Goal: Task Accomplishment & Management: Manage account settings

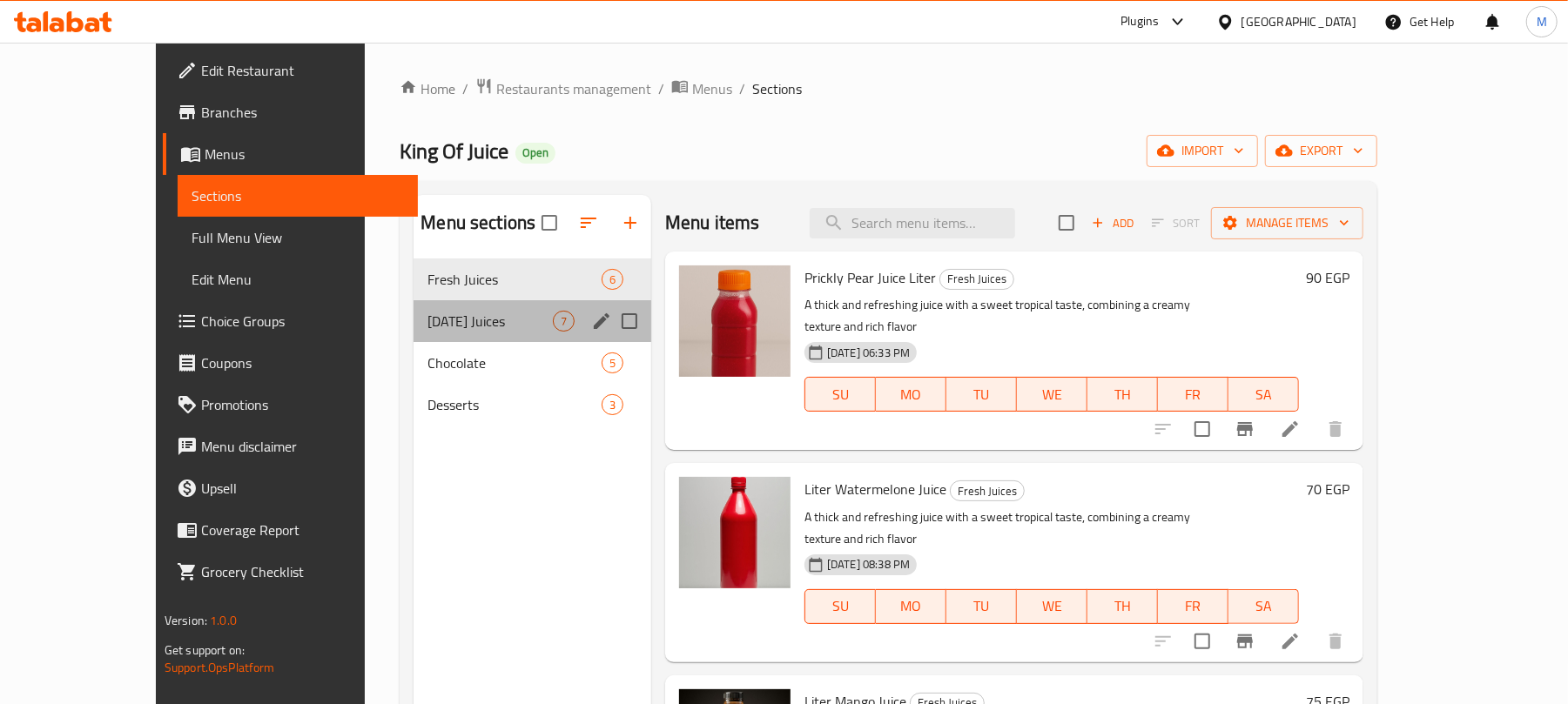
click at [438, 334] on div "[DATE] Juices 7" at bounding box center [532, 321] width 238 height 42
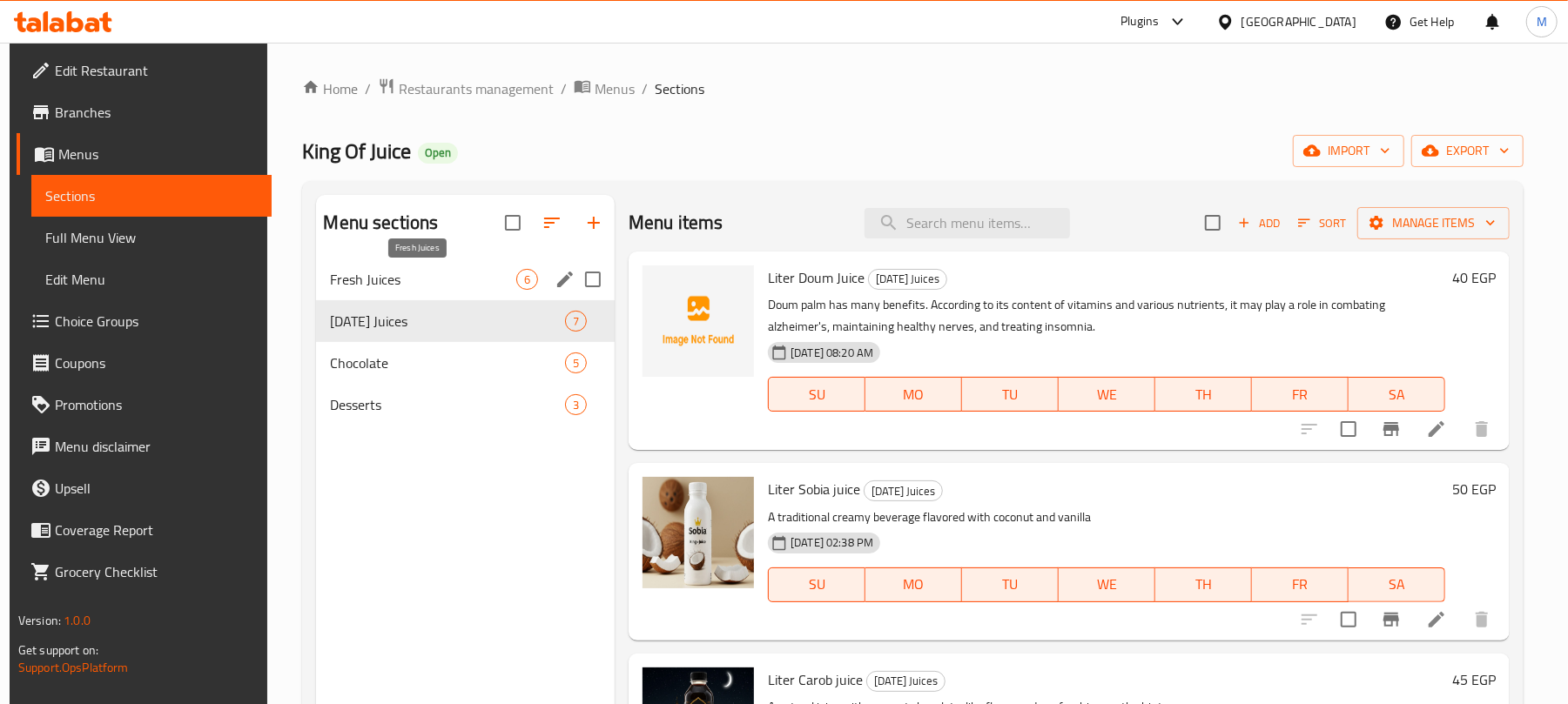
click at [458, 272] on span "Fresh Juices" at bounding box center [423, 279] width 186 height 21
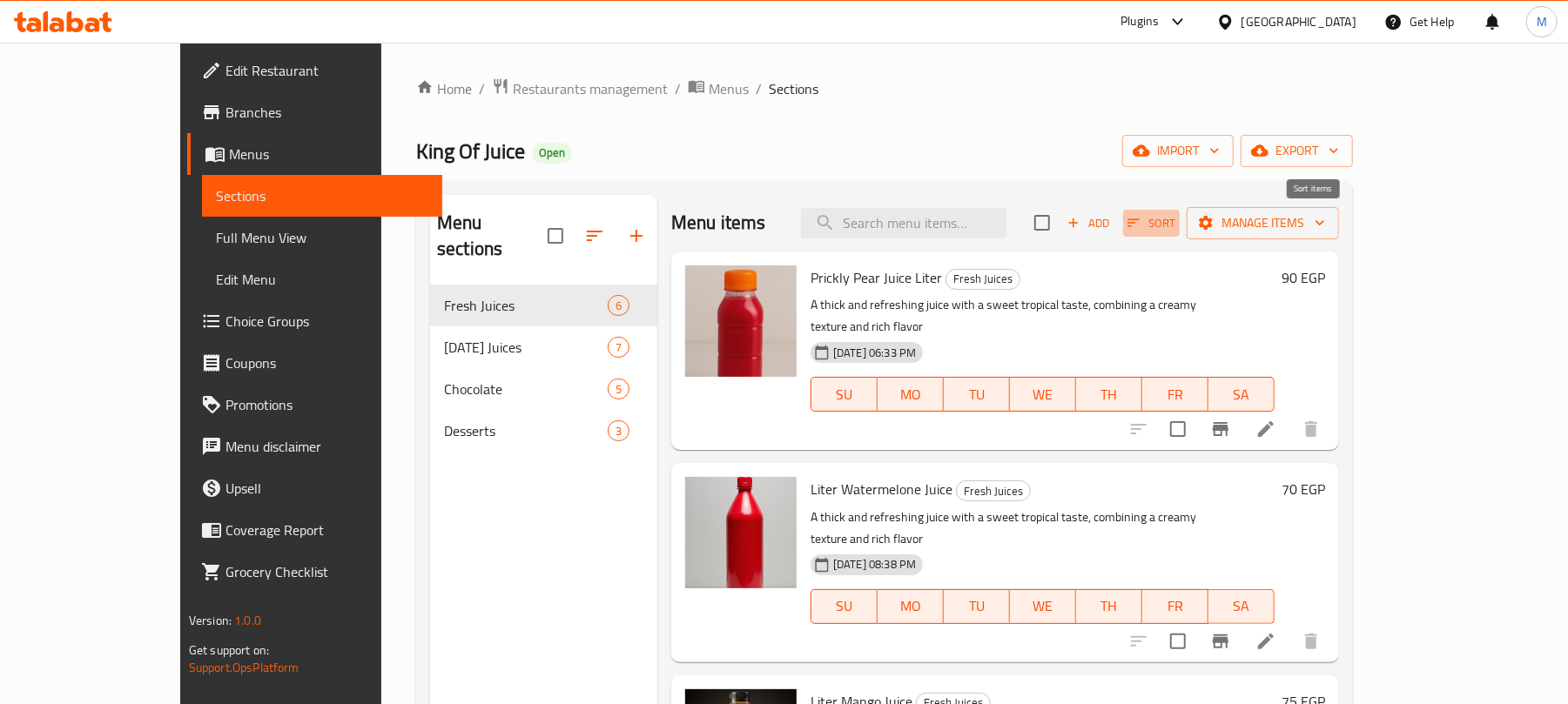
click at [1179, 237] on button "Sort" at bounding box center [1151, 223] width 56 height 27
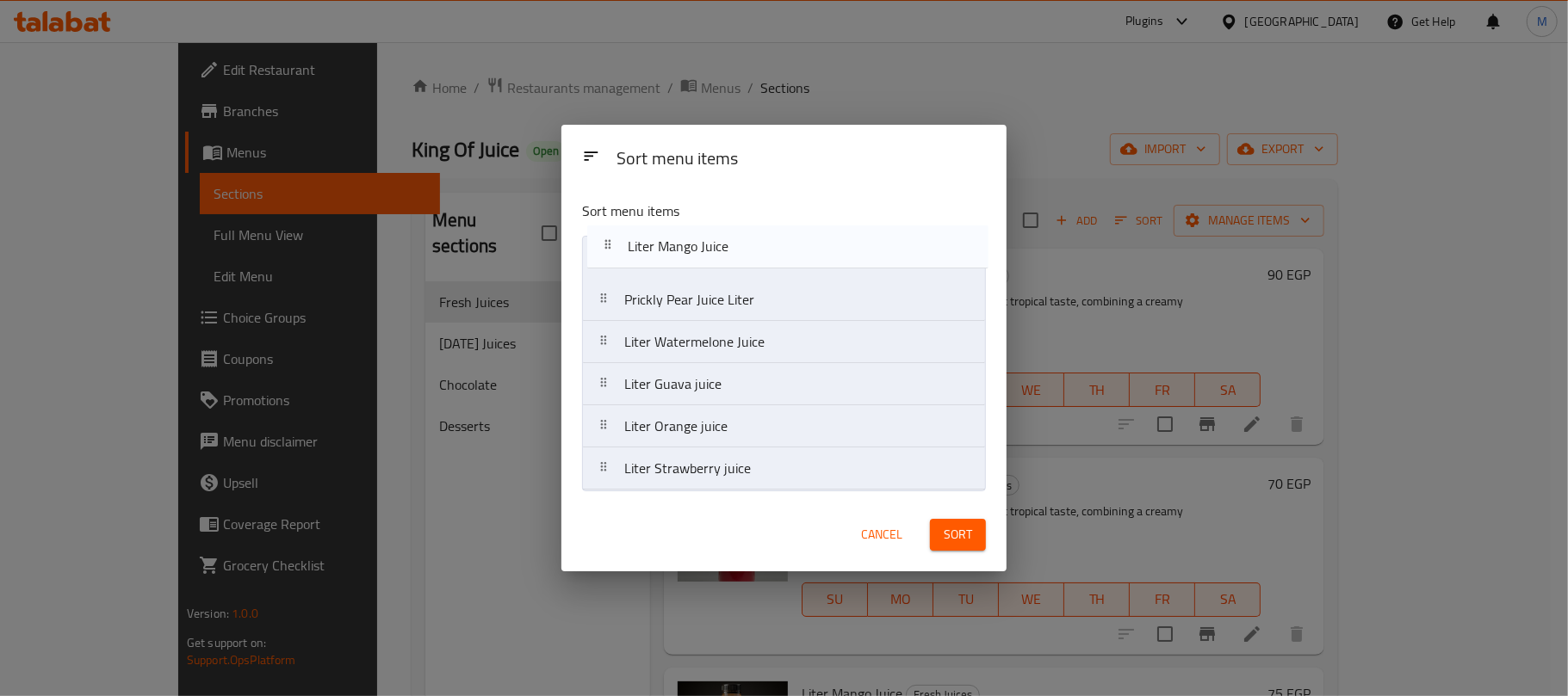
drag, startPoint x: 683, startPoint y: 351, endPoint x: 687, endPoint y: 245, distance: 106.1
click at [687, 245] on nav "Prickly Pear Juice Liter Liter Watermelone Juice Liter Mango Juice Liter Guava …" at bounding box center [783, 363] width 403 height 255
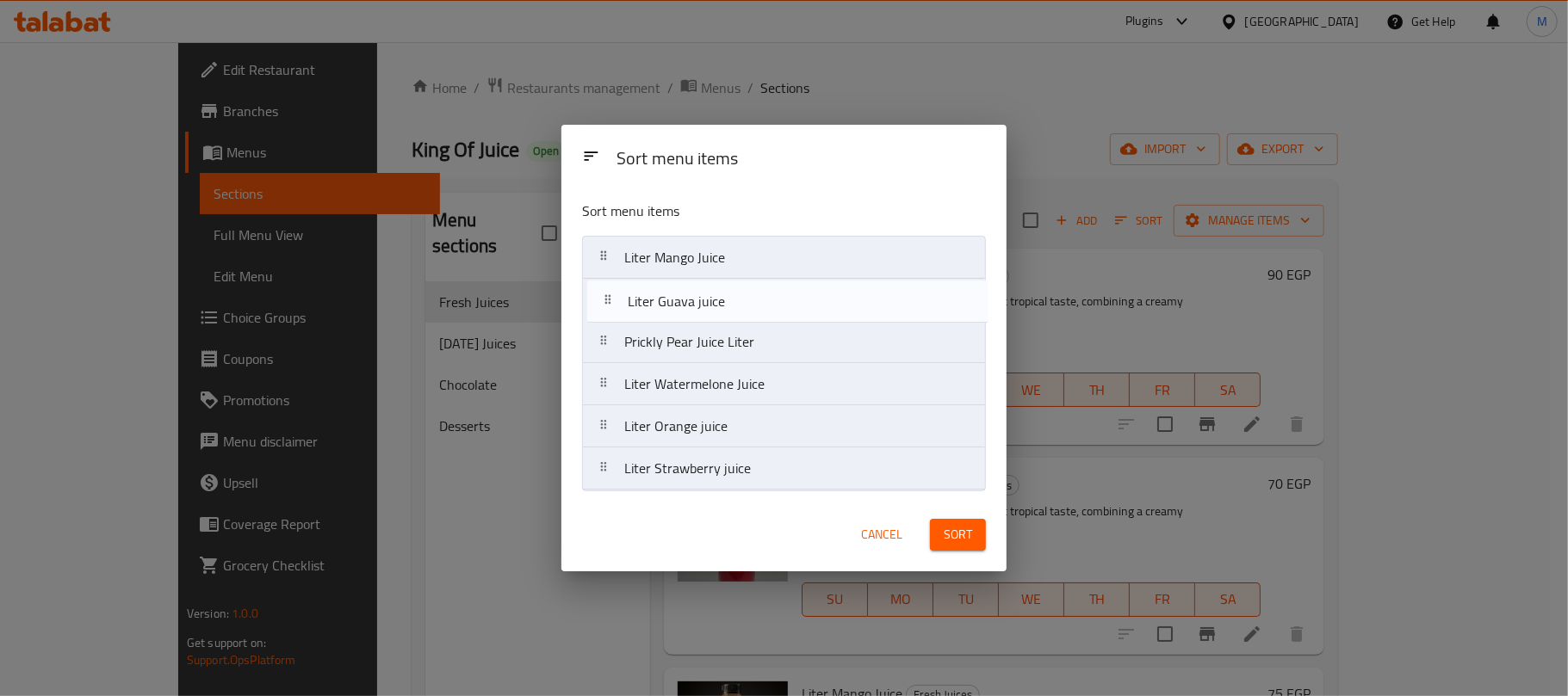
drag, startPoint x: 748, startPoint y: 386, endPoint x: 754, endPoint y: 280, distance: 106.2
click at [754, 280] on nav "Liter Mango Juice Prickly Pear Juice Liter Liter Watermelone Juice Liter Guava …" at bounding box center [783, 363] width 403 height 255
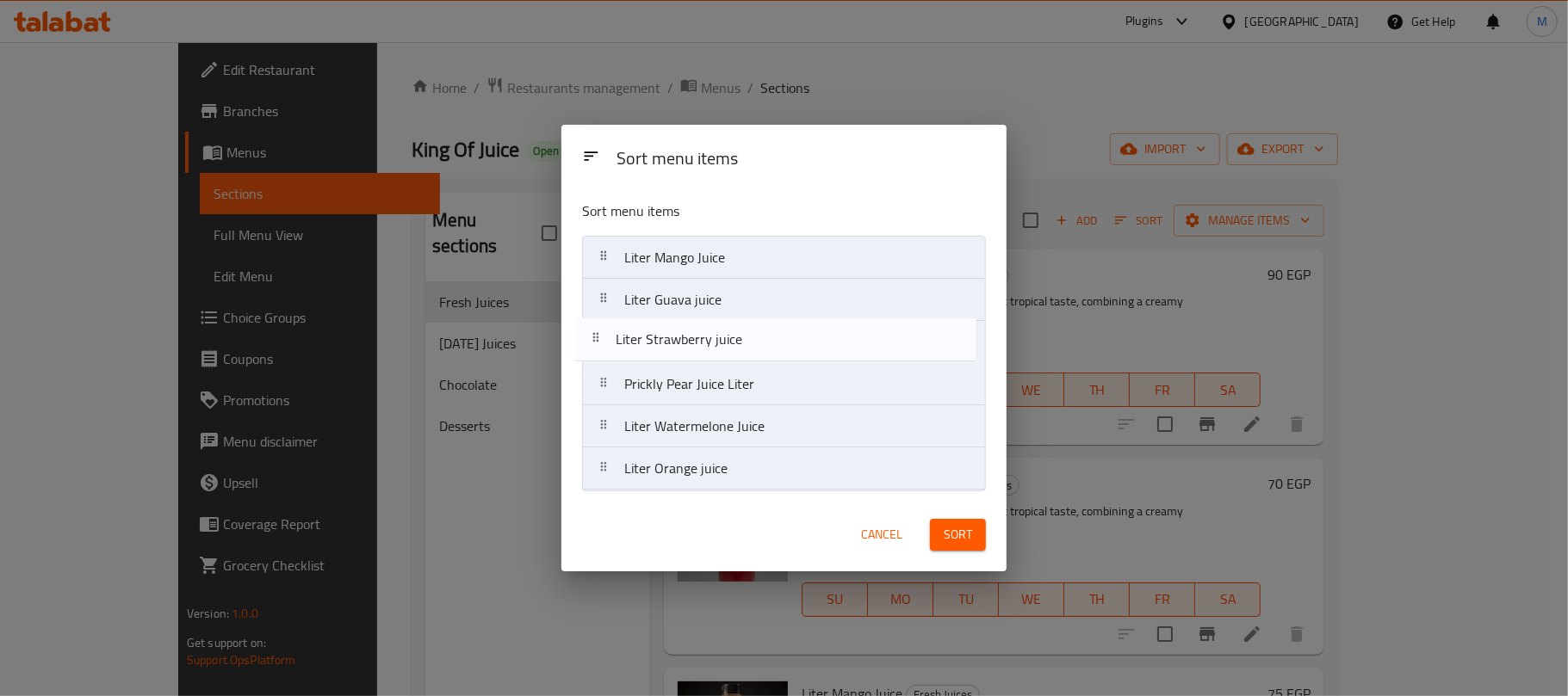
drag, startPoint x: 763, startPoint y: 463, endPoint x: 754, endPoint y: 326, distance: 137.3
click at [754, 326] on nav "Liter Mango Juice Liter Guava juice Prickly Pear Juice Liter Liter Watermelone …" at bounding box center [783, 363] width 403 height 255
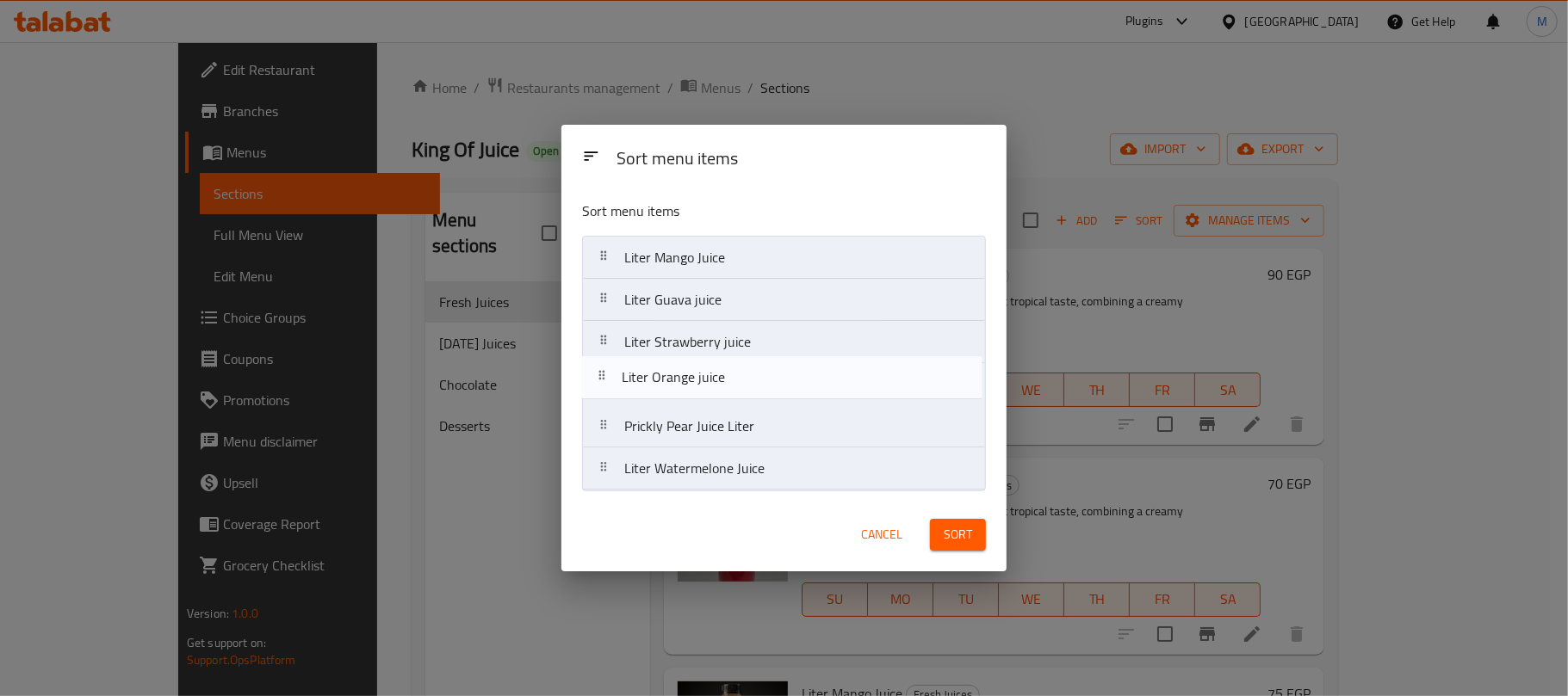
drag, startPoint x: 751, startPoint y: 476, endPoint x: 748, endPoint y: 377, distance: 99.0
click at [748, 377] on nav "Liter Mango Juice Liter Guava juice Liter Strawberry juice Prickly Pear Juice L…" at bounding box center [783, 363] width 403 height 255
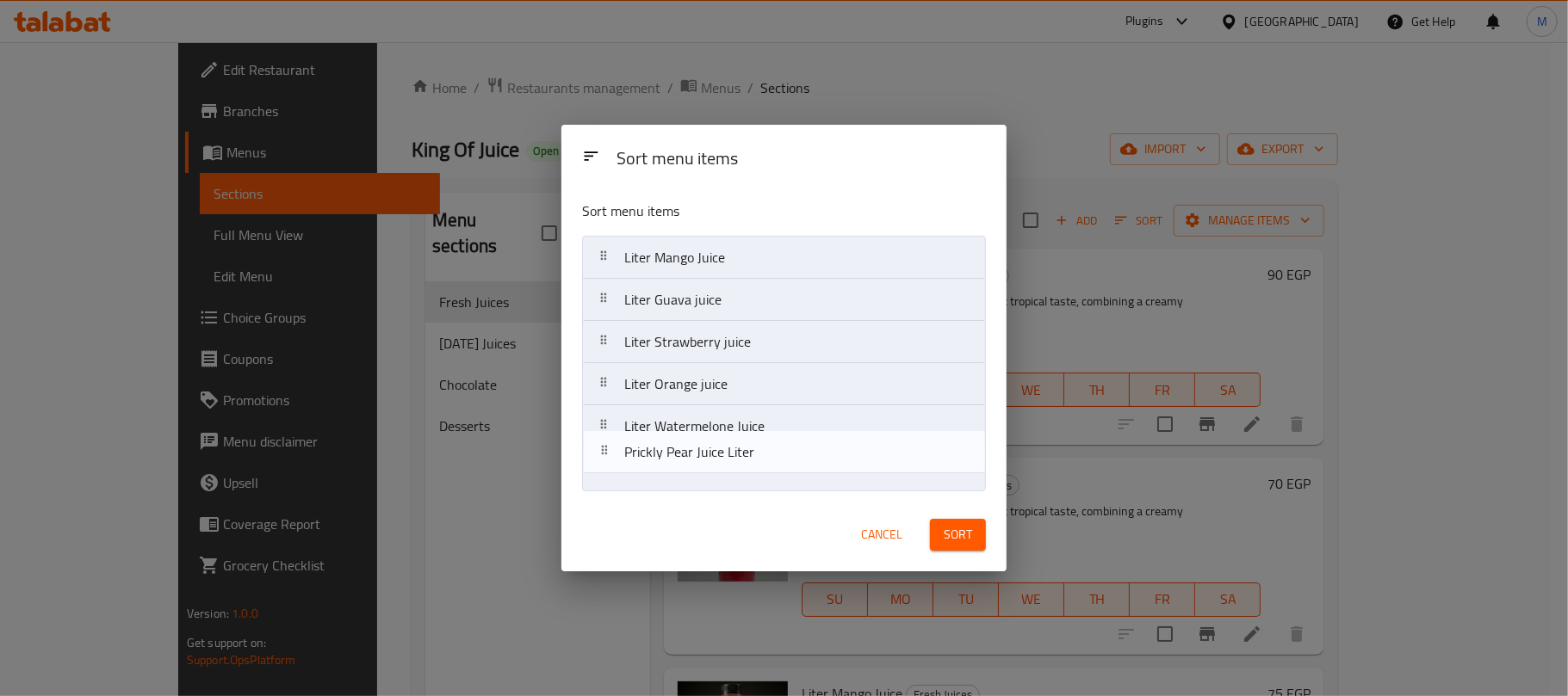
drag, startPoint x: 744, startPoint y: 431, endPoint x: 744, endPoint y: 478, distance: 47.0
click at [744, 478] on nav "Liter Mango Juice Liter Guava juice Liter Strawberry juice Liter Orange juice P…" at bounding box center [783, 363] width 403 height 255
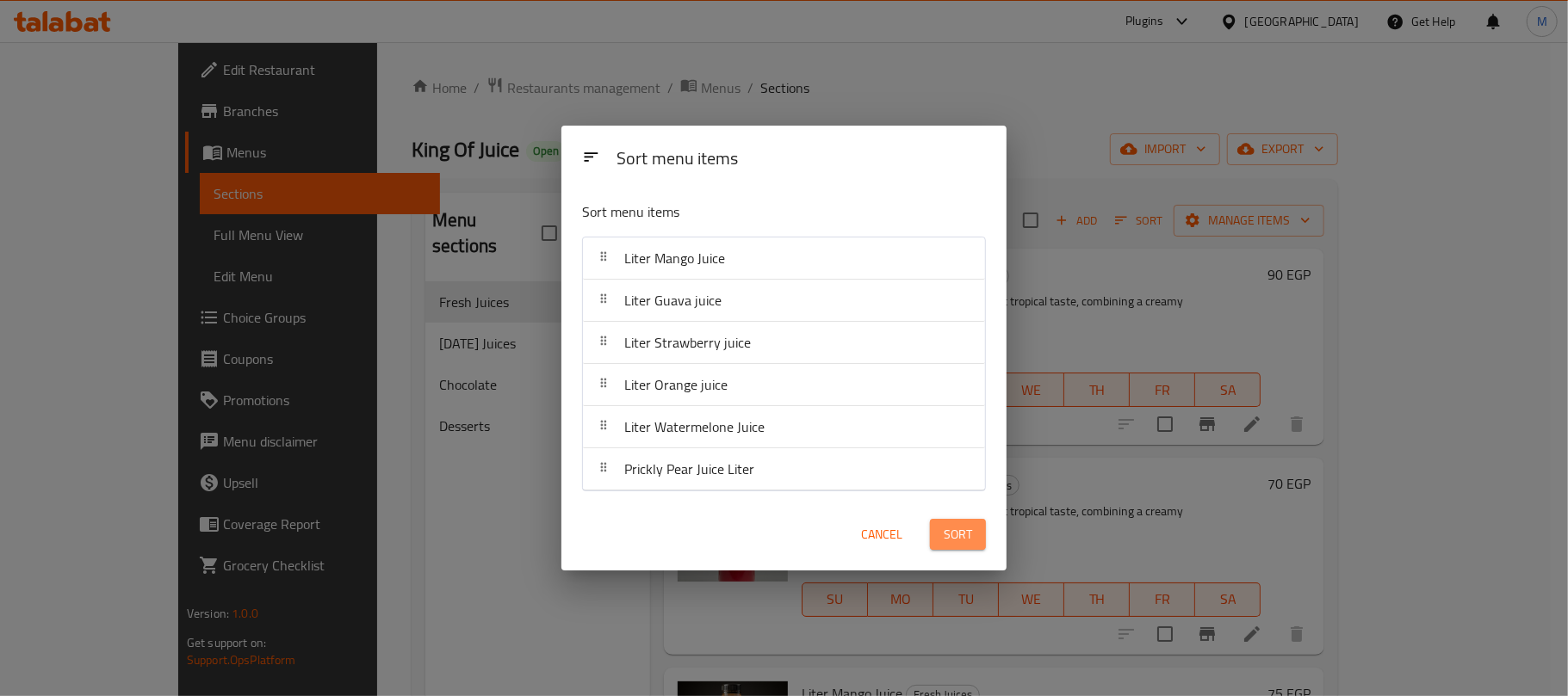
click at [949, 541] on span "Sort" at bounding box center [957, 535] width 28 height 22
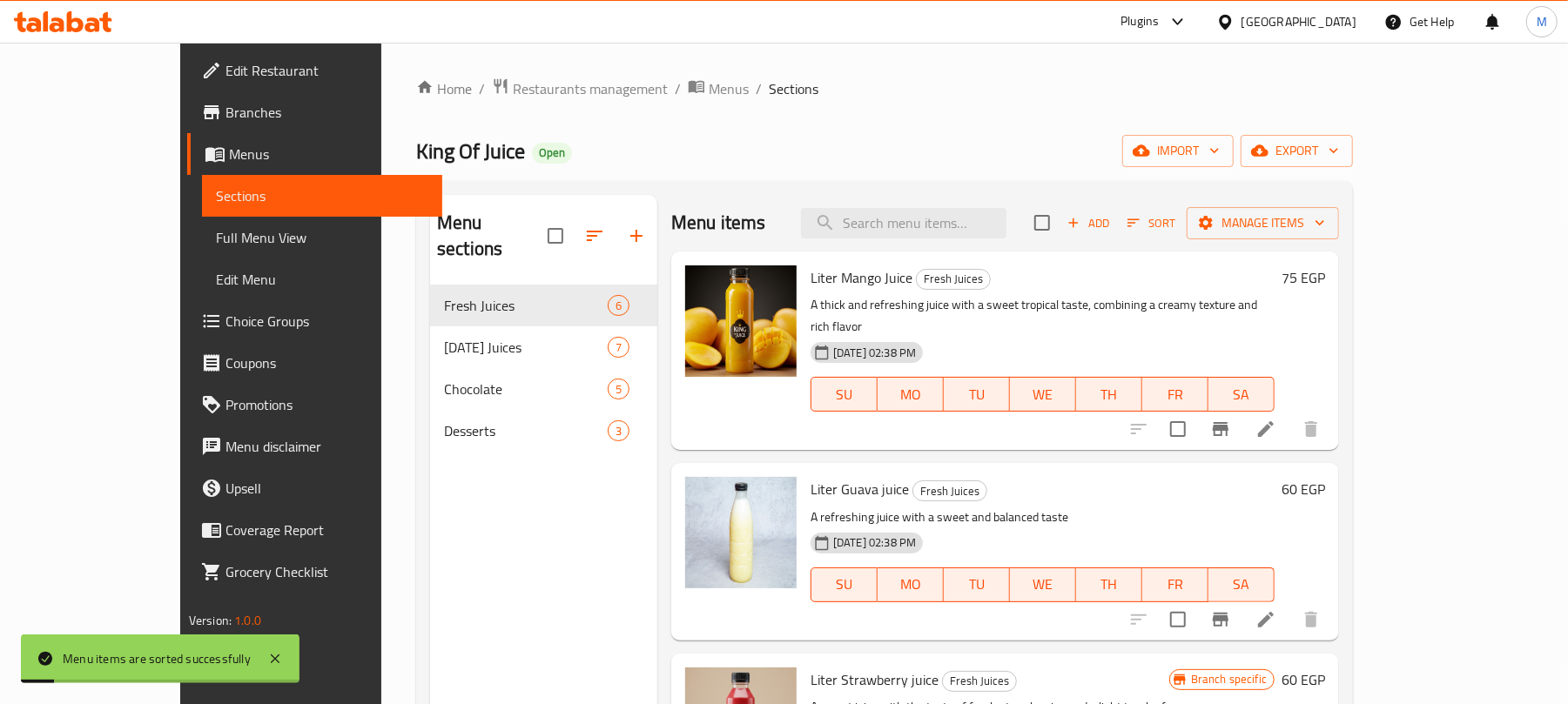
click at [512, 501] on div "Menu sections Fresh Juices 6 Ramadan Juices 7 Chocolate 5 Desserts 3" at bounding box center [544, 547] width 228 height 704
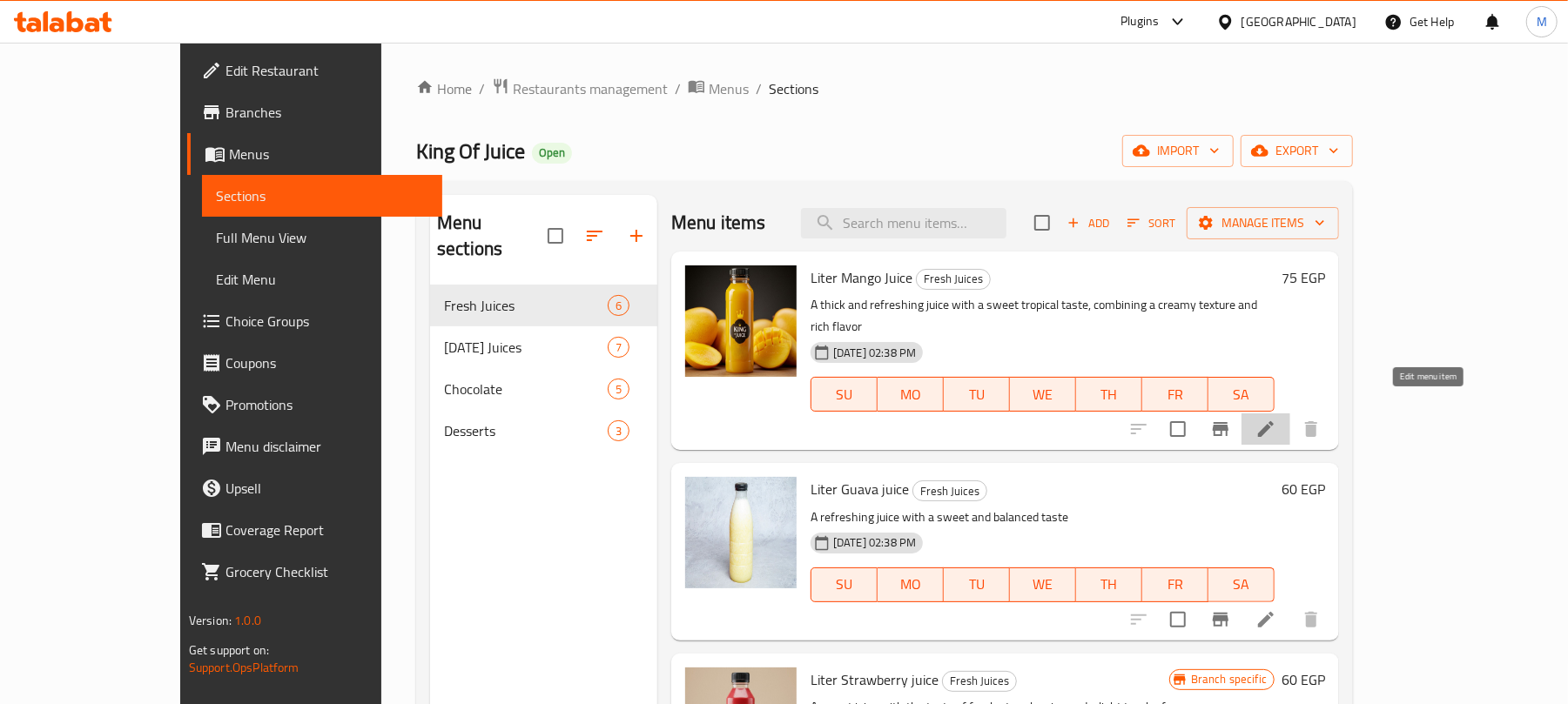
click at [1274, 421] on icon at bounding box center [1266, 428] width 16 height 16
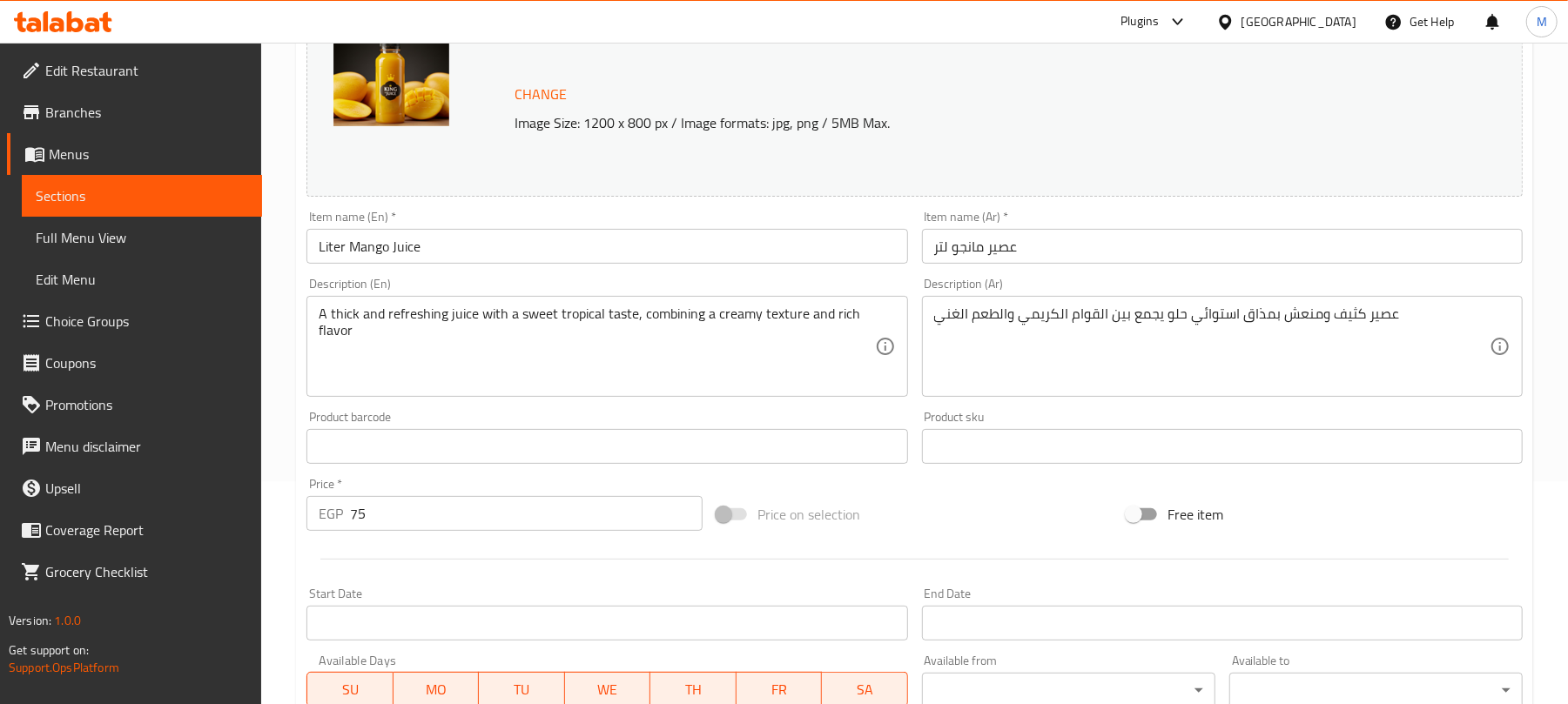
scroll to position [231, 0]
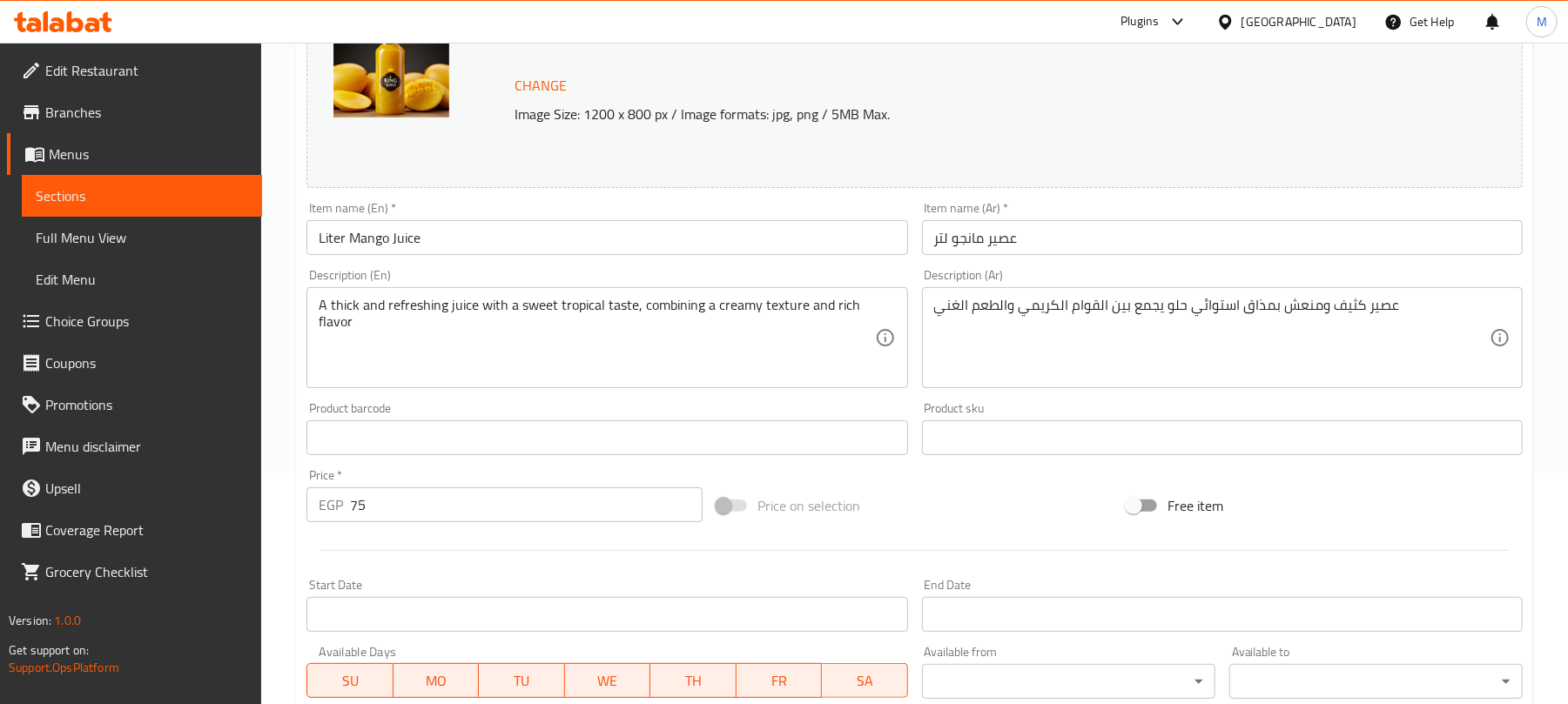
click at [339, 243] on input "Liter Mango Juice" at bounding box center [606, 238] width 600 height 35
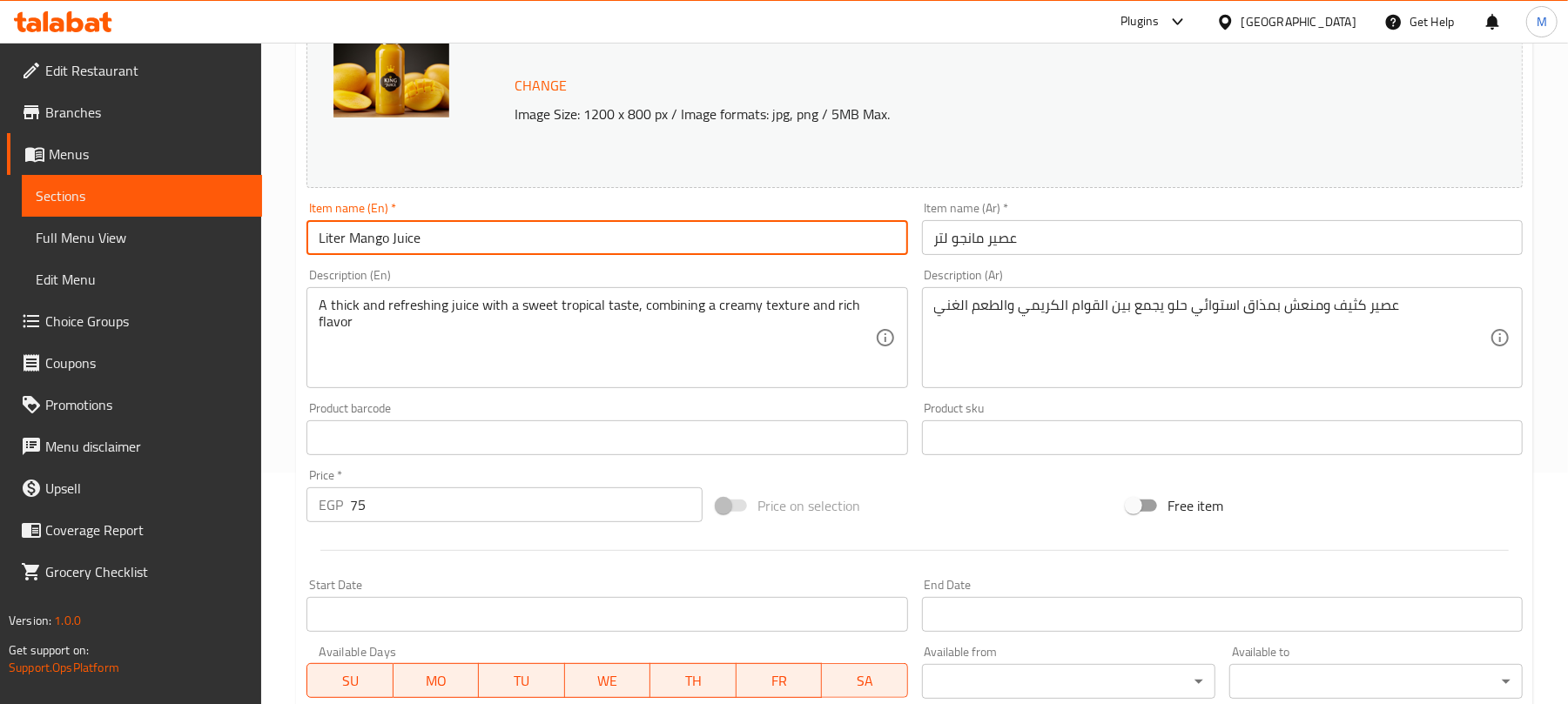
click at [339, 243] on input "Liter Mango Juice" at bounding box center [606, 238] width 600 height 35
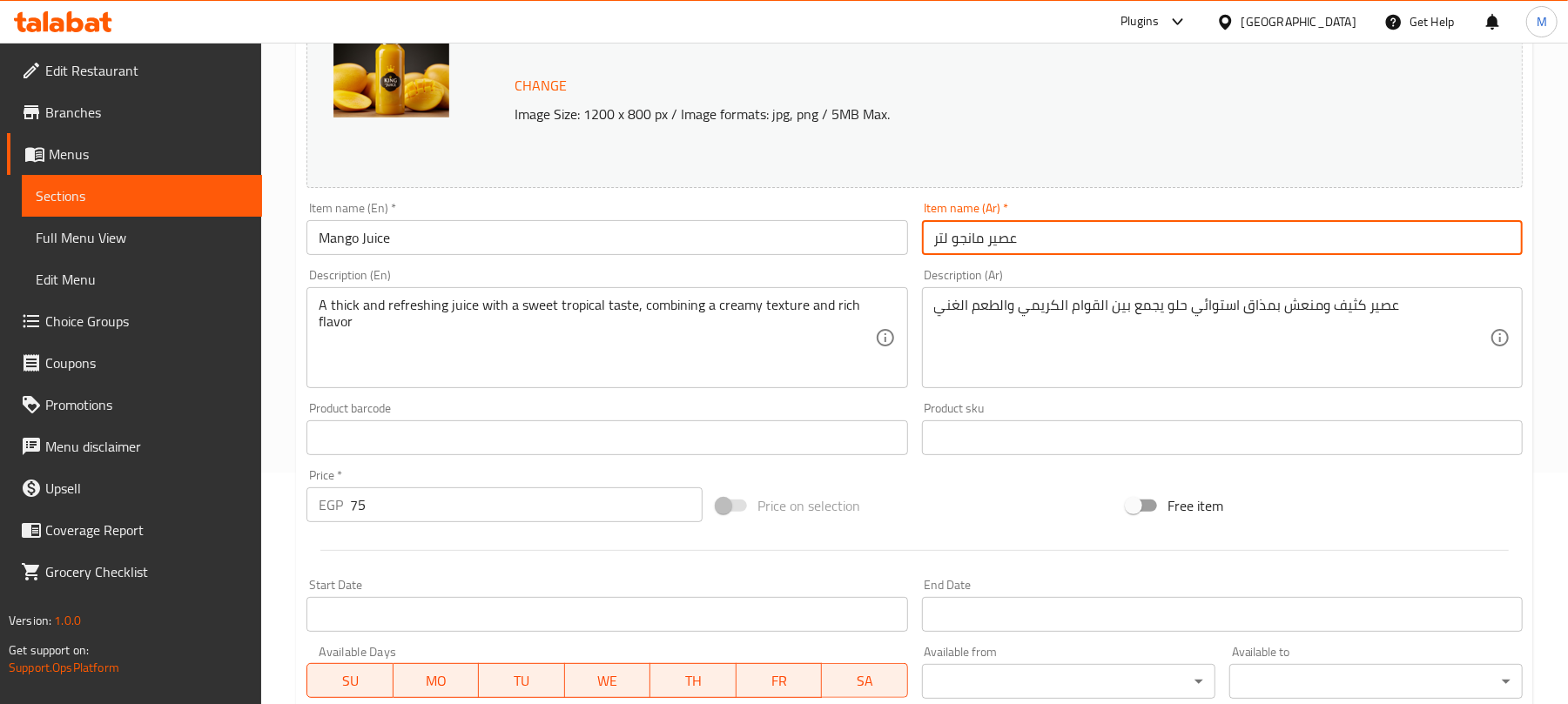
click at [460, 245] on input "Mango Juice" at bounding box center [606, 238] width 600 height 35
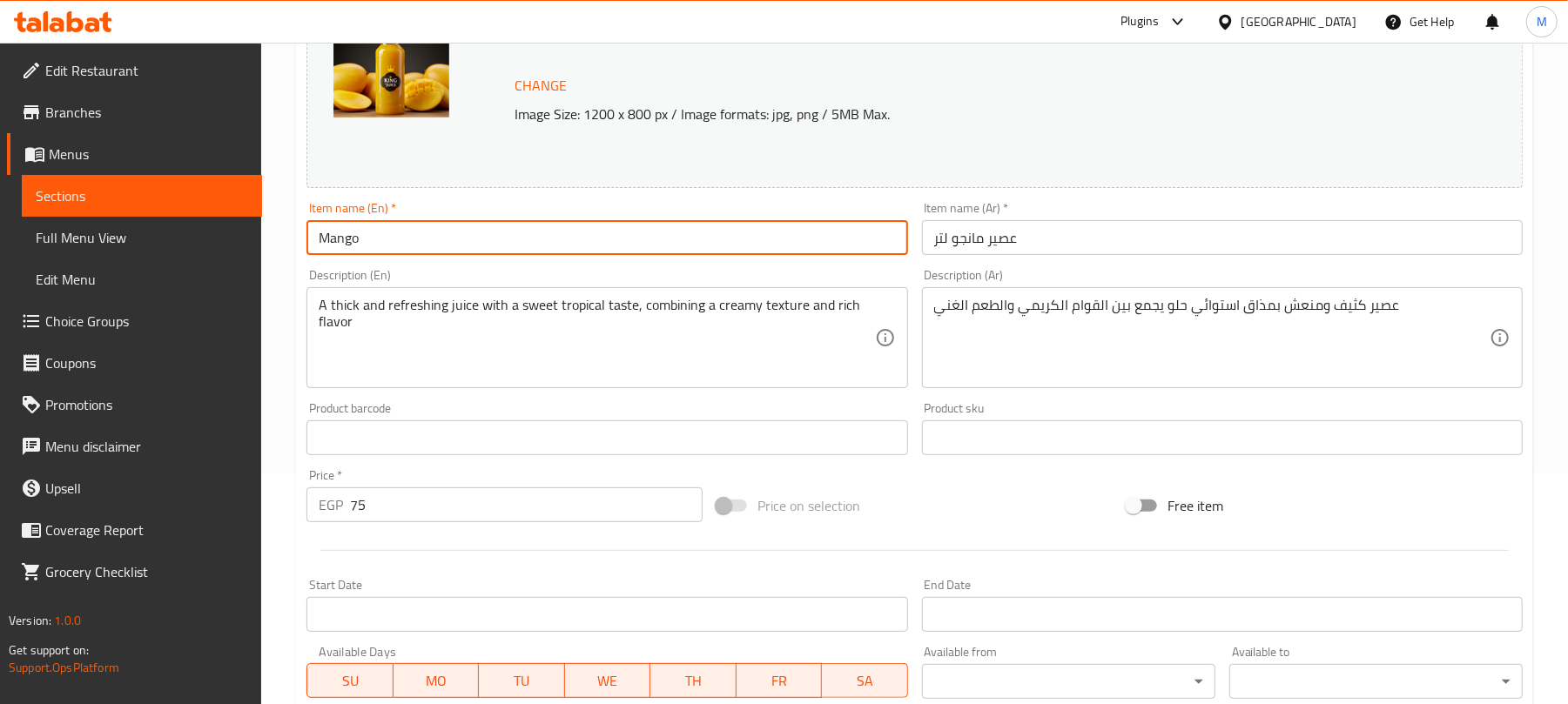
type input "Mango"
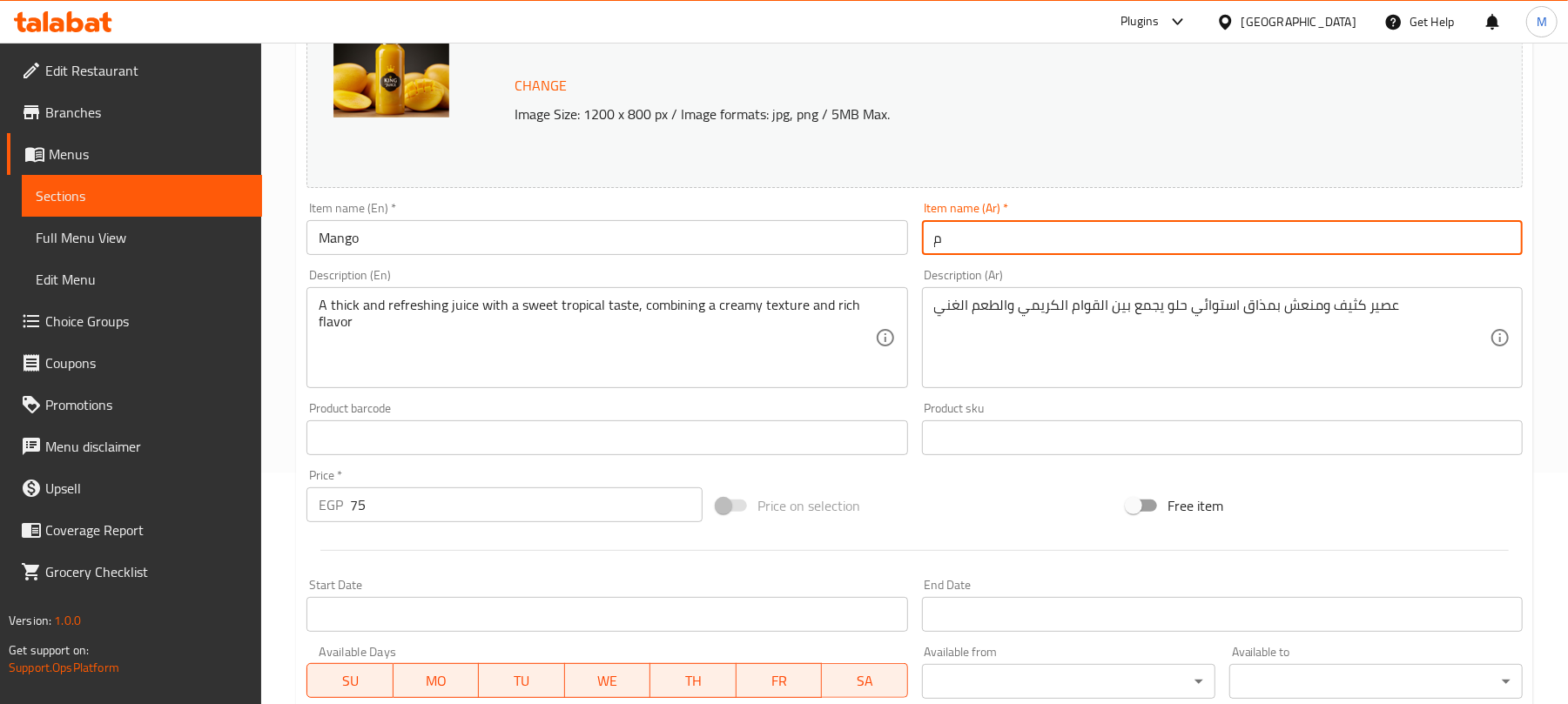
click at [1034, 244] on input "م" at bounding box center [1222, 238] width 600 height 35
paste input "انجا"
type input "مانجا"
click at [453, 515] on input "75" at bounding box center [525, 505] width 352 height 35
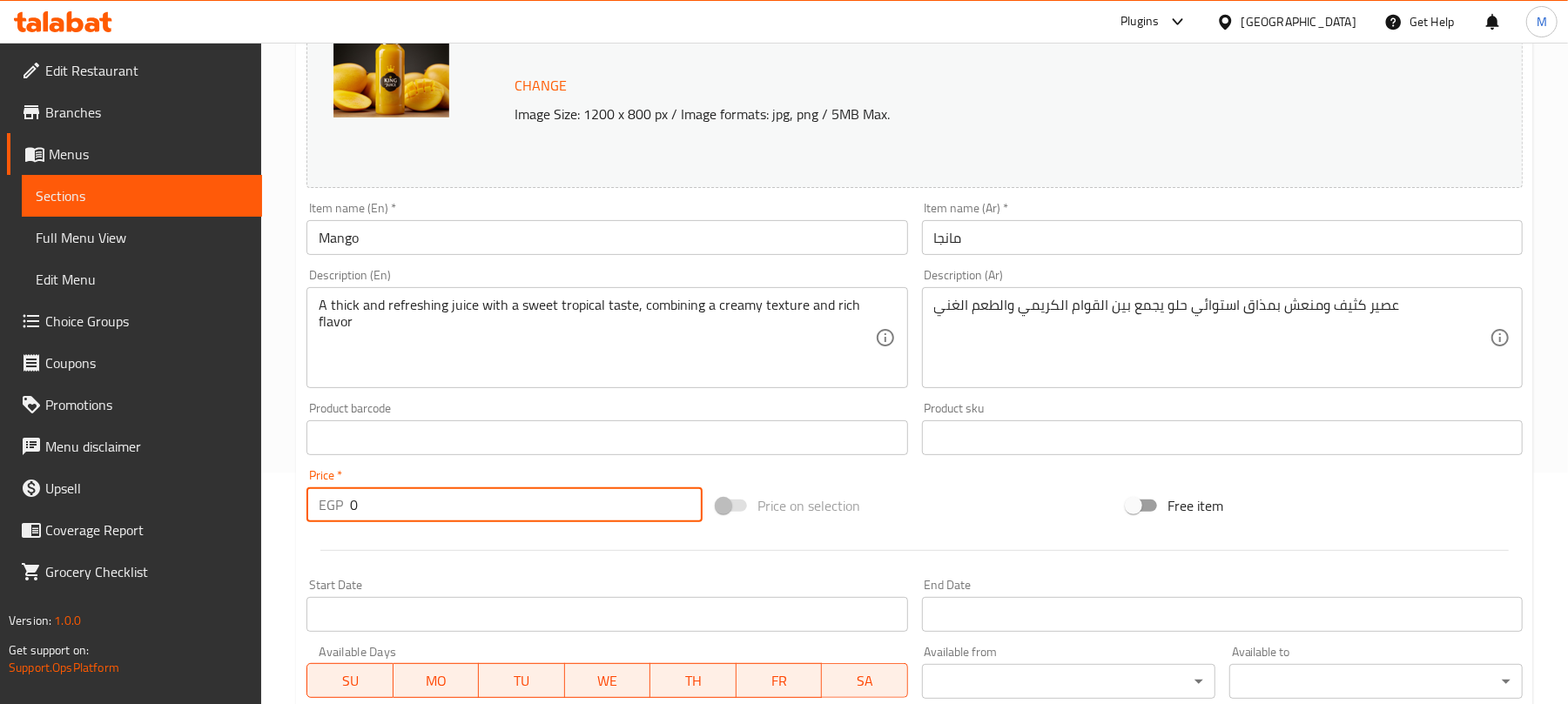
type input "0"
click at [468, 550] on hr at bounding box center [914, 550] width 1189 height 1
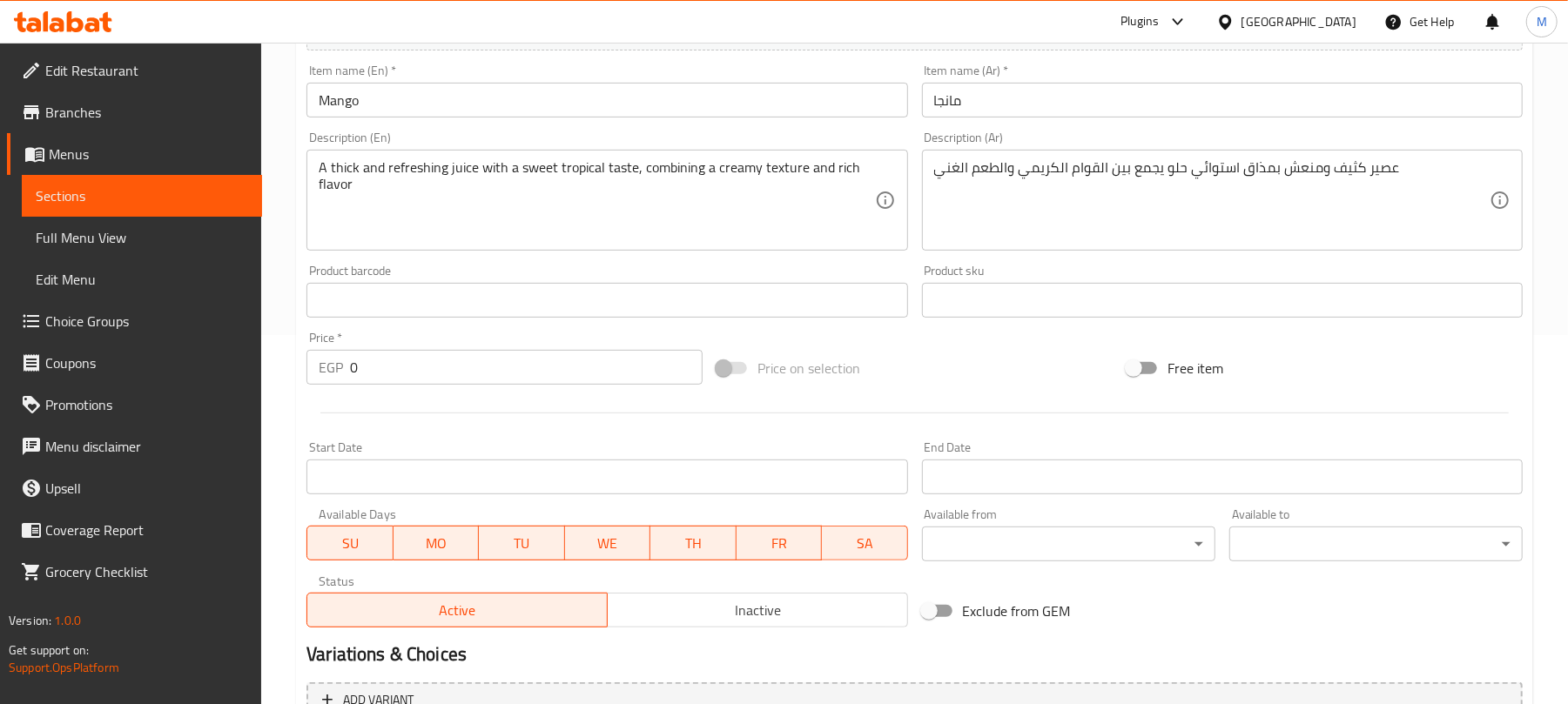
scroll to position [550, 0]
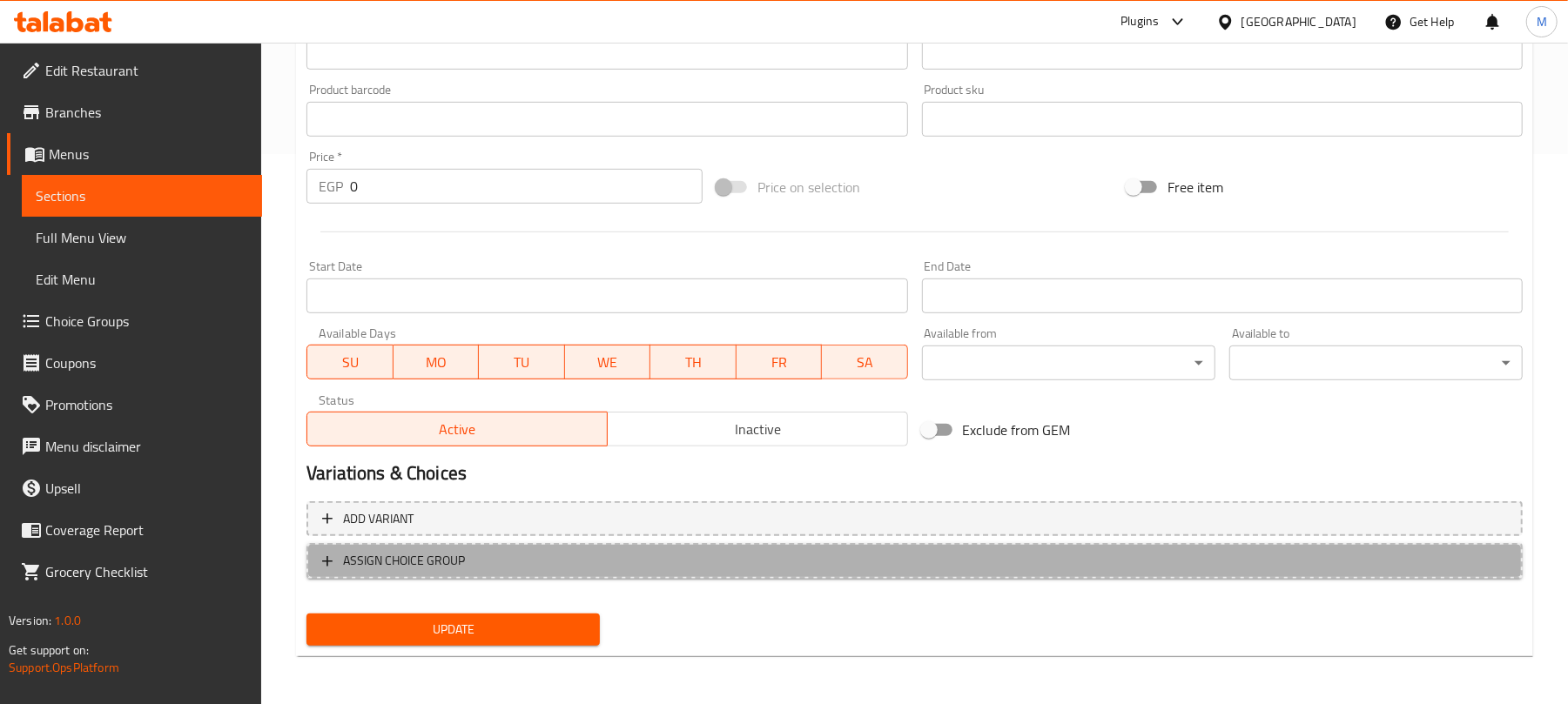
click at [510, 544] on button "ASSIGN CHOICE GROUP" at bounding box center [914, 561] width 1216 height 36
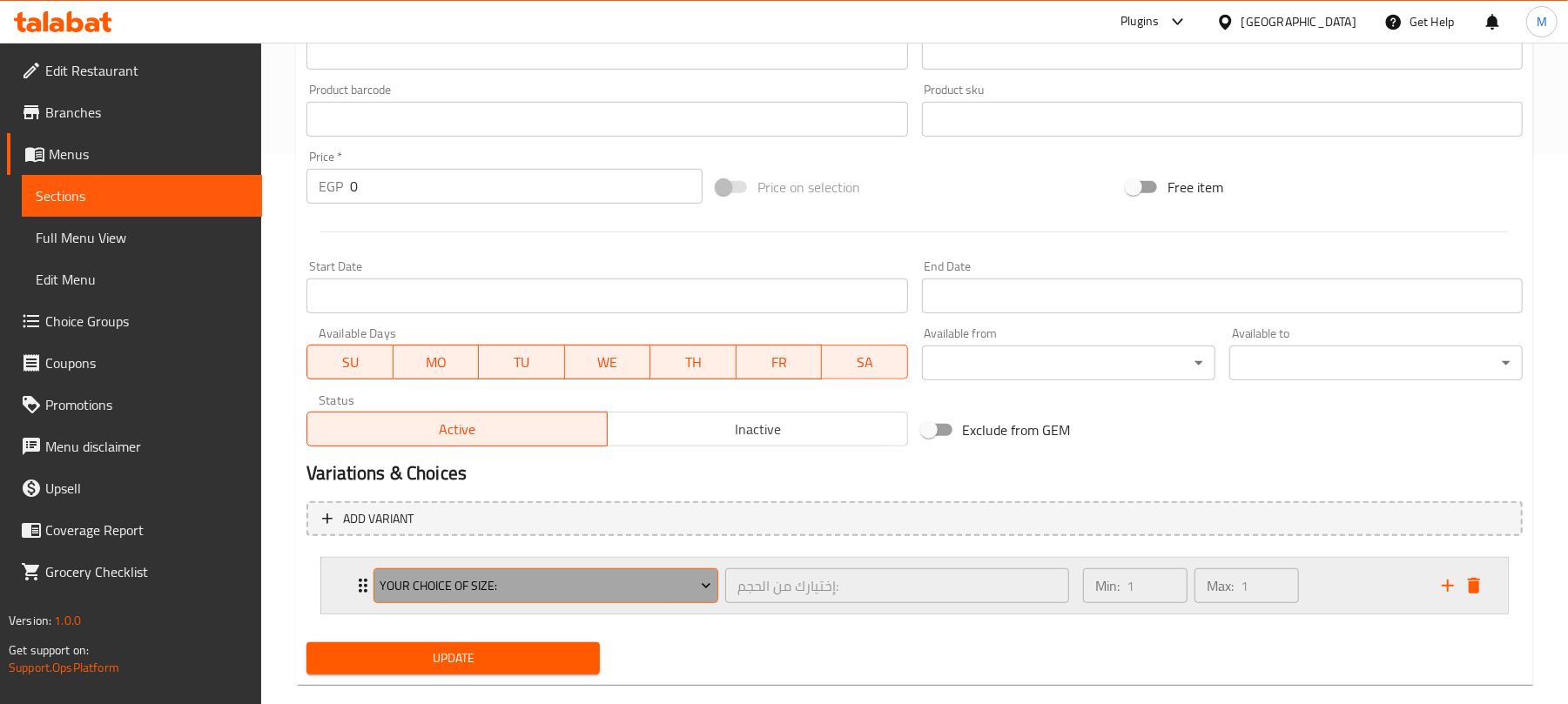
click at [413, 594] on span "Your Choice Of Size:" at bounding box center [546, 587] width 332 height 22
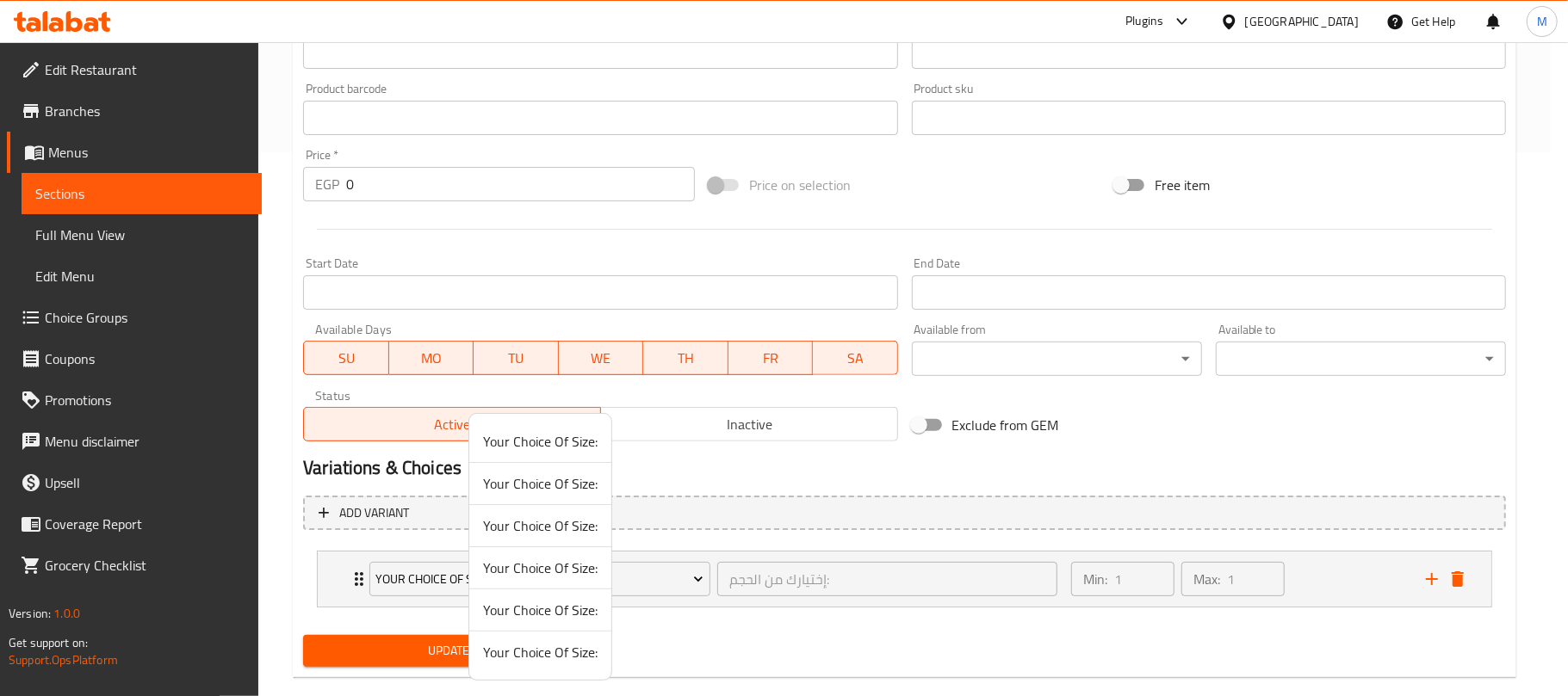
drag, startPoint x: 792, startPoint y: 646, endPoint x: 443, endPoint y: 613, distance: 350.6
click at [790, 648] on div at bounding box center [784, 348] width 1568 height 696
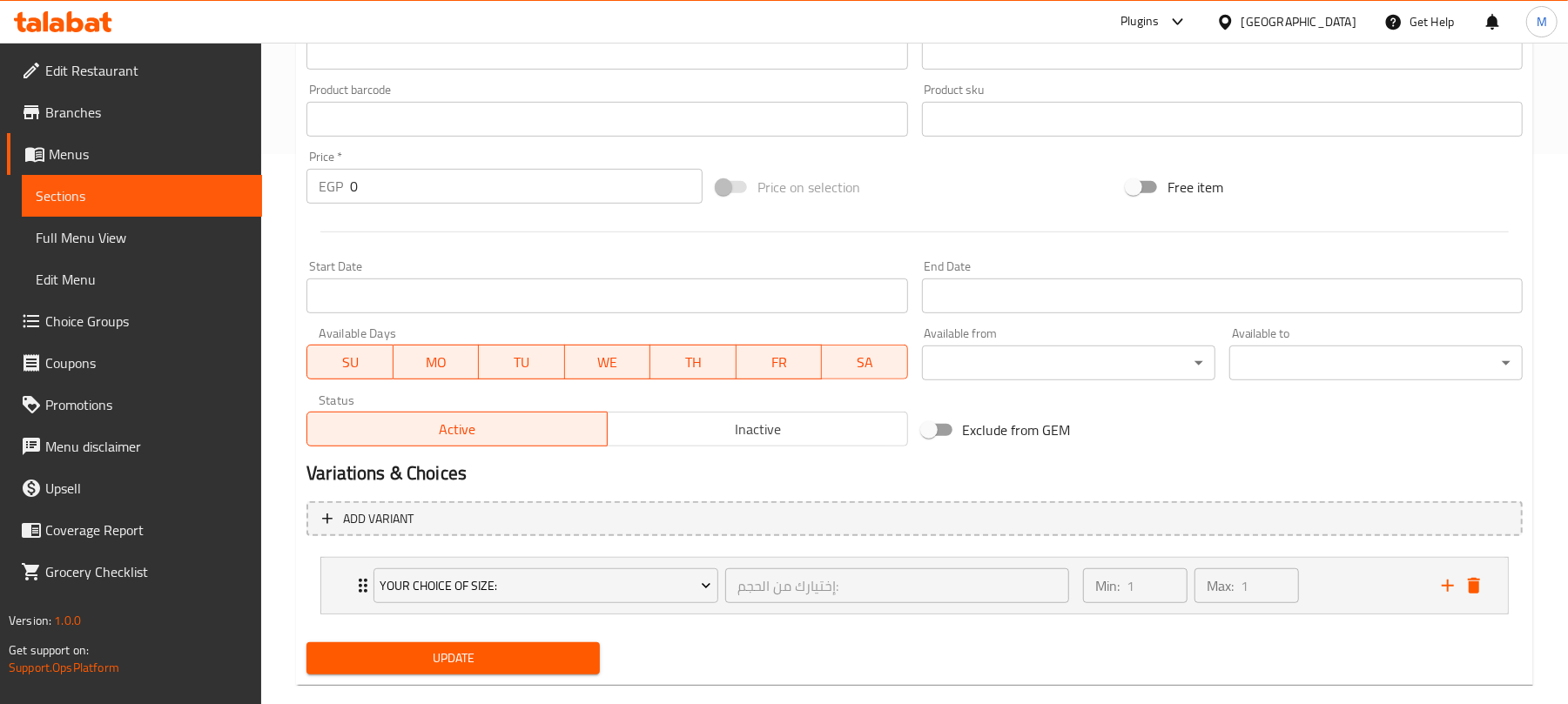
click at [460, 656] on span "Update" at bounding box center [452, 659] width 265 height 22
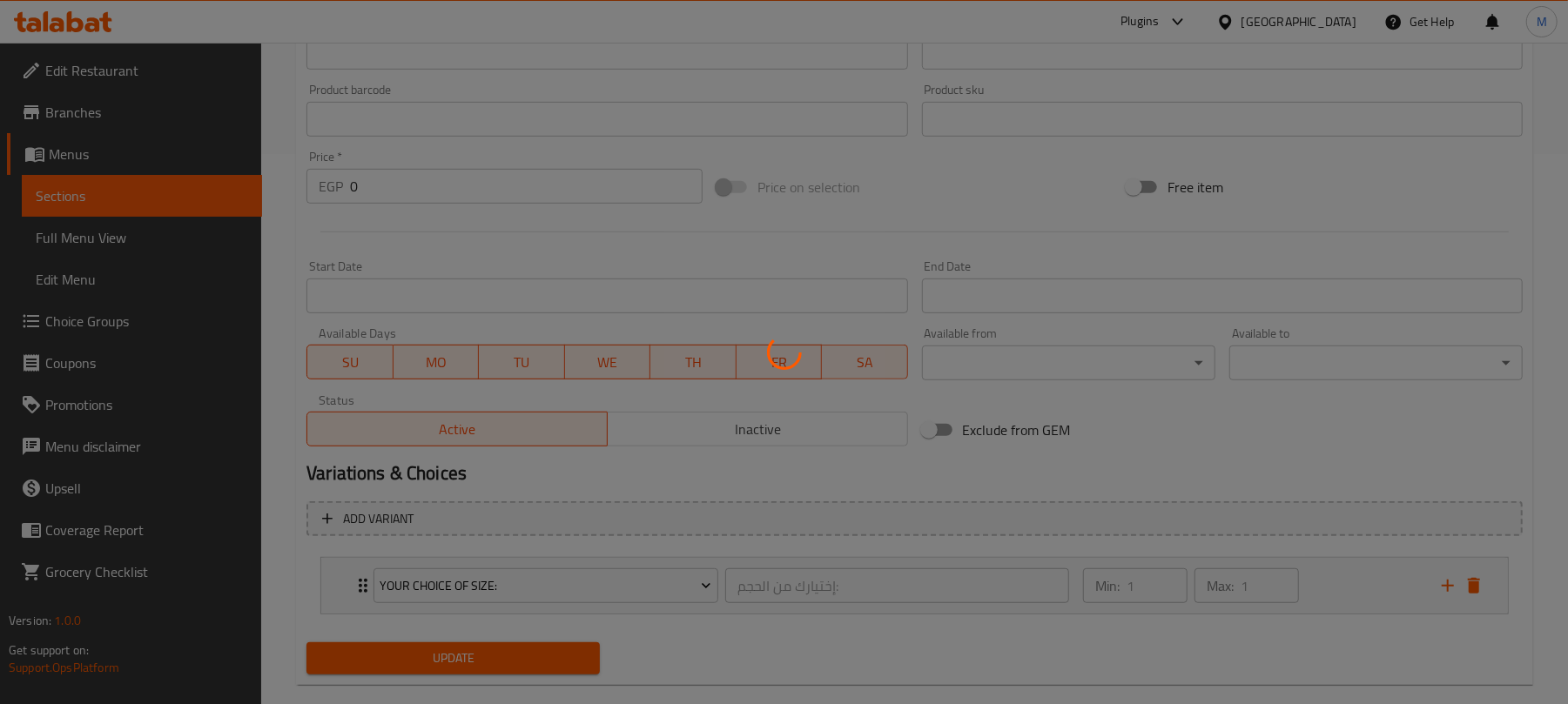
scroll to position [0, 0]
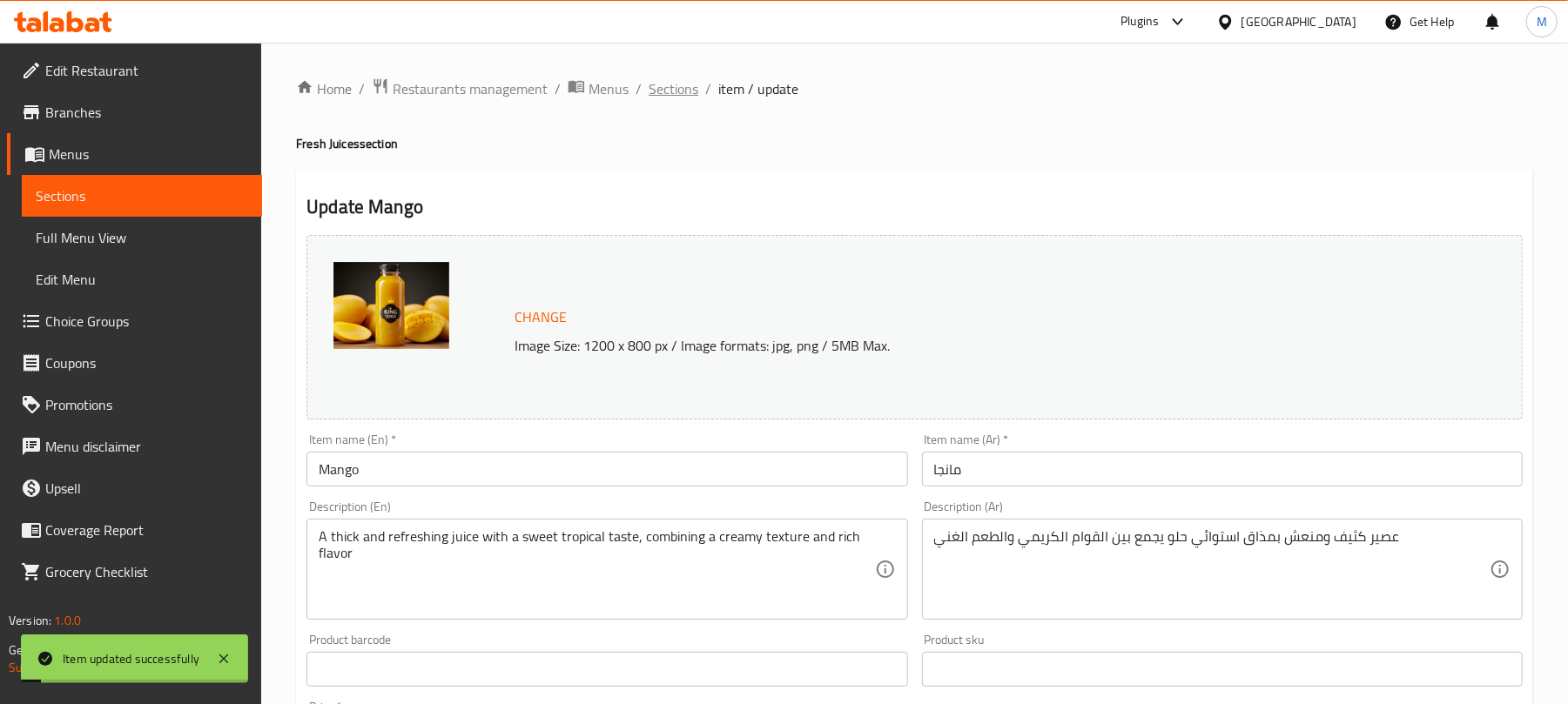
click at [690, 83] on span "Sections" at bounding box center [673, 89] width 50 height 21
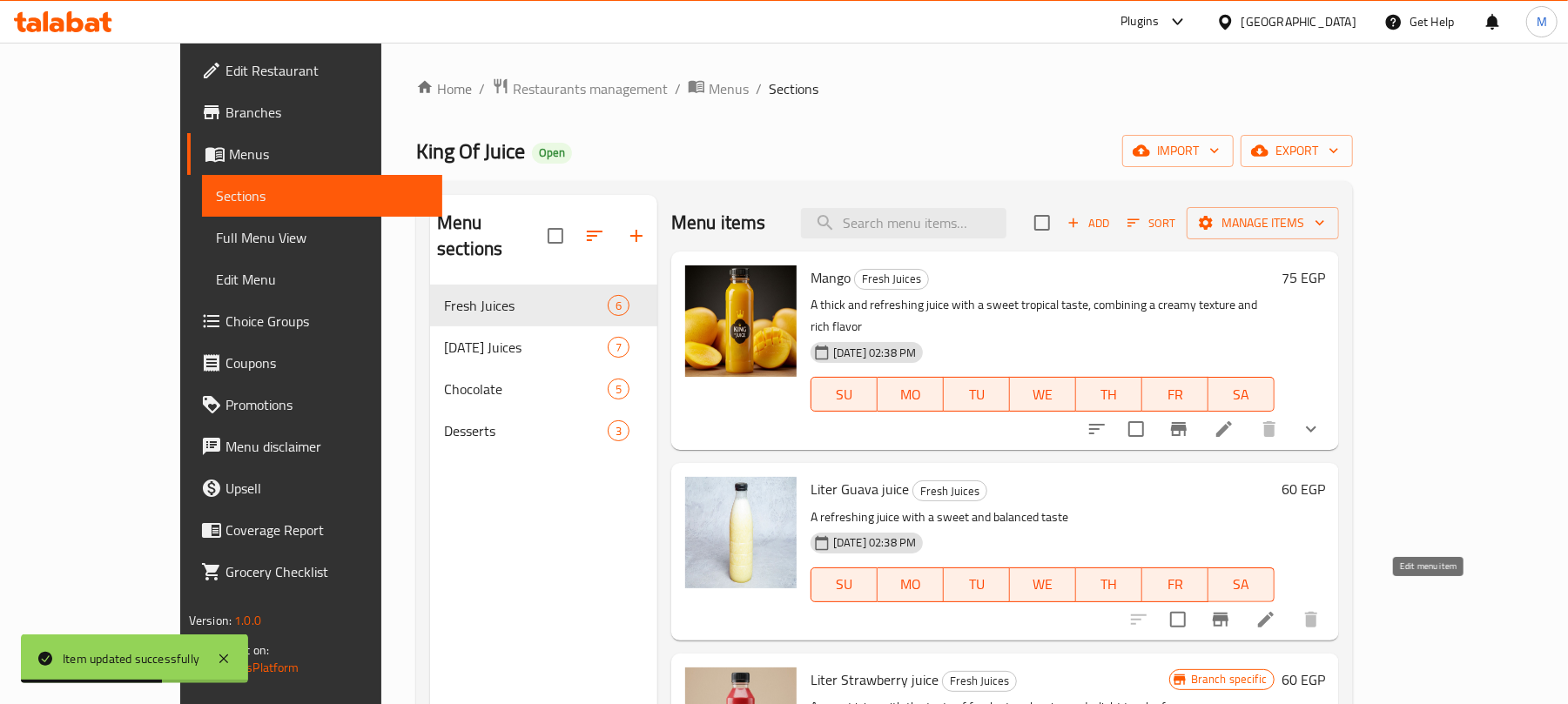
click at [1277, 610] on icon at bounding box center [1266, 620] width 21 height 21
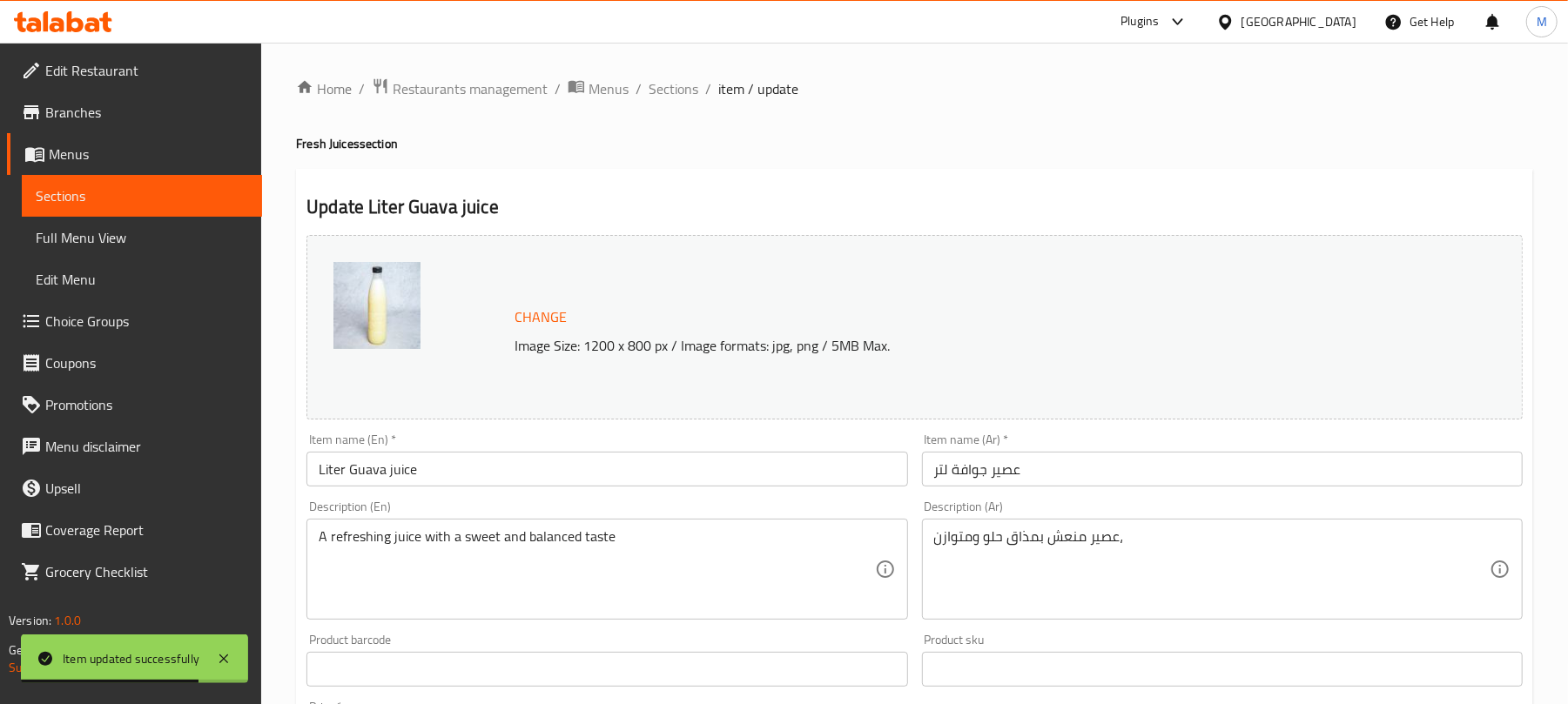
click at [467, 468] on input "Liter Guava juice" at bounding box center [606, 469] width 600 height 35
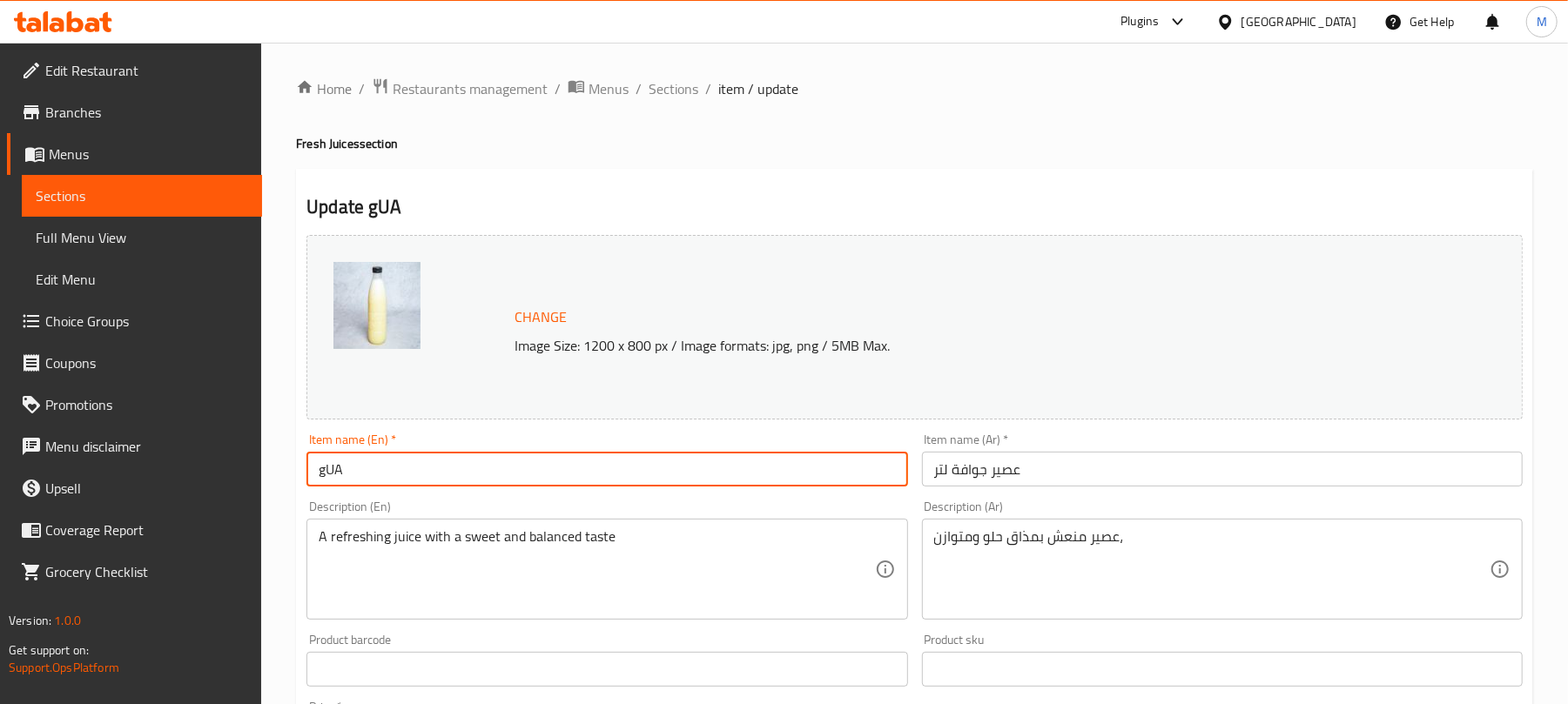
type input "Guava"
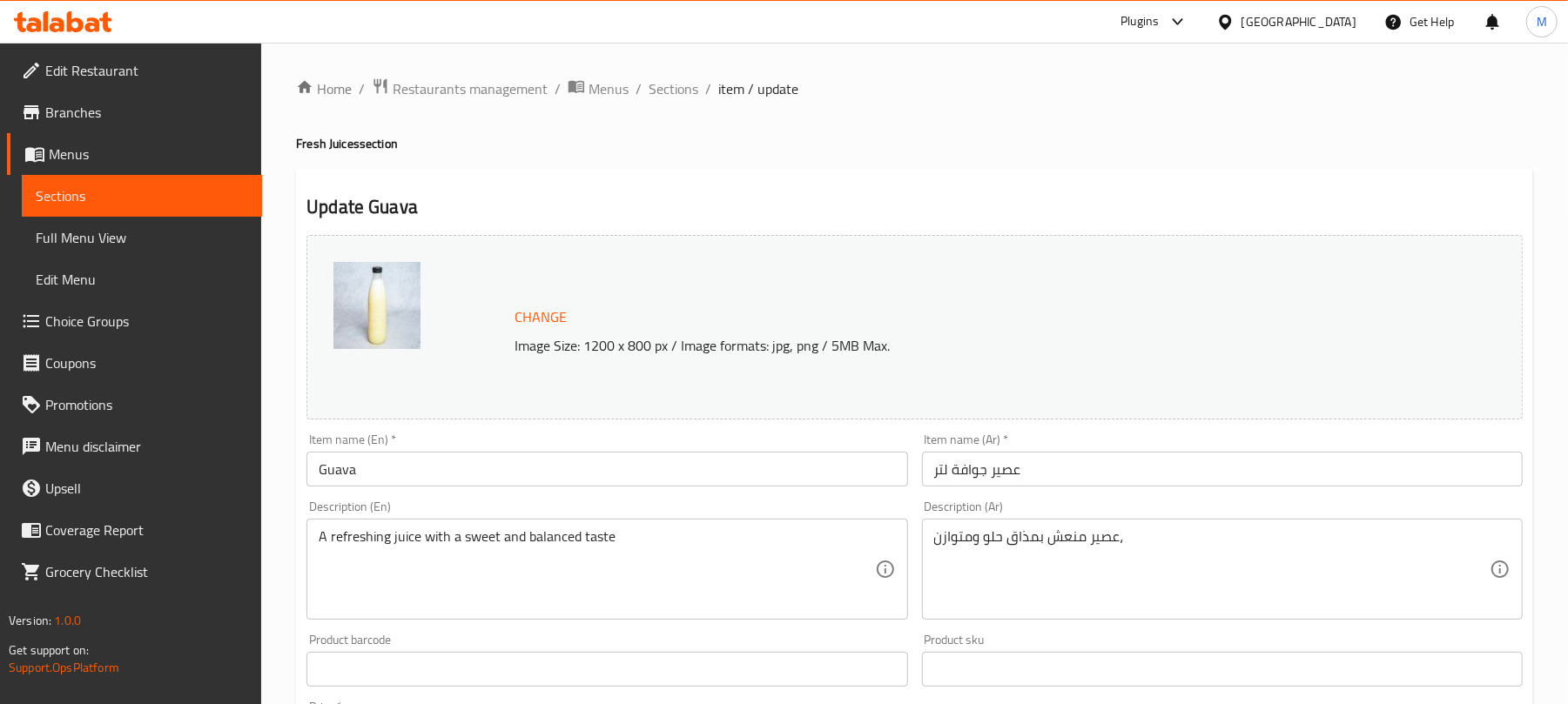
click at [1062, 471] on input "عصير جوافة لتر" at bounding box center [1222, 469] width 600 height 35
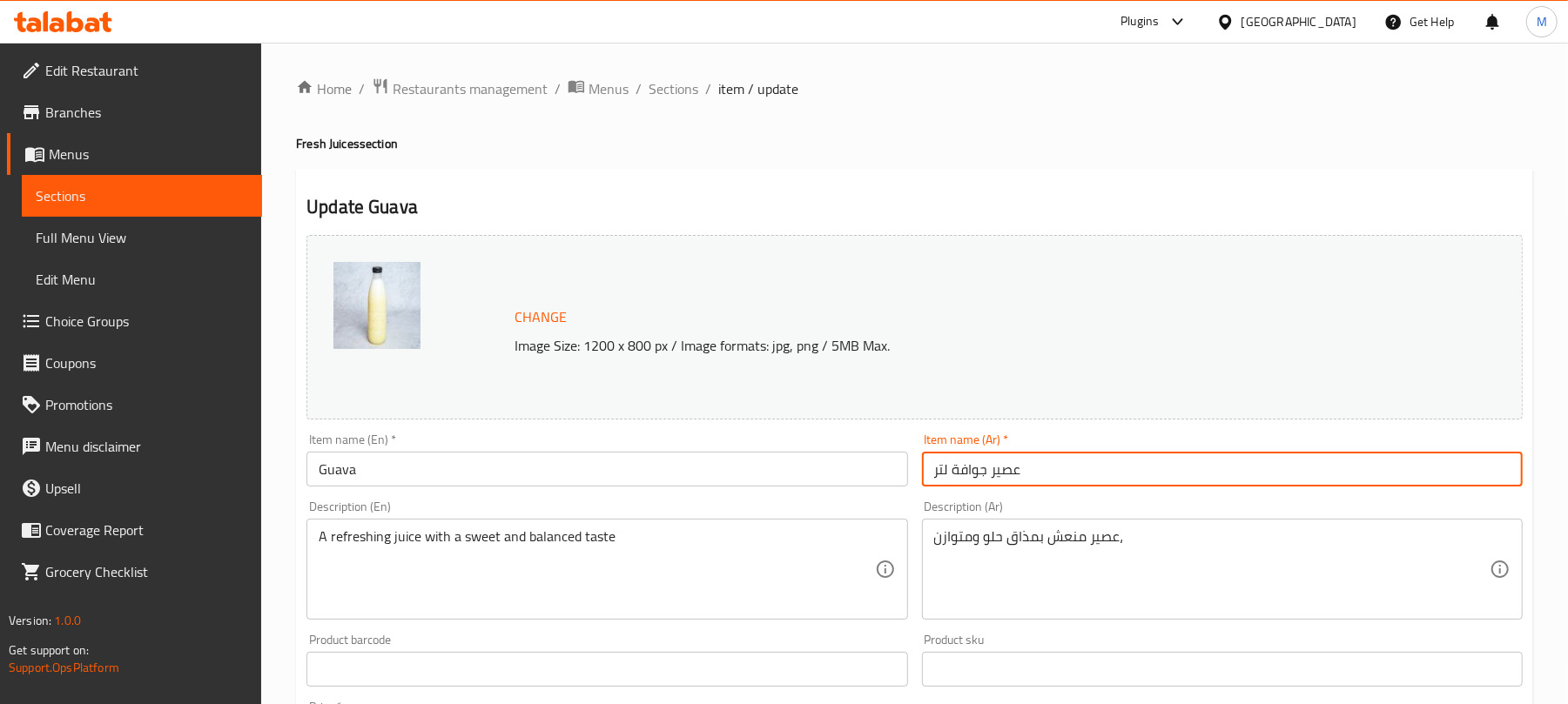
paste input "وافه"
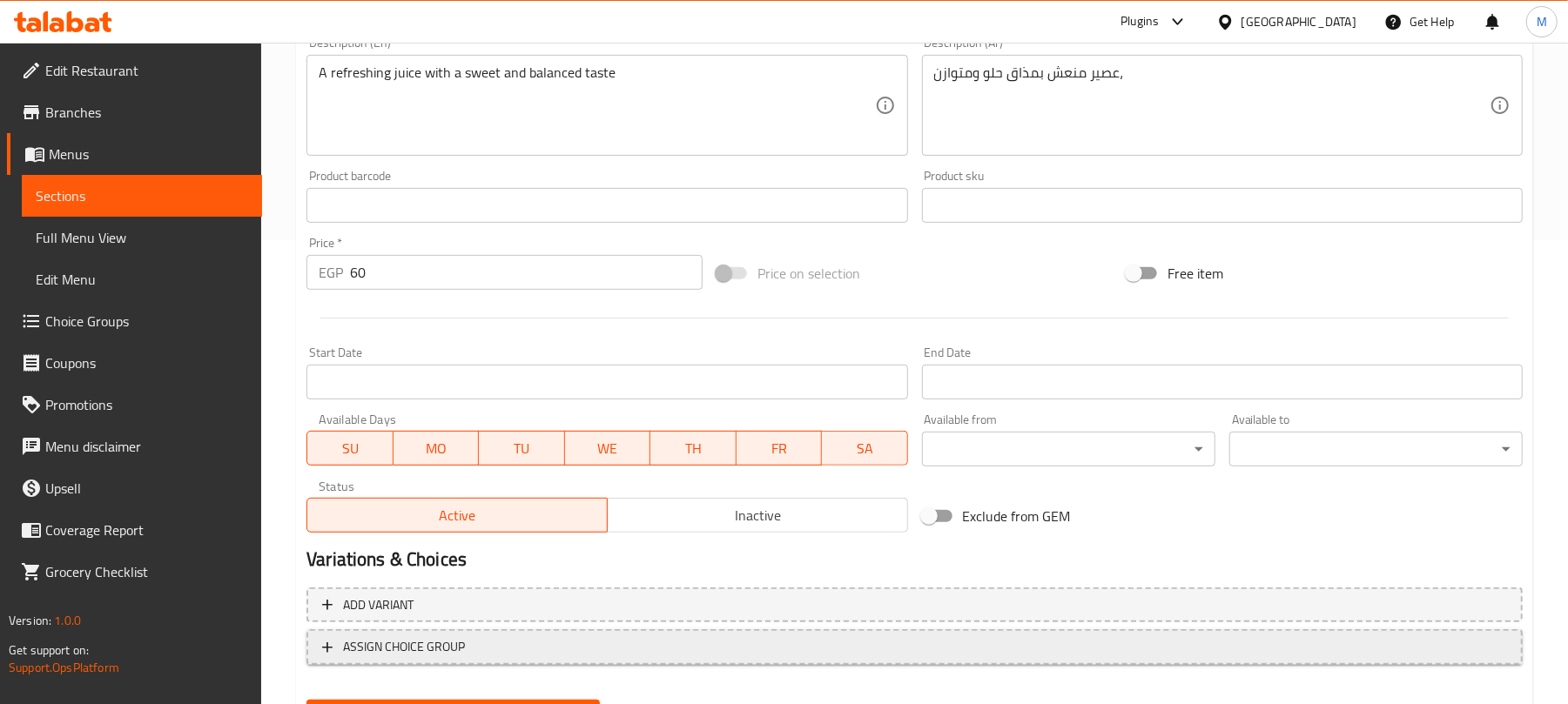
type input "جوافه"
click at [520, 642] on span "ASSIGN CHOICE GROUP" at bounding box center [914, 648] width 1185 height 22
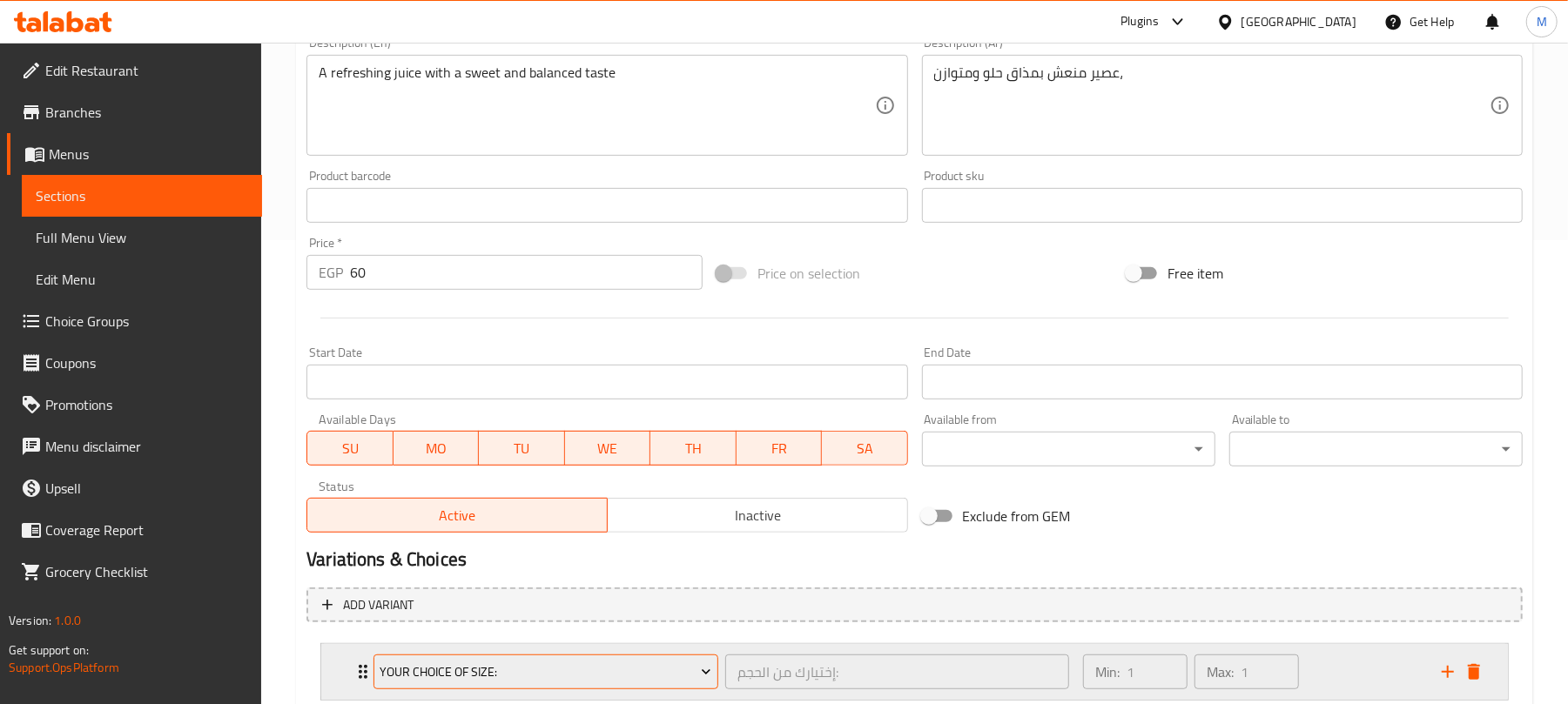
click at [453, 680] on span "Your Choice Of Size:" at bounding box center [546, 673] width 332 height 22
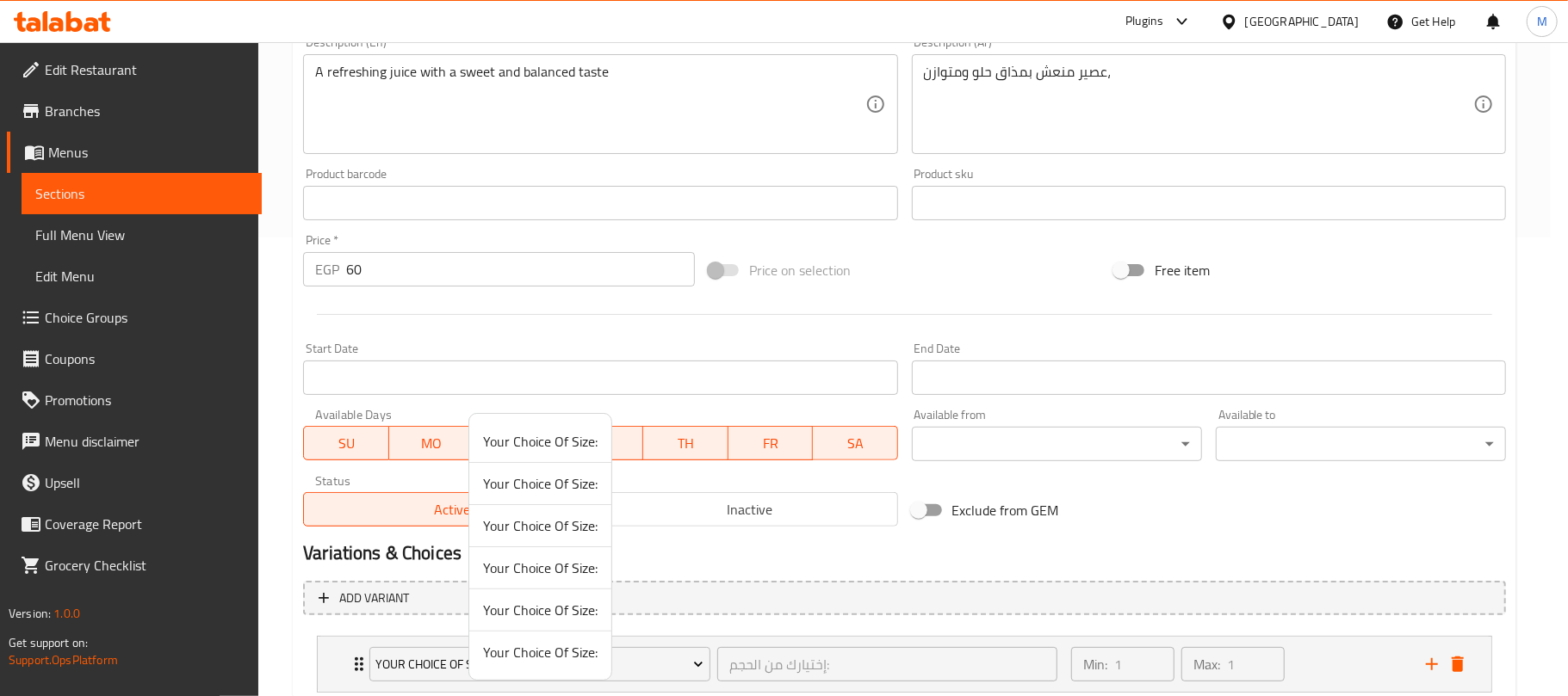
click at [531, 521] on span "Your Choice Of Size:" at bounding box center [540, 526] width 114 height 21
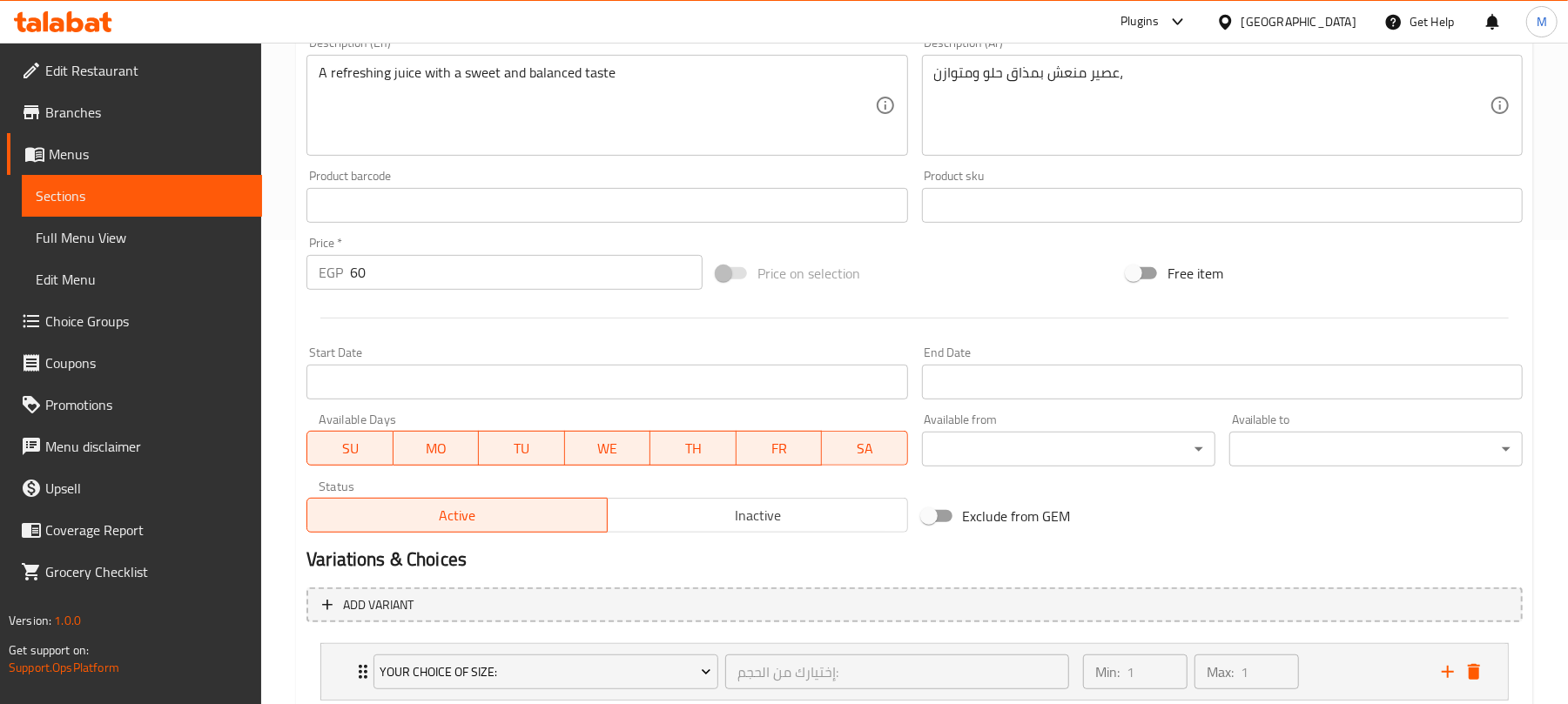
scroll to position [580, 0]
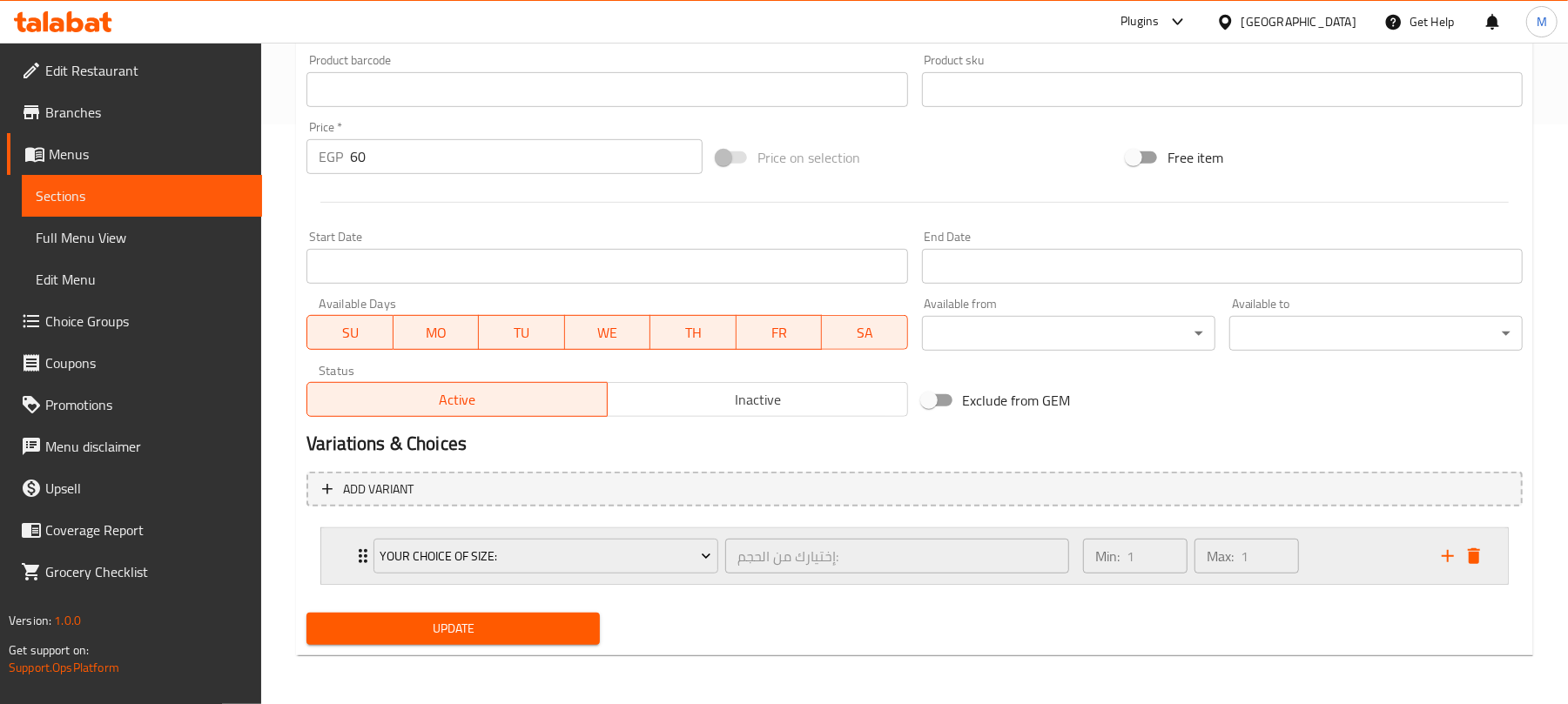
click at [1383, 550] on div "Min: 1 ​ Max: 1 ​" at bounding box center [1252, 556] width 359 height 56
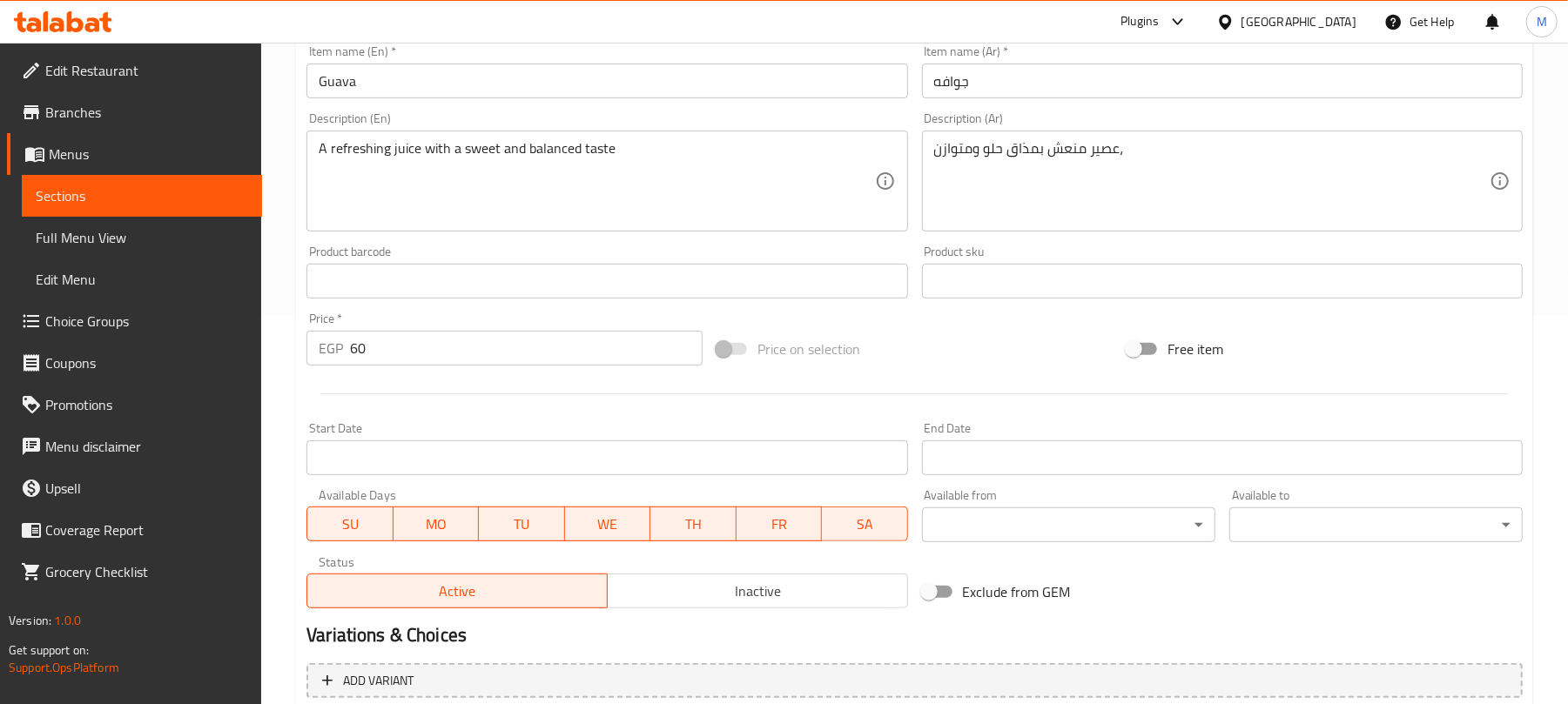
scroll to position [388, 0]
drag, startPoint x: 472, startPoint y: 352, endPoint x: 315, endPoint y: 349, distance: 157.0
click at [315, 349] on div "EGP 60 Price *" at bounding box center [504, 350] width 396 height 35
type input "0"
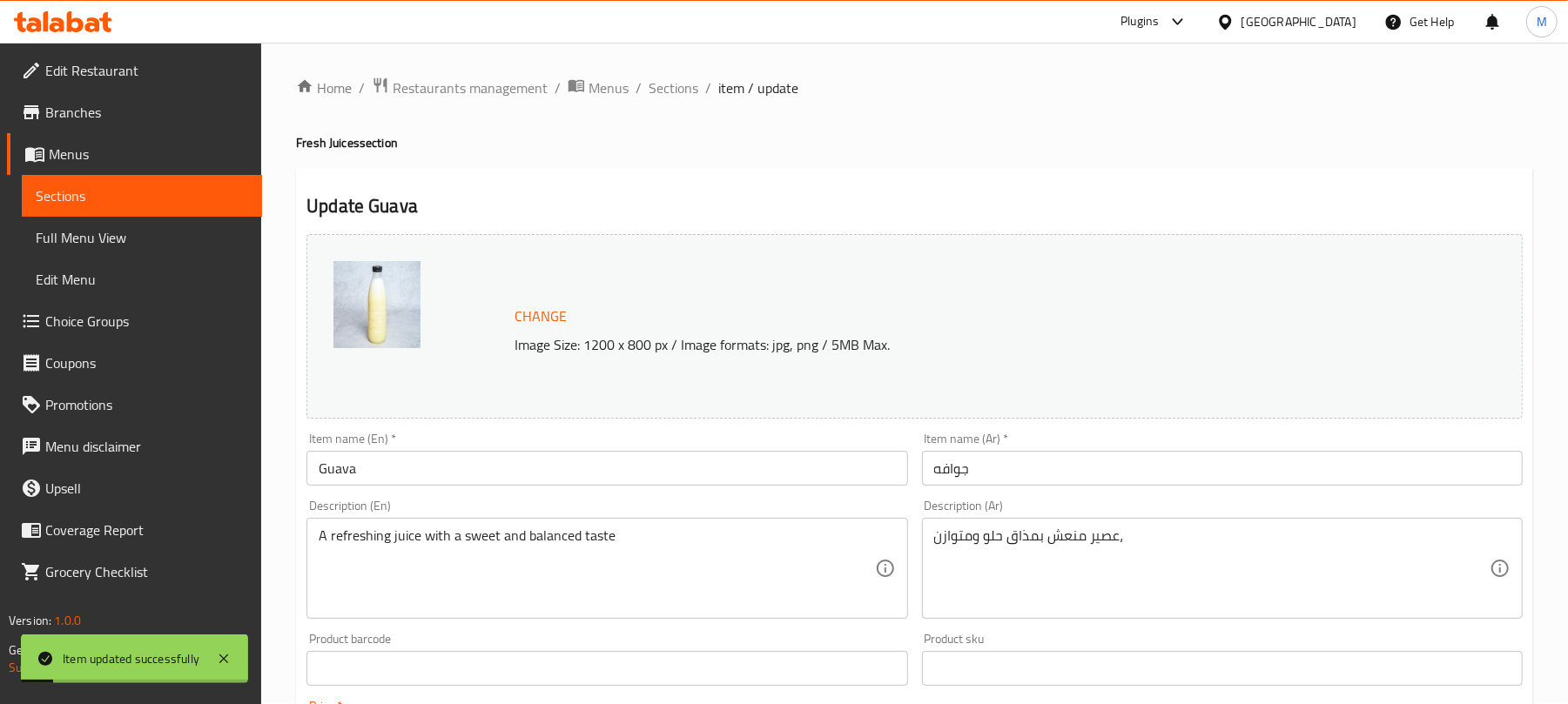
scroll to position [0, 0]
click at [676, 93] on span "Sections" at bounding box center [673, 89] width 50 height 21
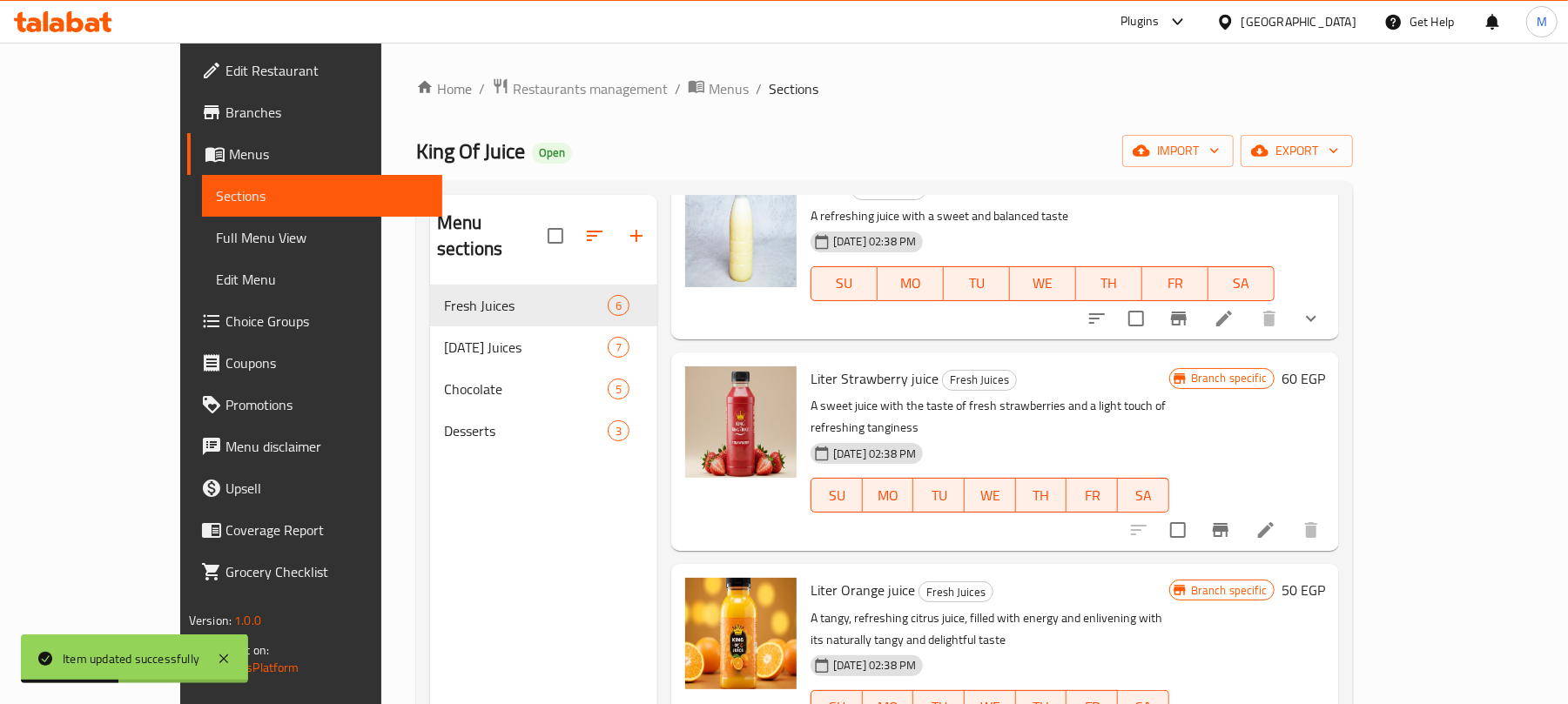
scroll to position [348, 0]
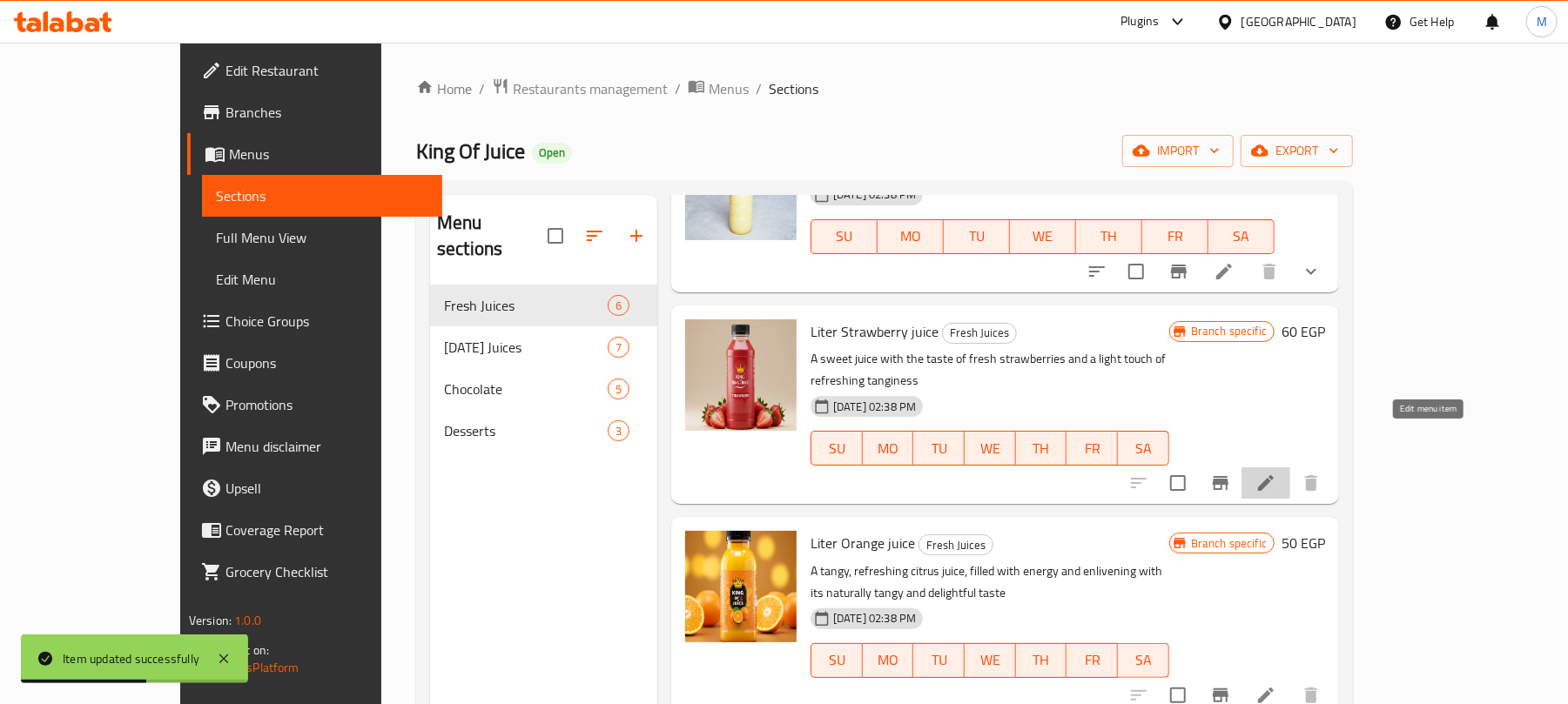
click at [1277, 473] on icon at bounding box center [1266, 483] width 21 height 21
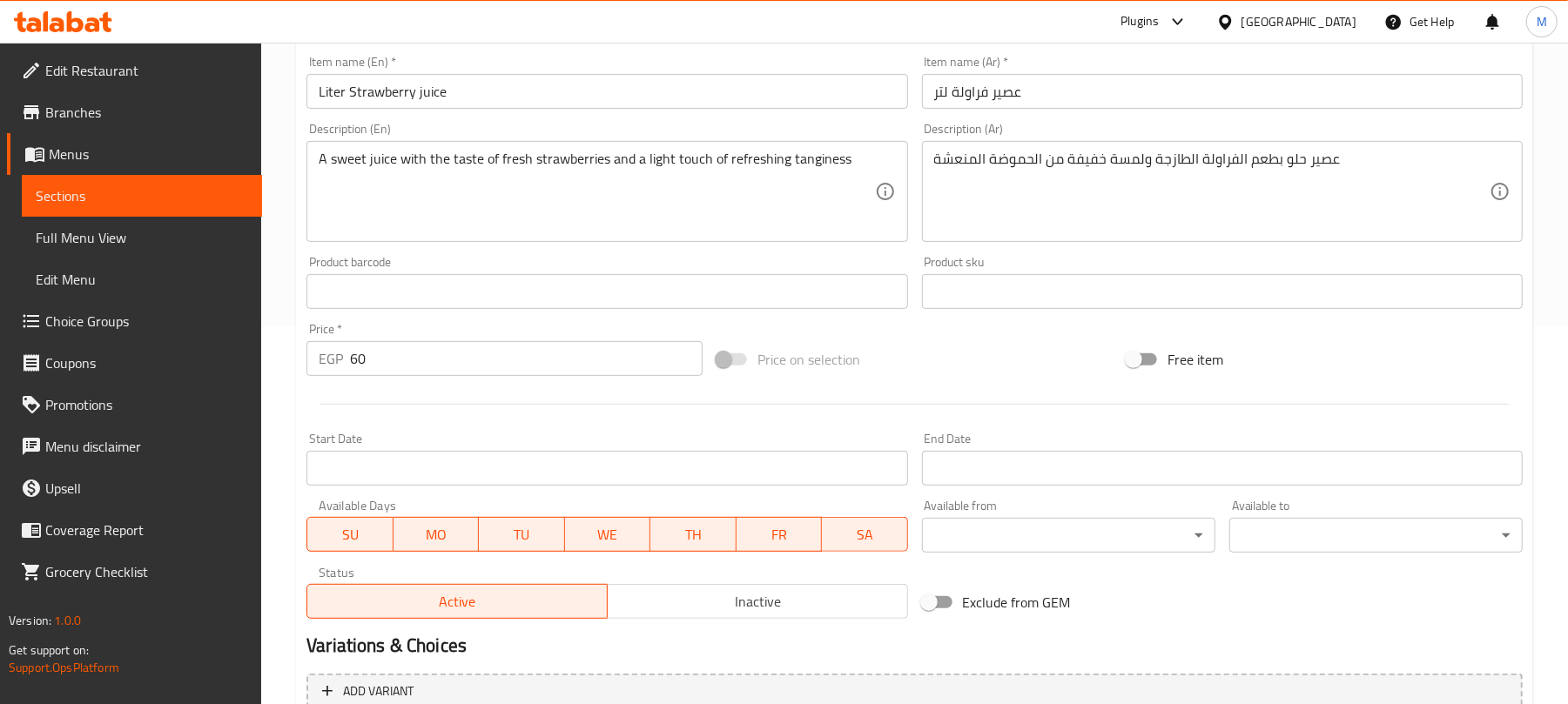
scroll to position [231, 0]
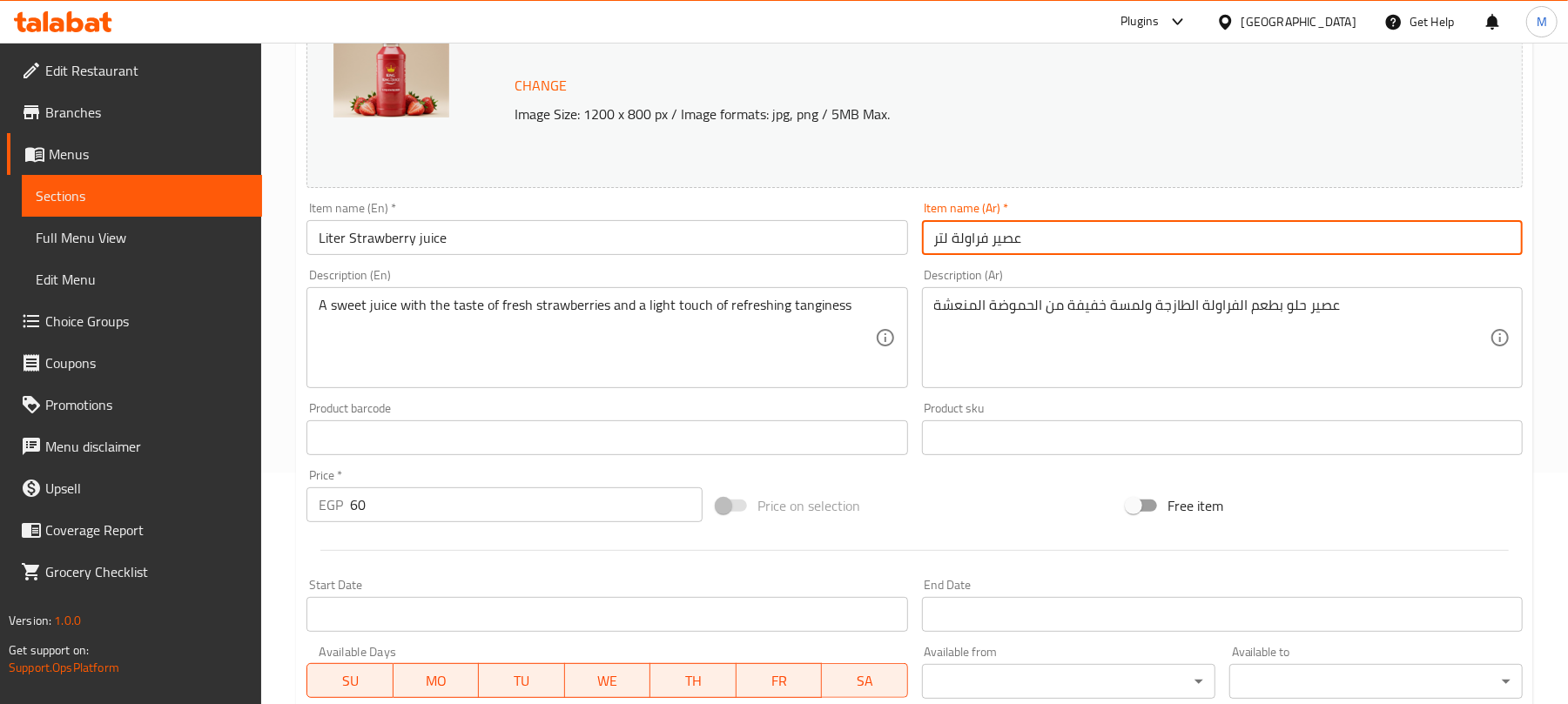
click at [979, 247] on input "عصير فراولة لتر" at bounding box center [1222, 238] width 600 height 35
paste input "فراوله"
type input "فراوله"
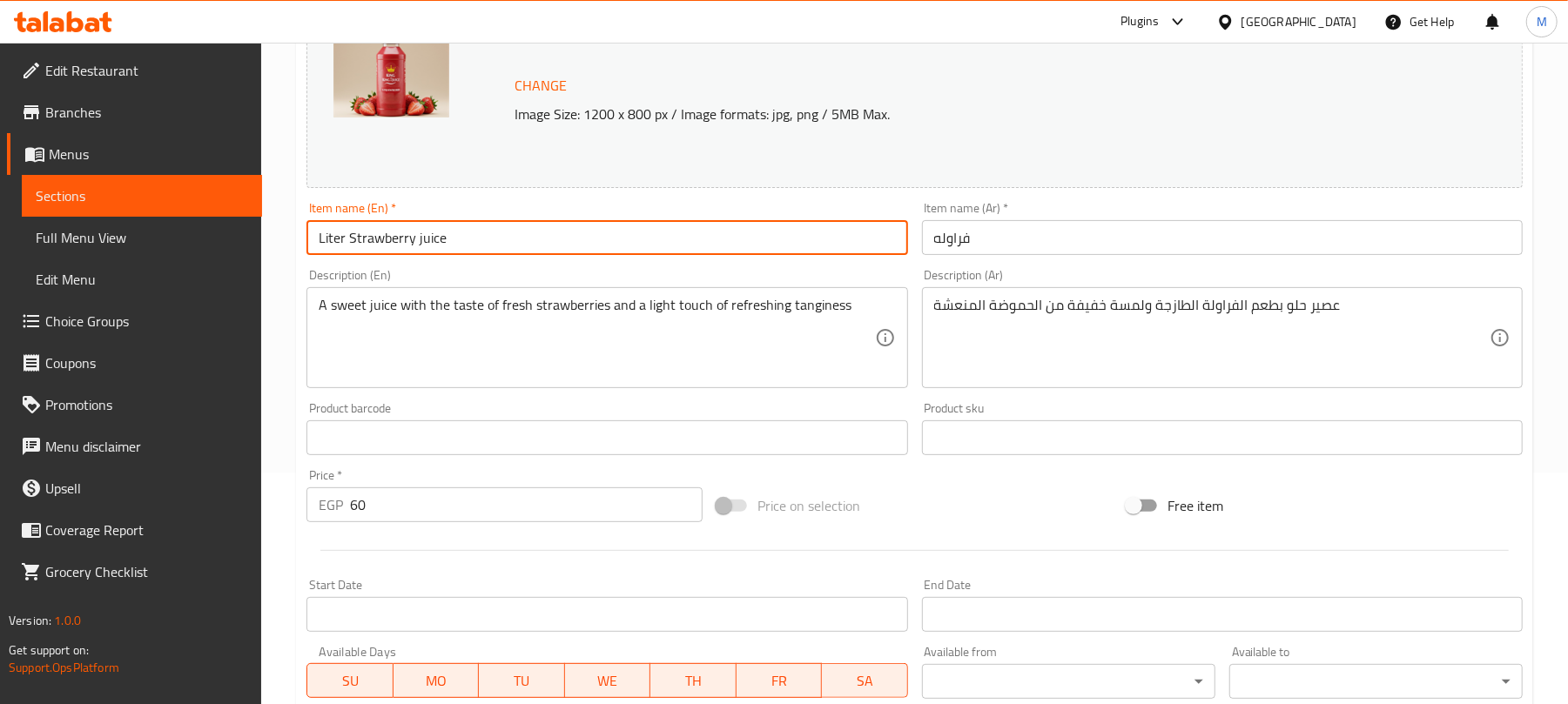
click at [752, 245] on input "Liter Strawberry juice" at bounding box center [606, 238] width 600 height 35
type input "Strawberry"
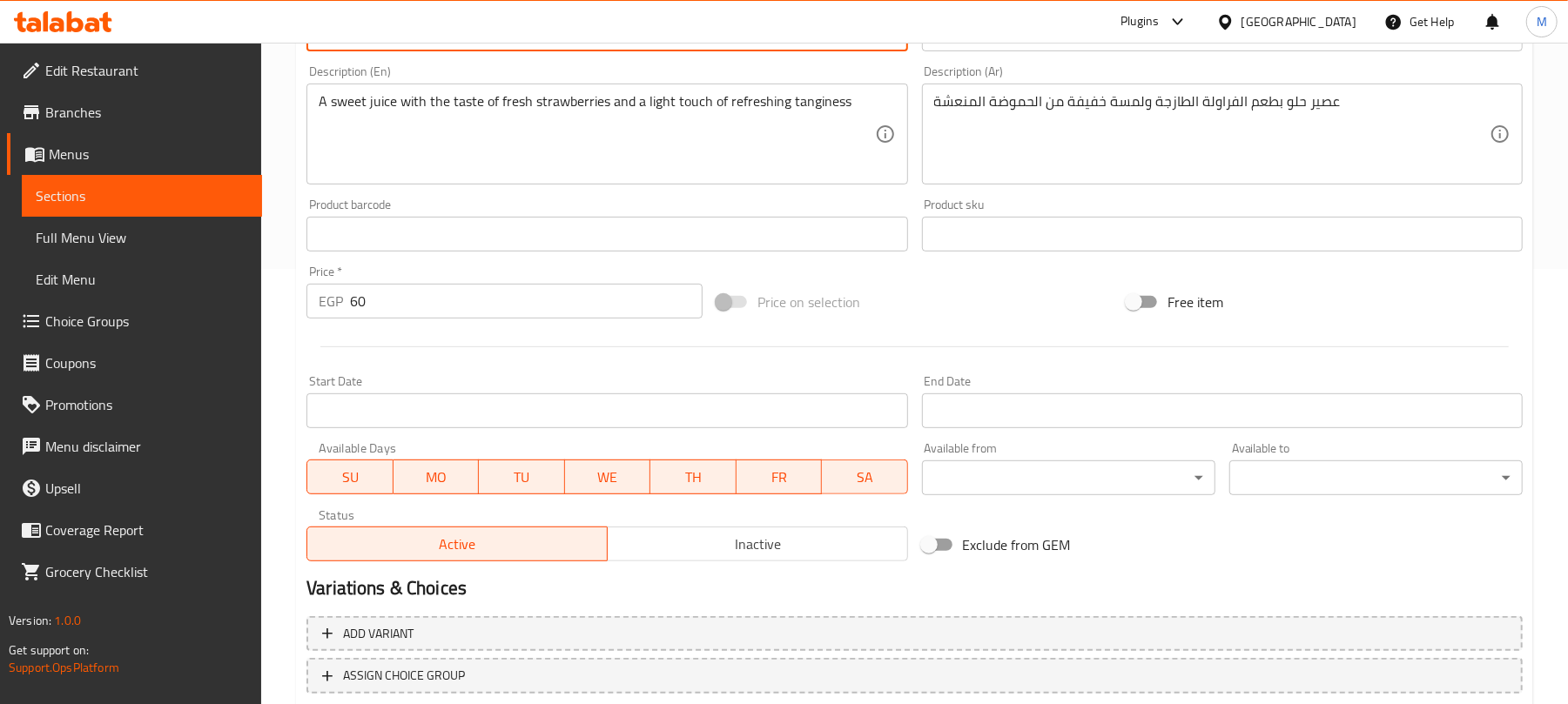
scroll to position [550, 0]
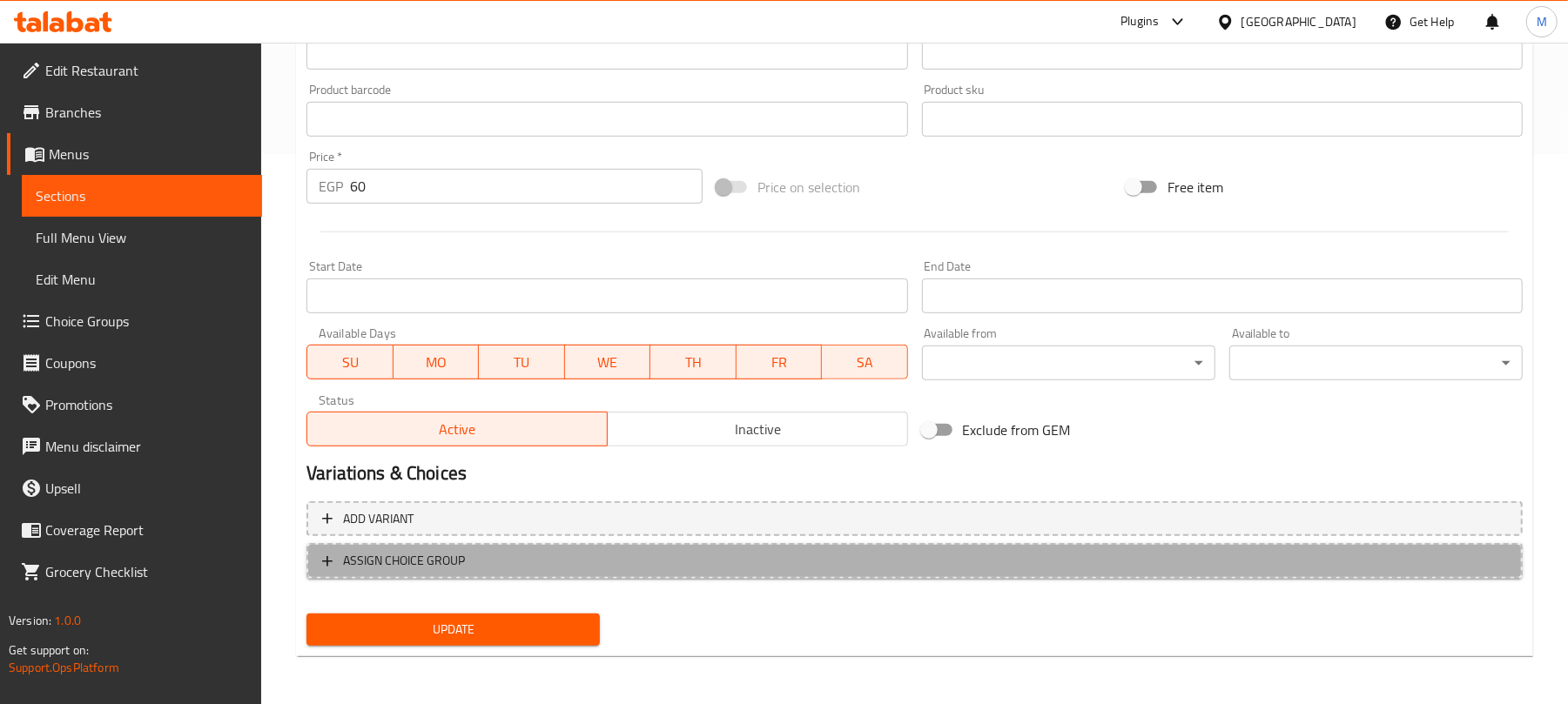
click at [672, 559] on span "ASSIGN CHOICE GROUP" at bounding box center [914, 562] width 1185 height 22
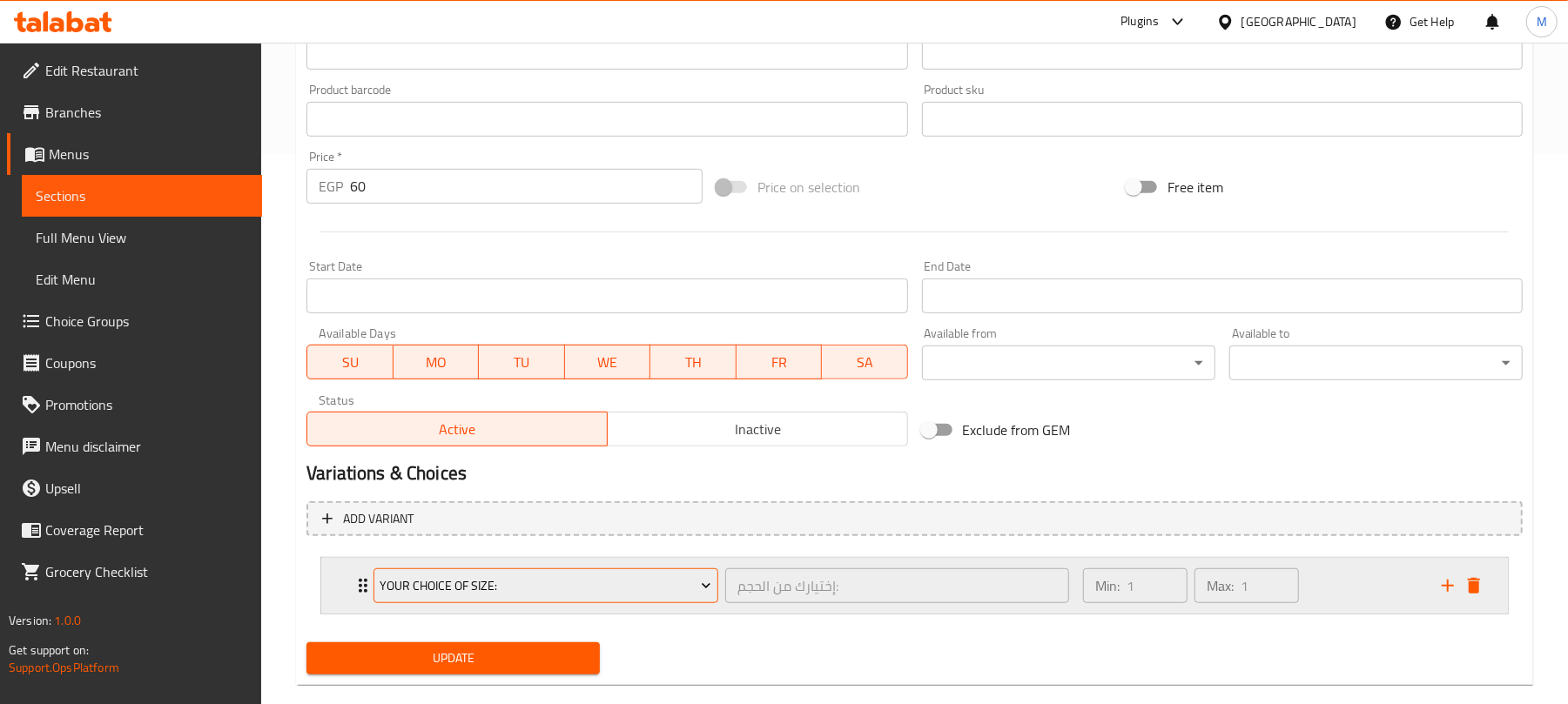
click at [558, 592] on span "Your Choice Of Size:" at bounding box center [546, 587] width 332 height 22
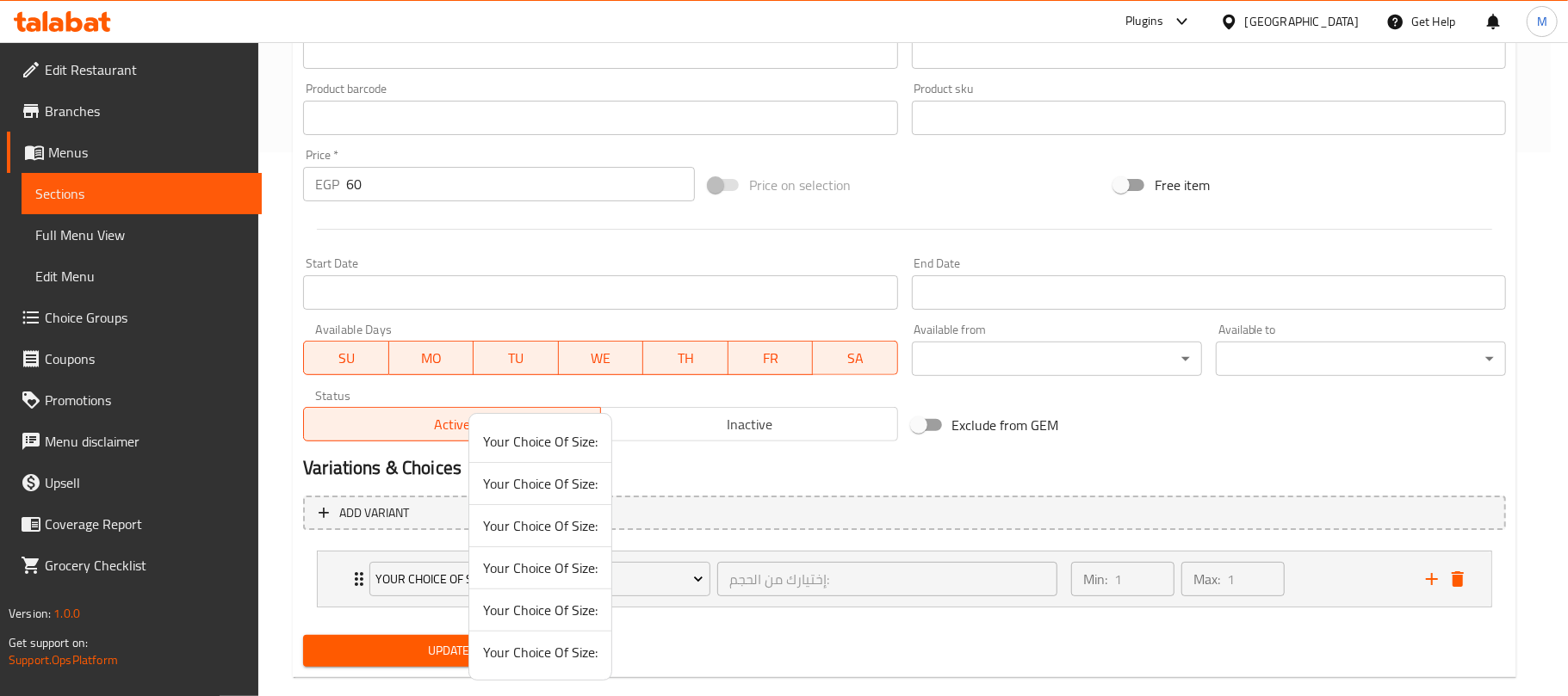
click at [554, 570] on span "Your Choice Of Size:" at bounding box center [540, 568] width 114 height 21
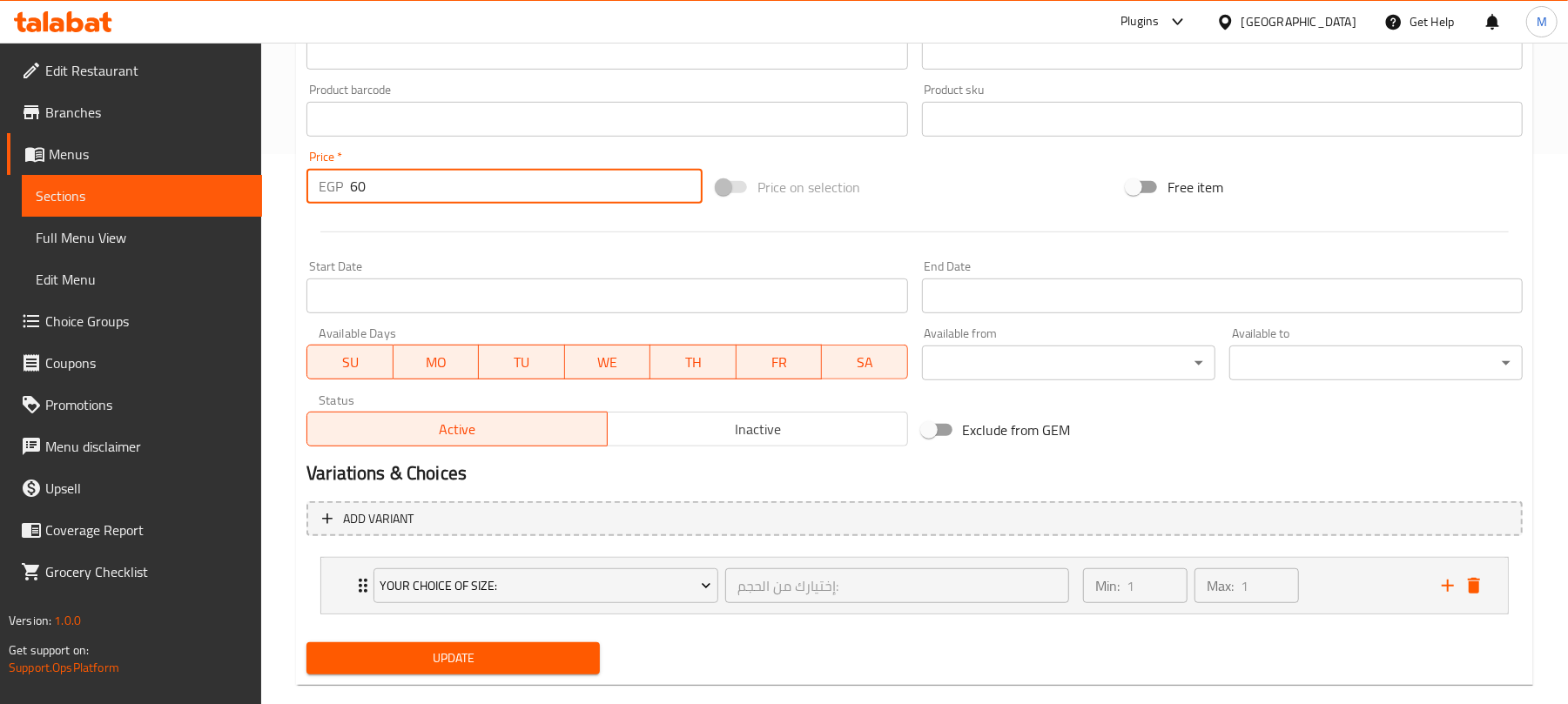
click at [429, 169] on input "60" at bounding box center [525, 187] width 352 height 35
click at [1331, 580] on div "Min: 1 ​ Max: 1 ​" at bounding box center [1252, 586] width 359 height 56
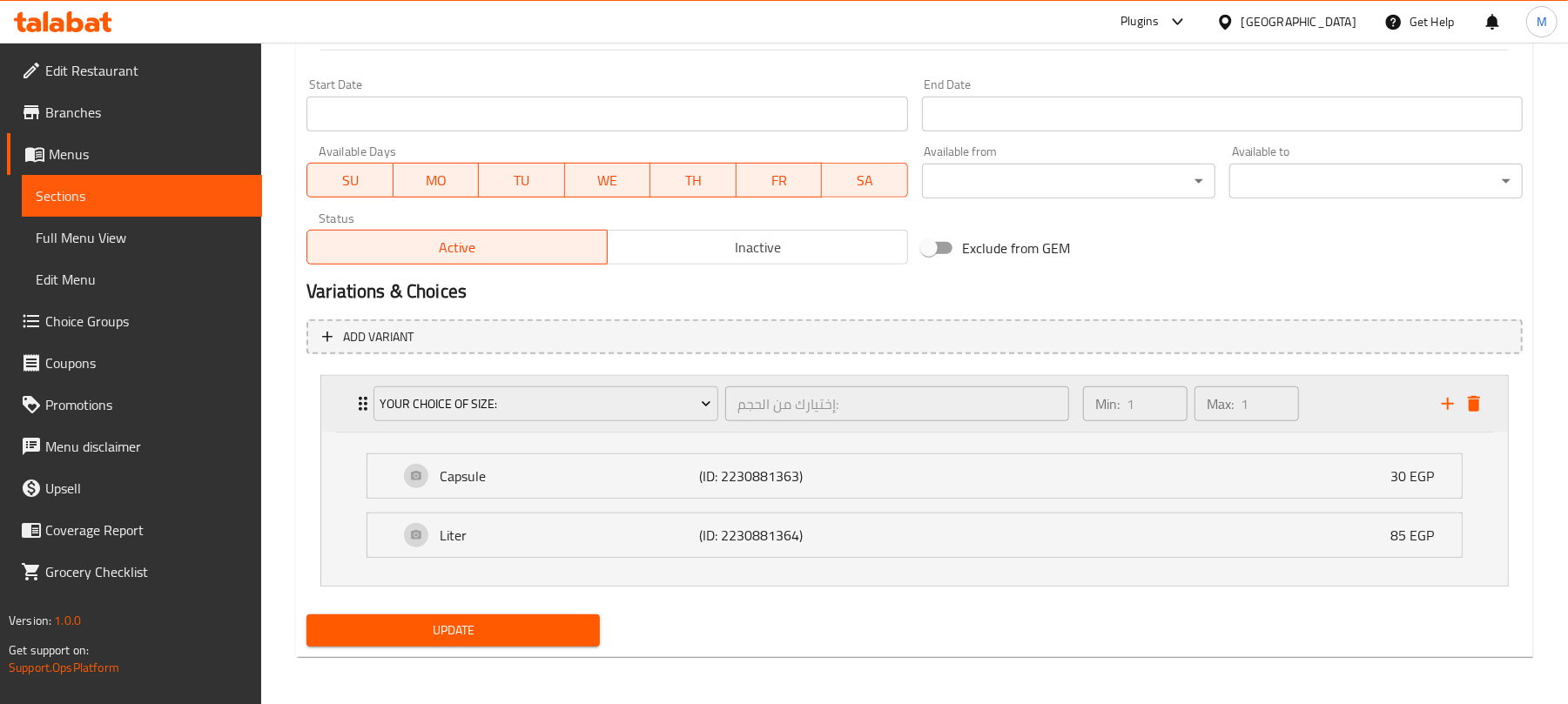
scroll to position [735, 0]
type input "0"
click at [413, 634] on span "Update" at bounding box center [452, 629] width 265 height 22
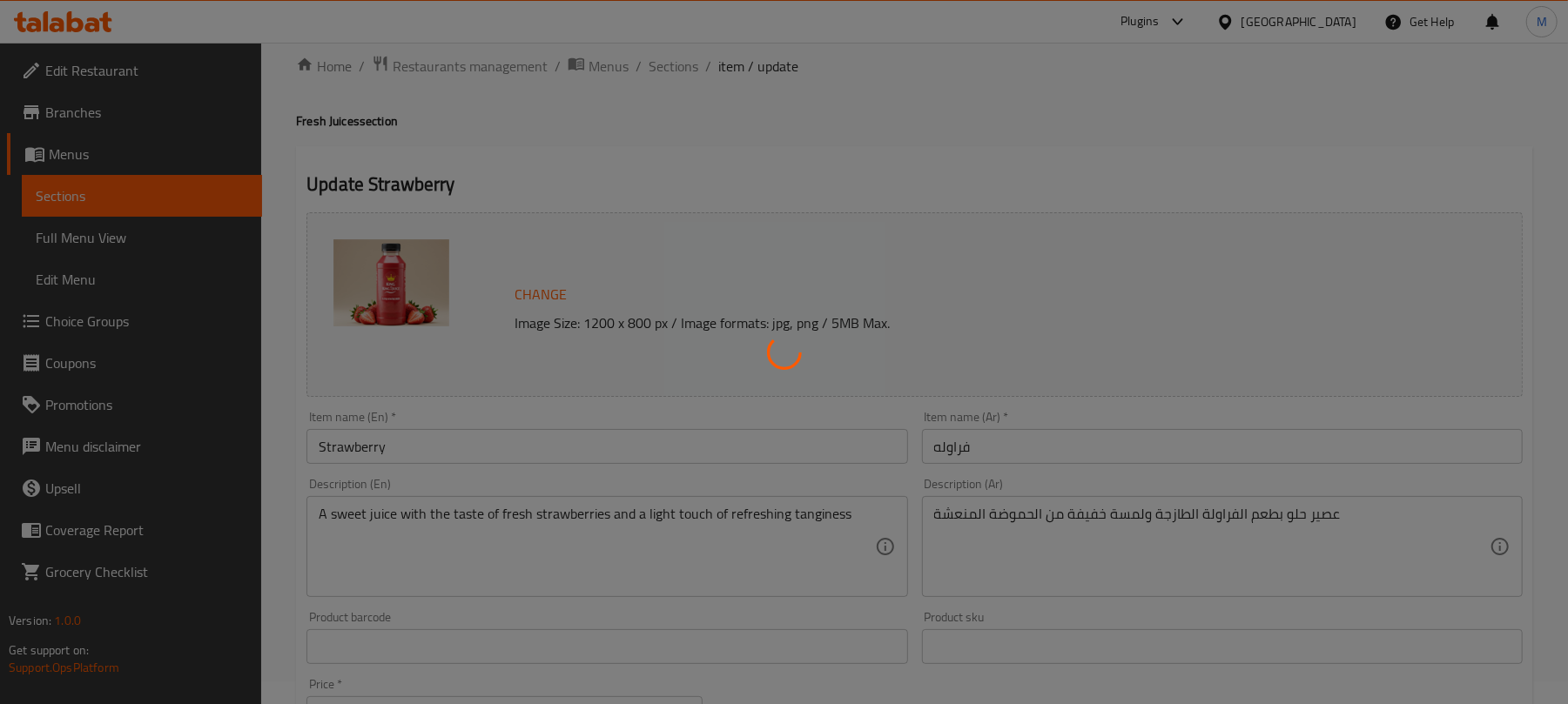
scroll to position [0, 0]
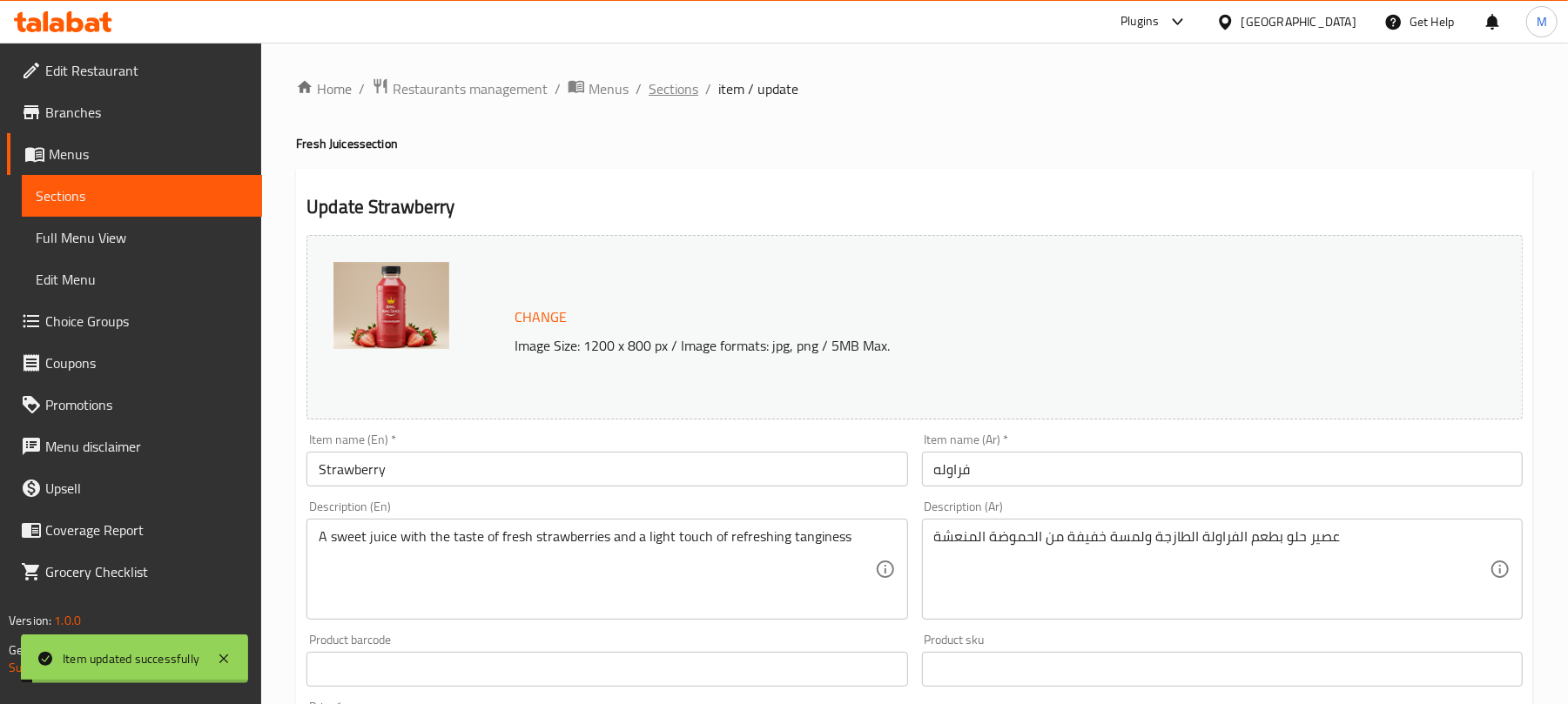
click at [673, 81] on span "Sections" at bounding box center [673, 89] width 50 height 21
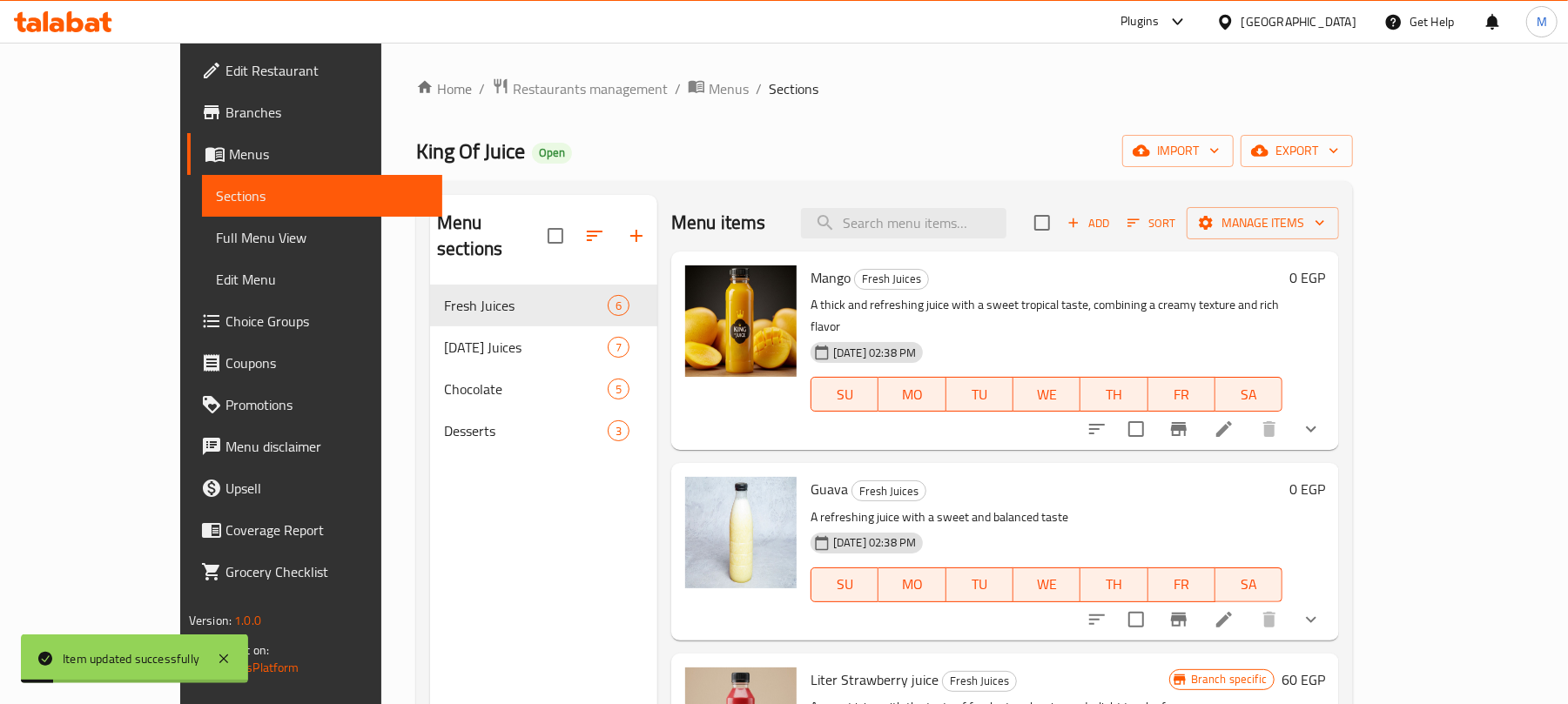
scroll to position [464, 0]
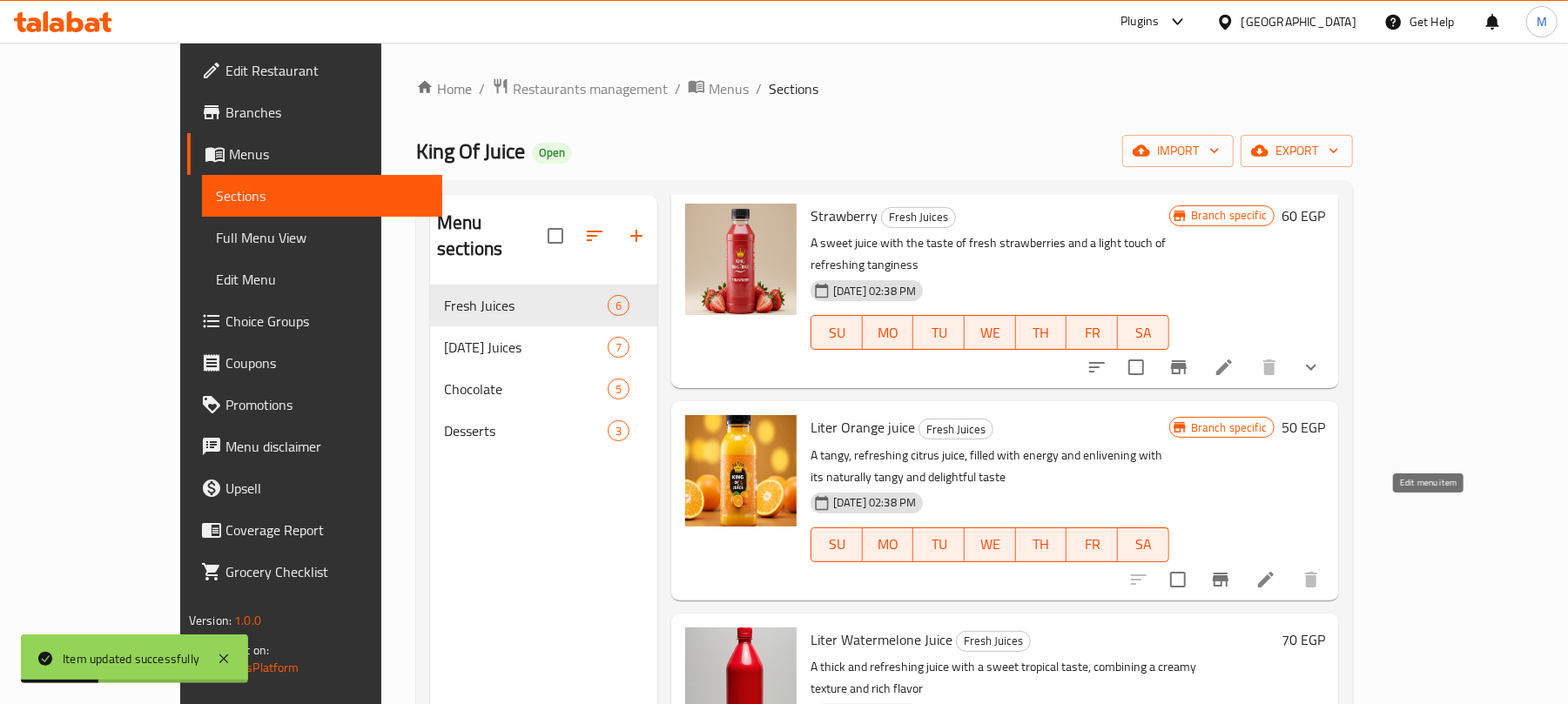
click at [1274, 572] on icon at bounding box center [1266, 579] width 16 height 16
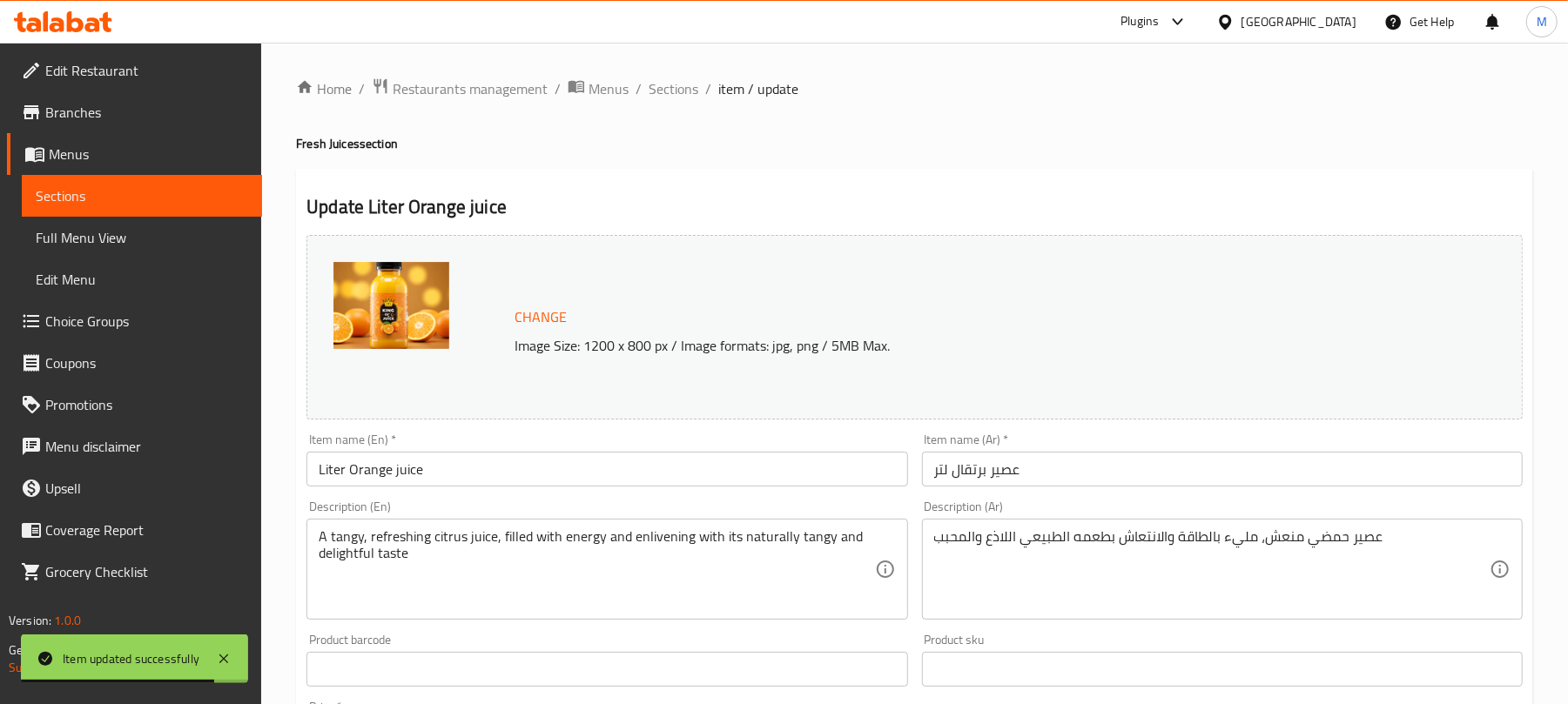
click at [1045, 472] on input "عصير برتقال لتر" at bounding box center [1222, 469] width 600 height 35
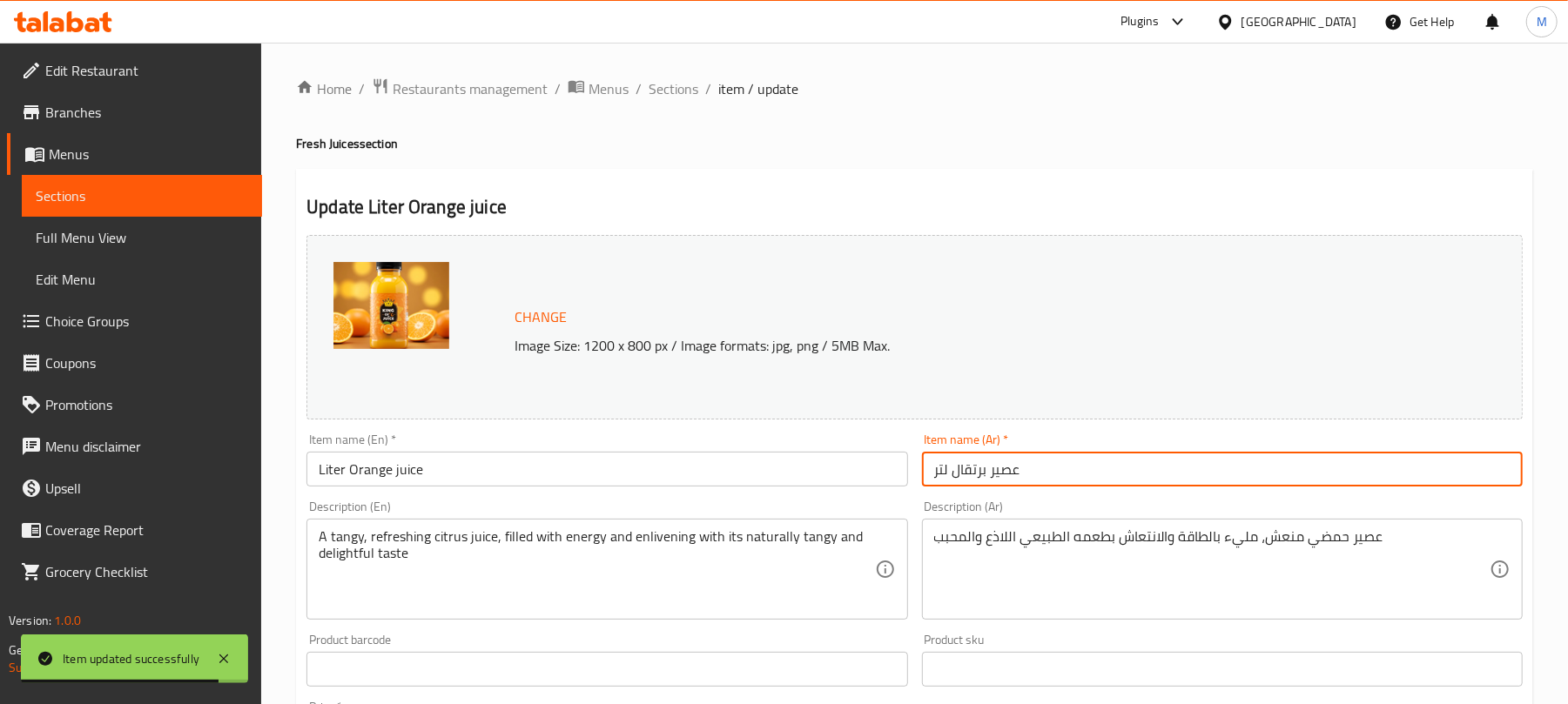
paste input "رتقال"
type input "برتقال"
click at [686, 484] on input "Liter Orange juice" at bounding box center [606, 469] width 600 height 35
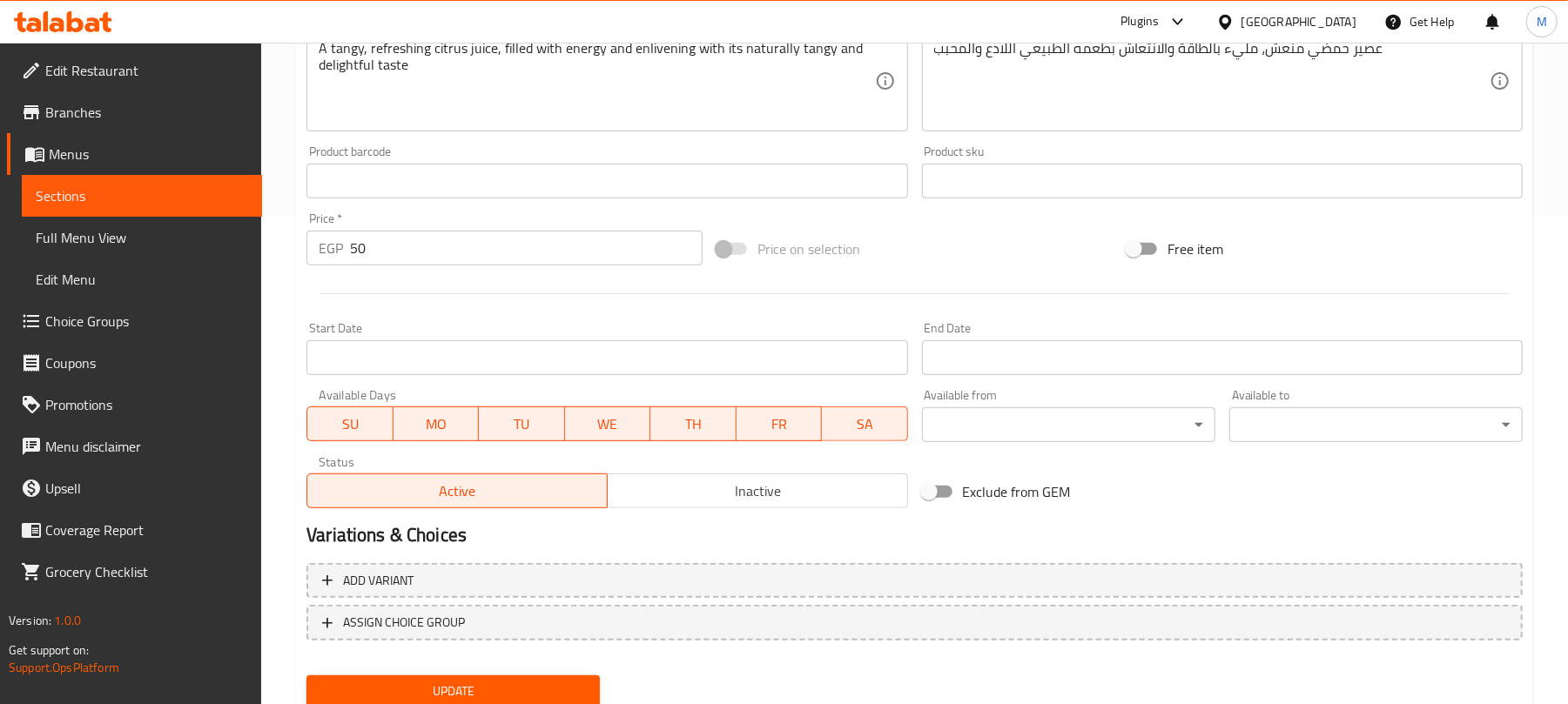
scroll to position [550, 0]
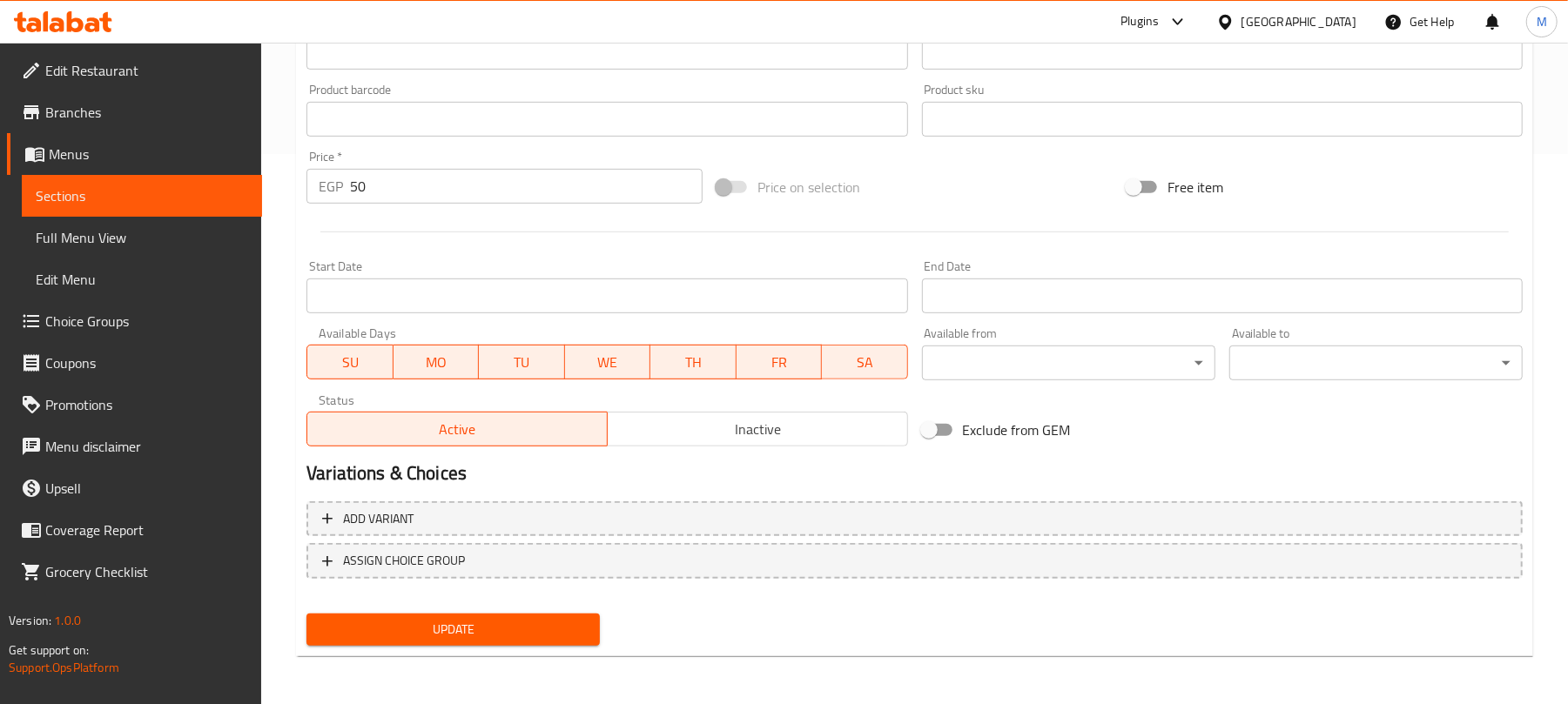
type input "Orange"
click at [547, 550] on span "ASSIGN CHOICE GROUP" at bounding box center [914, 562] width 1185 height 22
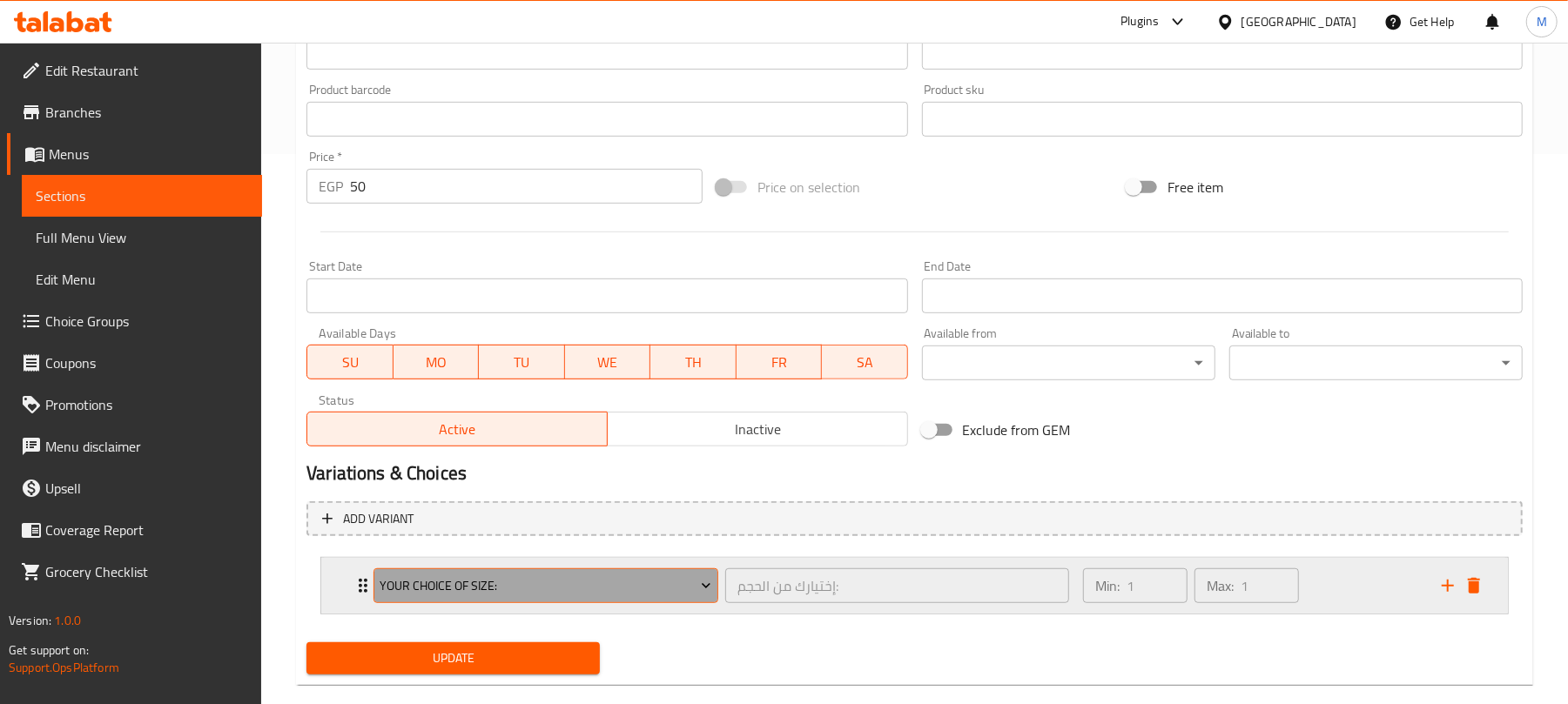
click at [475, 587] on span "Your Choice Of Size:" at bounding box center [546, 587] width 332 height 22
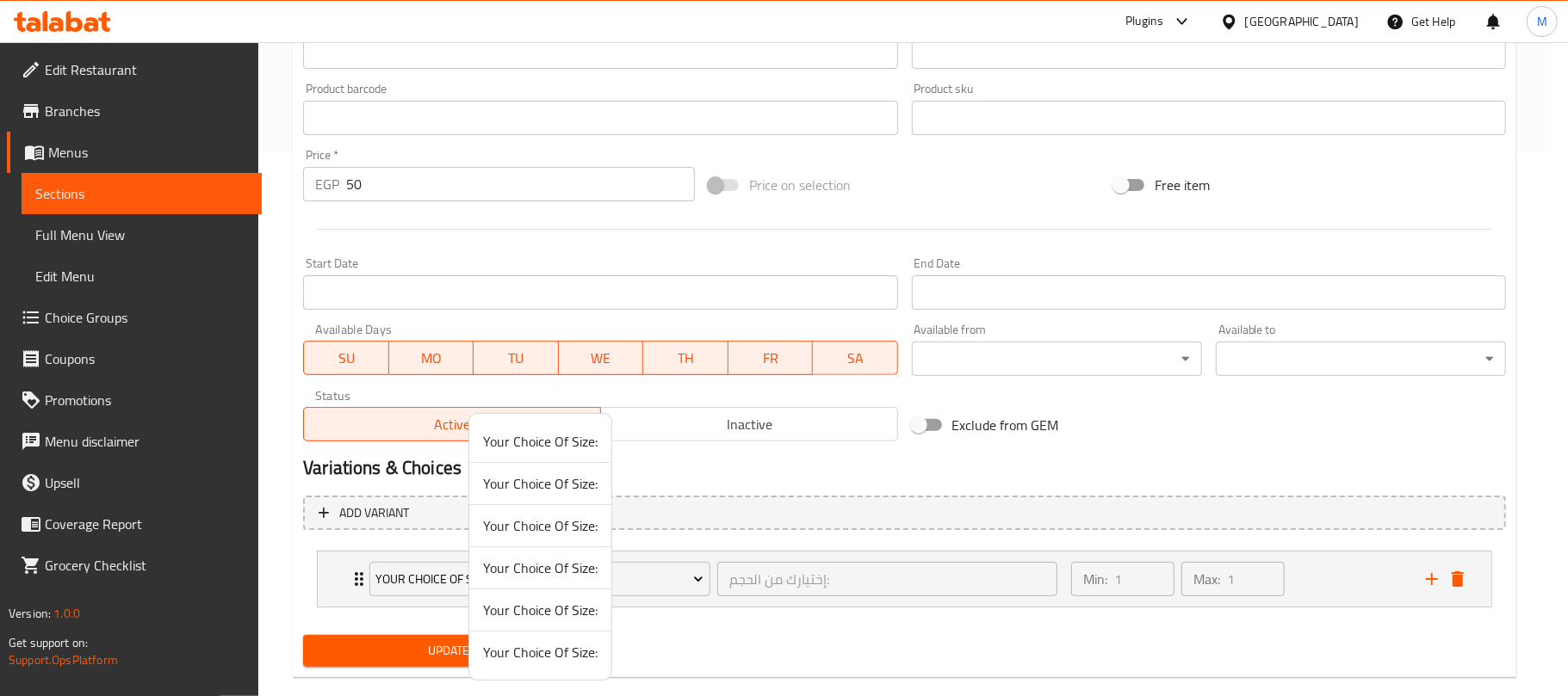
click at [552, 620] on span "Your Choice Of Size:" at bounding box center [540, 610] width 114 height 21
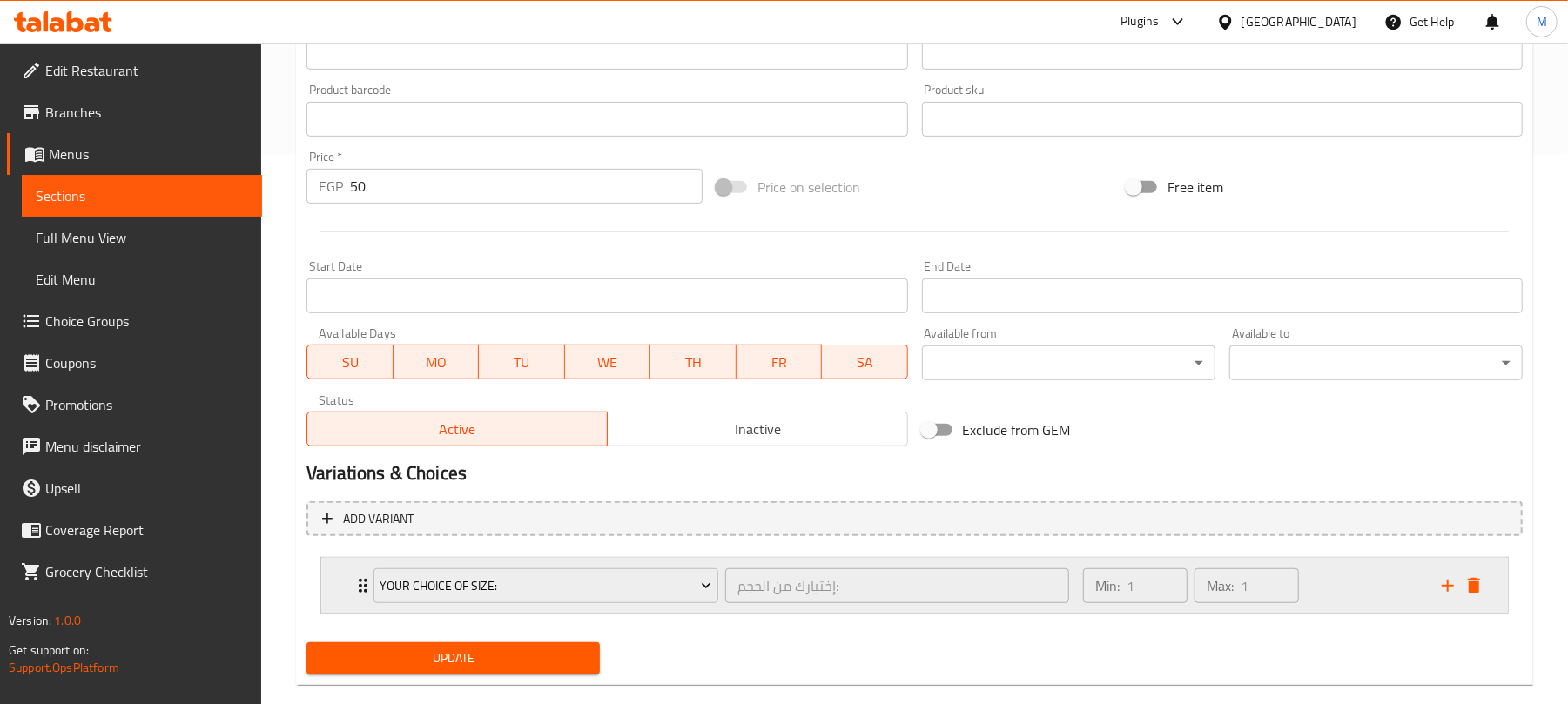
click at [1376, 574] on div "Min: 1 ​ Max: 1 ​" at bounding box center [1252, 586] width 359 height 56
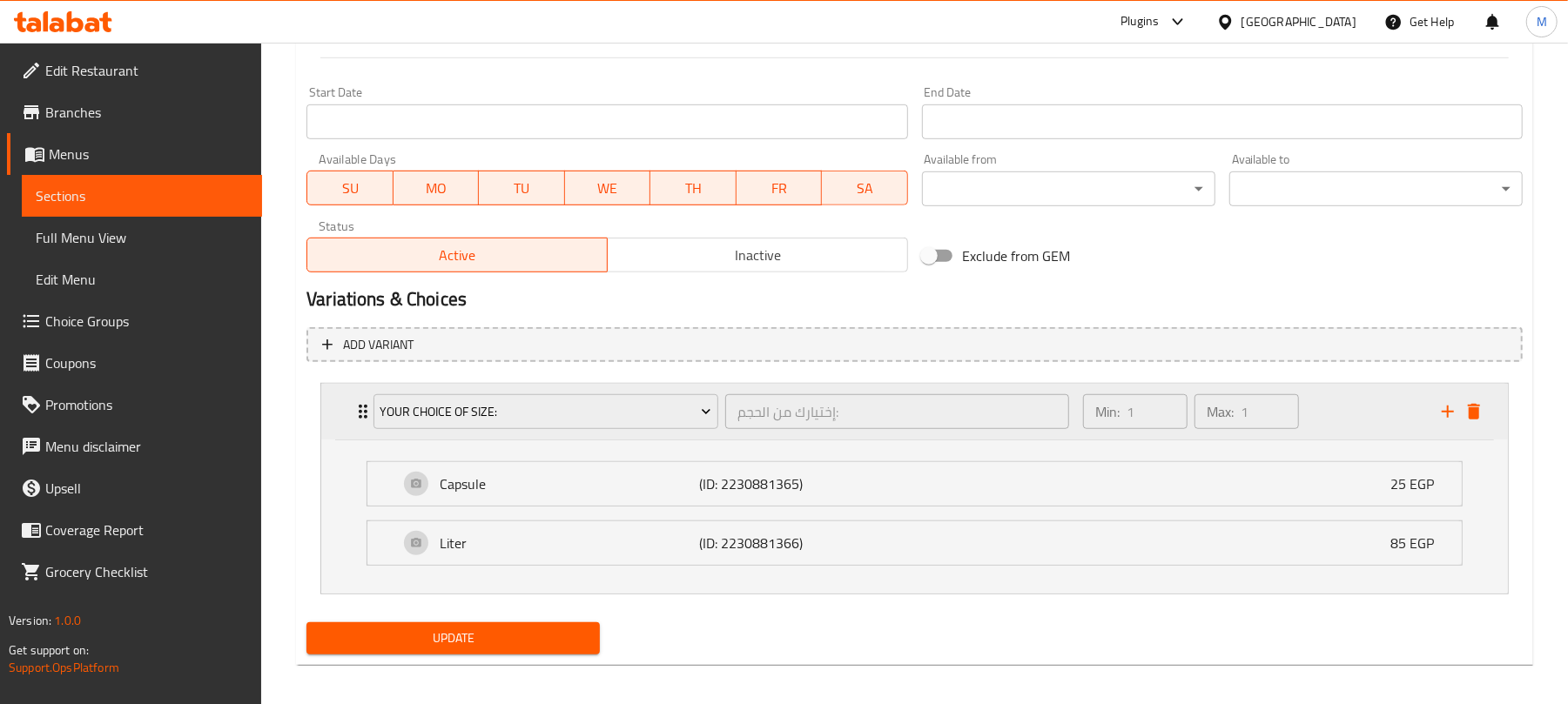
click at [1355, 408] on div "Min: 1 ​ Max: 1 ​" at bounding box center [1252, 412] width 359 height 56
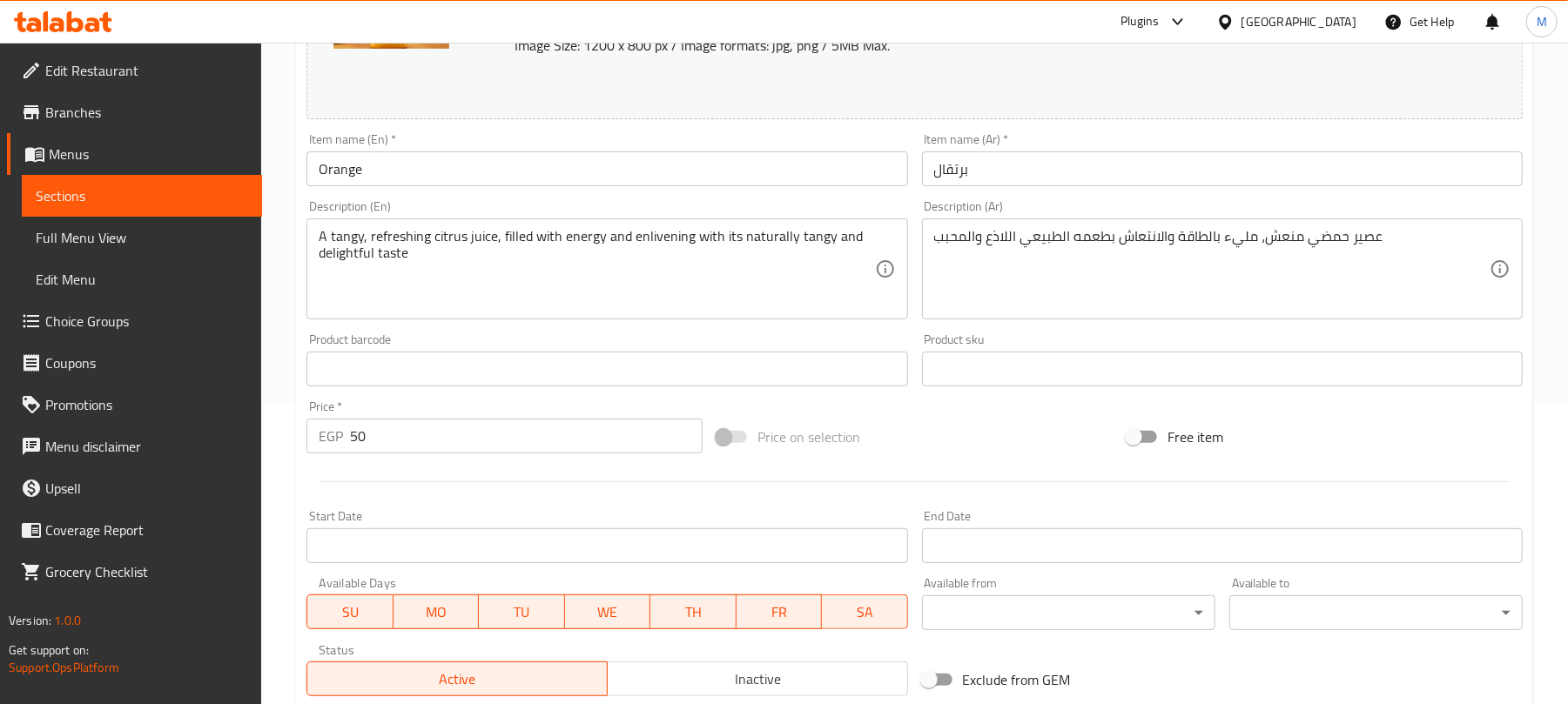
scroll to position [233, 0]
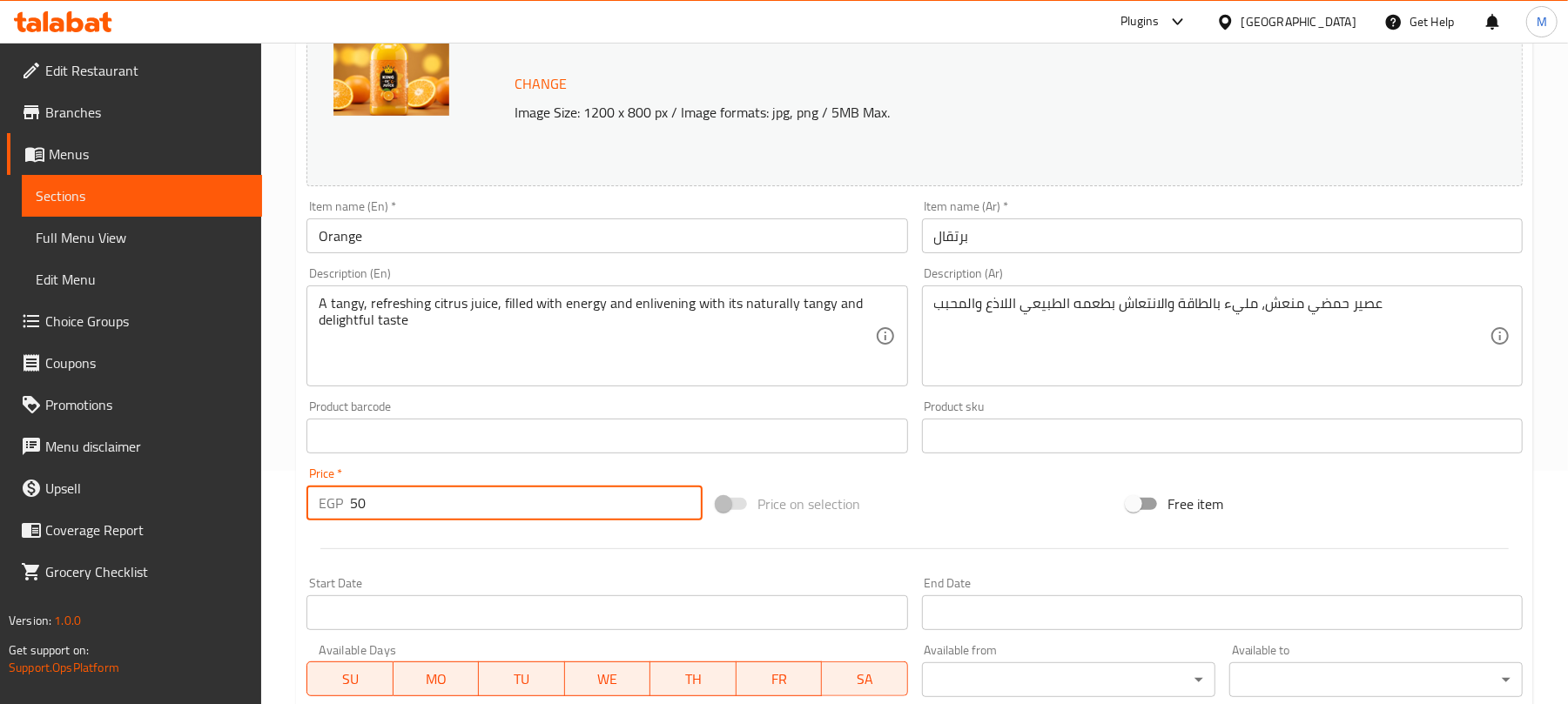
drag, startPoint x: 402, startPoint y: 496, endPoint x: 335, endPoint y: 496, distance: 67.0
click at [335, 496] on div "EGP 50 Price *" at bounding box center [504, 503] width 396 height 35
type input "0"
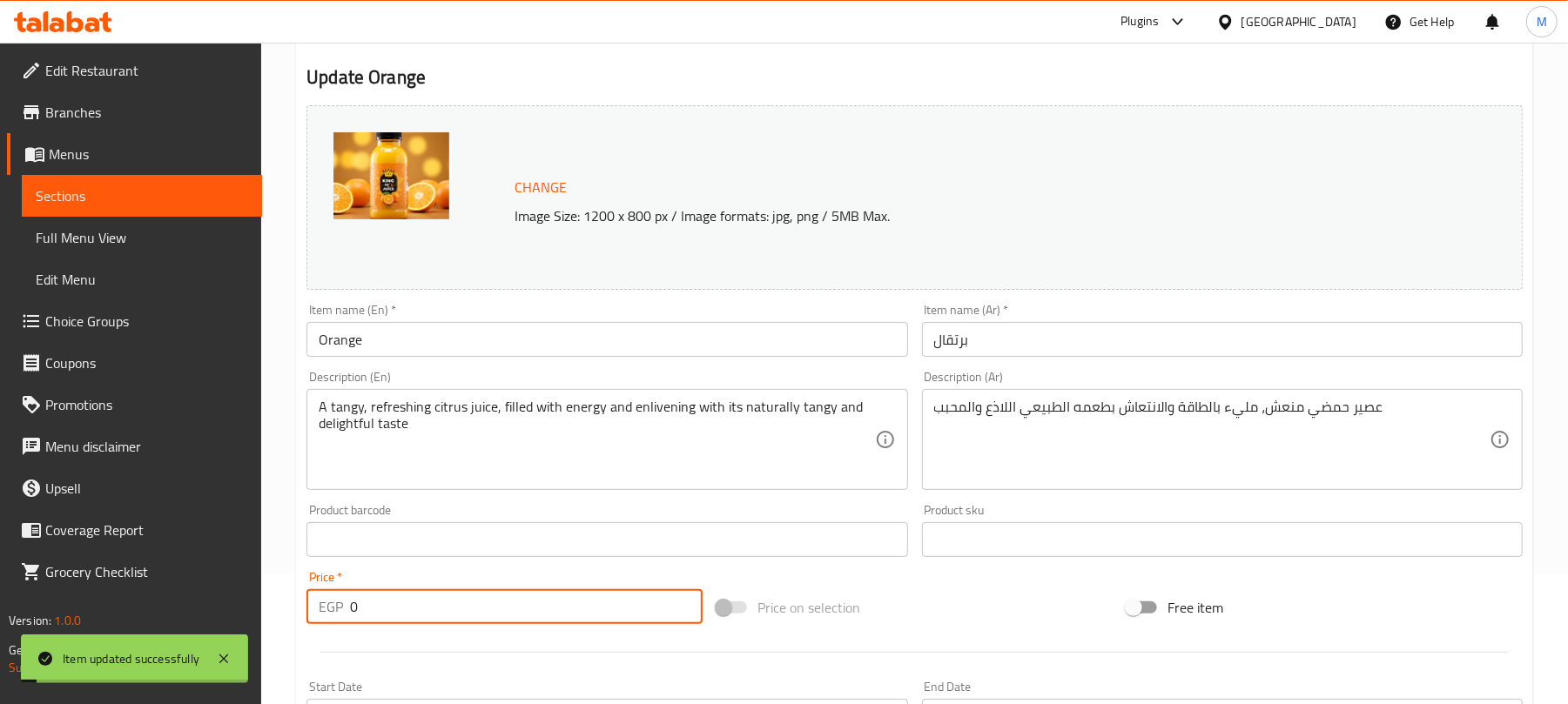
scroll to position [0, 0]
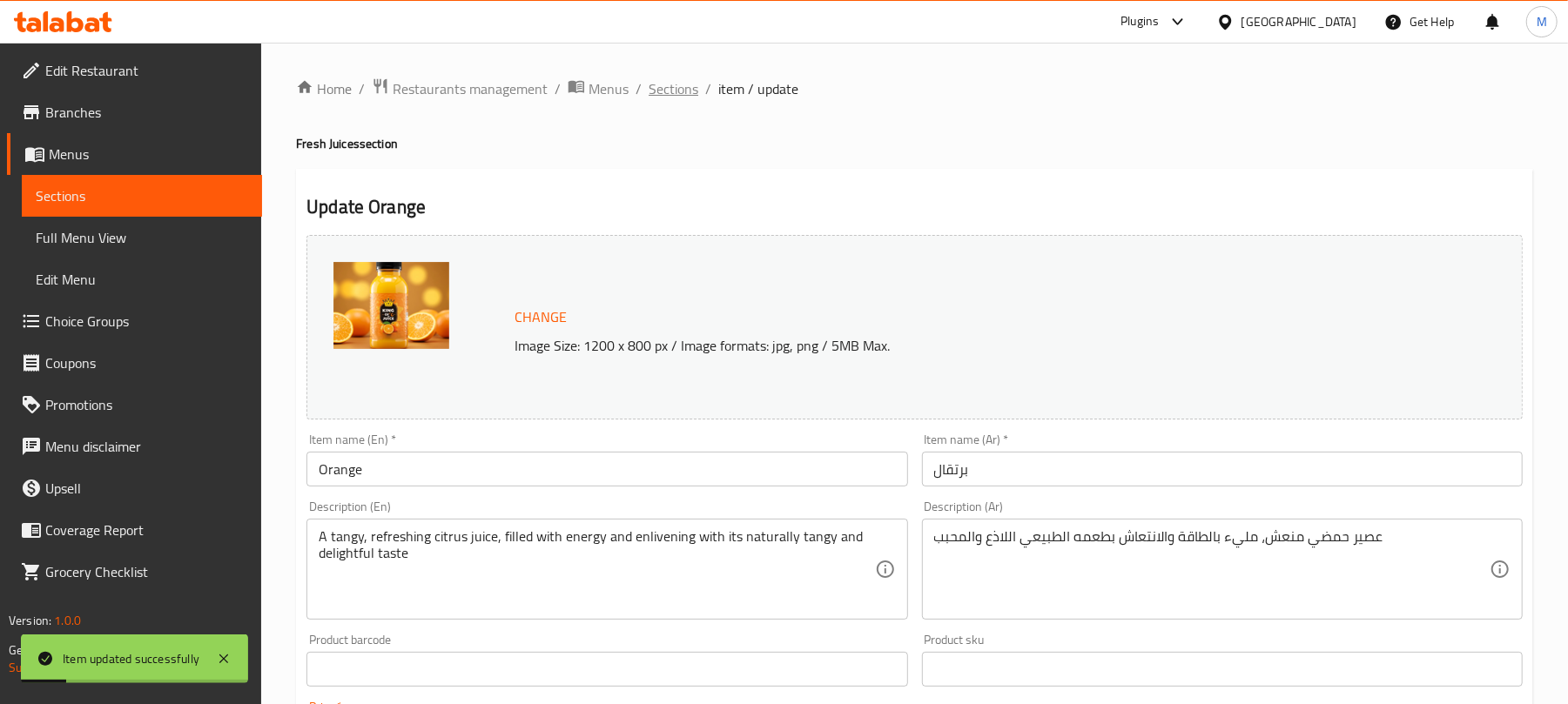
click at [689, 88] on span "Sections" at bounding box center [673, 89] width 50 height 21
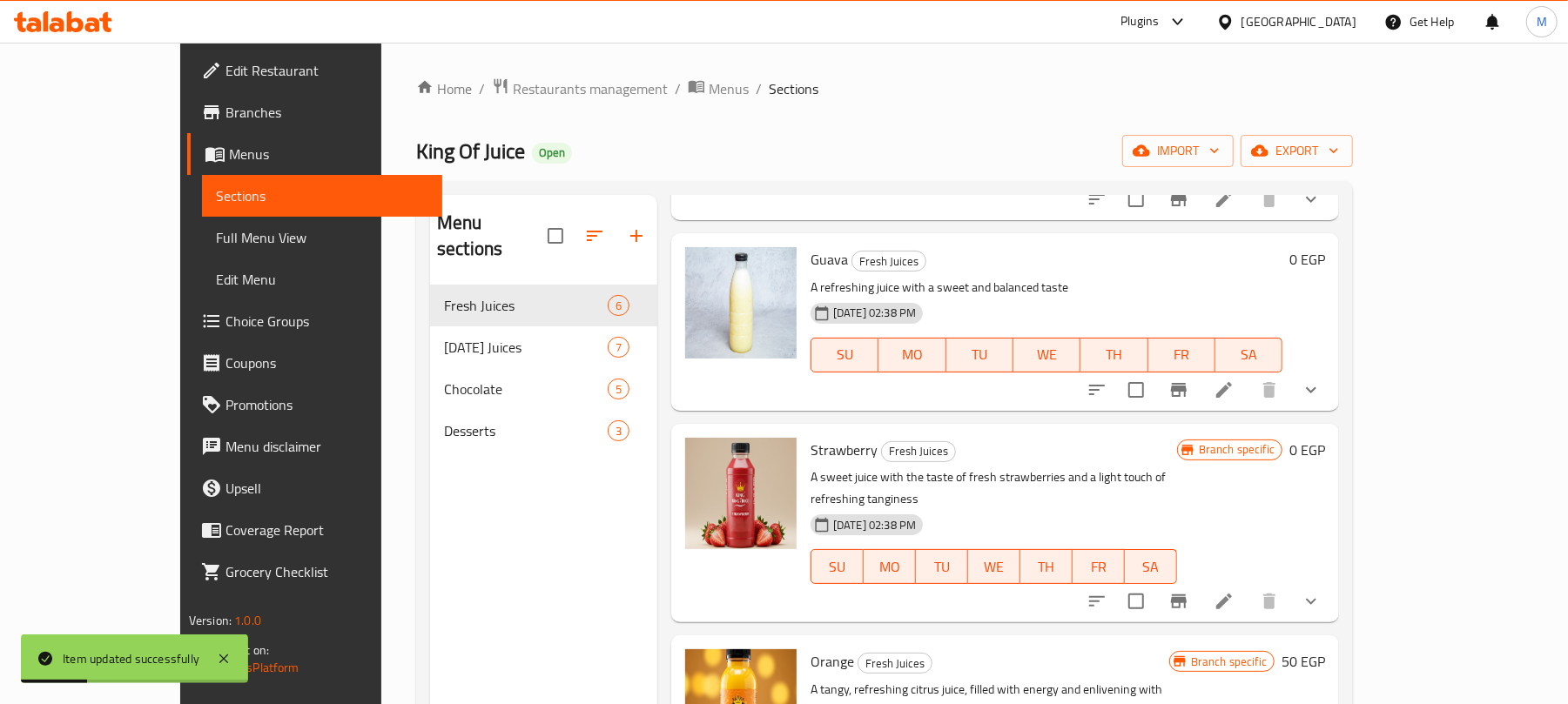
scroll to position [231, 0]
click at [1200, 579] on button "Branch-specific-item" at bounding box center [1179, 599] width 42 height 42
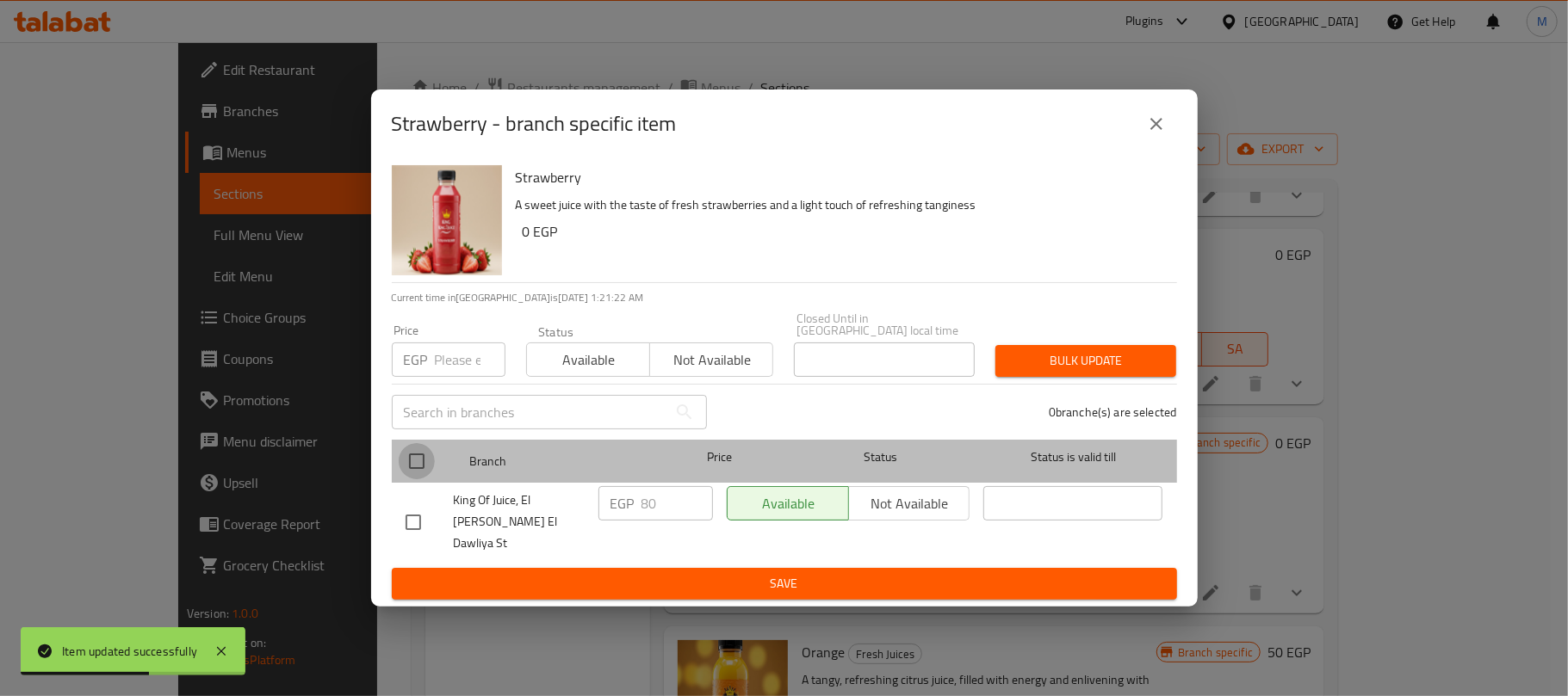
click at [425, 465] on input "checkbox" at bounding box center [417, 462] width 37 height 37
checkbox input "true"
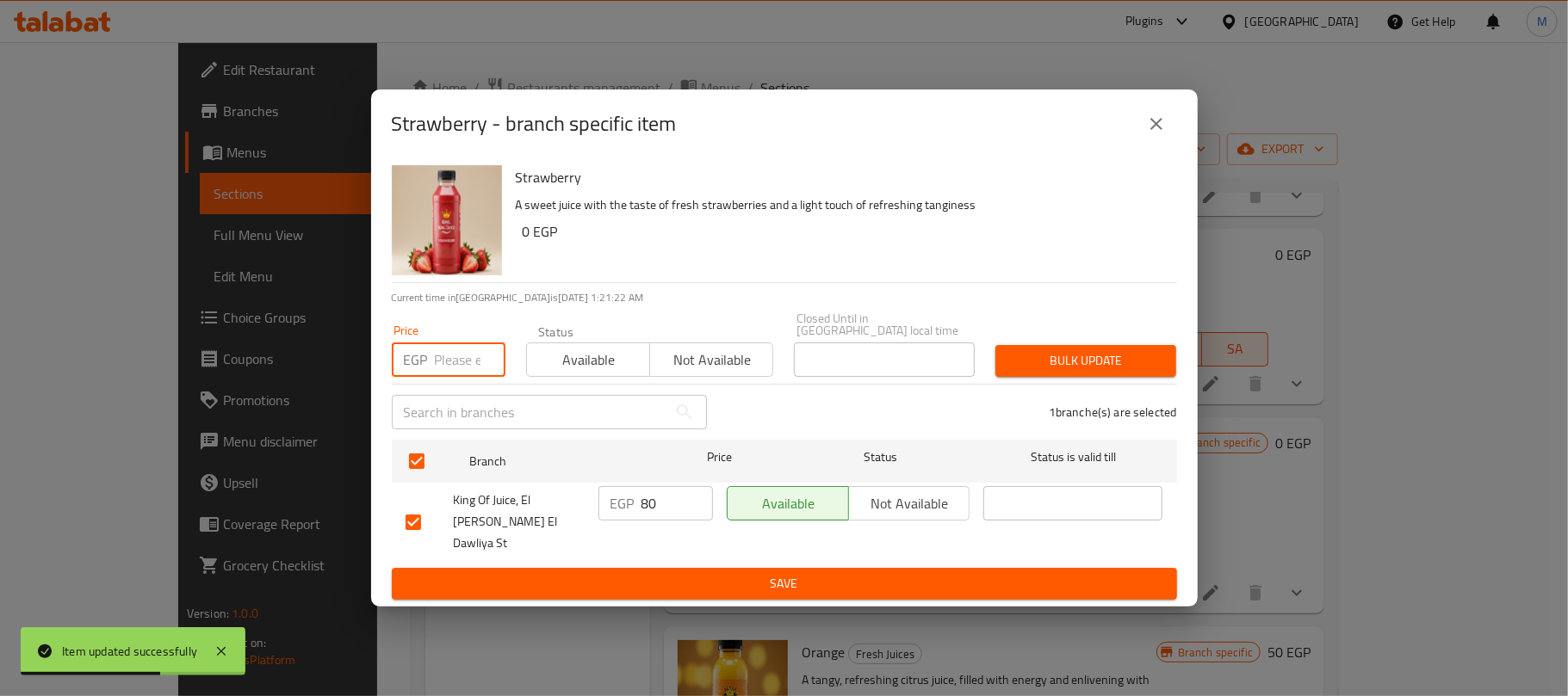
drag, startPoint x: 456, startPoint y: 366, endPoint x: 468, endPoint y: 359, distance: 13.9
click at [456, 365] on input "number" at bounding box center [469, 360] width 70 height 35
type input "0"
click at [1031, 367] on span "Bulk update" at bounding box center [1086, 361] width 154 height 22
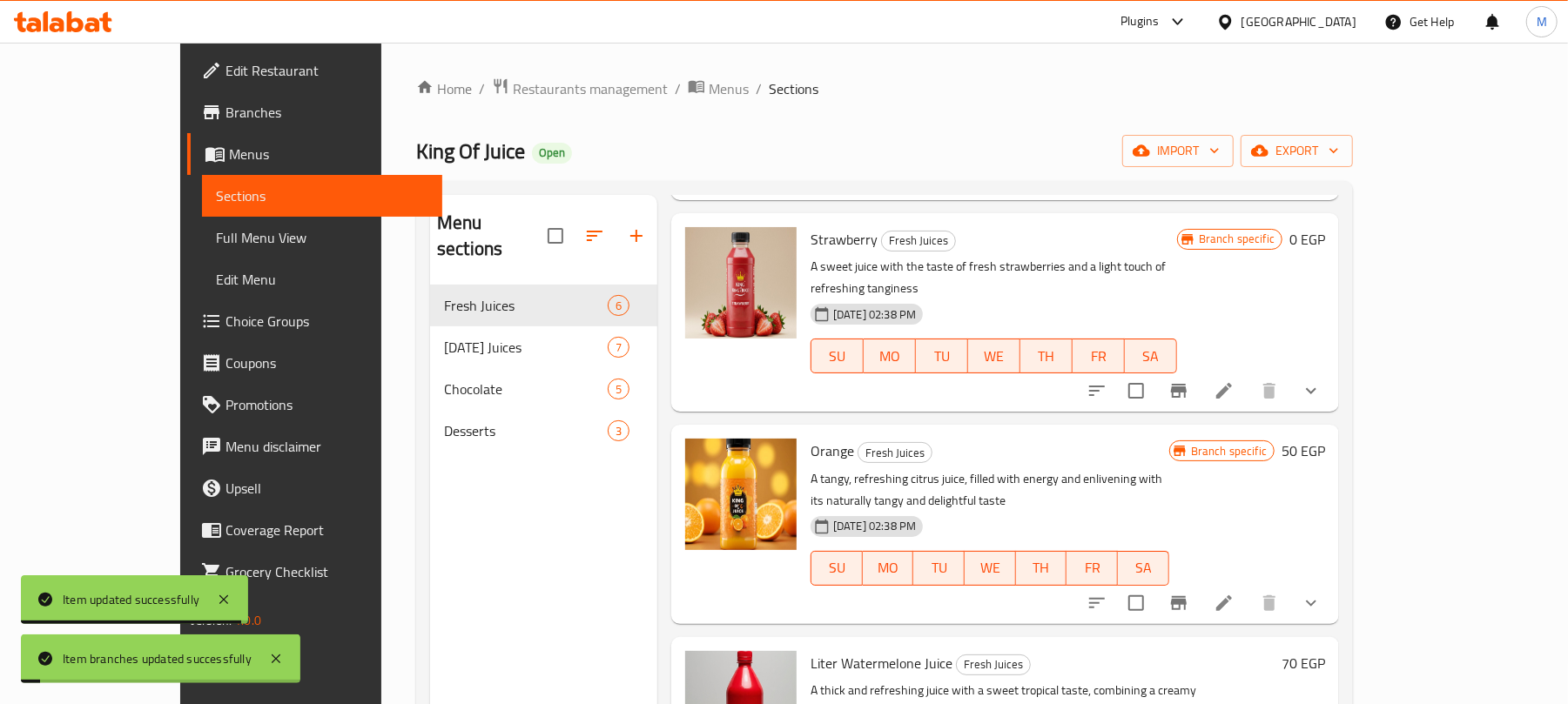
scroll to position [464, 0]
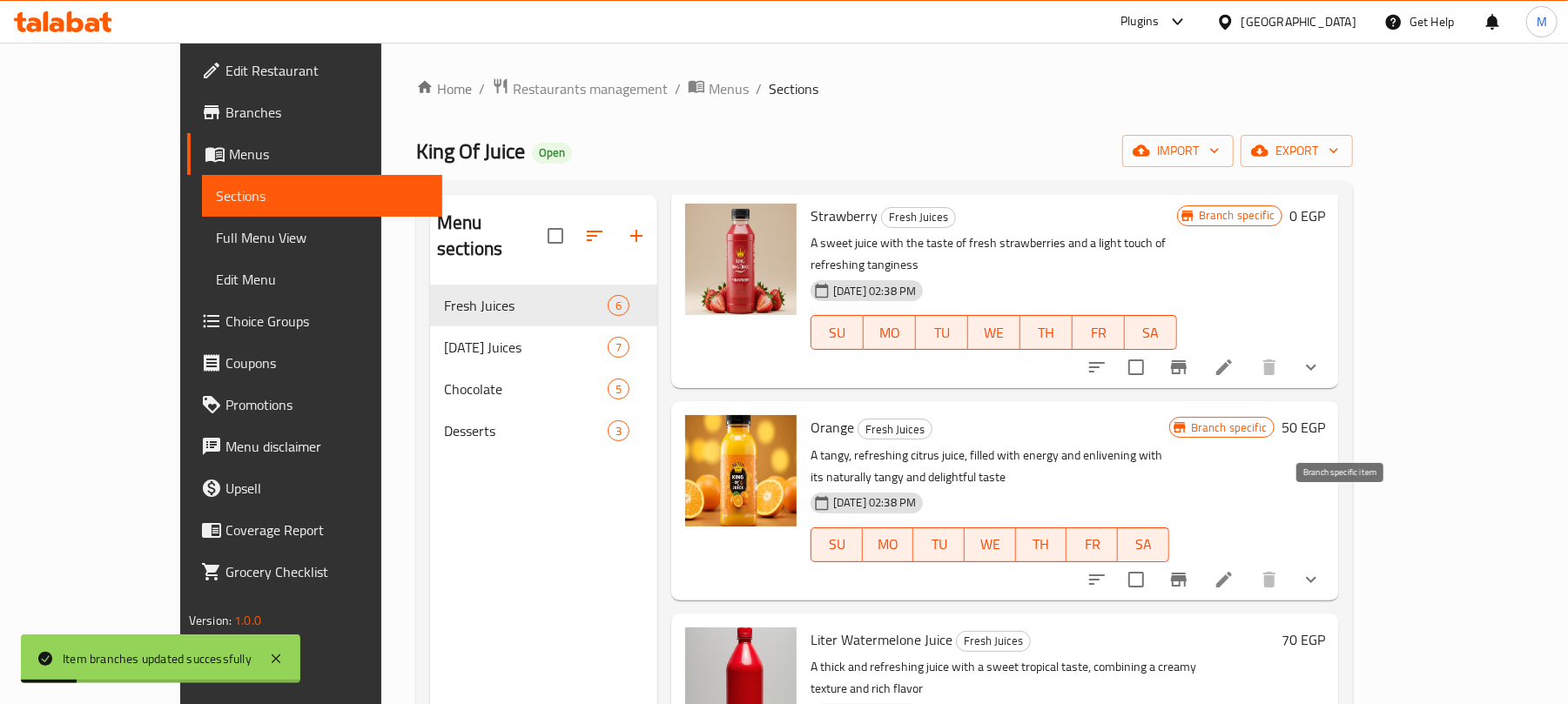
click at [1187, 573] on icon "Branch-specific-item" at bounding box center [1179, 579] width 16 height 14
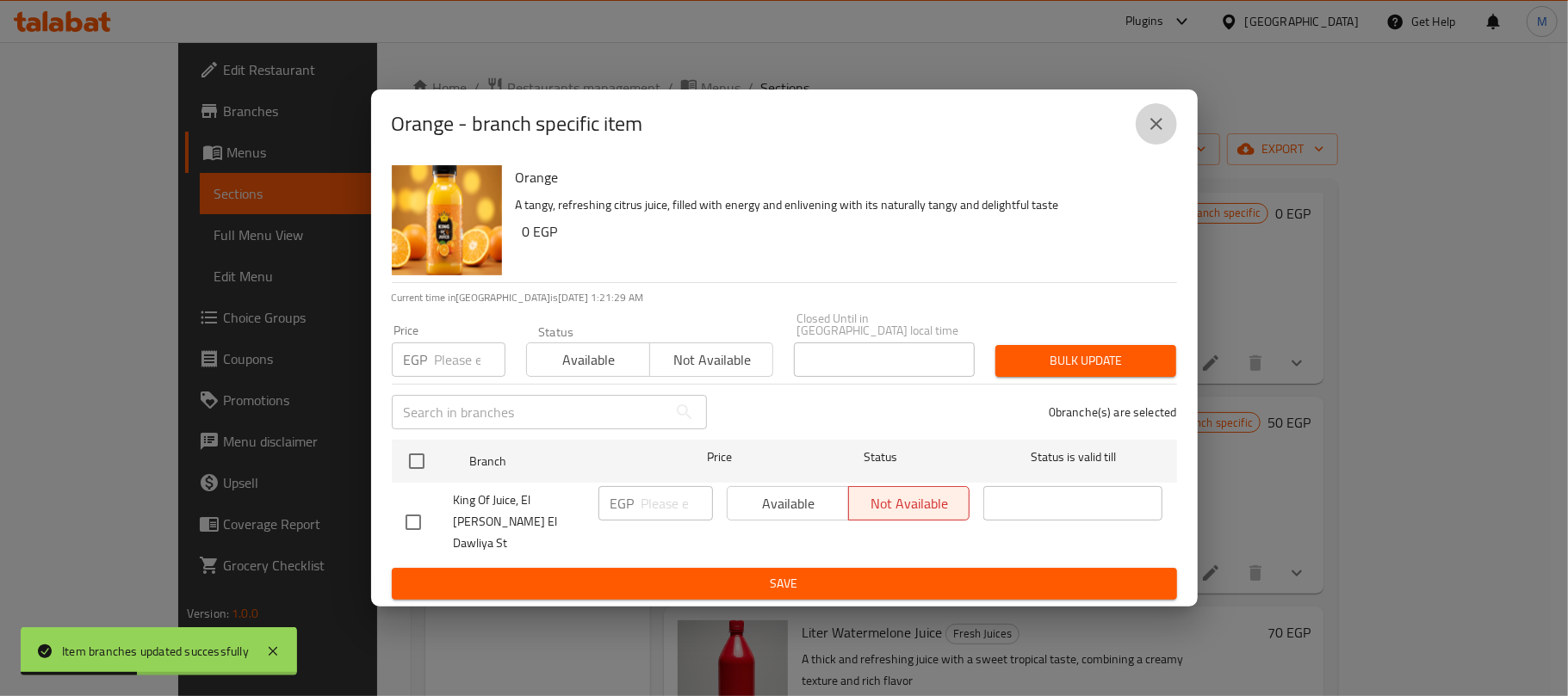
click at [1154, 134] on icon "close" at bounding box center [1156, 123] width 21 height 21
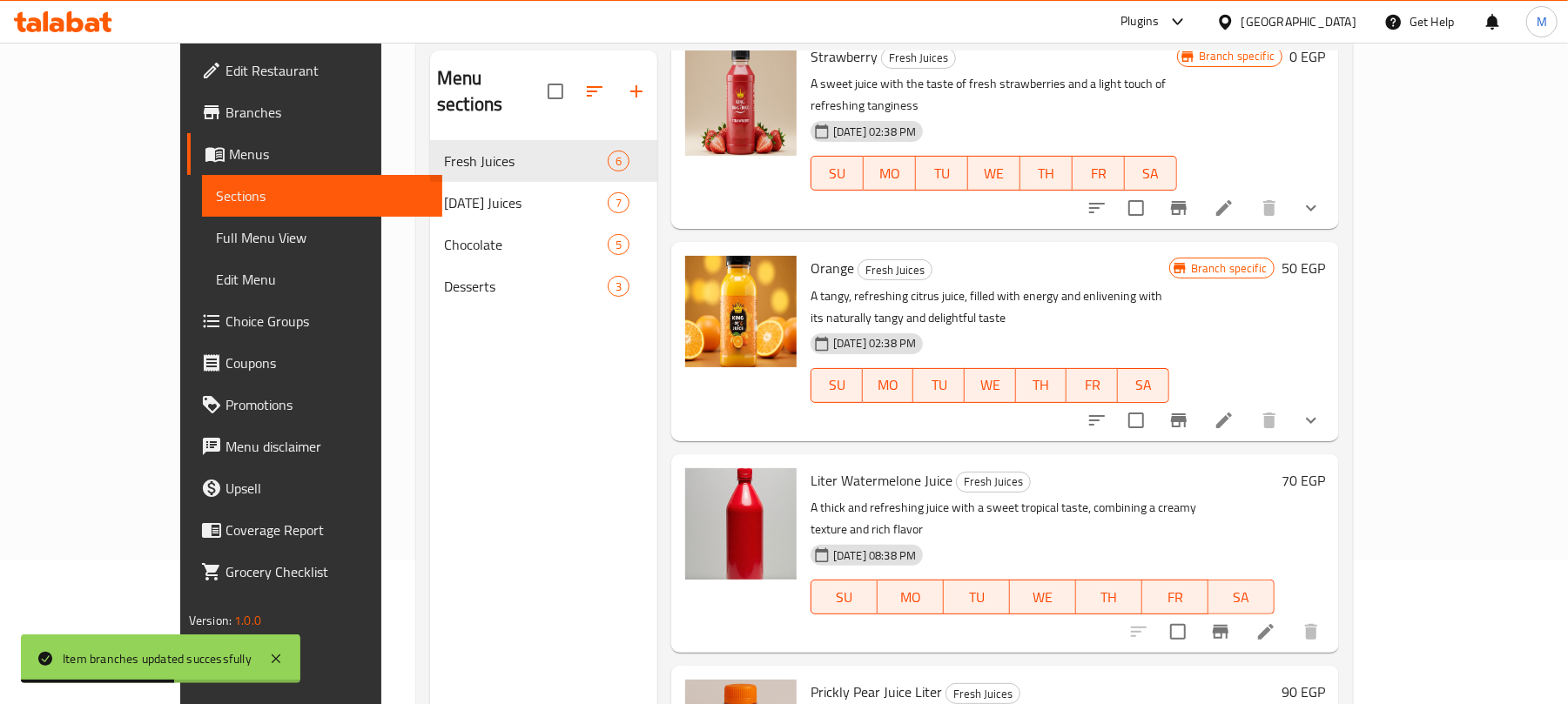
scroll to position [244, 0]
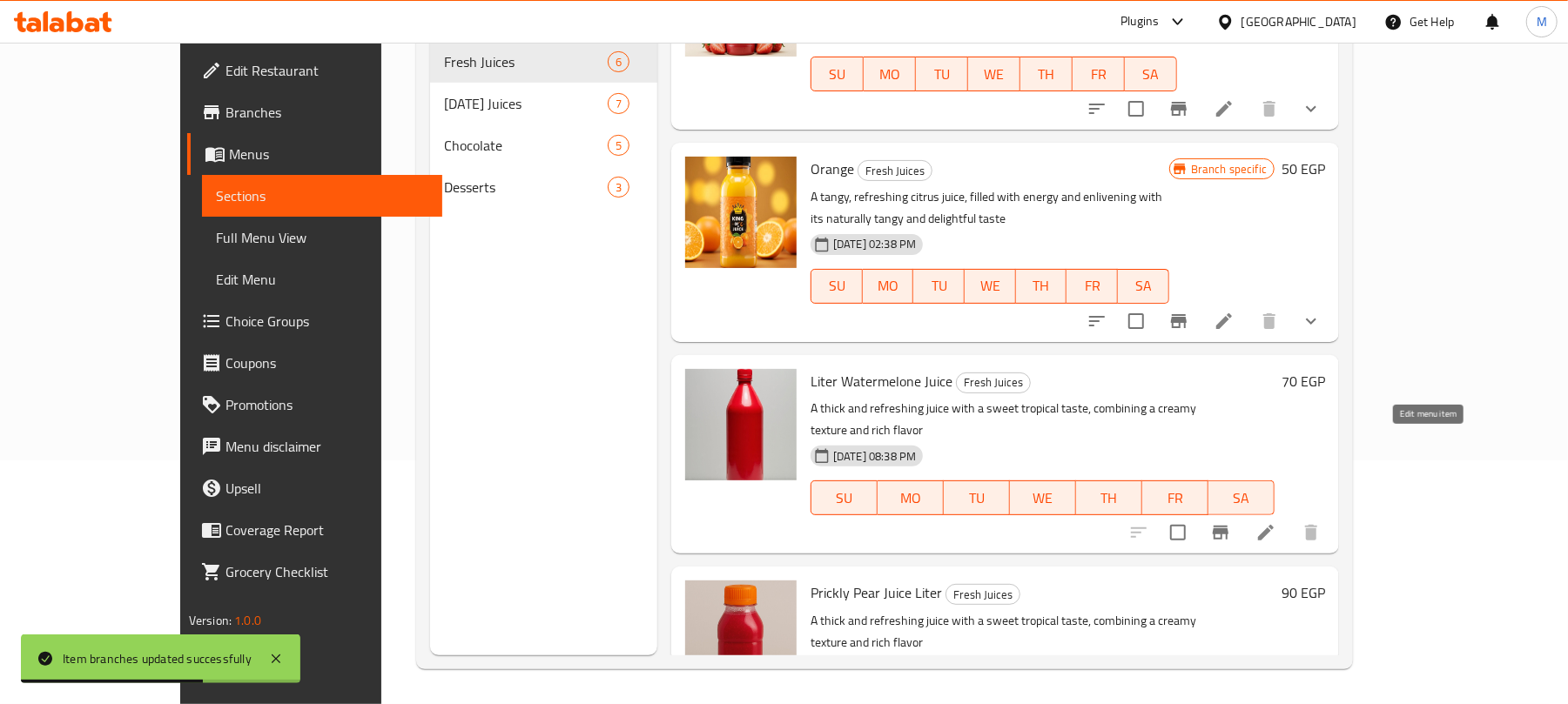
click at [1274, 525] on icon at bounding box center [1266, 532] width 16 height 16
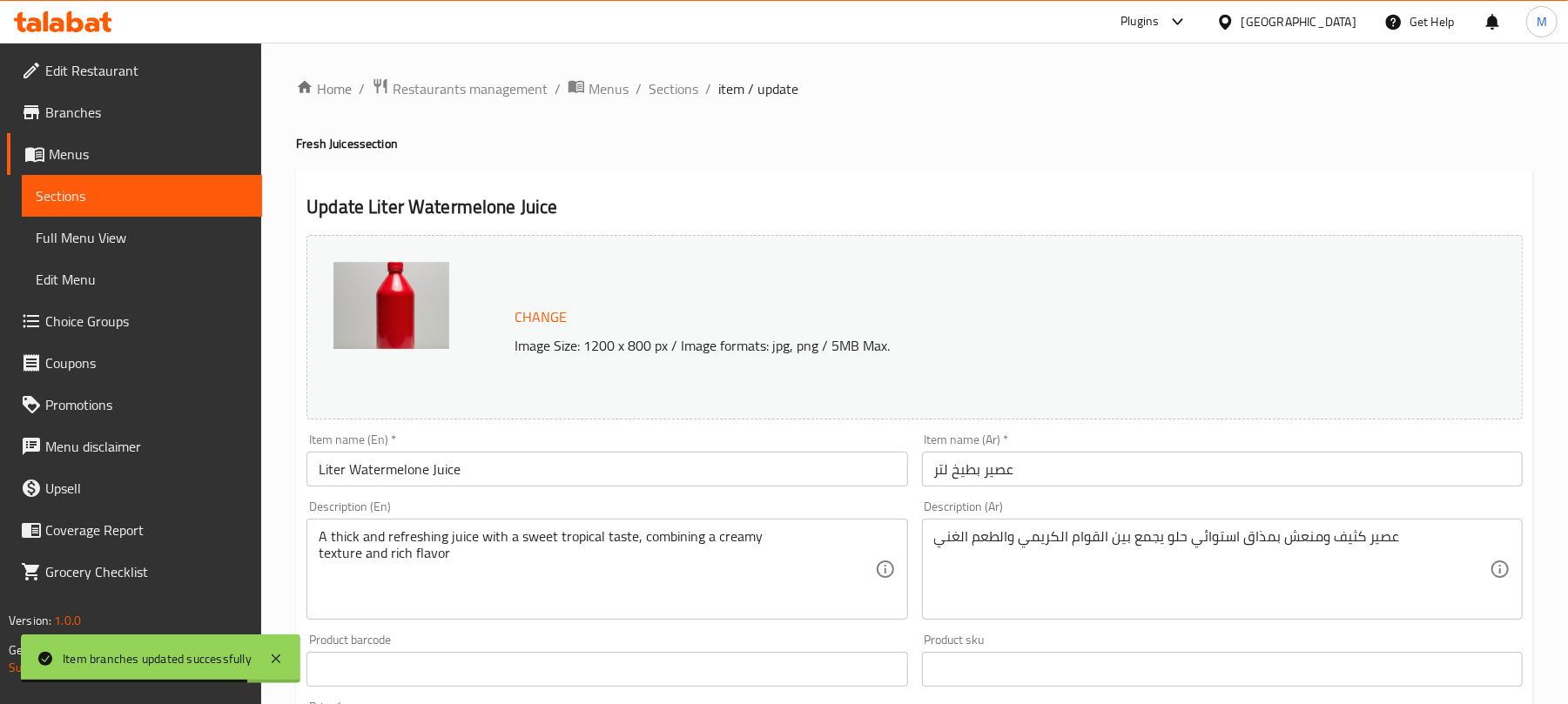
click at [531, 467] on input "Liter Watermelone Juice" at bounding box center [606, 469] width 600 height 35
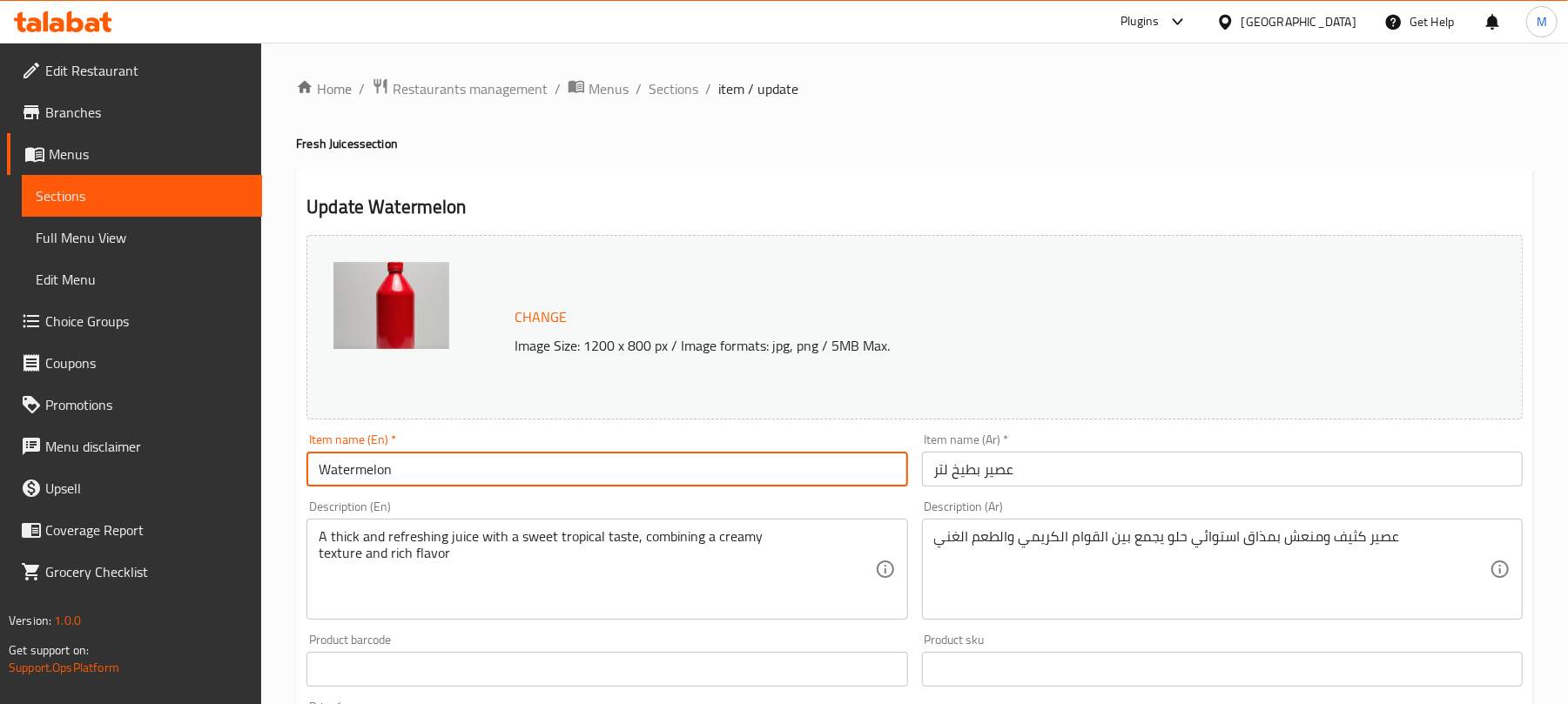
type input "Watermelon"
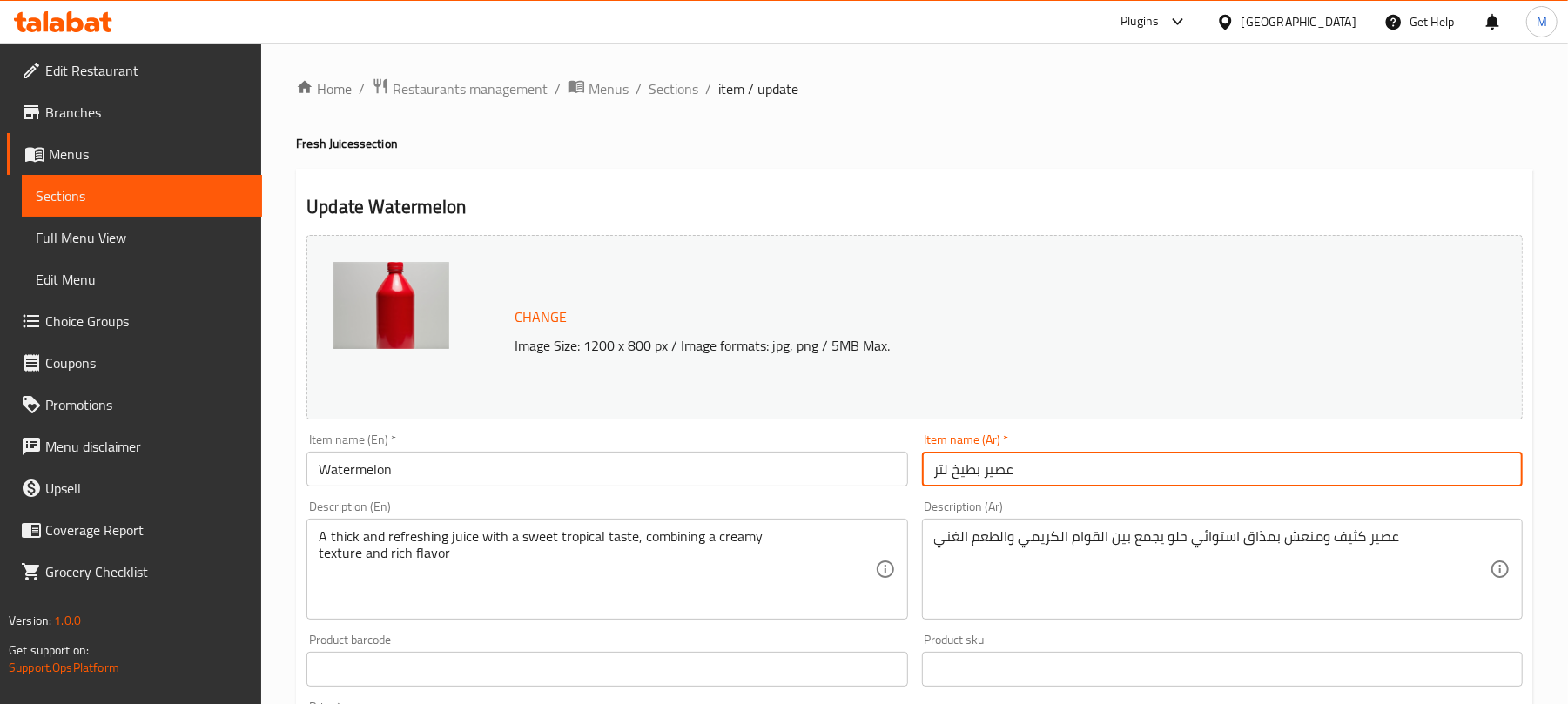
paste input "بطيخ"
type input "بطيخ"
click at [653, 191] on div "Update Watermelon Change Image Size: 1200 x 800 px / Image formats: jpg, png / …" at bounding box center [914, 688] width 1237 height 1039
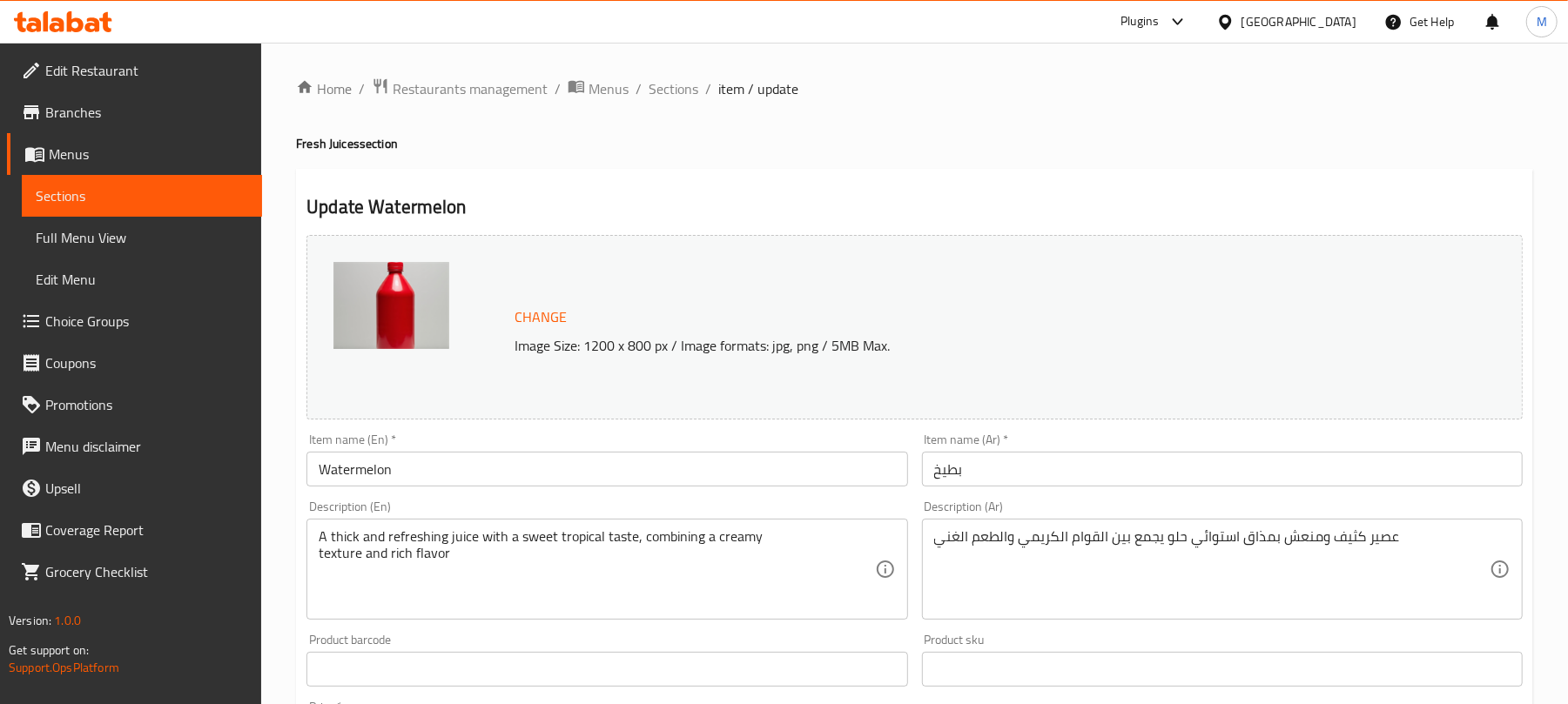
scroll to position [550, 0]
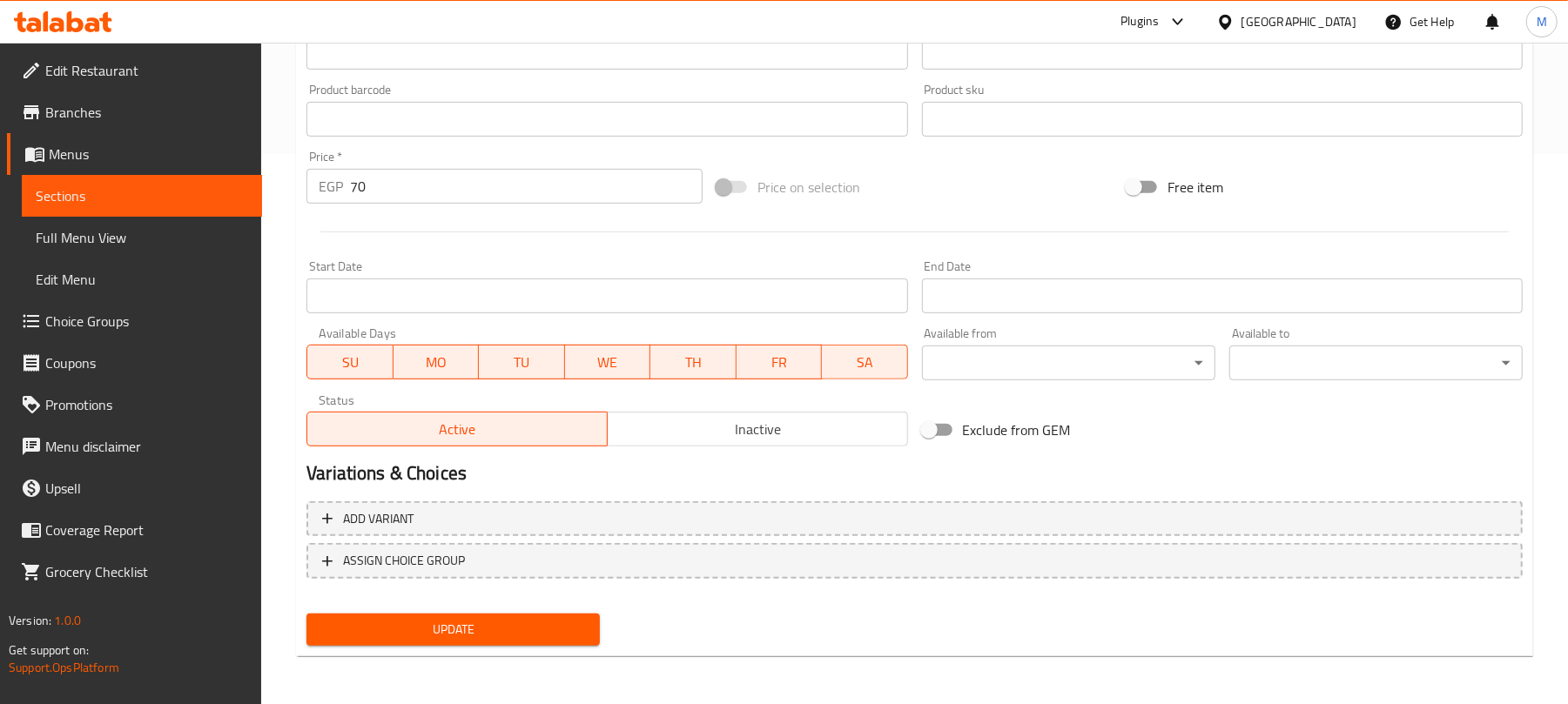
click at [482, 197] on input "70" at bounding box center [525, 187] width 352 height 35
type input "0"
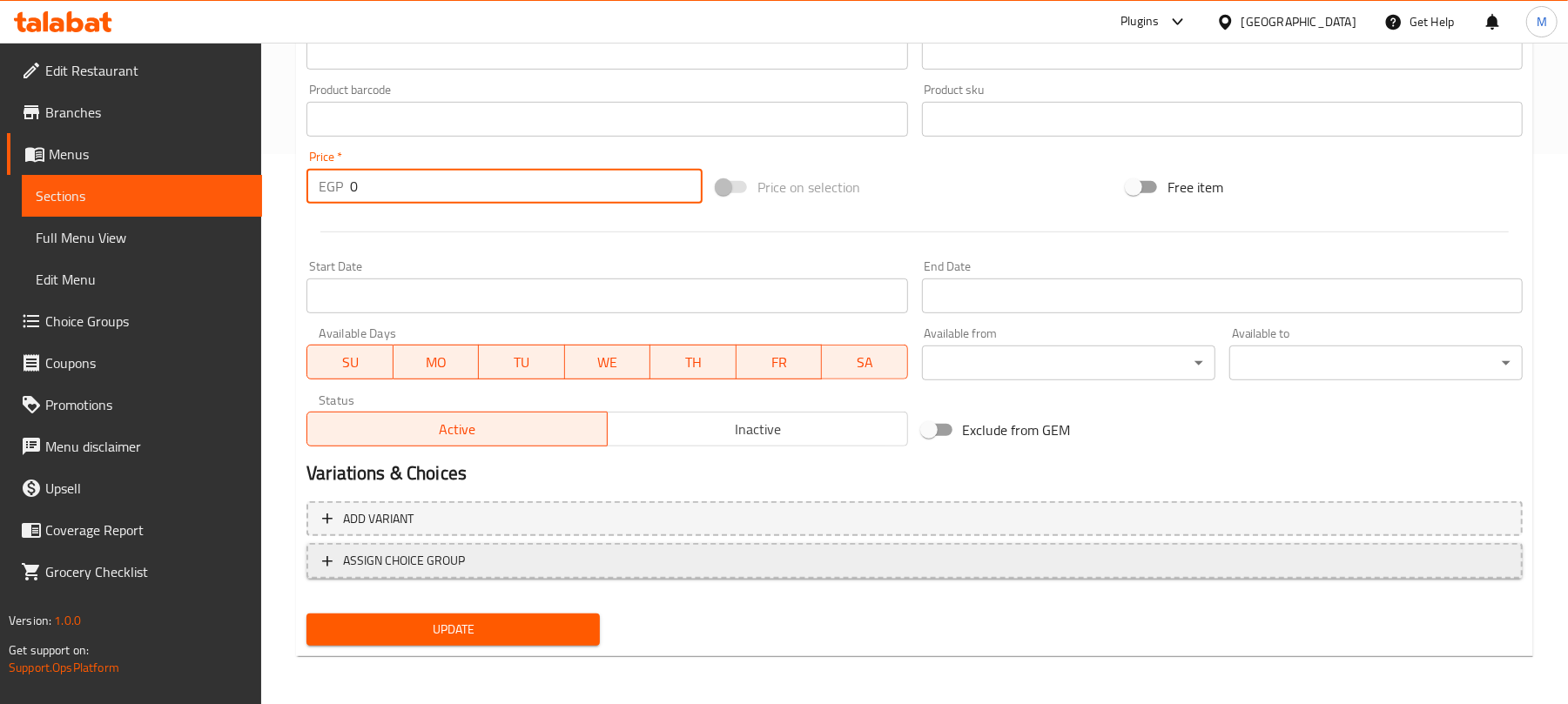
click at [527, 557] on span "ASSIGN CHOICE GROUP" at bounding box center [914, 562] width 1185 height 22
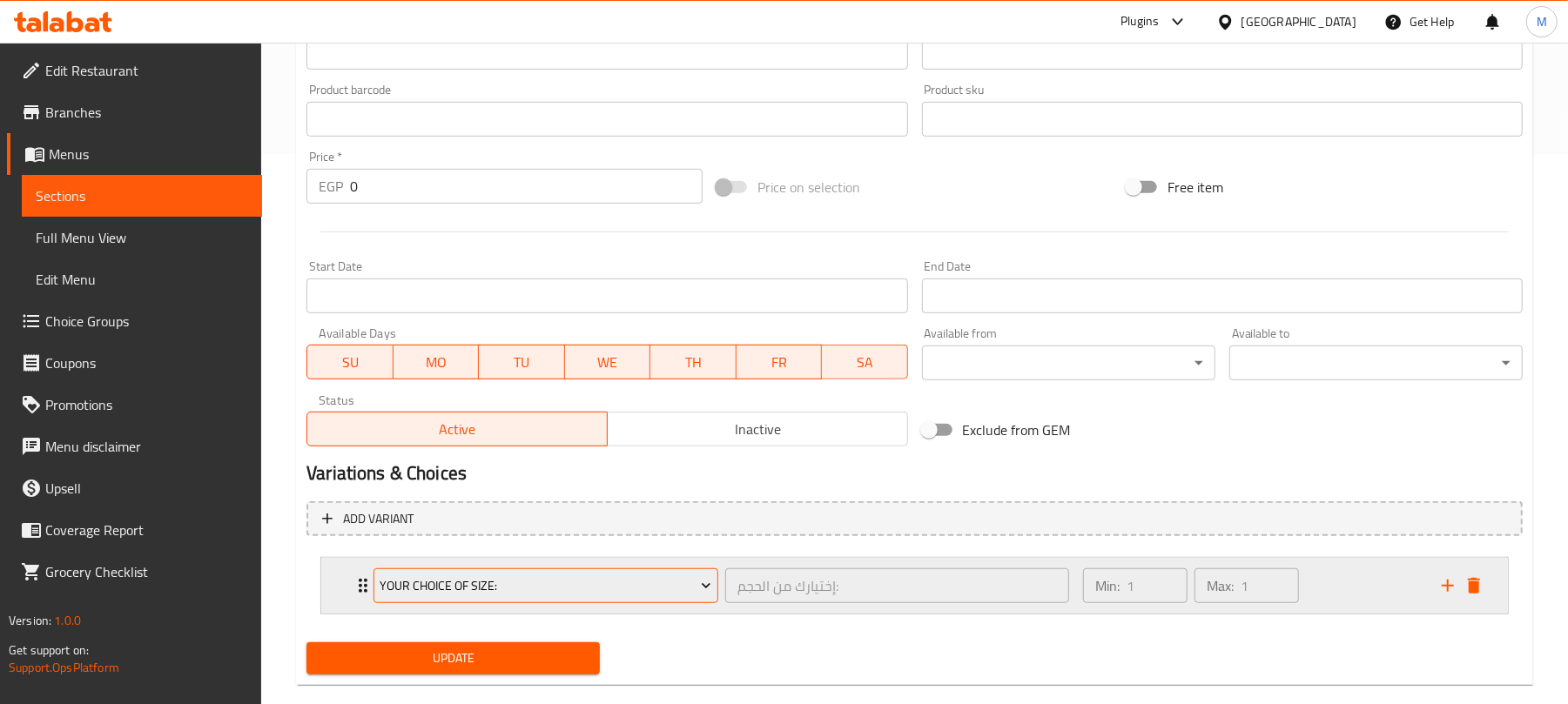
click at [463, 594] on span "Your Choice Of Size:" at bounding box center [546, 587] width 332 height 22
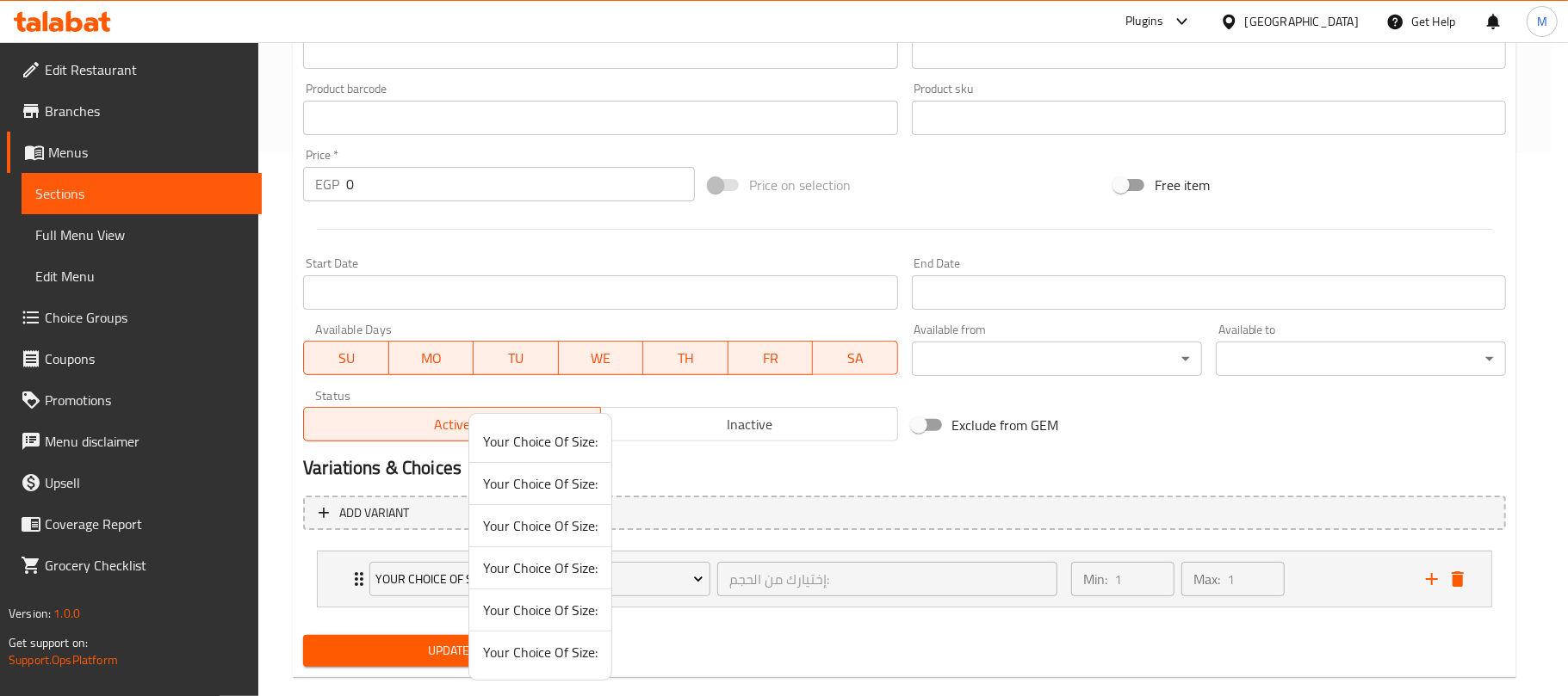
click at [548, 577] on span "Your Choice Of Size:" at bounding box center [540, 568] width 114 height 21
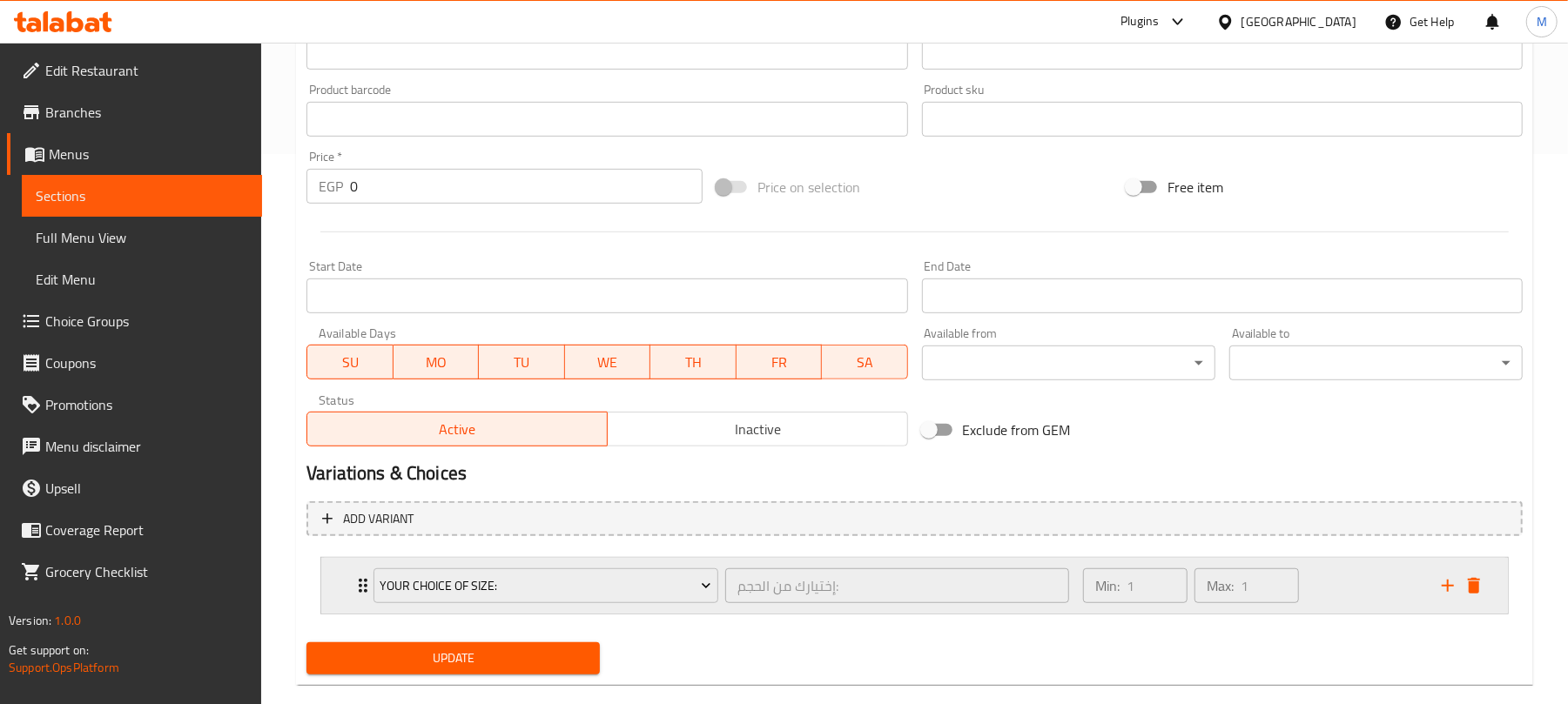
click at [1332, 594] on div "Min: 1 ​ Max: 1 ​" at bounding box center [1252, 586] width 359 height 56
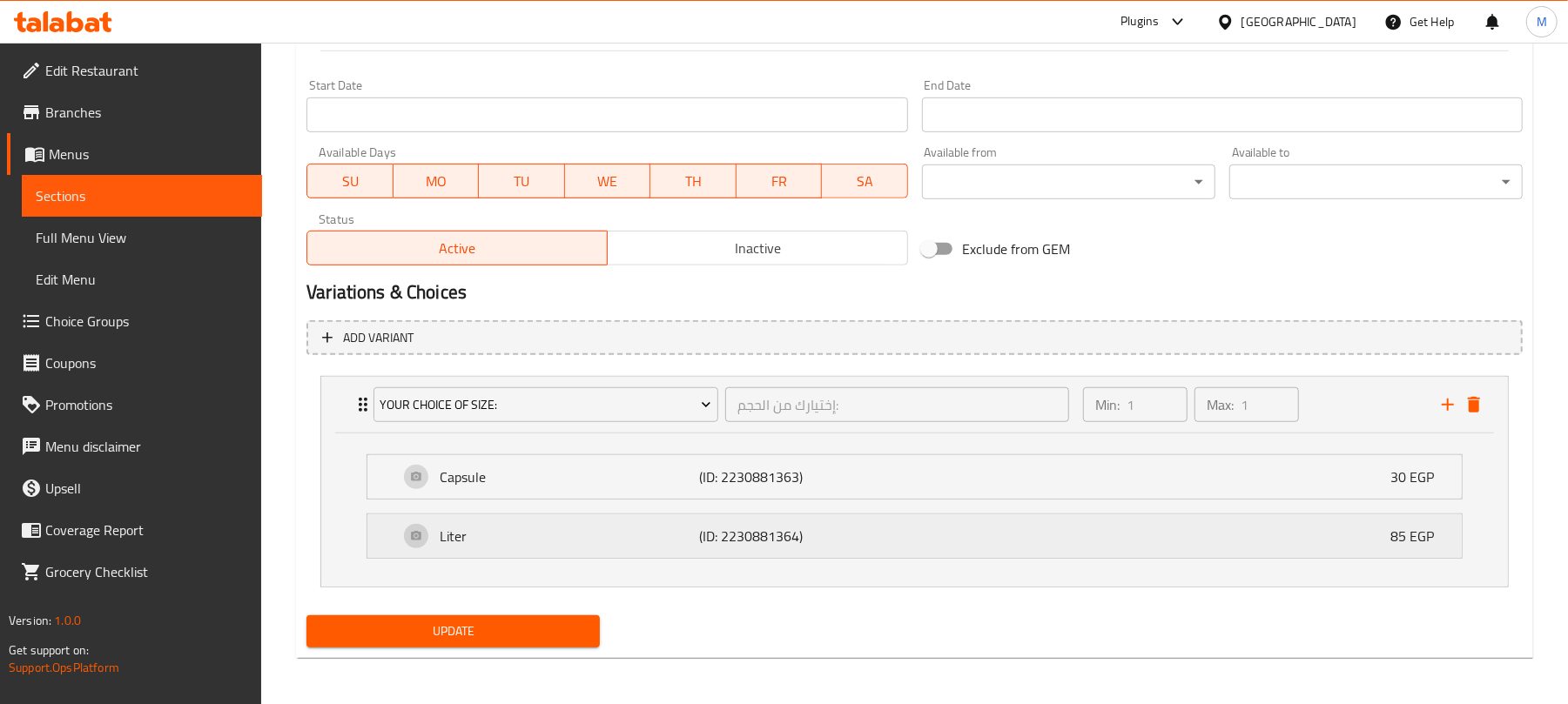
scroll to position [733, 0]
click at [390, 637] on span "Update" at bounding box center [452, 630] width 265 height 22
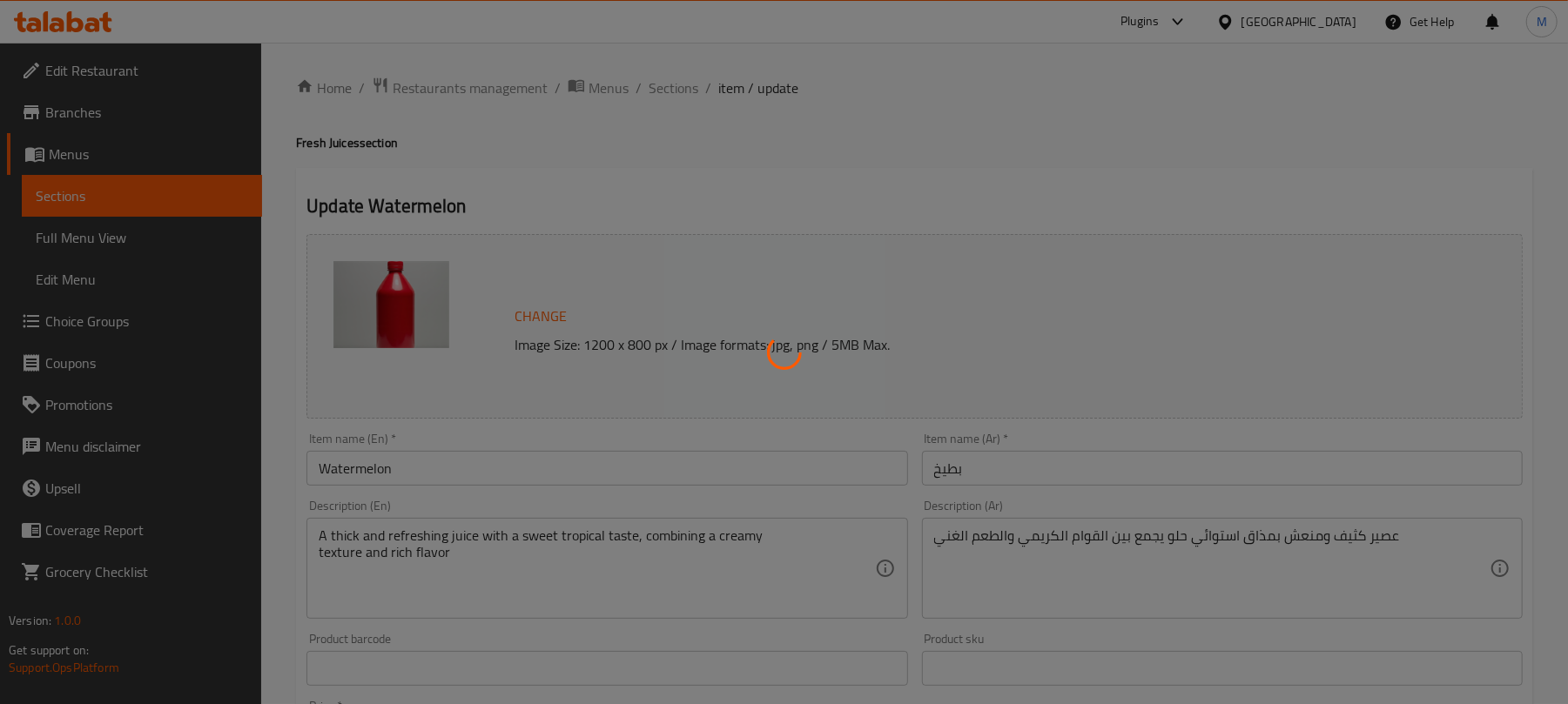
scroll to position [0, 0]
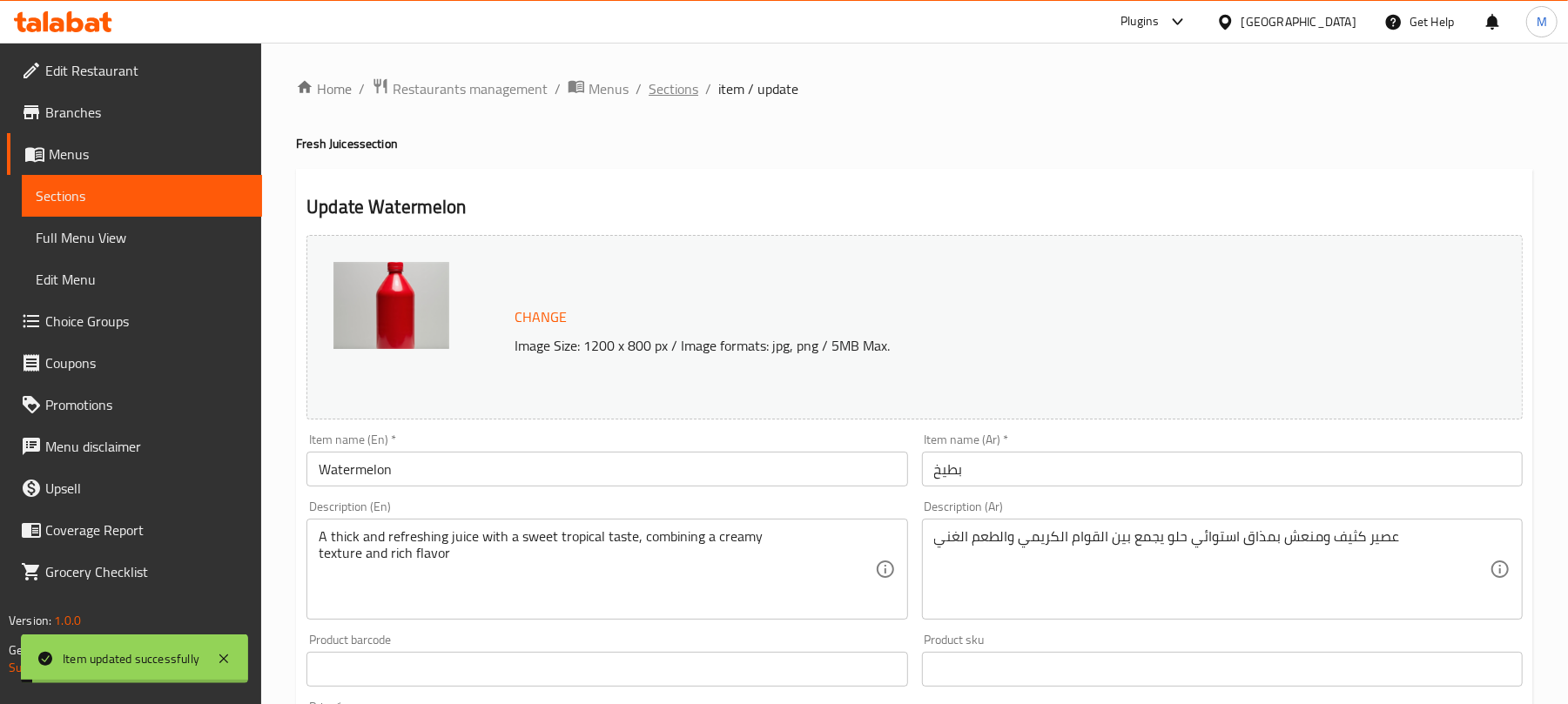
click at [673, 85] on span "Sections" at bounding box center [673, 89] width 50 height 21
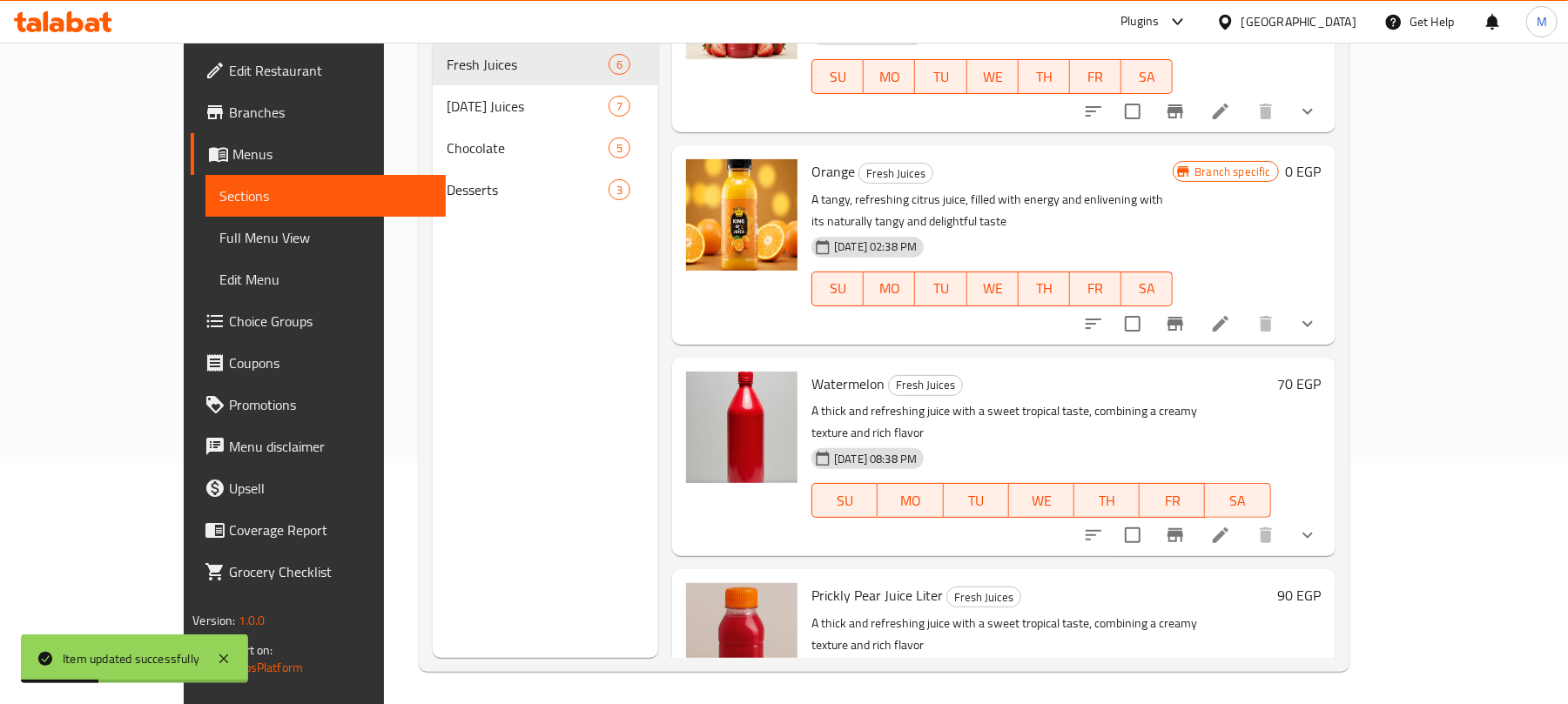
scroll to position [244, 0]
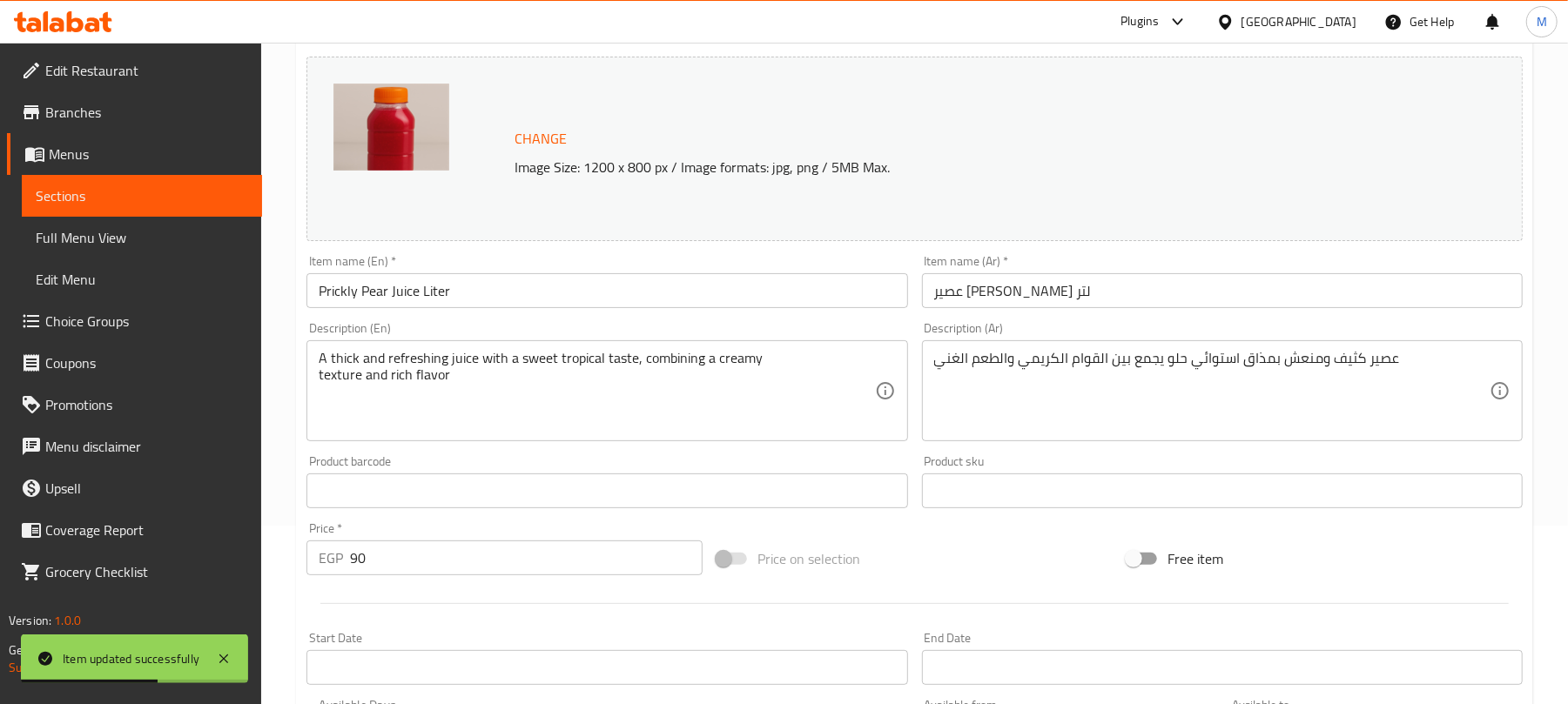
scroll to position [231, 0]
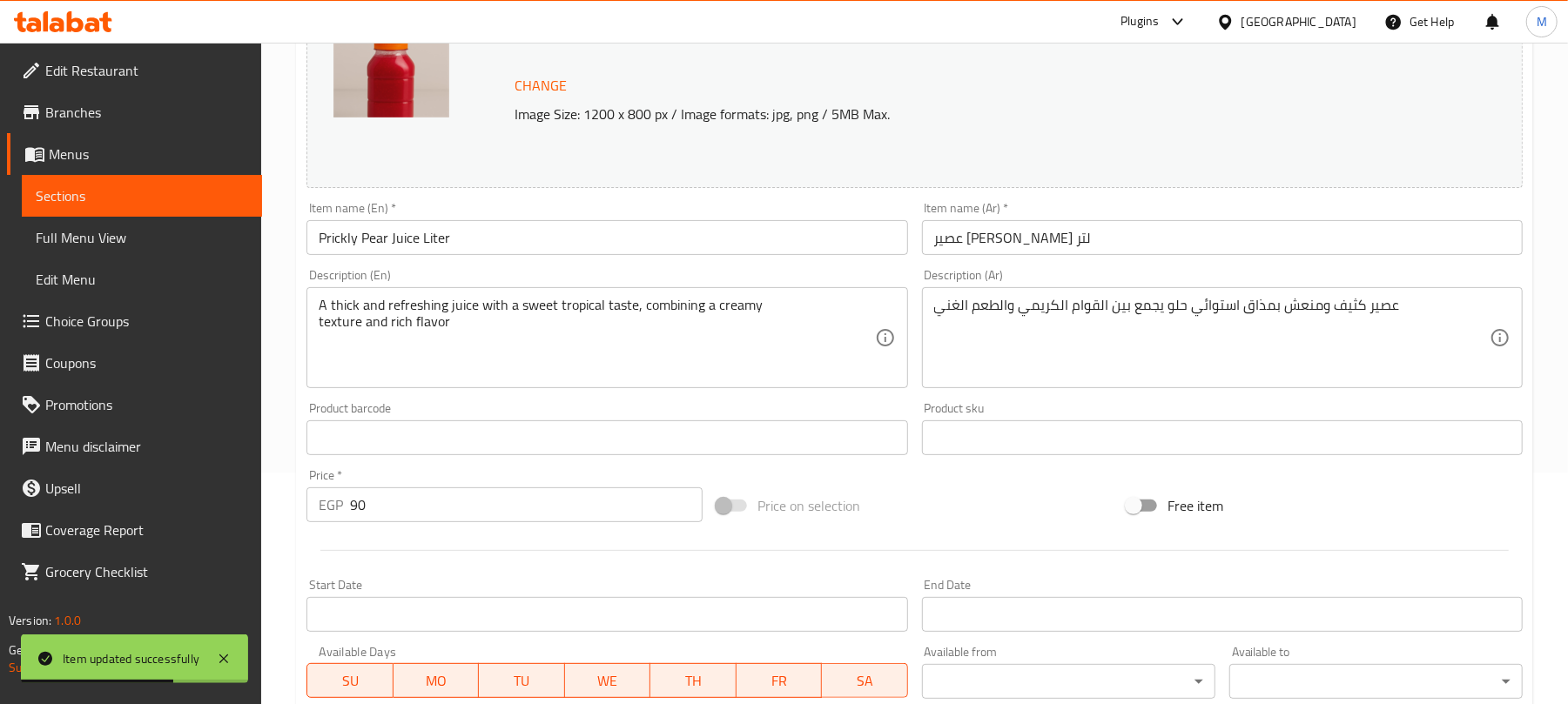
click at [457, 502] on input "90" at bounding box center [525, 505] width 352 height 35
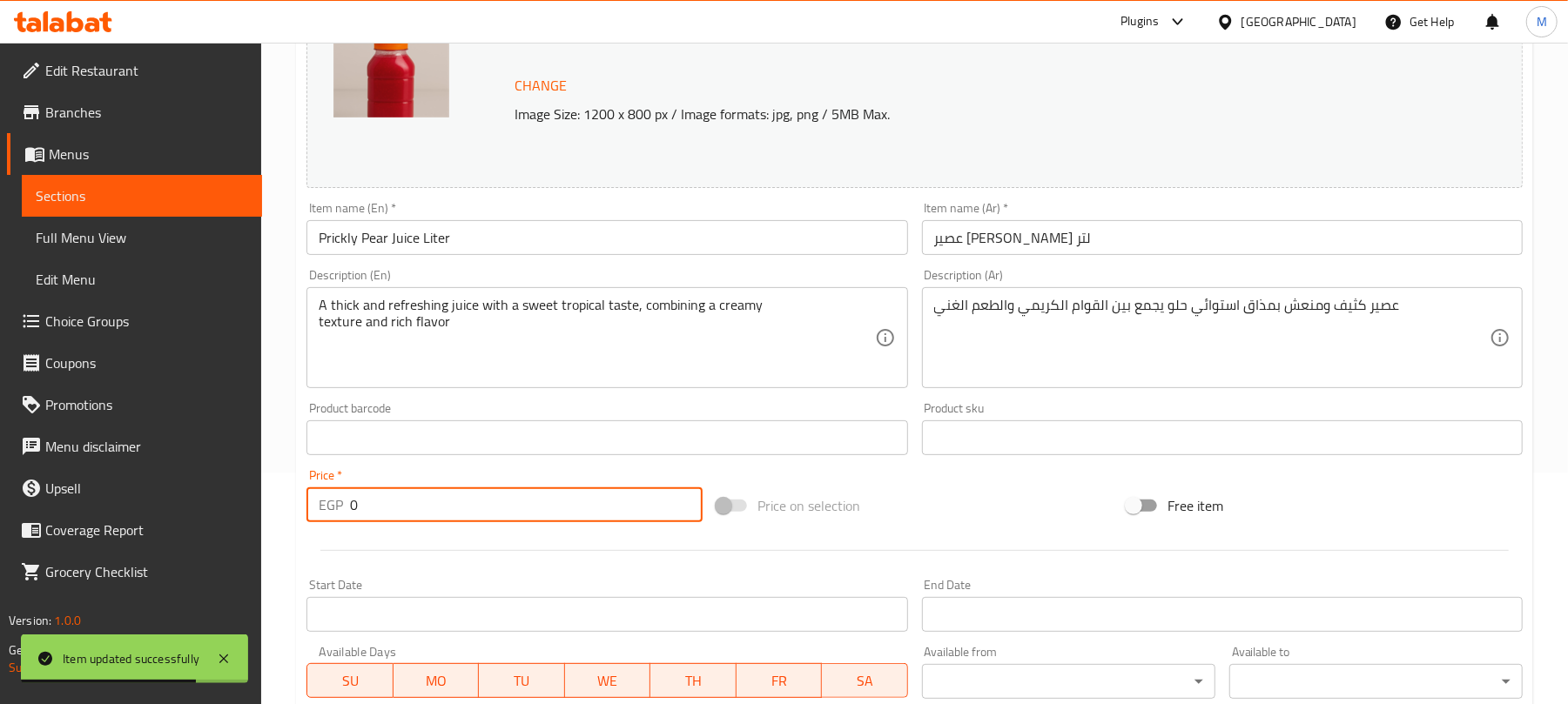
type input "0"
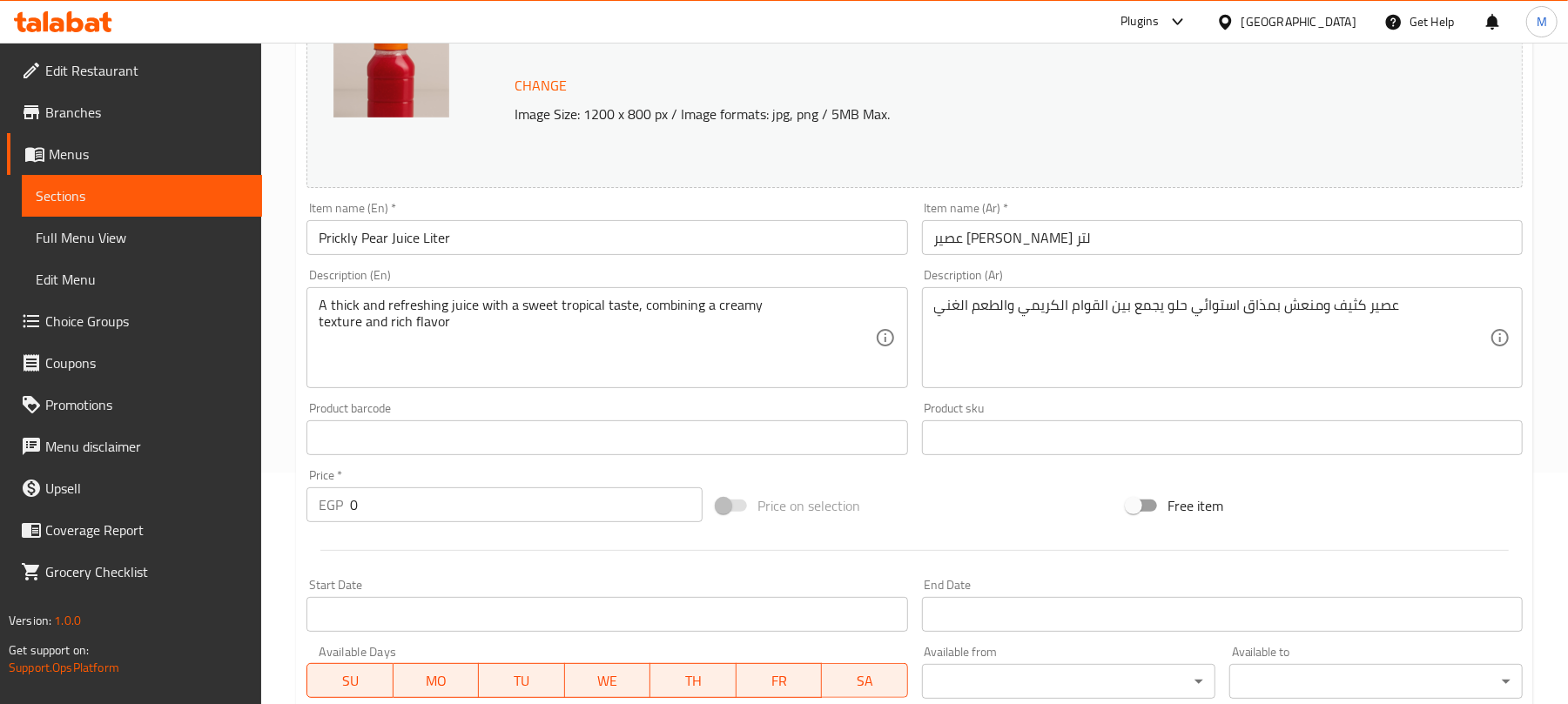
click at [1039, 244] on input "عصير تين شوكي لتر" at bounding box center [1222, 238] width 600 height 35
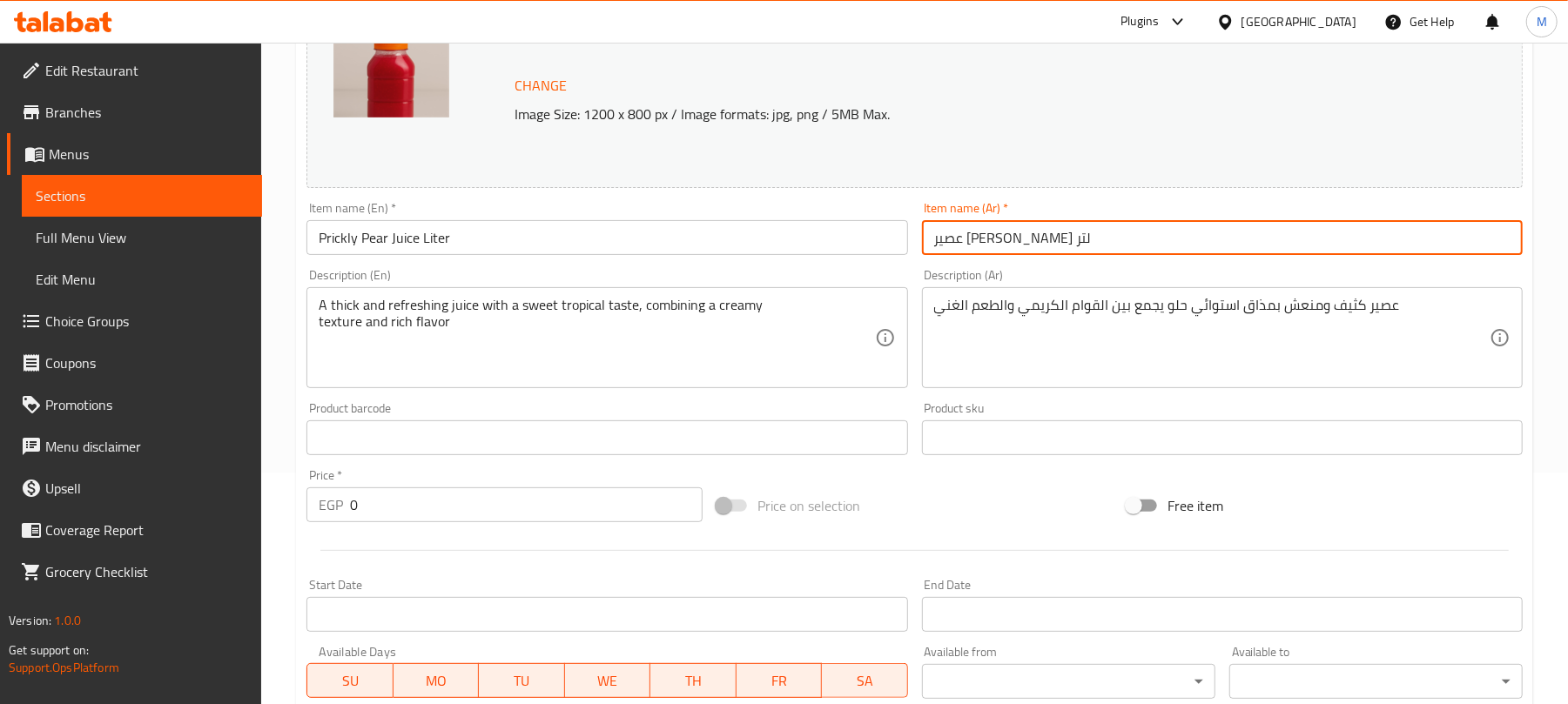
paste input "ين شوكي"
type input "تين شوكي"
click at [468, 241] on input "Prickly Pear Juice Liter" at bounding box center [606, 238] width 600 height 35
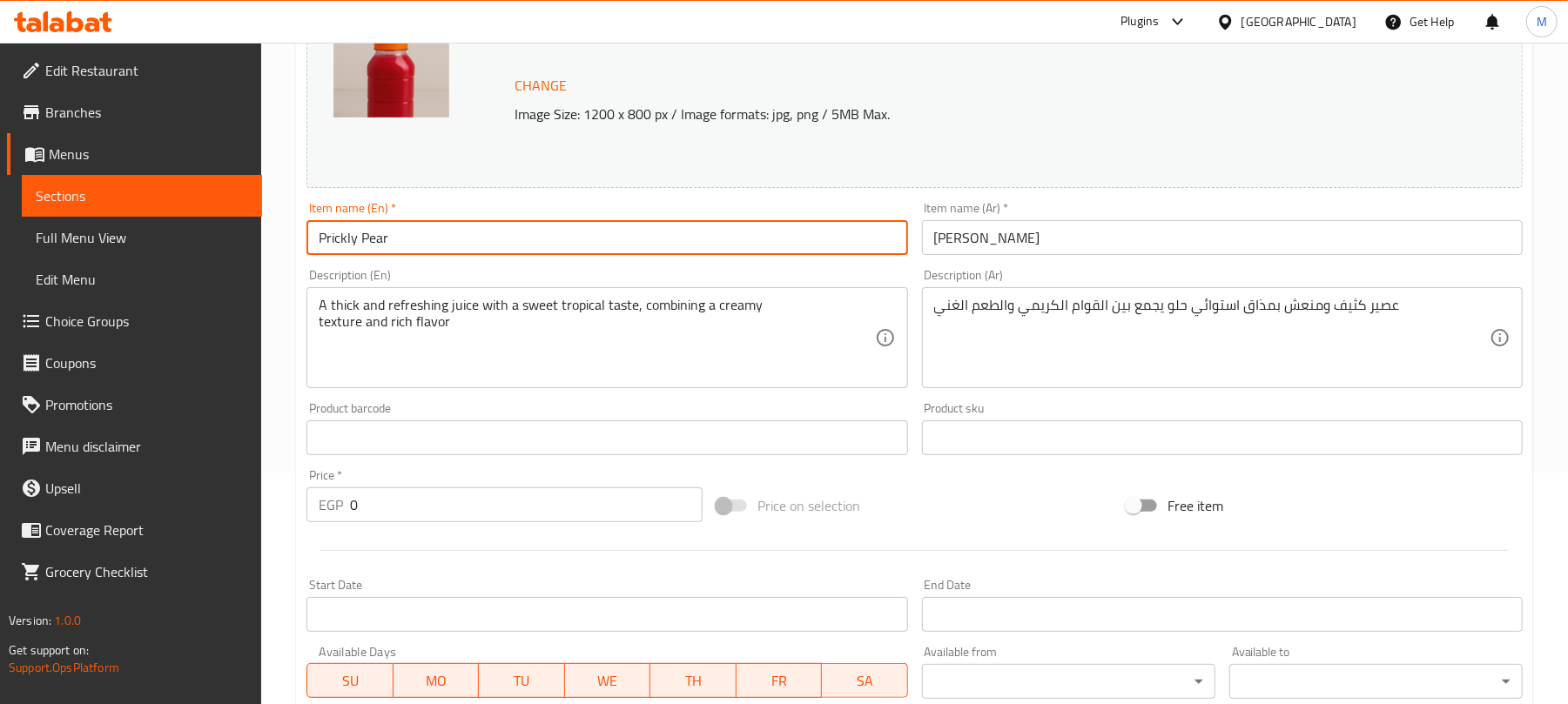
type input "Prickly Pear"
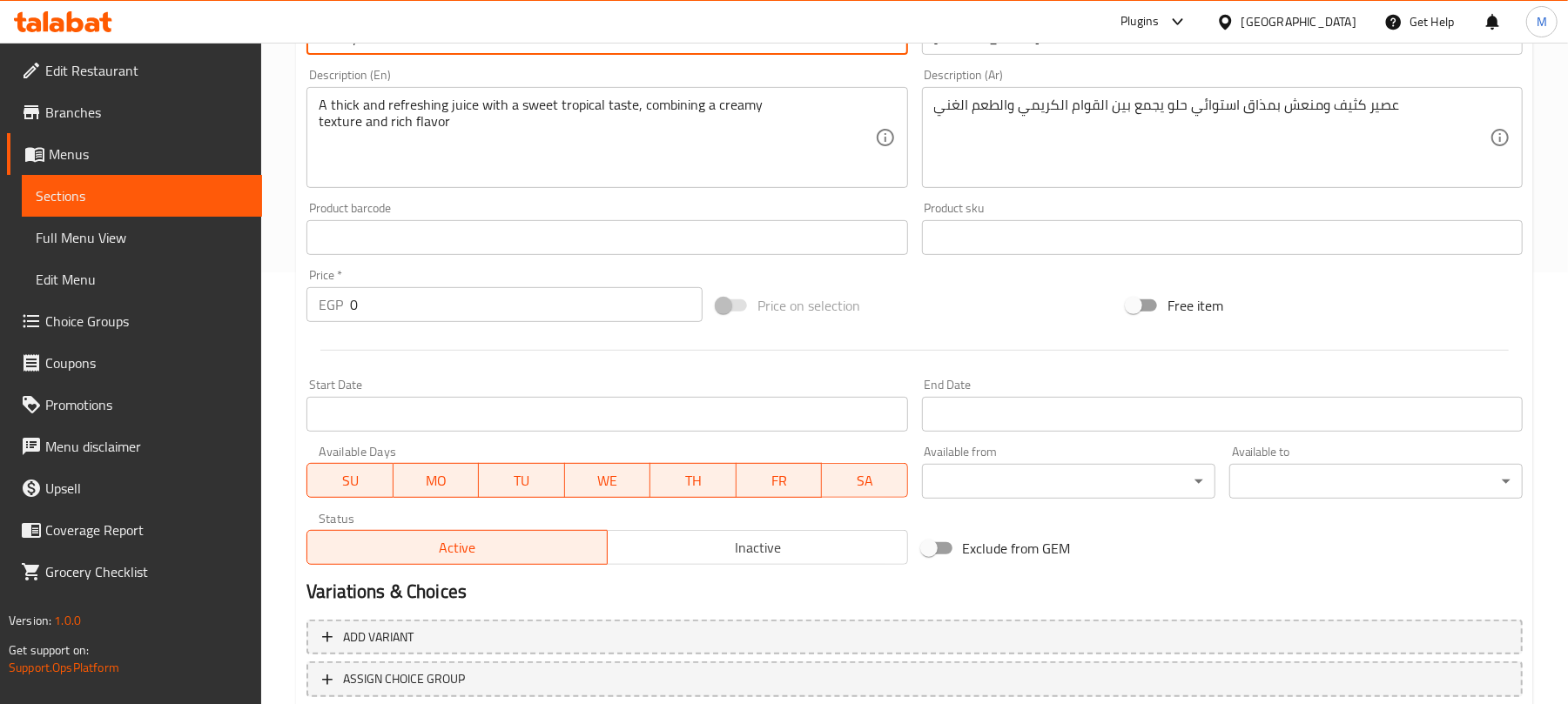
scroll to position [550, 0]
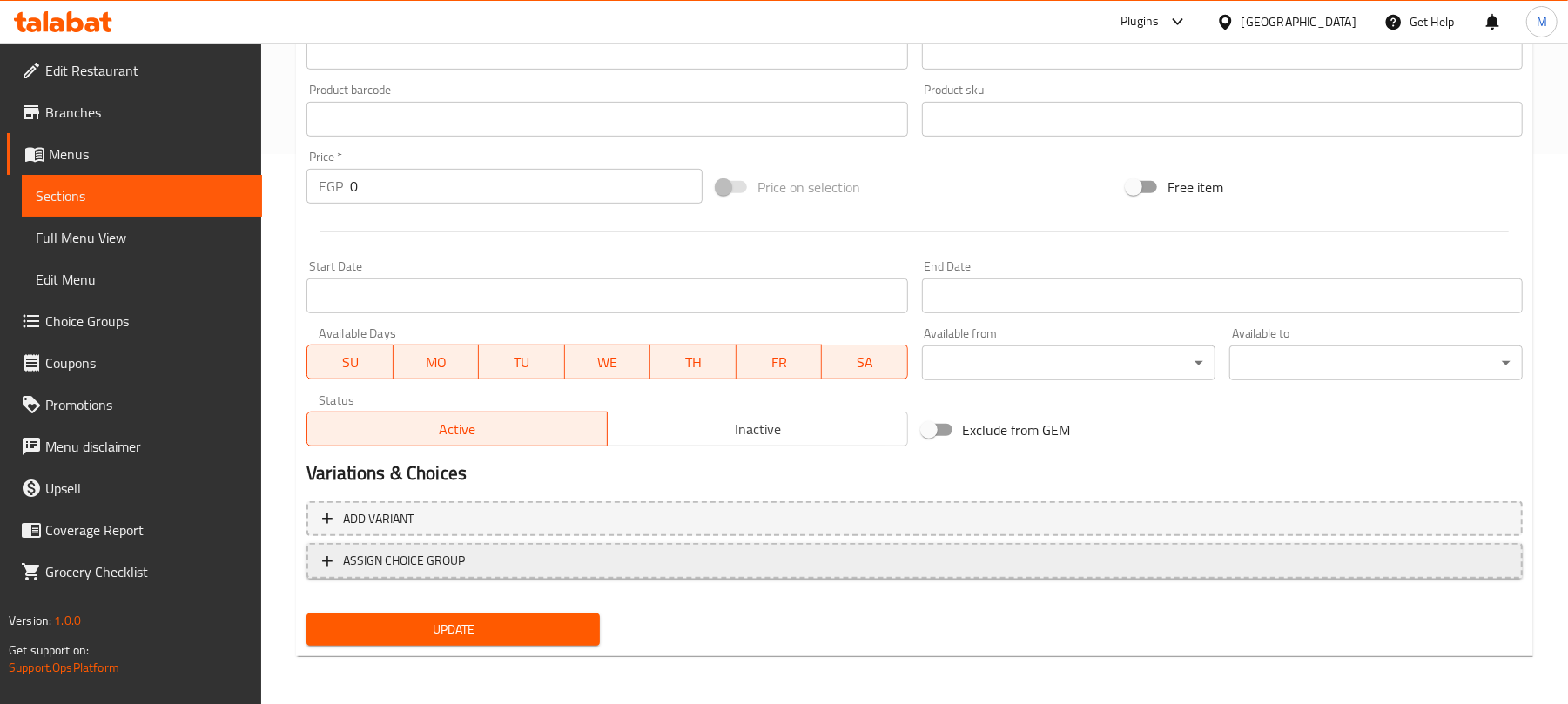
click at [698, 562] on span "ASSIGN CHOICE GROUP" at bounding box center [914, 562] width 1185 height 22
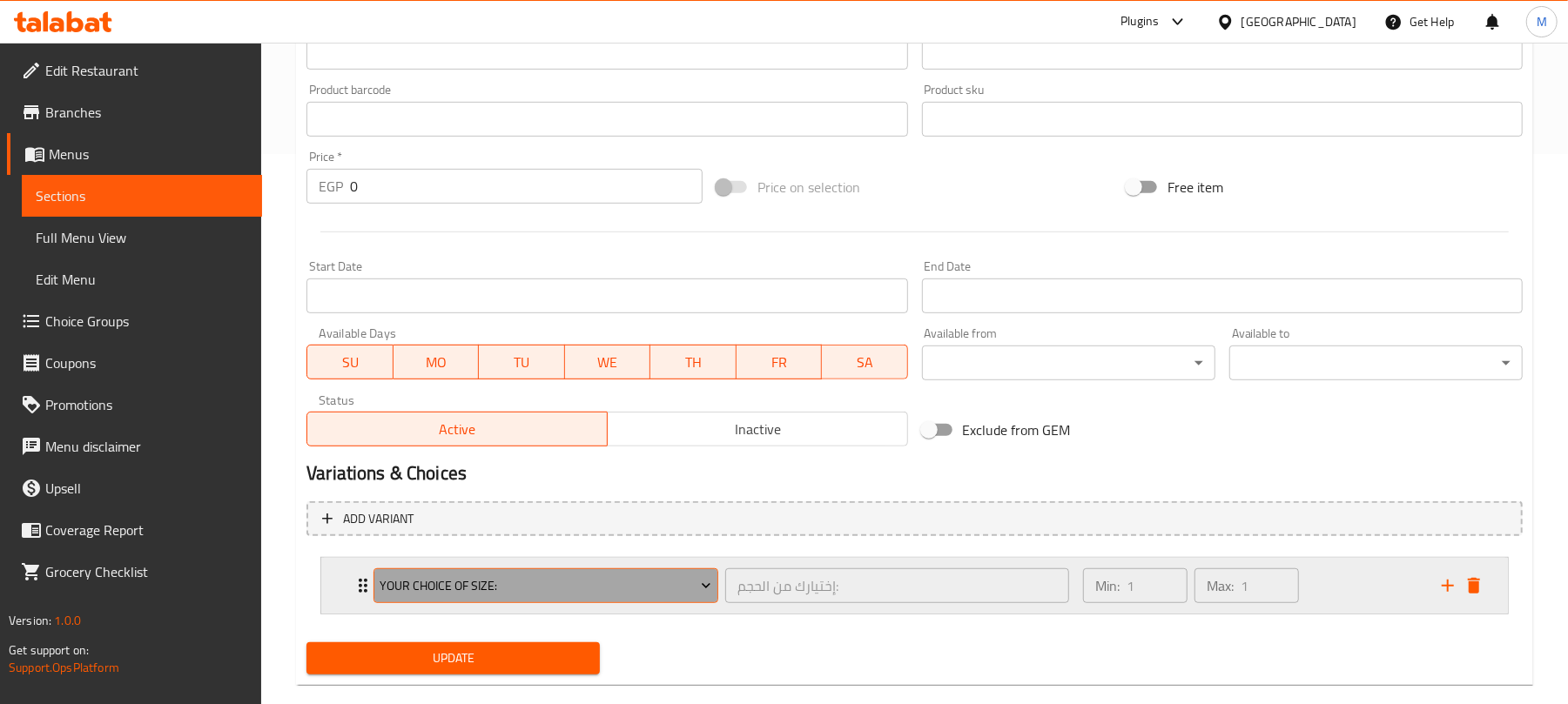
click at [571, 597] on span "Your Choice Of Size:" at bounding box center [546, 587] width 332 height 22
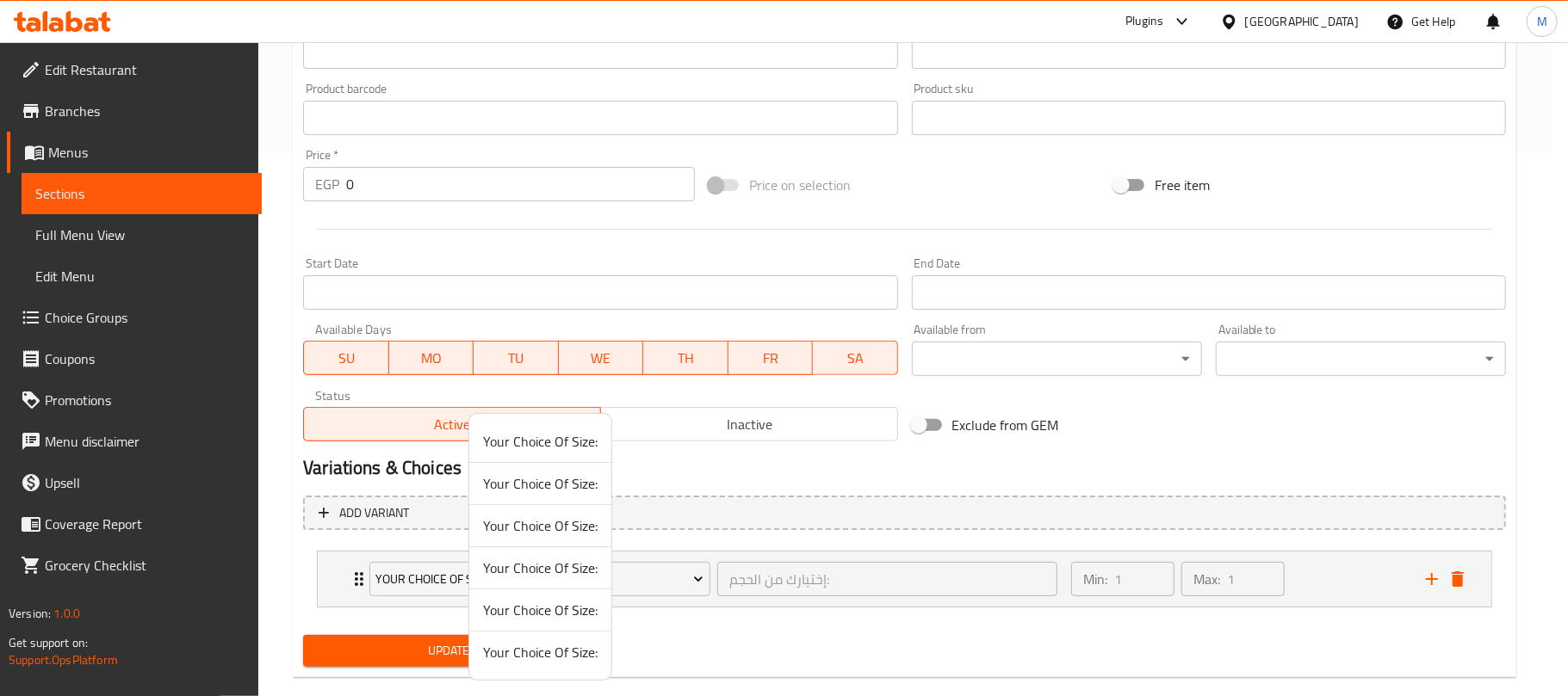
click at [556, 565] on span "Your Choice Of Size:" at bounding box center [540, 568] width 114 height 21
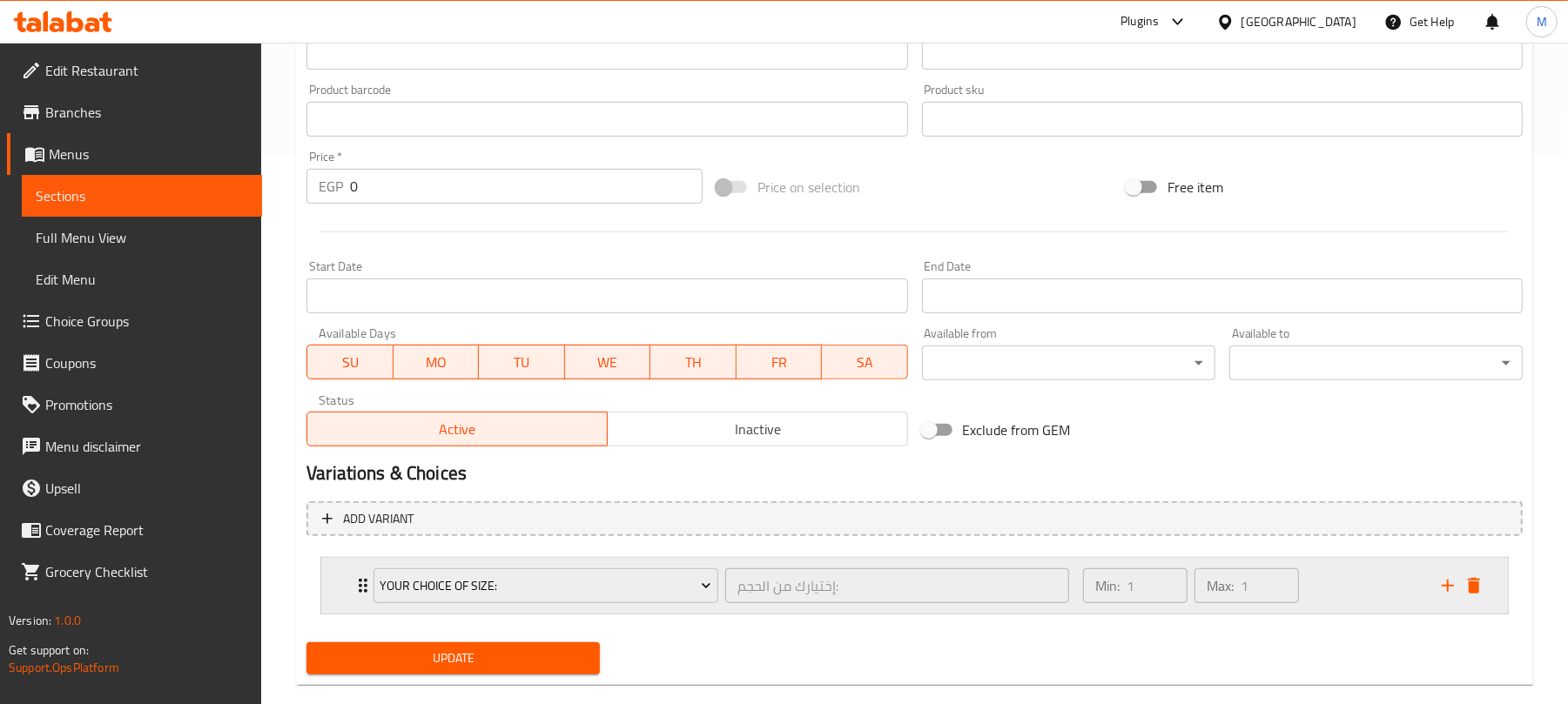
click at [1352, 586] on div "Min: 1 ​ Max: 1 ​" at bounding box center [1252, 586] width 359 height 56
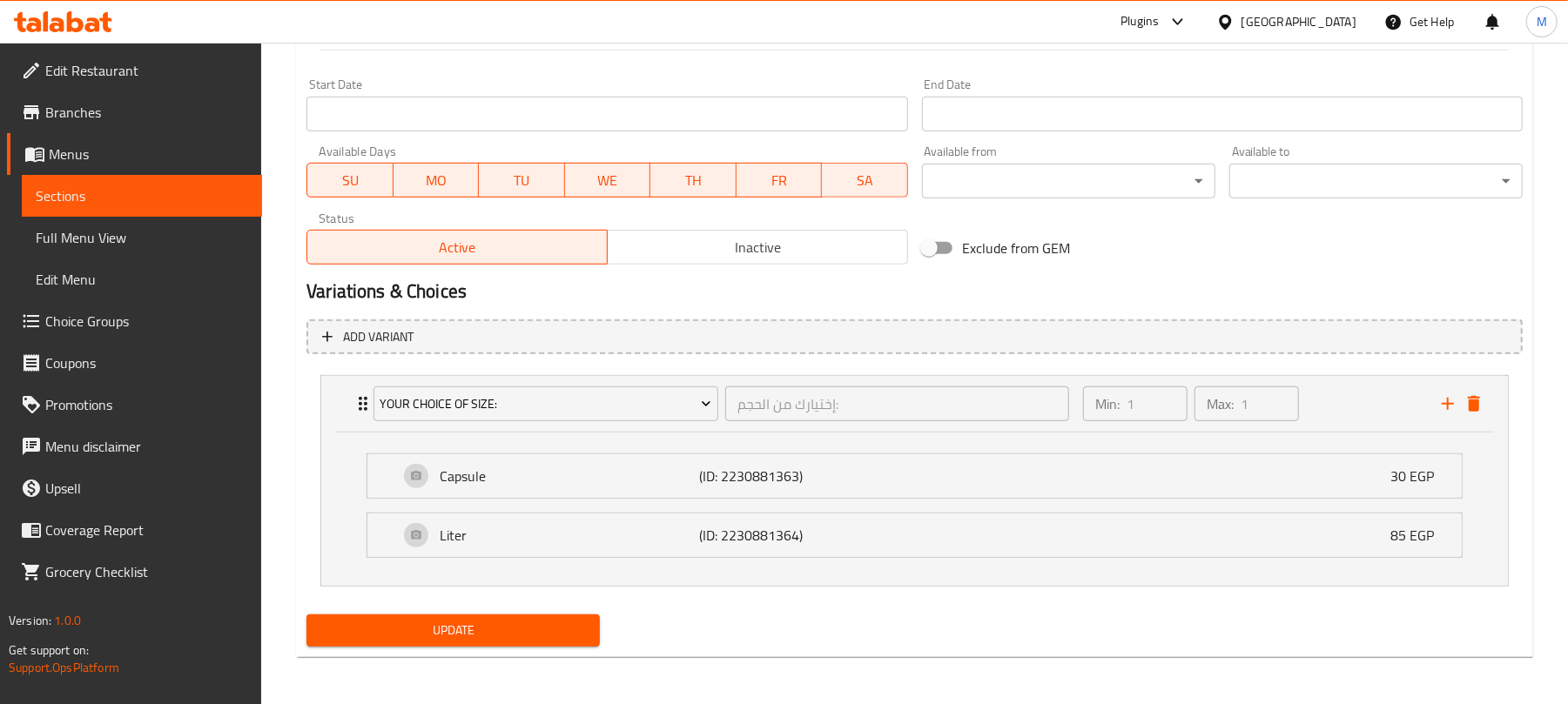
scroll to position [735, 0]
click at [576, 637] on span "Update" at bounding box center [452, 629] width 265 height 22
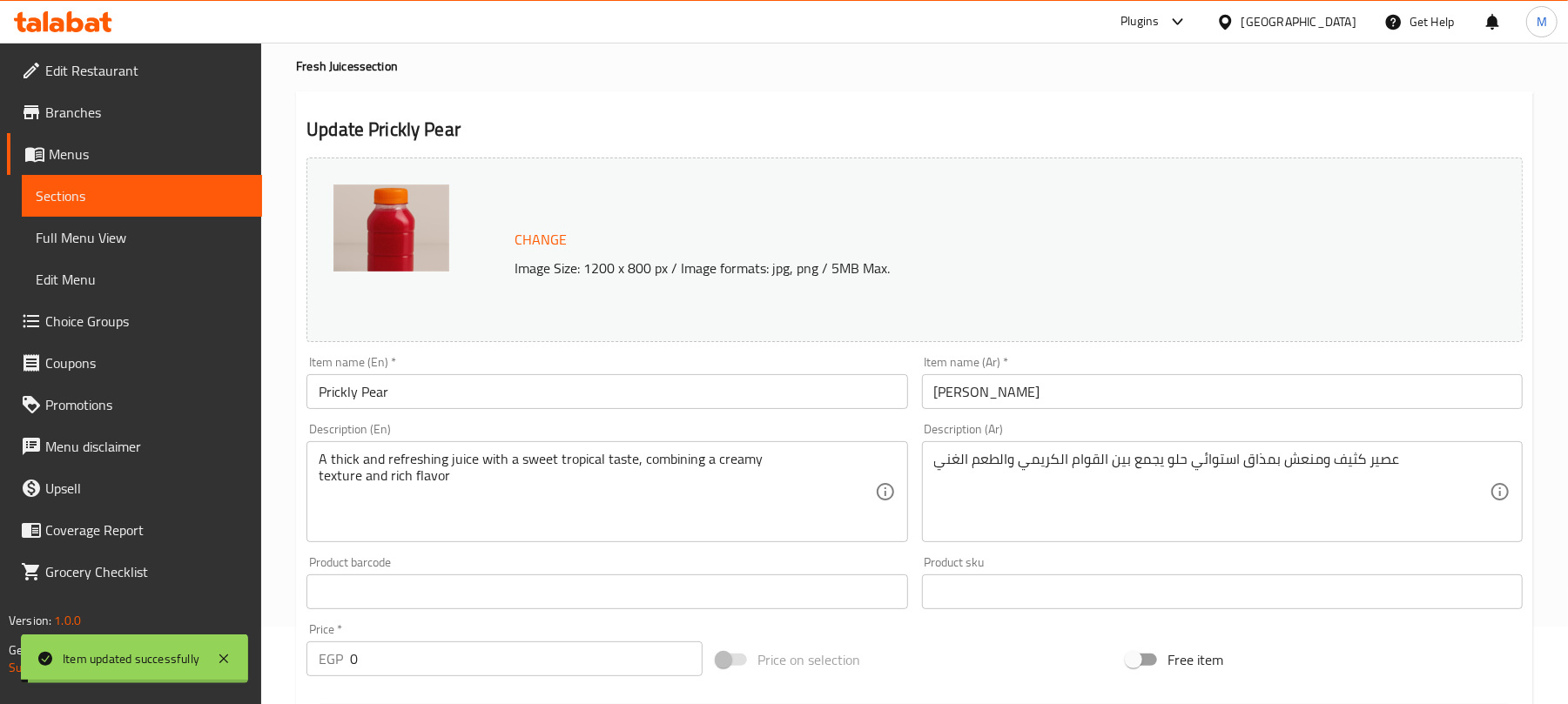
scroll to position [0, 0]
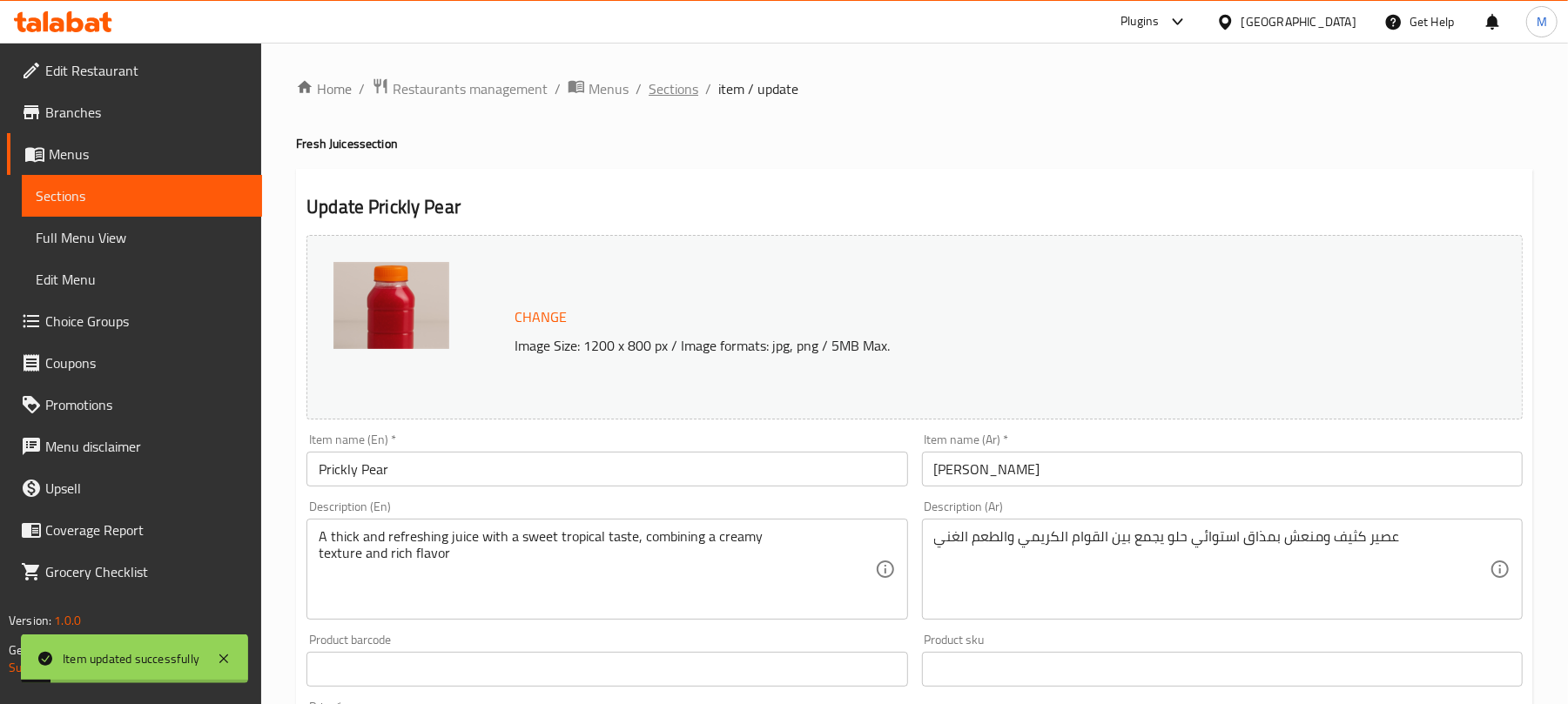
click at [676, 92] on span "Sections" at bounding box center [673, 89] width 50 height 21
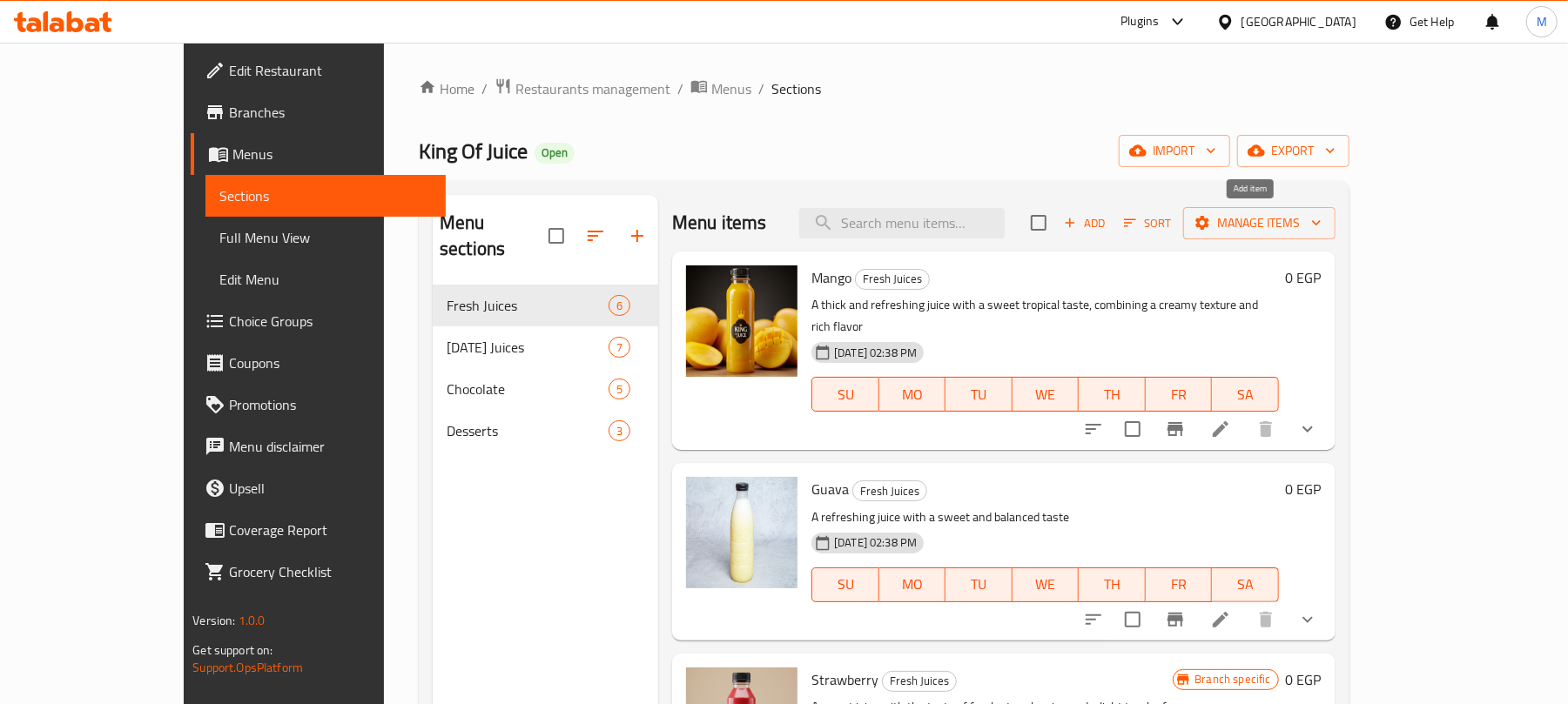
click at [1078, 223] on icon "button" at bounding box center [1069, 222] width 16 height 16
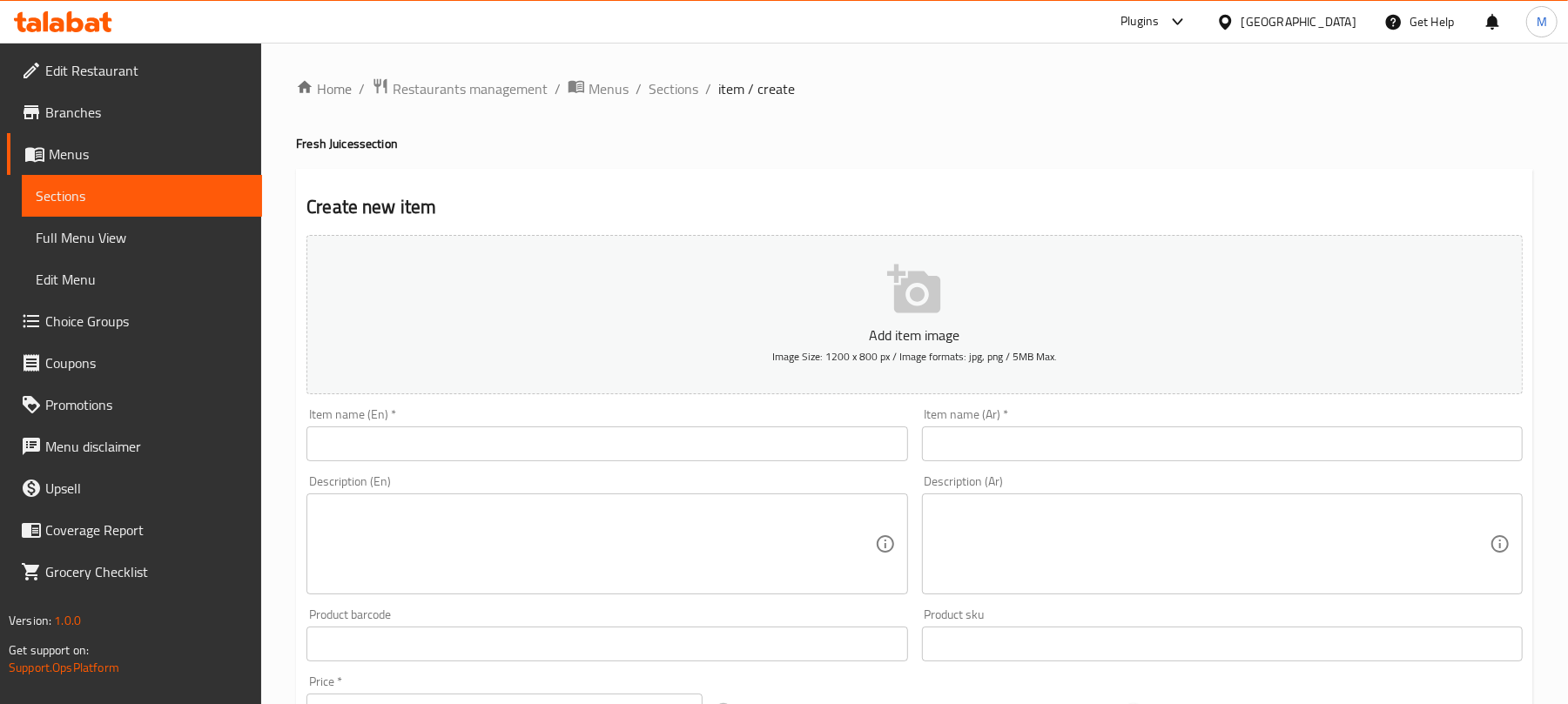
click at [1011, 439] on input "text" at bounding box center [1222, 444] width 600 height 35
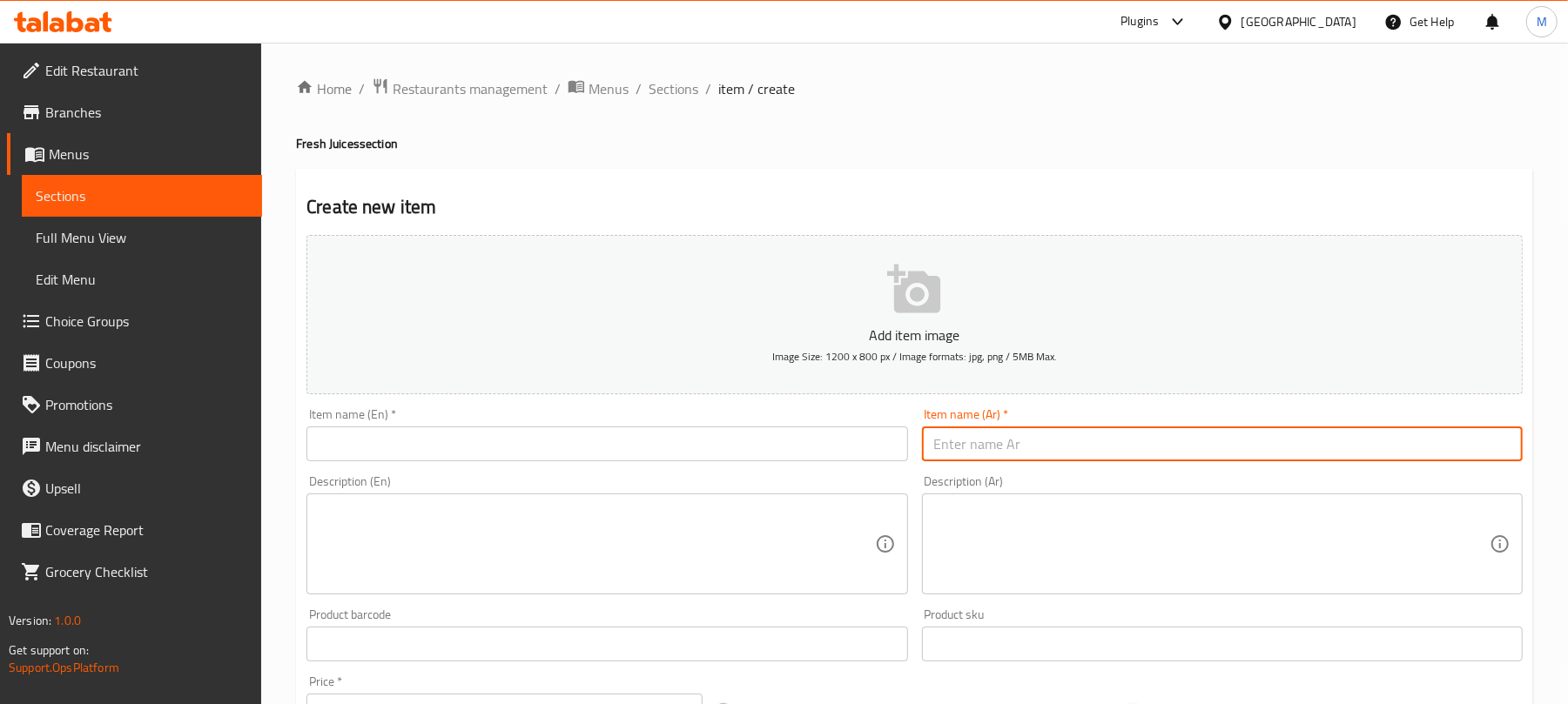
paste input "سوبيا مانجا"
type input "سوبيا مانجا"
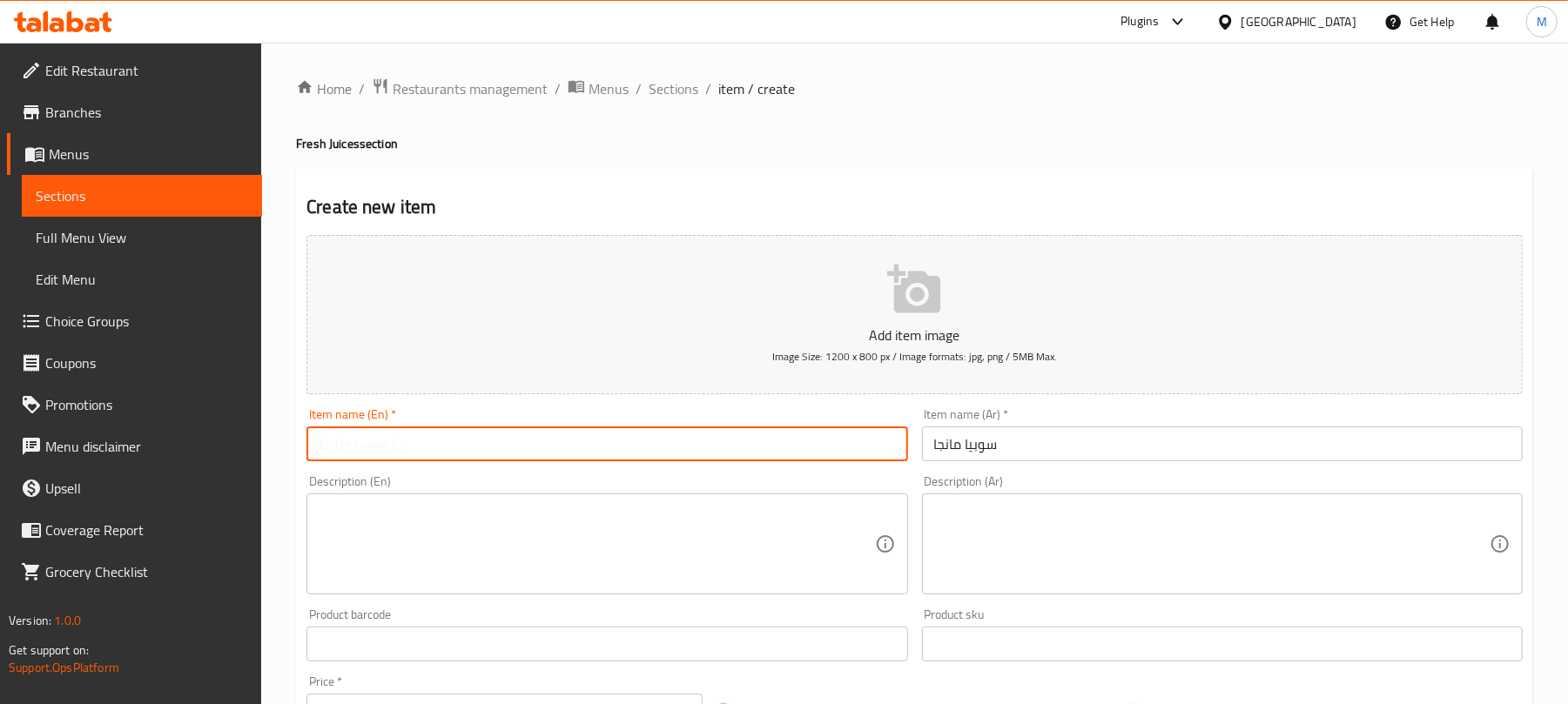
click at [655, 428] on input "text" at bounding box center [606, 444] width 600 height 35
paste input "Sobia Manga"
type input "Sobia Manga"
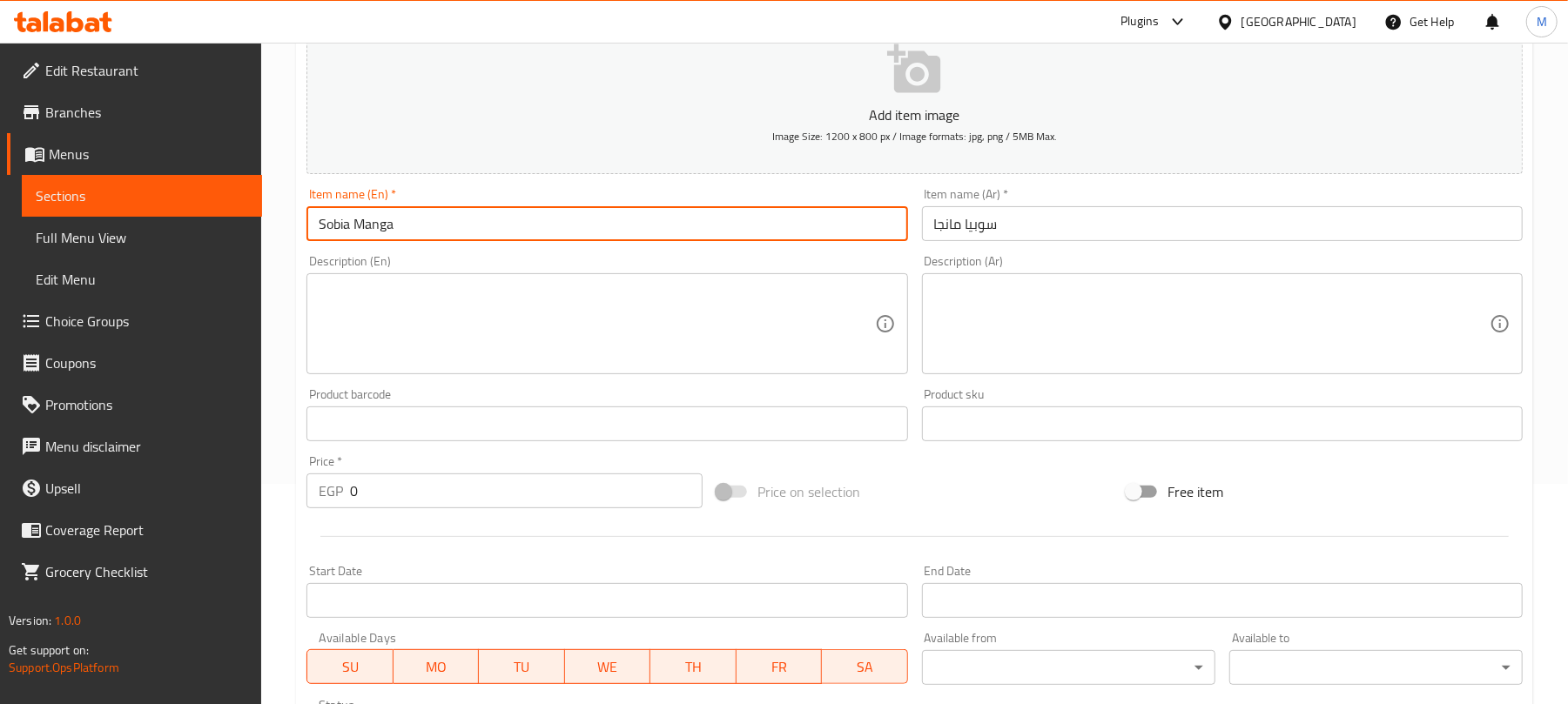
scroll to position [525, 0]
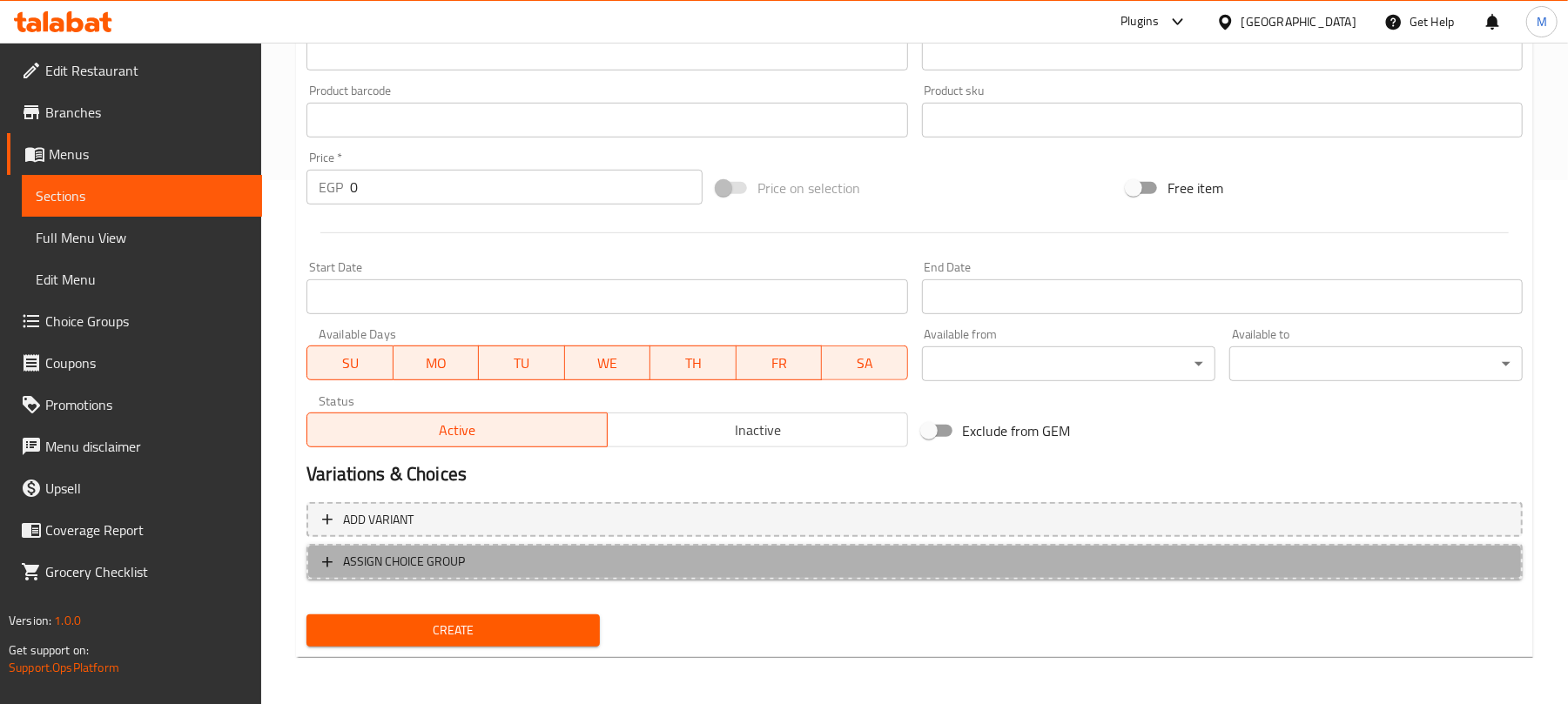
click at [666, 555] on span "ASSIGN CHOICE GROUP" at bounding box center [914, 562] width 1185 height 22
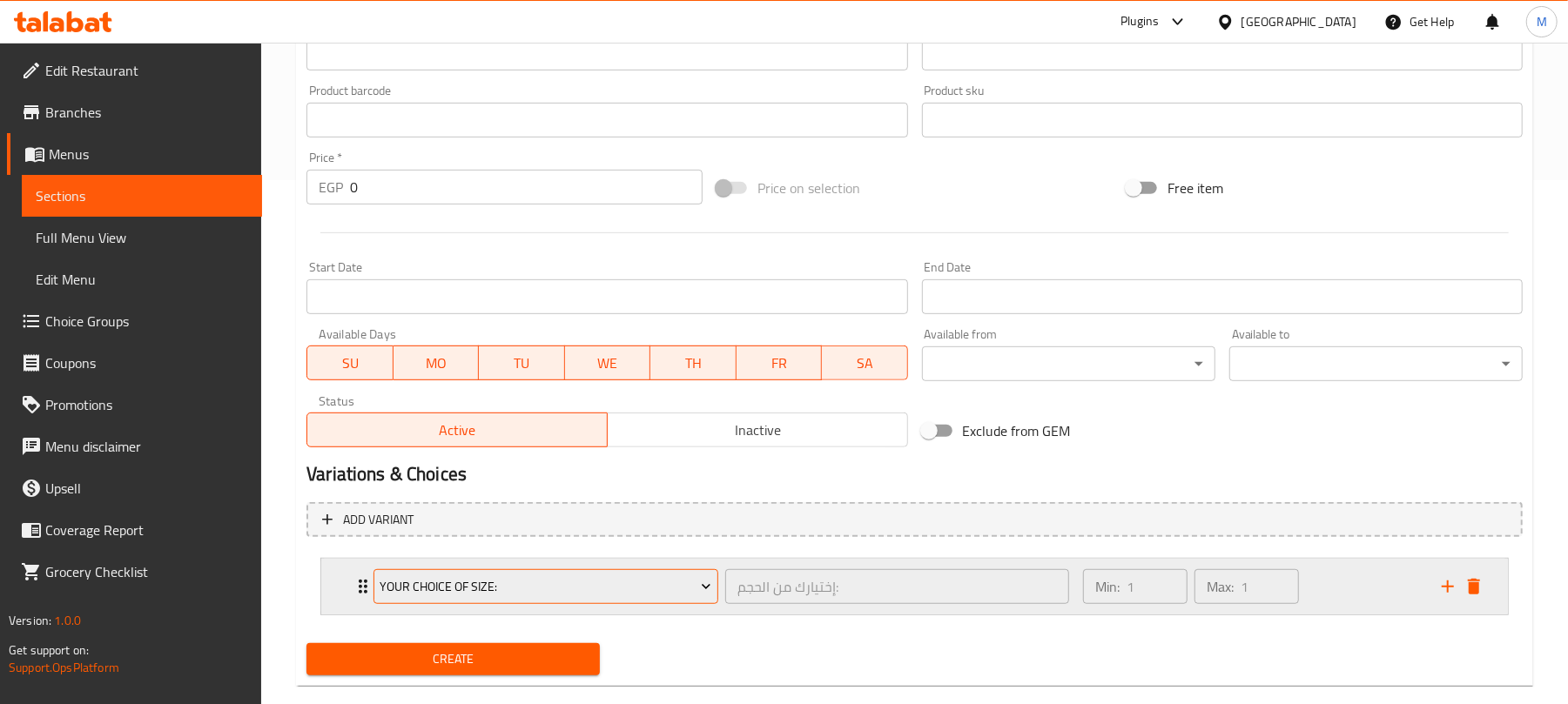
click at [451, 585] on span "Your Choice Of Size:" at bounding box center [546, 587] width 332 height 22
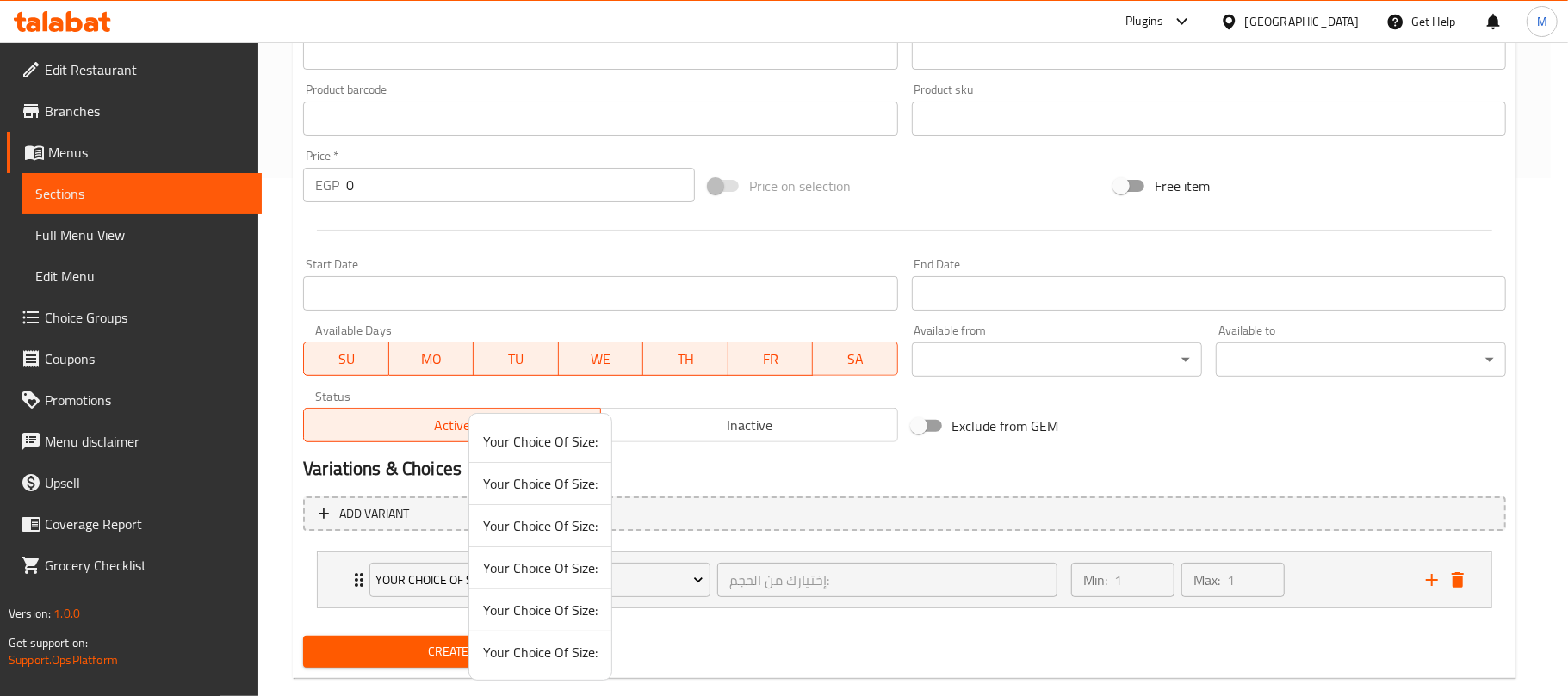
click at [515, 484] on span "Your Choice Of Size:" at bounding box center [540, 484] width 114 height 21
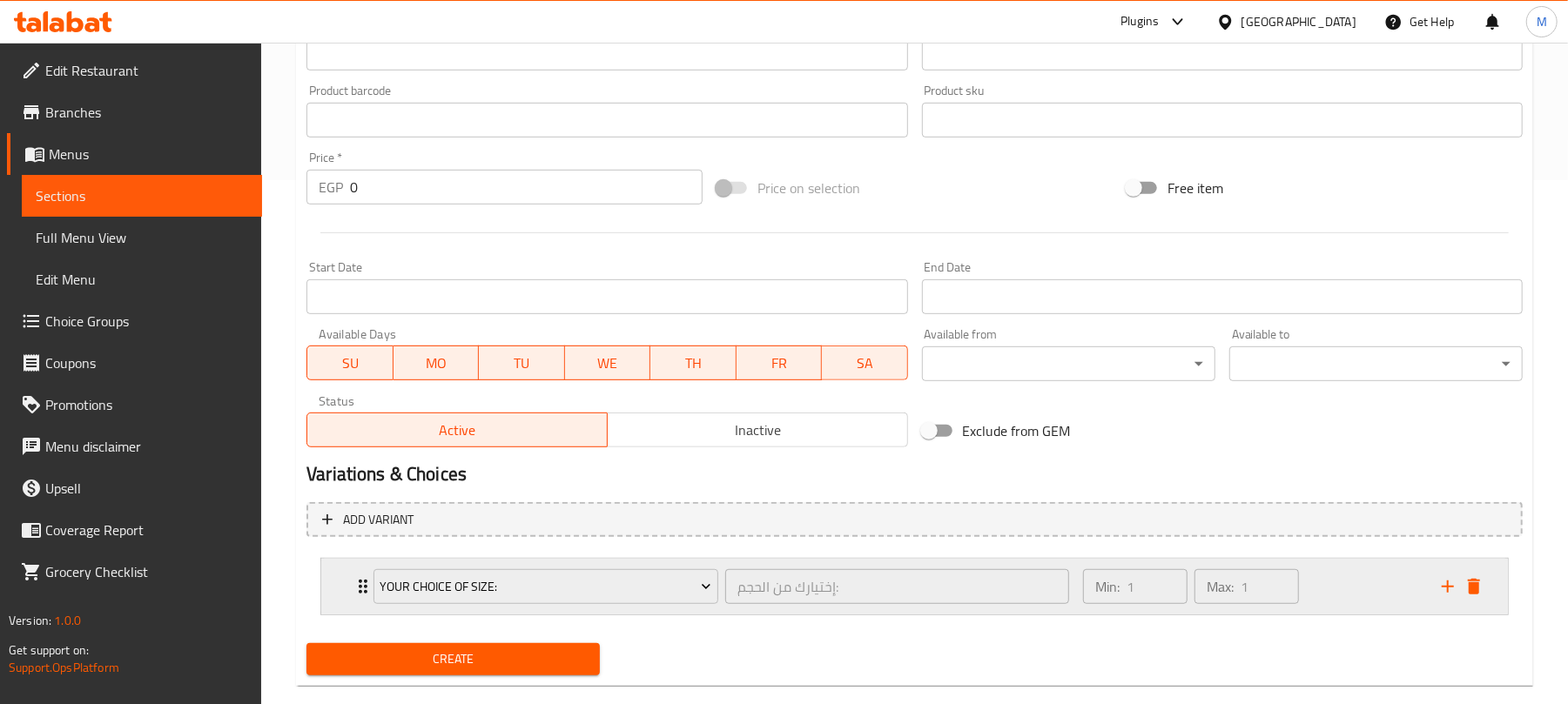
click at [1354, 594] on div "Min: 1 ​ Max: 1 ​" at bounding box center [1252, 587] width 359 height 56
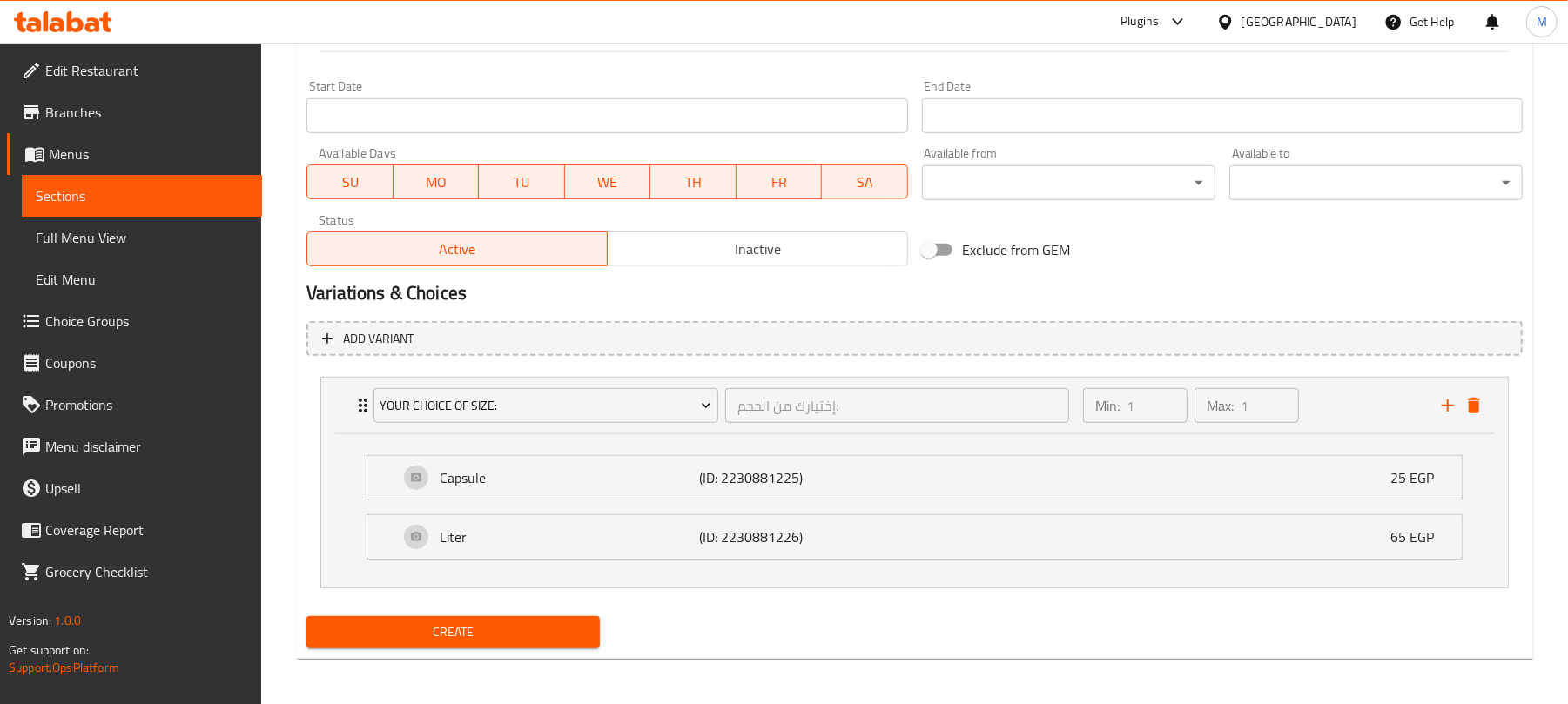
scroll to position [710, 0]
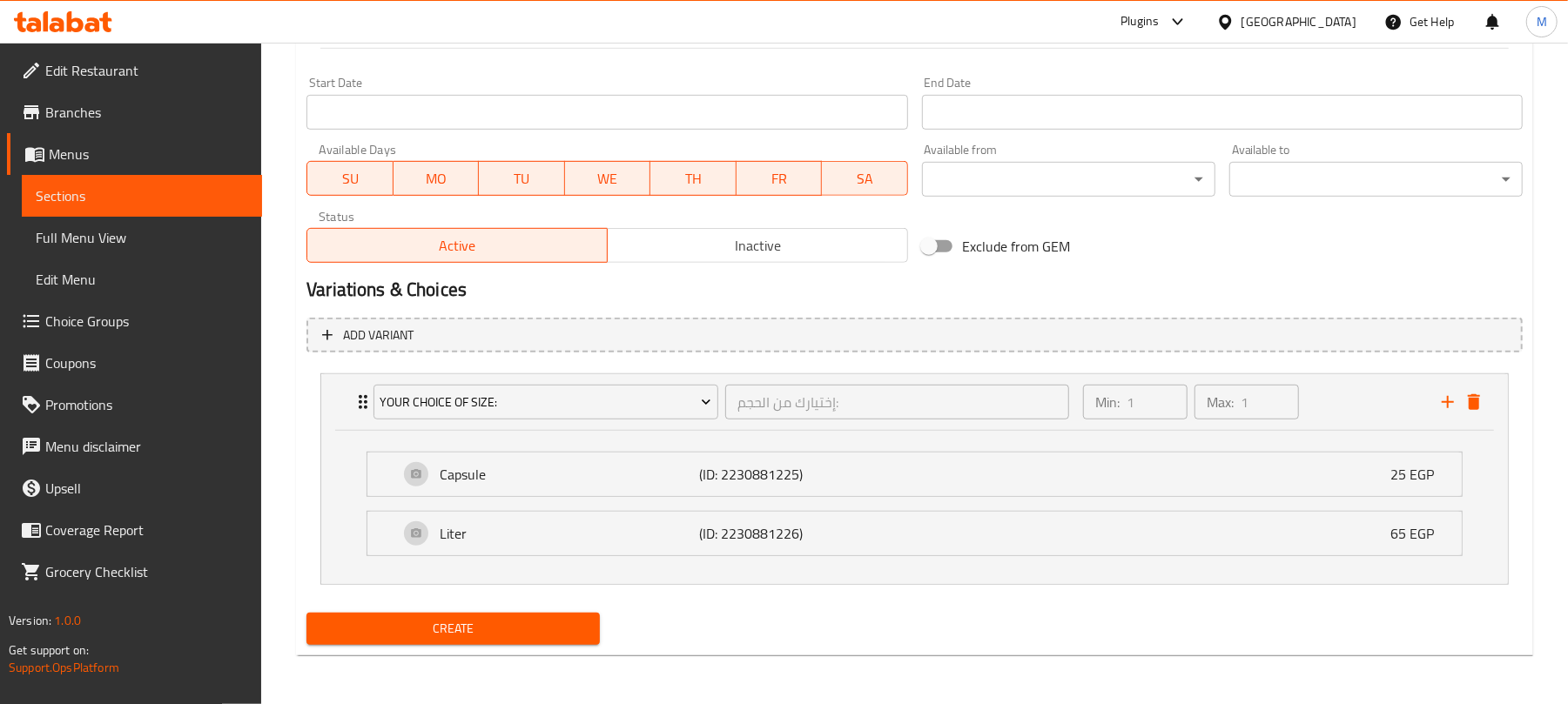
click at [573, 631] on span "Create" at bounding box center [452, 629] width 265 height 22
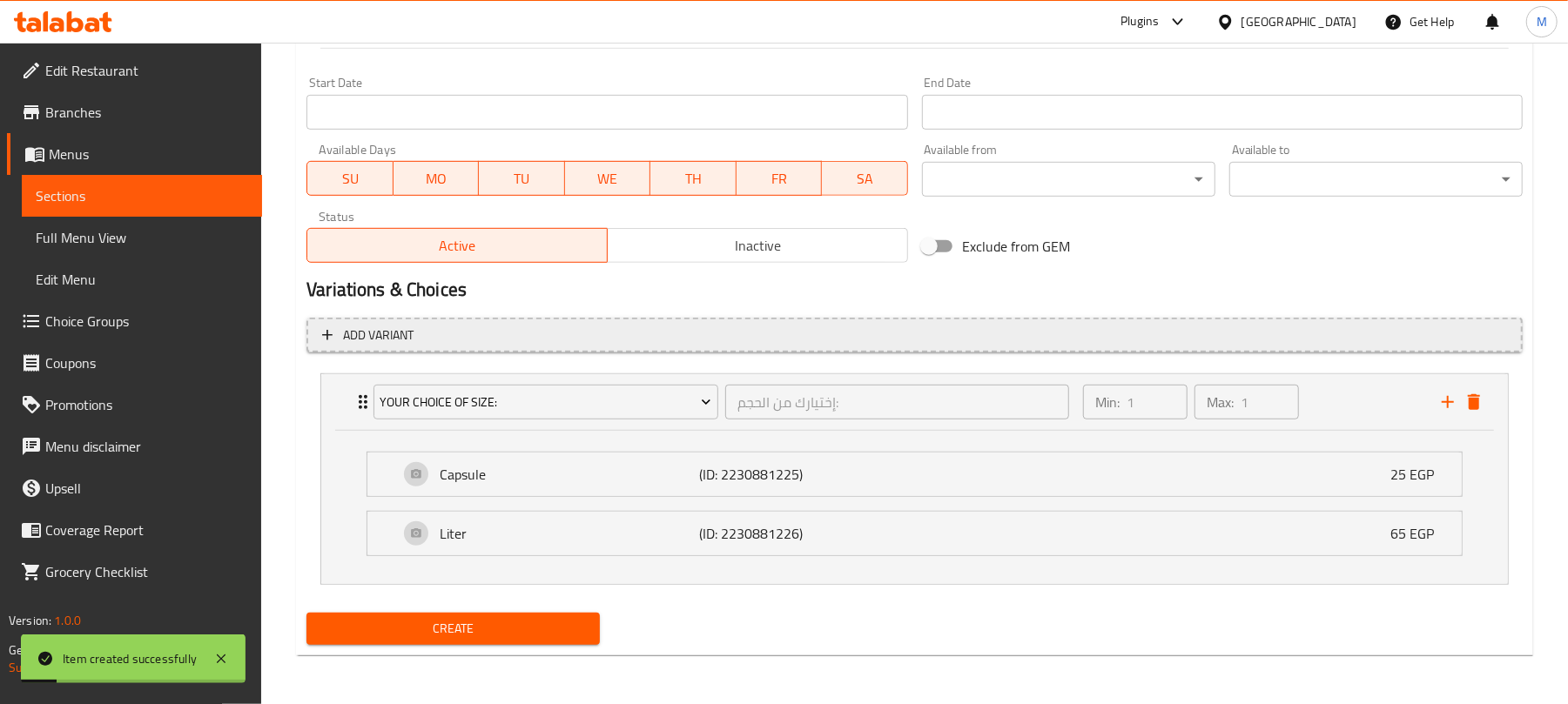
scroll to position [245, 0]
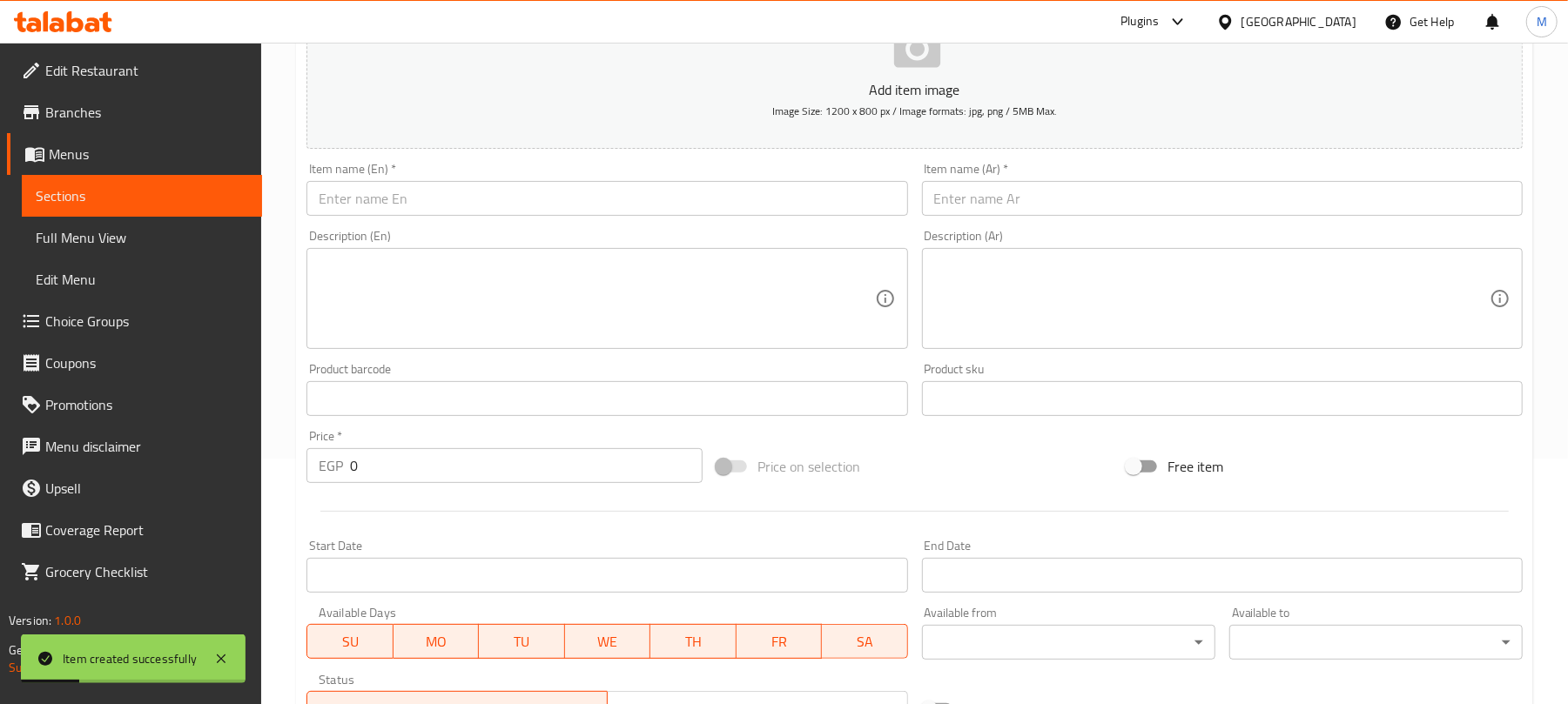
click at [1011, 199] on input "text" at bounding box center [1222, 199] width 600 height 35
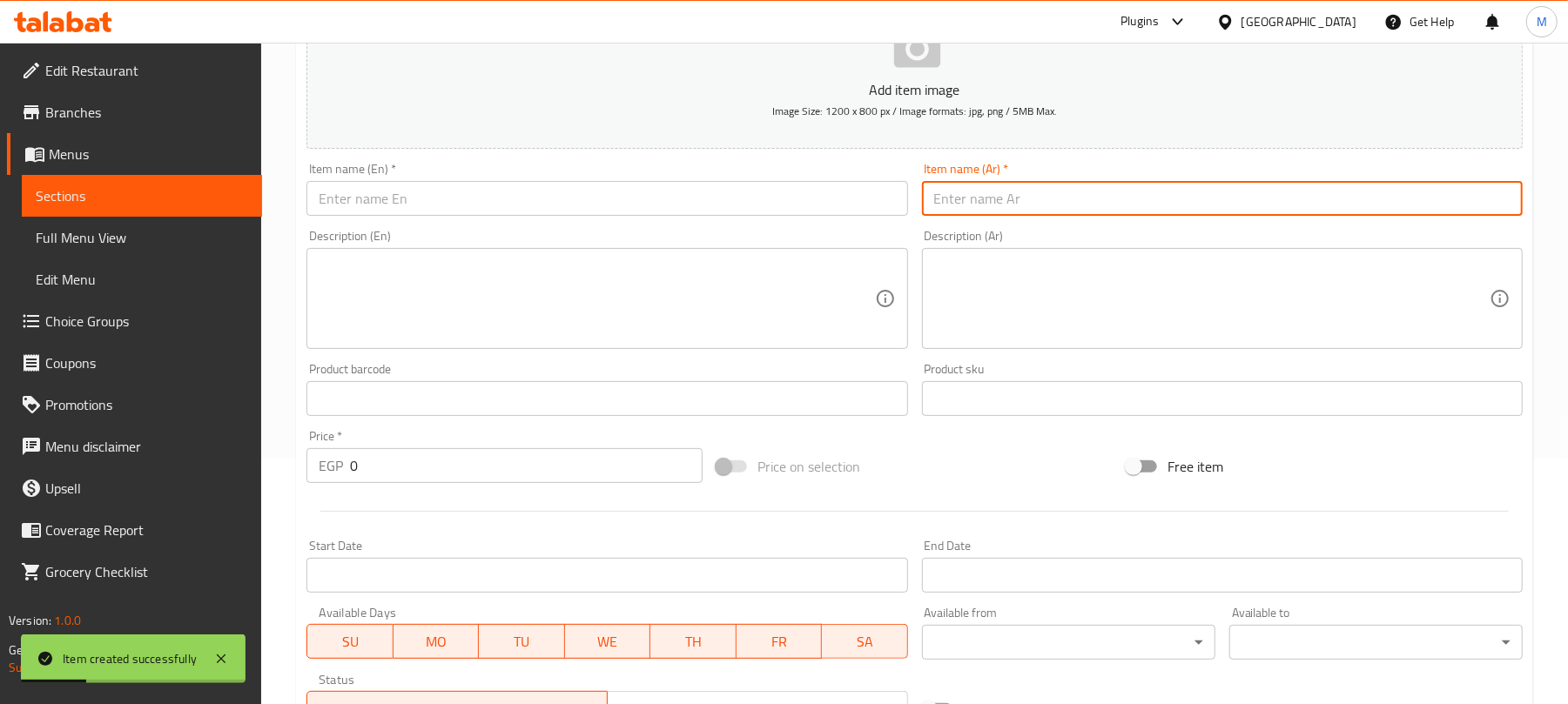
paste input "عنب"
type input "عنب"
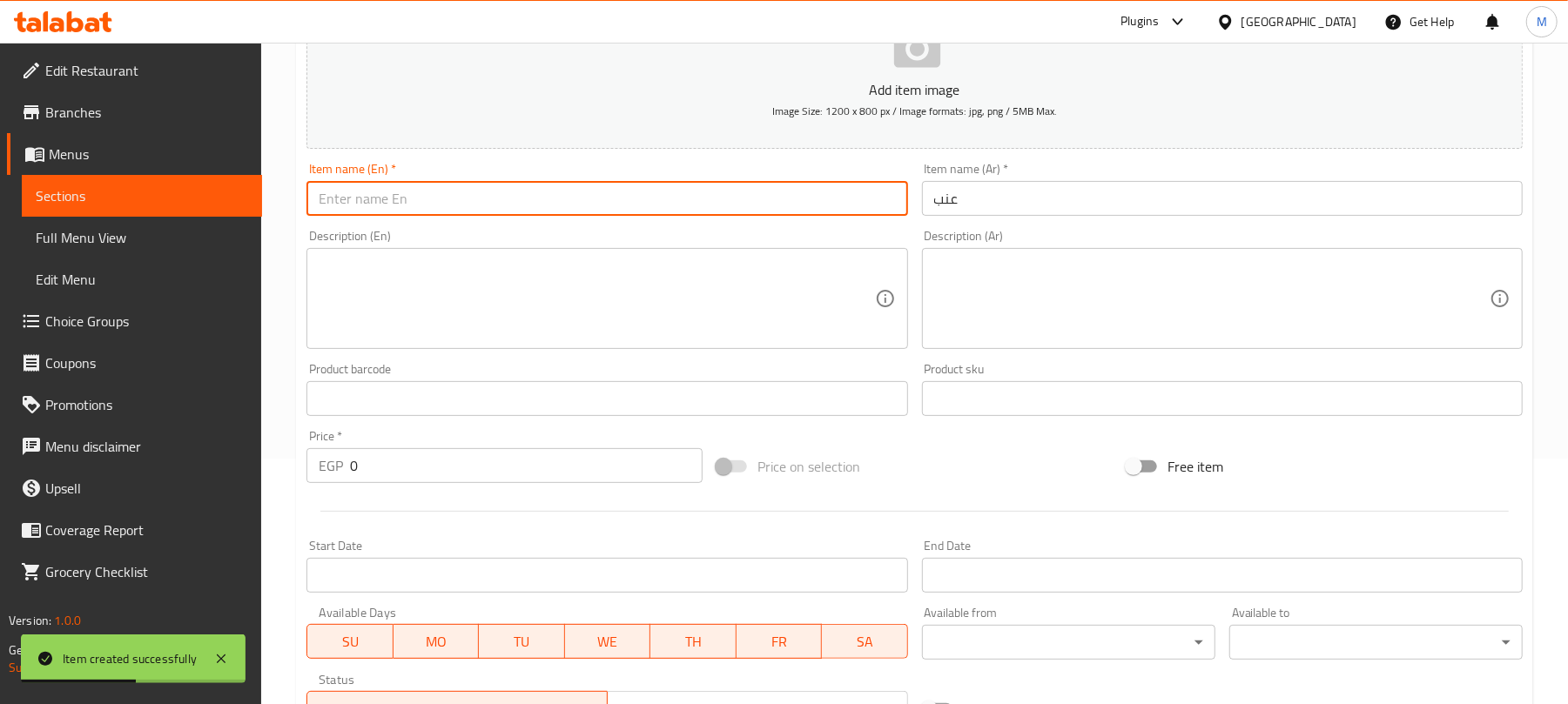
click at [525, 209] on input "text" at bounding box center [606, 199] width 600 height 35
paste input "grapes"
type input "Grape"
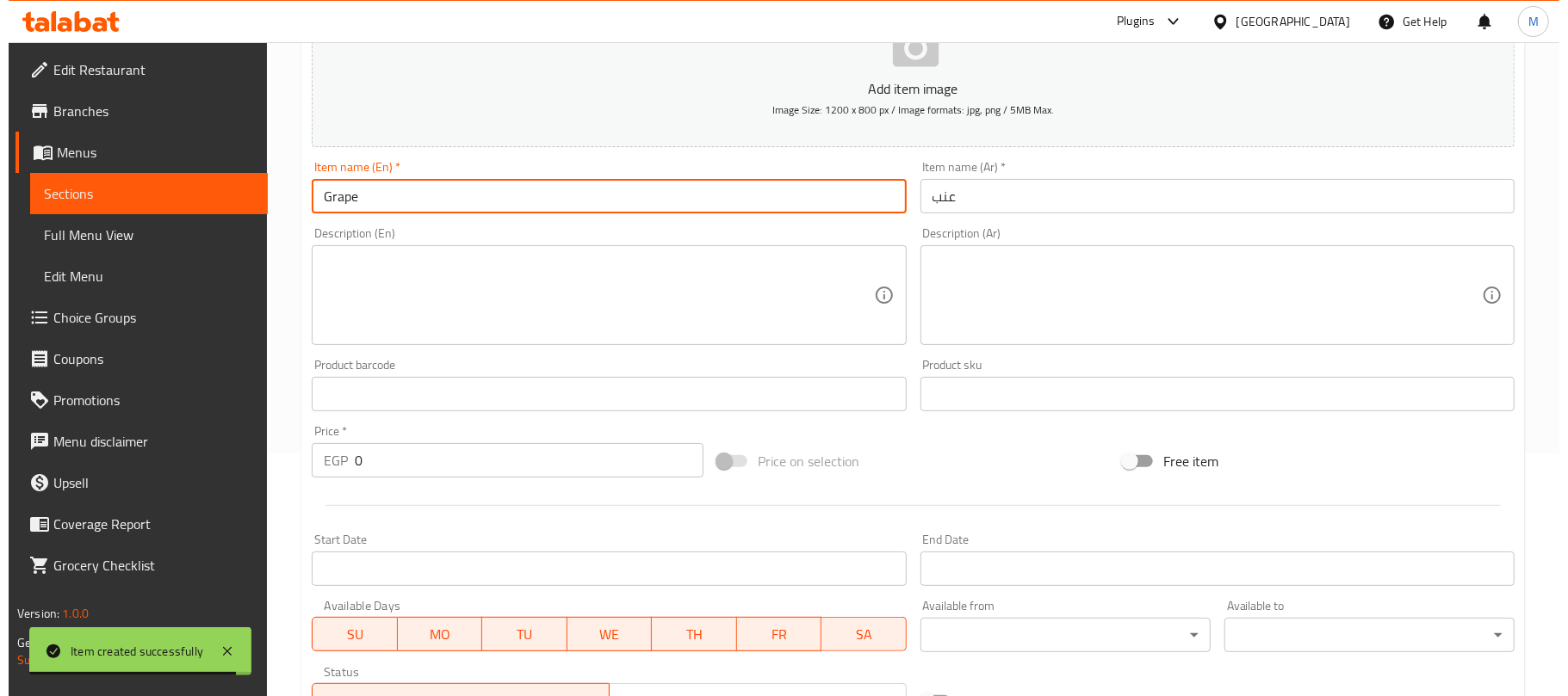
scroll to position [703, 0]
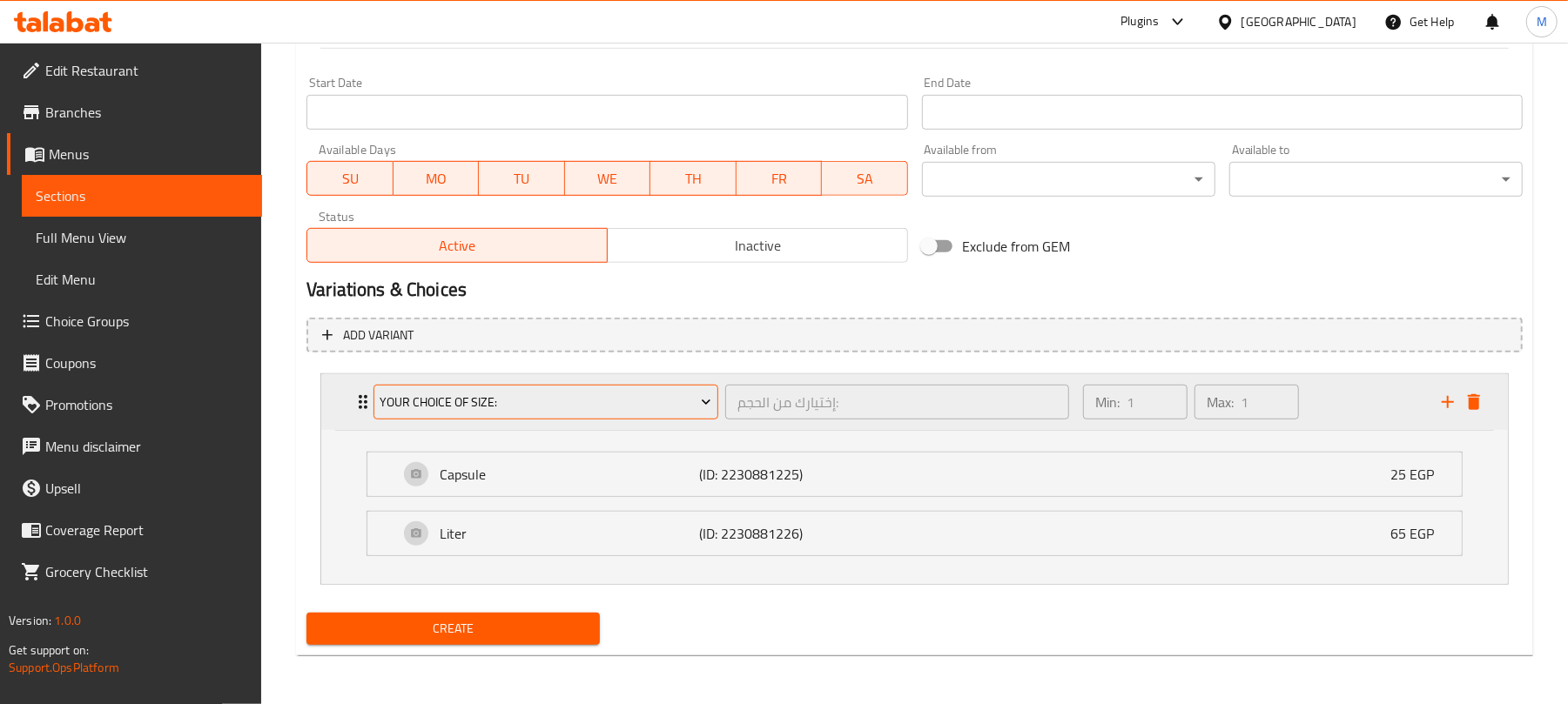
click at [611, 408] on span "Your Choice Of Size:" at bounding box center [546, 402] width 332 height 22
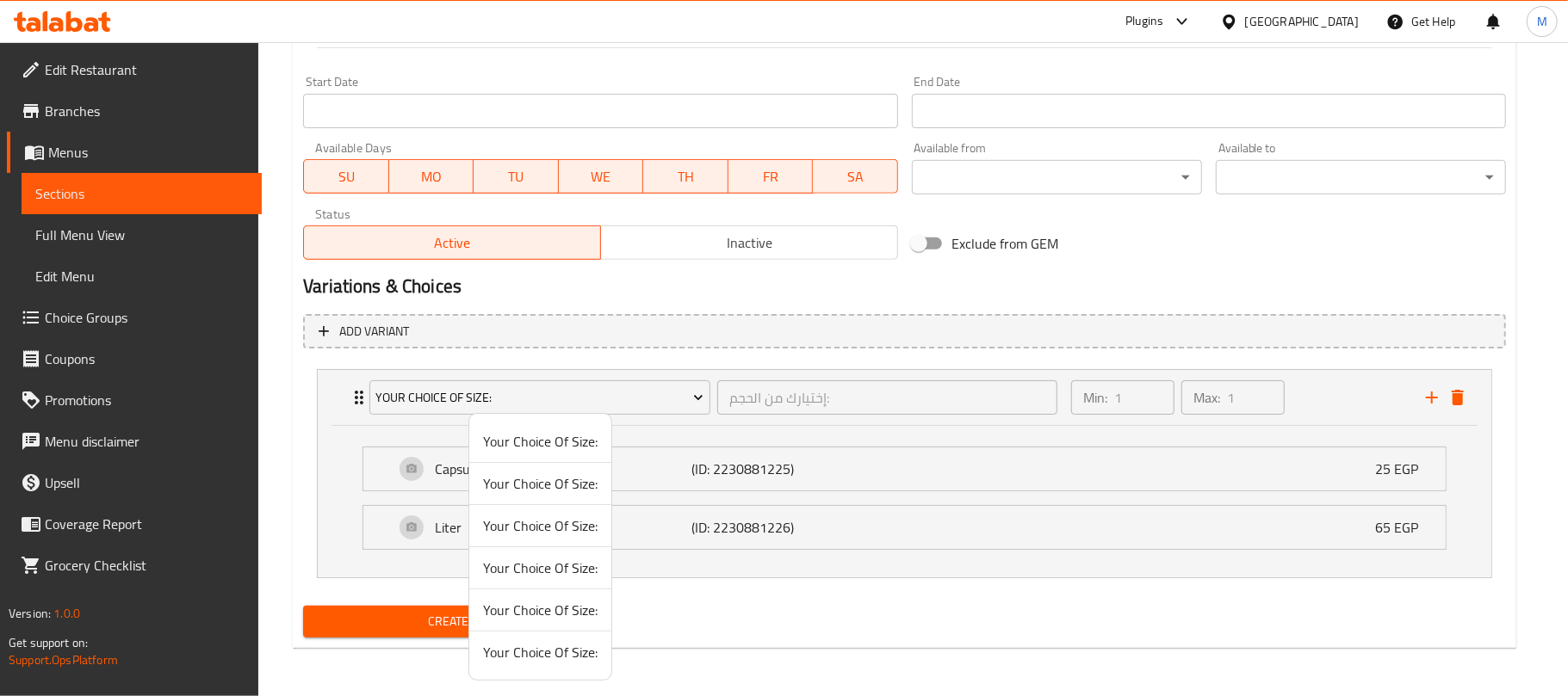
click at [542, 659] on span "Your Choice Of Size:" at bounding box center [540, 652] width 114 height 21
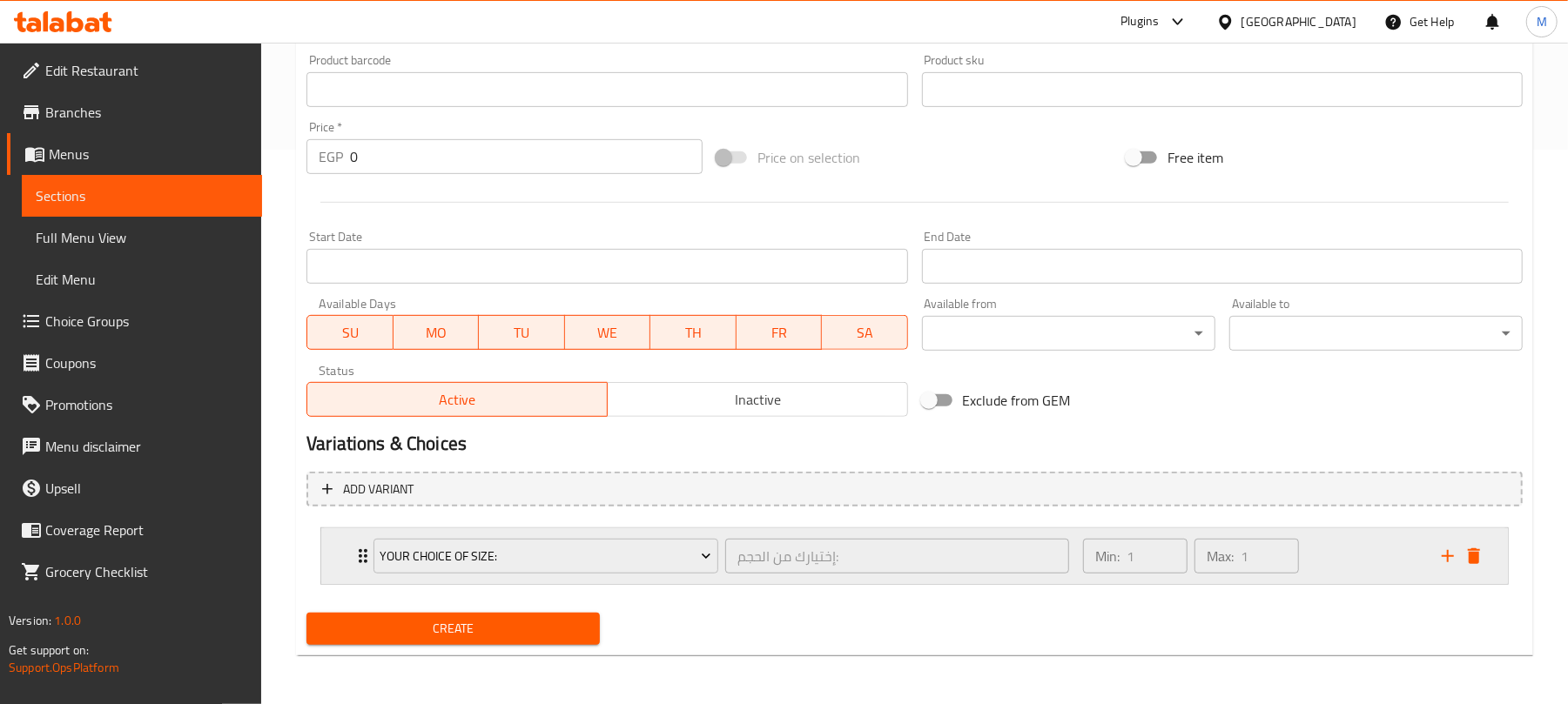
click at [1327, 547] on div "Min: 1 ​ Max: 1 ​" at bounding box center [1252, 556] width 359 height 56
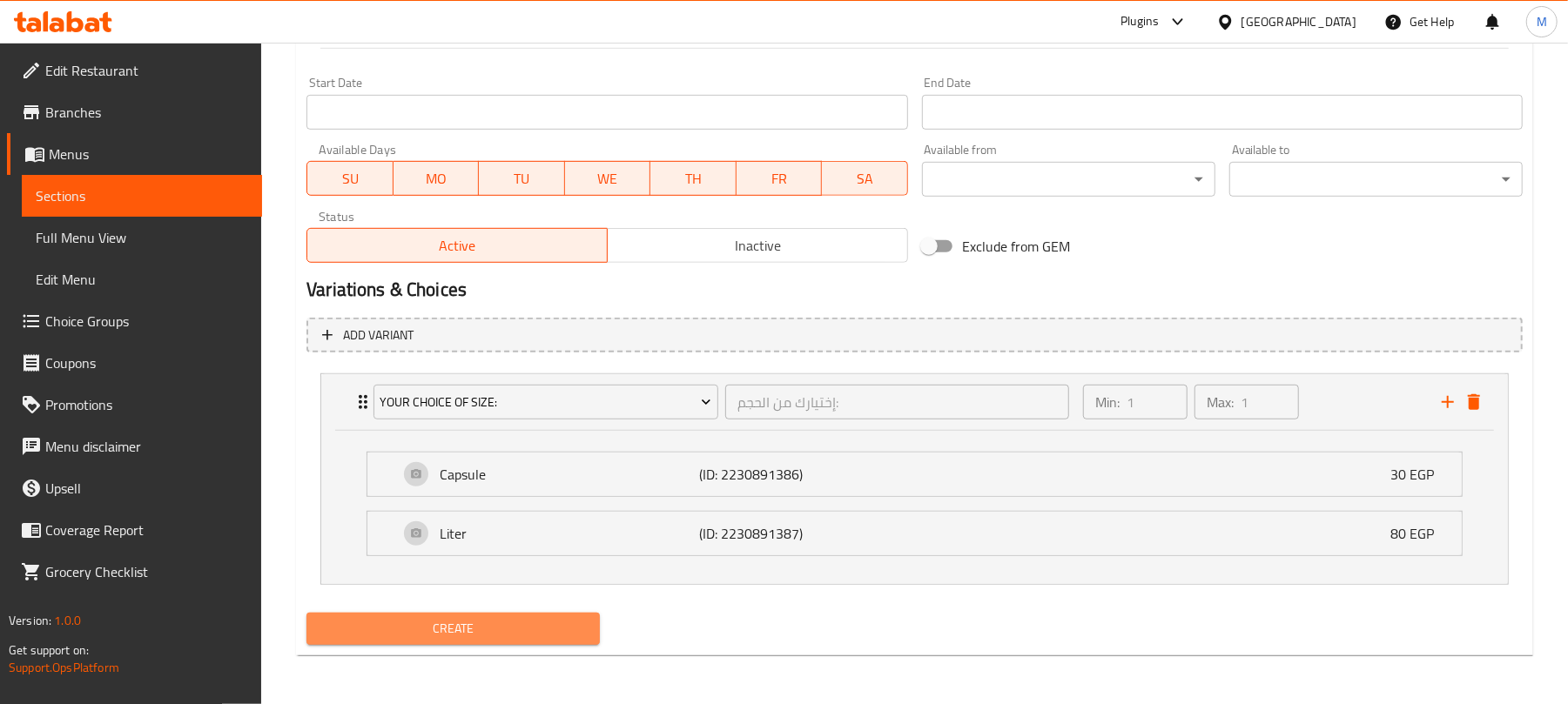
click at [566, 627] on span "Create" at bounding box center [452, 629] width 265 height 22
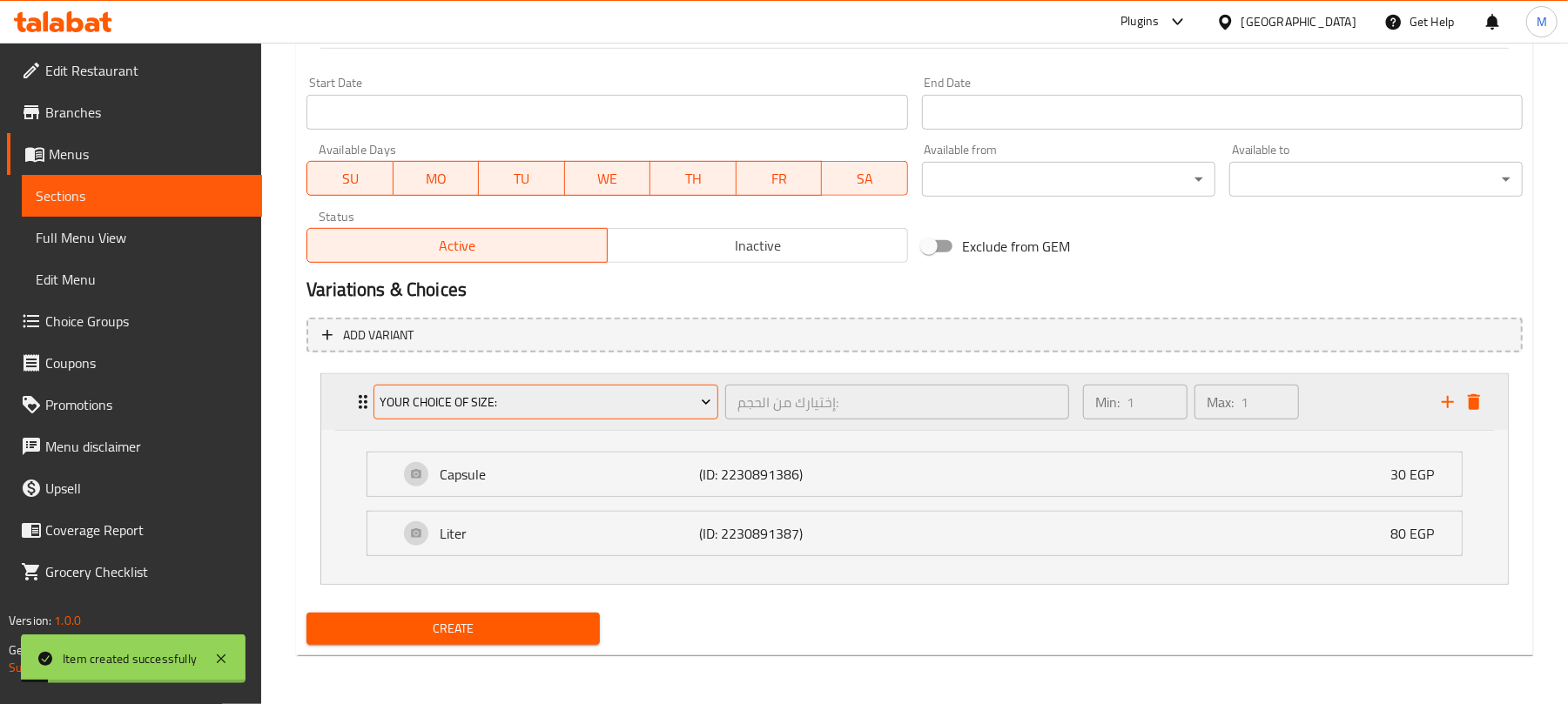
click at [569, 391] on span "Your Choice Of Size:" at bounding box center [546, 402] width 332 height 22
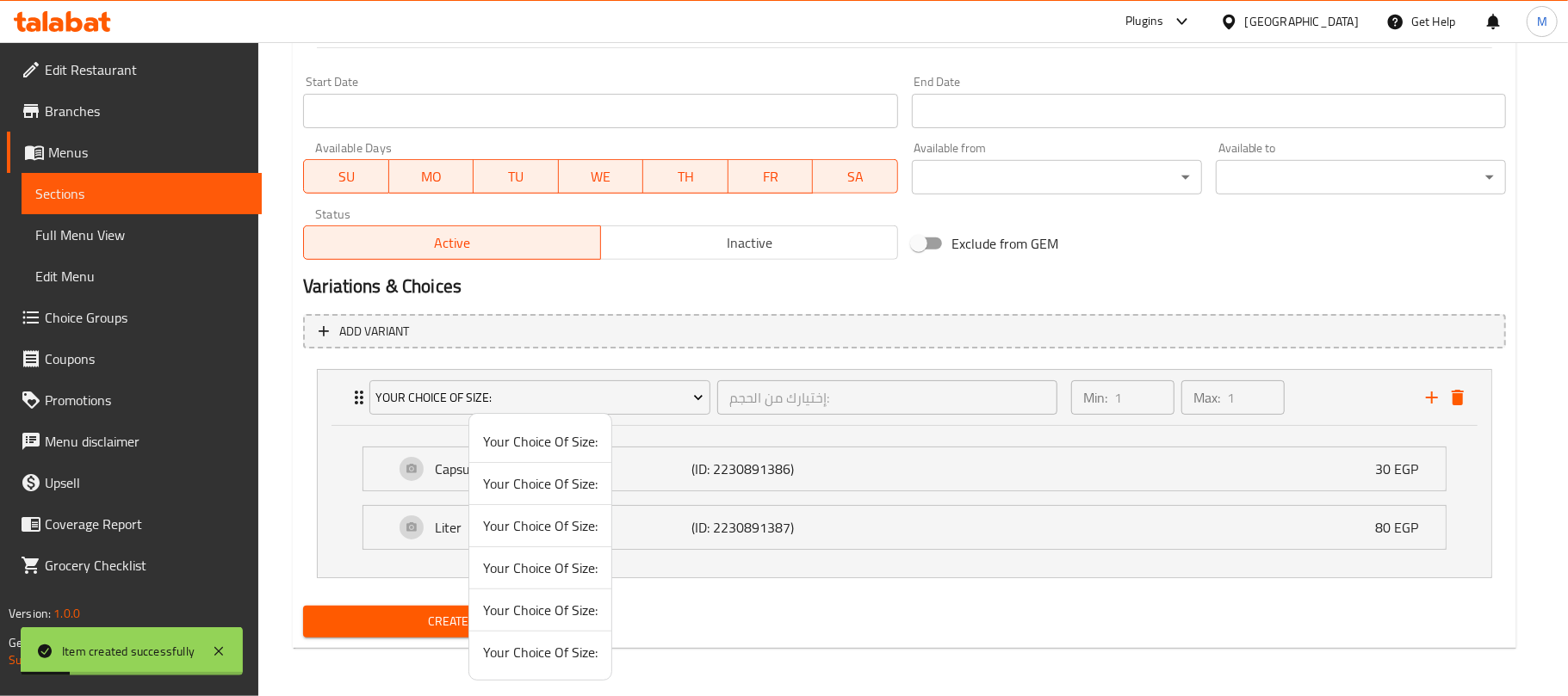
click at [542, 489] on span "Your Choice Of Size:" at bounding box center [540, 484] width 114 height 21
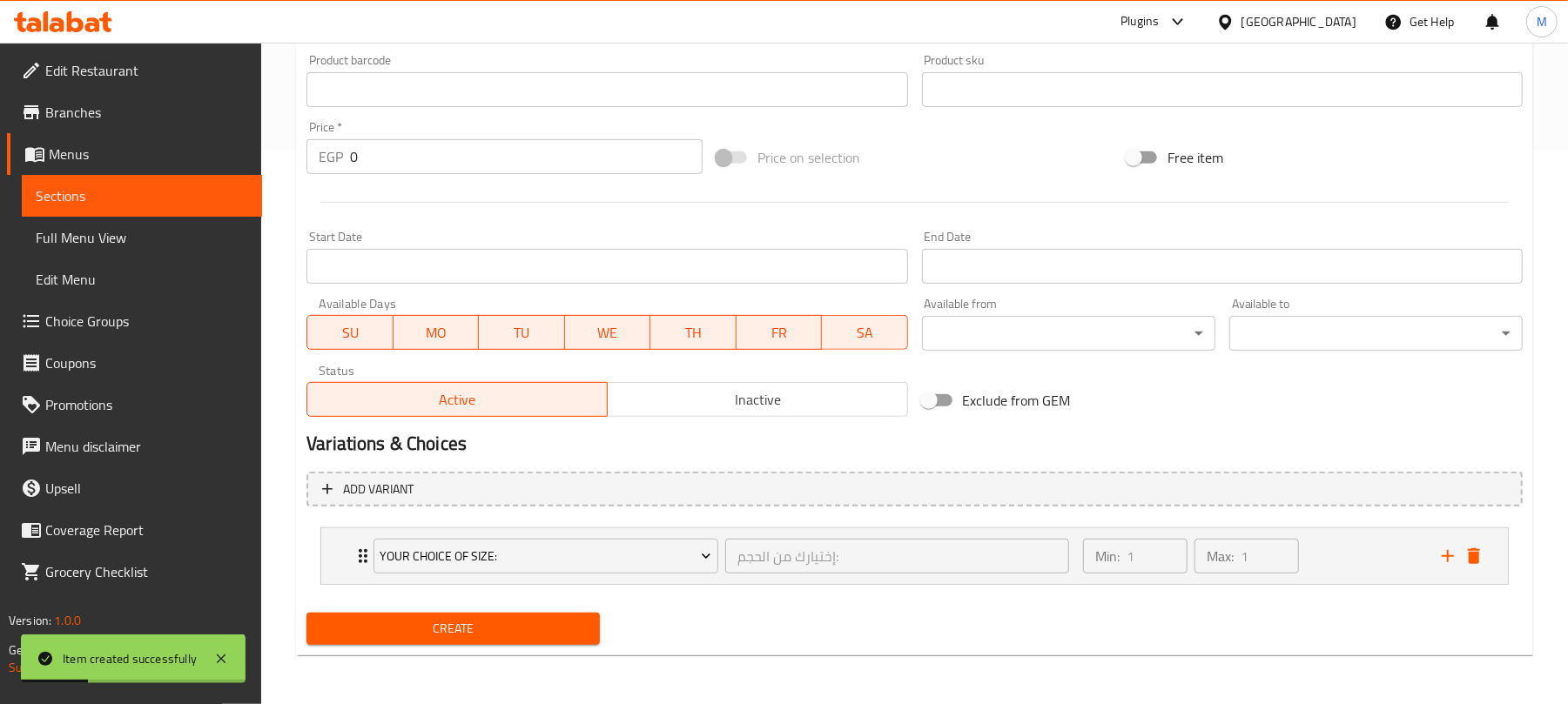
drag, startPoint x: 1395, startPoint y: 558, endPoint x: 1258, endPoint y: 566, distance: 137.2
click at [1396, 559] on div "Min: 1 ​ Max: 1 ​" at bounding box center [1252, 556] width 359 height 56
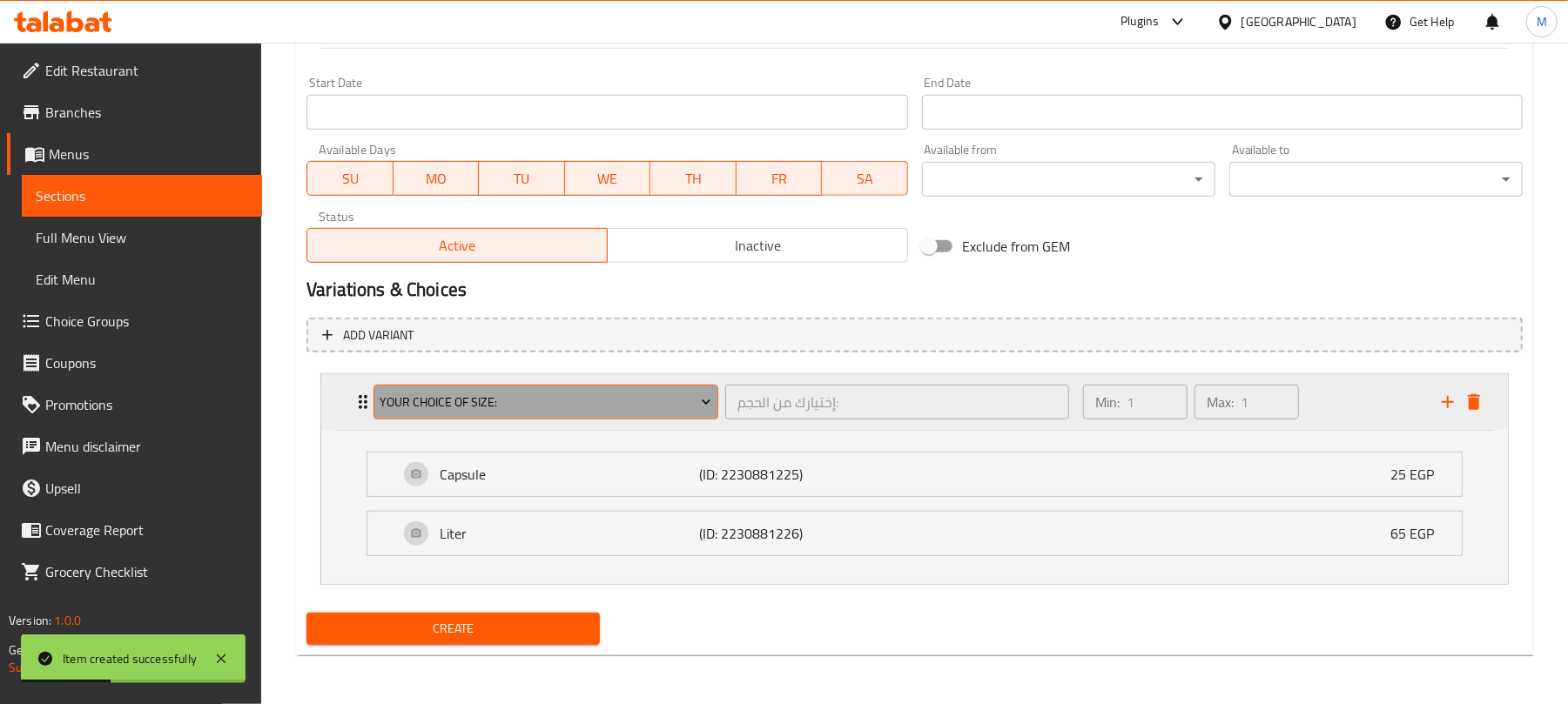
click at [623, 391] on span "Your Choice Of Size:" at bounding box center [546, 402] width 332 height 22
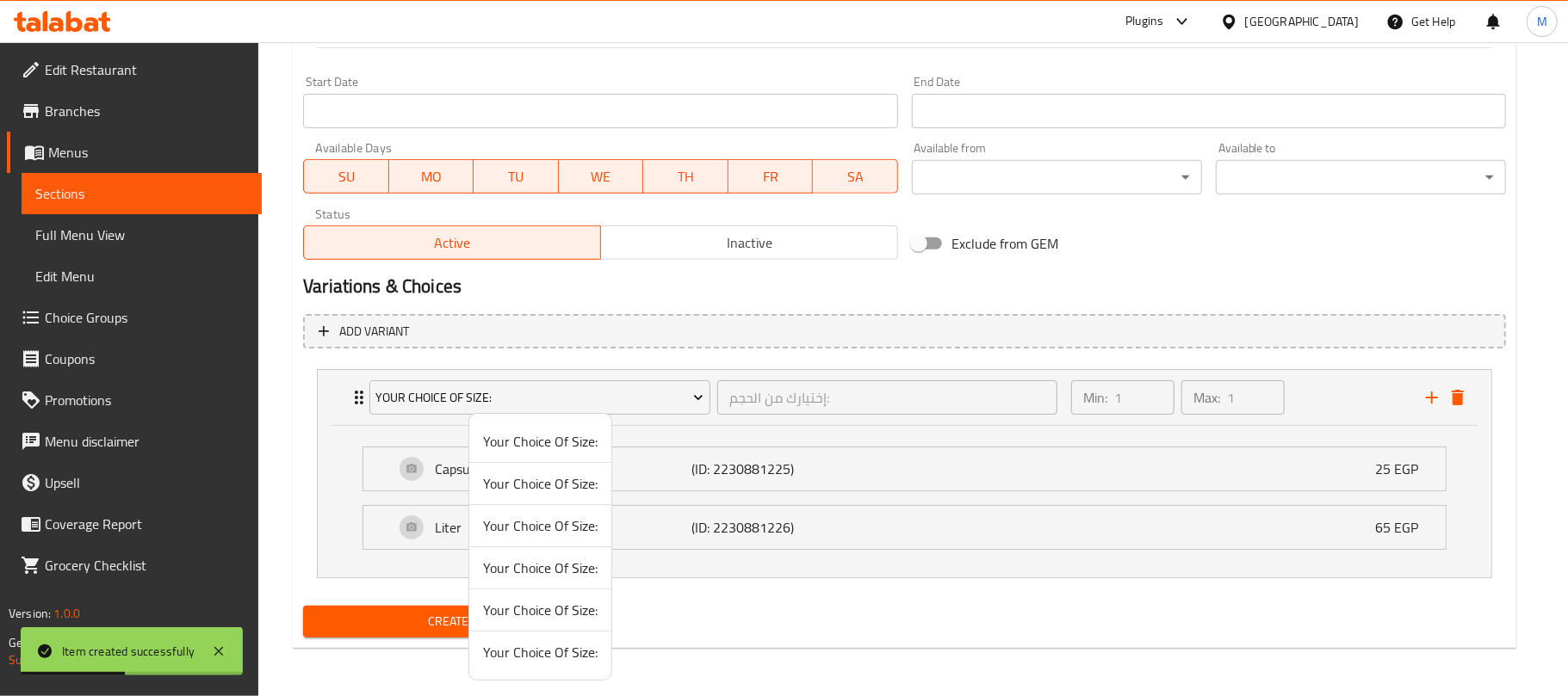
click at [574, 432] on span "Your Choice Of Size:" at bounding box center [540, 441] width 114 height 21
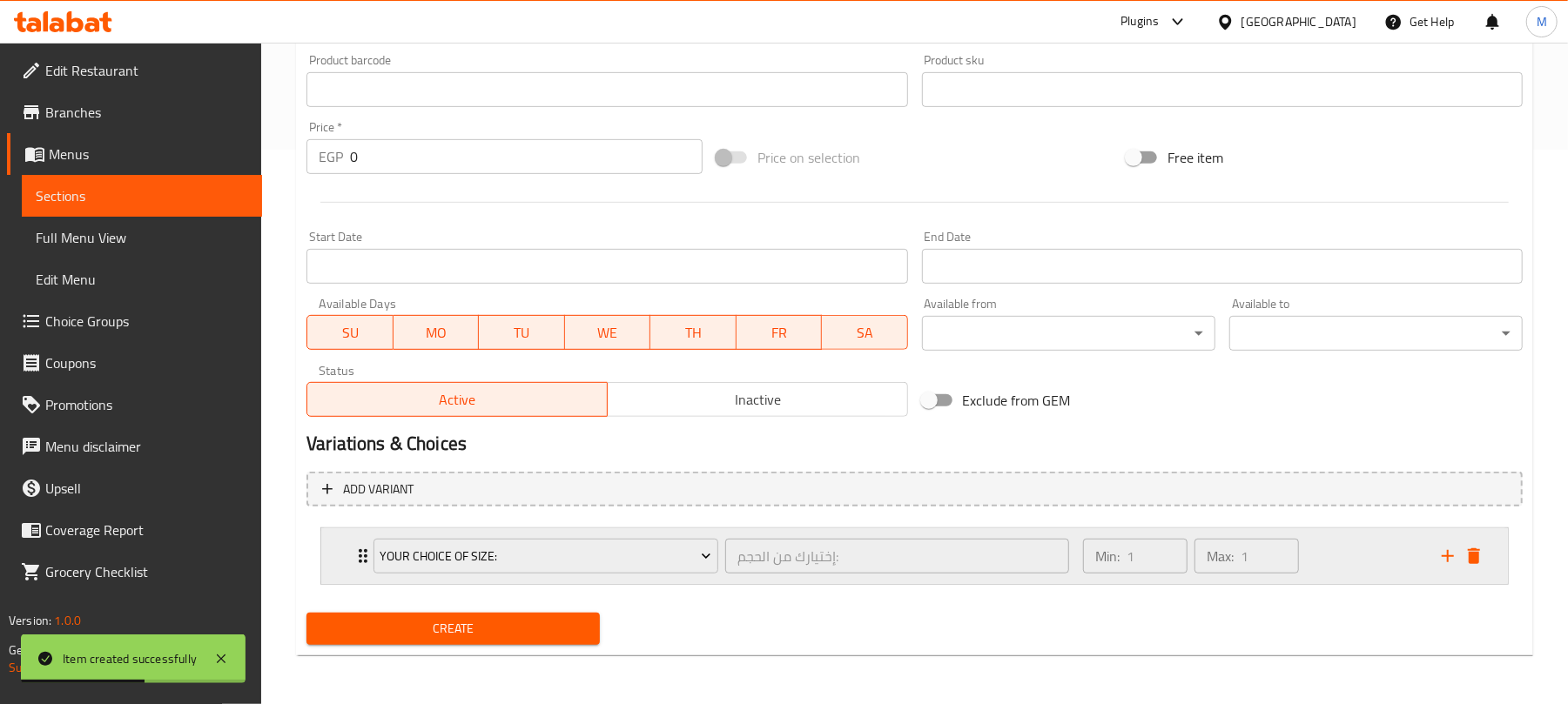
click at [1380, 549] on div "Min: 1 ​ Max: 1 ​" at bounding box center [1252, 556] width 359 height 56
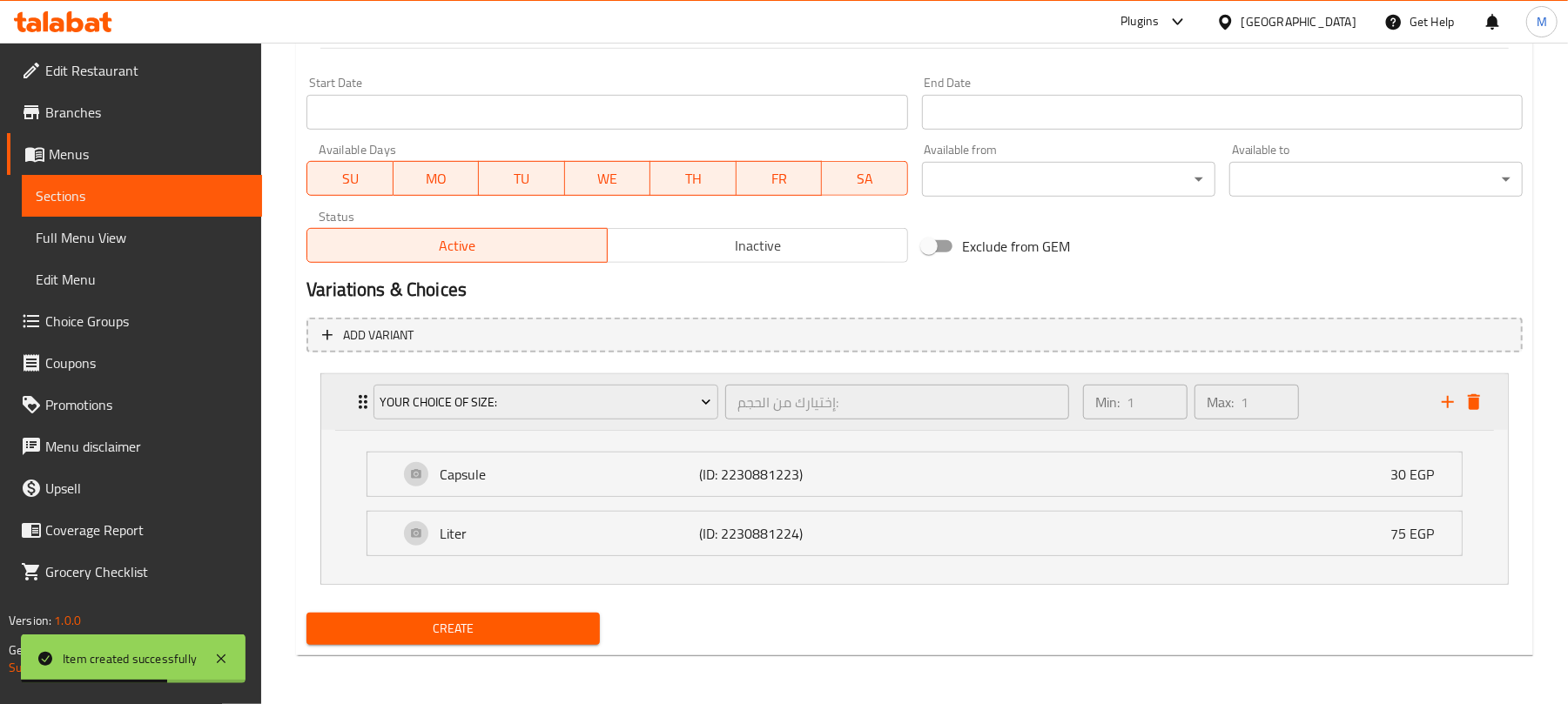
click at [1352, 391] on div "Min: 1 ​ Max: 1 ​" at bounding box center [1252, 402] width 359 height 56
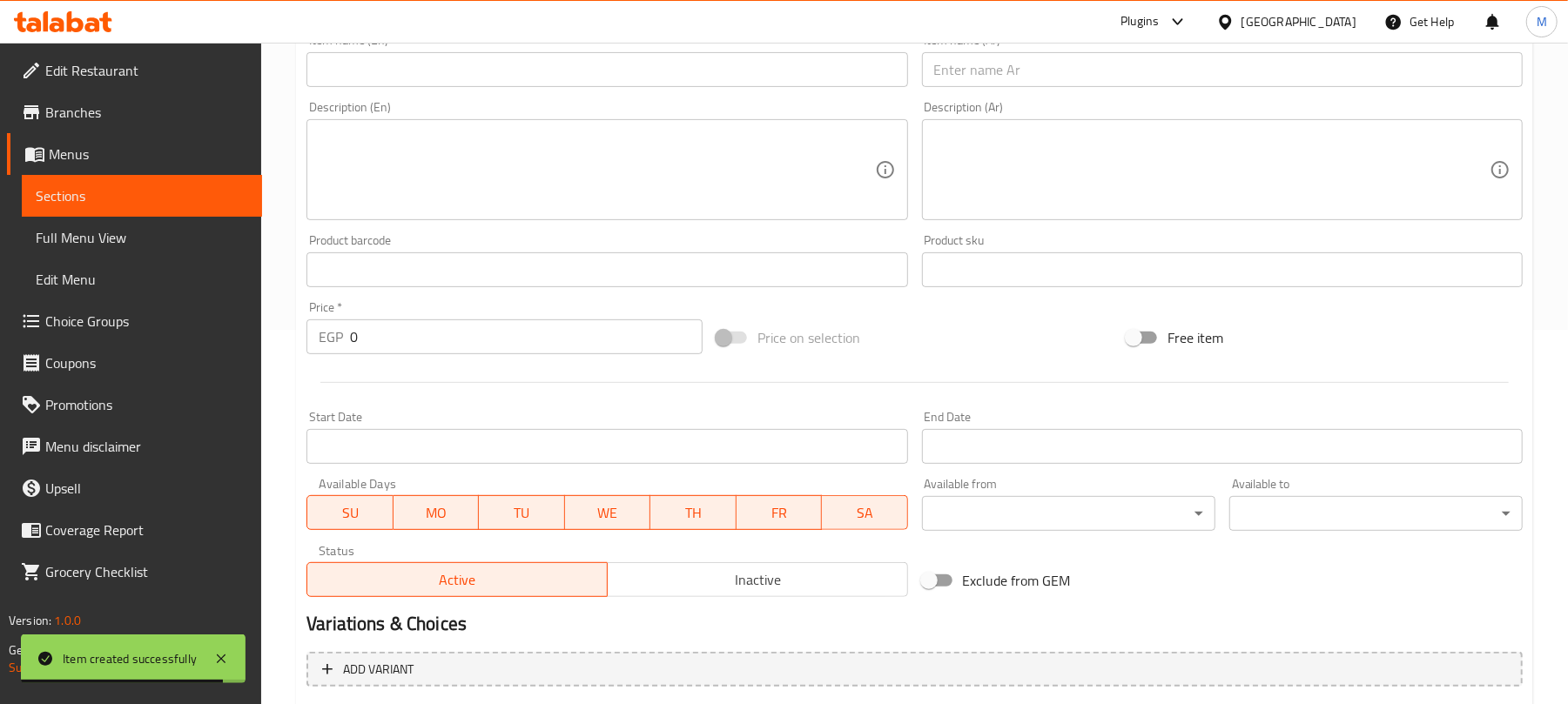
scroll to position [207, 0]
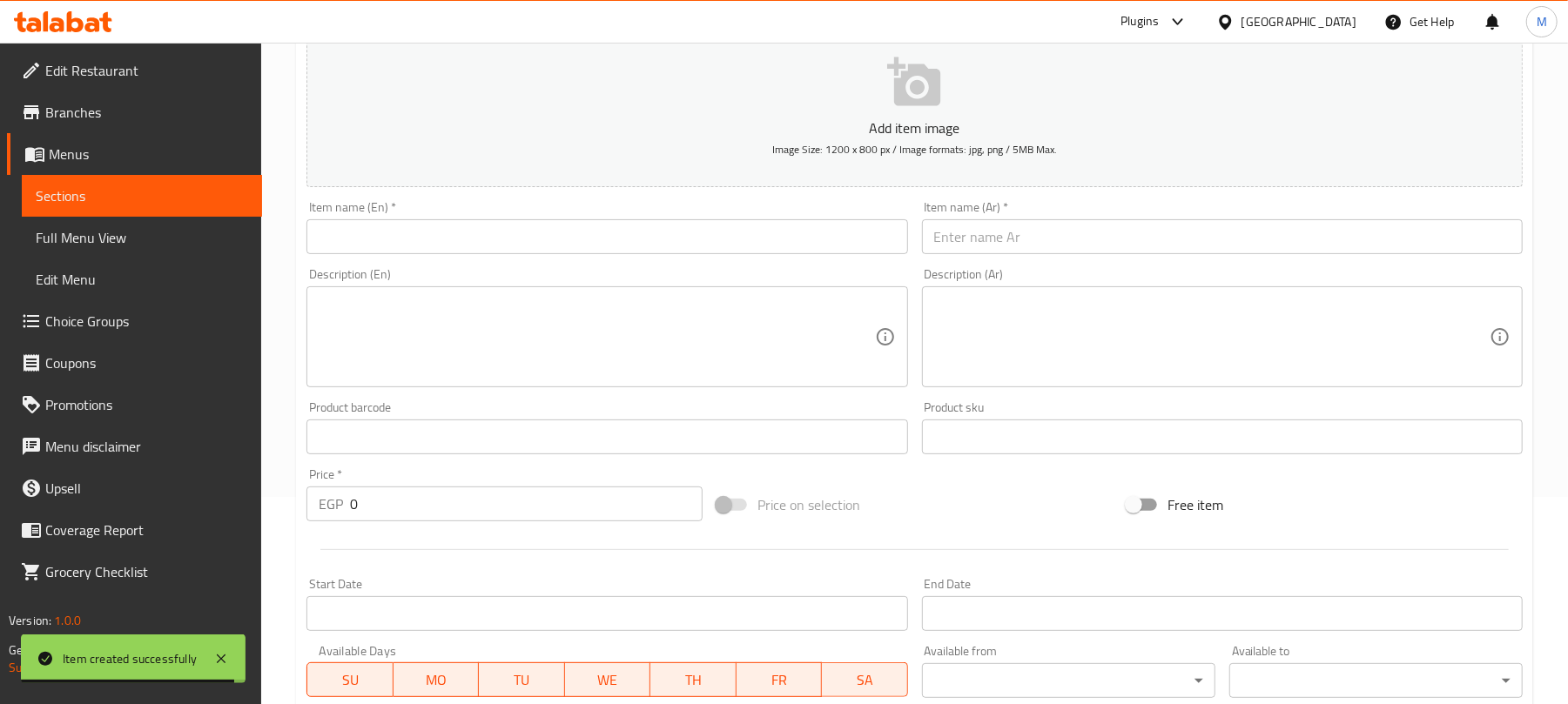
click at [956, 211] on div "Item name (Ar)   * Item name (Ar) *" at bounding box center [1222, 227] width 600 height 53
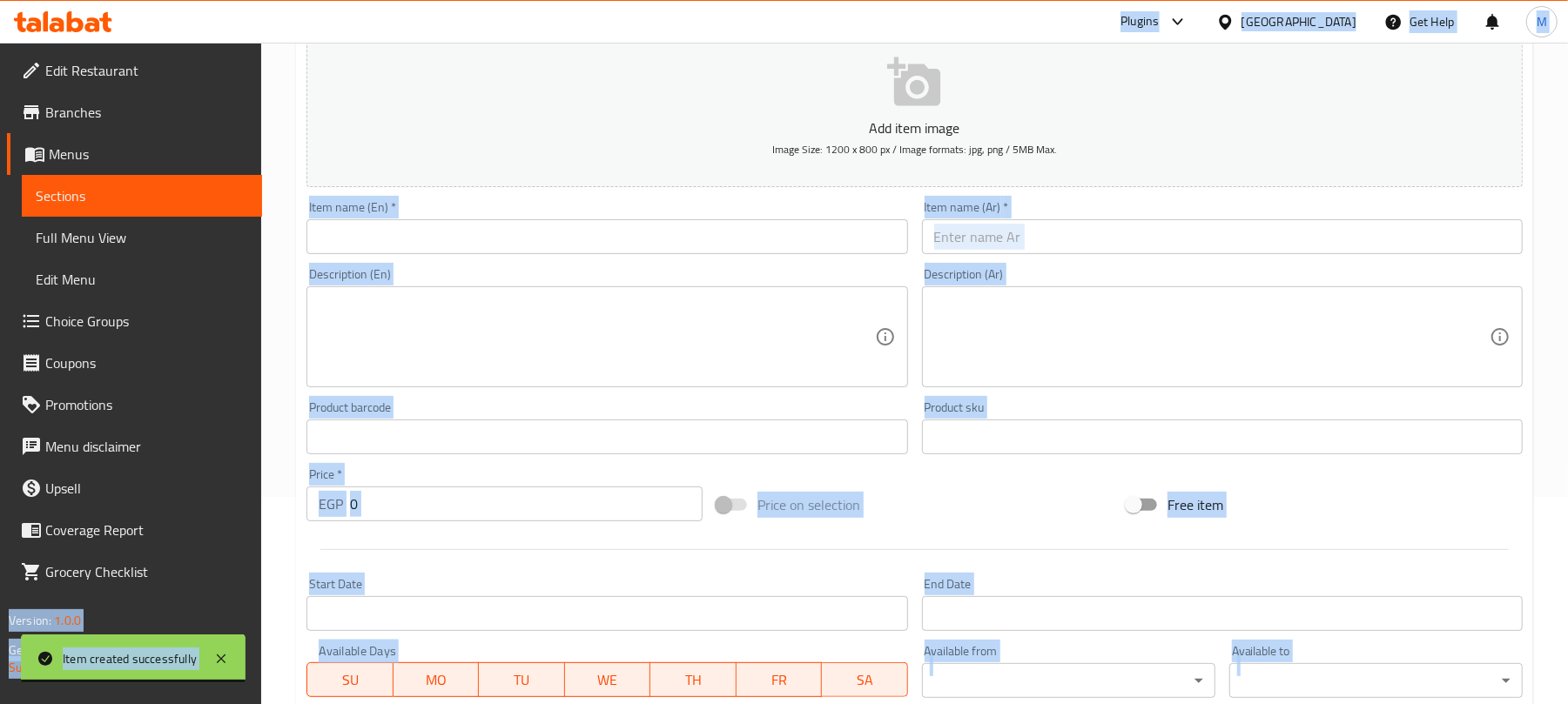
click at [971, 241] on input "text" at bounding box center [1222, 237] width 600 height 35
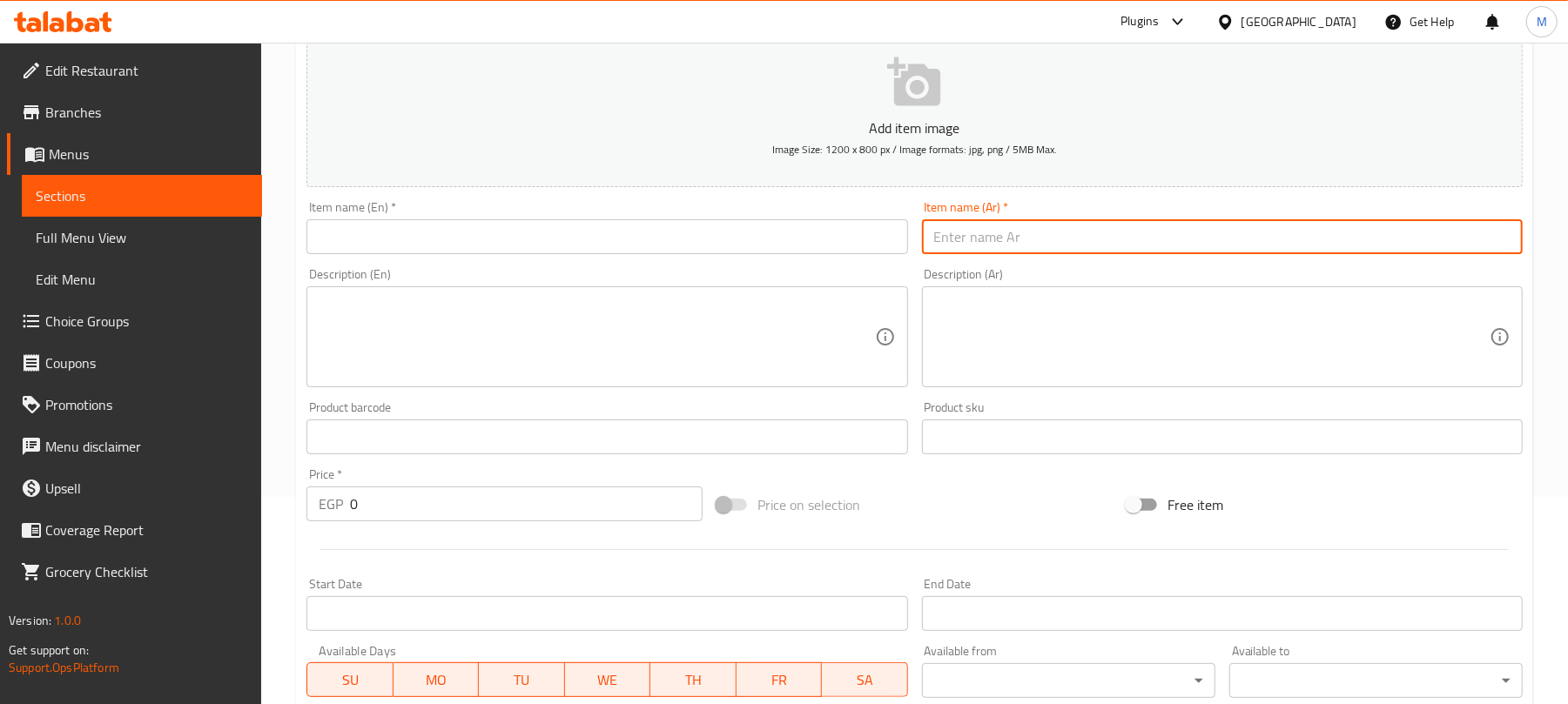
paste input "موز باللبن"
type input "موز باللبن"
click at [384, 242] on input "text" at bounding box center [606, 237] width 600 height 35
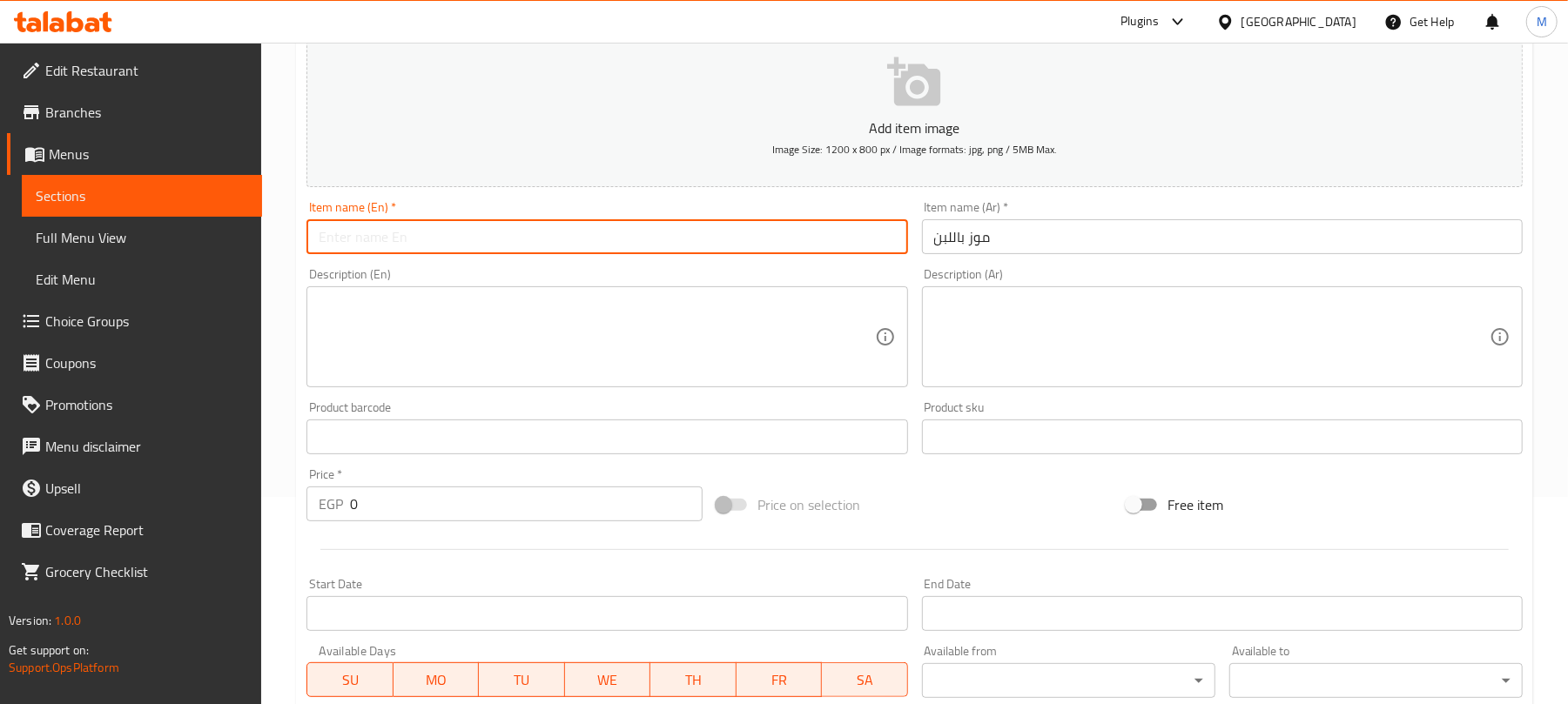
paste input "Banana with milk"
type input "Banana With Milk"
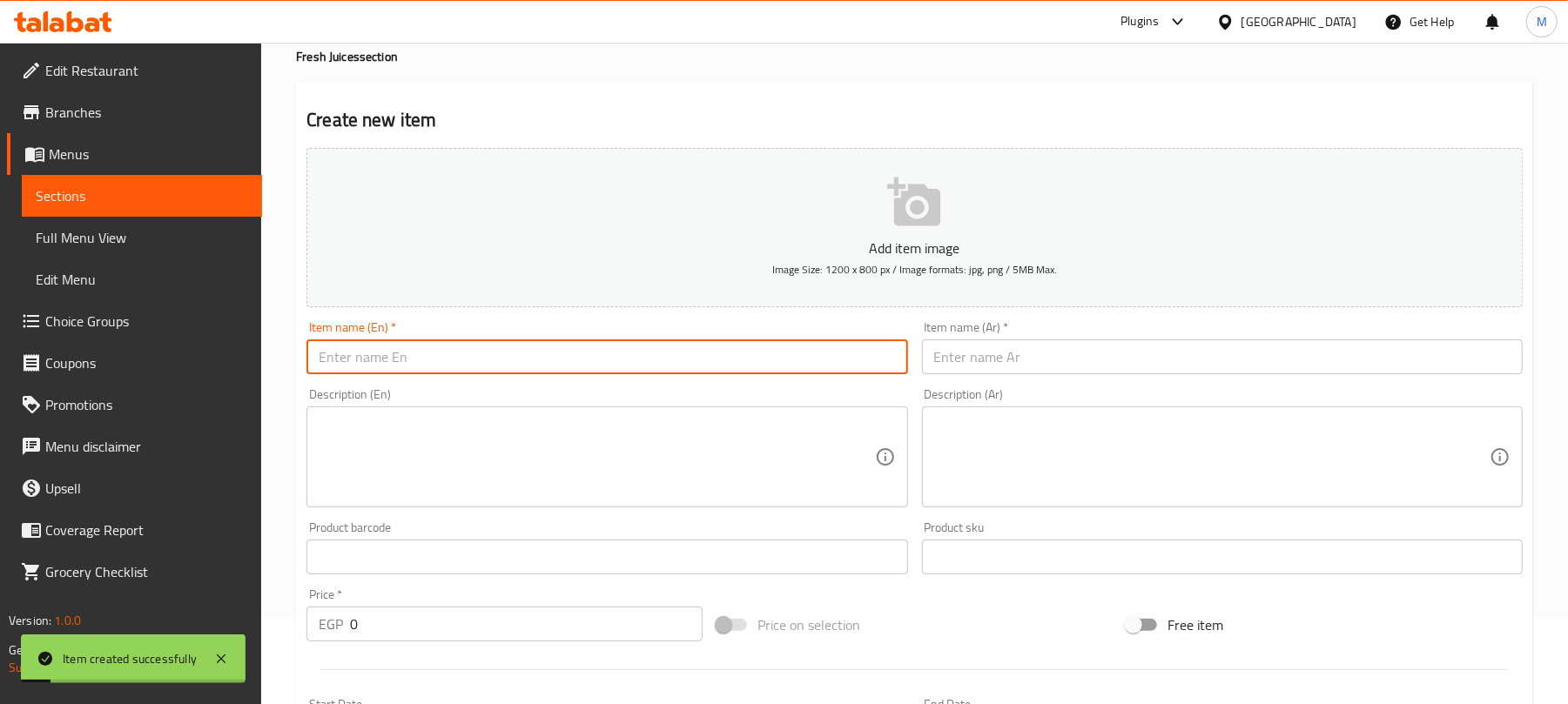
scroll to position [0, 0]
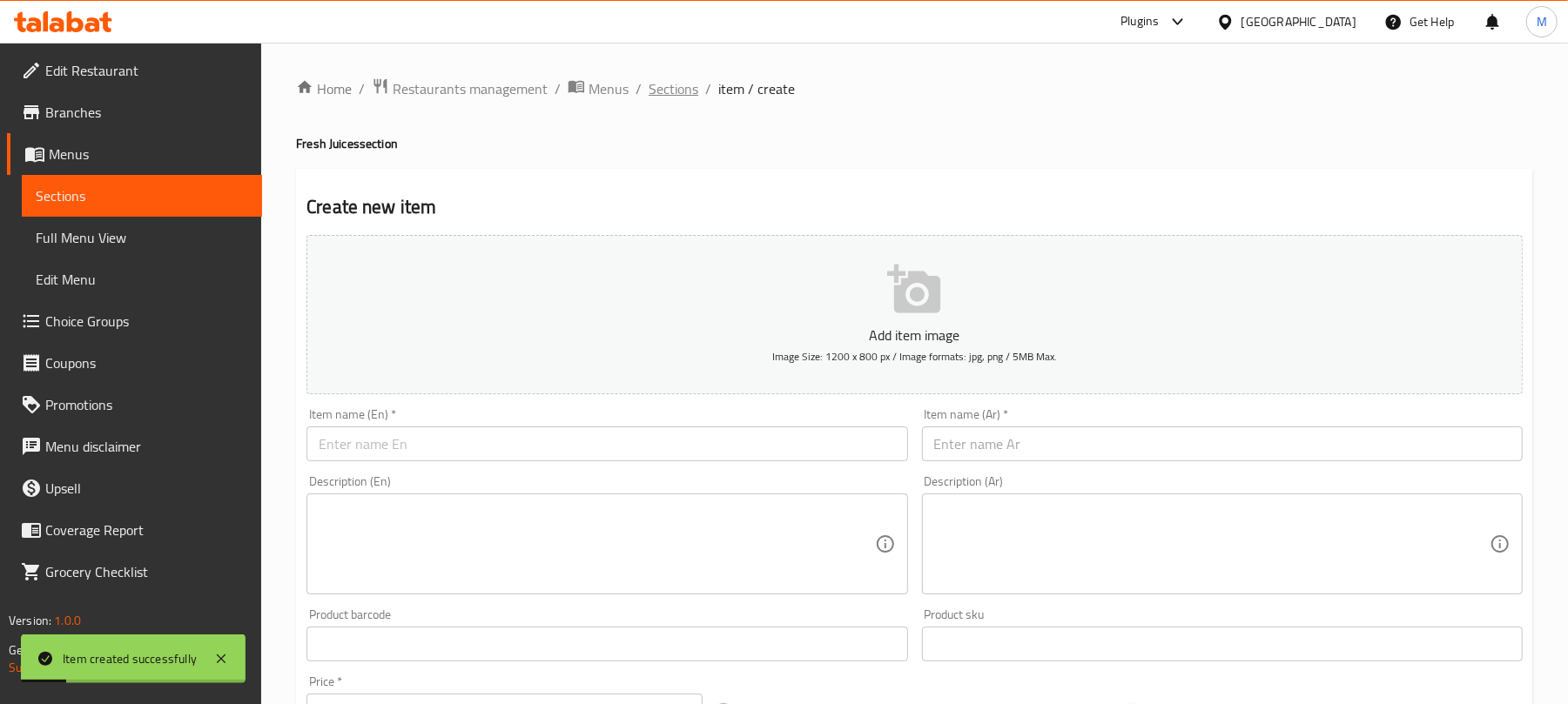
click at [681, 83] on span "Sections" at bounding box center [673, 89] width 50 height 21
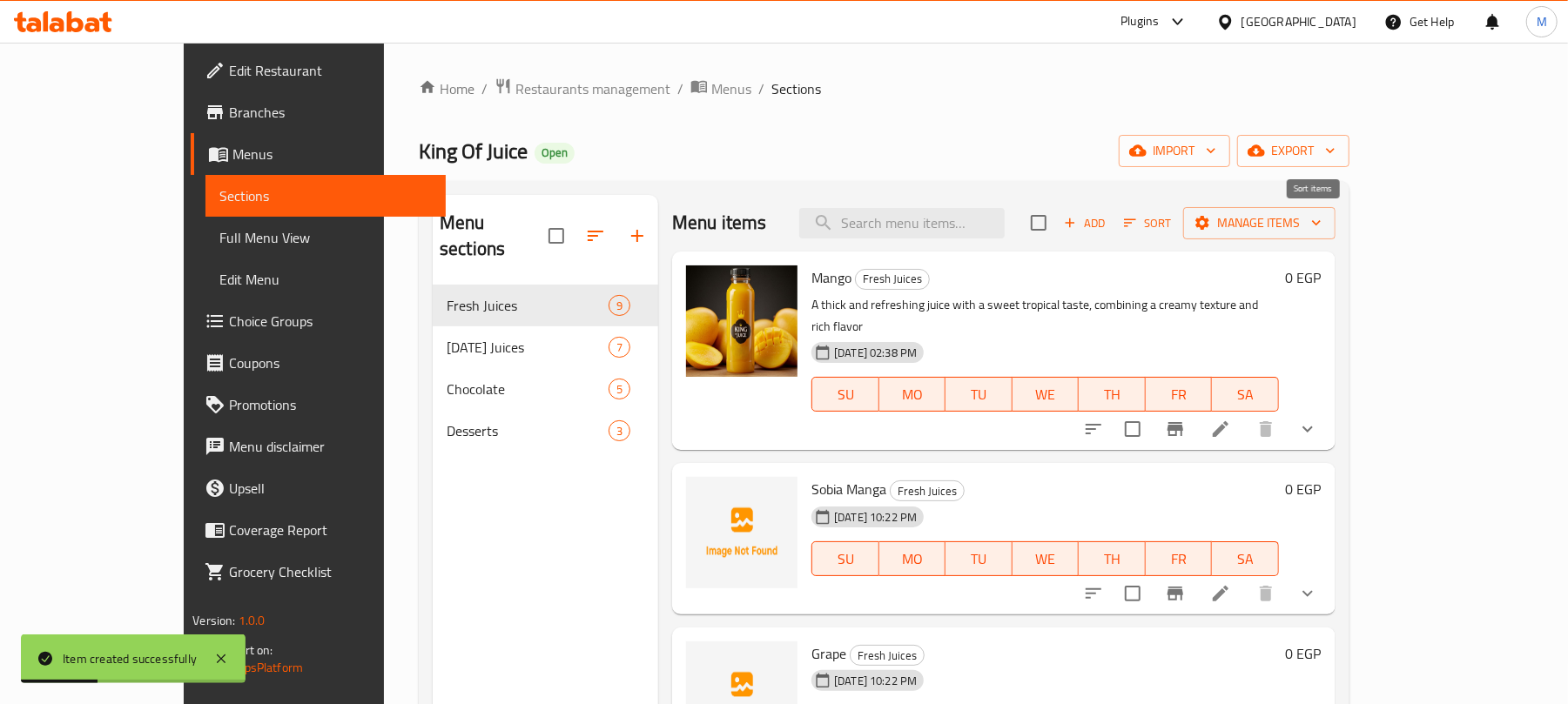
click at [1172, 228] on span "Sort" at bounding box center [1148, 224] width 48 height 20
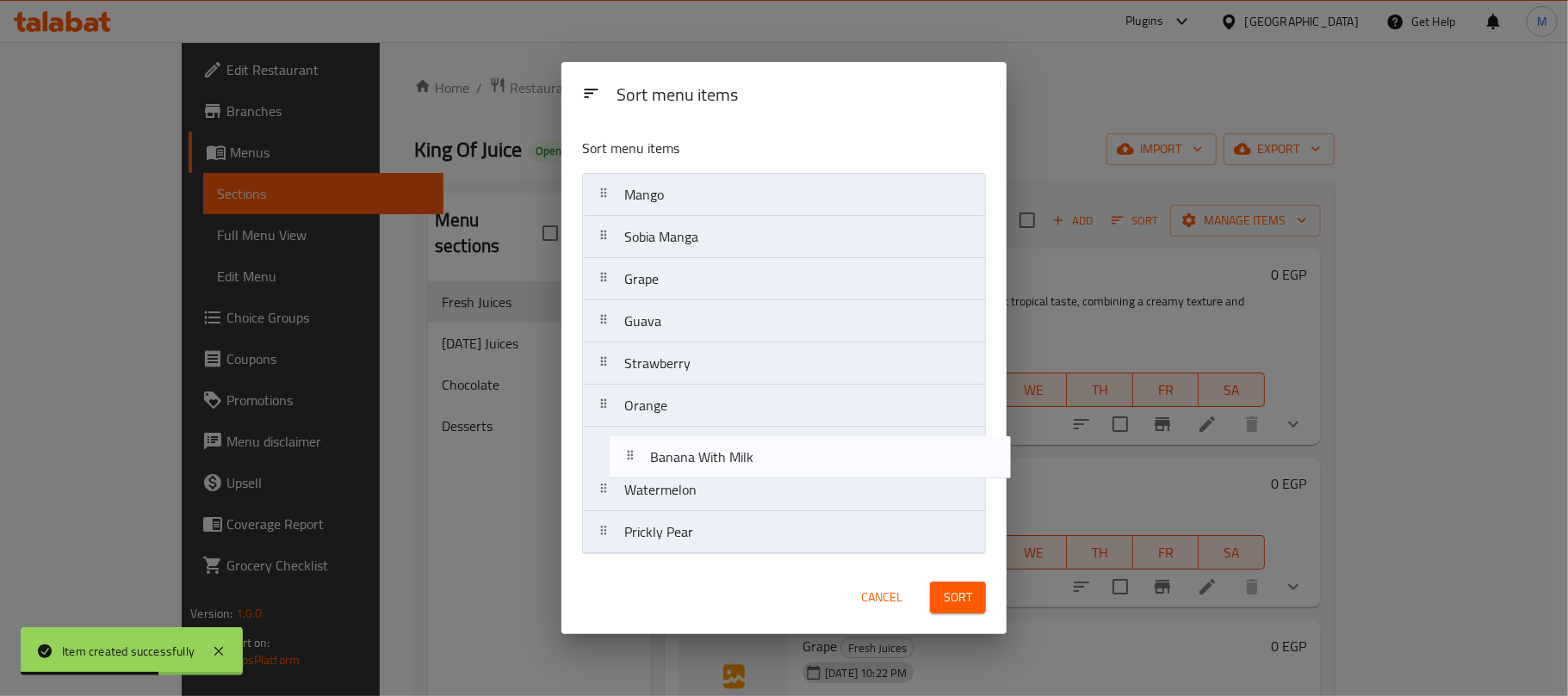
drag, startPoint x: 666, startPoint y: 331, endPoint x: 693, endPoint y: 484, distance: 155.4
click at [693, 484] on nav "Mango Sobia Manga Grape Banana With Milk Guava Strawberry Orange Watermelon Pri…" at bounding box center [783, 363] width 403 height 381
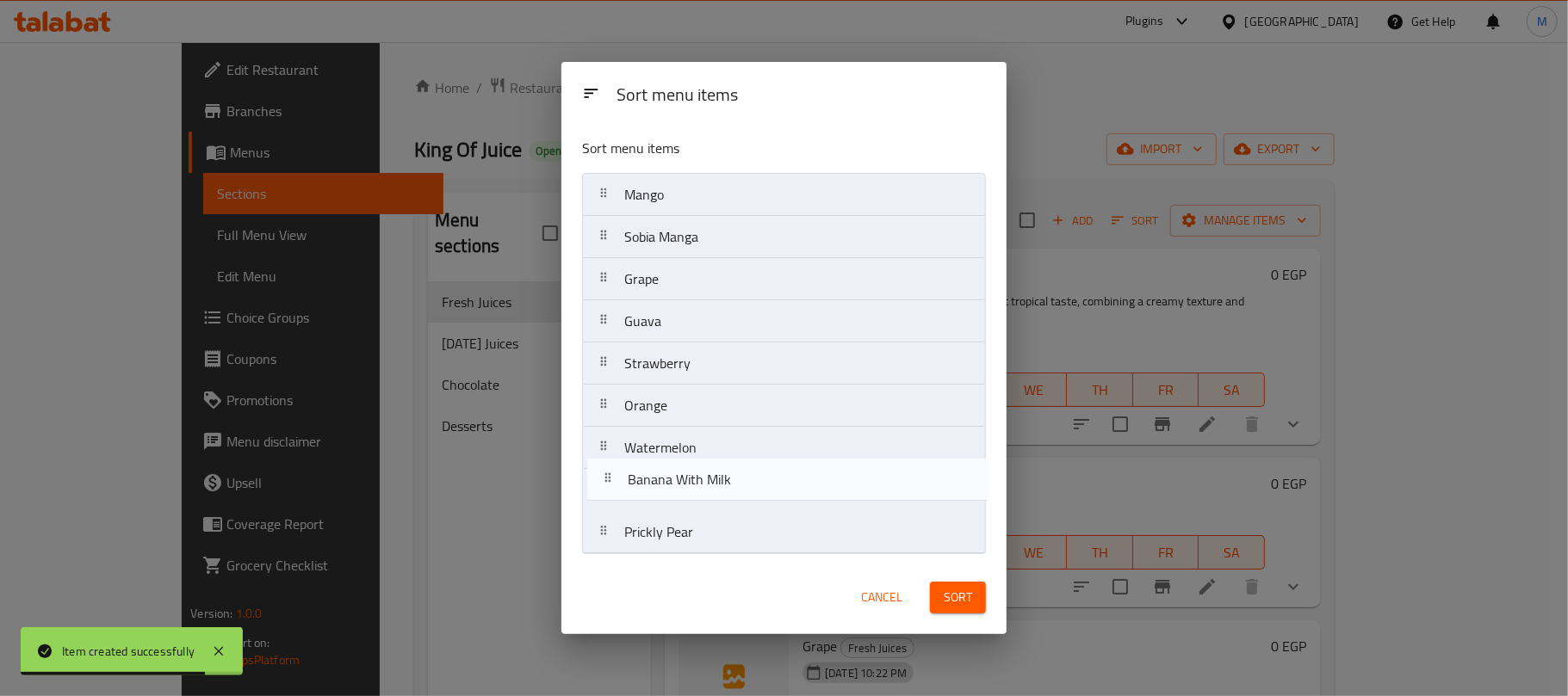
drag, startPoint x: 634, startPoint y: 458, endPoint x: 637, endPoint y: 497, distance: 39.1
click at [637, 497] on nav "Mango Sobia Manga Grape Guava Strawberry Orange Banana With Milk Watermelon Pri…" at bounding box center [783, 363] width 403 height 381
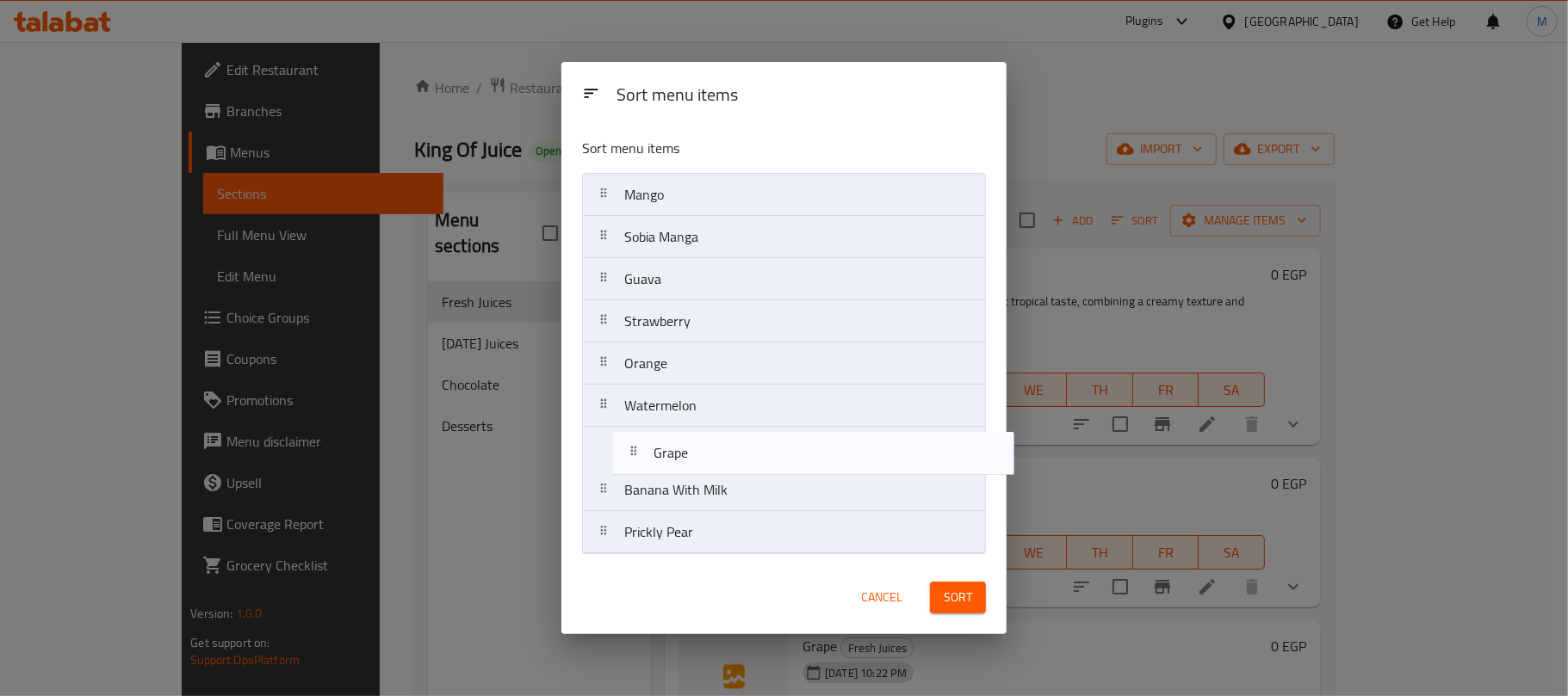
drag, startPoint x: 630, startPoint y: 279, endPoint x: 661, endPoint y: 468, distance: 191.5
click at [661, 468] on nav "Mango Sobia Manga Grape Guava Strawberry Orange Watermelon Banana With Milk Pri…" at bounding box center [783, 363] width 403 height 381
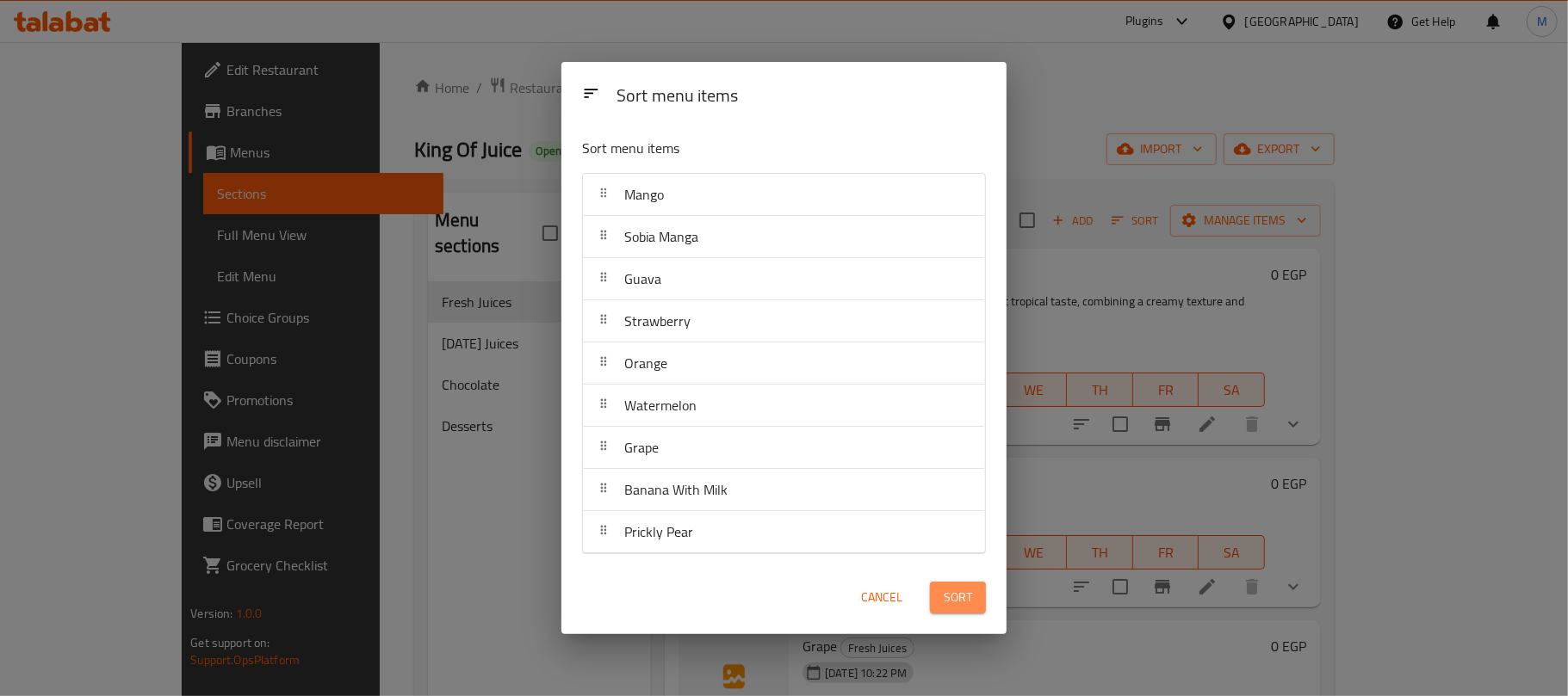
click at [979, 595] on button "Sort" at bounding box center [957, 597] width 56 height 32
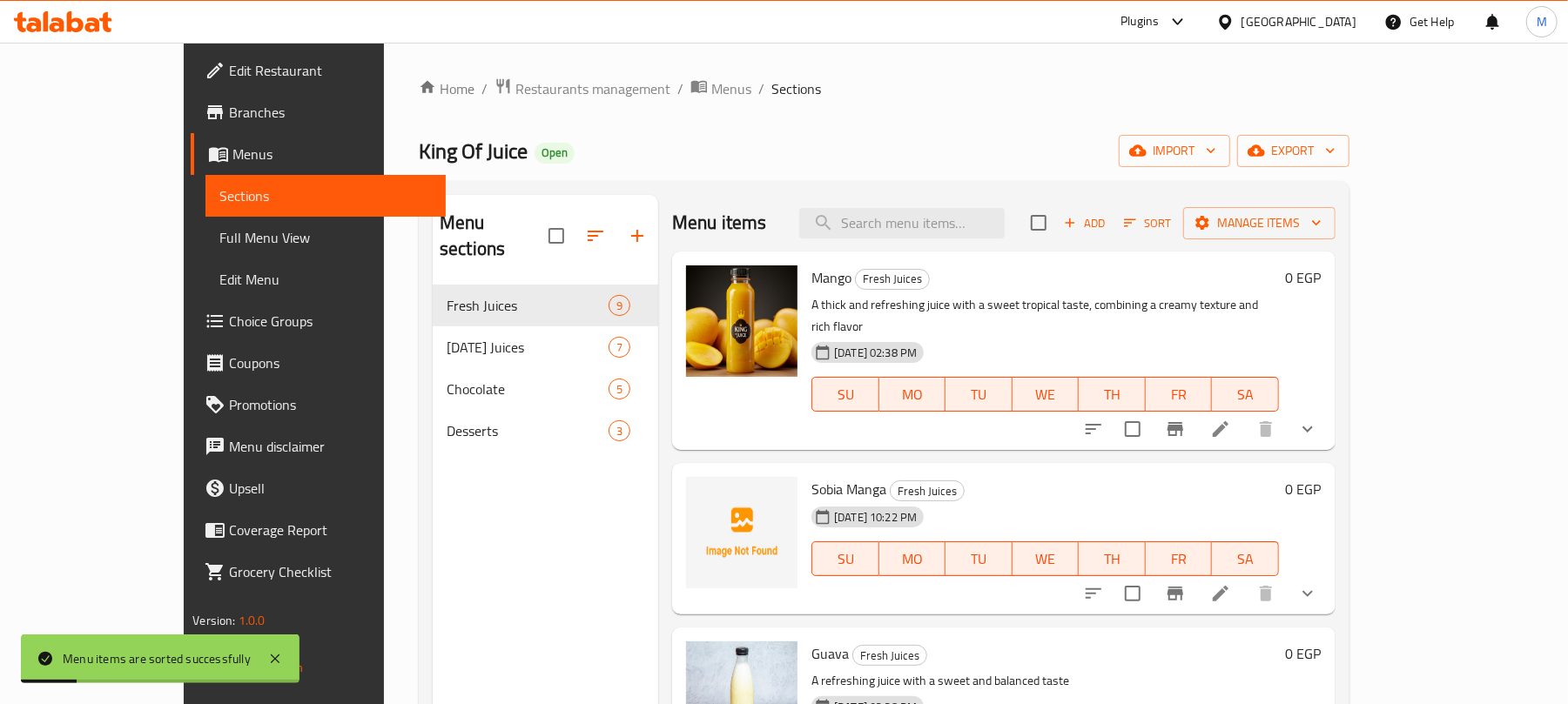
click at [801, 191] on div "Menu sections Fresh Juices 9 Ramadan Juices 7 Chocolate 5 Desserts 3 Menu items…" at bounding box center [884, 547] width 931 height 732
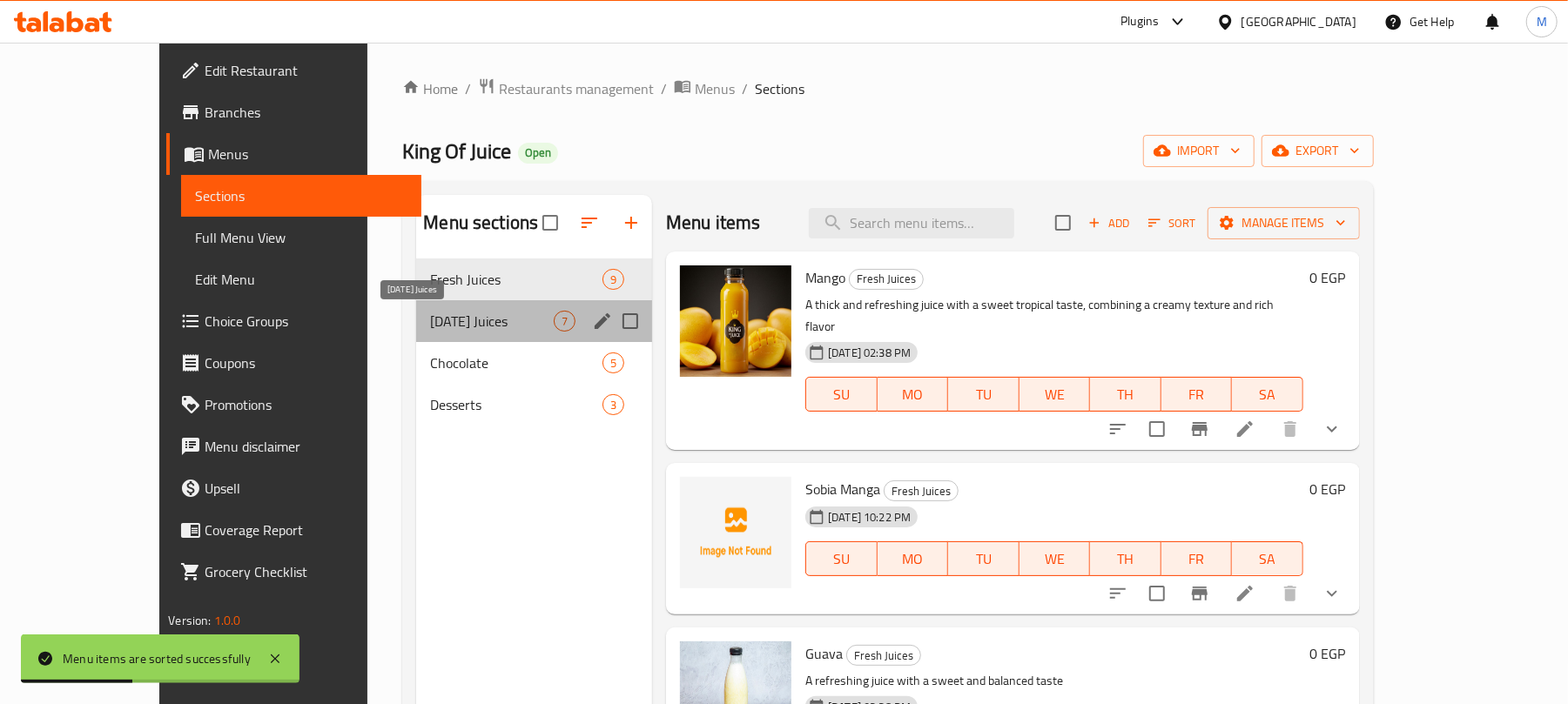
click at [501, 324] on span "[DATE] Juices" at bounding box center [492, 321] width 124 height 21
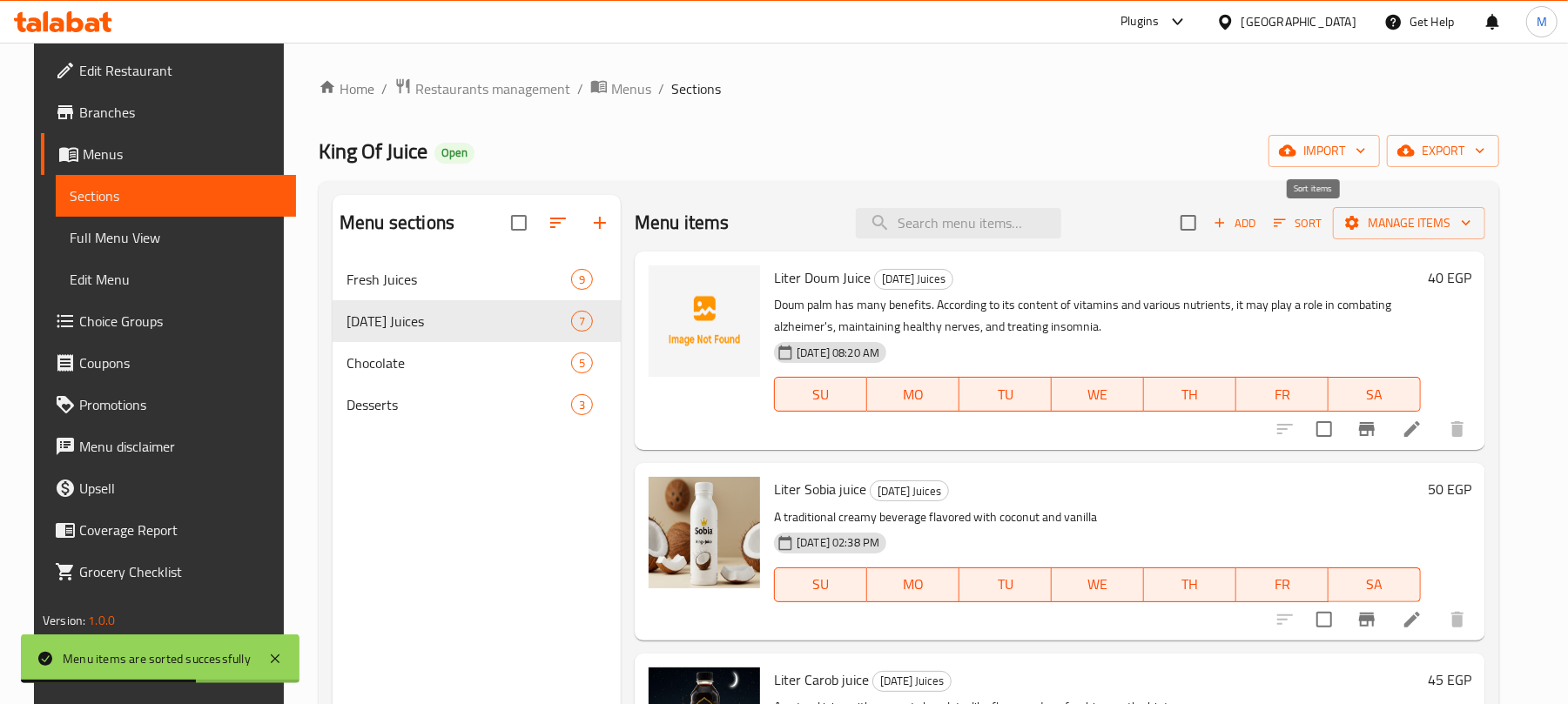
click at [1307, 219] on span "Sort" at bounding box center [1298, 224] width 48 height 20
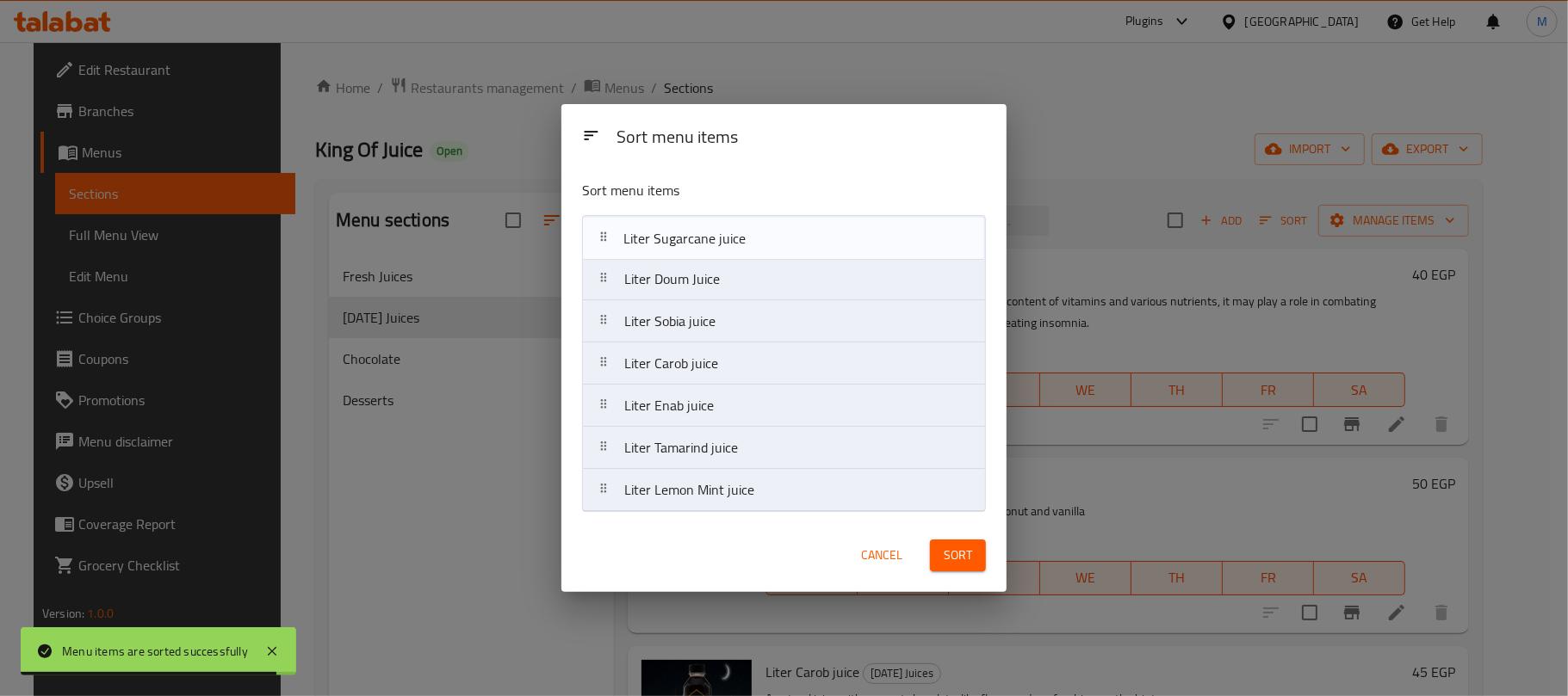
drag, startPoint x: 749, startPoint y: 447, endPoint x: 748, endPoint y: 222, distance: 225.0
click at [748, 222] on nav "Liter Doum Juice Liter Sobia juice Liter Carob juice Liter Enab juice Liter Tam…" at bounding box center [783, 363] width 403 height 297
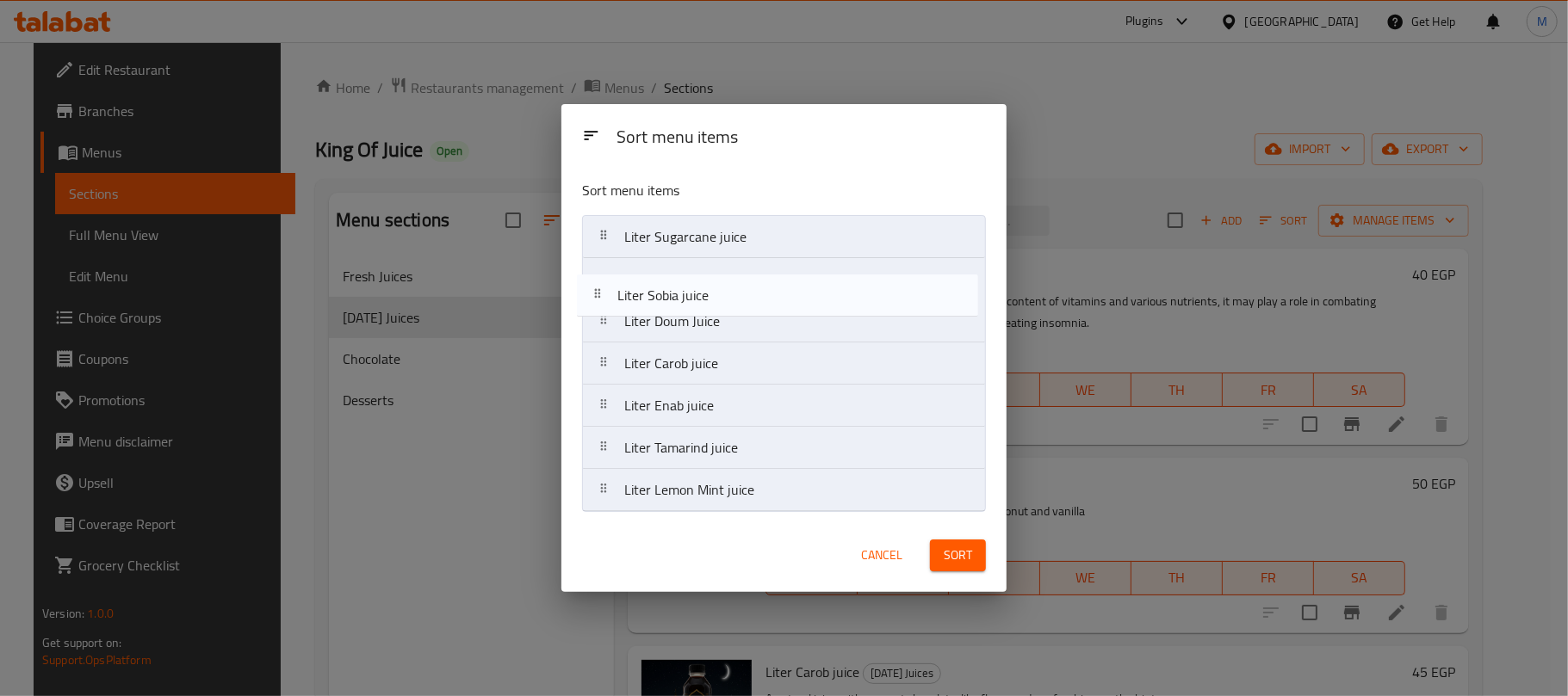
drag, startPoint x: 747, startPoint y: 324, endPoint x: 737, endPoint y: 284, distance: 41.2
click at [737, 284] on nav "Liter Sugarcane juice Liter Doum Juice Liter Sobia juice Liter Carob juice Lite…" at bounding box center [783, 363] width 403 height 297
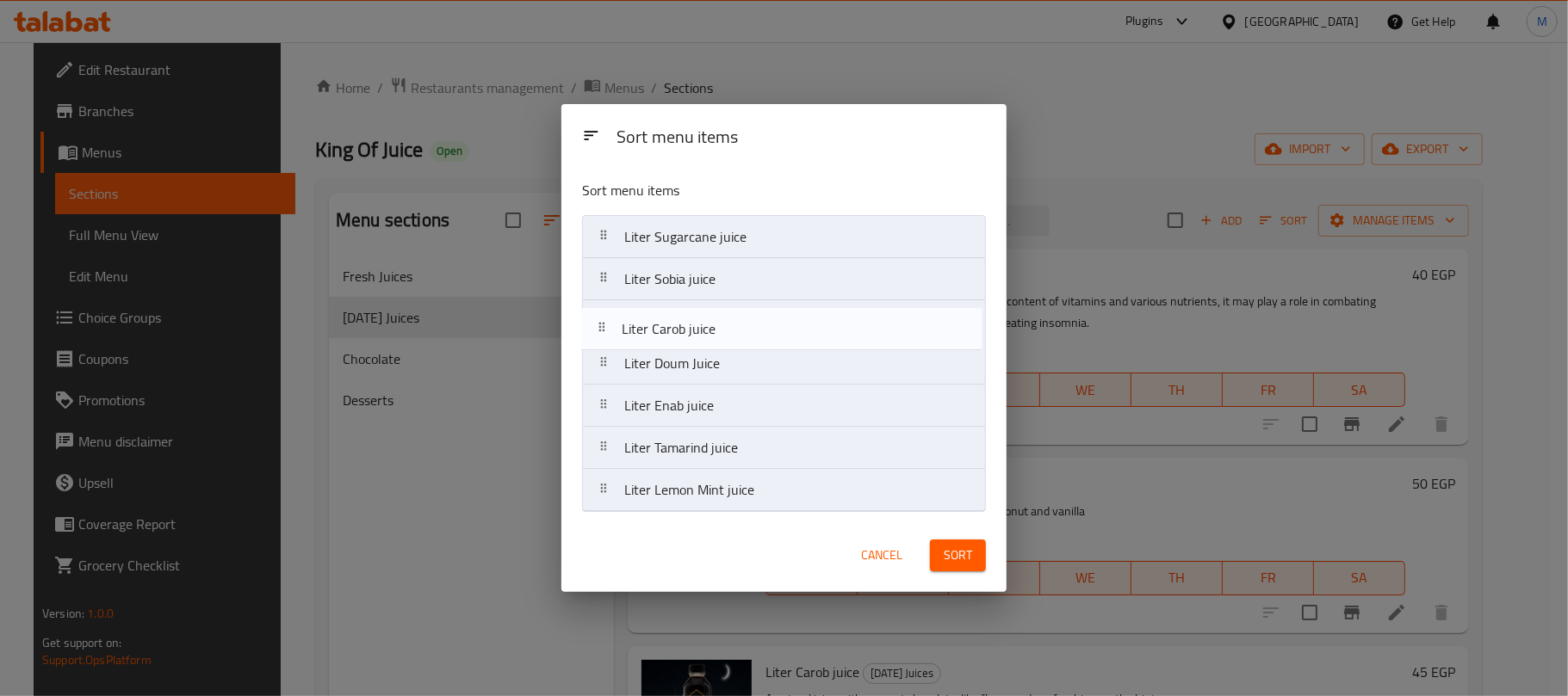
drag, startPoint x: 713, startPoint y: 362, endPoint x: 710, endPoint y: 322, distance: 40.1
click at [710, 322] on nav "Liter Sugarcane juice Liter Sobia juice Liter Doum Juice Liter Carob juice Lite…" at bounding box center [783, 363] width 403 height 297
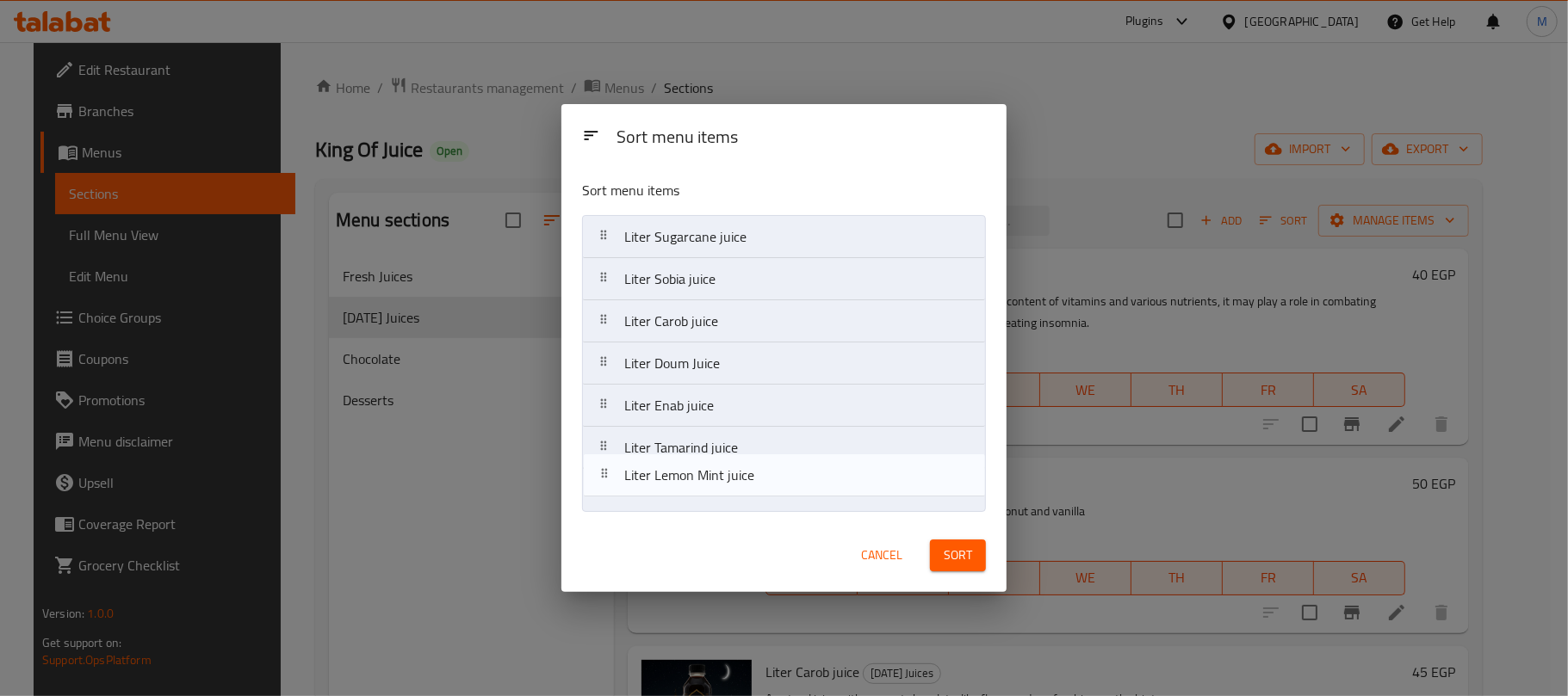
drag, startPoint x: 736, startPoint y: 468, endPoint x: 735, endPoint y: 448, distance: 20.0
click at [735, 448] on nav "Liter Sugarcane juice Liter Sobia juice Liter Carob juice Liter Doum Juice Lite…" at bounding box center [783, 363] width 403 height 297
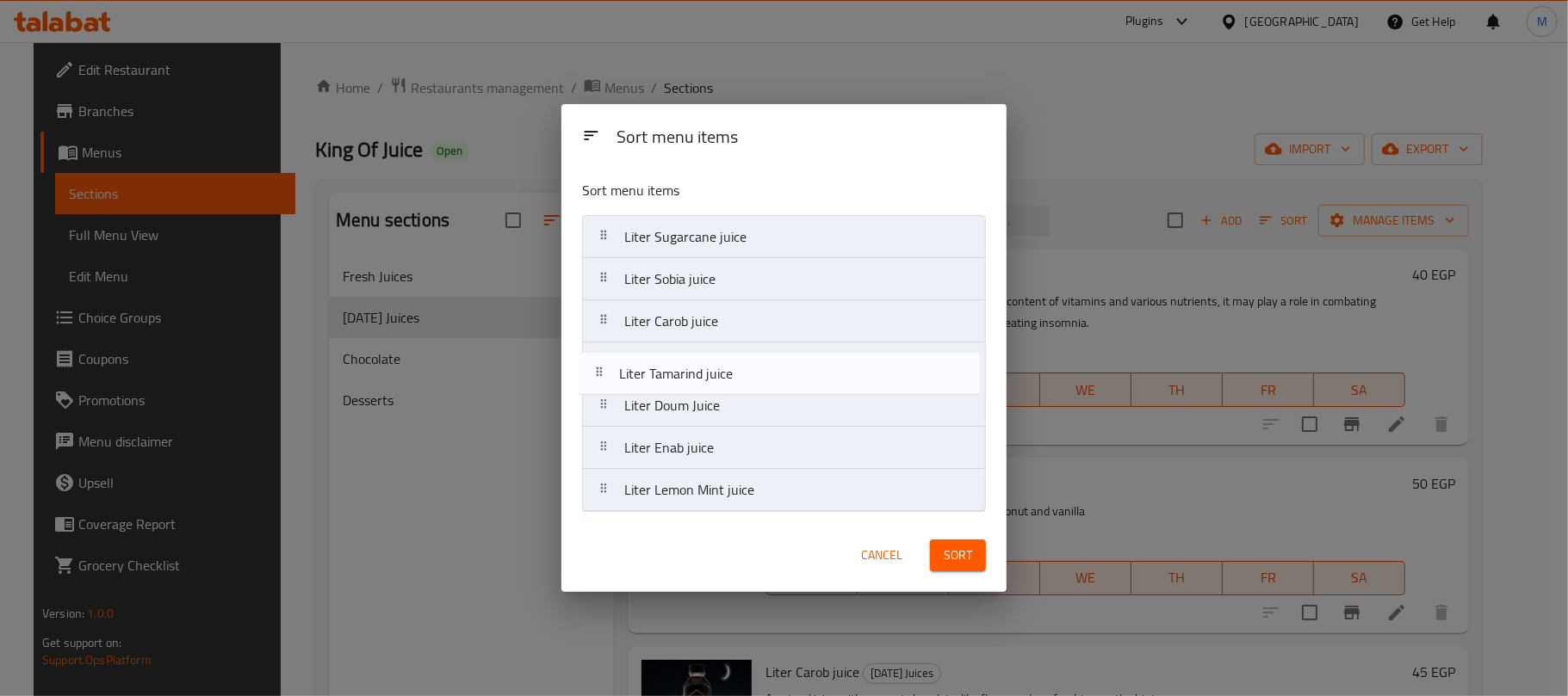
click at [724, 356] on nav "Liter Sugarcane juice Liter Sobia juice Liter Carob juice Liter Doum Juice Lite…" at bounding box center [783, 363] width 403 height 297
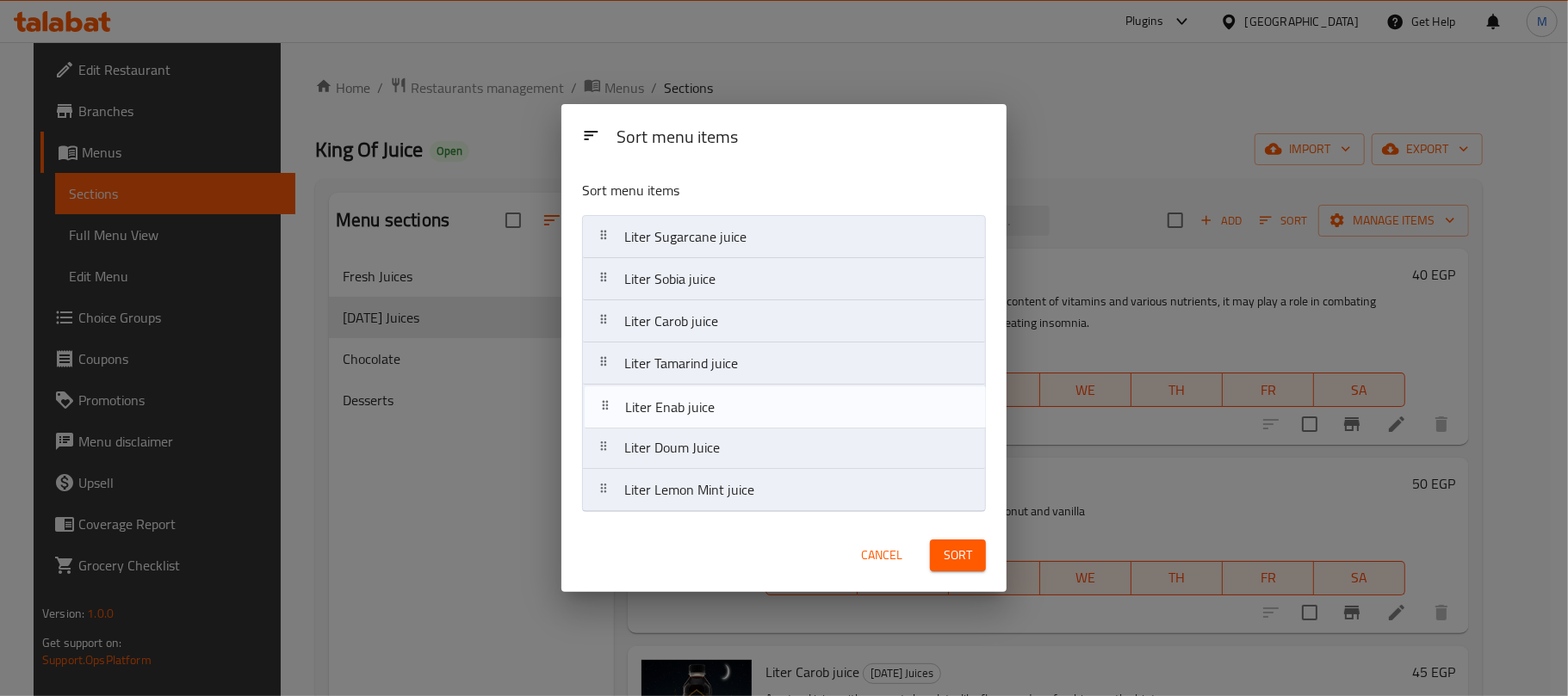
drag, startPoint x: 710, startPoint y: 459, endPoint x: 711, endPoint y: 412, distance: 47.0
click at [711, 412] on nav "Liter Sugarcane juice Liter Sobia juice Liter Carob juice Liter Tamarind juice …" at bounding box center [783, 363] width 403 height 297
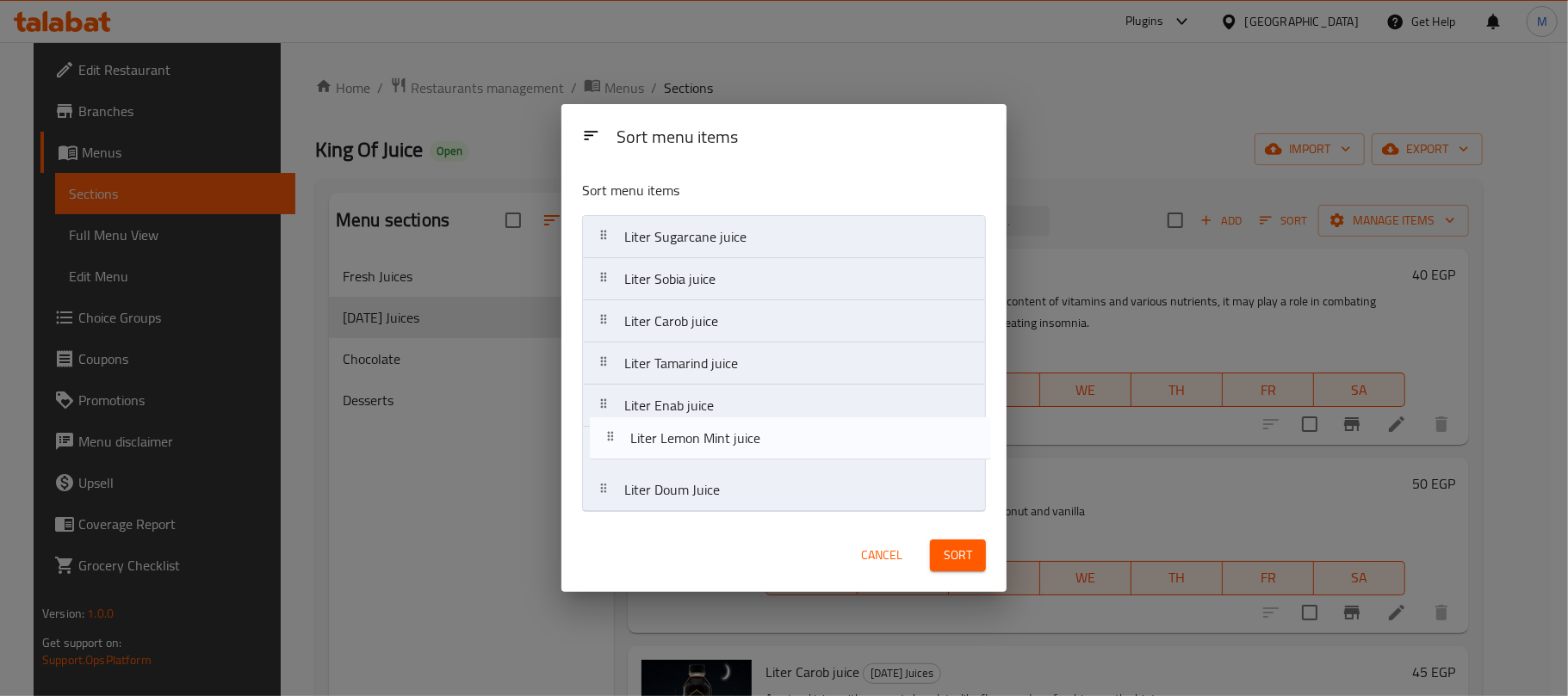
drag, startPoint x: 680, startPoint y: 486, endPoint x: 686, endPoint y: 424, distance: 62.3
click at [686, 424] on nav "Liter Sugarcane juice Liter Sobia juice Liter Carob juice Liter Tamarind juice …" at bounding box center [783, 363] width 403 height 297
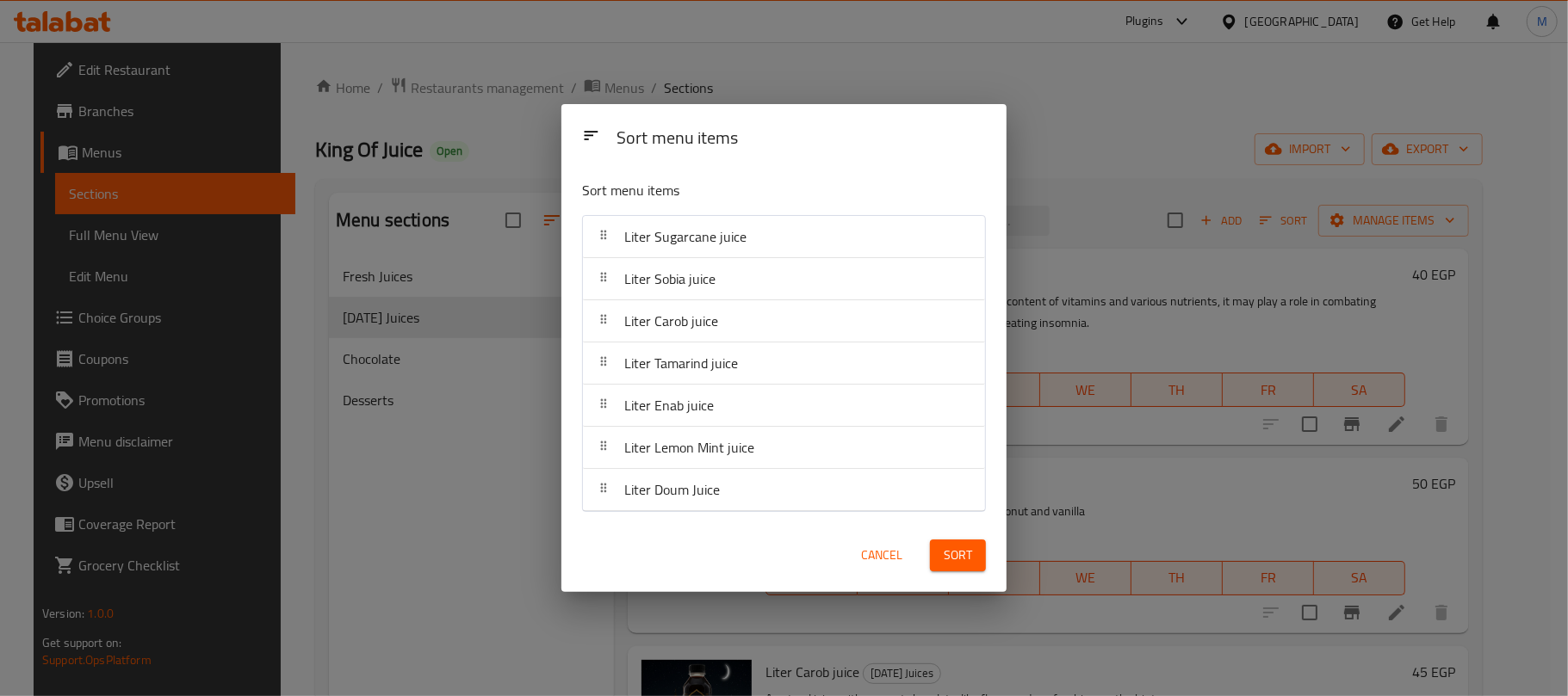
click at [959, 556] on span "Sort" at bounding box center [957, 556] width 28 height 22
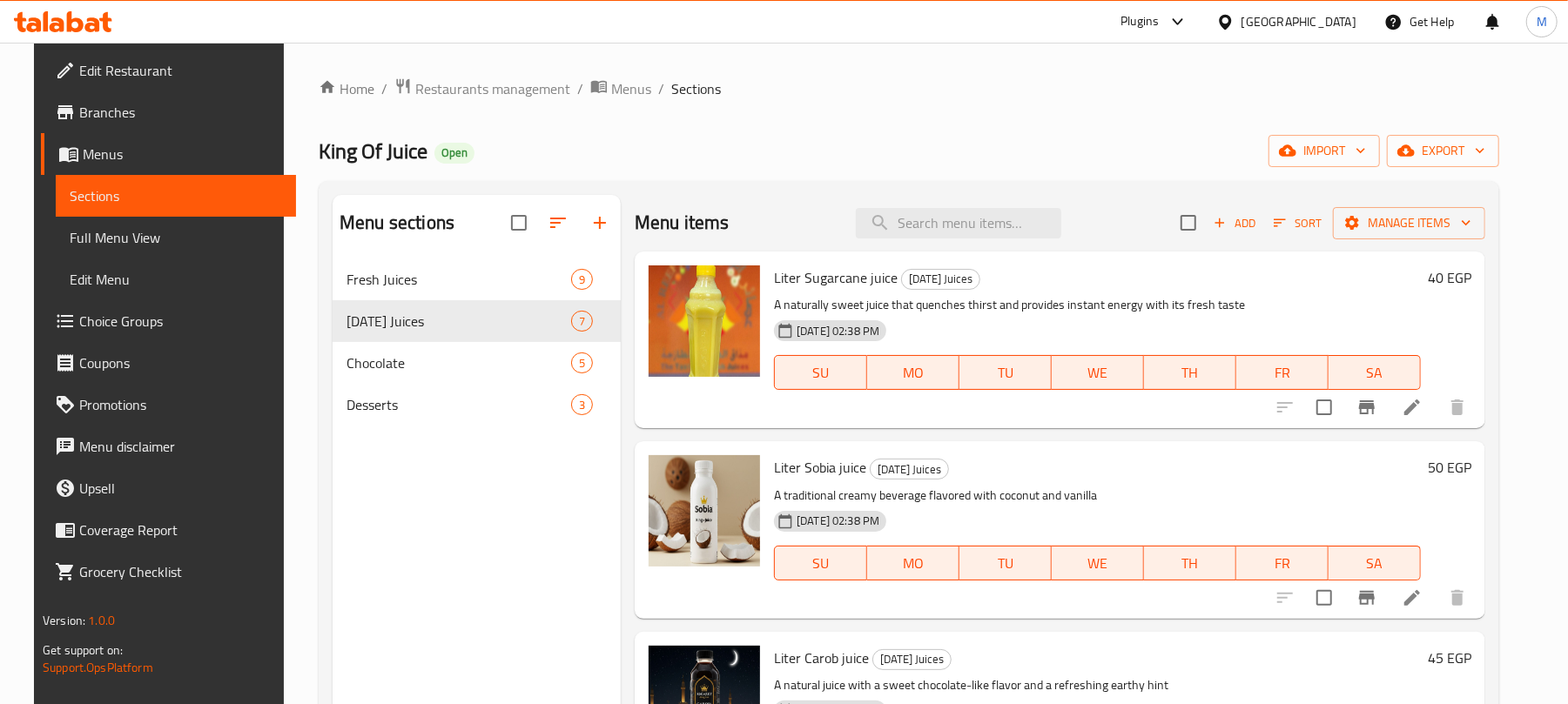
click at [1437, 414] on li at bounding box center [1412, 407] width 49 height 31
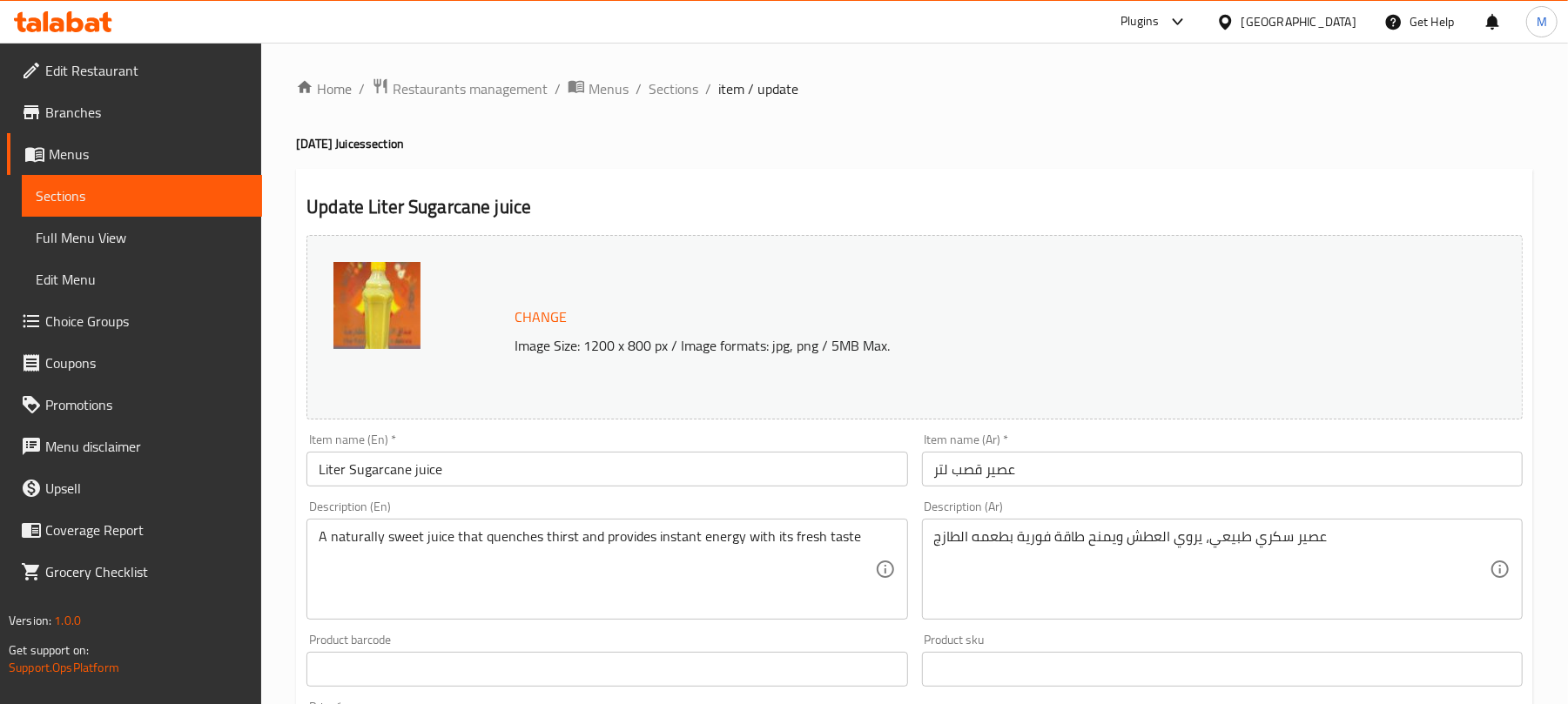
click at [1076, 486] on input "عصير قصب لتر" at bounding box center [1222, 469] width 600 height 35
paste input "قصب"
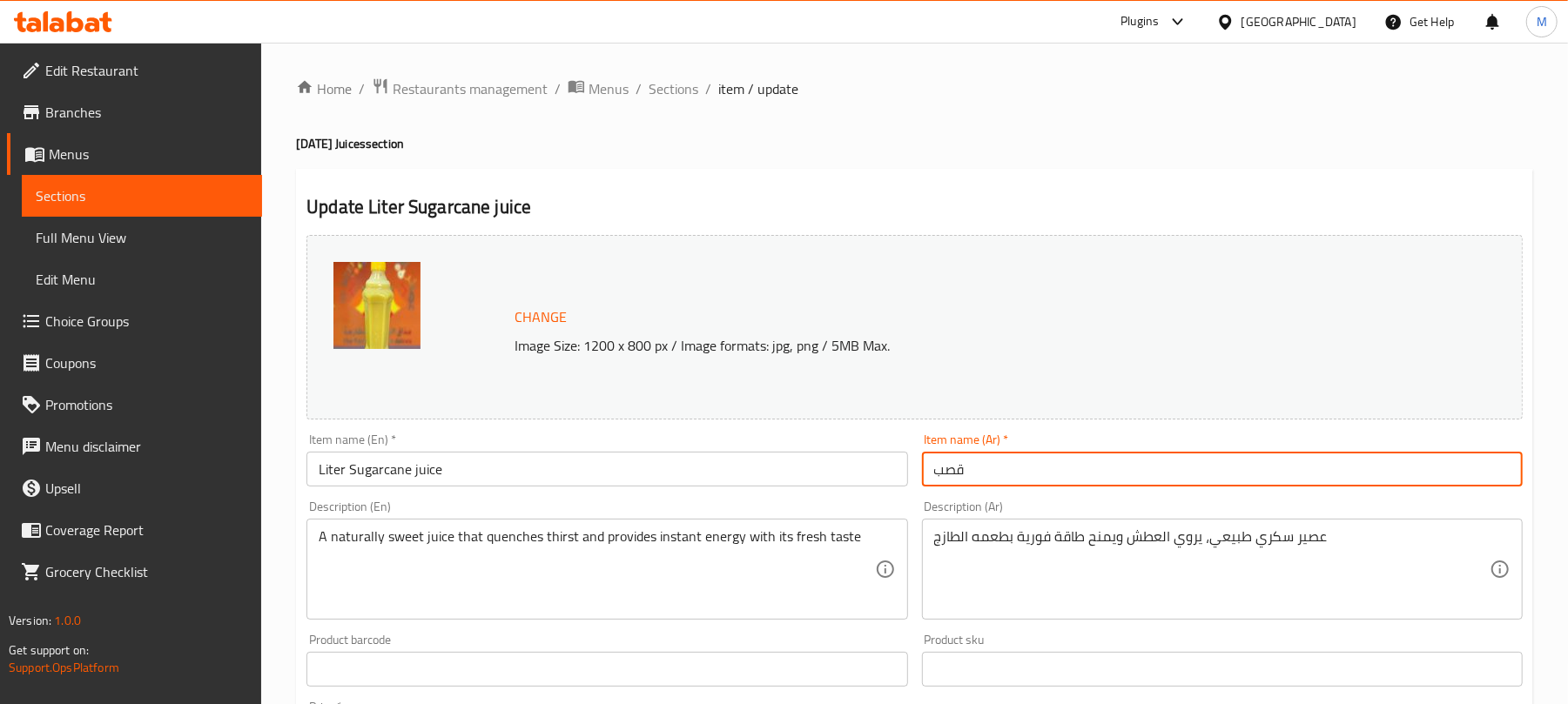
type input "قصب"
click at [578, 464] on input "Liter Sugarcane juice" at bounding box center [606, 469] width 600 height 35
paste input "Sugarcane"
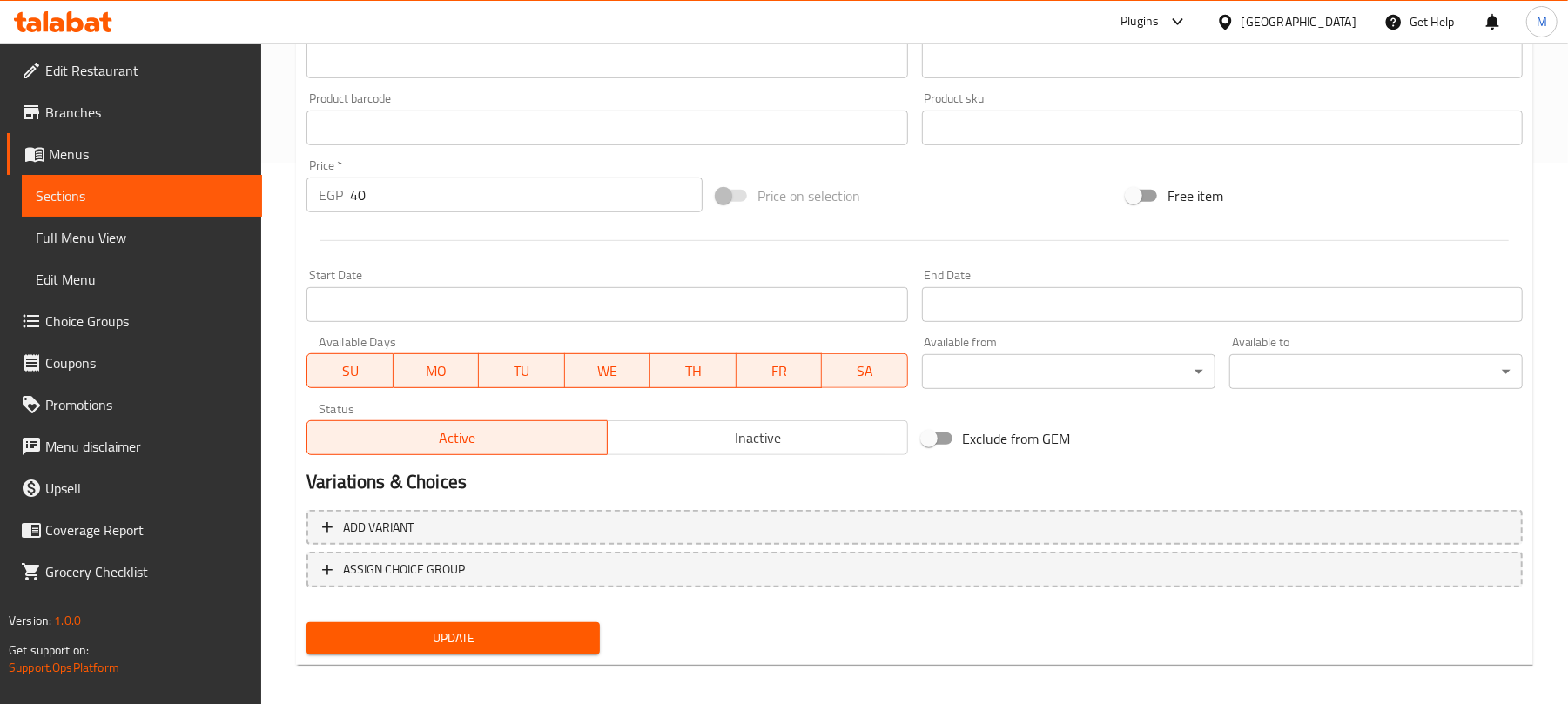
scroll to position [550, 0]
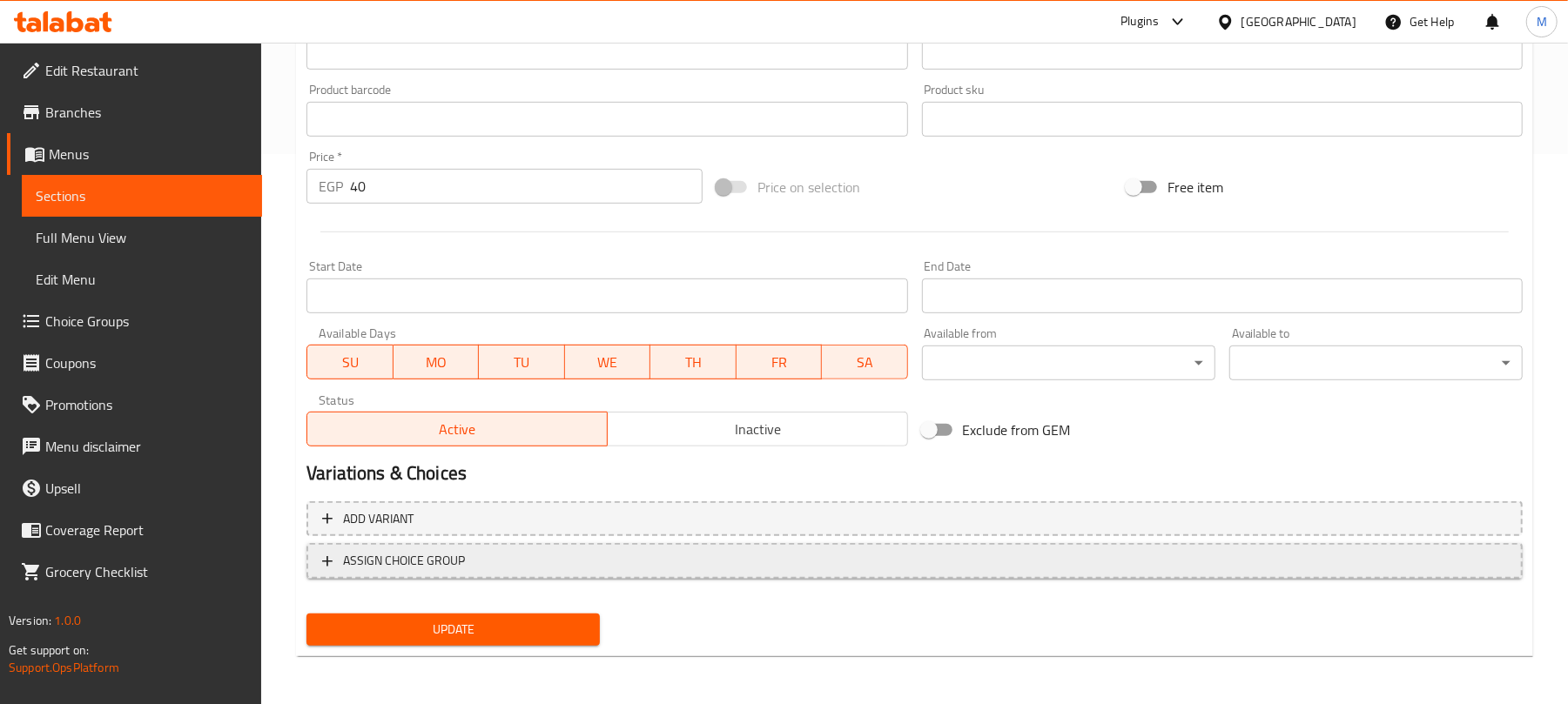
type input "Sugarcane"
click at [735, 566] on span "ASSIGN CHOICE GROUP" at bounding box center [914, 562] width 1185 height 22
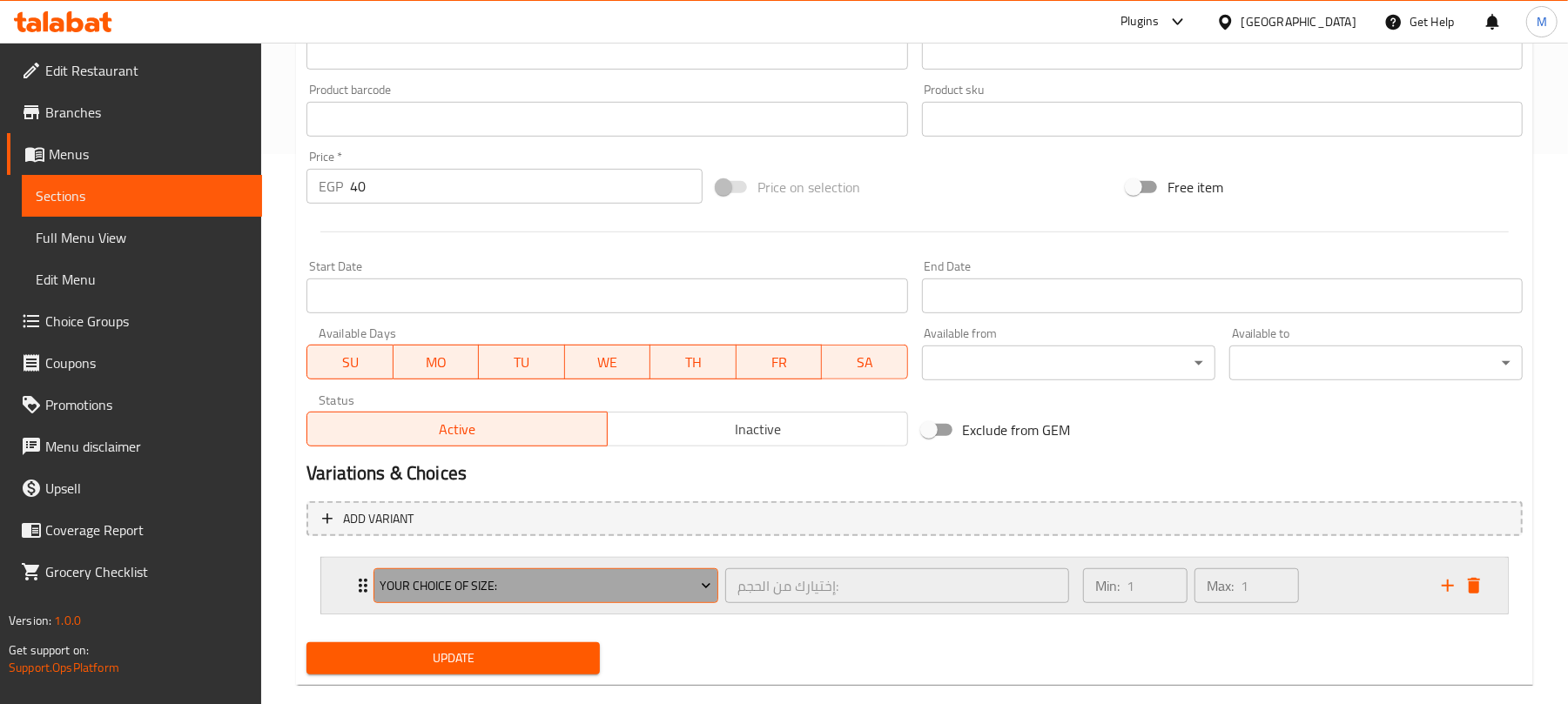
click at [554, 583] on span "Your Choice Of Size:" at bounding box center [546, 587] width 332 height 22
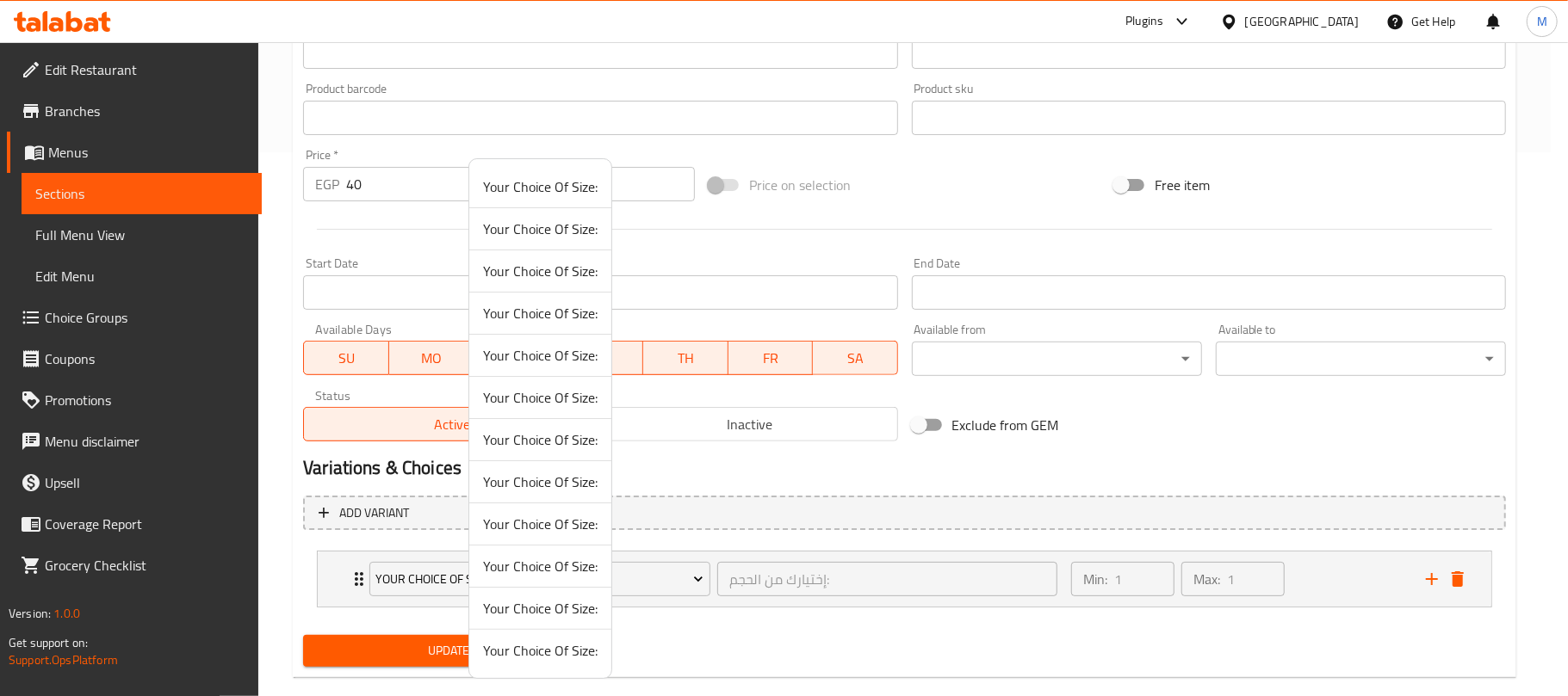
click at [570, 425] on li "Your Choice Of Size:" at bounding box center [540, 440] width 142 height 42
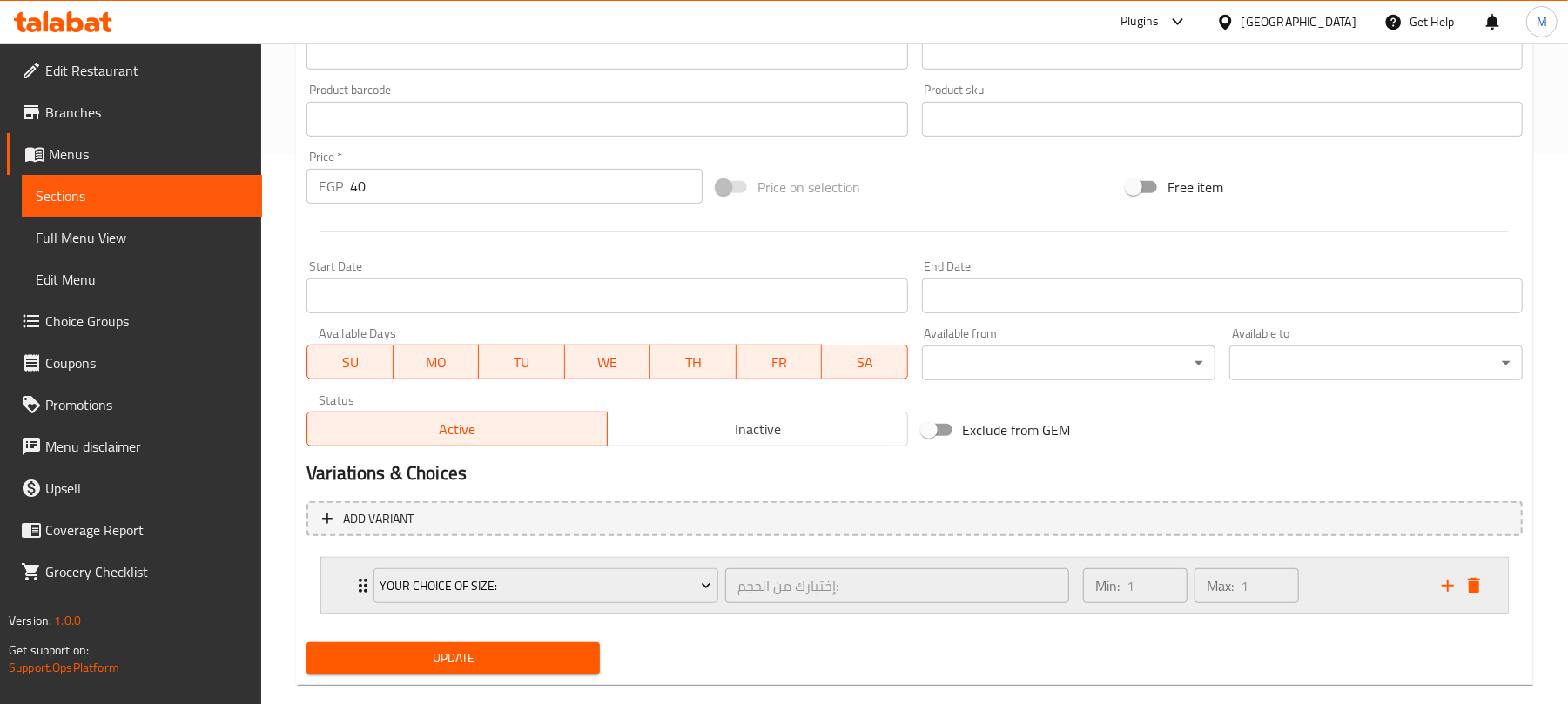
click at [1342, 590] on div "Min: 1 ​ Max: 1 ​" at bounding box center [1252, 586] width 359 height 56
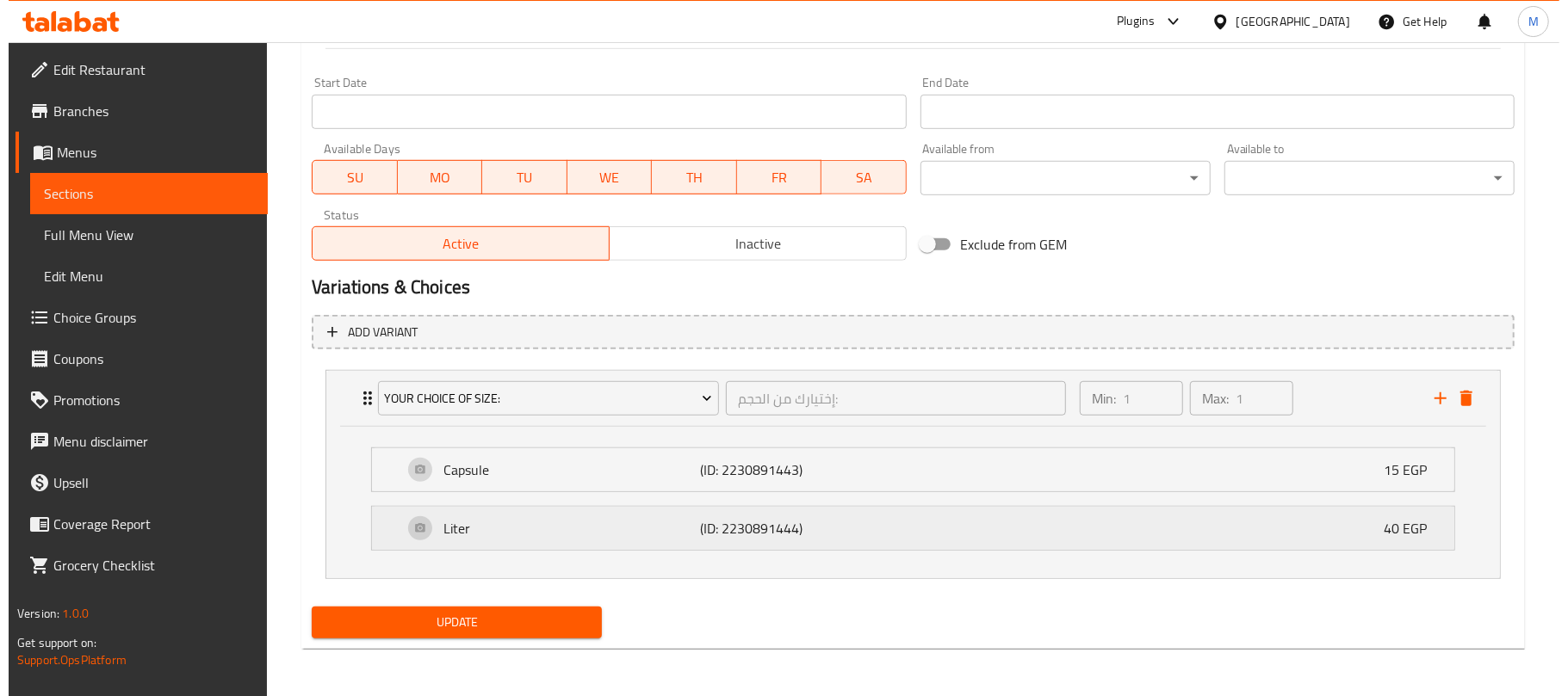
scroll to position [726, 0]
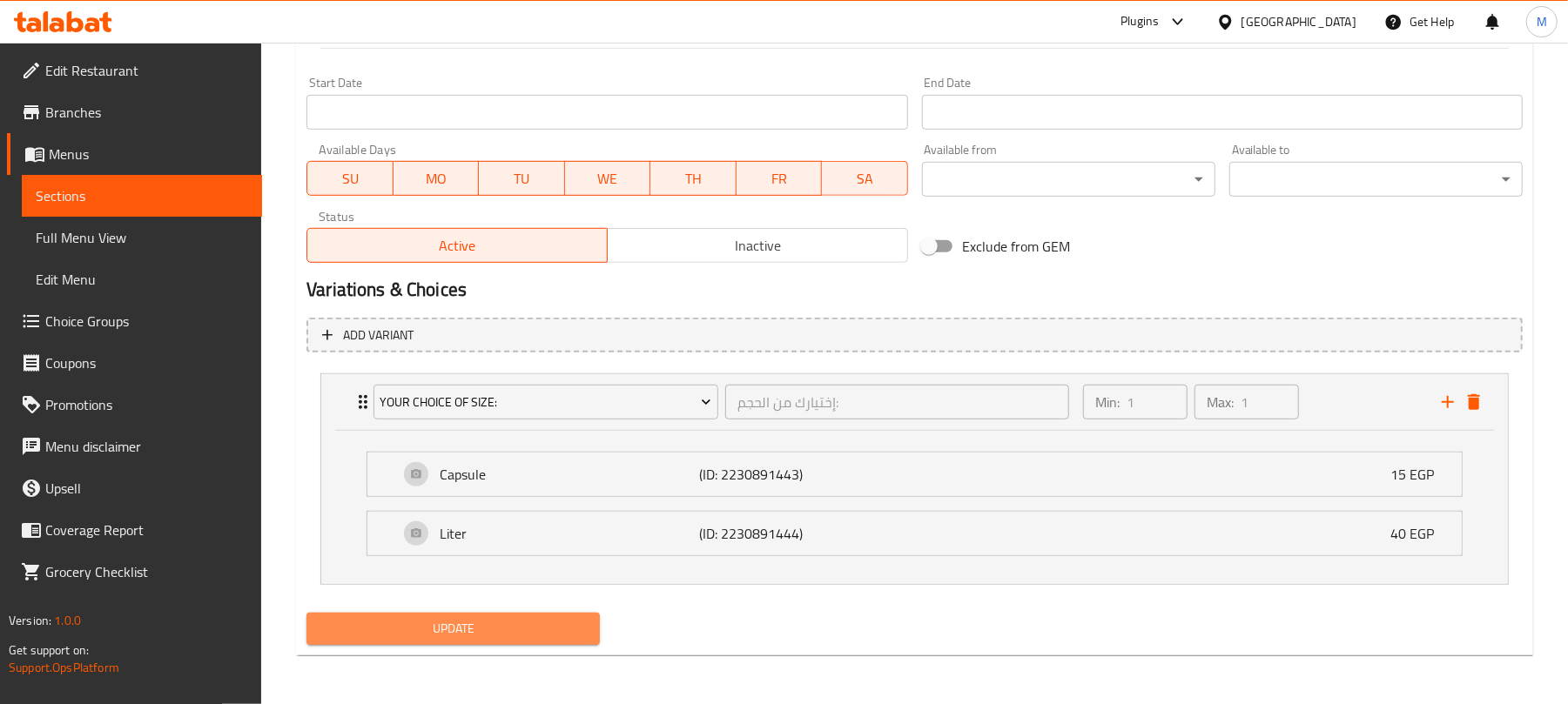
click at [472, 630] on span "Update" at bounding box center [452, 629] width 265 height 22
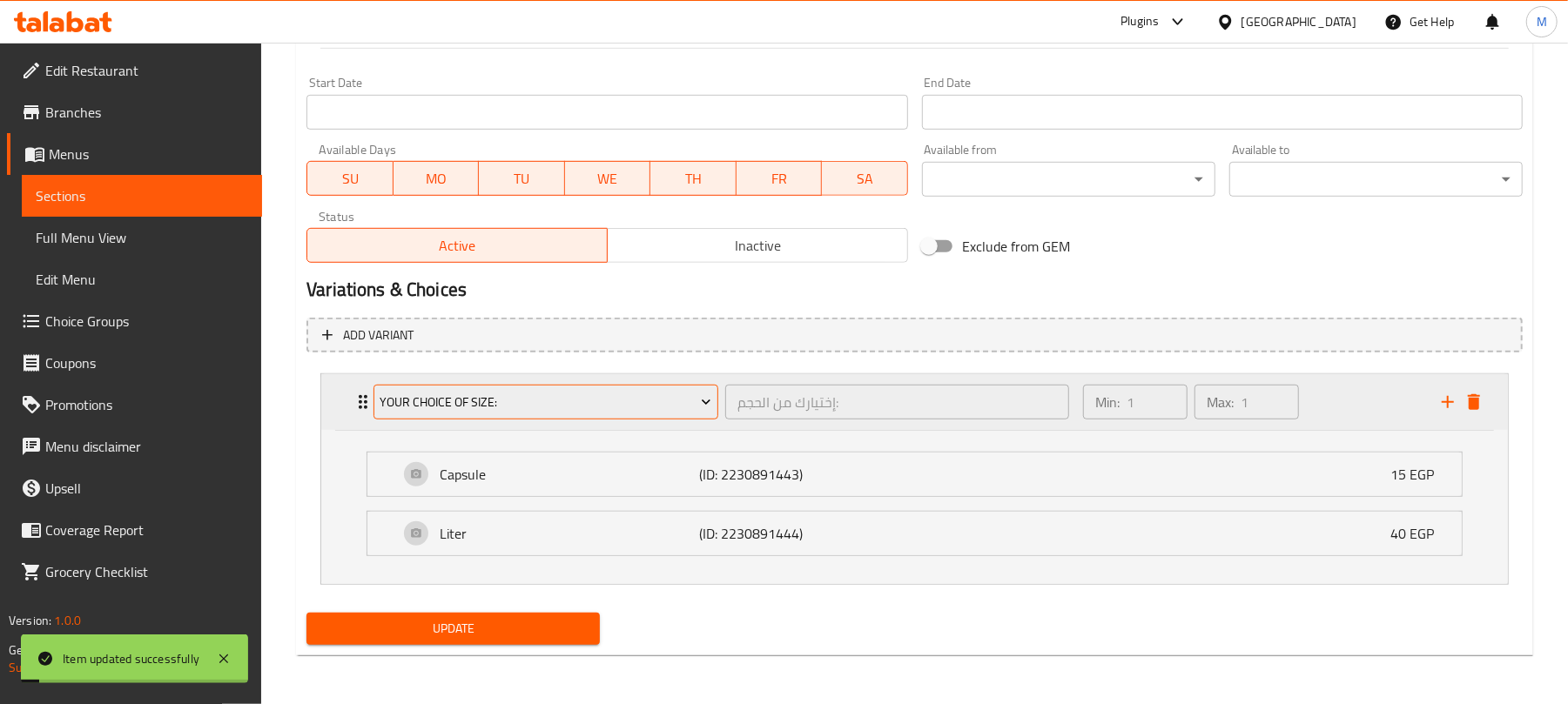
click at [638, 401] on span "Your Choice Of Size:" at bounding box center [546, 402] width 332 height 22
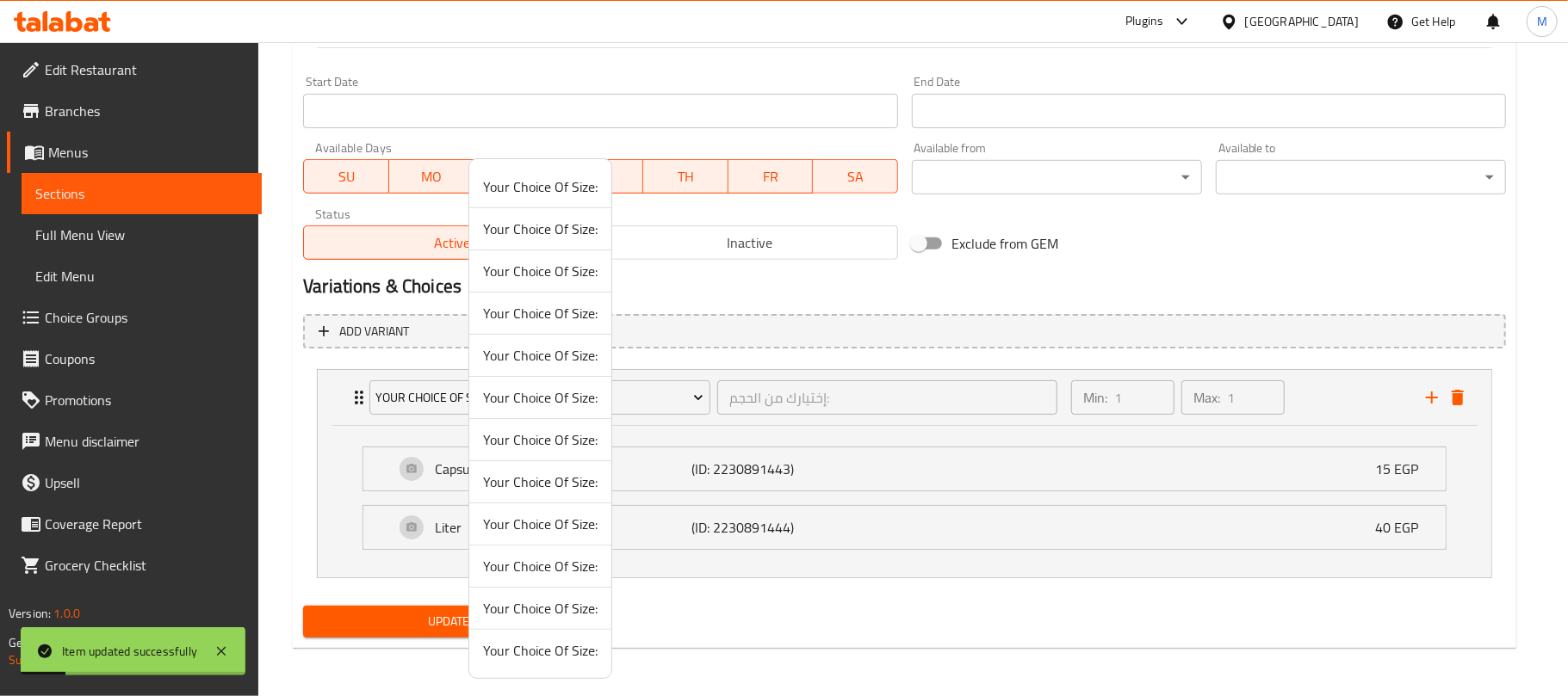
click at [568, 447] on span "Your Choice Of Size:" at bounding box center [540, 440] width 114 height 21
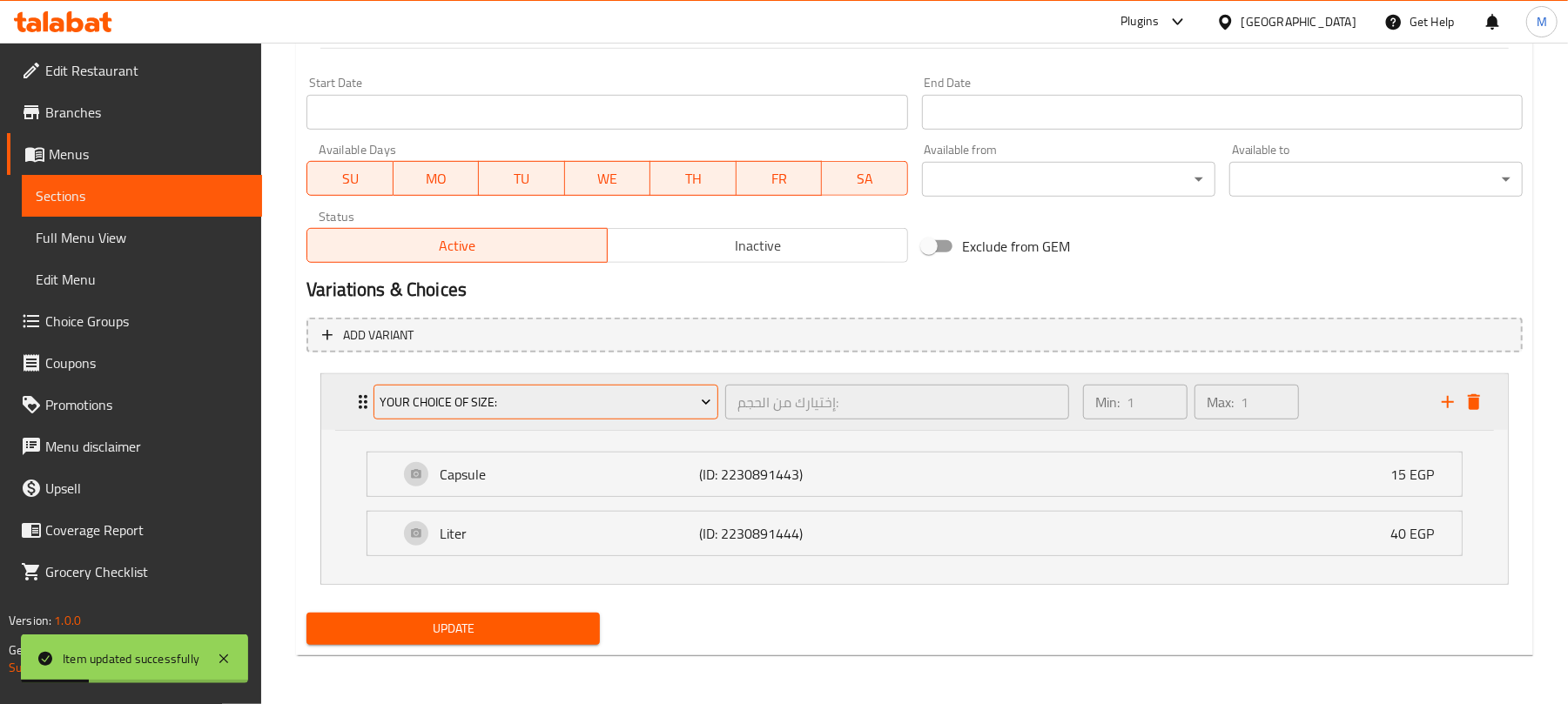
click at [561, 409] on span "Your Choice Of Size:" at bounding box center [546, 402] width 332 height 22
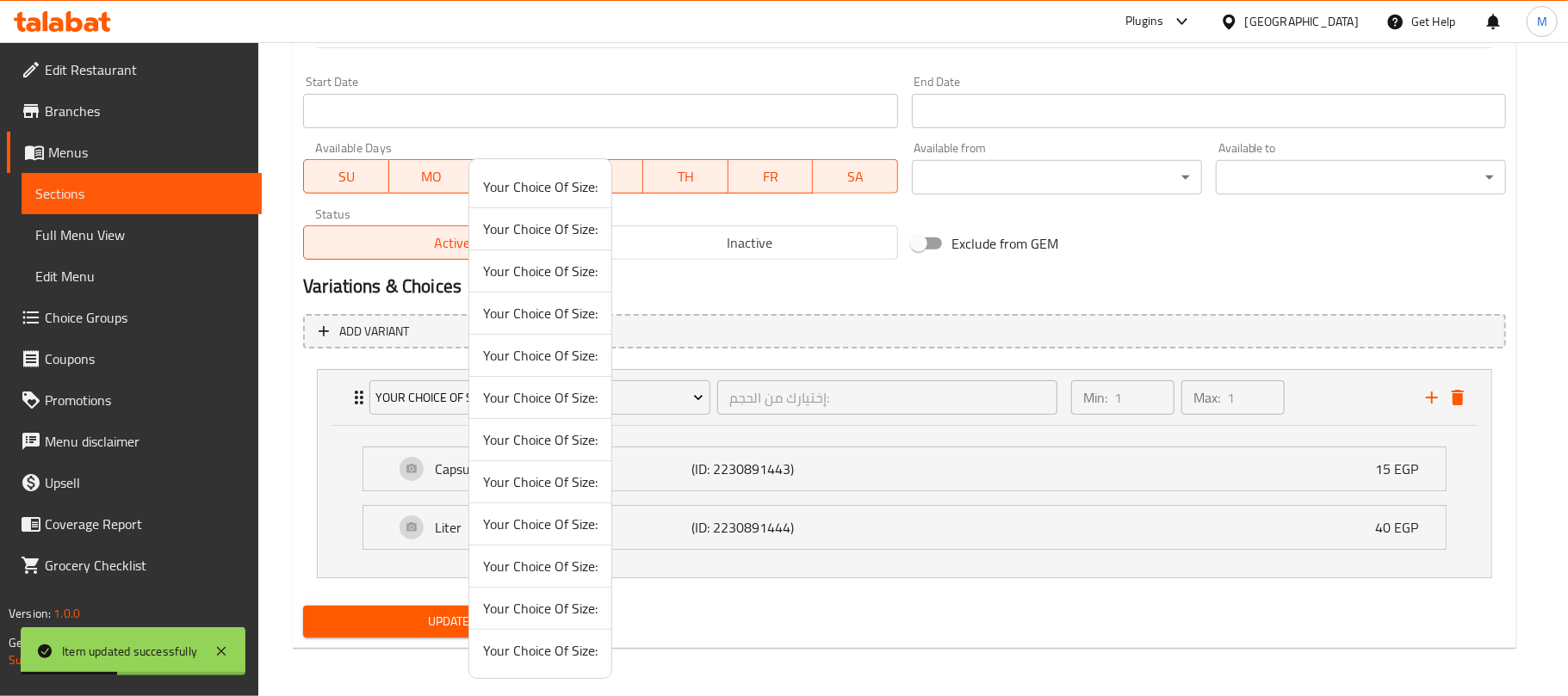
click at [555, 448] on span "Your Choice Of Size:" at bounding box center [540, 440] width 114 height 21
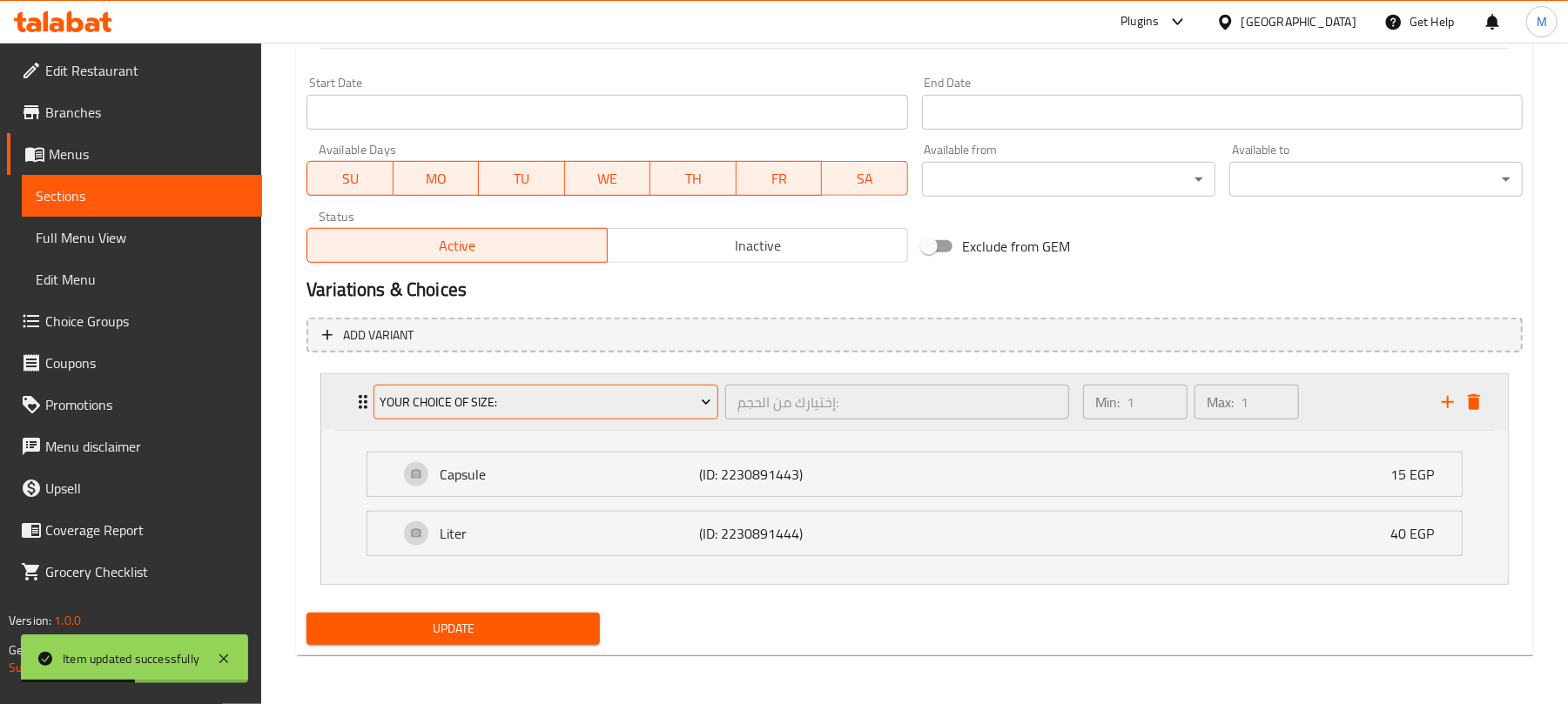
click at [580, 402] on span "Your Choice Of Size:" at bounding box center [546, 402] width 332 height 22
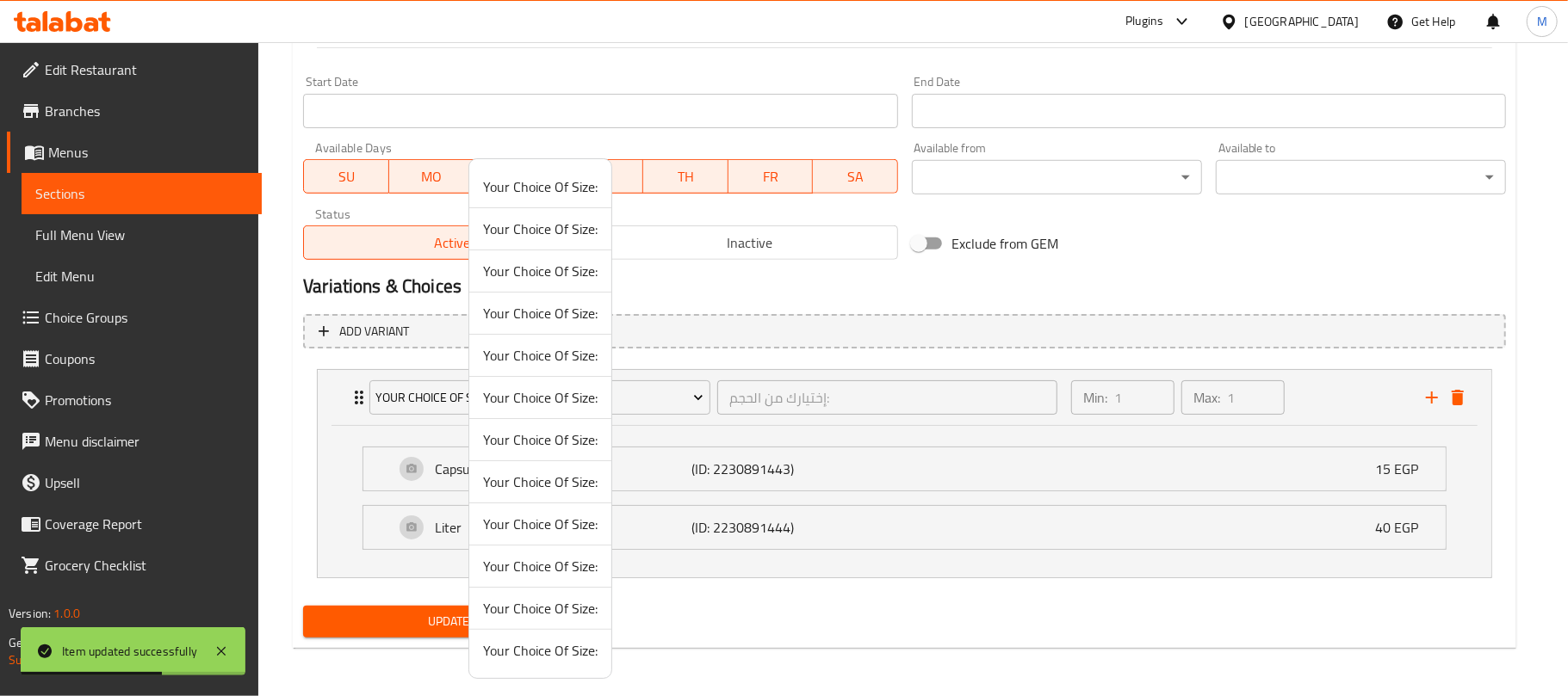
click at [569, 487] on span "Your Choice Of Size:" at bounding box center [540, 482] width 114 height 21
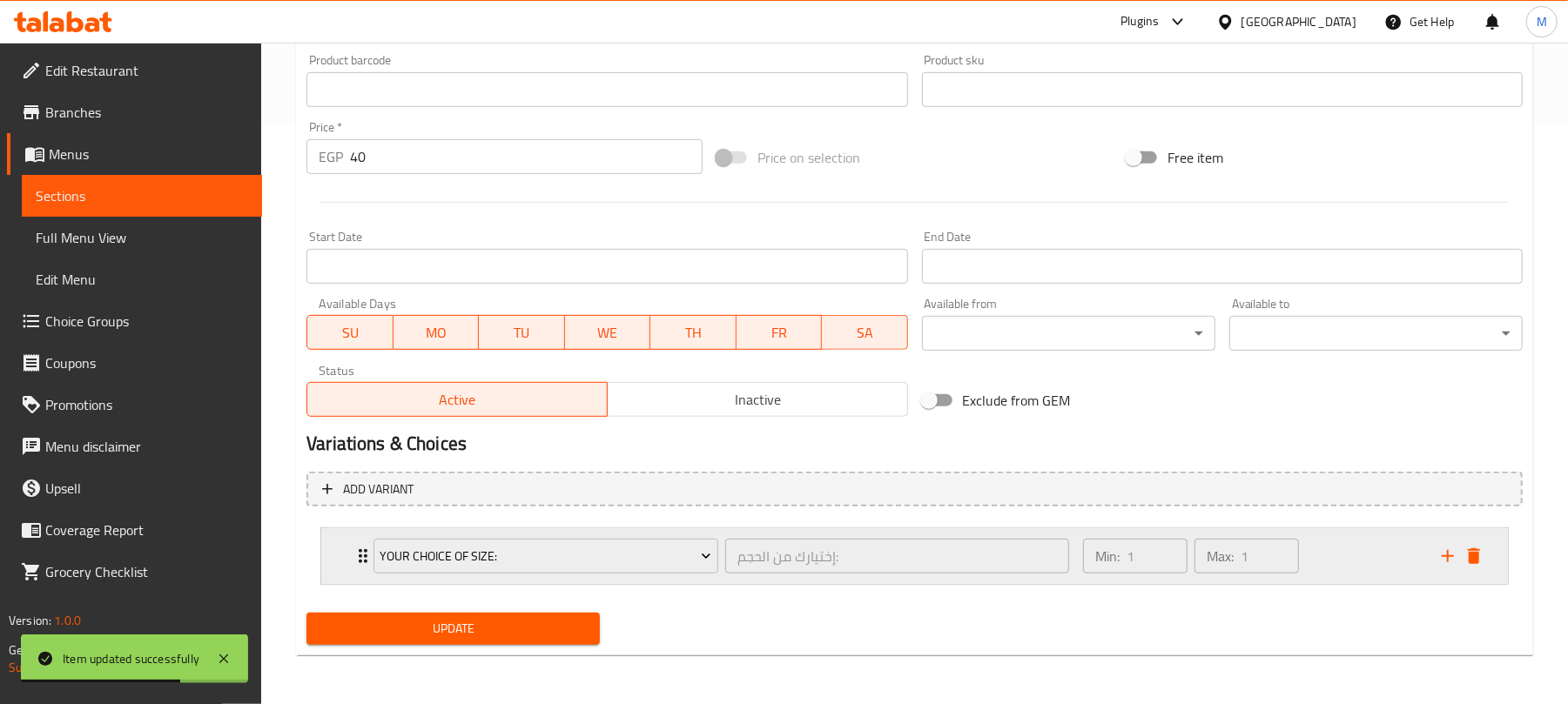
click at [1328, 561] on div "Min: 1 ​ Max: 1 ​" at bounding box center [1252, 556] width 359 height 56
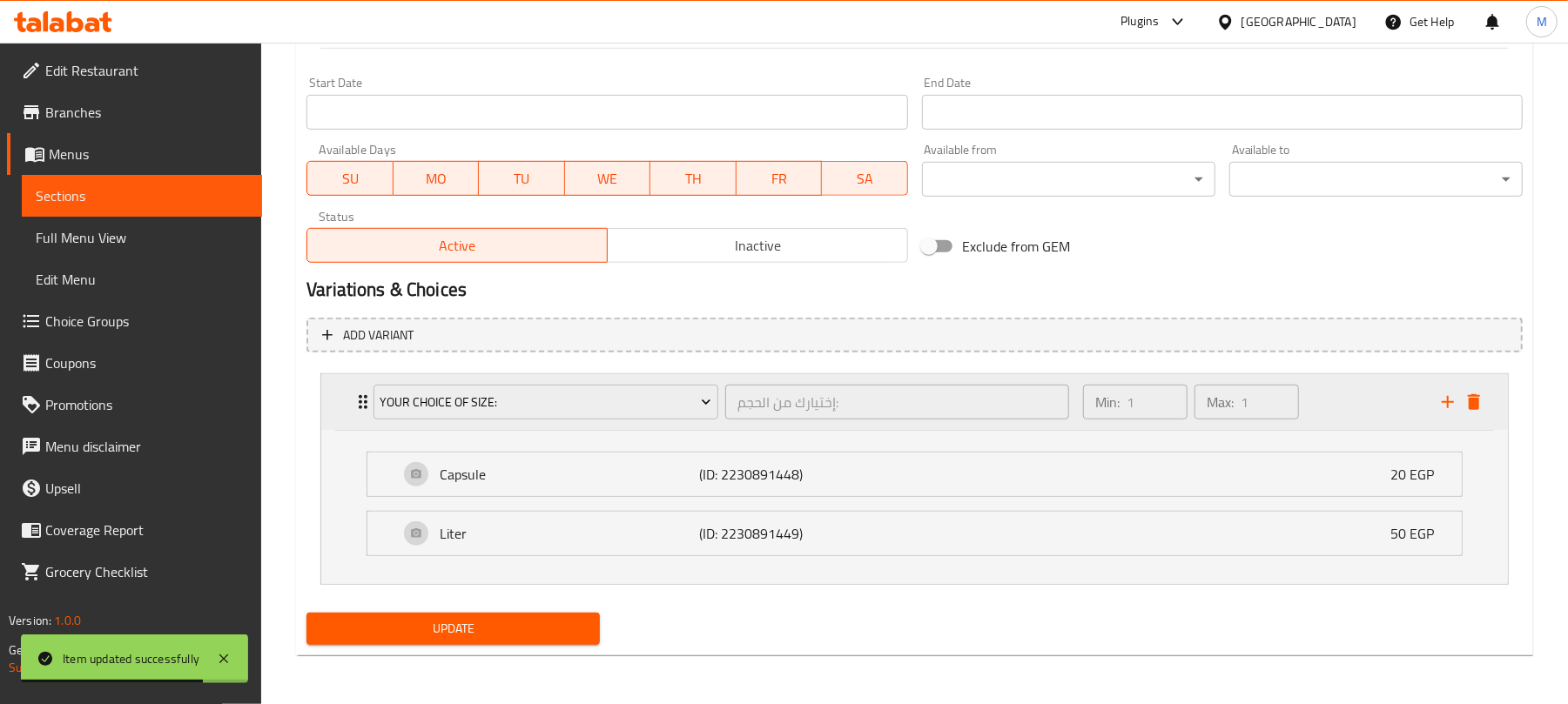
click at [1337, 407] on div "Min: 1 ​ Max: 1 ​" at bounding box center [1252, 402] width 359 height 56
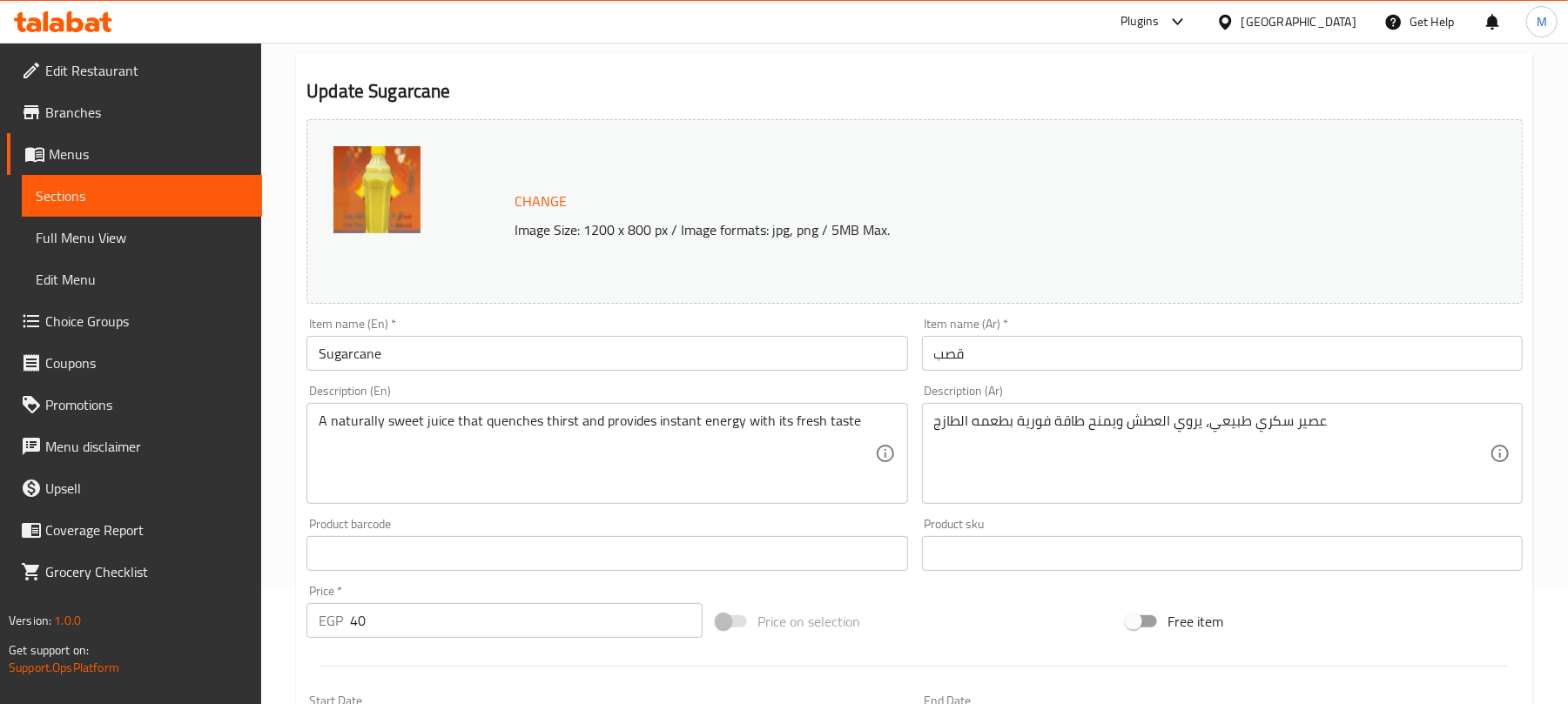
scroll to position [0, 0]
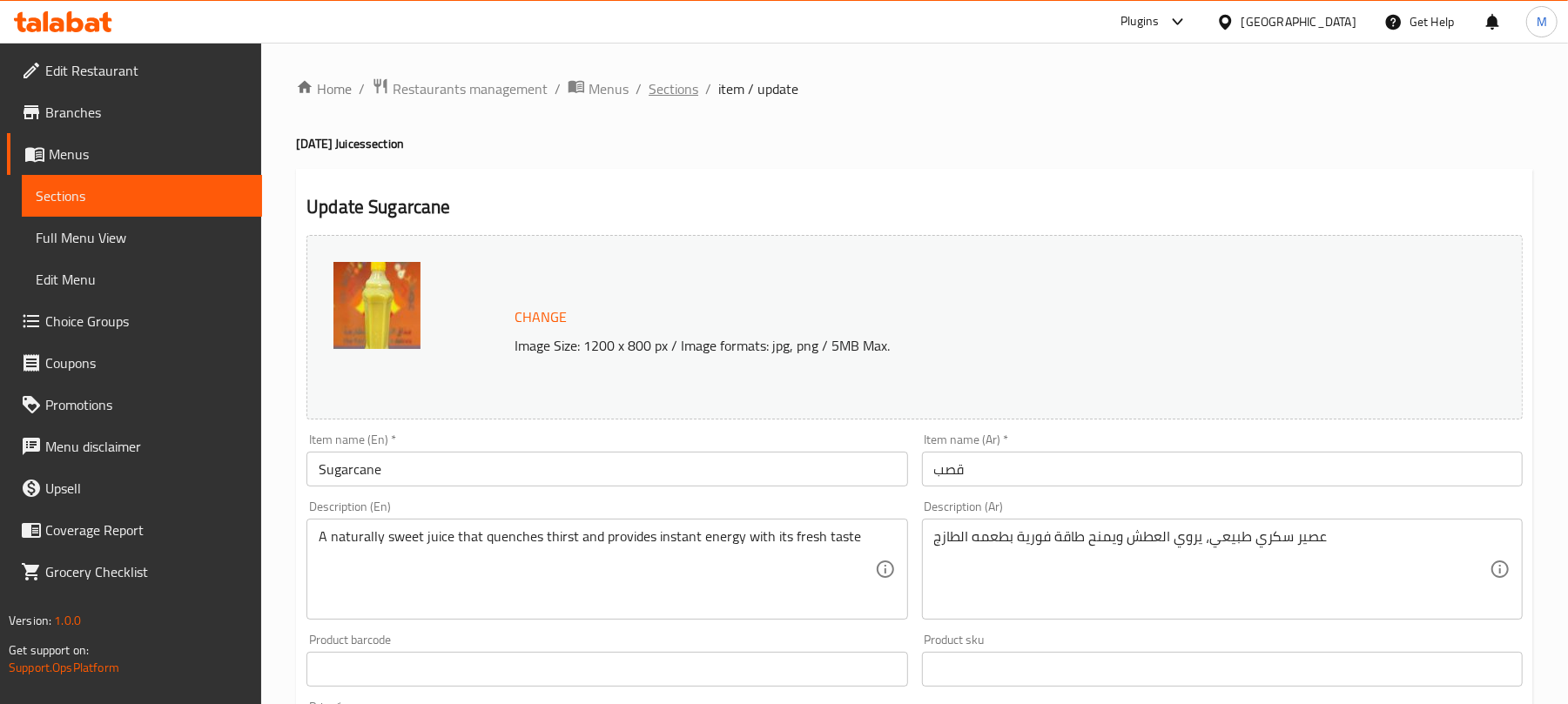
click at [686, 95] on span "Sections" at bounding box center [673, 89] width 50 height 21
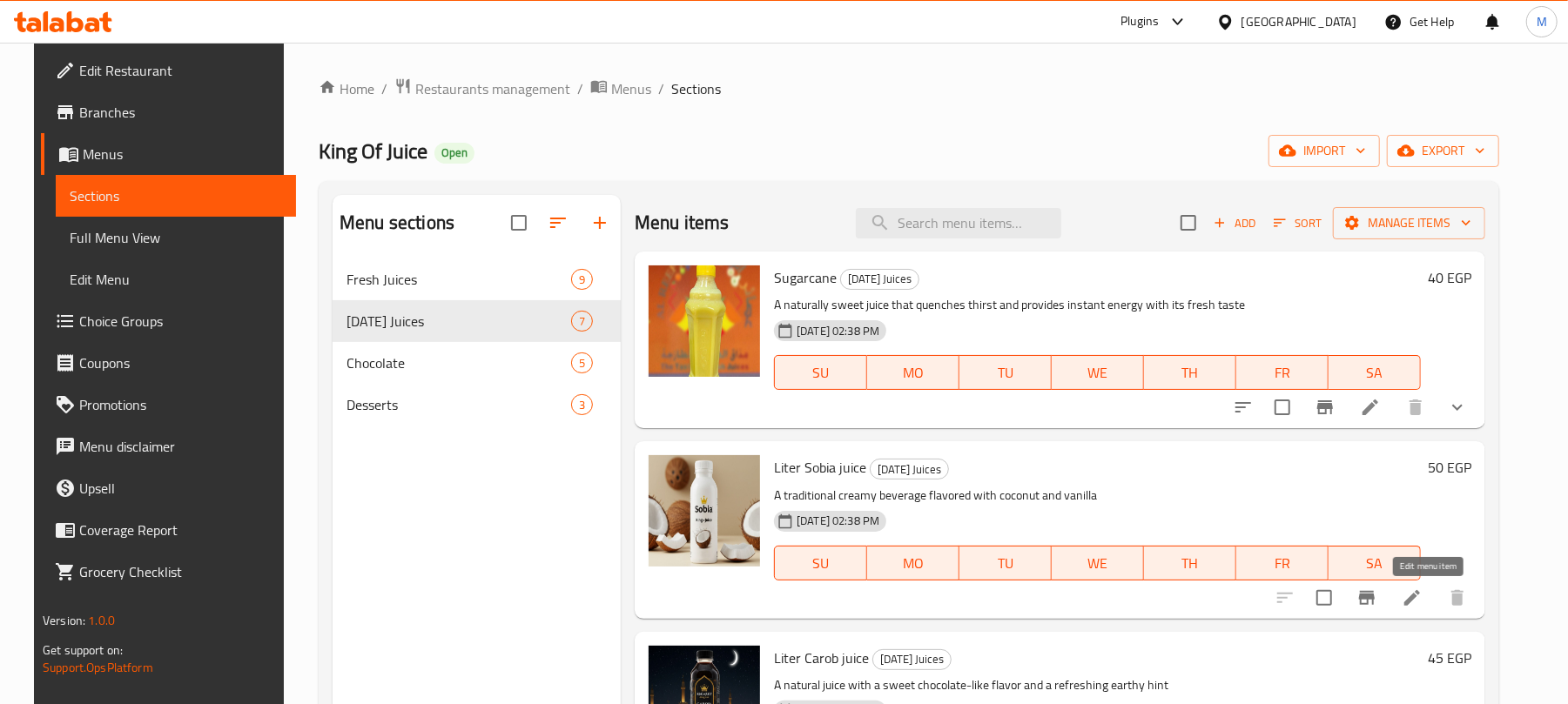
click at [1417, 596] on icon at bounding box center [1412, 598] width 21 height 21
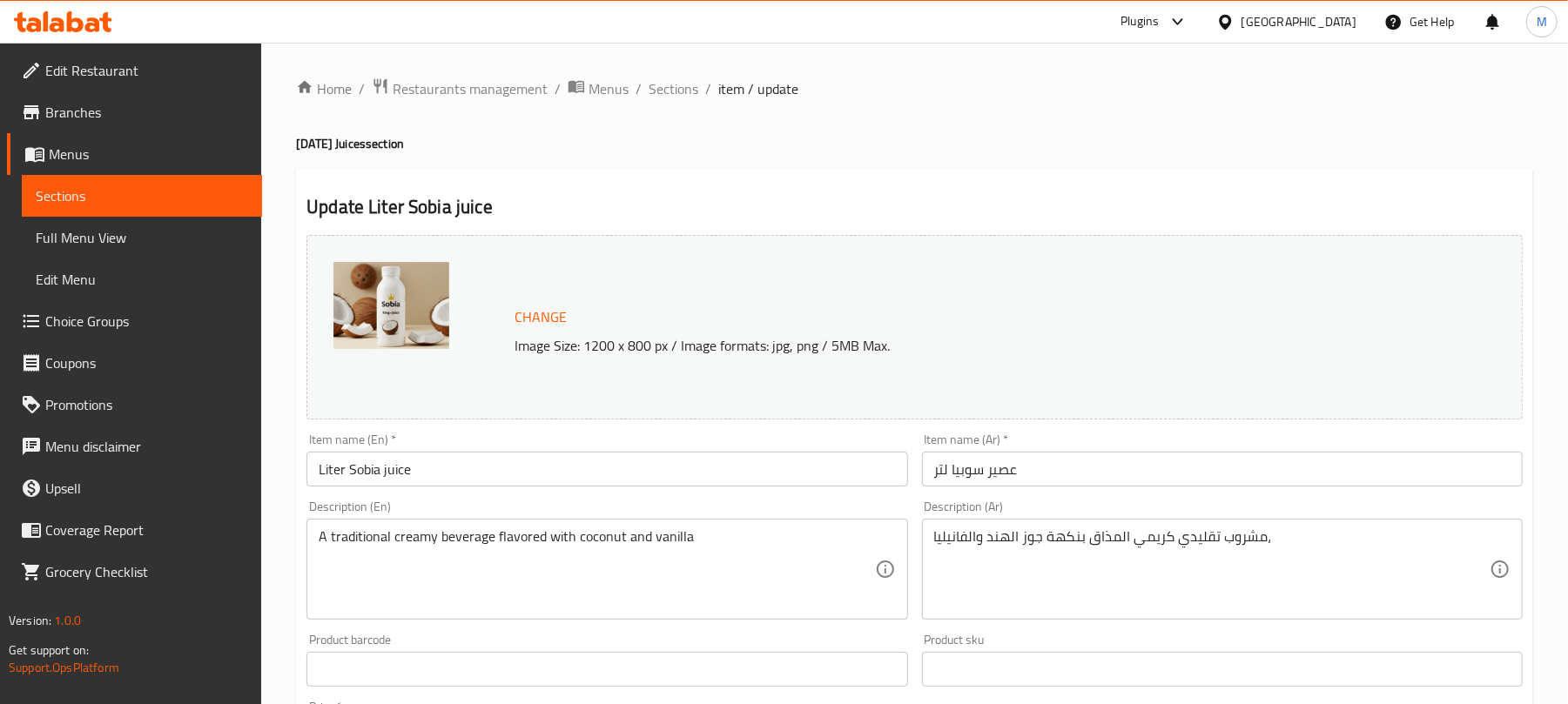
click at [1056, 476] on input "عصير سوبيا لتر" at bounding box center [1222, 469] width 600 height 35
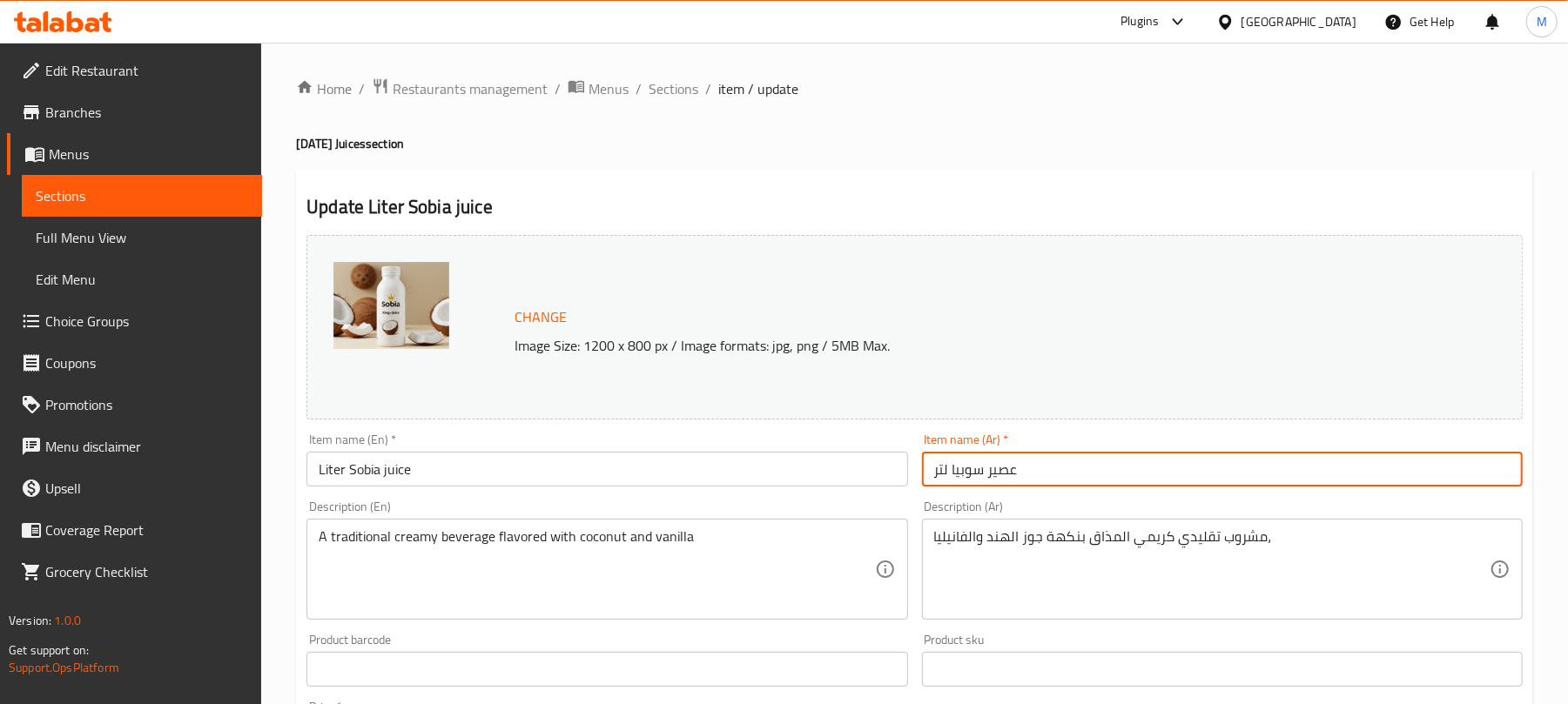
paste input "وبيا"
type input "سوبيا"
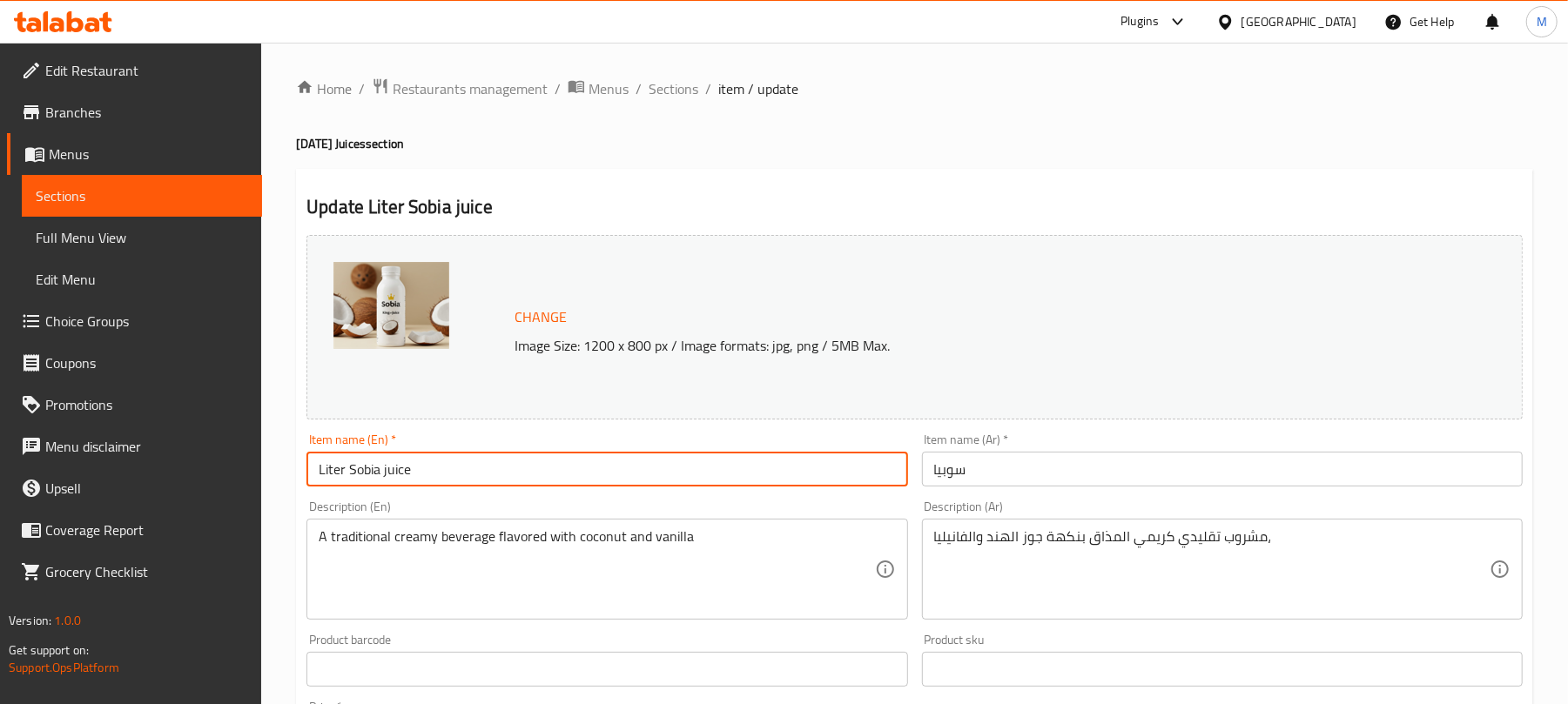
click at [495, 460] on input "Liter Sobia juice" at bounding box center [606, 469] width 600 height 35
paste input "Sobia"
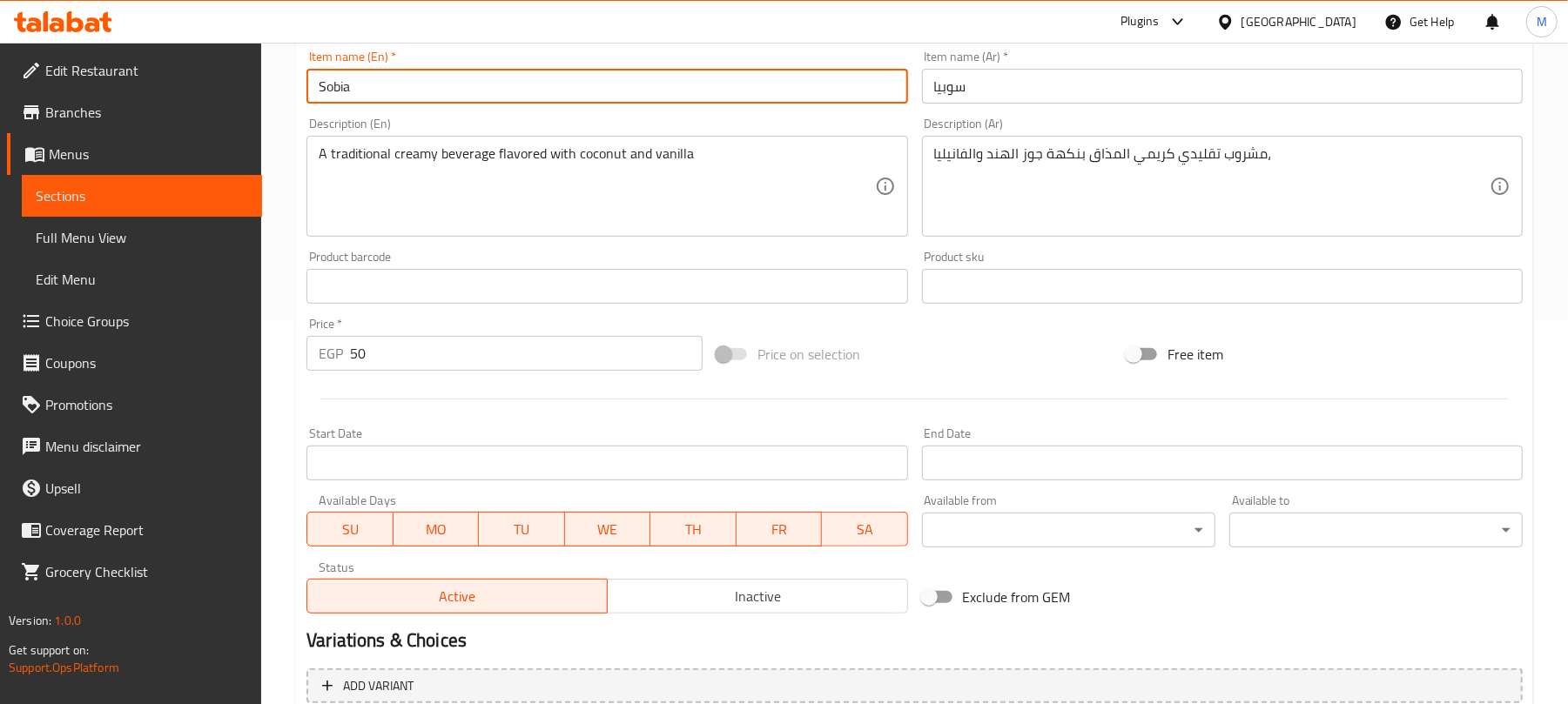
scroll to position [550, 0]
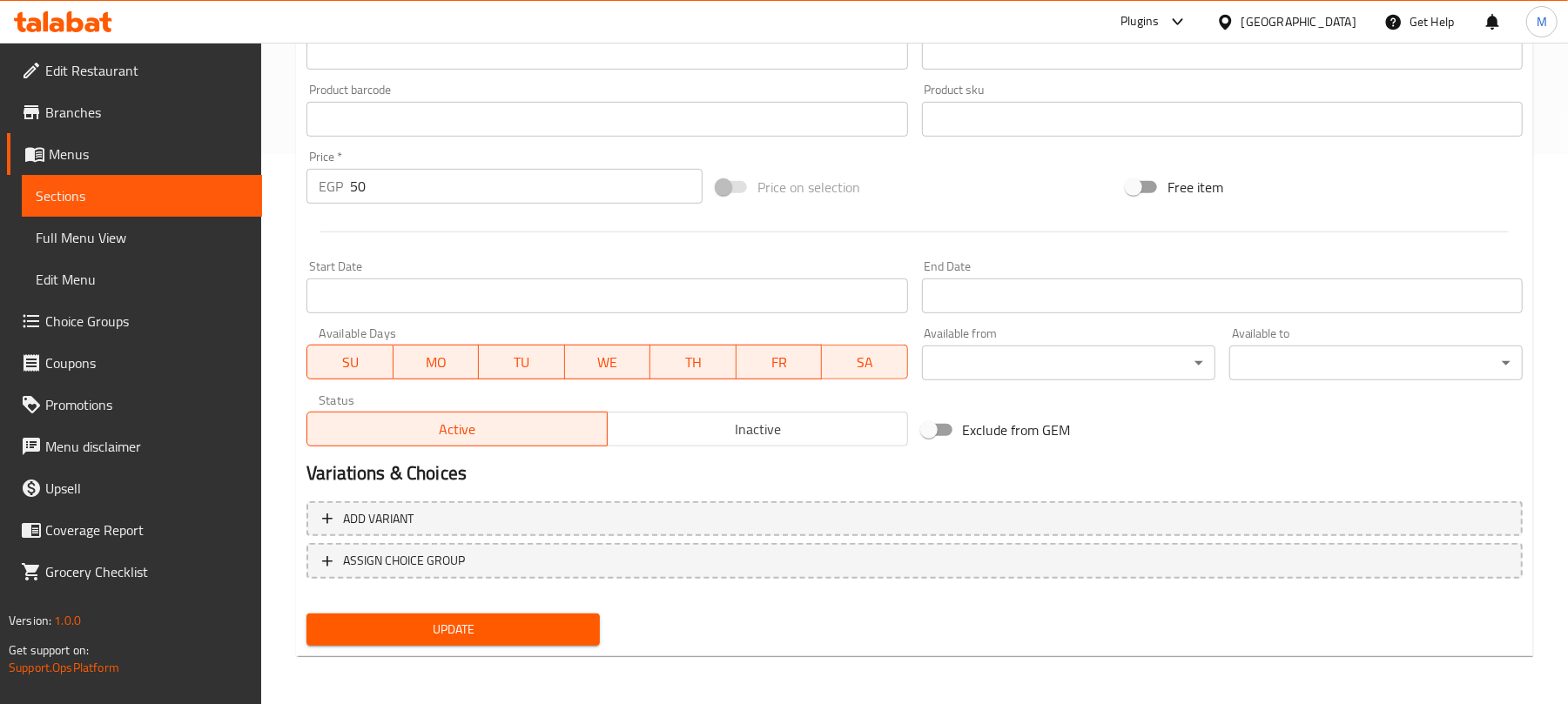
type input "Sobia"
click at [509, 192] on input "50" at bounding box center [525, 187] width 352 height 35
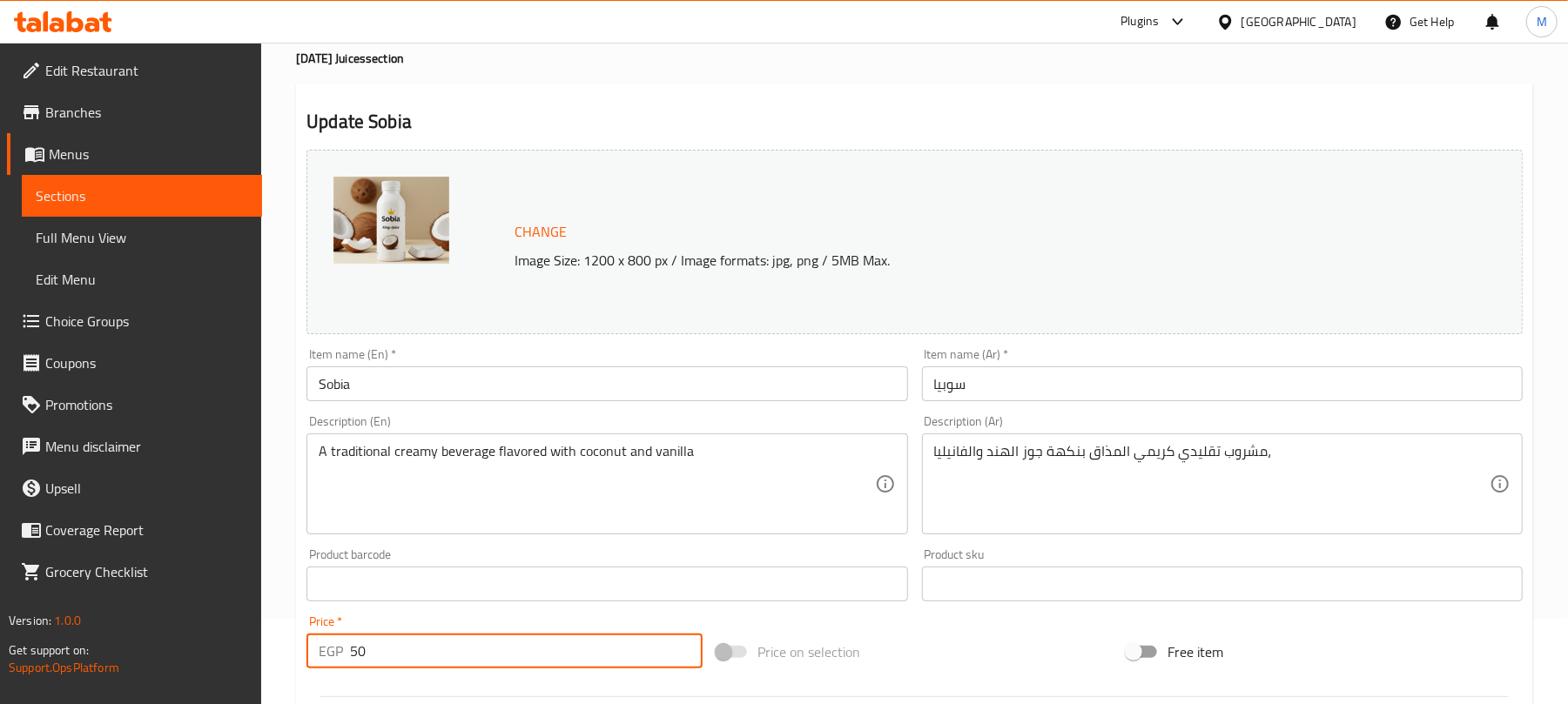
scroll to position [464, 0]
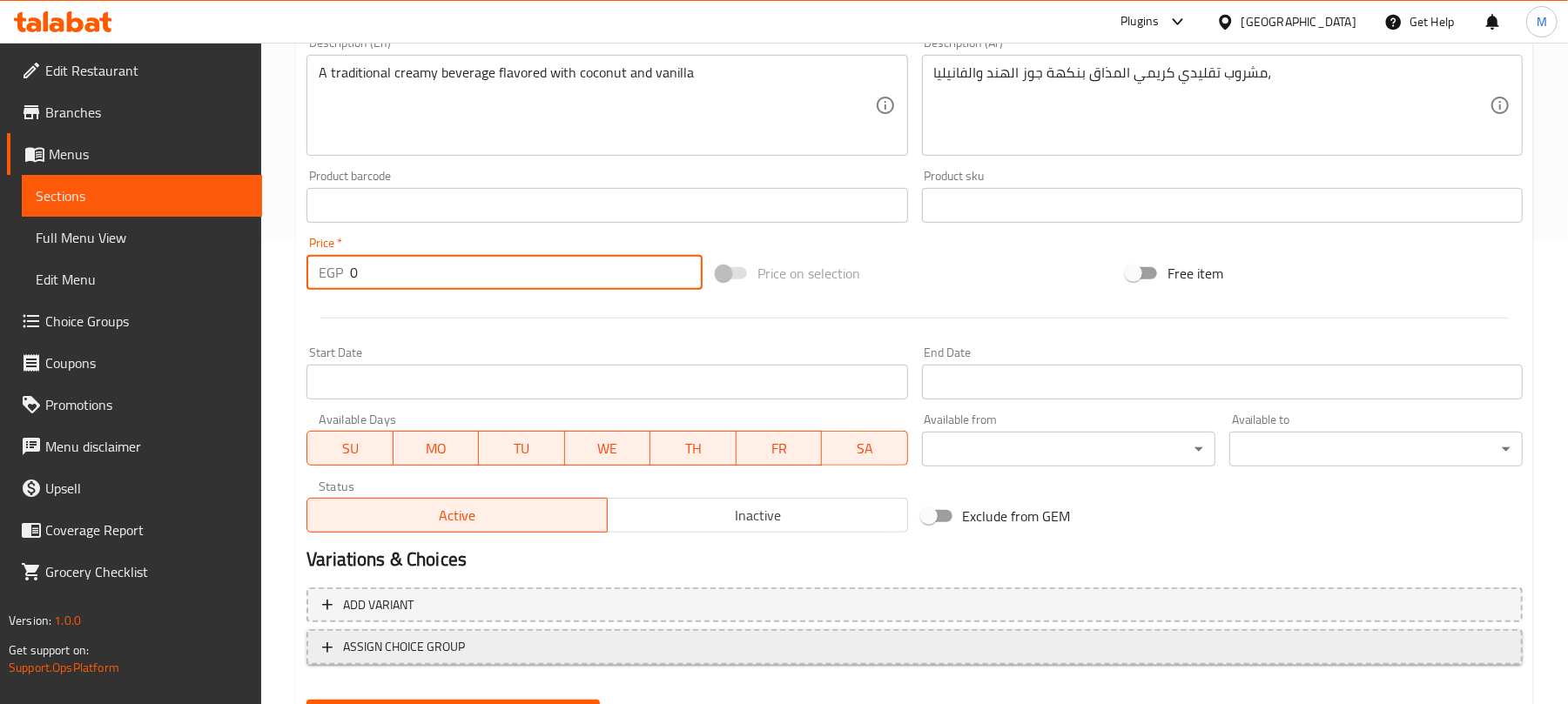
type input "0"
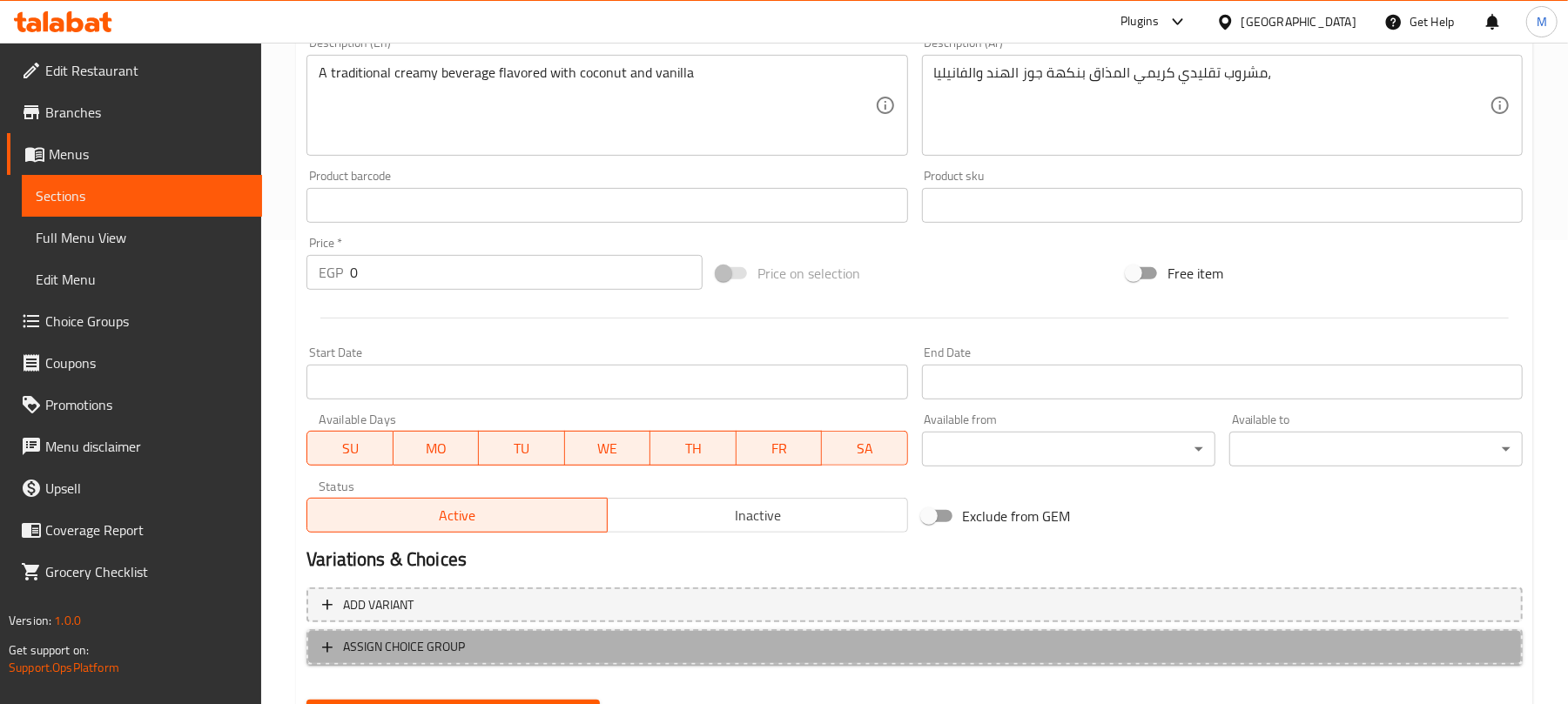
click at [732, 653] on span "ASSIGN CHOICE GROUP" at bounding box center [914, 648] width 1185 height 22
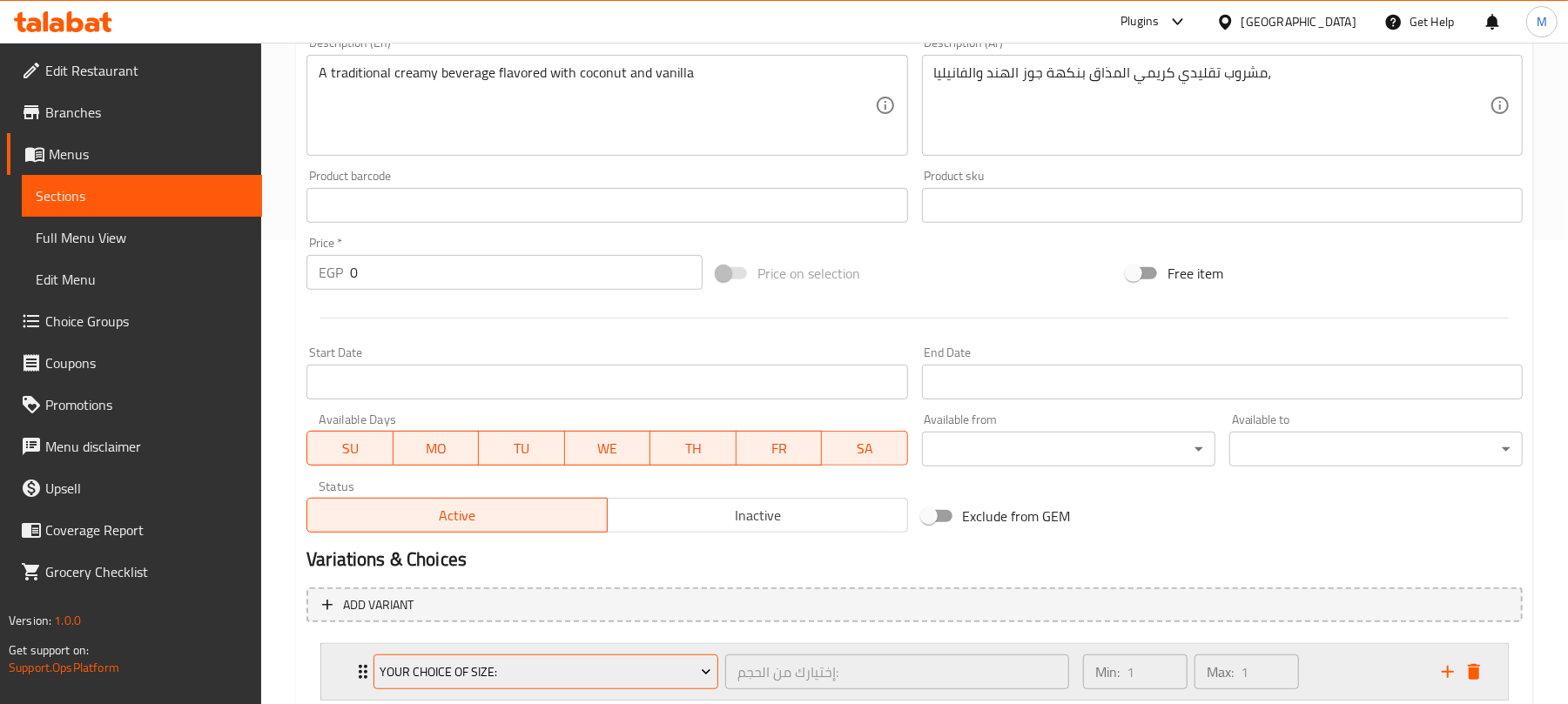
click at [550, 670] on span "Your Choice Of Size:" at bounding box center [546, 673] width 332 height 22
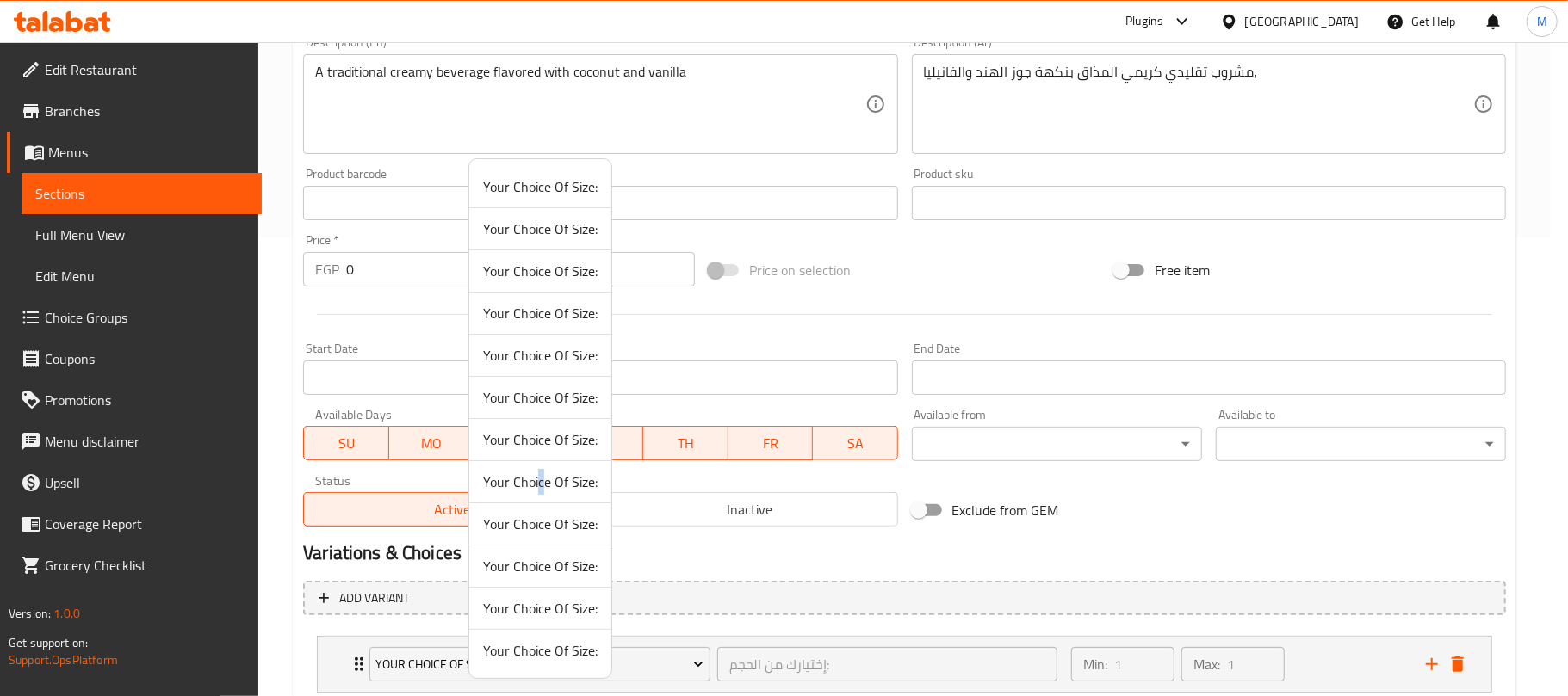
click at [541, 480] on span "Your Choice Of Size:" at bounding box center [540, 482] width 114 height 21
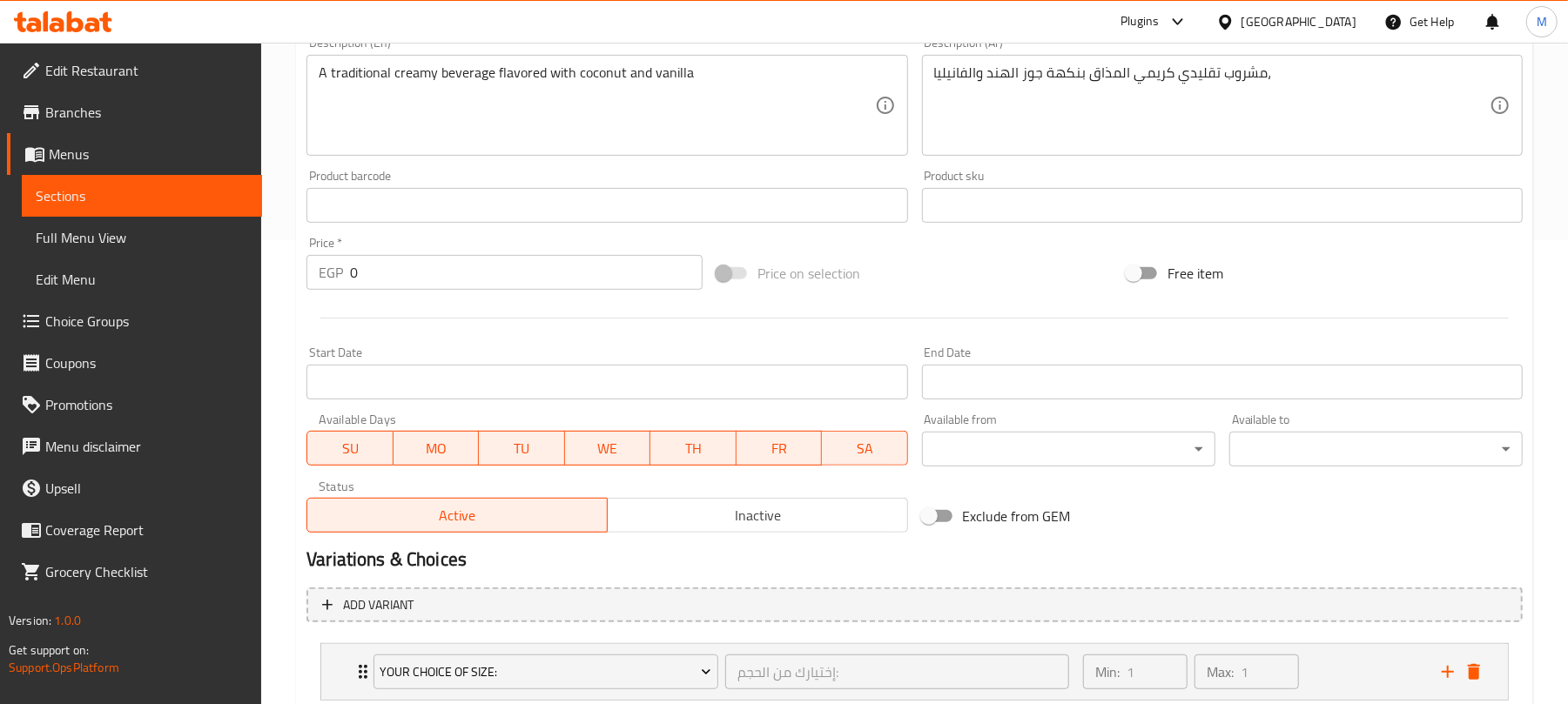
scroll to position [580, 0]
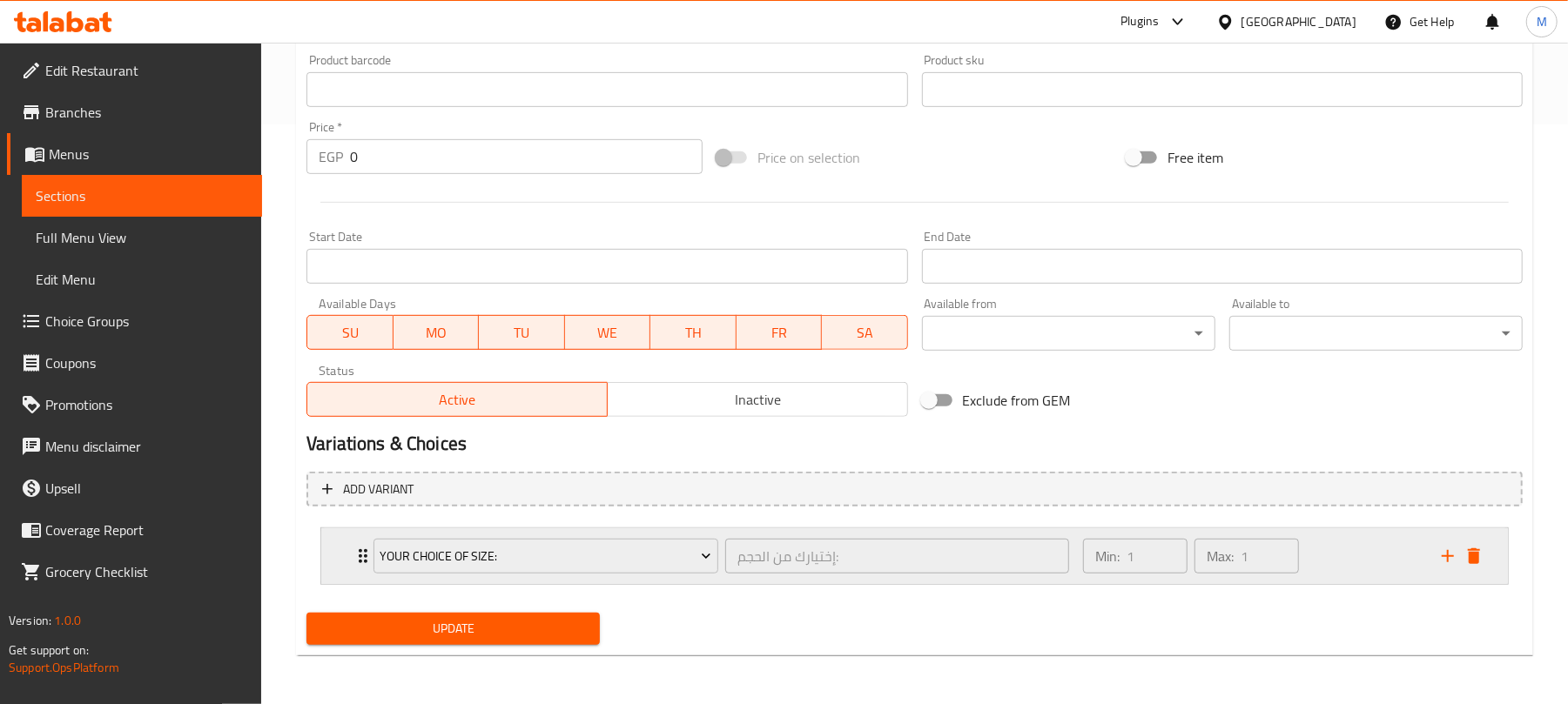
click at [1401, 549] on div "Min: 1 ​ Max: 1 ​" at bounding box center [1252, 556] width 359 height 56
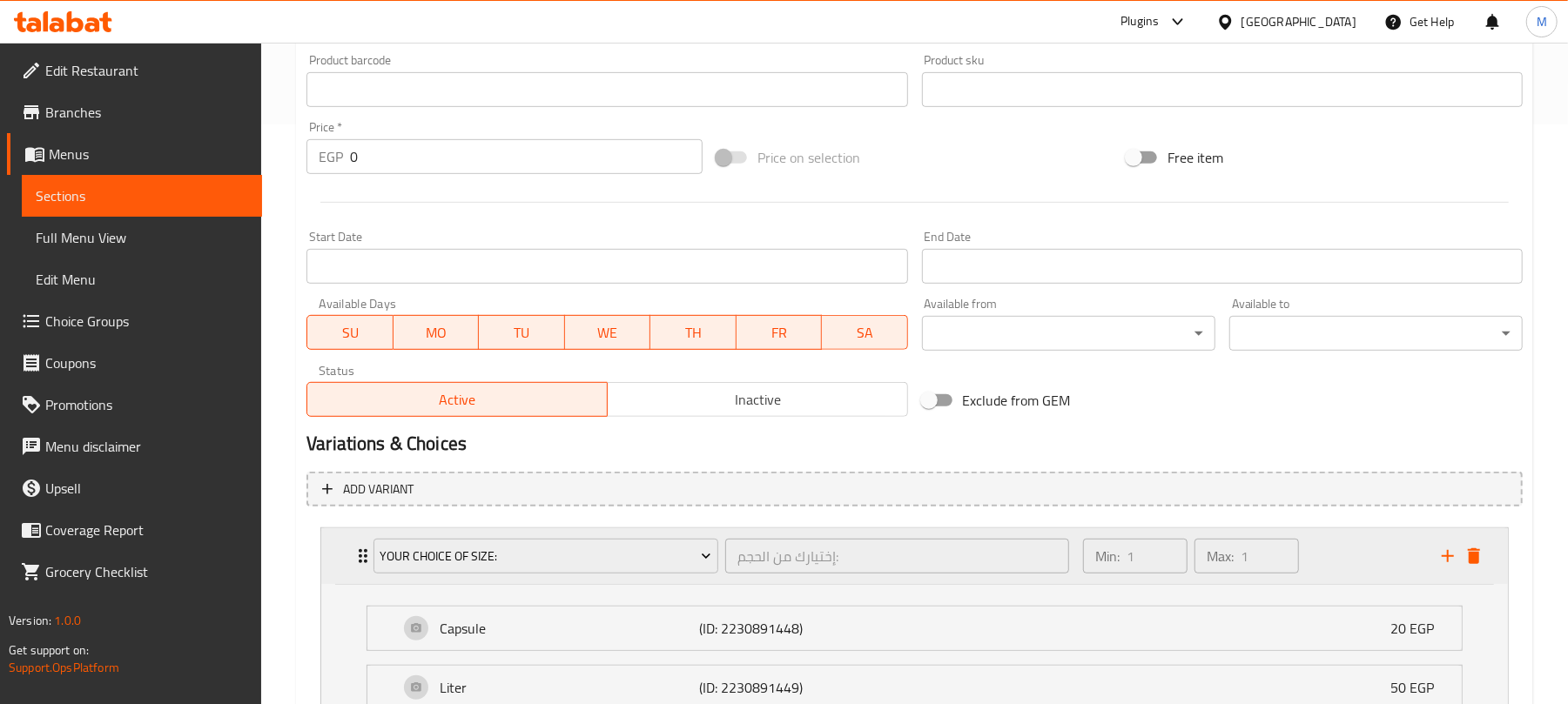
click at [1379, 547] on div "Min: 1 ​ Max: 1 ​" at bounding box center [1252, 556] width 359 height 56
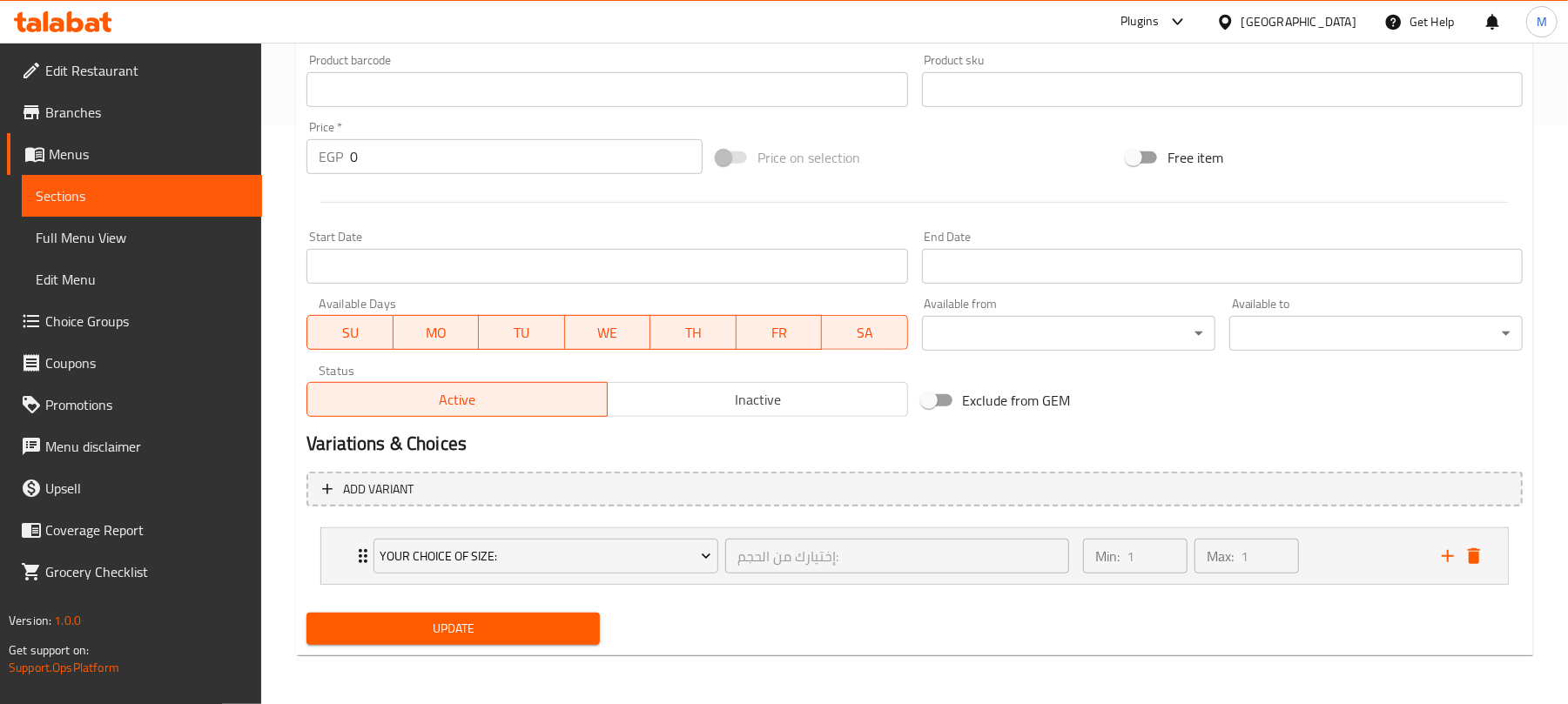
click at [579, 627] on span "Update" at bounding box center [452, 629] width 265 height 22
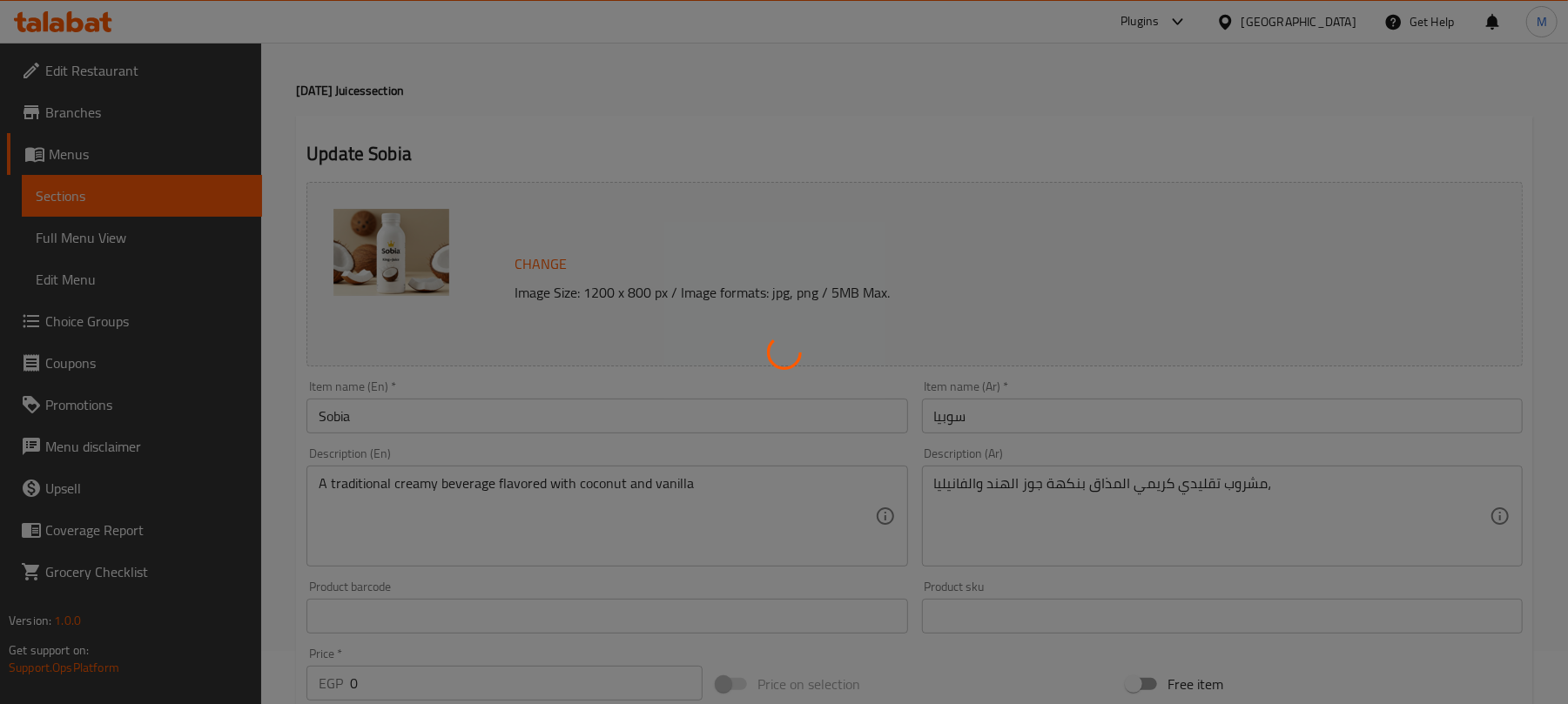
scroll to position [0, 0]
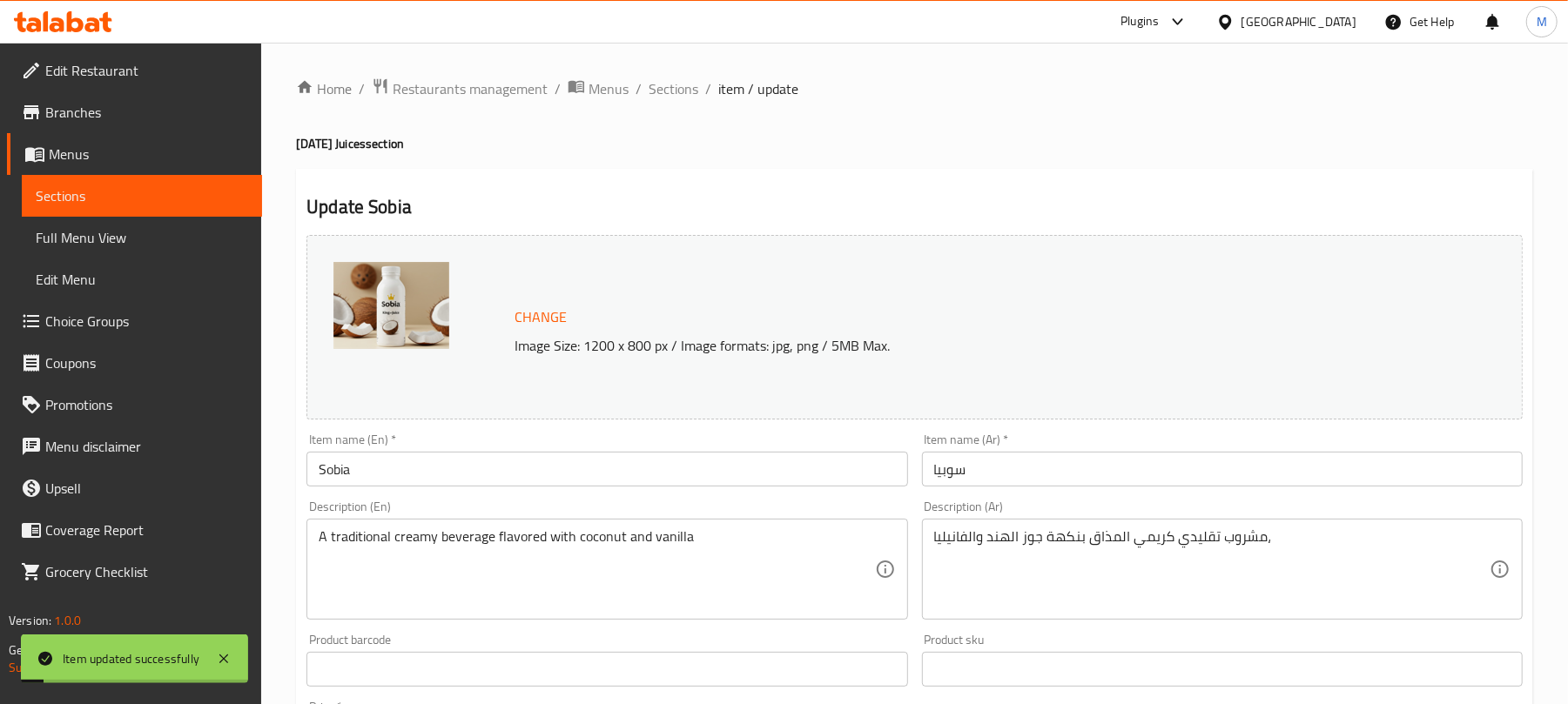
click at [673, 88] on span "Sections" at bounding box center [673, 89] width 50 height 21
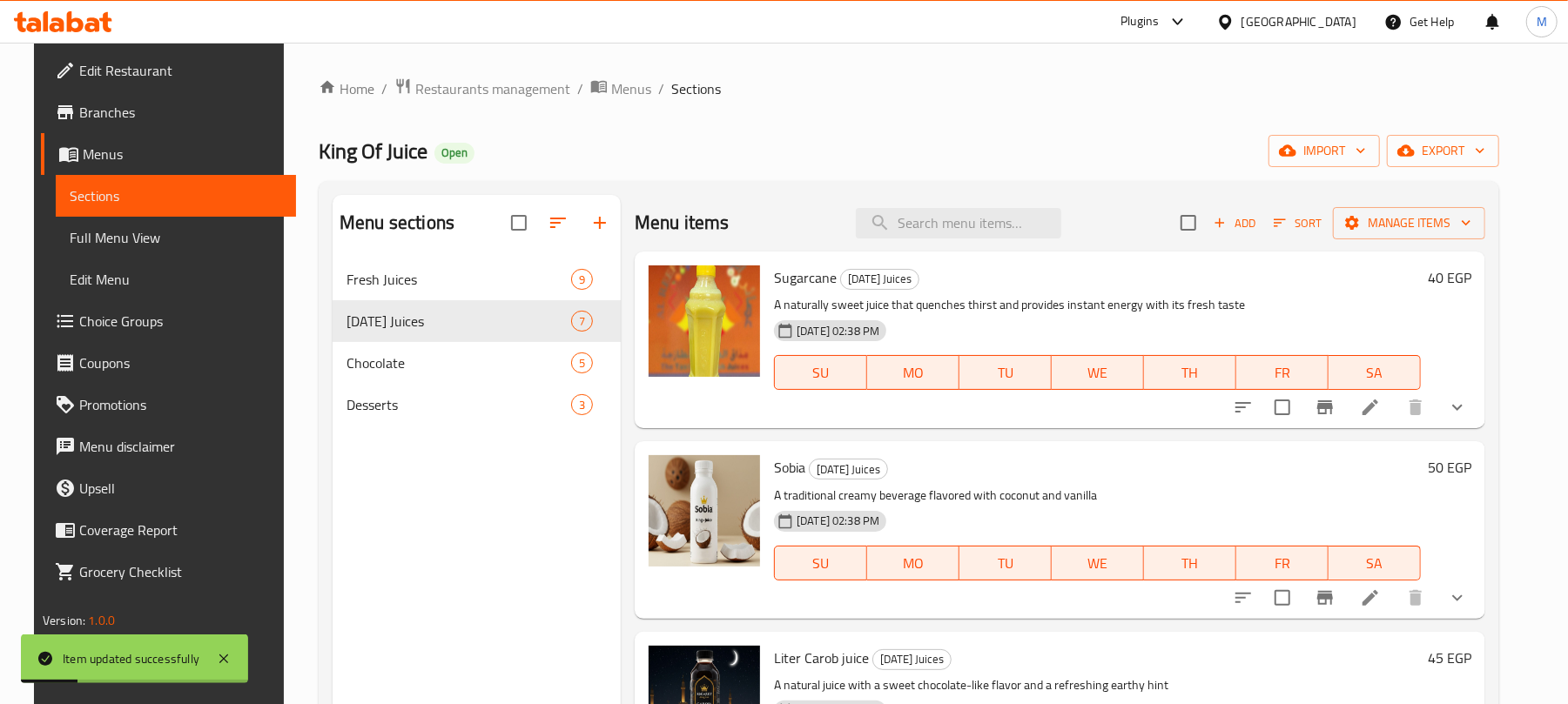
click at [1454, 275] on h6 "40 EGP" at bounding box center [1449, 278] width 43 height 24
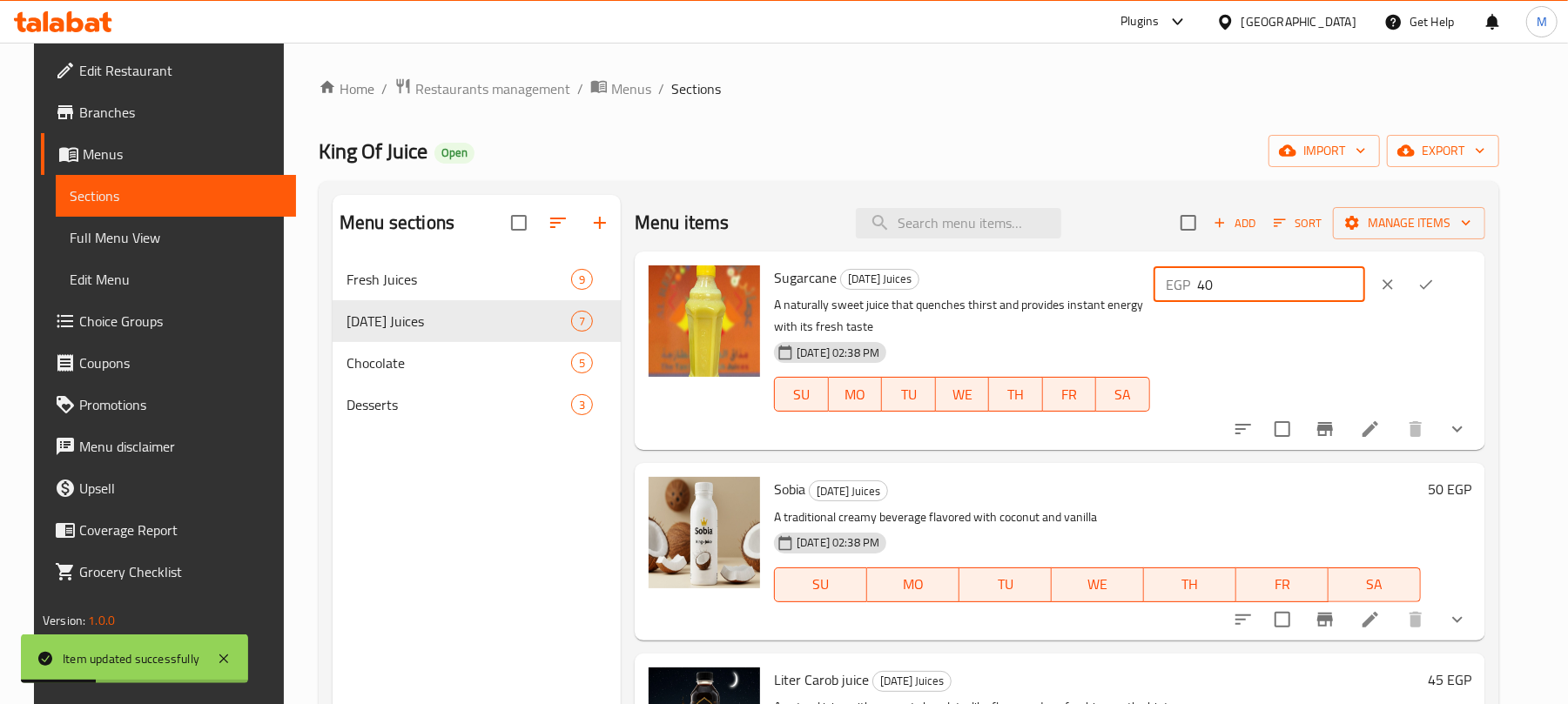
drag, startPoint x: 1306, startPoint y: 278, endPoint x: 1224, endPoint y: 280, distance: 82.0
click at [1224, 280] on div "EGP 40 ​" at bounding box center [1259, 285] width 212 height 35
type input "0"
click at [1435, 288] on icon "ok" at bounding box center [1426, 284] width 18 height 18
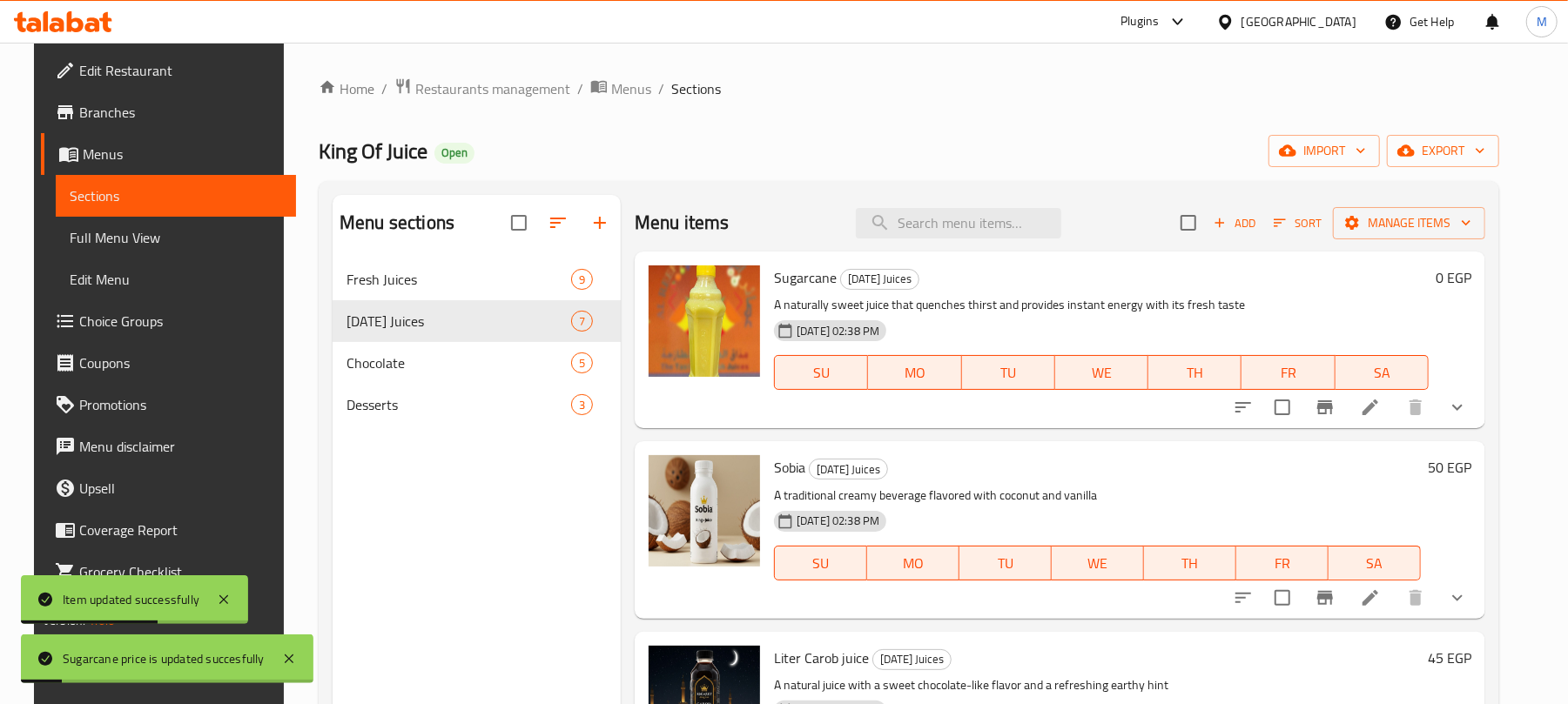
scroll to position [231, 0]
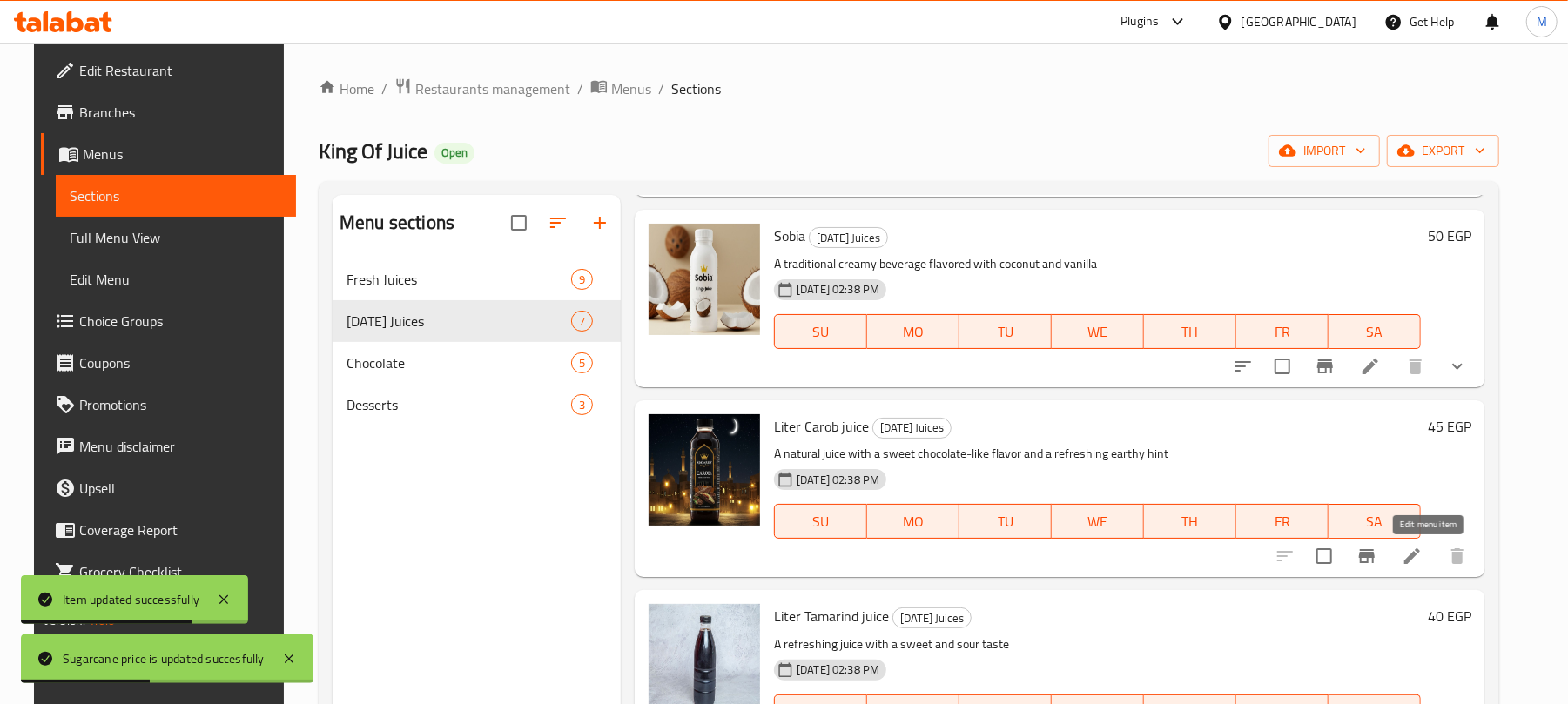
click at [1420, 558] on icon at bounding box center [1412, 556] width 16 height 16
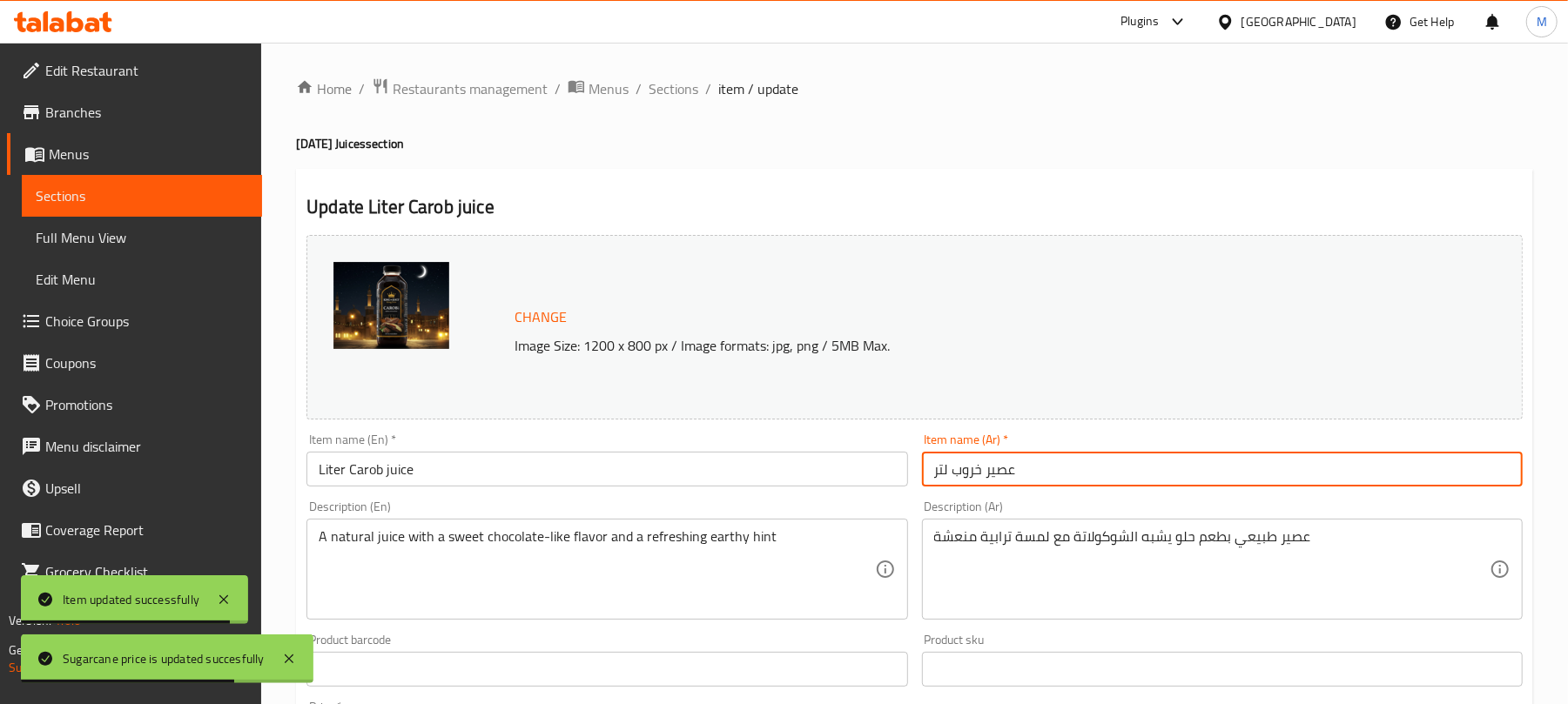
click at [1070, 458] on input "عصير خروب لتر" at bounding box center [1222, 469] width 600 height 35
paste input "روب"
type input "خروب"
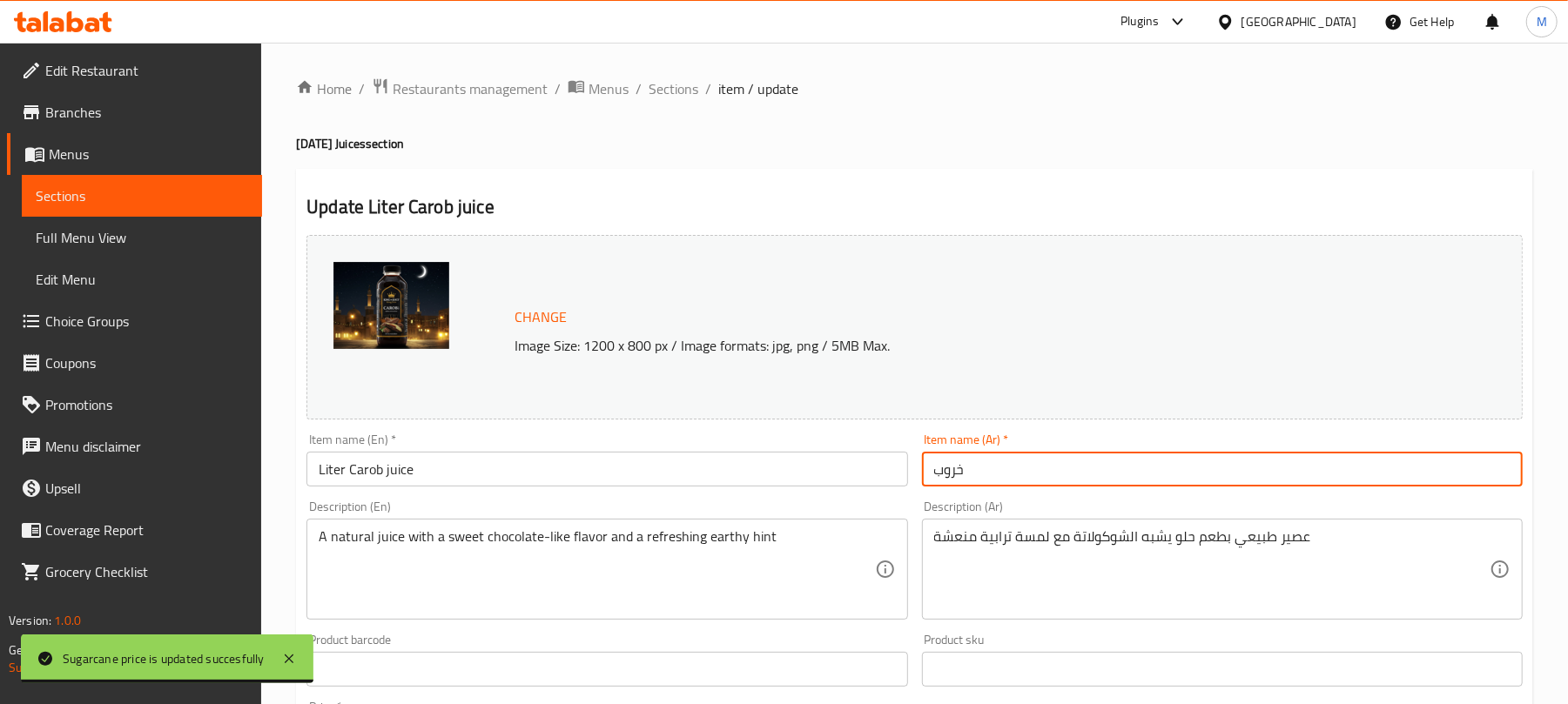
click at [461, 484] on input "Liter Carob juice" at bounding box center [606, 469] width 600 height 35
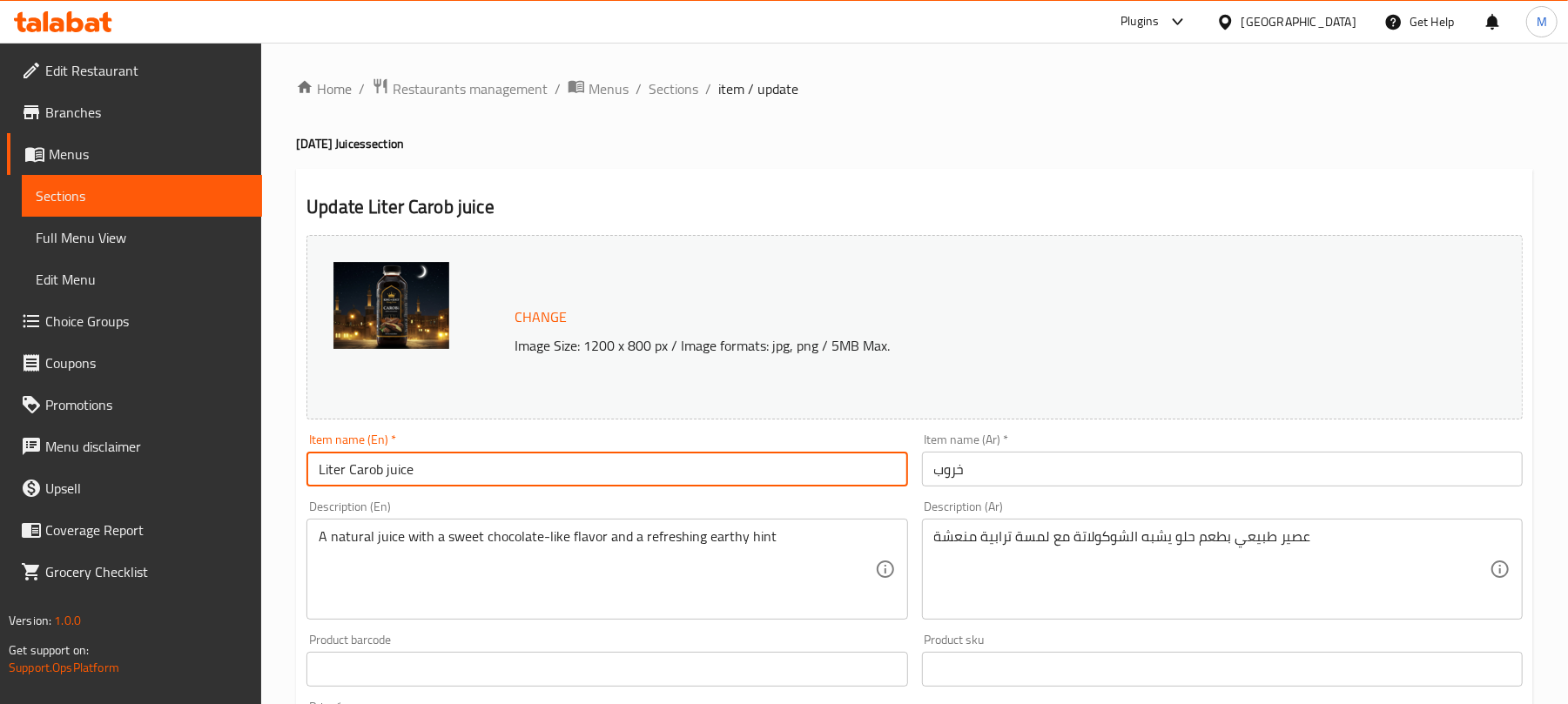
paste input "Carob"
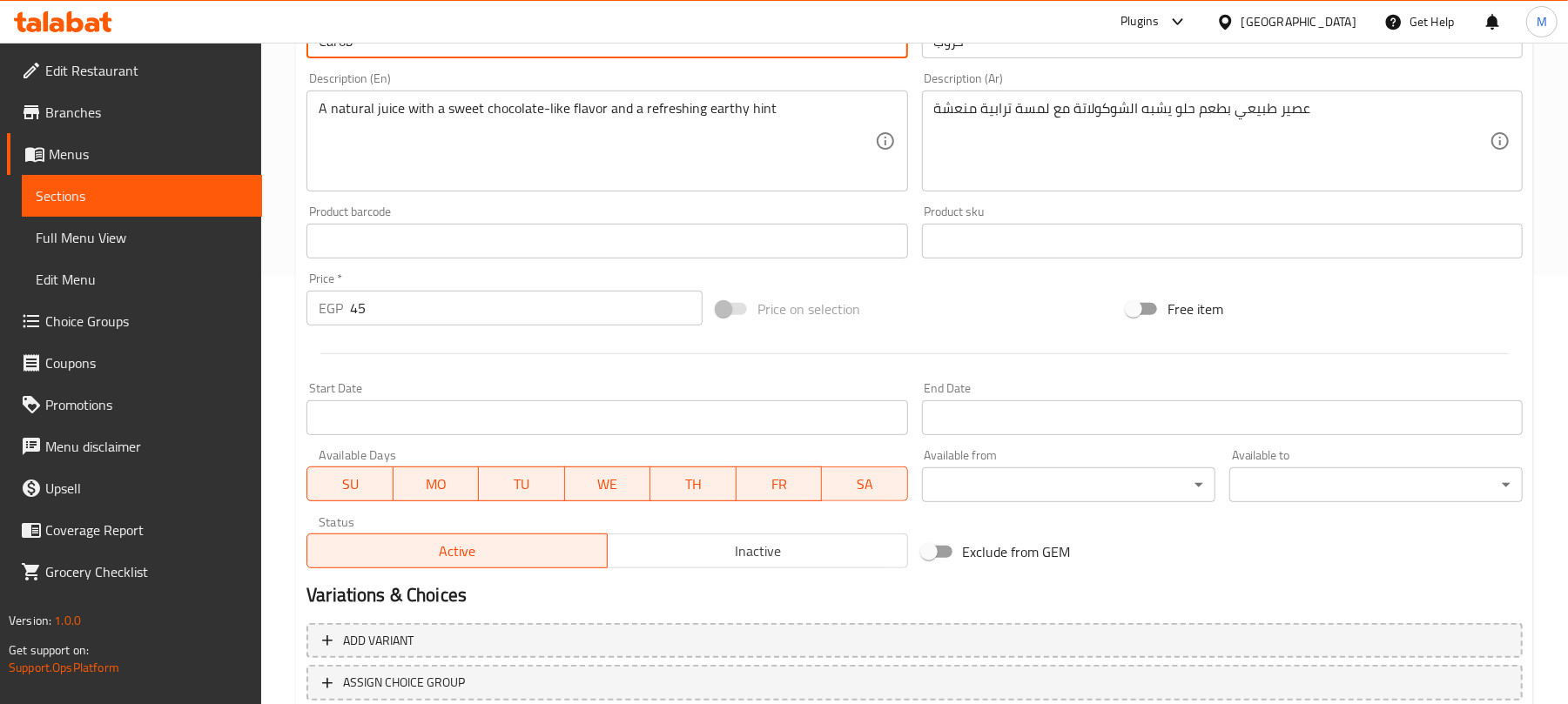
scroll to position [464, 0]
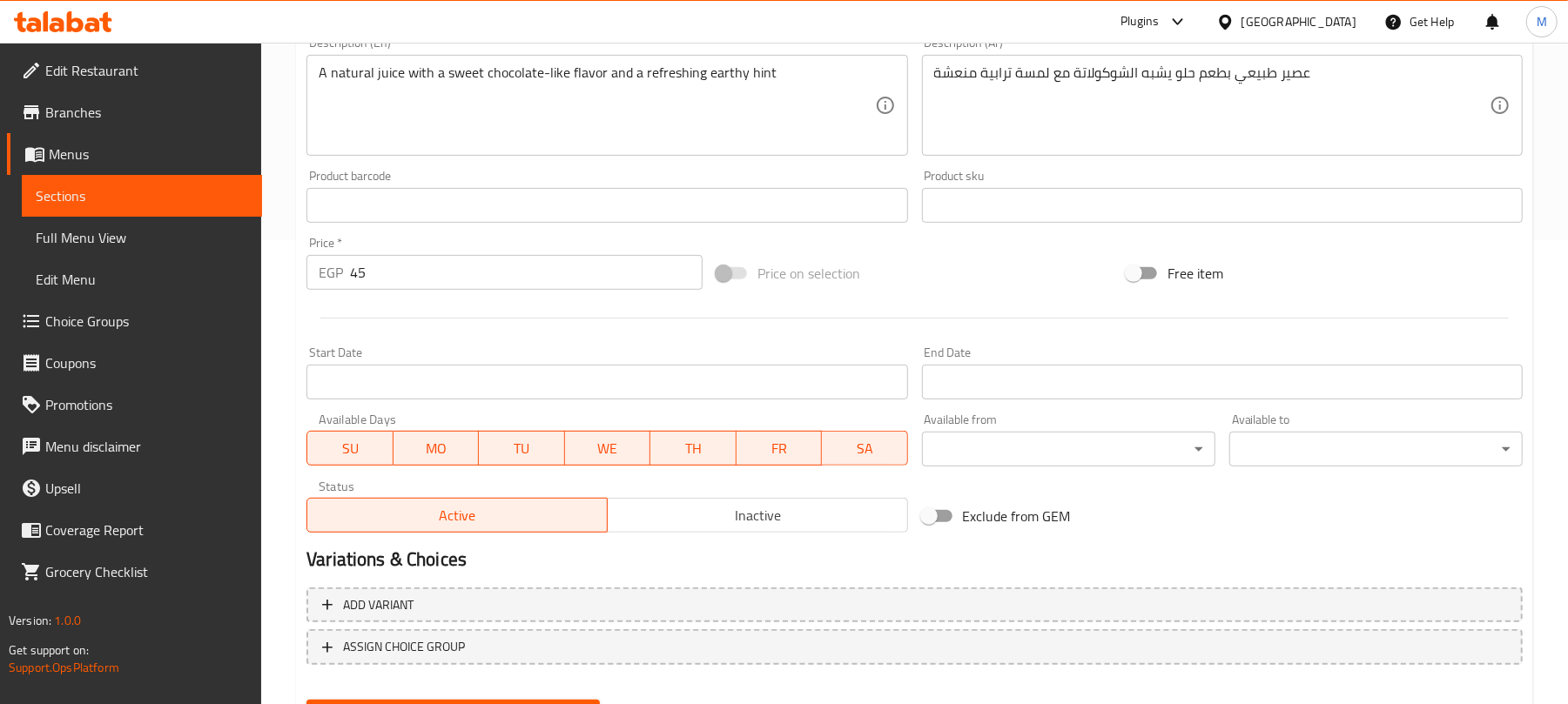
type input "Carob"
click at [414, 258] on input "45" at bounding box center [525, 273] width 352 height 35
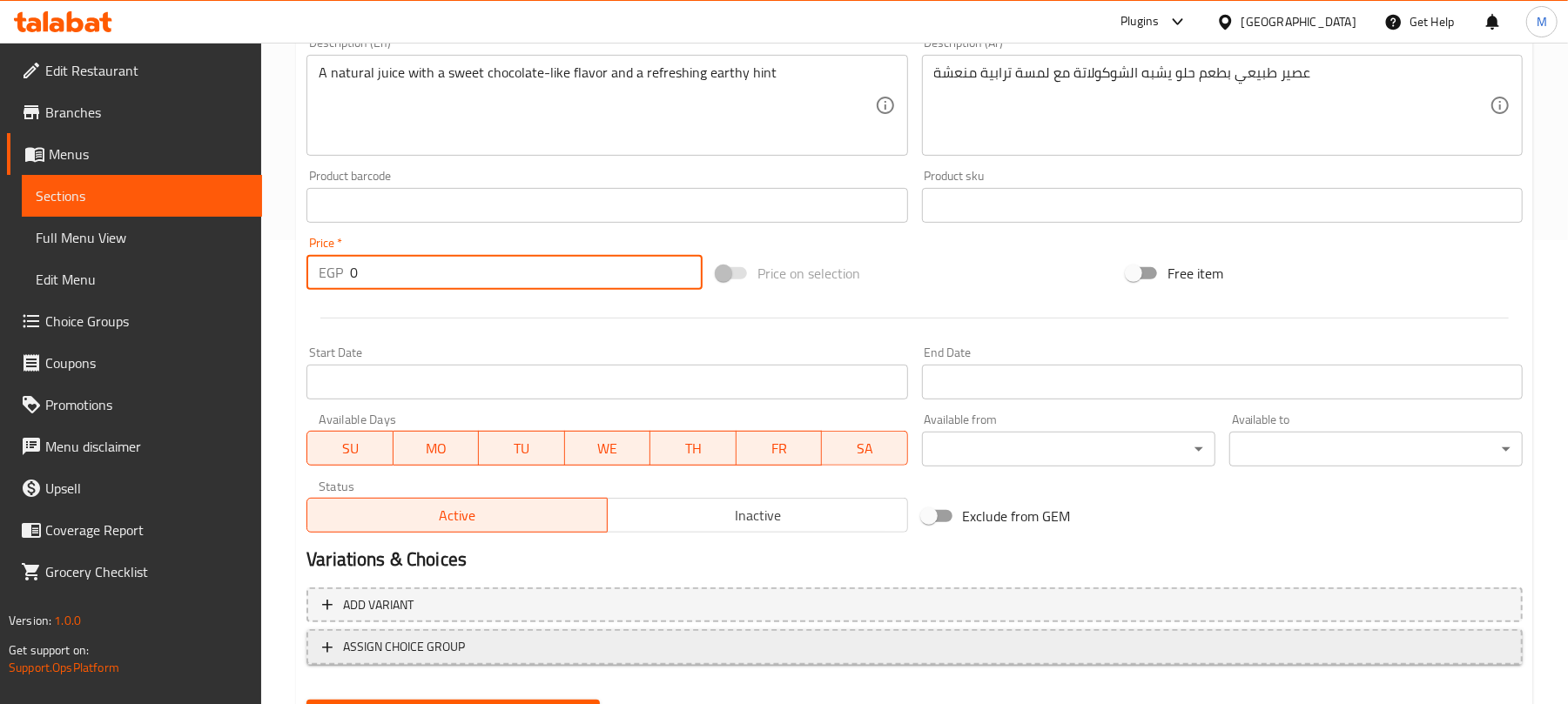
type input "0"
click at [731, 641] on span "ASSIGN CHOICE GROUP" at bounding box center [914, 648] width 1185 height 22
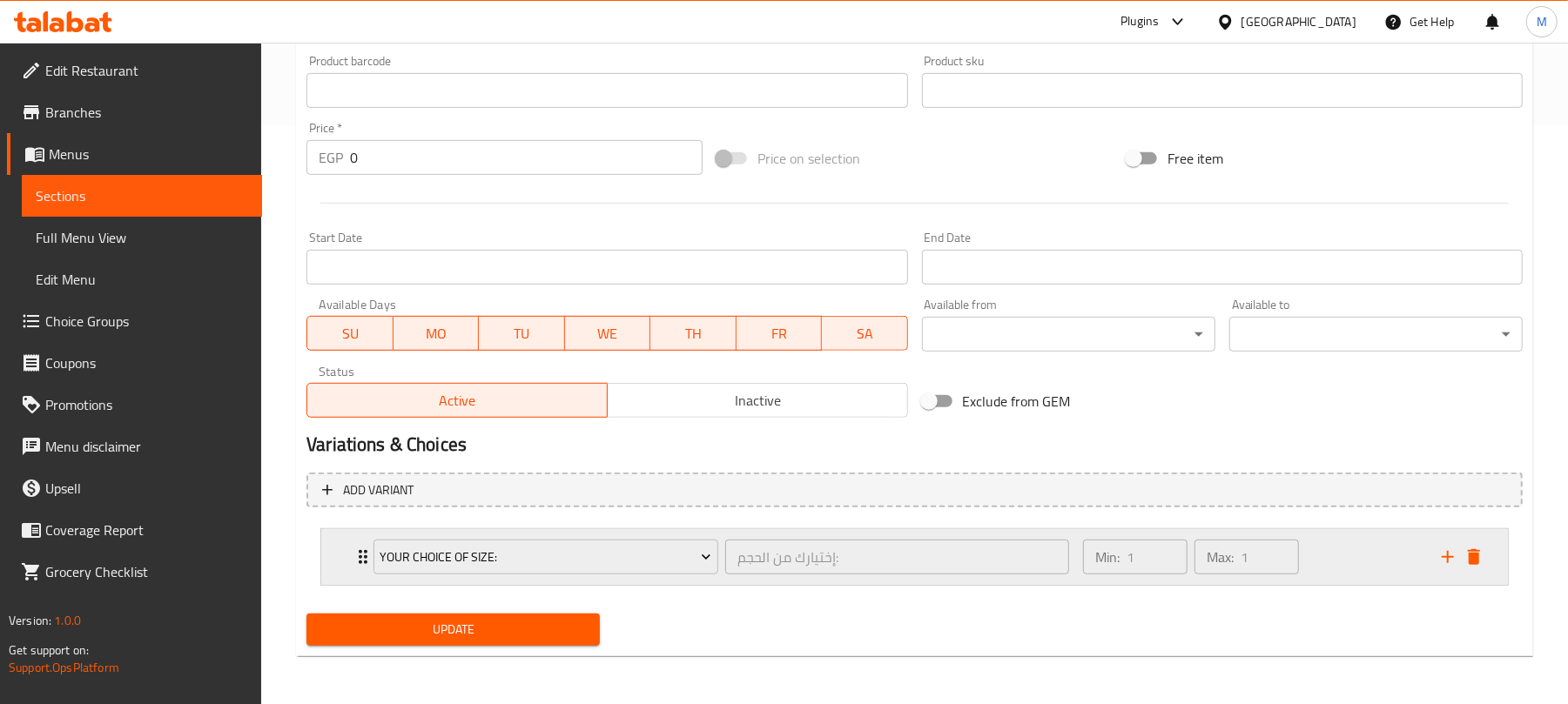
scroll to position [580, 0]
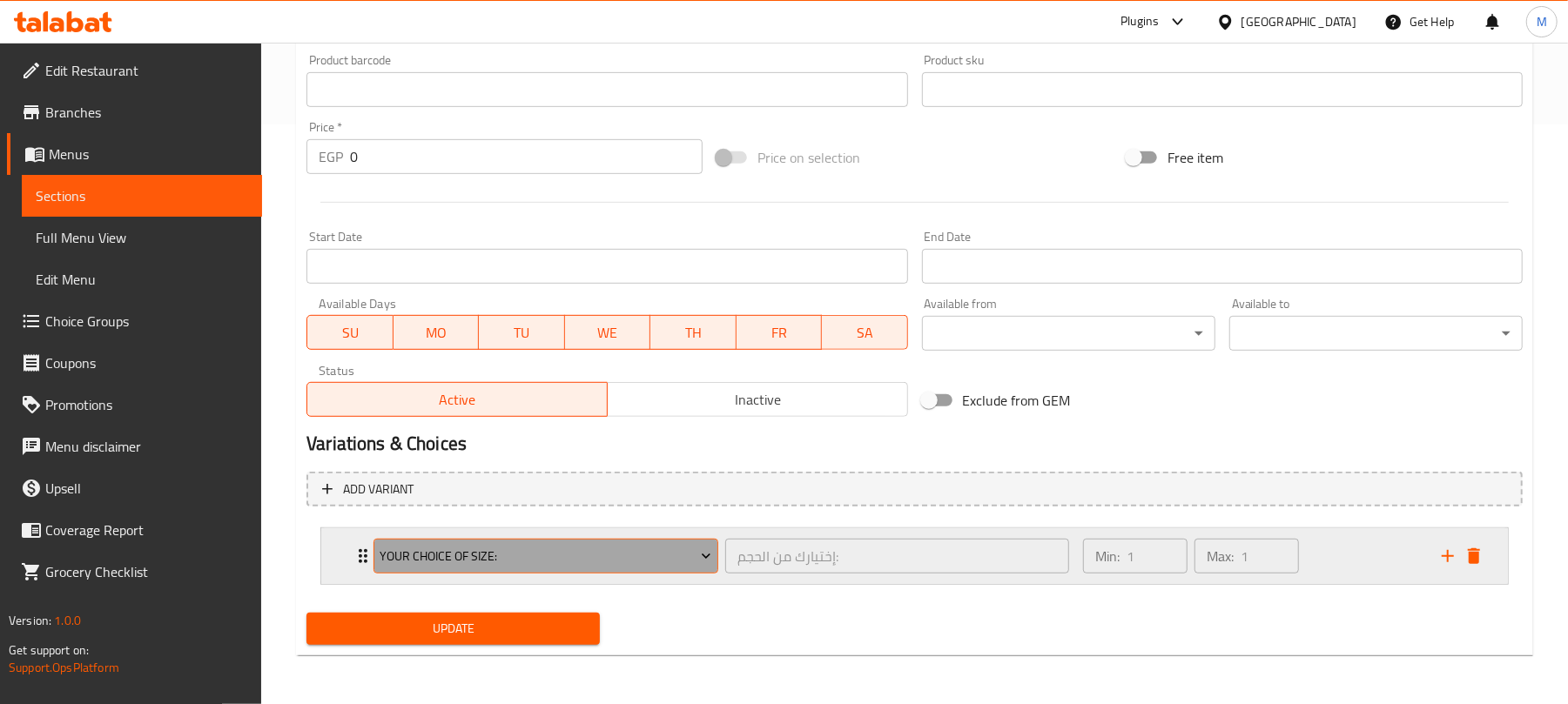
click at [695, 562] on span "Your Choice Of Size:" at bounding box center [546, 557] width 332 height 22
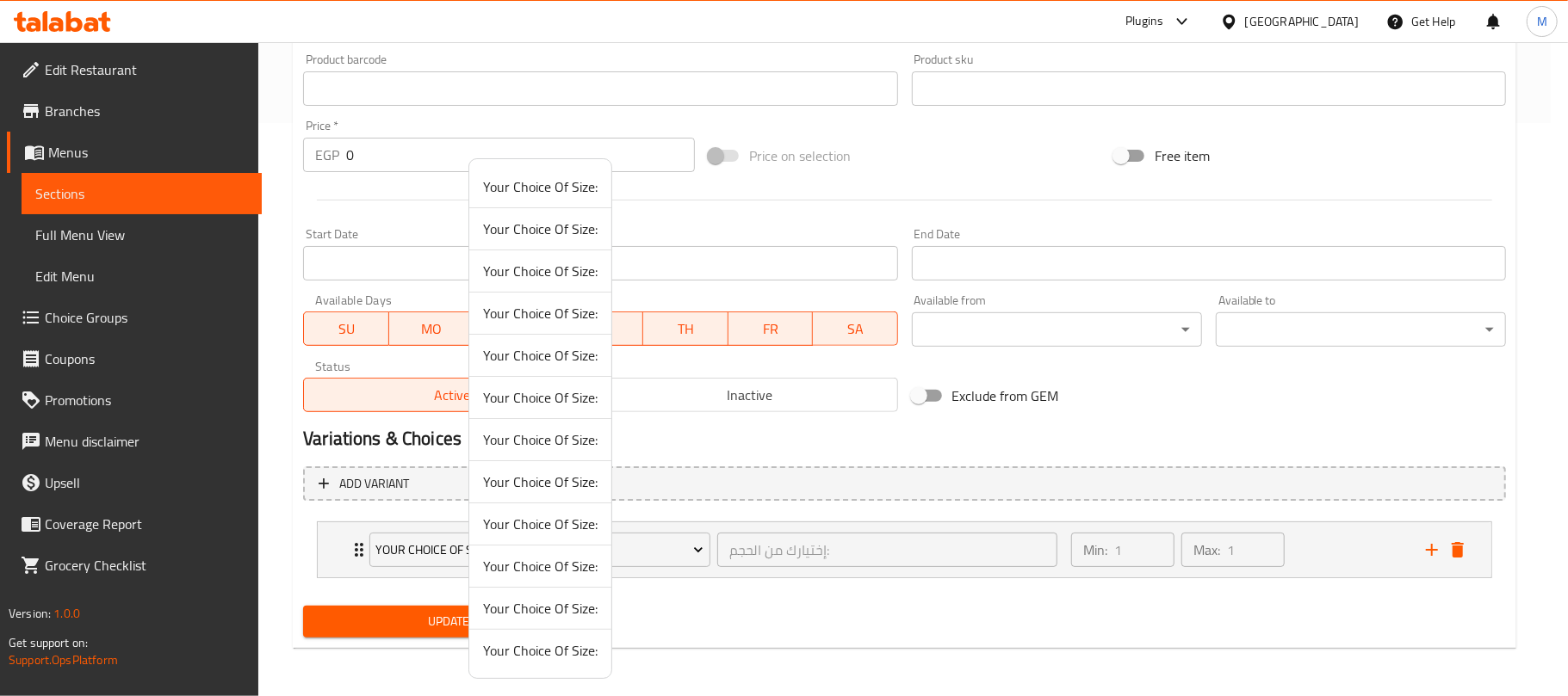
click at [556, 525] on span "Your Choice Of Size:" at bounding box center [540, 524] width 114 height 21
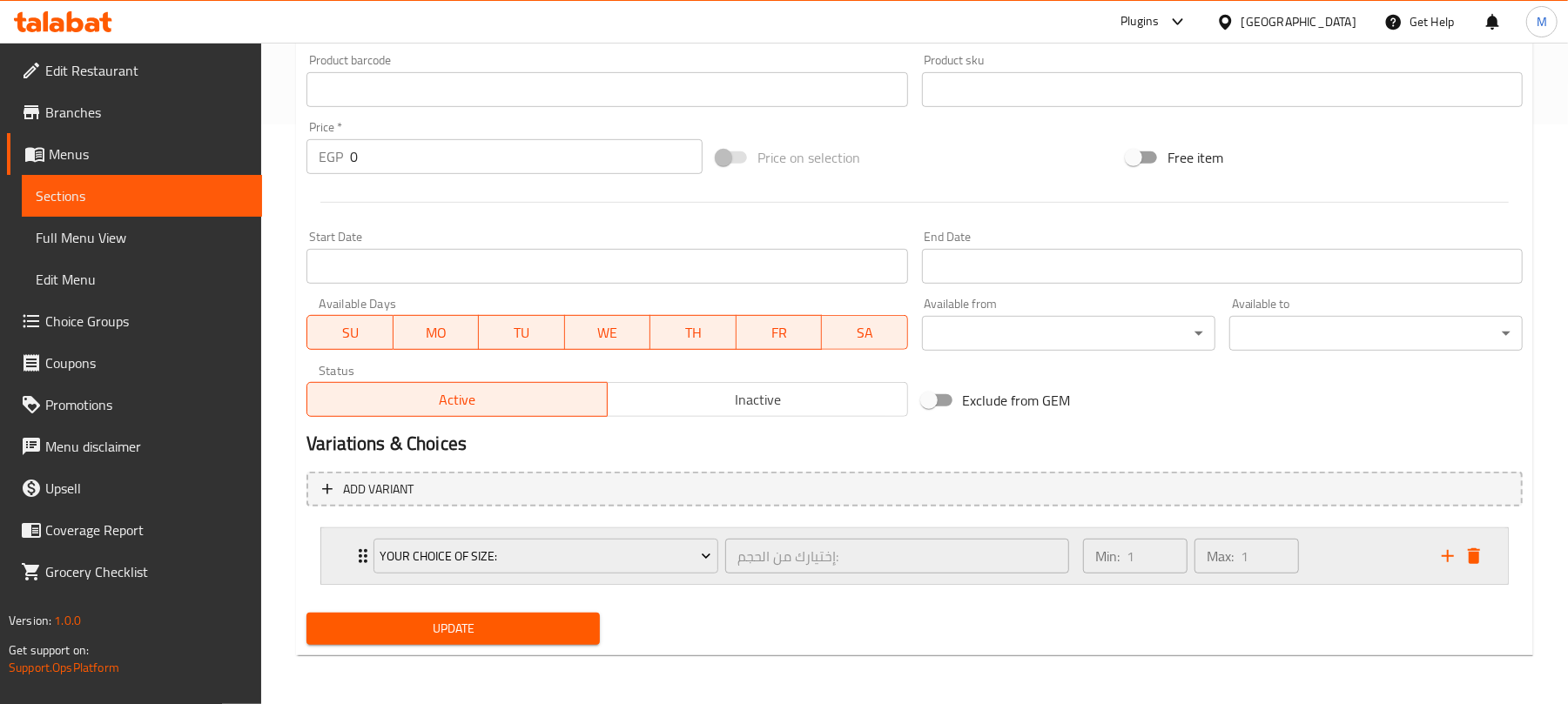
click at [1345, 549] on div "Min: 1 ​ Max: 1 ​" at bounding box center [1252, 556] width 359 height 56
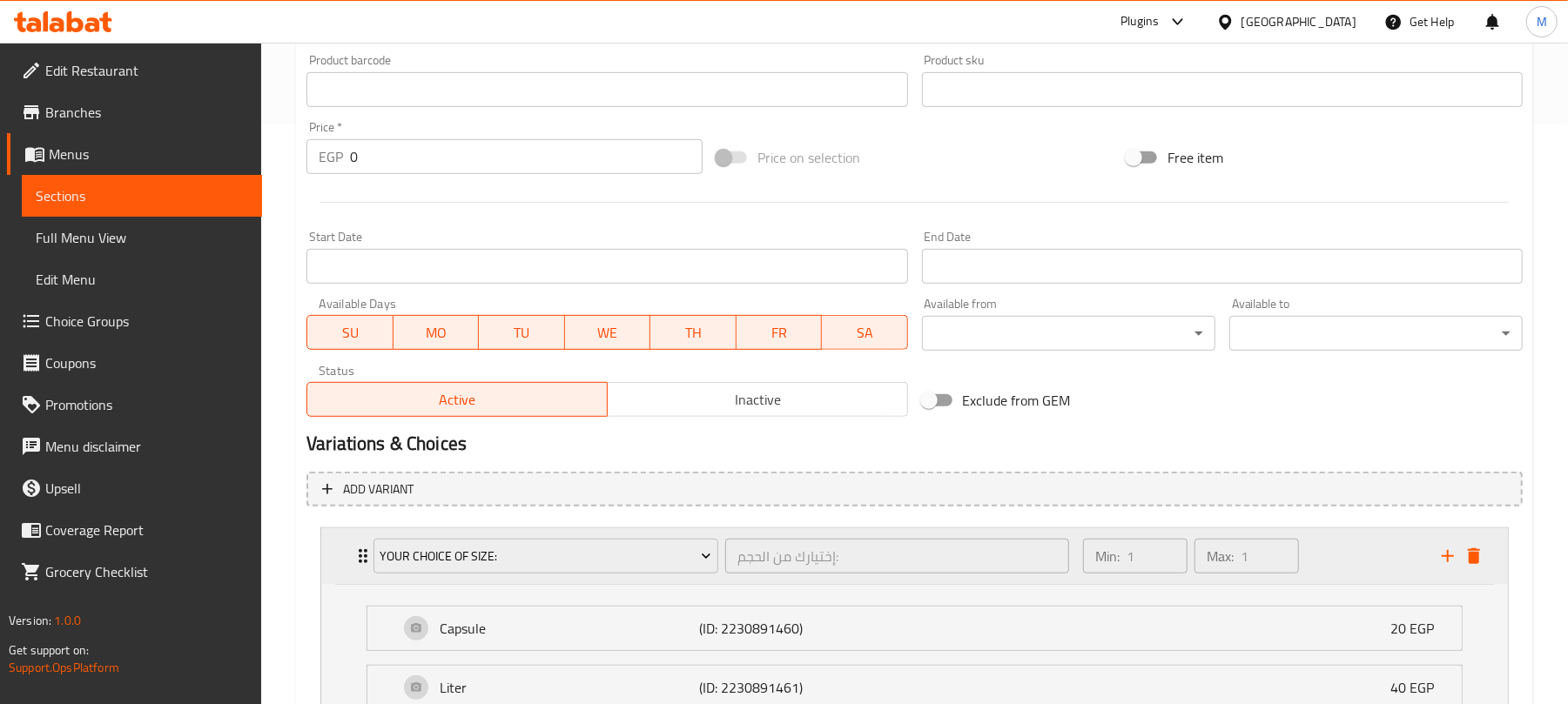
scroll to position [735, 0]
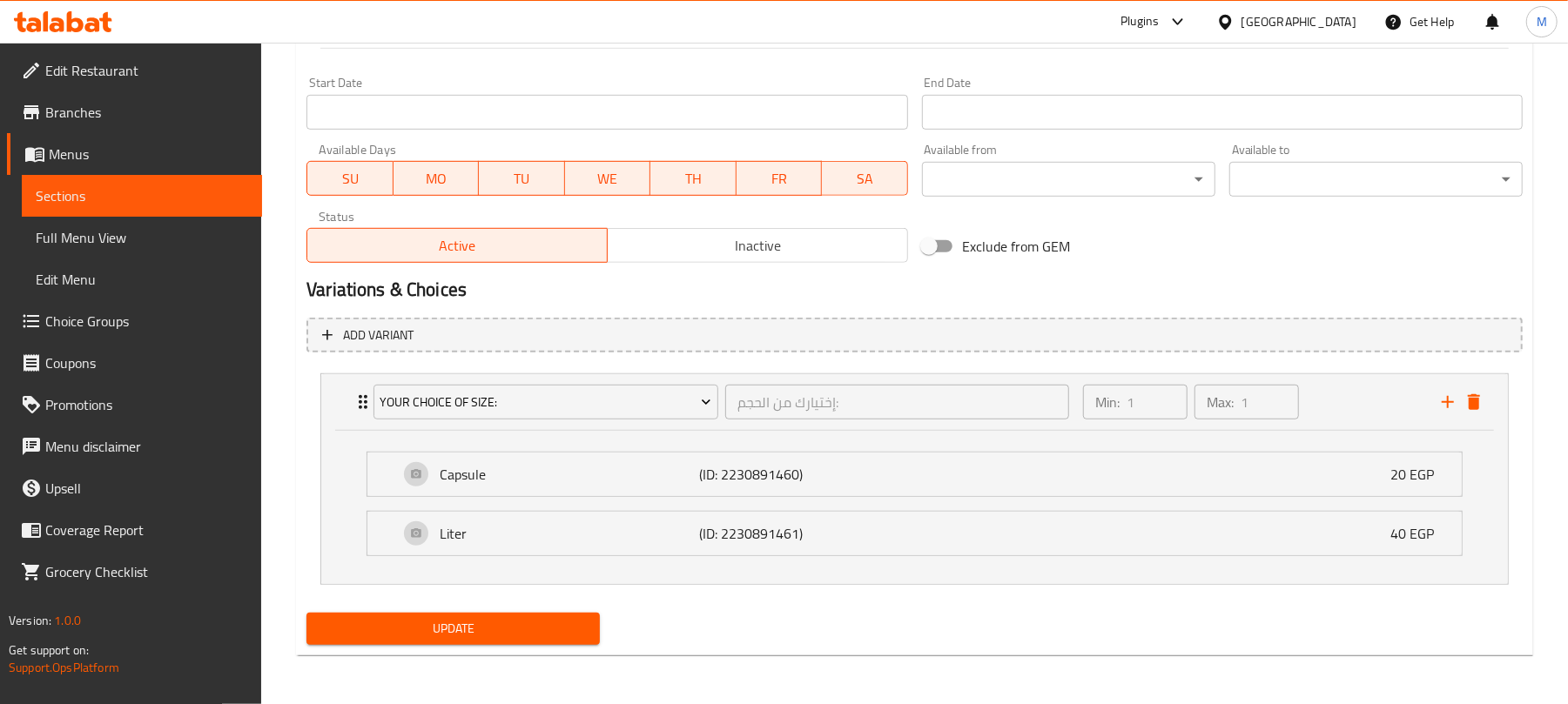
click at [531, 622] on span "Update" at bounding box center [452, 629] width 265 height 22
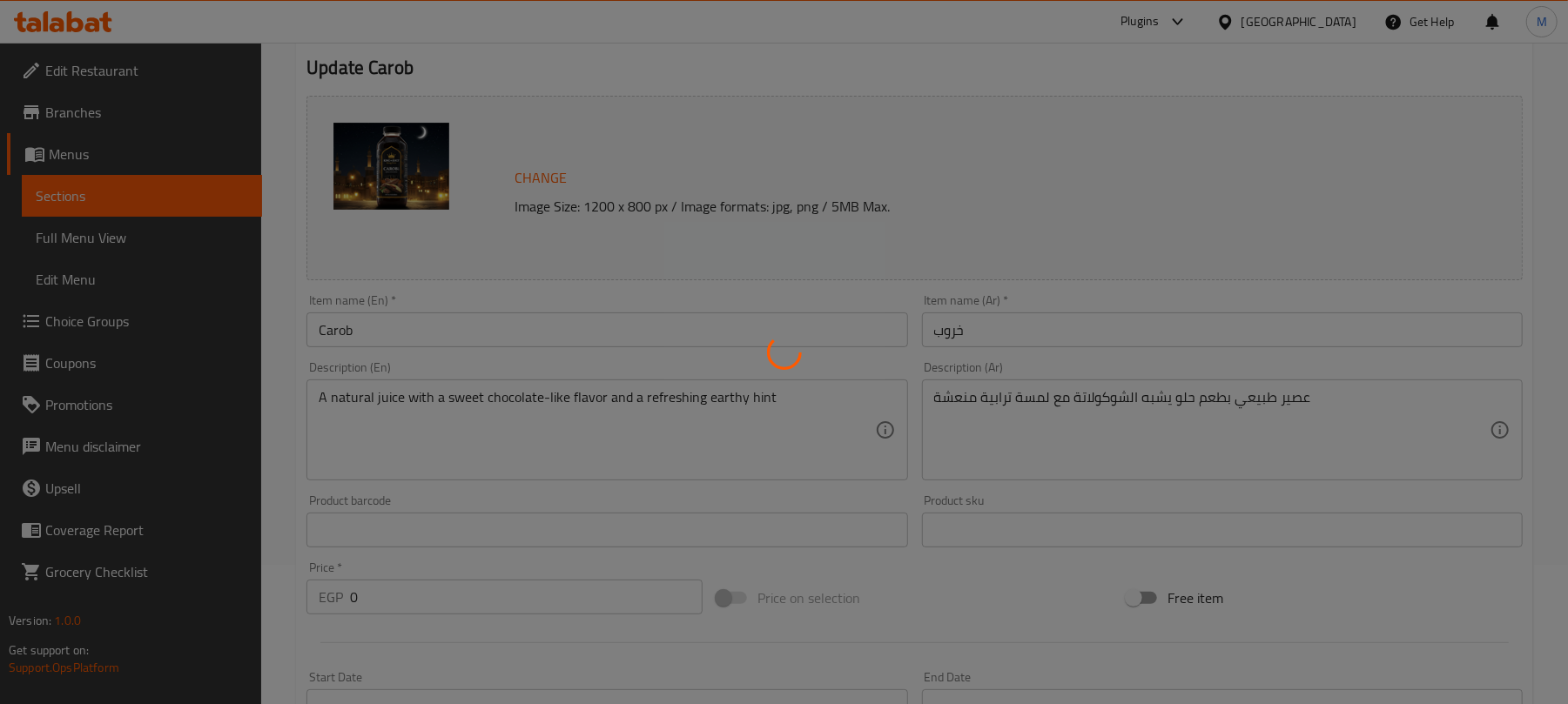
scroll to position [0, 0]
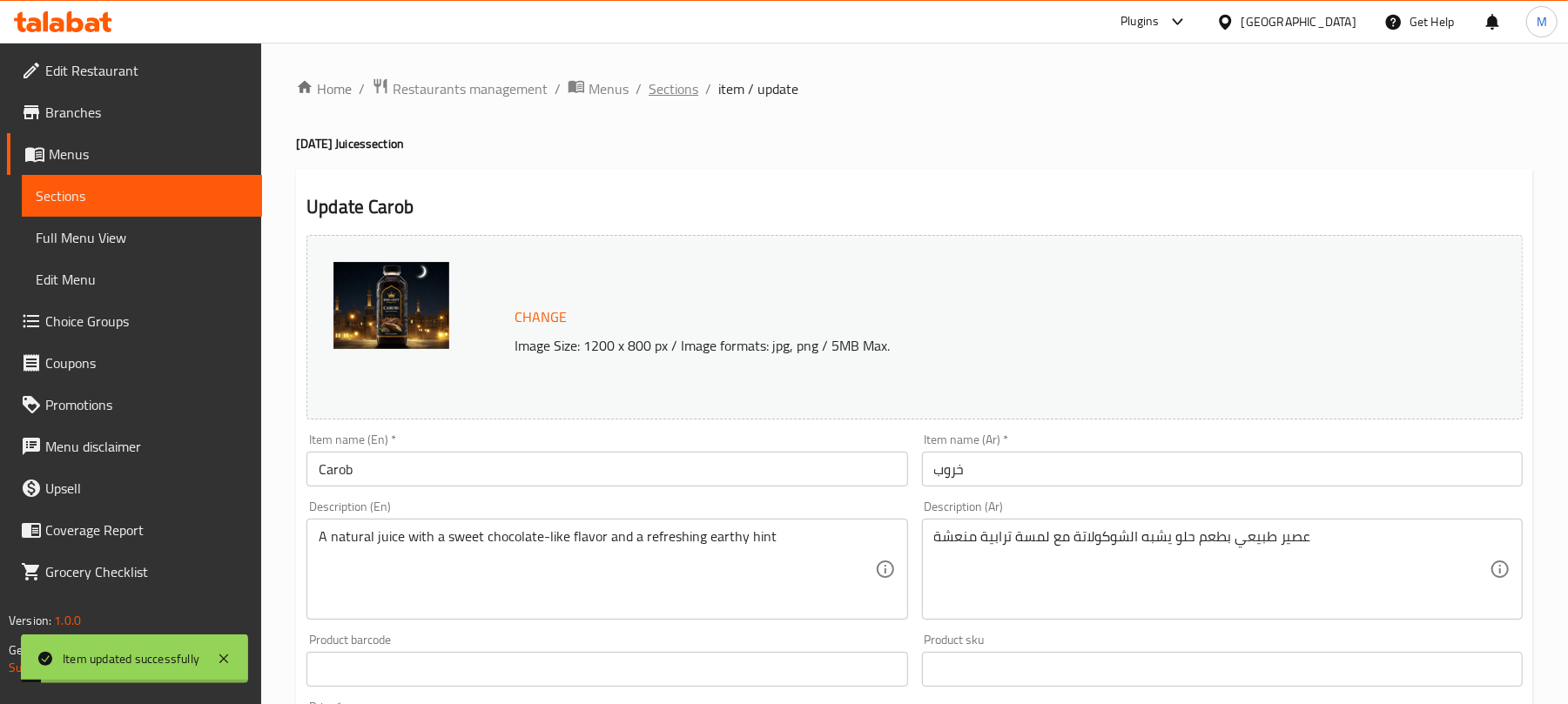
click at [648, 89] on span "Sections" at bounding box center [673, 89] width 50 height 21
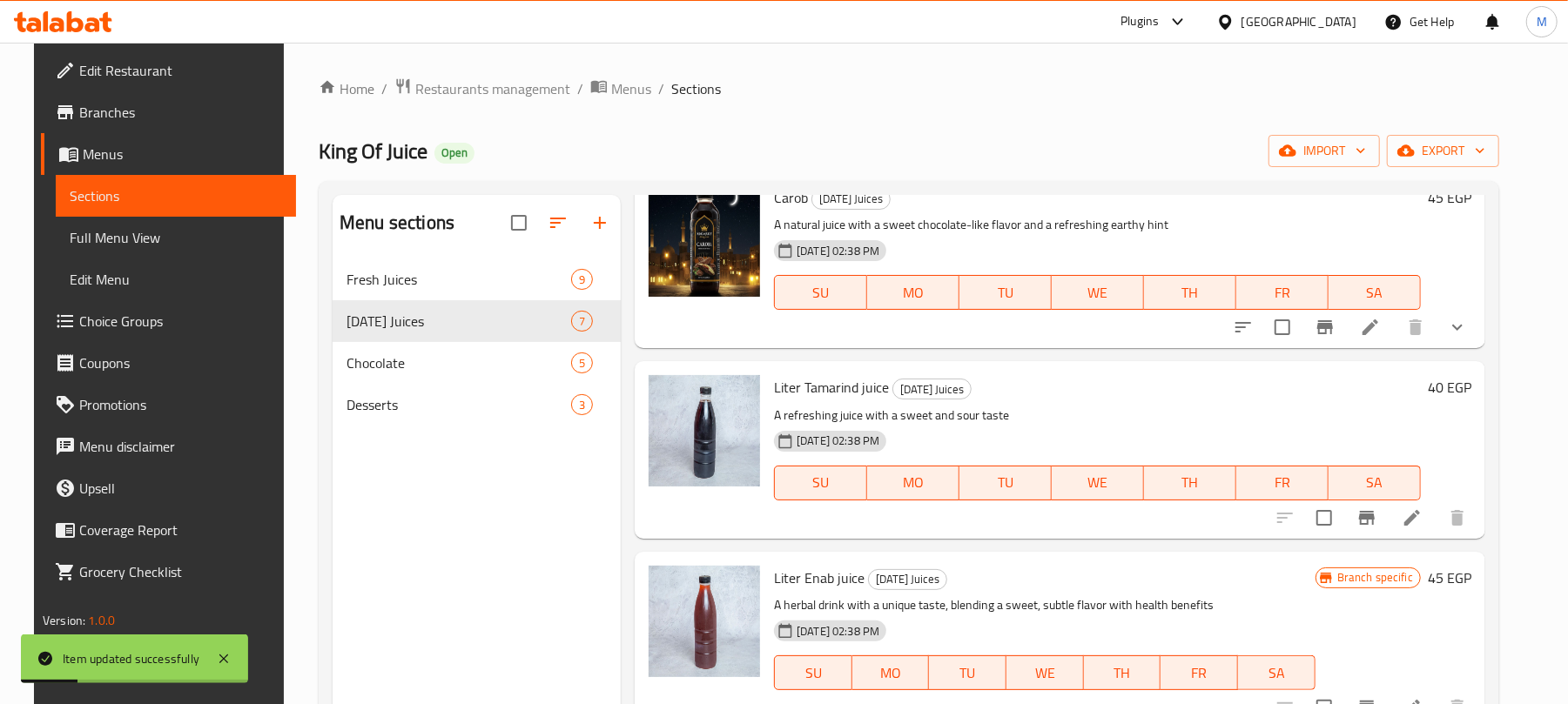
scroll to position [464, 0]
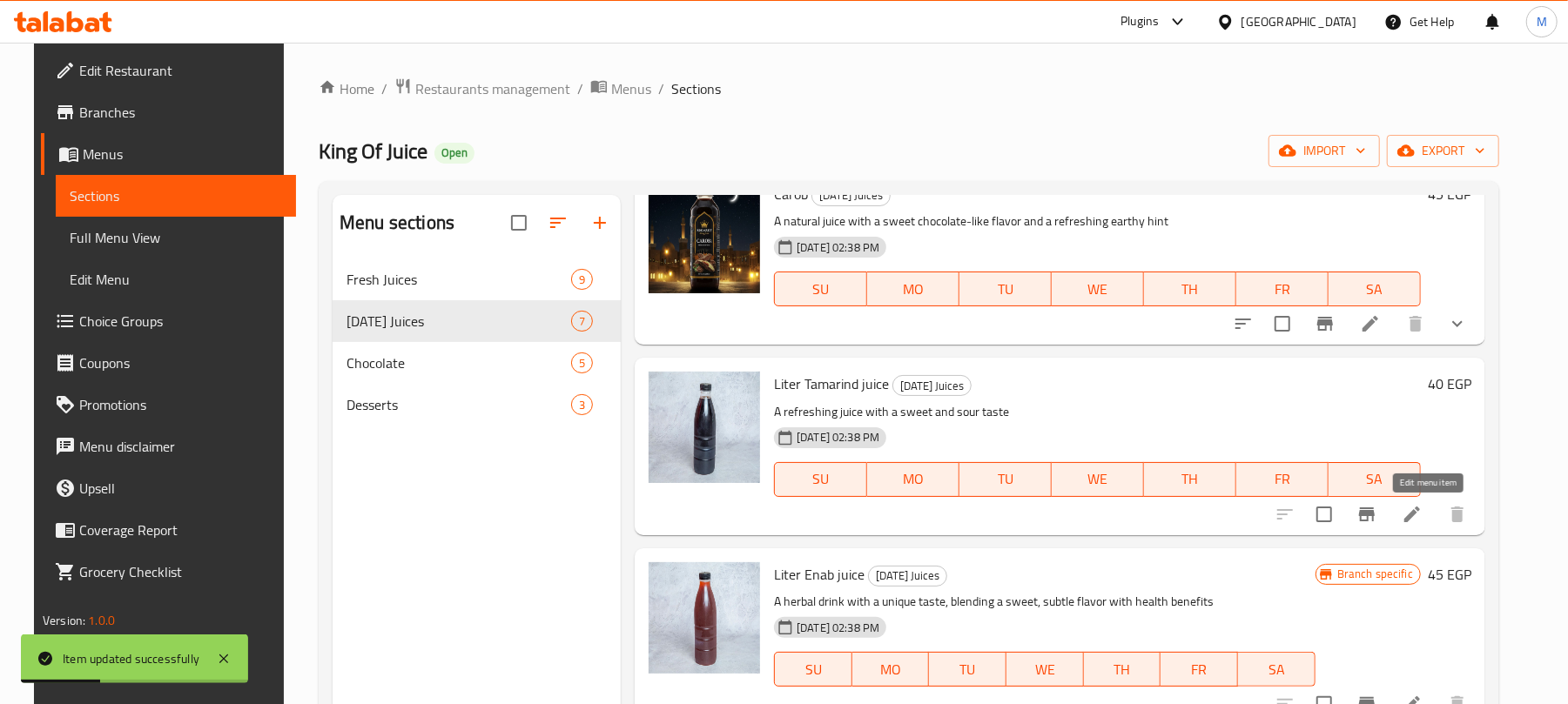
click at [1423, 513] on icon at bounding box center [1412, 514] width 21 height 21
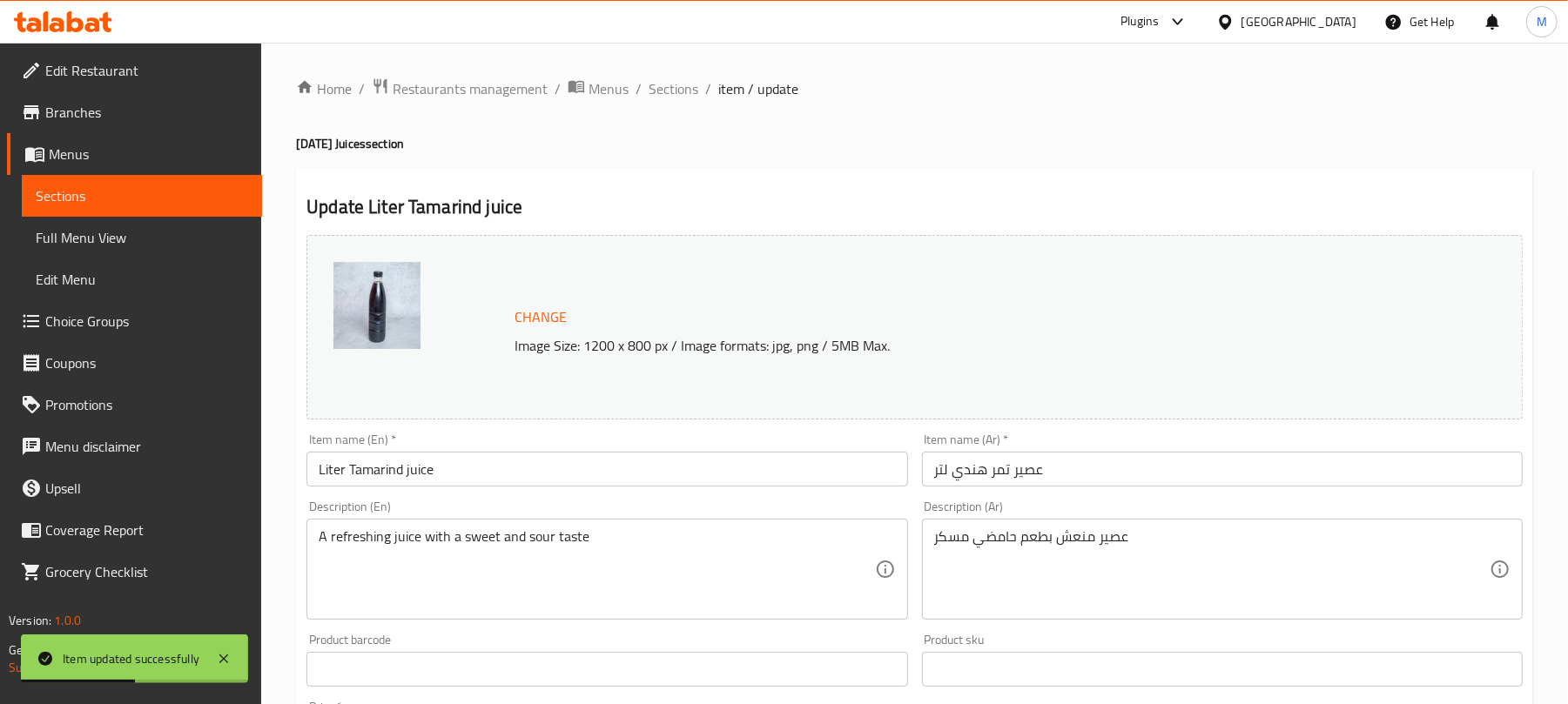
click at [1080, 474] on input "عصير تمر هندي لتر" at bounding box center [1222, 469] width 600 height 35
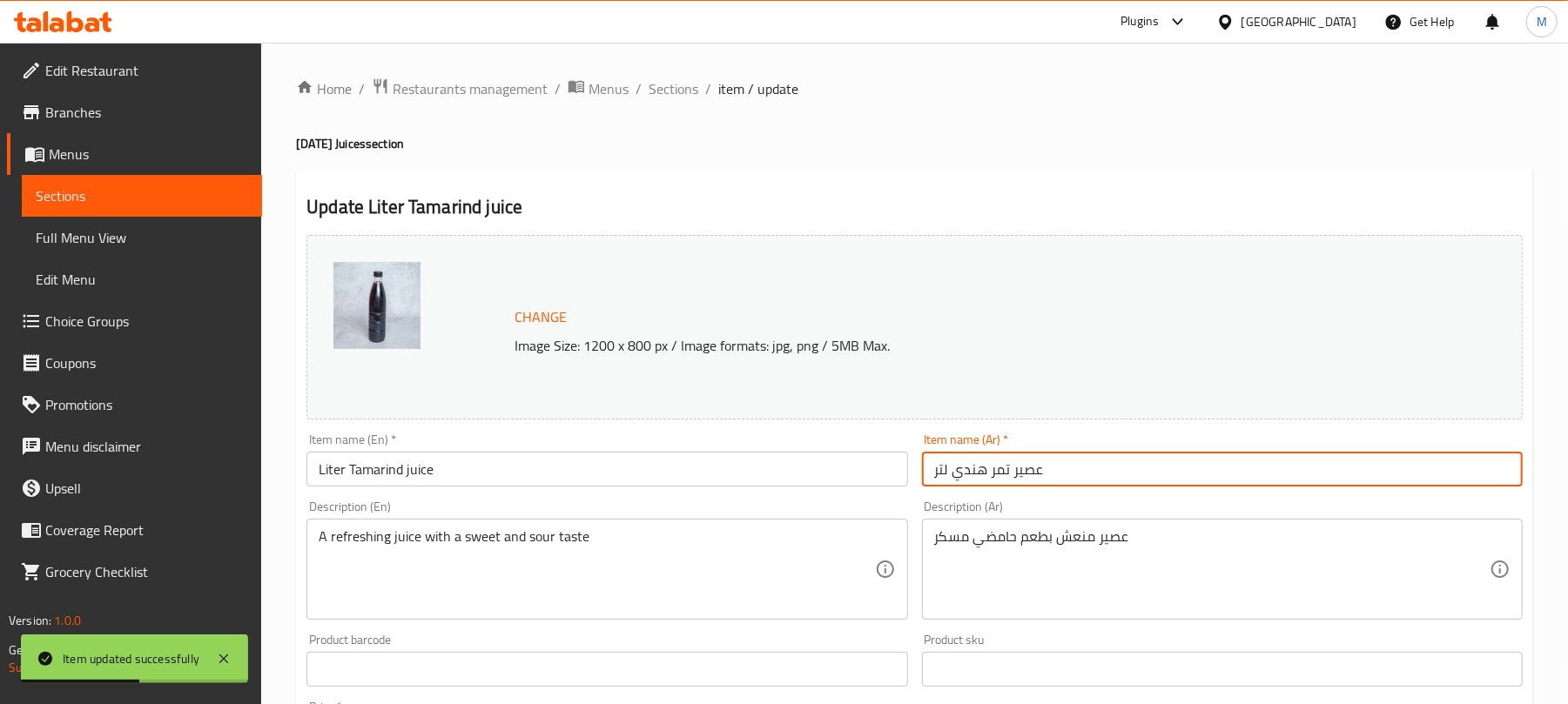
paste input "مر هندي"
type input "تمر هندي"
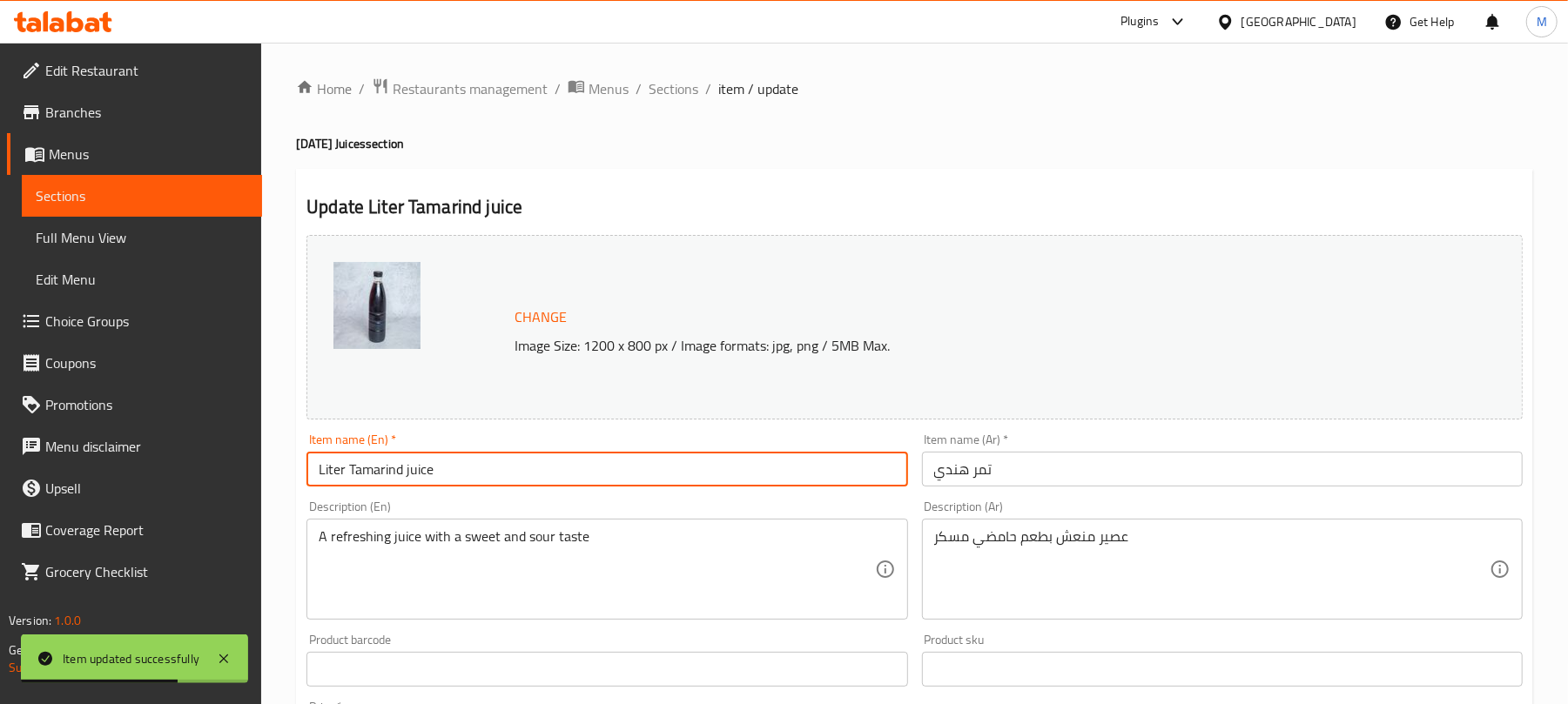
click at [558, 460] on input "Liter Tamarind juice" at bounding box center [606, 469] width 600 height 35
paste input "Tamarind"
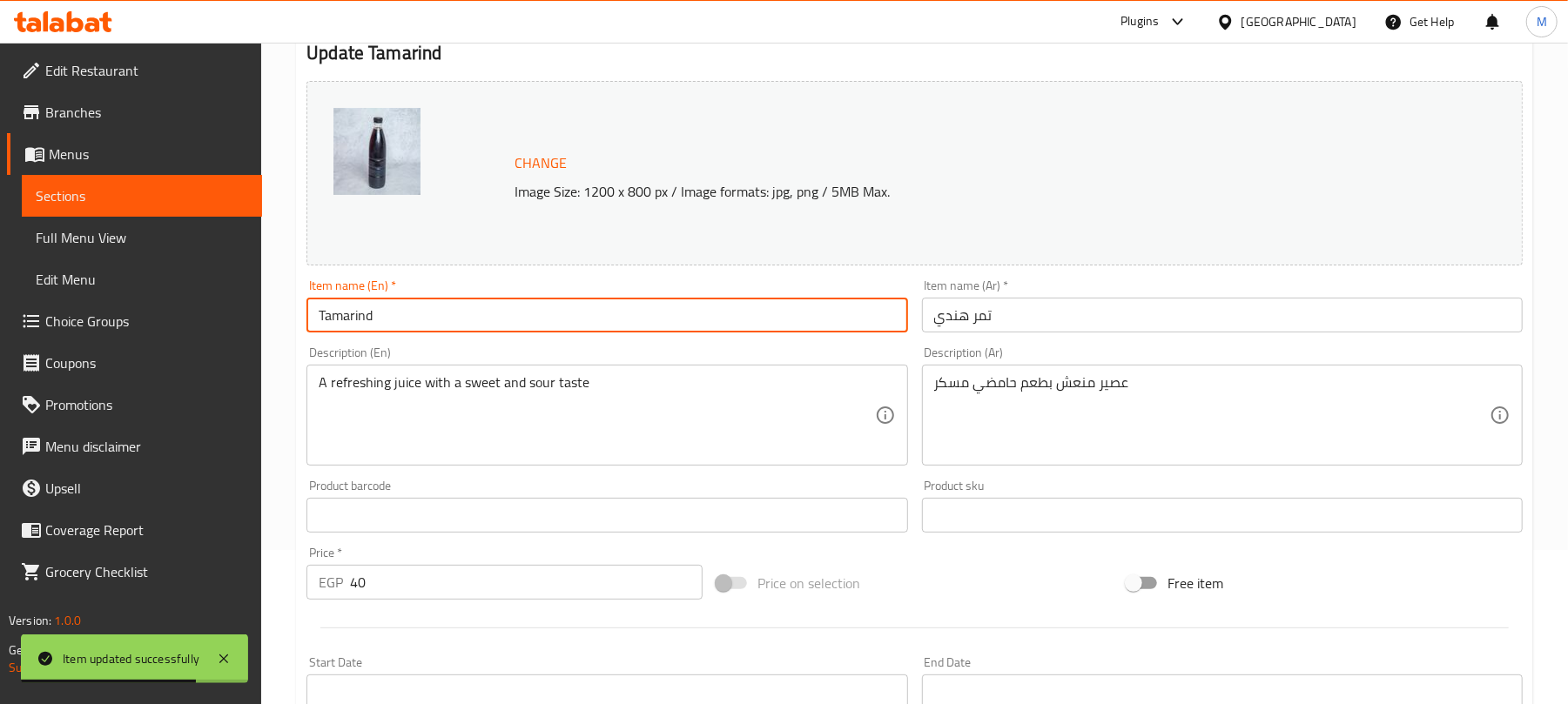
scroll to position [550, 0]
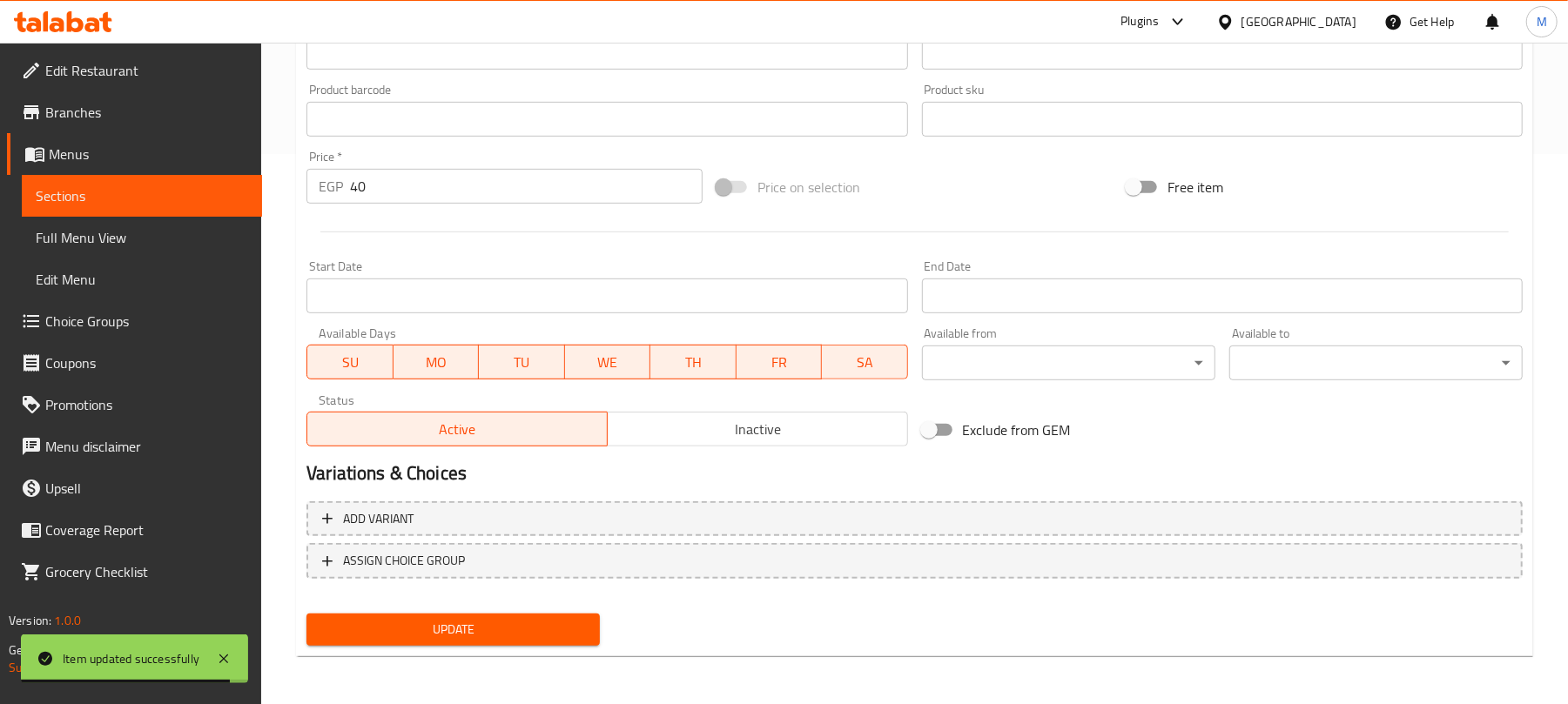
type input "Tamarind"
click at [425, 196] on input "40" at bounding box center [525, 187] width 352 height 35
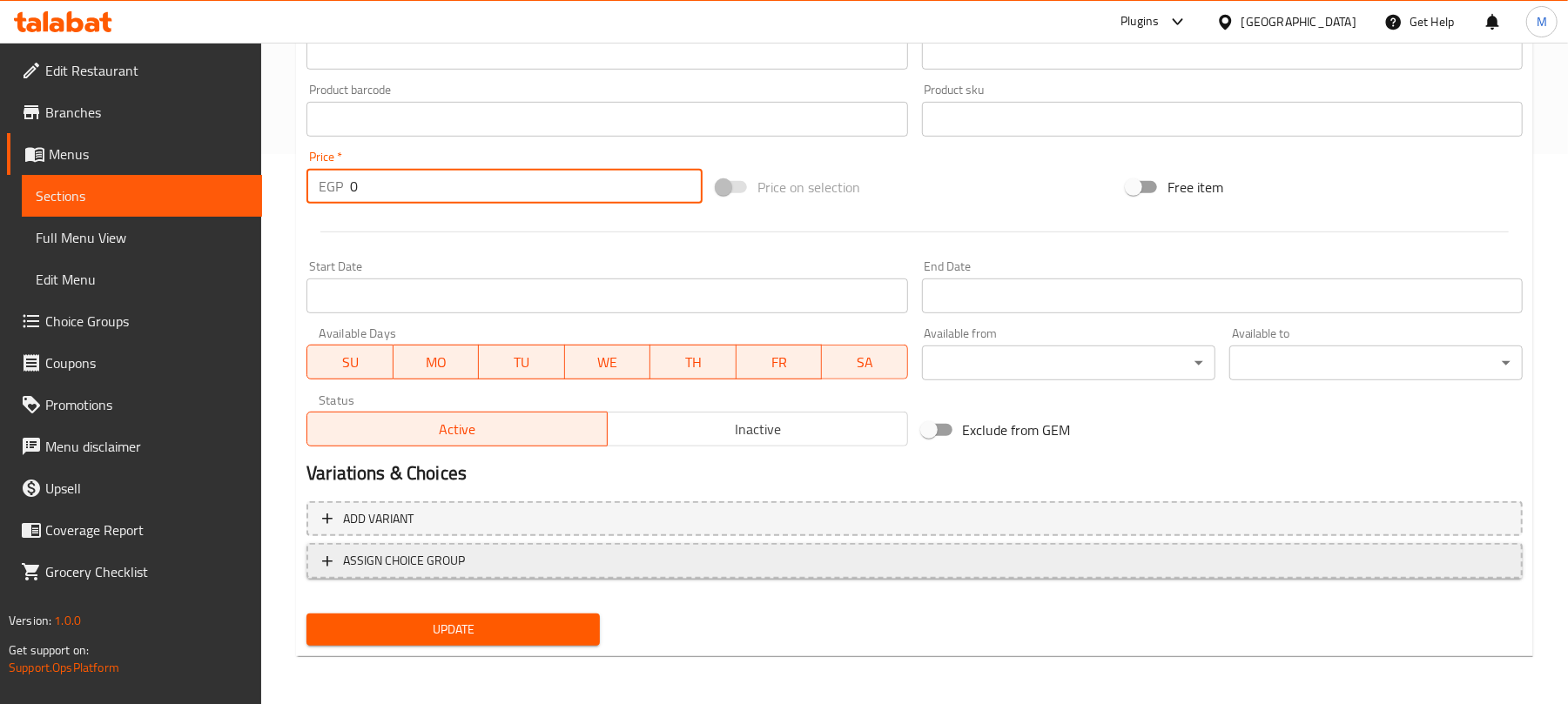
type input "0"
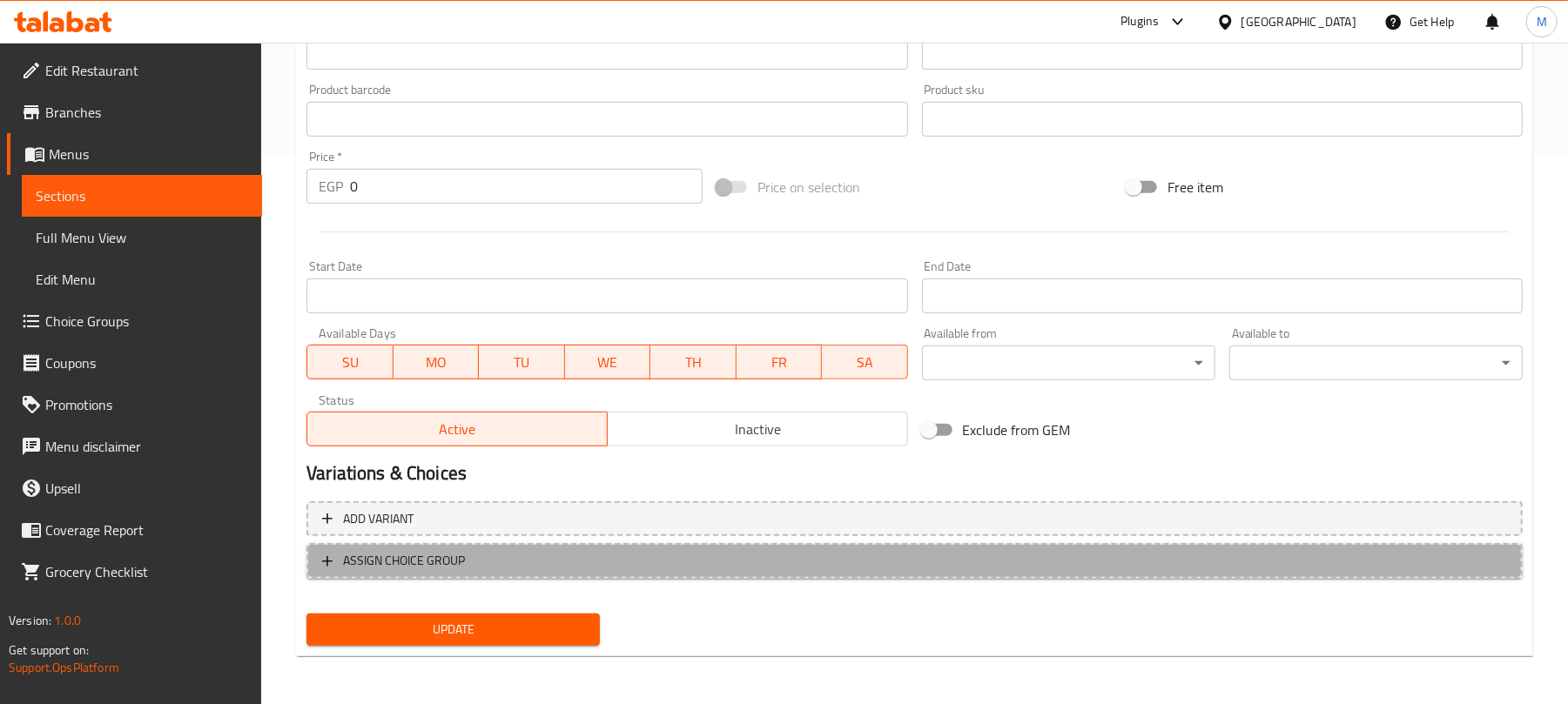
click at [627, 566] on span "ASSIGN CHOICE GROUP" at bounding box center [914, 562] width 1185 height 22
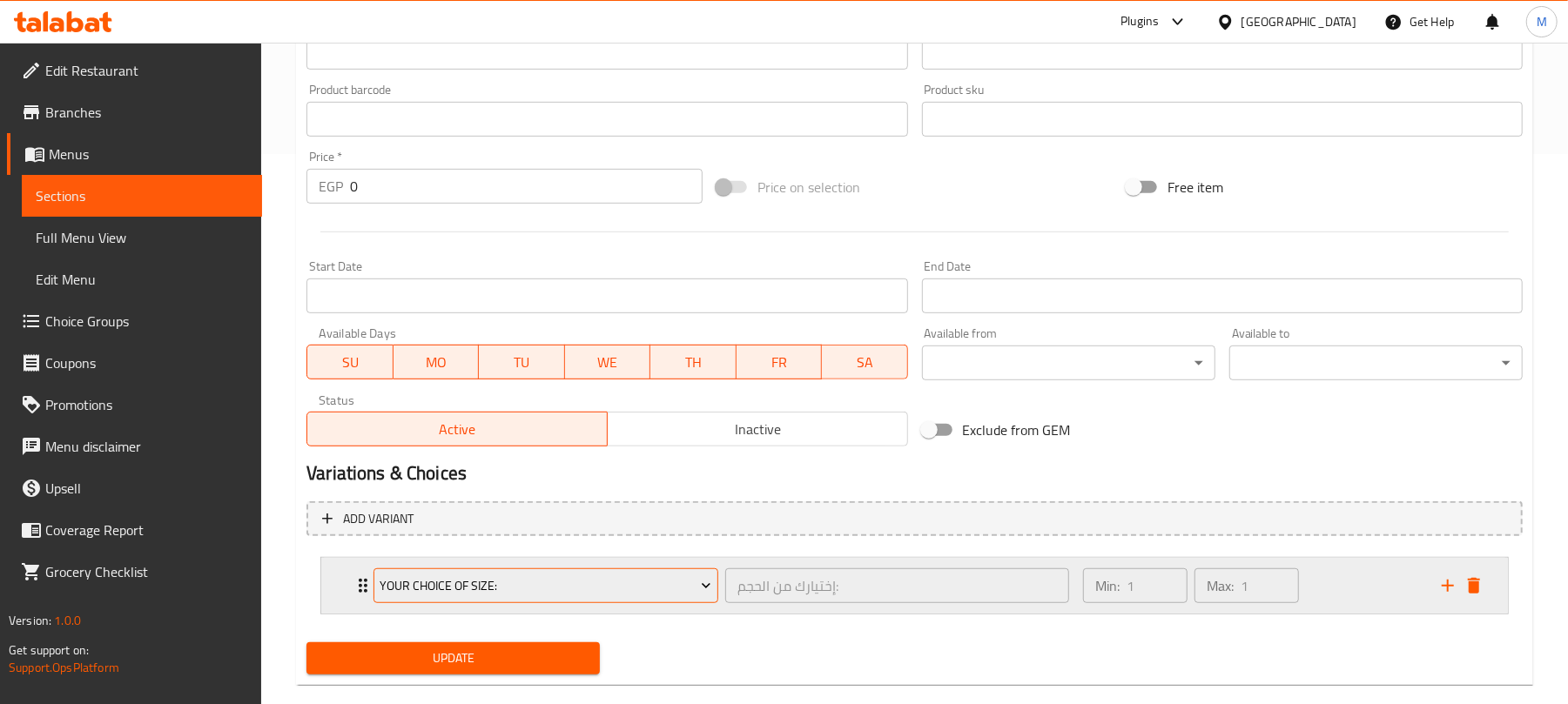
click at [574, 598] on button "Your Choice Of Size:" at bounding box center [546, 587] width 345 height 35
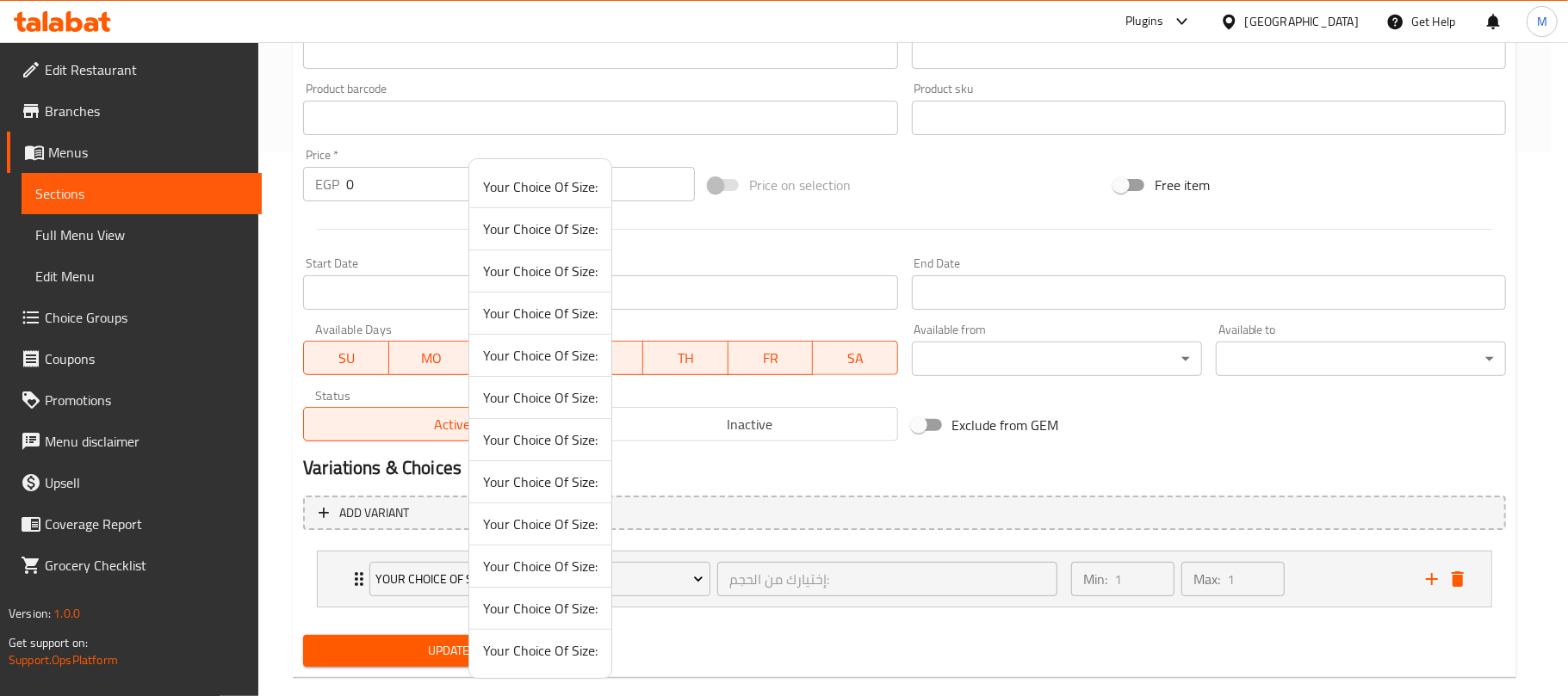
click at [574, 527] on span "Your Choice Of Size:" at bounding box center [540, 524] width 114 height 21
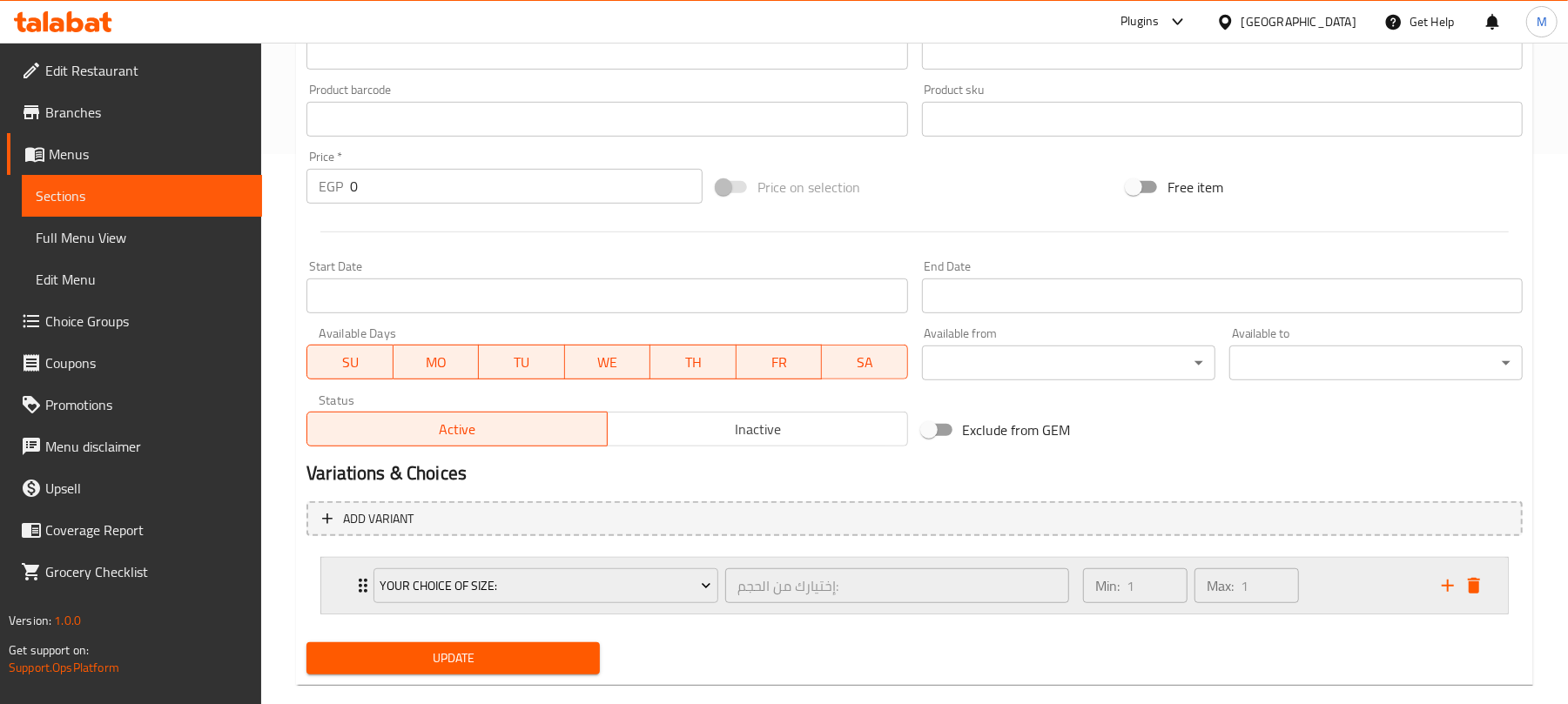
click at [1344, 584] on div "Min: 1 ​ Max: 1 ​" at bounding box center [1252, 586] width 359 height 56
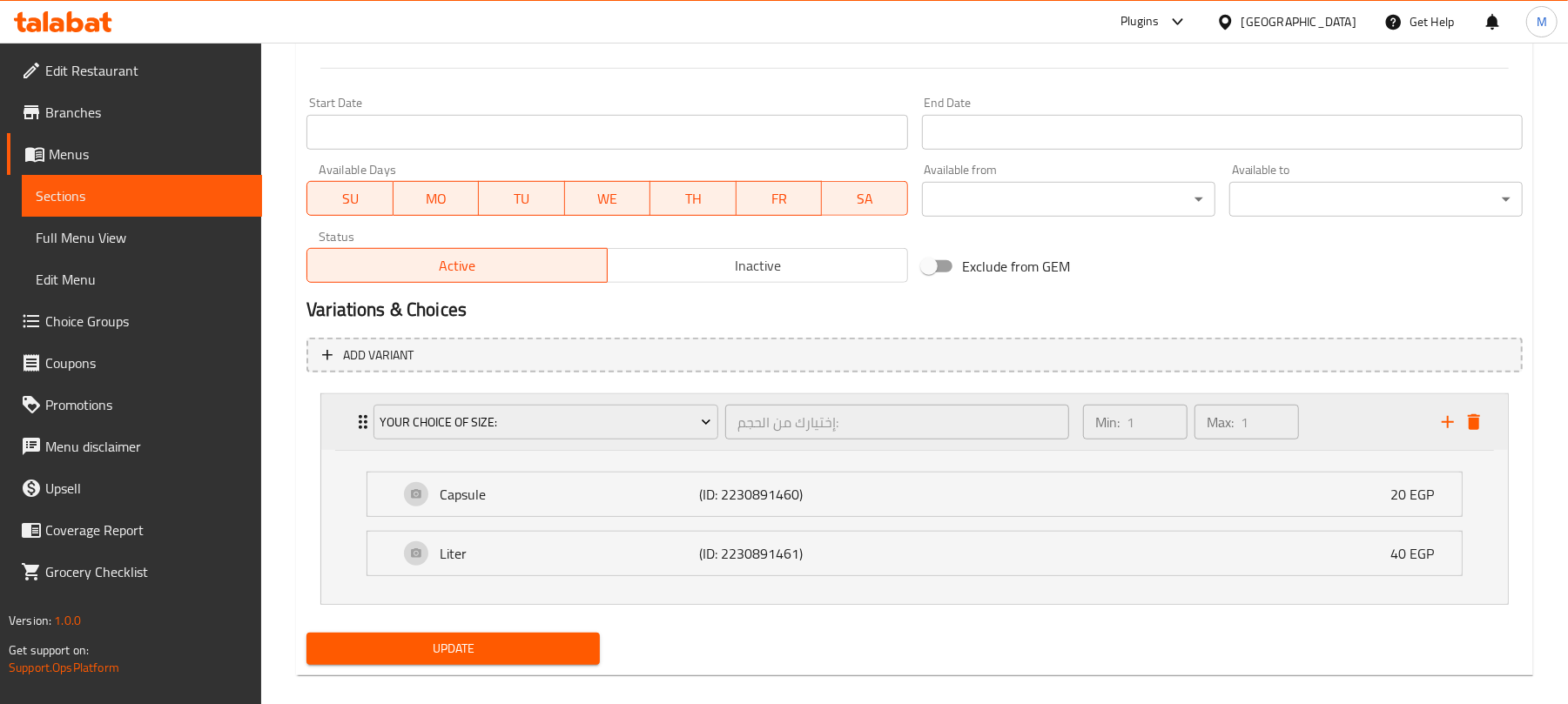
scroll to position [735, 0]
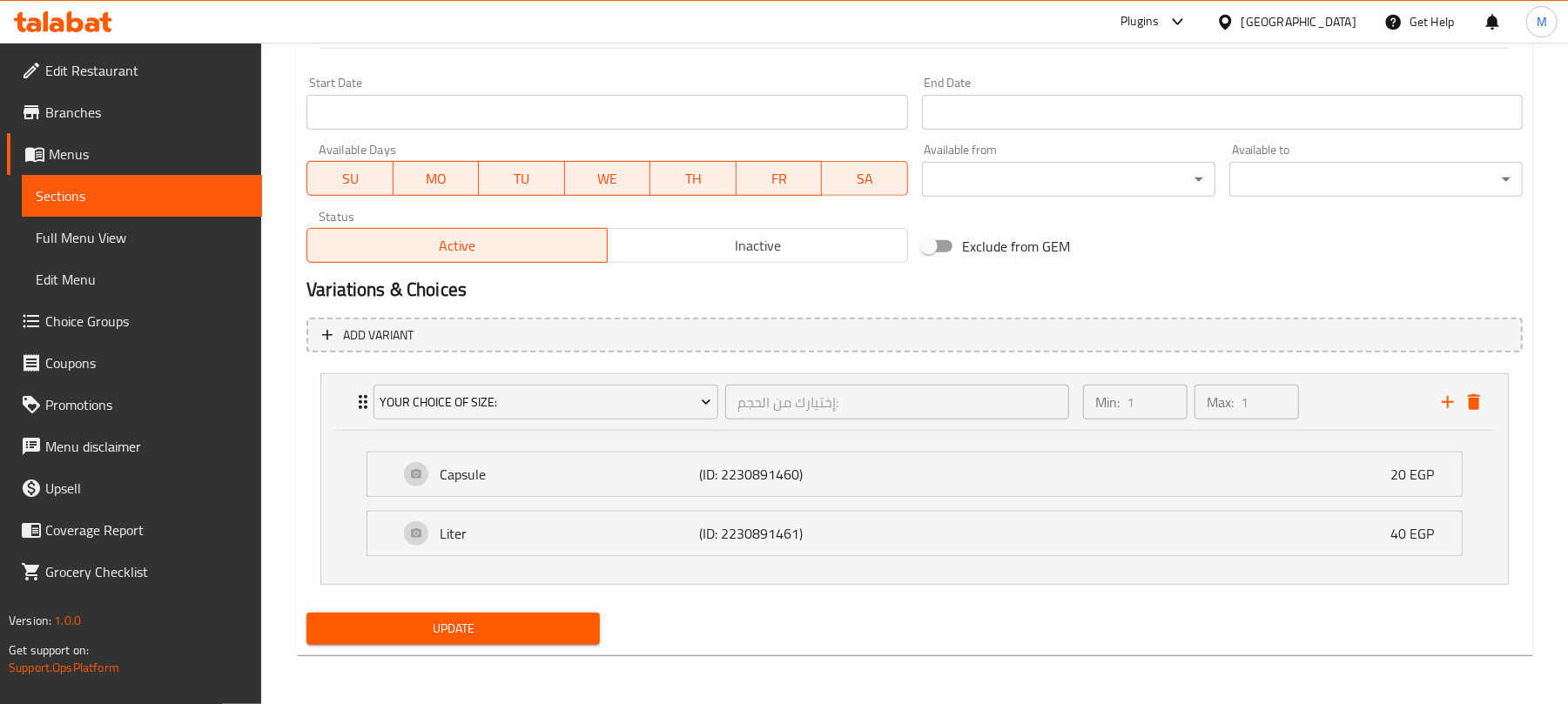
drag, startPoint x: 566, startPoint y: 627, endPoint x: 593, endPoint y: 594, distance: 42.6
click at [568, 627] on span "Update" at bounding box center [452, 629] width 265 height 22
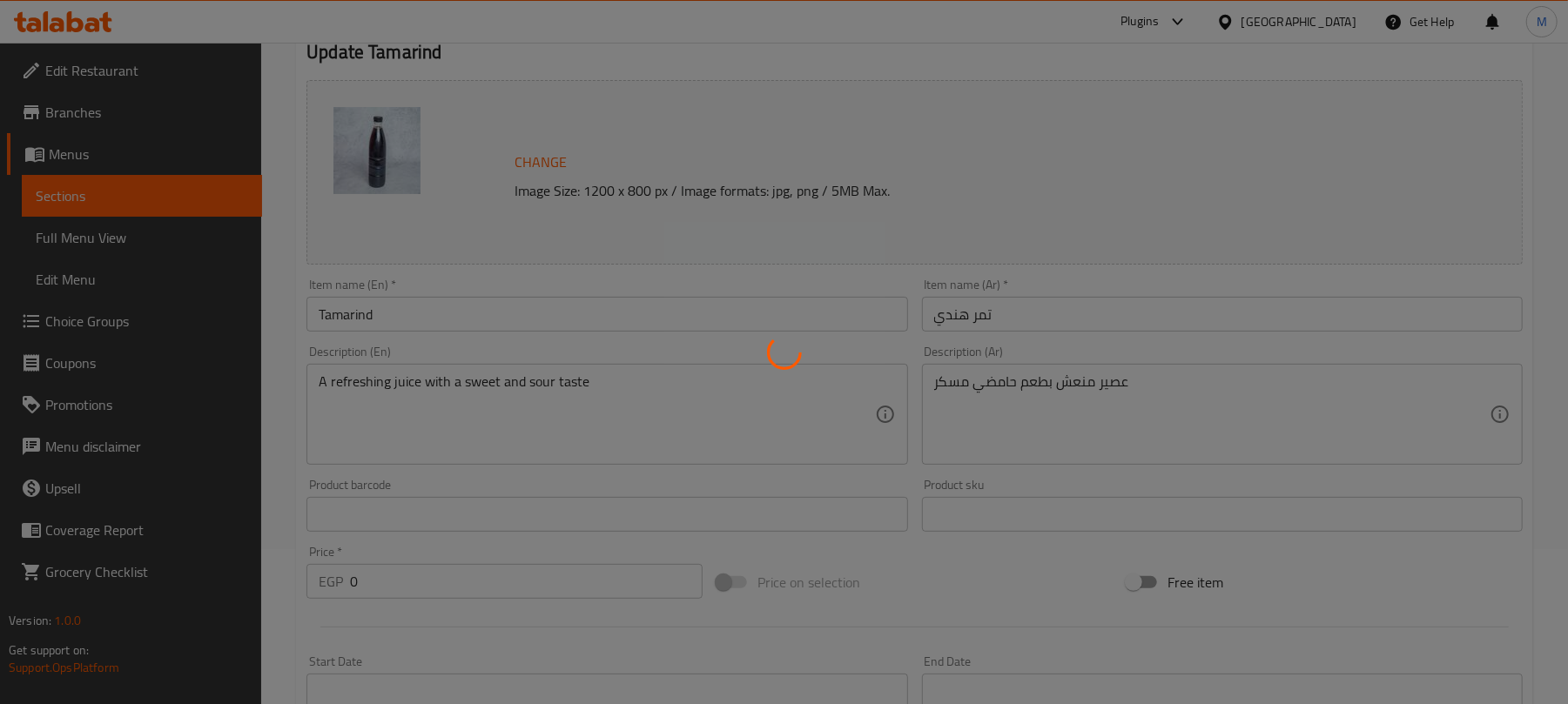
scroll to position [0, 0]
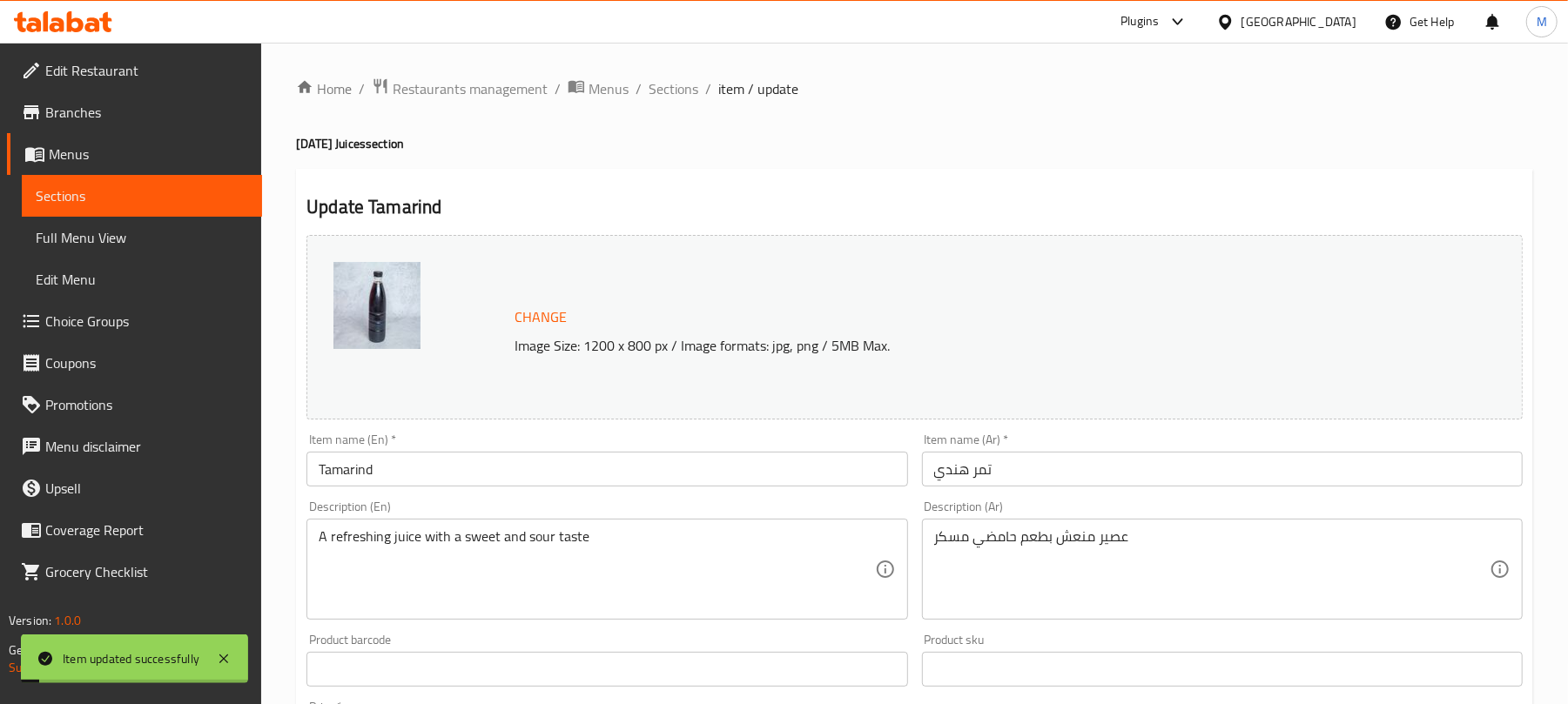
drag, startPoint x: 675, startPoint y: 80, endPoint x: 712, endPoint y: 133, distance: 64.6
click at [675, 79] on span "Sections" at bounding box center [673, 89] width 50 height 21
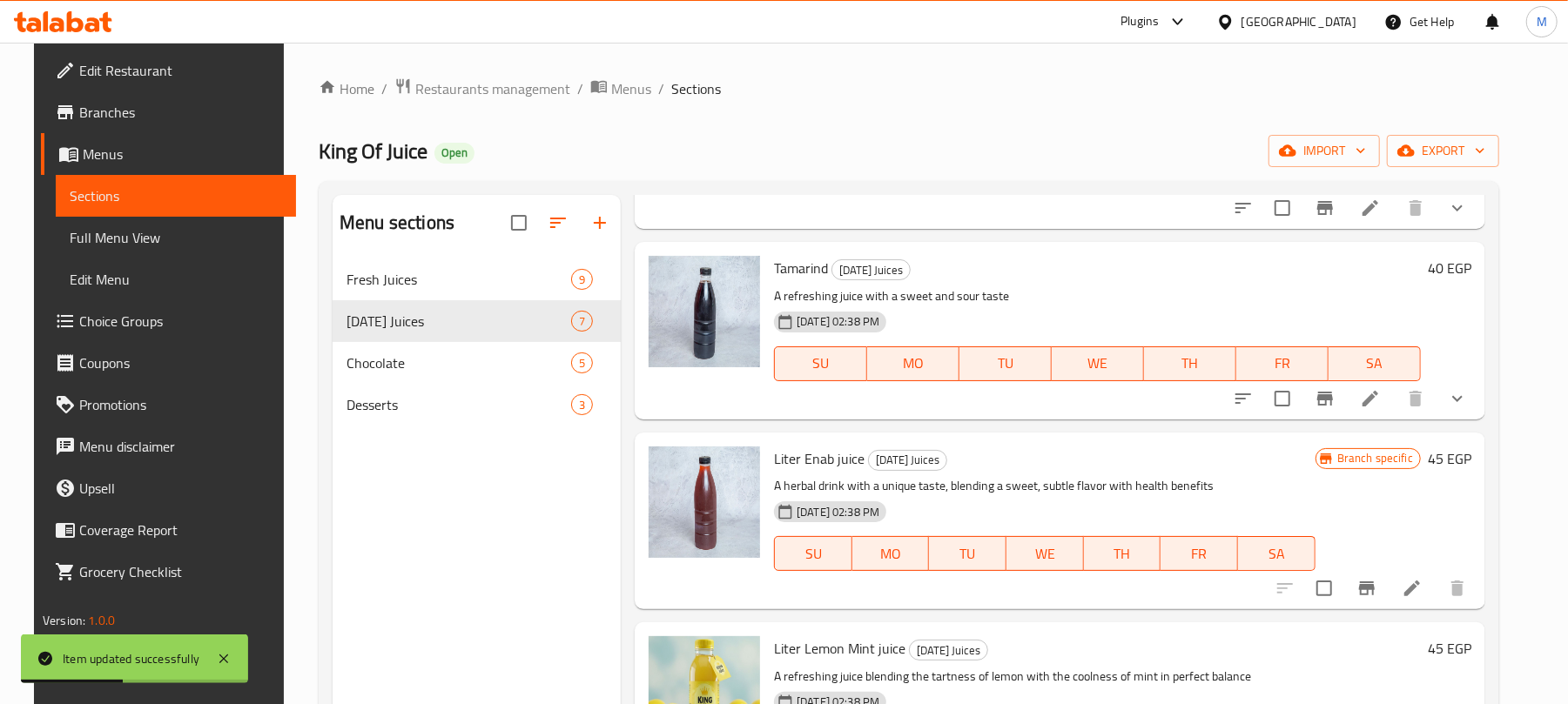
scroll to position [691, 0]
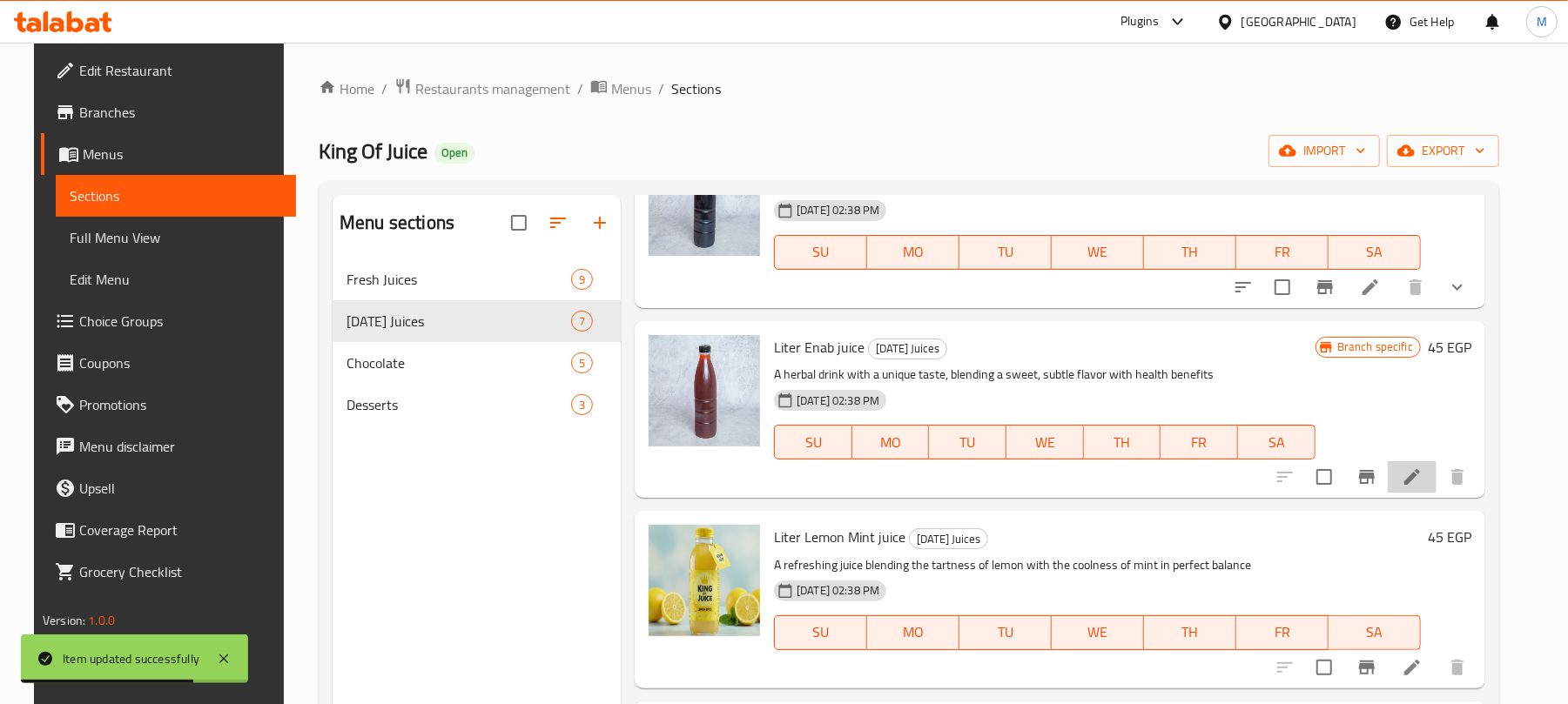
click at [1414, 475] on li at bounding box center [1412, 477] width 49 height 31
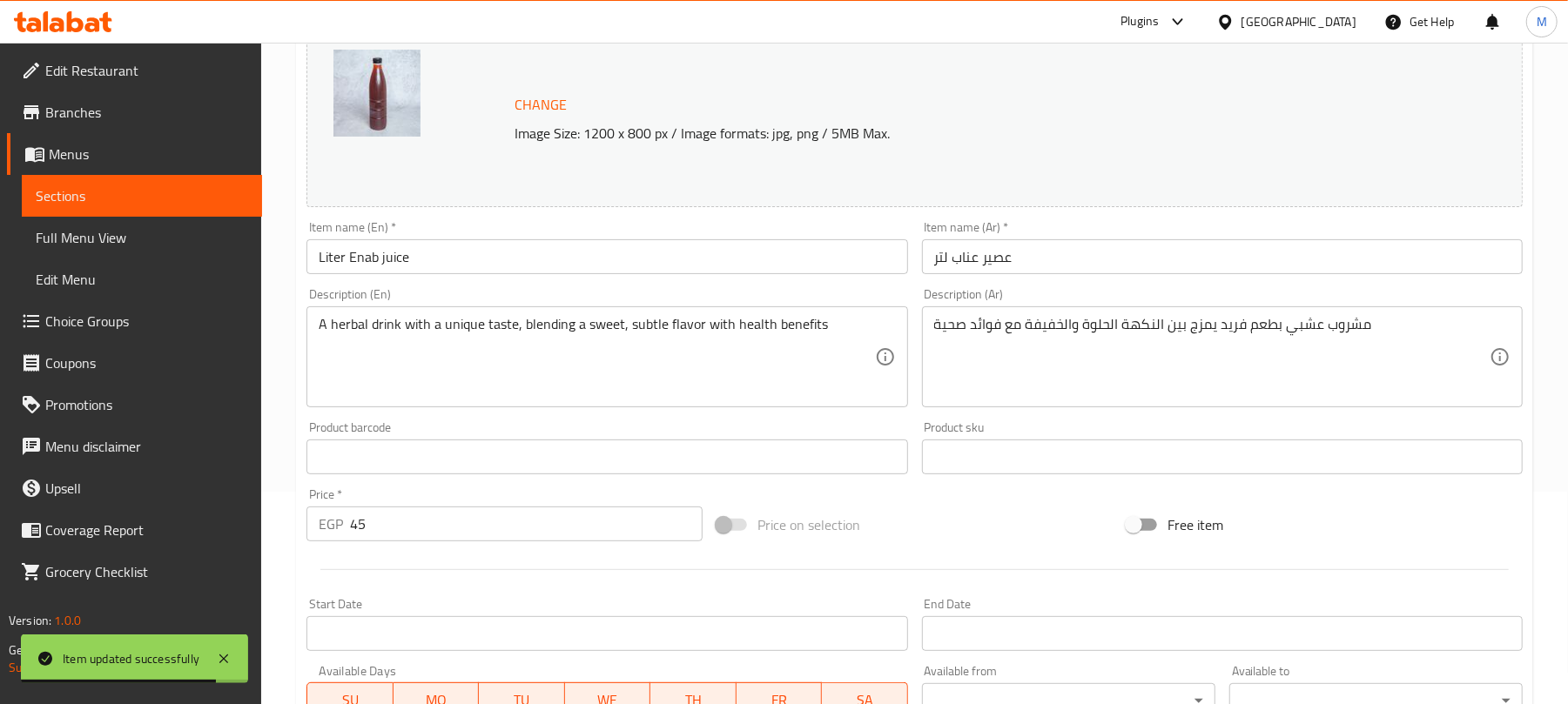
scroll to position [550, 0]
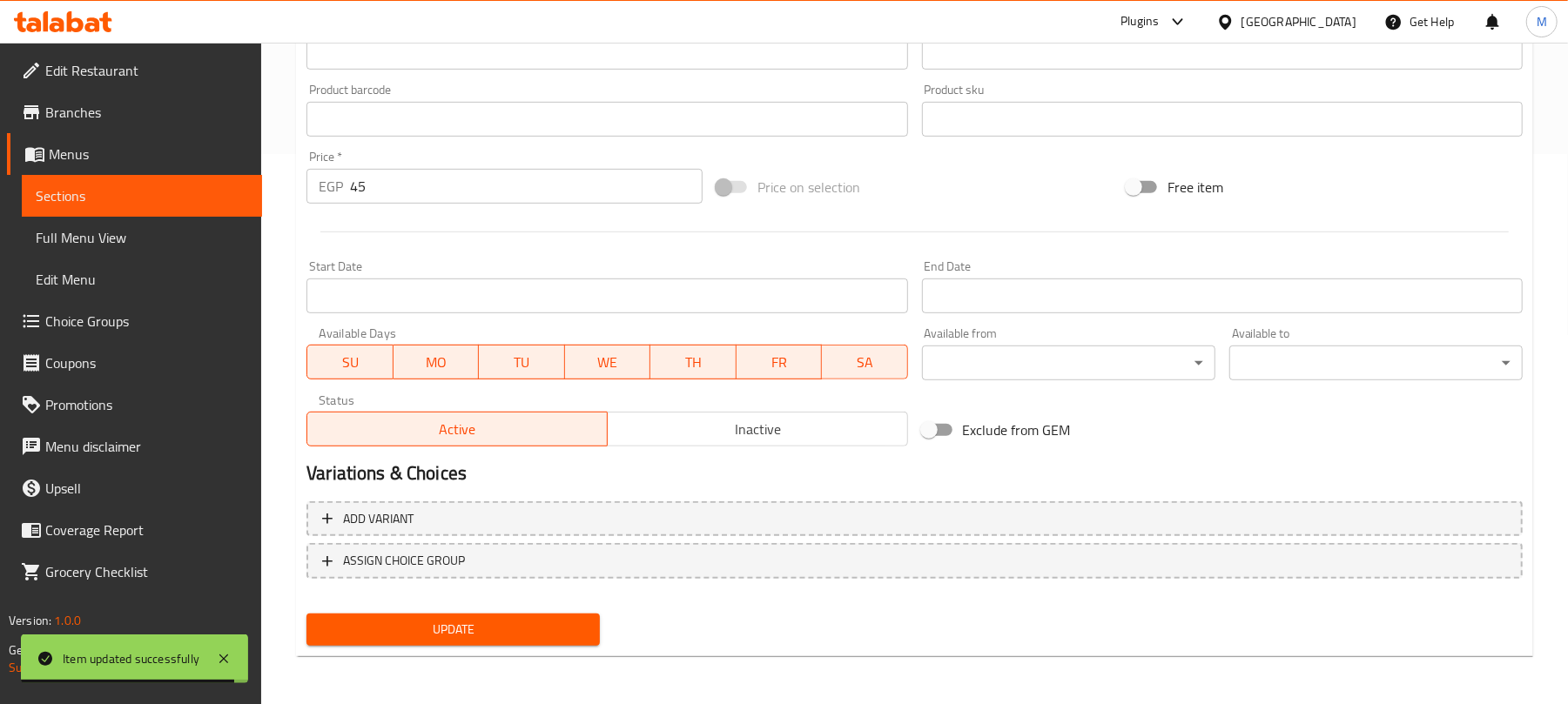
click at [438, 186] on input "45" at bounding box center [525, 187] width 352 height 35
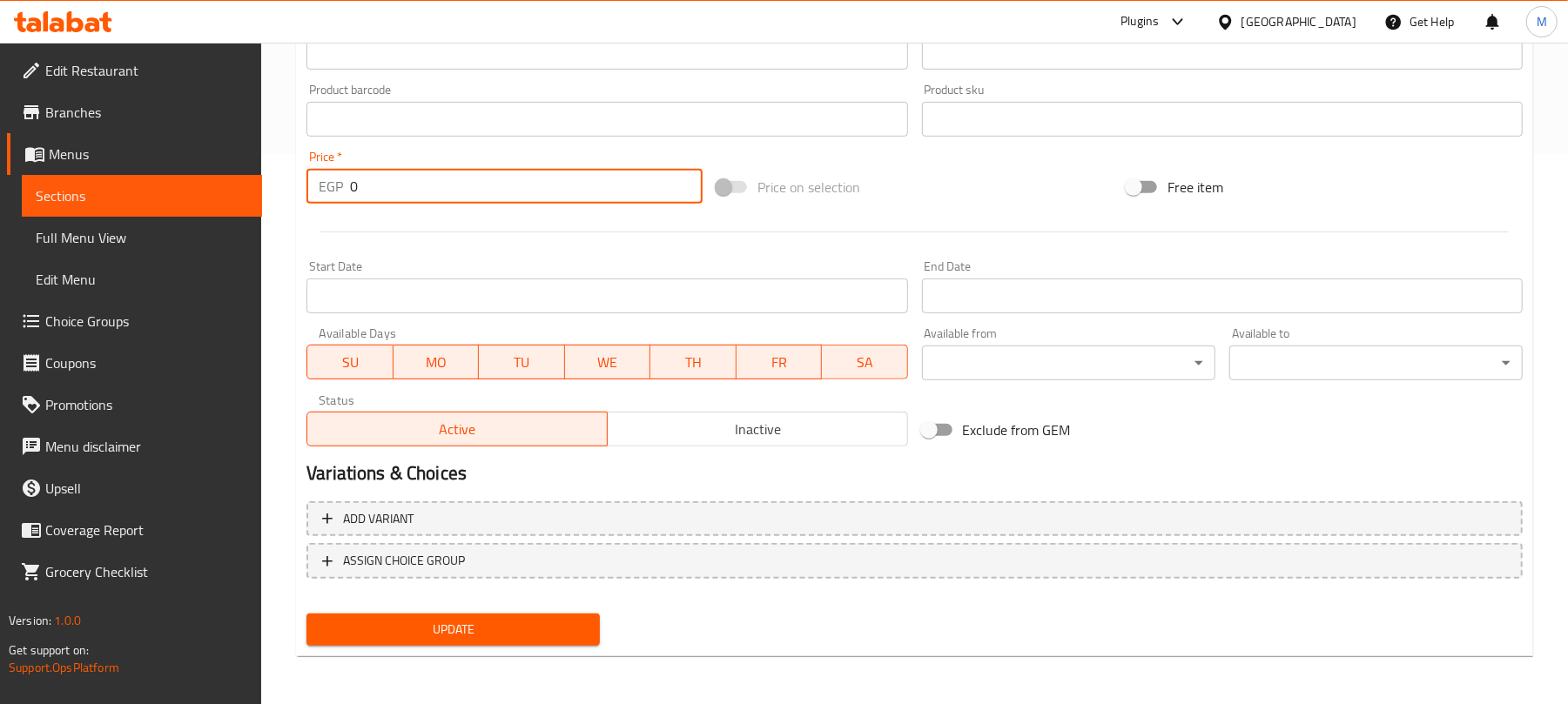
type input "0"
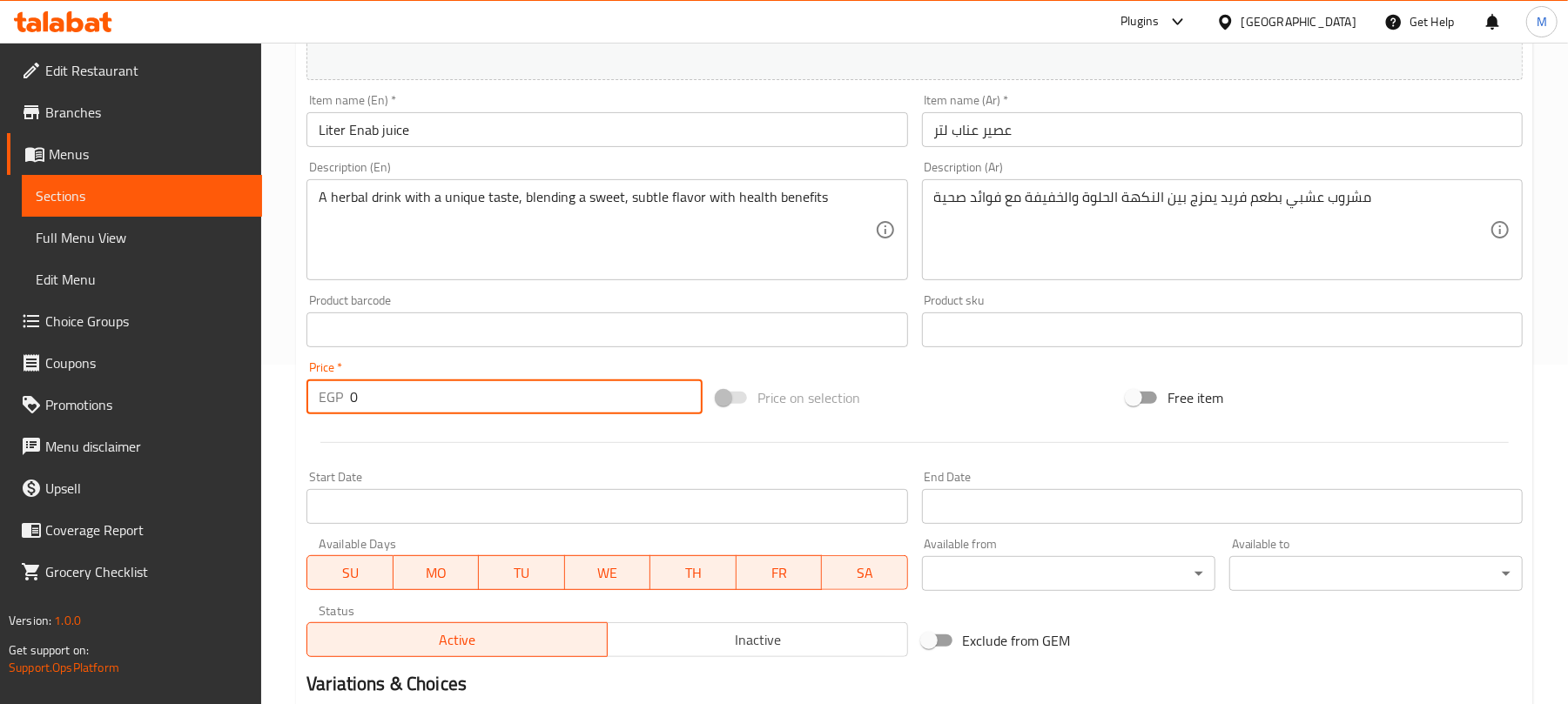
scroll to position [85, 0]
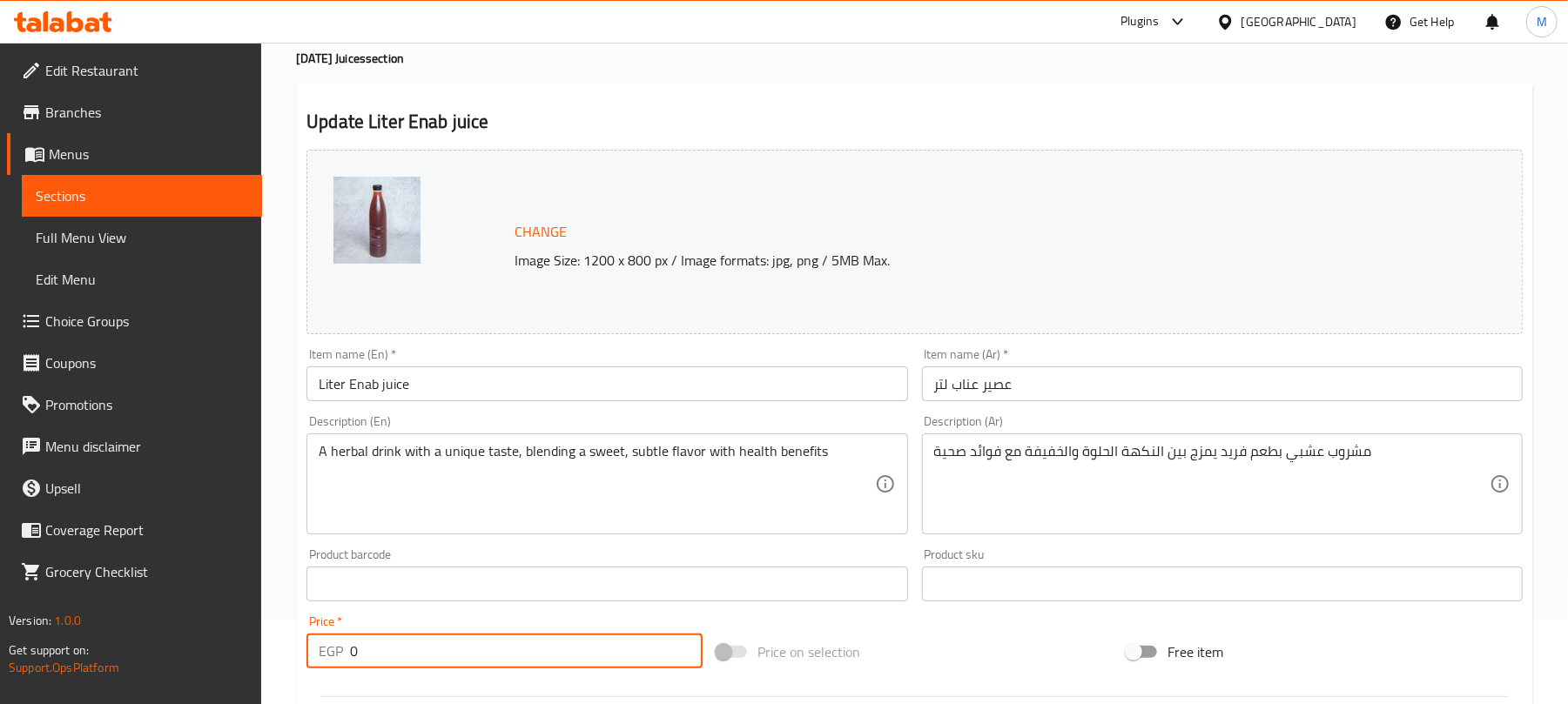
click at [989, 380] on input "عصير عناب لتر" at bounding box center [1222, 384] width 600 height 35
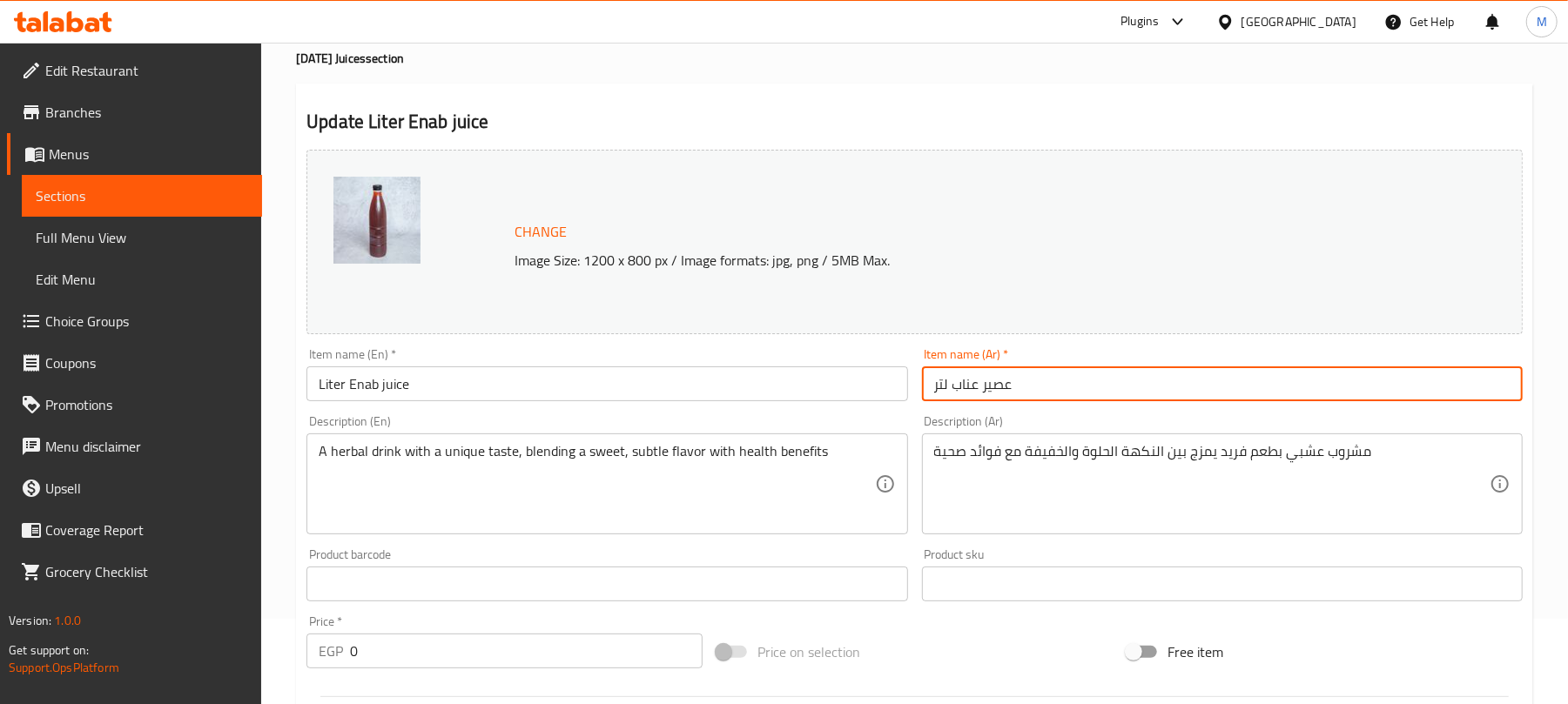
paste input "ناب"
type input "عناب"
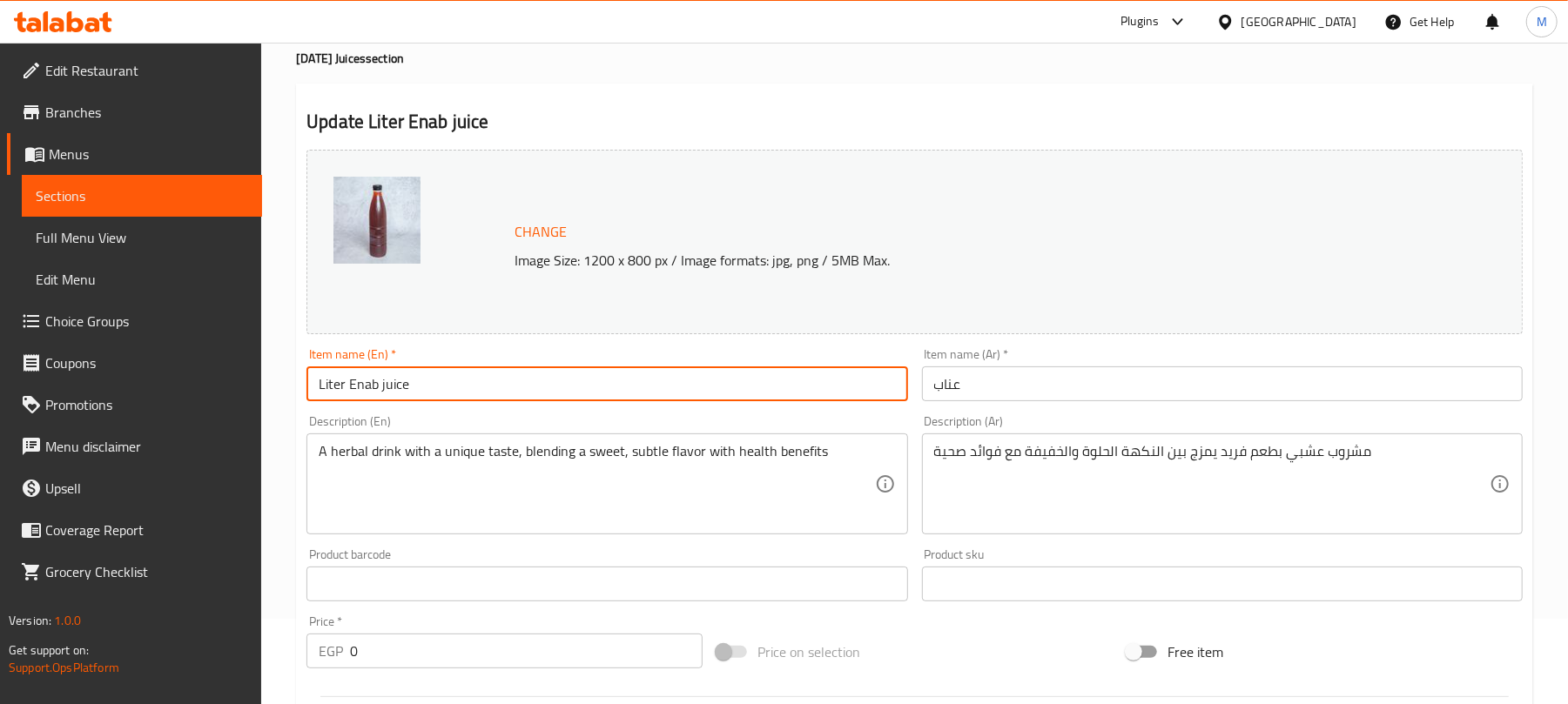
click at [562, 394] on input "Liter Enab juice" at bounding box center [606, 384] width 600 height 35
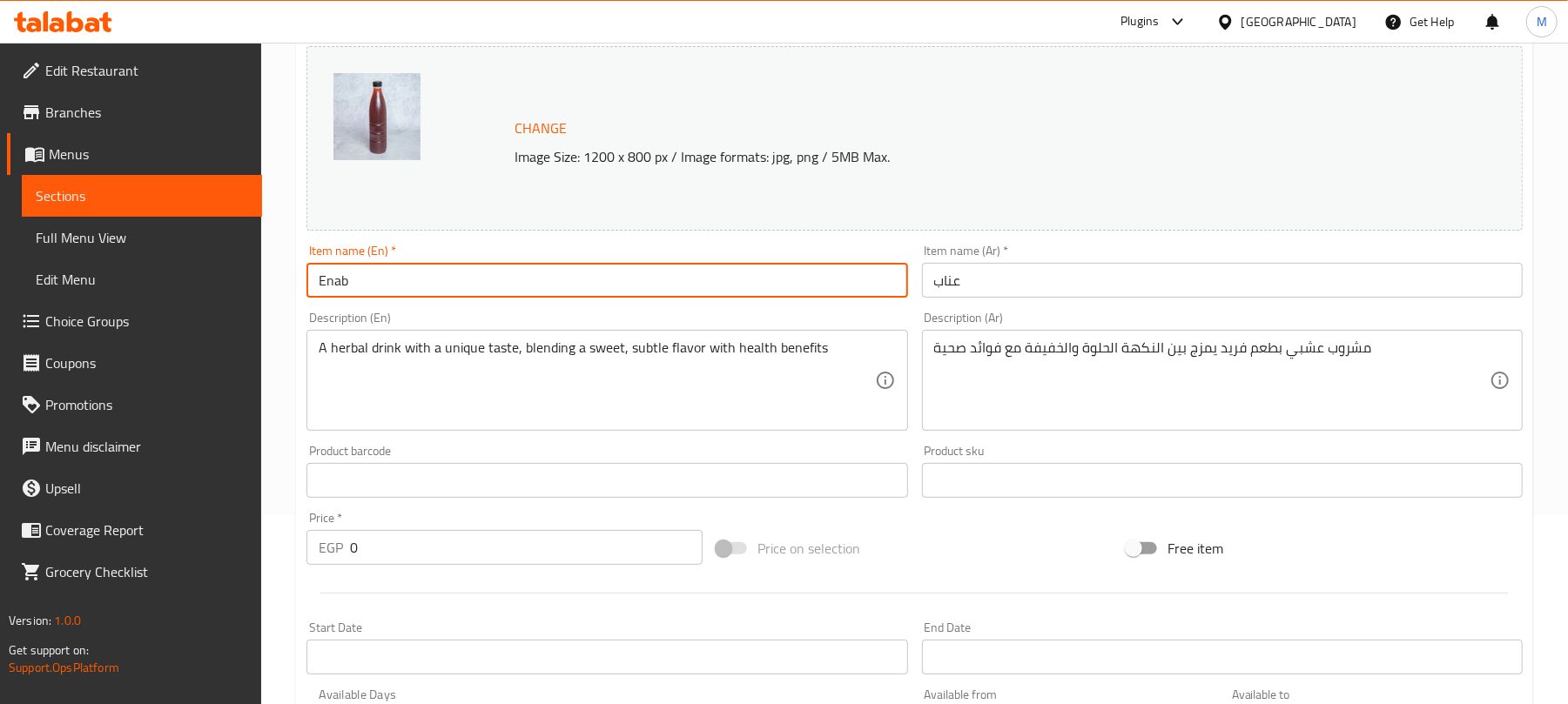
scroll to position [550, 0]
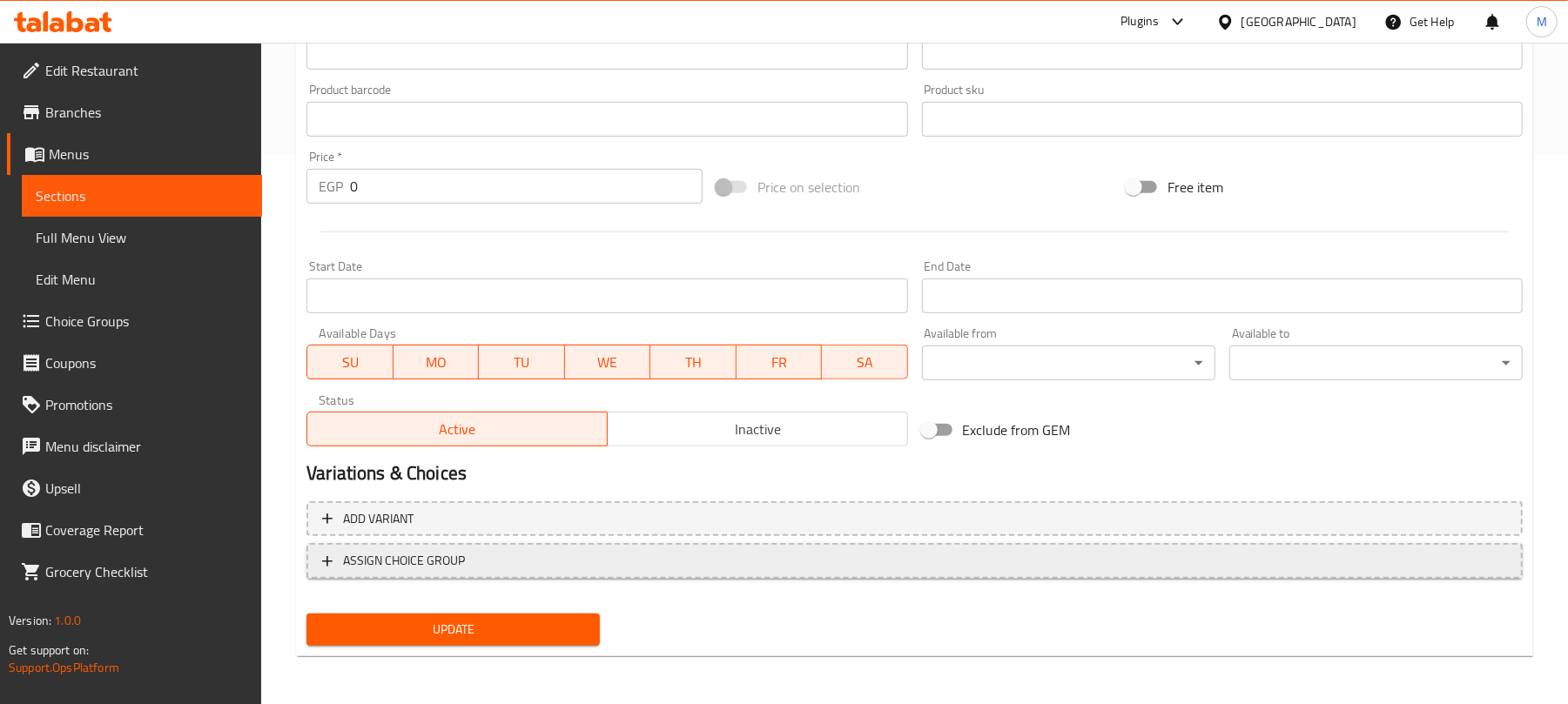
type input "Enab"
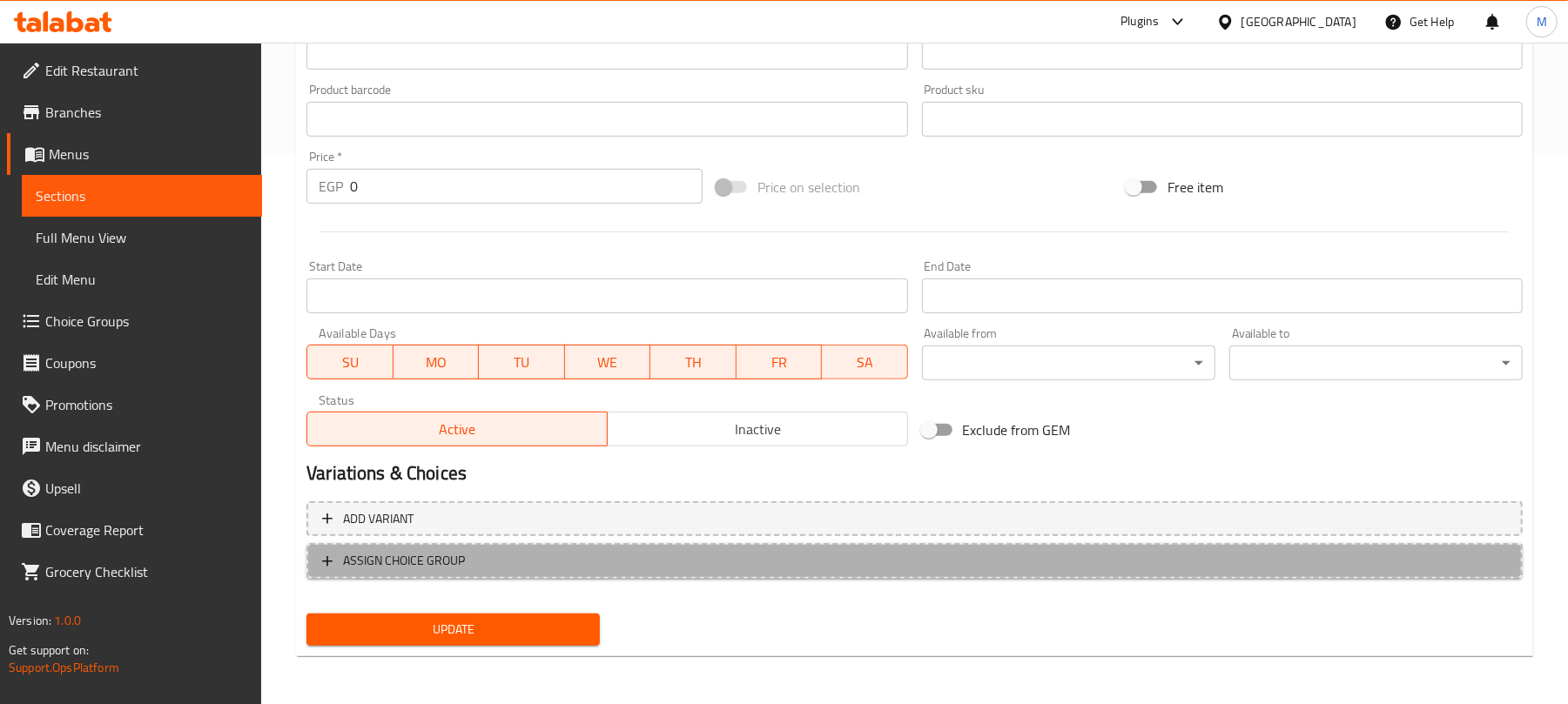
click at [677, 552] on span "ASSIGN CHOICE GROUP" at bounding box center [914, 562] width 1185 height 22
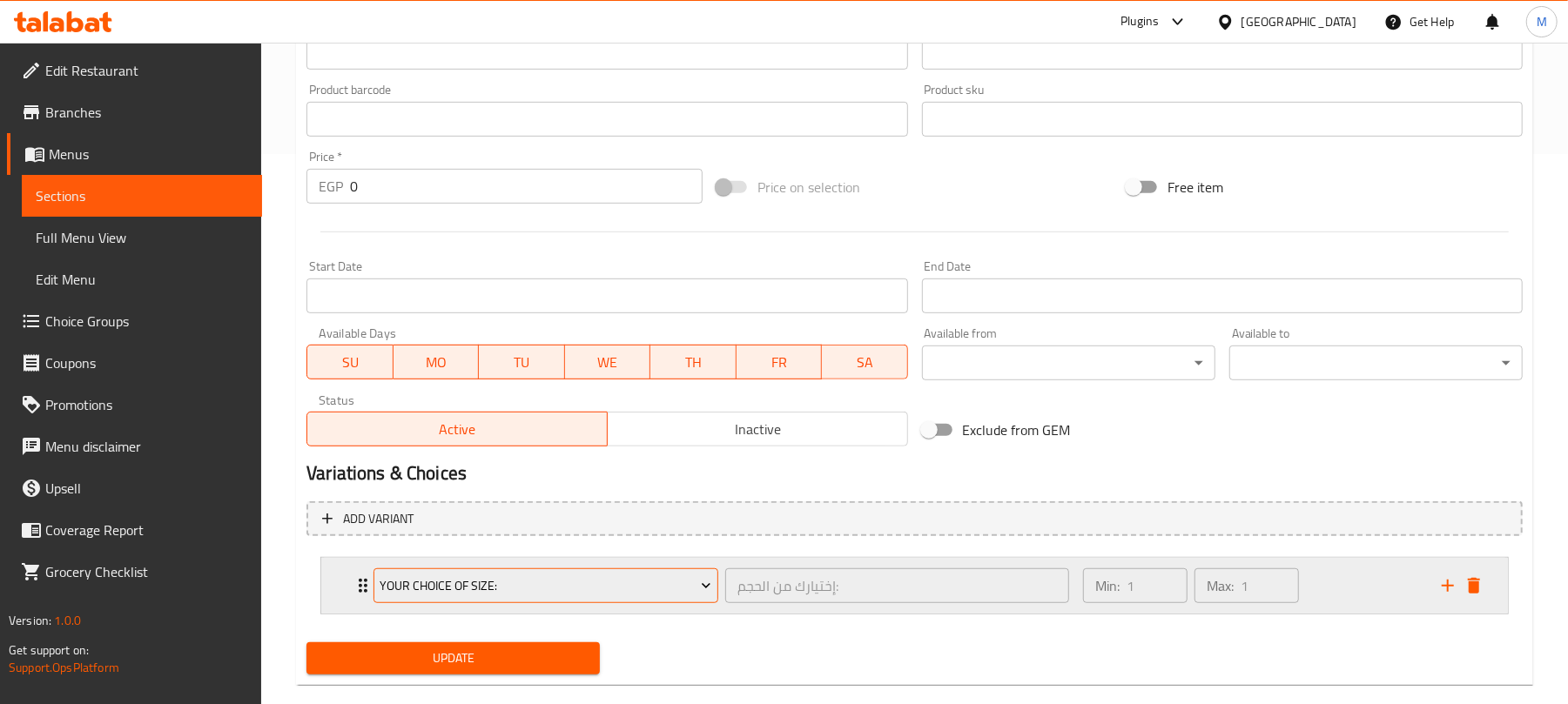
click at [510, 593] on span "Your Choice Of Size:" at bounding box center [546, 587] width 332 height 22
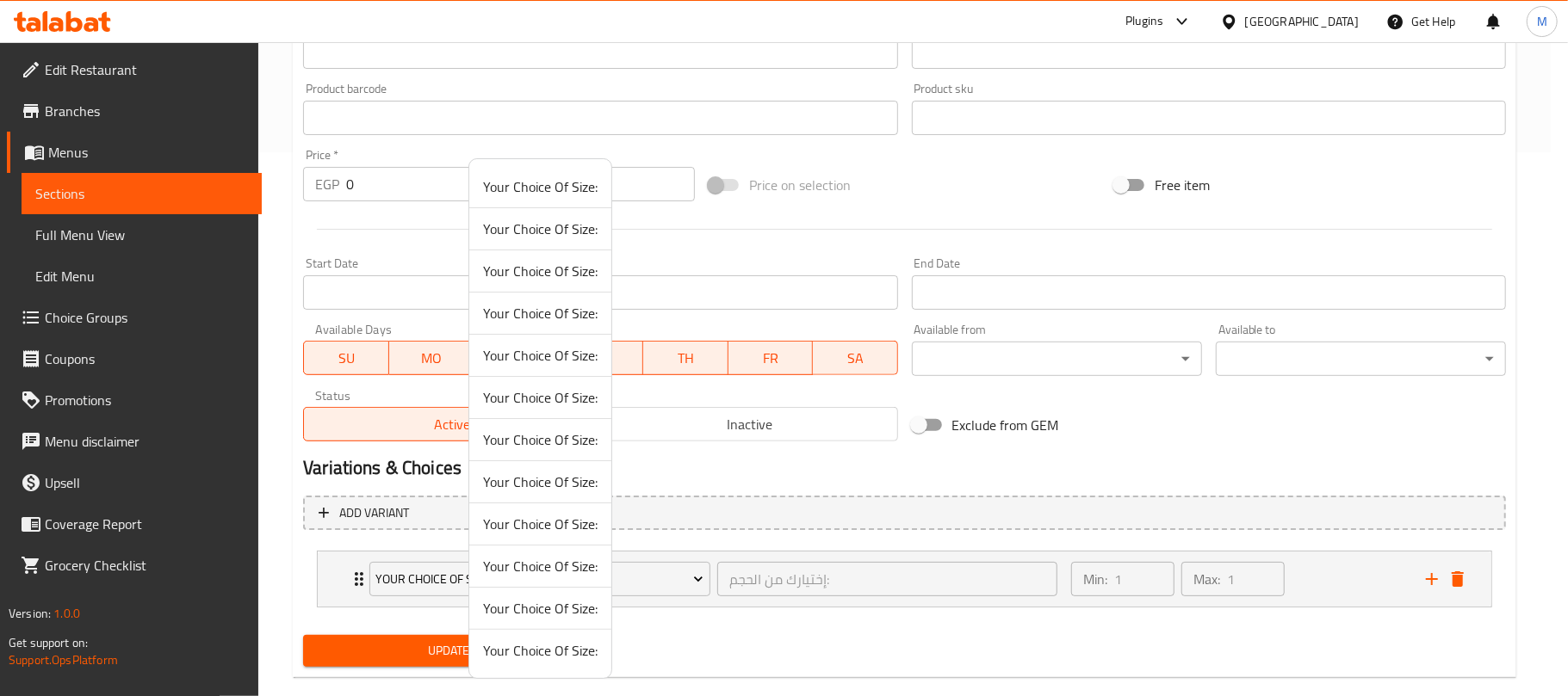
click at [558, 476] on span "Your Choice Of Size:" at bounding box center [540, 482] width 114 height 21
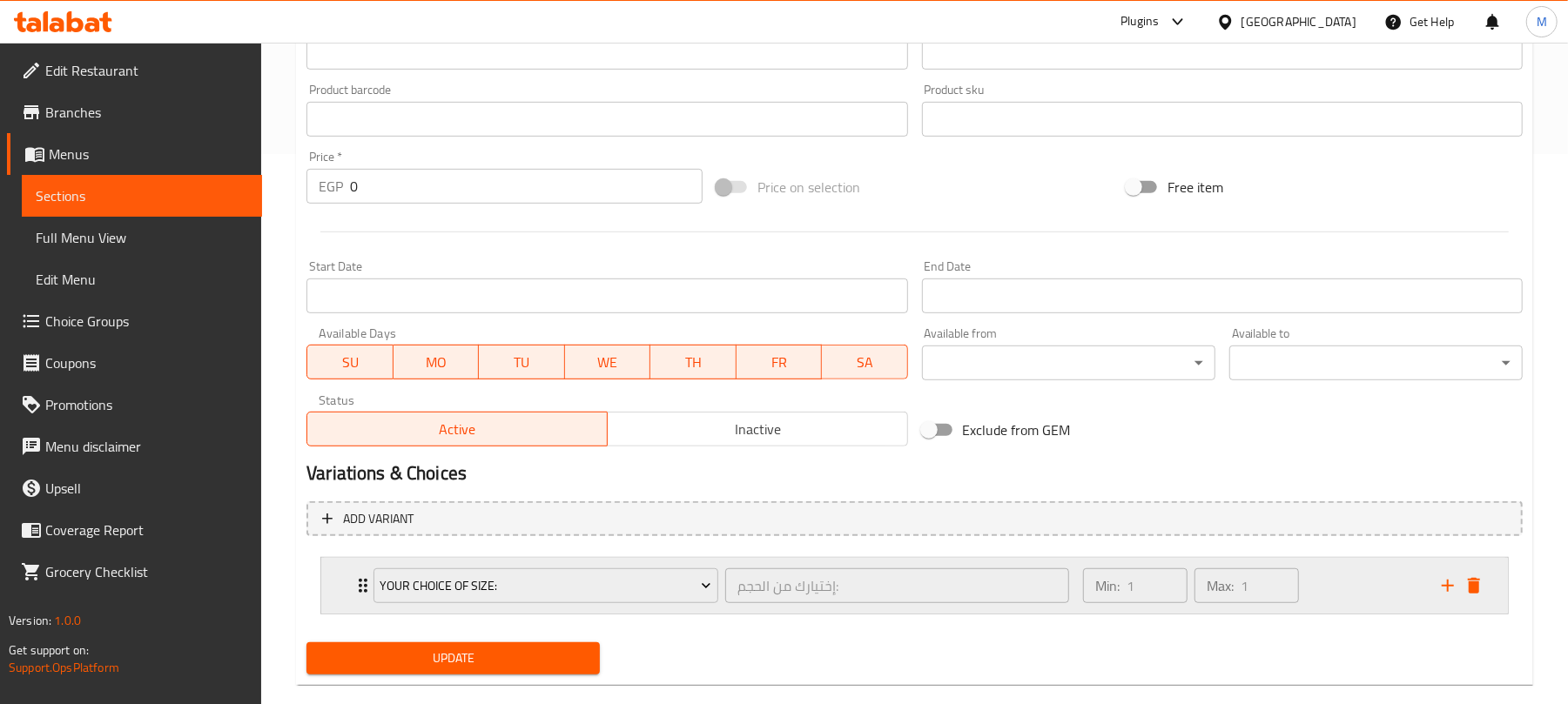
click at [1354, 598] on div "Min: 1 ​ Max: 1 ​" at bounding box center [1252, 586] width 359 height 56
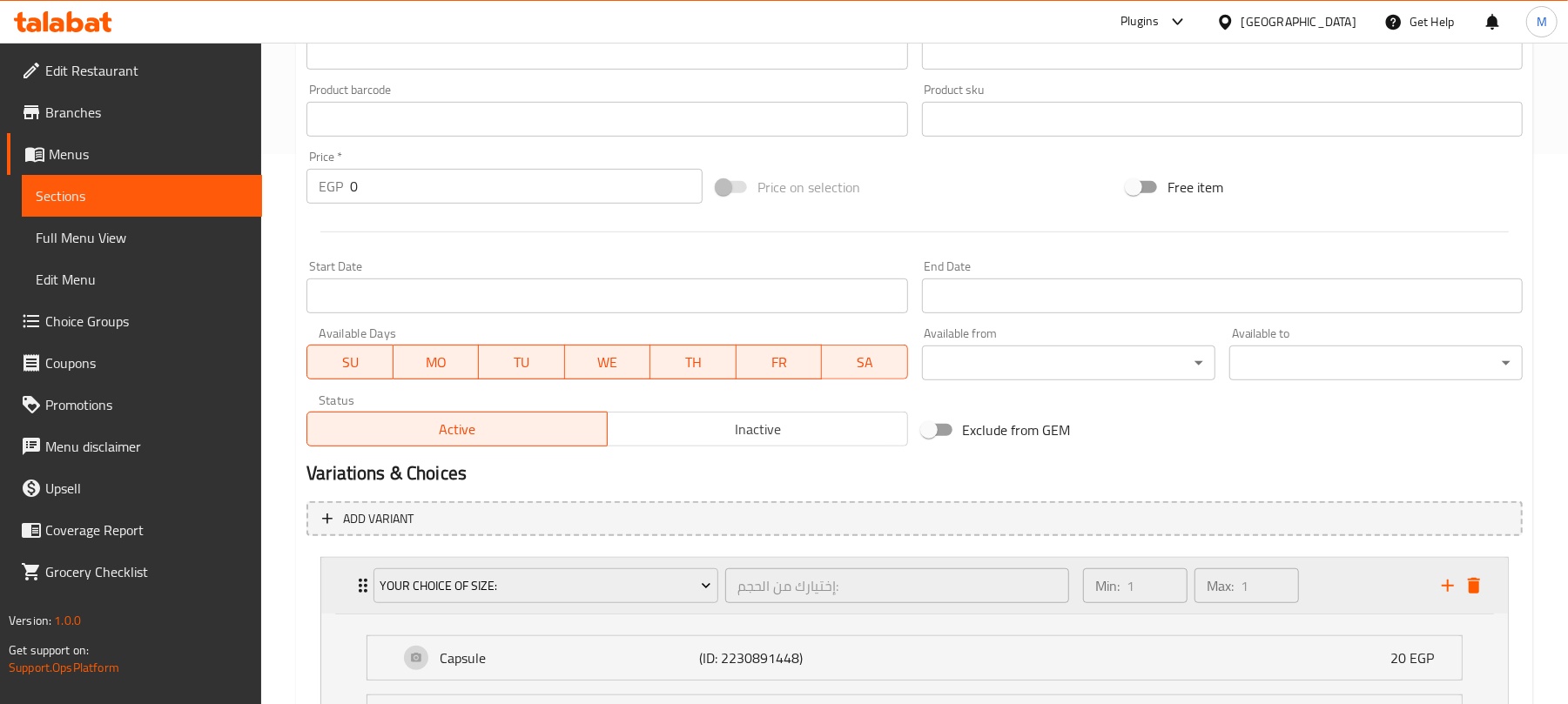
scroll to position [735, 0]
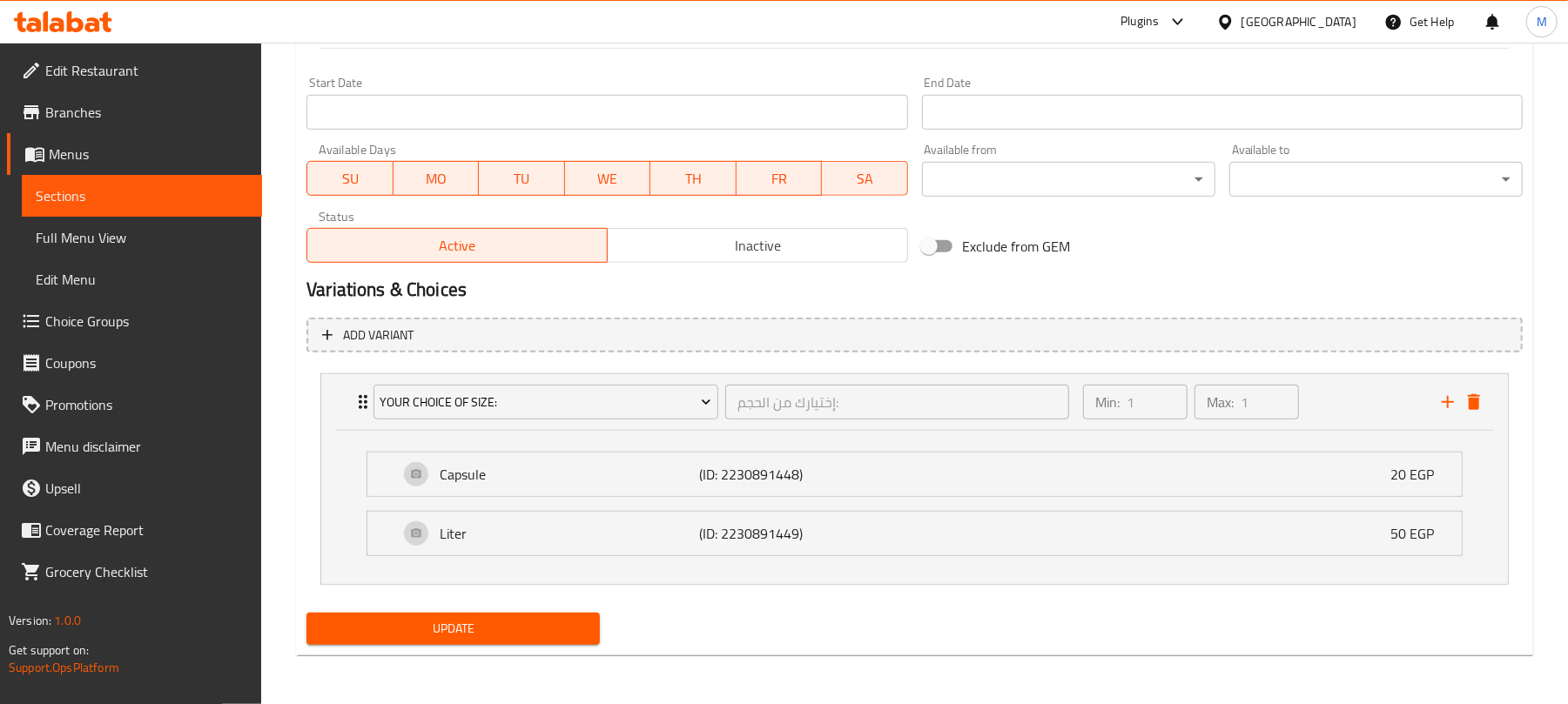
click at [564, 632] on span "Update" at bounding box center [452, 629] width 265 height 22
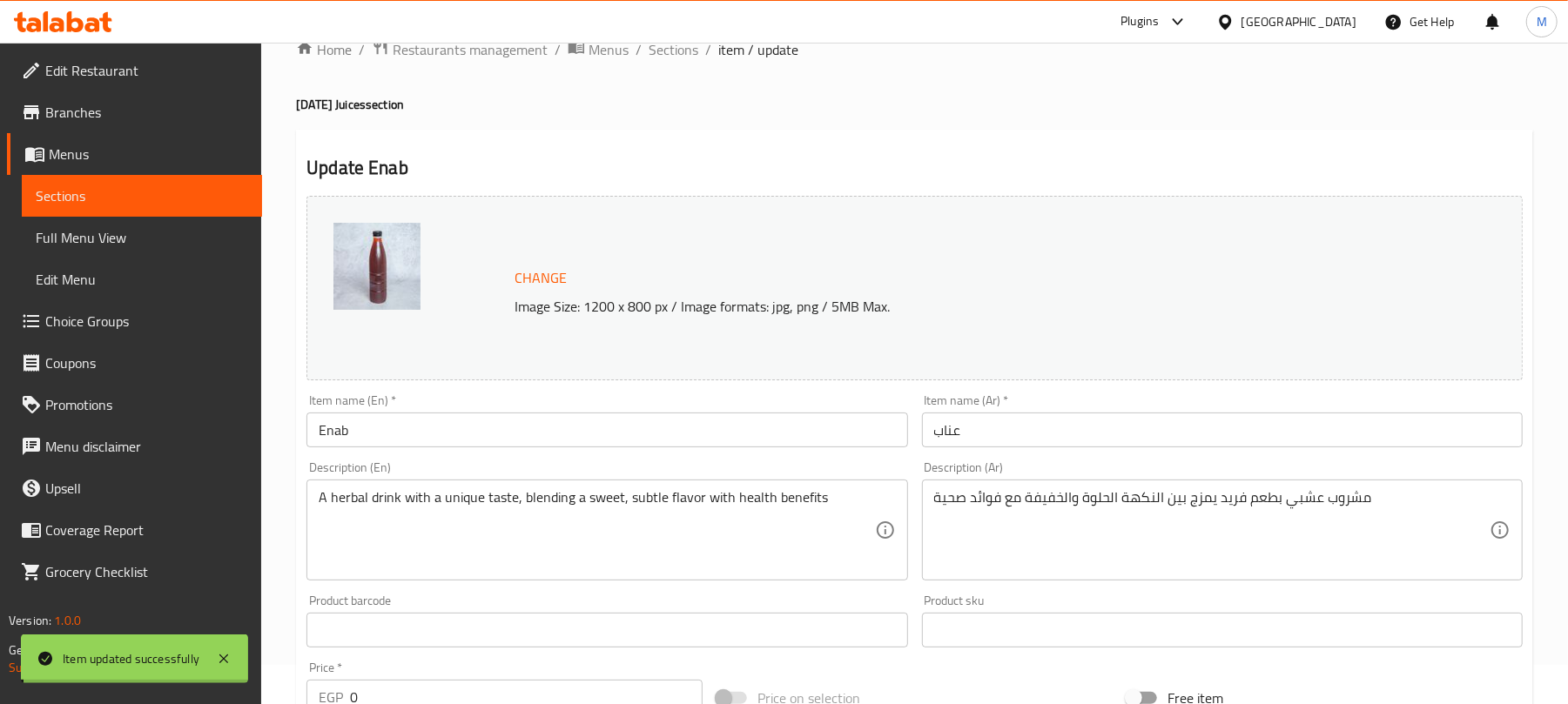
scroll to position [0, 0]
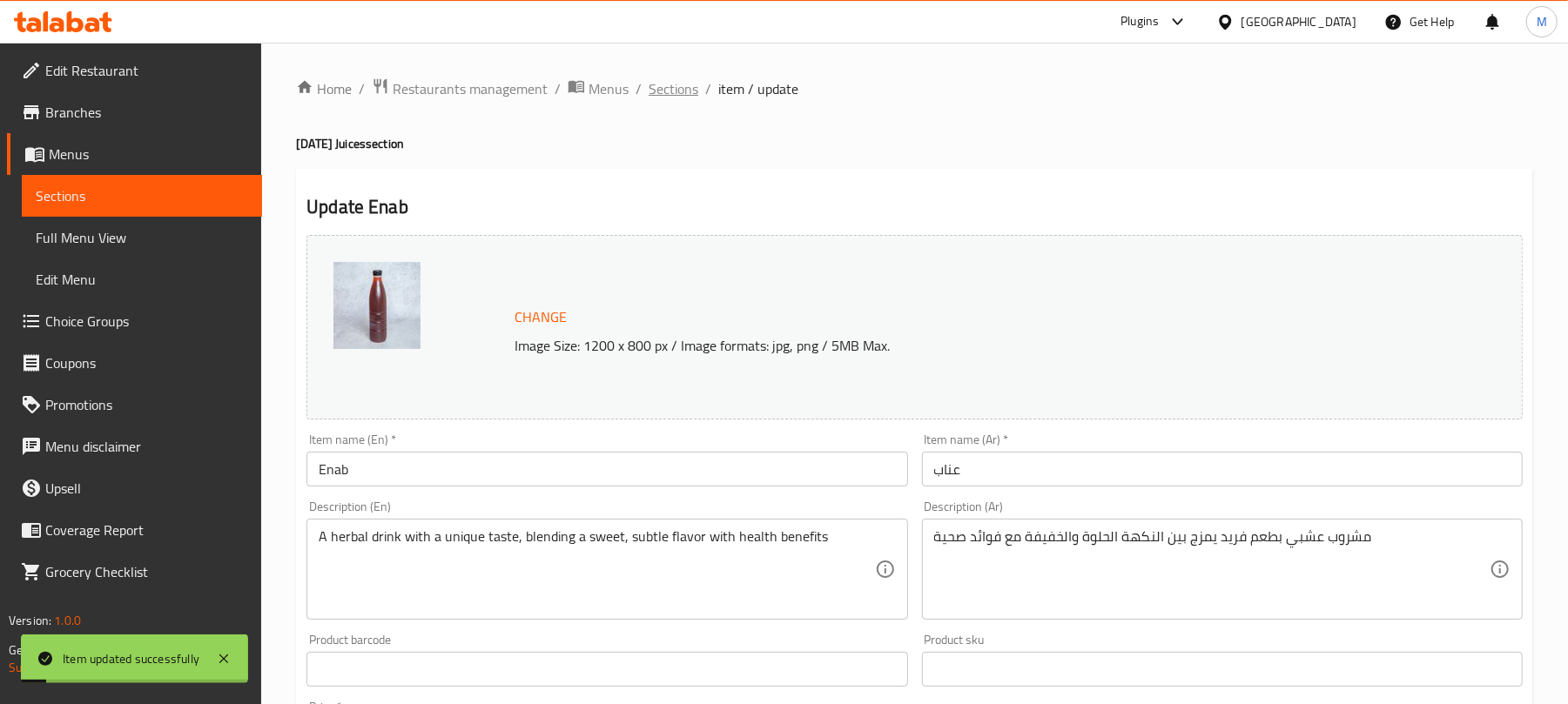
click at [675, 83] on span "Sections" at bounding box center [673, 89] width 50 height 21
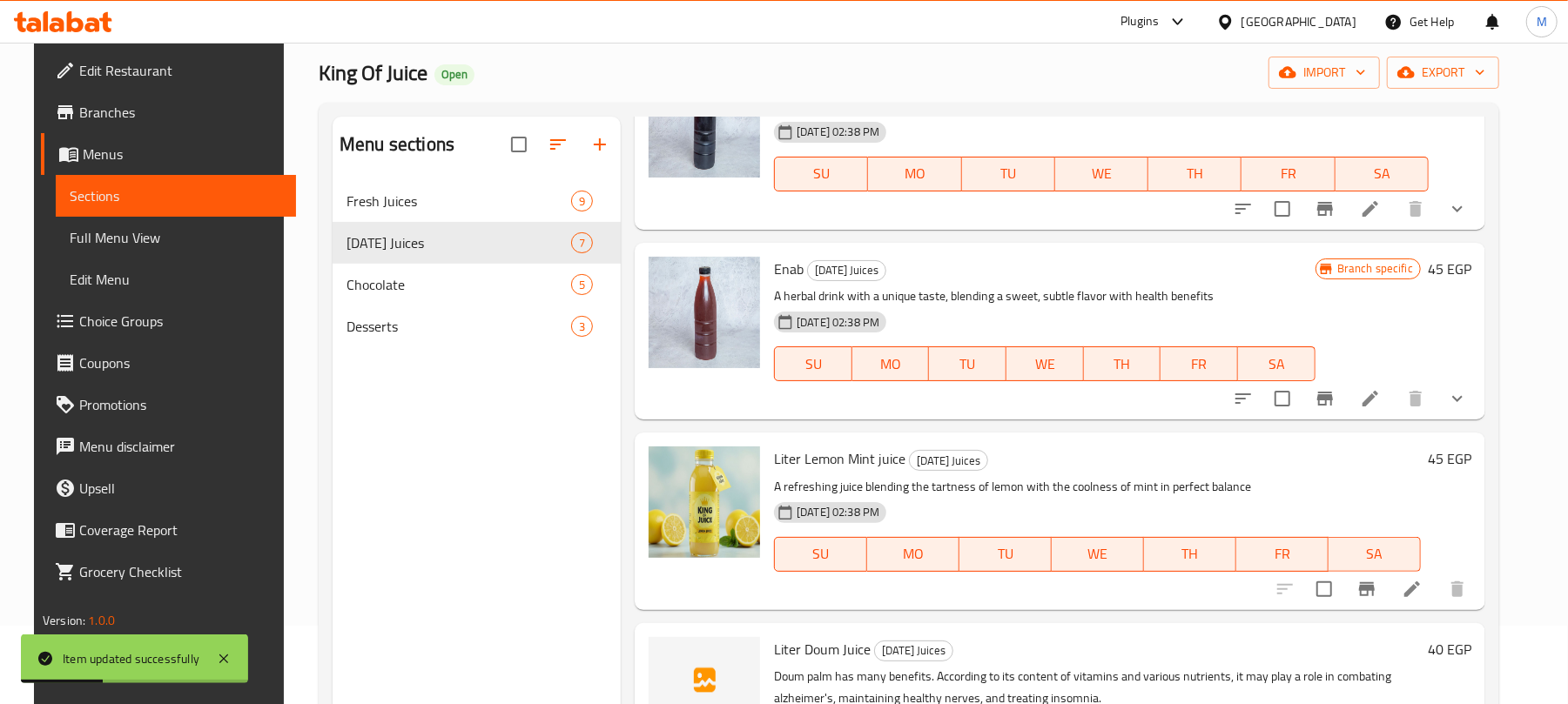
scroll to position [231, 0]
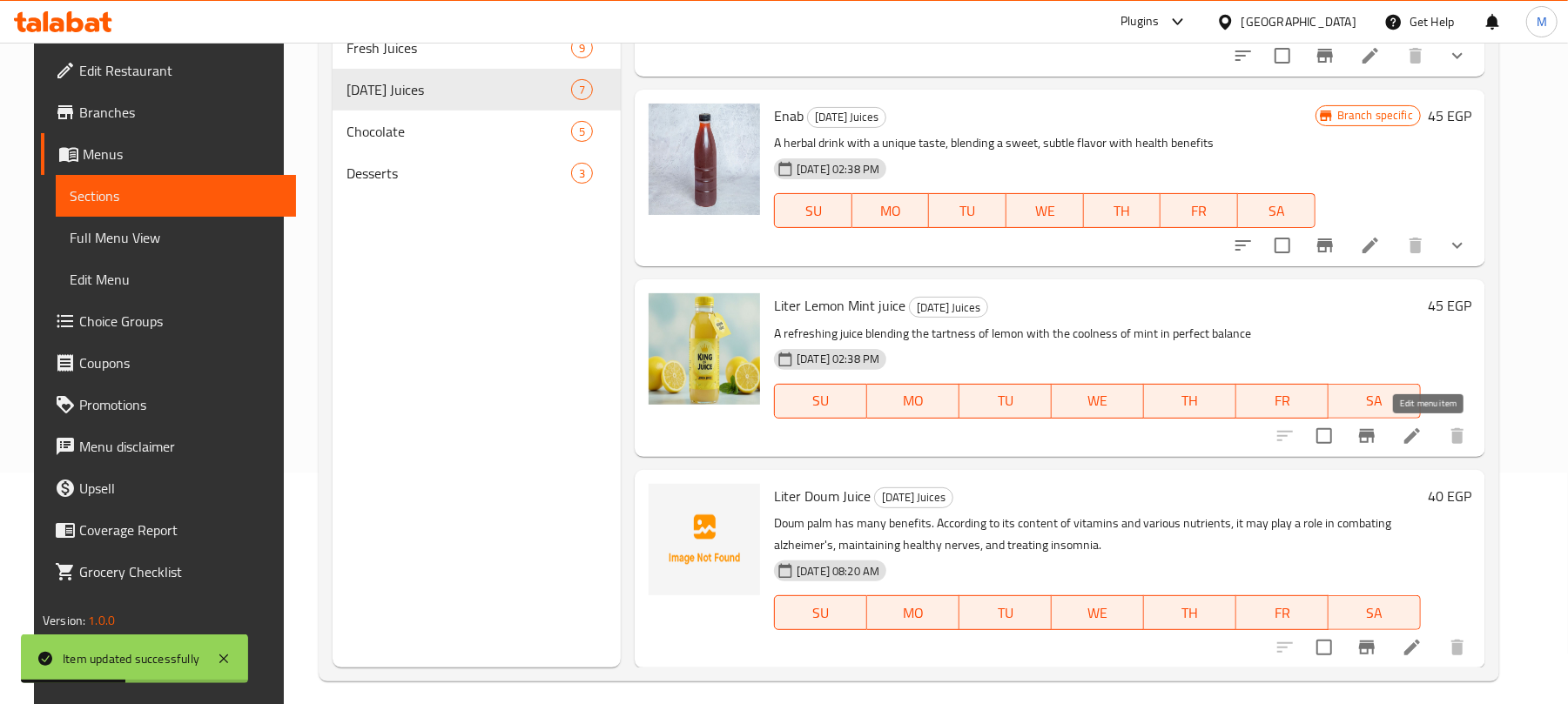
click at [1420, 442] on icon at bounding box center [1412, 436] width 16 height 16
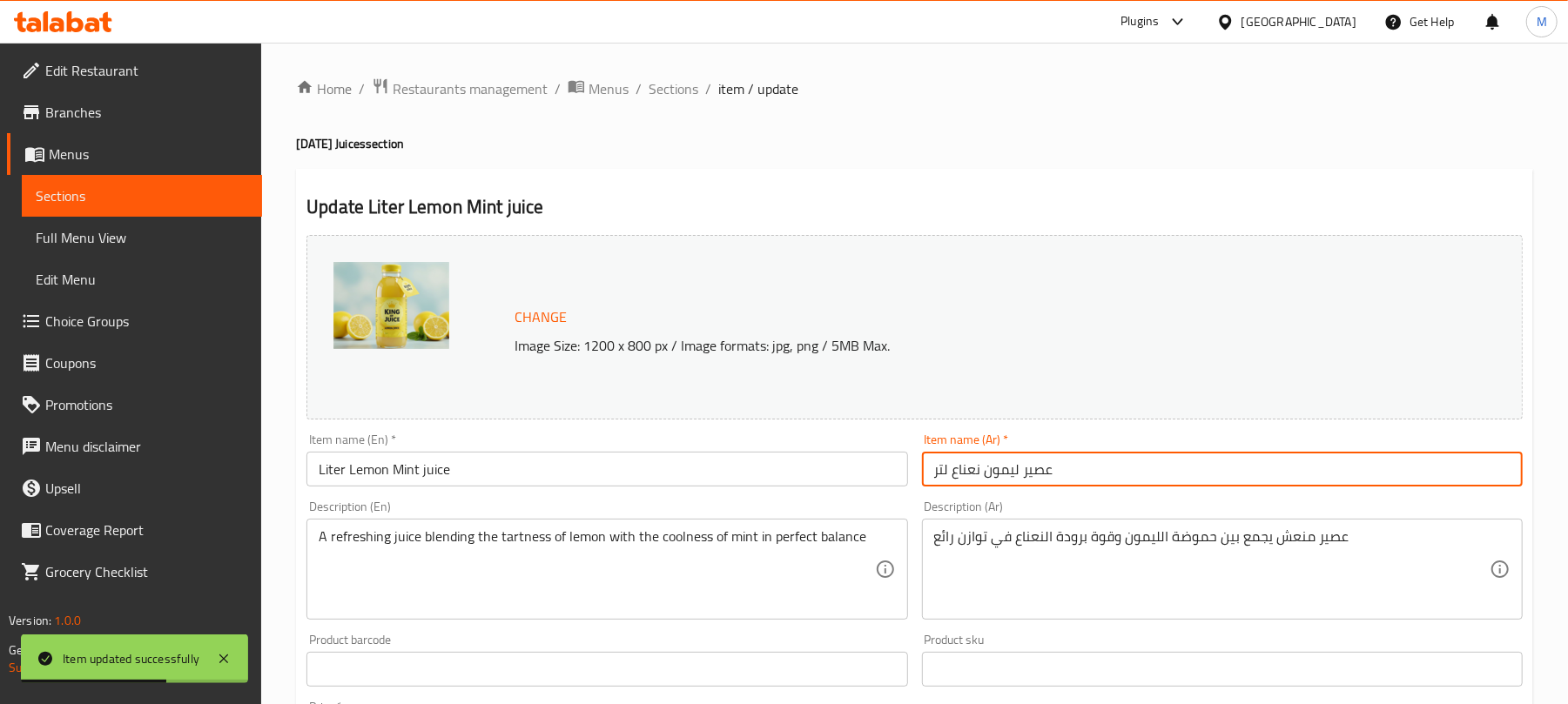
click at [1044, 458] on input "عصير ليمون نعناع لتر" at bounding box center [1222, 469] width 600 height 35
paste input "لمون نعناع"
type input "لمون نعناع"
click at [547, 463] on input "Liter Lemon Mint juice" at bounding box center [606, 469] width 600 height 35
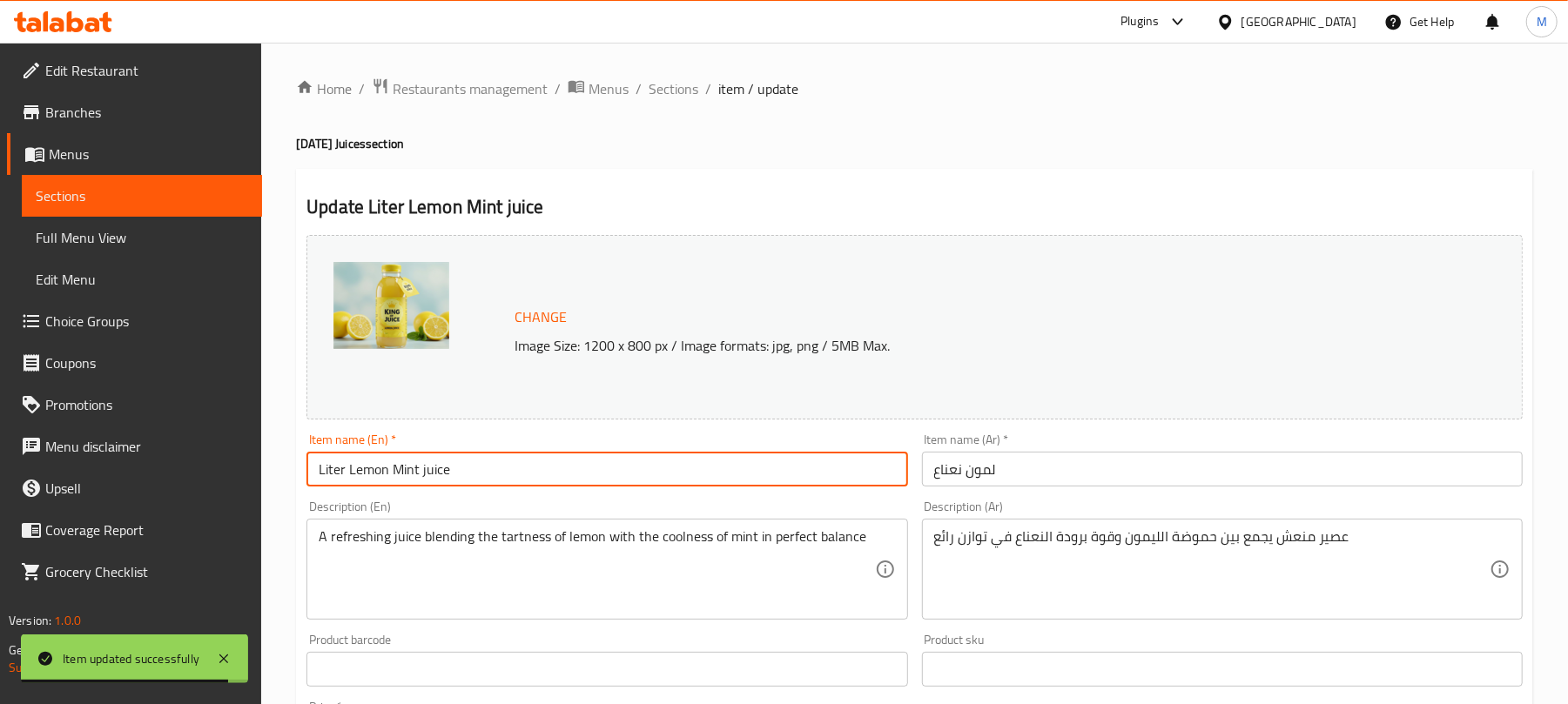
paste input "emon Mint"
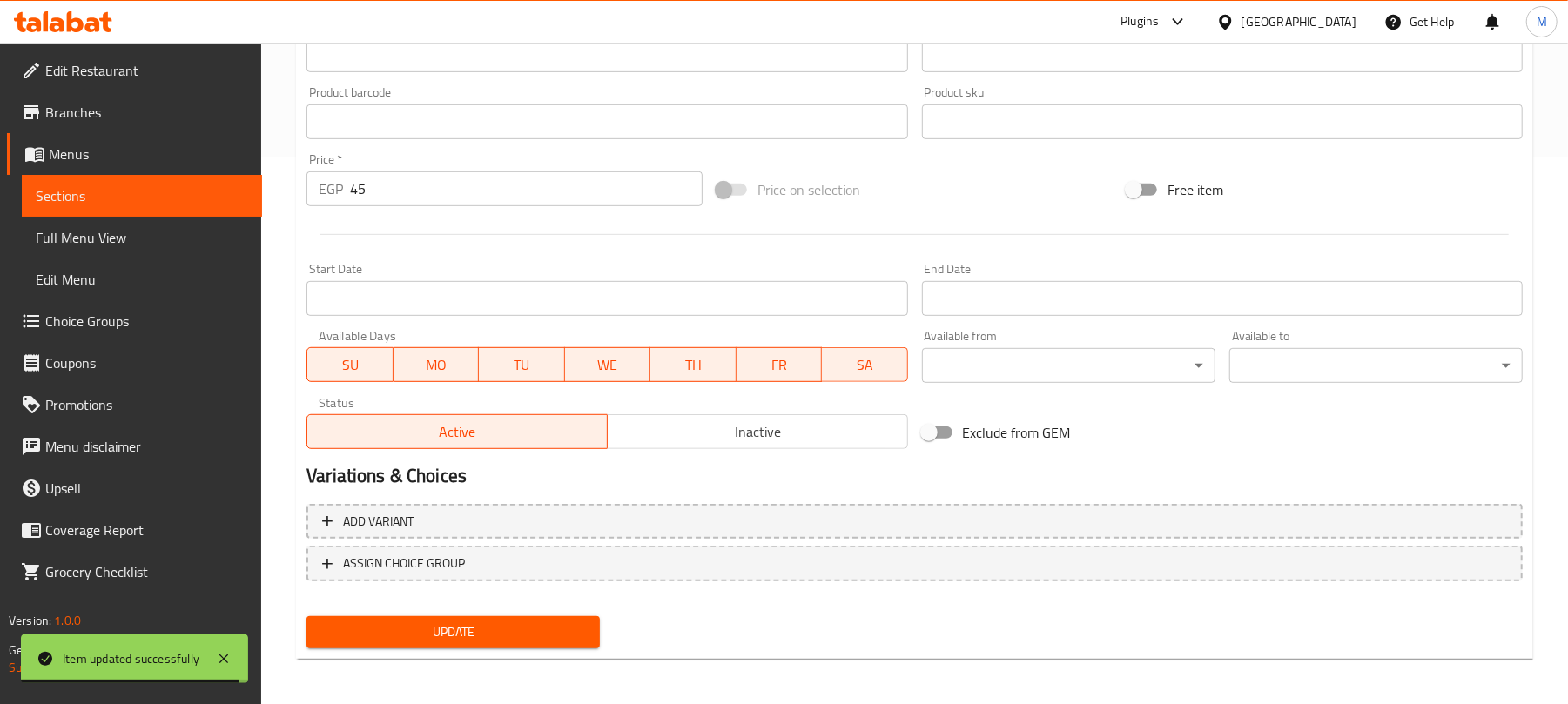
scroll to position [550, 0]
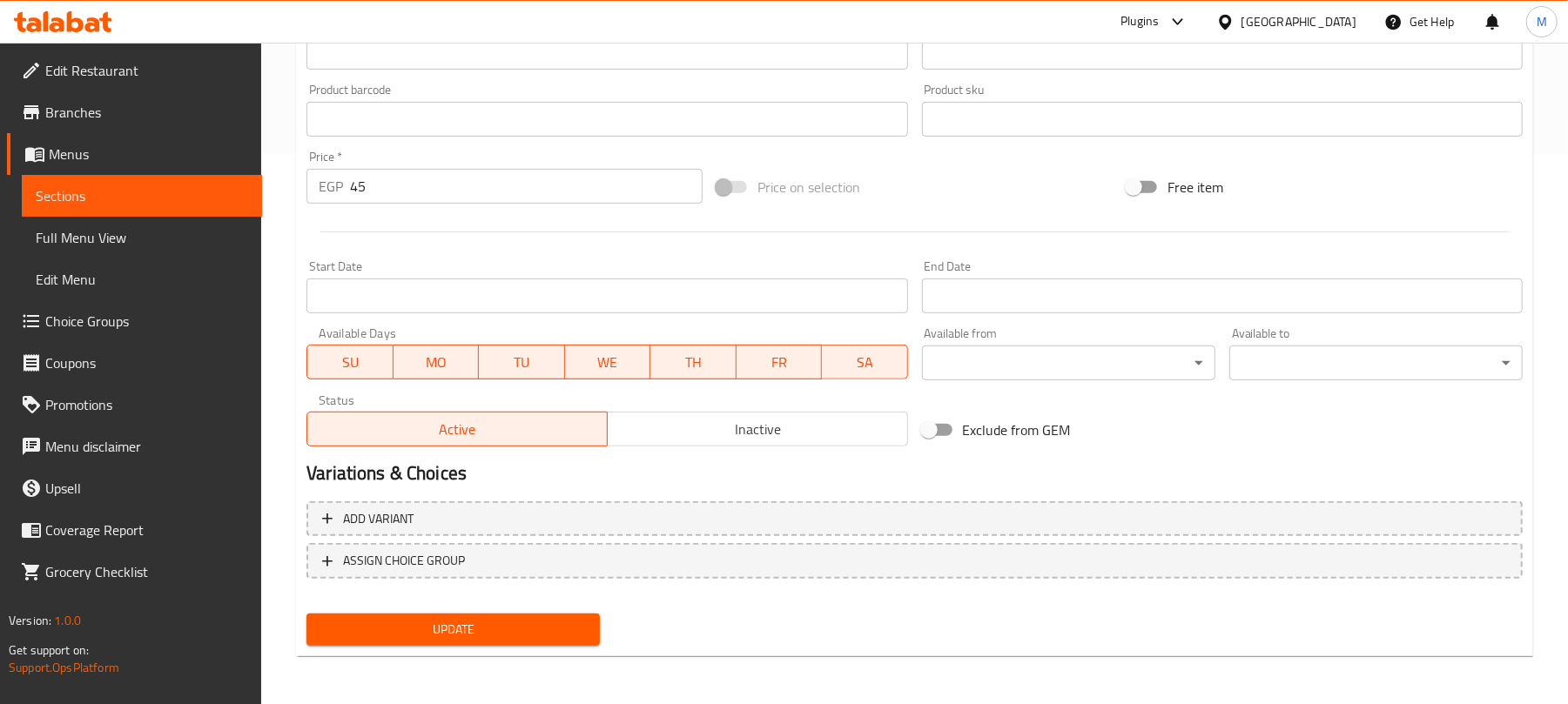
type input "Lemon Mint"
click at [454, 199] on input "45" at bounding box center [525, 187] width 352 height 35
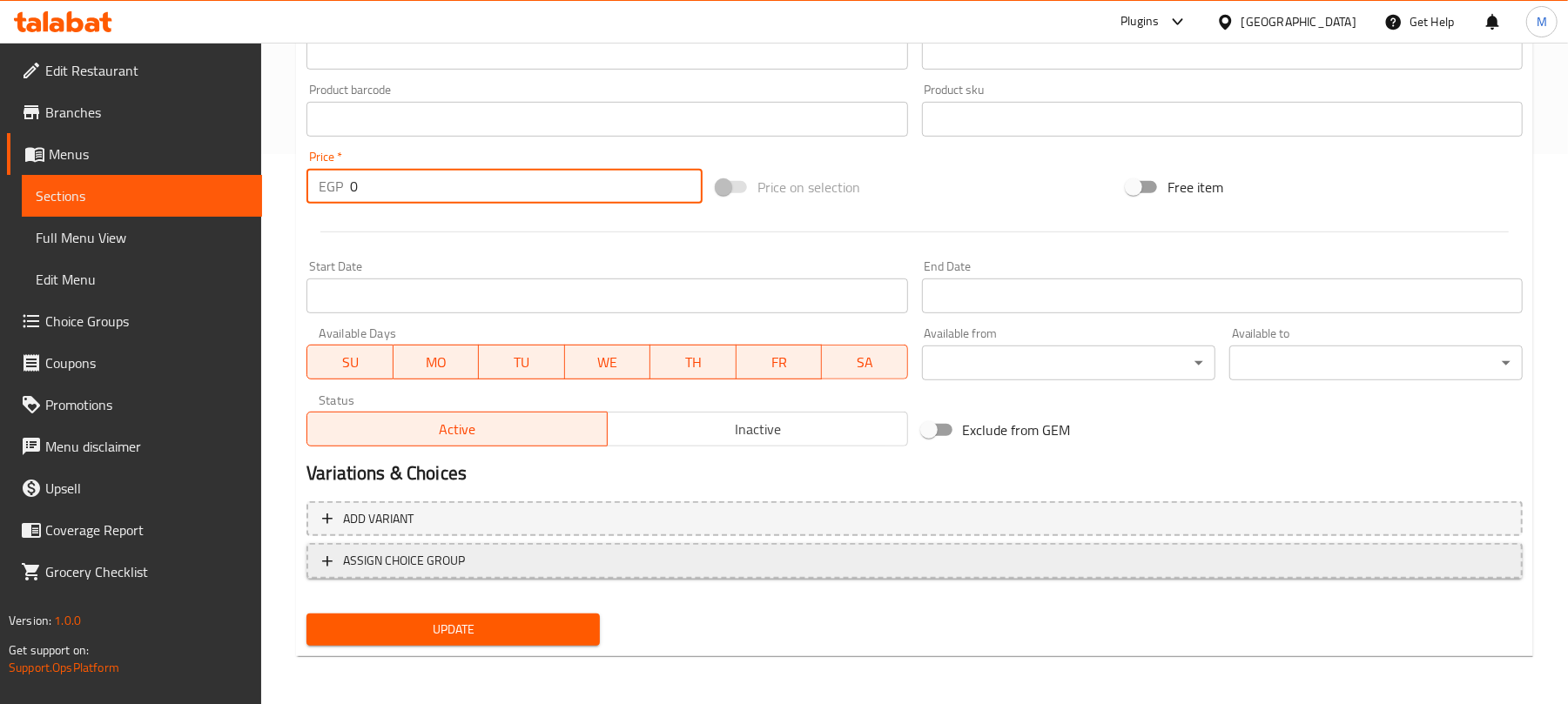
type input "0"
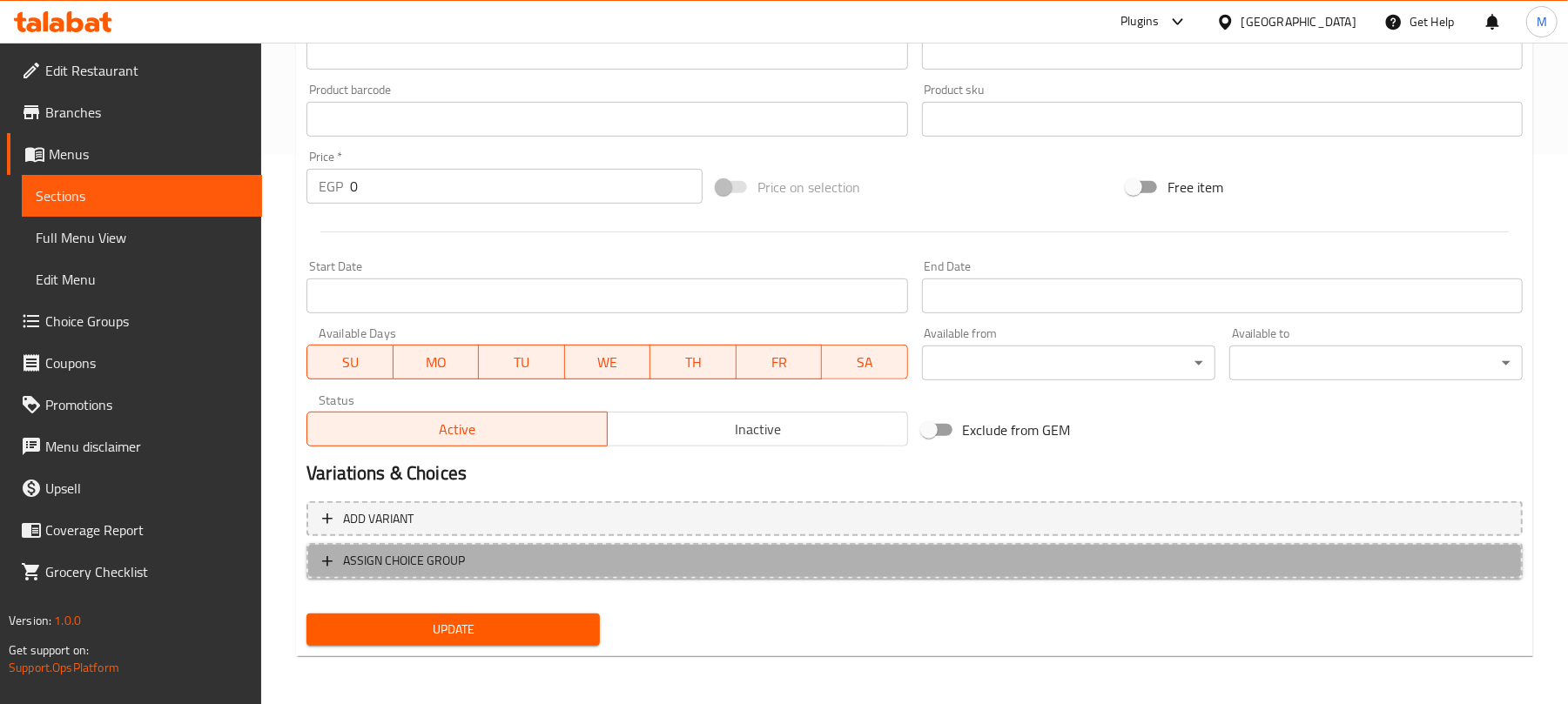
click at [585, 562] on span "ASSIGN CHOICE GROUP" at bounding box center [914, 562] width 1185 height 22
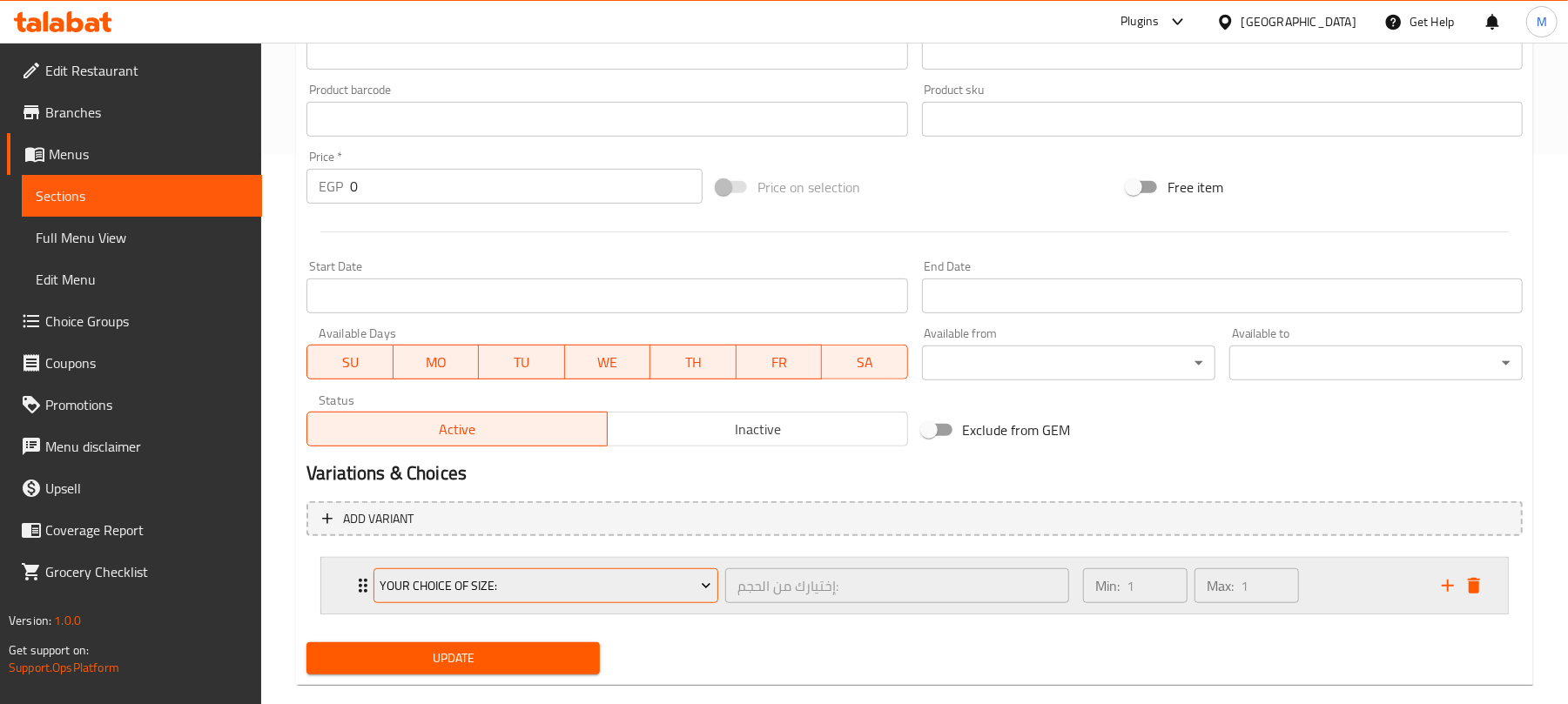
click at [478, 584] on span "Your Choice Of Size:" at bounding box center [546, 587] width 332 height 22
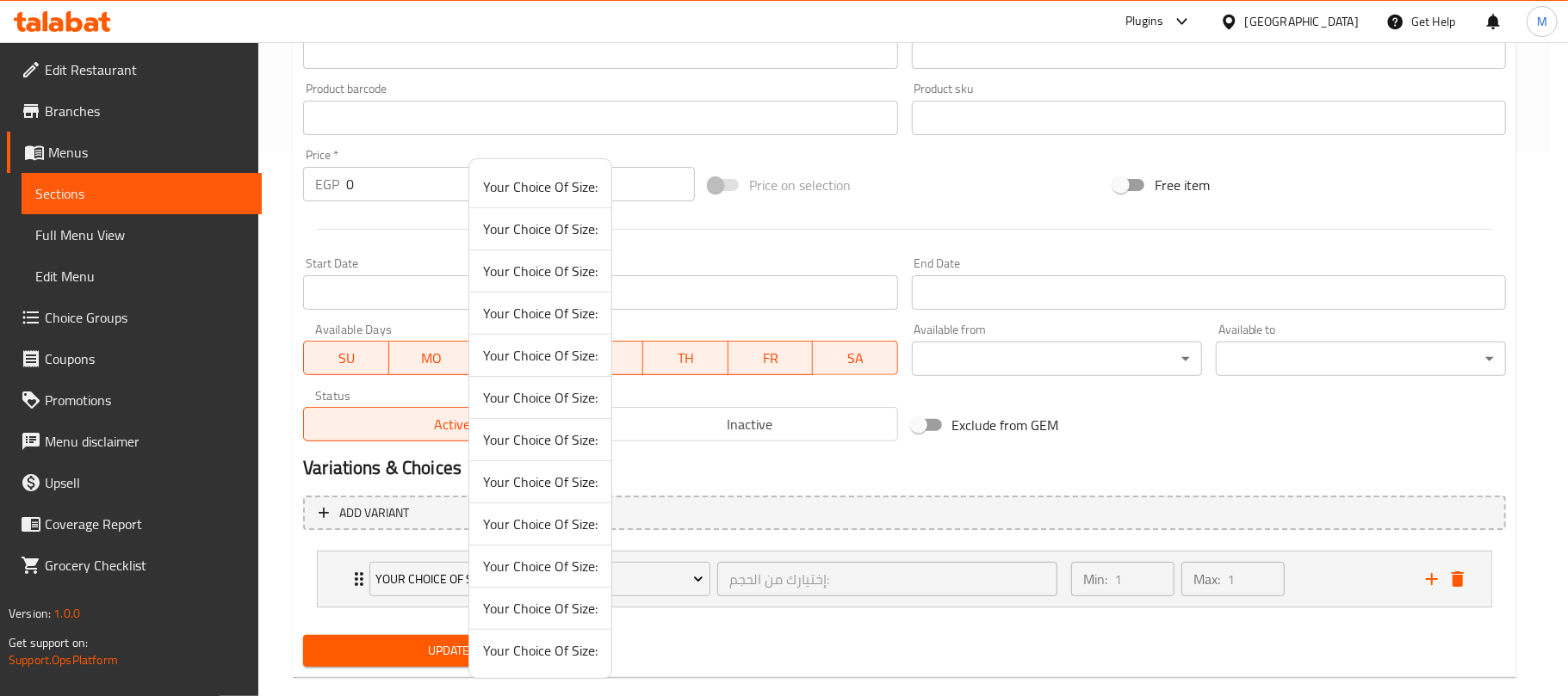
click at [563, 525] on span "Your Choice Of Size:" at bounding box center [540, 524] width 114 height 21
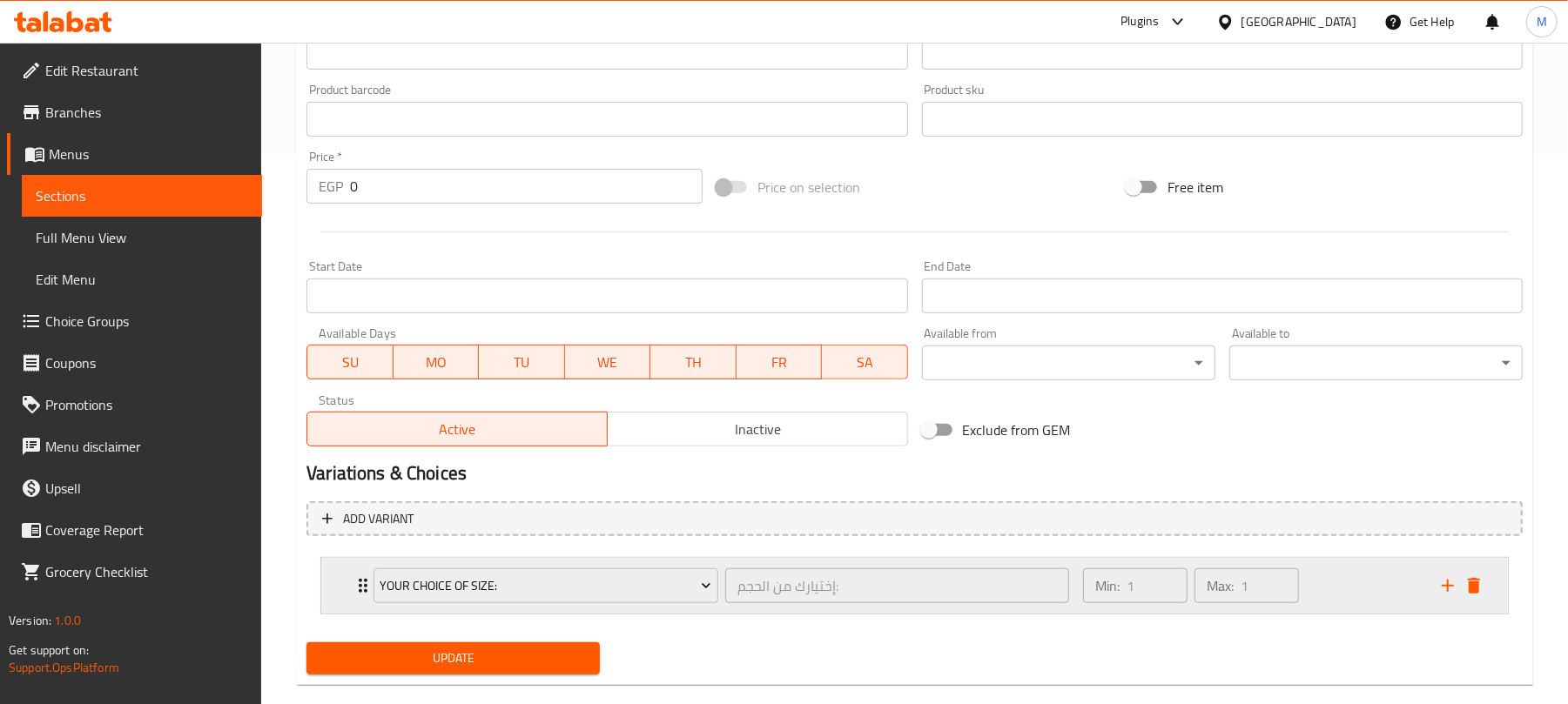
click at [1337, 592] on div "Min: 1 ​ Max: 1 ​" at bounding box center [1252, 586] width 359 height 56
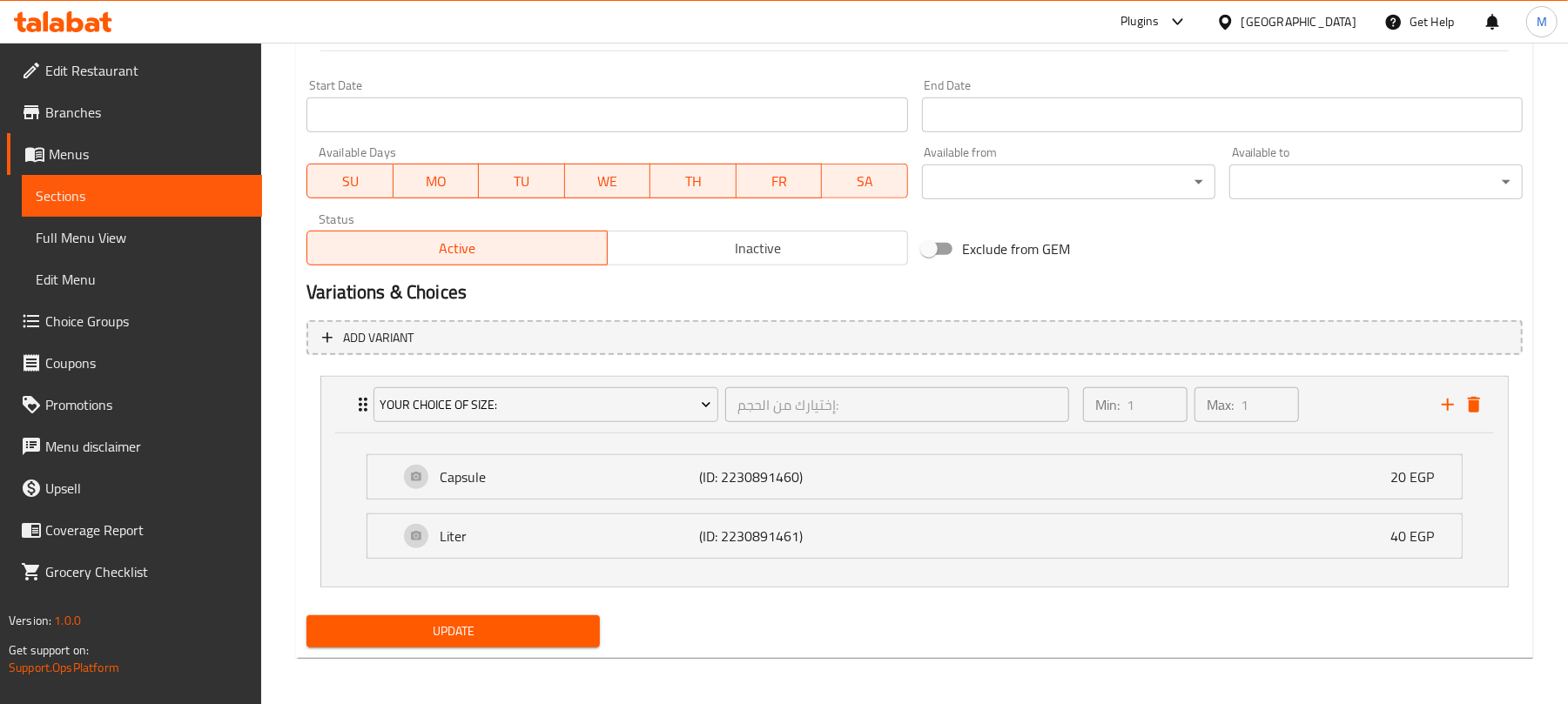
scroll to position [735, 0]
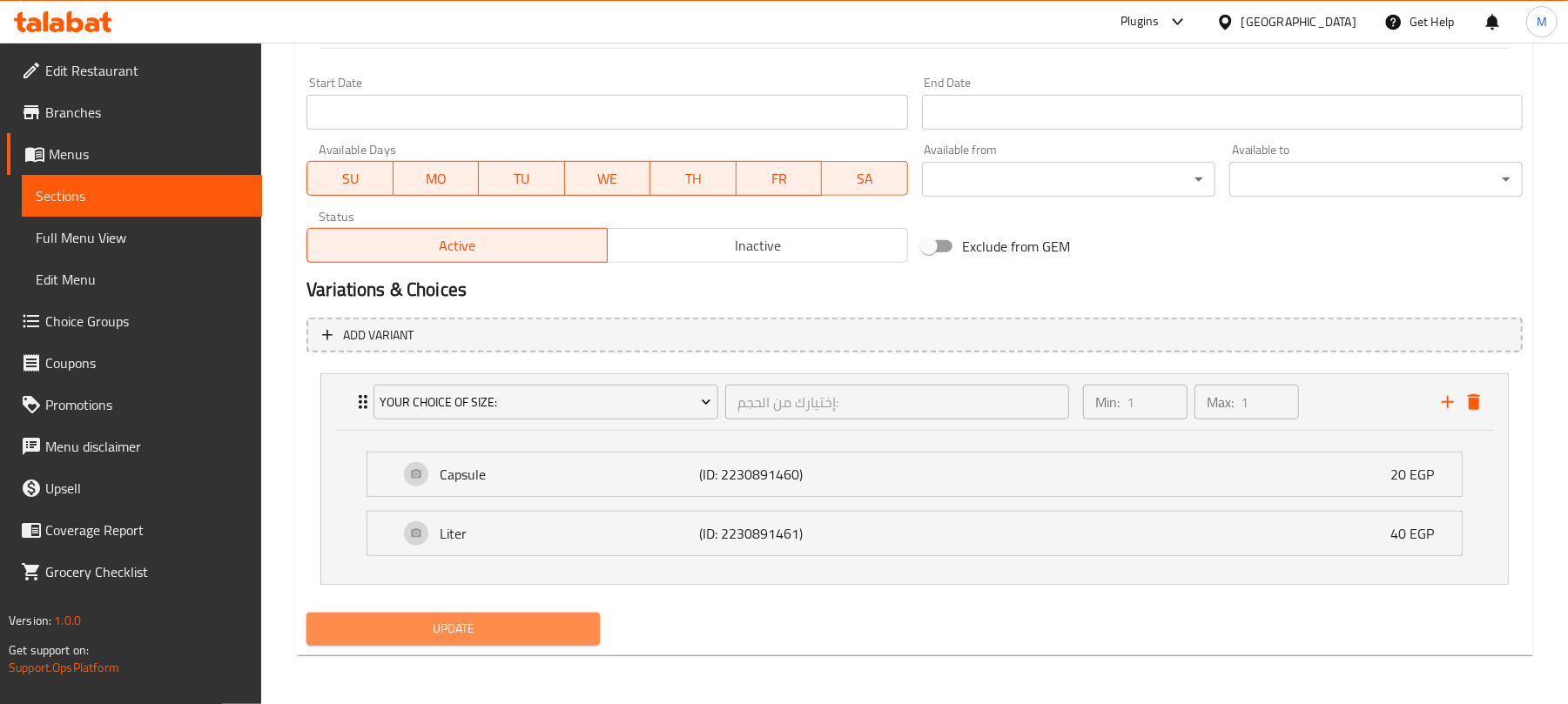
click at [415, 624] on span "Update" at bounding box center [452, 629] width 265 height 22
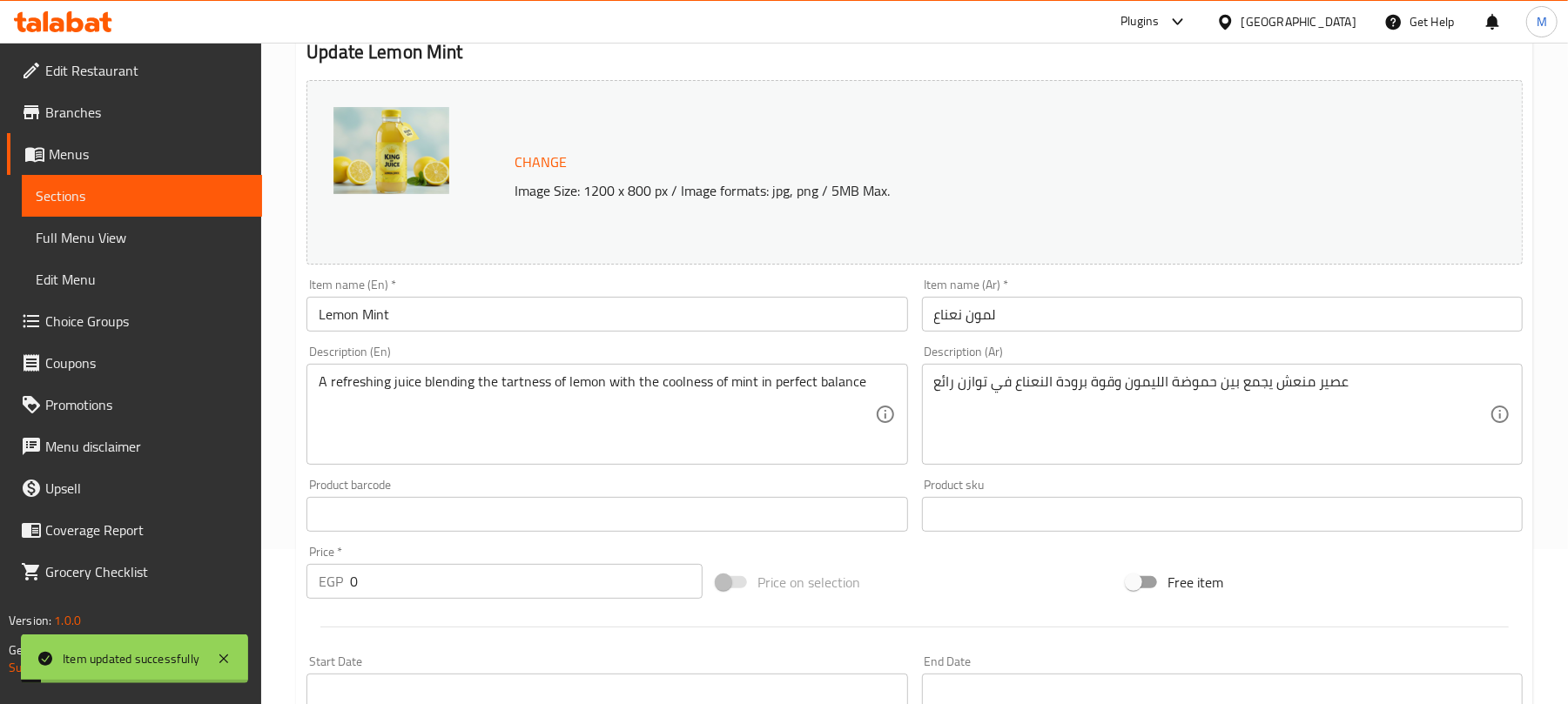
scroll to position [0, 0]
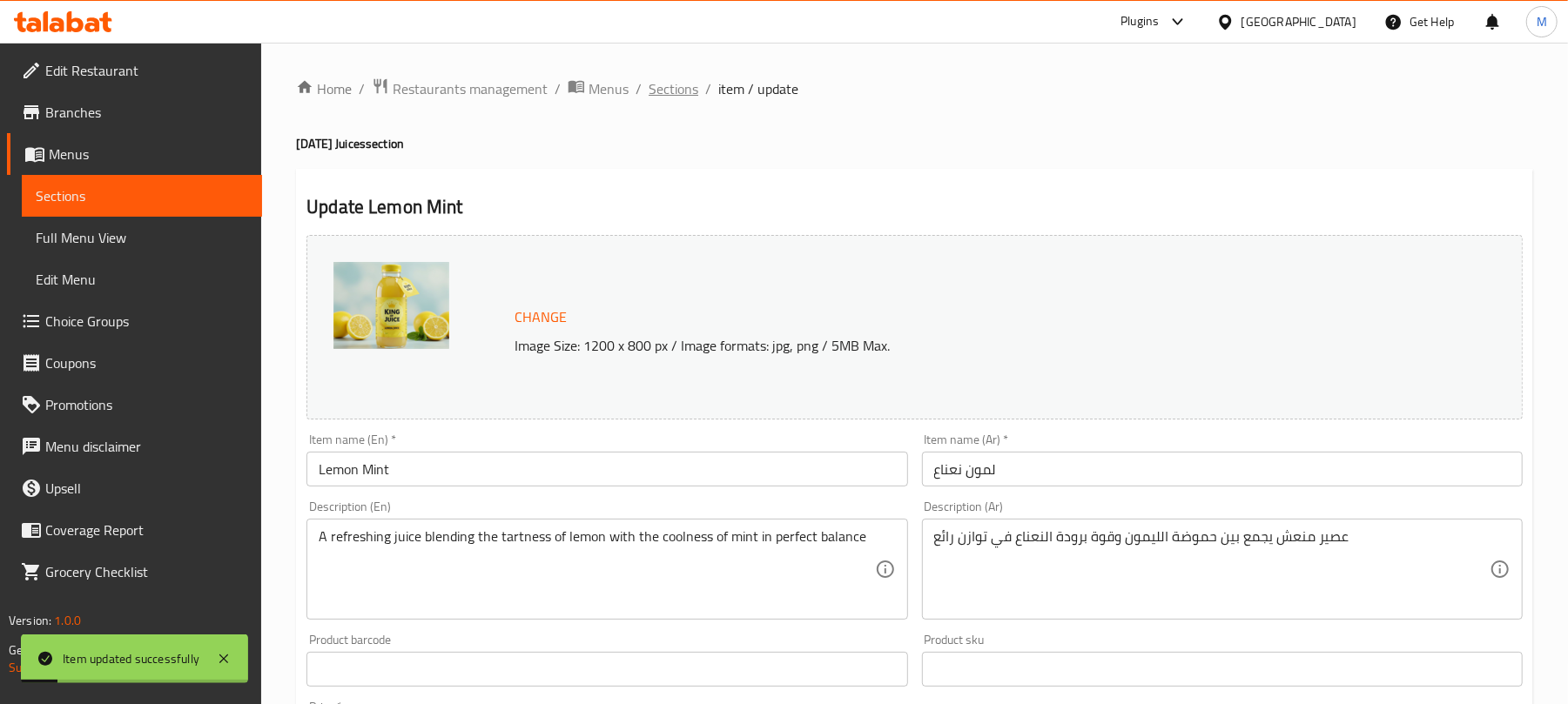
click at [667, 87] on span "Sections" at bounding box center [673, 89] width 50 height 21
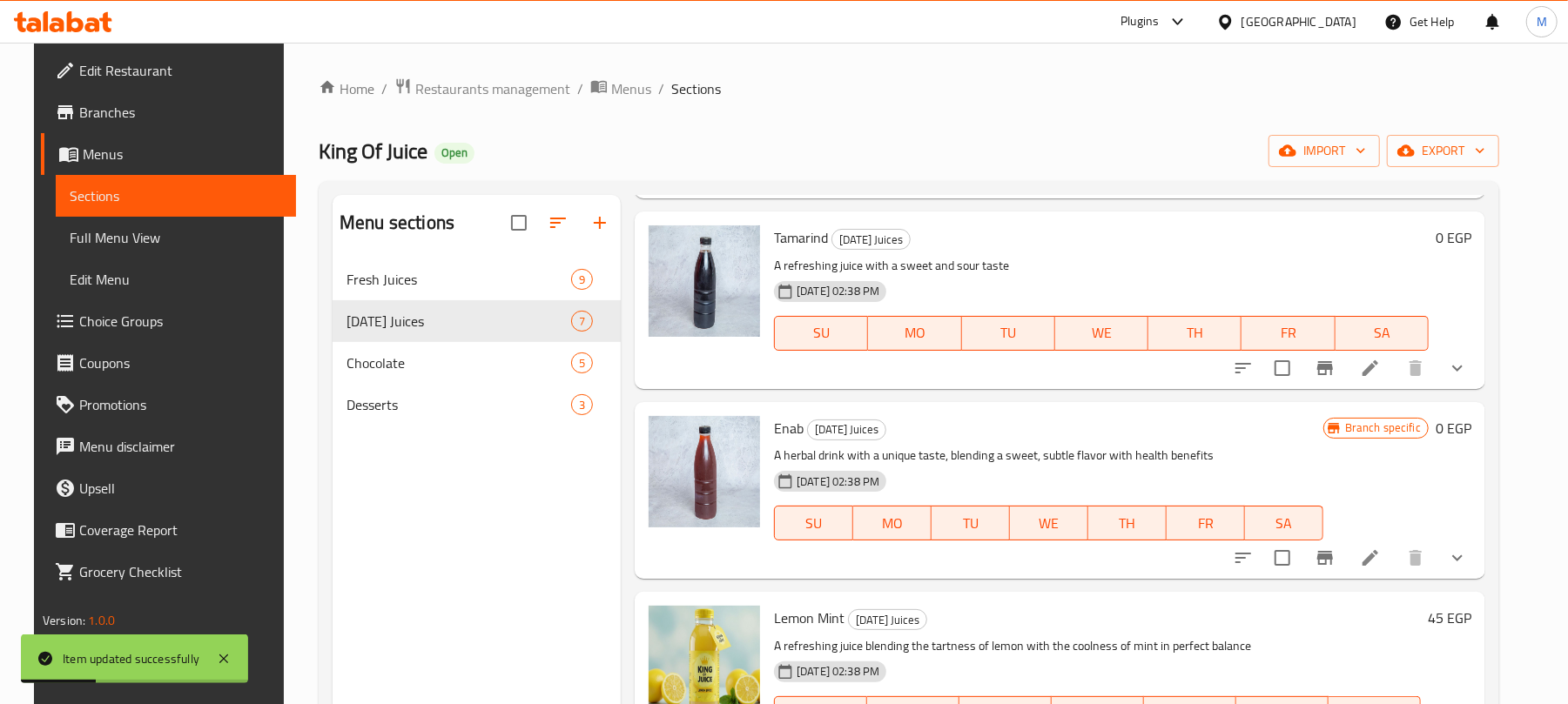
scroll to position [691, 0]
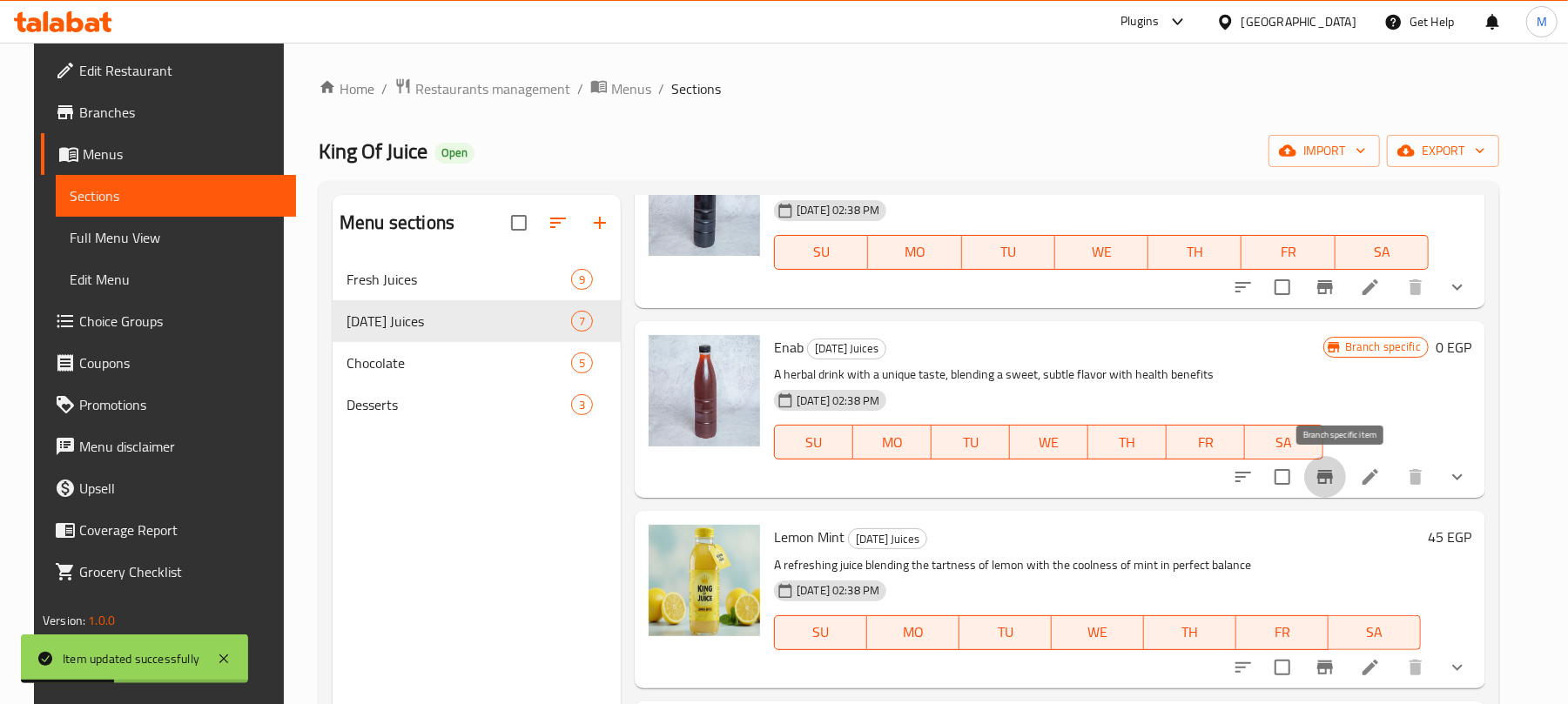
click at [1336, 486] on icon "Branch-specific-item" at bounding box center [1325, 476] width 21 height 21
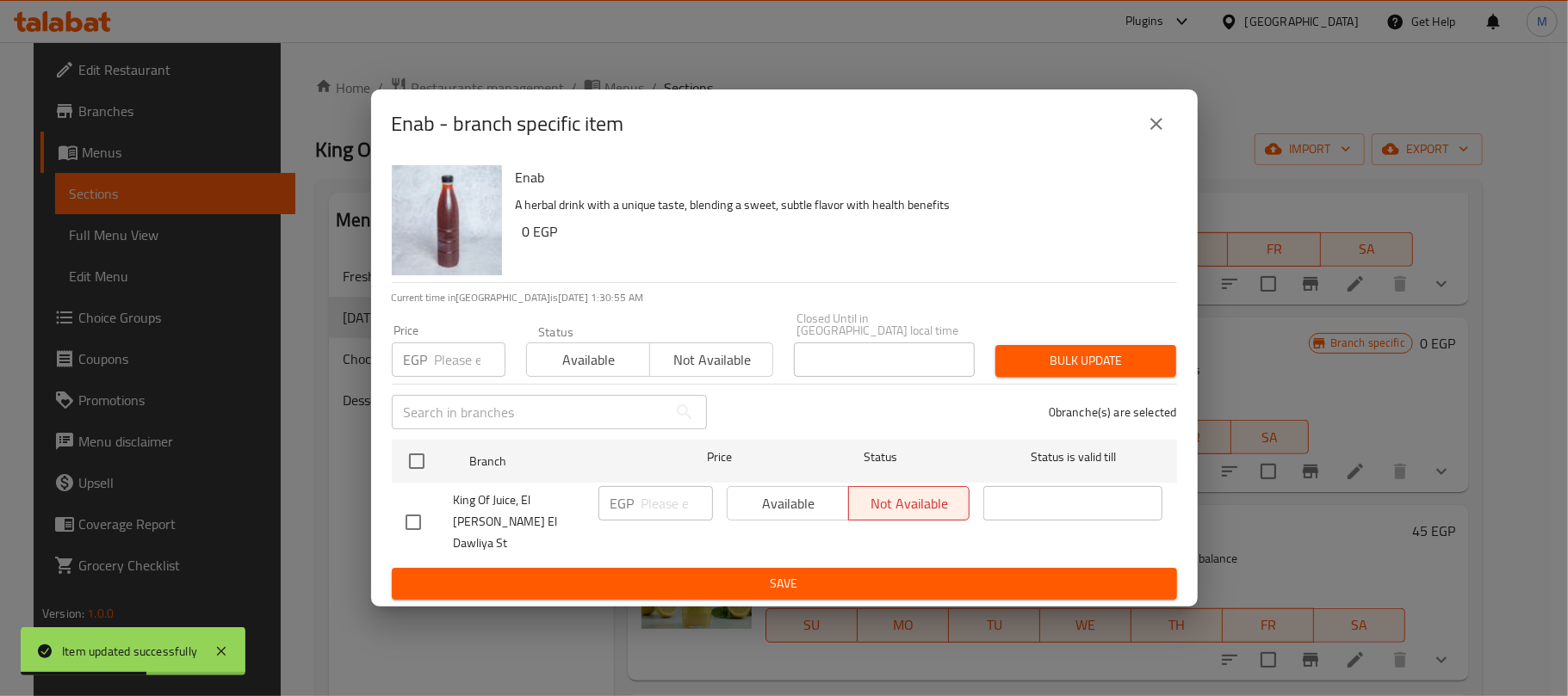
click at [1182, 134] on div "Enab - branch specific item" at bounding box center [784, 123] width 826 height 69
click at [1158, 130] on icon "close" at bounding box center [1155, 123] width 12 height 12
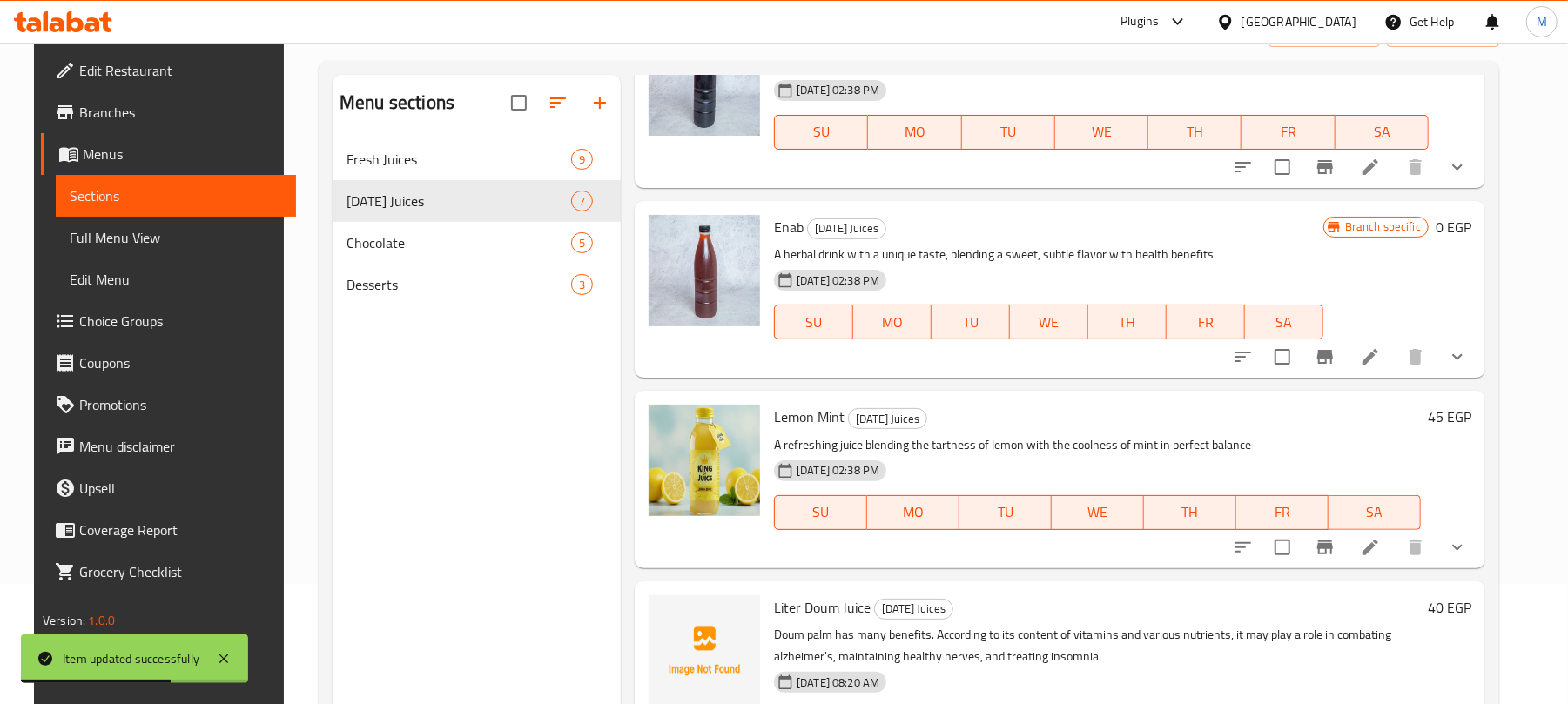
scroll to position [244, 0]
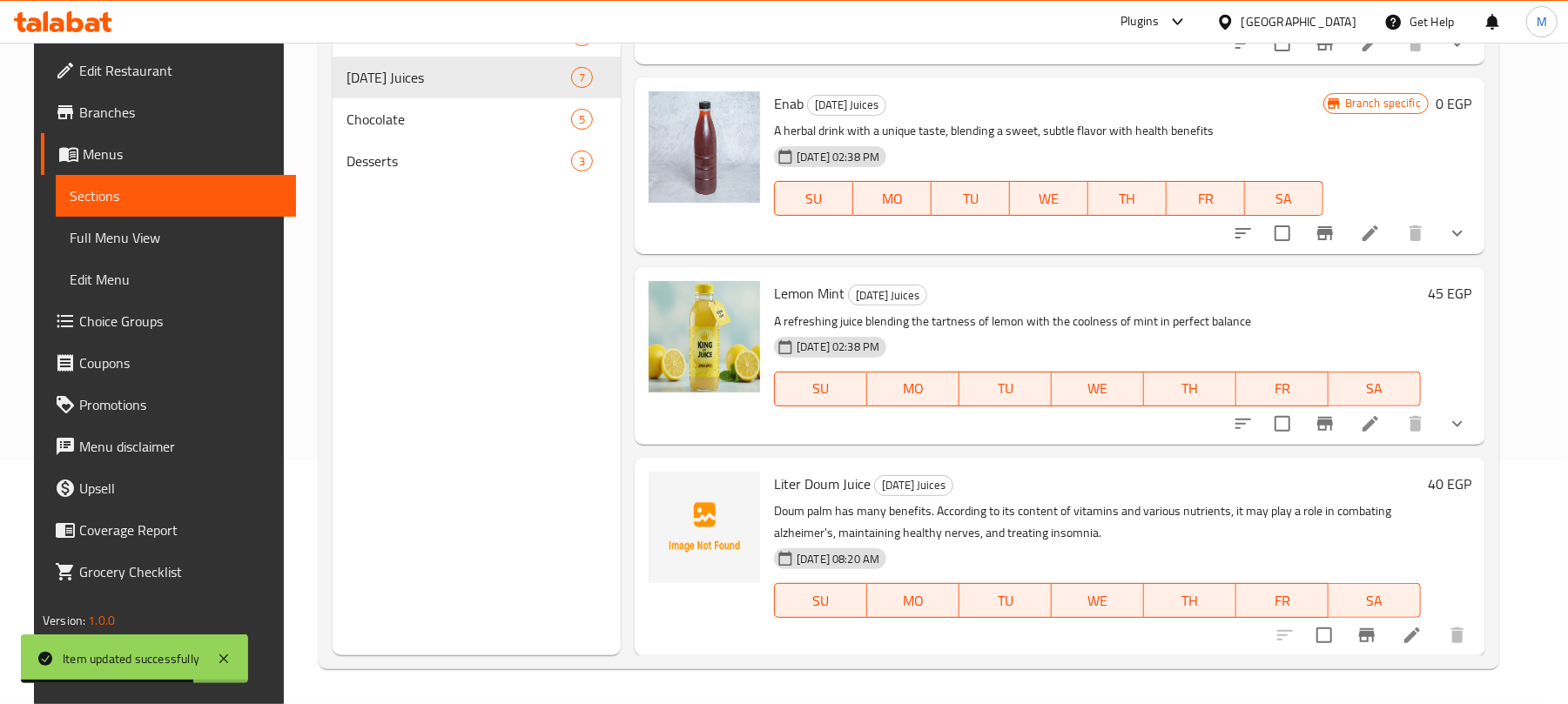
click at [1423, 642] on icon at bounding box center [1412, 636] width 21 height 21
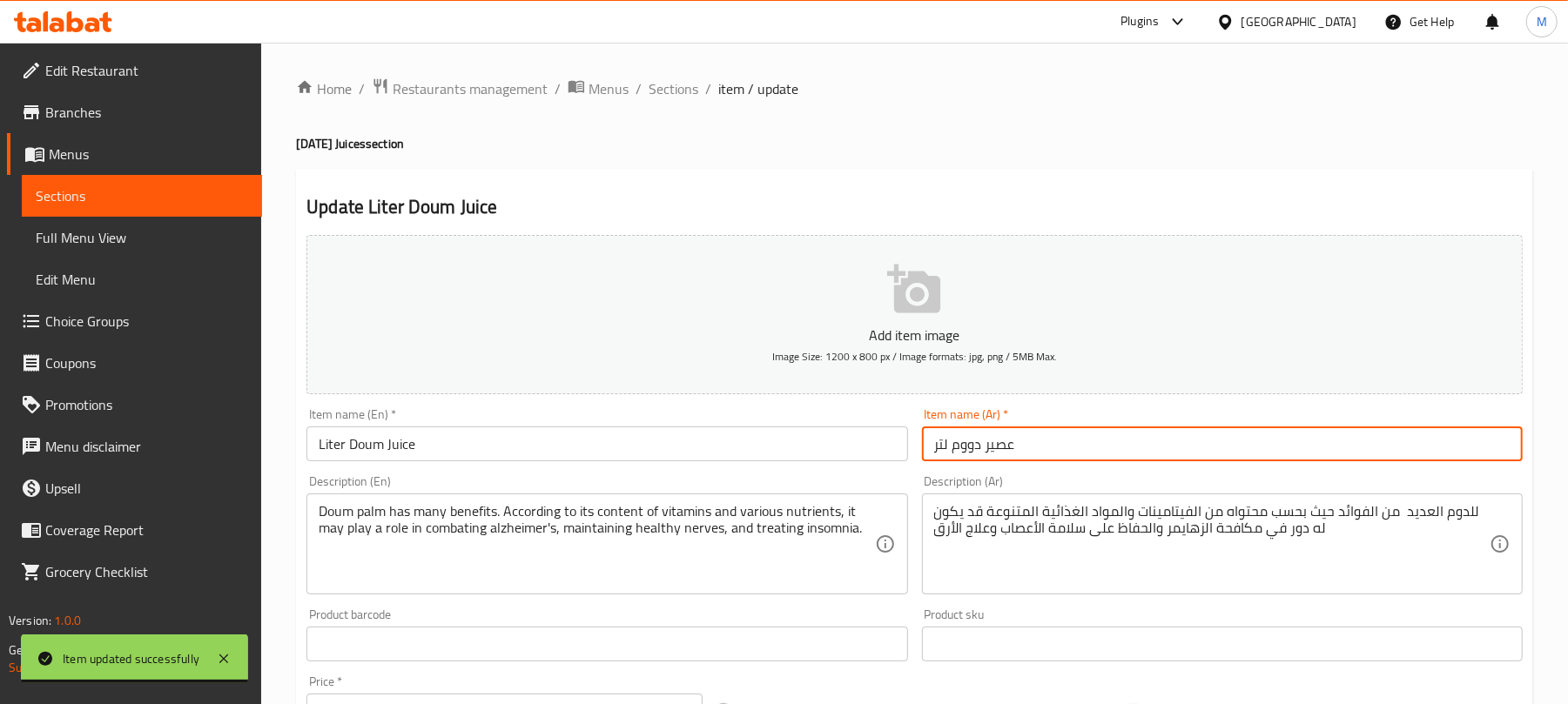
click at [1028, 446] on input "عصير دووم لتر" at bounding box center [1222, 444] width 600 height 35
paste input "دوم"
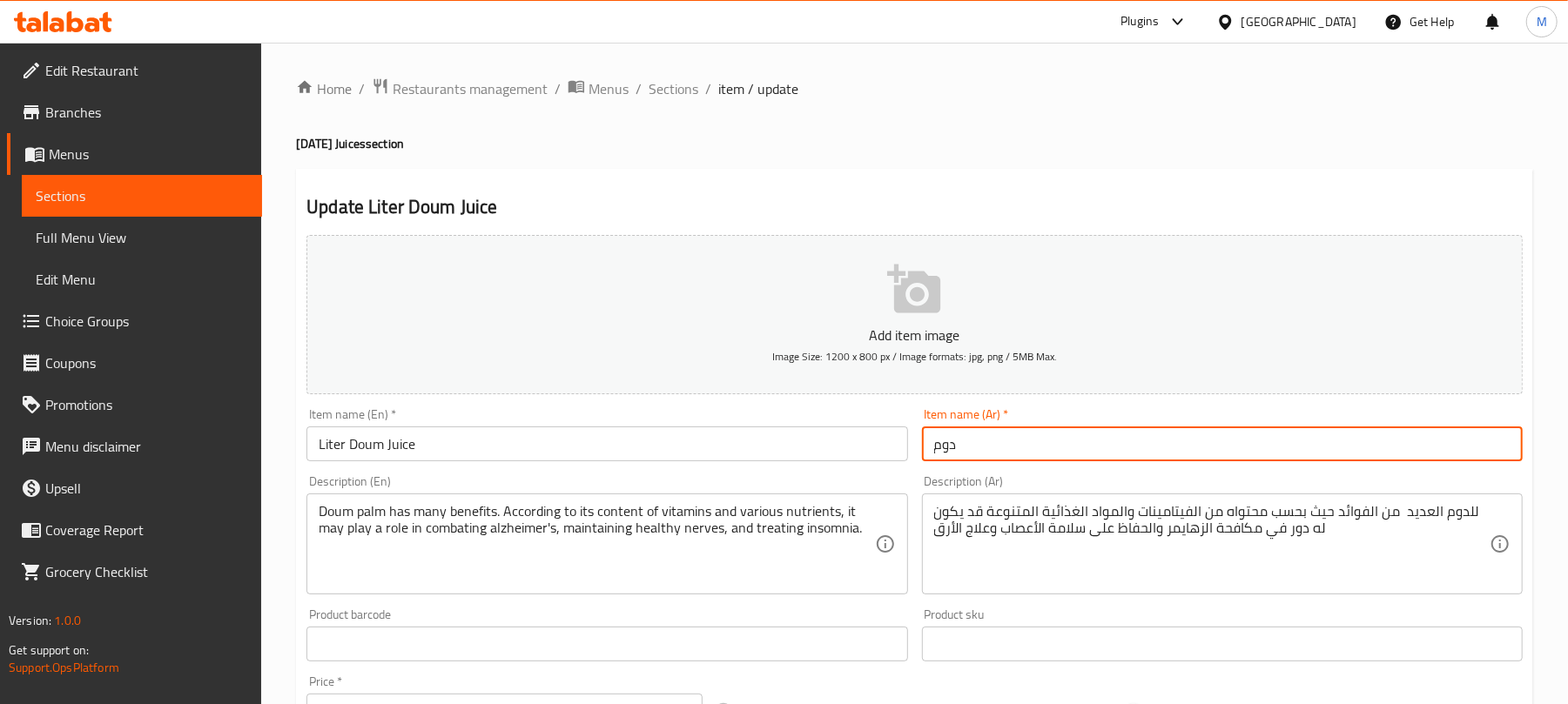
type input "دوم"
click at [434, 448] on input "Liter Doum Juice" at bounding box center [606, 444] width 600 height 35
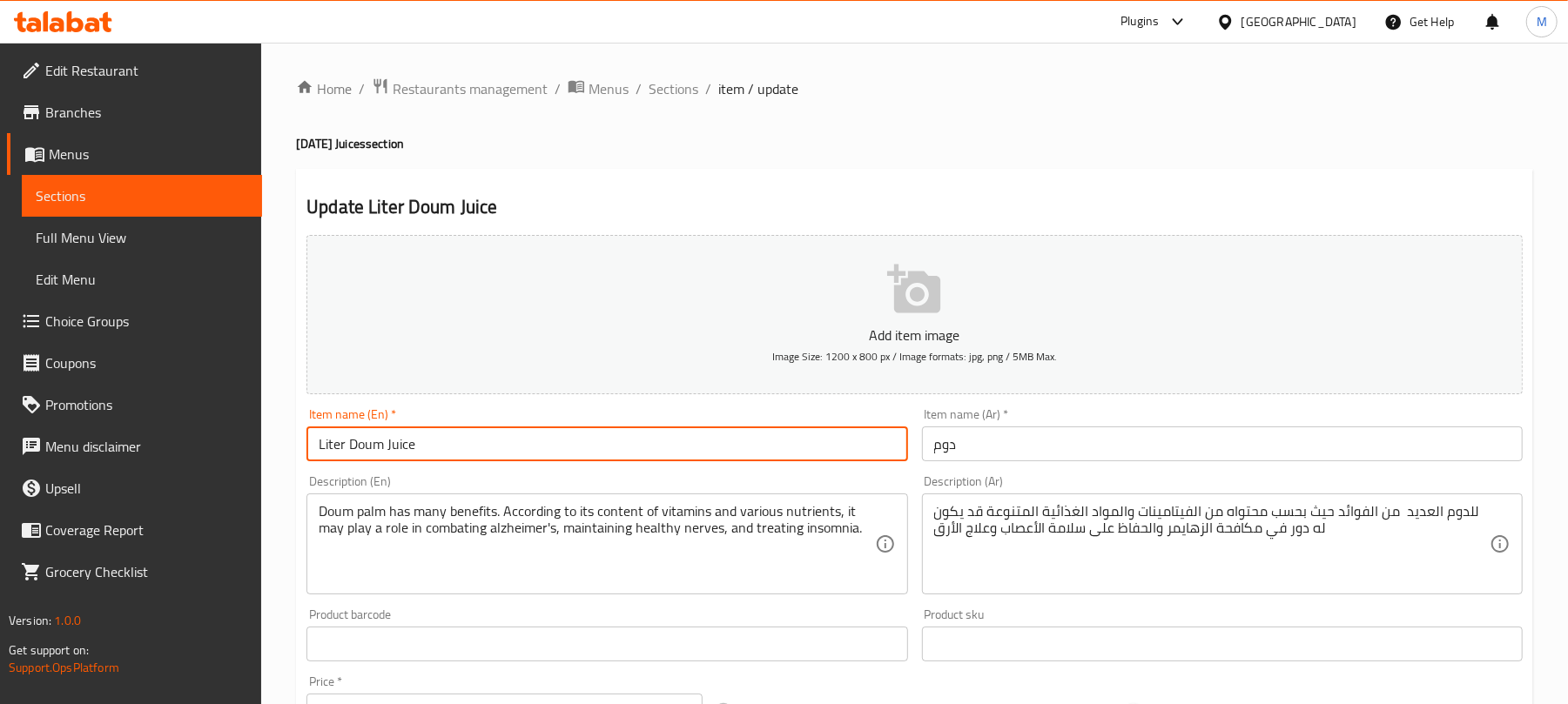
paste input "Dom"
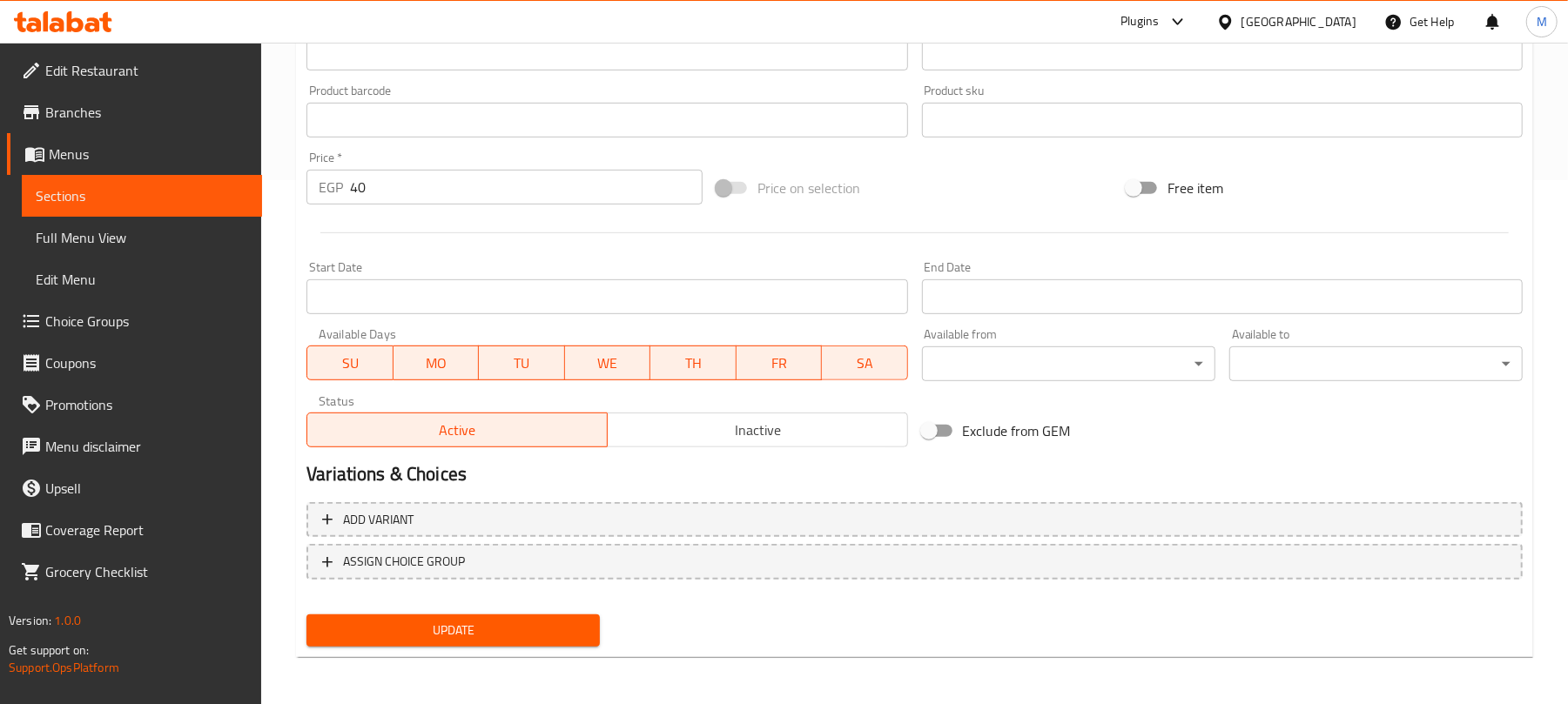
type input "Dom"
click at [415, 190] on input "40" at bounding box center [525, 188] width 352 height 35
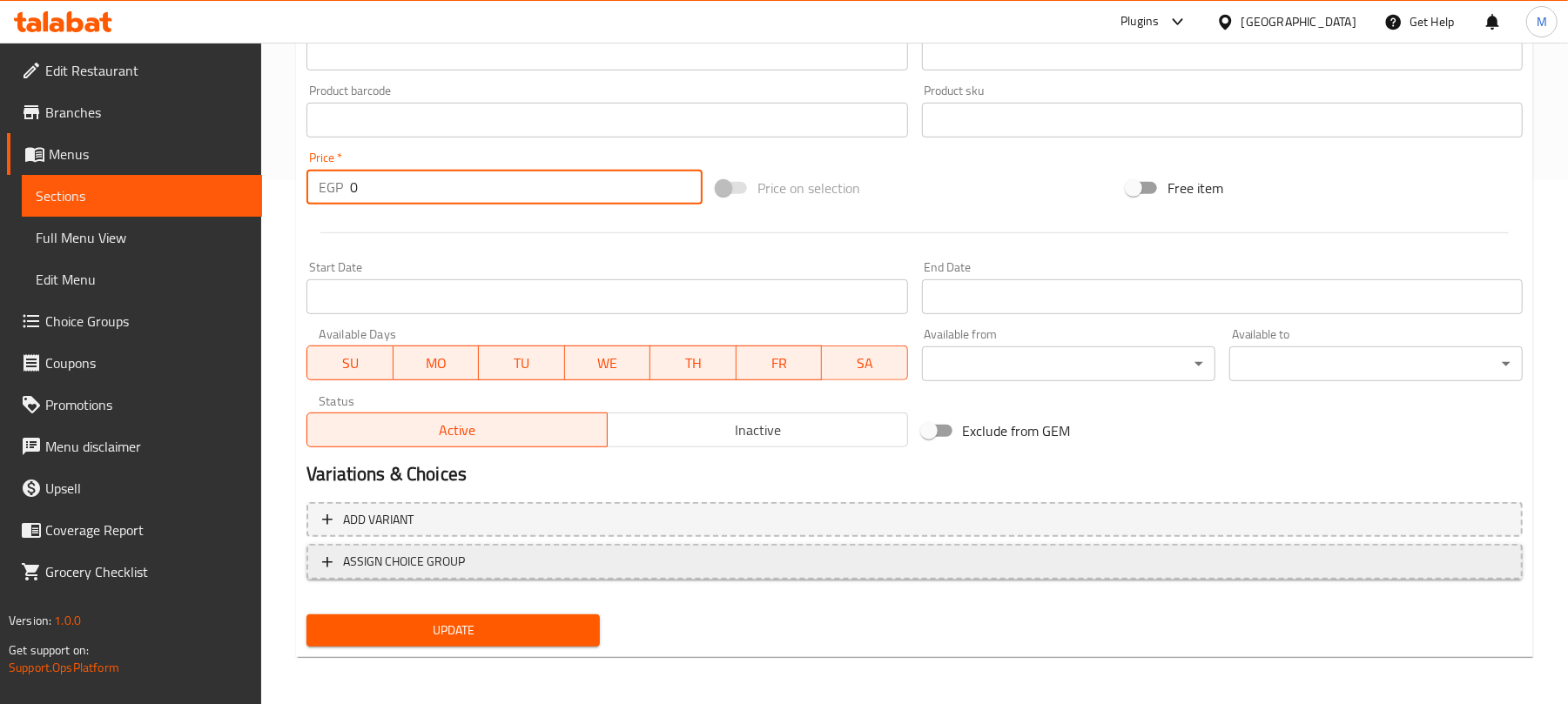
type input "0"
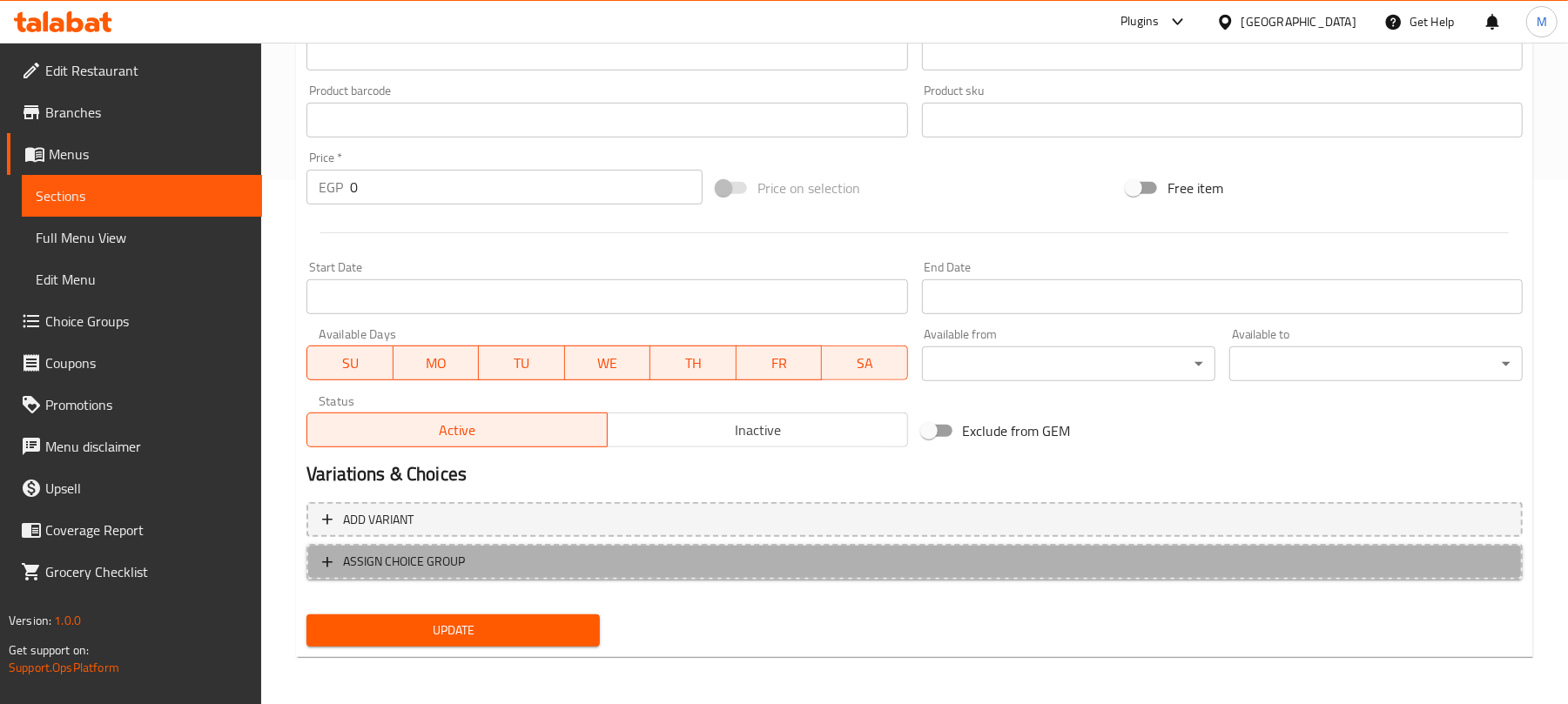
click at [491, 557] on span "ASSIGN CHOICE GROUP" at bounding box center [914, 562] width 1185 height 22
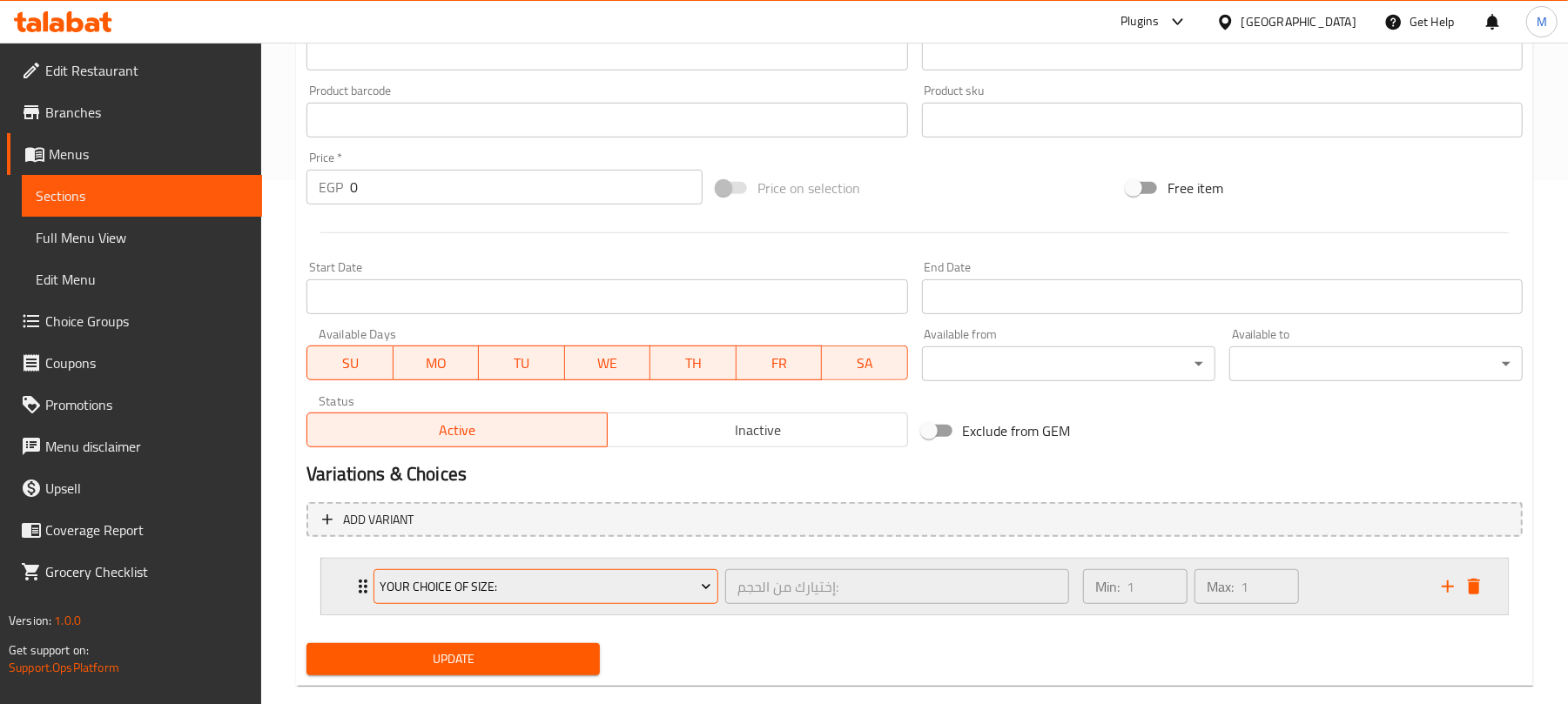
click at [566, 582] on span "Your Choice Of Size:" at bounding box center [546, 587] width 332 height 22
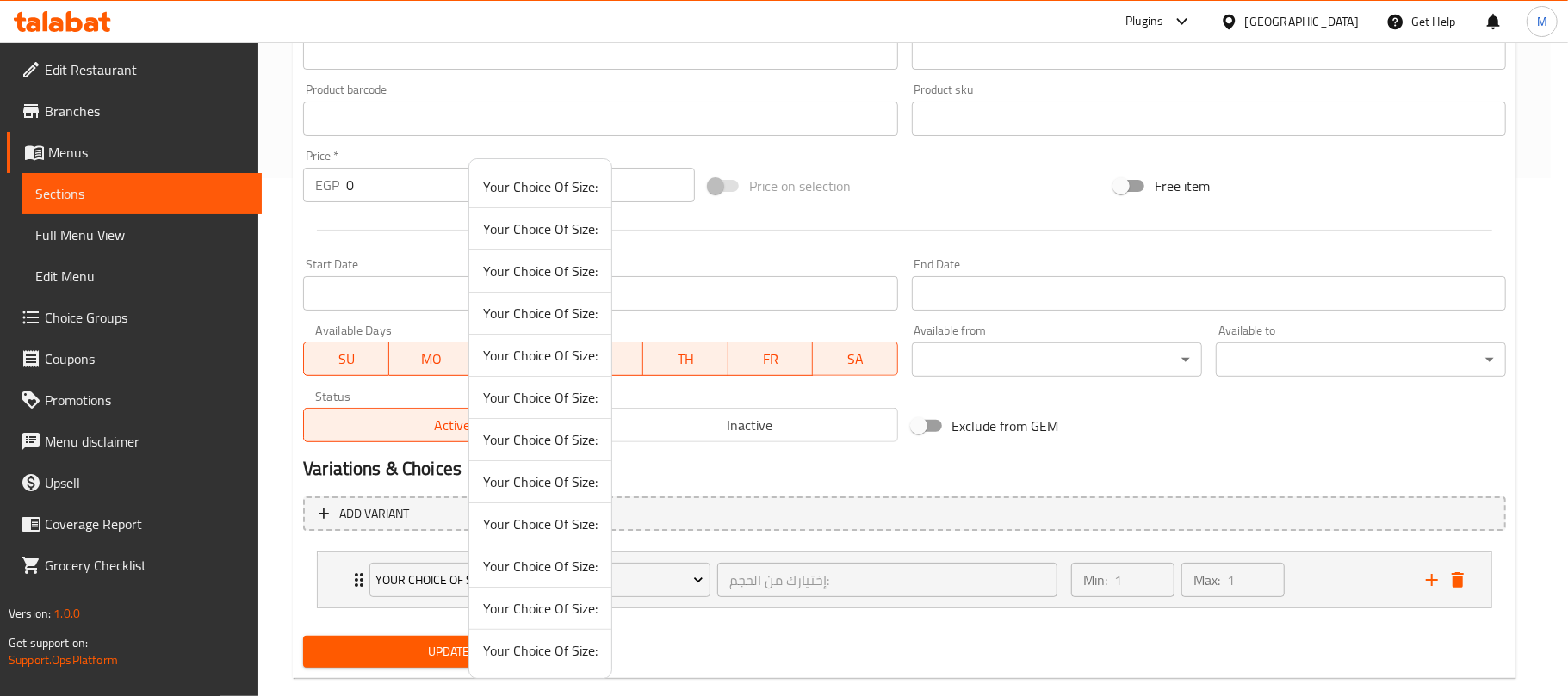
click at [558, 573] on span "Your Choice Of Size:" at bounding box center [540, 566] width 114 height 21
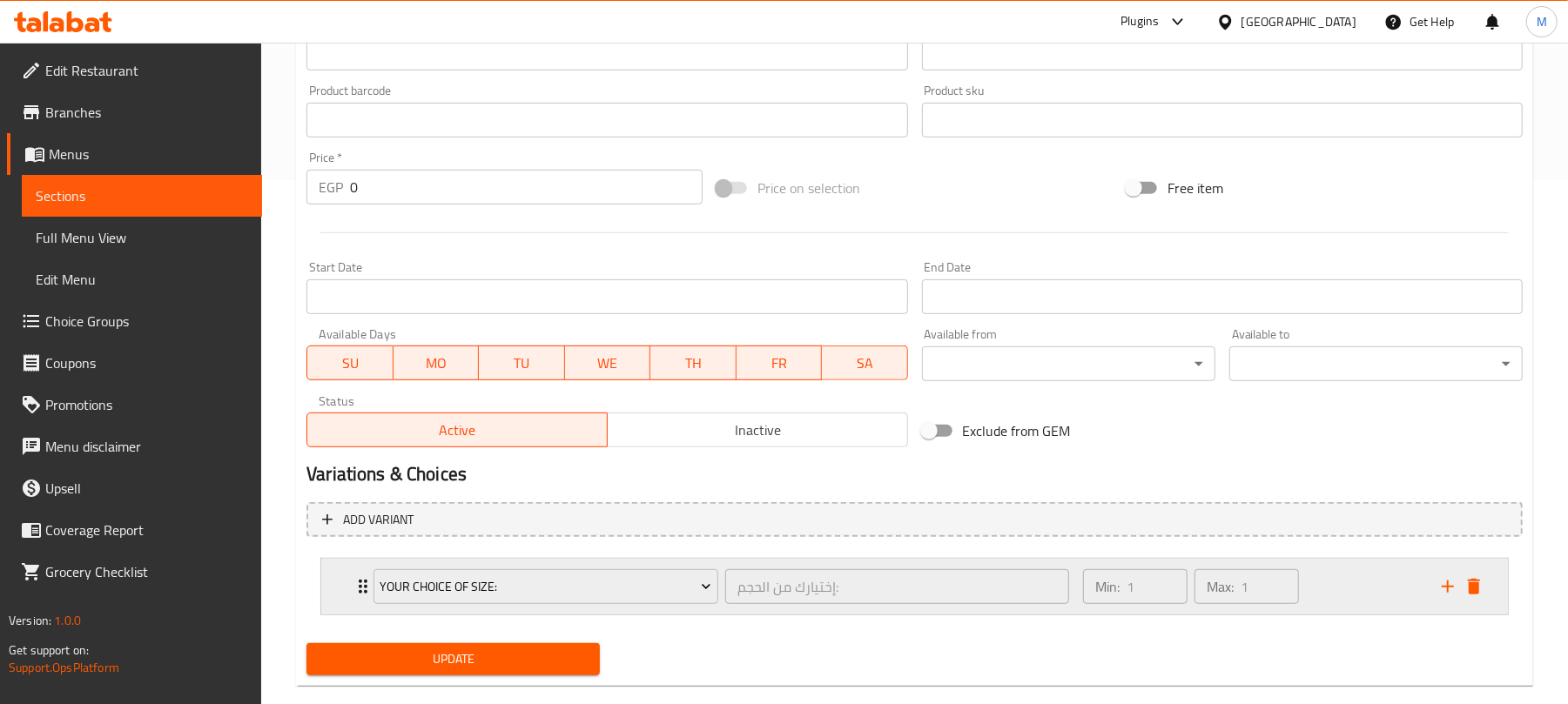
click at [1344, 579] on div "Min: 1 ​ Max: 1 ​" at bounding box center [1252, 587] width 359 height 56
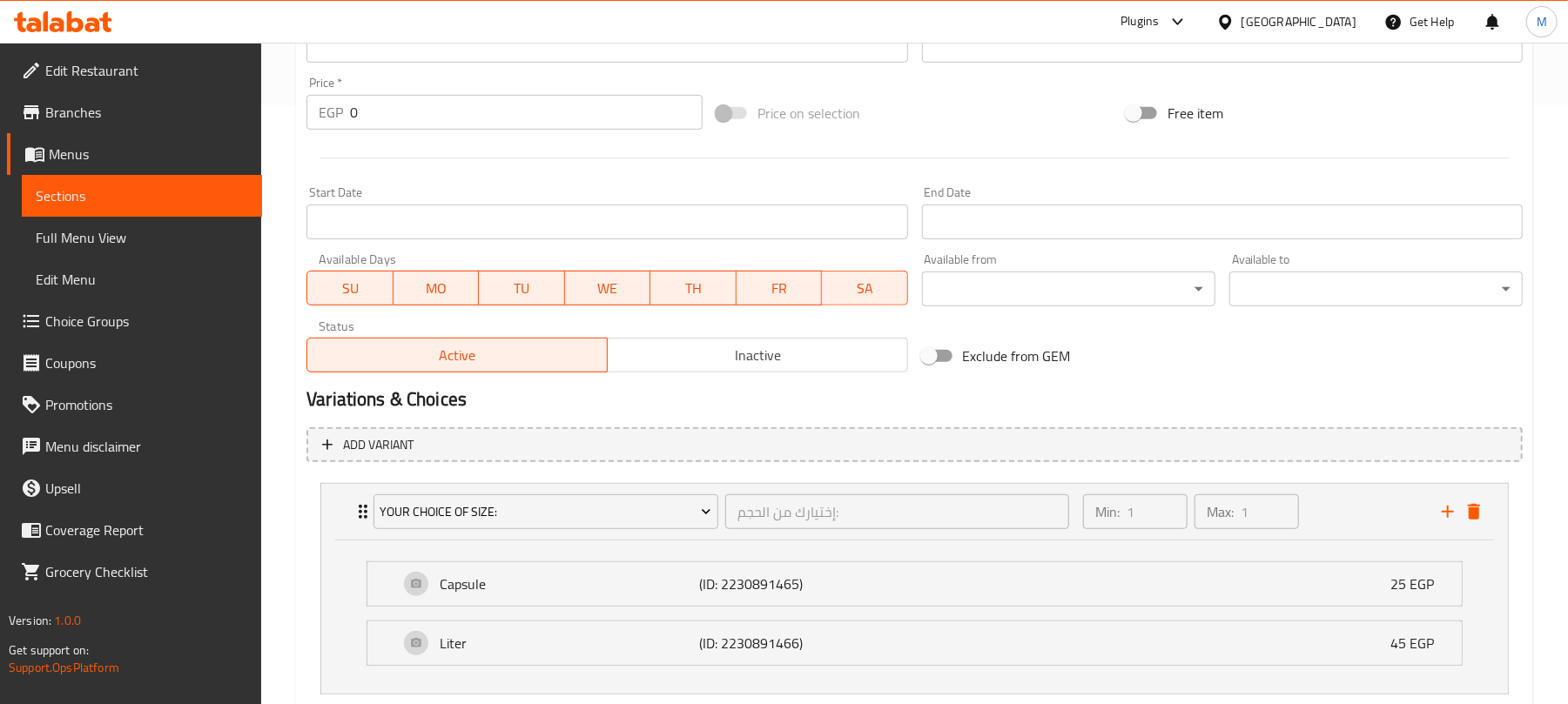
scroll to position [710, 0]
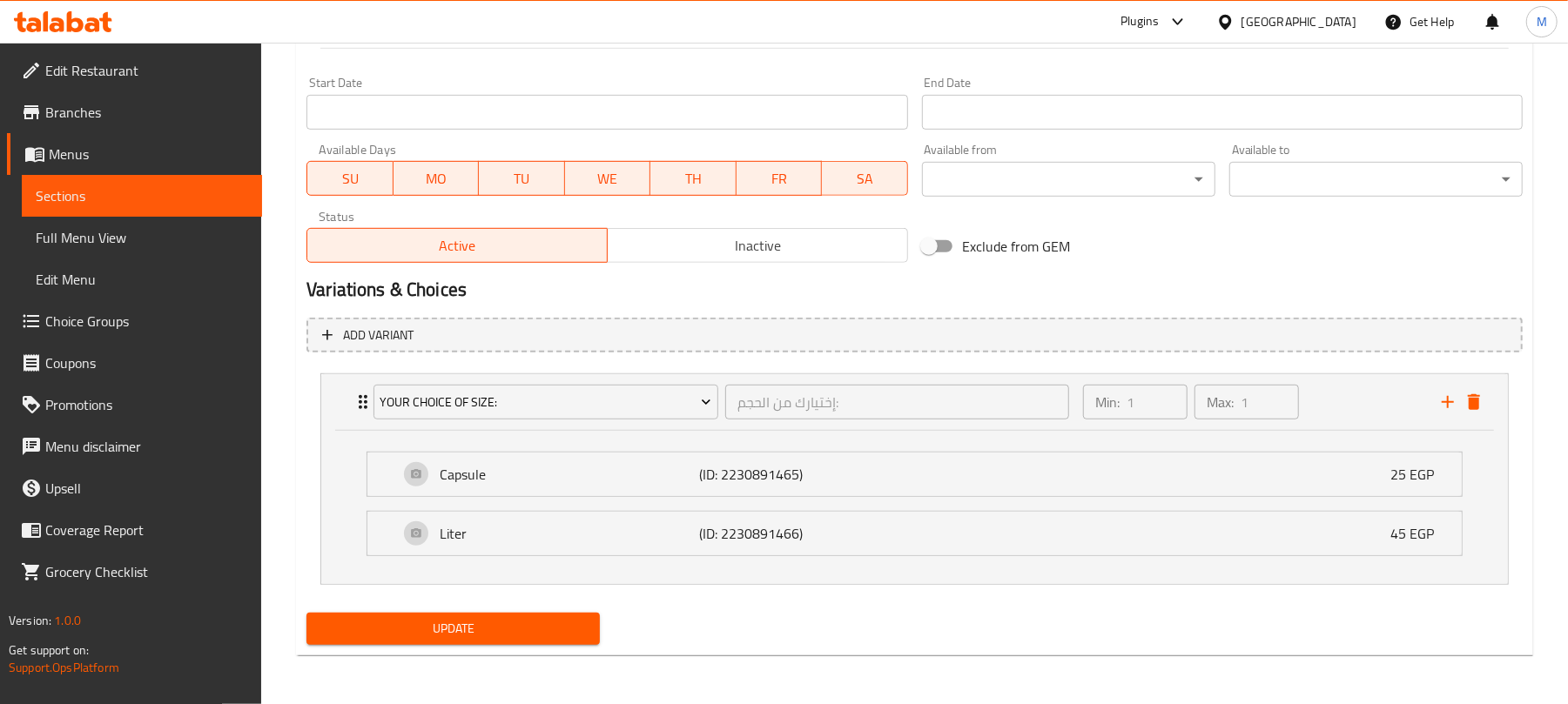
click at [409, 621] on span "Update" at bounding box center [452, 629] width 265 height 22
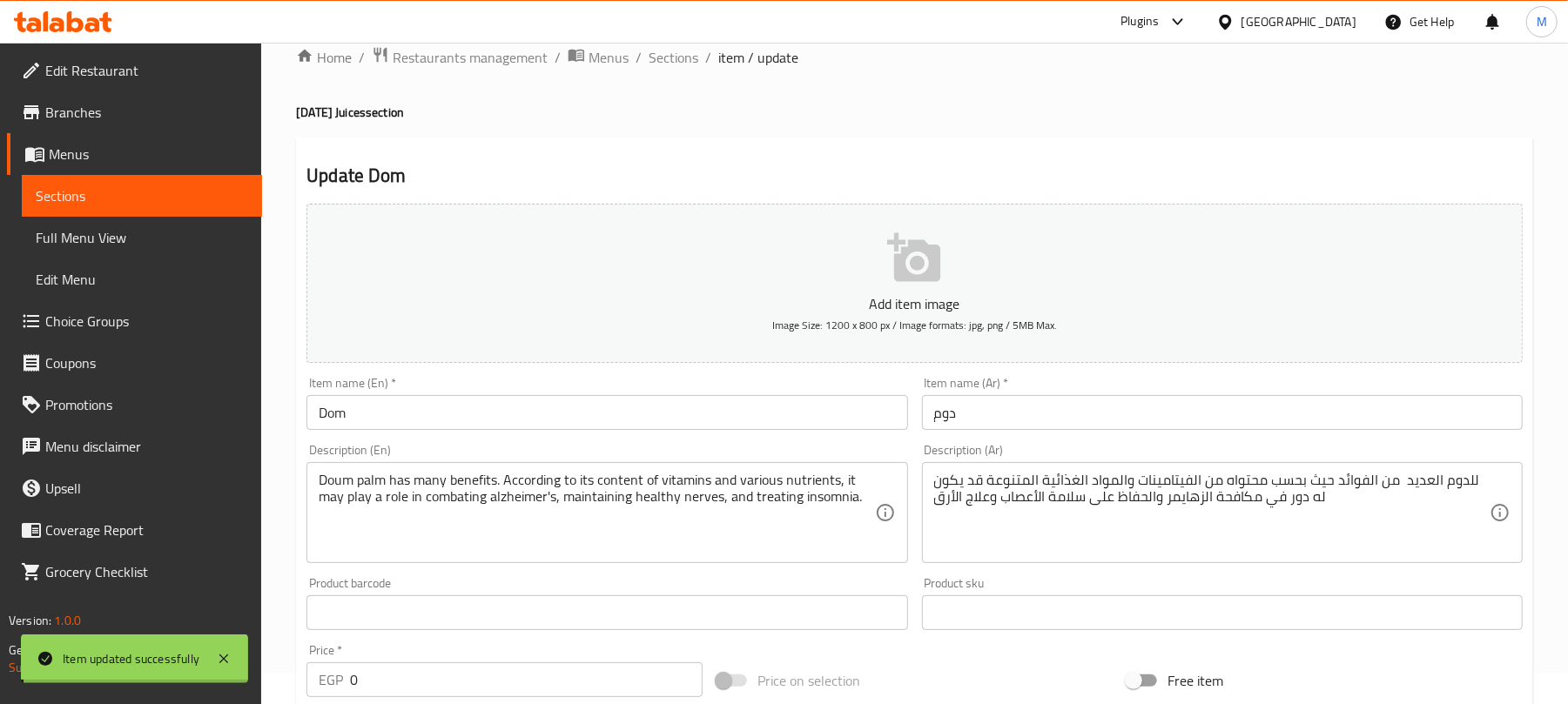
scroll to position [0, 0]
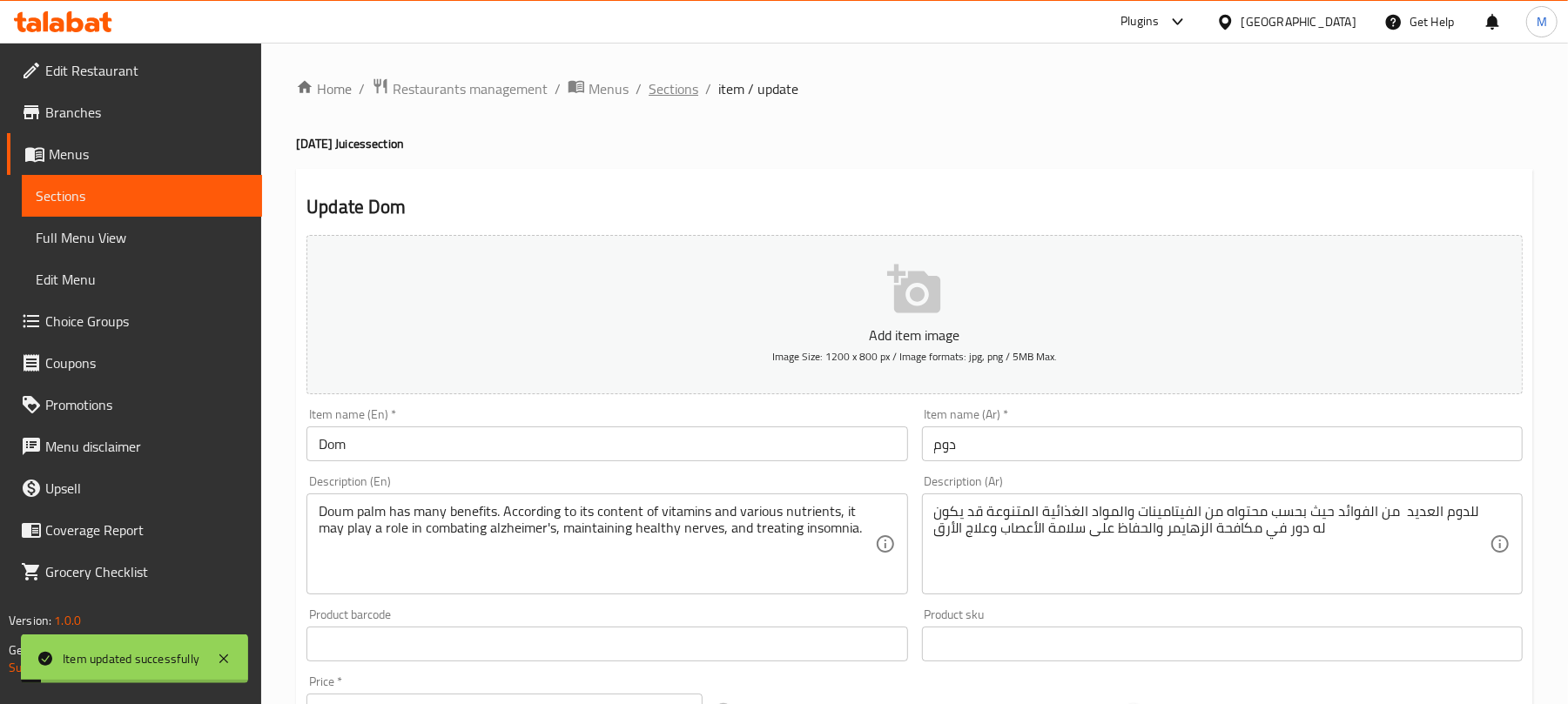
click at [673, 79] on span "Sections" at bounding box center [673, 89] width 50 height 21
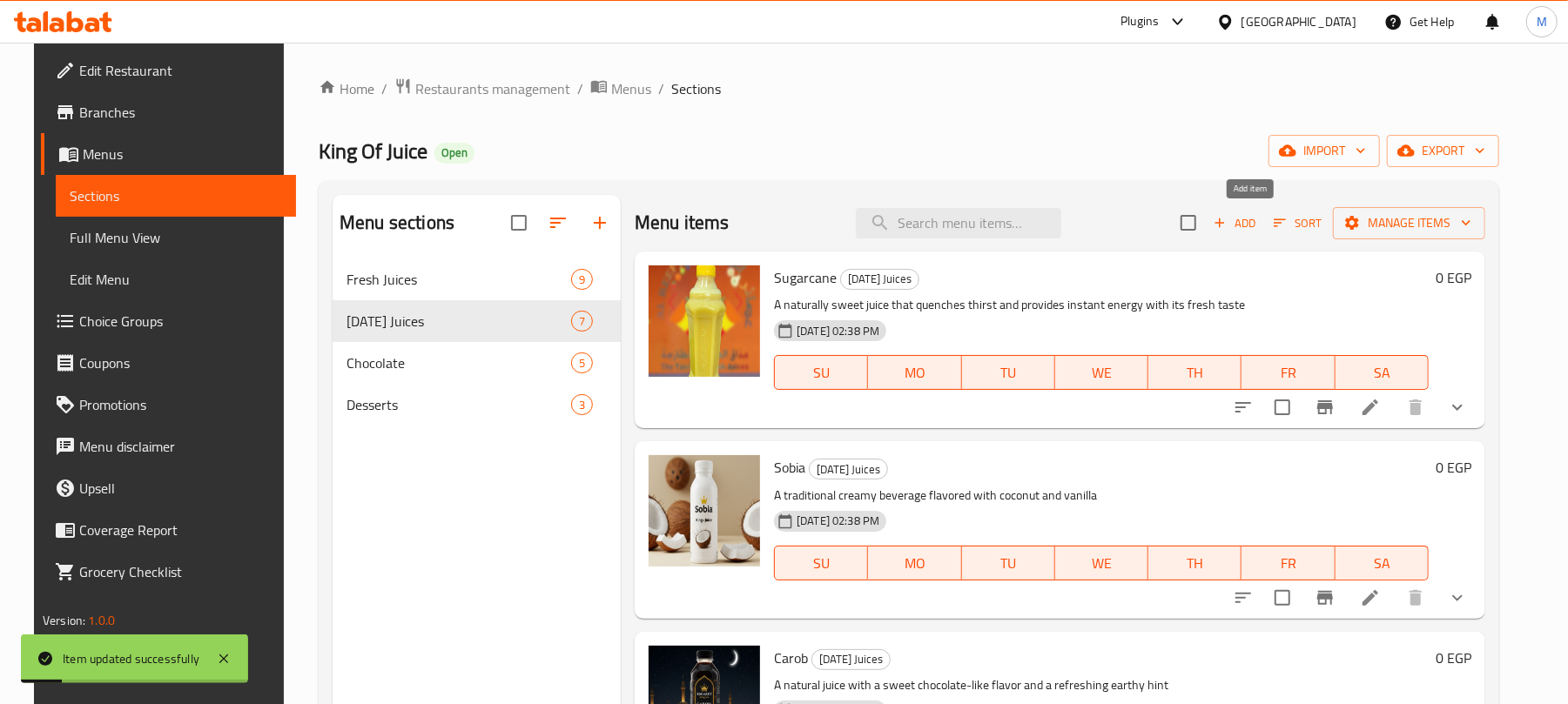
click at [1258, 228] on span "Add" at bounding box center [1234, 224] width 47 height 20
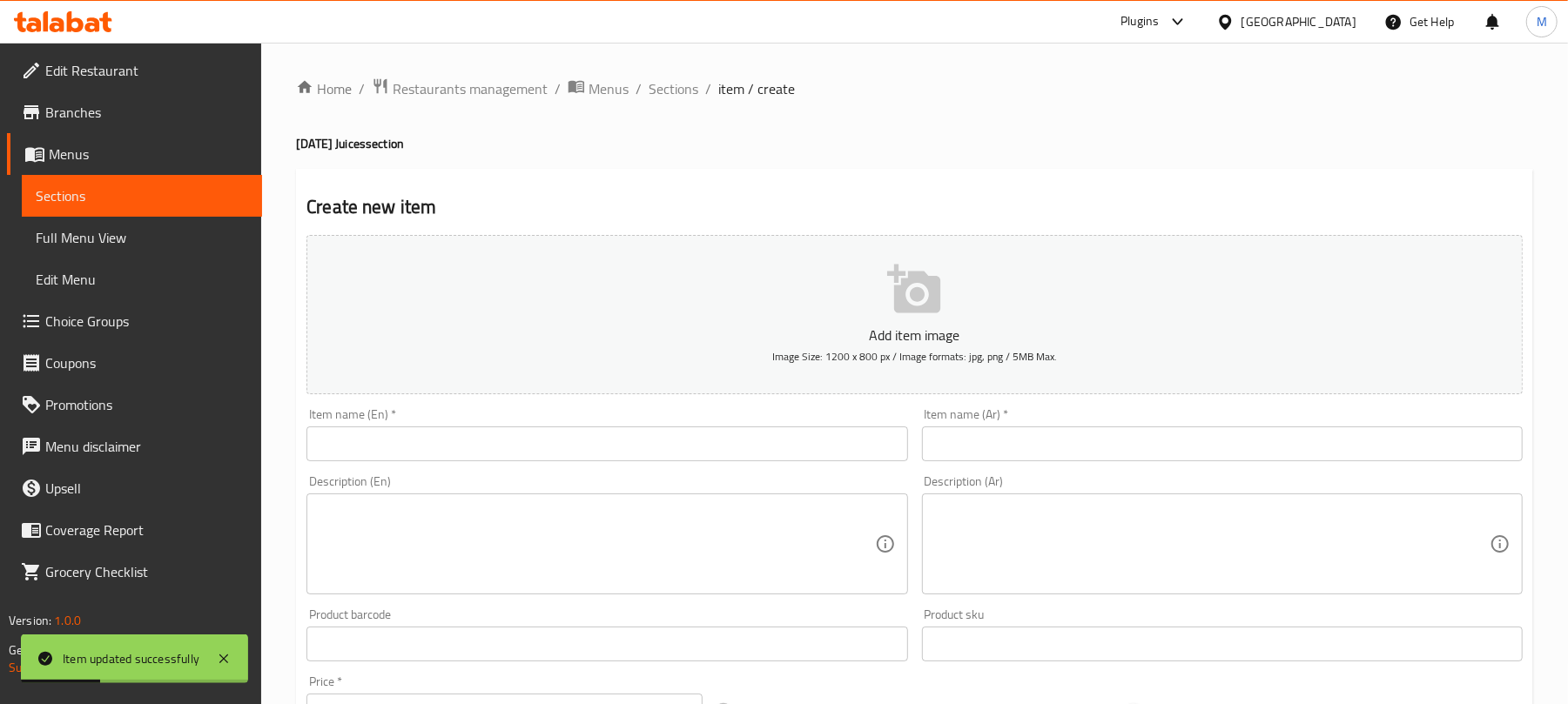
click at [1014, 444] on input "text" at bounding box center [1222, 444] width 600 height 35
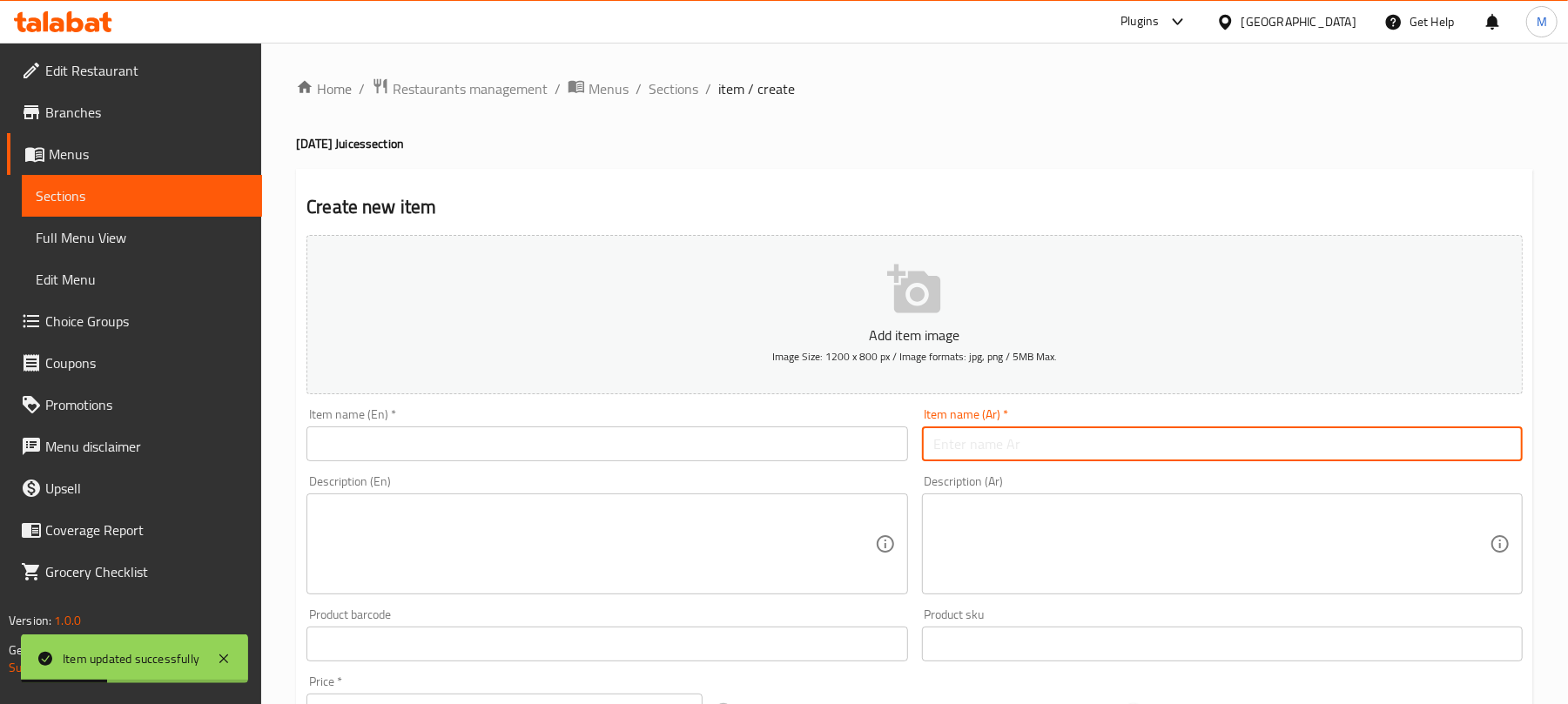
paste input "دوم باللبن"
type input "دوم باللبن"
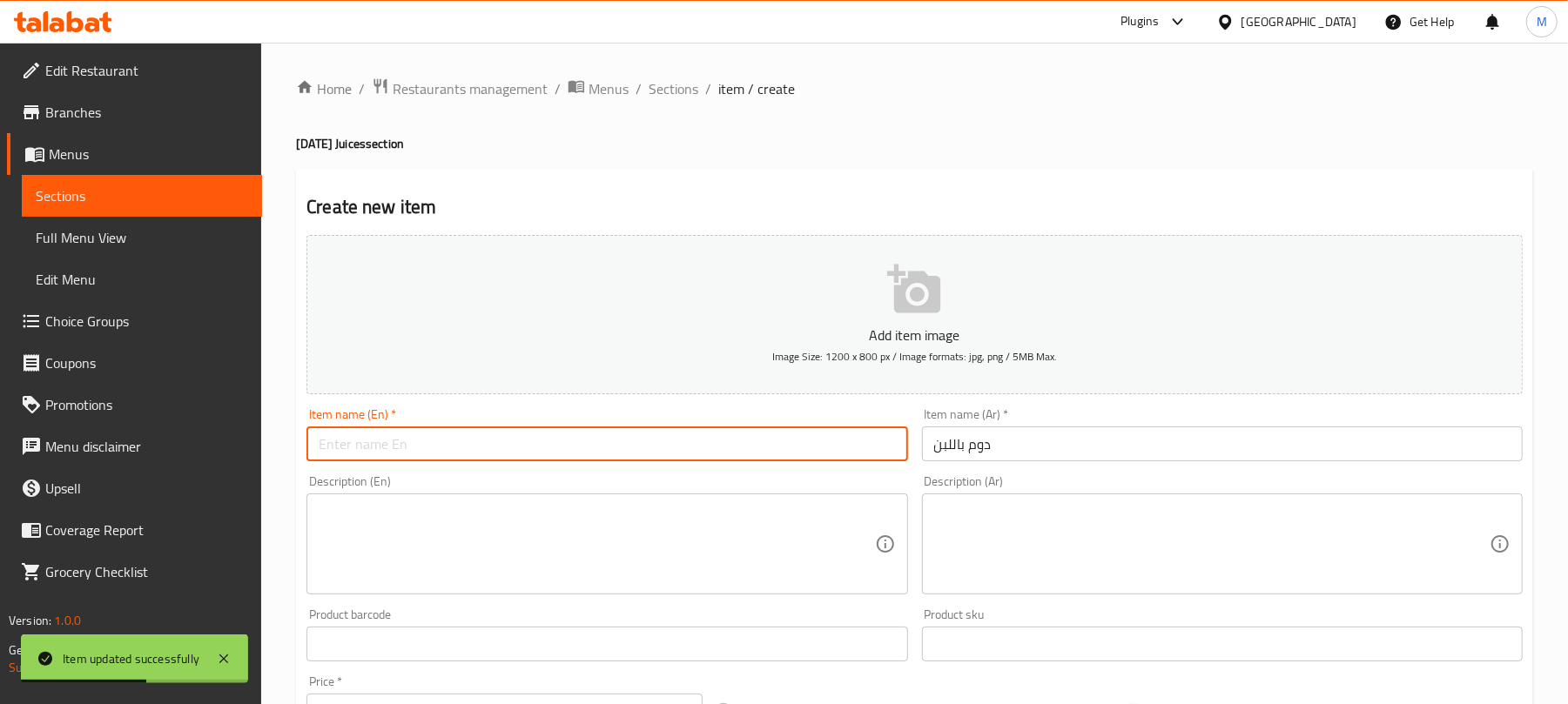
click at [488, 448] on input "text" at bounding box center [606, 444] width 600 height 35
paste input "Dom with Milk"
click at [357, 440] on input "Dom with Milk" at bounding box center [606, 444] width 600 height 35
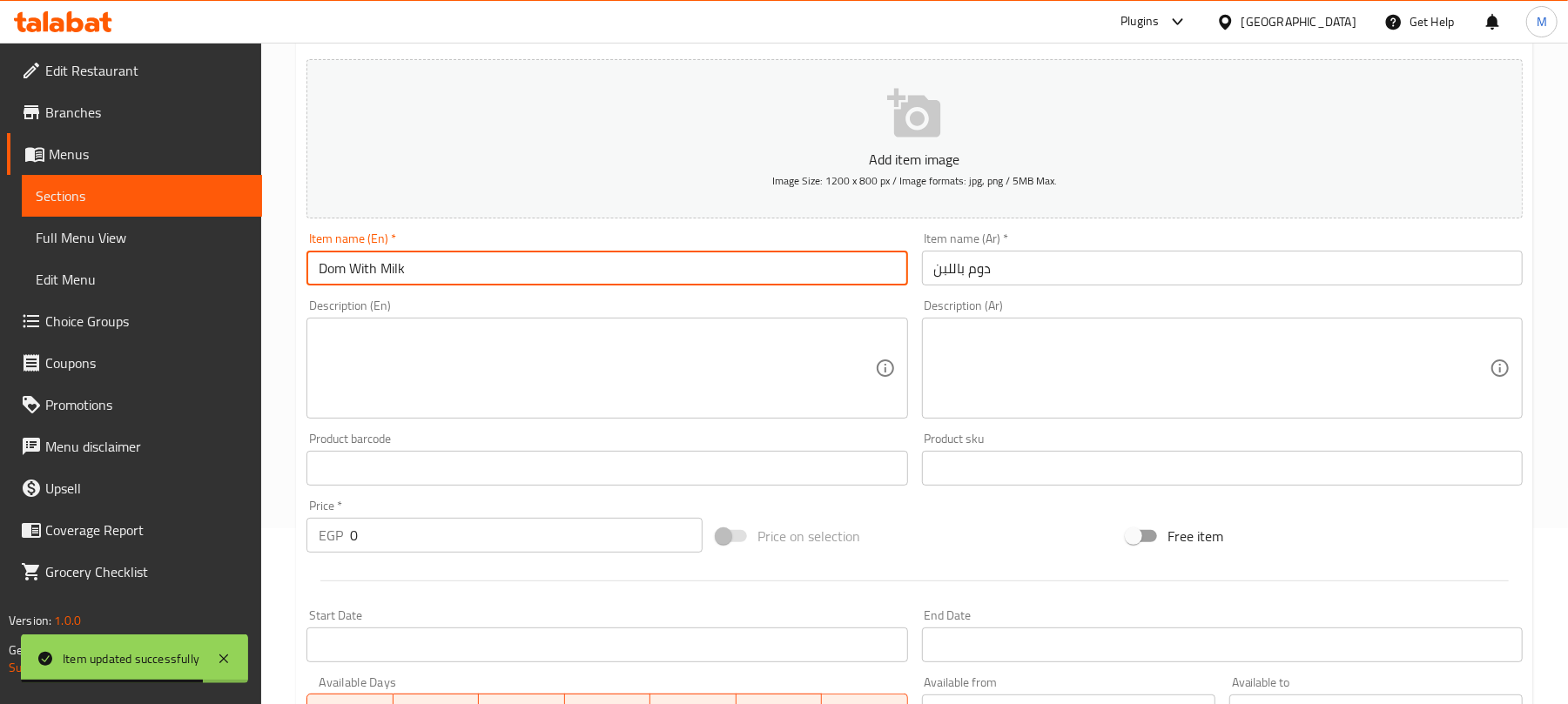
scroll to position [464, 0]
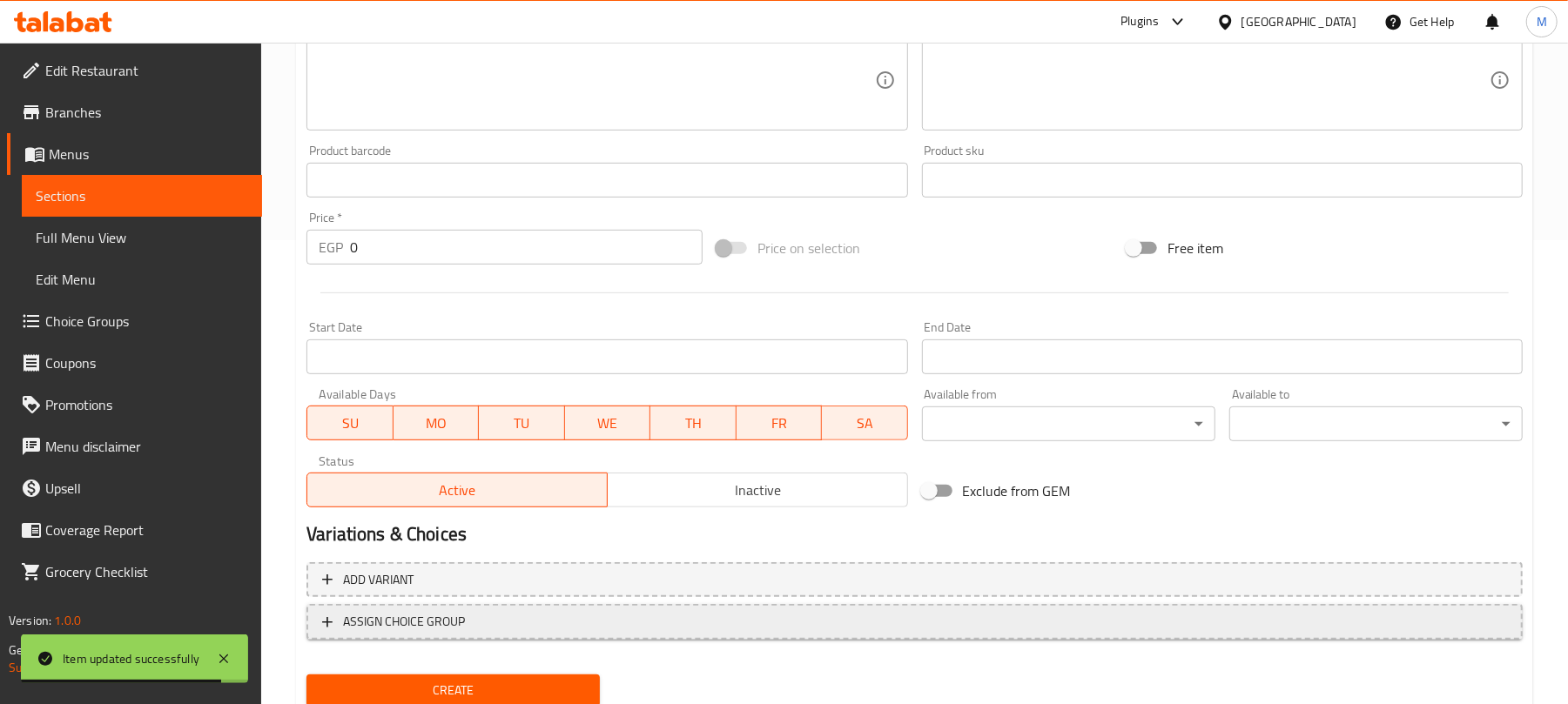
type input "Dom With Milk"
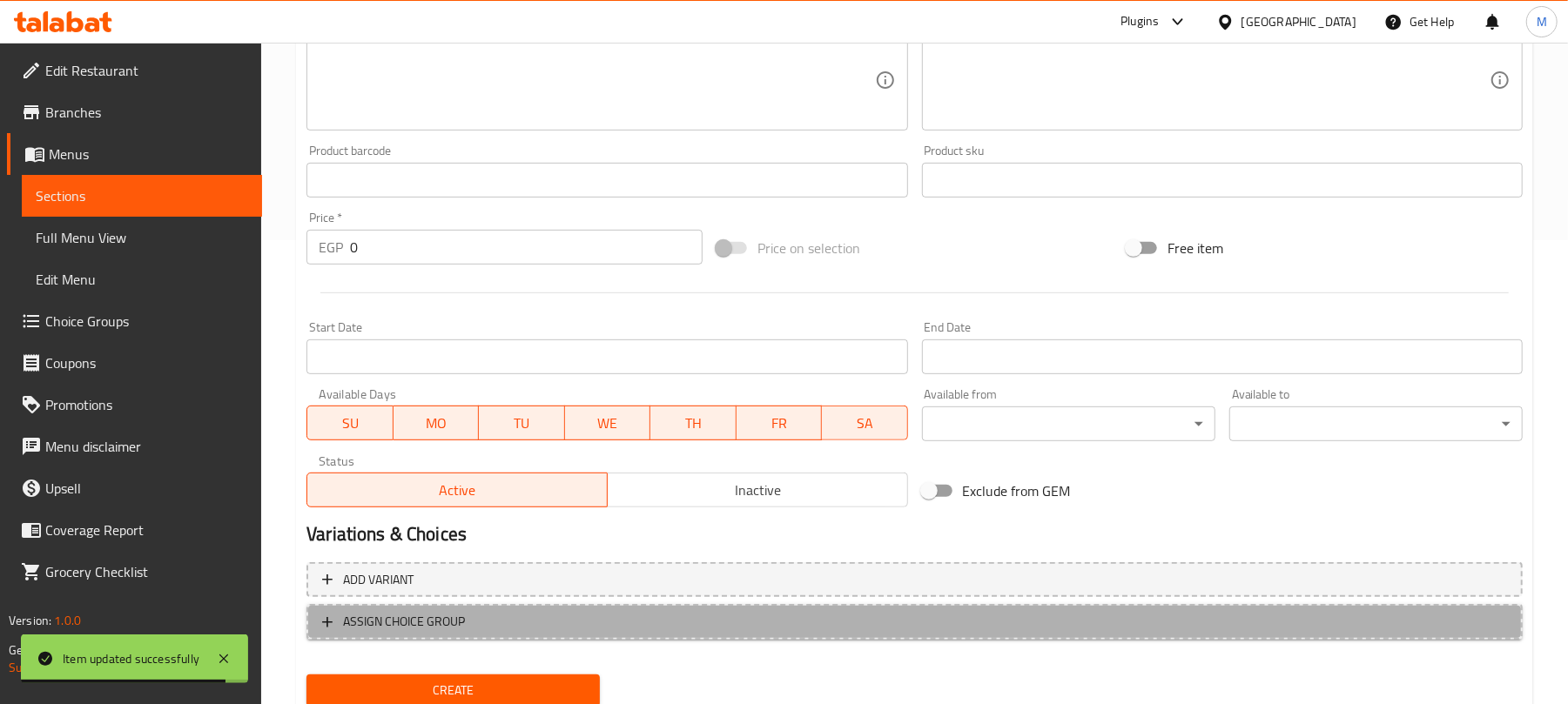
click at [637, 616] on span "ASSIGN CHOICE GROUP" at bounding box center [914, 623] width 1185 height 22
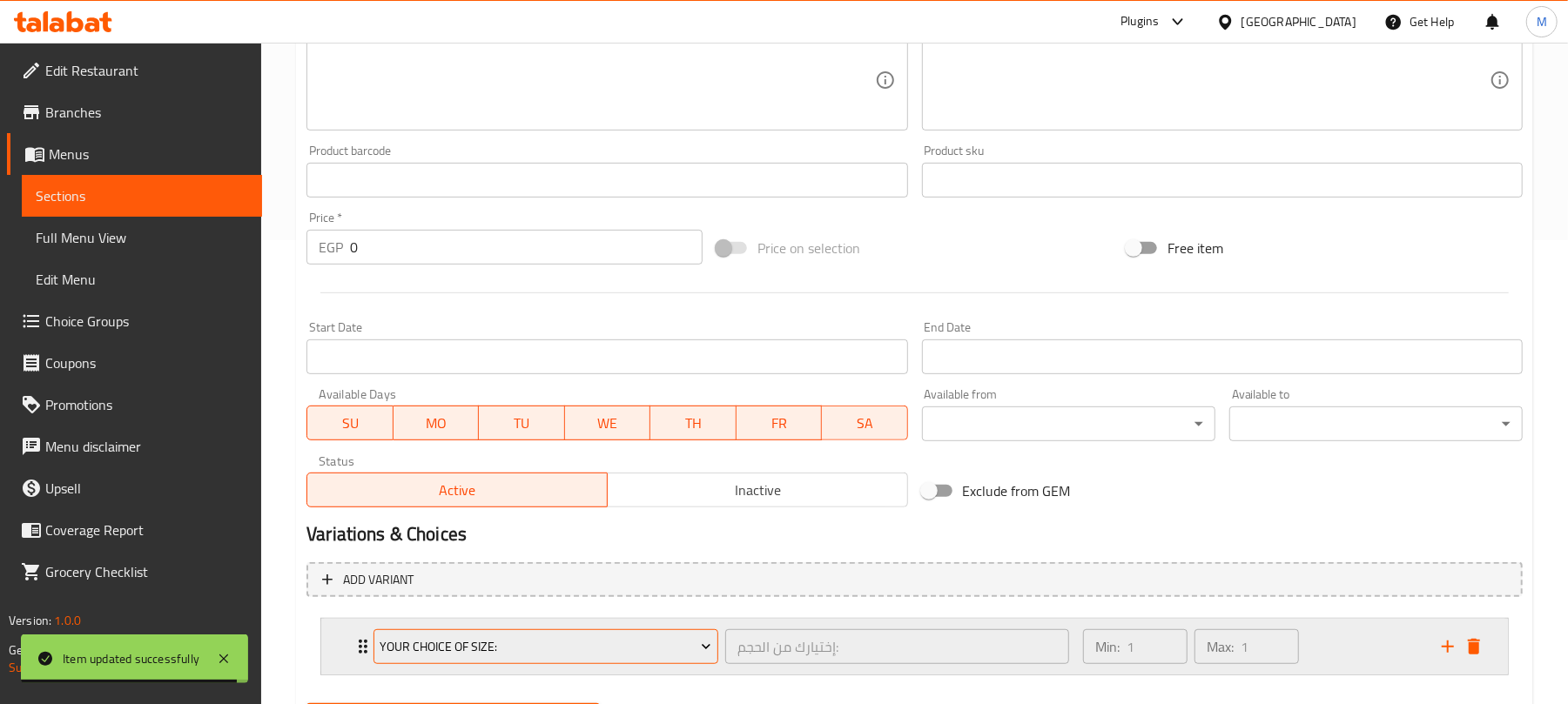
click at [480, 641] on span "Your Choice Of Size:" at bounding box center [546, 648] width 332 height 22
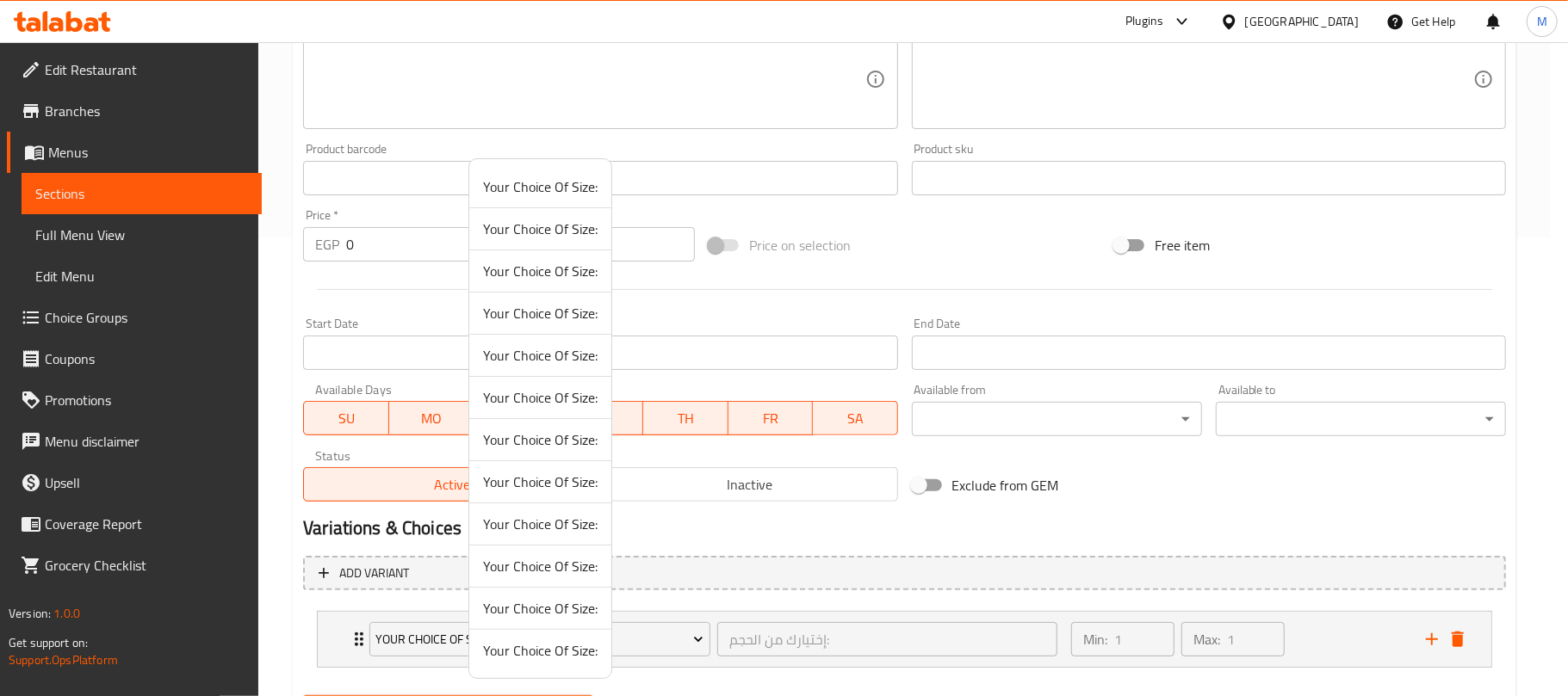
click at [556, 619] on span "Your Choice Of Size:" at bounding box center [540, 608] width 114 height 21
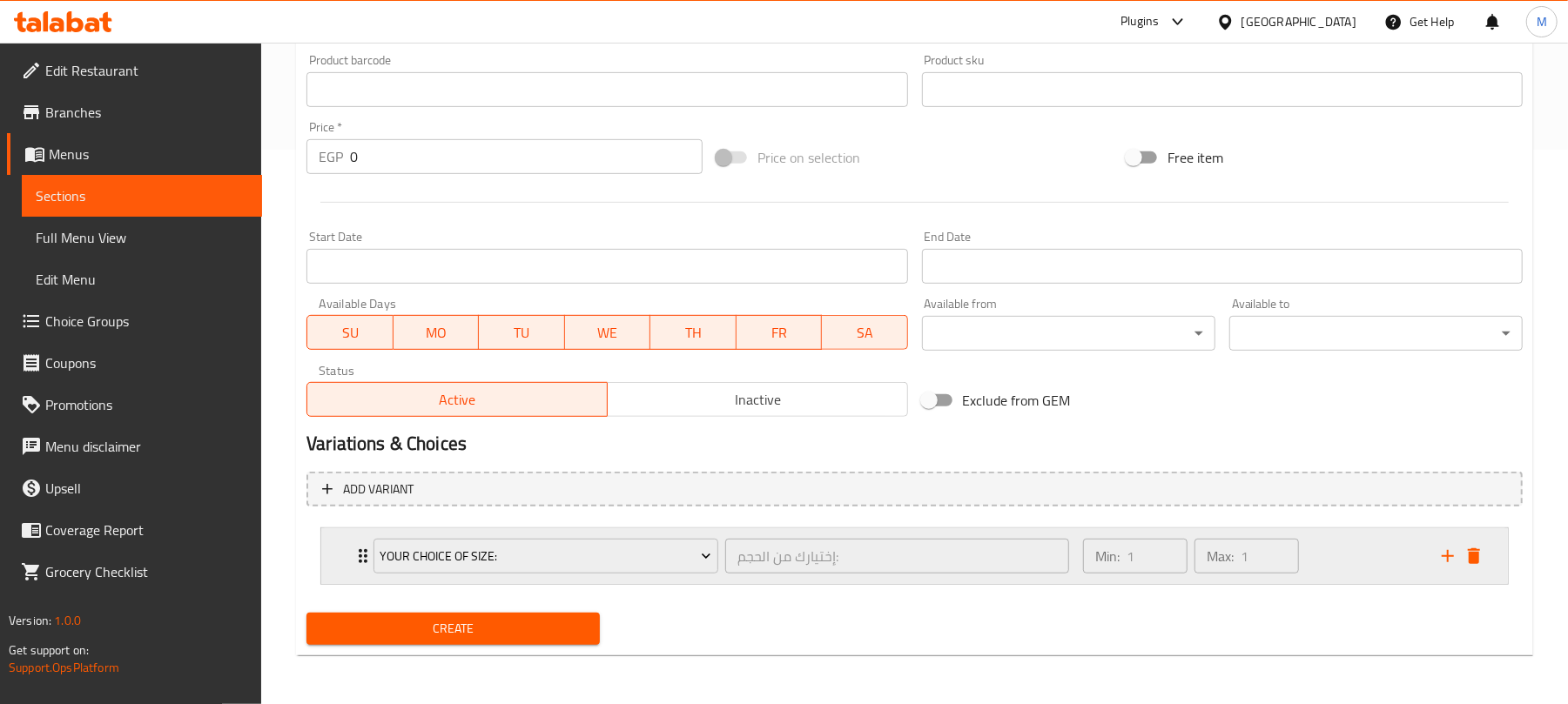
click at [1356, 551] on div "Min: 1 ​ Max: 1 ​" at bounding box center [1252, 556] width 359 height 56
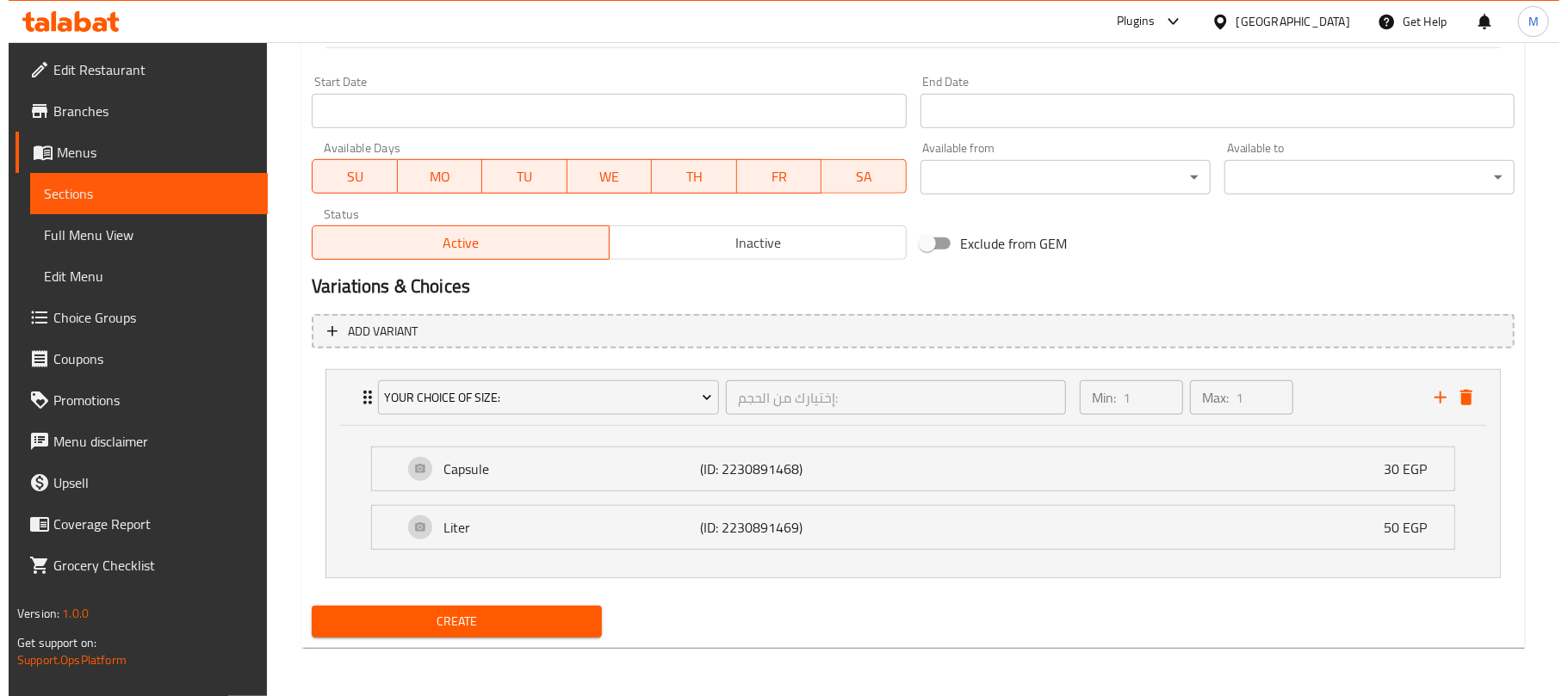
scroll to position [703, 0]
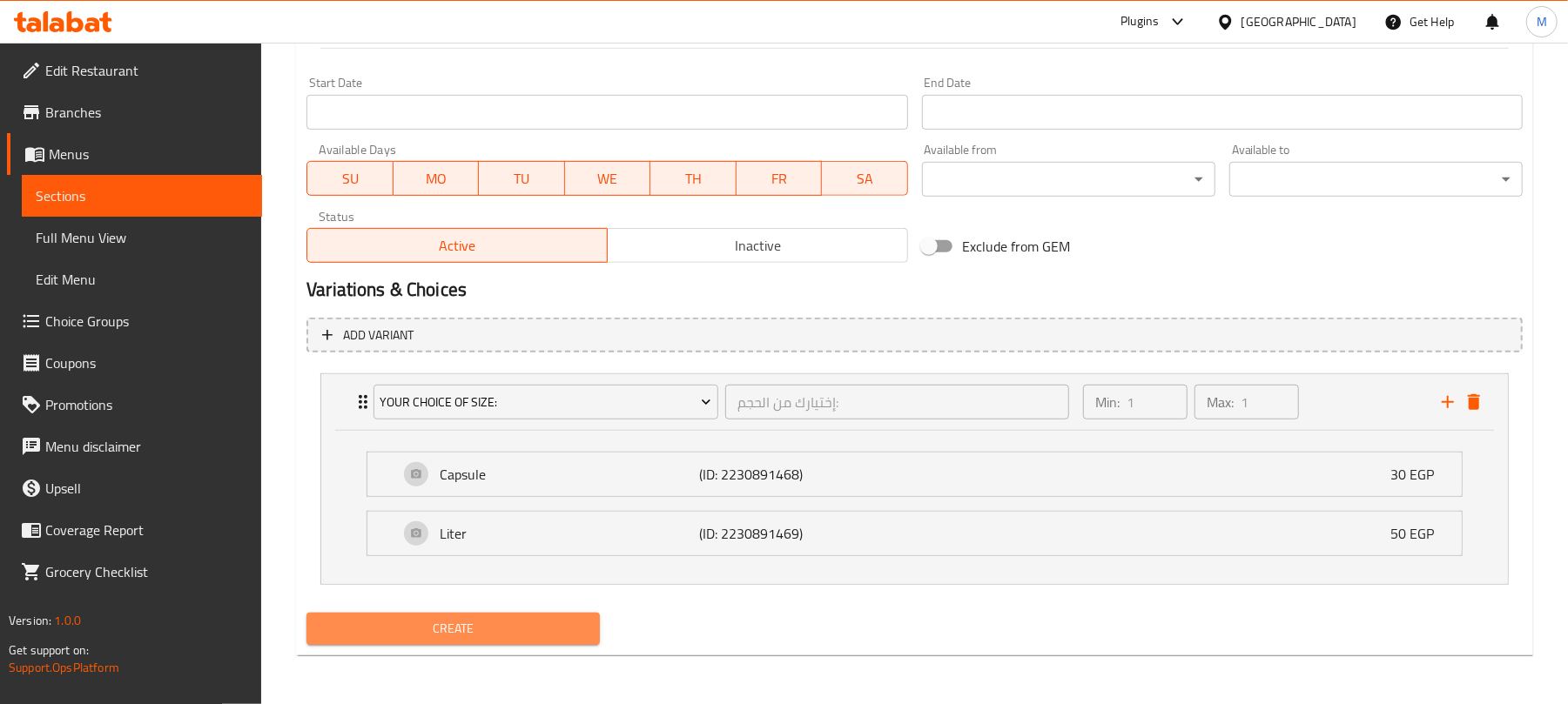
click at [397, 624] on span "Create" at bounding box center [452, 629] width 265 height 22
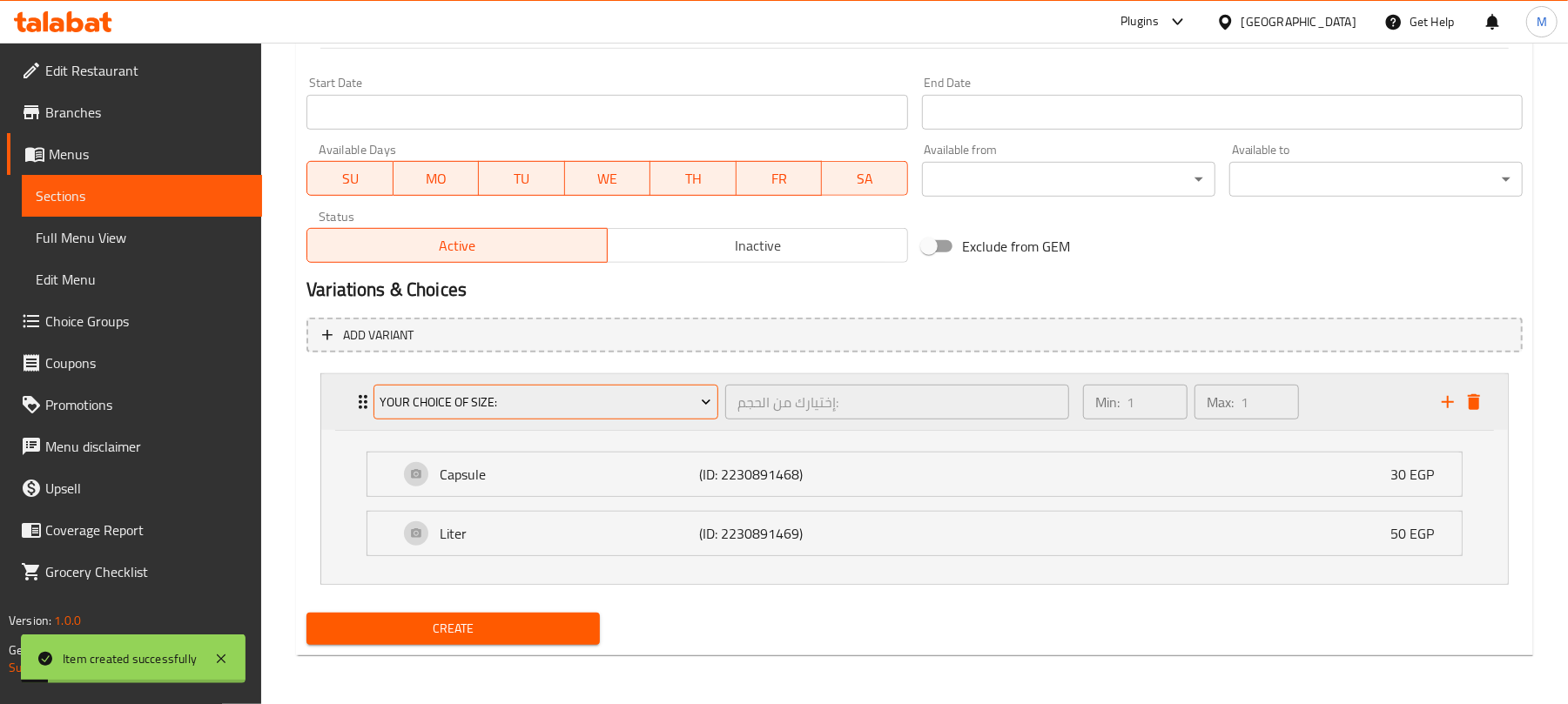
click at [540, 401] on span "Your Choice Of Size:" at bounding box center [546, 402] width 332 height 22
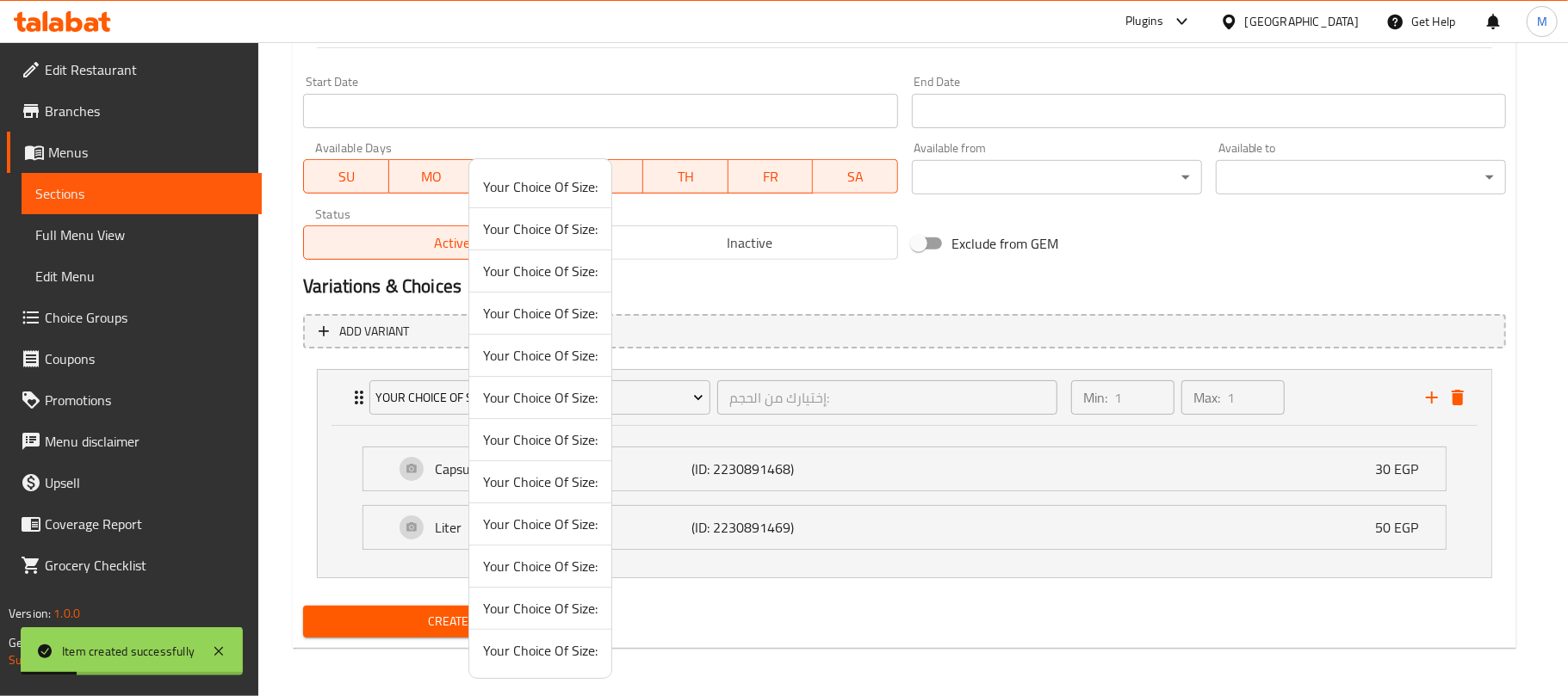
click at [545, 652] on span "Your Choice Of Size:" at bounding box center [540, 650] width 114 height 21
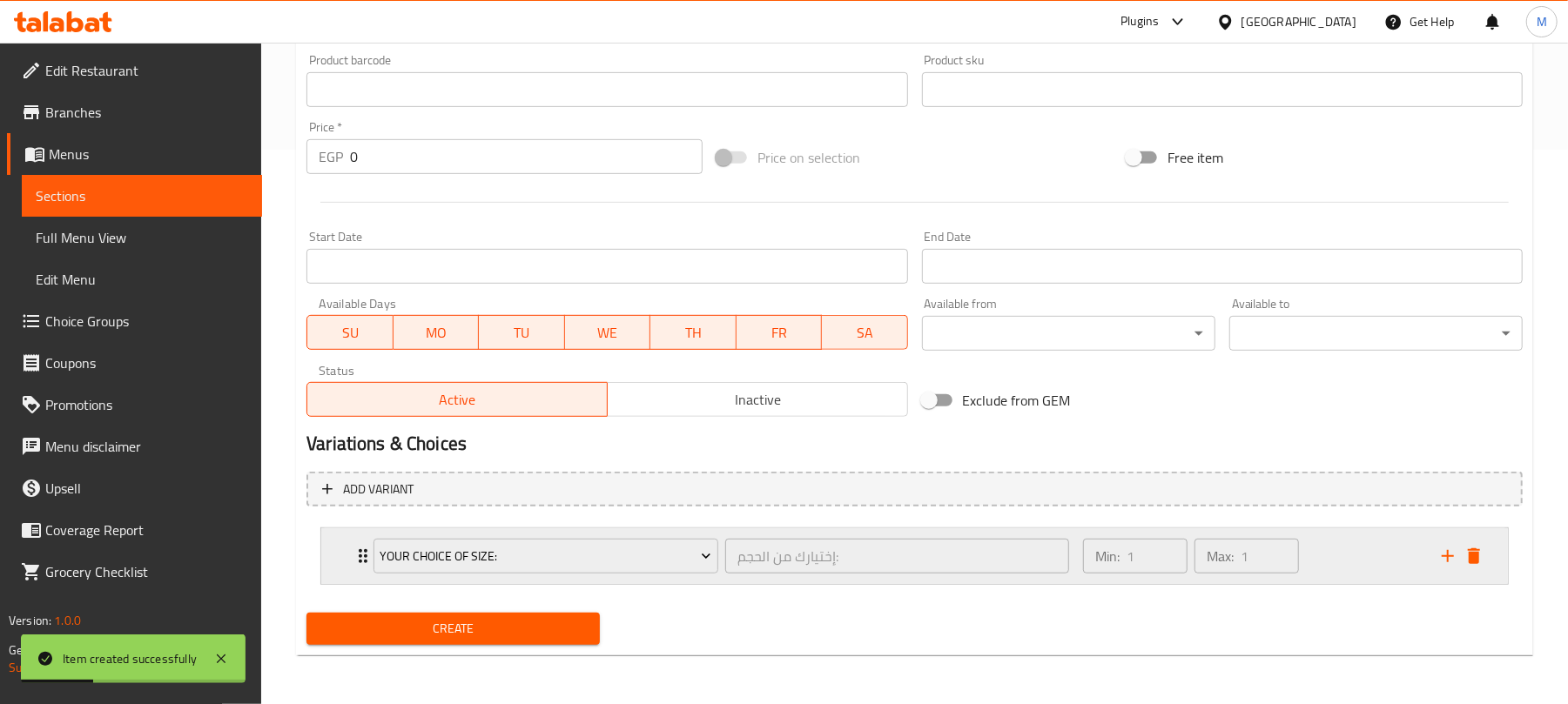
click at [1355, 545] on div "Min: 1 ​ Max: 1 ​" at bounding box center [1252, 556] width 359 height 56
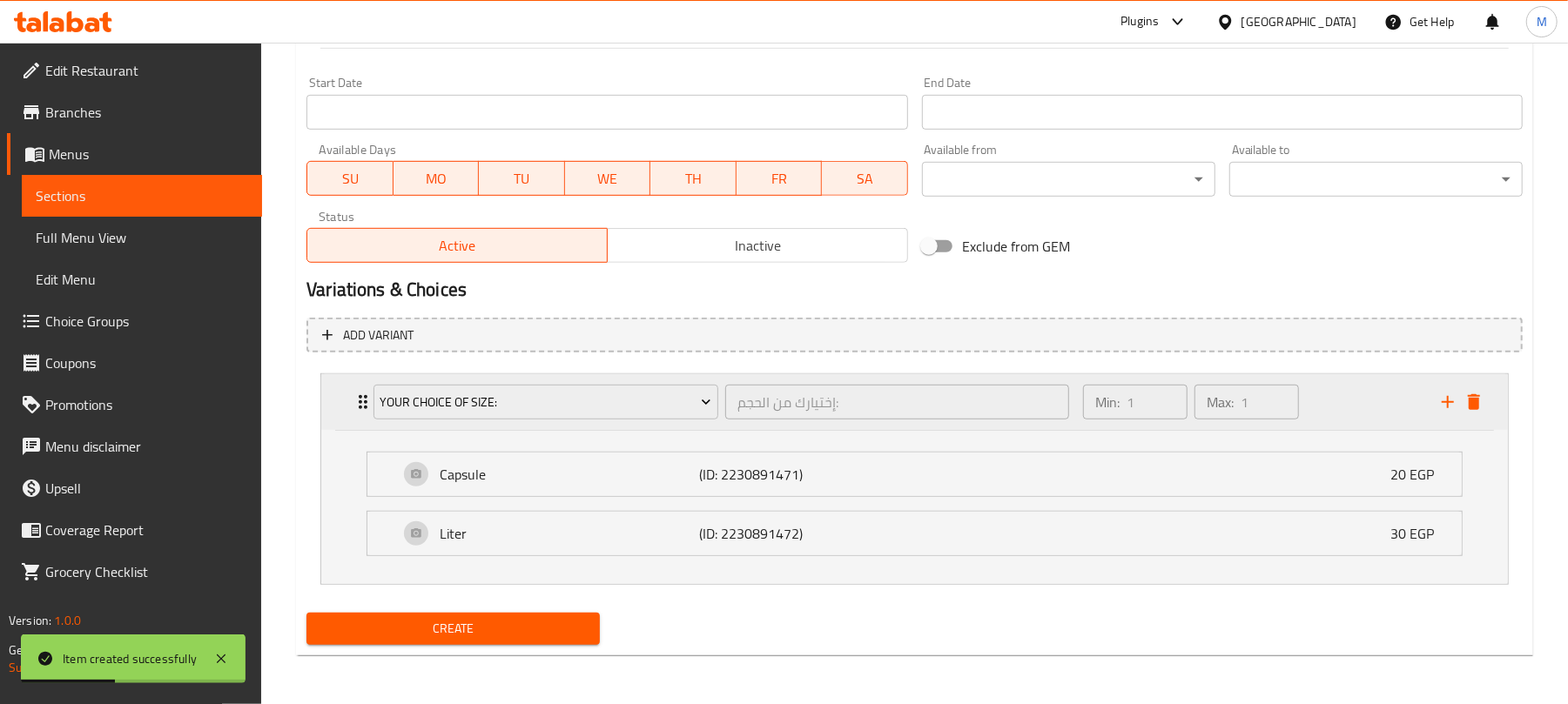
click at [1327, 406] on div "Min: 1 ​ Max: 1 ​" at bounding box center [1252, 402] width 359 height 56
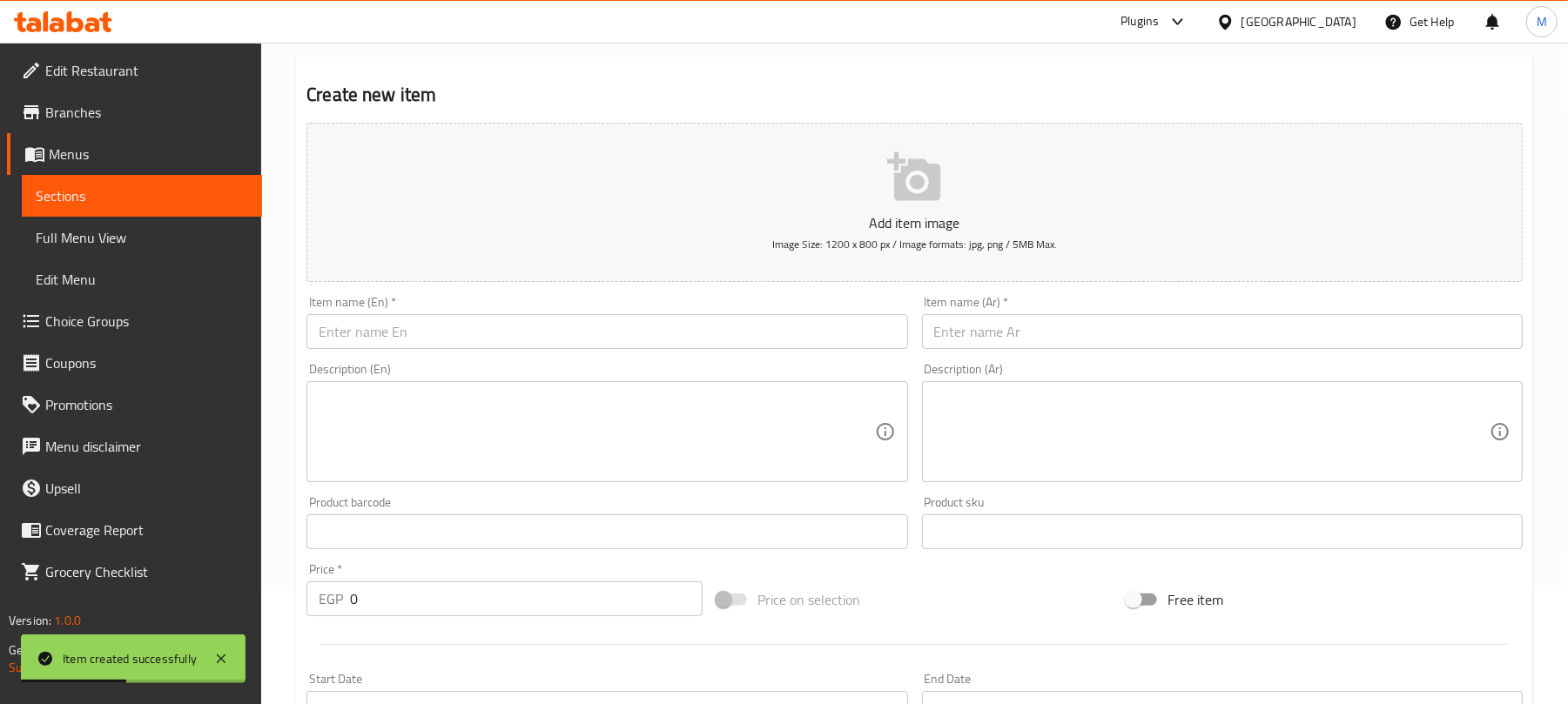
scroll to position [98, 0]
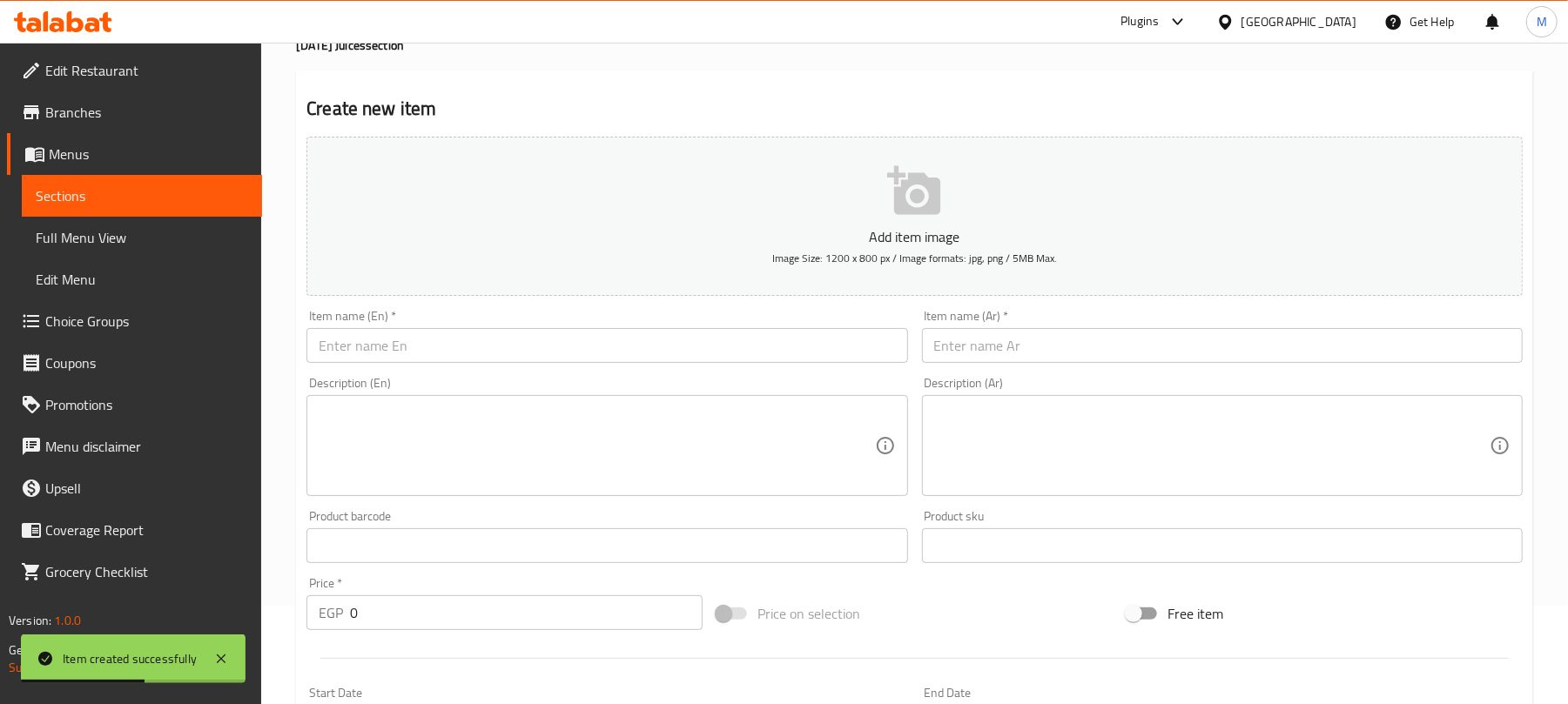
drag, startPoint x: 1112, startPoint y: 352, endPoint x: 1105, endPoint y: 336, distance: 17.5
click at [1112, 350] on input "text" at bounding box center [1222, 346] width 600 height 35
paste input "عرق سوس"
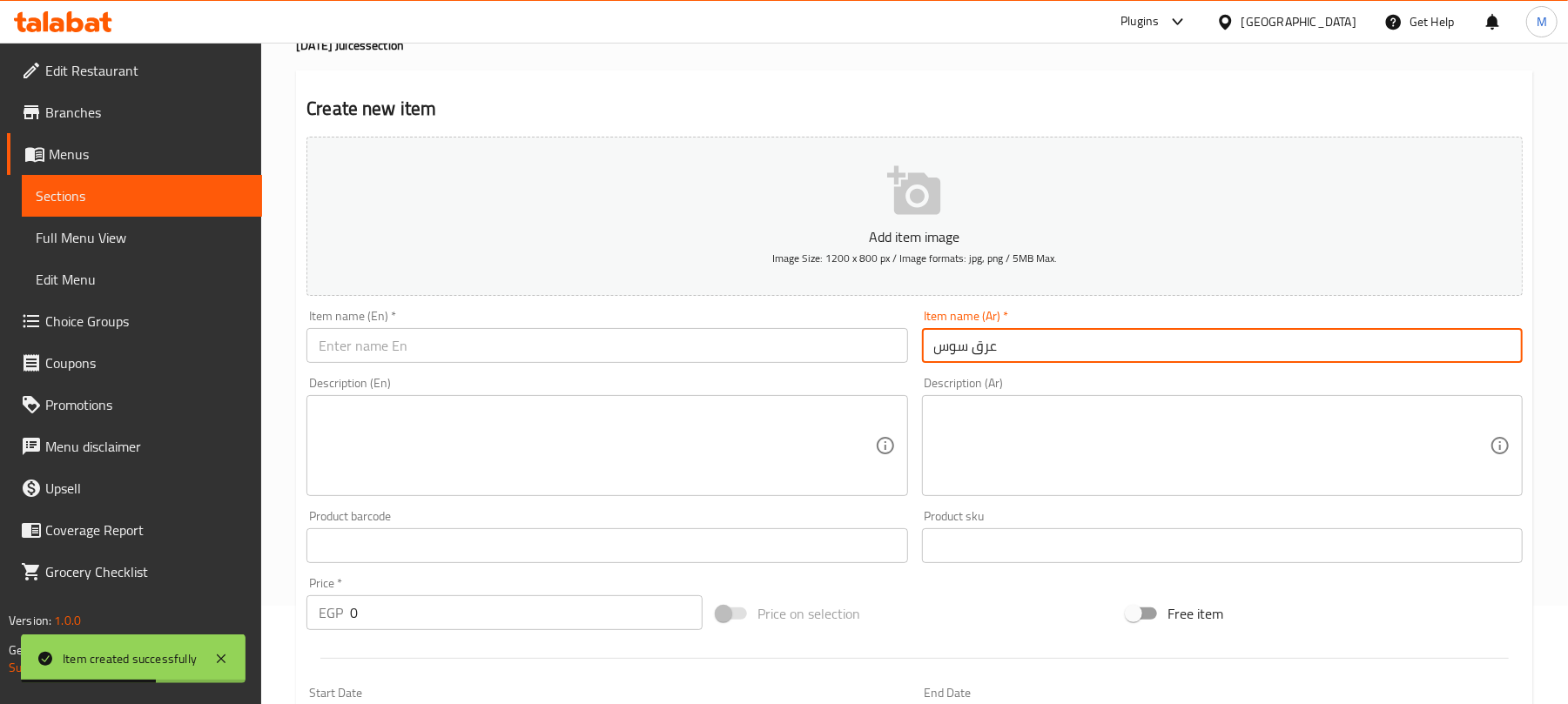
type input "عرق سوس"
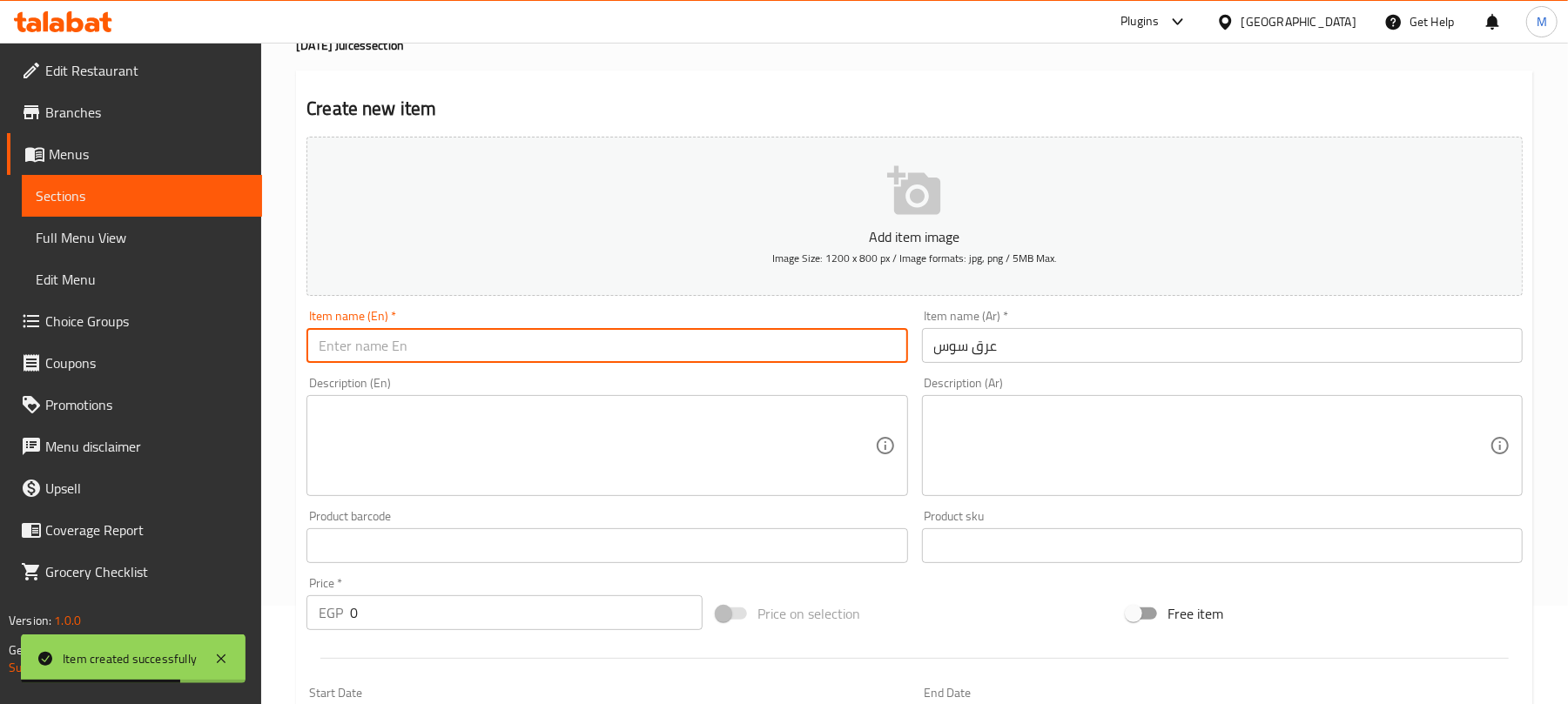
click at [458, 362] on input "text" at bounding box center [606, 346] width 600 height 35
paste input "Licorice"
type input "Licorice"
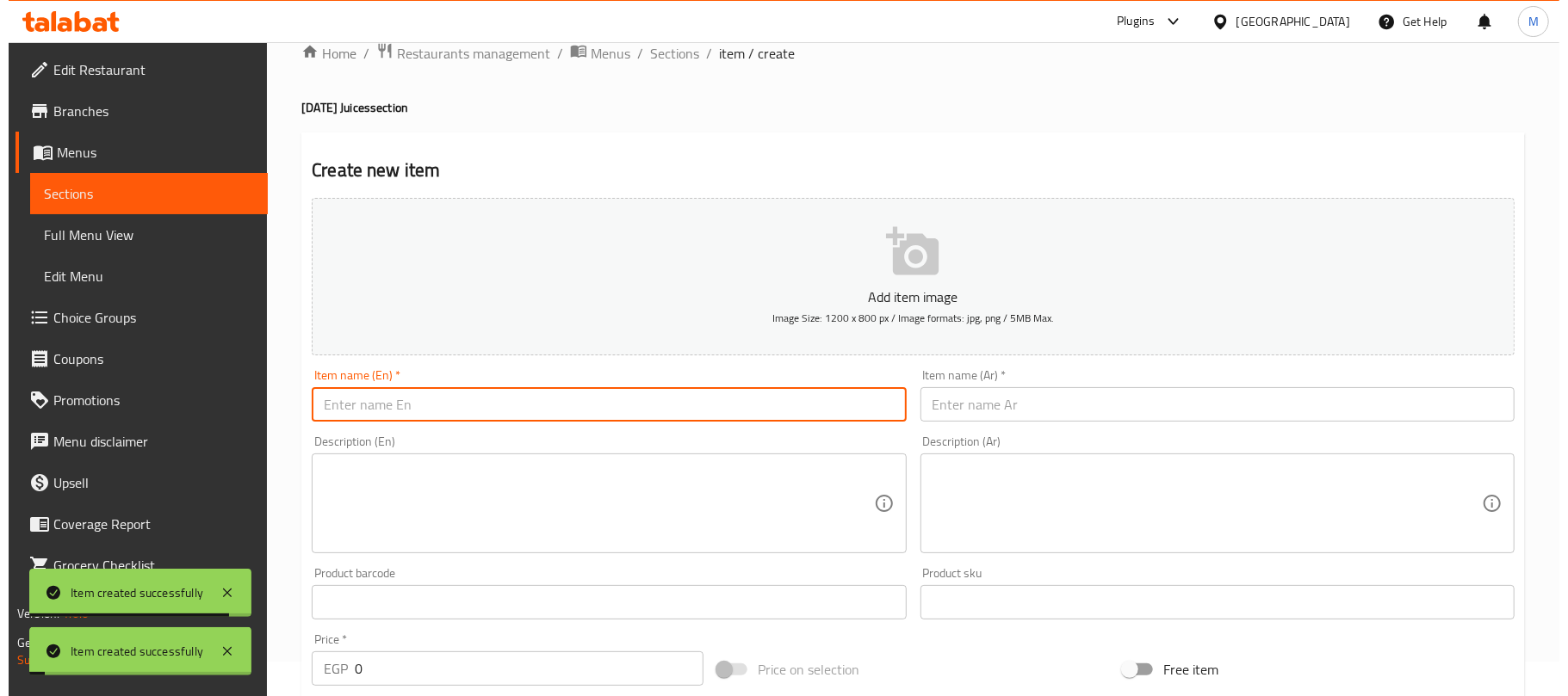
scroll to position [0, 0]
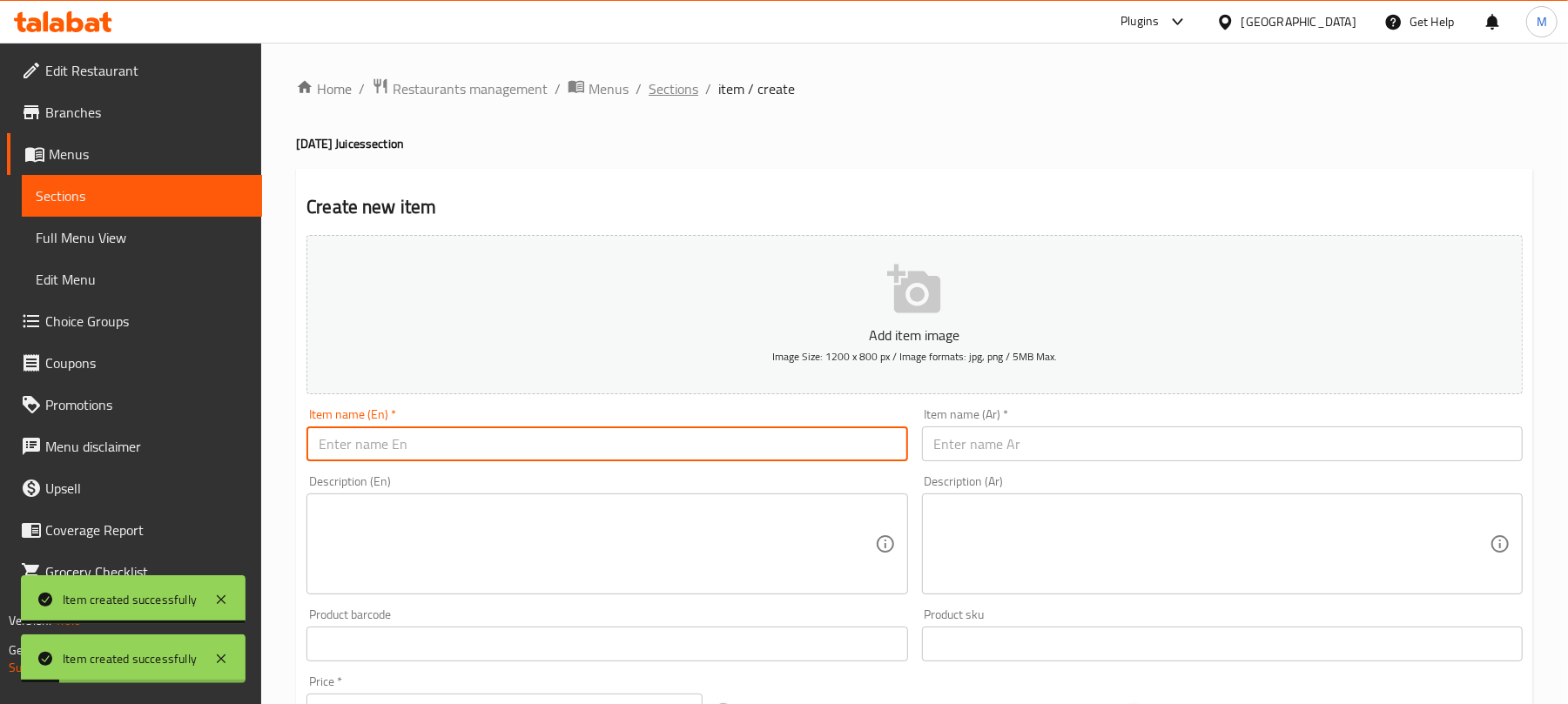
click at [680, 81] on span "Sections" at bounding box center [673, 89] width 50 height 21
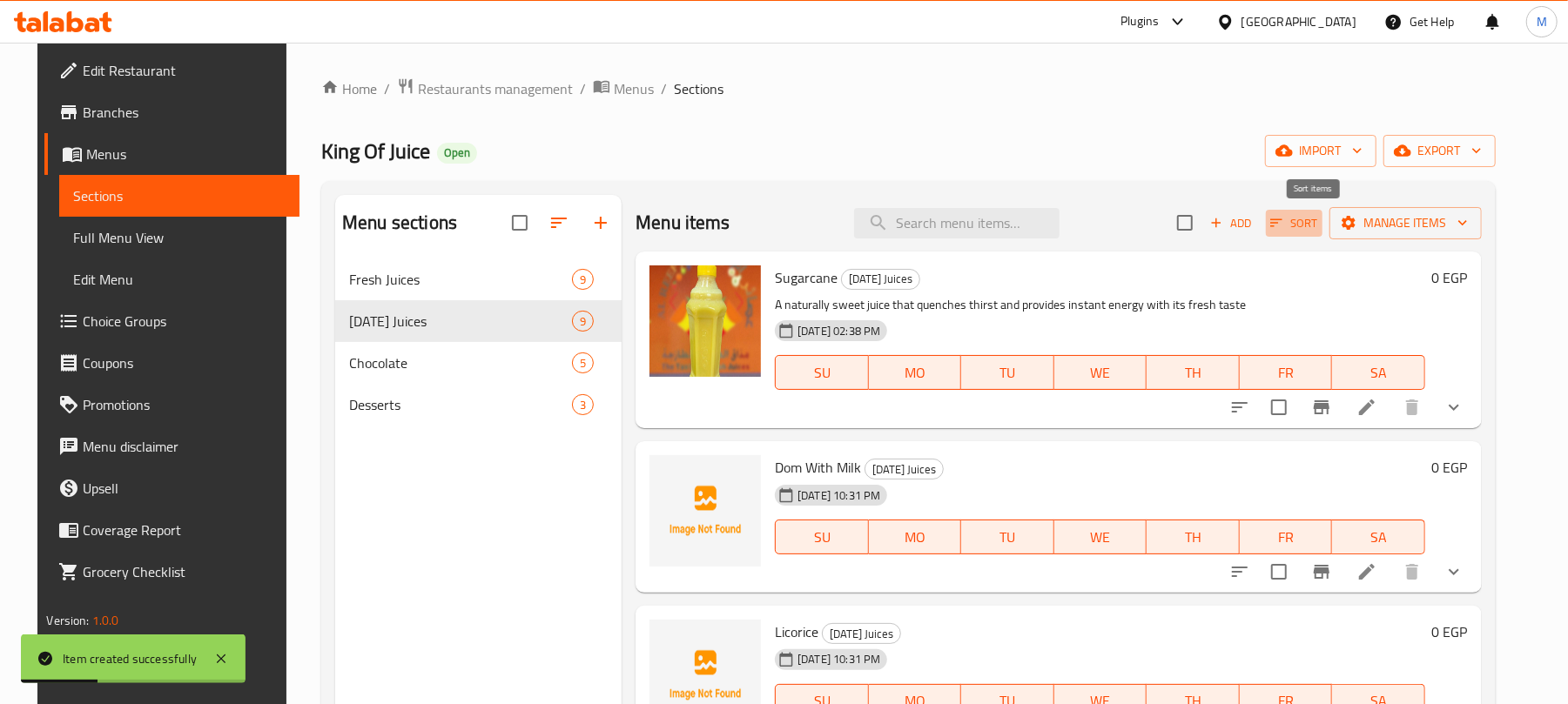
click at [1315, 216] on span "Sort" at bounding box center [1294, 224] width 48 height 20
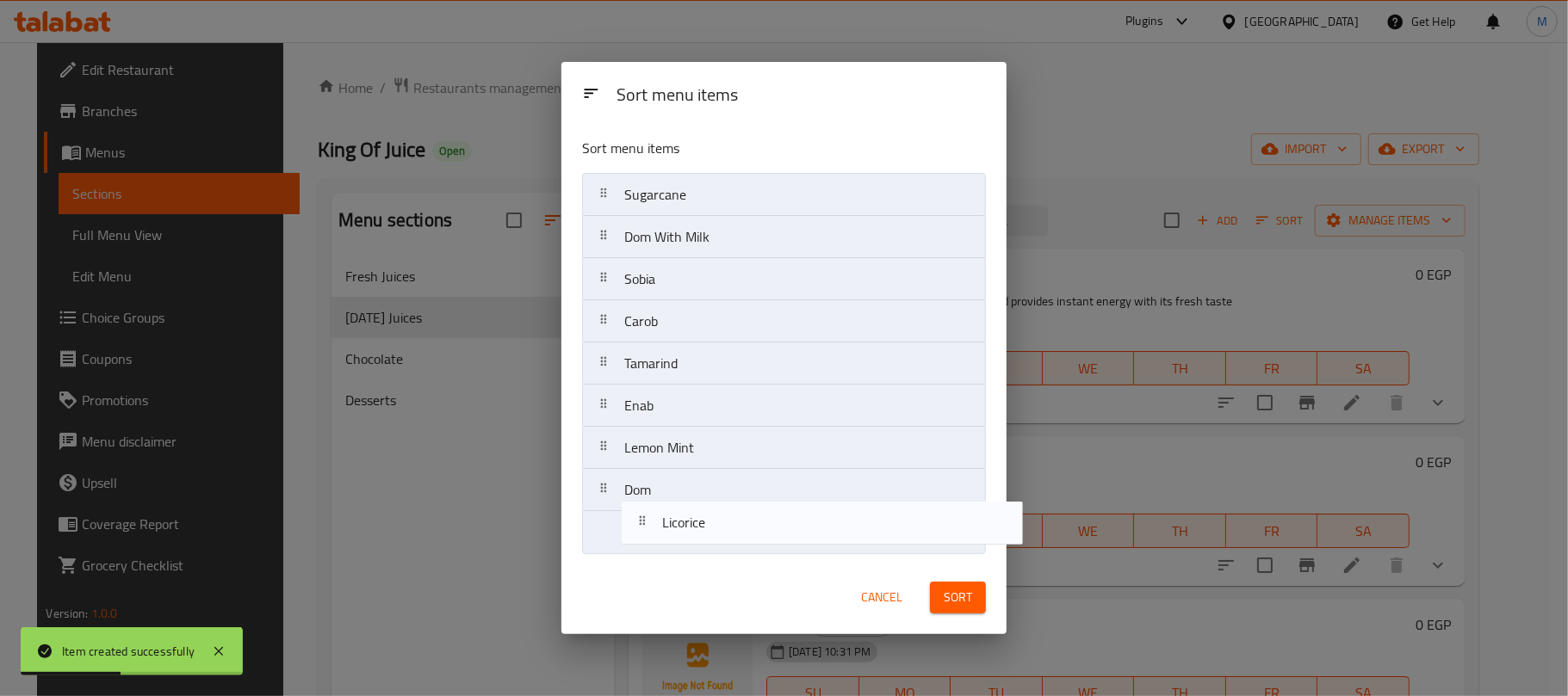
drag, startPoint x: 671, startPoint y: 344, endPoint x: 693, endPoint y: 529, distance: 186.3
click at [693, 529] on nav "Sugarcane Dom With Milk Licorice Sobia Carob Tamarind Enab Lemon Mint Dom" at bounding box center [783, 363] width 403 height 381
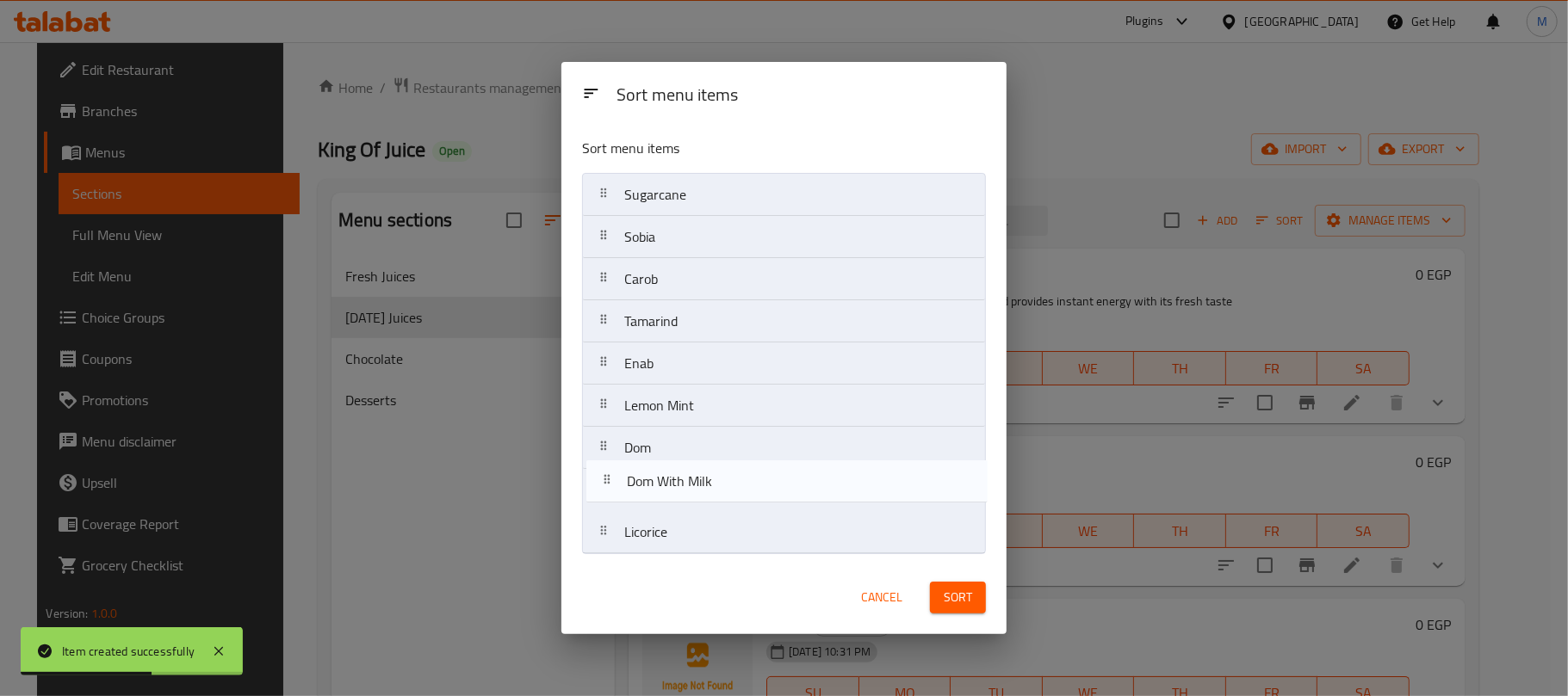
click at [724, 494] on nav "Sugarcane Dom With Milk Sobia Carob Tamarind Enab Lemon Mint Dom Licorice" at bounding box center [783, 363] width 403 height 381
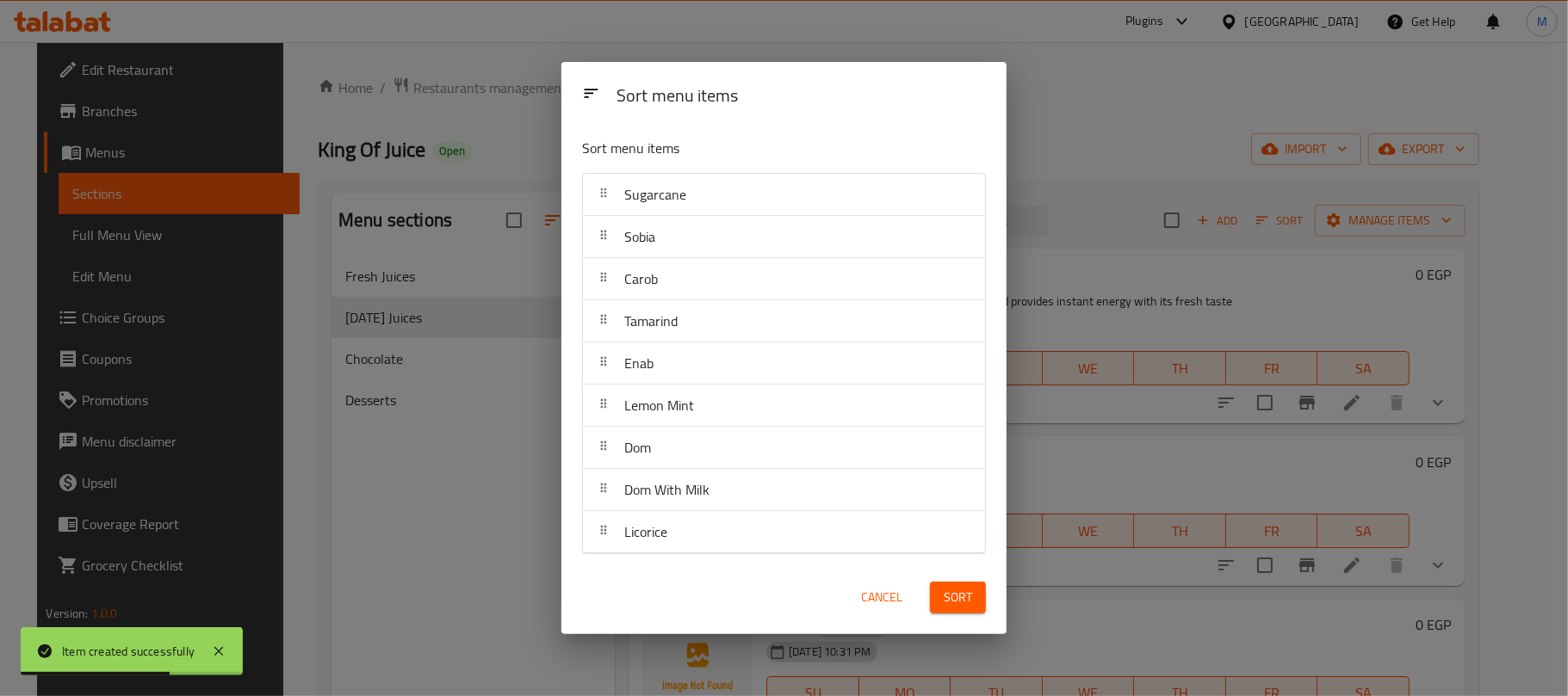
click at [944, 597] on span "Sort" at bounding box center [957, 598] width 28 height 22
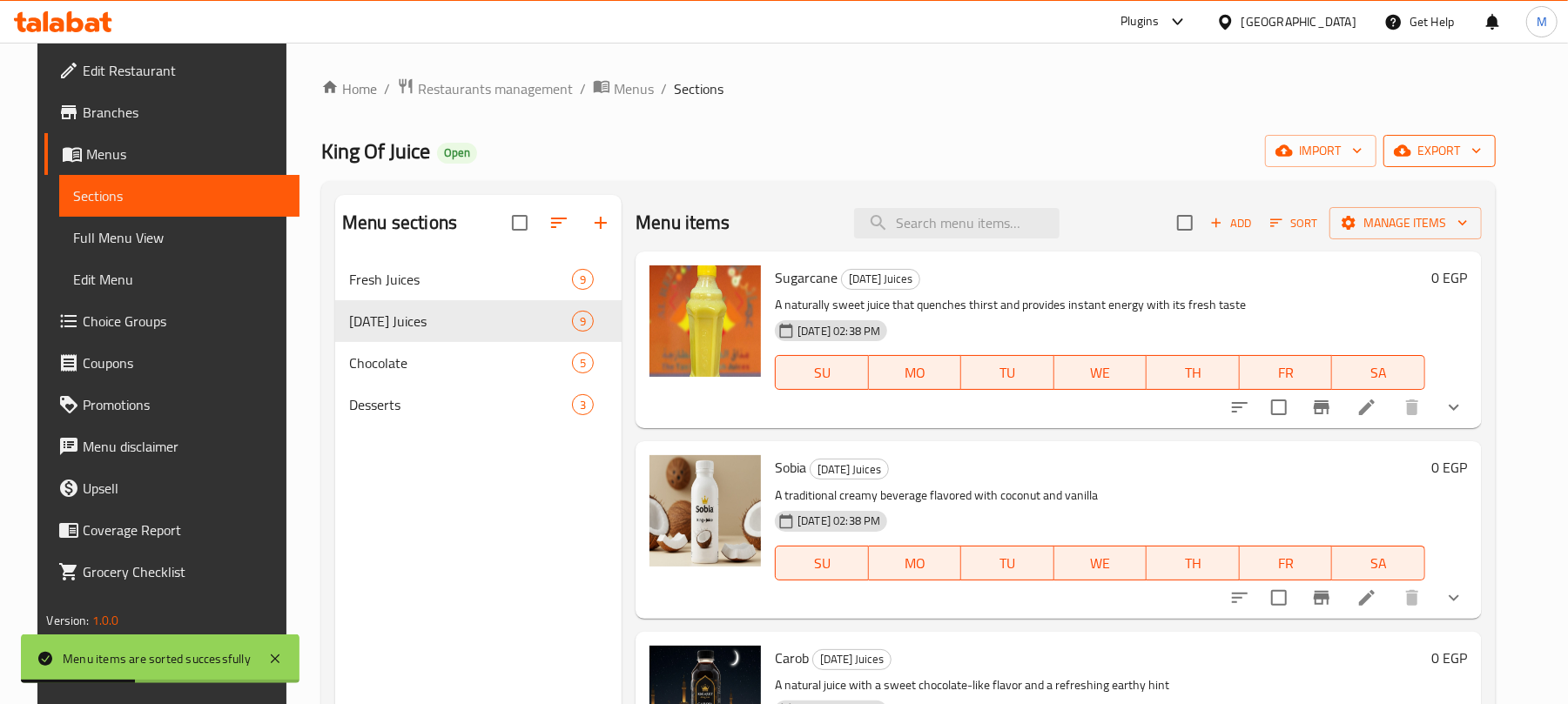
drag, startPoint x: 1533, startPoint y: 144, endPoint x: 1495, endPoint y: 146, distance: 38.1
click at [1529, 144] on div "Home / Restaurants management / Menus / Sections King Of Juice Open import expo…" at bounding box center [908, 495] width 1243 height 906
click at [1475, 147] on span "export" at bounding box center [1438, 152] width 84 height 22
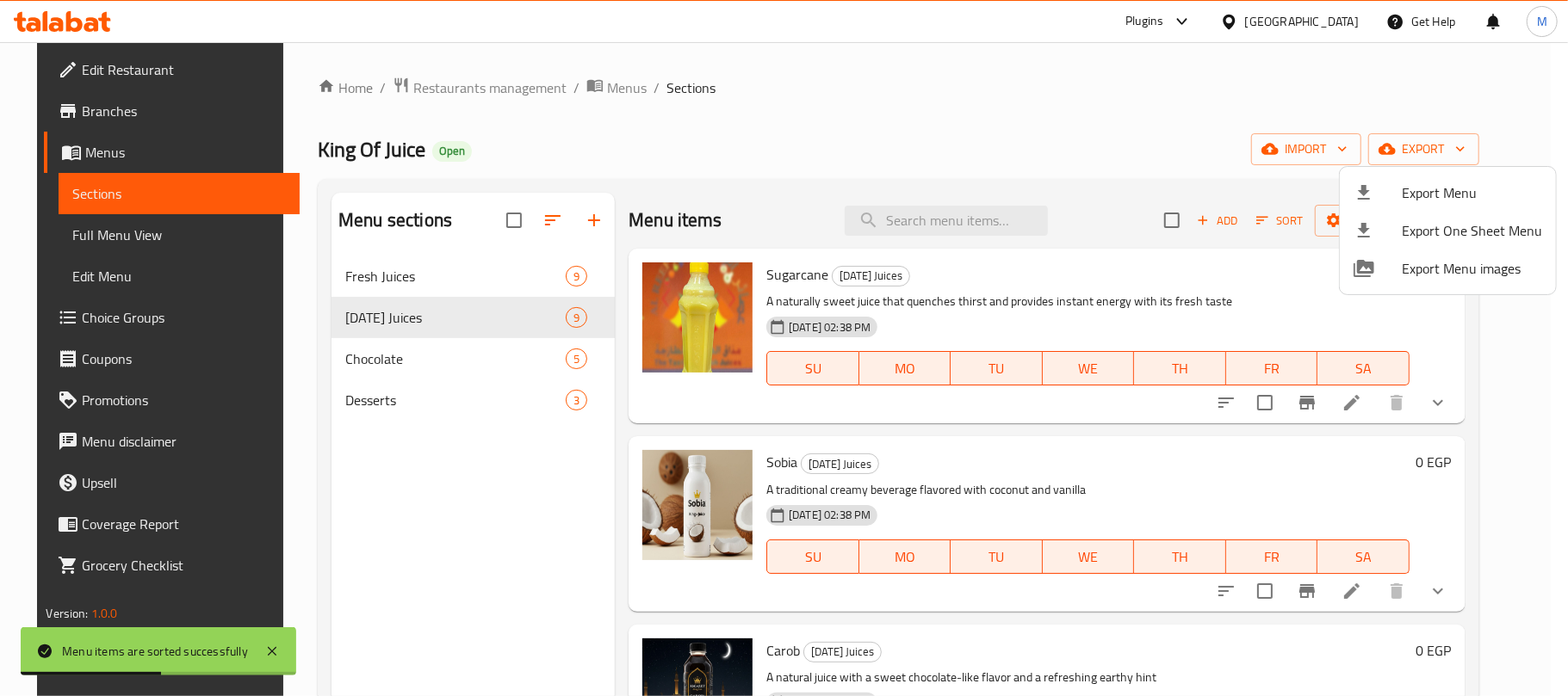
click at [1425, 184] on span "Export Menu" at bounding box center [1471, 193] width 140 height 21
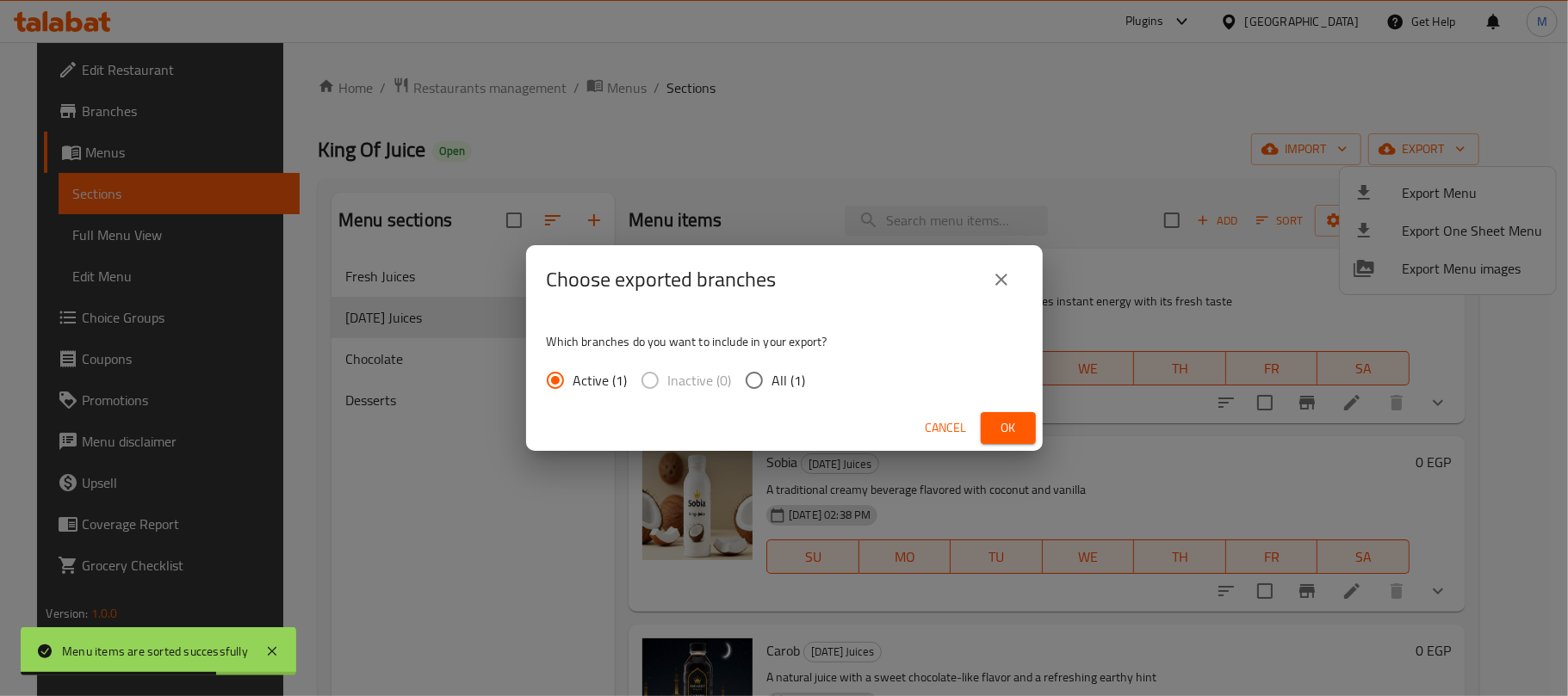
click at [786, 380] on span "All (1)" at bounding box center [789, 380] width 34 height 21
click at [772, 380] on input "All (1)" at bounding box center [755, 380] width 37 height 37
radio input "true"
click at [1007, 423] on span "Ok" at bounding box center [1008, 428] width 27 height 22
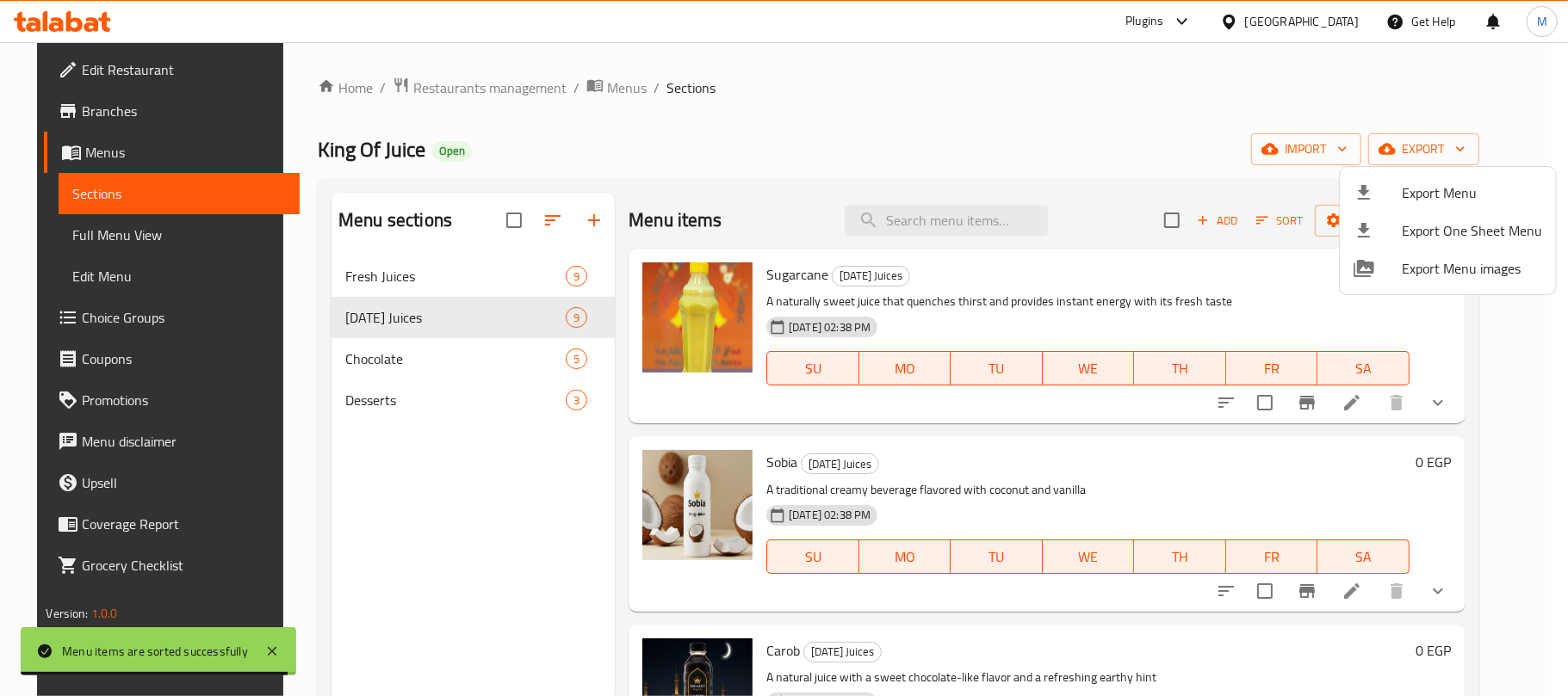
click at [755, 194] on div at bounding box center [784, 348] width 1568 height 696
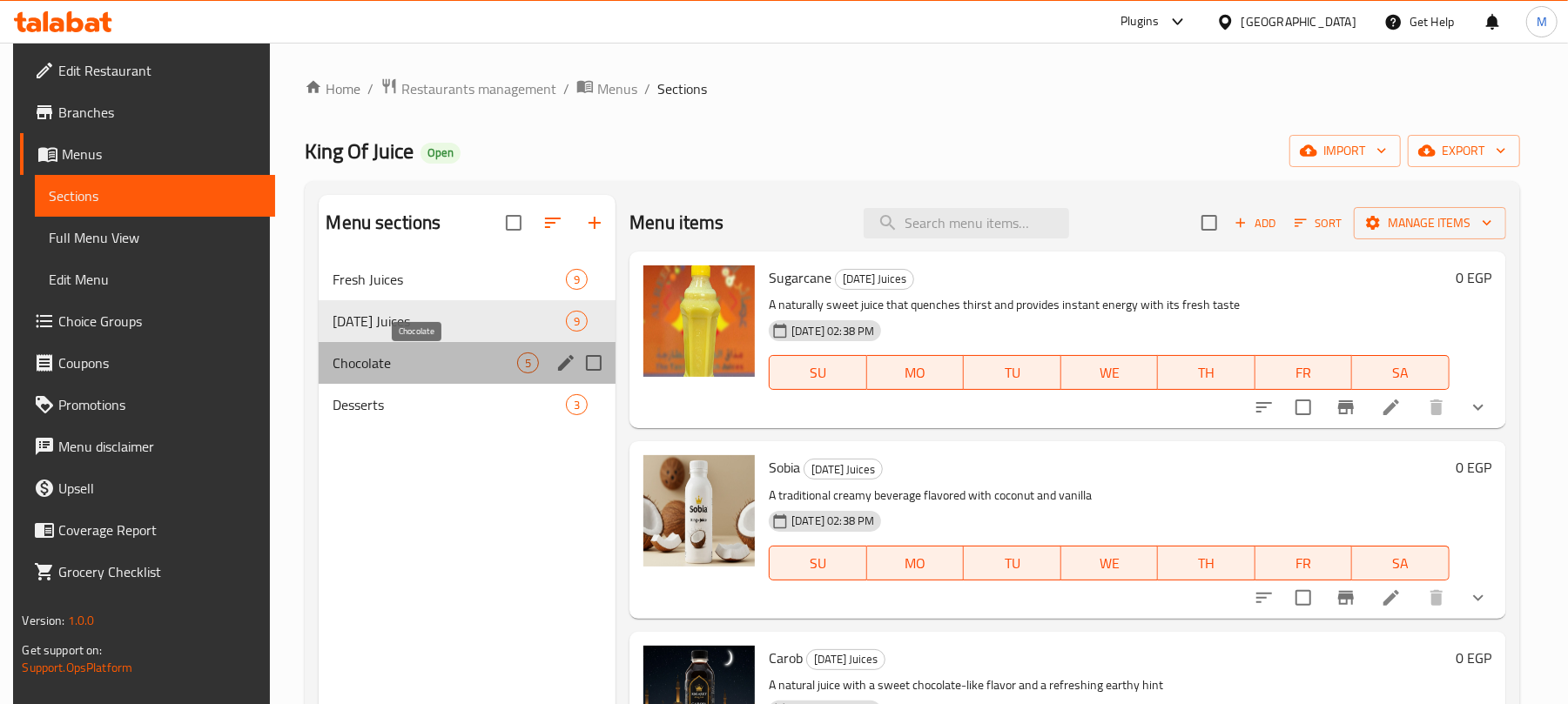
click at [447, 369] on span "Chocolate" at bounding box center [425, 363] width 185 height 21
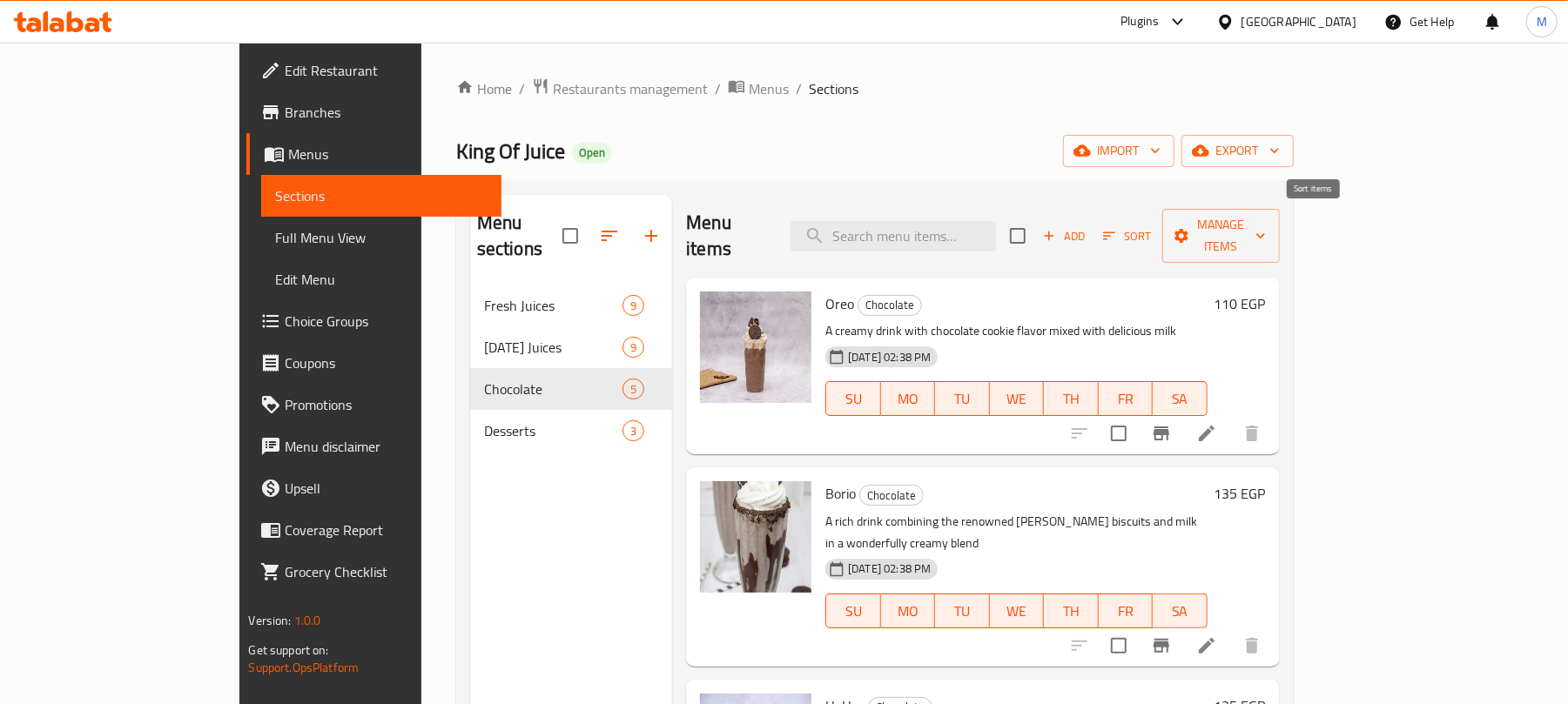
click at [1151, 227] on span "Sort" at bounding box center [1127, 237] width 48 height 20
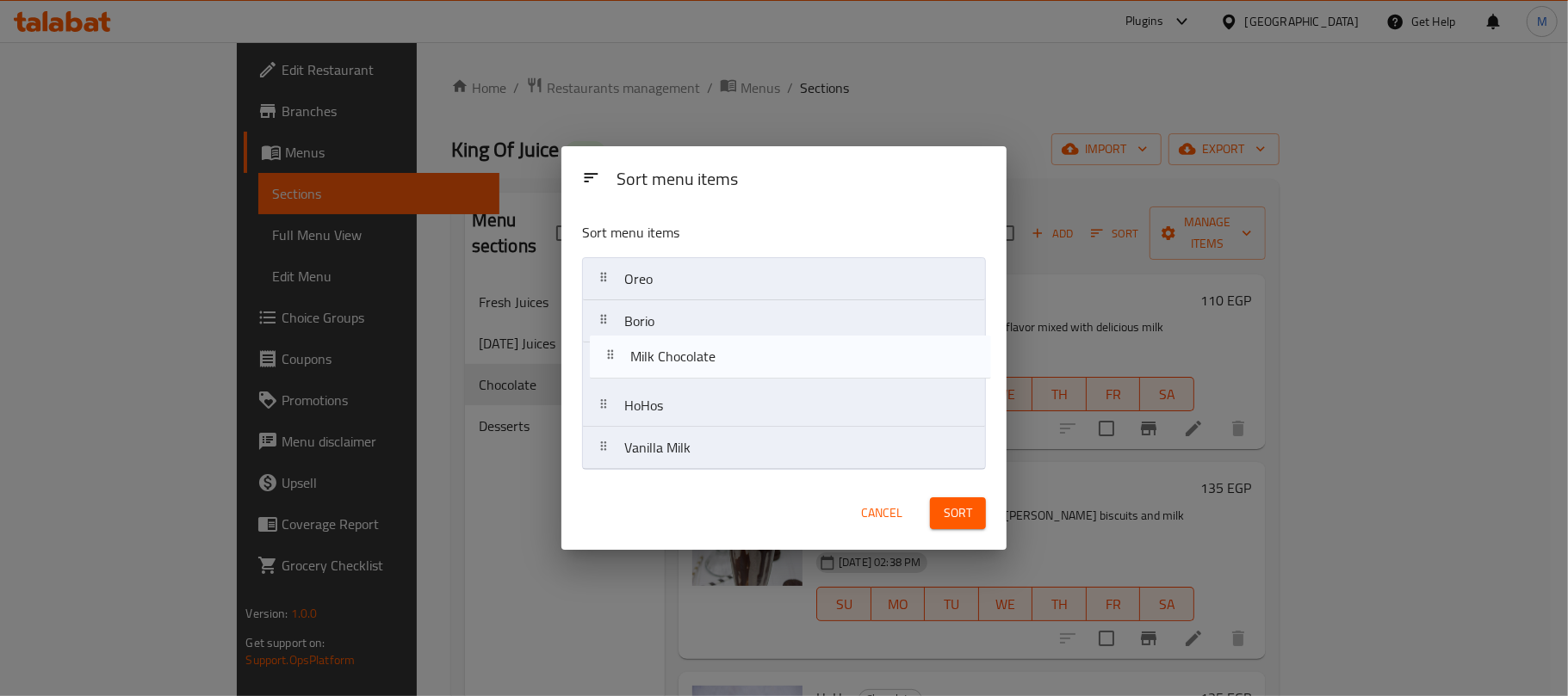
drag, startPoint x: 648, startPoint y: 414, endPoint x: 655, endPoint y: 359, distance: 55.4
click at [655, 359] on nav "Oreo Borio HoHos Milk Chocolate Vanilla Milk" at bounding box center [783, 363] width 403 height 212
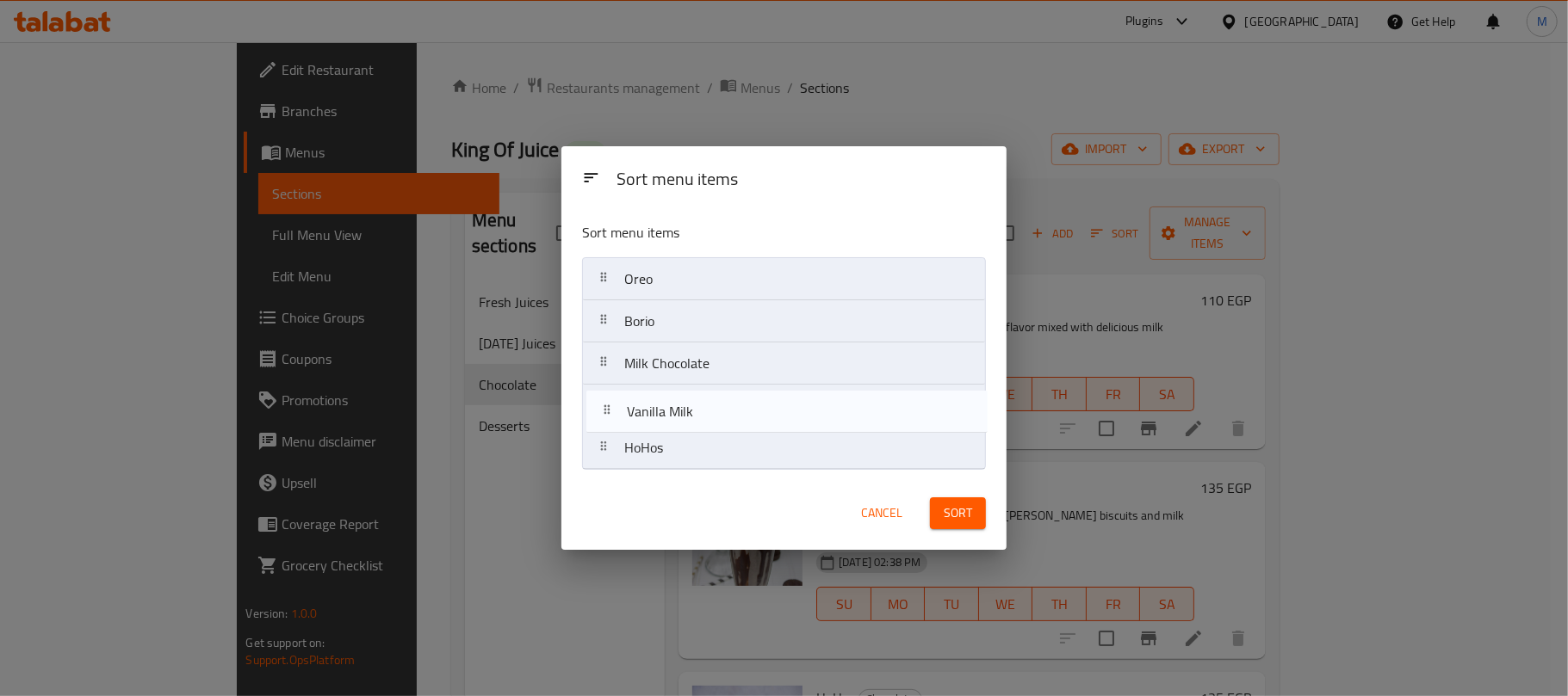
drag, startPoint x: 670, startPoint y: 453, endPoint x: 459, endPoint y: 5, distance: 495.2
click at [675, 407] on nav "Oreo Borio Milk Chocolate HoHos Vanilla Milk" at bounding box center [783, 363] width 403 height 212
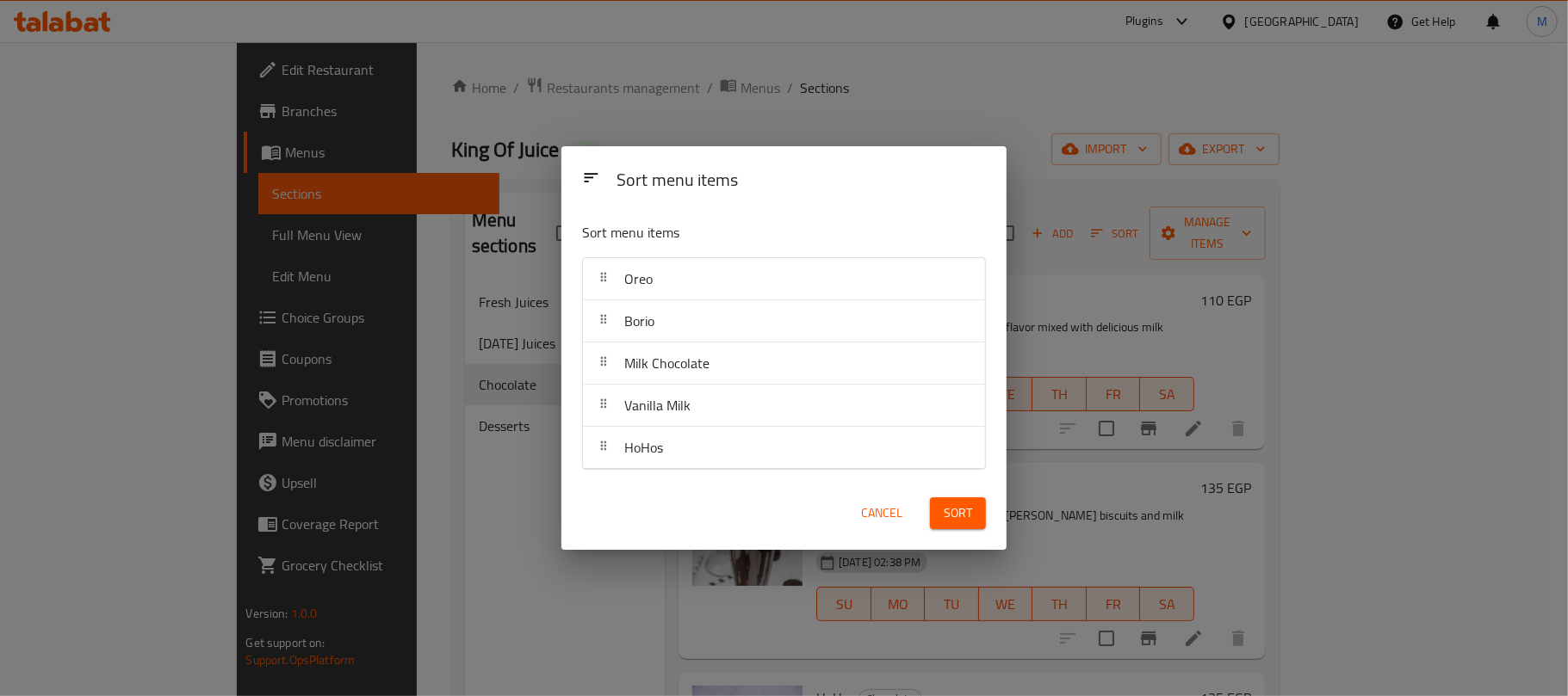
click at [956, 525] on button "Sort" at bounding box center [957, 513] width 56 height 32
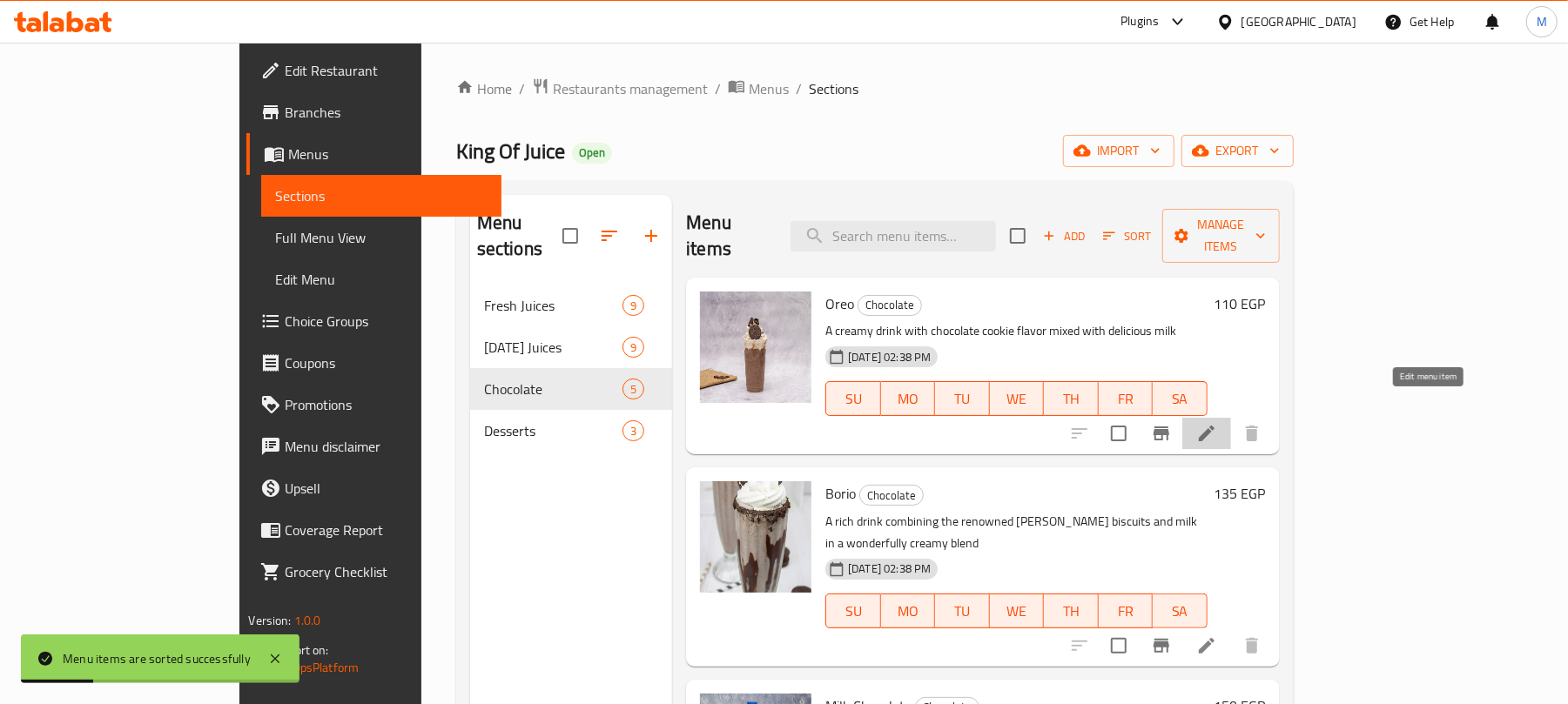
click at [1215, 426] on icon at bounding box center [1206, 433] width 16 height 16
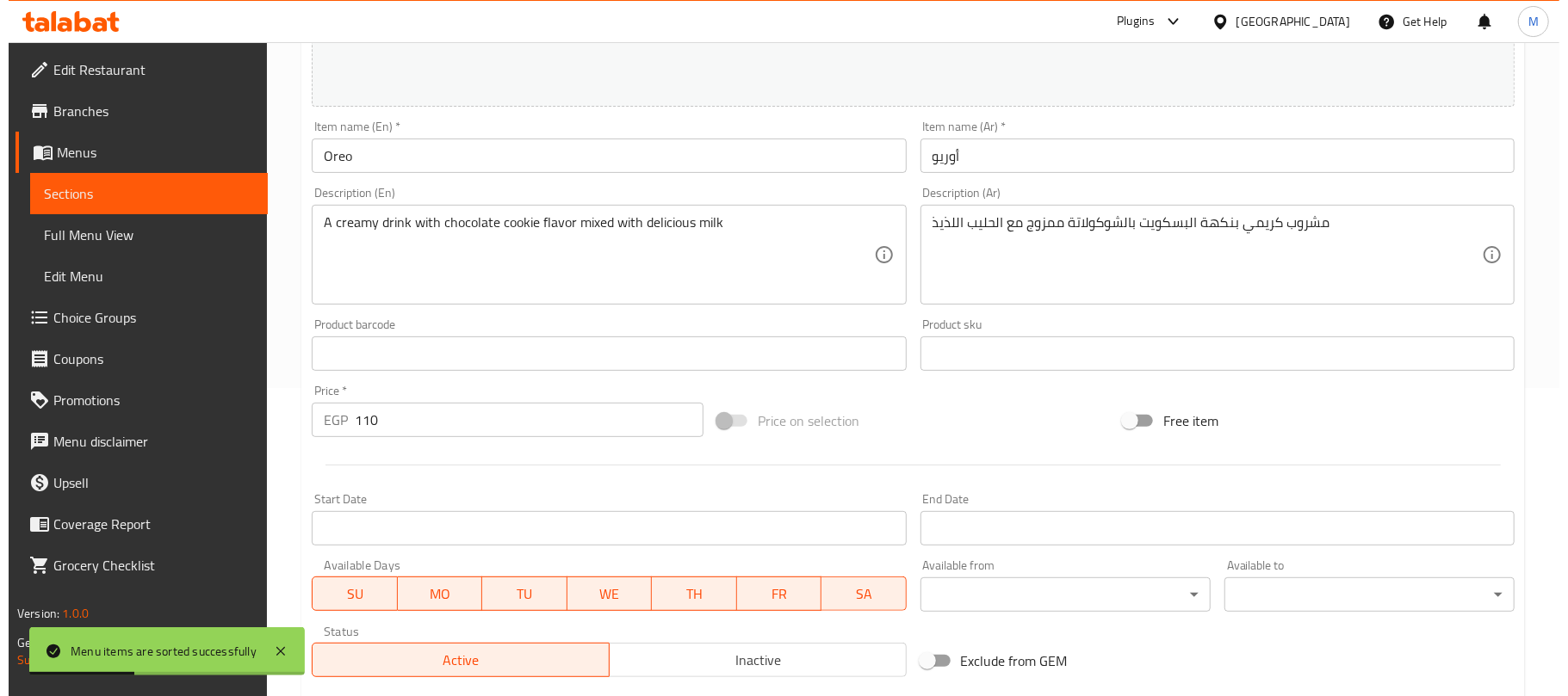
scroll to position [459, 0]
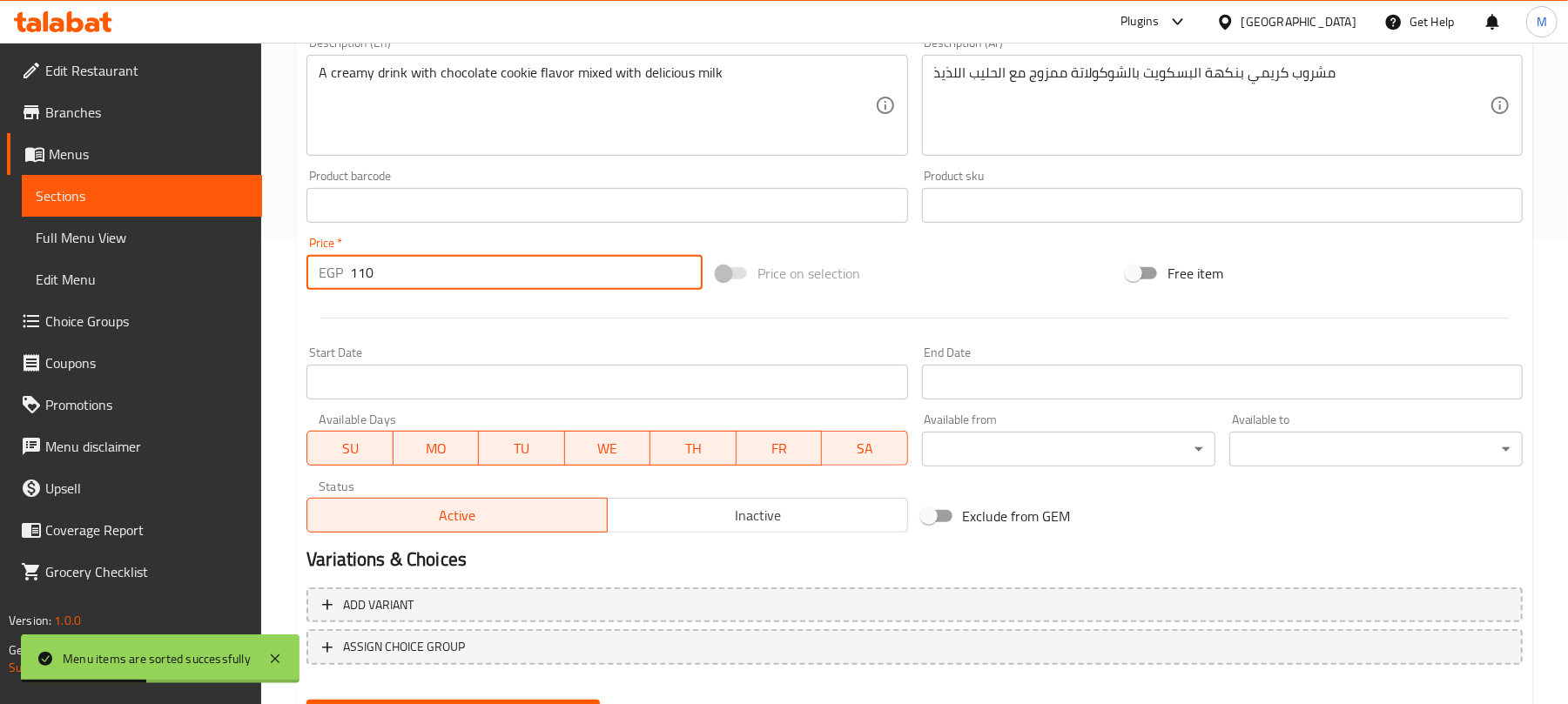
drag, startPoint x: 164, startPoint y: 261, endPoint x: 154, endPoint y: 261, distance: 10.0
click at [154, 261] on div "Edit Restaurant Branches Menus Sections Full Menu View Edit Menu Choice Groups …" at bounding box center [784, 185] width 1568 height 1213
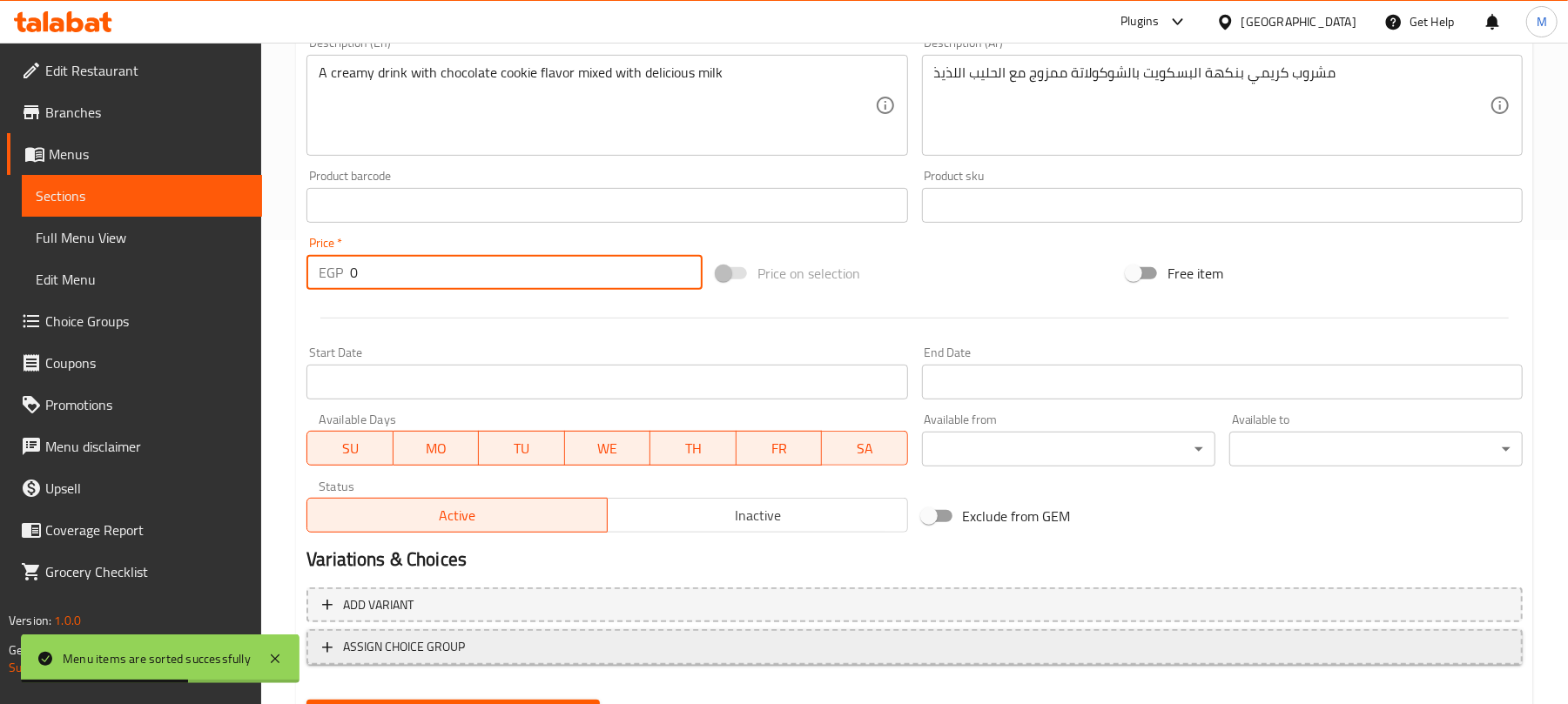
type input "0"
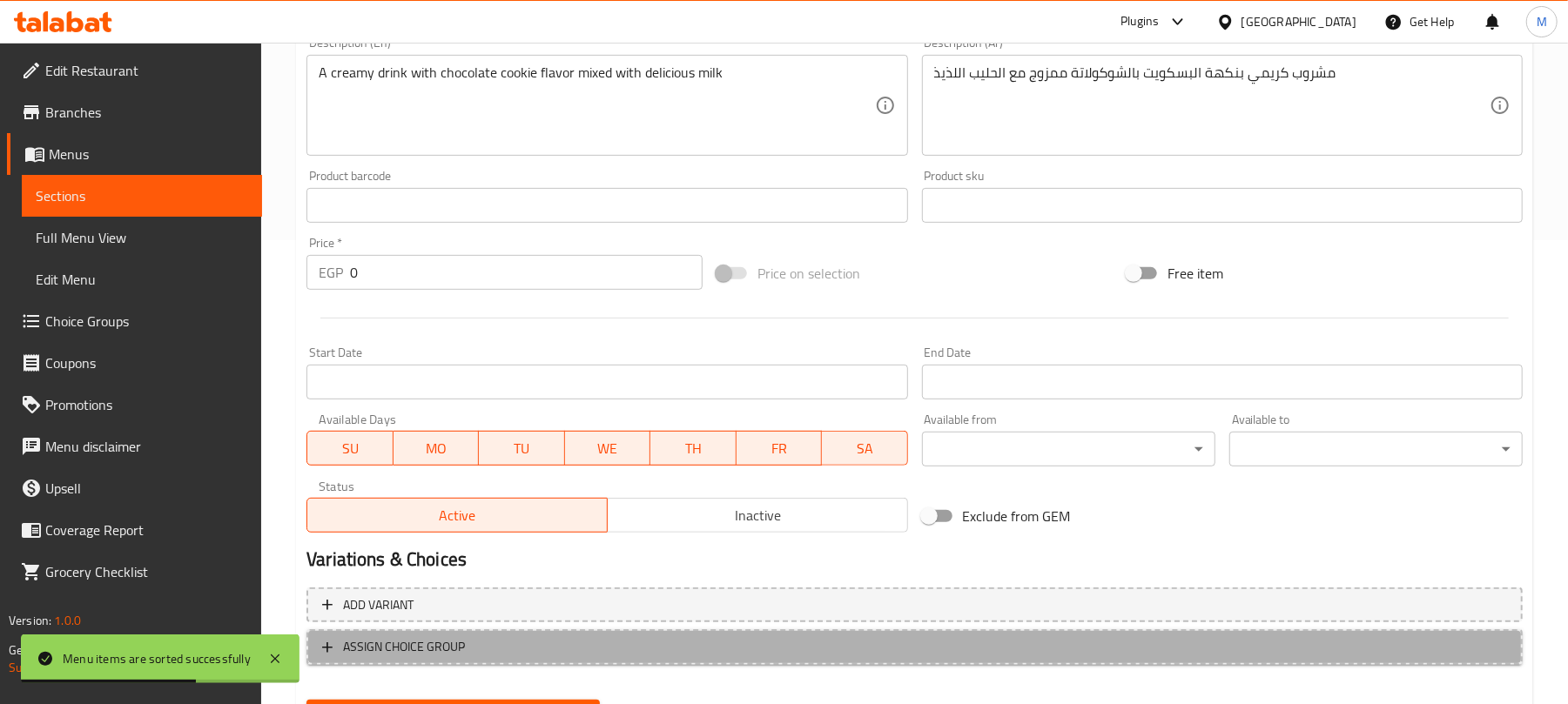
click at [722, 653] on span "ASSIGN CHOICE GROUP" at bounding box center [914, 648] width 1185 height 22
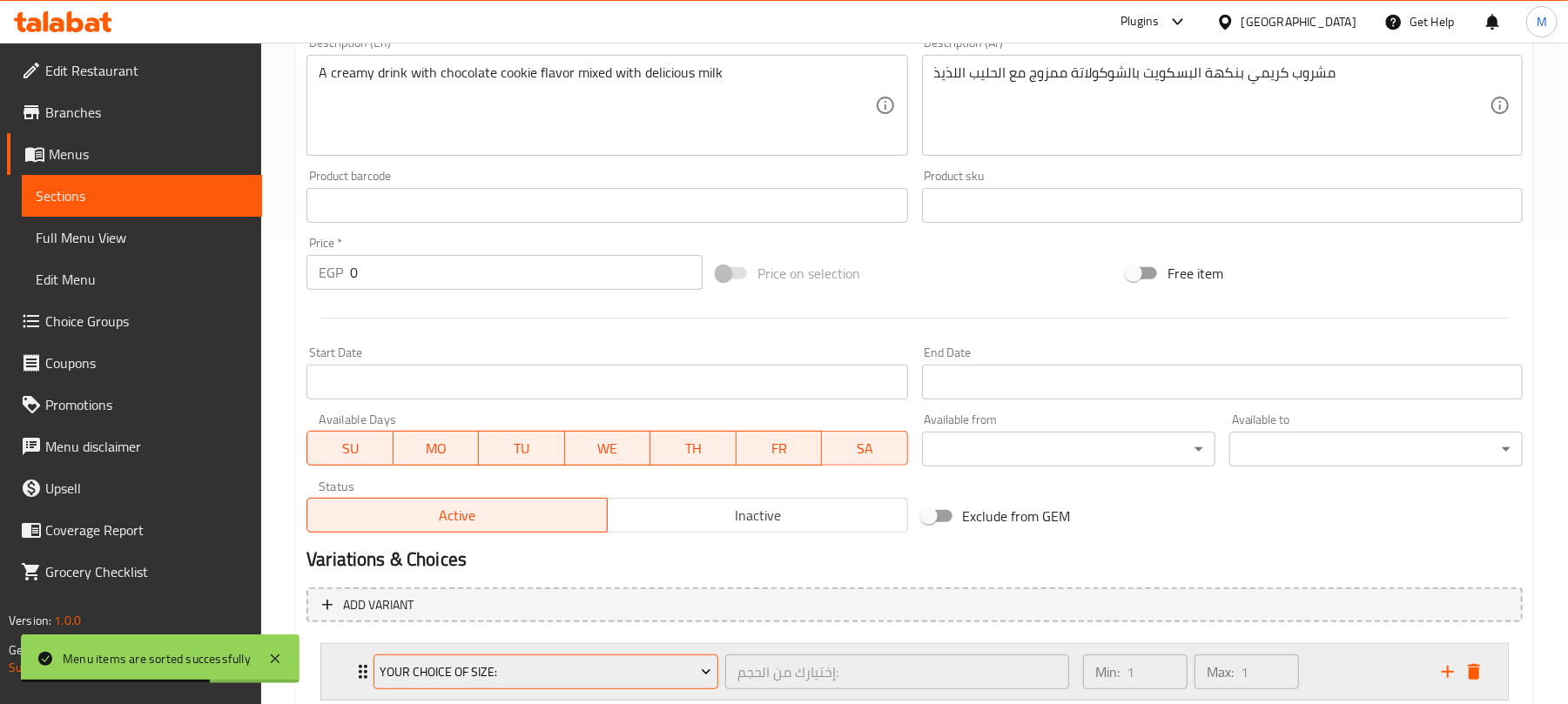
click at [584, 660] on button "Your Choice Of Size:" at bounding box center [546, 673] width 345 height 35
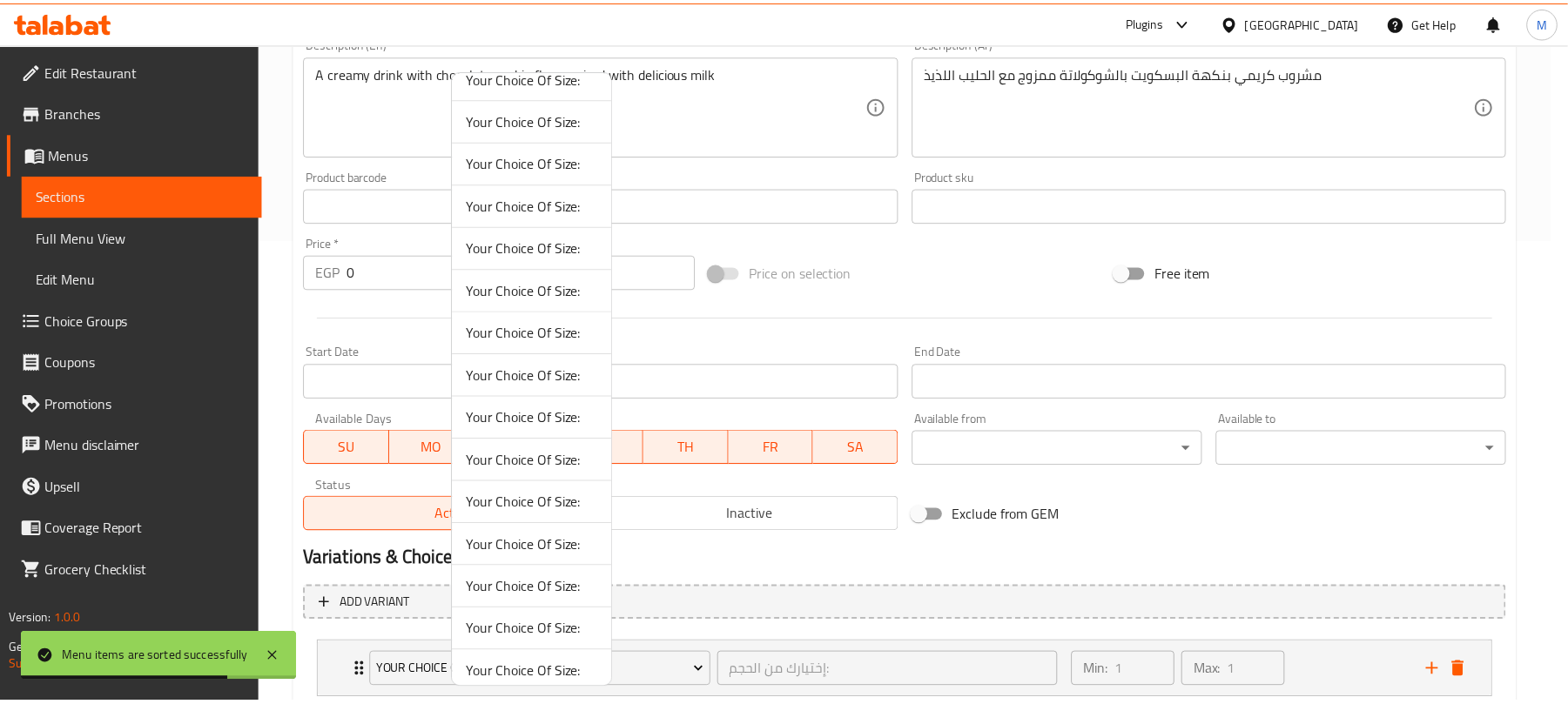
scroll to position [38, 0]
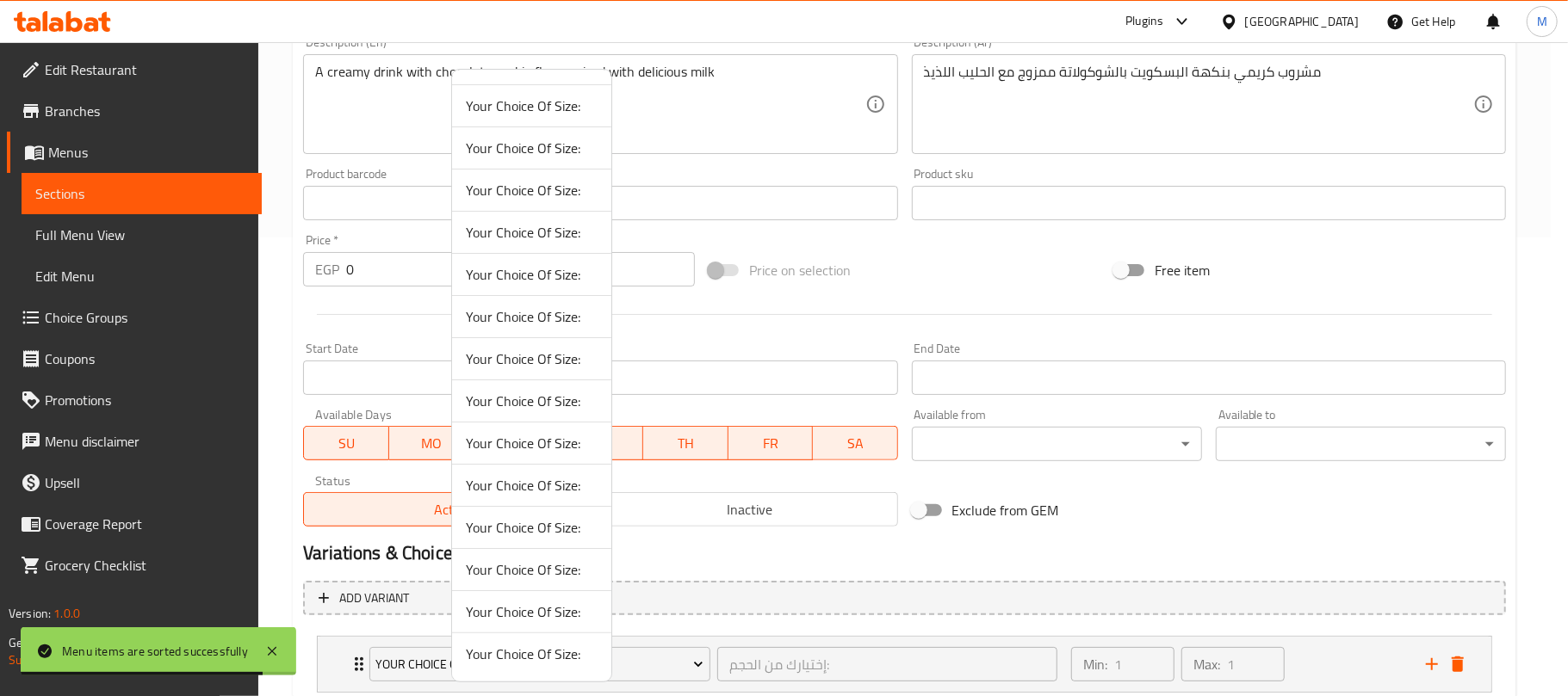
click at [535, 564] on span "Your Choice Of Size:" at bounding box center [532, 570] width 132 height 21
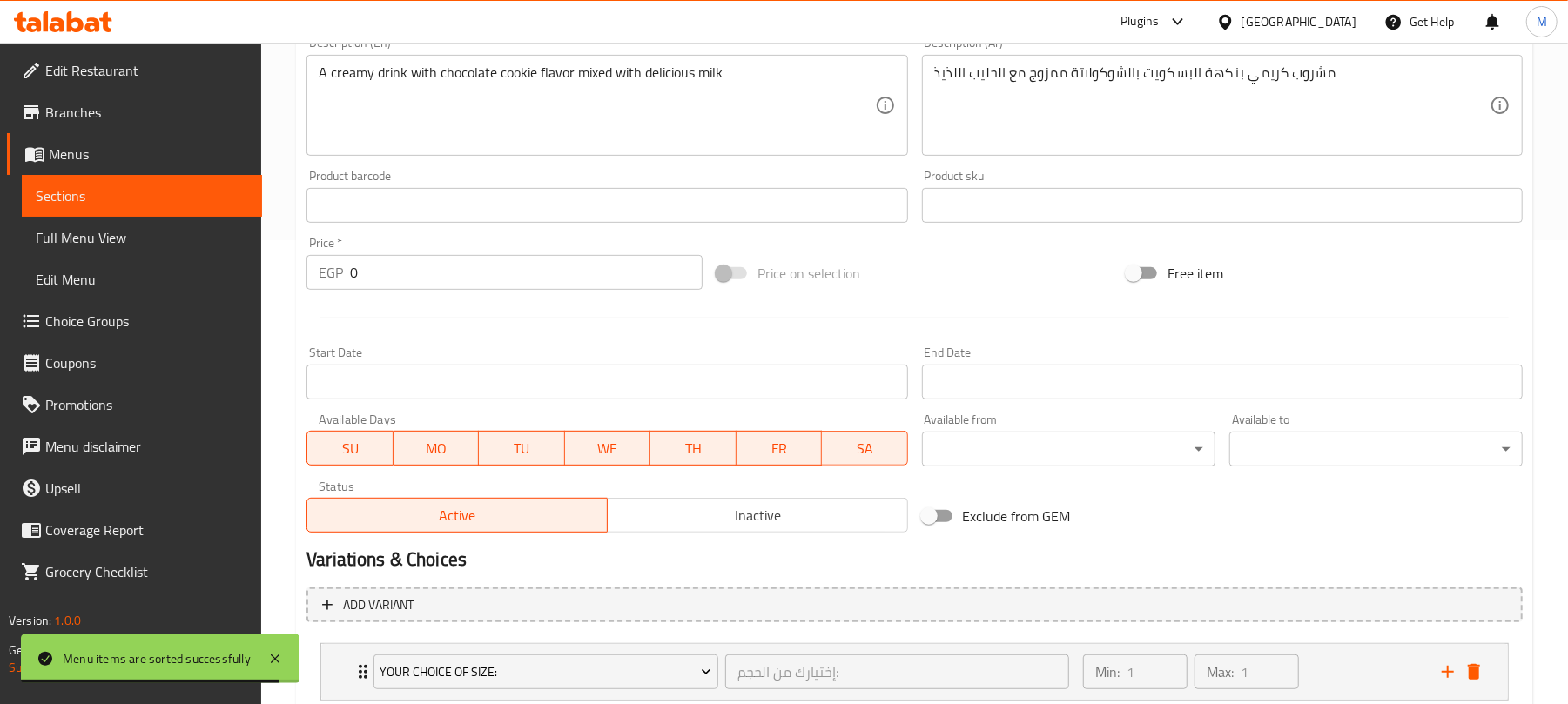
scroll to position [580, 0]
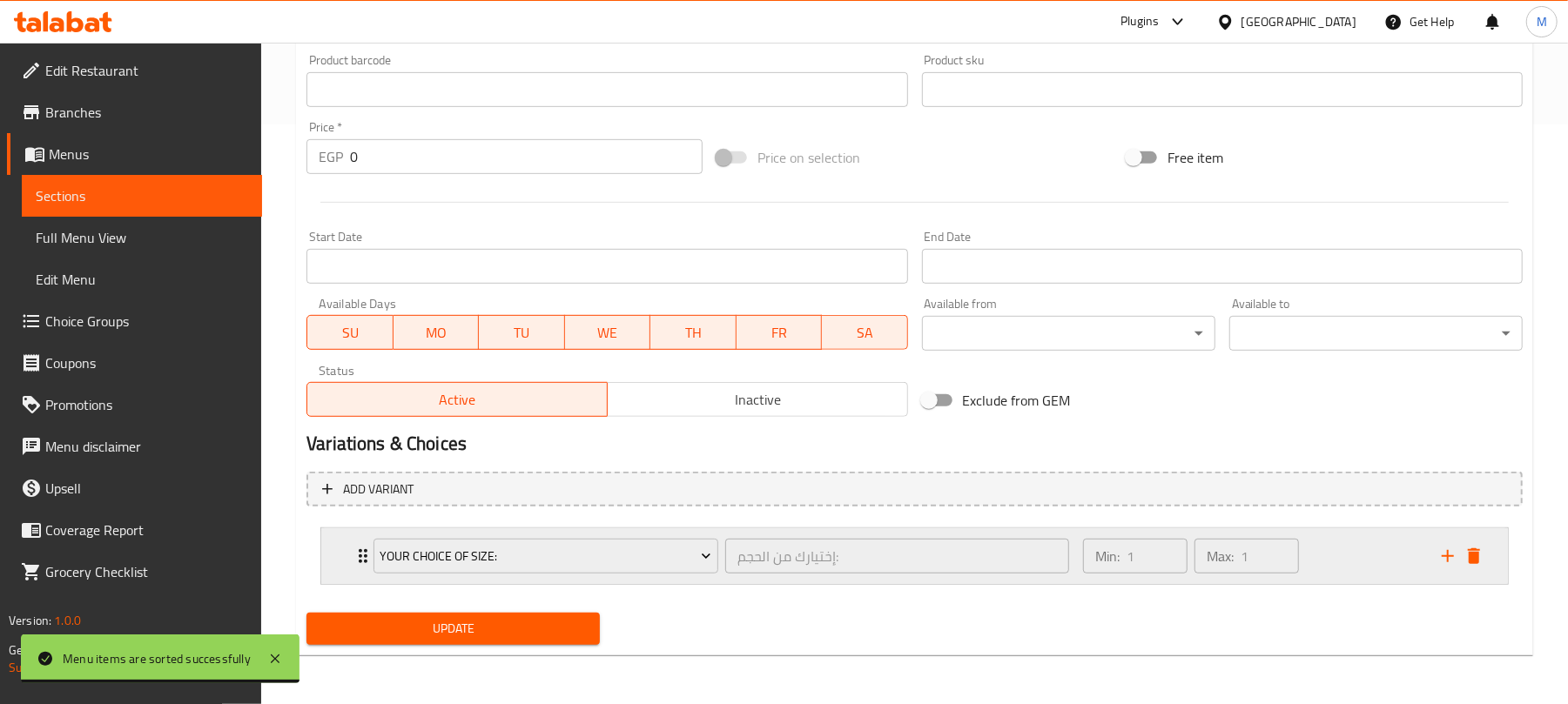
click at [1338, 550] on div "Min: 1 ​ Max: 1 ​" at bounding box center [1252, 556] width 359 height 56
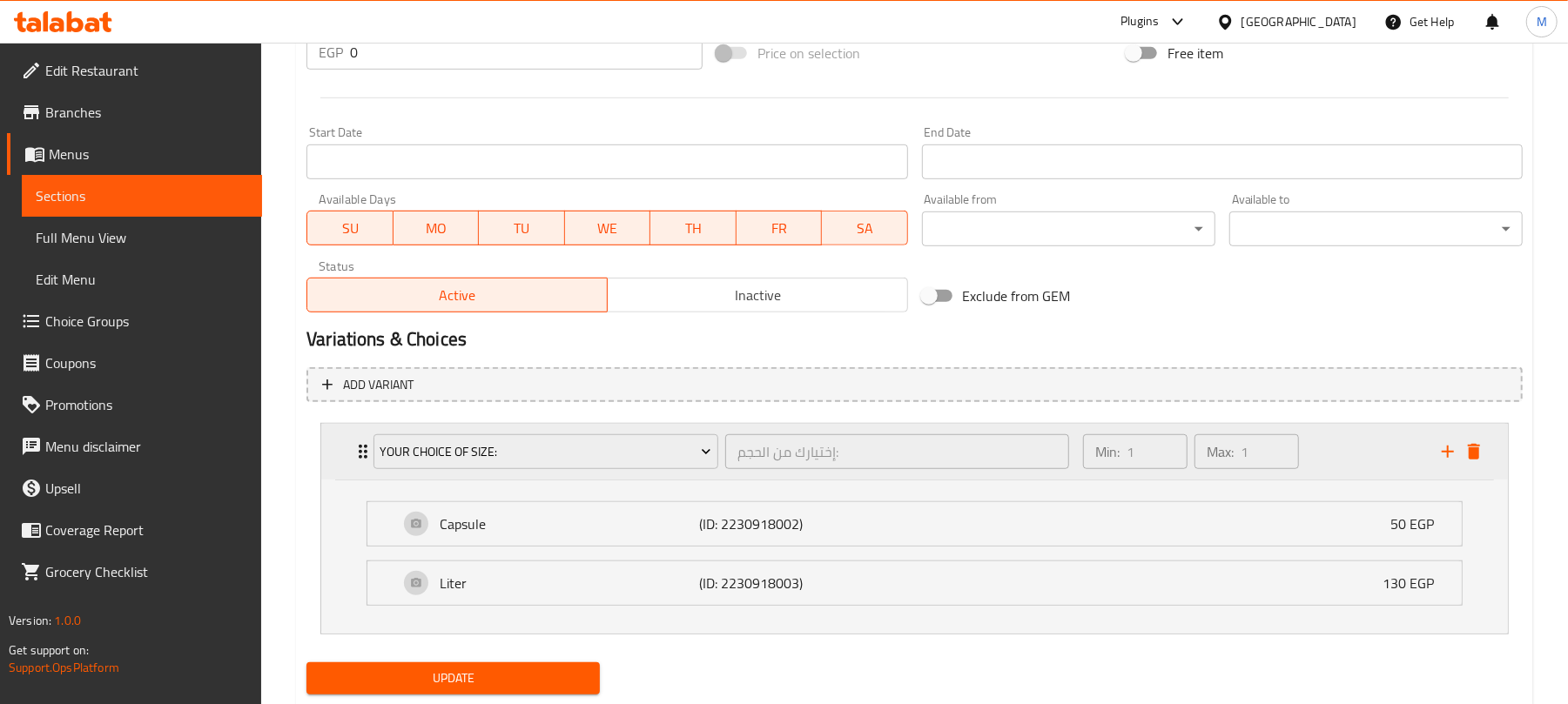
scroll to position [735, 0]
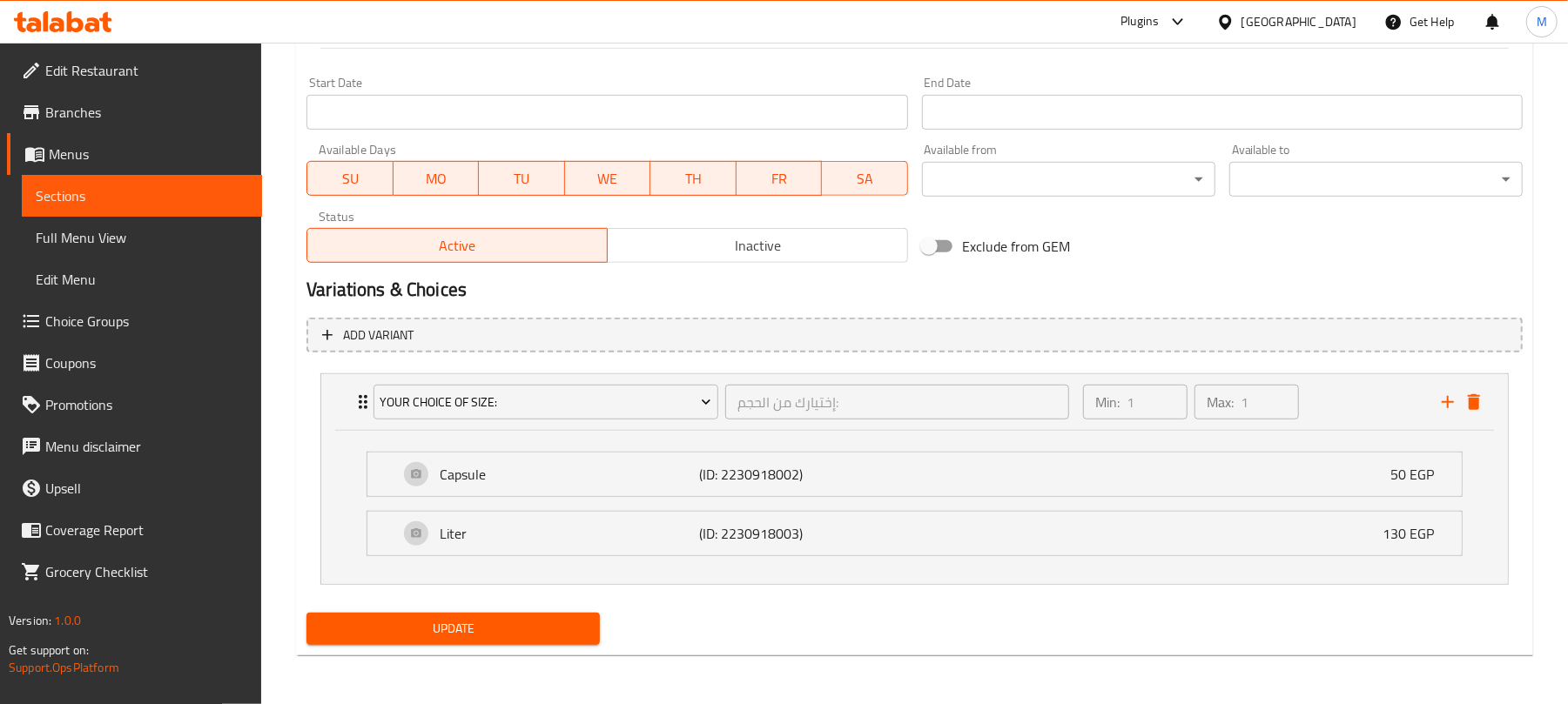
click at [574, 630] on span "Update" at bounding box center [452, 629] width 265 height 22
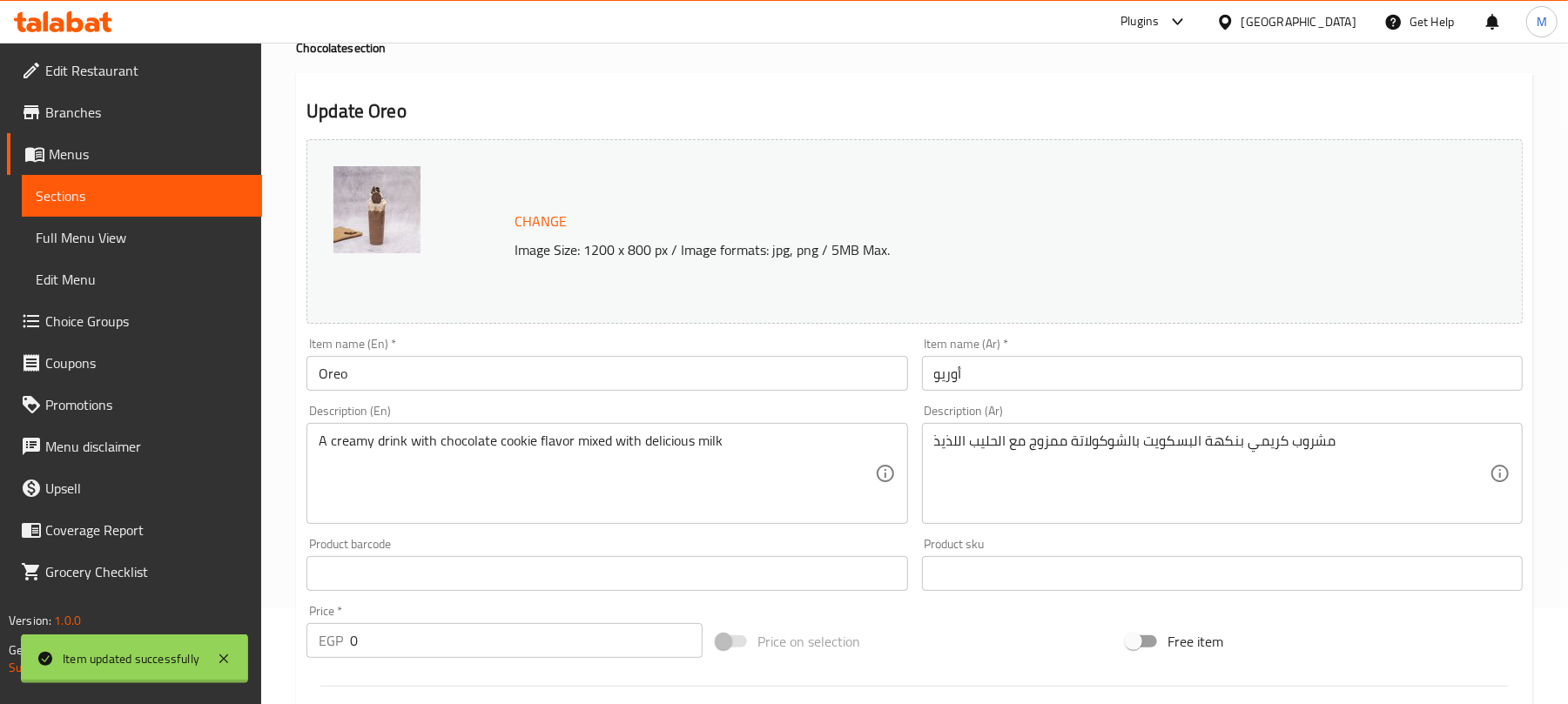
scroll to position [0, 0]
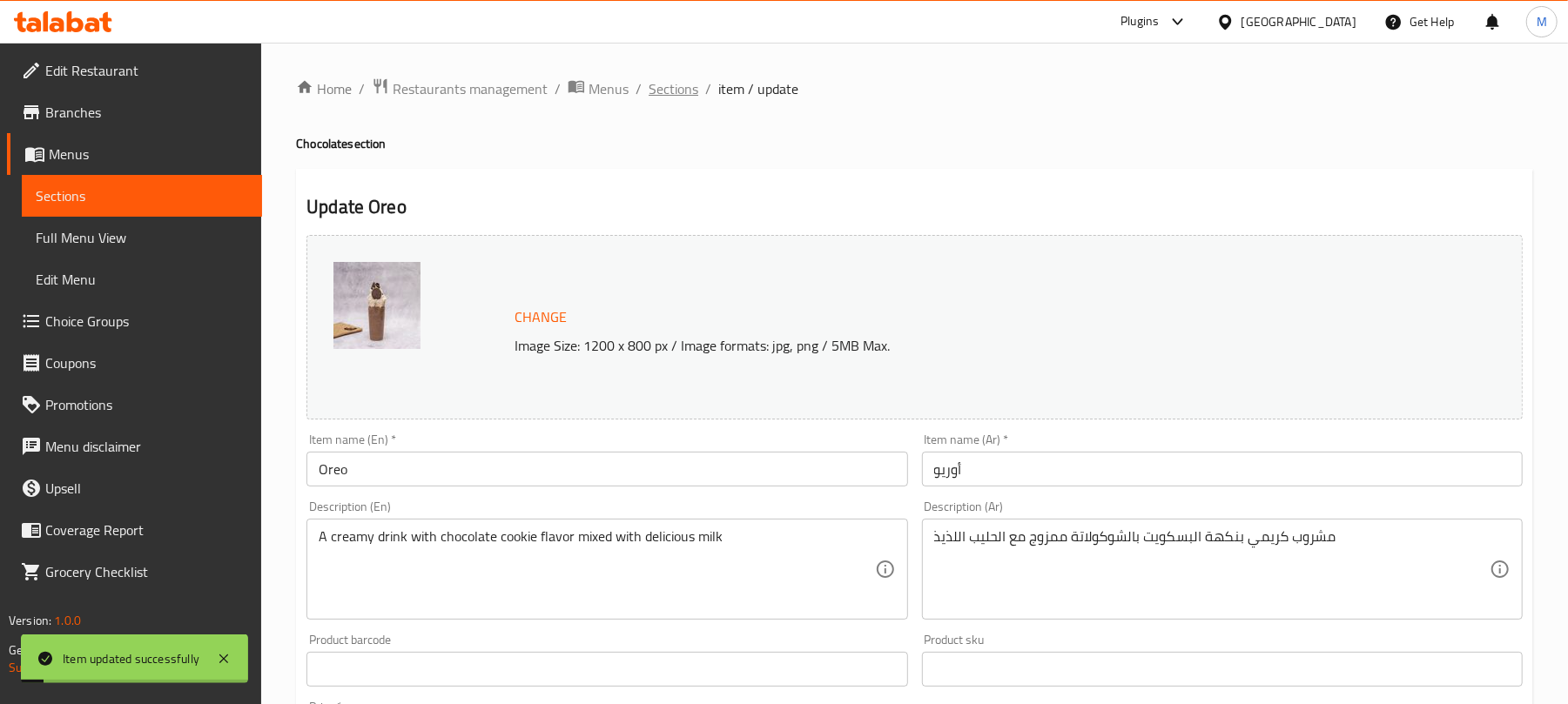
click at [658, 88] on span "Sections" at bounding box center [673, 89] width 50 height 21
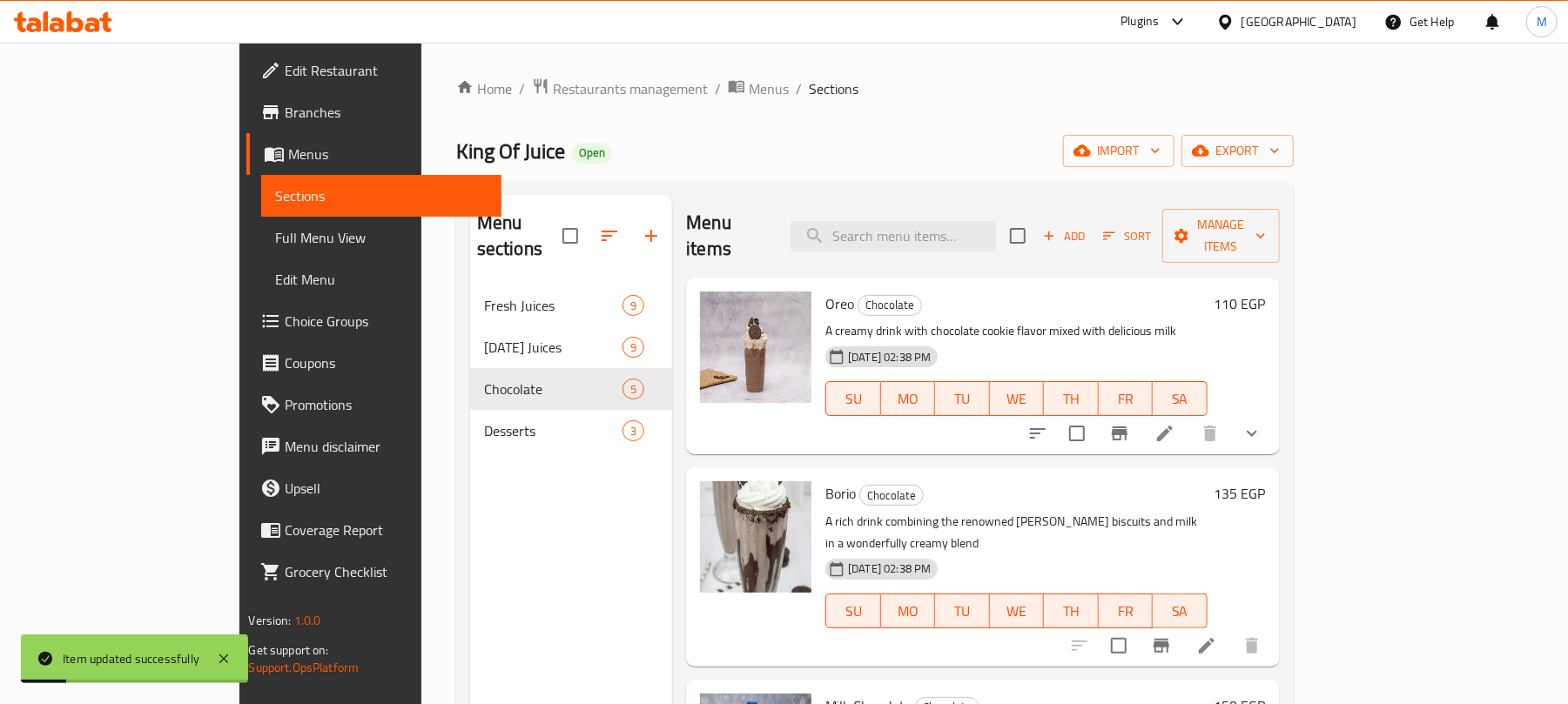
scroll to position [116, 0]
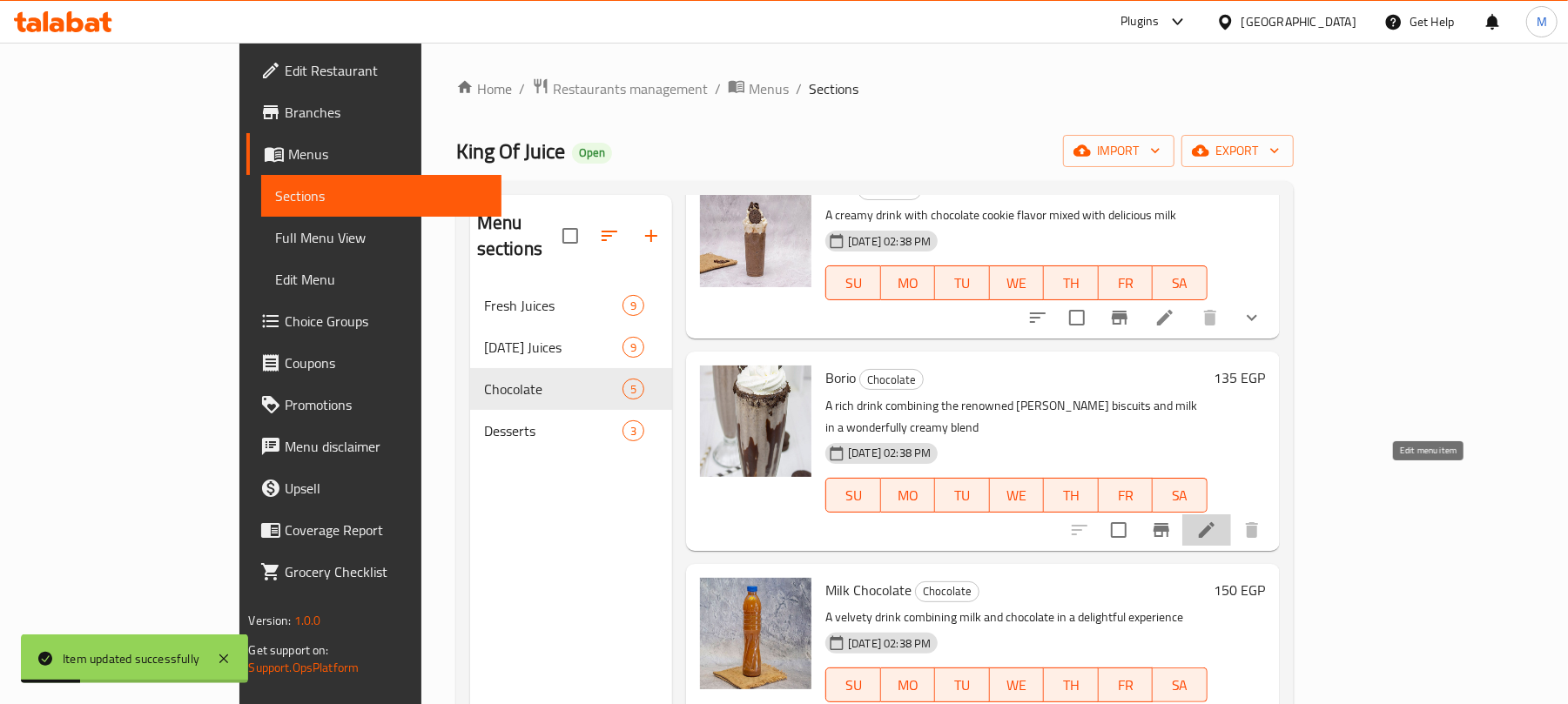
click at [1217, 520] on icon at bounding box center [1206, 530] width 21 height 21
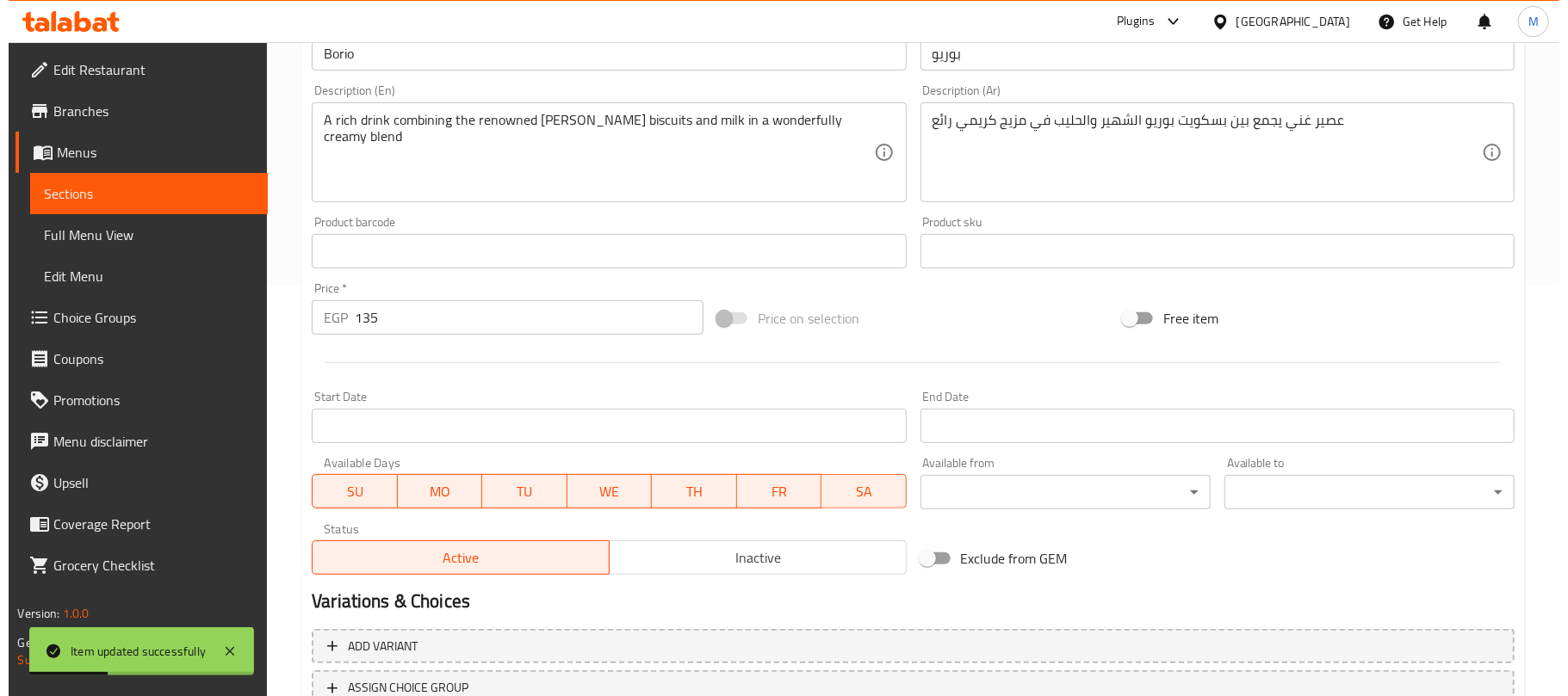
scroll to position [459, 0]
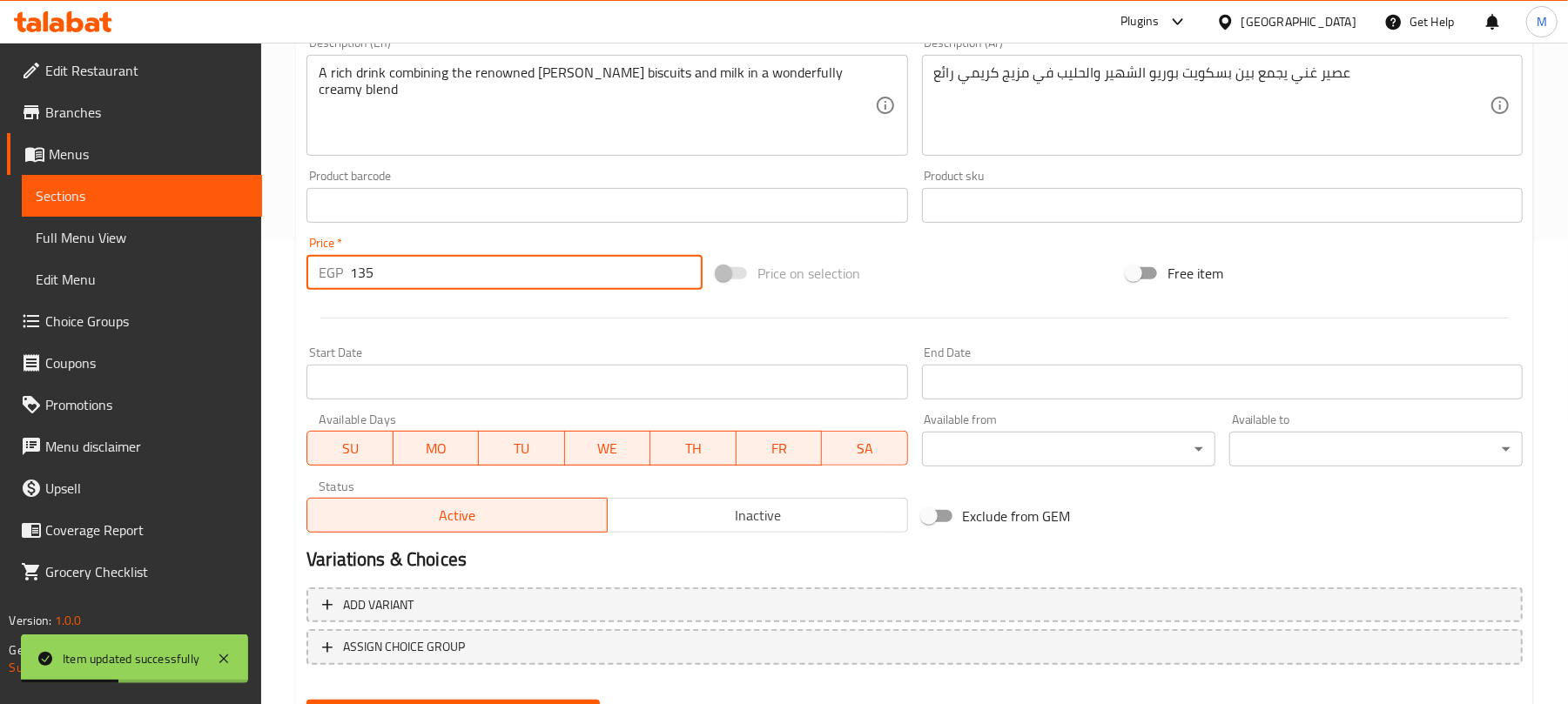
click at [308, 288] on div "EGP 135 Price *" at bounding box center [504, 273] width 396 height 35
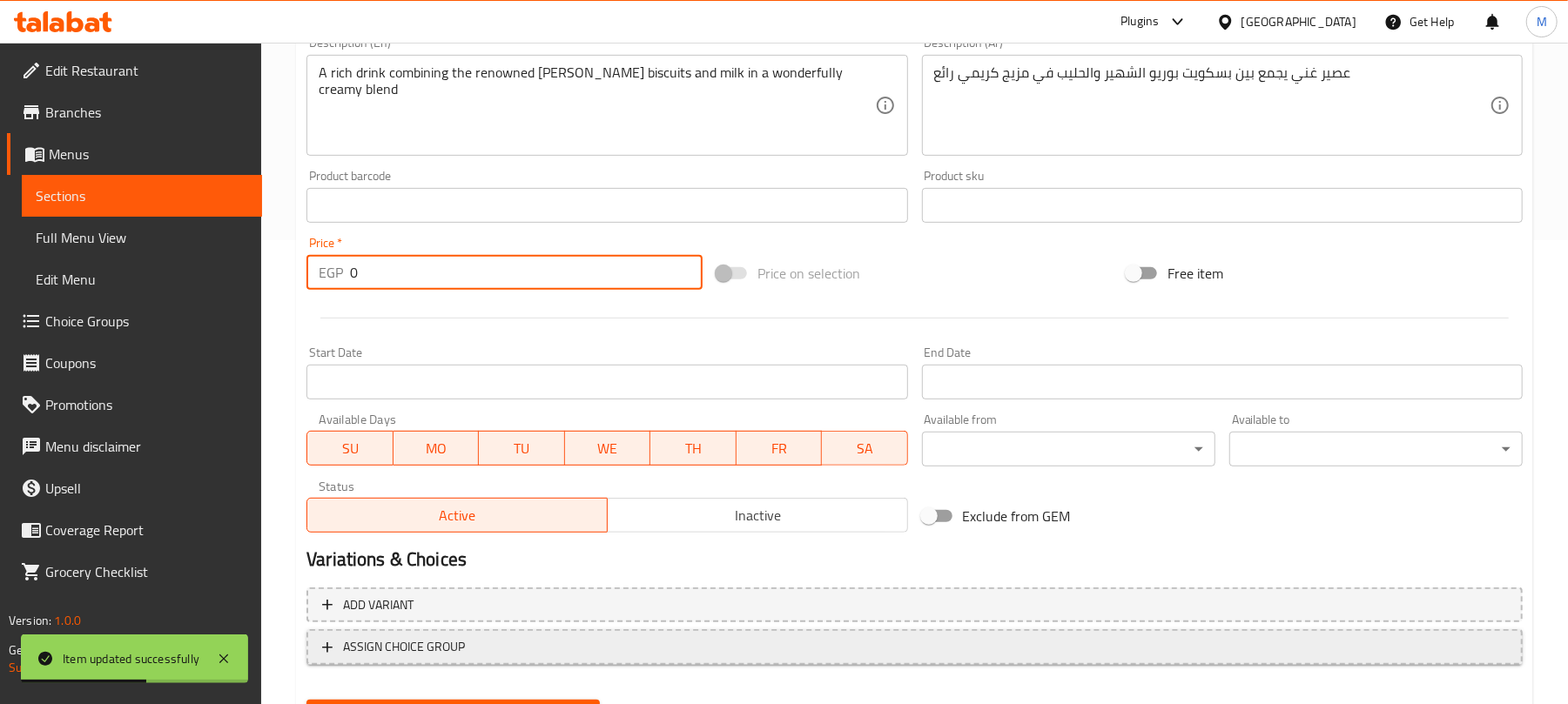
type input "0"
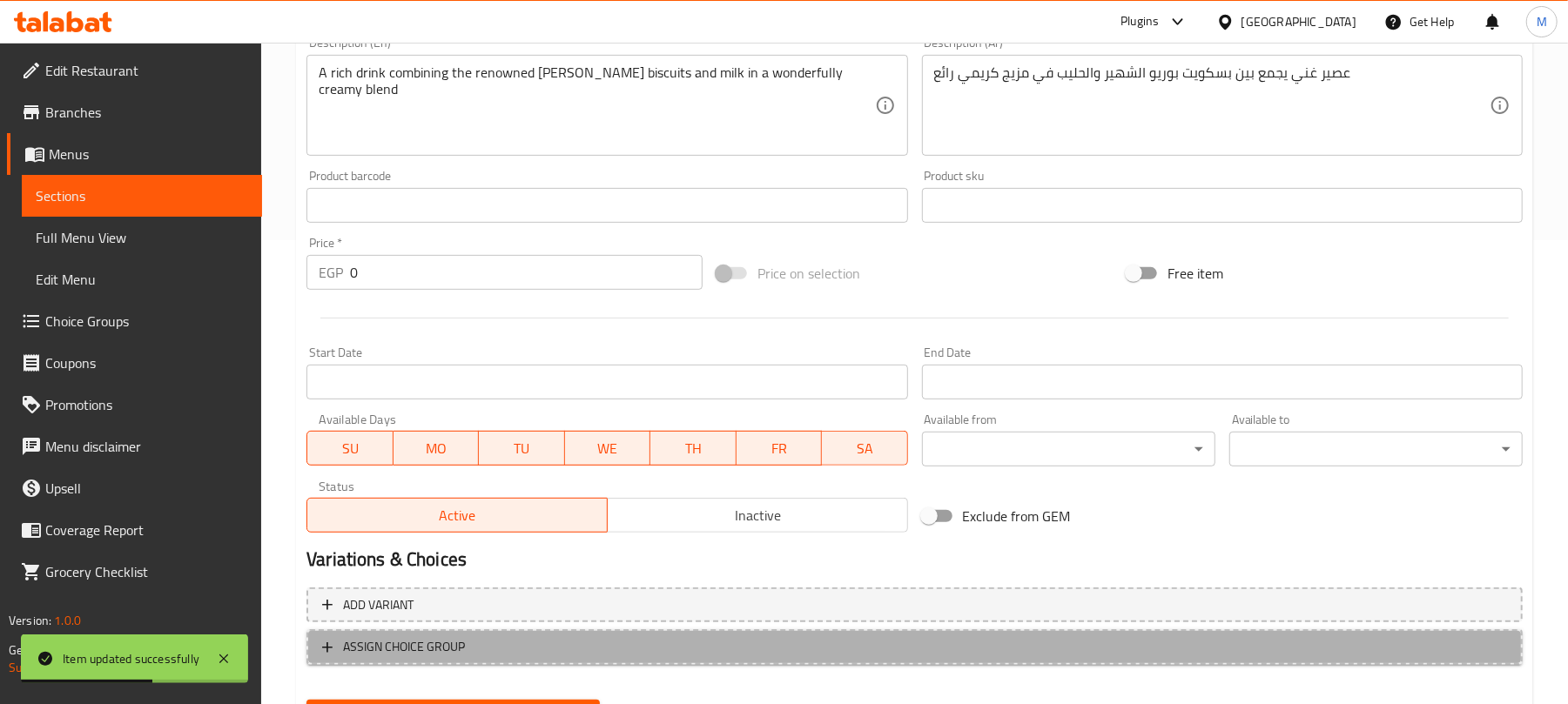
click at [565, 644] on span "ASSIGN CHOICE GROUP" at bounding box center [914, 648] width 1185 height 22
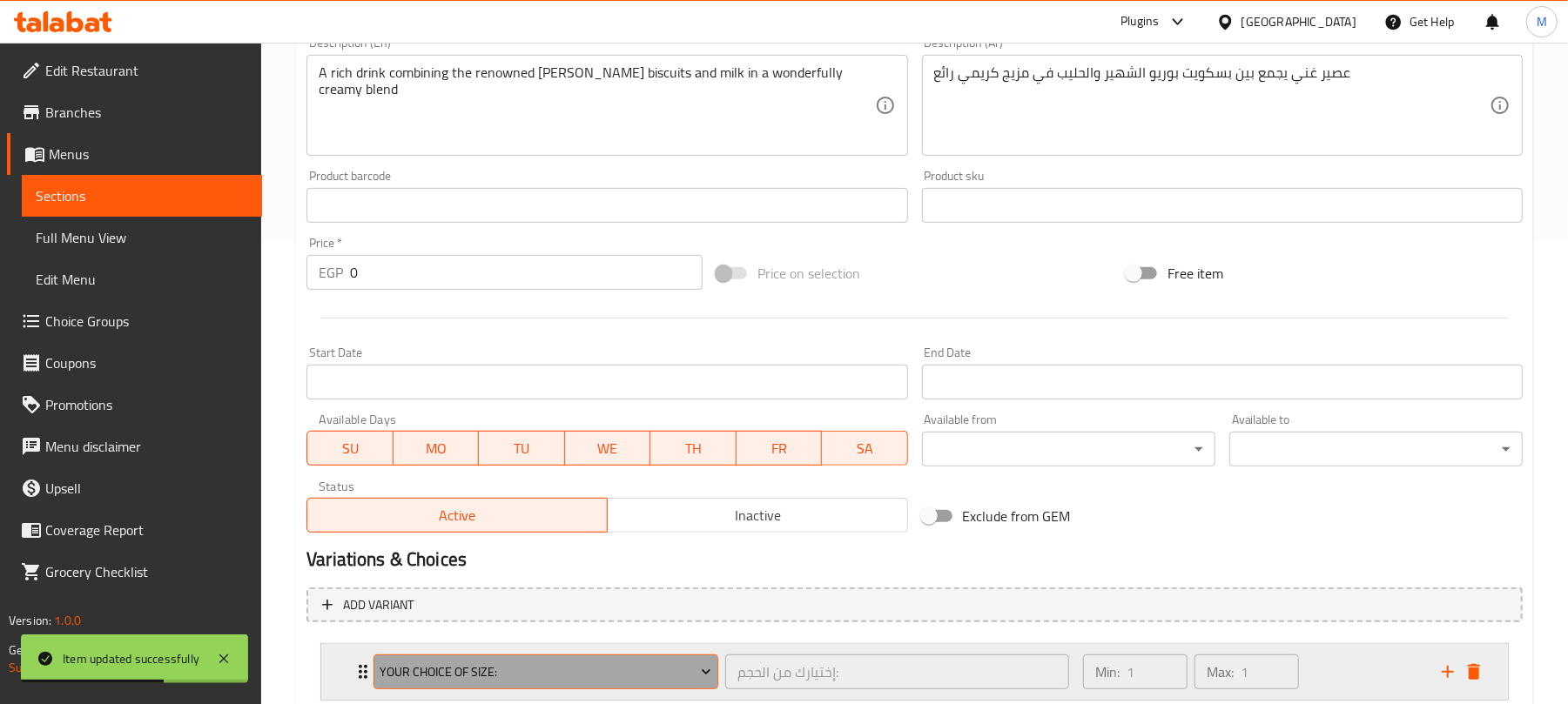
click at [529, 667] on span "Your Choice Of Size:" at bounding box center [546, 673] width 332 height 22
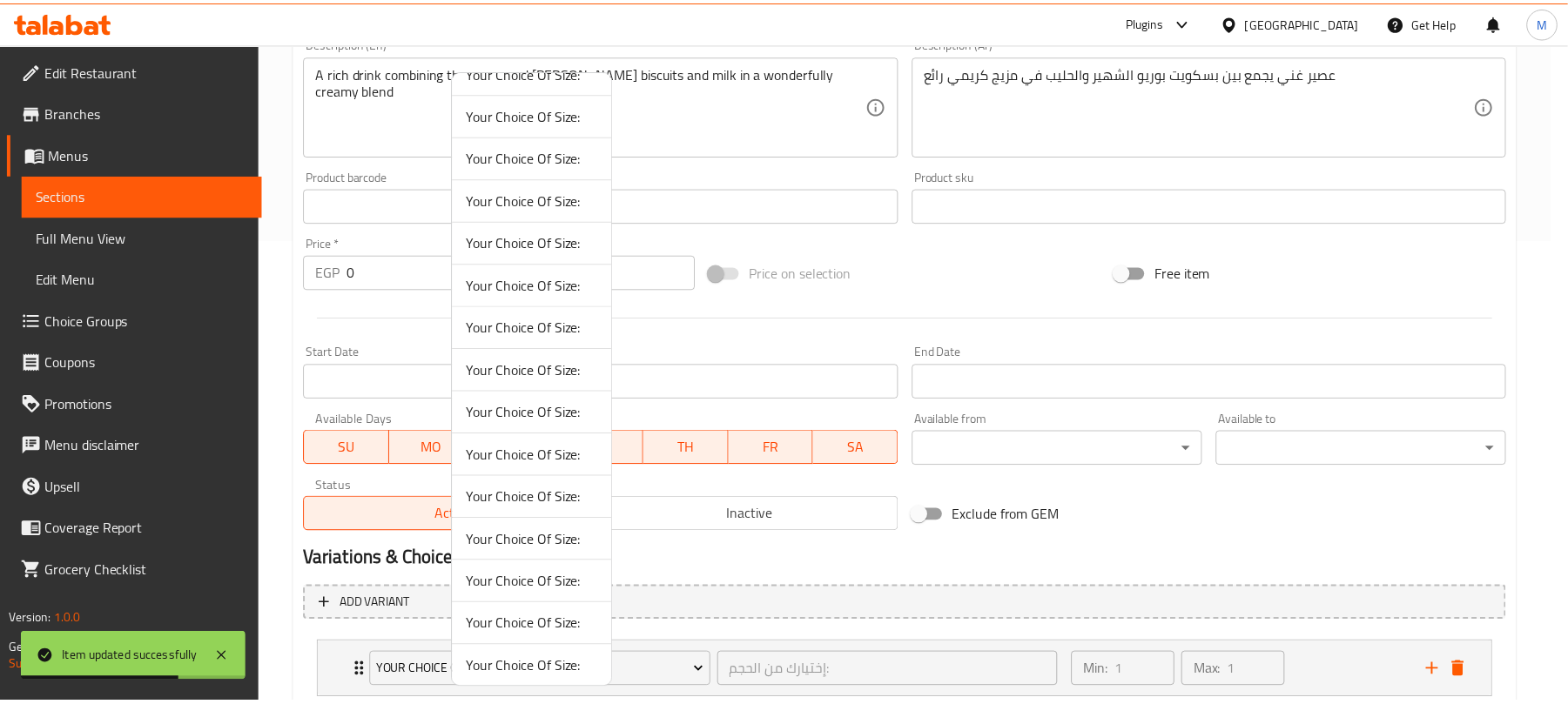
scroll to position [38, 0]
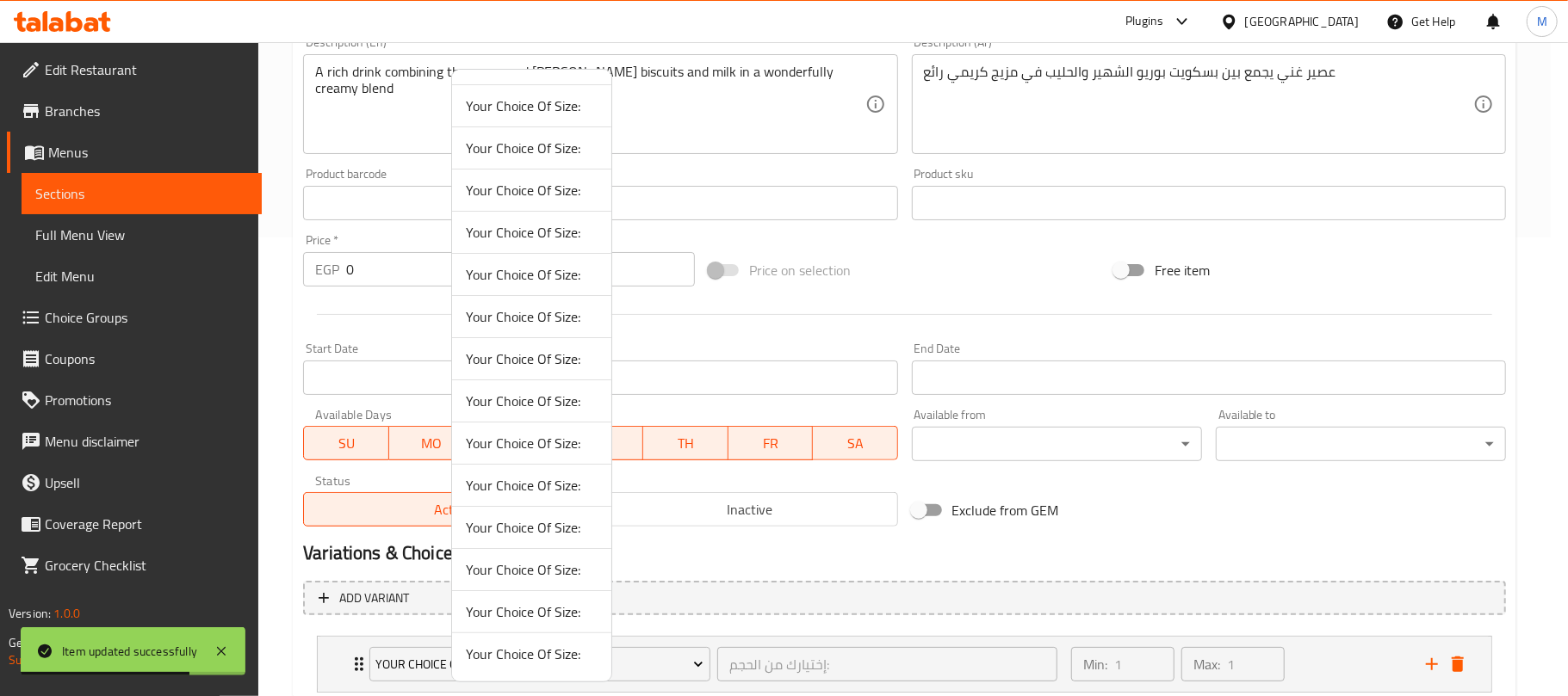
click at [534, 568] on span "Your Choice Of Size:" at bounding box center [532, 570] width 132 height 21
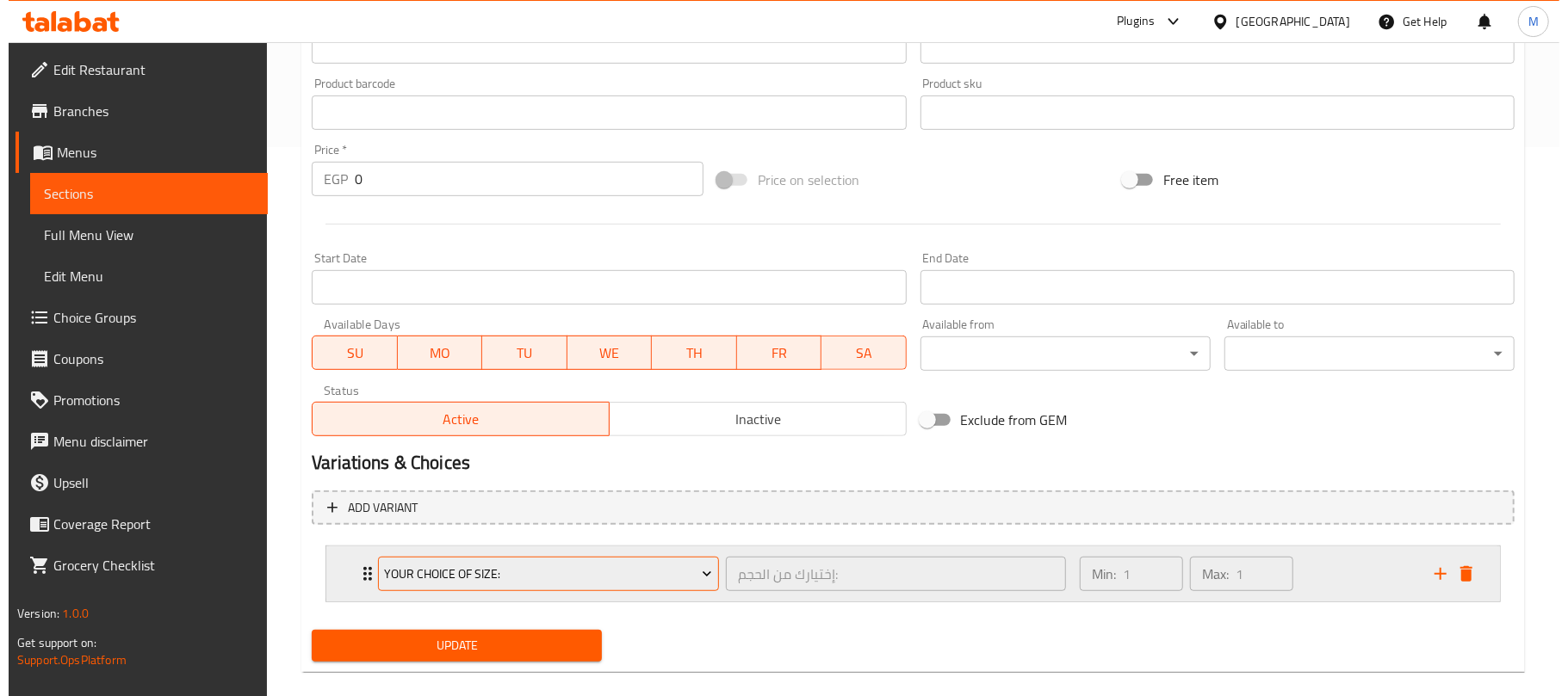
scroll to position [573, 0]
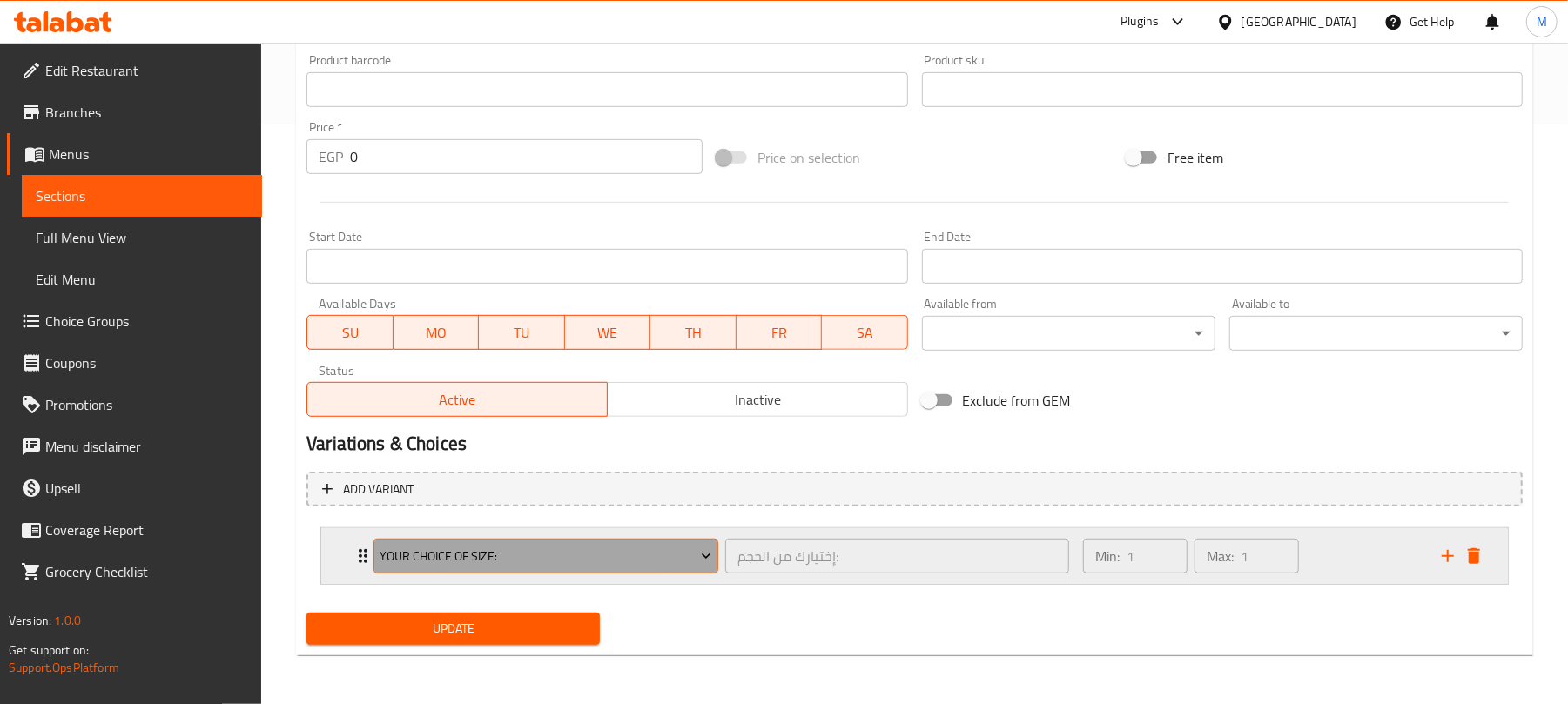
click at [512, 558] on span "Your Choice Of Size:" at bounding box center [546, 557] width 332 height 22
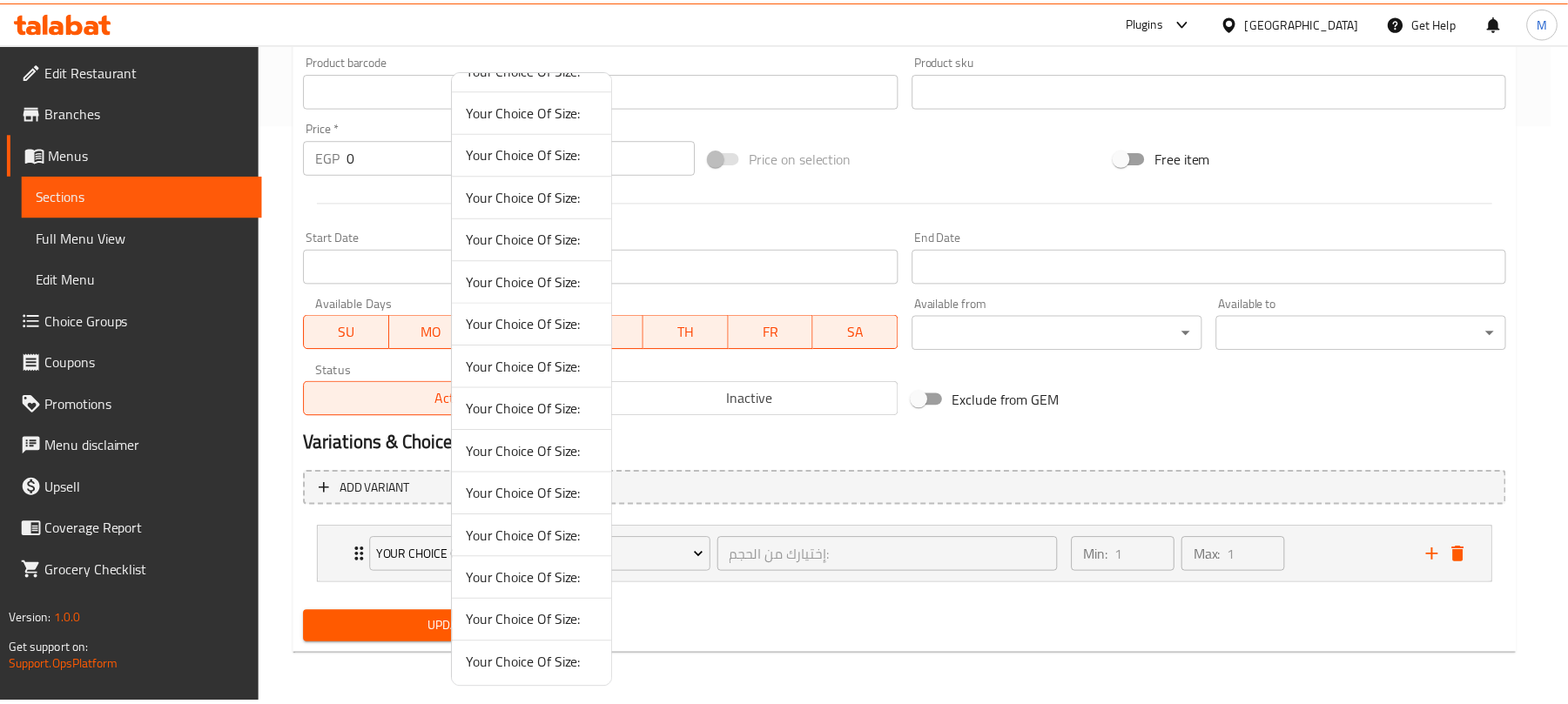
scroll to position [38, 0]
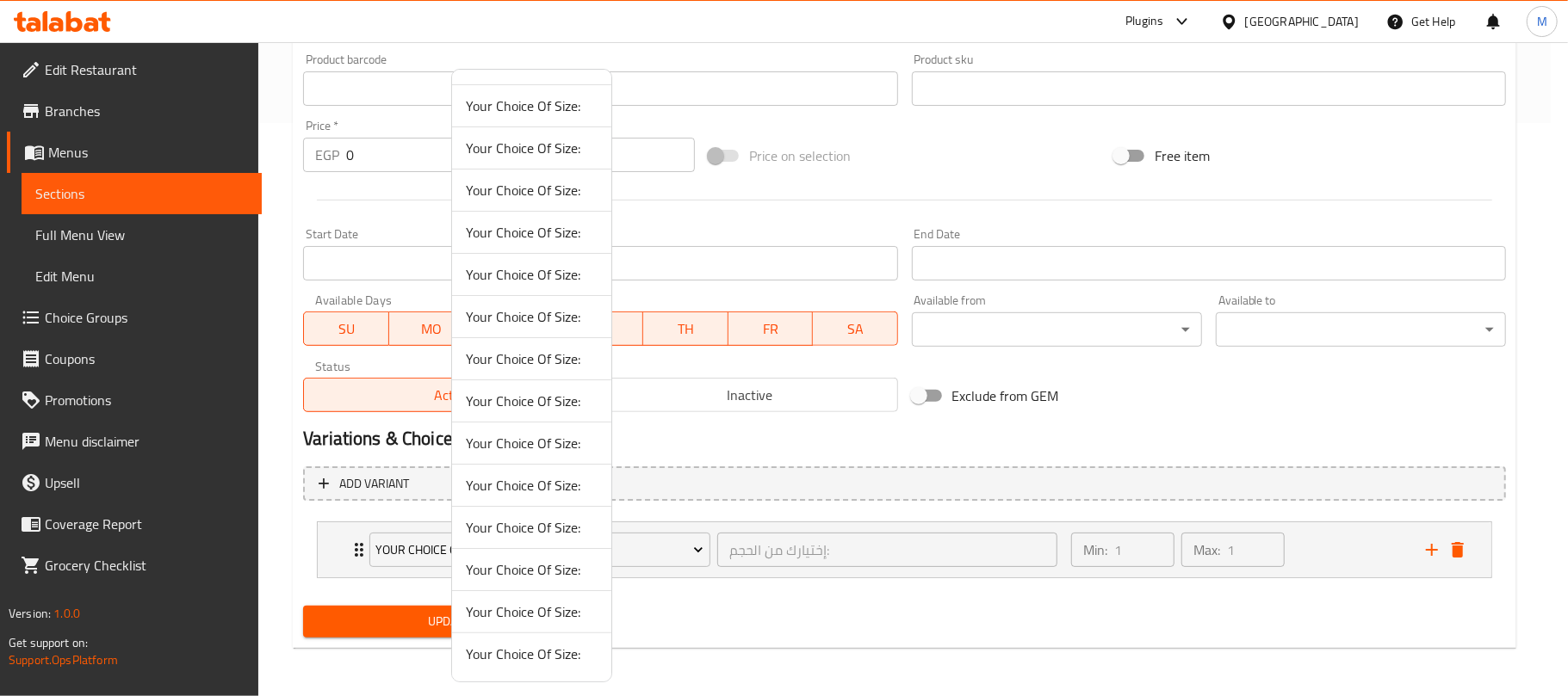
click at [535, 616] on span "Your Choice Of Size:" at bounding box center [532, 612] width 132 height 21
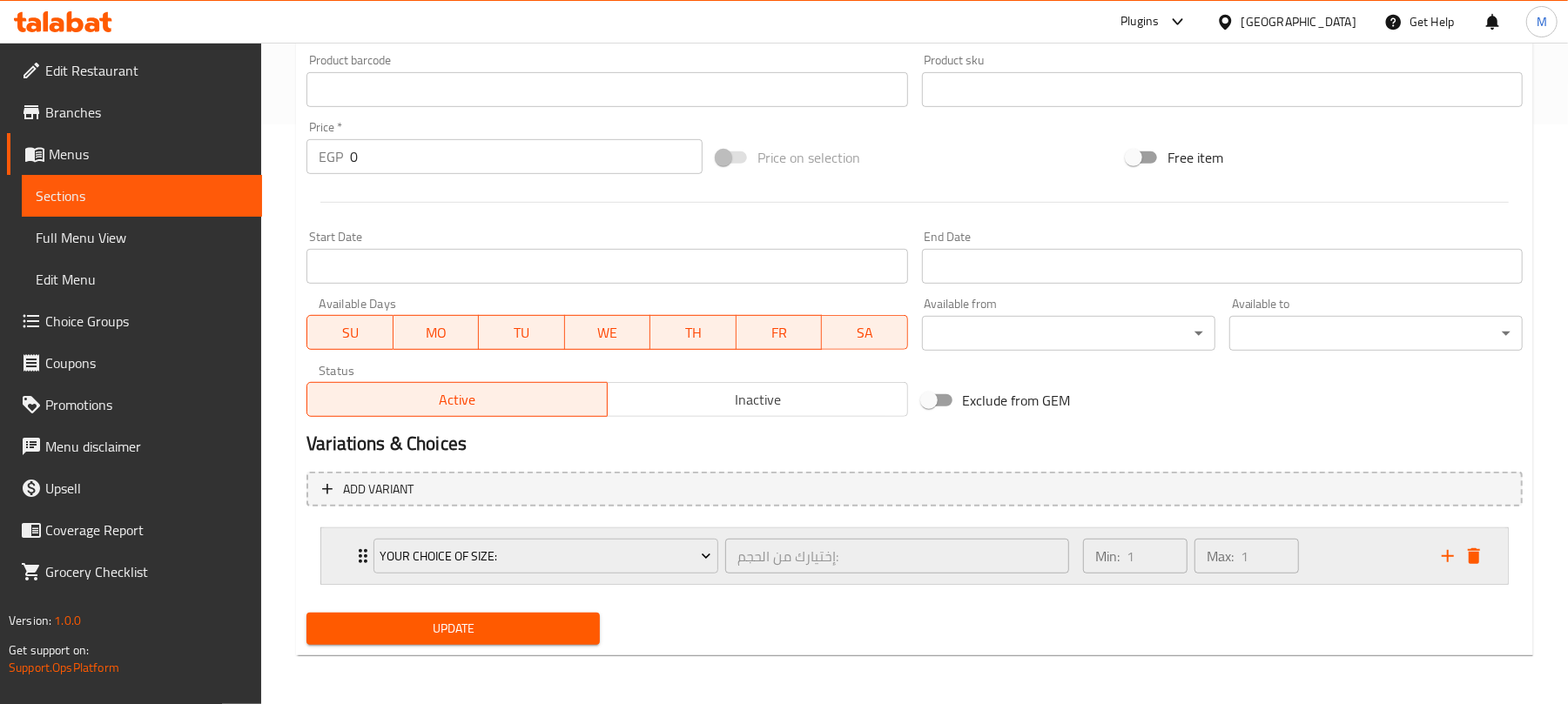
click at [1327, 558] on div "Min: 1 ​ Max: 1 ​" at bounding box center [1252, 556] width 359 height 56
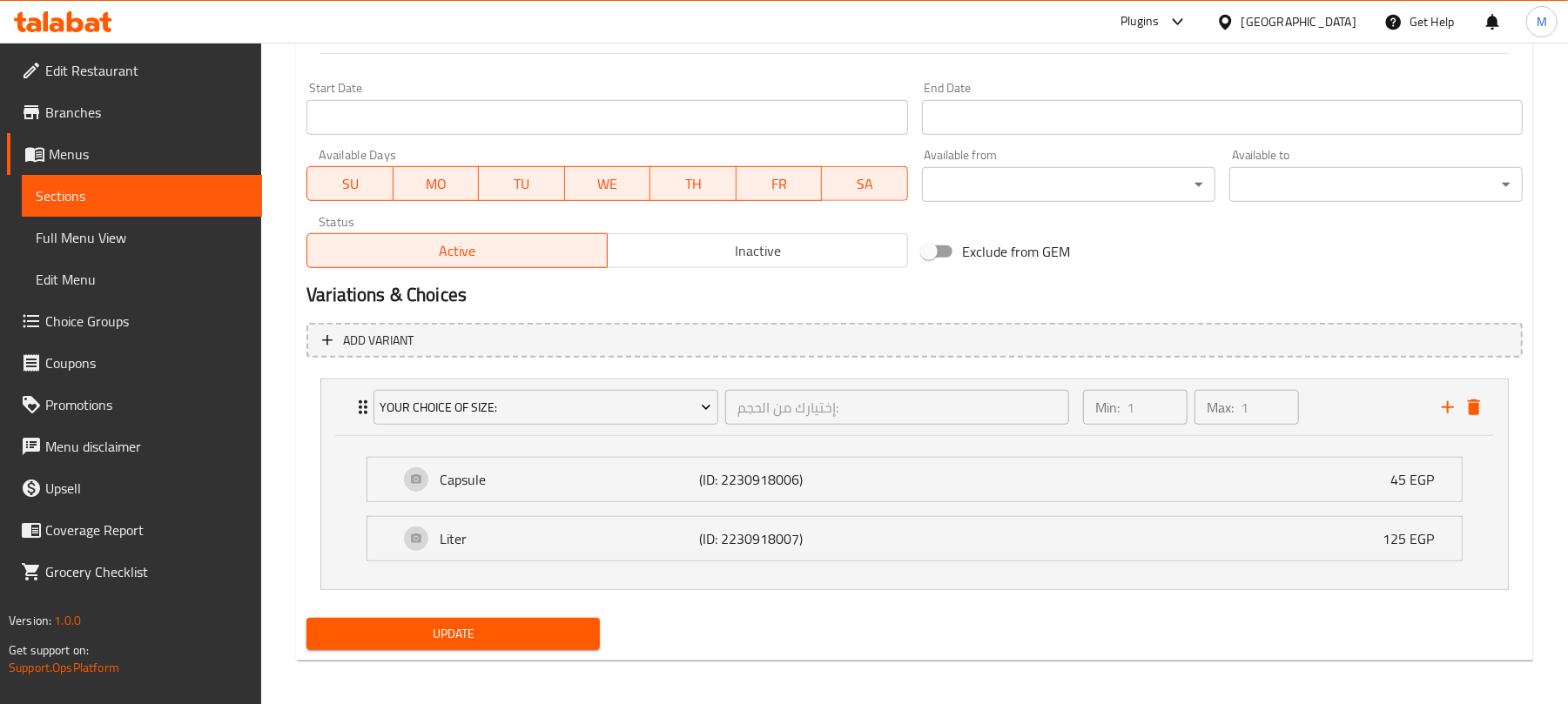
scroll to position [735, 0]
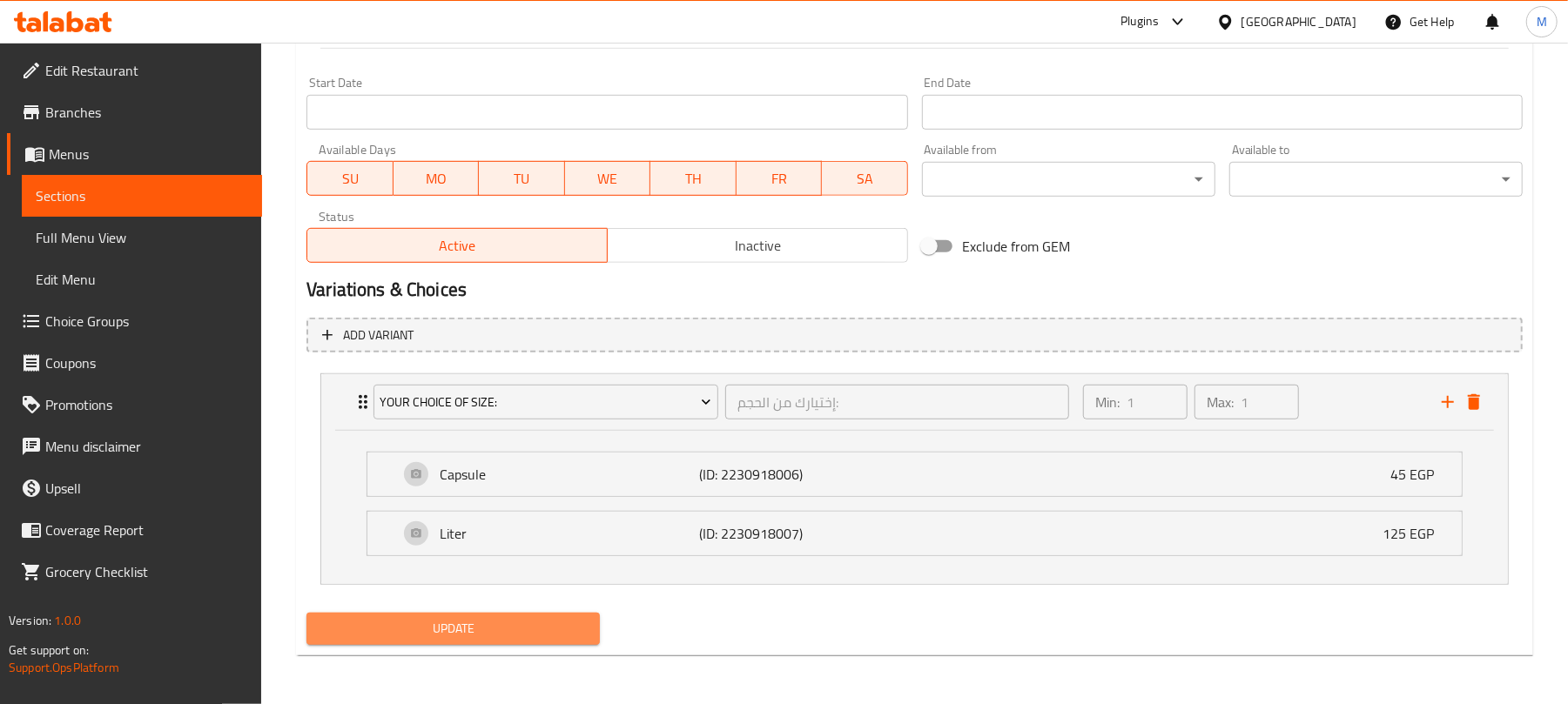
drag, startPoint x: 574, startPoint y: 621, endPoint x: 634, endPoint y: 604, distance: 62.4
click at [574, 620] on span "Update" at bounding box center [452, 629] width 265 height 22
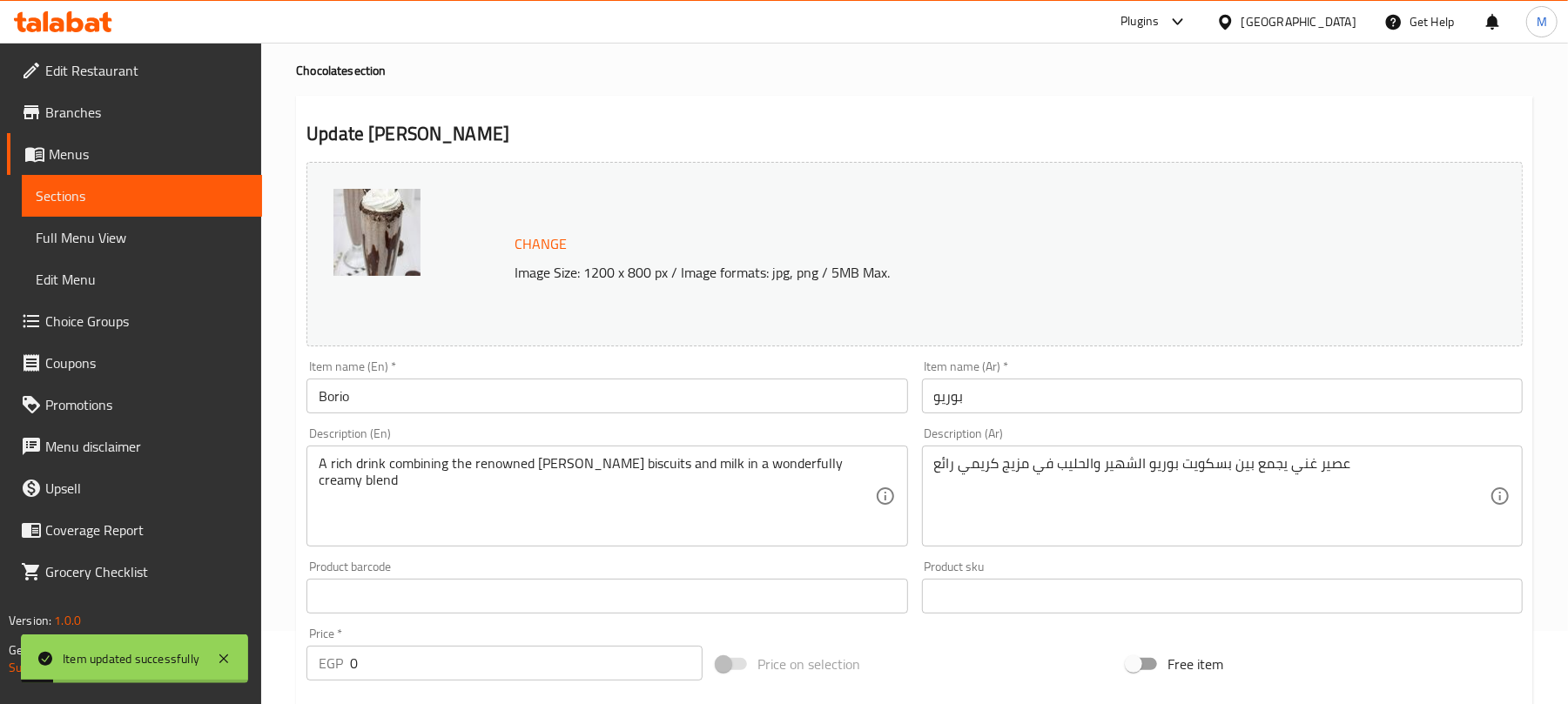
scroll to position [0, 0]
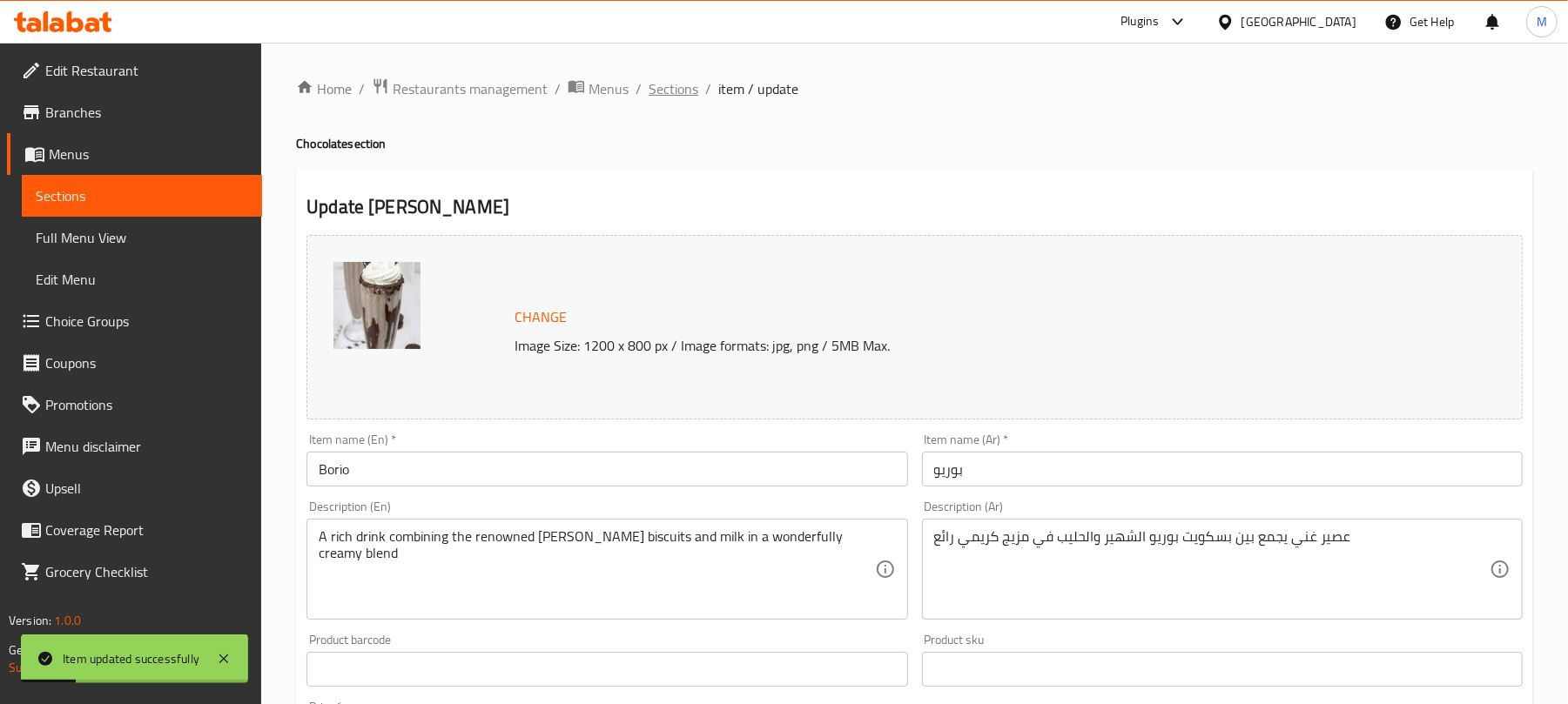
click at [657, 81] on span "Sections" at bounding box center [673, 89] width 50 height 21
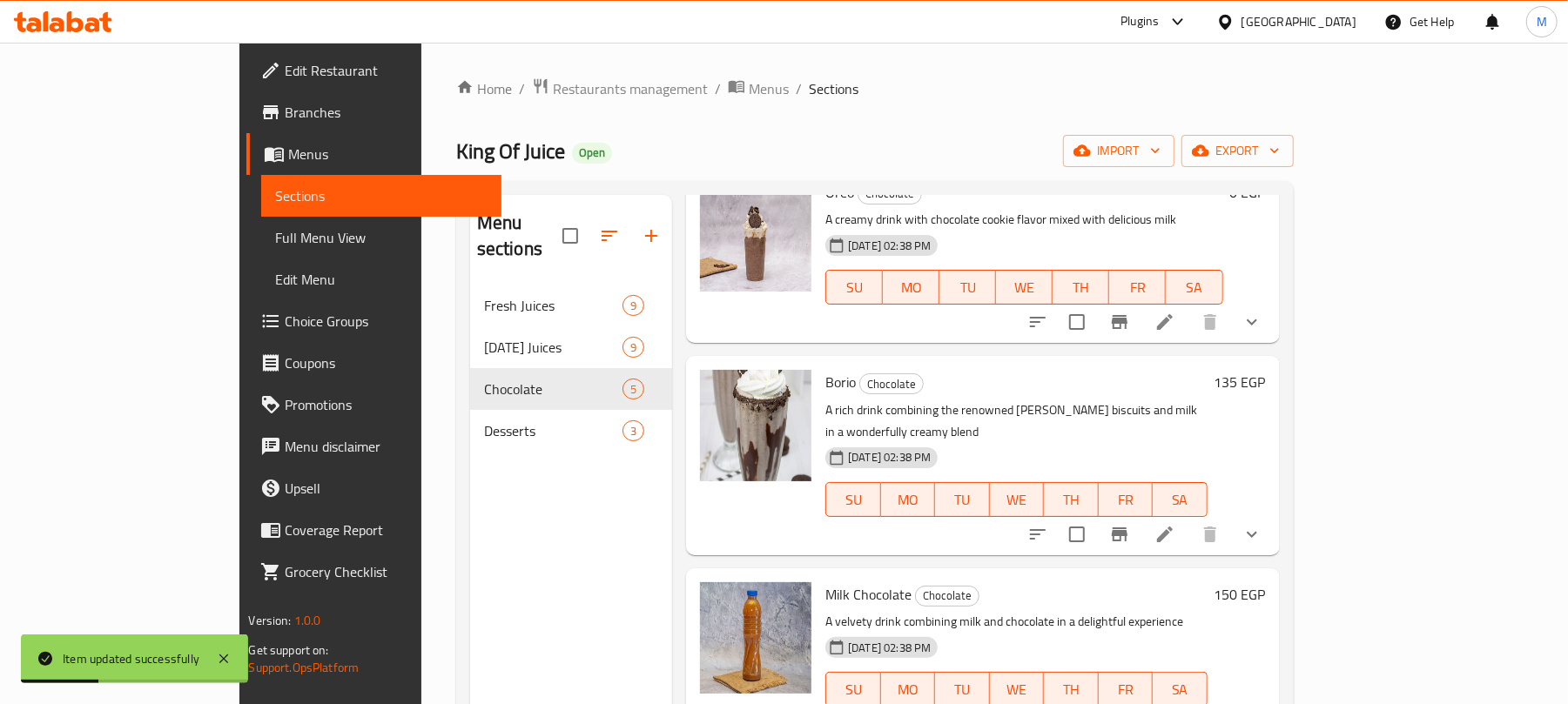
scroll to position [231, 0]
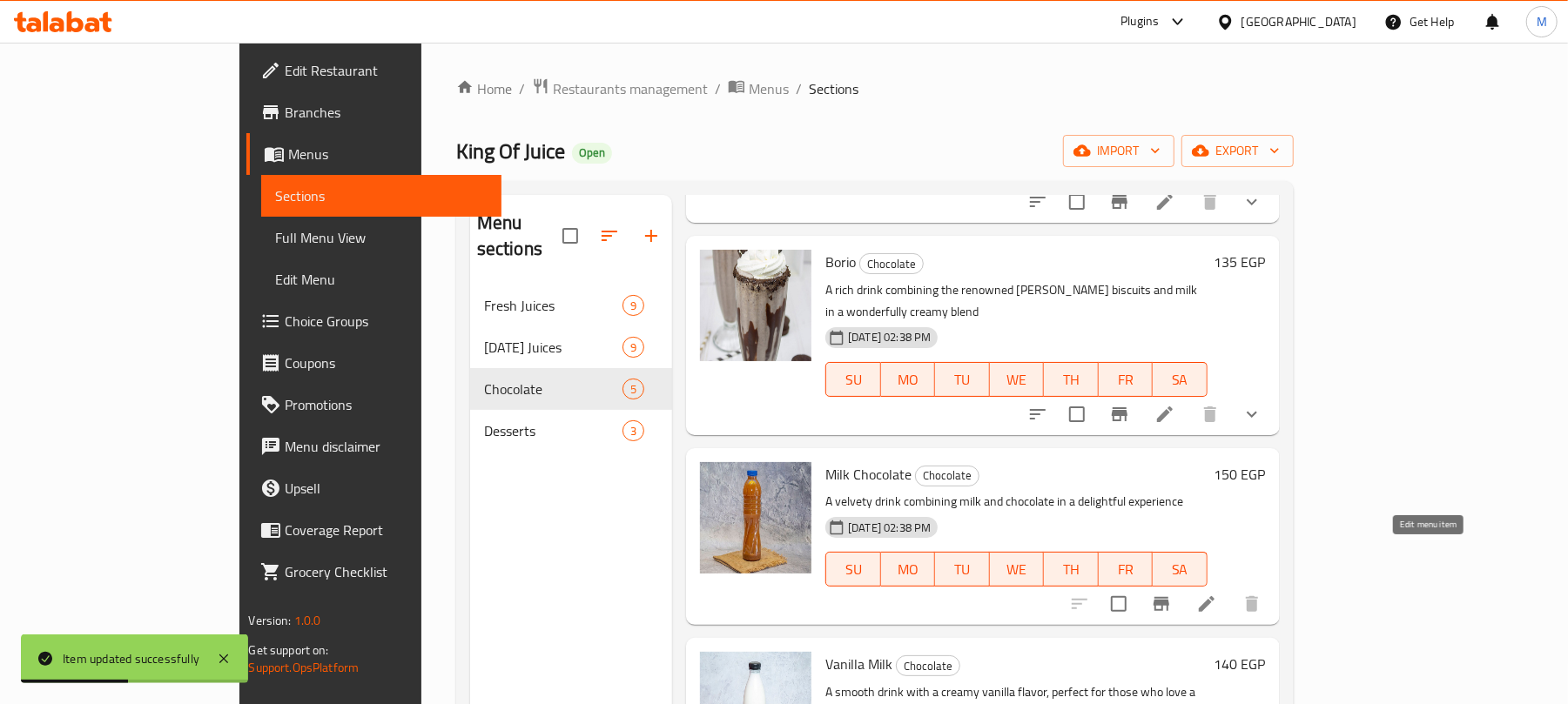
click at [1217, 594] on icon at bounding box center [1206, 604] width 21 height 21
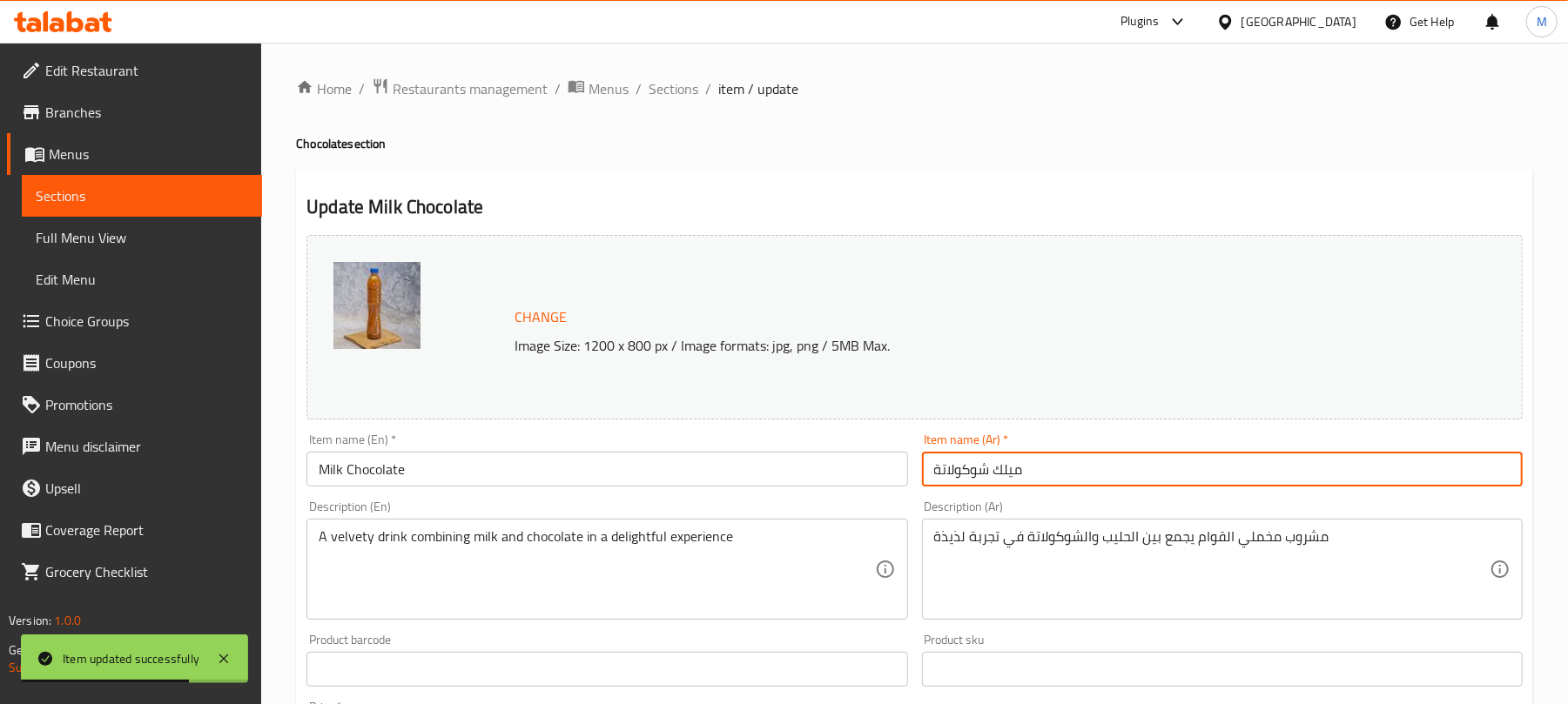
click at [1064, 471] on input "ميلك شوكولاتة" at bounding box center [1222, 469] width 600 height 35
paste input "ك شوكولاته"
type input "ميلك شيك شوكولاته"
click at [451, 456] on input "Milk Chocolate" at bounding box center [606, 469] width 600 height 35
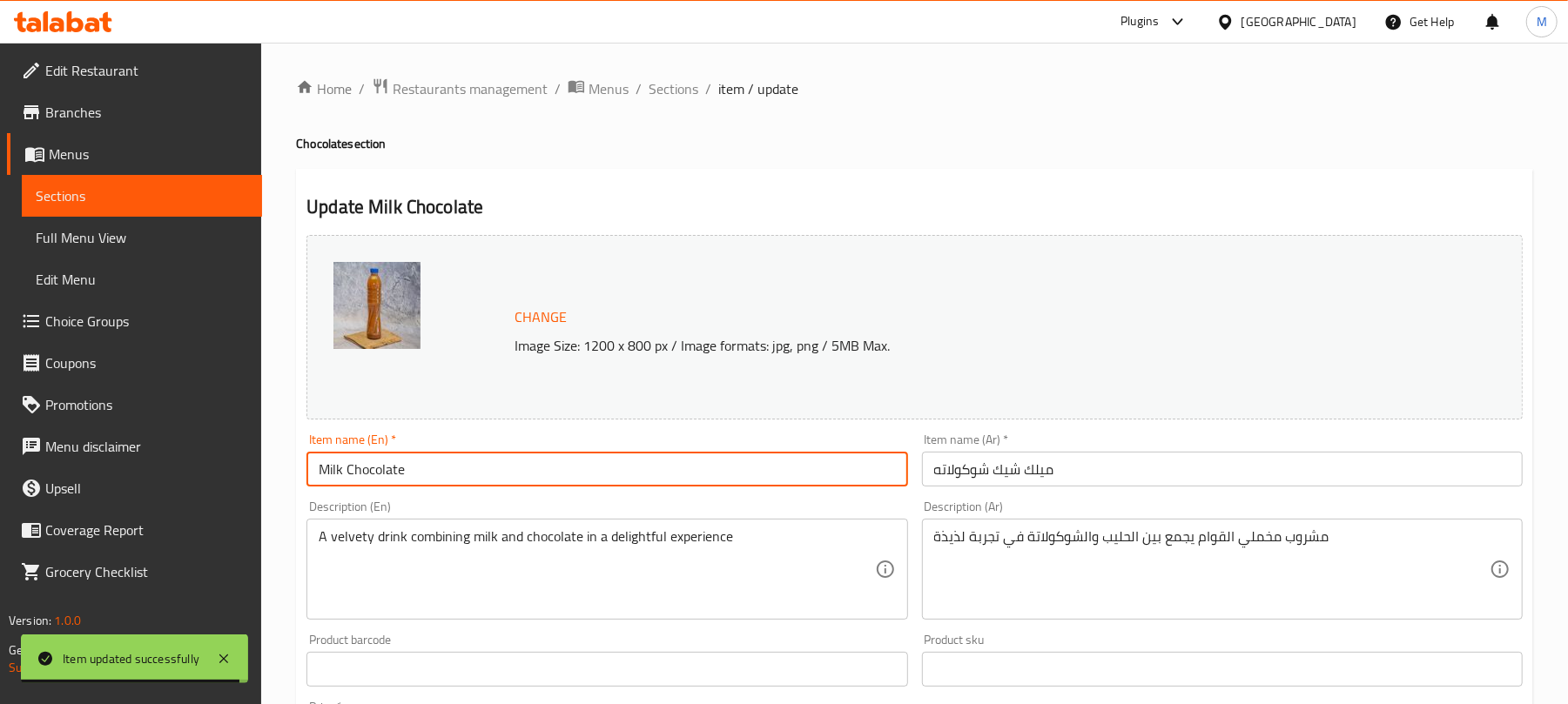
paste input "Chocolate Milkshak"
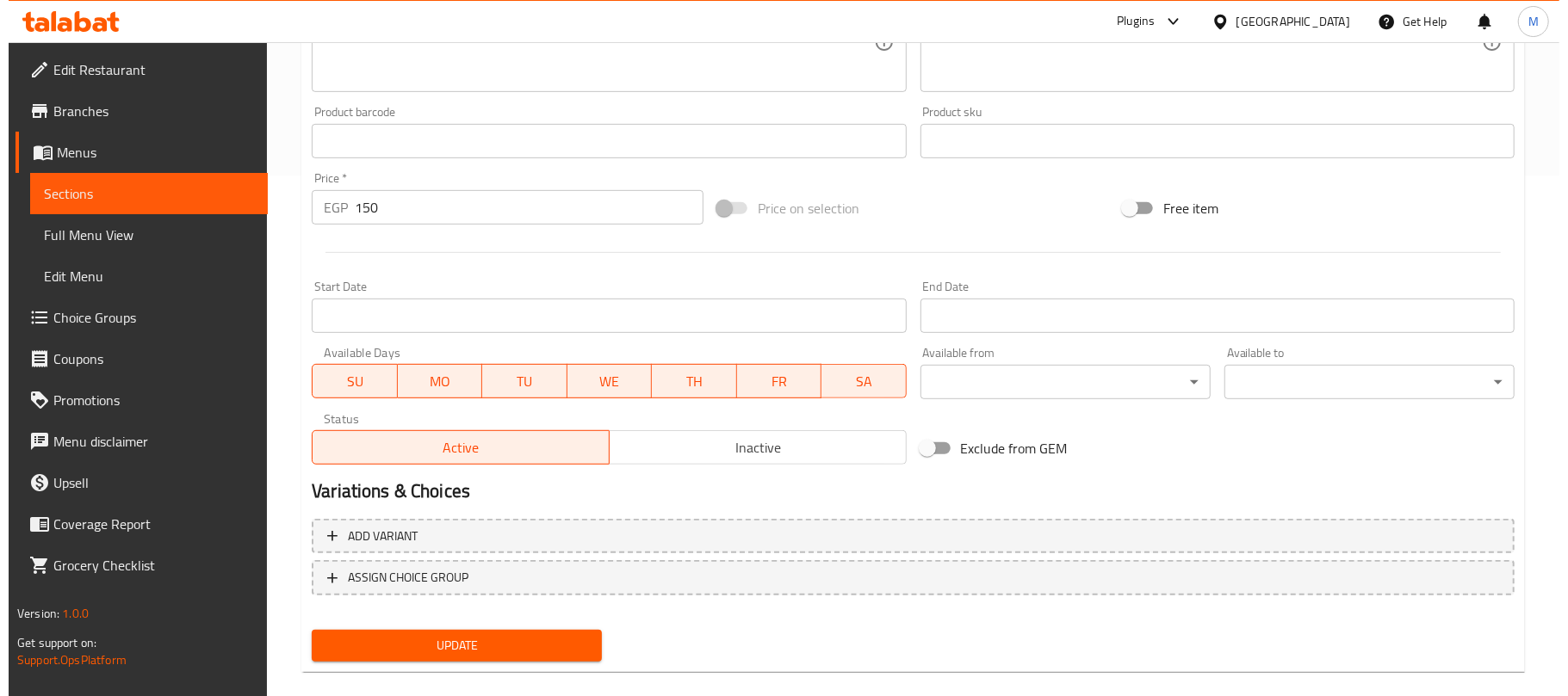
scroll to position [544, 0]
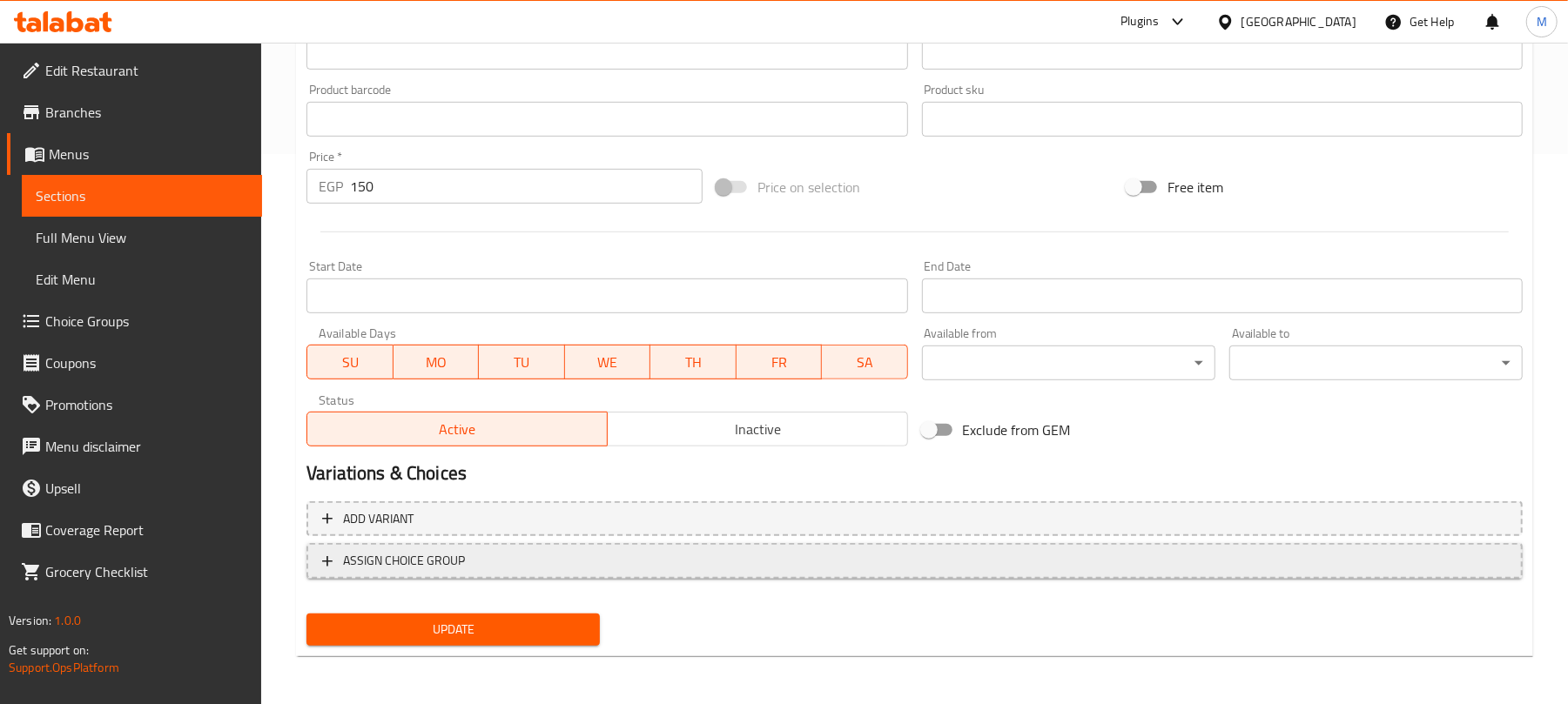
type input "Chocolate Milkshake"
click at [752, 561] on span "ASSIGN CHOICE GROUP" at bounding box center [914, 562] width 1185 height 22
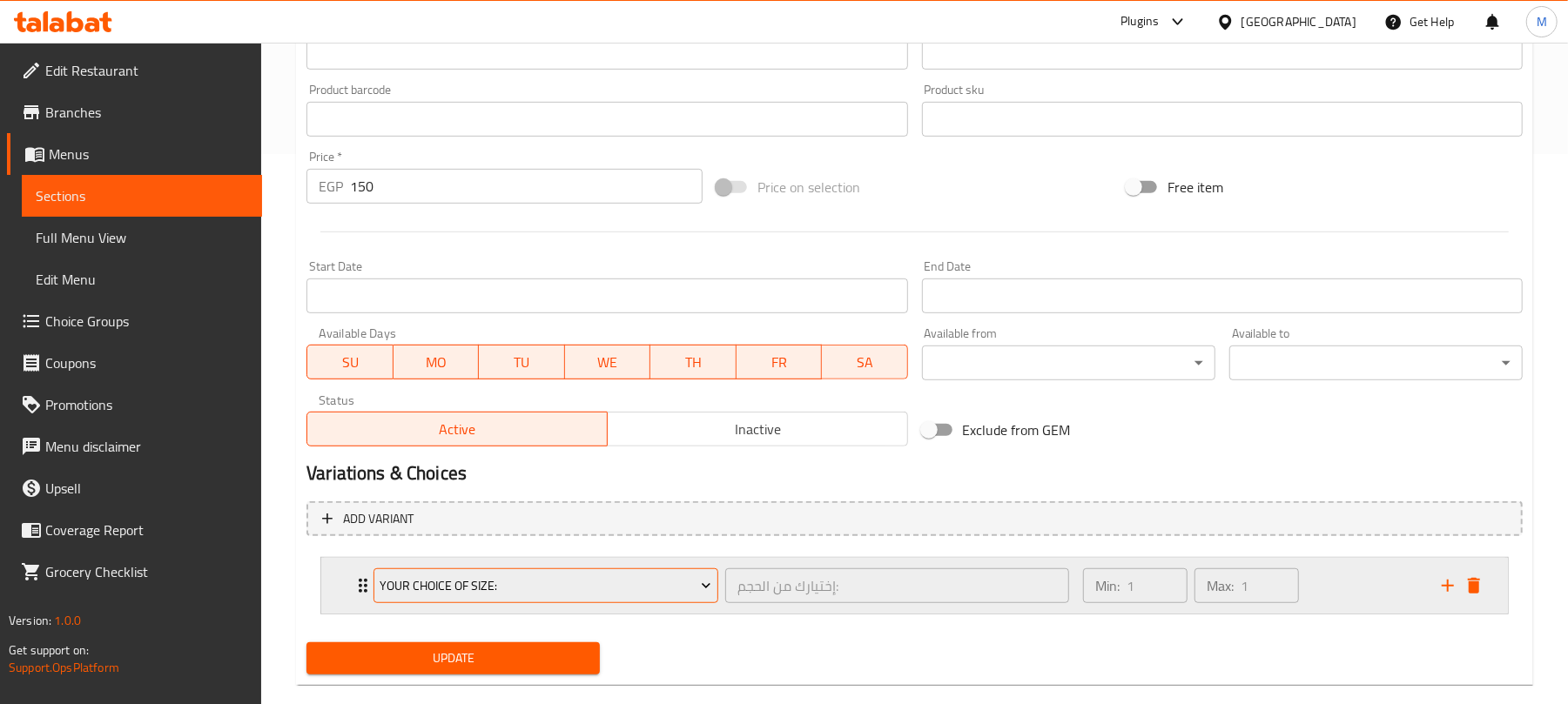
click at [613, 596] on span "Your Choice Of Size:" at bounding box center [546, 587] width 332 height 22
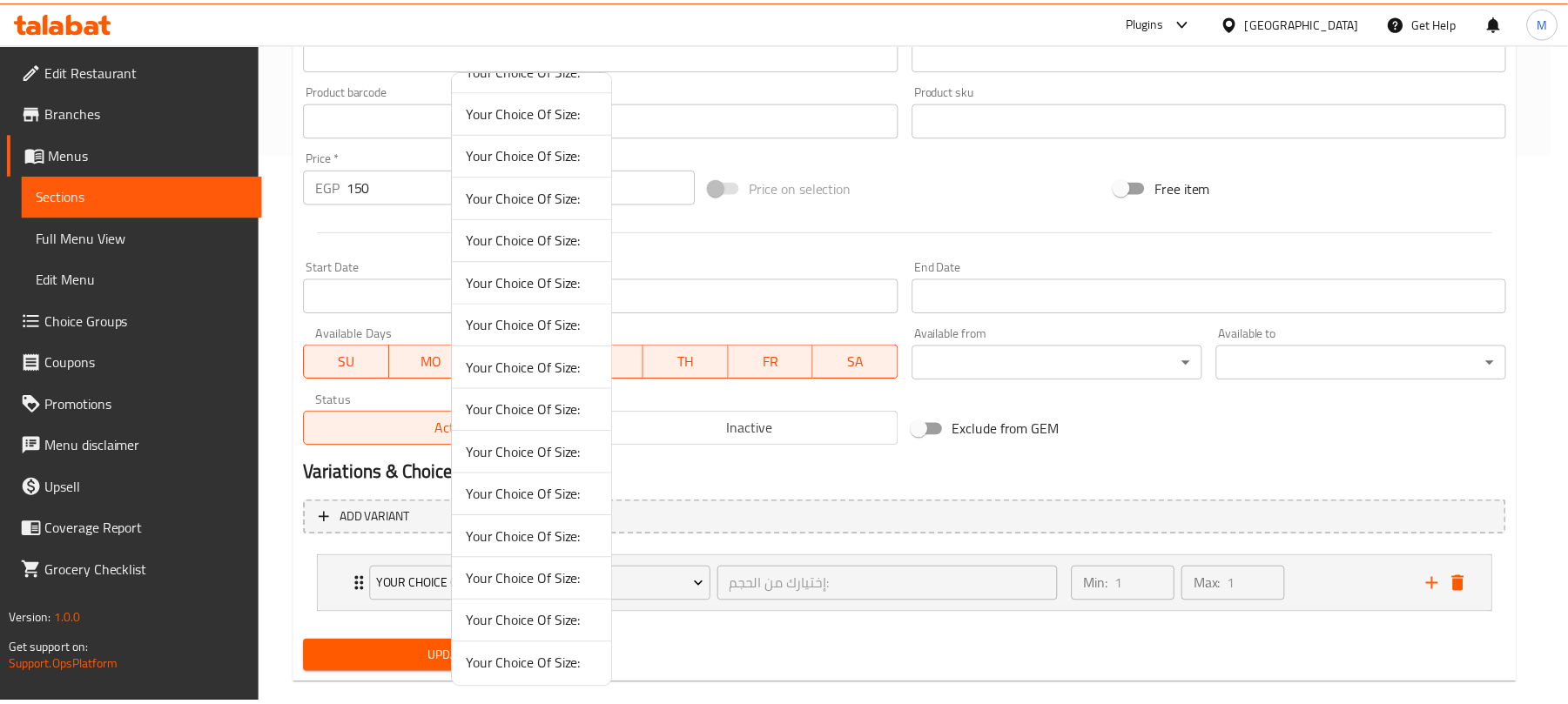
scroll to position [38, 0]
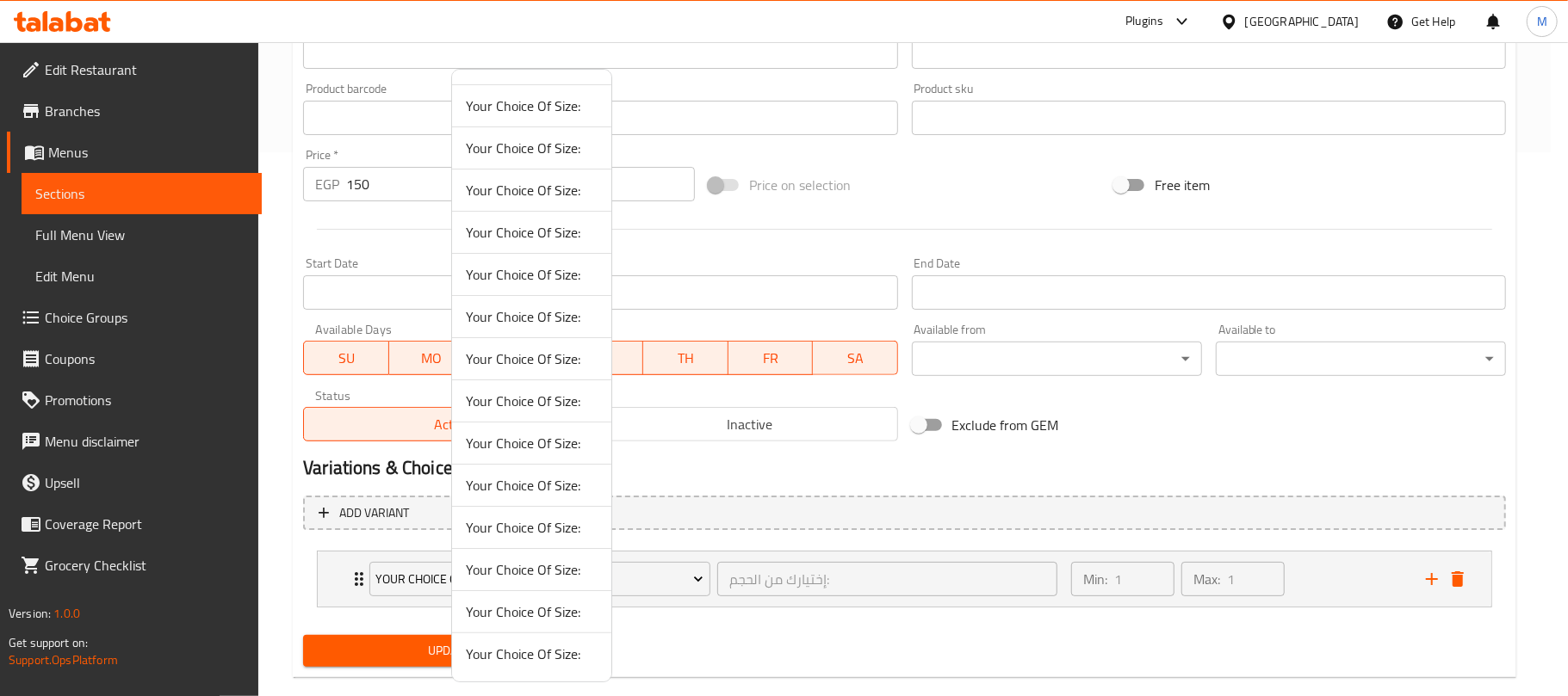
click at [548, 669] on li "Your Choice Of Size:" at bounding box center [532, 654] width 159 height 41
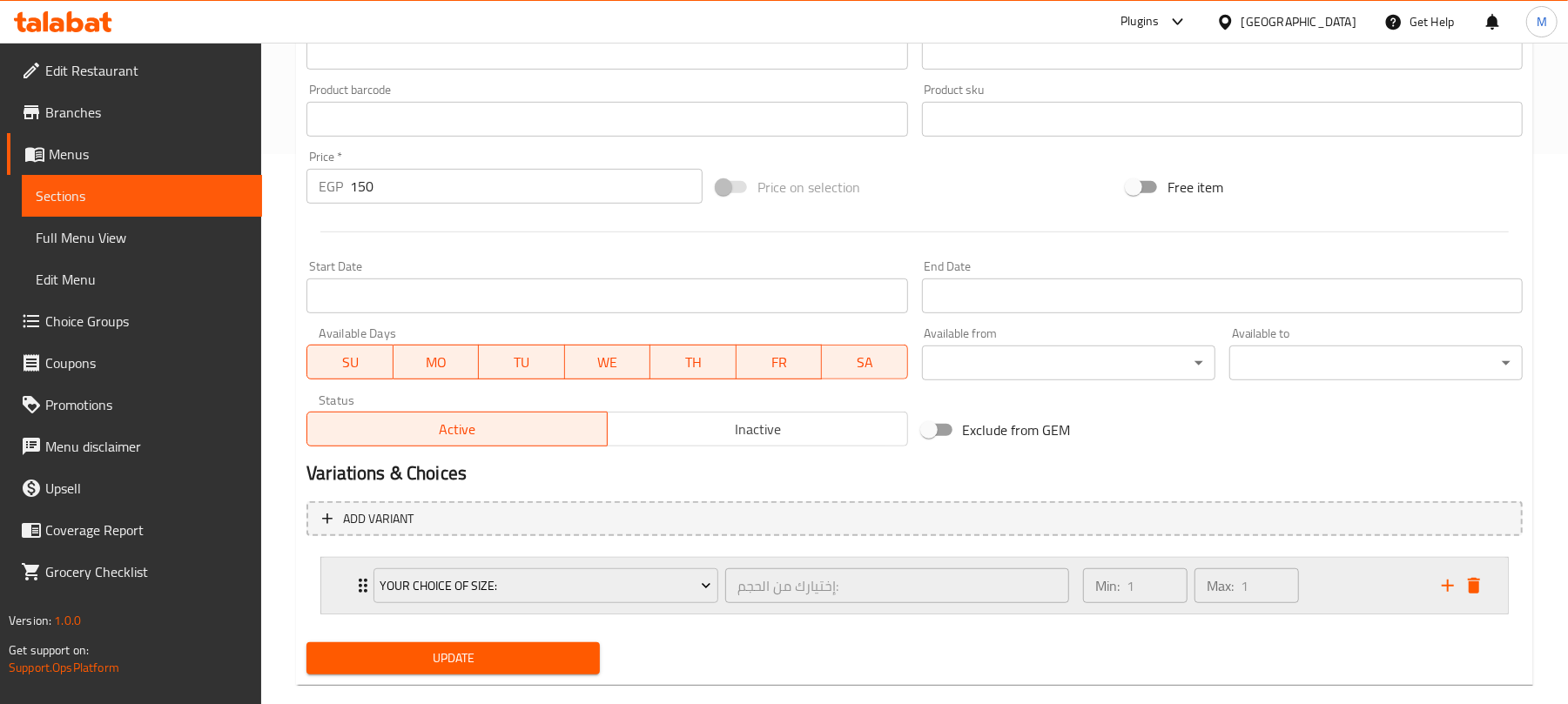
click at [1342, 592] on div "Min: 1 ​ Max: 1 ​" at bounding box center [1252, 586] width 359 height 56
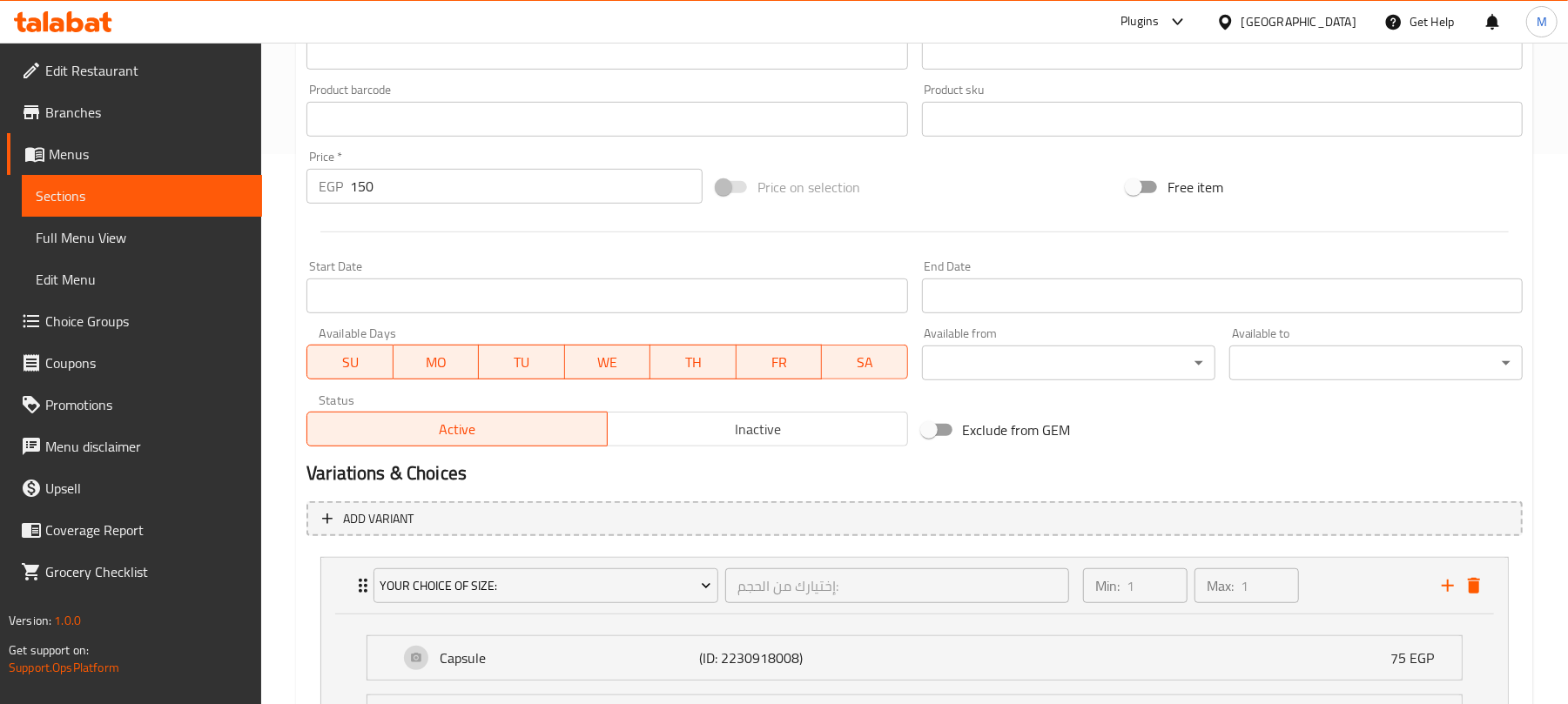
scroll to position [272, 0]
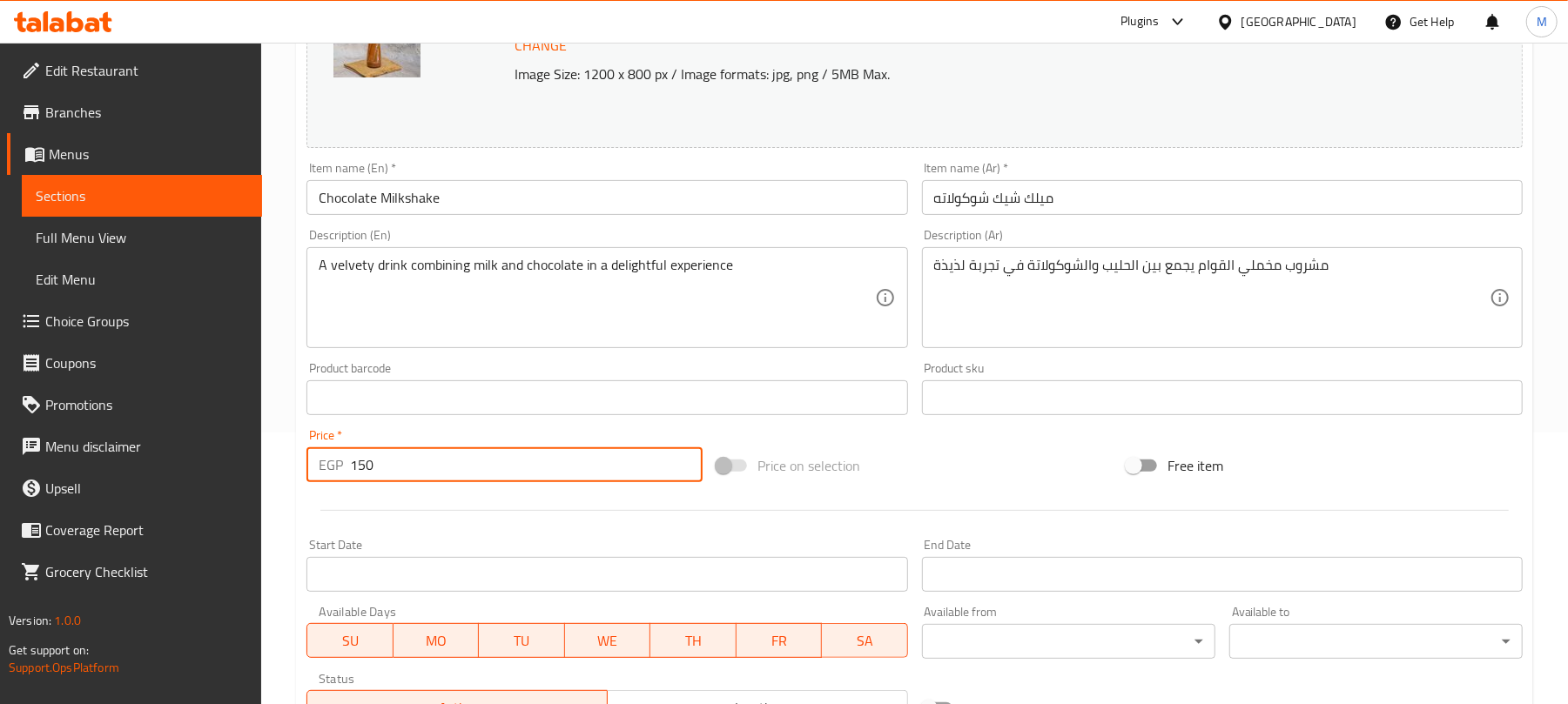
drag, startPoint x: 430, startPoint y: 451, endPoint x: 345, endPoint y: 460, distance: 85.5
click at [345, 460] on div "EGP 150 Price *" at bounding box center [504, 465] width 396 height 35
type input "0"
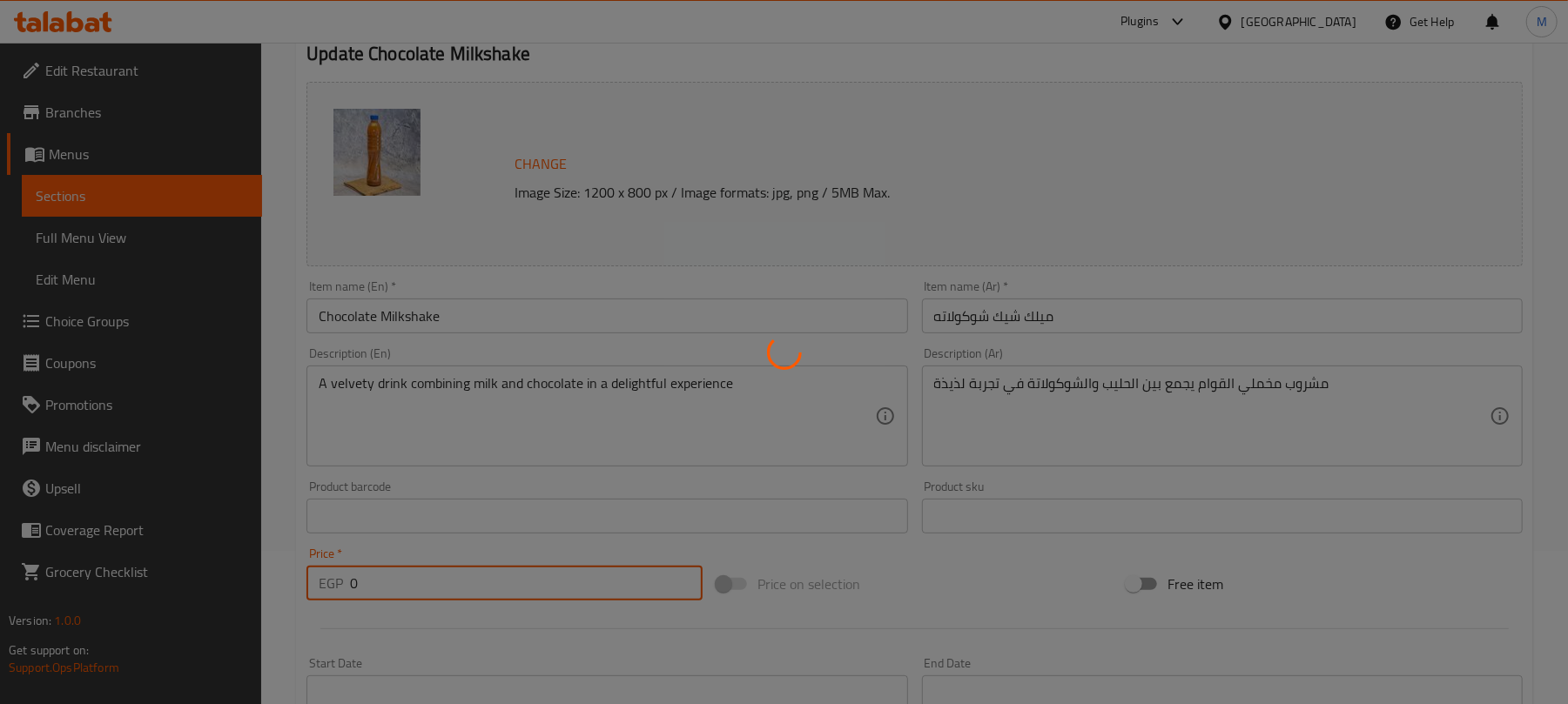
scroll to position [0, 0]
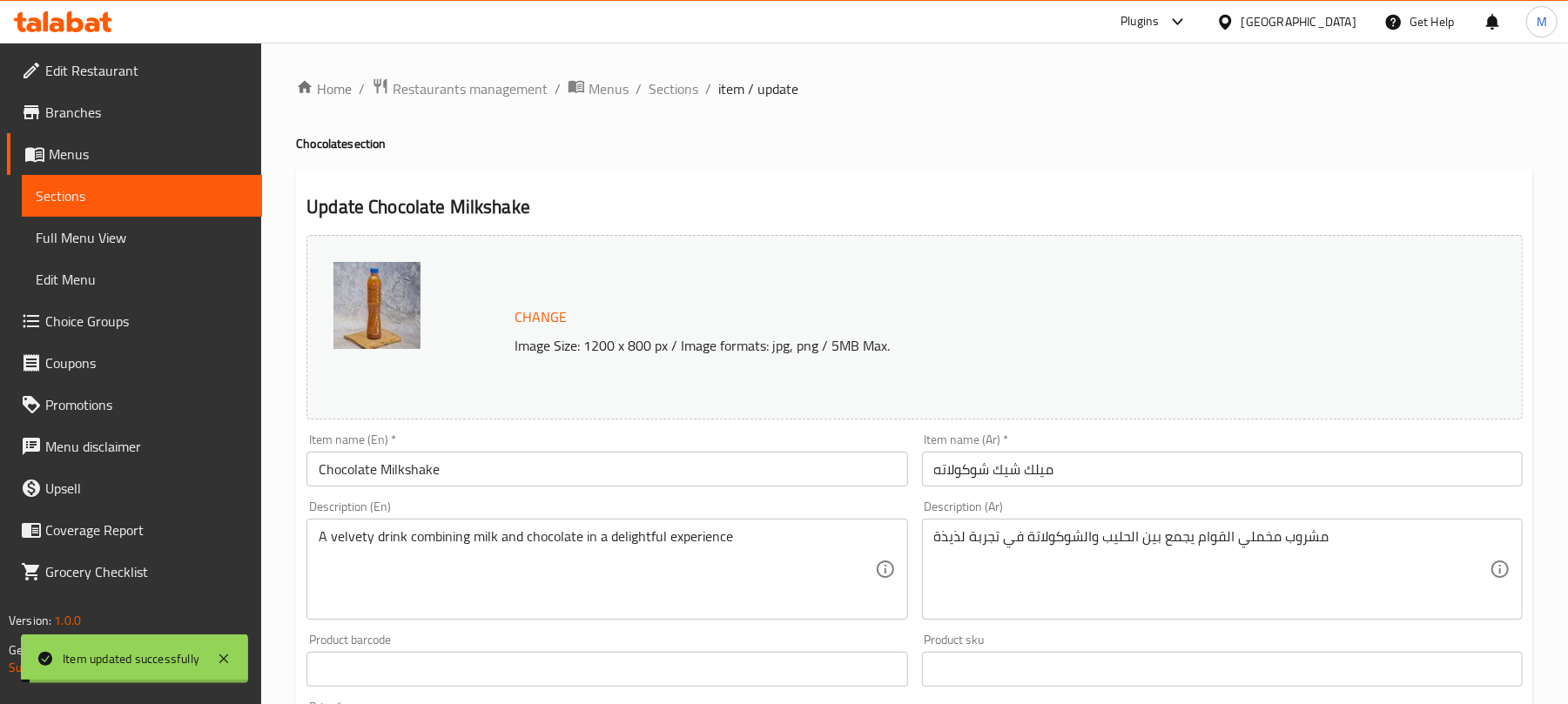
click at [672, 93] on span "Sections" at bounding box center [673, 89] width 50 height 21
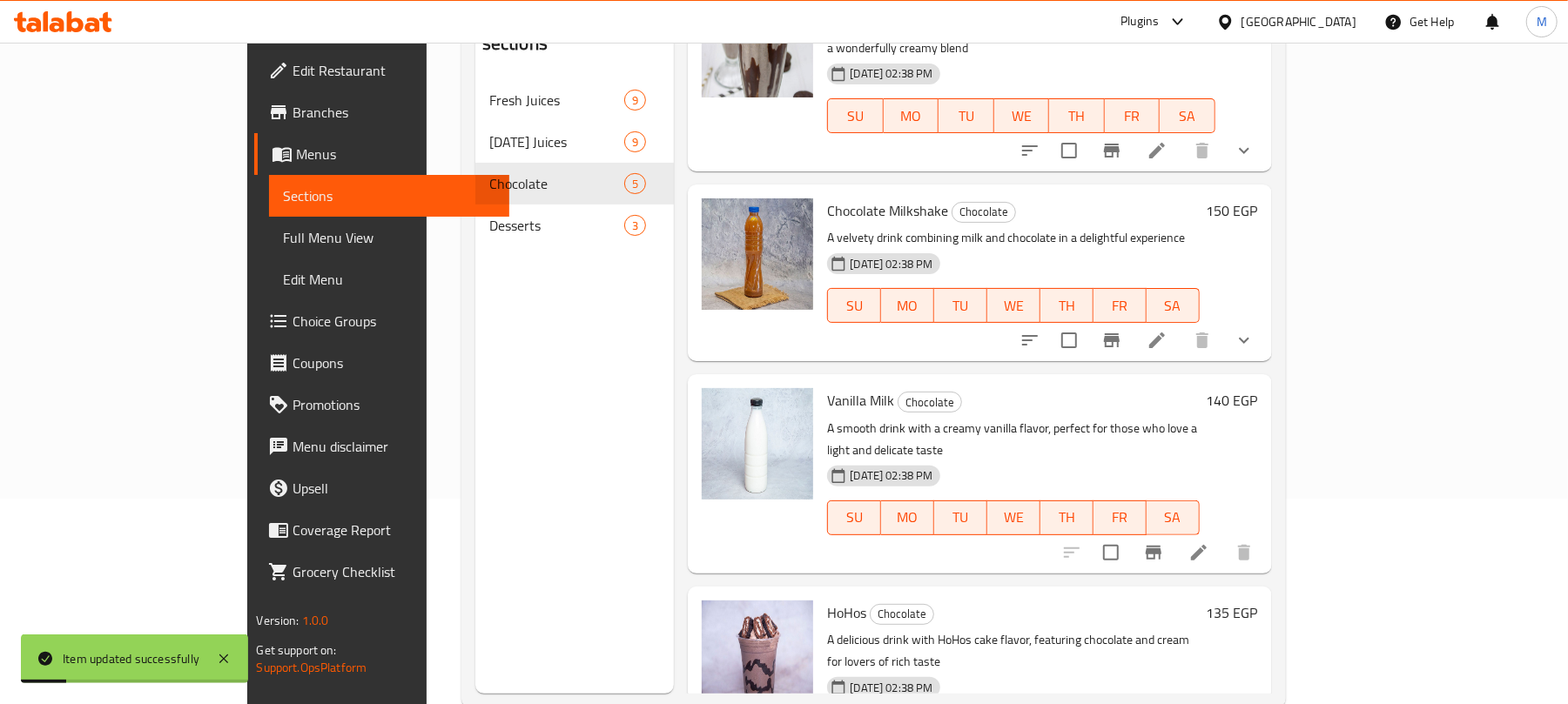
scroll to position [244, 0]
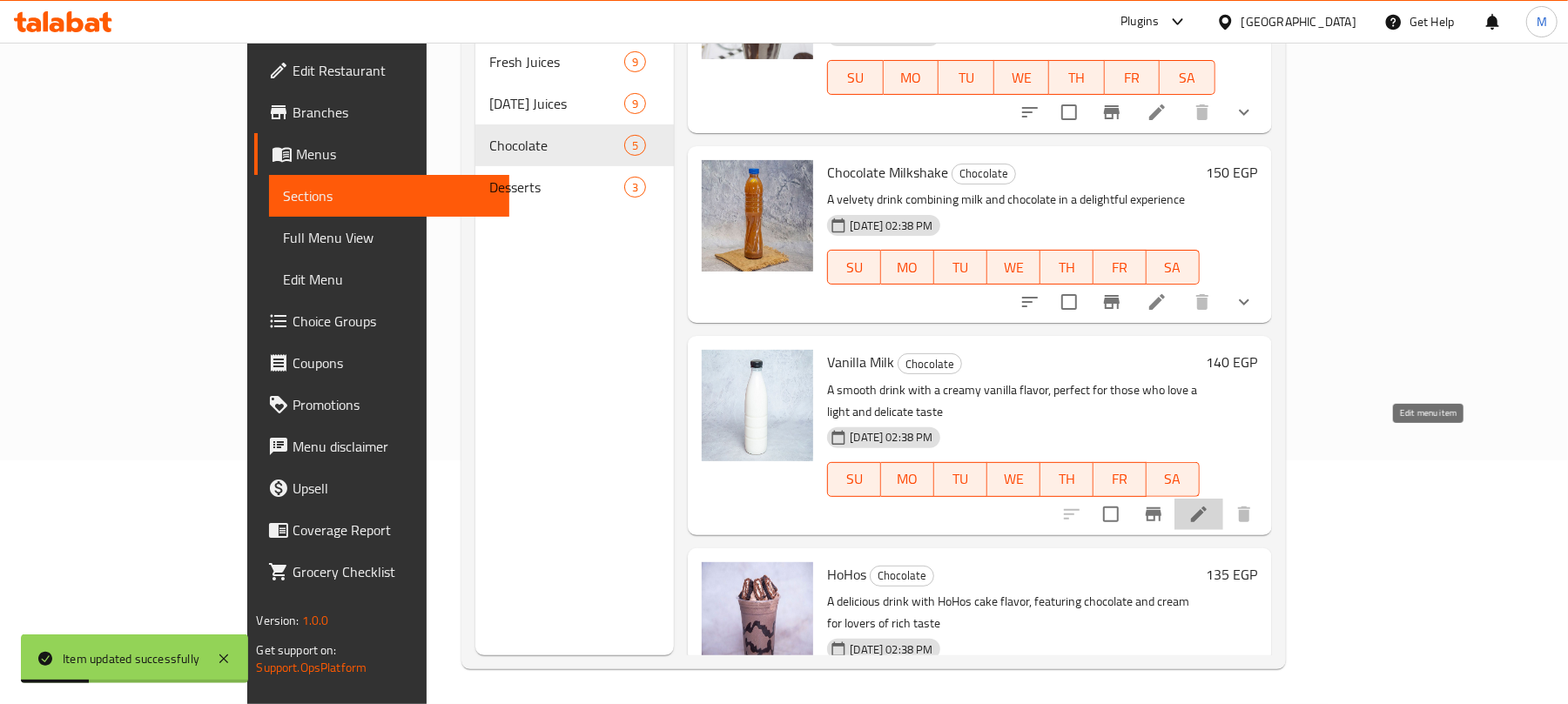
click at [1209, 504] on icon at bounding box center [1199, 514] width 21 height 21
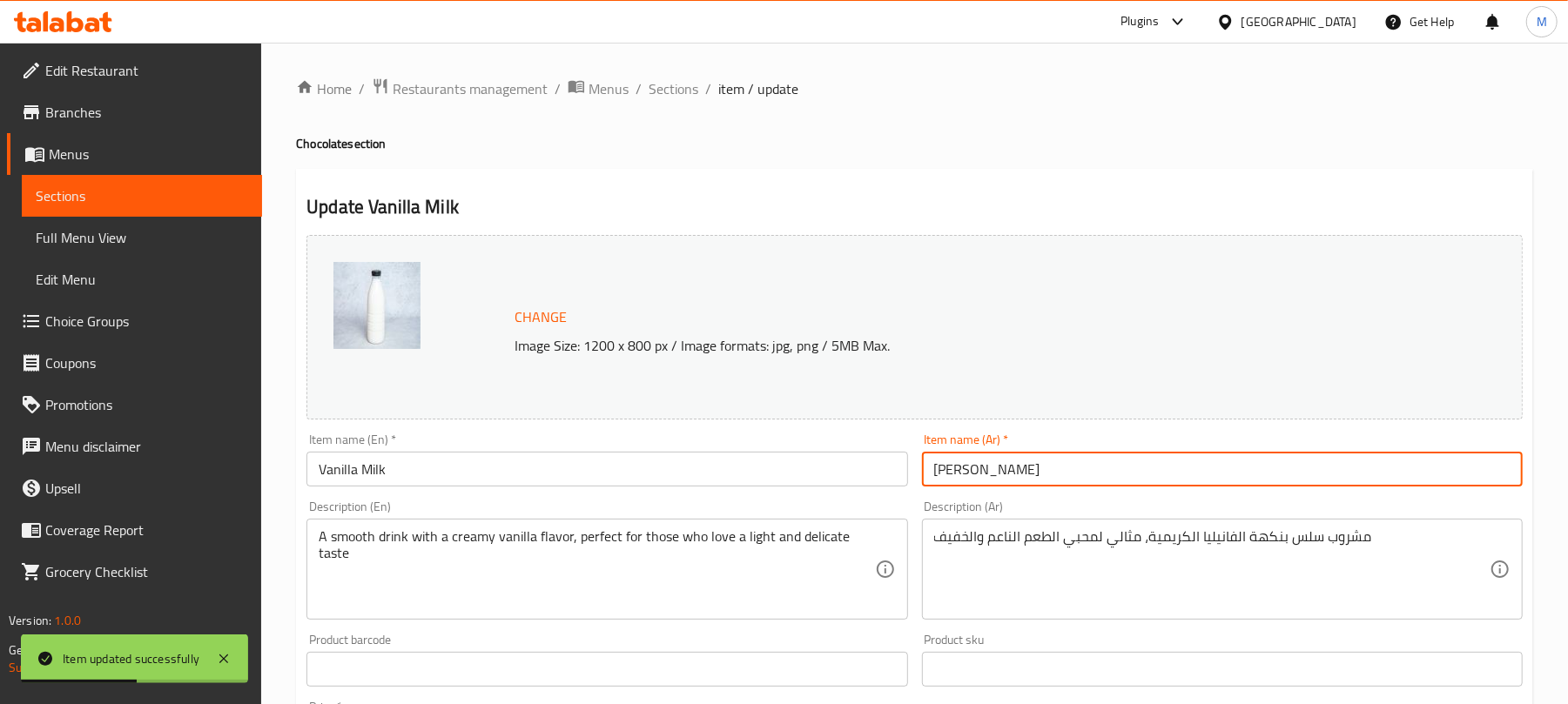
click at [1035, 472] on input "ميلك فانيليا" at bounding box center [1222, 469] width 600 height 35
paste input "شيك فانيل"
type input "ميلك شيك فانيلا"
click at [432, 468] on input "Vanilla Milk" at bounding box center [606, 469] width 600 height 35
paste input "shake"
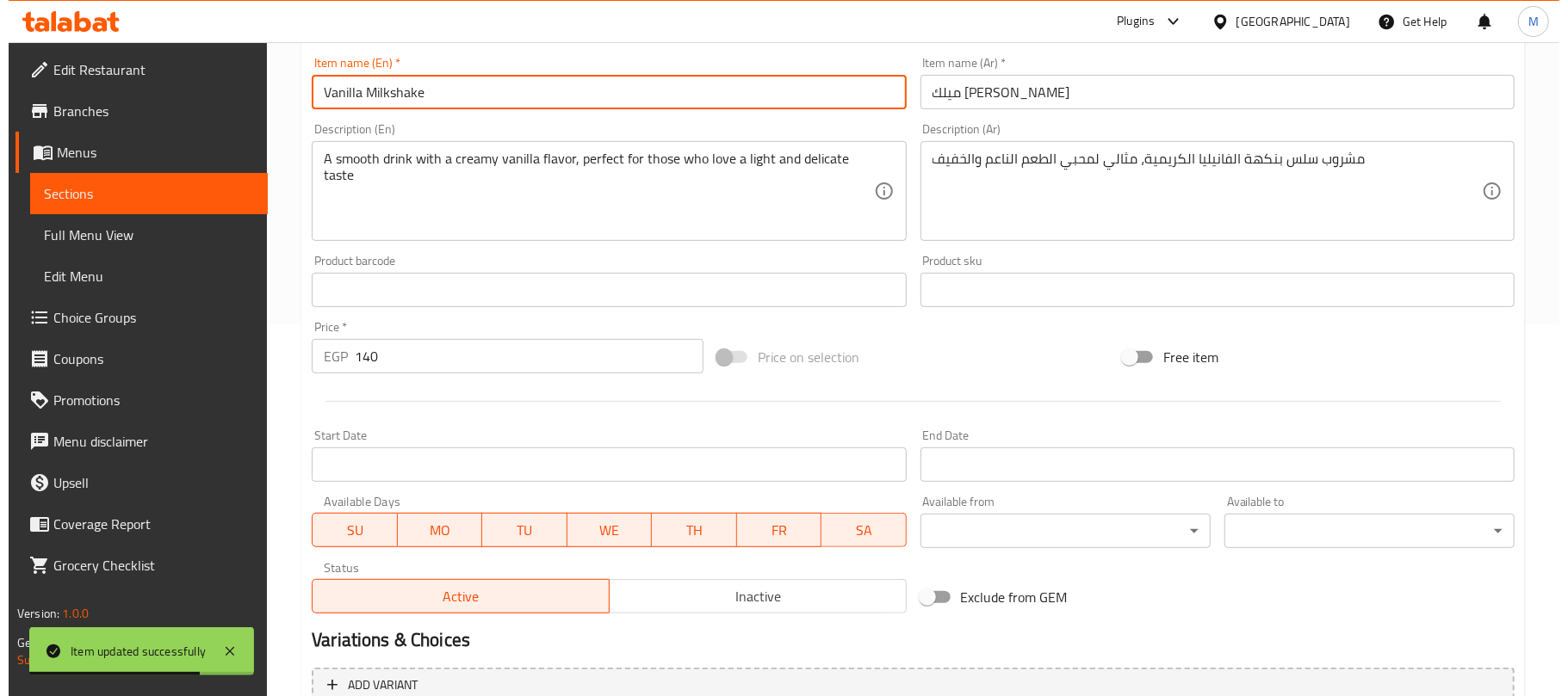
scroll to position [544, 0]
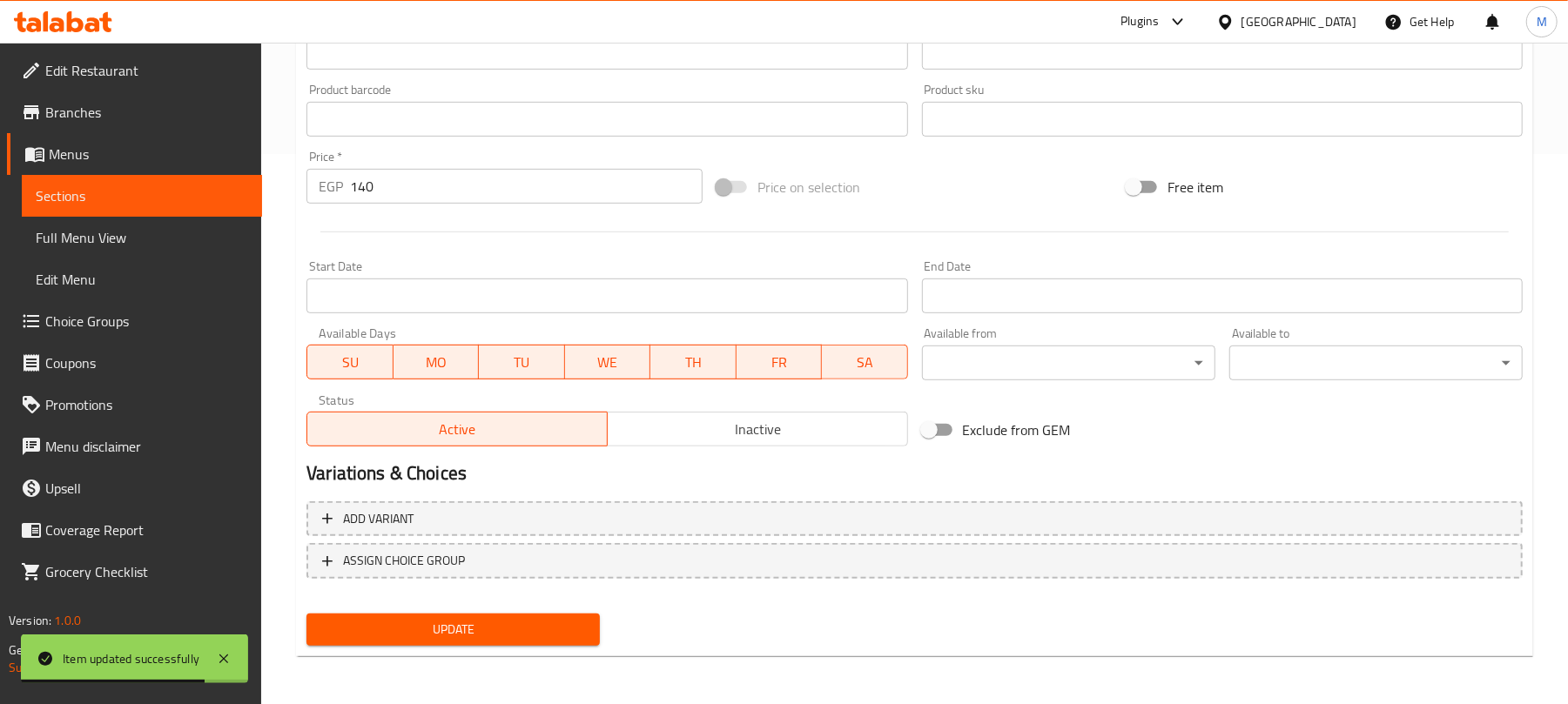
type input "Vanilla Milkshake"
click at [434, 185] on input "140" at bounding box center [525, 187] width 352 height 35
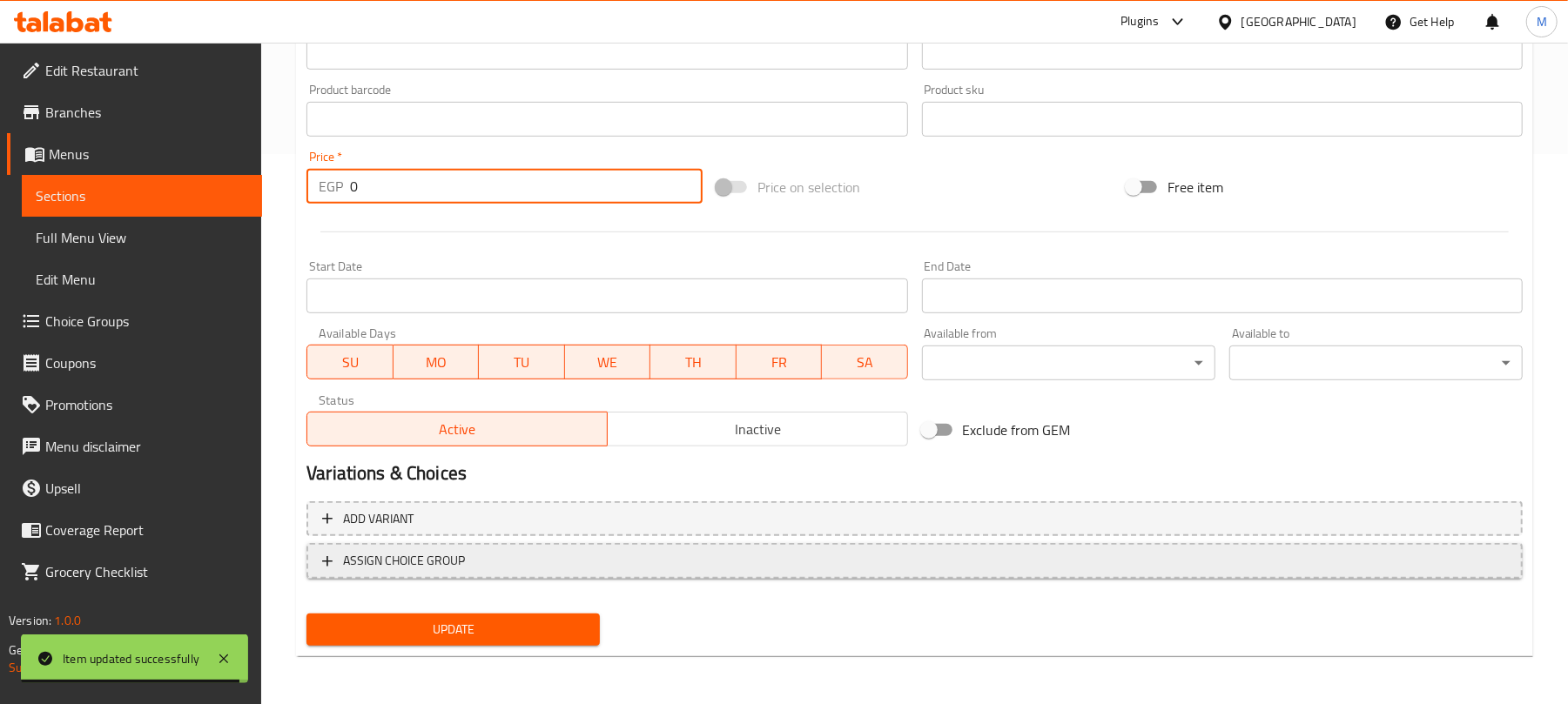
type input "0"
click at [583, 558] on span "ASSIGN CHOICE GROUP" at bounding box center [914, 562] width 1185 height 22
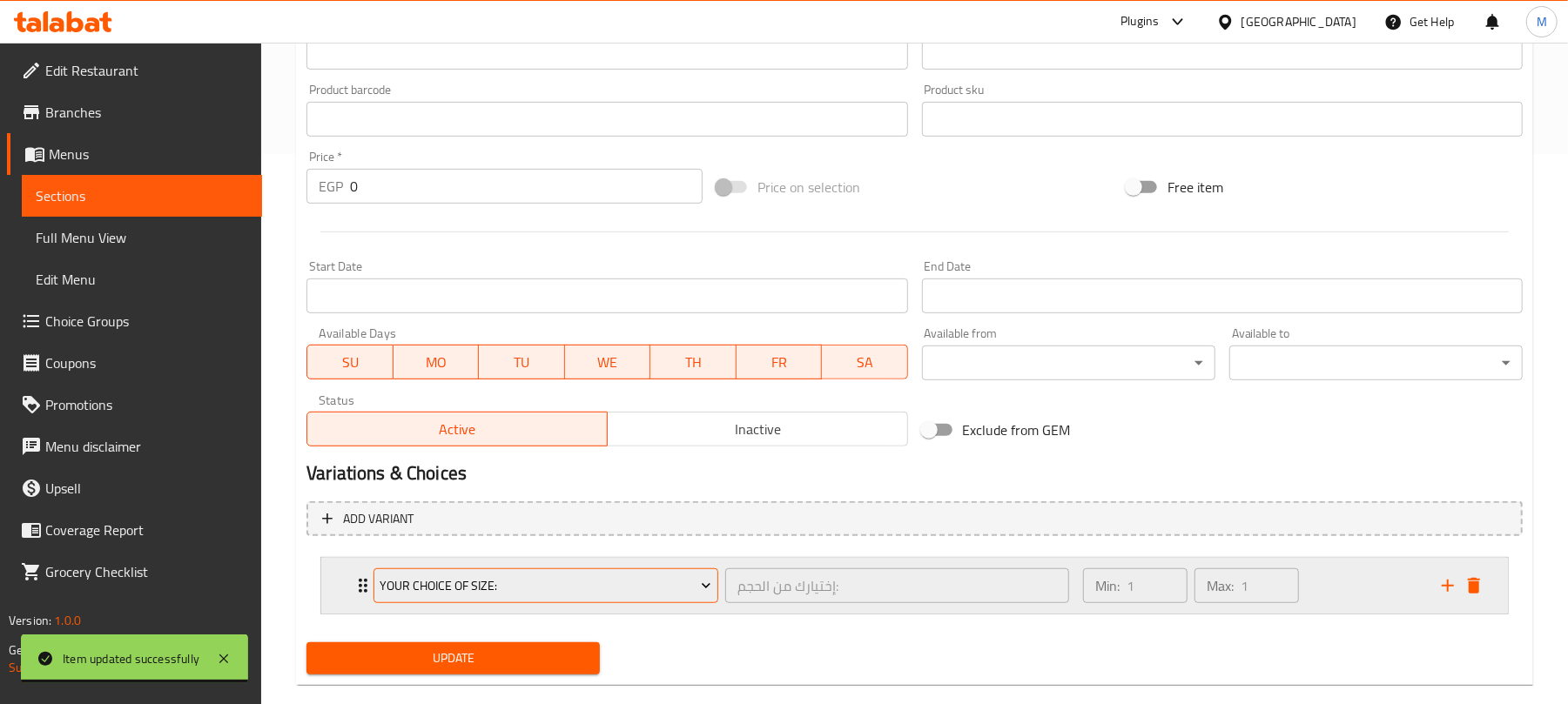
click at [498, 580] on span "Your Choice Of Size:" at bounding box center [546, 587] width 332 height 22
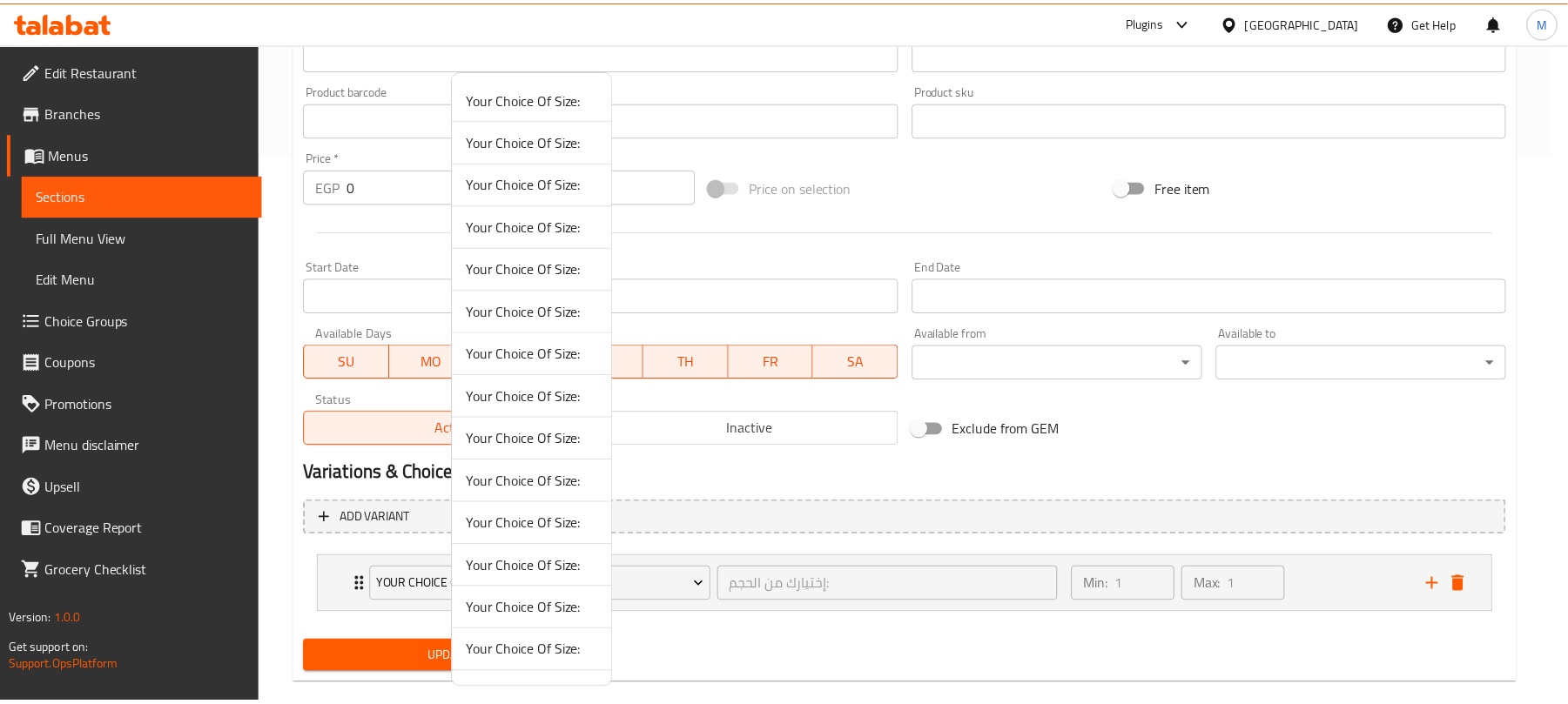
scroll to position [38, 0]
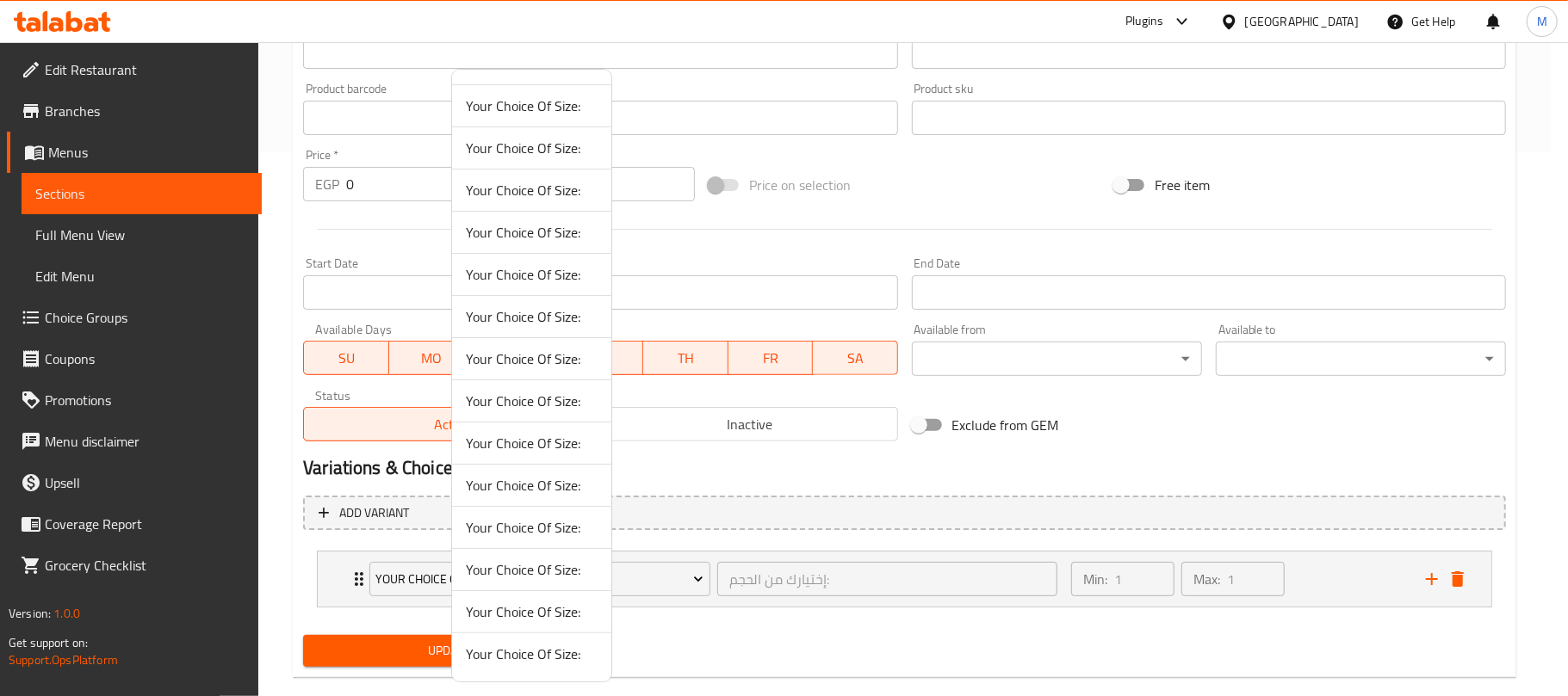
click at [532, 648] on span "Your Choice Of Size:" at bounding box center [532, 654] width 132 height 21
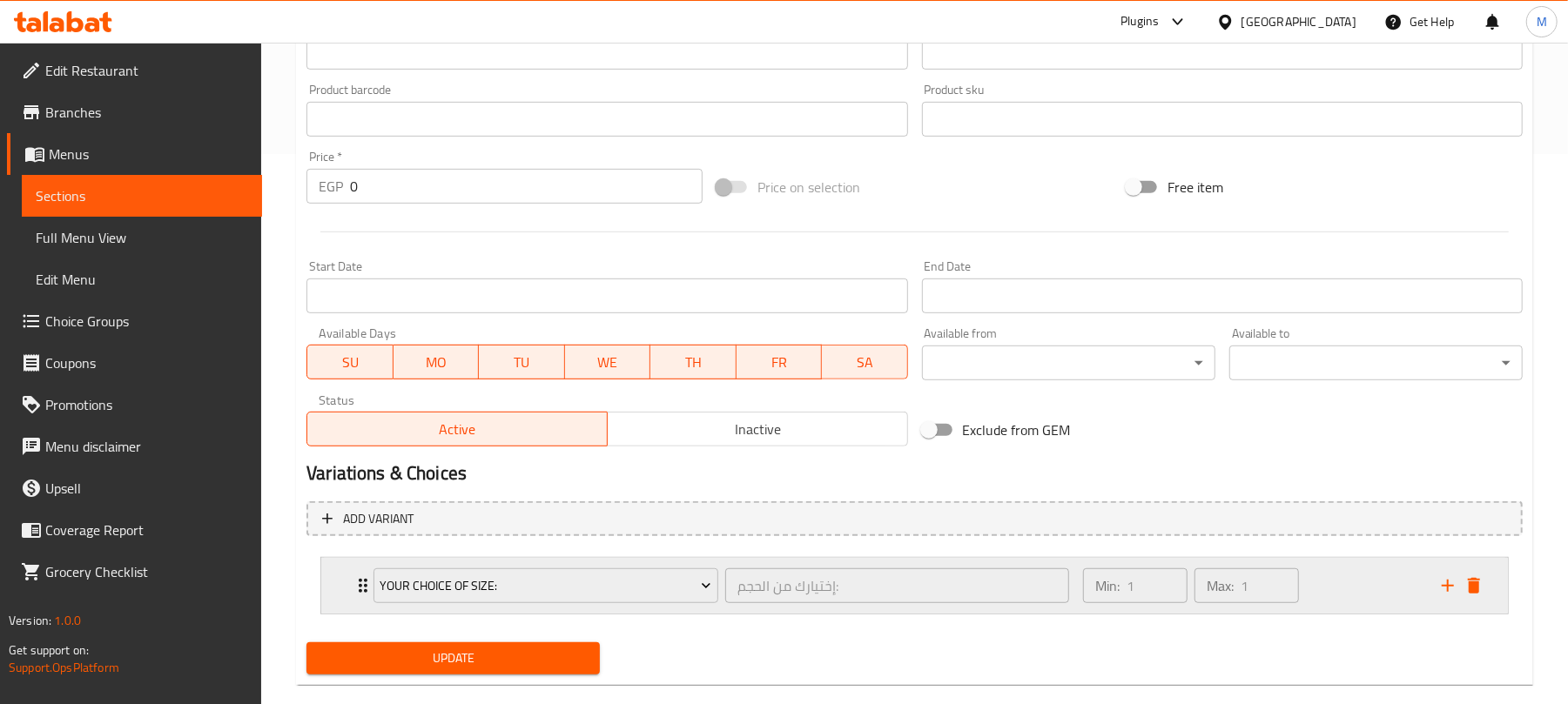
click at [1364, 582] on div "Min: 1 ​ Max: 1 ​" at bounding box center [1252, 586] width 359 height 56
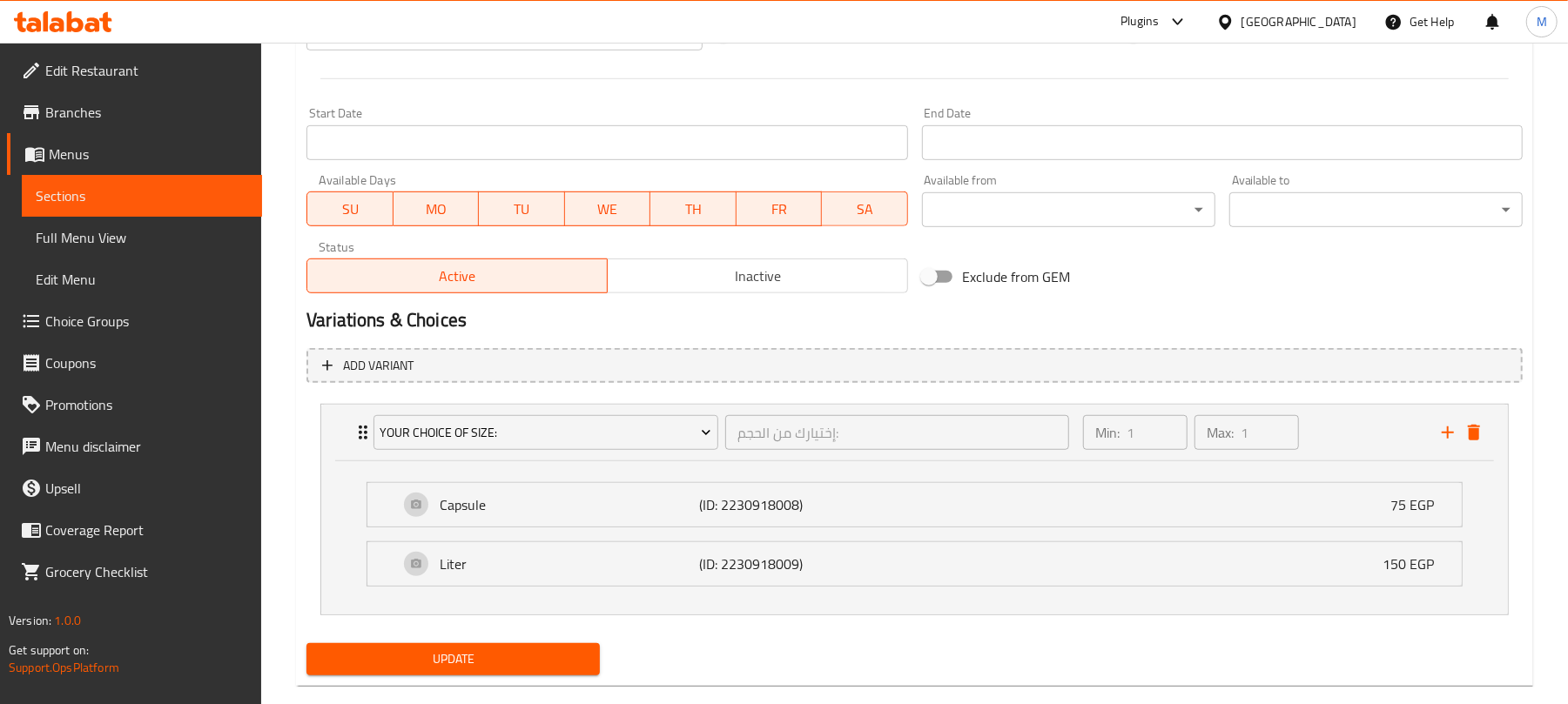
scroll to position [735, 0]
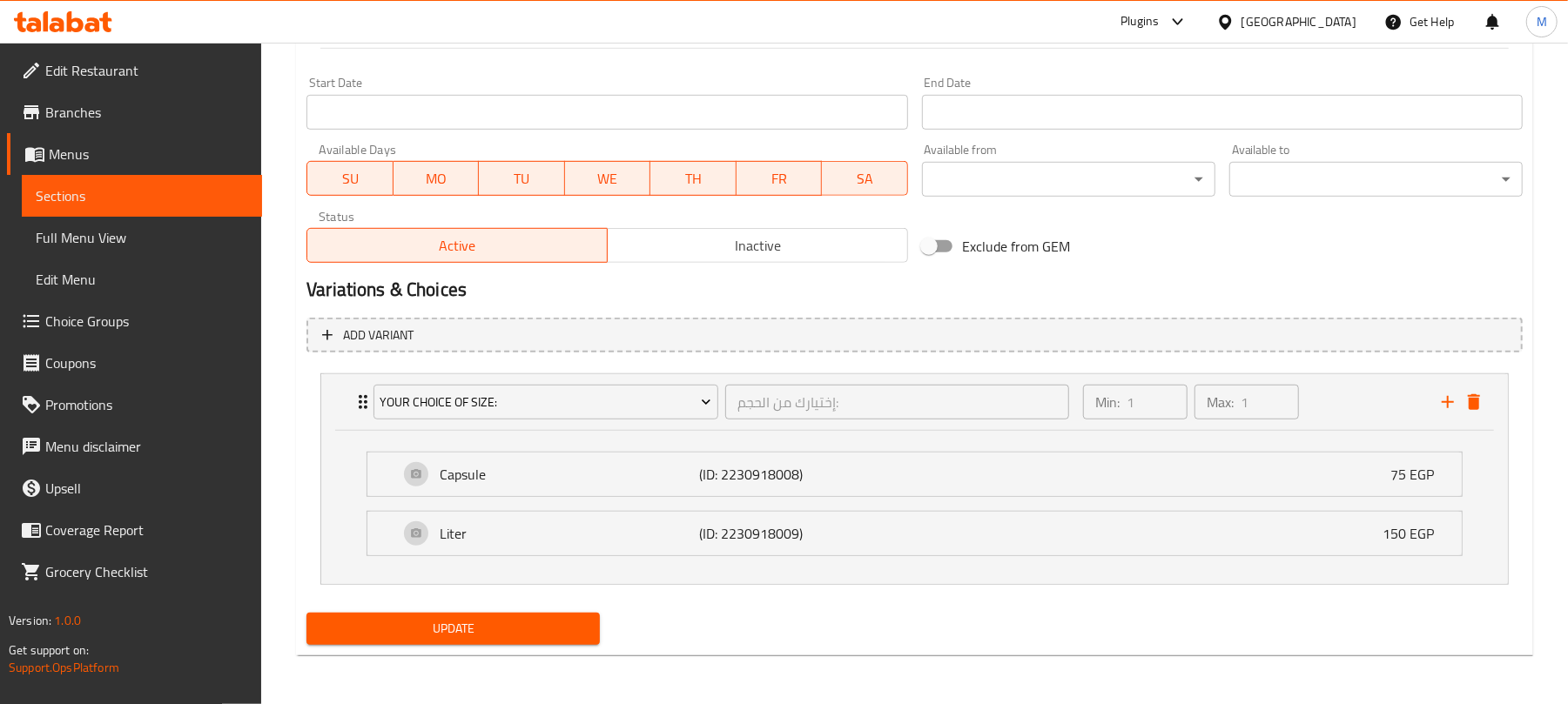
click at [572, 625] on span "Update" at bounding box center [452, 629] width 265 height 22
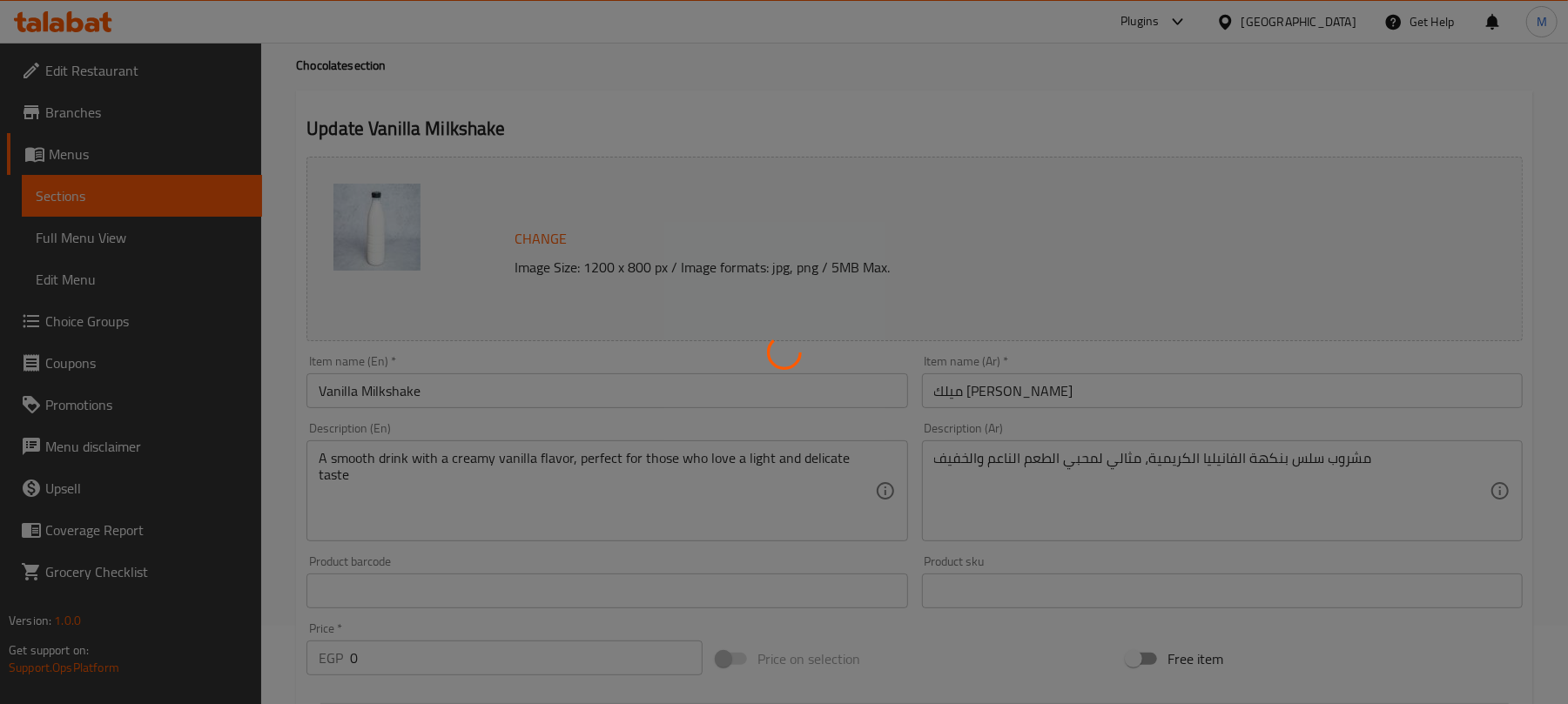
scroll to position [0, 0]
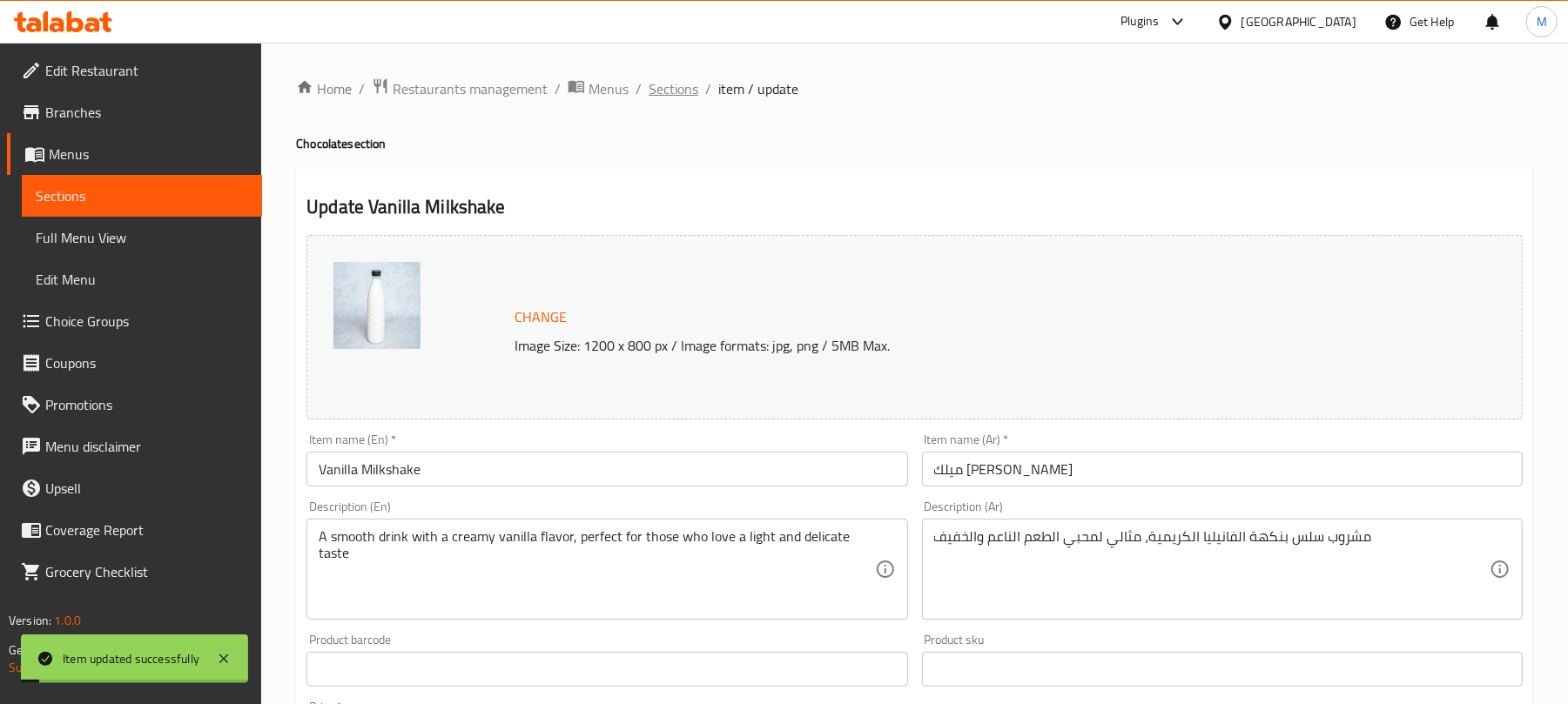
click at [660, 96] on span "Sections" at bounding box center [673, 89] width 50 height 21
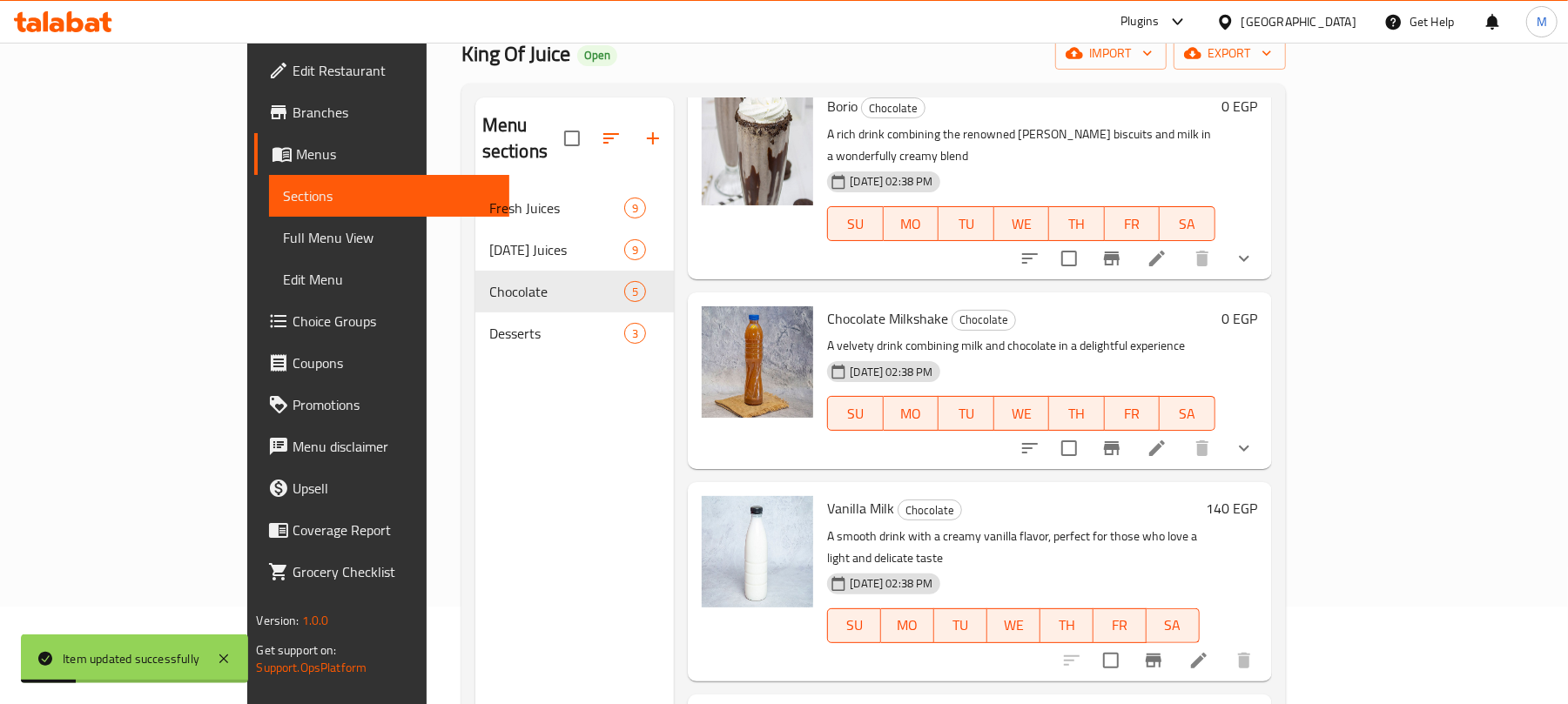
scroll to position [244, 0]
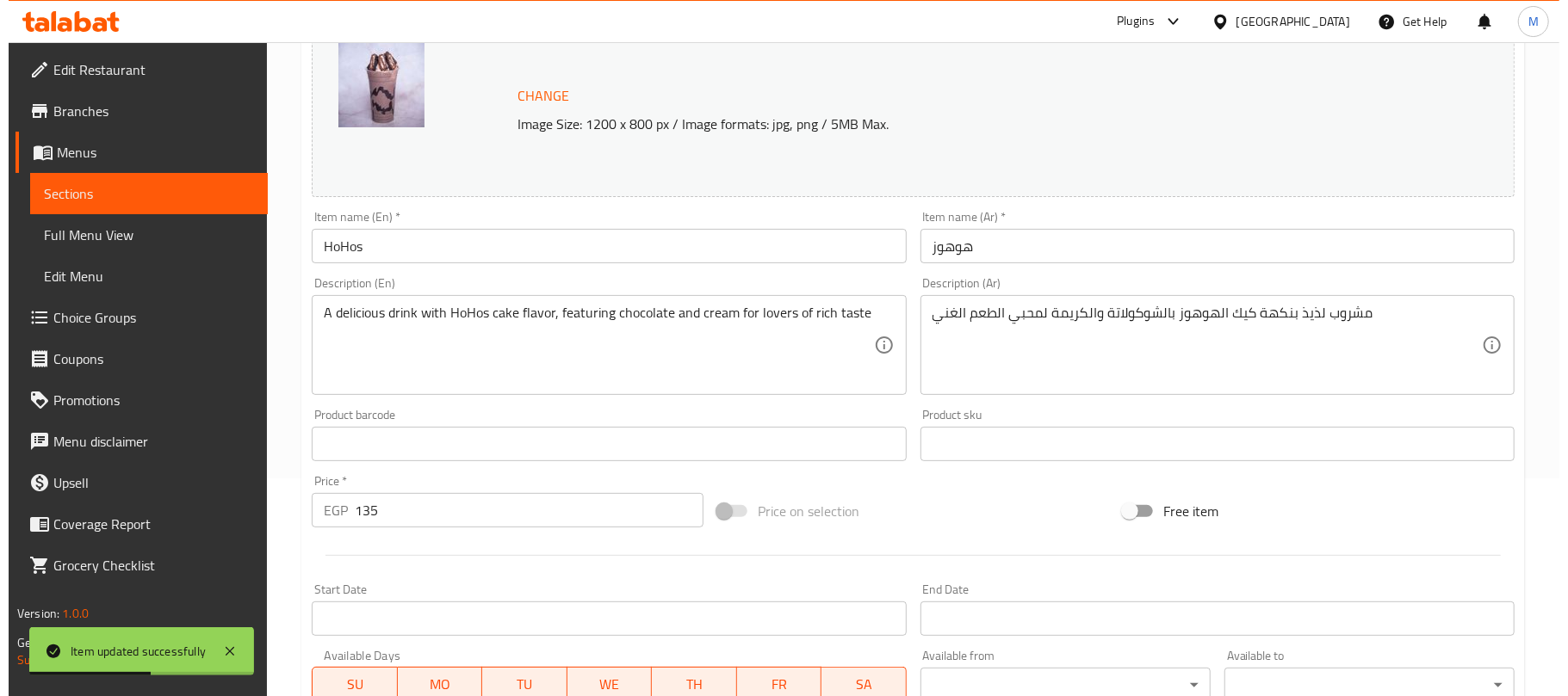
scroll to position [544, 0]
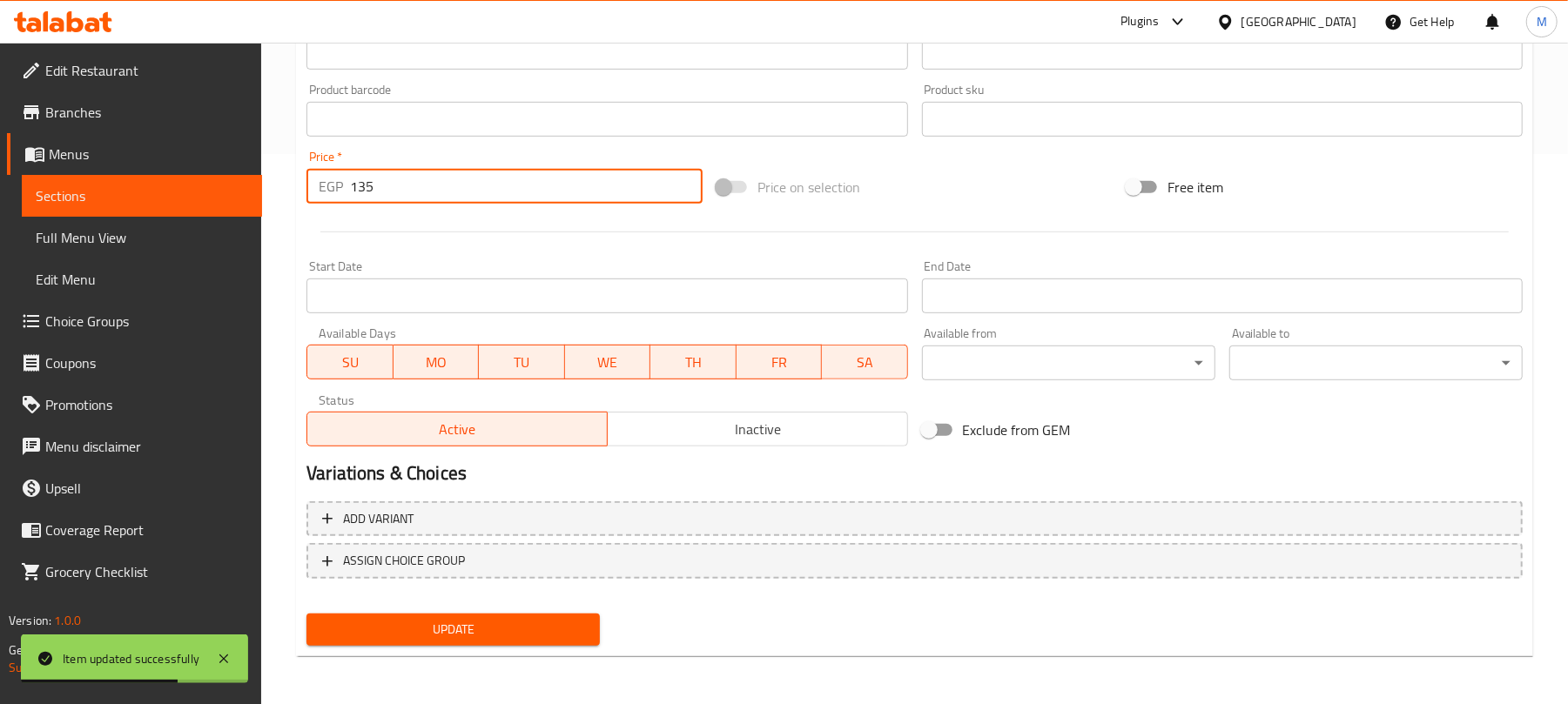
drag, startPoint x: 421, startPoint y: 192, endPoint x: 259, endPoint y: 169, distance: 163.6
click at [259, 169] on div "Edit Restaurant Branches Menus Sections Full Menu View Edit Menu Choice Groups …" at bounding box center [784, 98] width 1568 height 1213
type input "0"
click at [748, 575] on button "ASSIGN CHOICE GROUP" at bounding box center [914, 561] width 1216 height 36
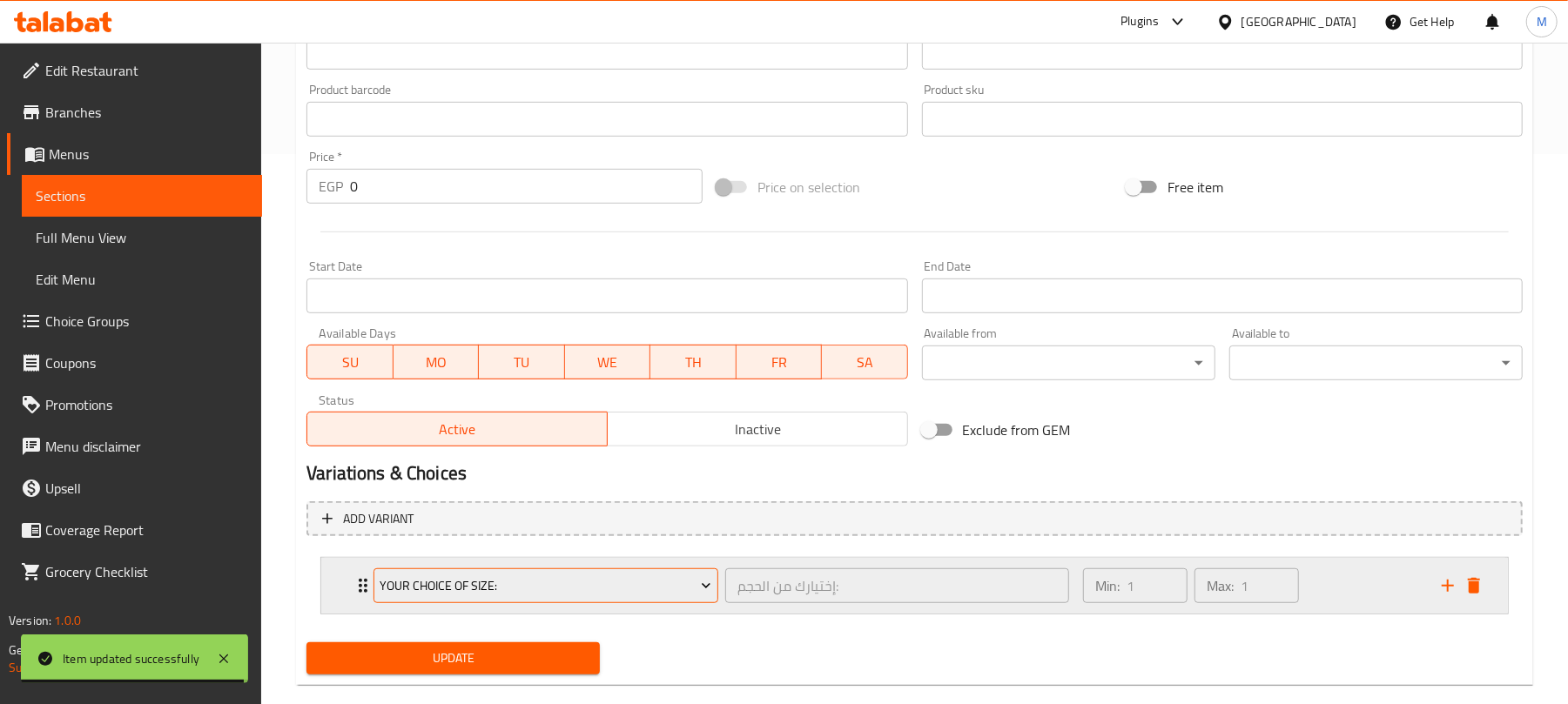
click at [579, 588] on span "Your Choice Of Size:" at bounding box center [546, 587] width 332 height 22
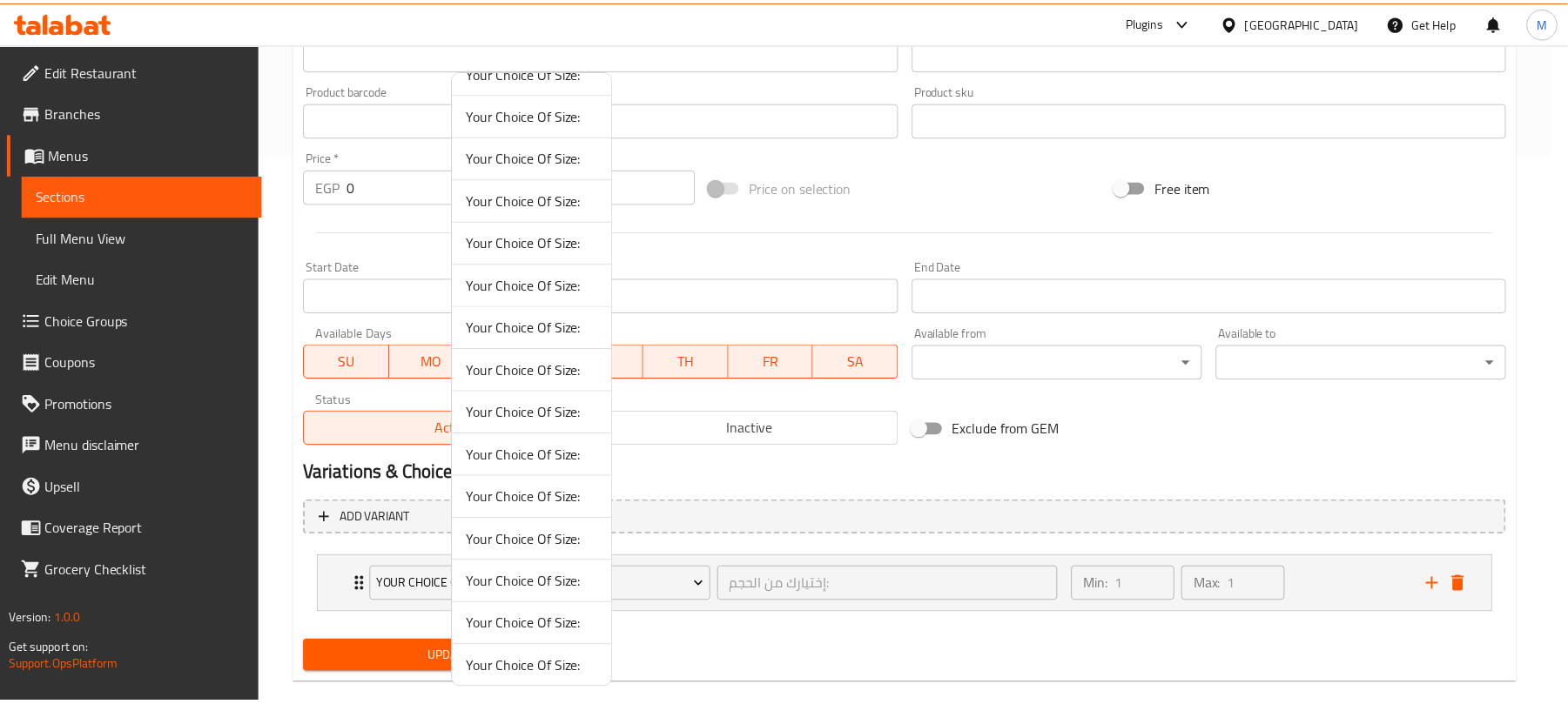
scroll to position [38, 0]
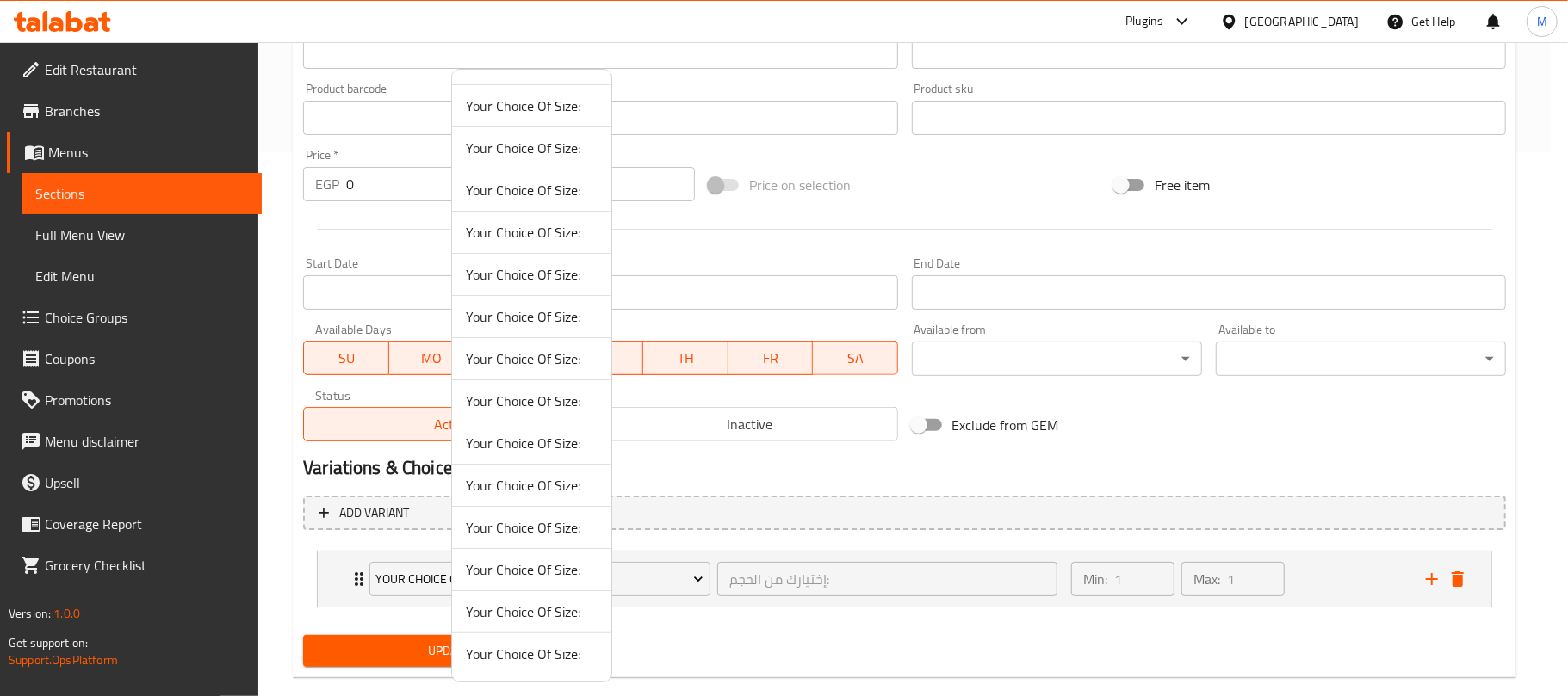
click at [541, 573] on span "Your Choice Of Size:" at bounding box center [532, 570] width 132 height 21
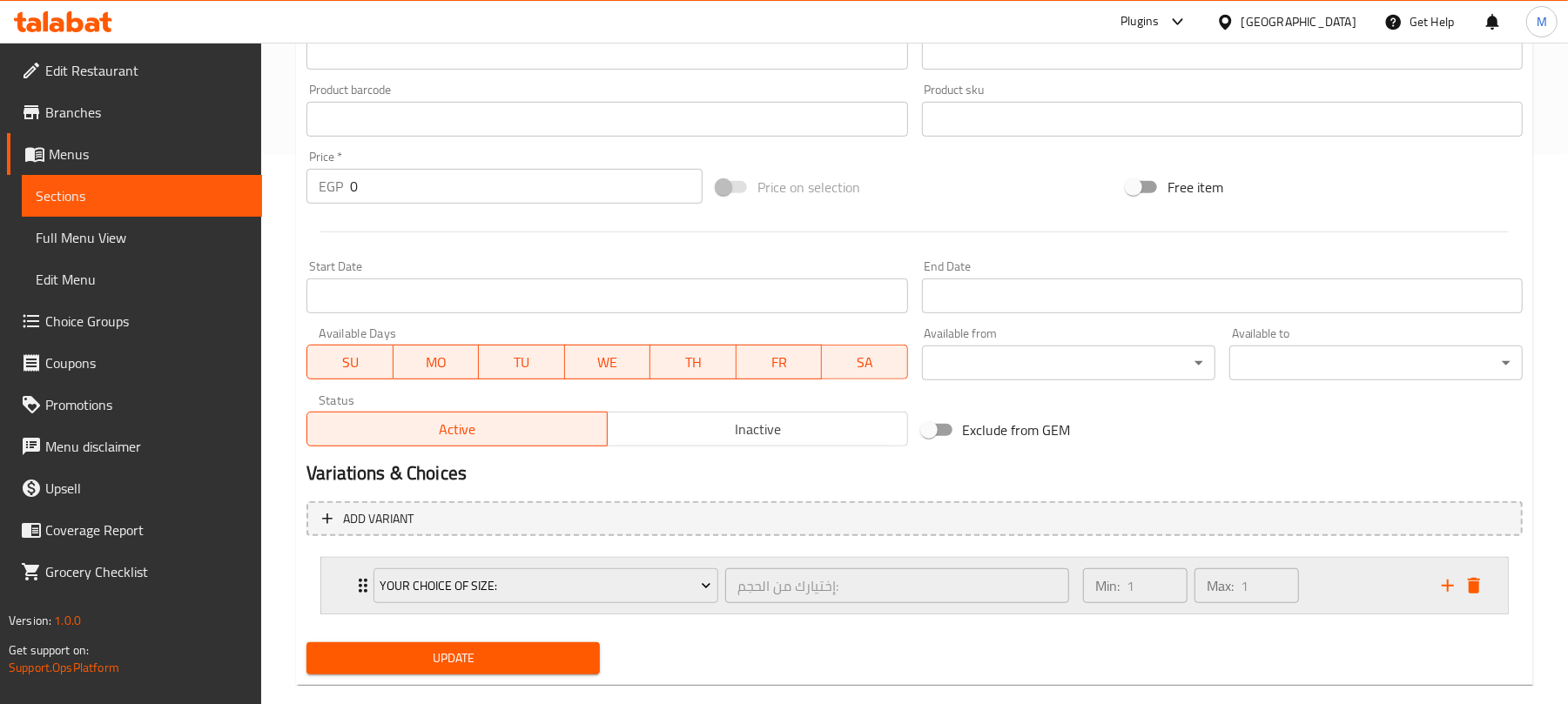
click at [1390, 590] on div "Min: 1 ​ Max: 1 ​" at bounding box center [1252, 586] width 359 height 56
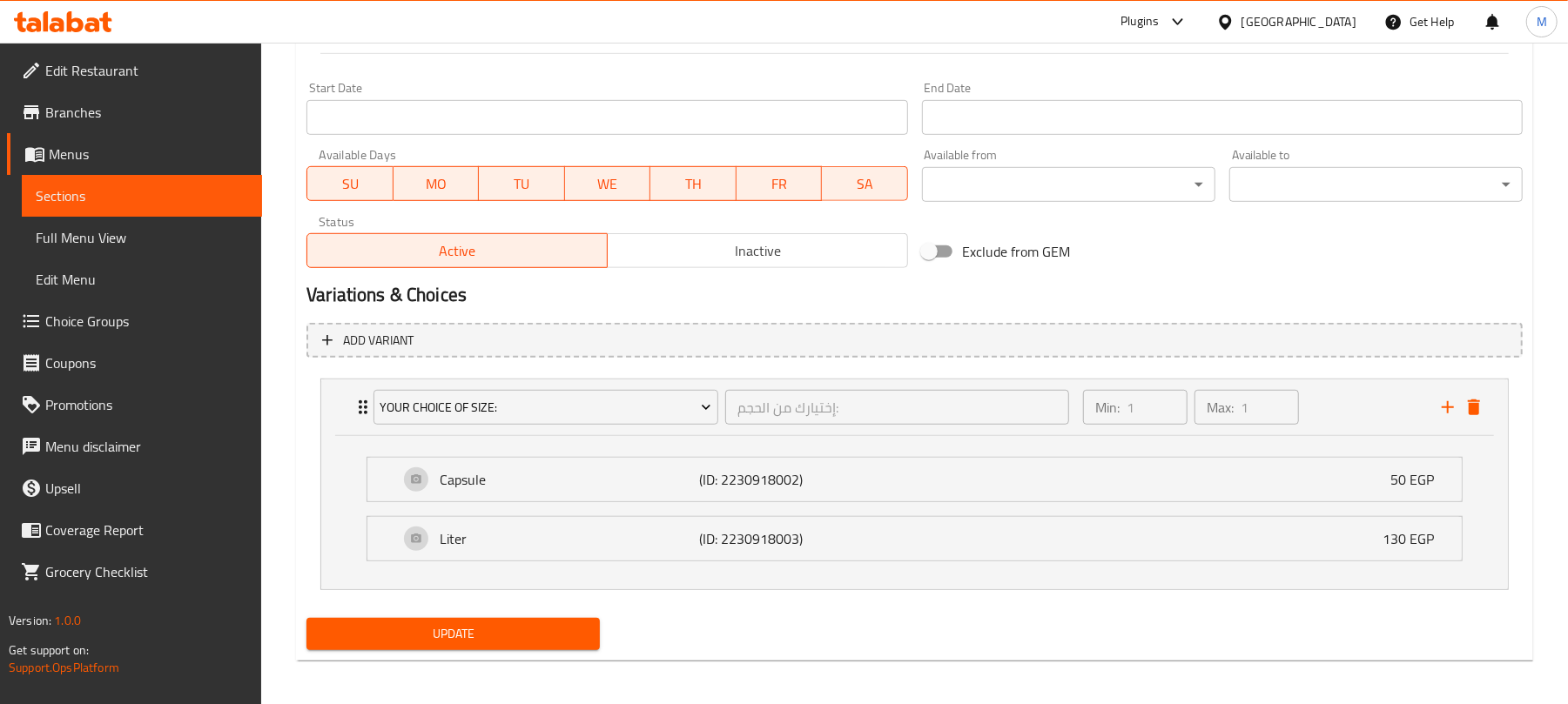
scroll to position [735, 0]
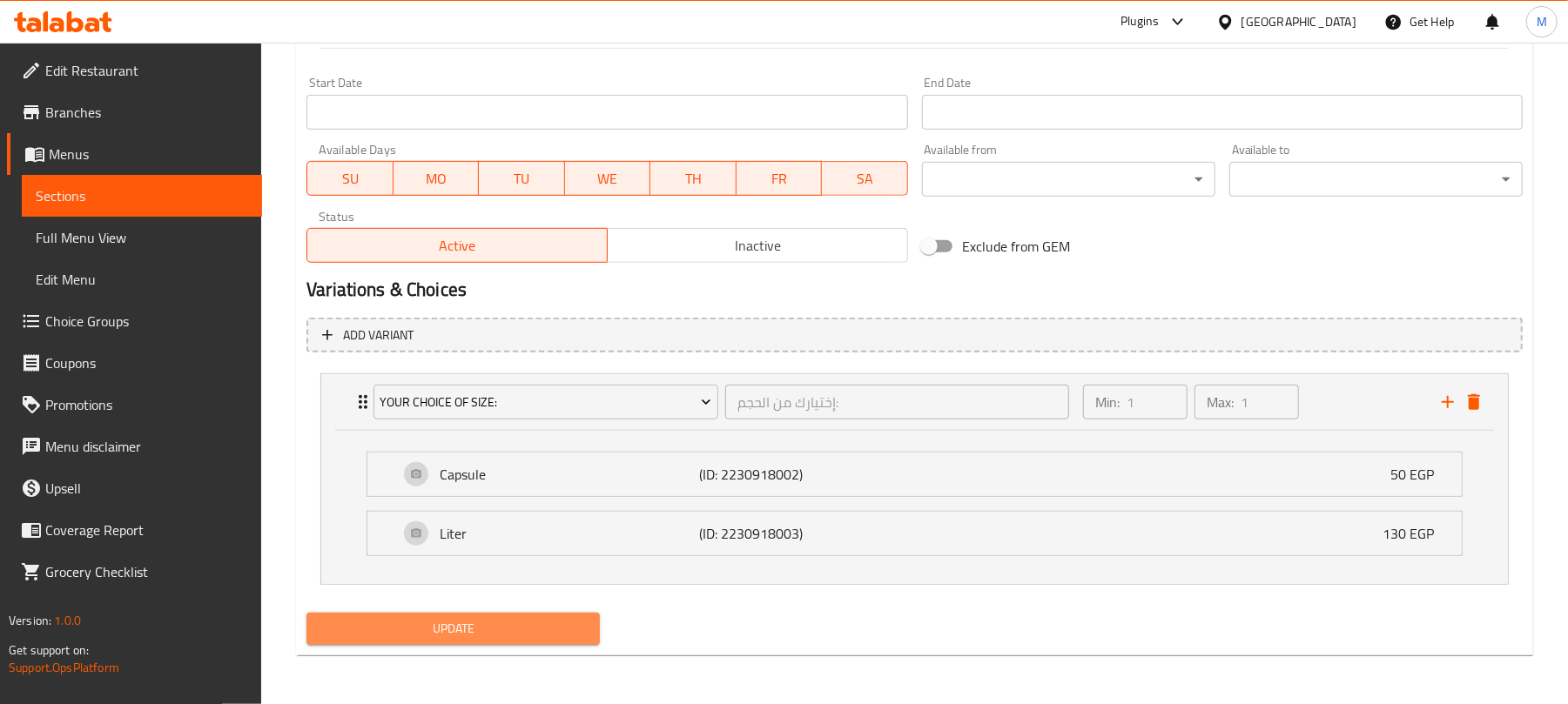
click at [419, 627] on span "Update" at bounding box center [452, 629] width 265 height 22
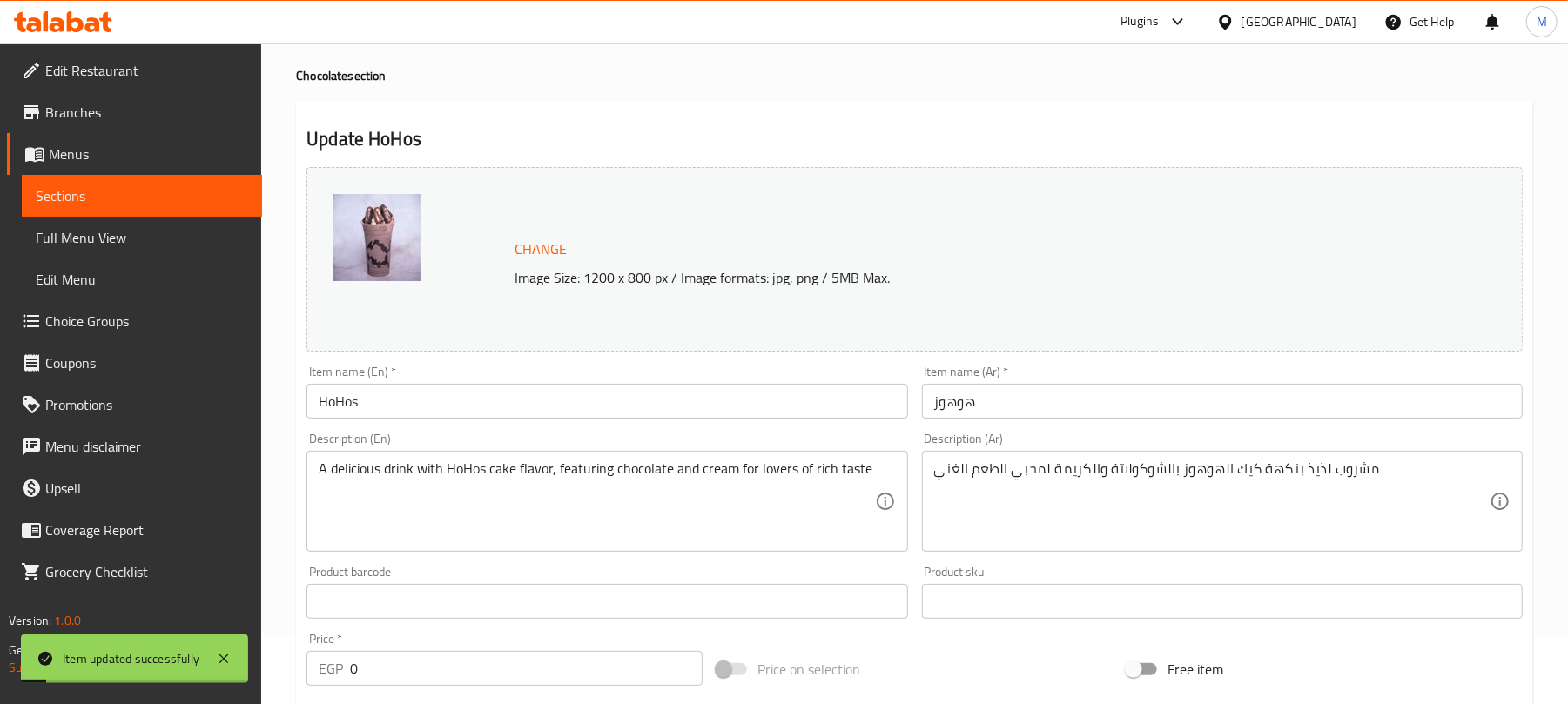
scroll to position [0, 0]
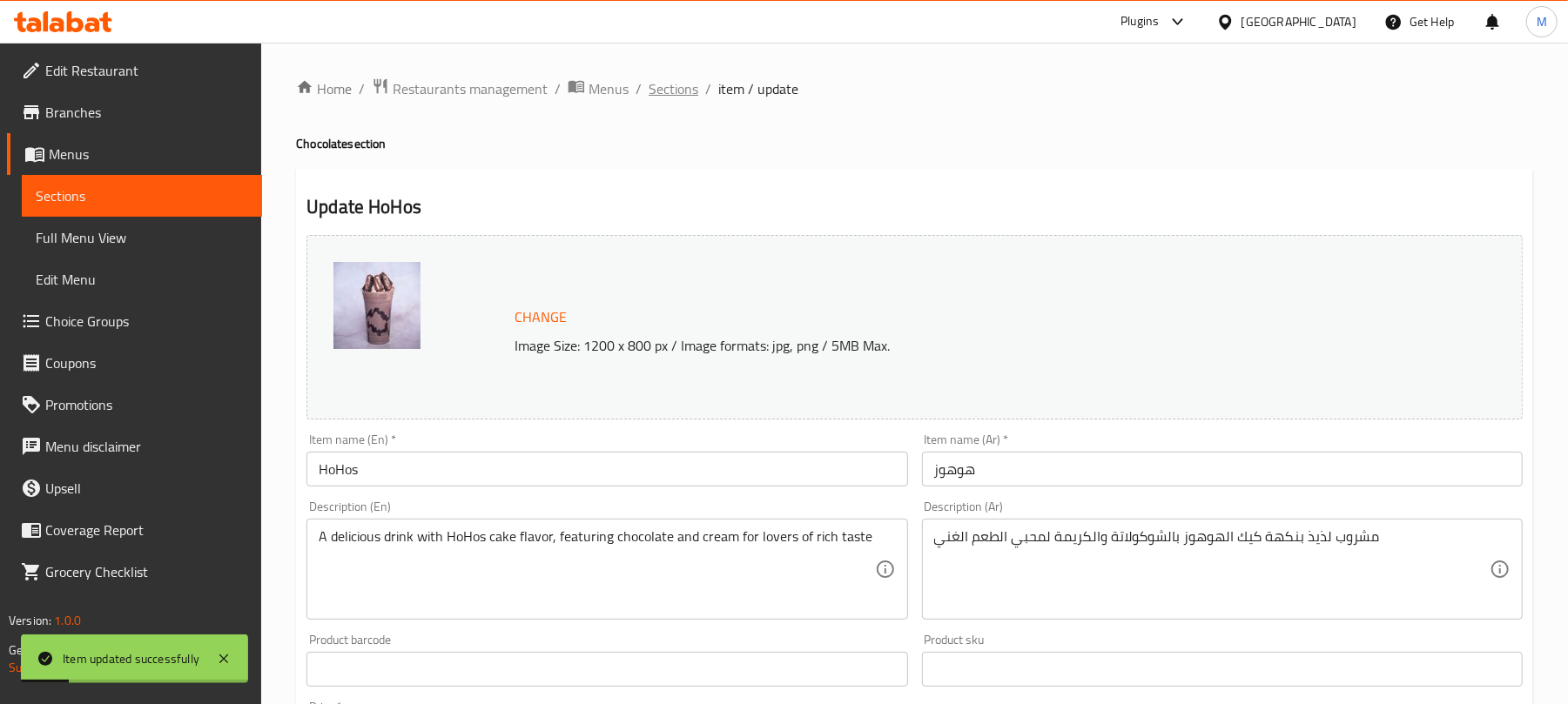
click at [661, 80] on span "Sections" at bounding box center [673, 89] width 50 height 21
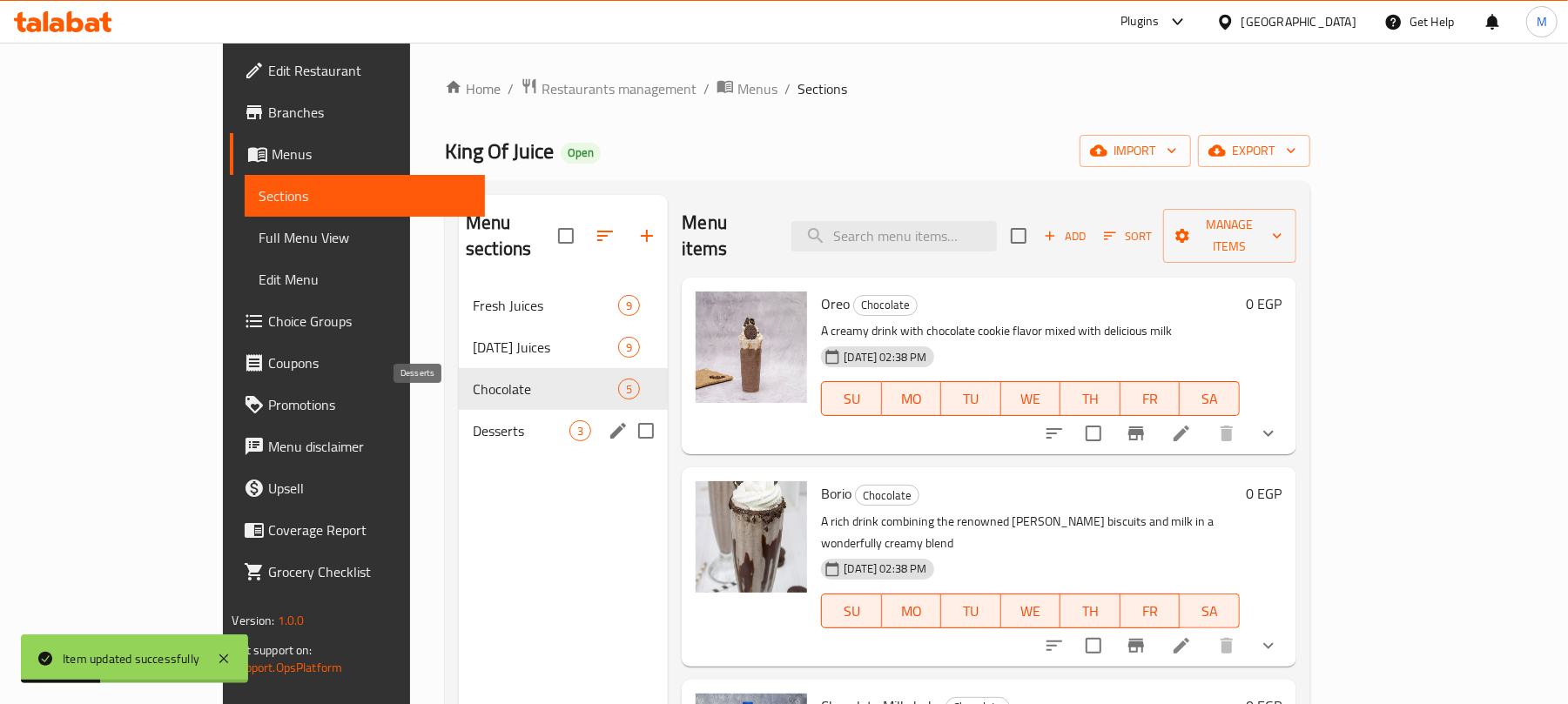
click at [473, 421] on span "Desserts" at bounding box center [521, 431] width 96 height 21
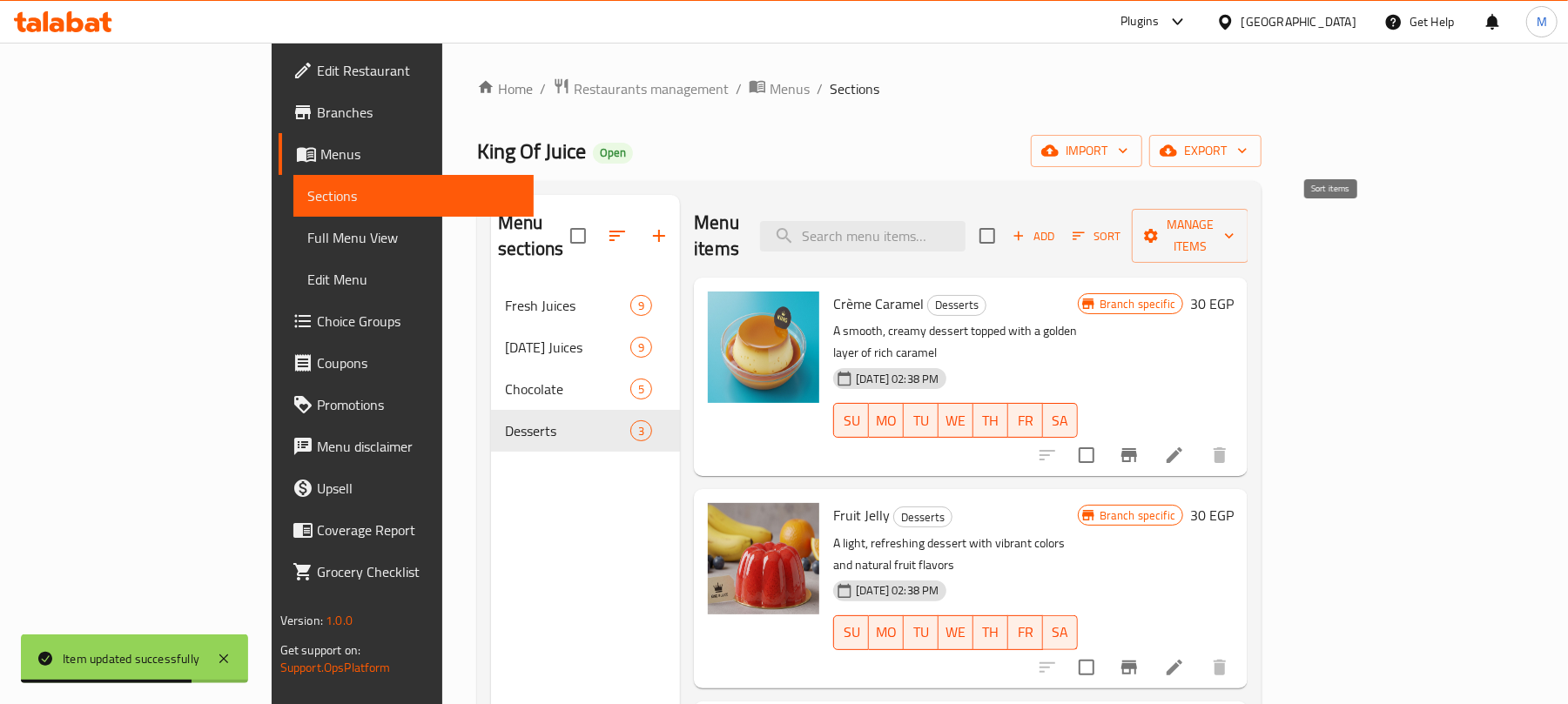
click at [1120, 227] on span "Sort" at bounding box center [1096, 237] width 48 height 20
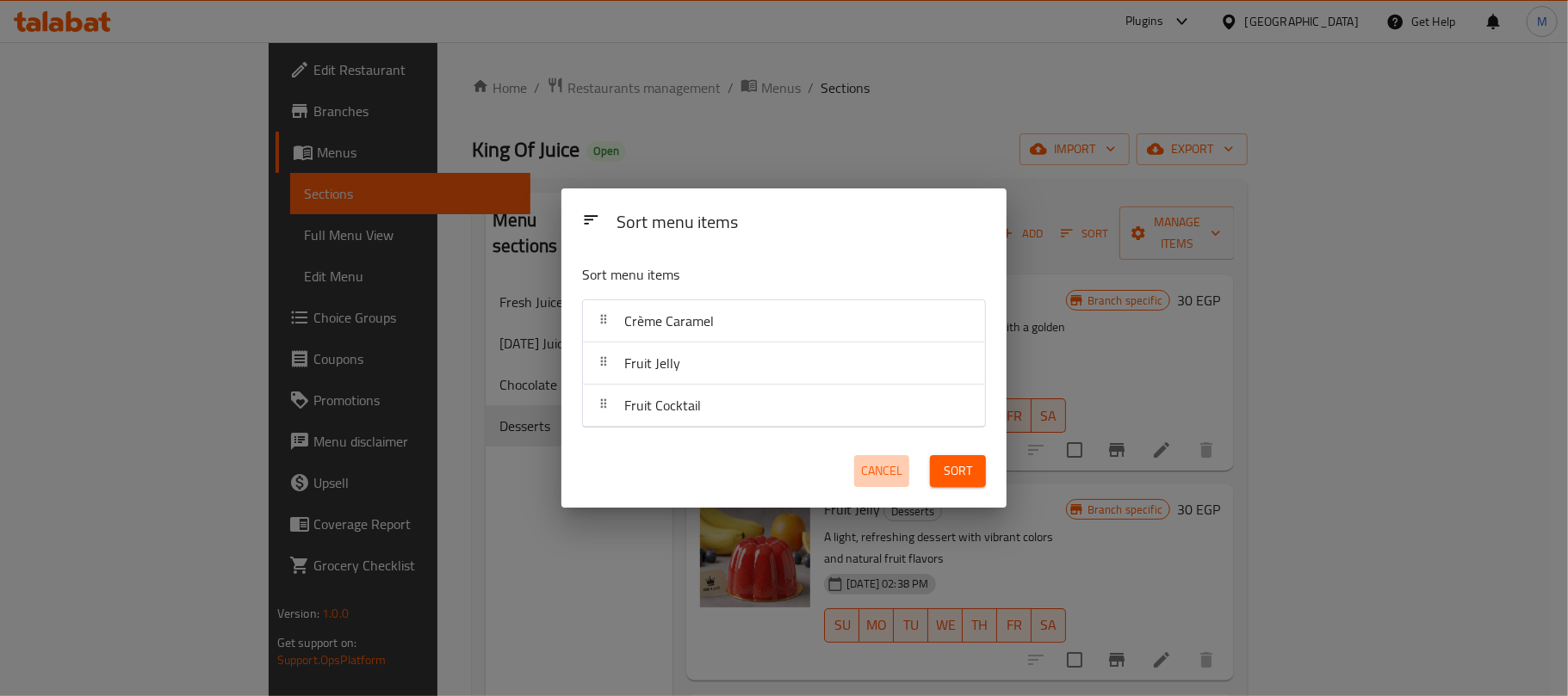
click at [884, 460] on span "Cancel" at bounding box center [881, 471] width 41 height 22
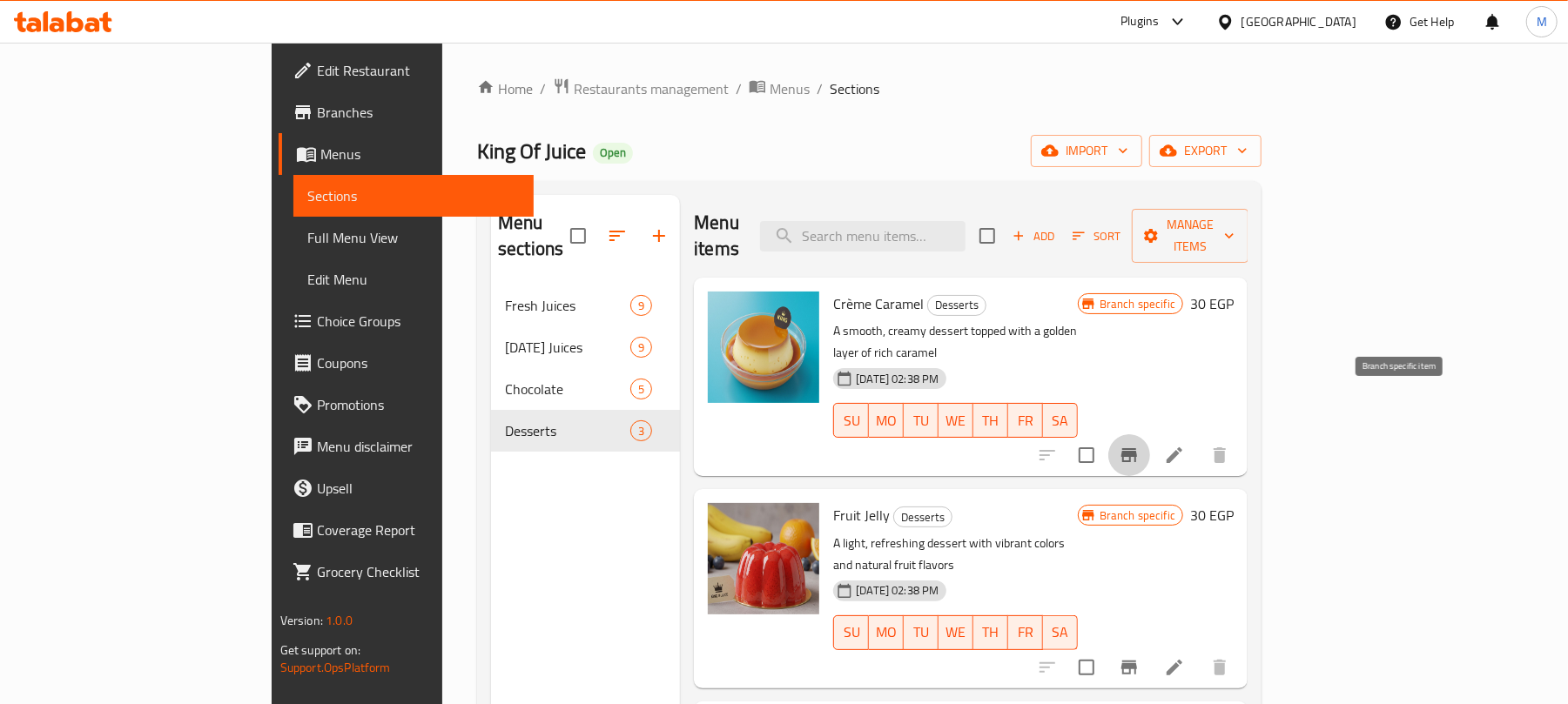
click at [1137, 449] on icon "Branch-specific-item" at bounding box center [1129, 455] width 16 height 14
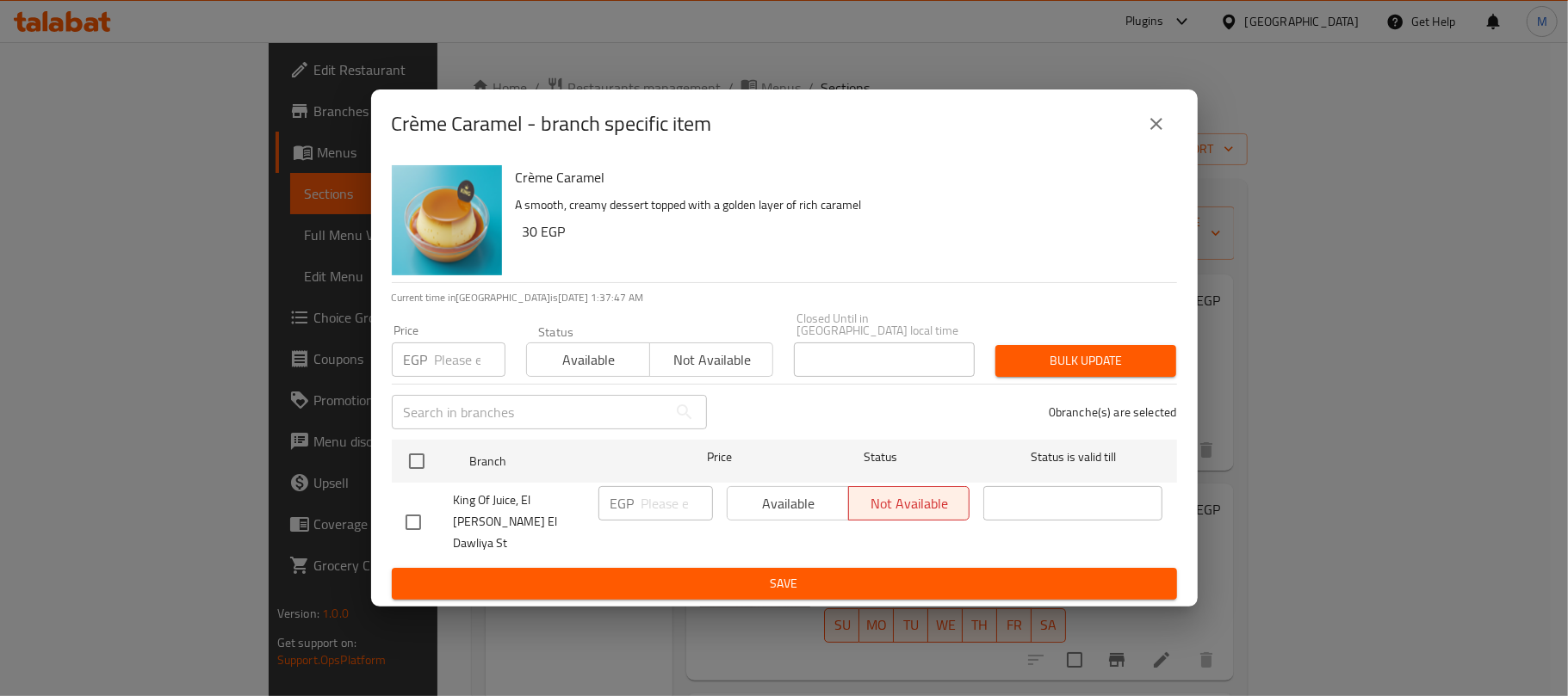
click at [1161, 134] on icon "close" at bounding box center [1156, 123] width 21 height 21
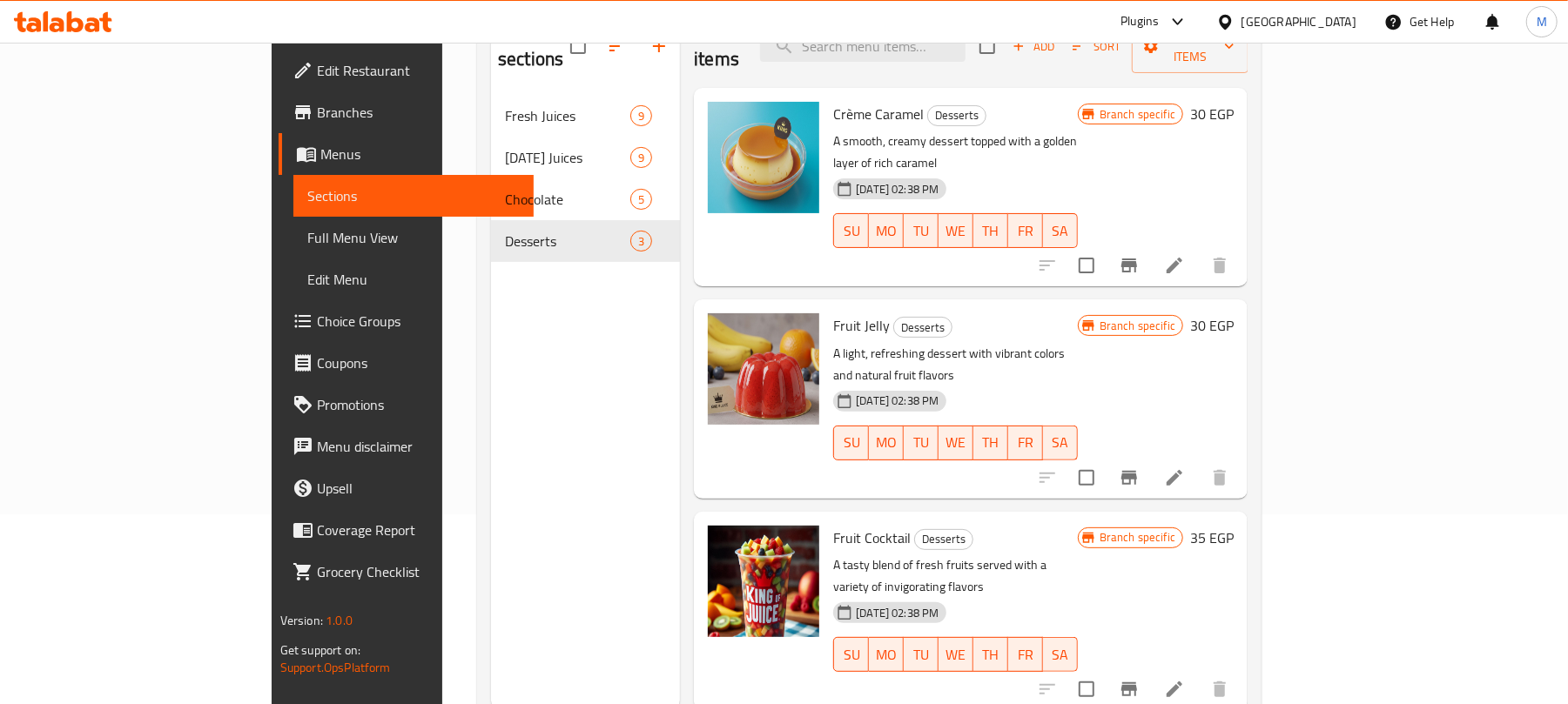
scroll to position [244, 0]
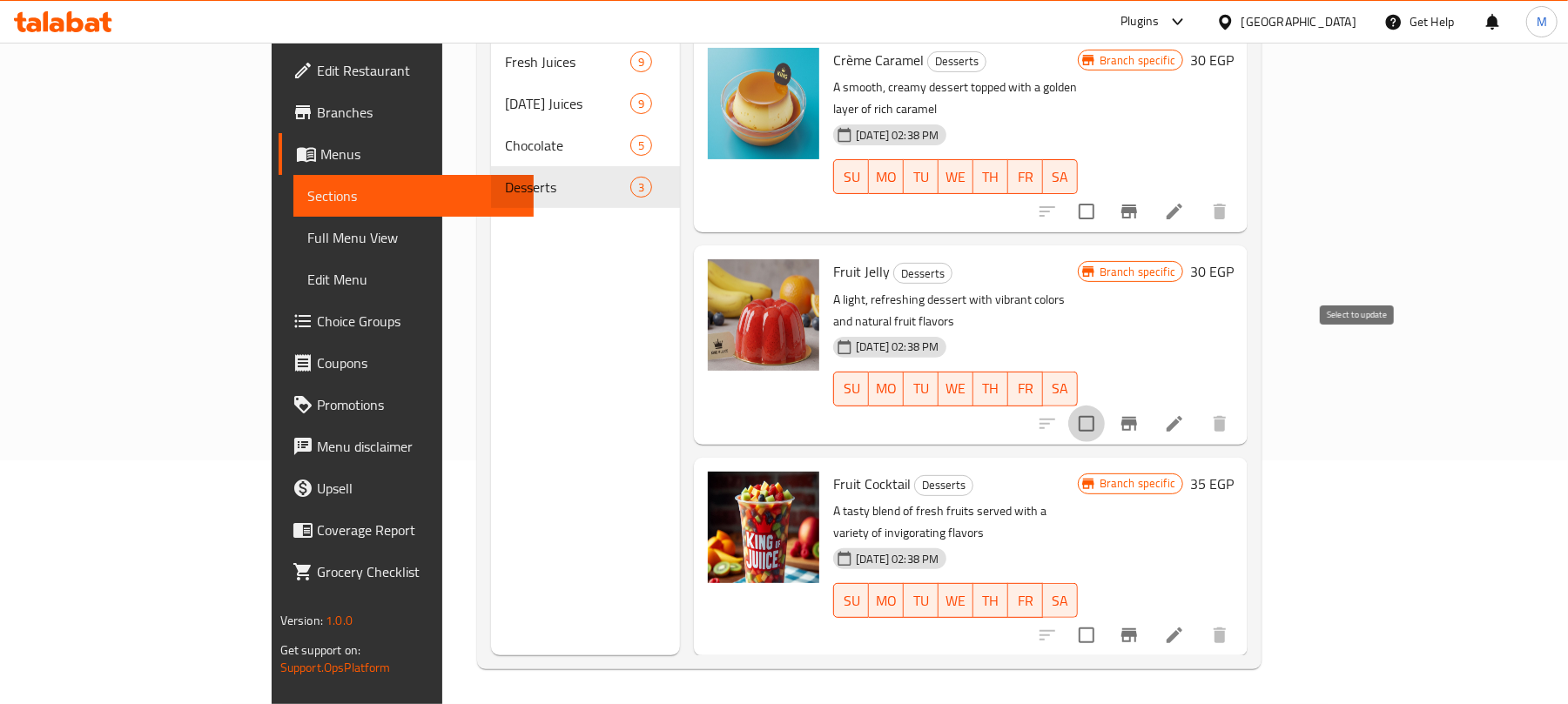
click at [1105, 406] on input "checkbox" at bounding box center [1087, 425] width 37 height 37
checkbox input "true"
click at [1105, 617] on input "checkbox" at bounding box center [1087, 636] width 37 height 37
checkbox input "true"
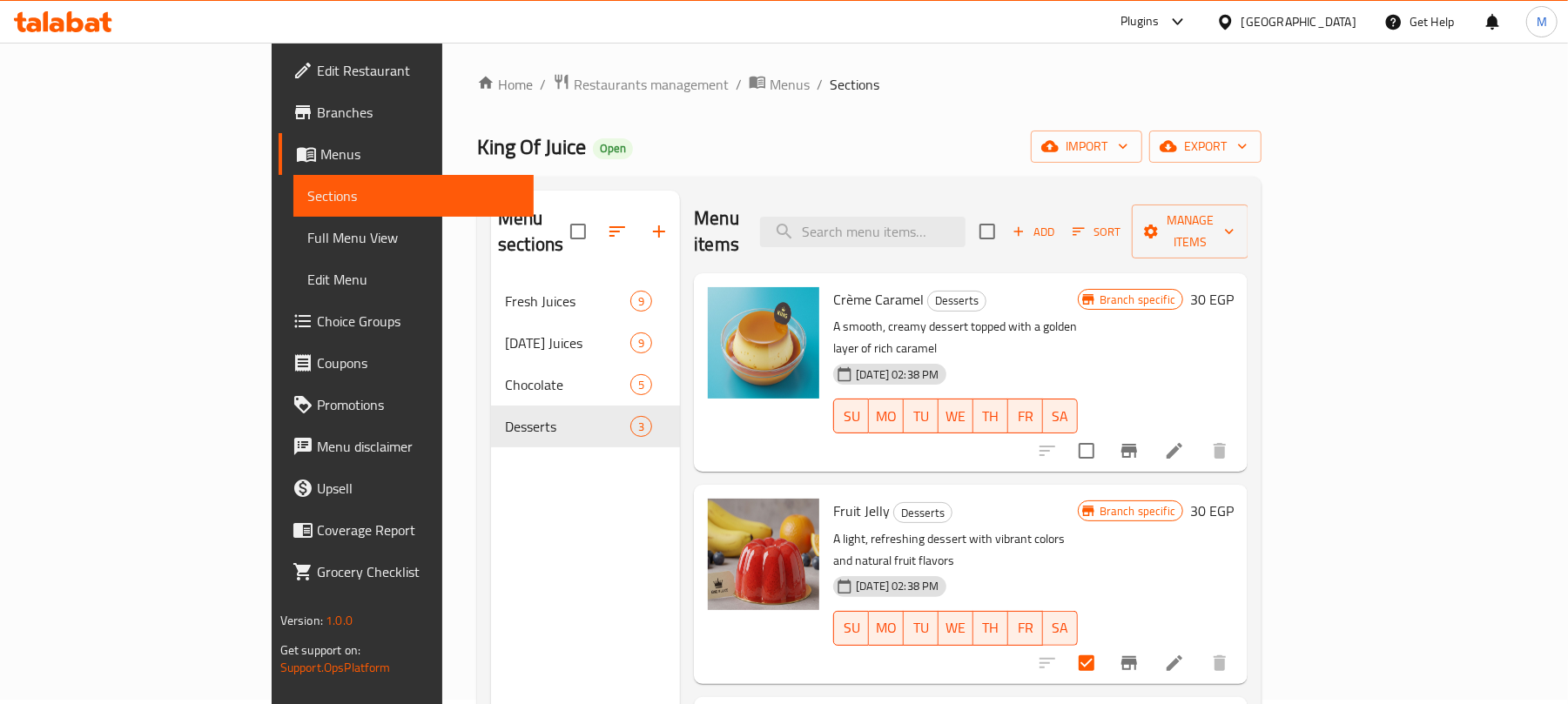
scroll to position [0, 0]
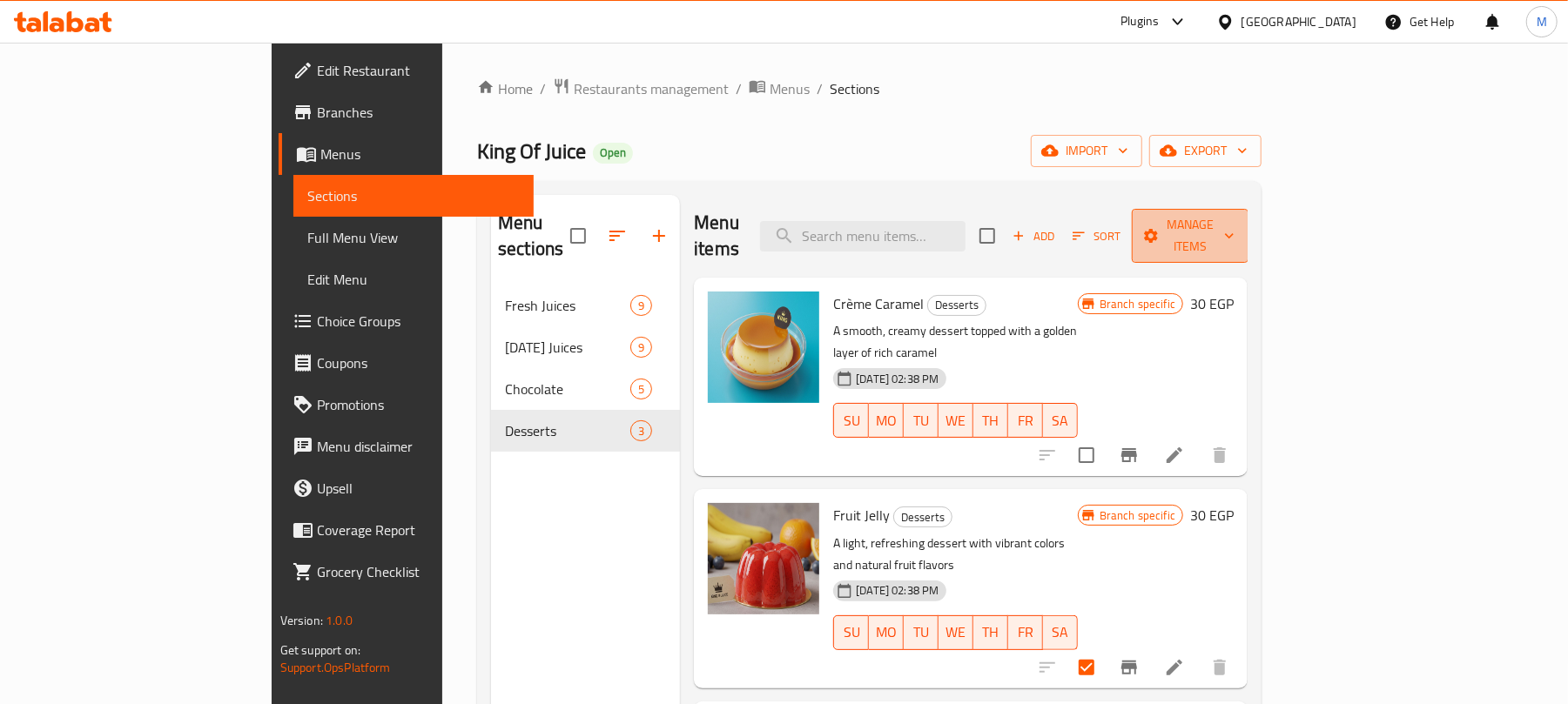
click at [1234, 227] on span "Manage items" at bounding box center [1190, 235] width 89 height 43
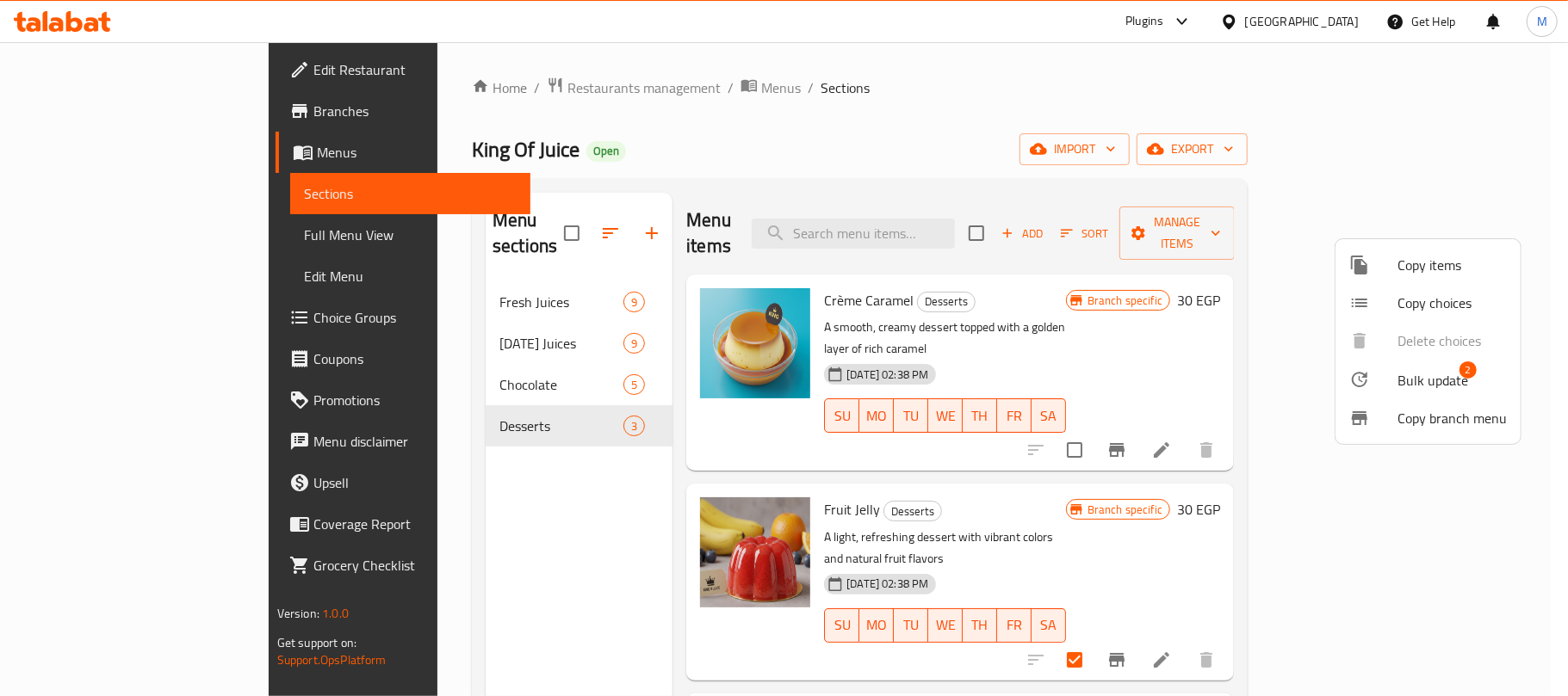
click at [1380, 387] on div at bounding box center [1373, 380] width 48 height 21
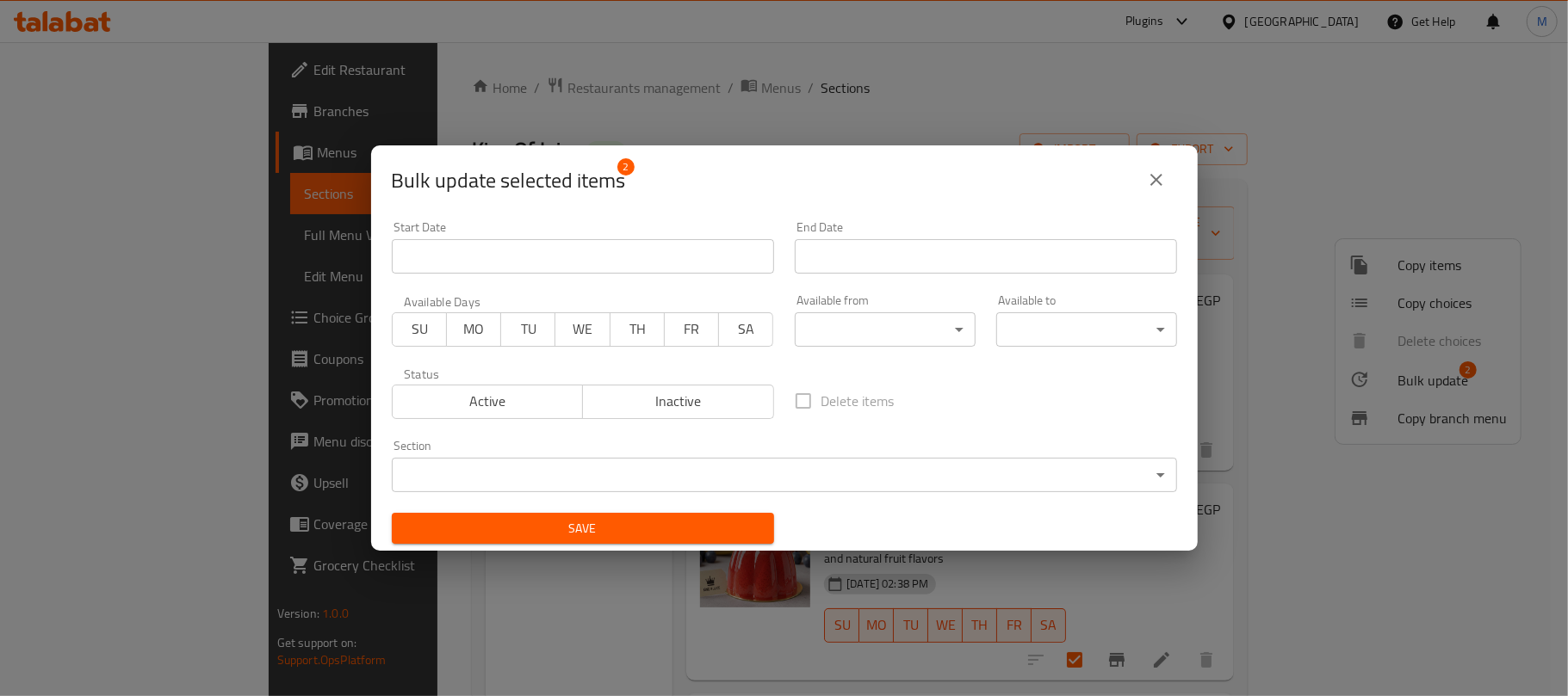
click at [720, 402] on span "Inactive" at bounding box center [679, 401] width 177 height 25
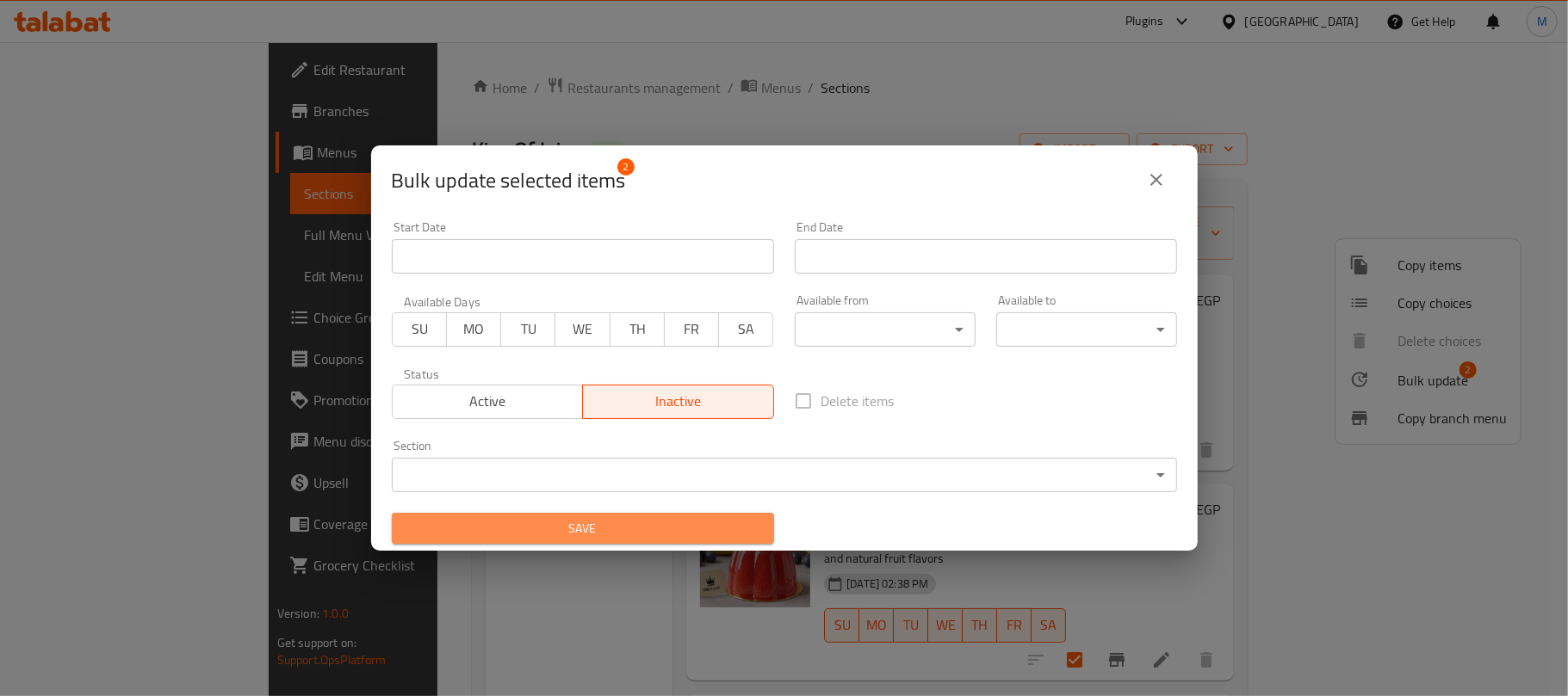
click at [683, 523] on span "Save" at bounding box center [583, 530] width 355 height 22
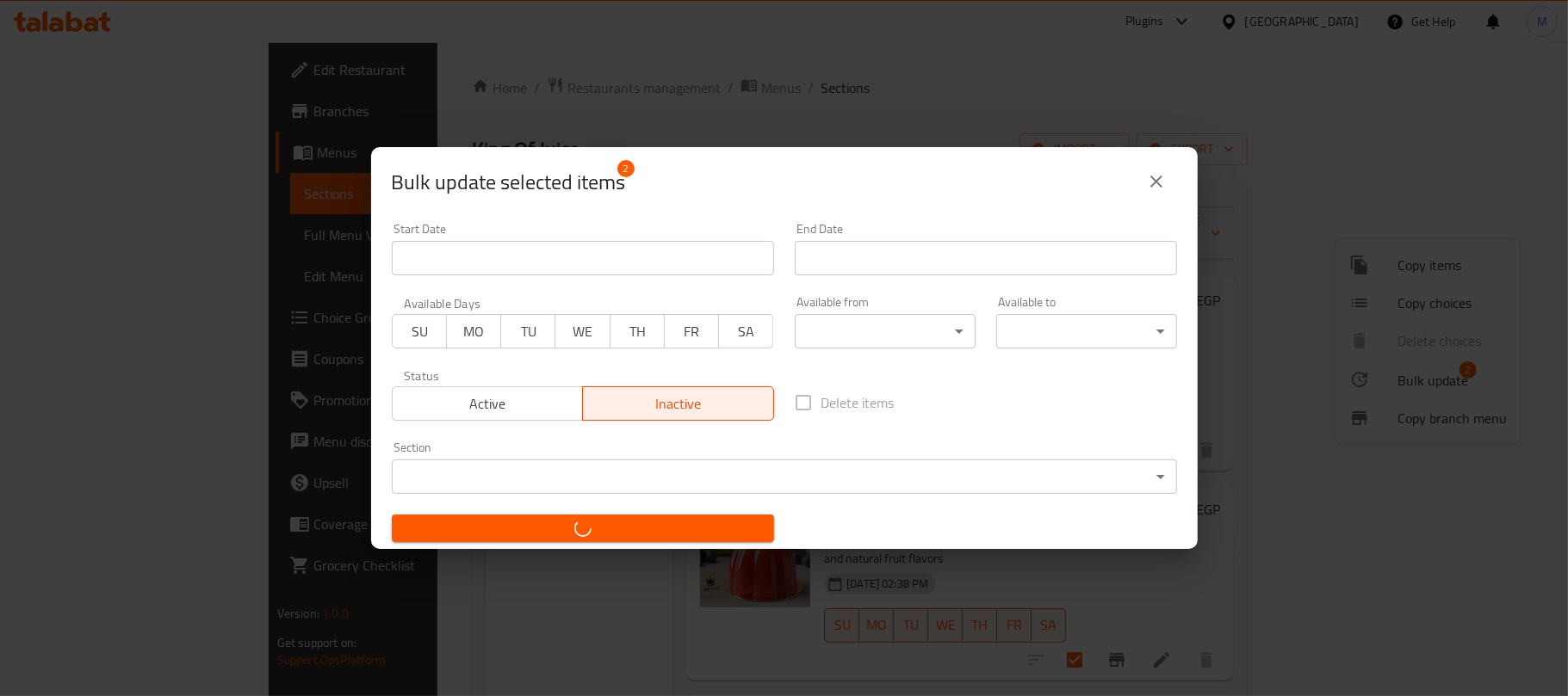
checkbox input "false"
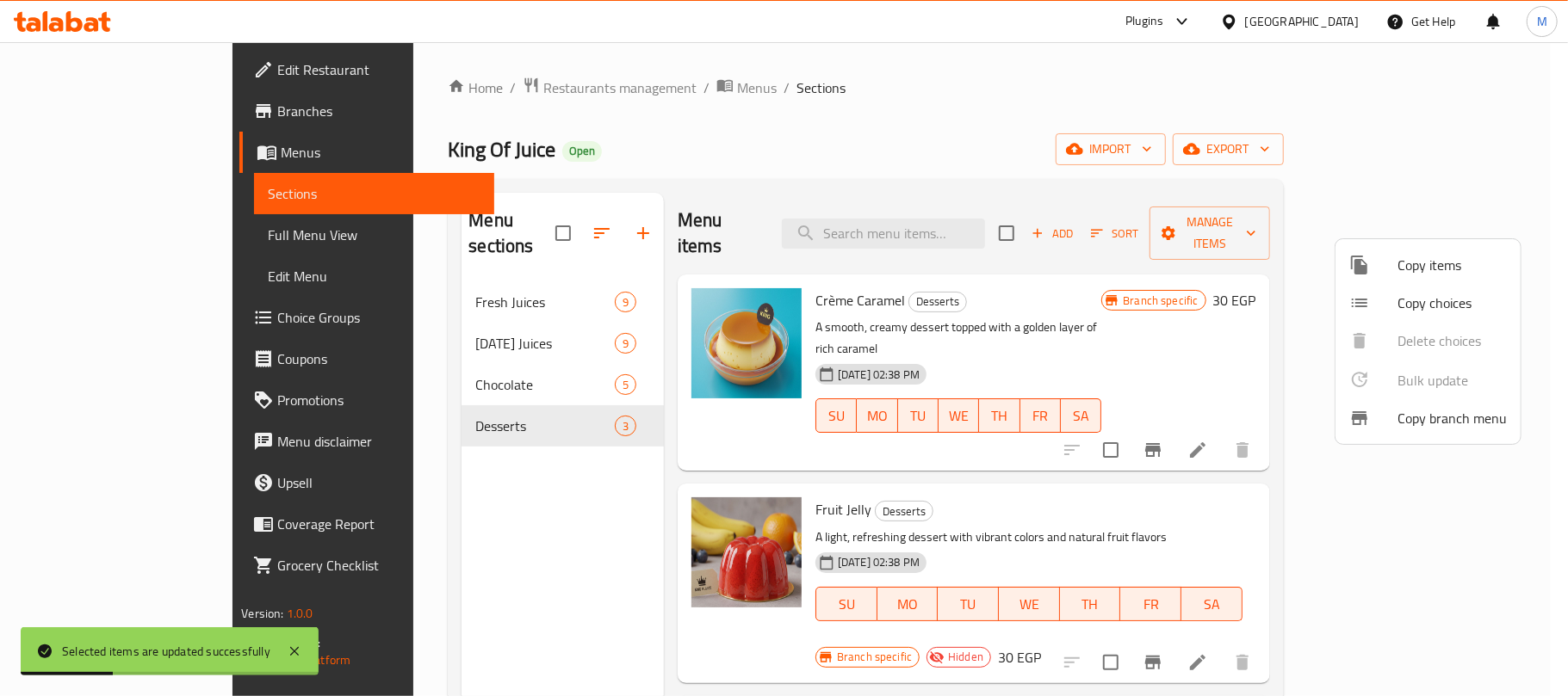
click at [1064, 149] on div at bounding box center [784, 348] width 1568 height 696
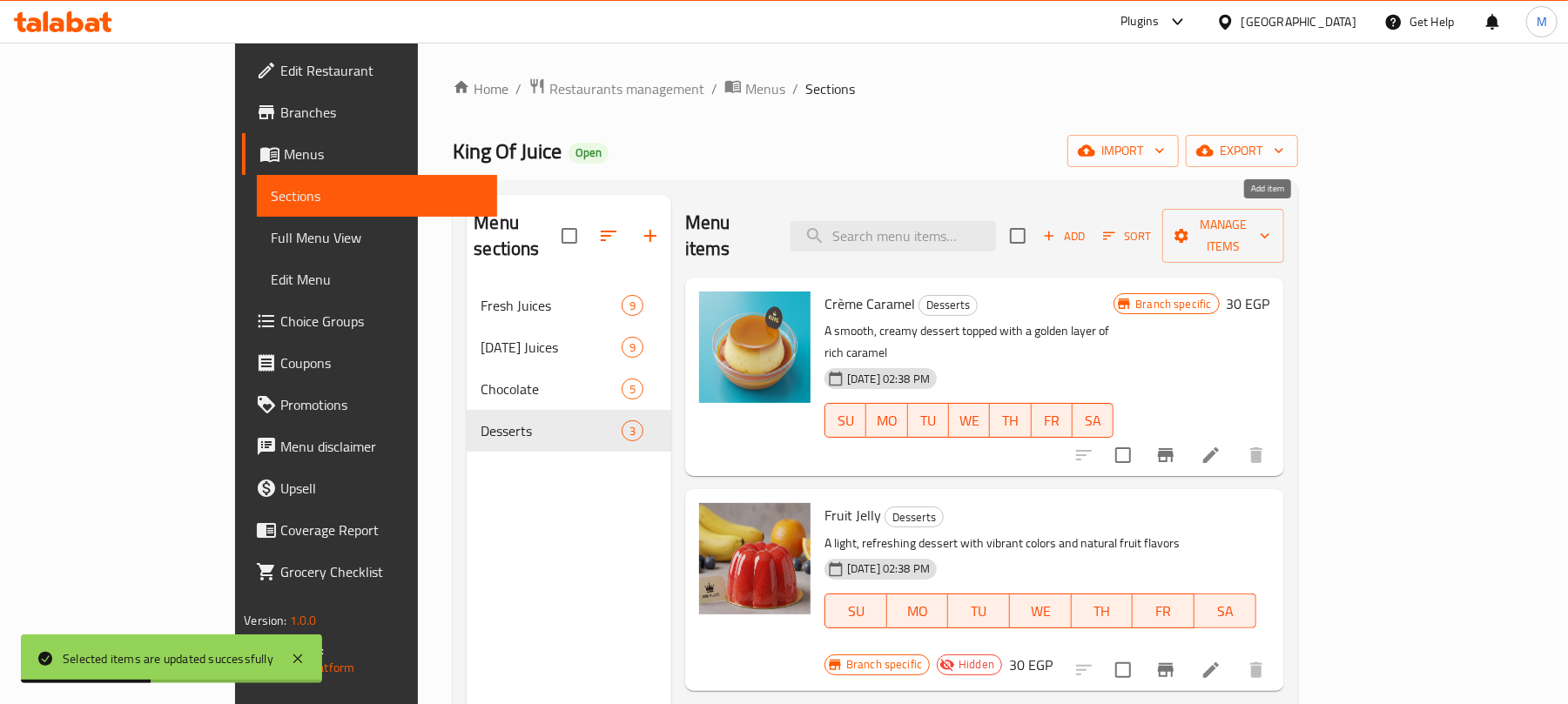
click at [1087, 227] on span "Add" at bounding box center [1064, 237] width 47 height 20
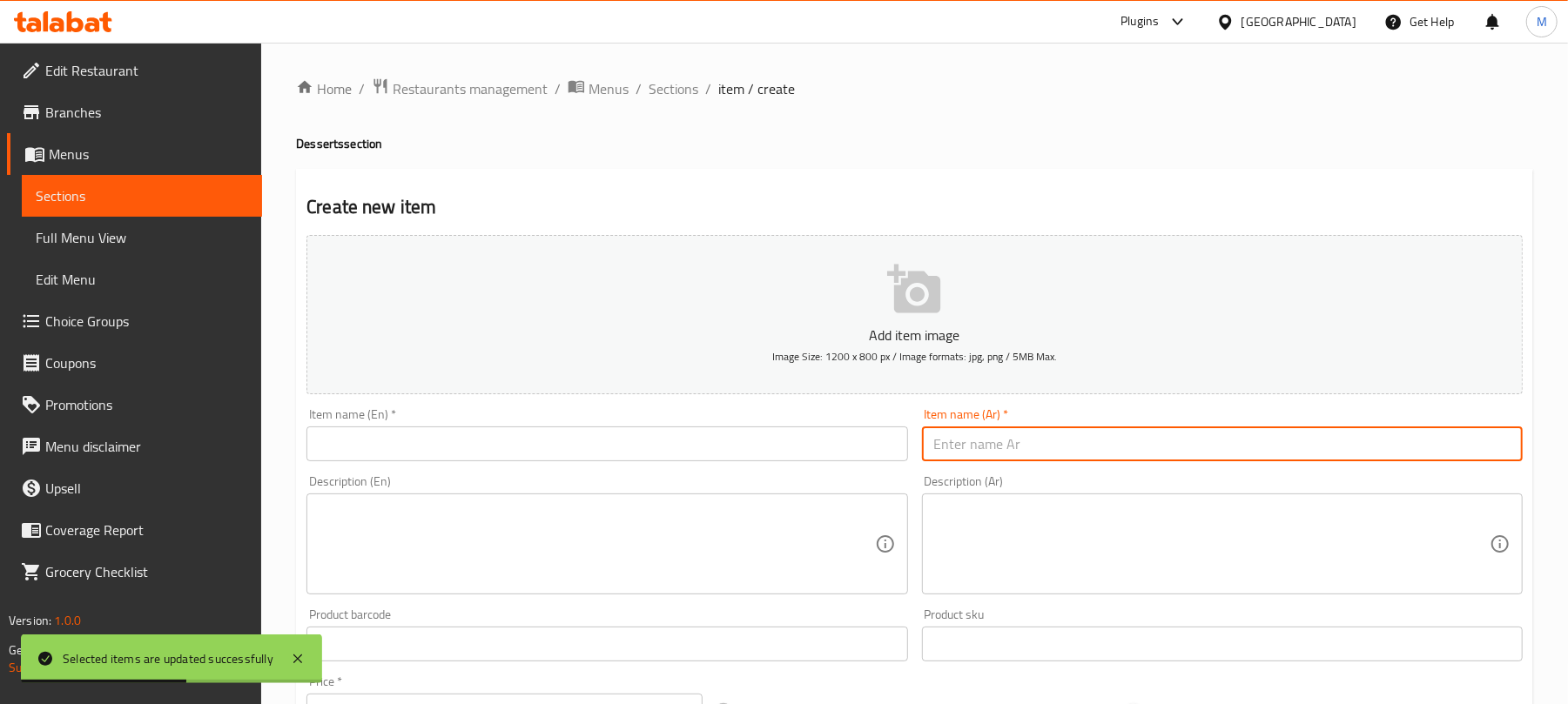
click at [1062, 450] on input "text" at bounding box center [1222, 444] width 600 height 35
paste input "وافل"
type input "وافل"
click at [580, 444] on input "text" at bounding box center [606, 444] width 600 height 35
paste input "Waffle"
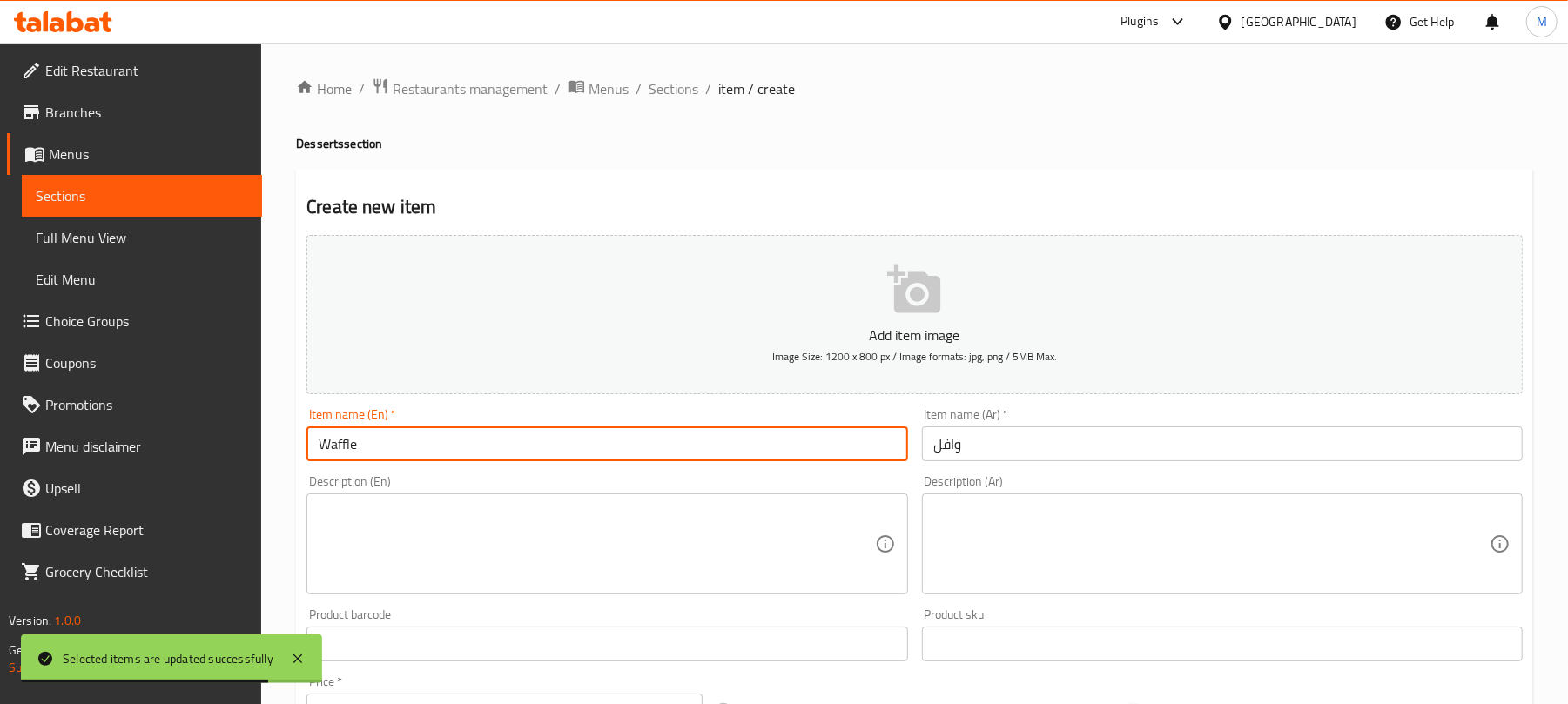
type input "Waffle"
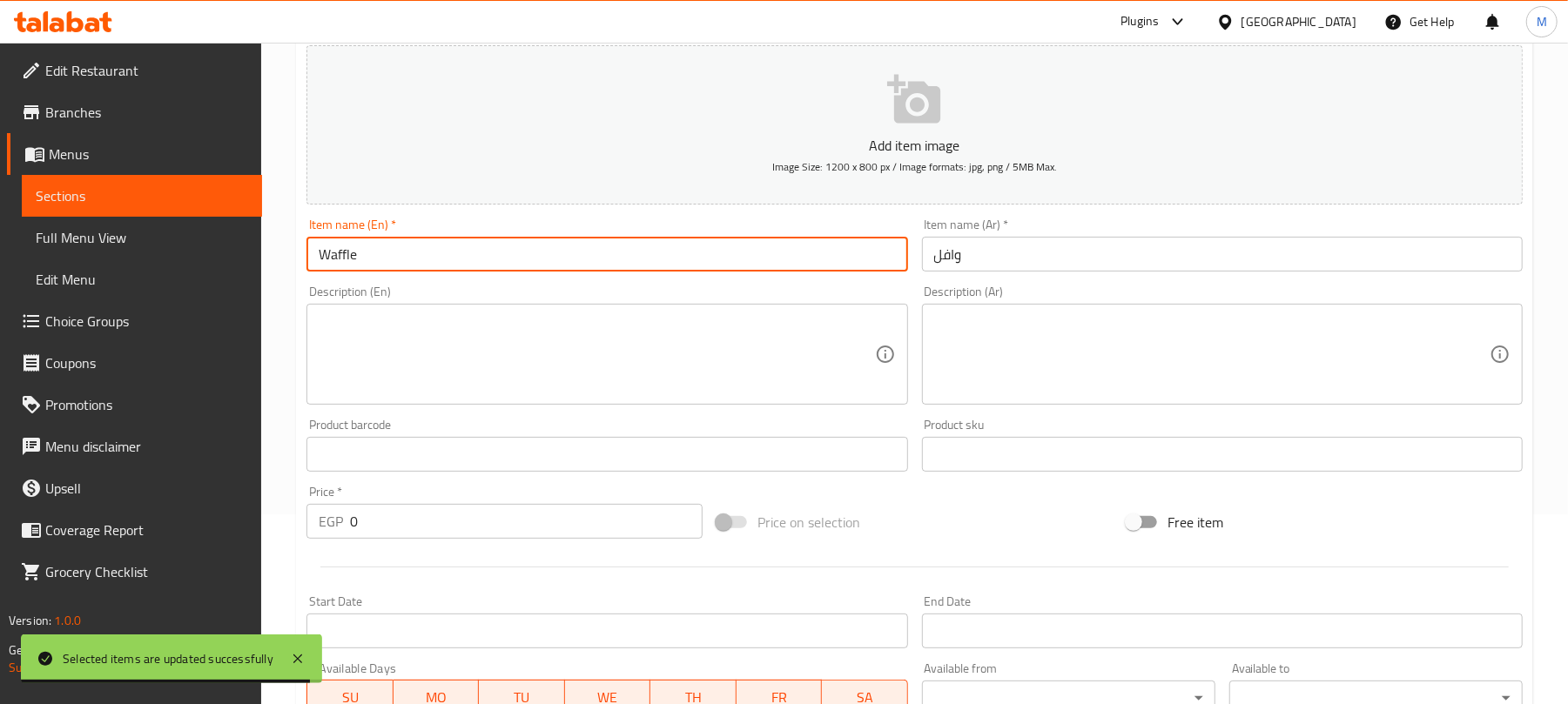
scroll to position [231, 0]
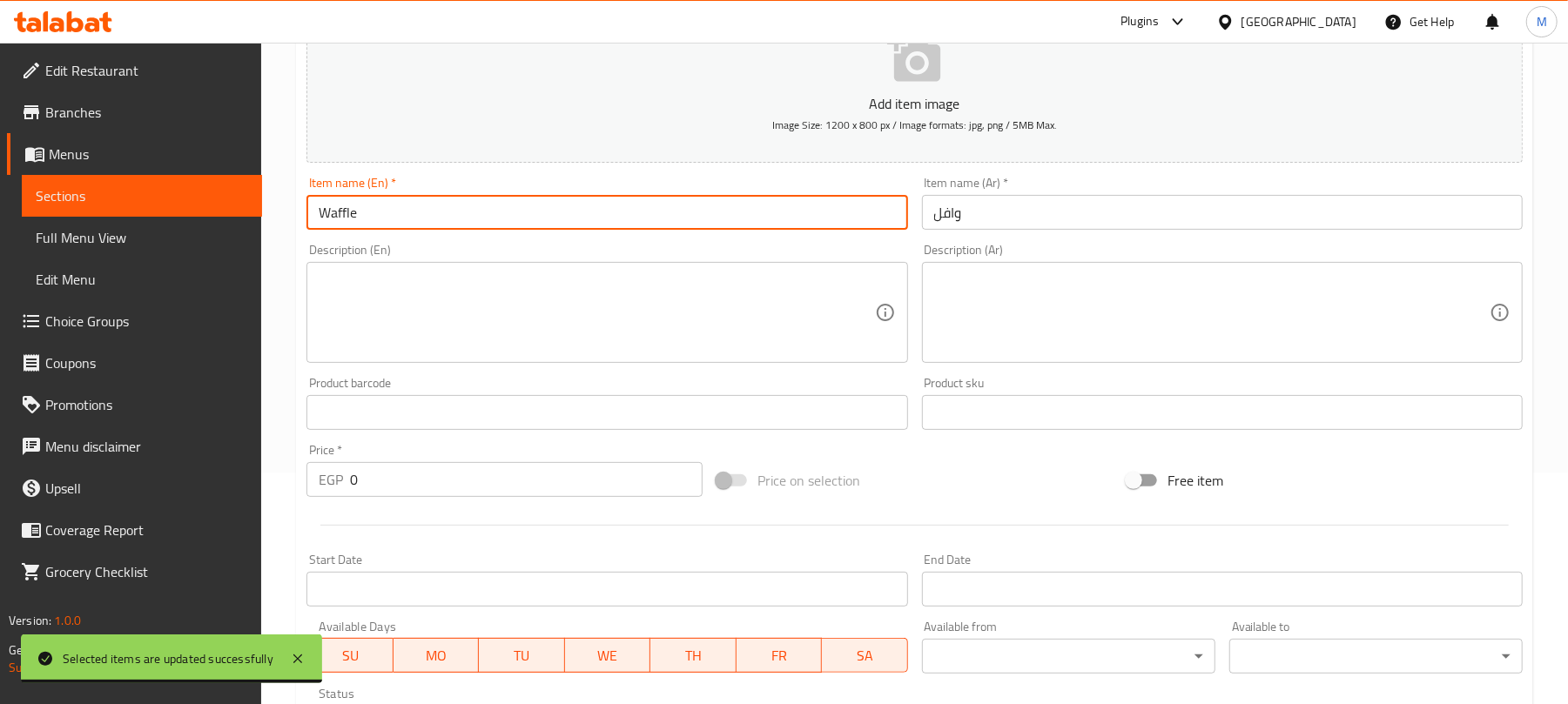
click at [529, 480] on input "0" at bounding box center [525, 480] width 352 height 35
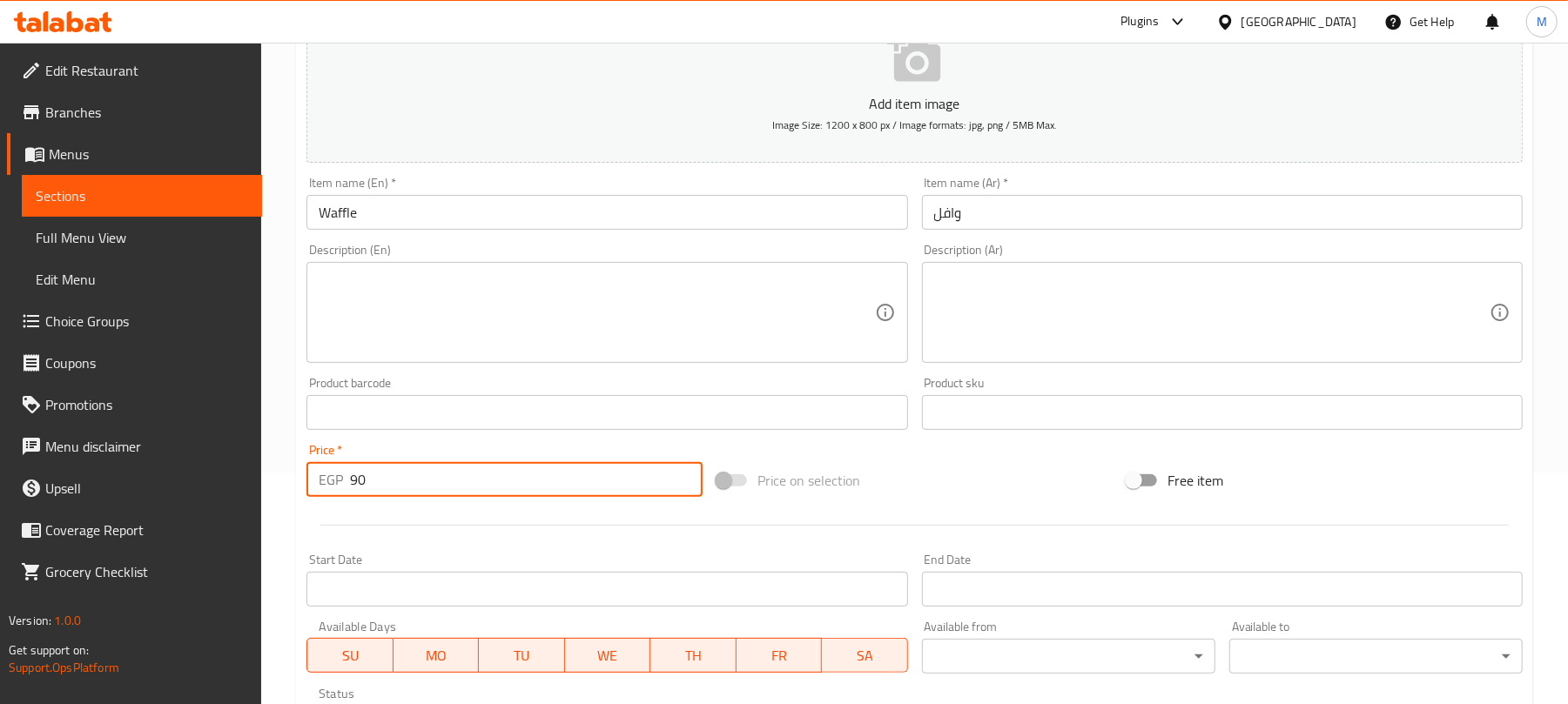
type input "90"
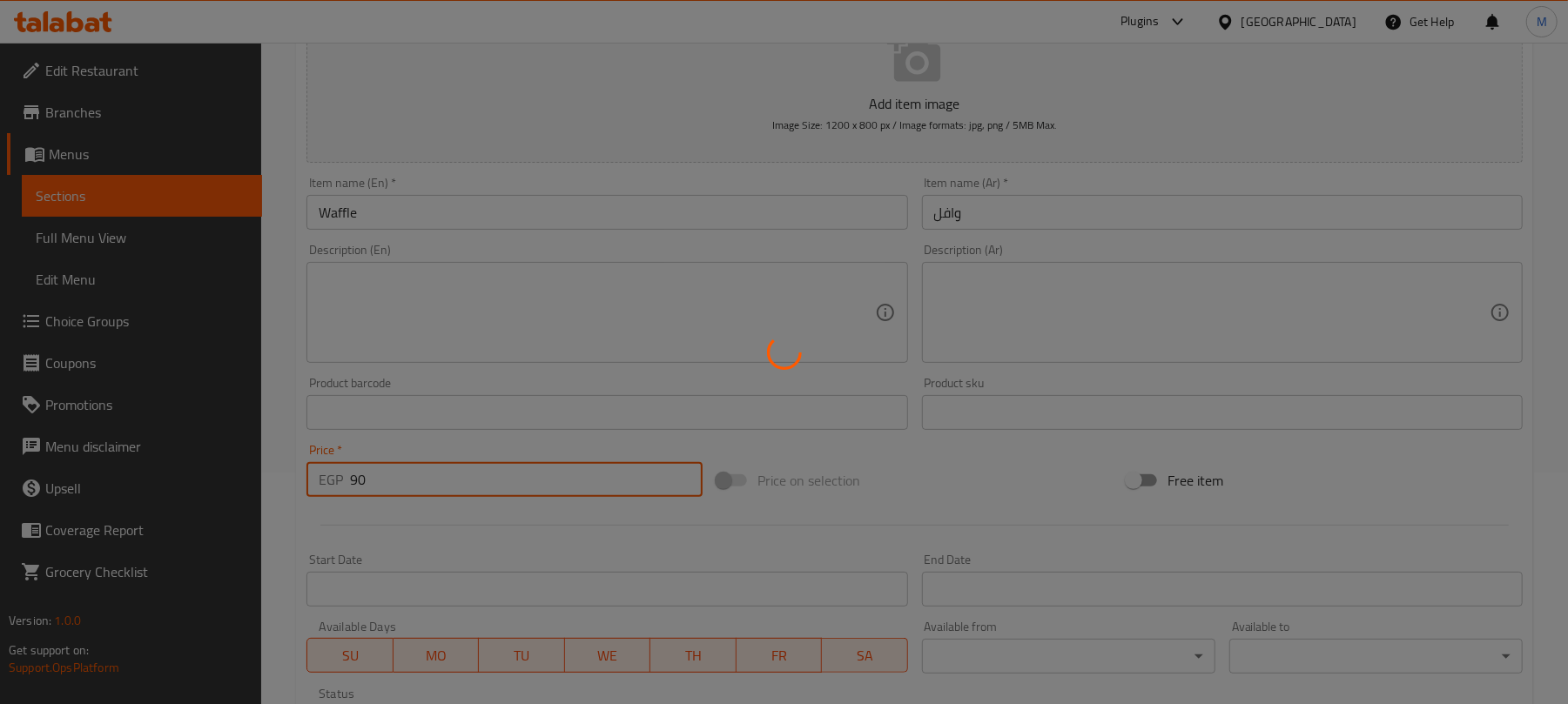
type input "0"
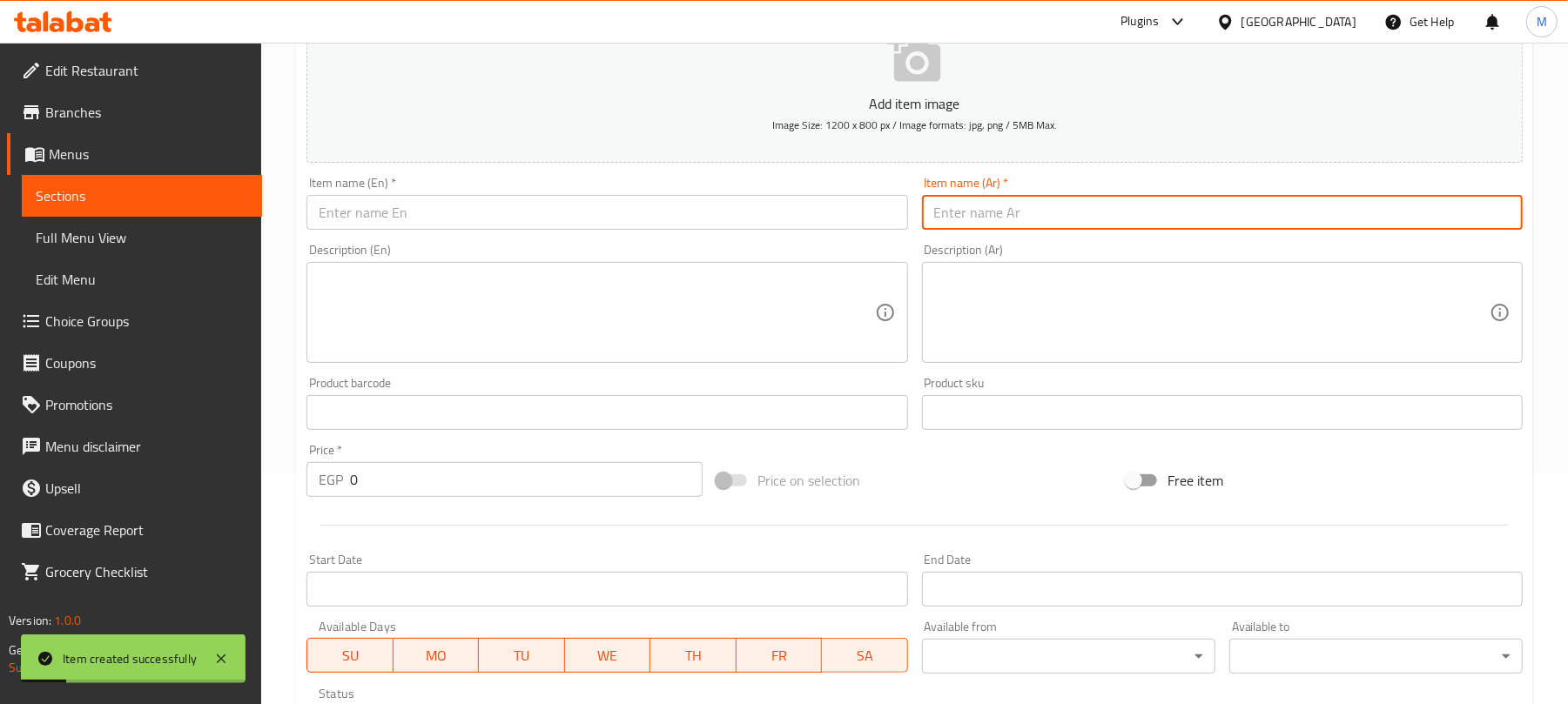
click at [963, 209] on input "text" at bounding box center [1222, 213] width 600 height 35
paste input "فريسكا"
type input "فريسكا"
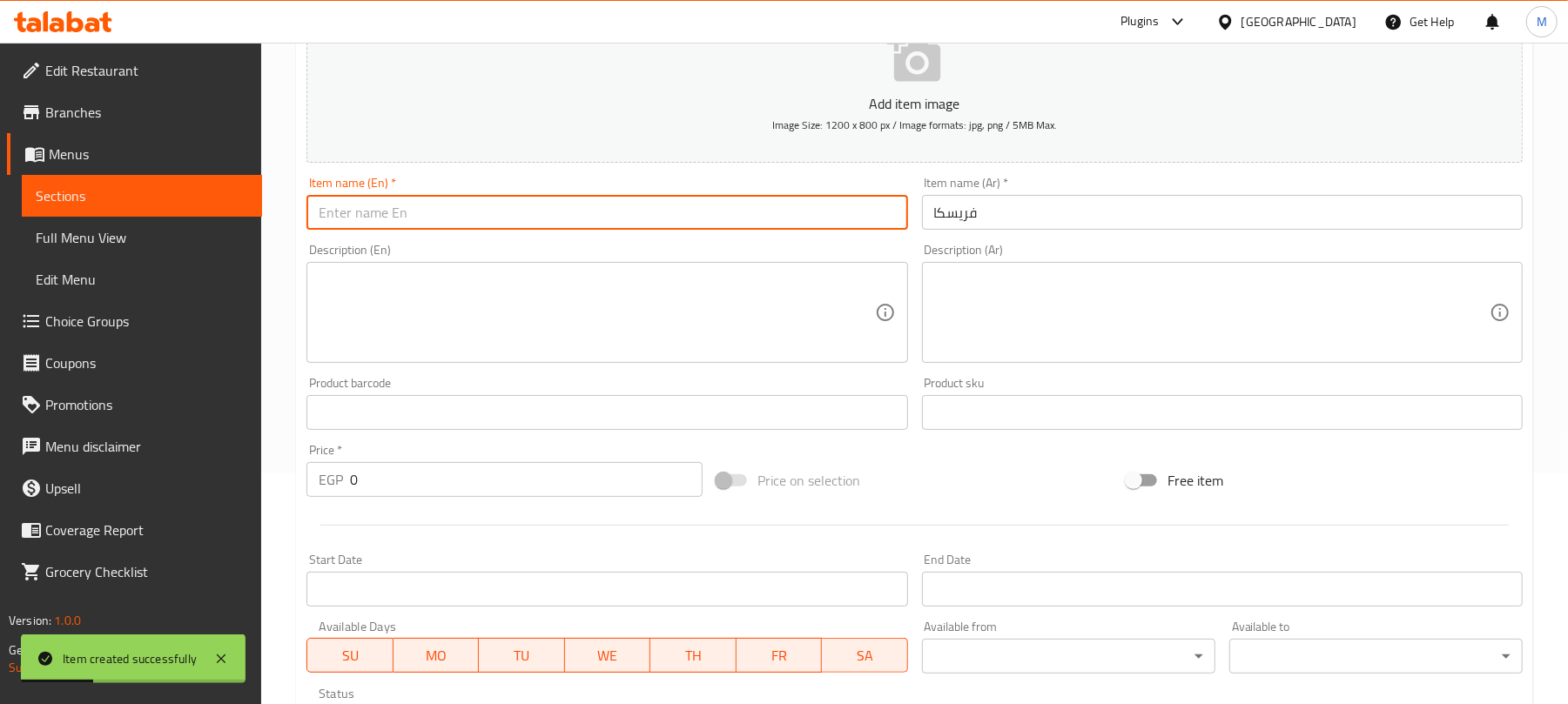
drag, startPoint x: 636, startPoint y: 219, endPoint x: 564, endPoint y: 123, distance: 120.0
click at [636, 219] on input "text" at bounding box center [606, 213] width 600 height 35
paste input "Fresca"
type input "Fresca"
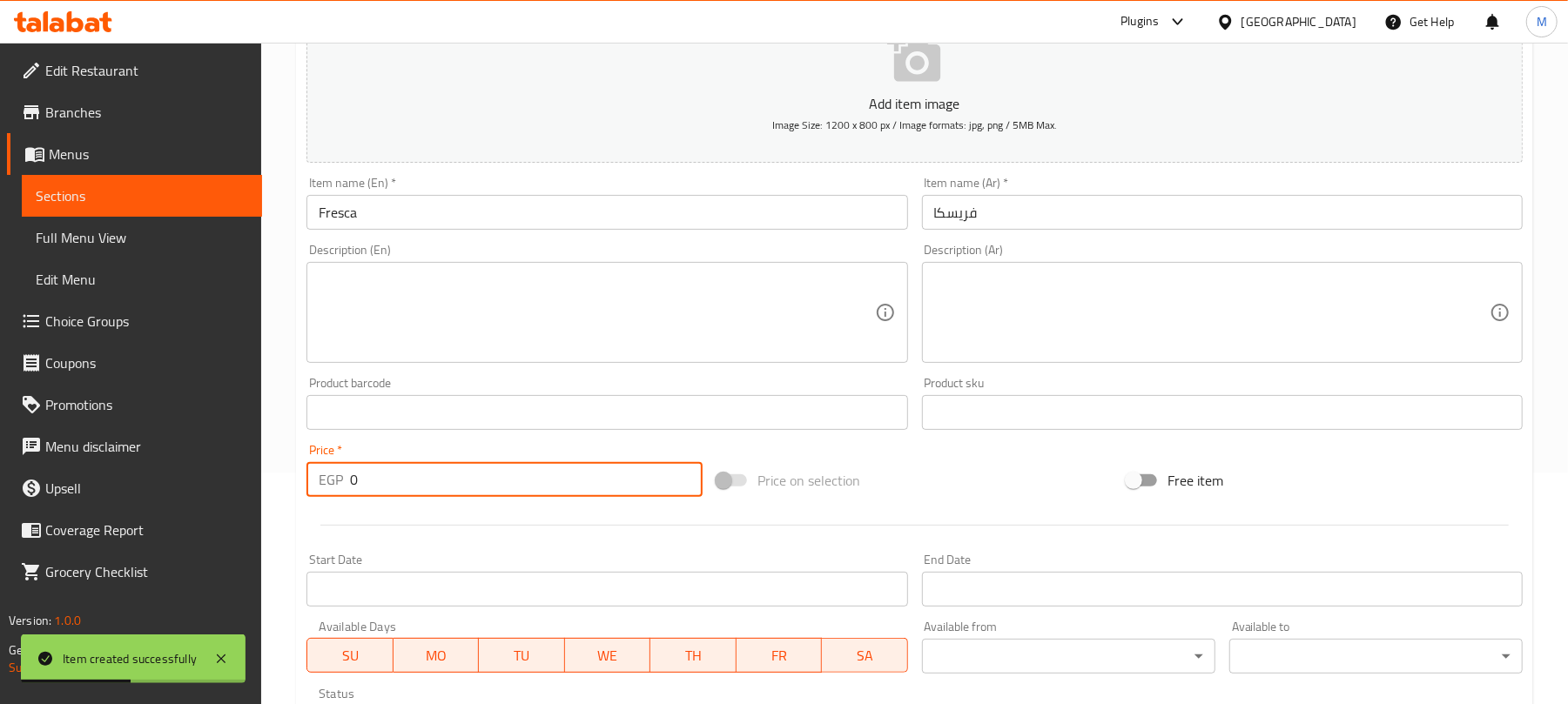
click at [413, 486] on input "0" at bounding box center [525, 480] width 352 height 35
type input "35"
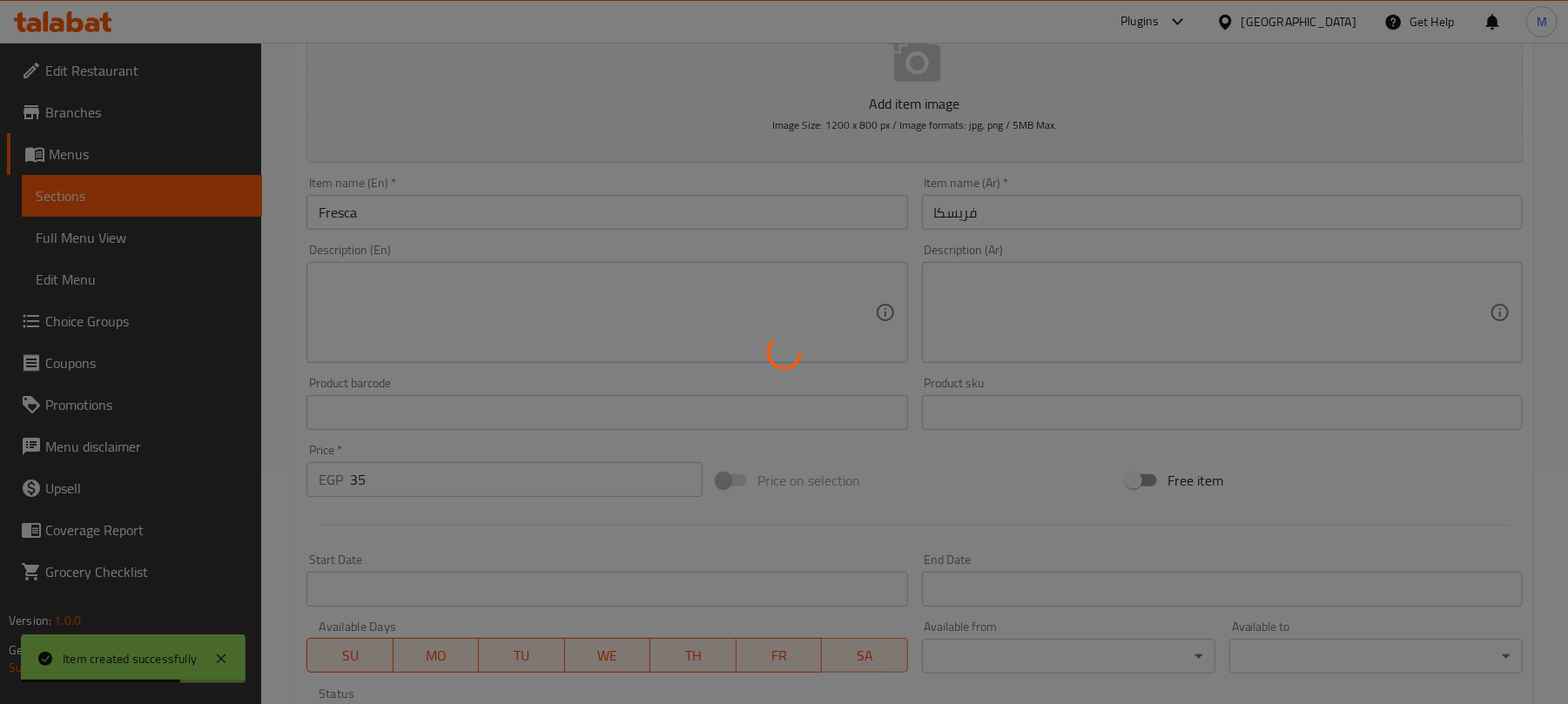
type input "0"
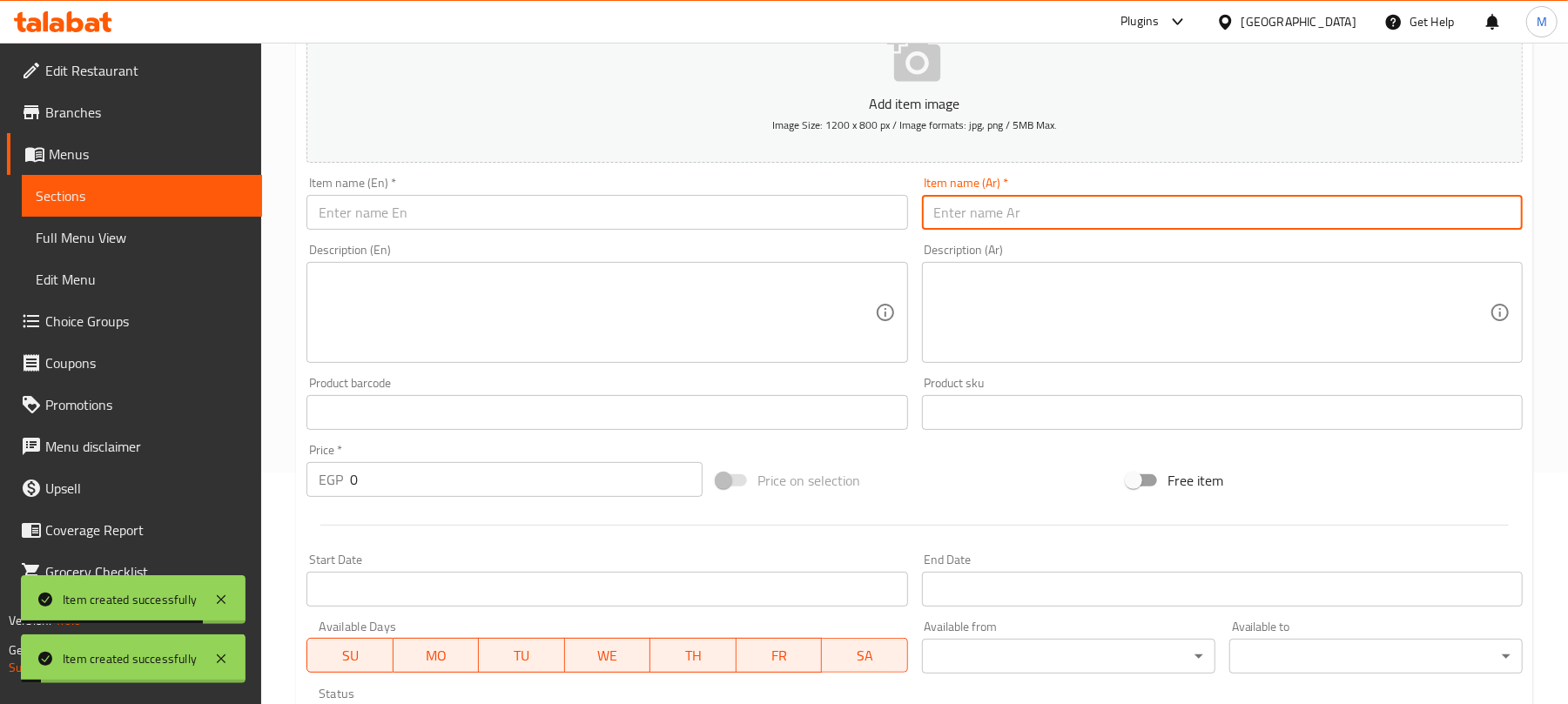
click at [1097, 228] on input "text" at bounding box center [1222, 213] width 600 height 35
paste input "تشوروز"
type input "تشوروز"
click at [569, 216] on input "text" at bounding box center [606, 213] width 600 height 35
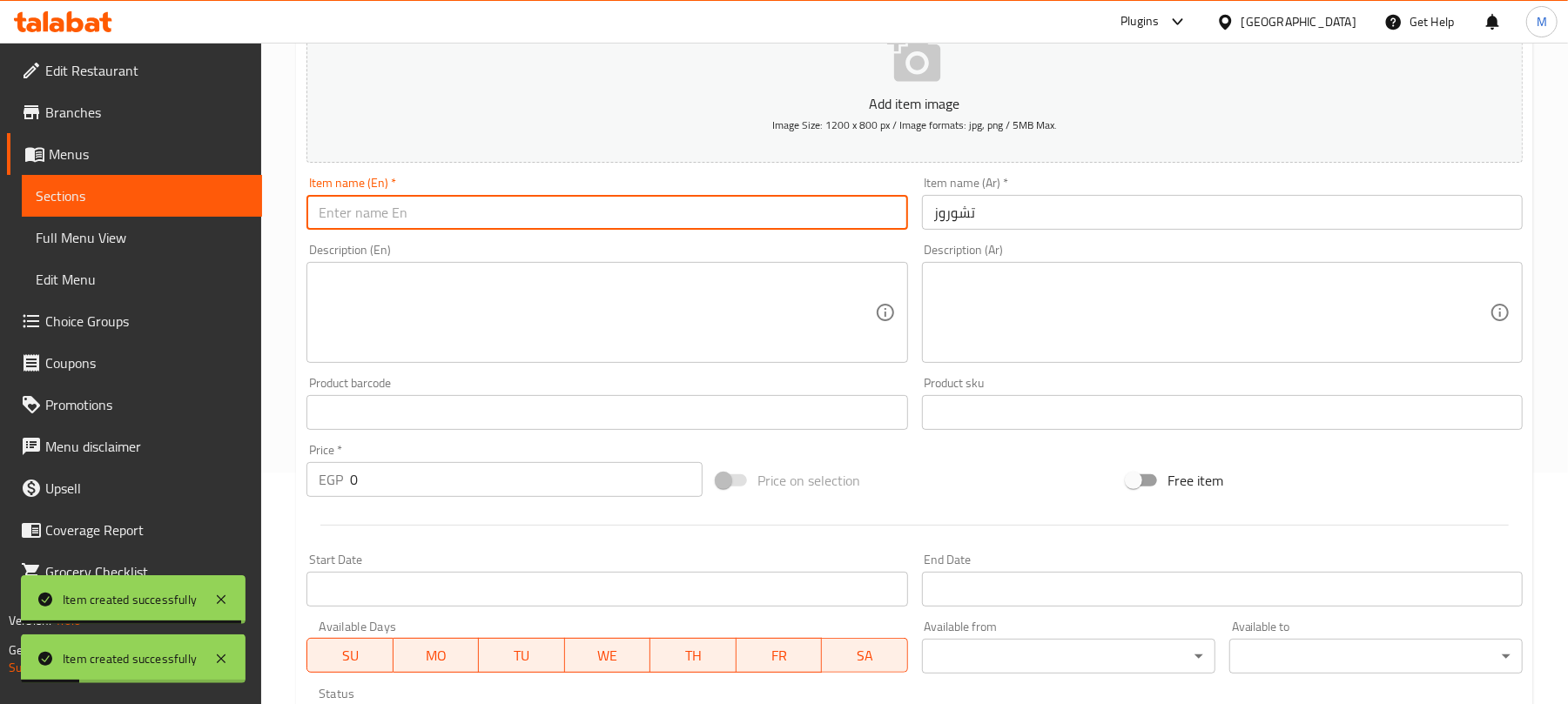
paste input "Churros"
type input "Churros"
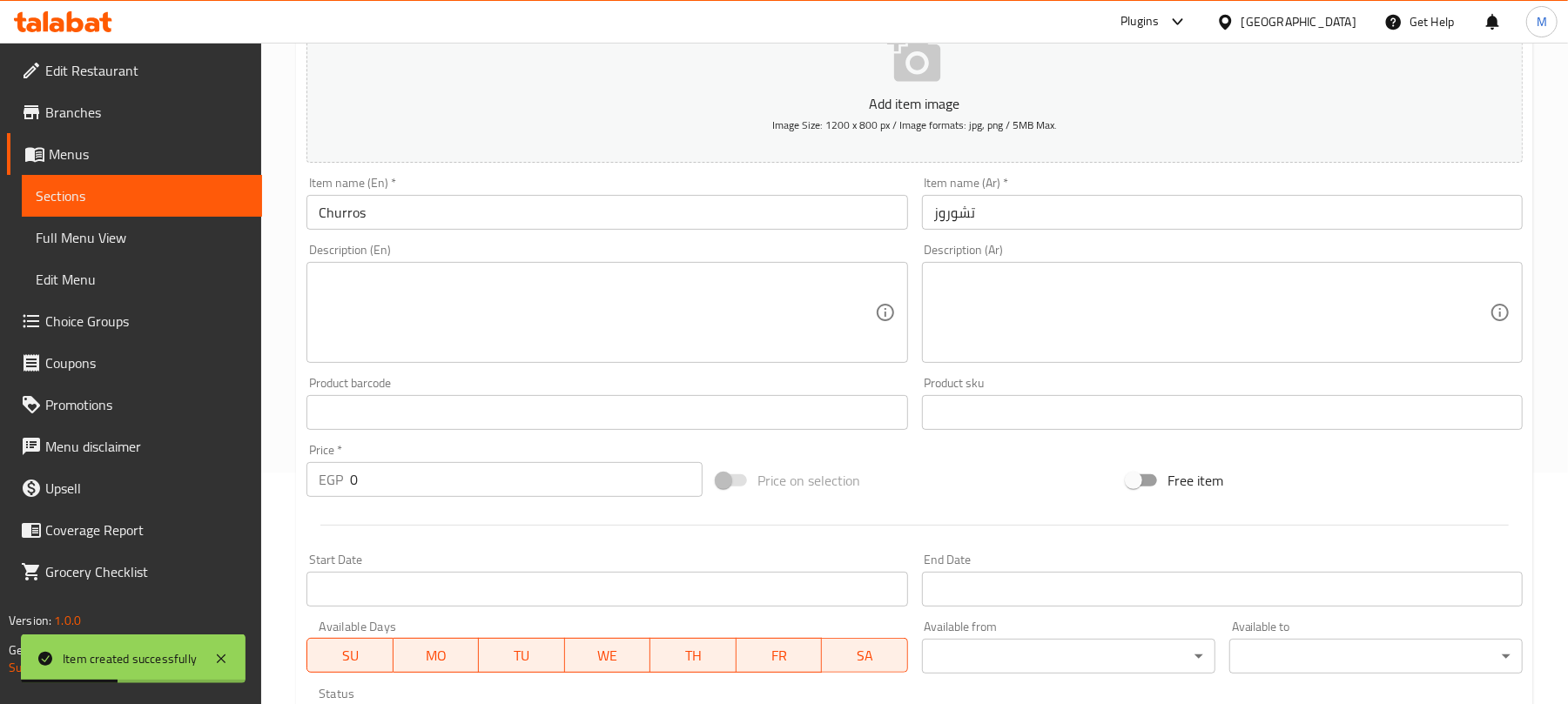
click at [507, 501] on div "Price   * EGP 0 Price *" at bounding box center [504, 470] width 410 height 67
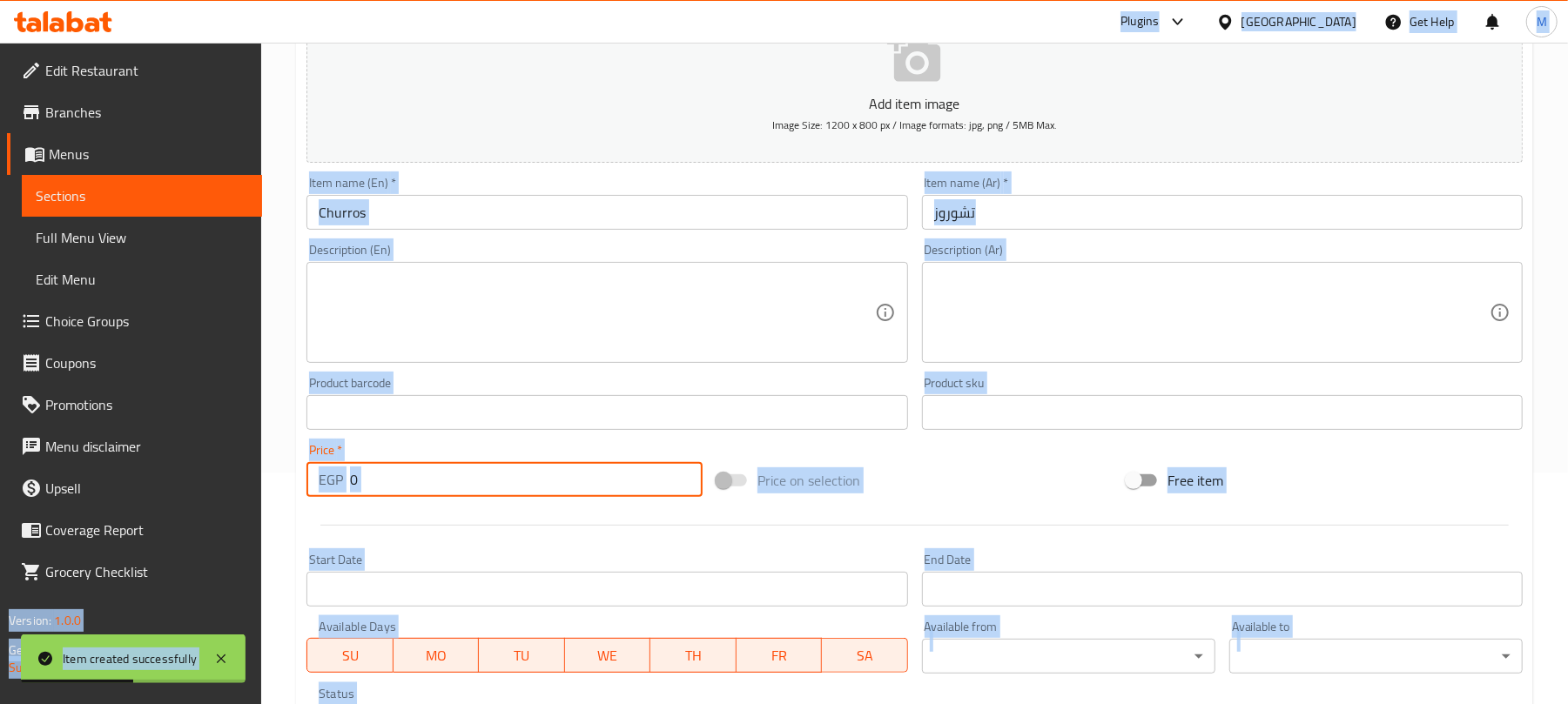
click at [517, 488] on input "0" at bounding box center [525, 480] width 352 height 35
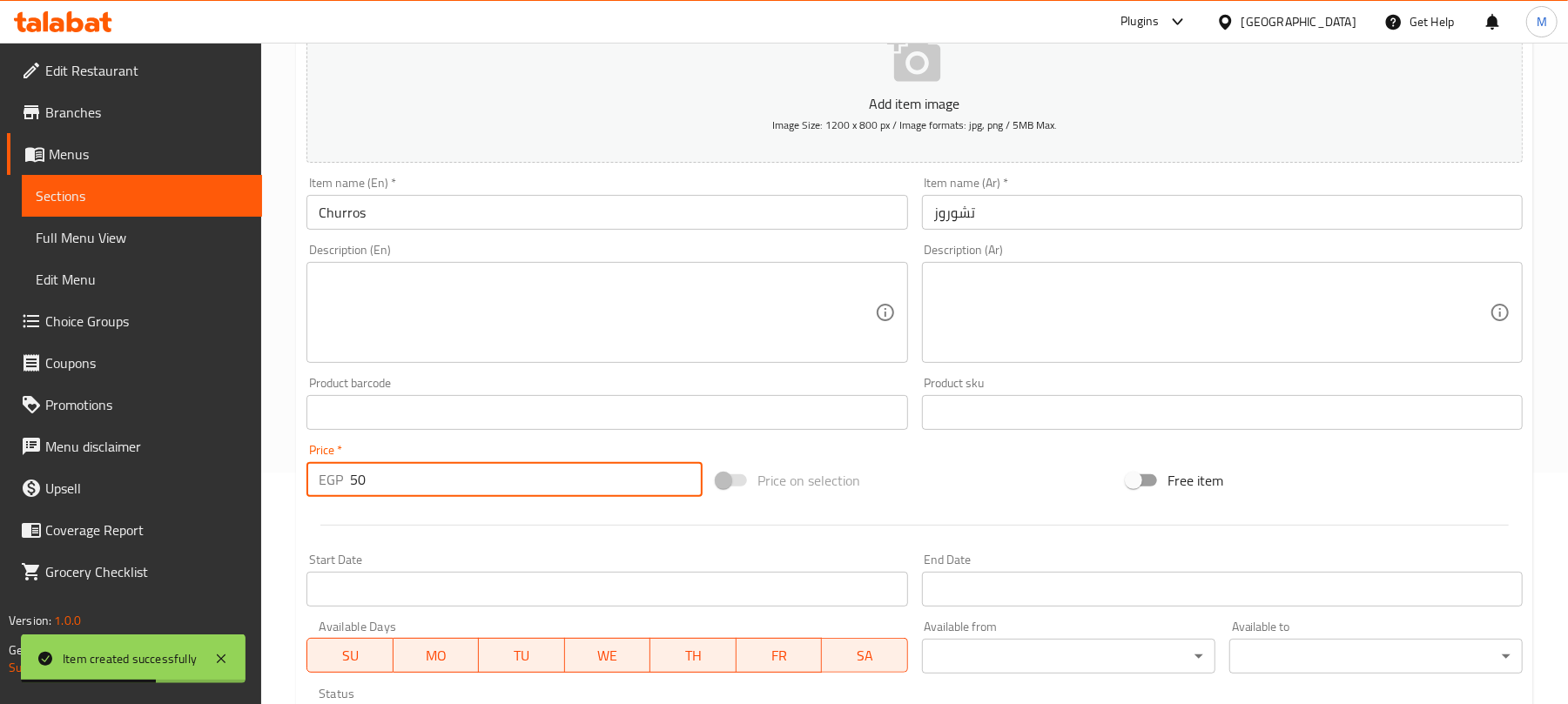
type input "50"
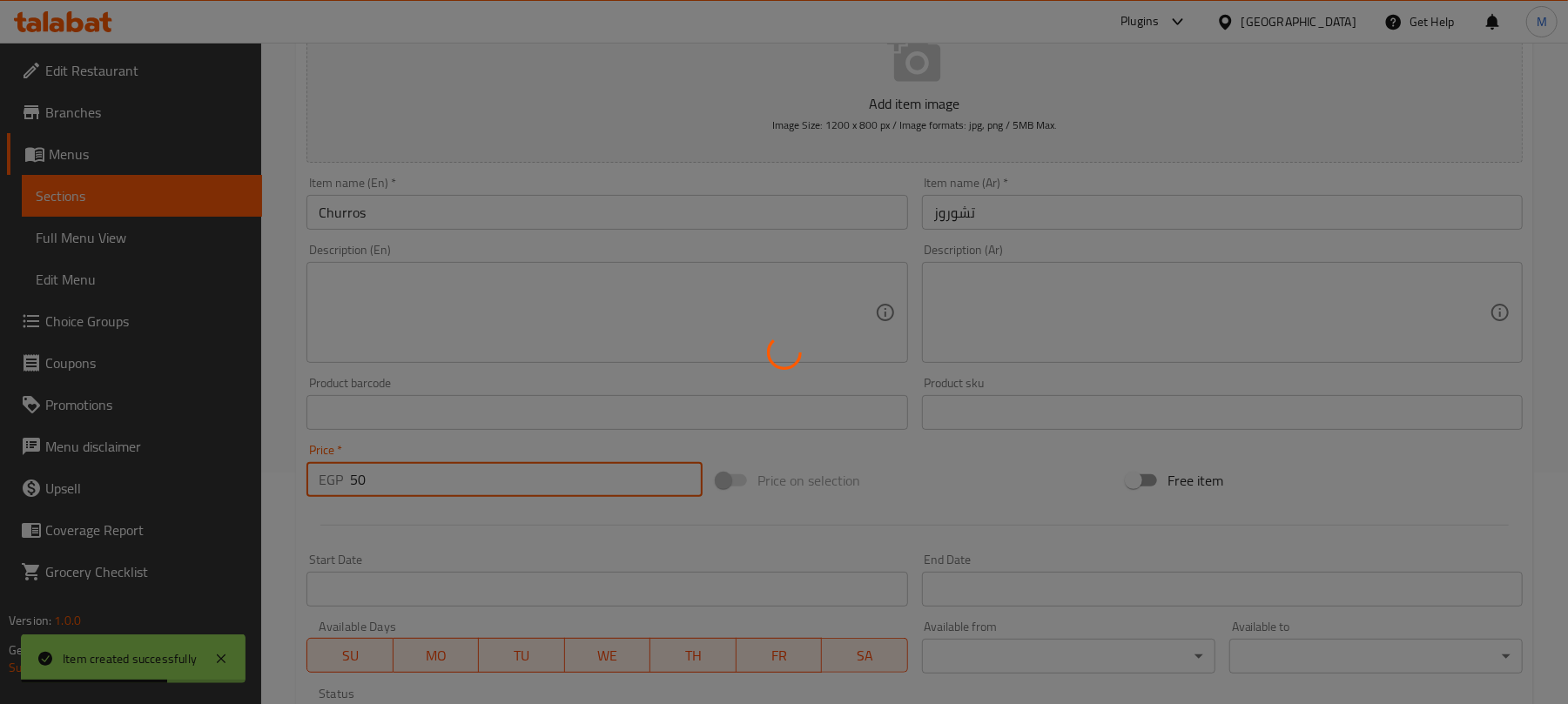
type input "0"
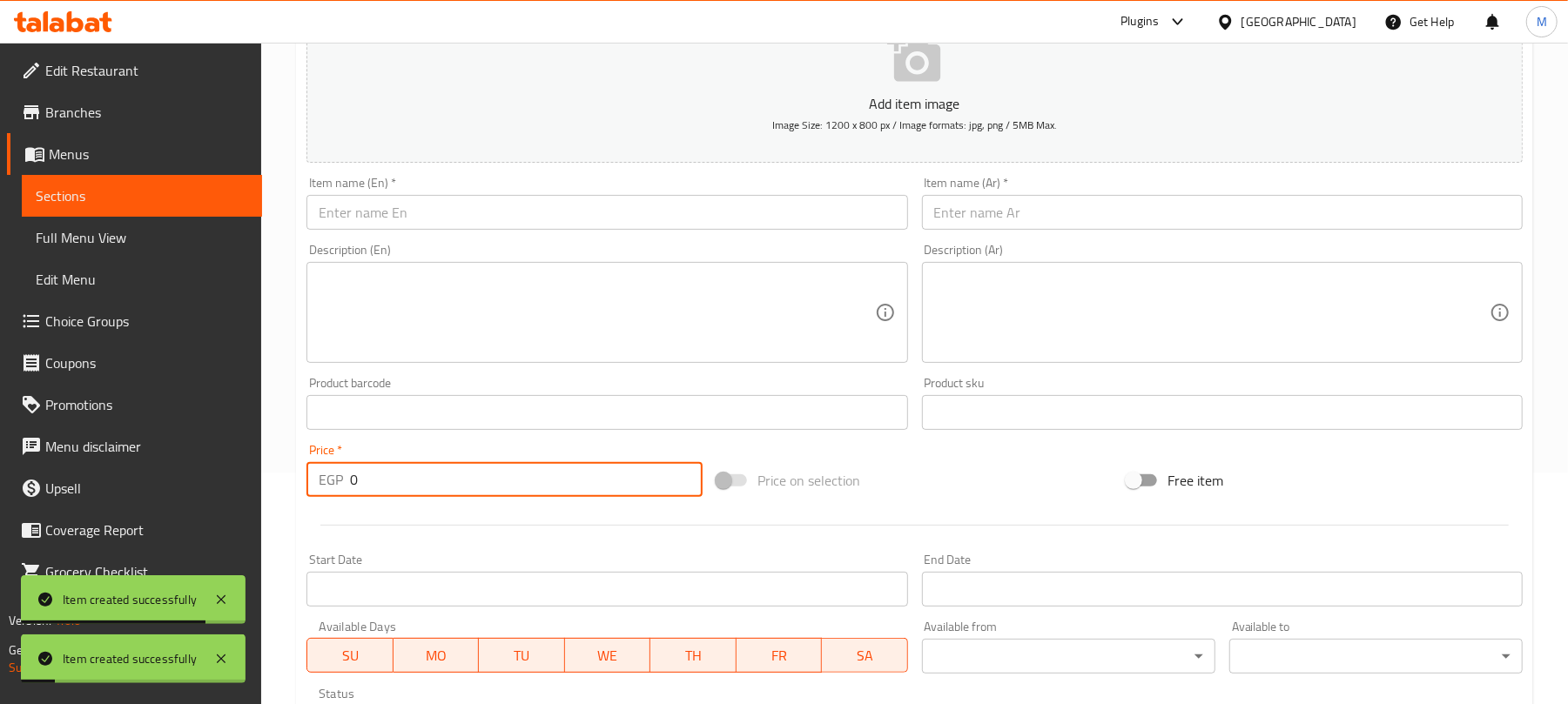
drag, startPoint x: 979, startPoint y: 209, endPoint x: 1018, endPoint y: 167, distance: 57.3
click at [979, 209] on input "text" at bounding box center [1222, 213] width 600 height 35
paste input "كريم كراميل موز"
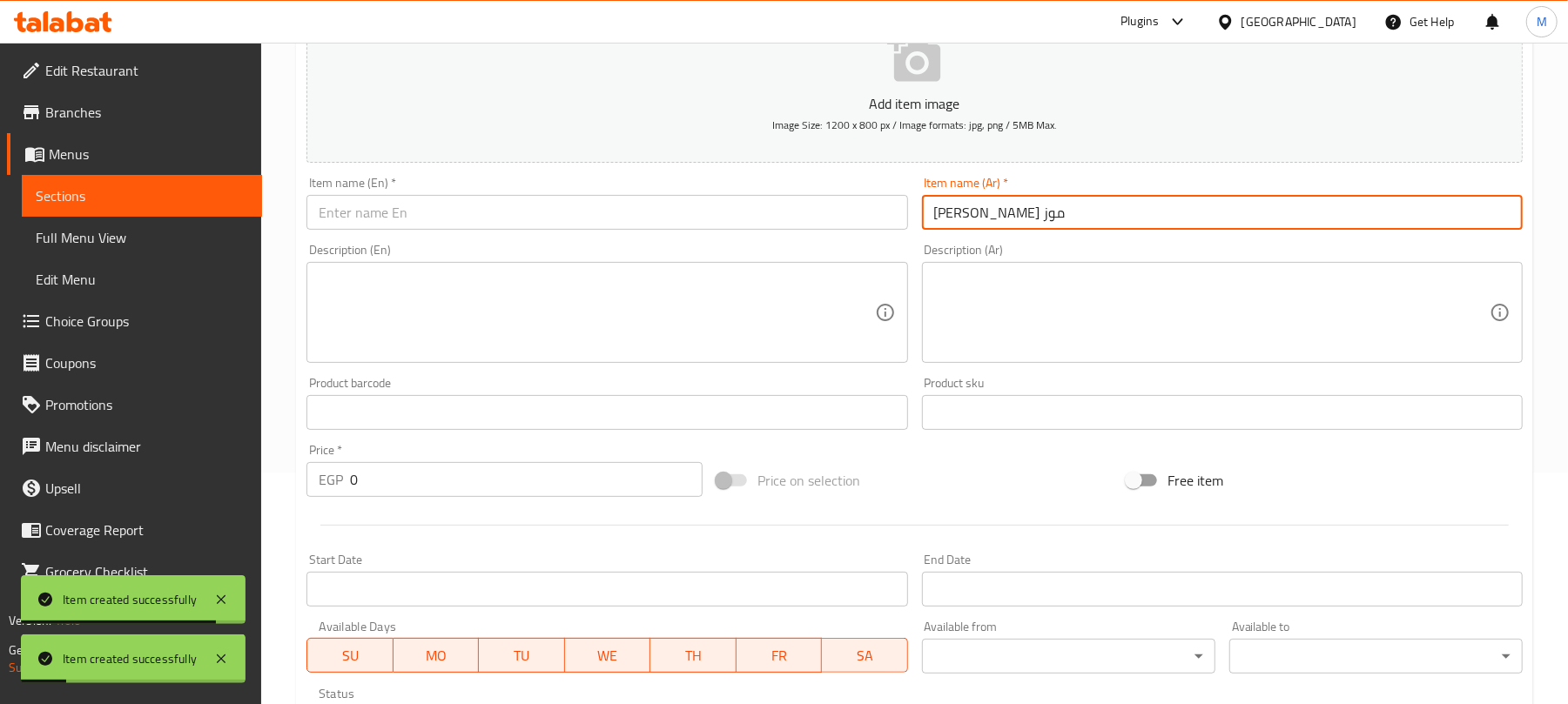
type input "كريم كراميل موز"
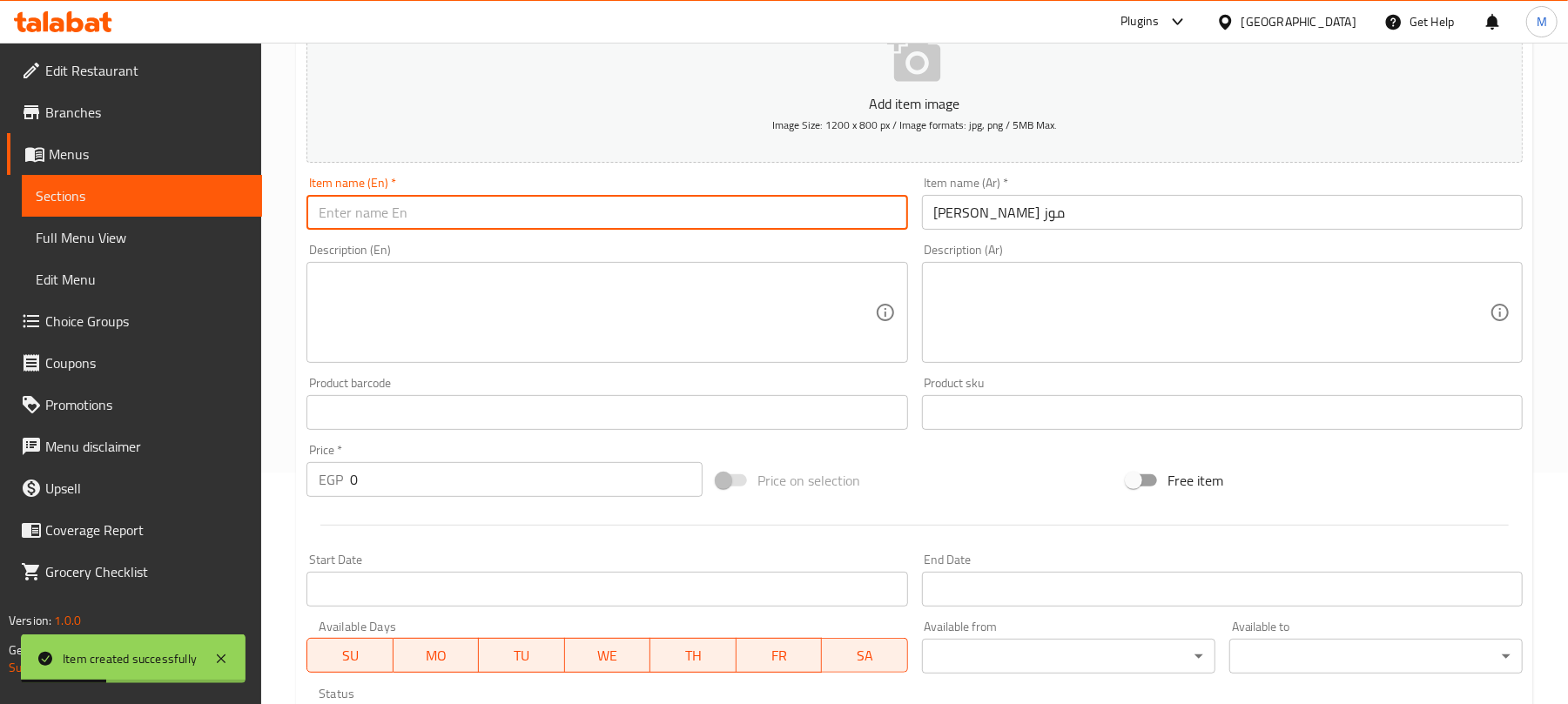
click at [450, 214] on input "text" at bounding box center [606, 213] width 600 height 35
paste input "Banana Caramel Cream"
click at [432, 214] on input "Banana Caramel Cream" at bounding box center [606, 213] width 600 height 35
paste input "Caramel"
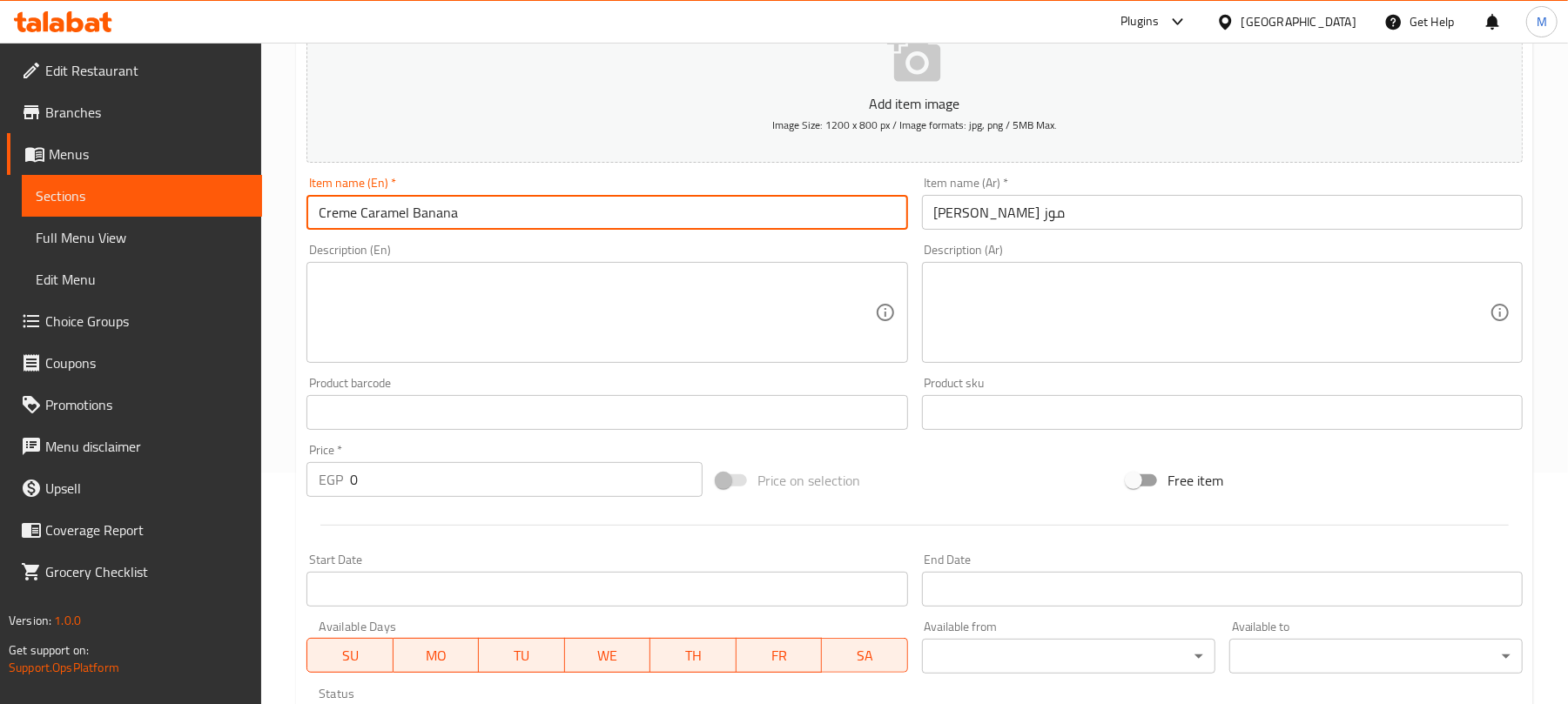
click at [331, 209] on input "Creme Caramel Banana" at bounding box center [606, 213] width 600 height 35
paste input "crème"
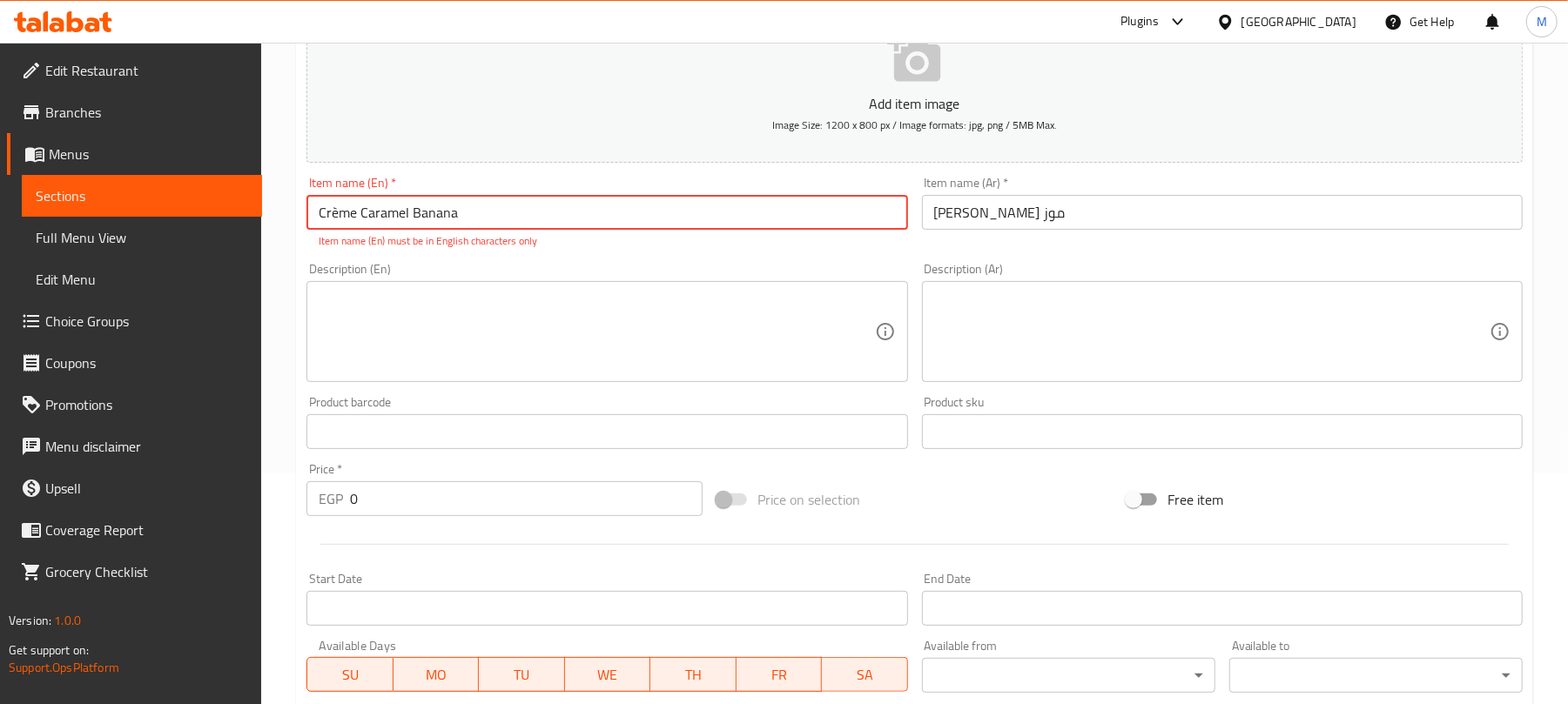
type input "Creme Caramel Banana"
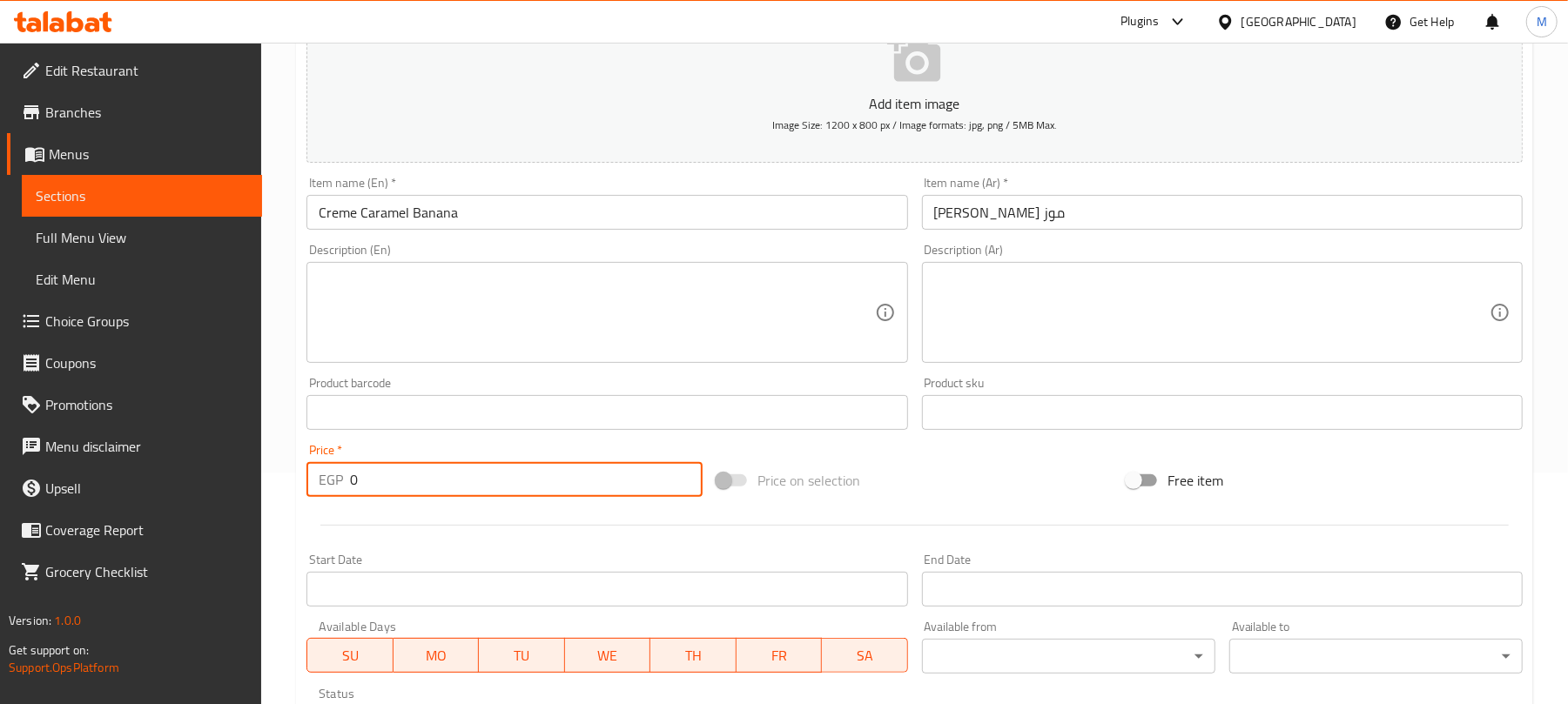
click at [576, 495] on input "0" at bounding box center [525, 480] width 352 height 35
type input "35"
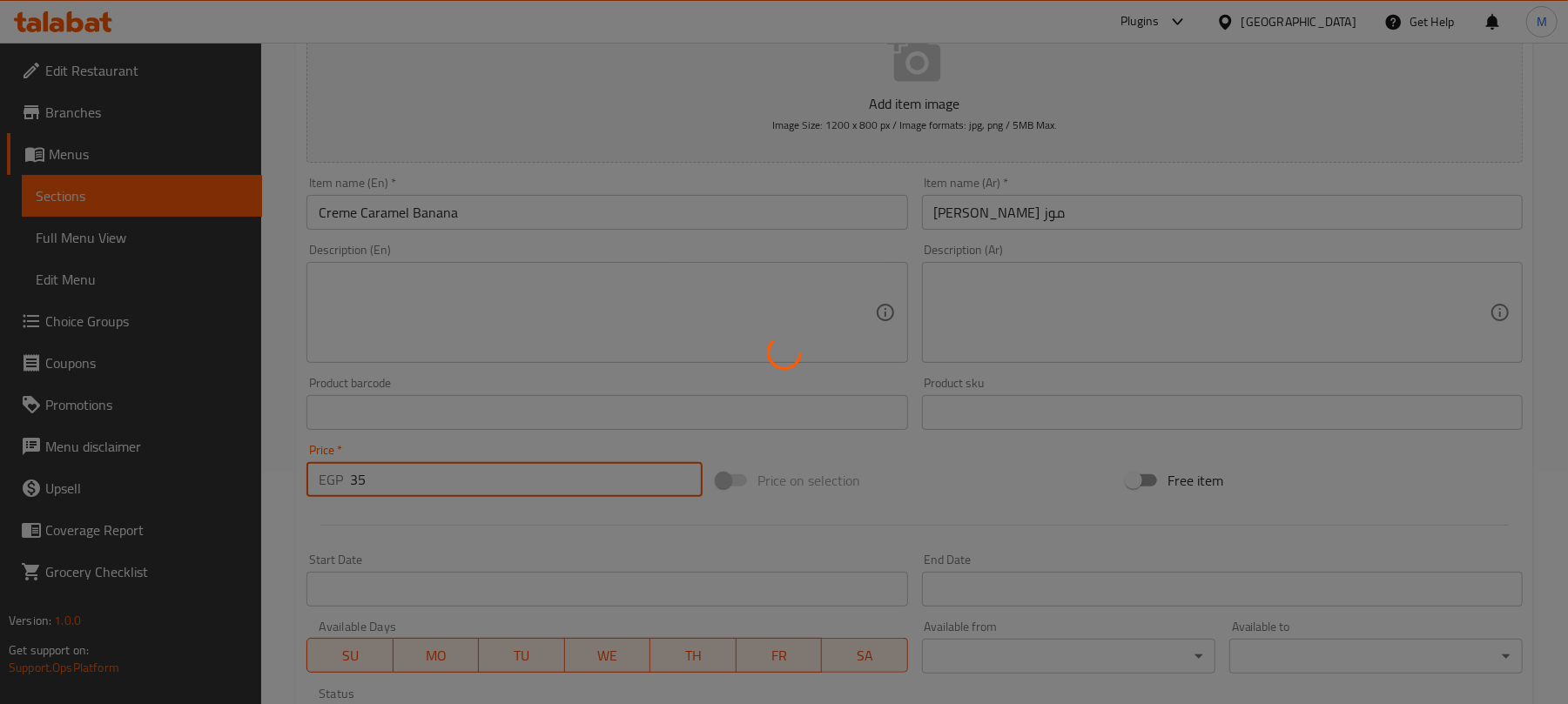
type input "0"
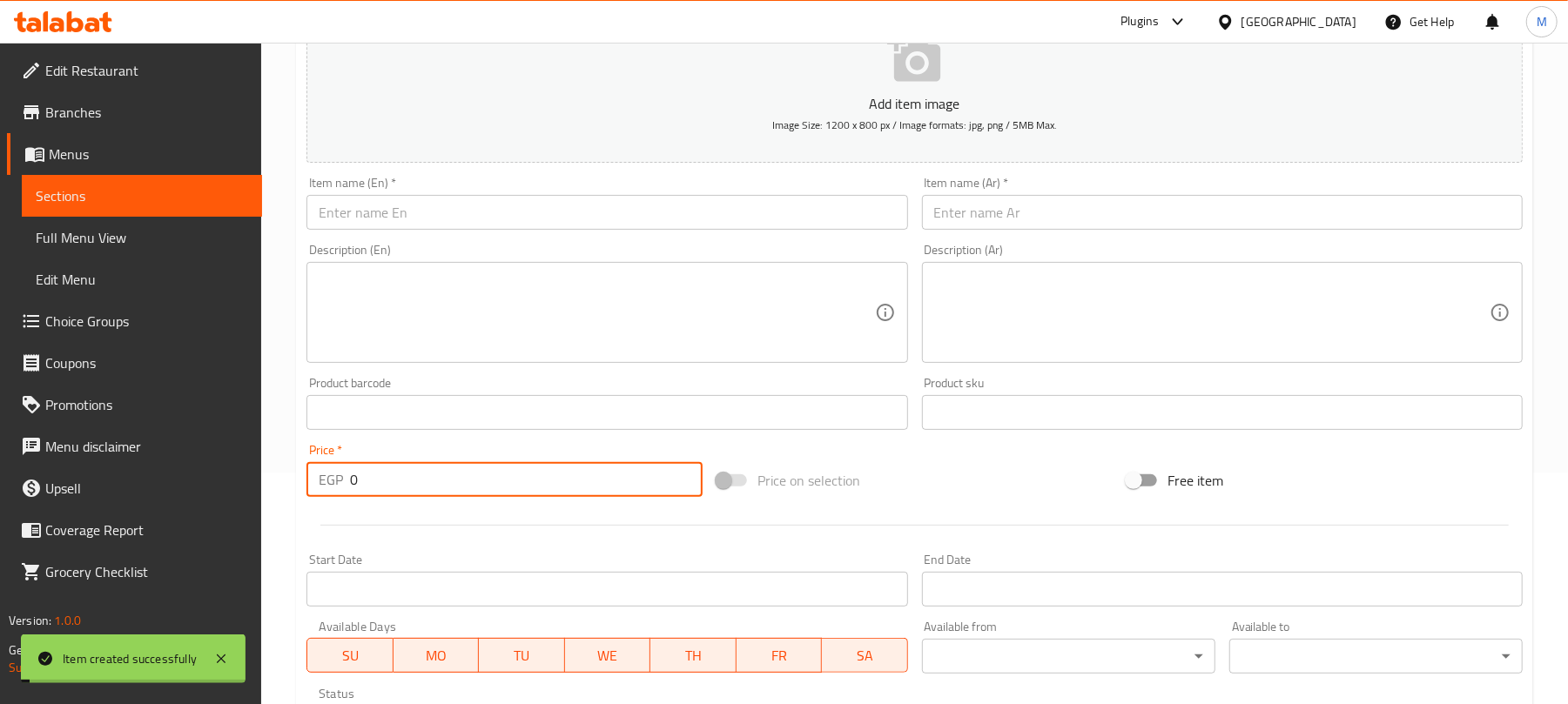
click at [1102, 228] on input "text" at bounding box center [1222, 213] width 600 height 35
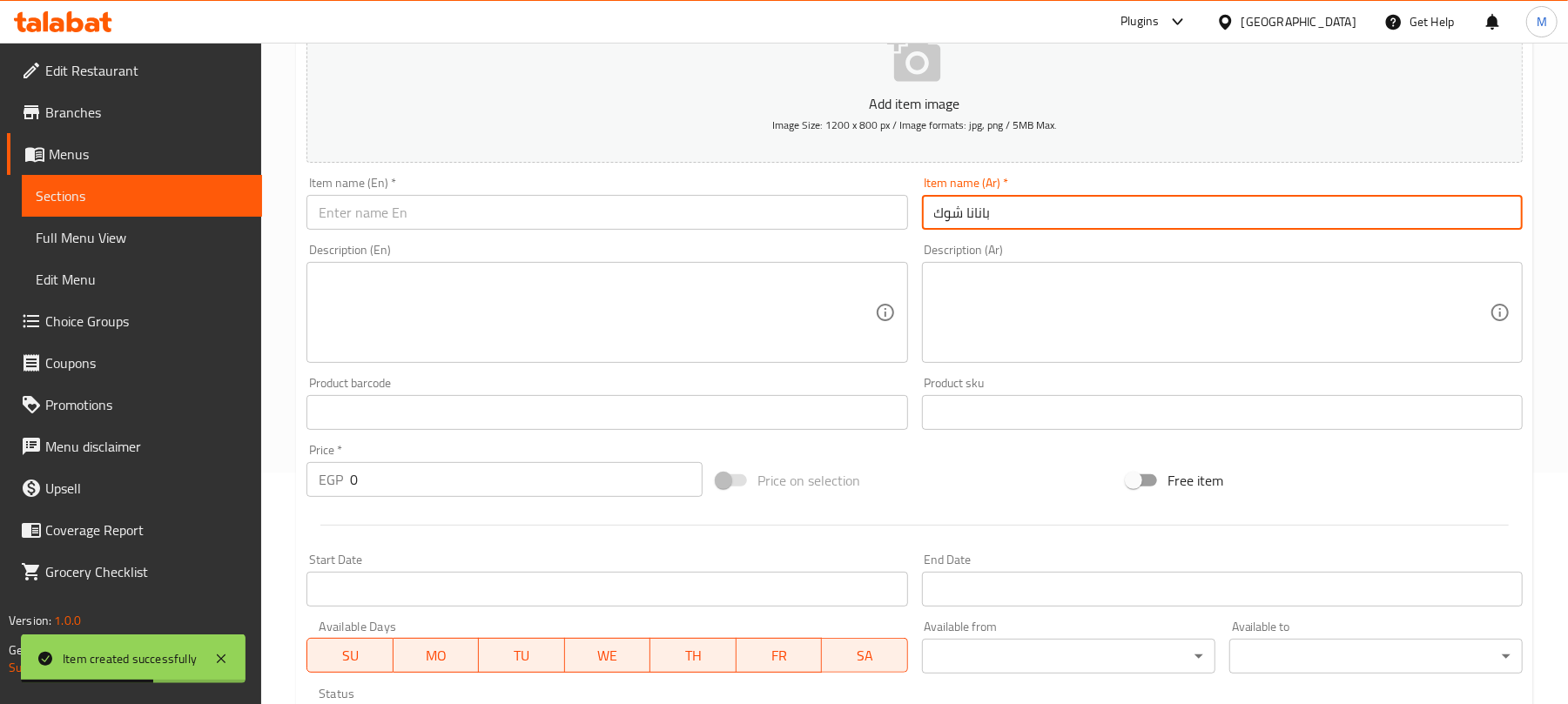
type input "بانانا شوك"
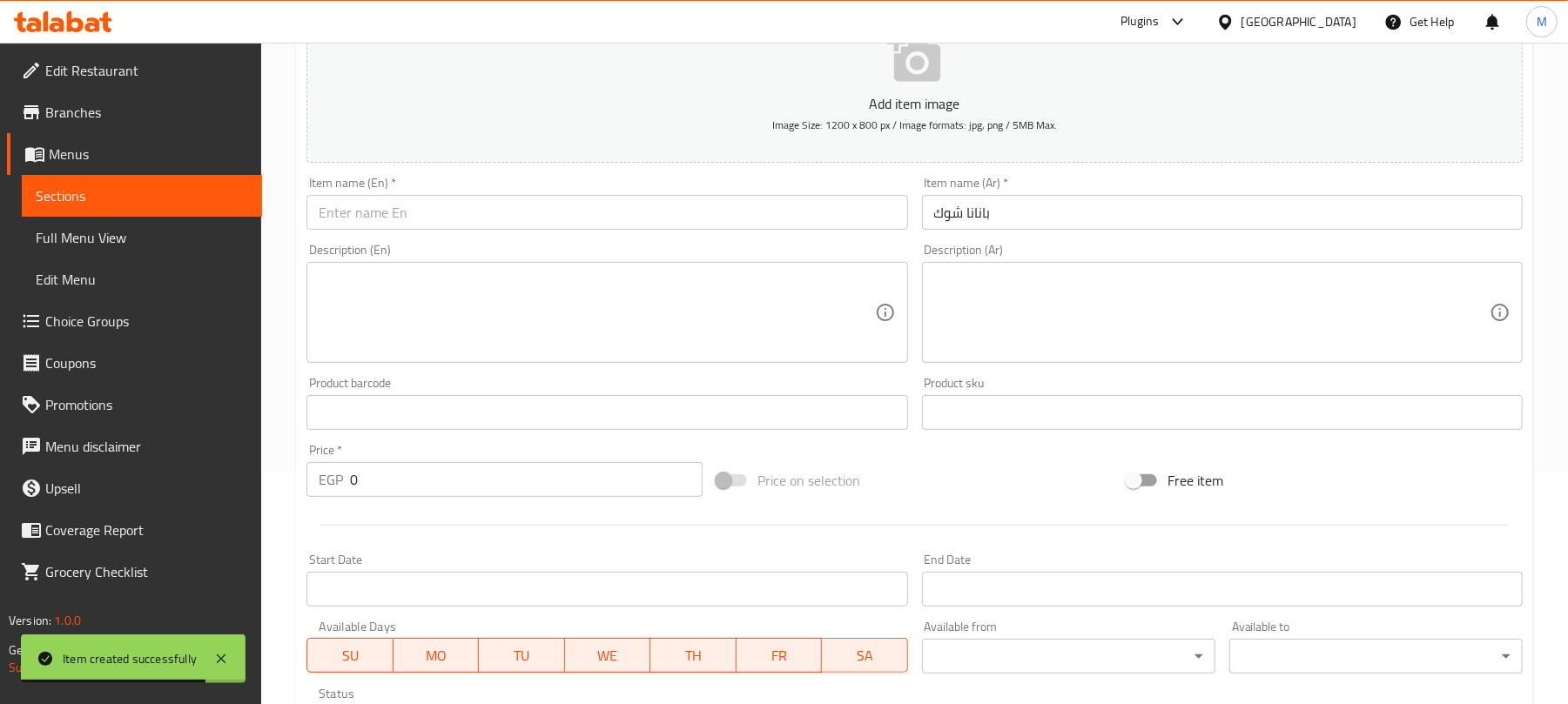
click at [516, 193] on div "Item name (En)   * Item name (En) *" at bounding box center [606, 203] width 600 height 53
drag, startPoint x: 517, startPoint y: 214, endPoint x: 529, endPoint y: 211, distance: 12.4
click at [517, 214] on input "text" at bounding box center [606, 213] width 600 height 35
paste input "Banana choc"
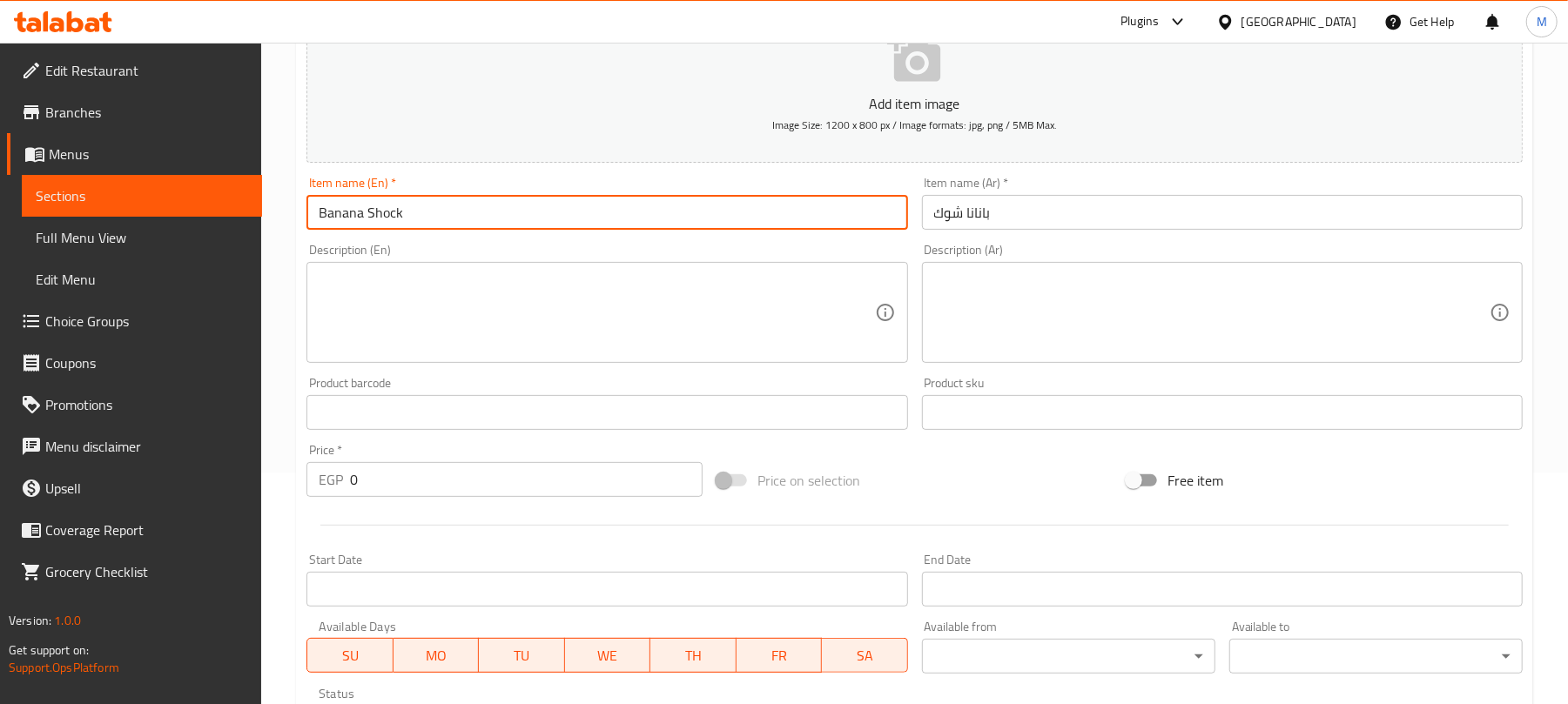
type input "Banana Shock"
click at [524, 497] on input "0" at bounding box center [525, 480] width 352 height 35
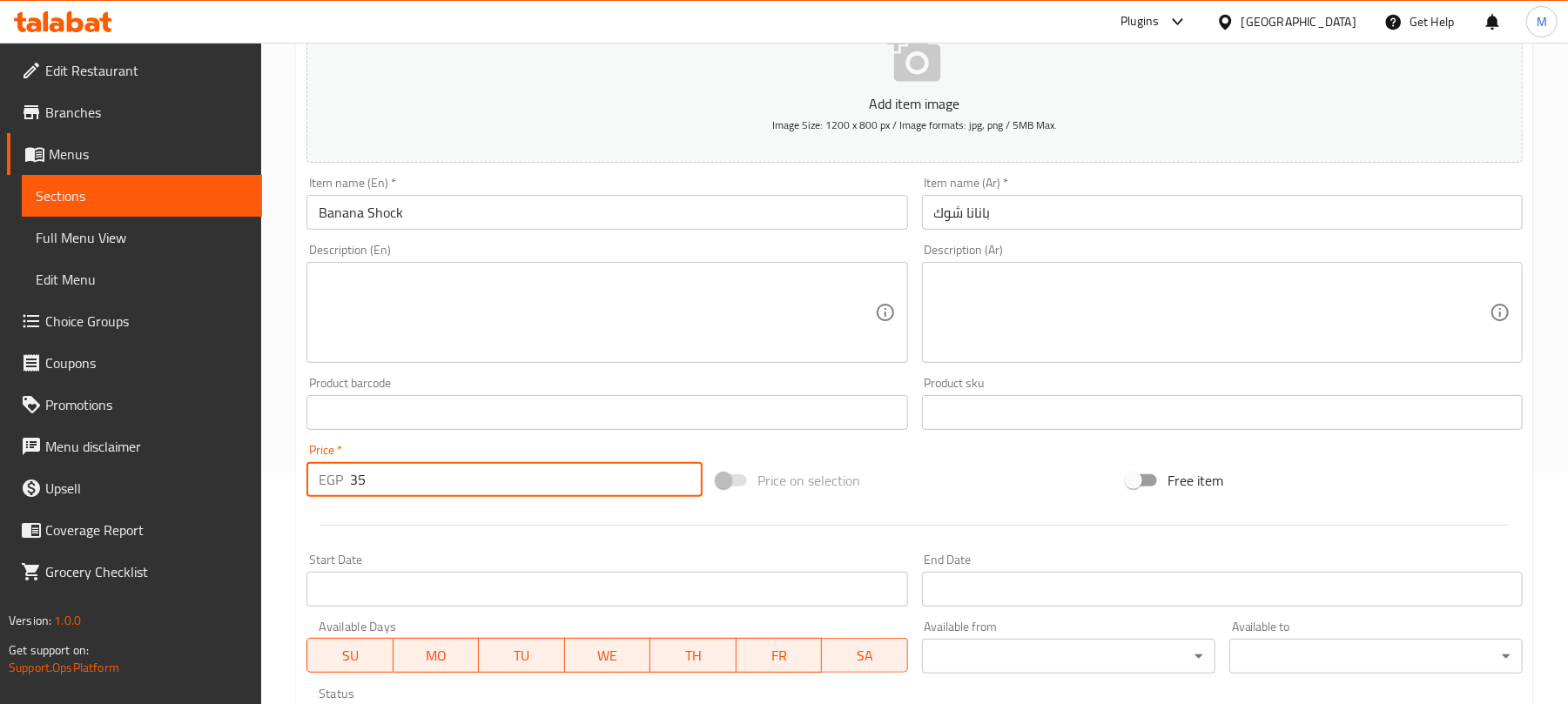
type input "35"
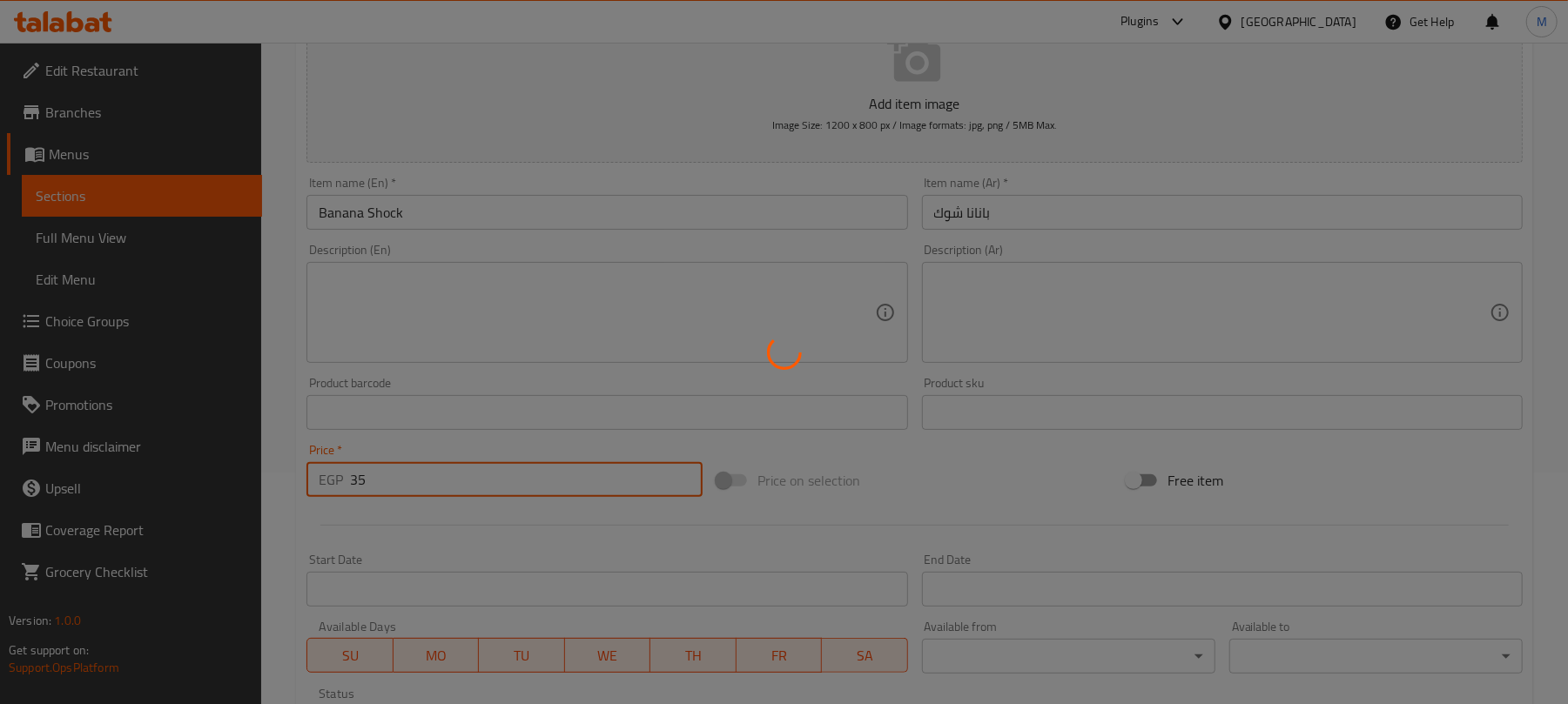
type input "0"
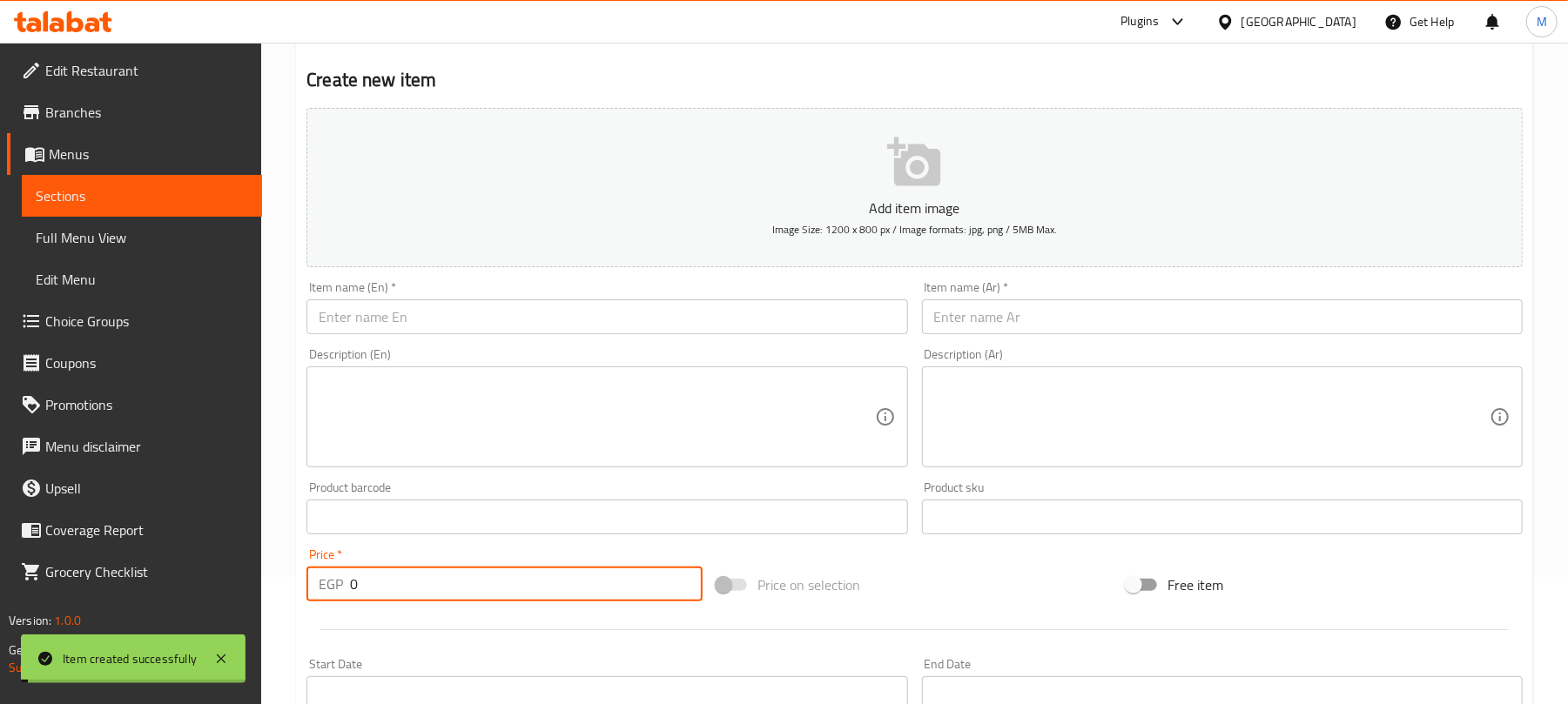
scroll to position [0, 0]
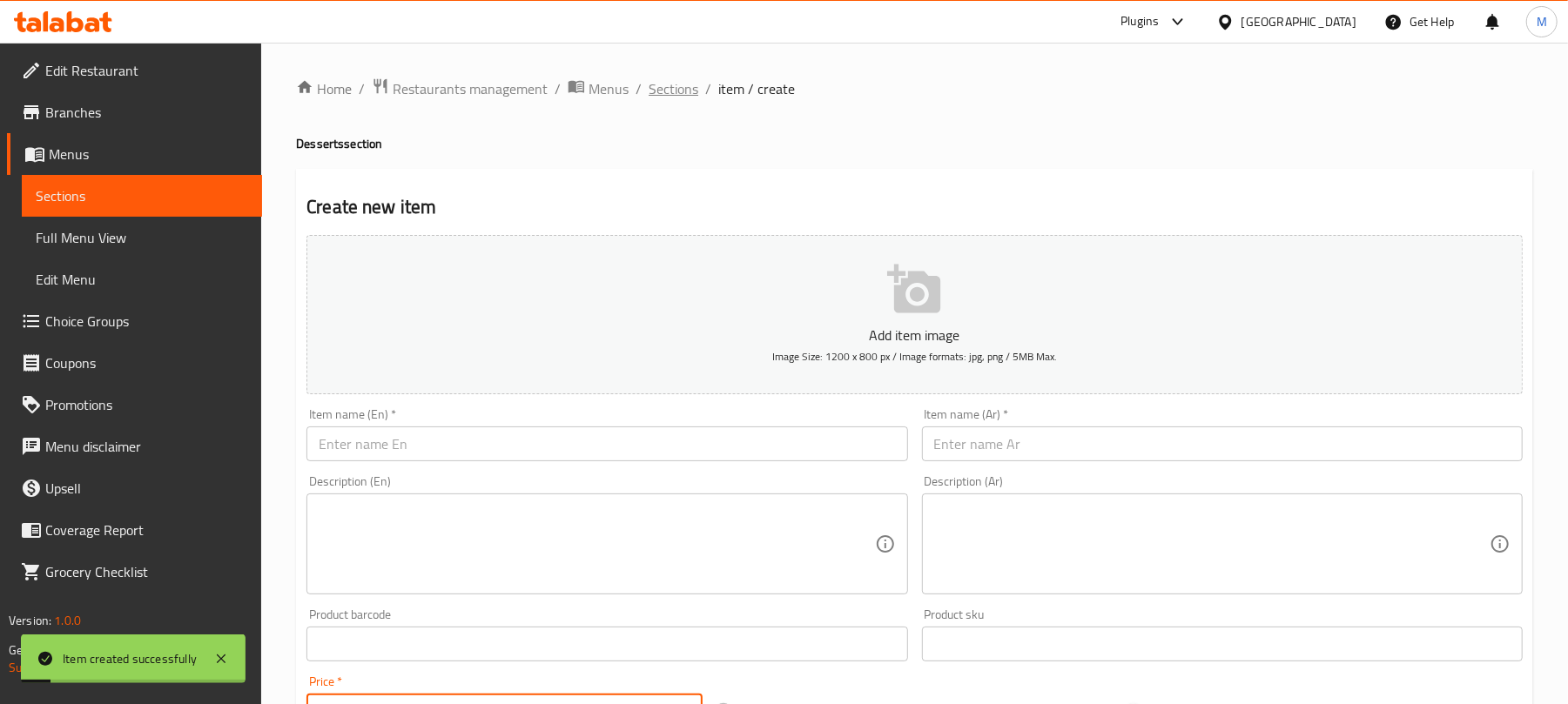
click at [671, 99] on span "Sections" at bounding box center [673, 89] width 50 height 21
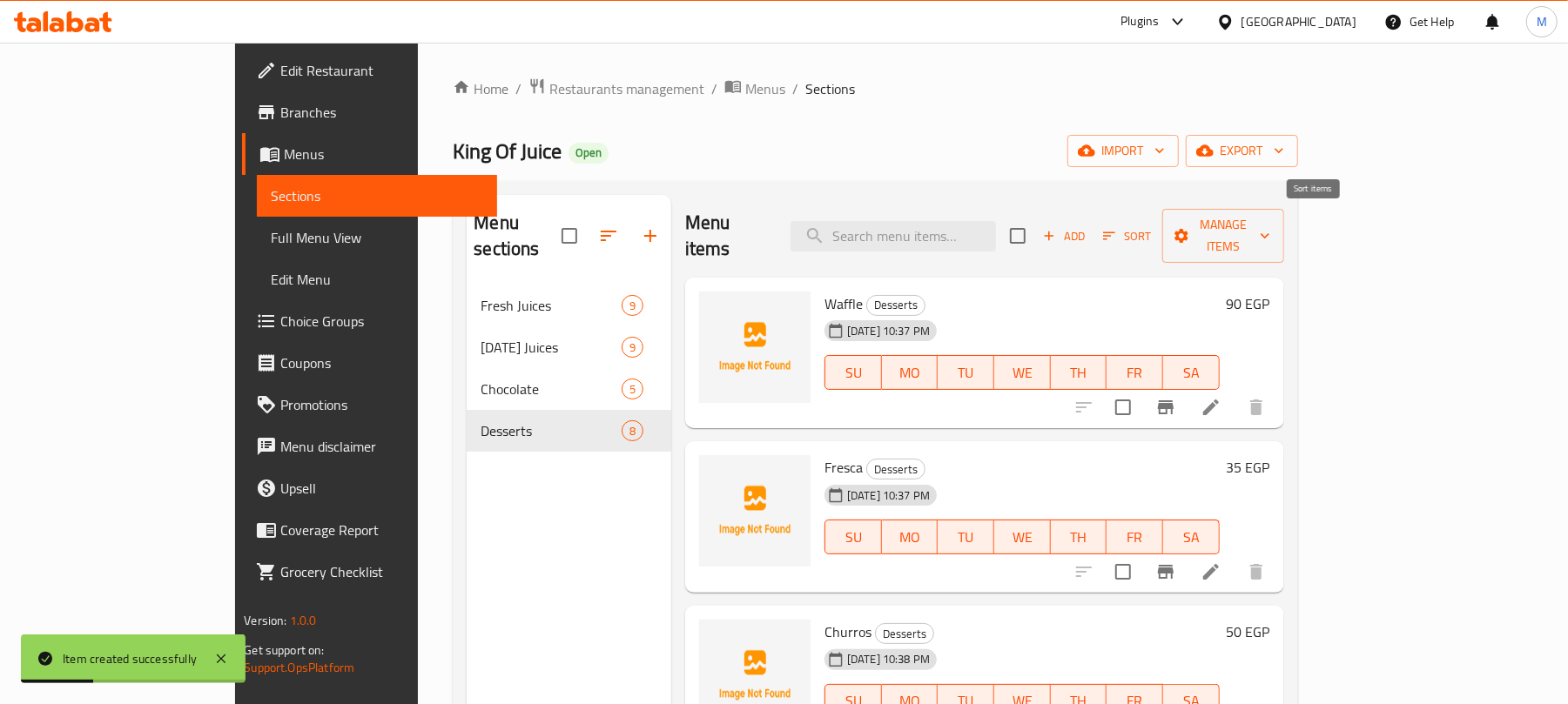
click at [1151, 233] on span "Sort" at bounding box center [1127, 237] width 48 height 20
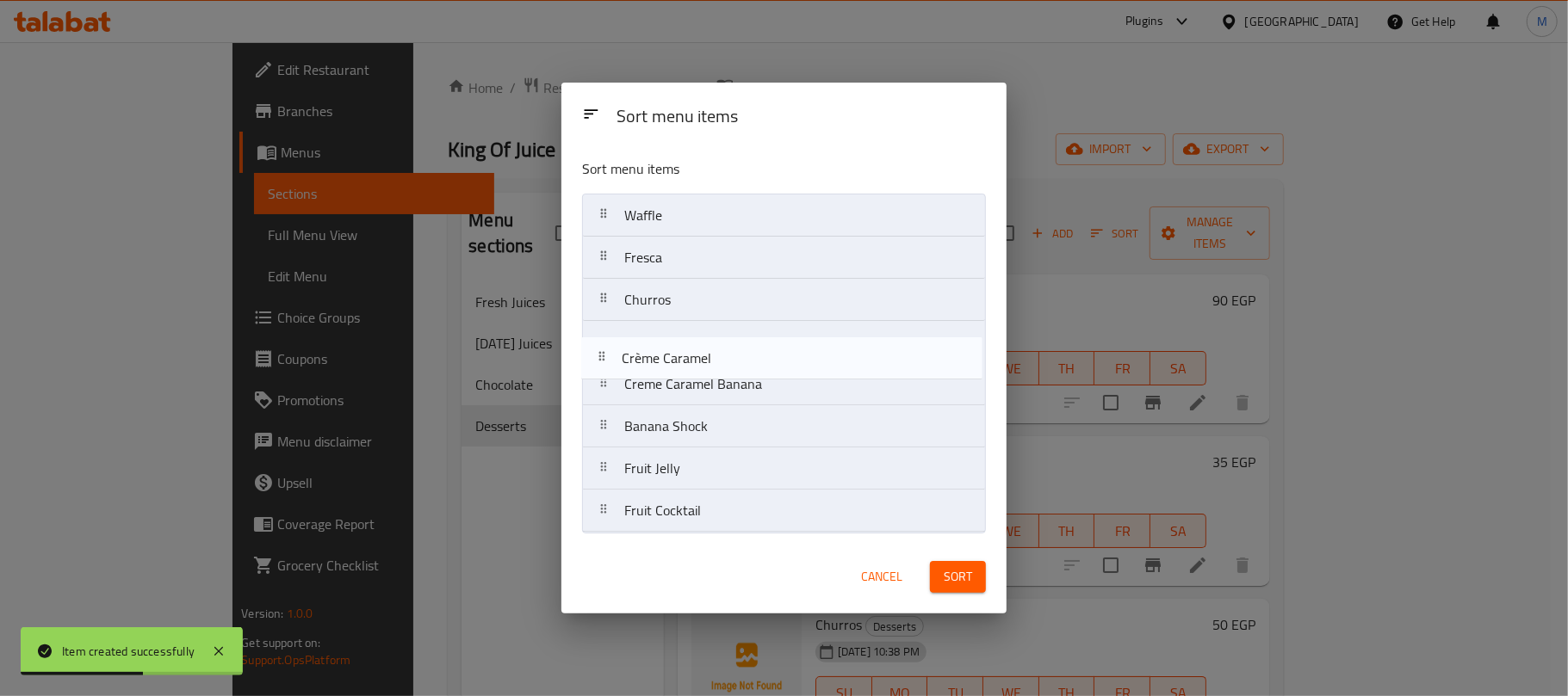
drag, startPoint x: 748, startPoint y: 434, endPoint x: 772, endPoint y: 384, distance: 55.5
click at [746, 357] on nav "Waffle Fresca Churros Creme Caramel Banana Banana Shock Crème Caramel Fruit Jel…" at bounding box center [783, 363] width 403 height 339
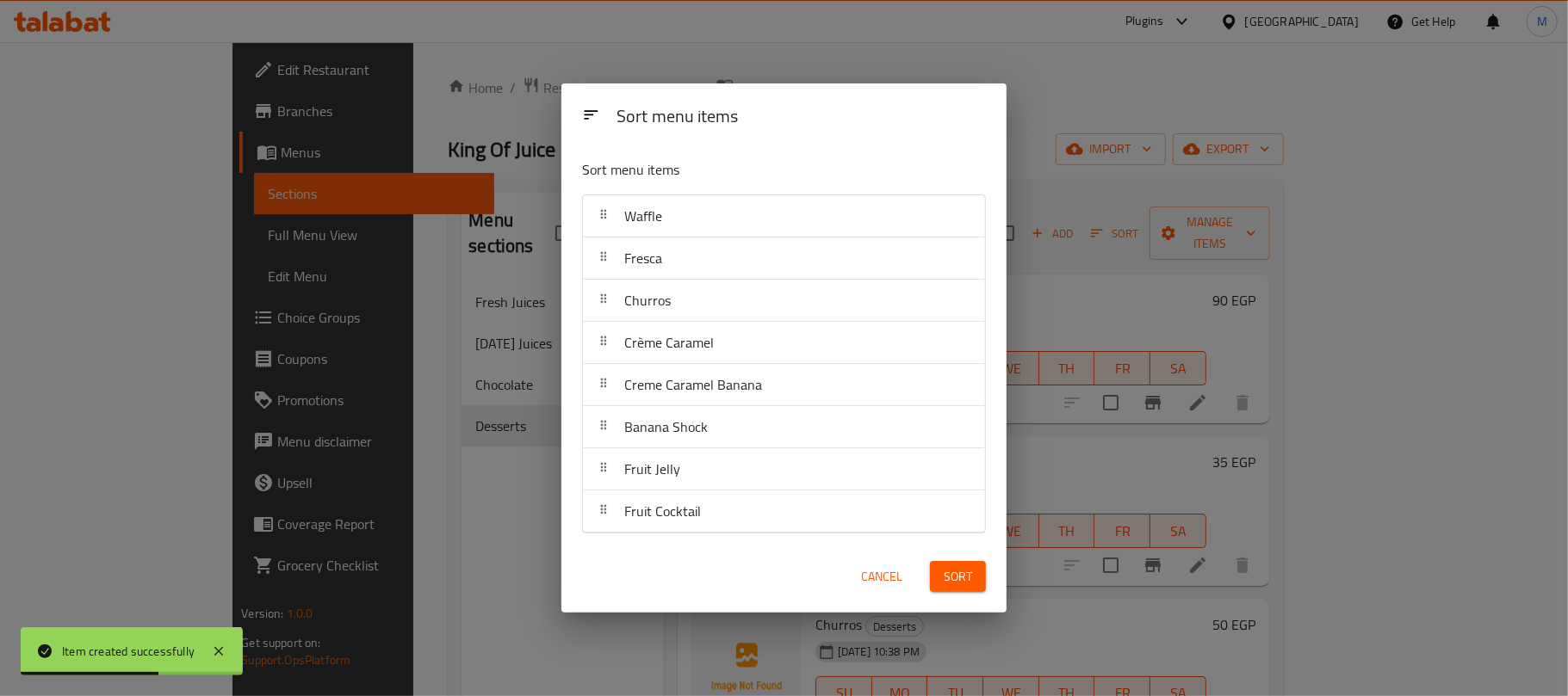
click at [959, 573] on span "Sort" at bounding box center [957, 577] width 28 height 22
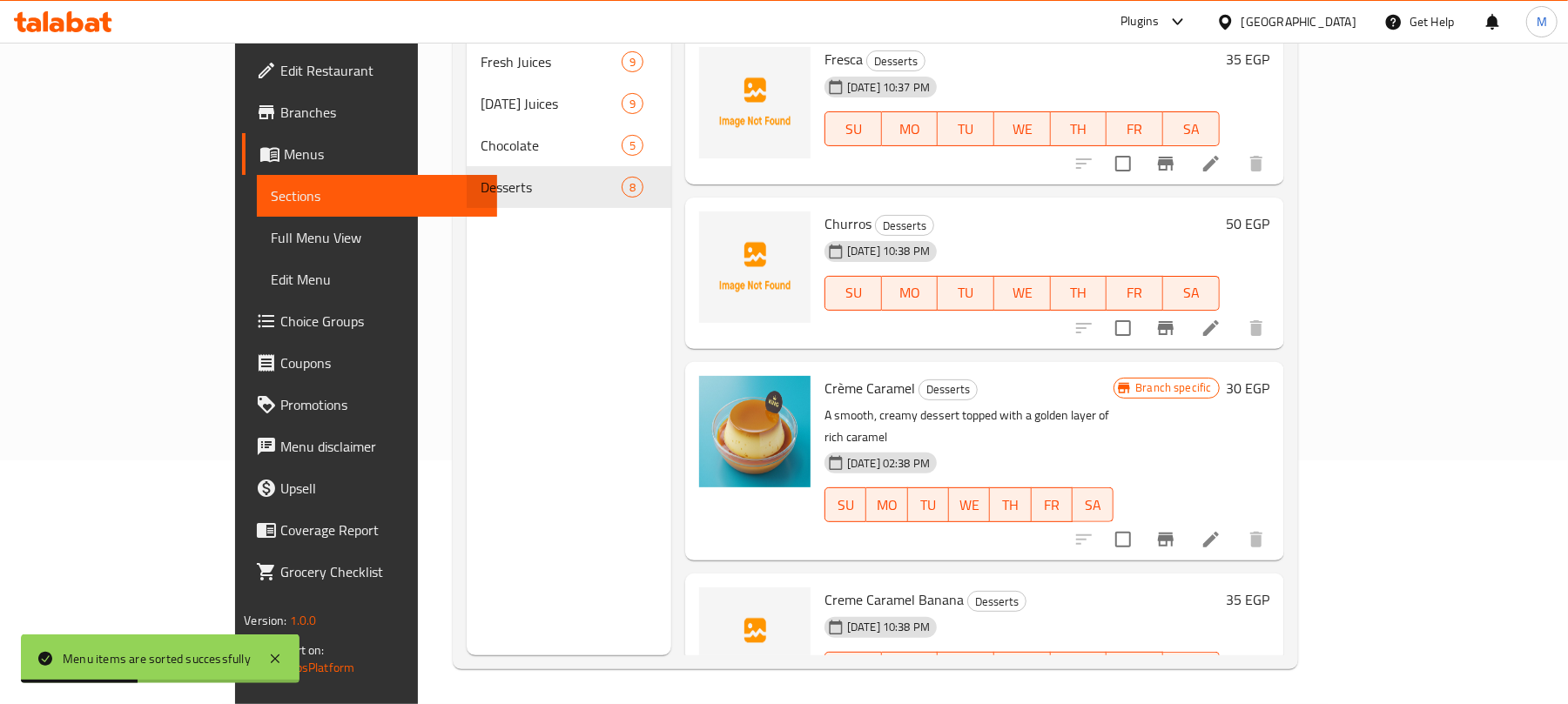
scroll to position [231, 0]
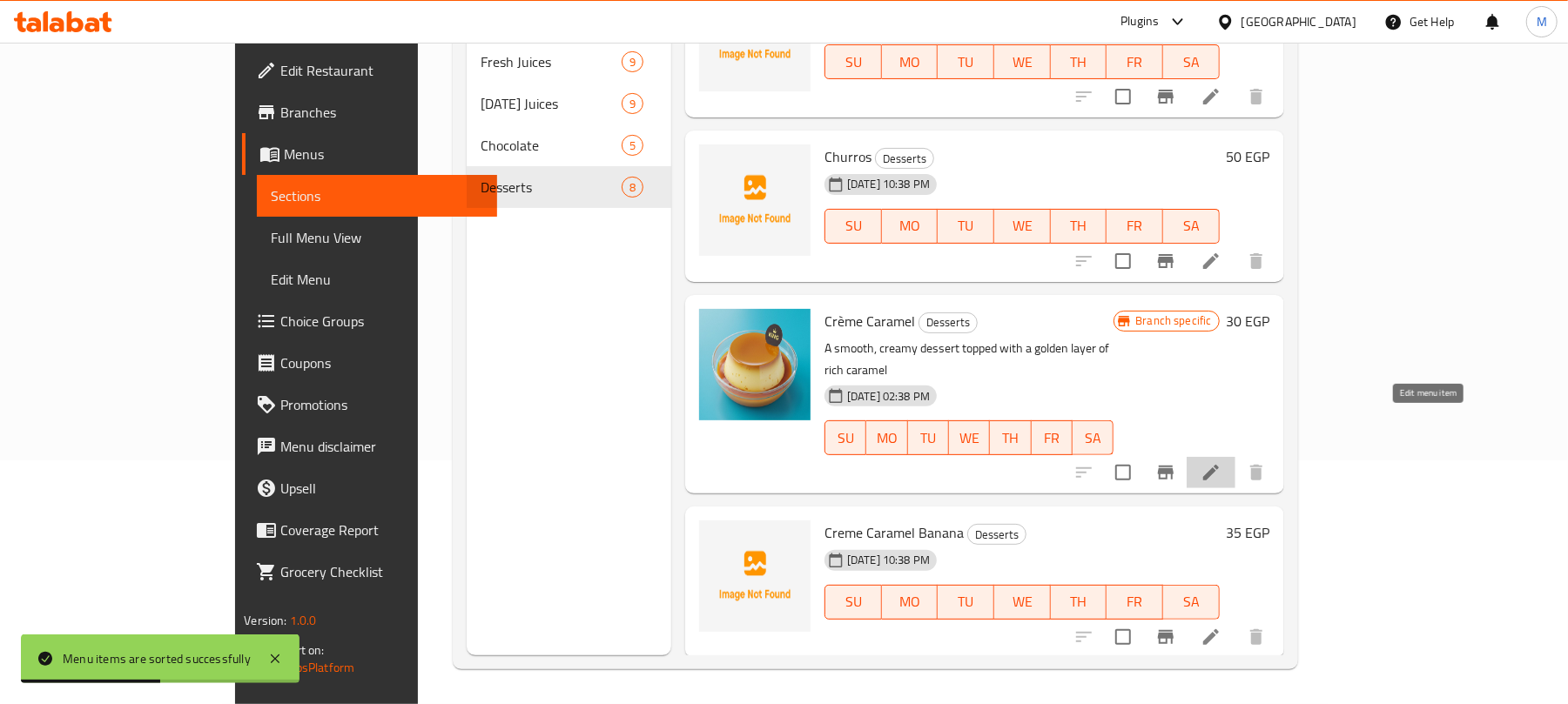
click at [1221, 463] on icon at bounding box center [1211, 473] width 21 height 21
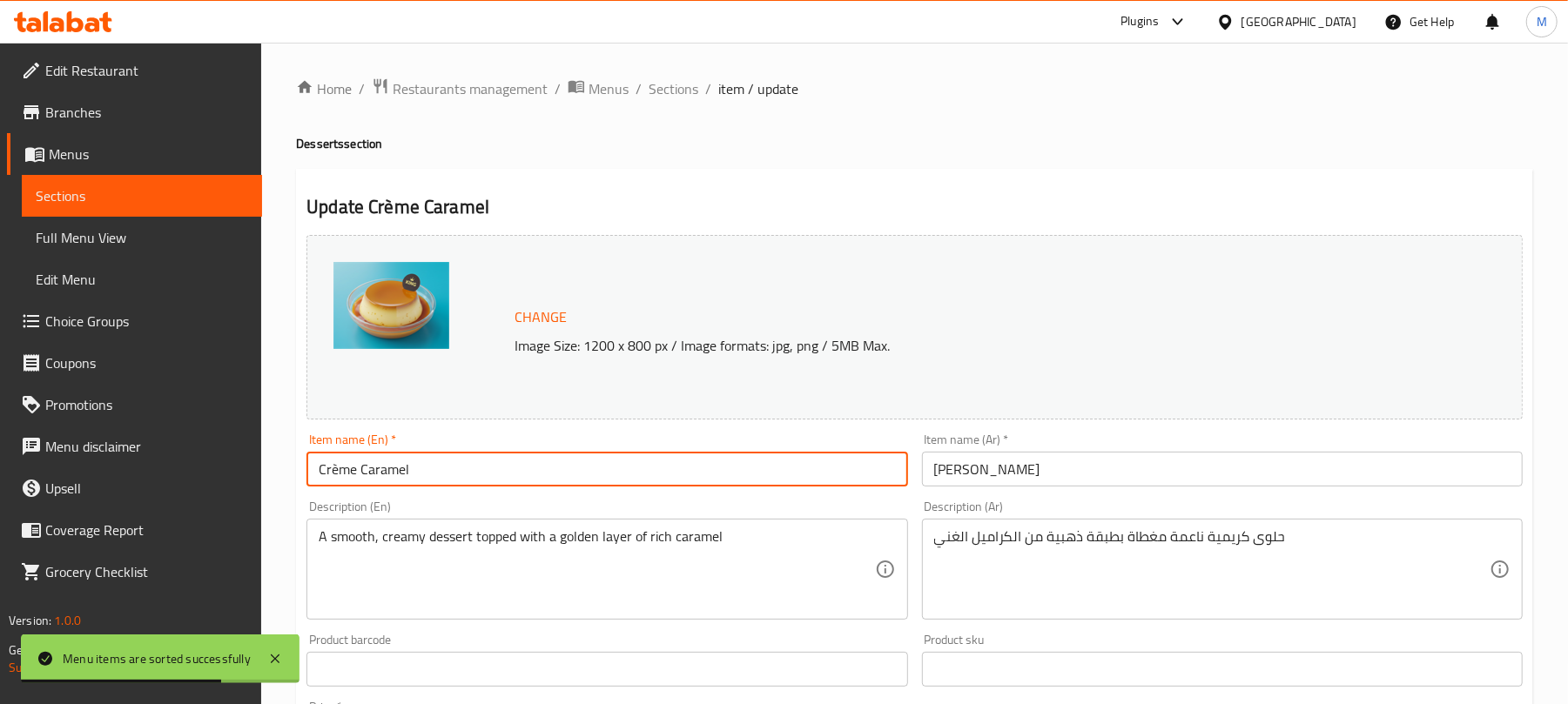
click at [335, 471] on input "Crème Caramel" at bounding box center [606, 469] width 600 height 35
type input "Creme Caramel"
click at [683, 93] on span "Sections" at bounding box center [673, 89] width 50 height 21
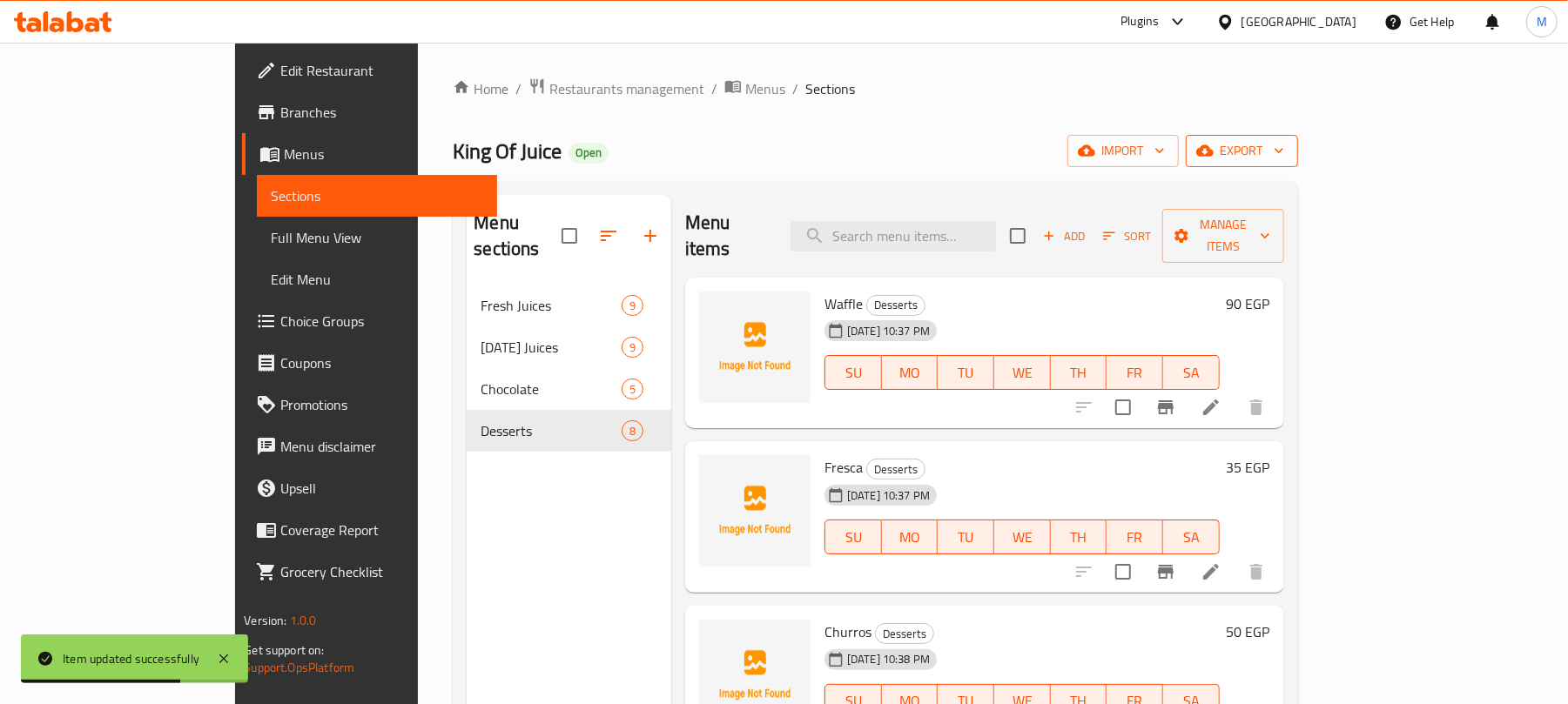
click at [1284, 147] on span "export" at bounding box center [1241, 152] width 84 height 22
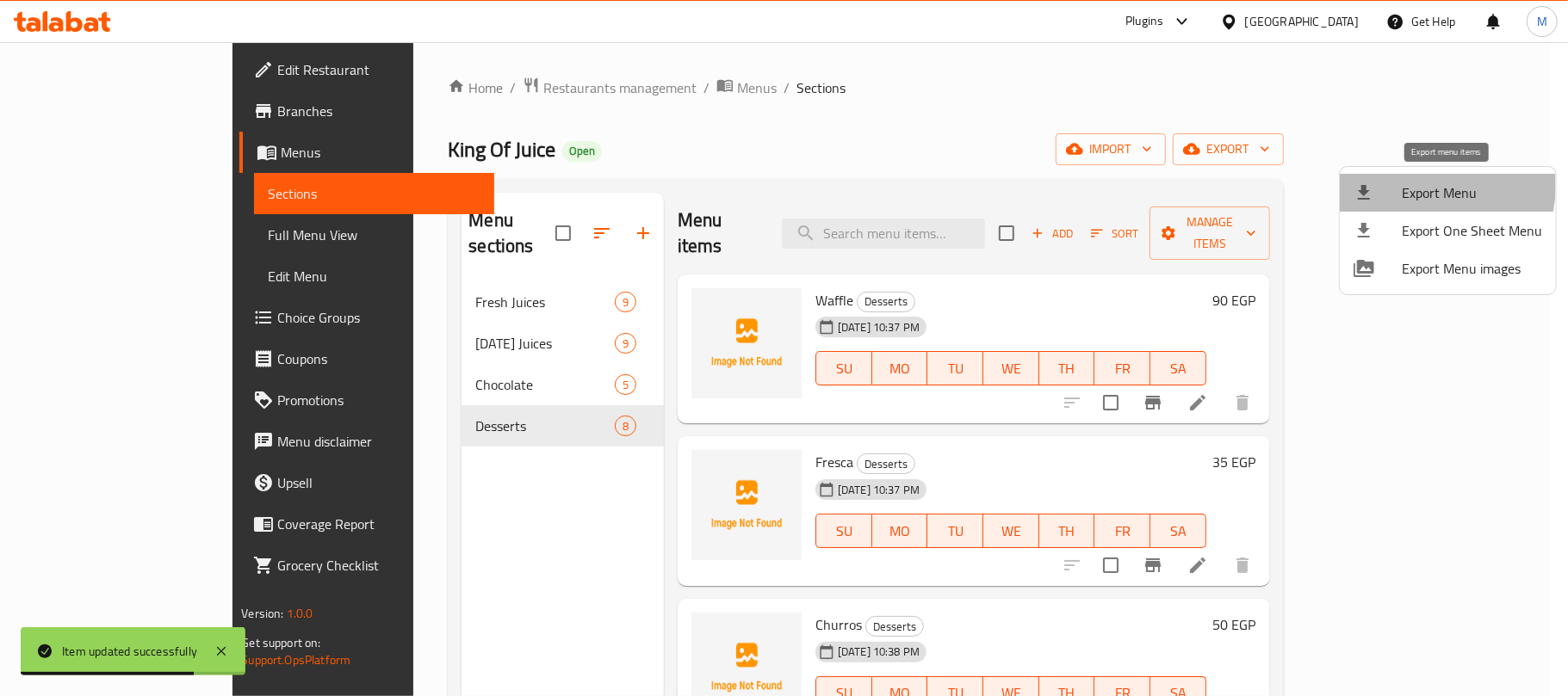
click at [1417, 186] on span "Export Menu" at bounding box center [1471, 193] width 140 height 21
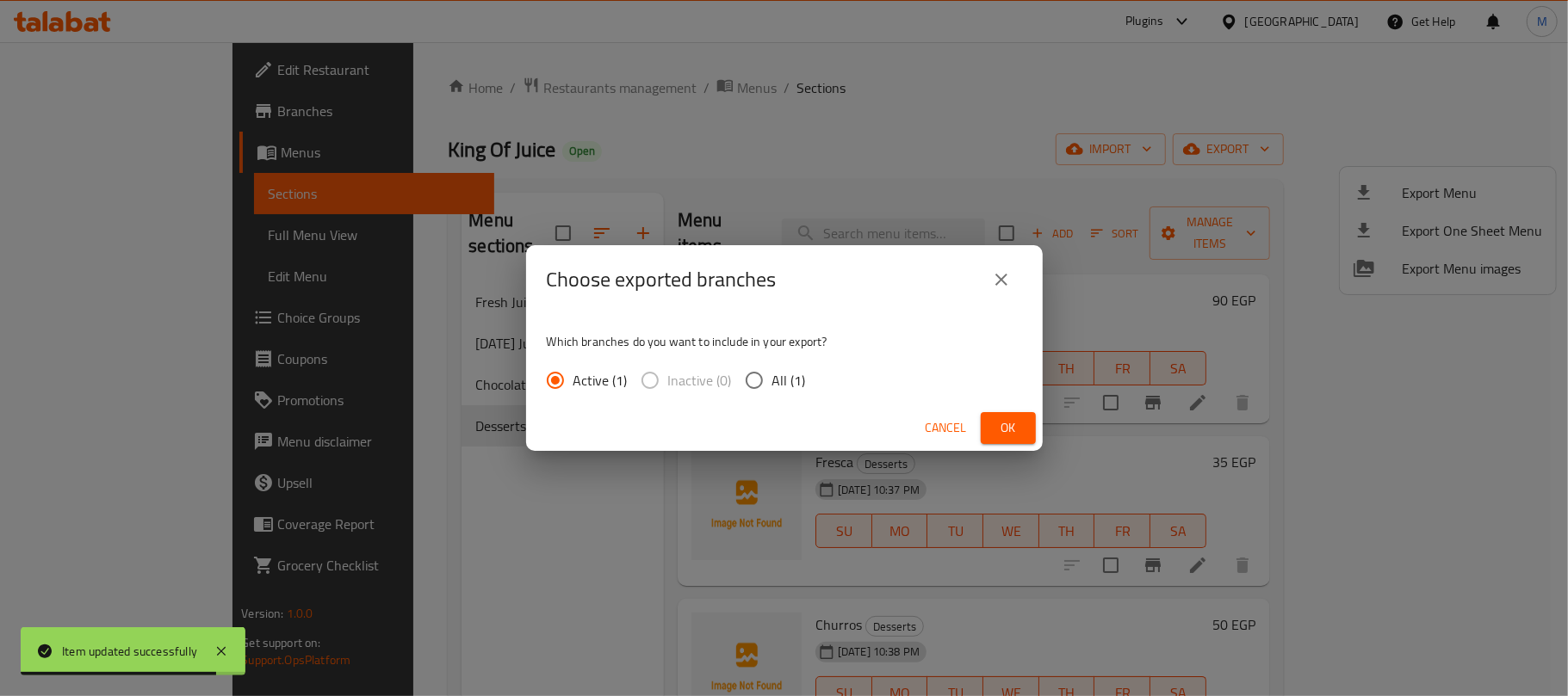
click at [765, 380] on input "All (1)" at bounding box center [755, 380] width 37 height 37
radio input "true"
click at [1004, 431] on span "Ok" at bounding box center [1008, 428] width 27 height 22
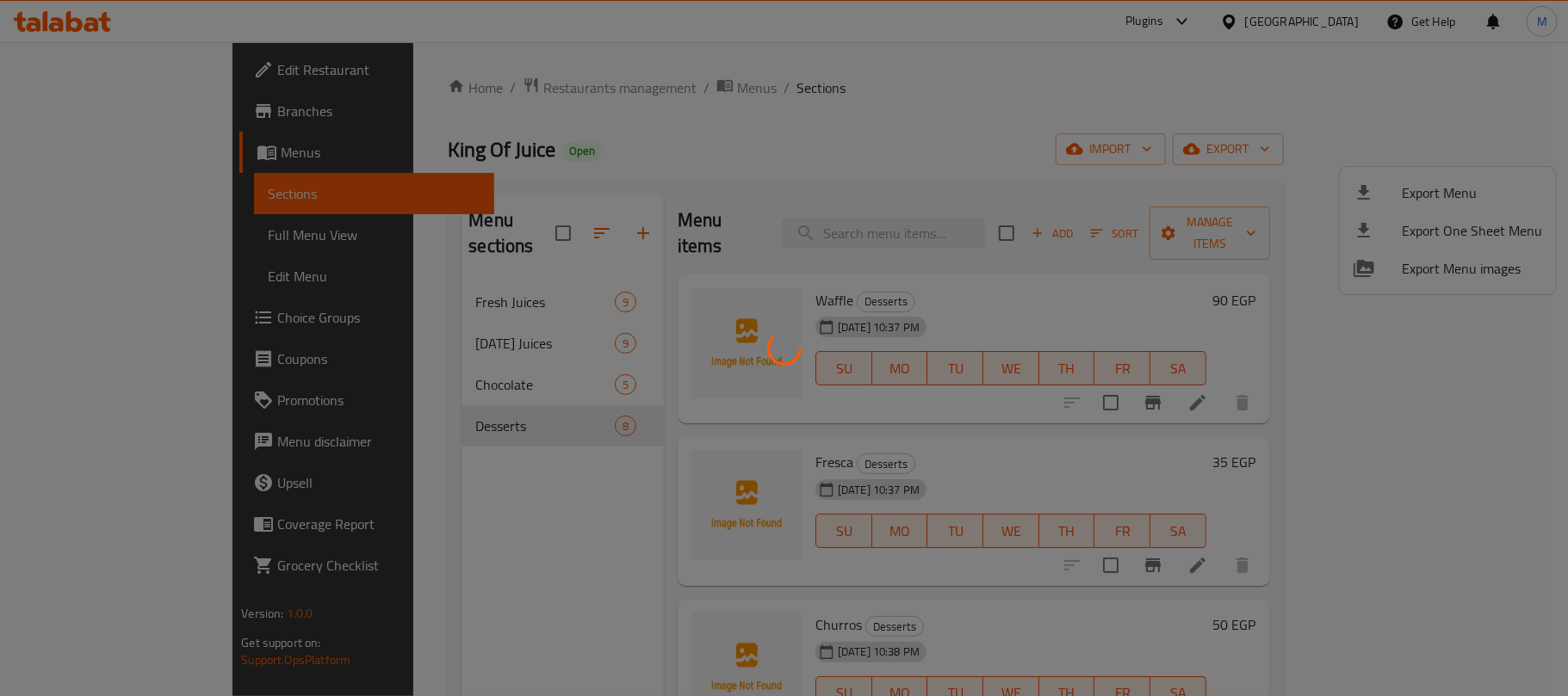
click at [790, 143] on div at bounding box center [784, 348] width 1568 height 696
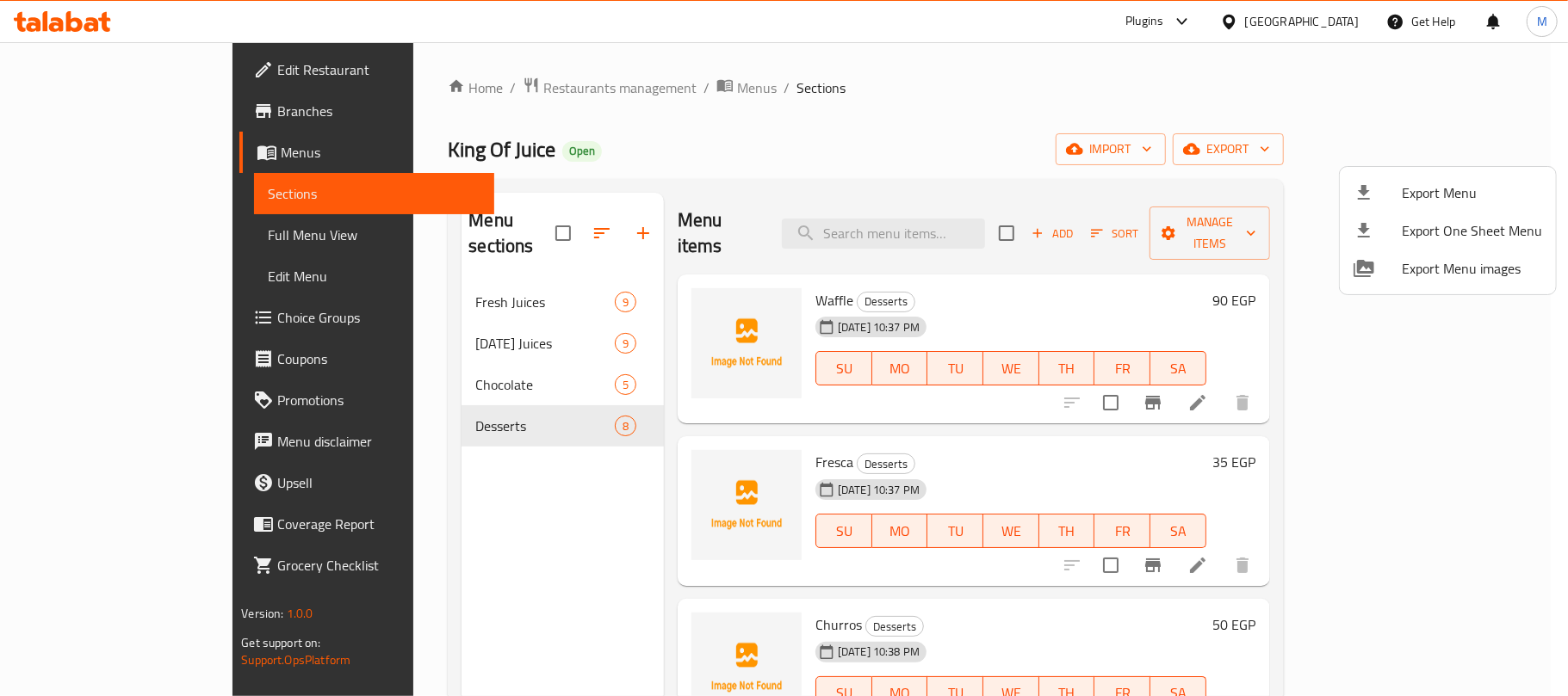
click at [506, 84] on div at bounding box center [784, 348] width 1568 height 696
click at [543, 84] on span "Restaurants management" at bounding box center [620, 88] width 154 height 21
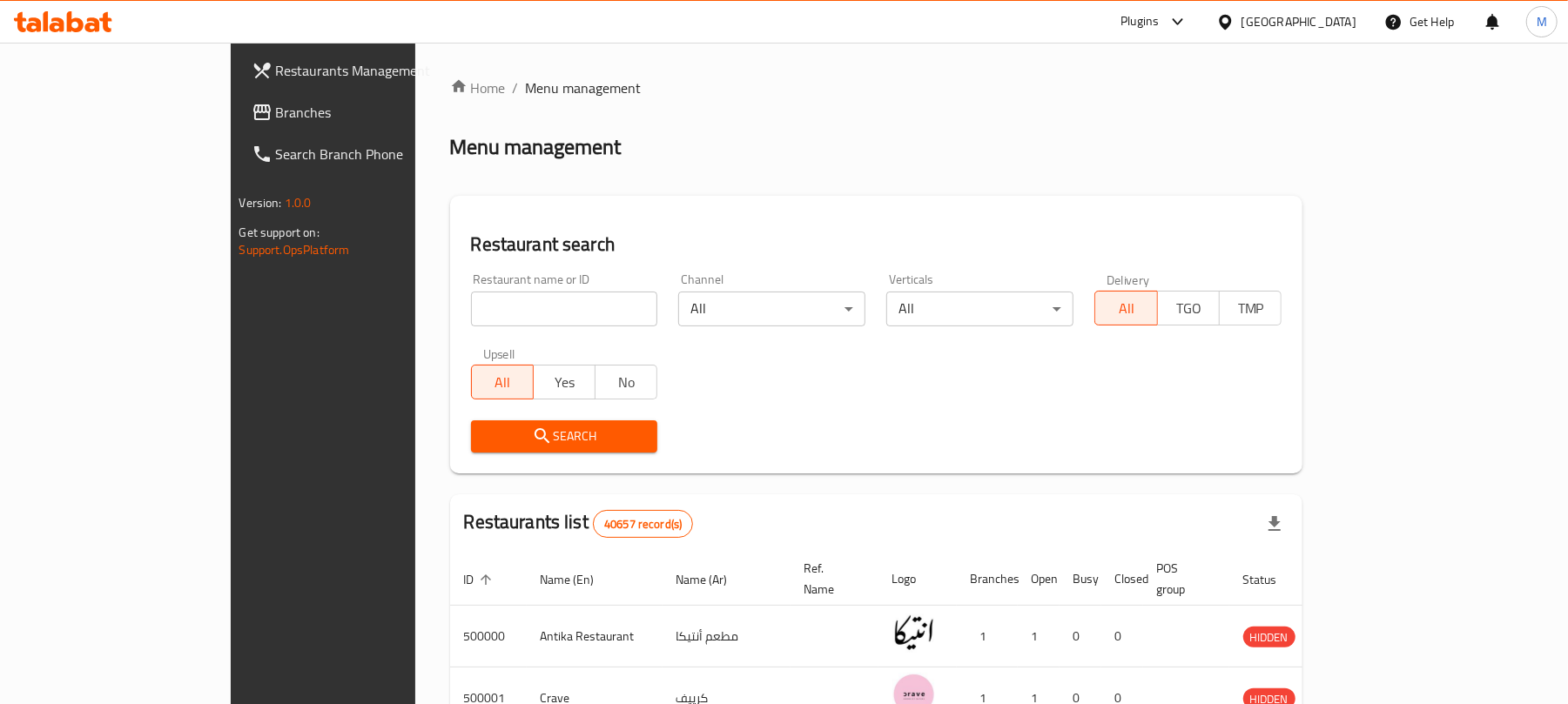
click at [530, 303] on input "search" at bounding box center [564, 309] width 187 height 35
type input "the joker"
click button "Search" at bounding box center [564, 437] width 187 height 32
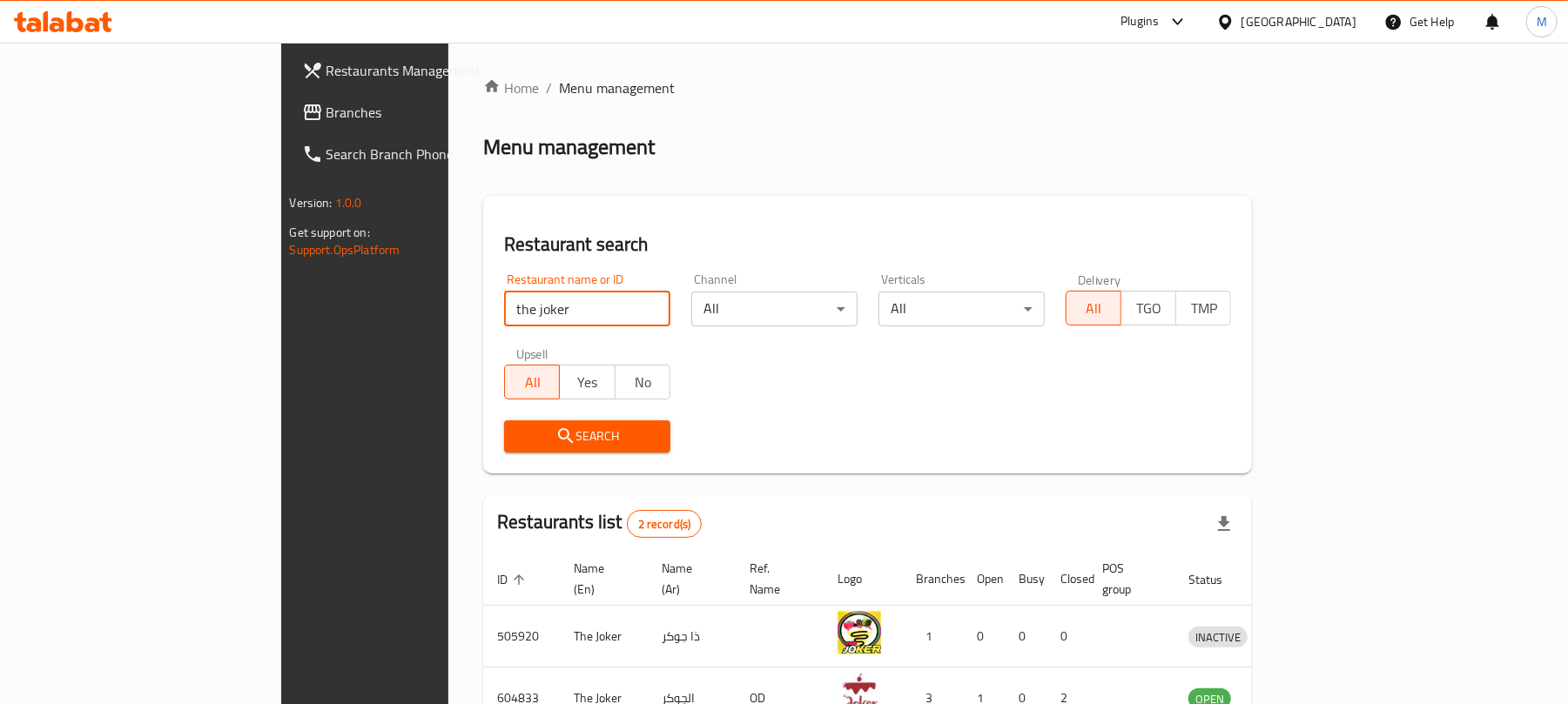
scroll to position [101, 0]
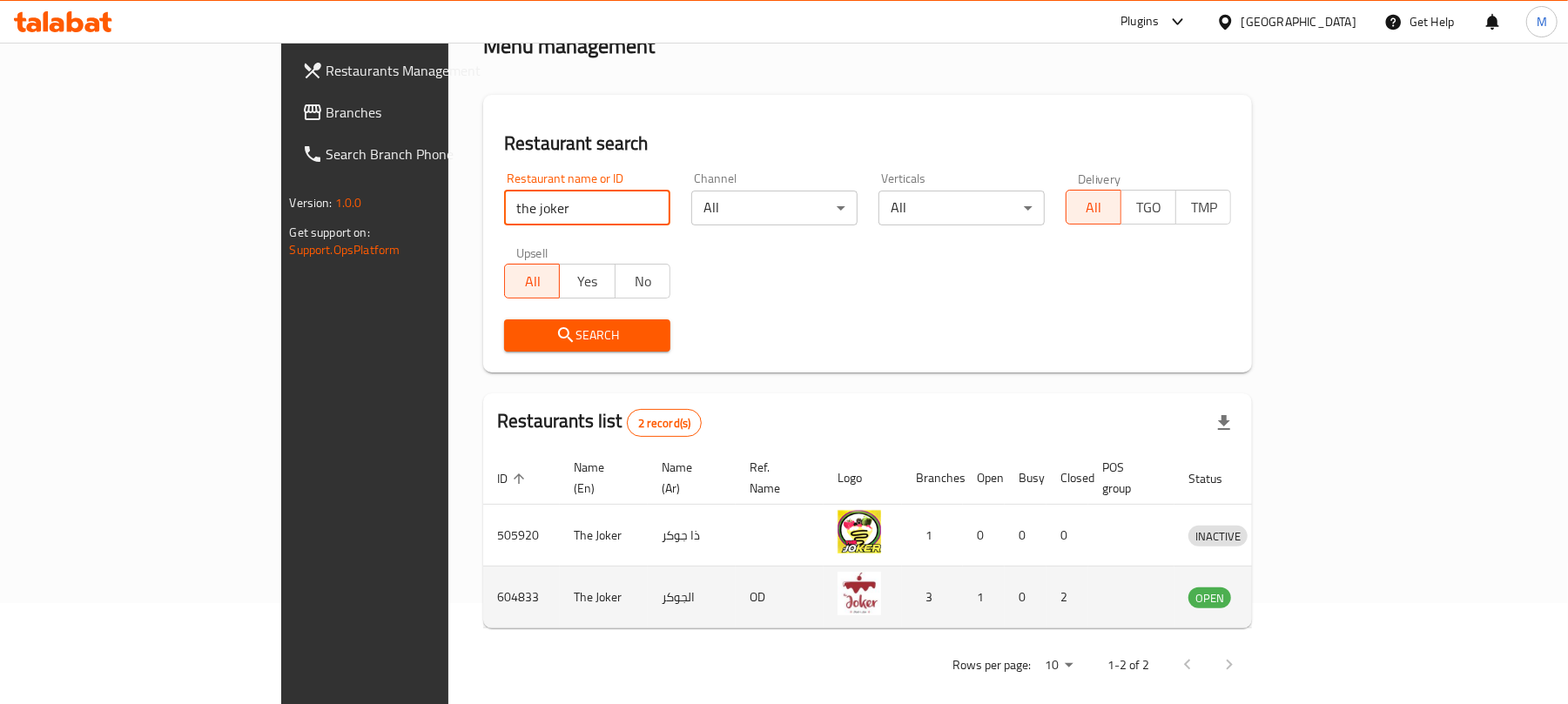
click at [1303, 591] on icon "enhanced table" at bounding box center [1292, 599] width 19 height 15
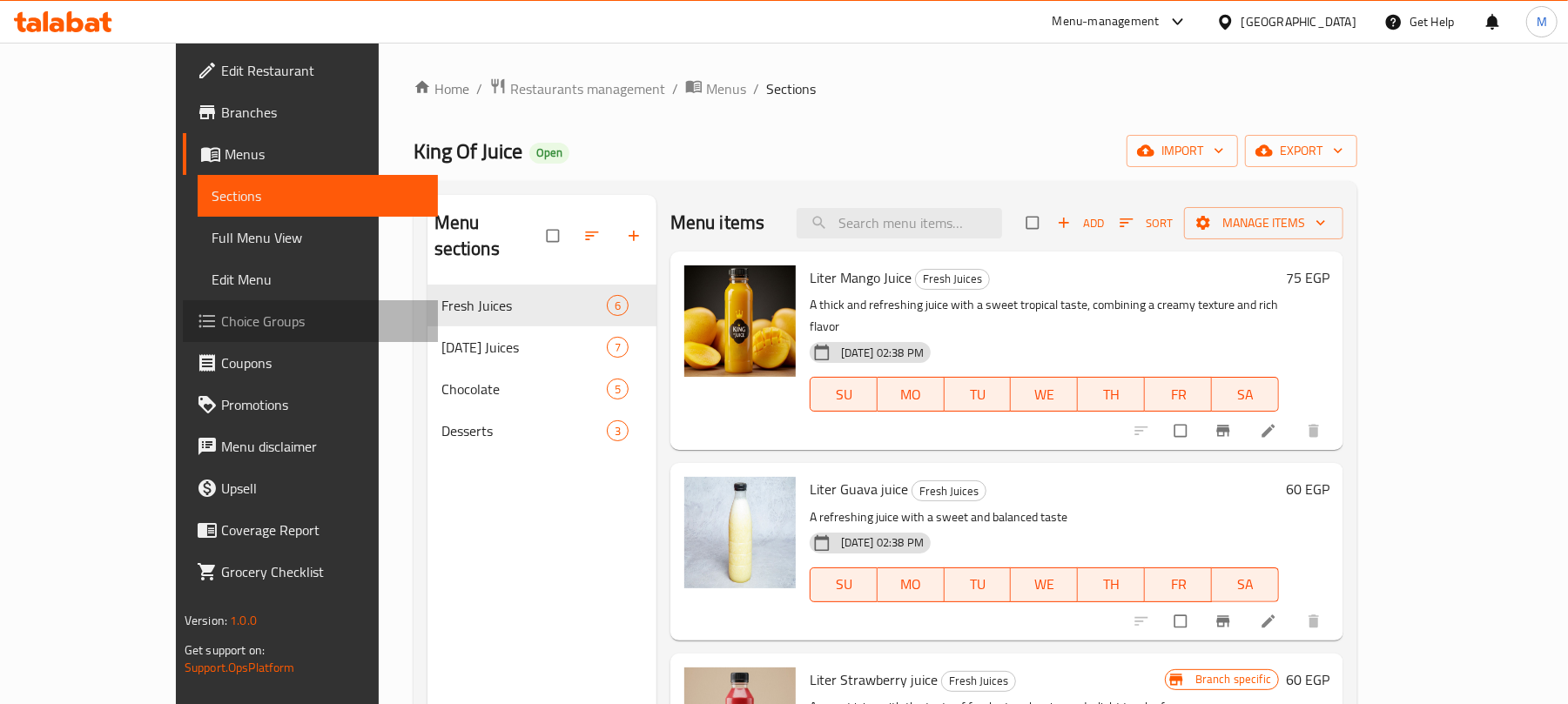
click at [221, 331] on span "Choice Groups" at bounding box center [322, 321] width 203 height 21
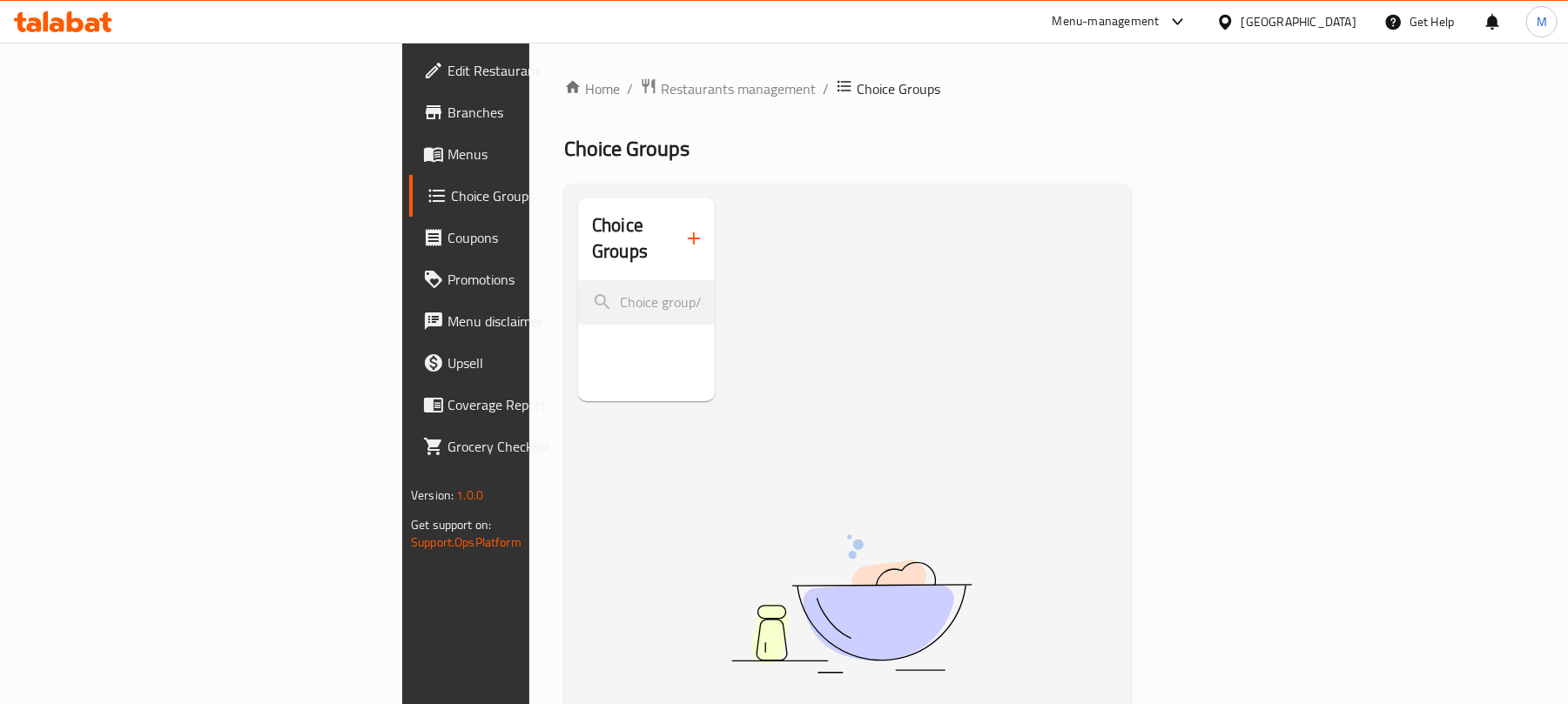
click at [684, 228] on icon "button" at bounding box center [694, 239] width 21 height 21
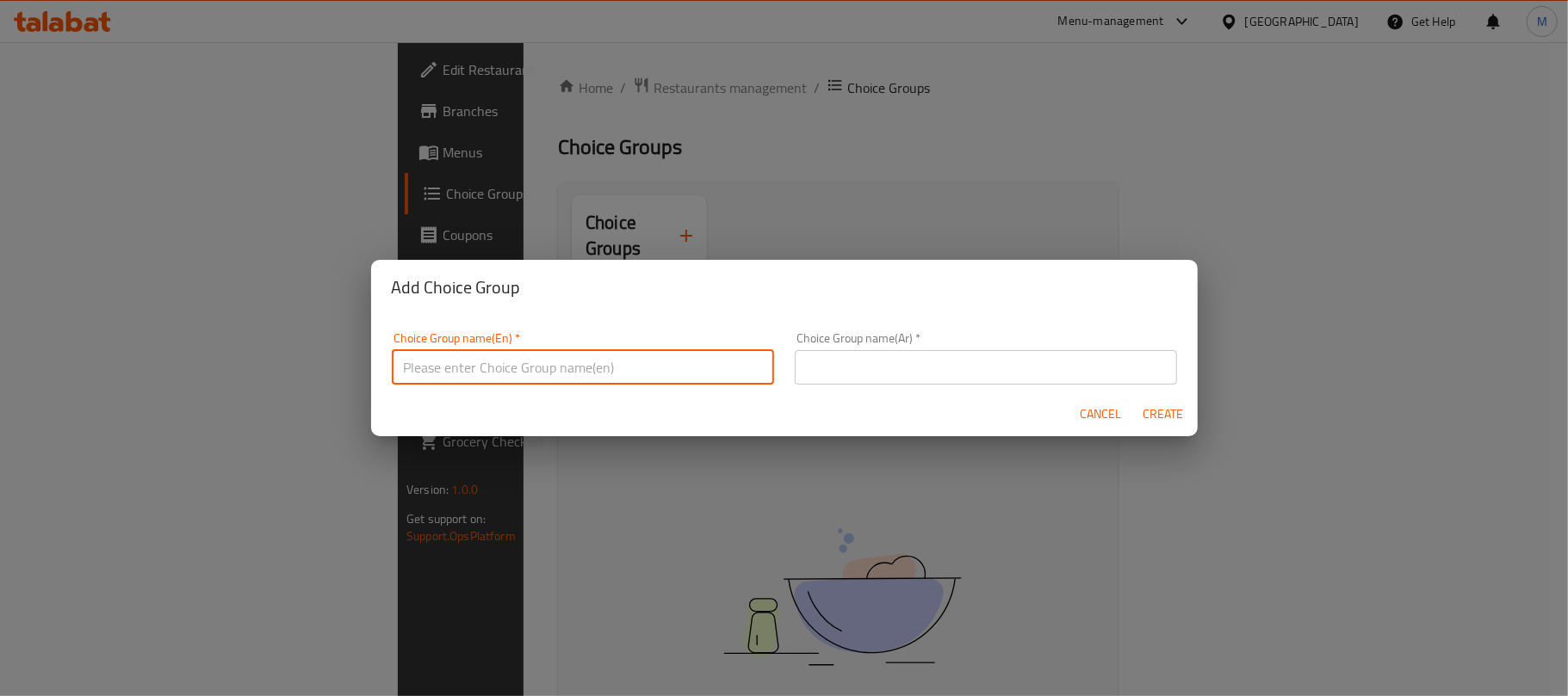
click at [535, 369] on input "text" at bounding box center [583, 368] width 382 height 35
type input "Your Choice Of Size:"
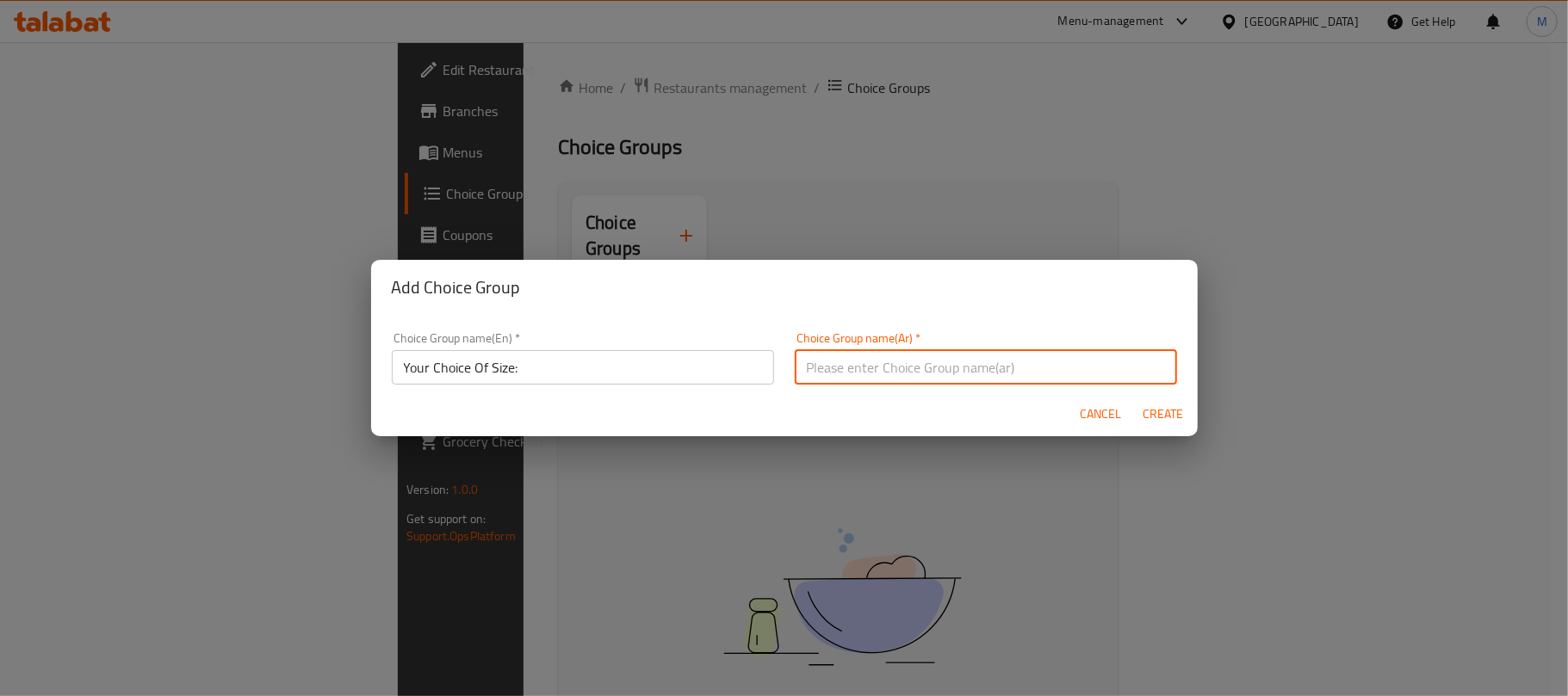
type input "إختيارك من الحجم:"
click at [1135, 399] on button "Create" at bounding box center [1163, 414] width 55 height 32
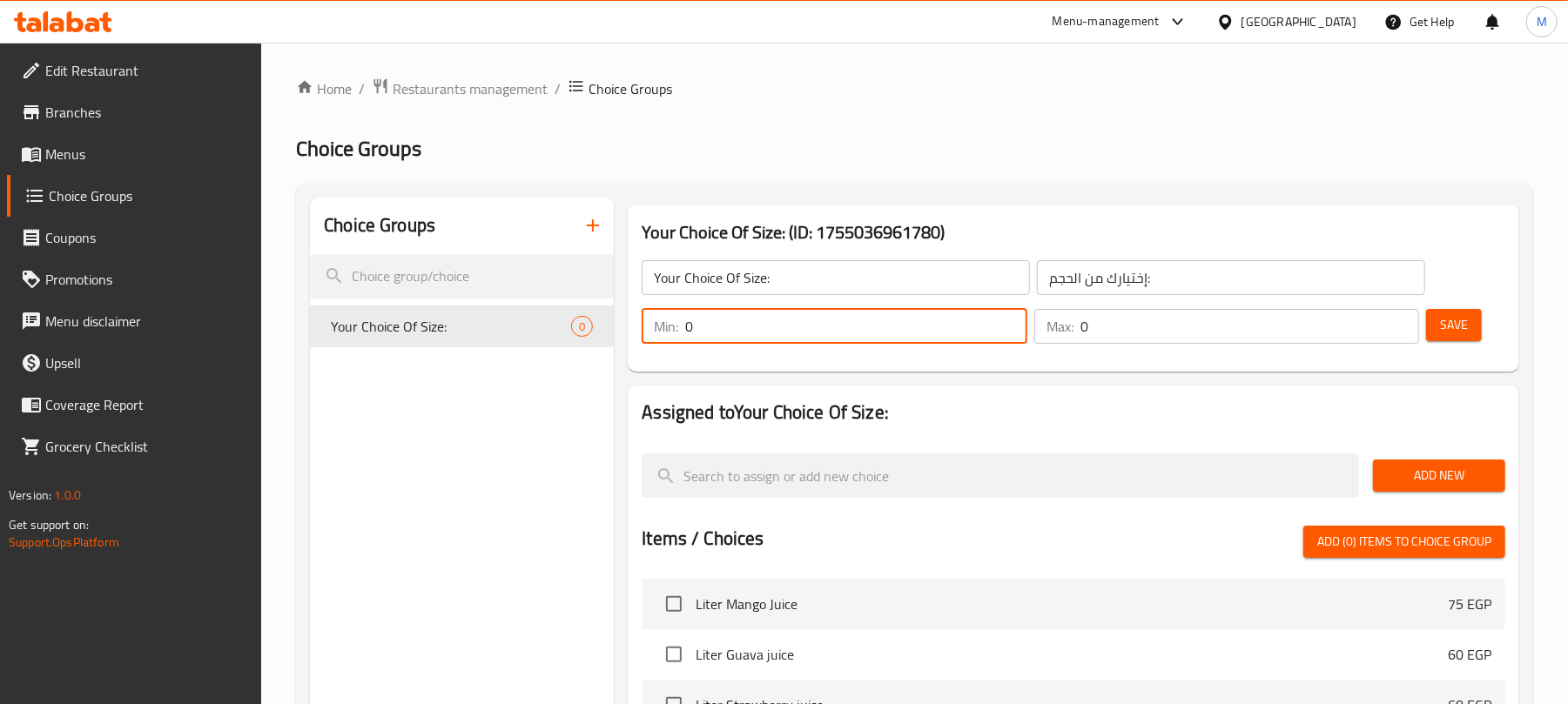
click at [802, 317] on input "0" at bounding box center [856, 327] width 341 height 35
type input "1"
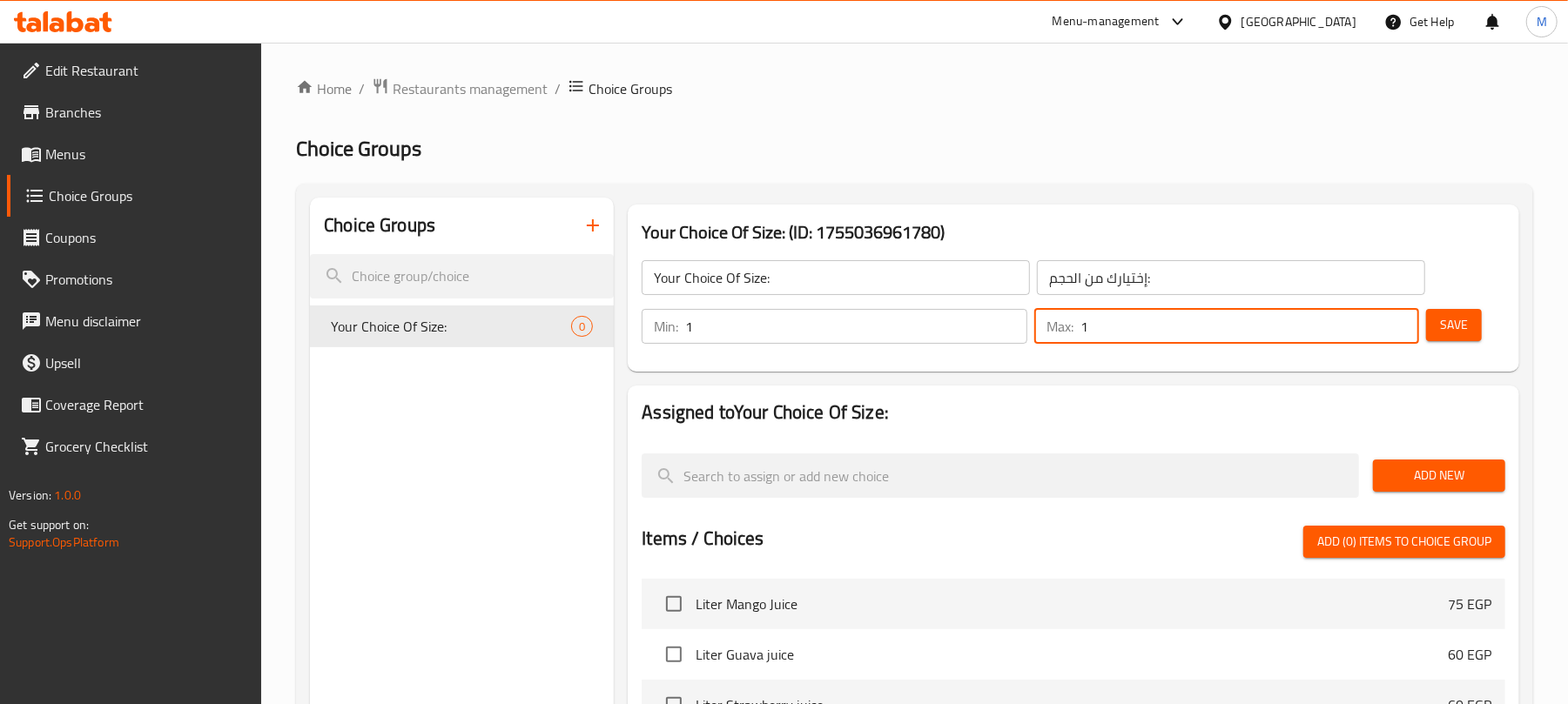
type input "1"
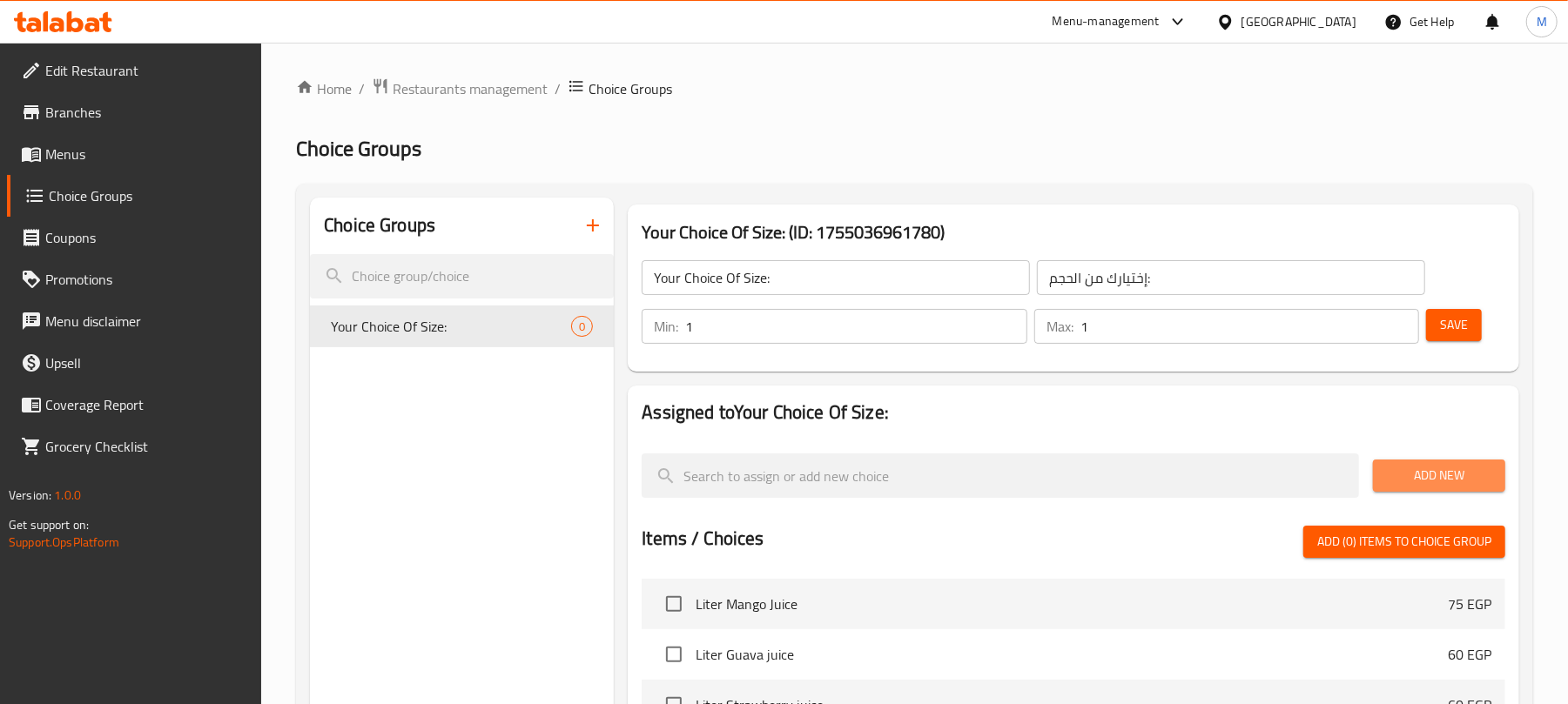
click at [1471, 463] on button "Add New" at bounding box center [1438, 476] width 132 height 32
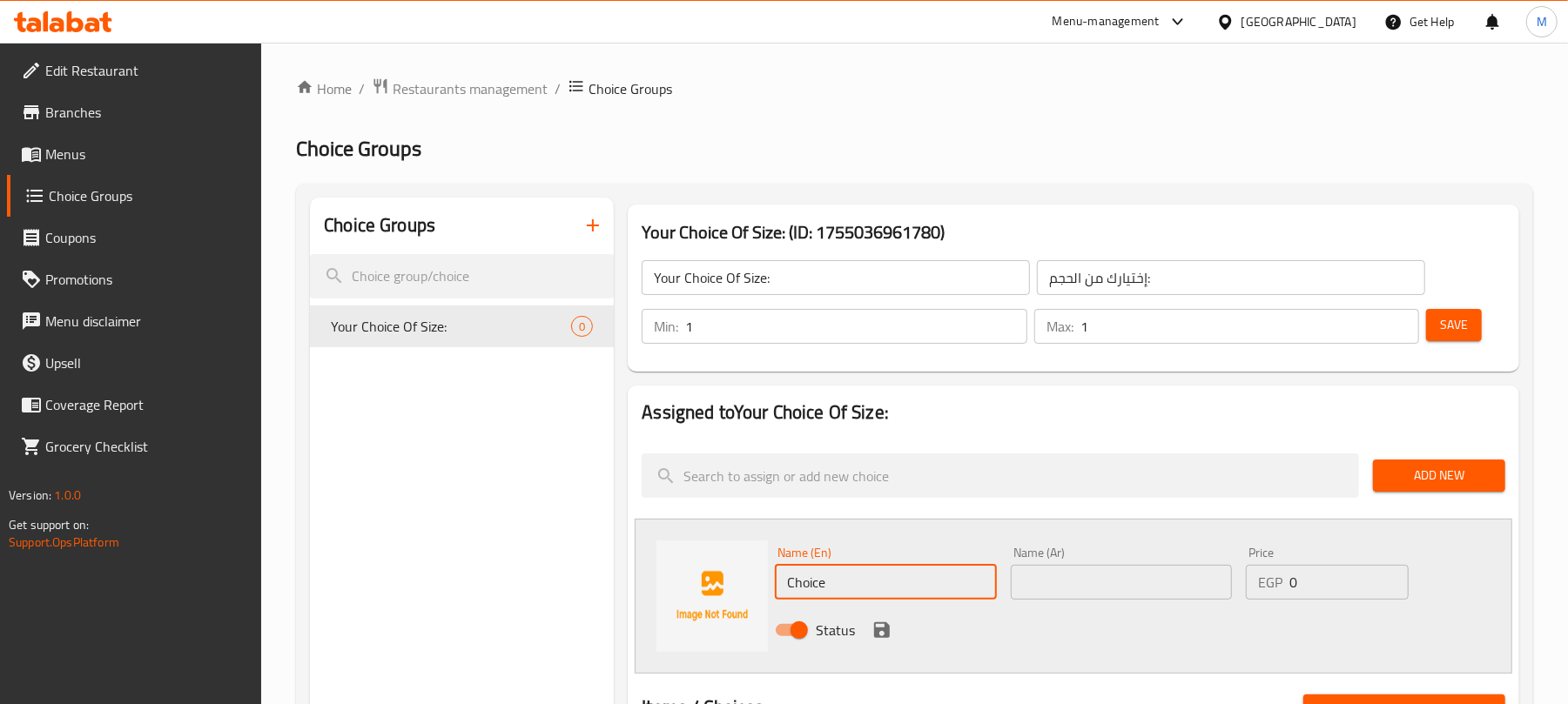
click at [878, 578] on input "Choice" at bounding box center [885, 583] width 221 height 35
click at [1077, 579] on input "text" at bounding box center [1121, 583] width 221 height 35
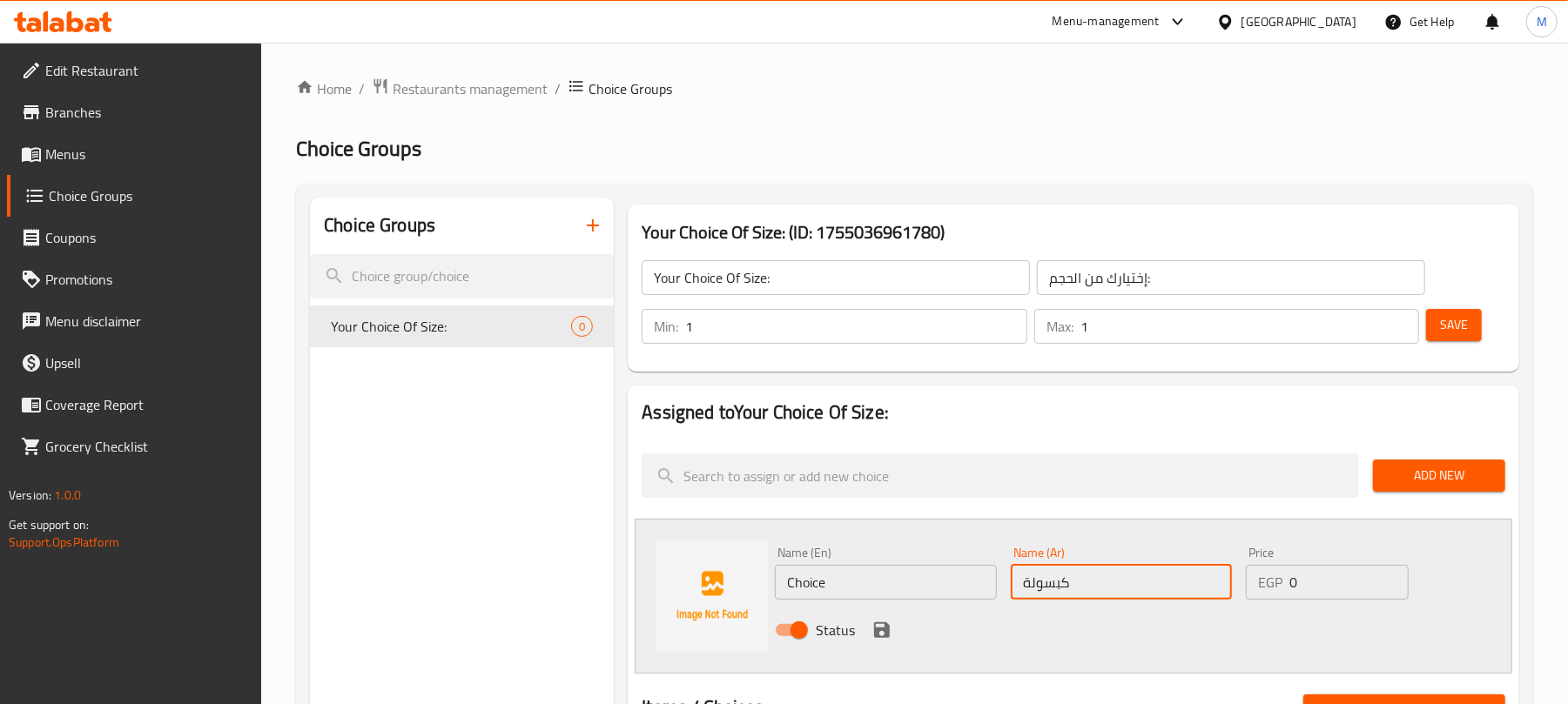
type input "كبسولة"
click at [894, 584] on input "Choice" at bounding box center [885, 583] width 221 height 35
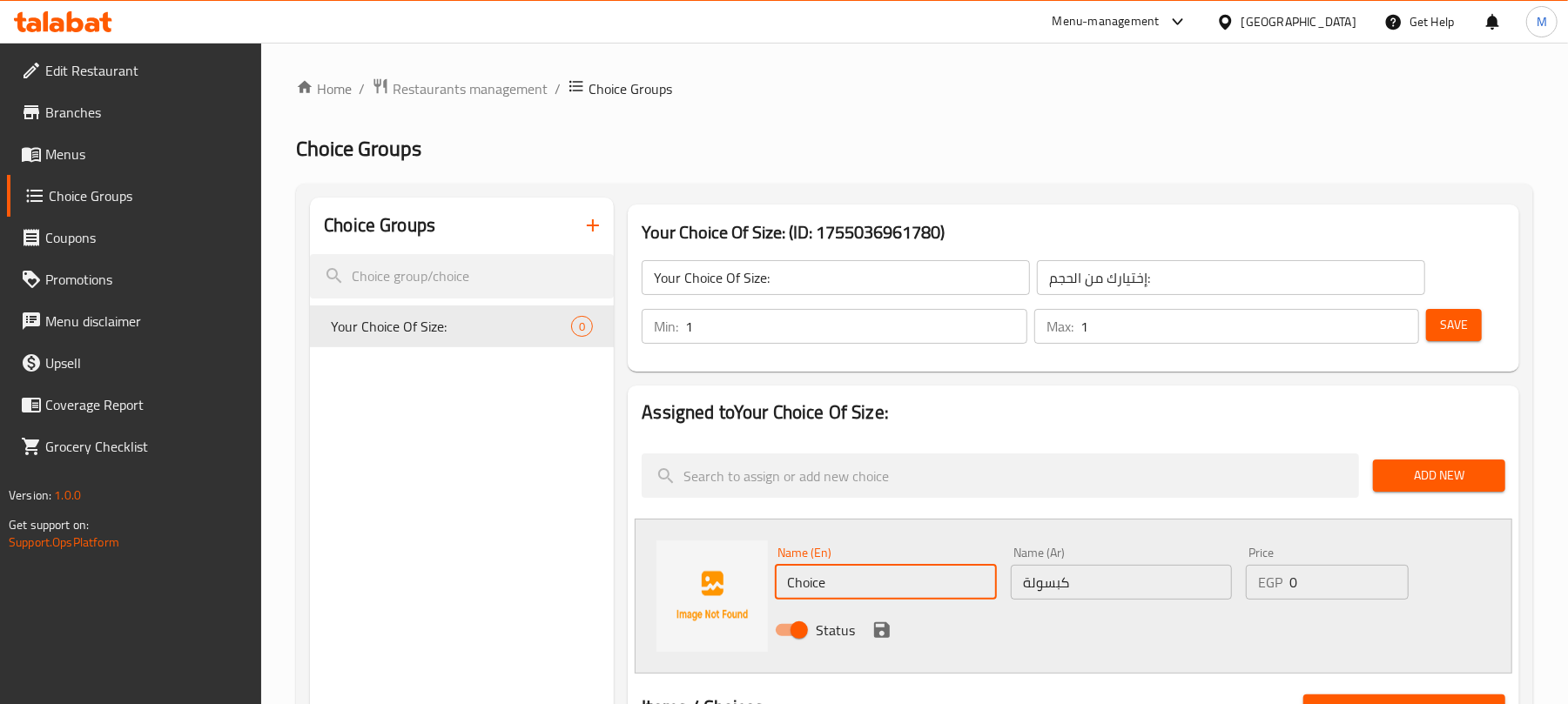
paste input "apsul"
type input "Capsule"
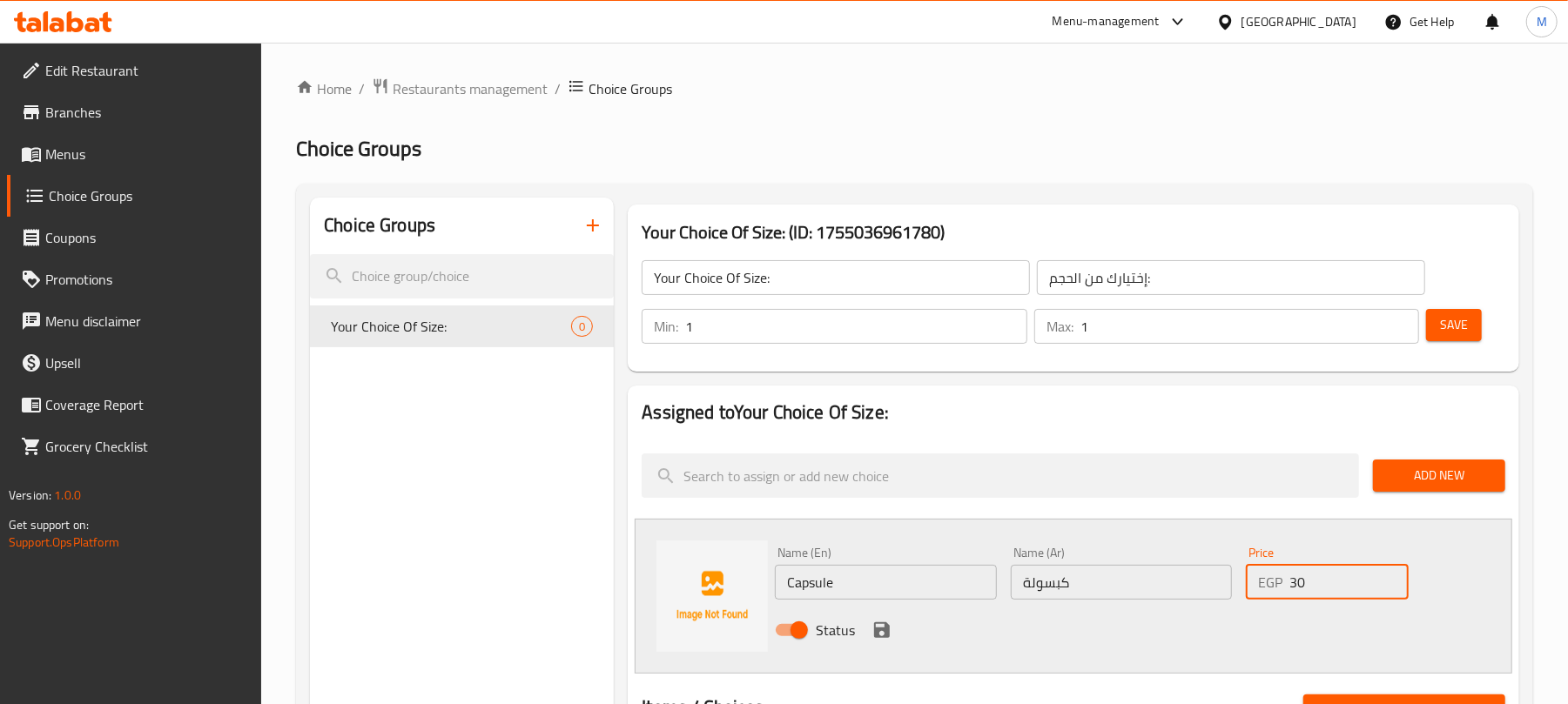
type input "30"
click at [876, 627] on icon "save" at bounding box center [882, 630] width 21 height 21
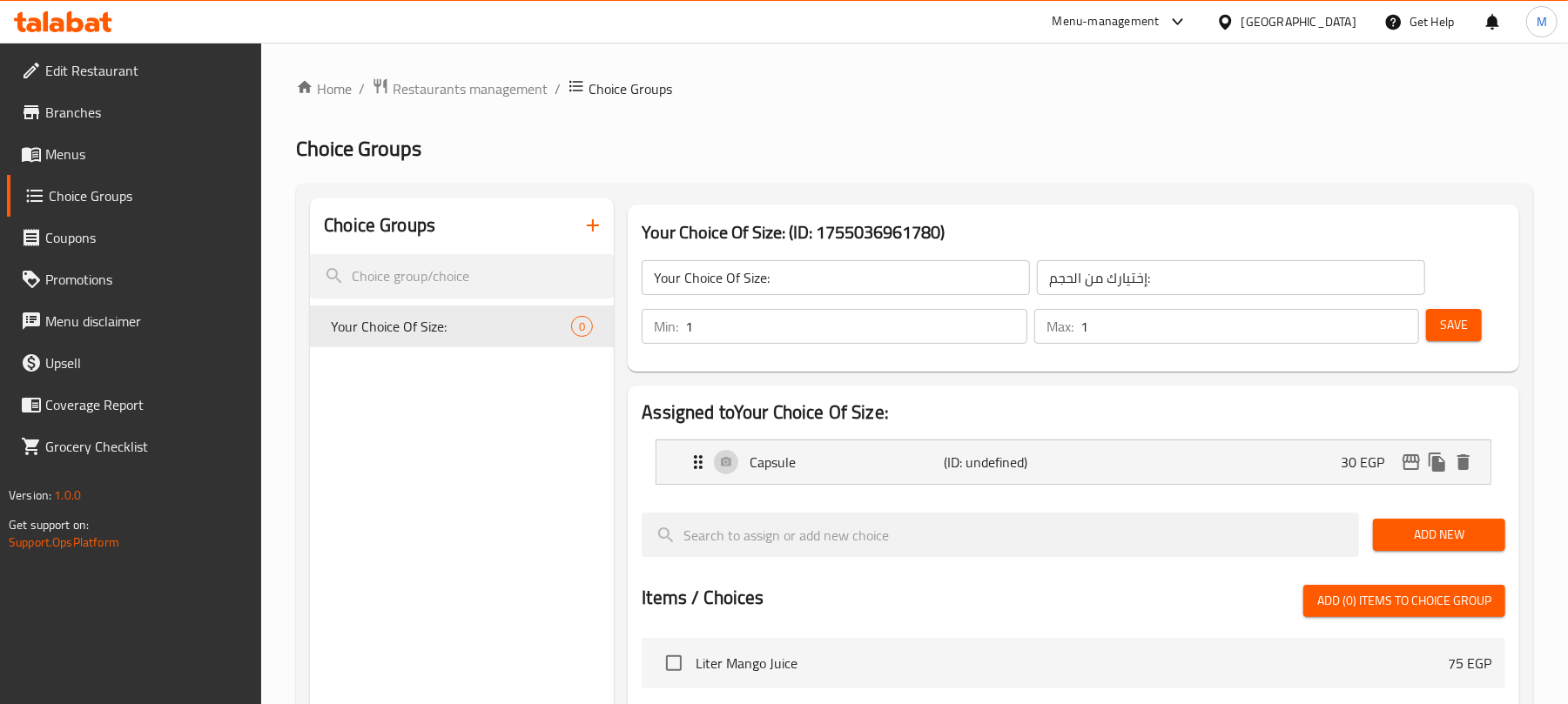
click at [1463, 535] on span "Add New" at bounding box center [1438, 536] width 105 height 22
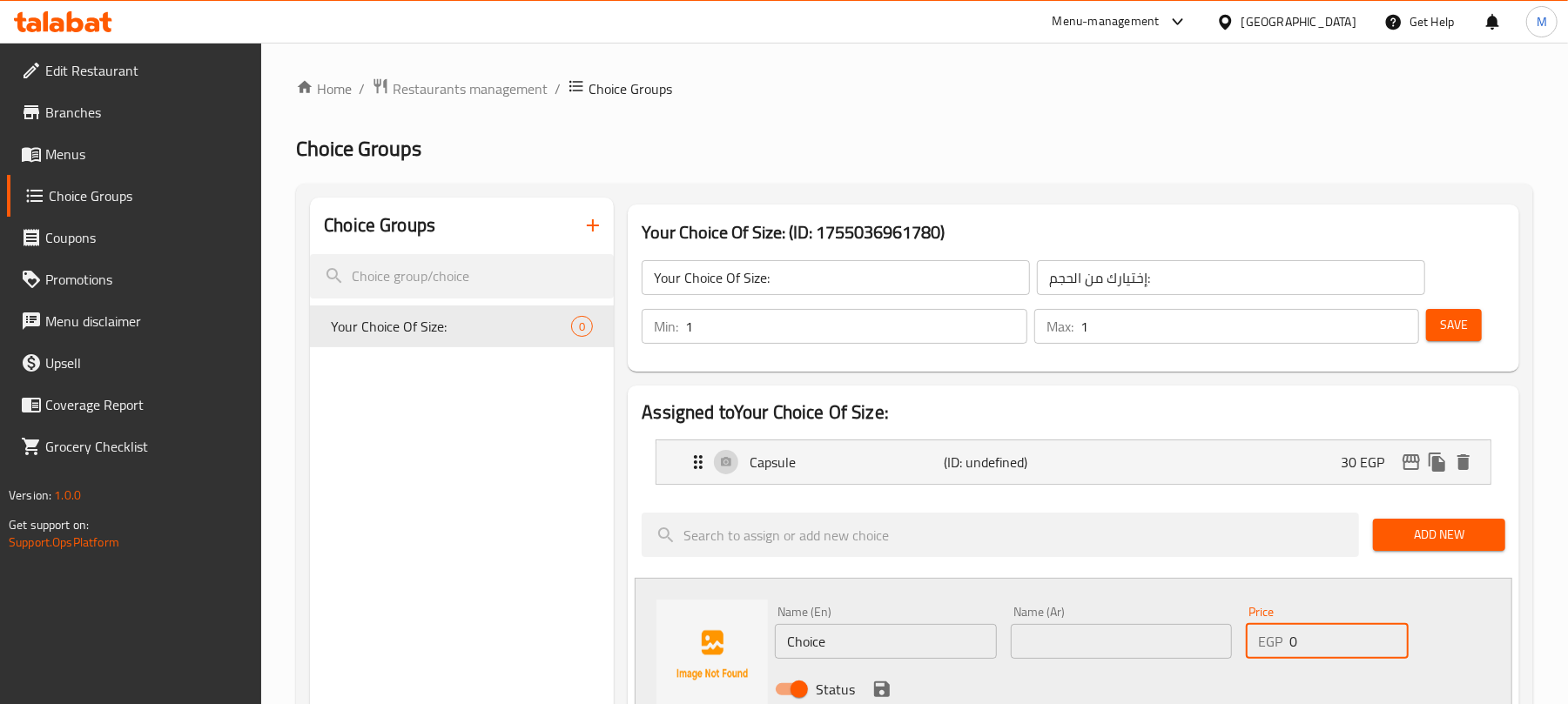
click at [1318, 652] on input "0" at bounding box center [1349, 642] width 119 height 35
type input "75"
click at [1104, 628] on input "text" at bounding box center [1121, 642] width 221 height 35
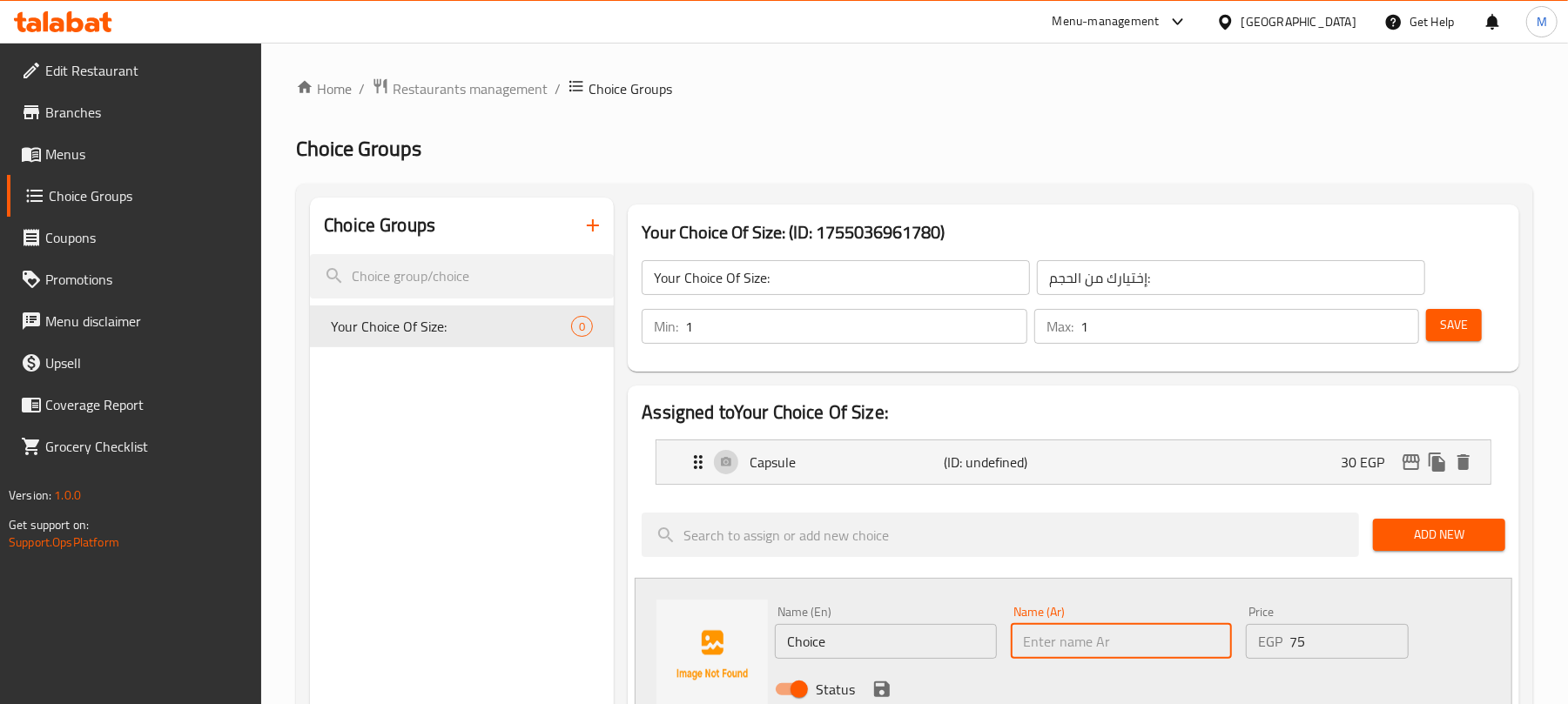
paste input "لتر"
type input "لتر"
click at [882, 638] on input "Choice" at bounding box center [885, 642] width 221 height 35
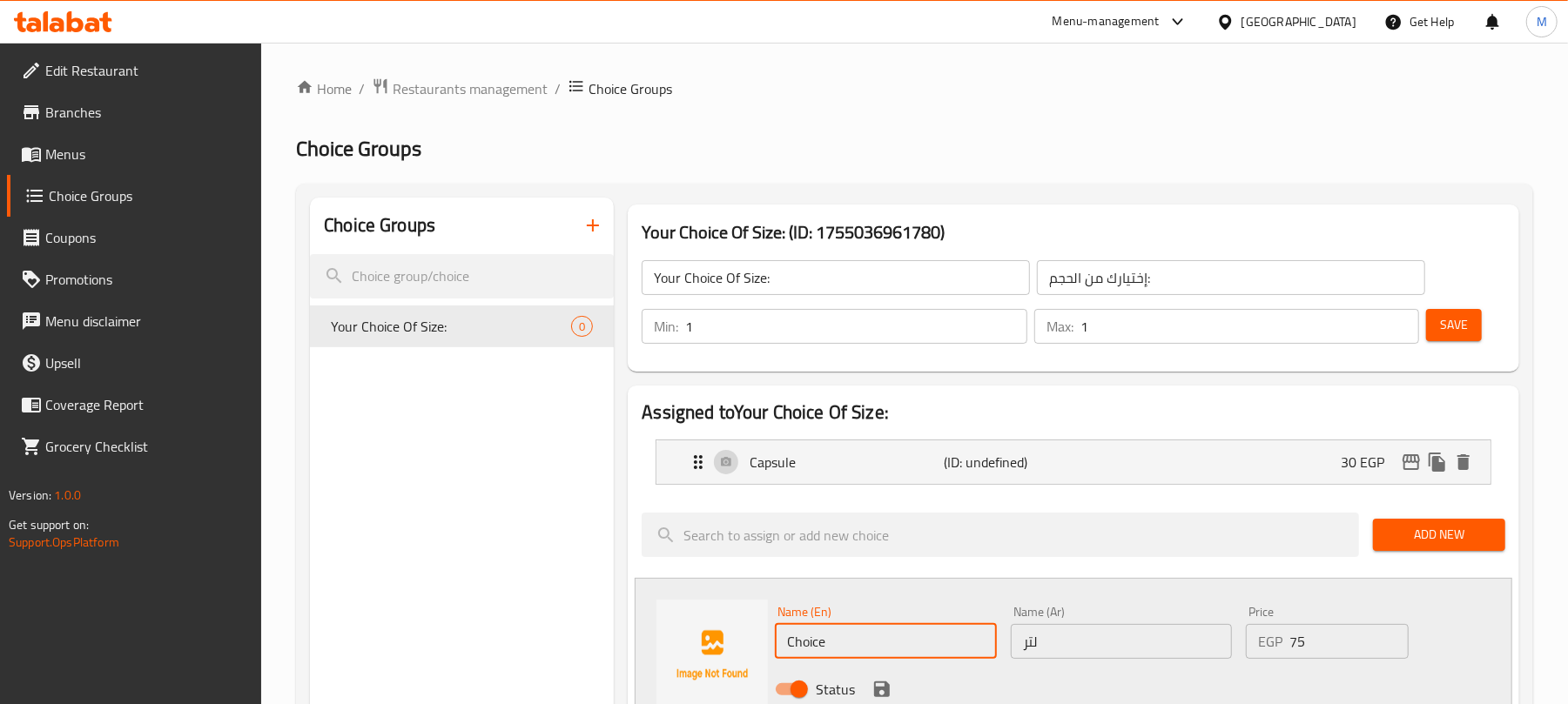
paste input "Liter"
type input "Liter"
click at [895, 691] on div "Status" at bounding box center [1120, 689] width 706 height 47
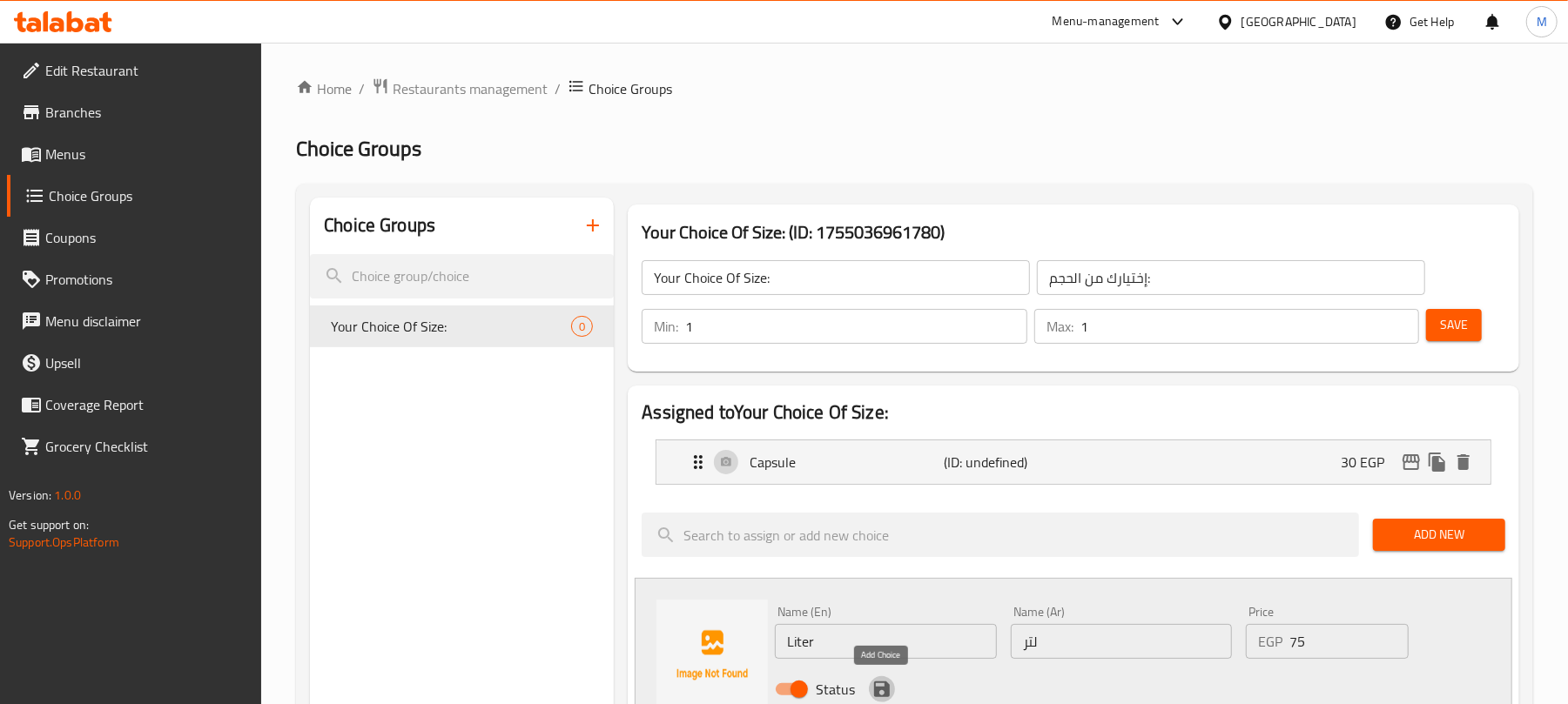
click at [879, 686] on icon "save" at bounding box center [882, 689] width 21 height 21
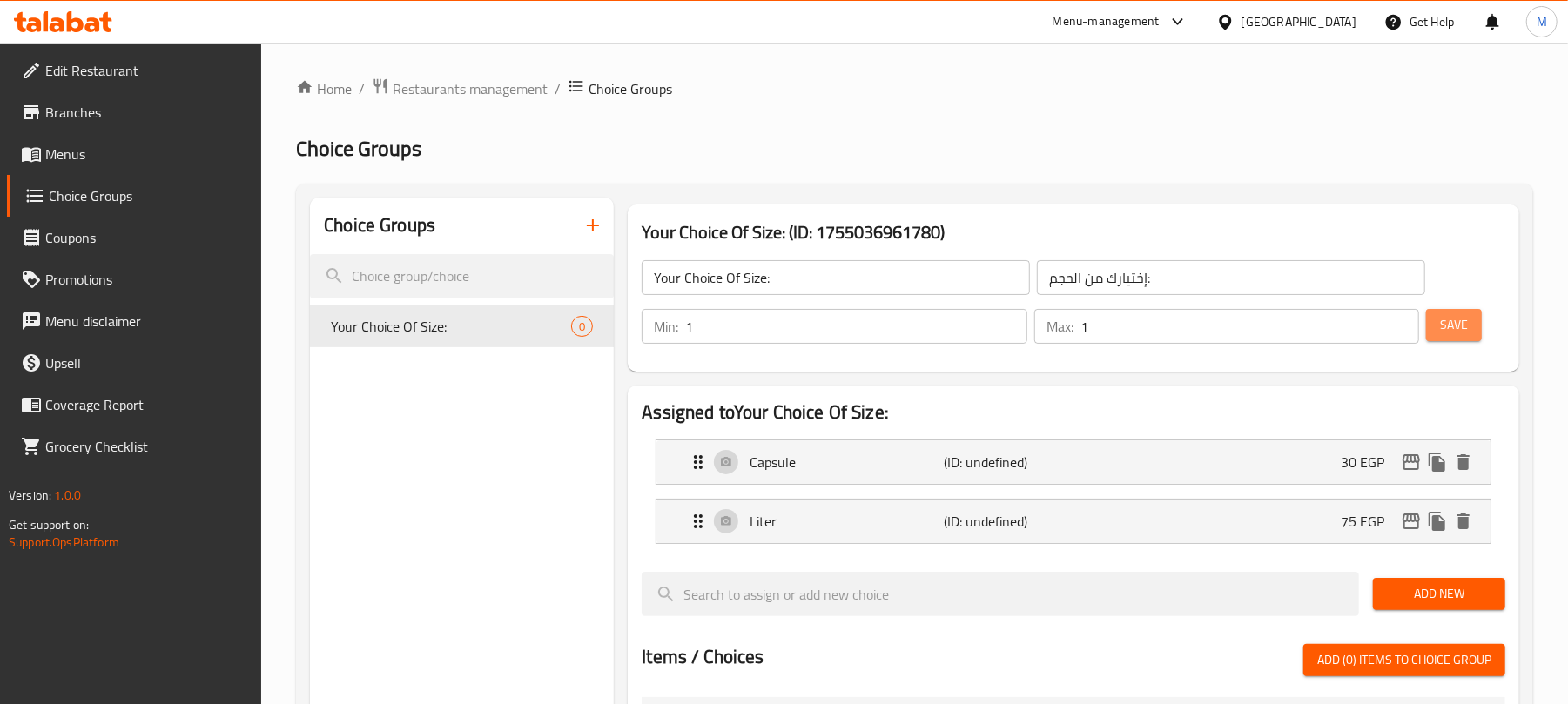
click at [1461, 332] on span "Save" at bounding box center [1453, 326] width 28 height 22
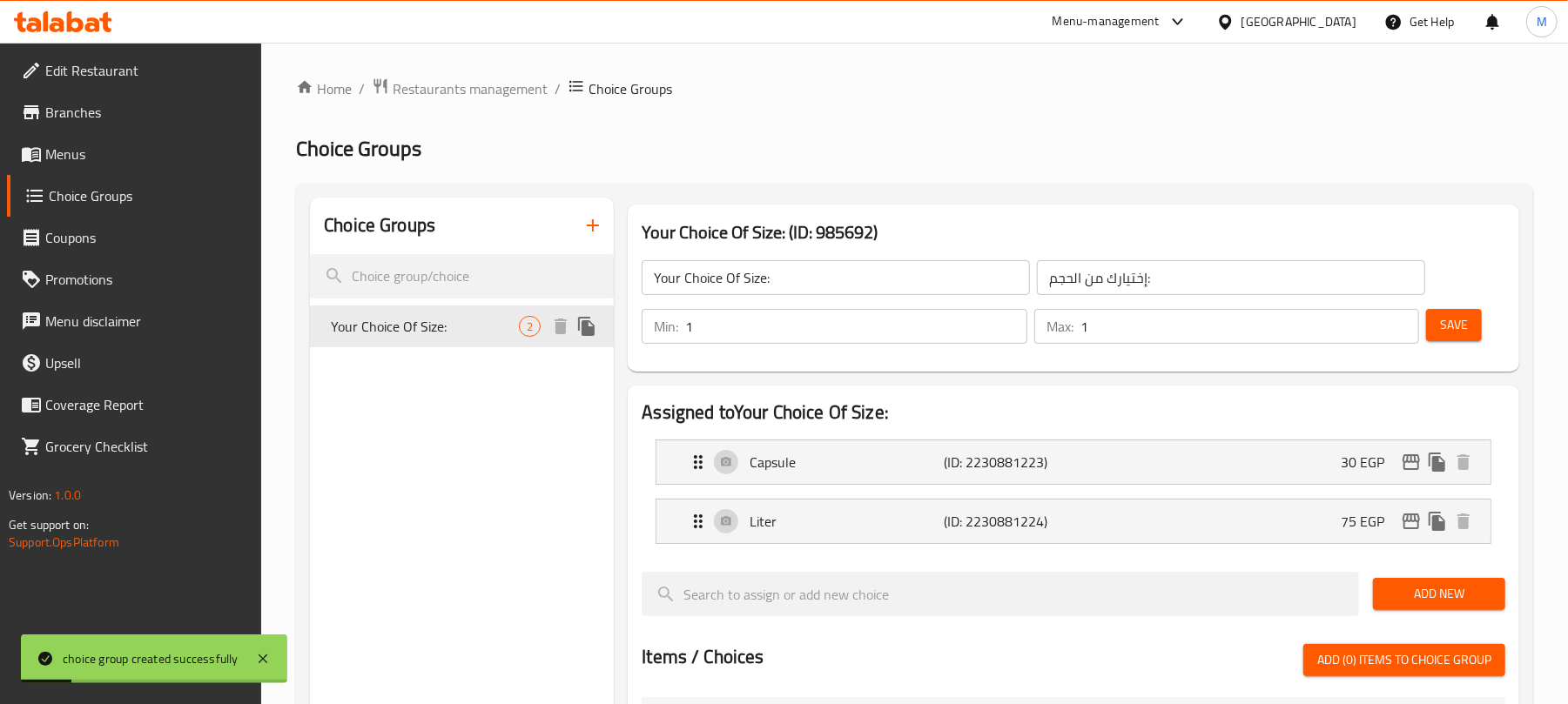
click at [596, 329] on icon "duplicate" at bounding box center [586, 327] width 21 height 21
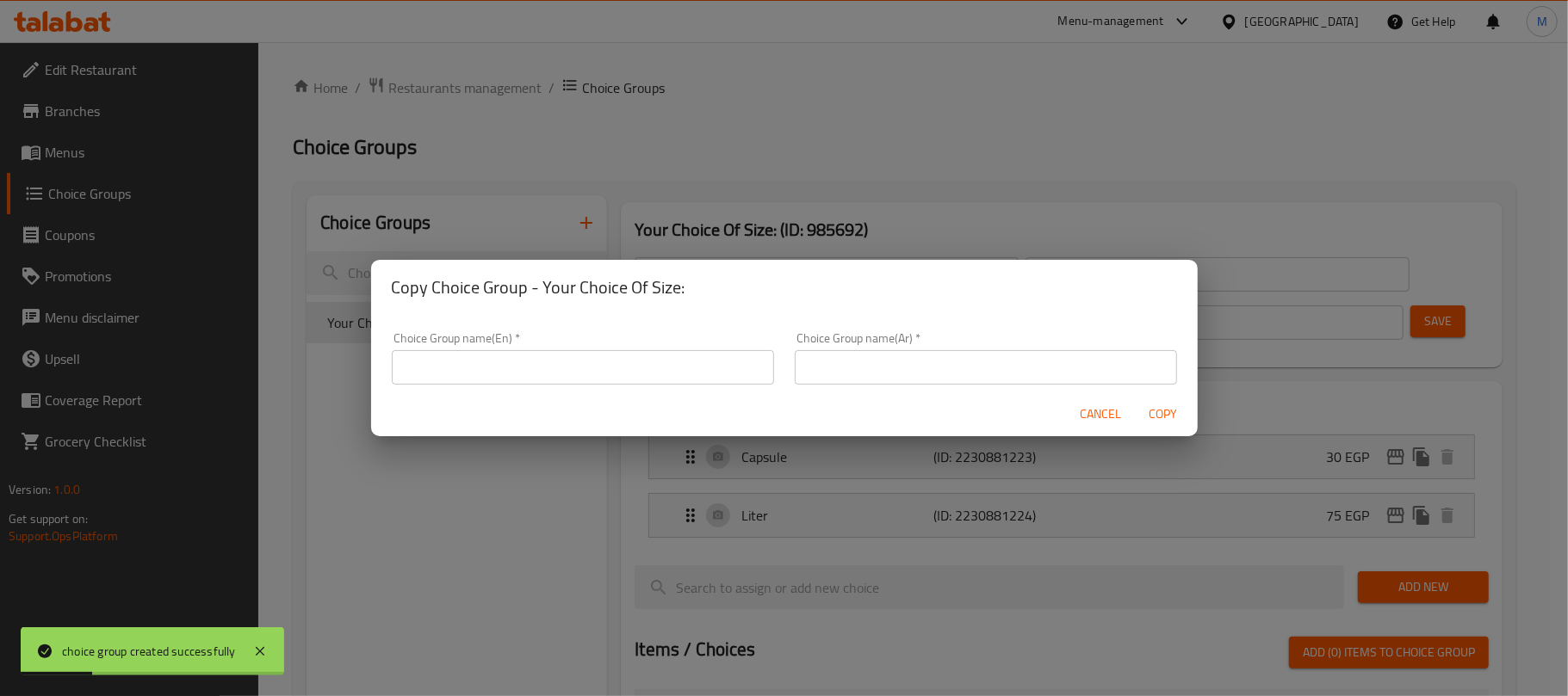
click at [648, 358] on input "text" at bounding box center [583, 368] width 382 height 35
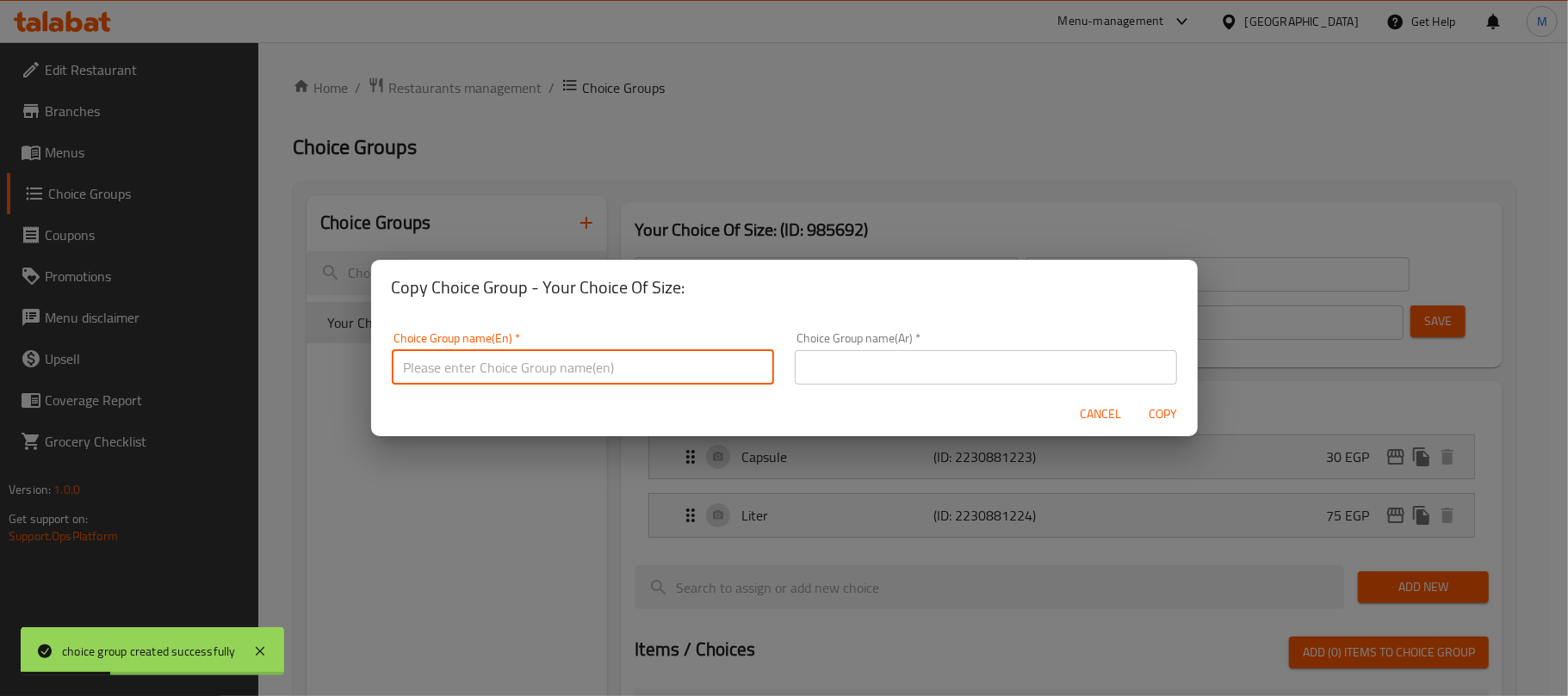
type input "Your Choice Of Size:"
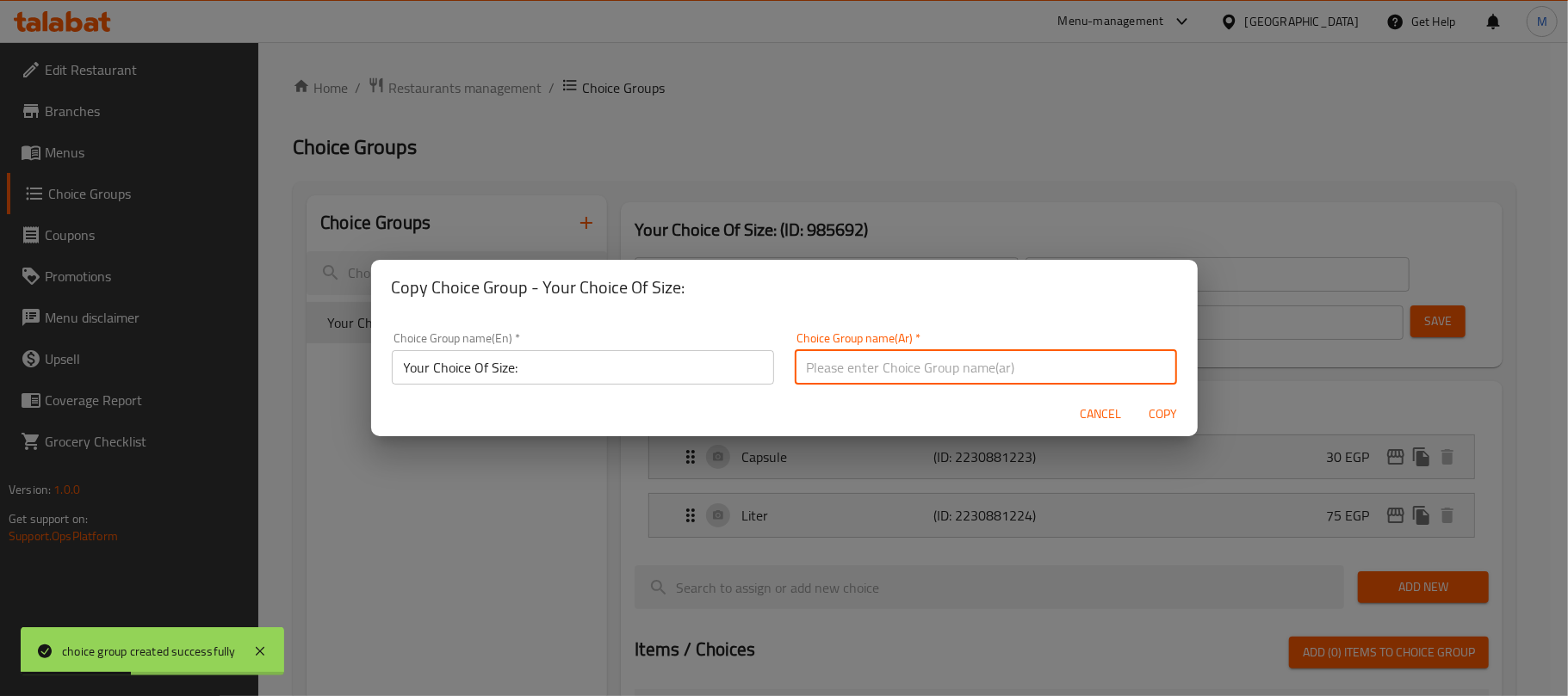
click at [839, 362] on input "text" at bounding box center [986, 368] width 382 height 35
type input "إختيارك من الحجم:"
click at [1171, 408] on span "Copy" at bounding box center [1163, 414] width 41 height 22
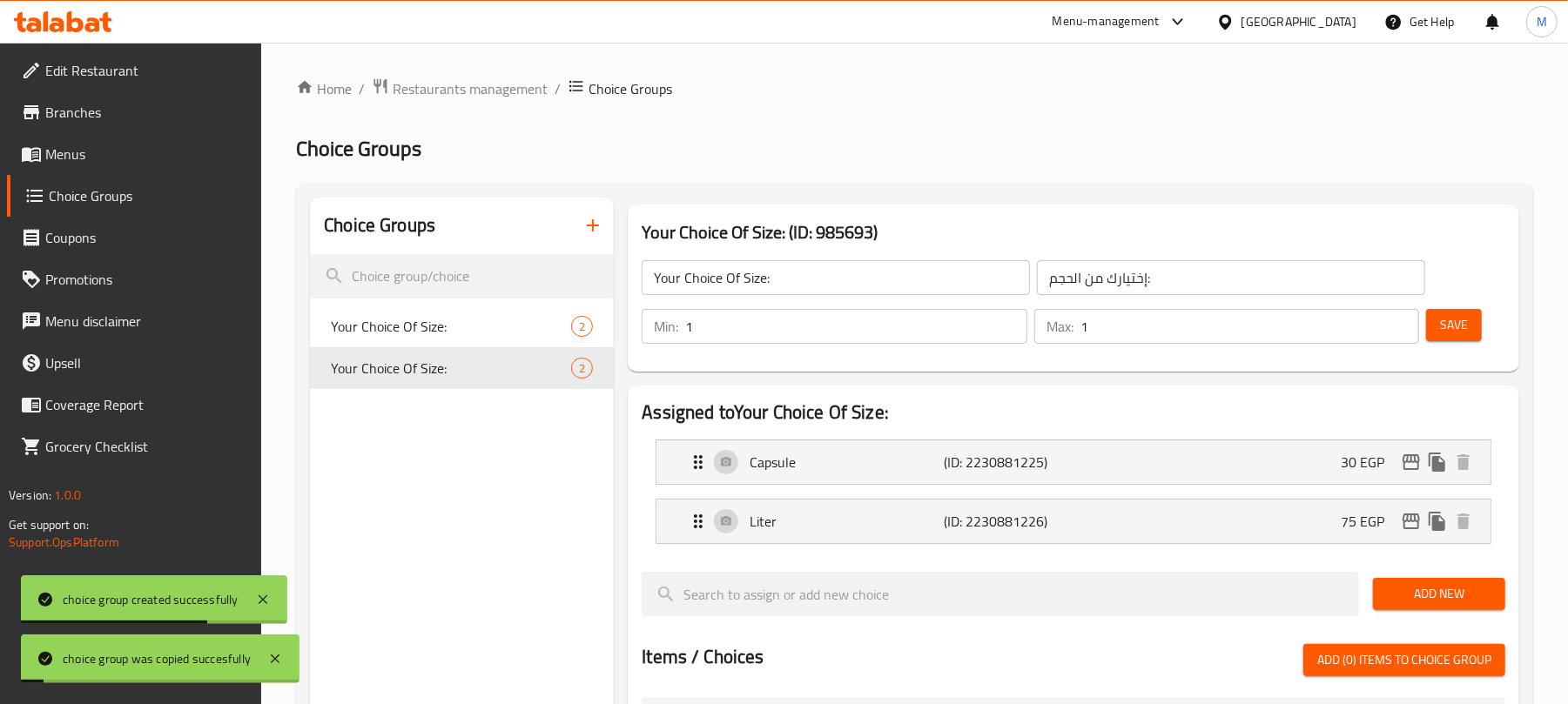
click at [849, 255] on div "Your Choice Of Size: ​ إختيارك من الحجم: ​" at bounding box center [1033, 278] width 805 height 56
click at [849, 275] on input "Your Choice Of Size:" at bounding box center [836, 278] width 389 height 35
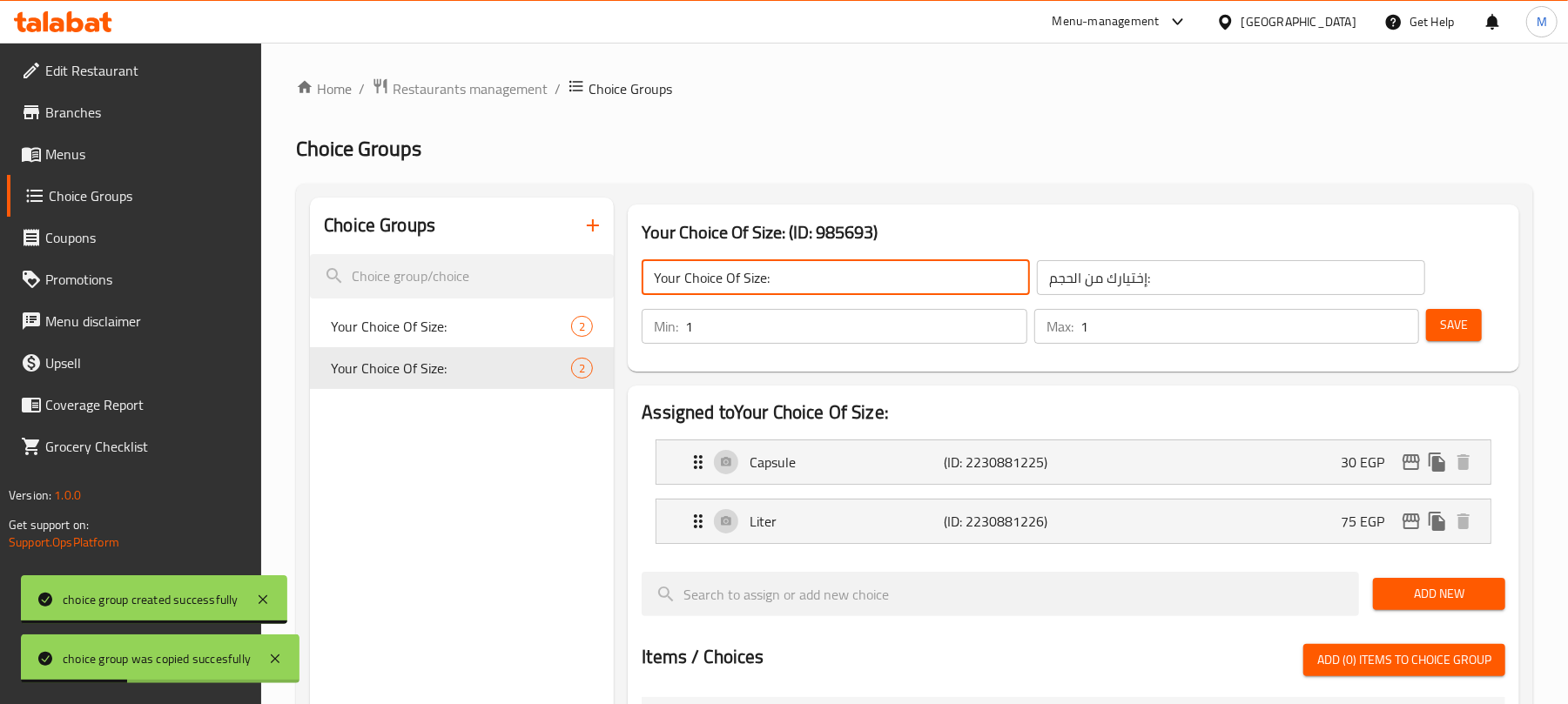
type input "Your Choice Of Size:"
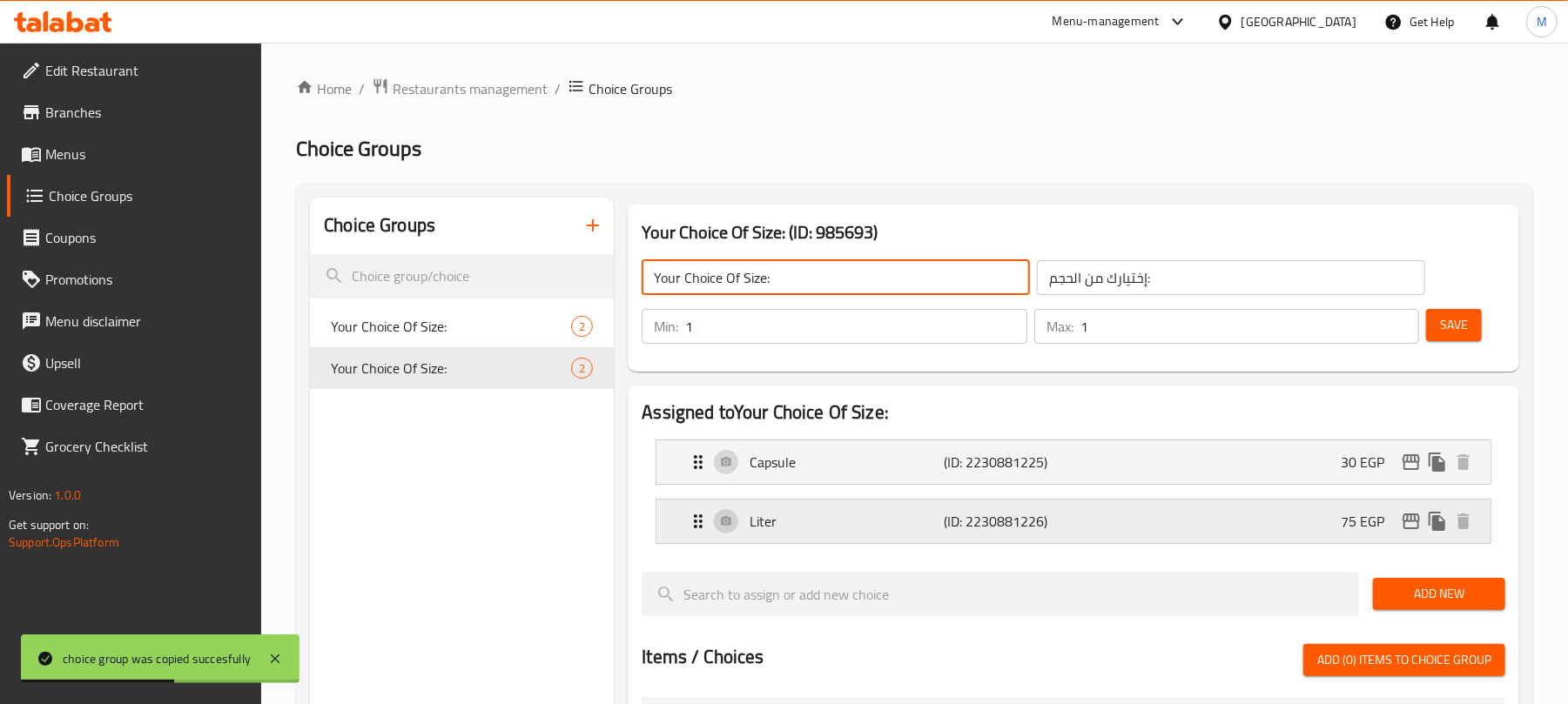
click at [801, 523] on p "Liter" at bounding box center [846, 521] width 194 height 21
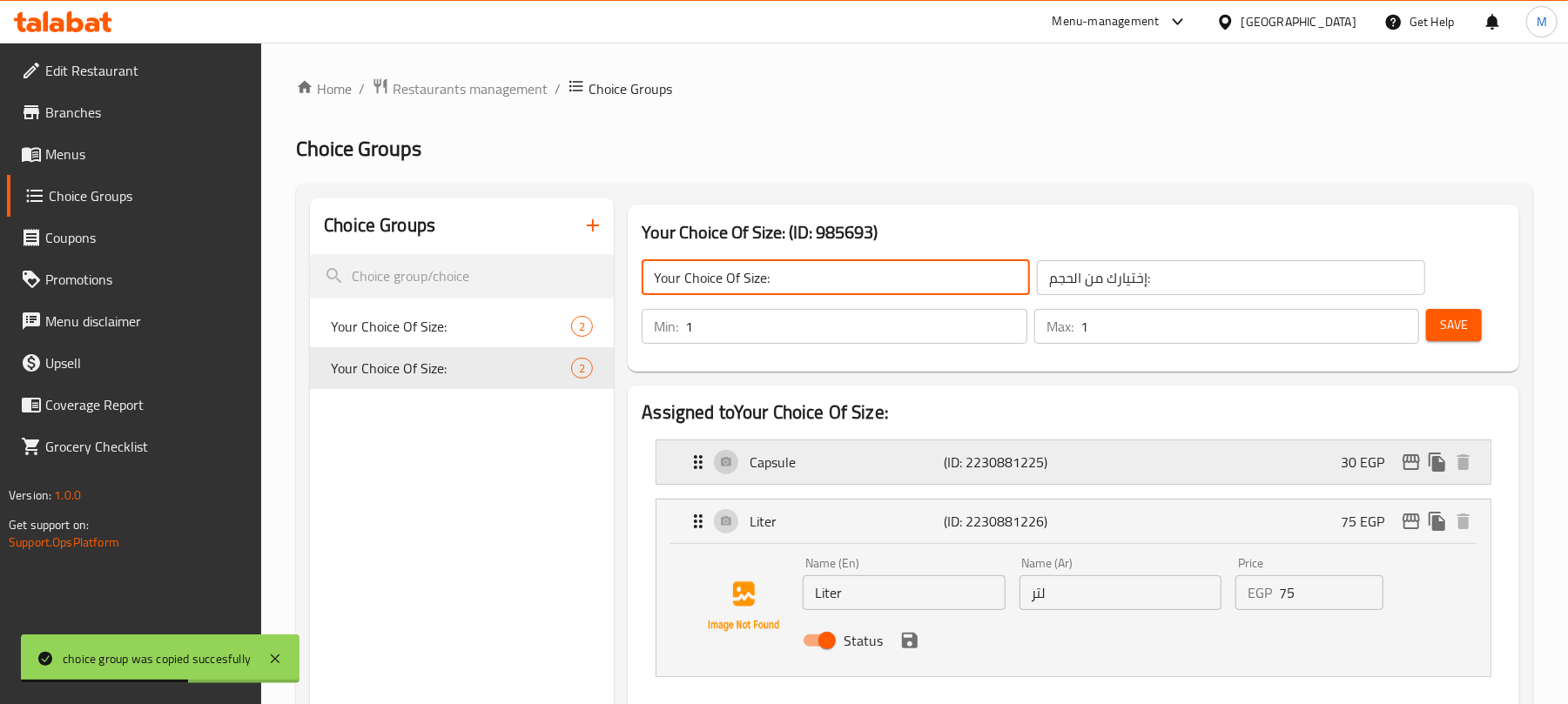
click at [843, 463] on p "Capsule" at bounding box center [846, 462] width 194 height 21
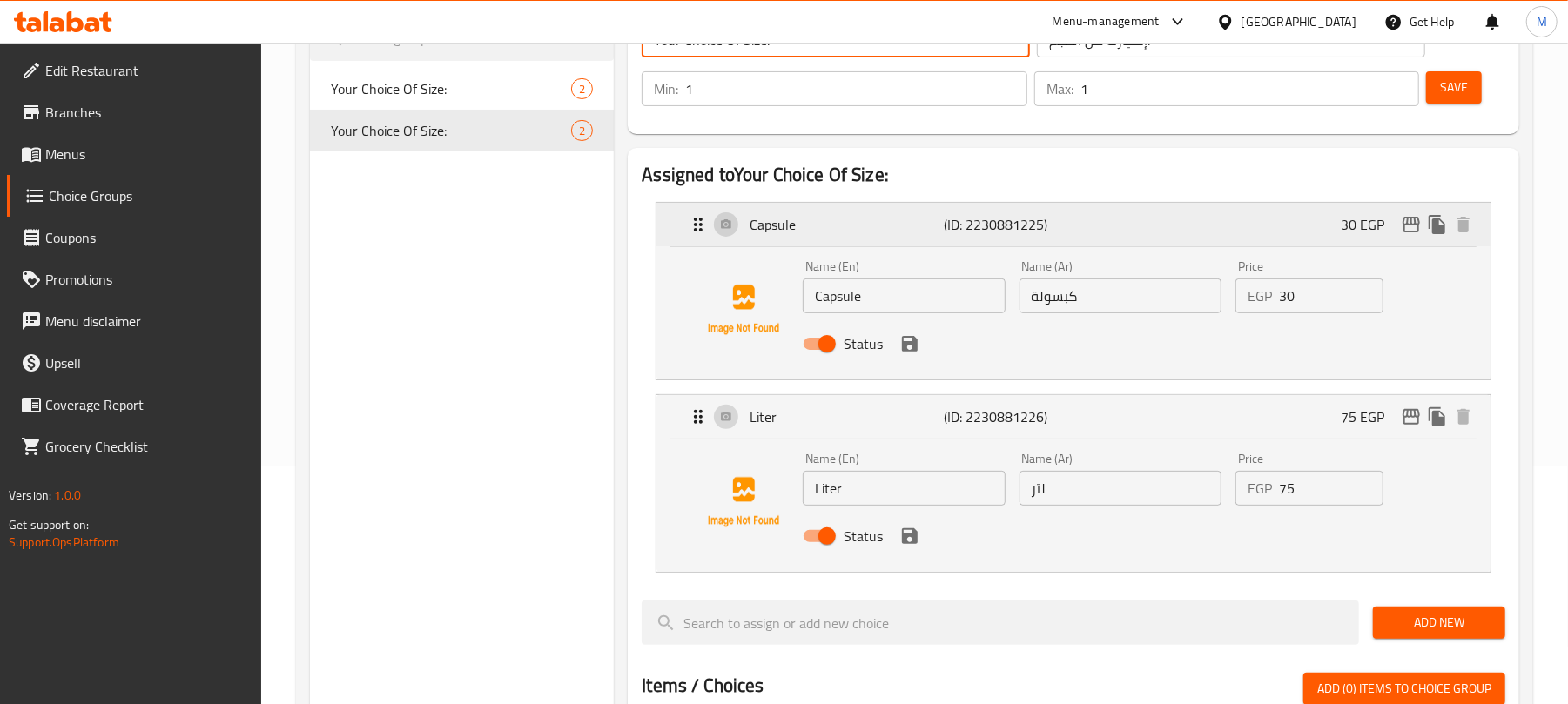
scroll to position [231, 0]
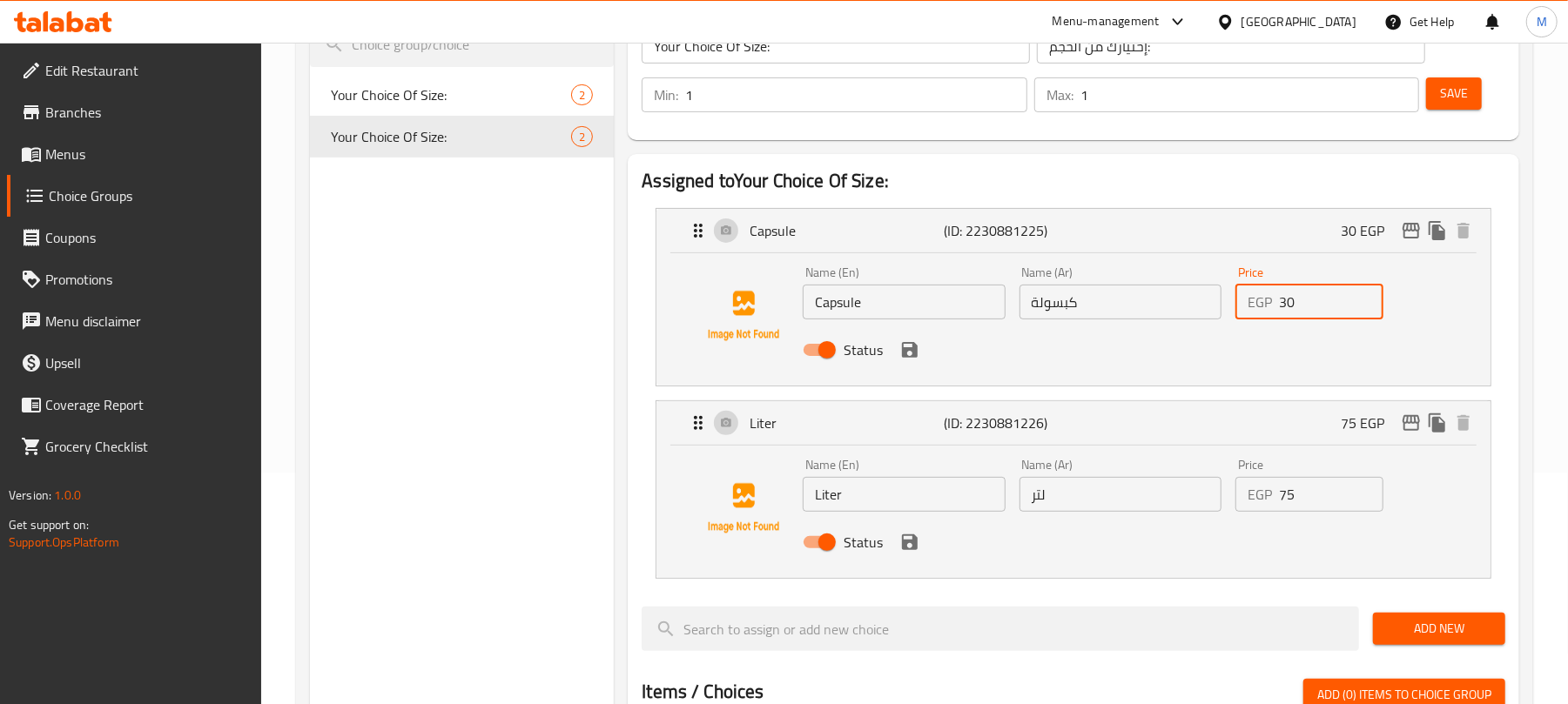
click at [1303, 297] on input "30" at bounding box center [1330, 303] width 105 height 35
type input "25"
click at [1316, 495] on input "75" at bounding box center [1330, 495] width 105 height 35
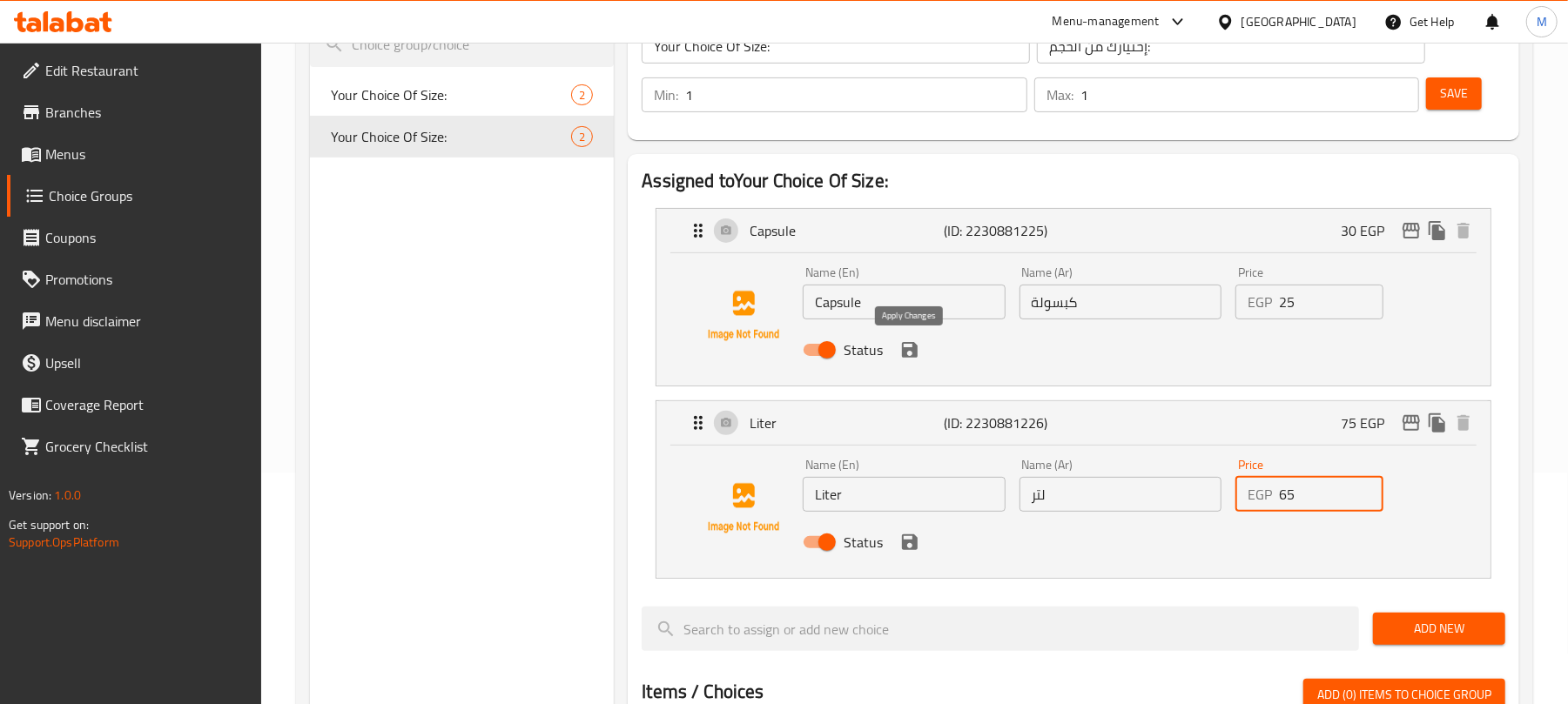
click at [909, 352] on icon "save" at bounding box center [909, 350] width 21 height 21
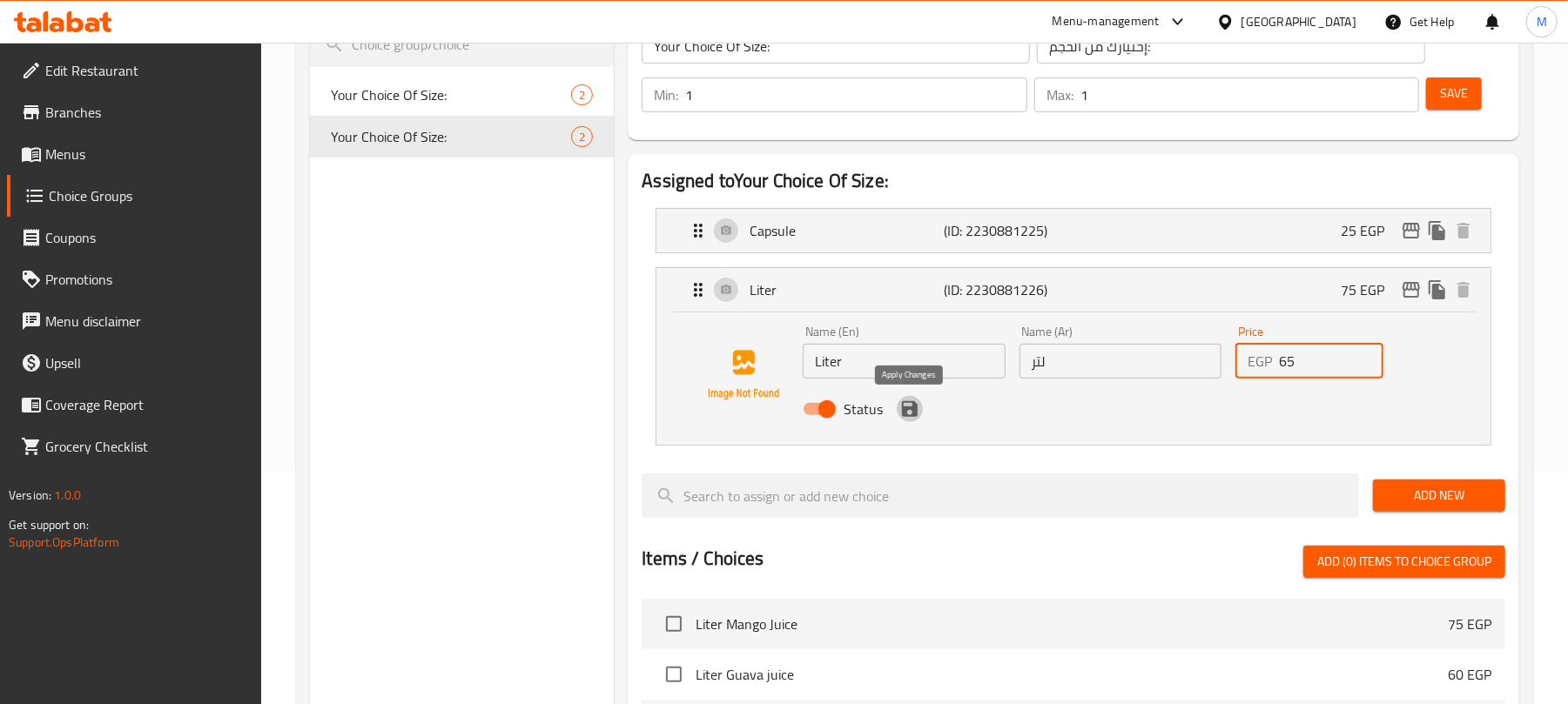
click at [908, 412] on icon "save" at bounding box center [909, 409] width 21 height 21
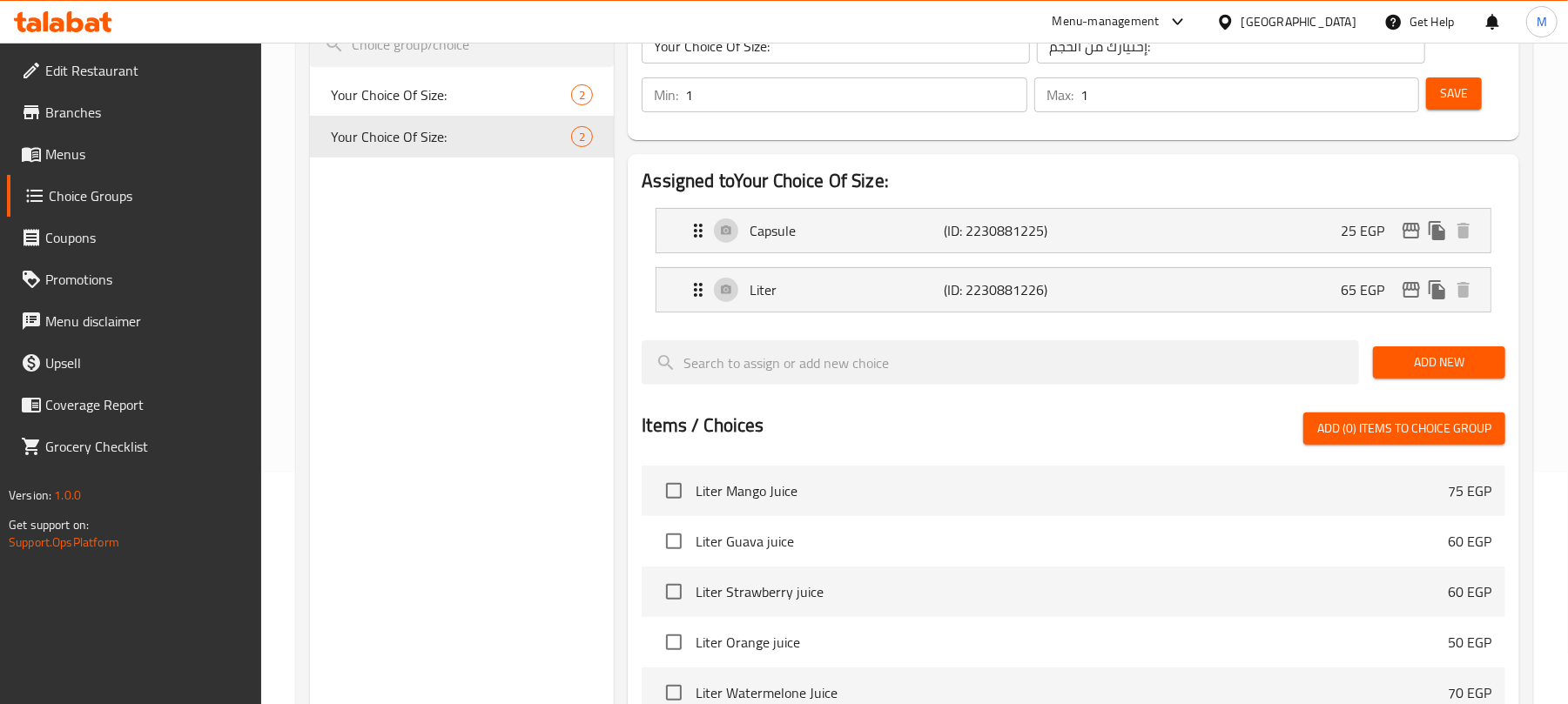
type input "65"
click at [1450, 96] on span "Save" at bounding box center [1453, 93] width 28 height 22
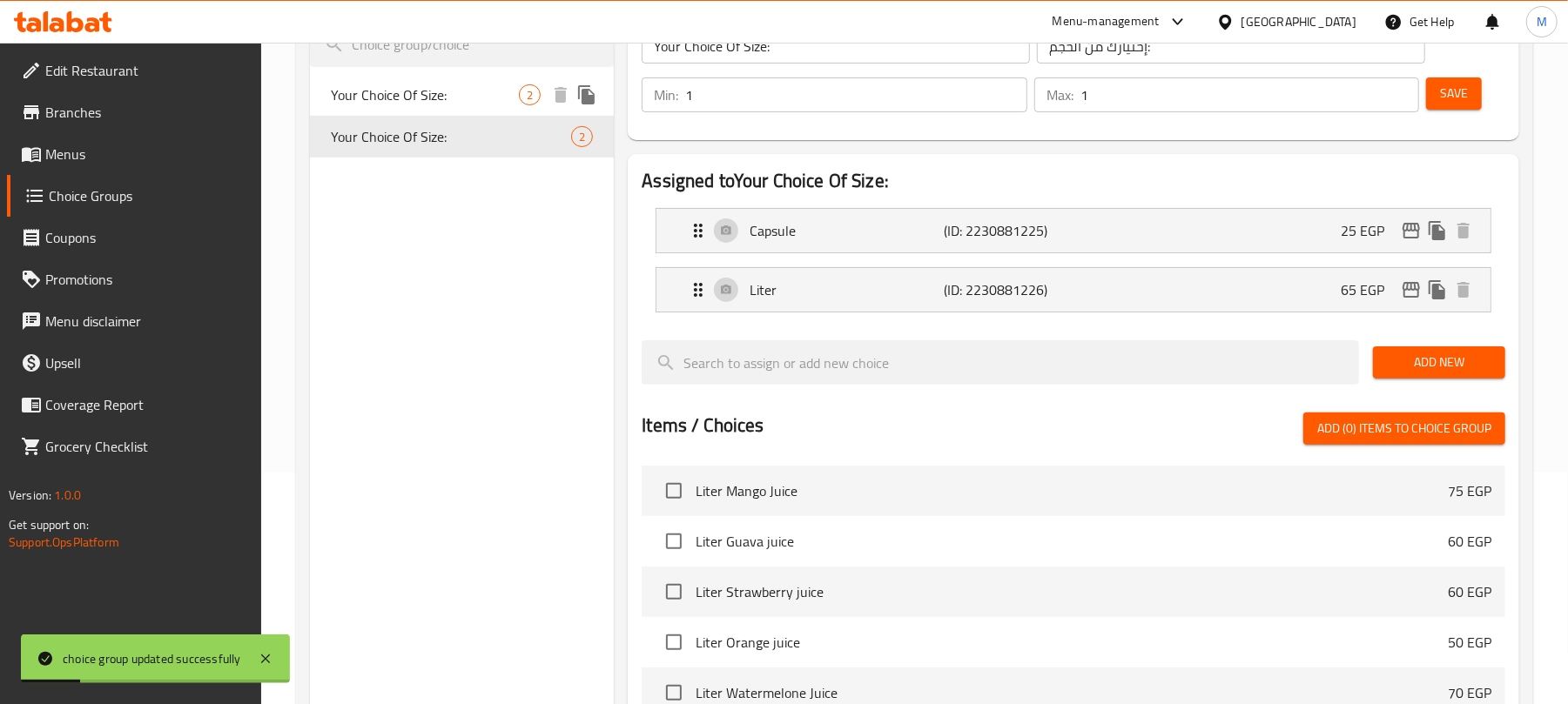
click at [592, 93] on icon "duplicate" at bounding box center [586, 94] width 17 height 19
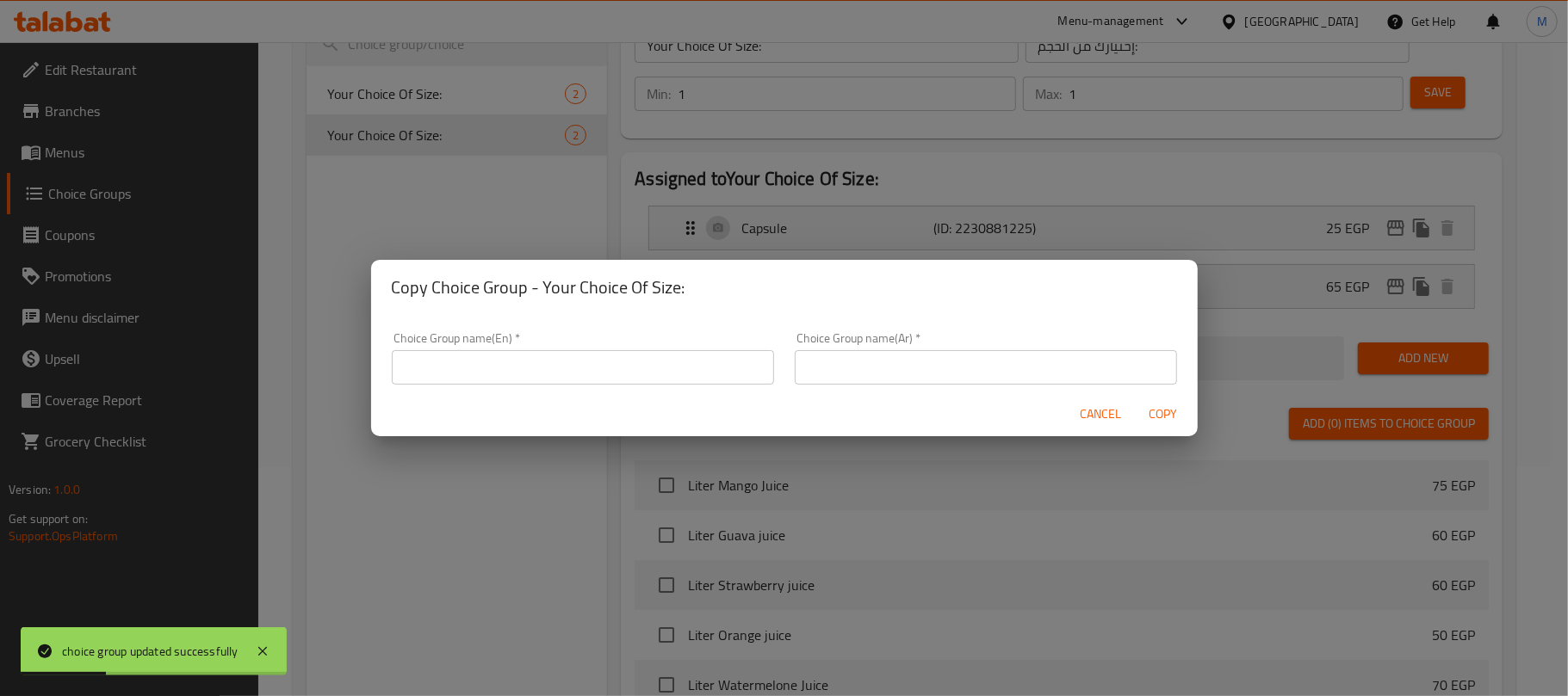
click at [635, 380] on input "text" at bounding box center [583, 368] width 382 height 35
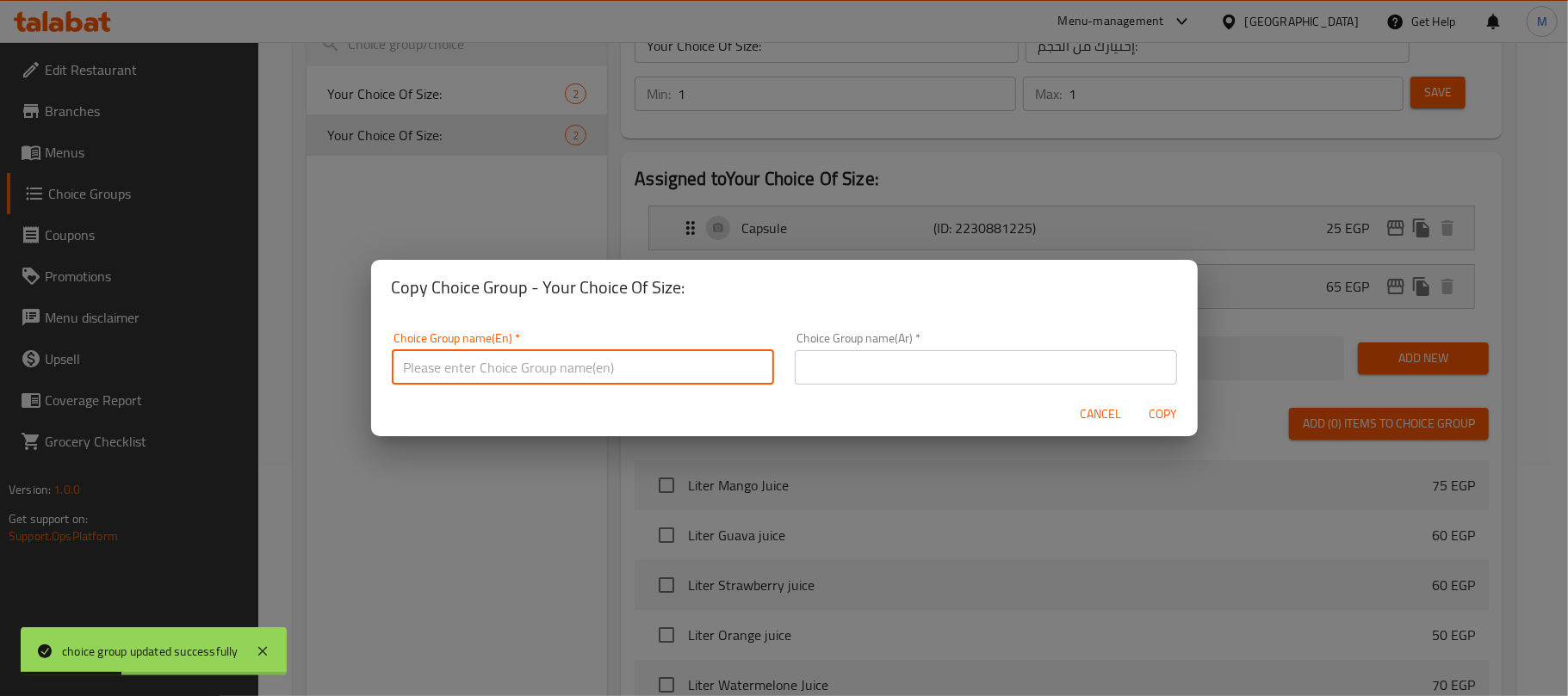
type input "Your Choice Of Size:"
drag, startPoint x: 931, startPoint y: 359, endPoint x: 888, endPoint y: 367, distance: 43.7
click at [933, 359] on input "text" at bounding box center [986, 368] width 382 height 35
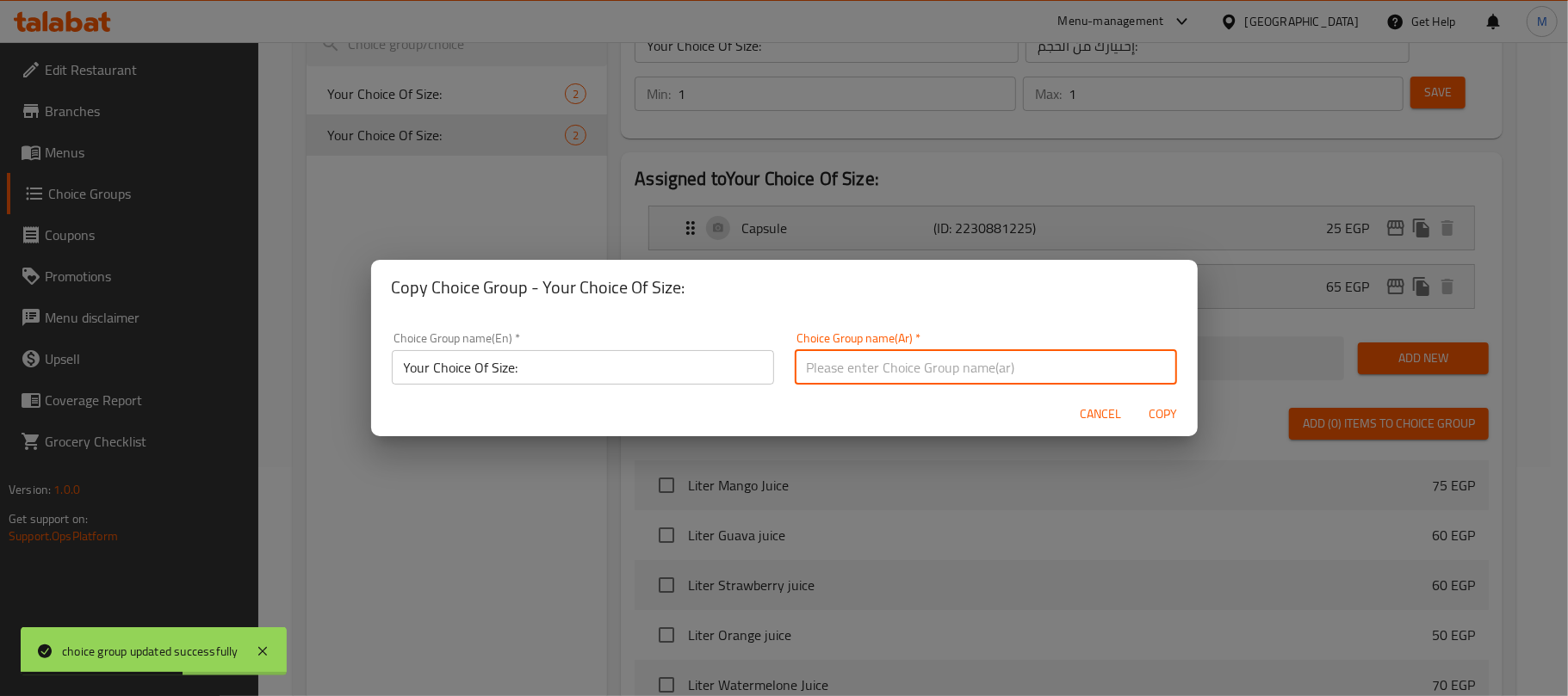
type input "إختيارك من الحجم:"
click at [1167, 412] on span "Copy" at bounding box center [1163, 414] width 41 height 22
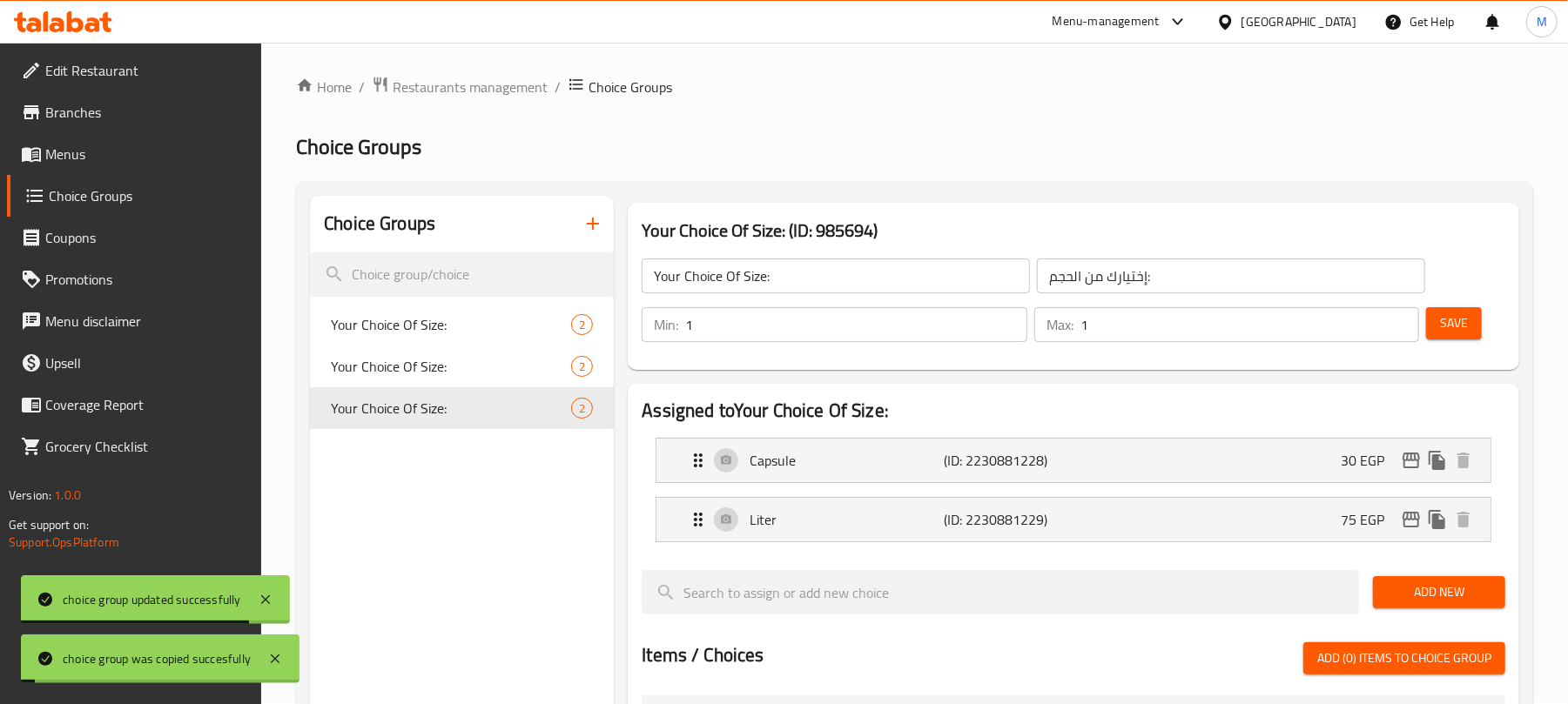
scroll to position [0, 0]
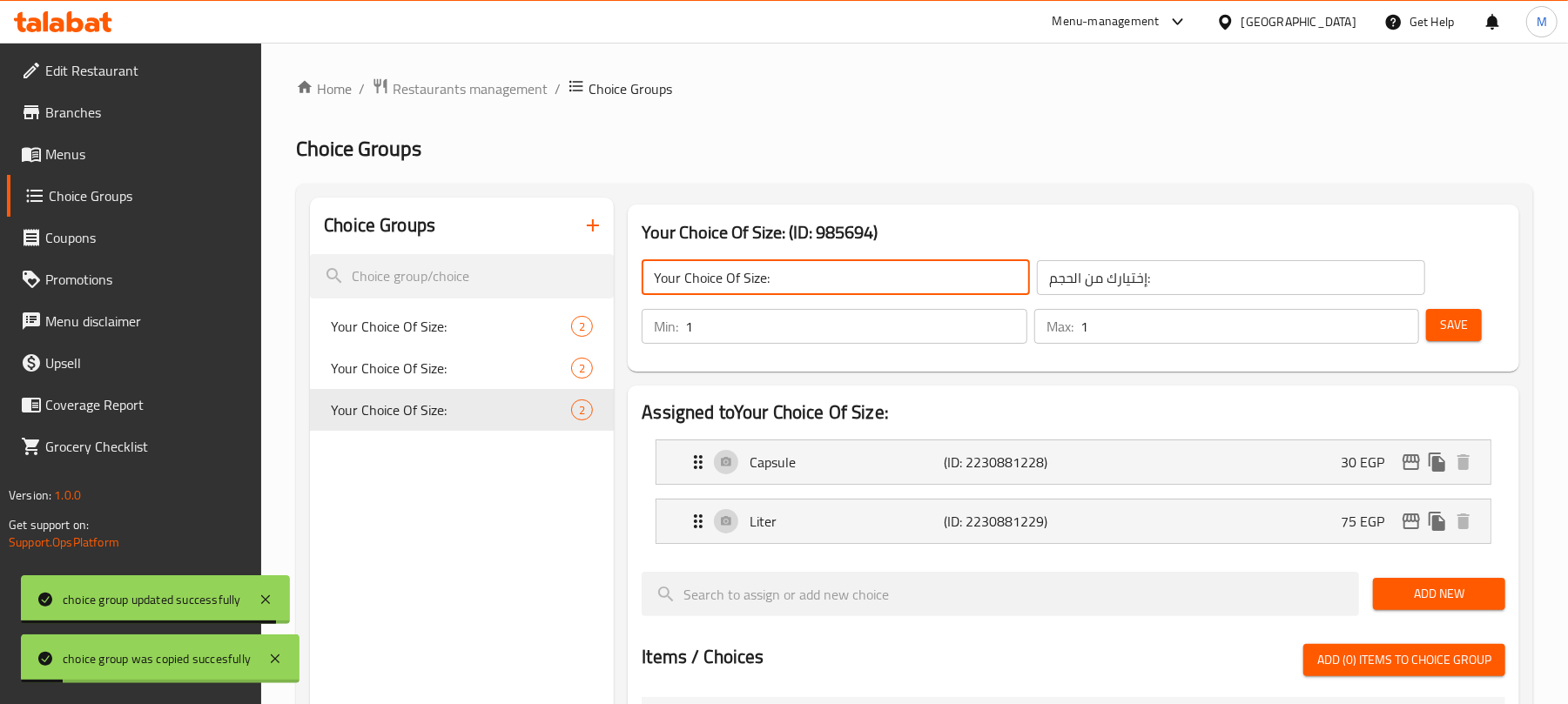
click at [841, 283] on input "Your Choice Of Size:" at bounding box center [836, 278] width 389 height 35
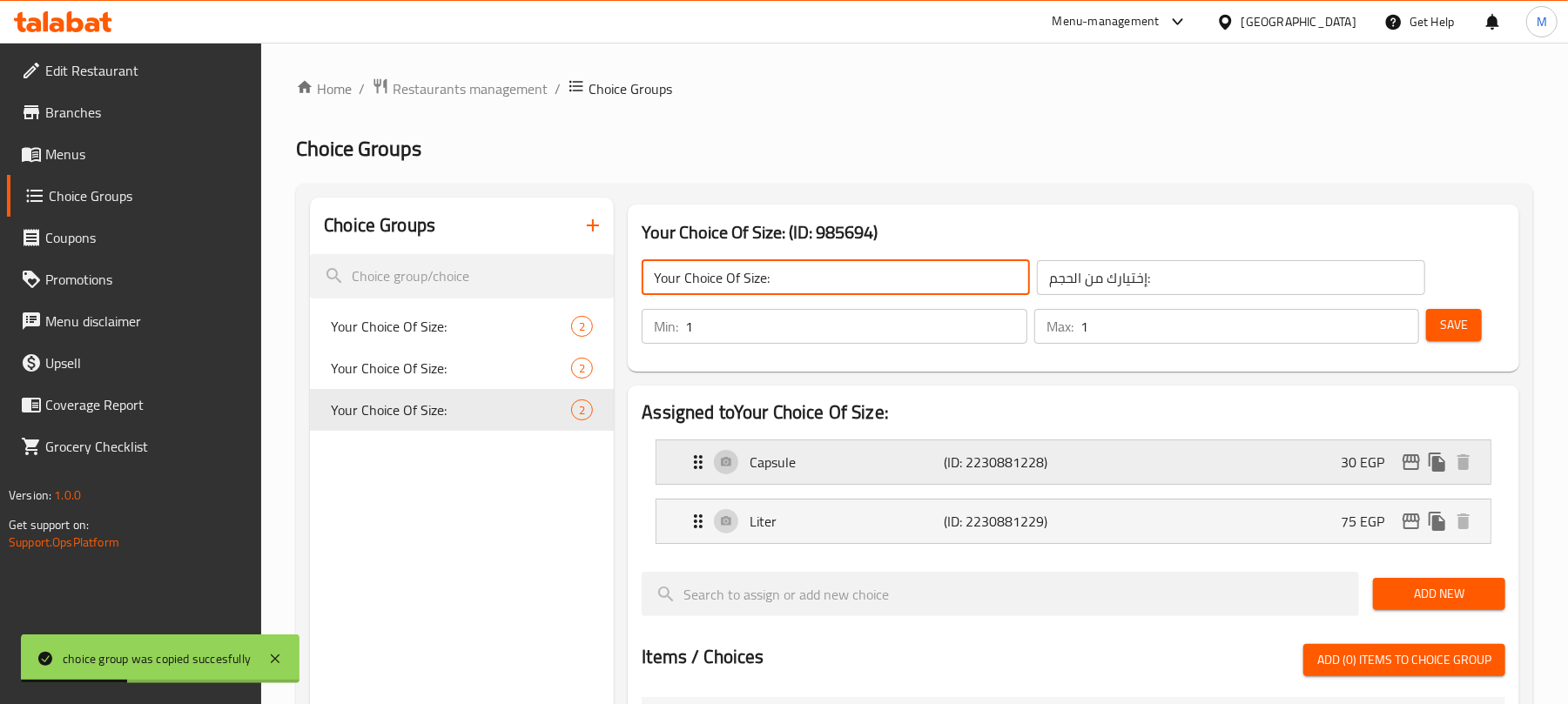
click at [1233, 462] on div "Capsule (ID: 2230881228) 30 EGP" at bounding box center [1078, 462] width 782 height 43
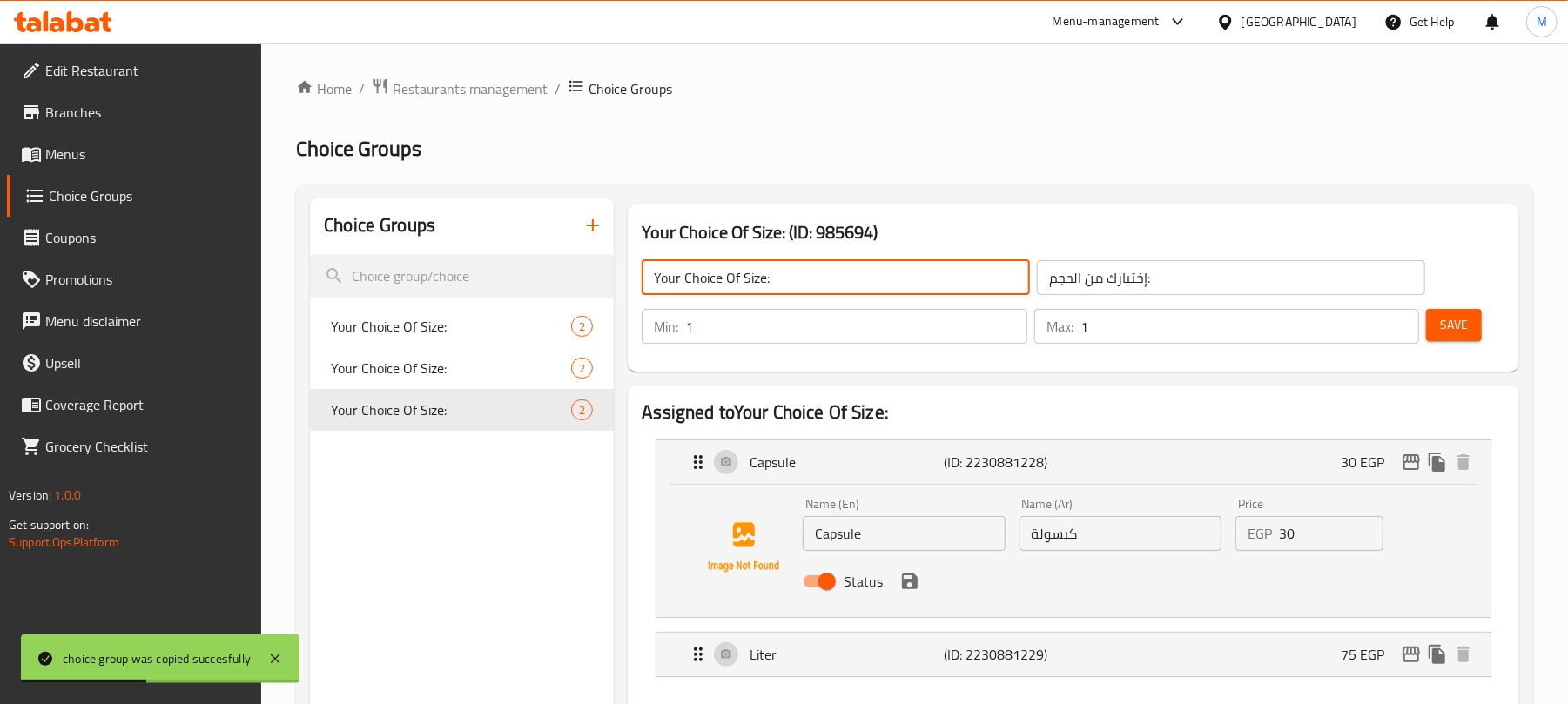
type input "Your Choice Of Size:"
click at [1303, 540] on input "30" at bounding box center [1330, 534] width 105 height 35
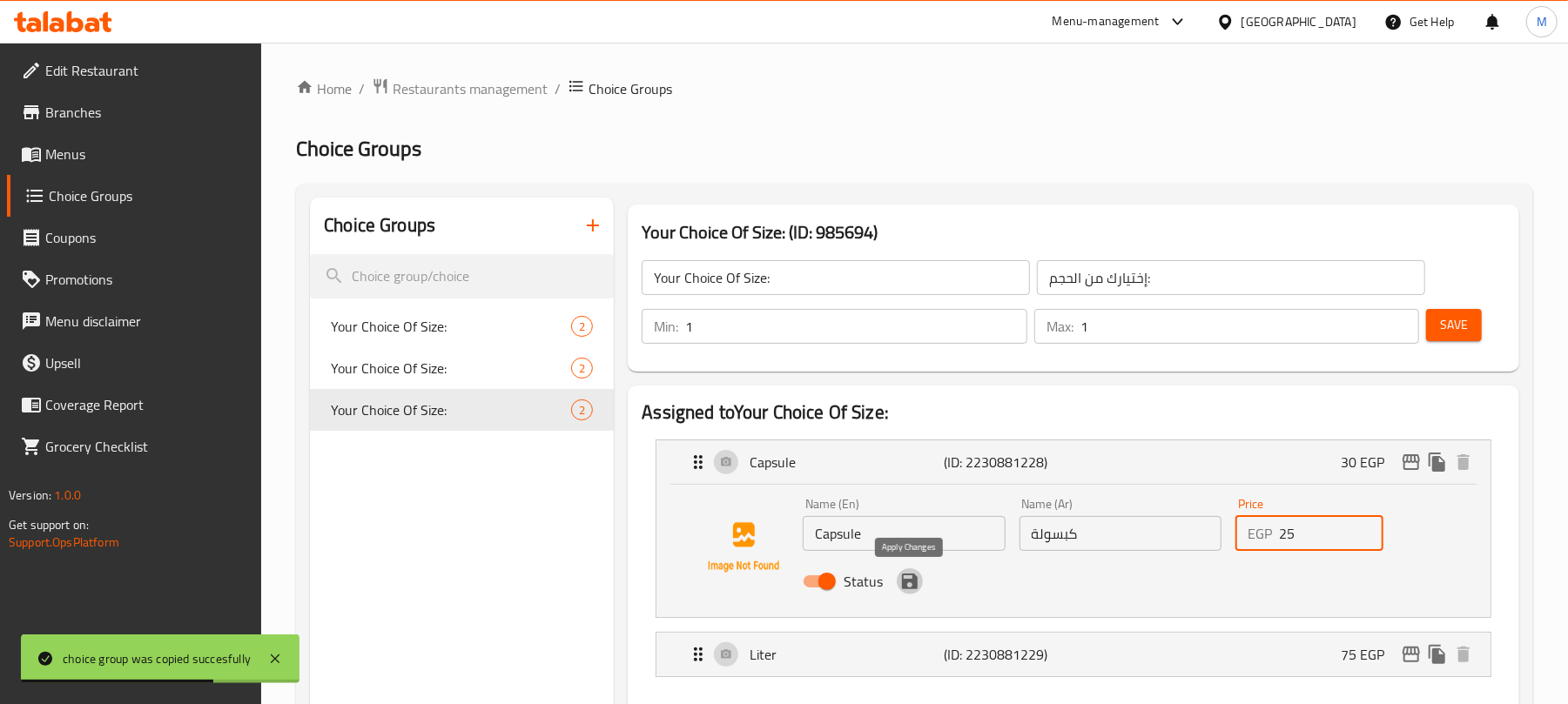
drag, startPoint x: 908, startPoint y: 587, endPoint x: 934, endPoint y: 565, distance: 34.1
click at [908, 586] on icon "save" at bounding box center [909, 581] width 21 height 21
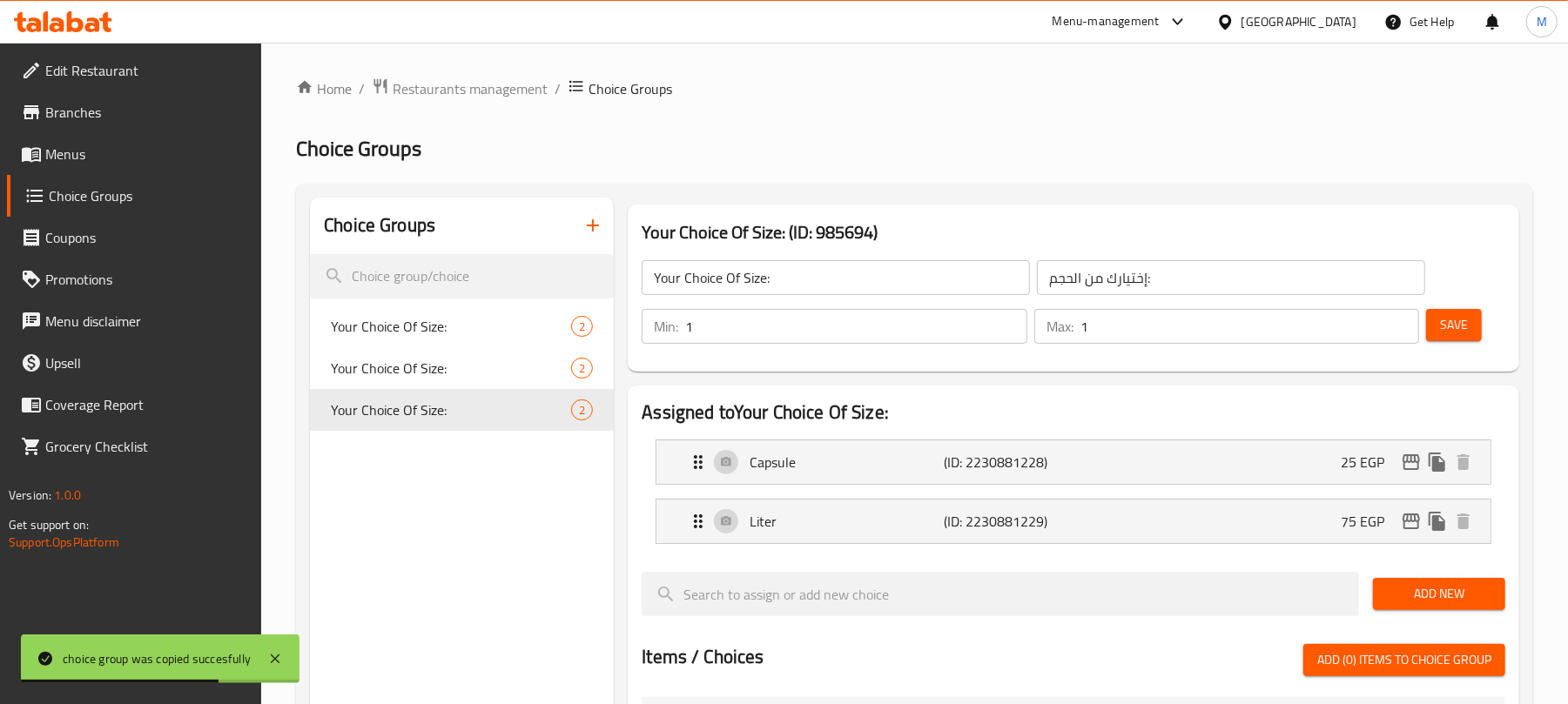
type input "25"
click at [1480, 327] on button "Save" at bounding box center [1453, 325] width 56 height 32
click at [1216, 520] on div "Liter (ID: 2230881229) 75 EGP" at bounding box center [1078, 521] width 782 height 43
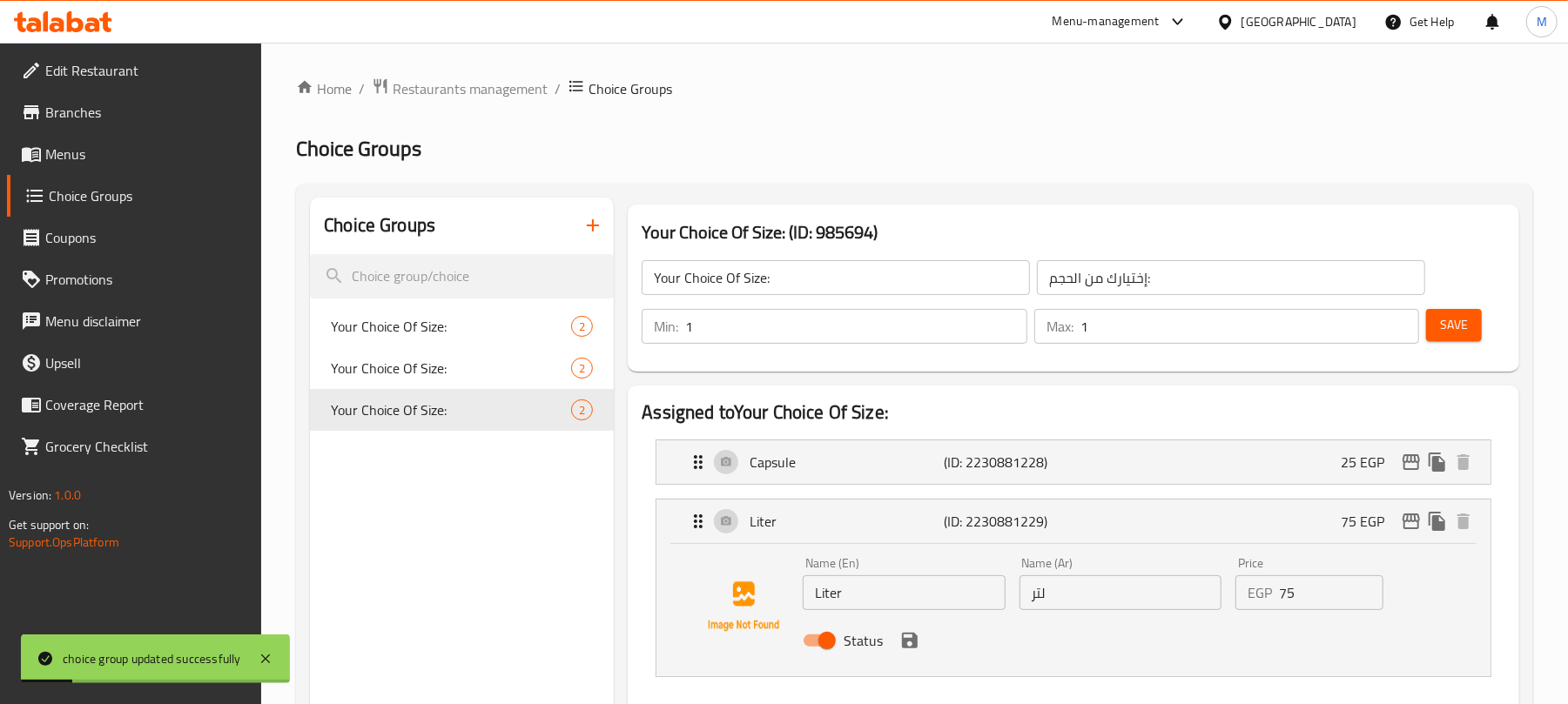
click at [1327, 599] on input "75" at bounding box center [1330, 593] width 105 height 35
click at [1337, 598] on input "070" at bounding box center [1330, 593] width 105 height 35
type input "70"
click at [912, 652] on button "save" at bounding box center [909, 640] width 26 height 26
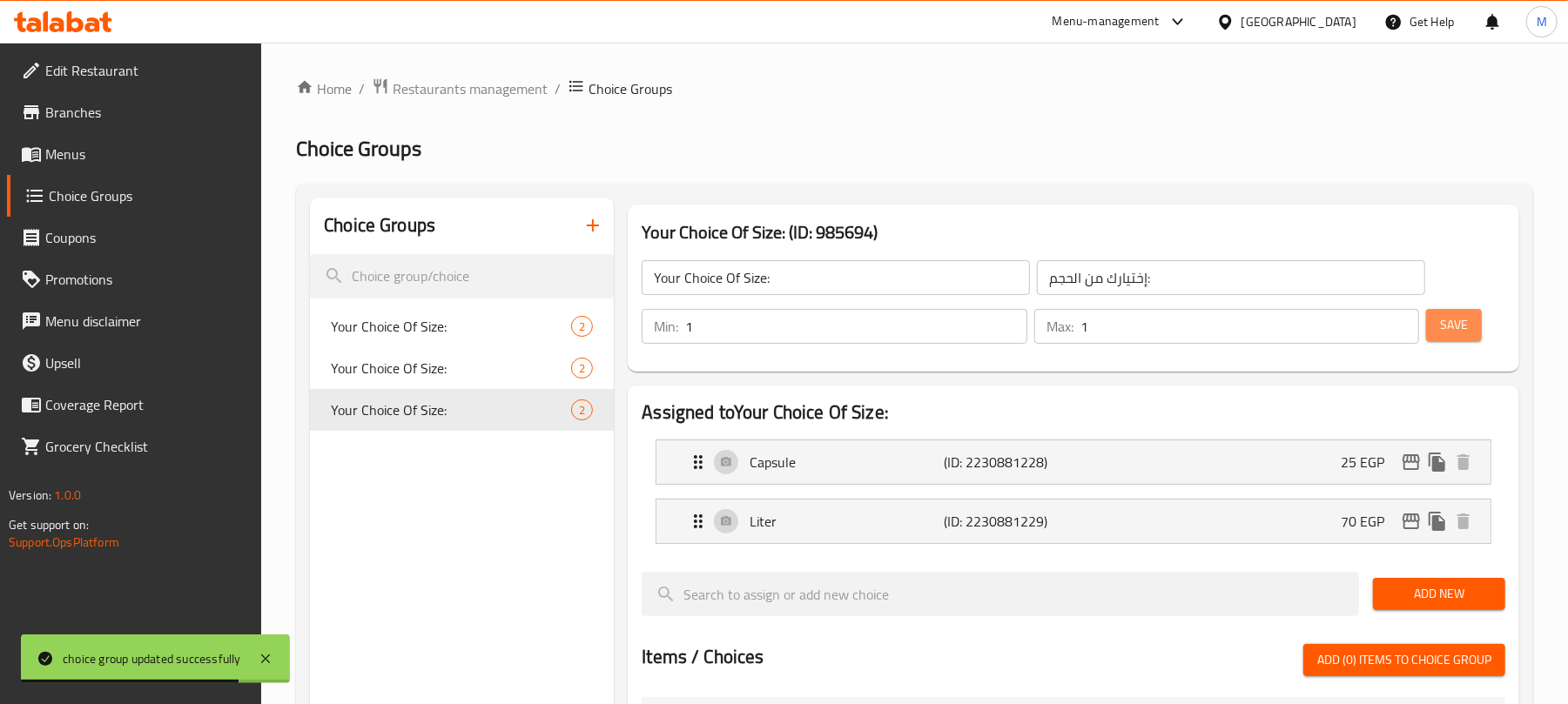
click at [1464, 332] on span "Save" at bounding box center [1453, 326] width 28 height 22
click at [1403, 525] on icon "edit" at bounding box center [1411, 521] width 18 height 16
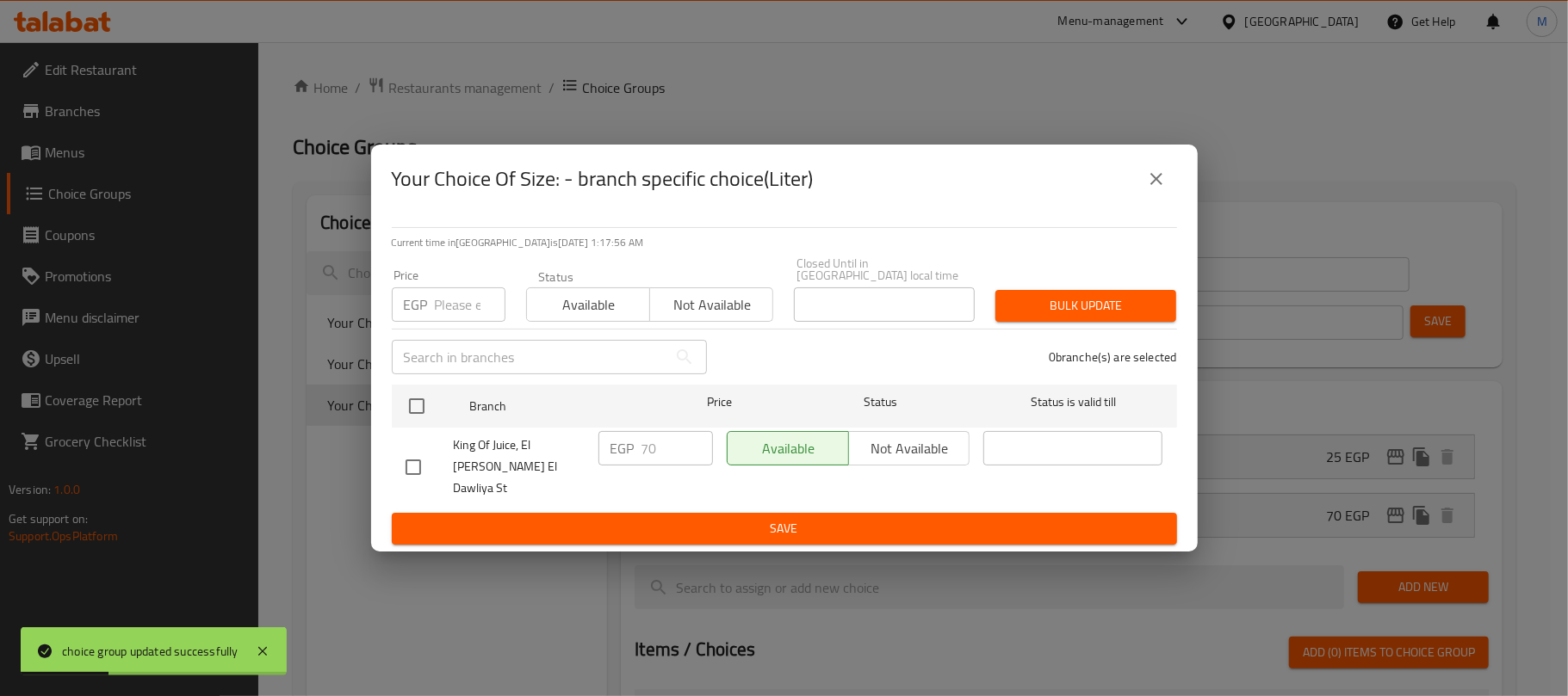
click at [1164, 189] on icon "close" at bounding box center [1156, 178] width 21 height 21
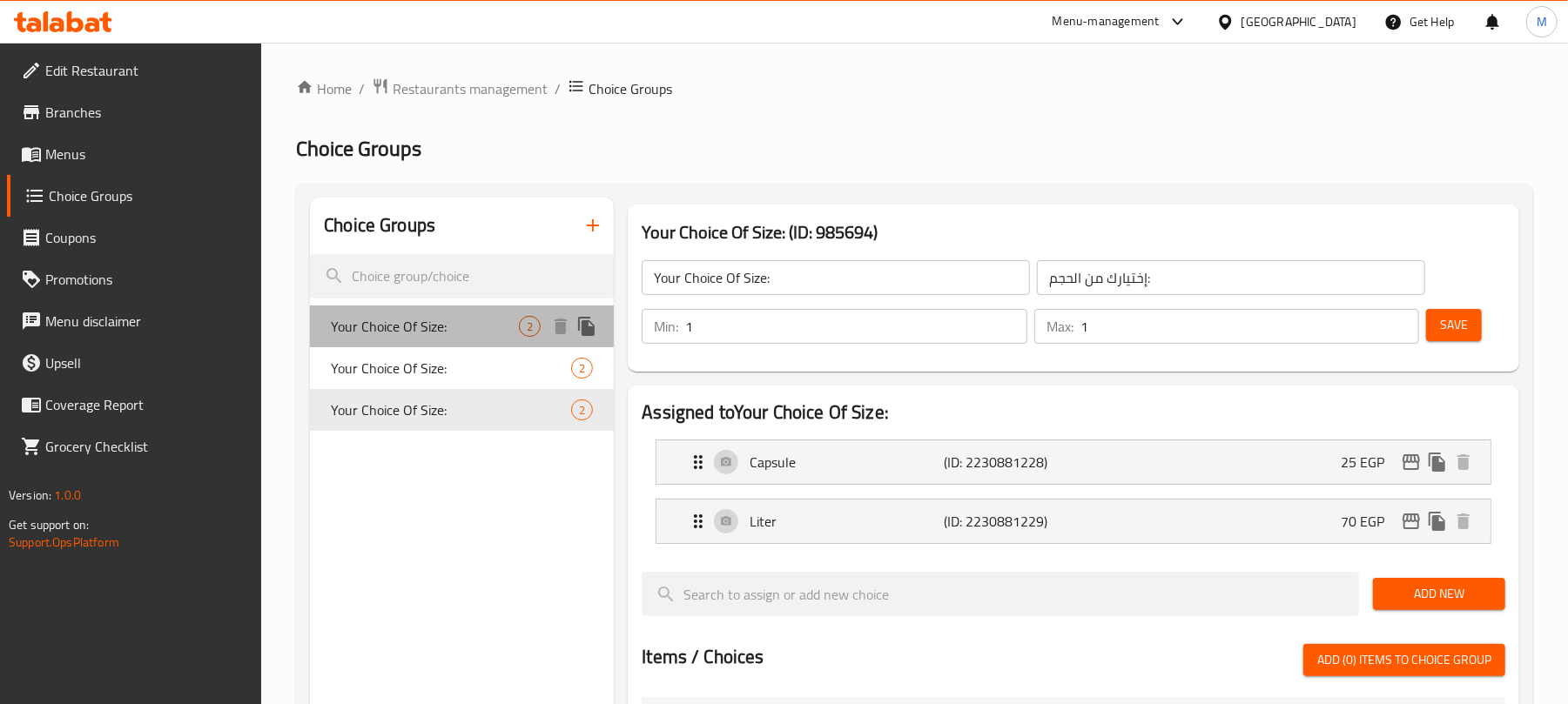
click at [599, 340] on div "Your Choice Of Size: 2" at bounding box center [462, 326] width 303 height 42
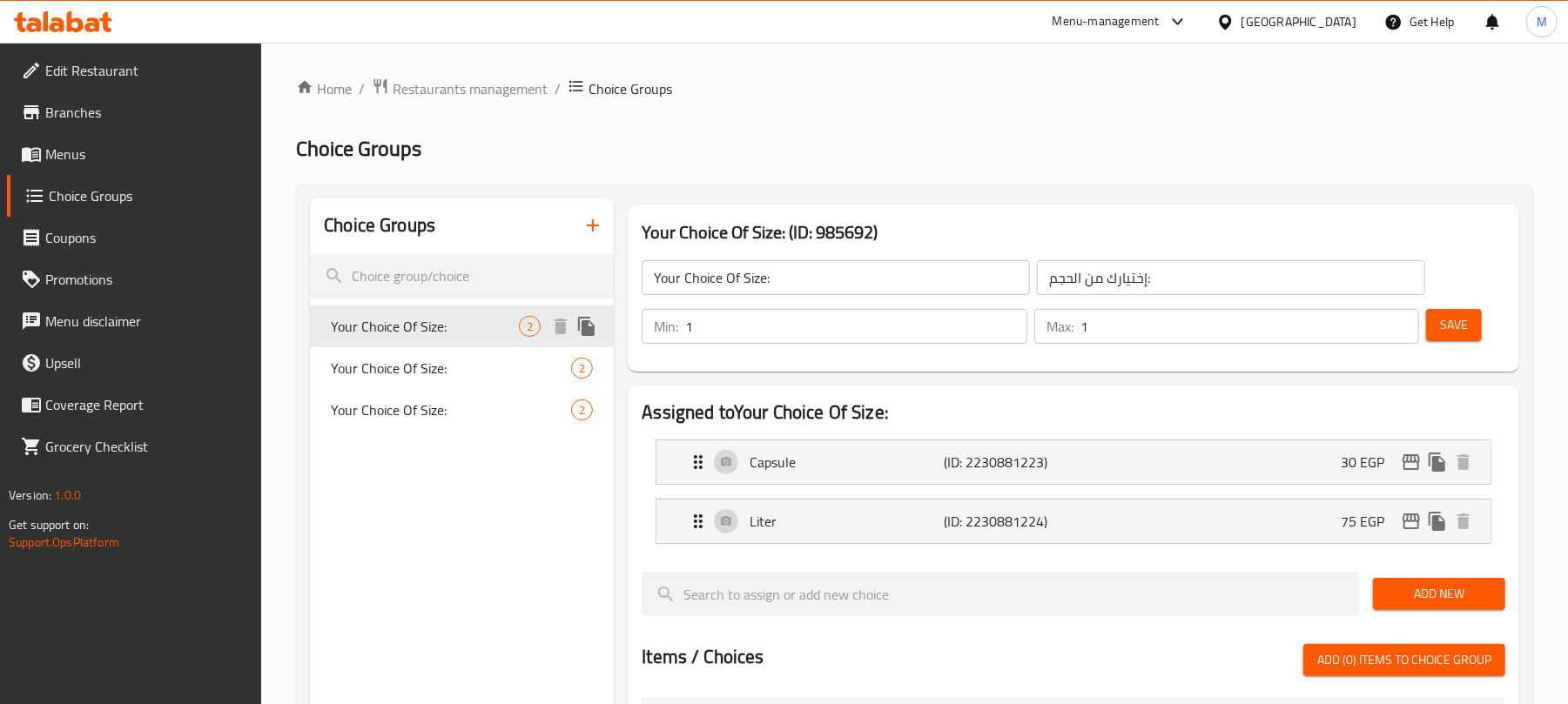
click at [594, 334] on icon "duplicate" at bounding box center [586, 327] width 17 height 19
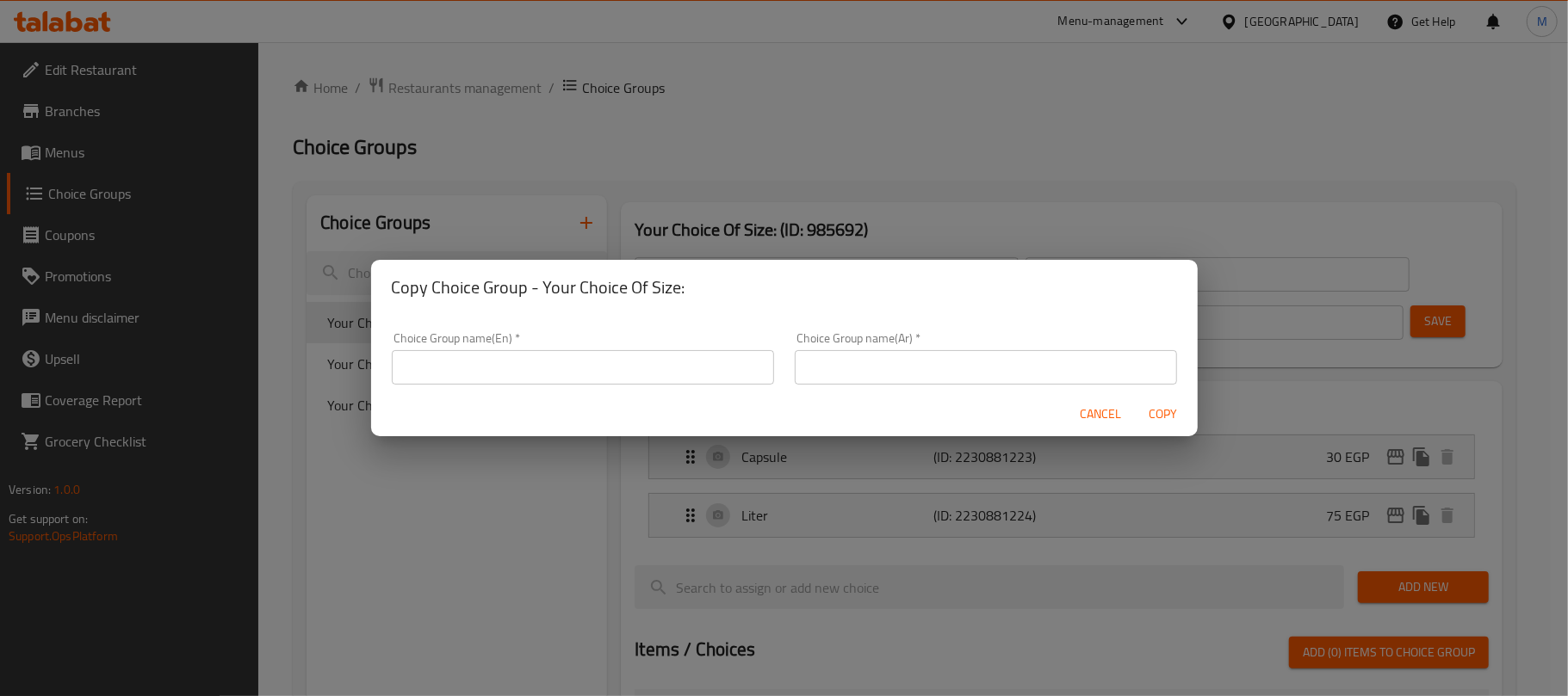
click at [607, 369] on input "text" at bounding box center [583, 368] width 382 height 35
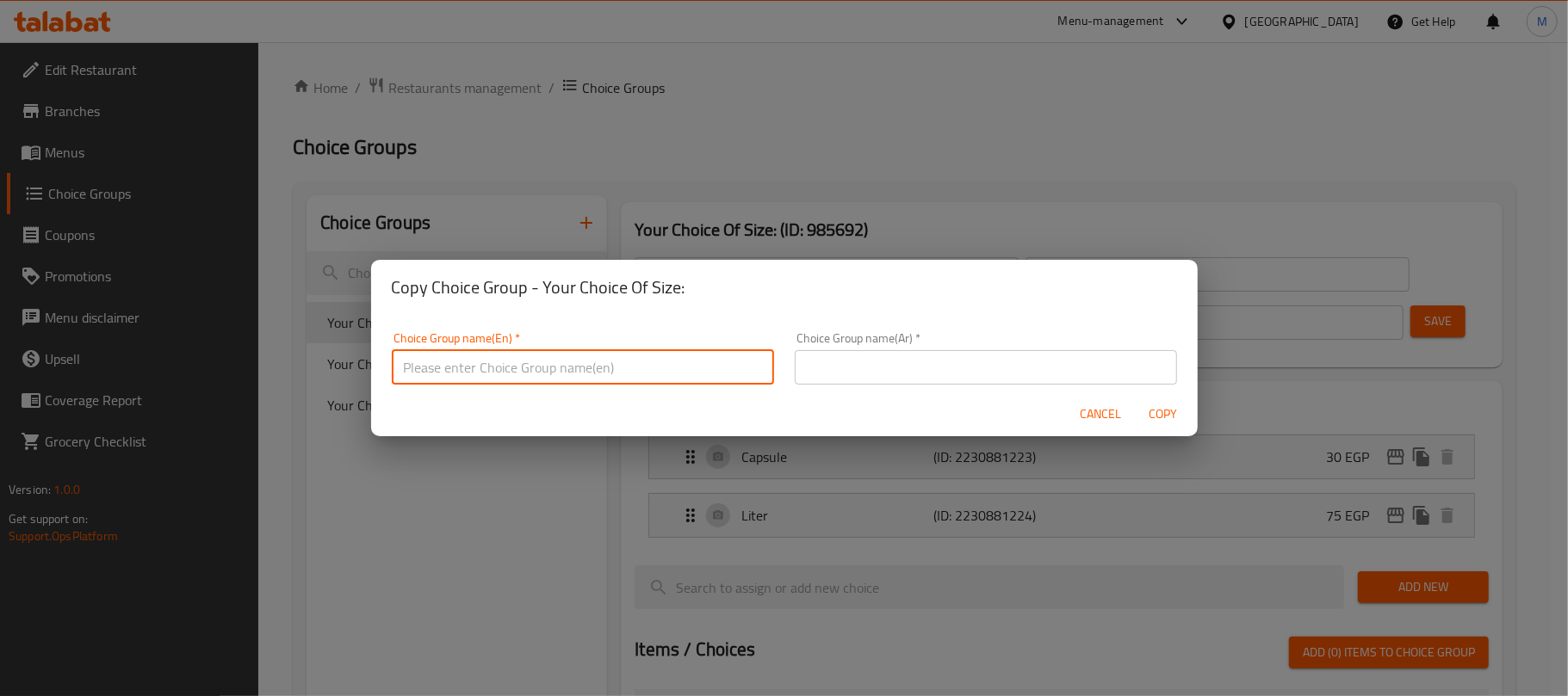
type input "Your Choice Of Size:"
click at [817, 369] on input "text" at bounding box center [986, 368] width 382 height 35
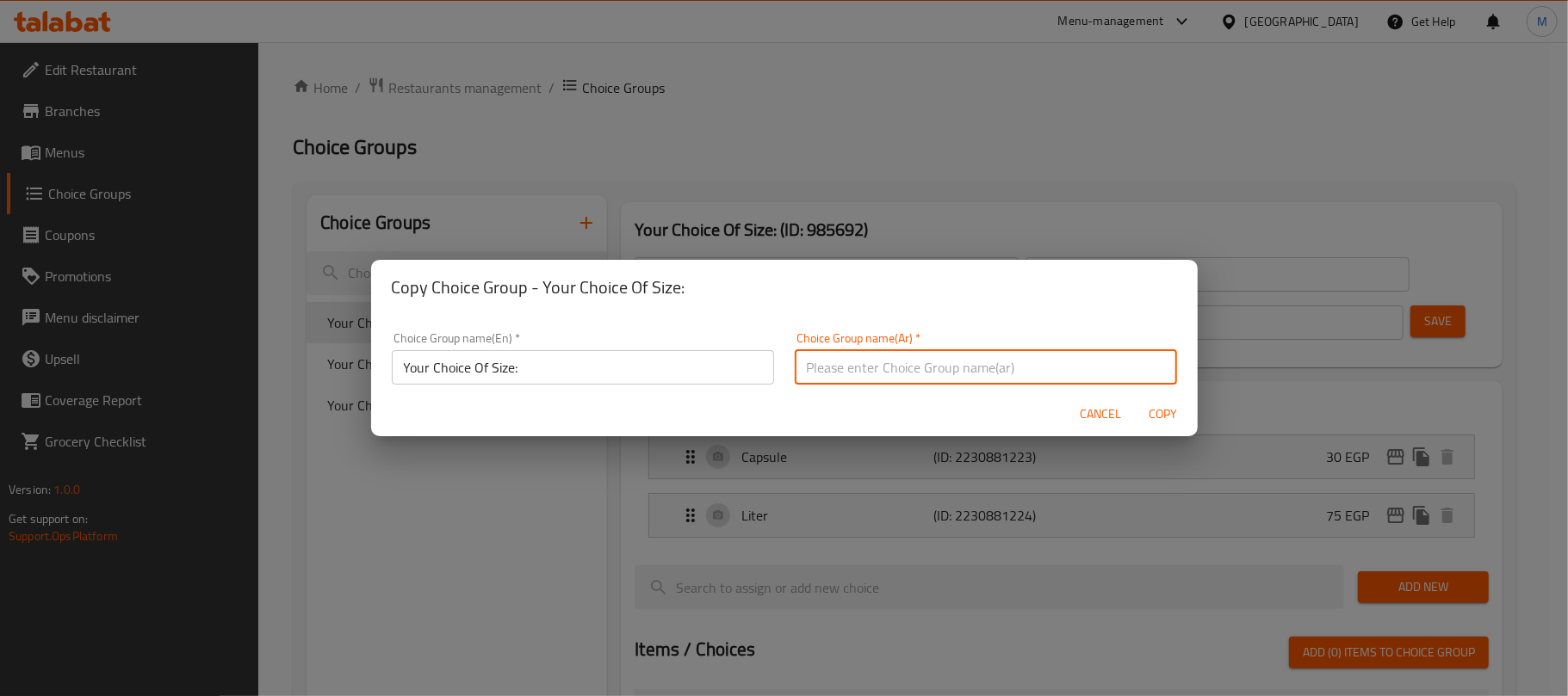
type input "إختيارك من الحجم:"
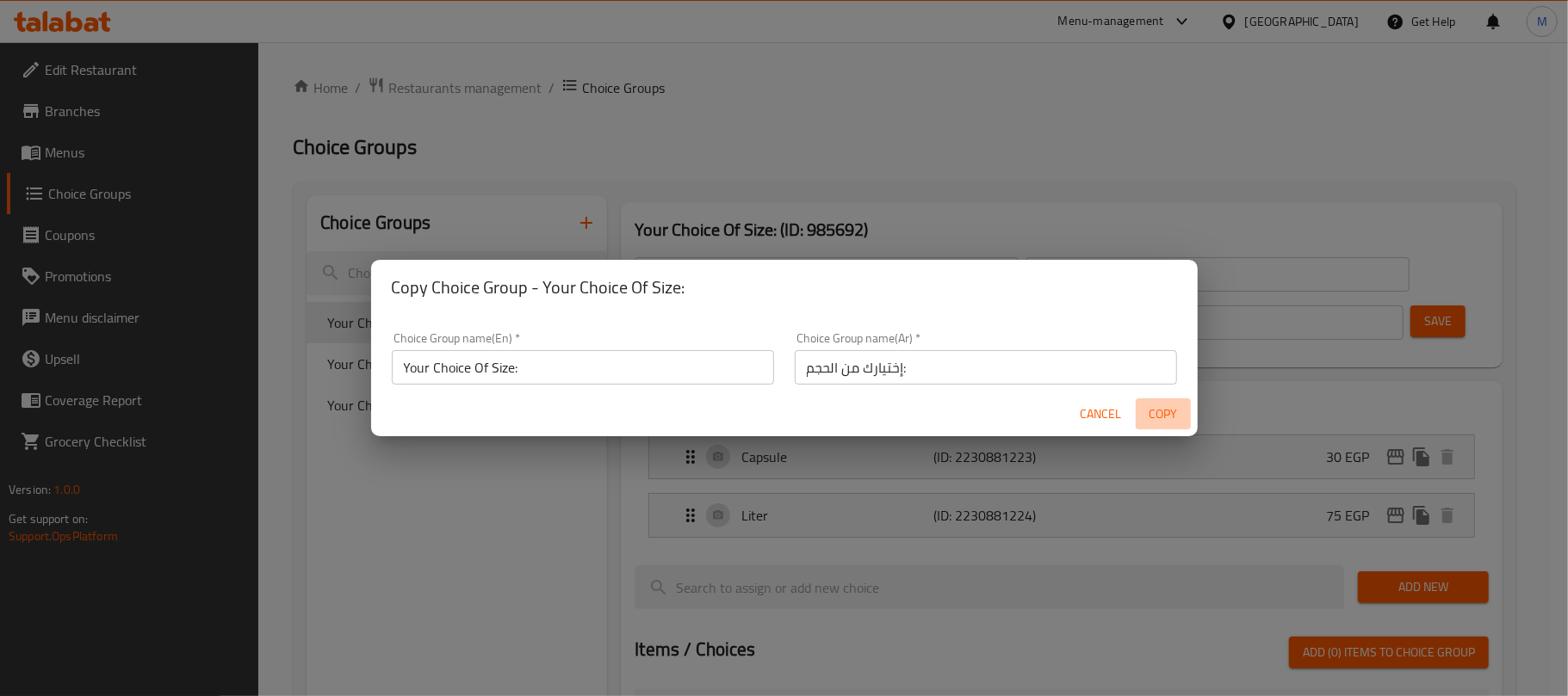
click at [1150, 422] on span "Copy" at bounding box center [1163, 414] width 41 height 22
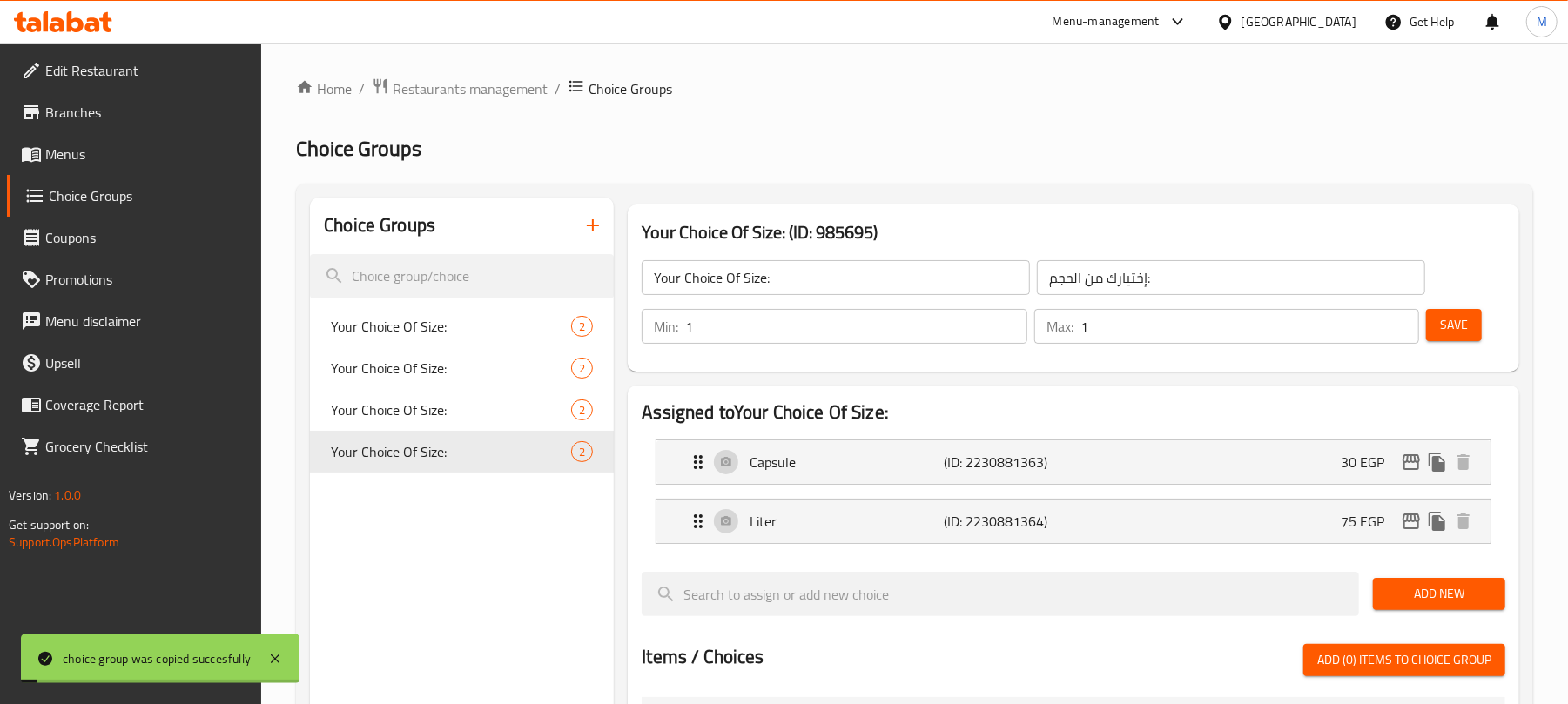
click at [792, 286] on input "Your Choice Of Size:" at bounding box center [836, 278] width 389 height 35
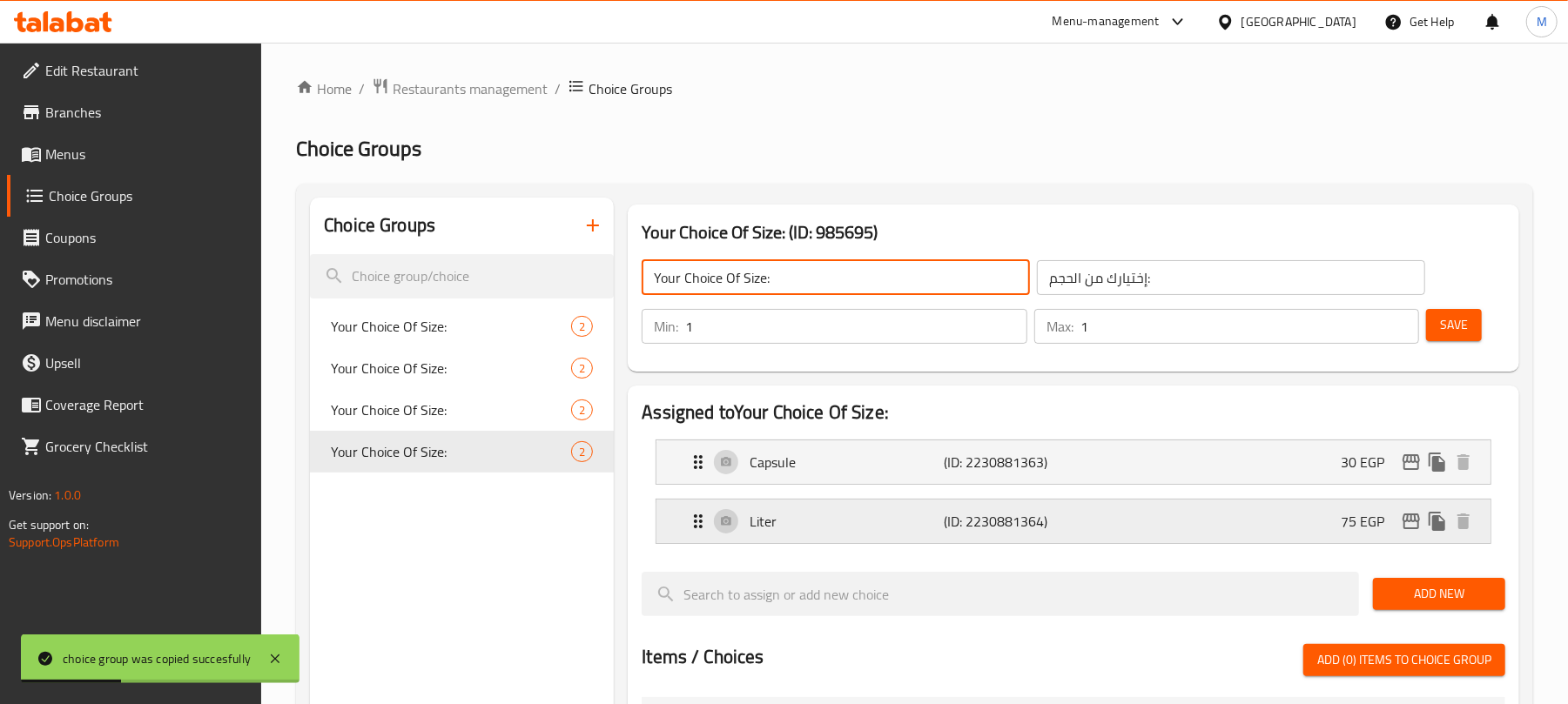
click at [1299, 516] on div "Liter (ID: 2230881364) 75 EGP" at bounding box center [1078, 521] width 782 height 43
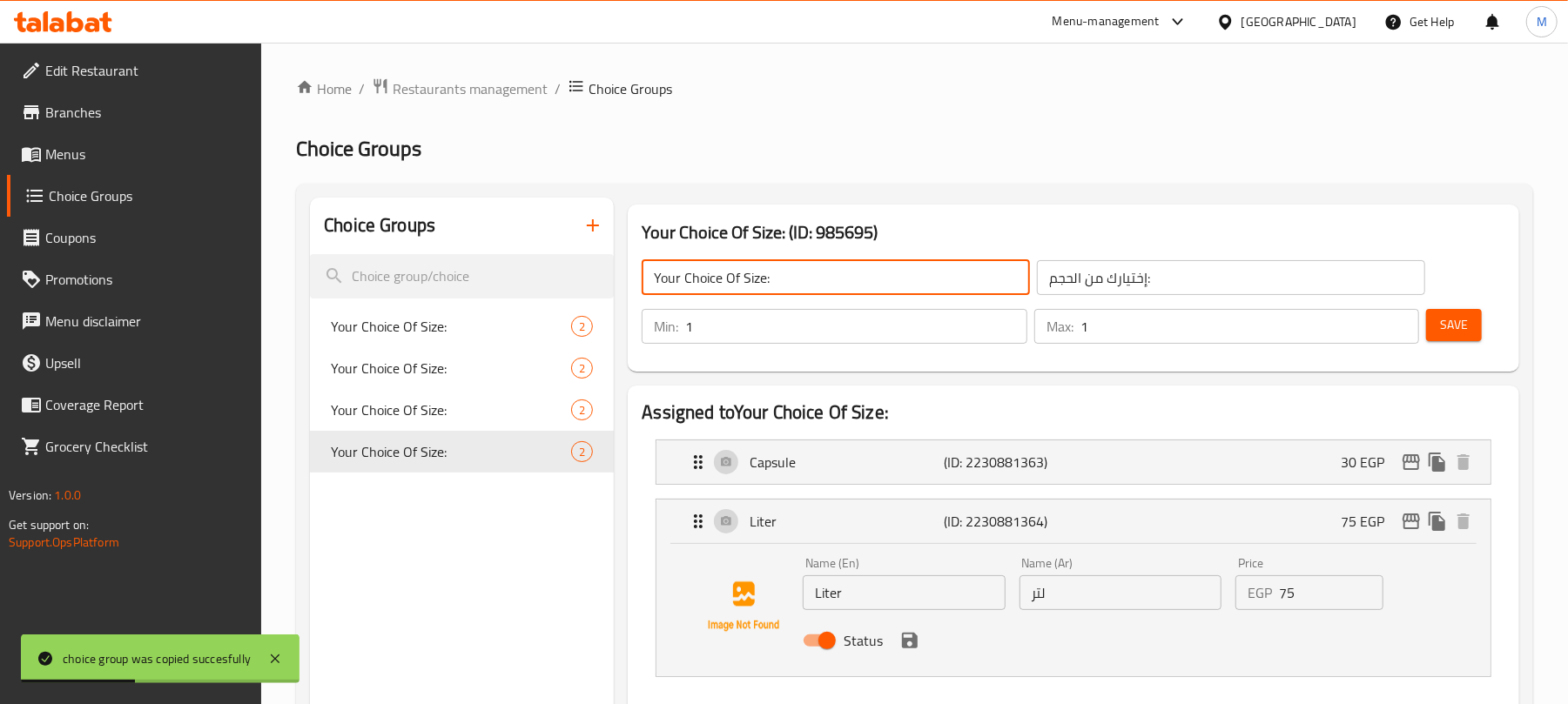
type input "Your Choice Of Size:"
click at [1322, 594] on input "75" at bounding box center [1330, 593] width 105 height 35
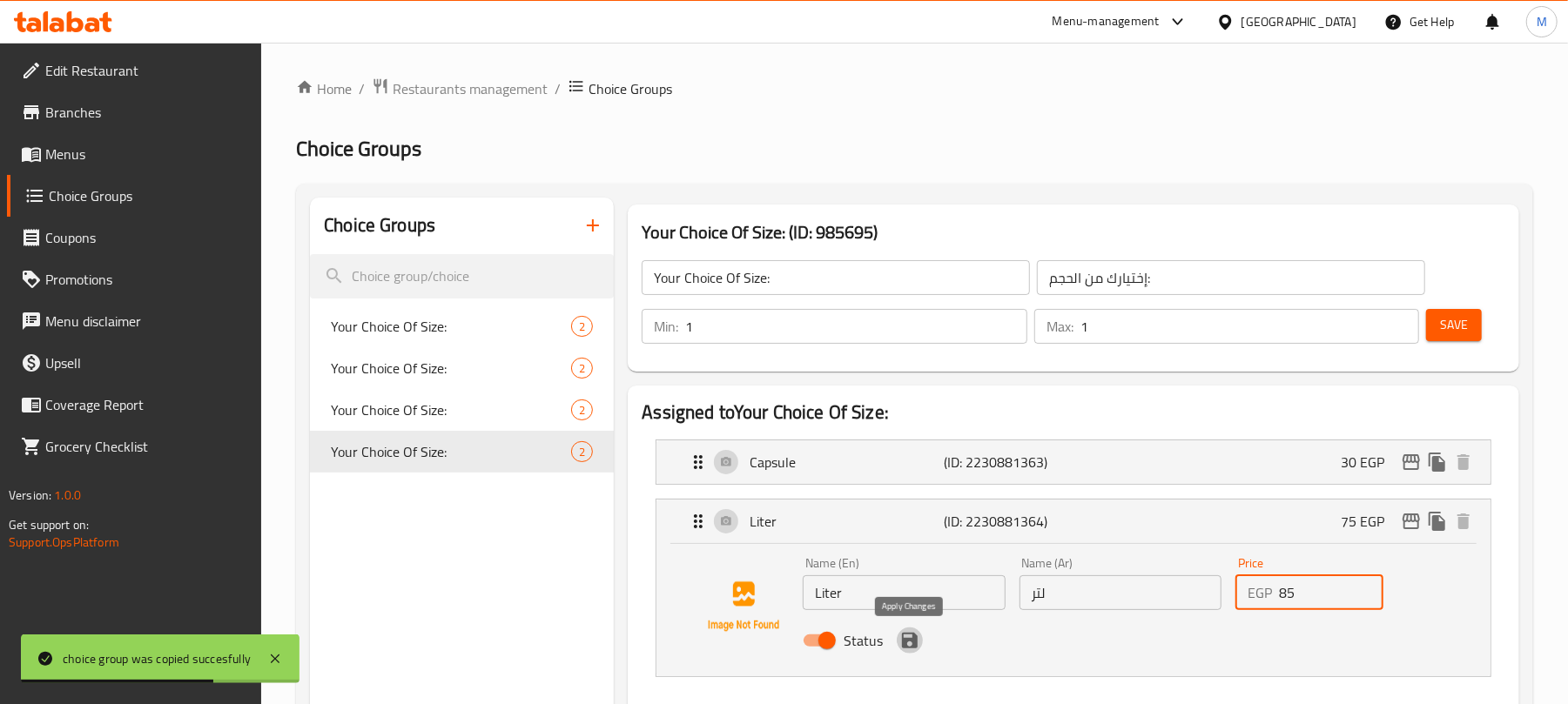
click at [910, 645] on icon "save" at bounding box center [909, 640] width 21 height 21
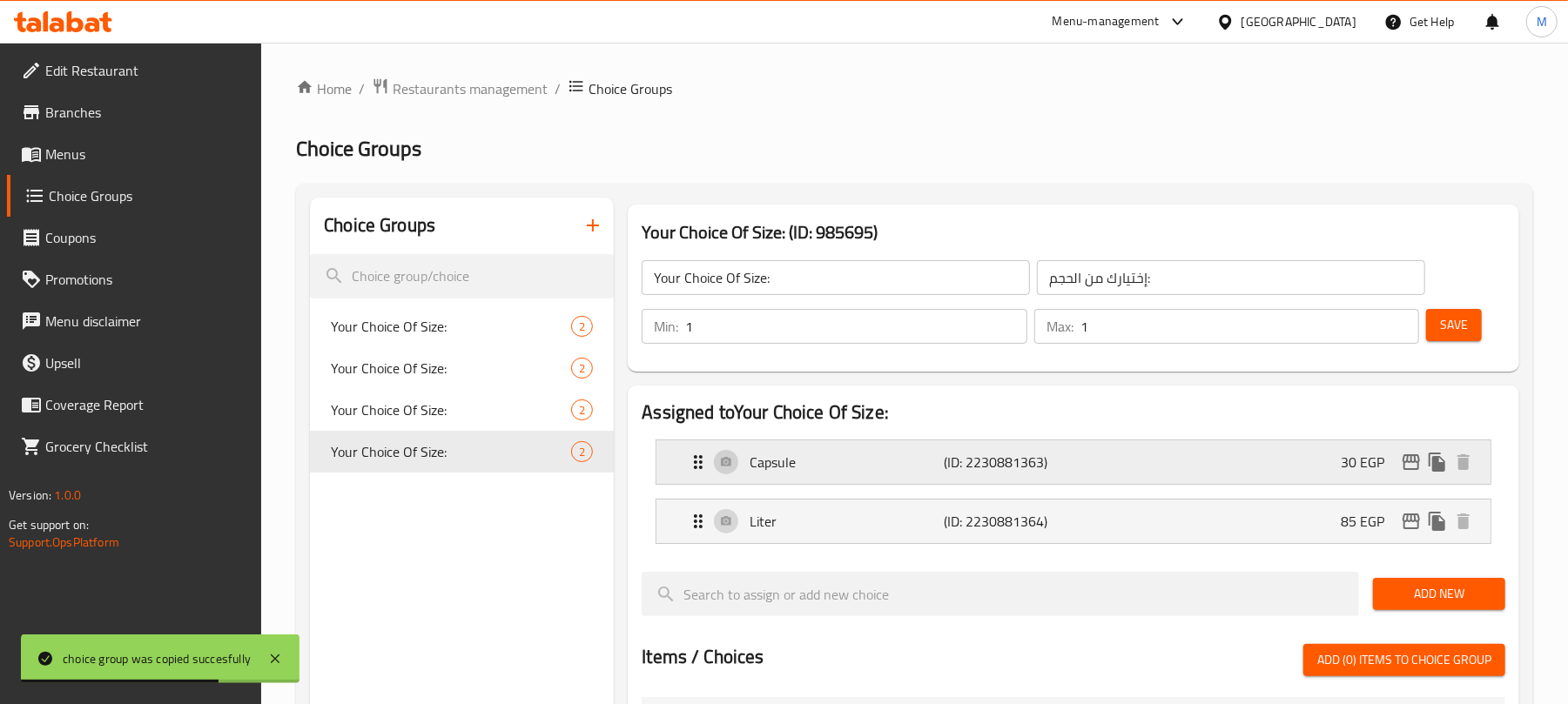
type input "85"
click at [1453, 325] on span "Save" at bounding box center [1453, 326] width 28 height 22
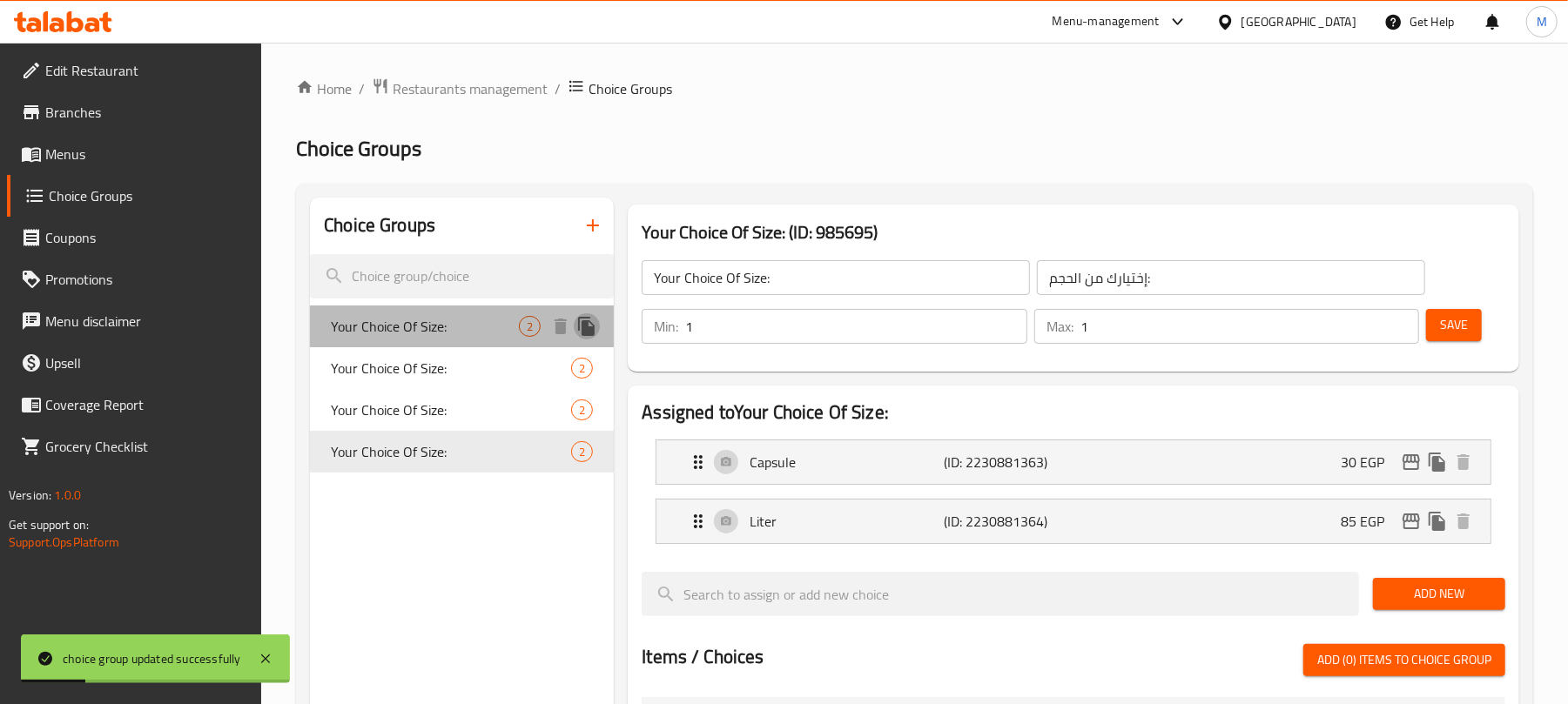
click at [593, 327] on icon "duplicate" at bounding box center [586, 327] width 17 height 19
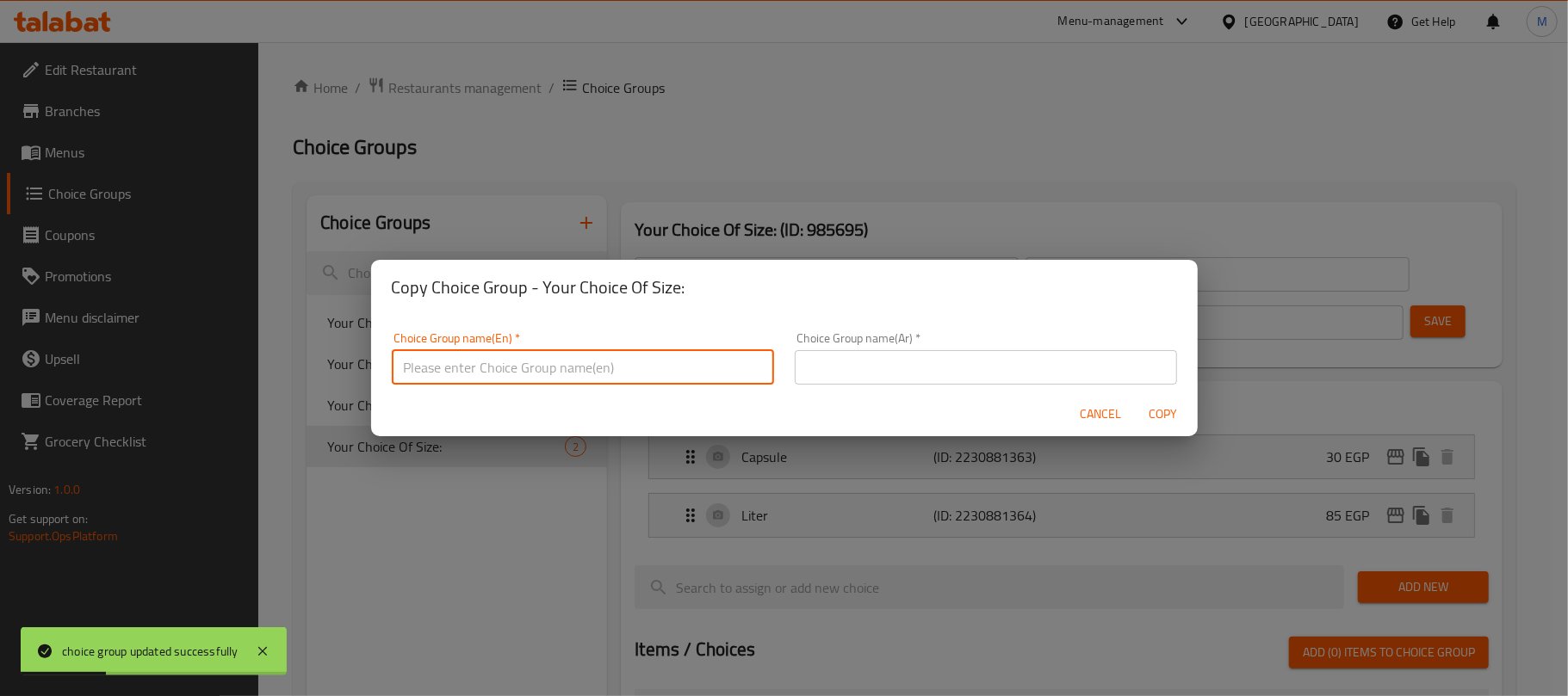
drag, startPoint x: 669, startPoint y: 369, endPoint x: 669, endPoint y: 384, distance: 15.0
click at [669, 369] on input "text" at bounding box center [583, 368] width 382 height 35
type input "Your Choice Of Size:"
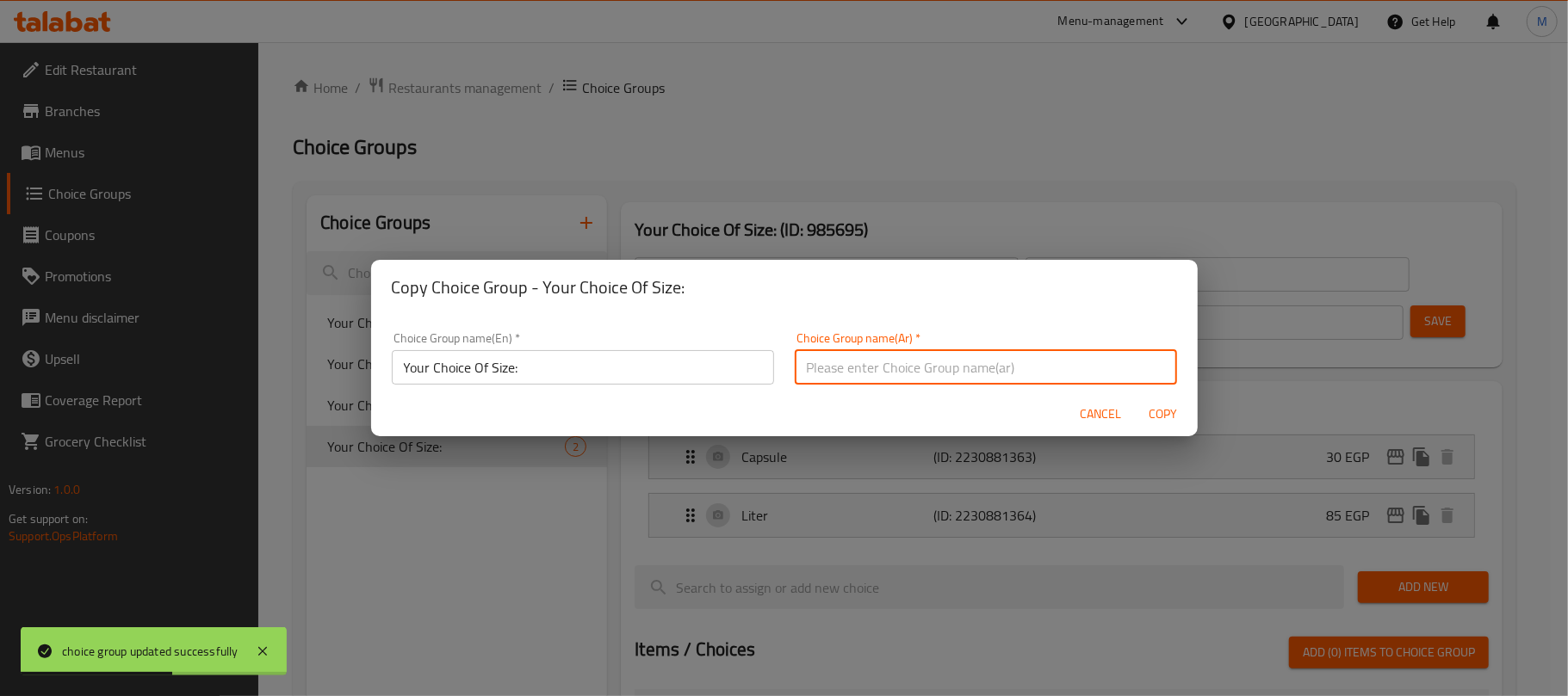
drag, startPoint x: 827, startPoint y: 359, endPoint x: 889, endPoint y: 391, distance: 69.8
click at [830, 359] on input "text" at bounding box center [986, 368] width 382 height 35
type input "إختيارك من الحجم:"
click at [1171, 418] on span "Copy" at bounding box center [1163, 414] width 41 height 22
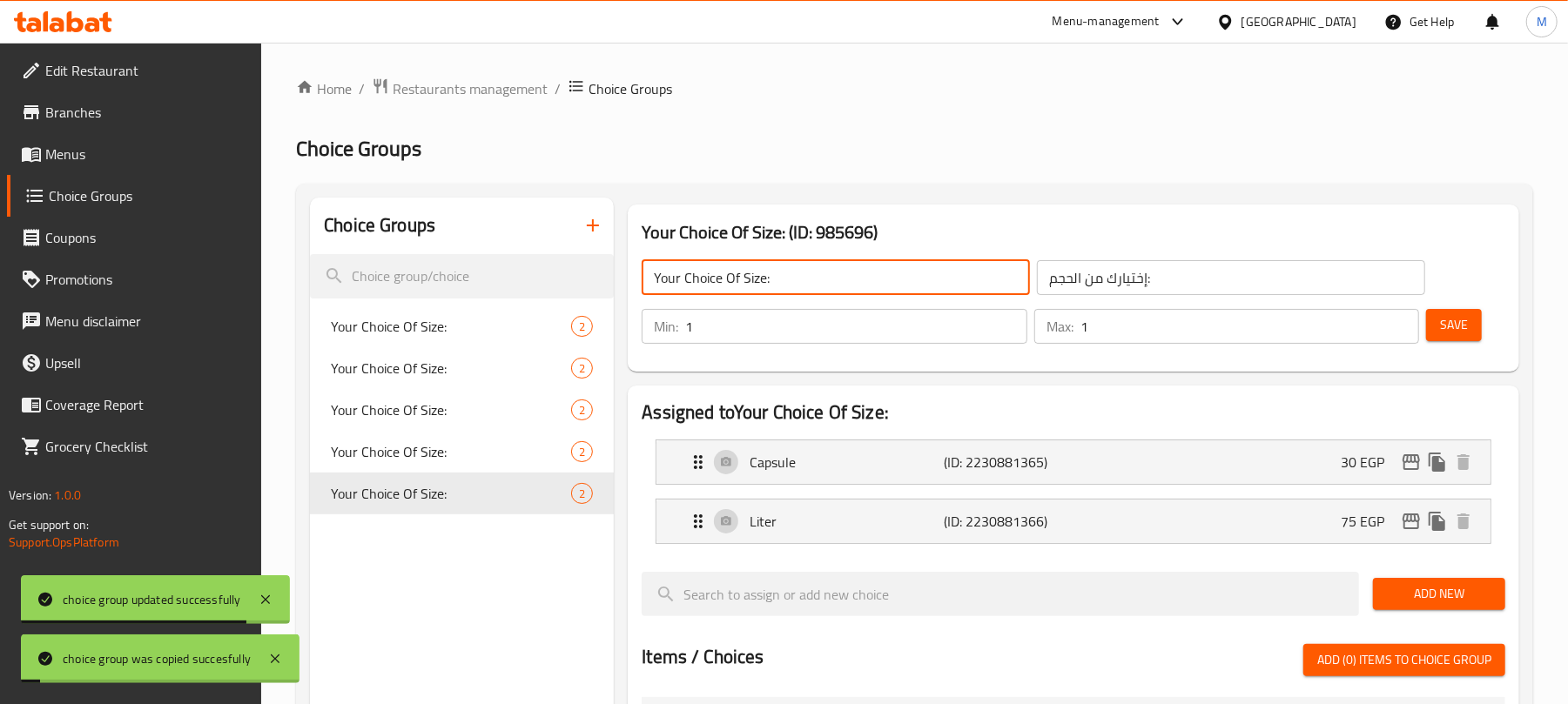
click at [803, 290] on input "Your Choice Of Size:" at bounding box center [836, 278] width 389 height 35
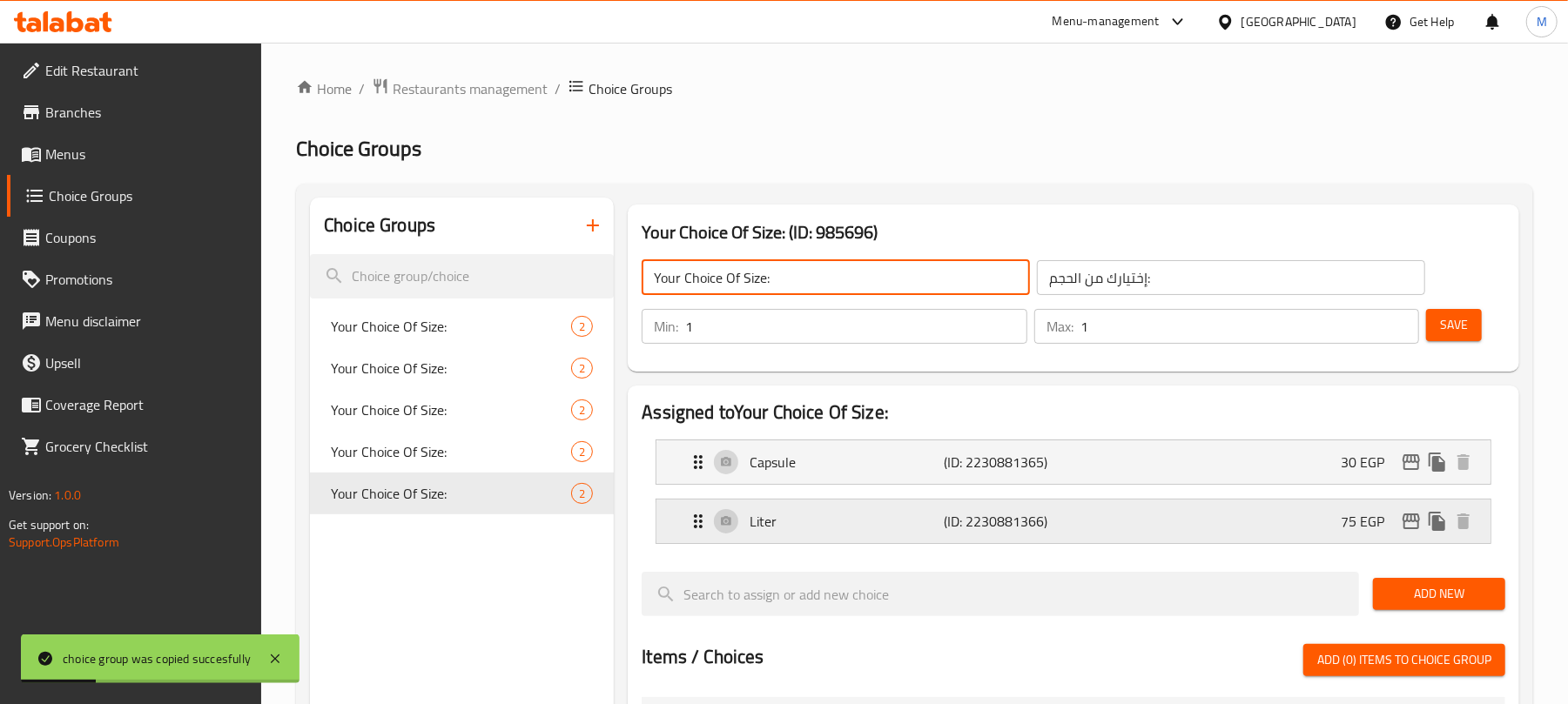
click at [1262, 517] on div "Liter (ID: 2230881366) 75 EGP" at bounding box center [1078, 521] width 782 height 43
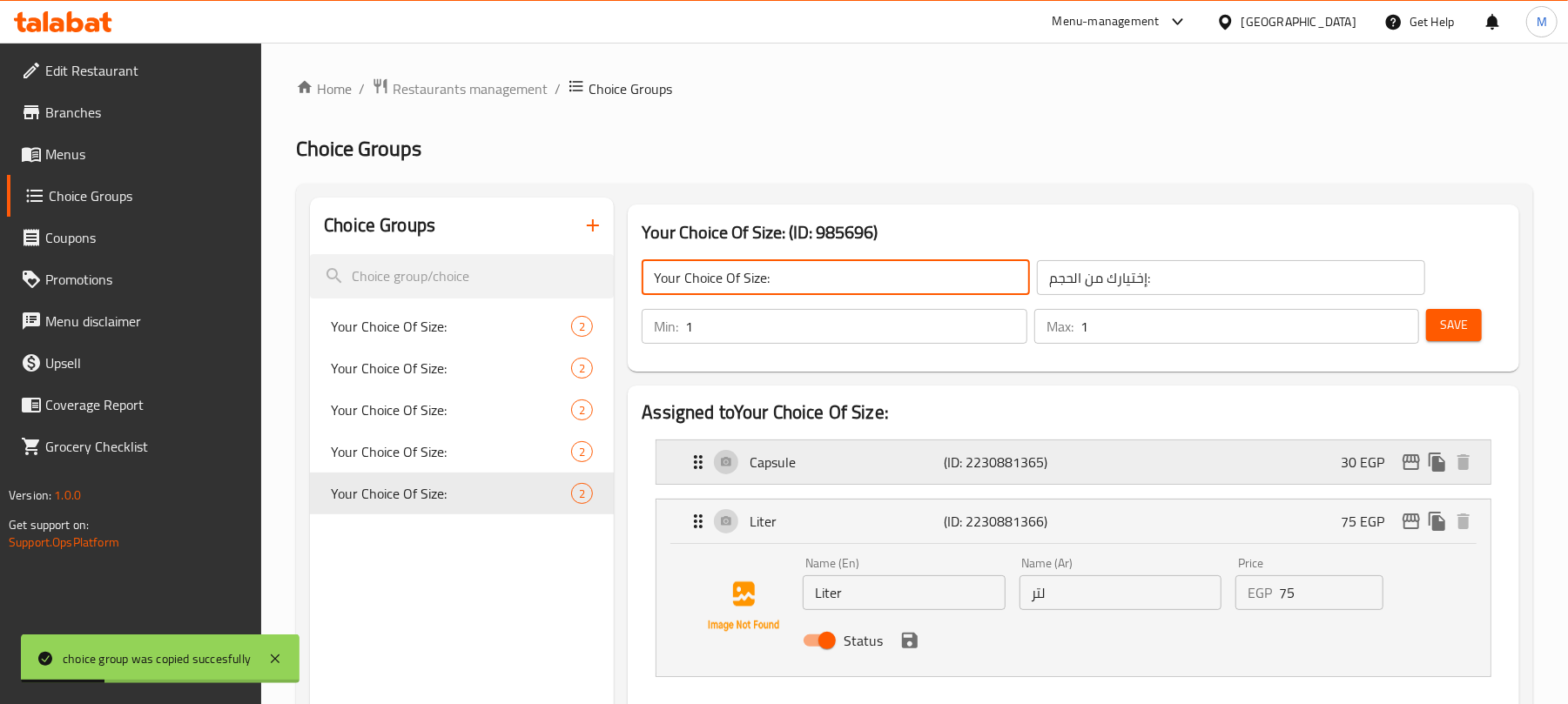
click at [1261, 454] on div "Capsule (ID: 2230881365) 30 EGP" at bounding box center [1078, 462] width 782 height 43
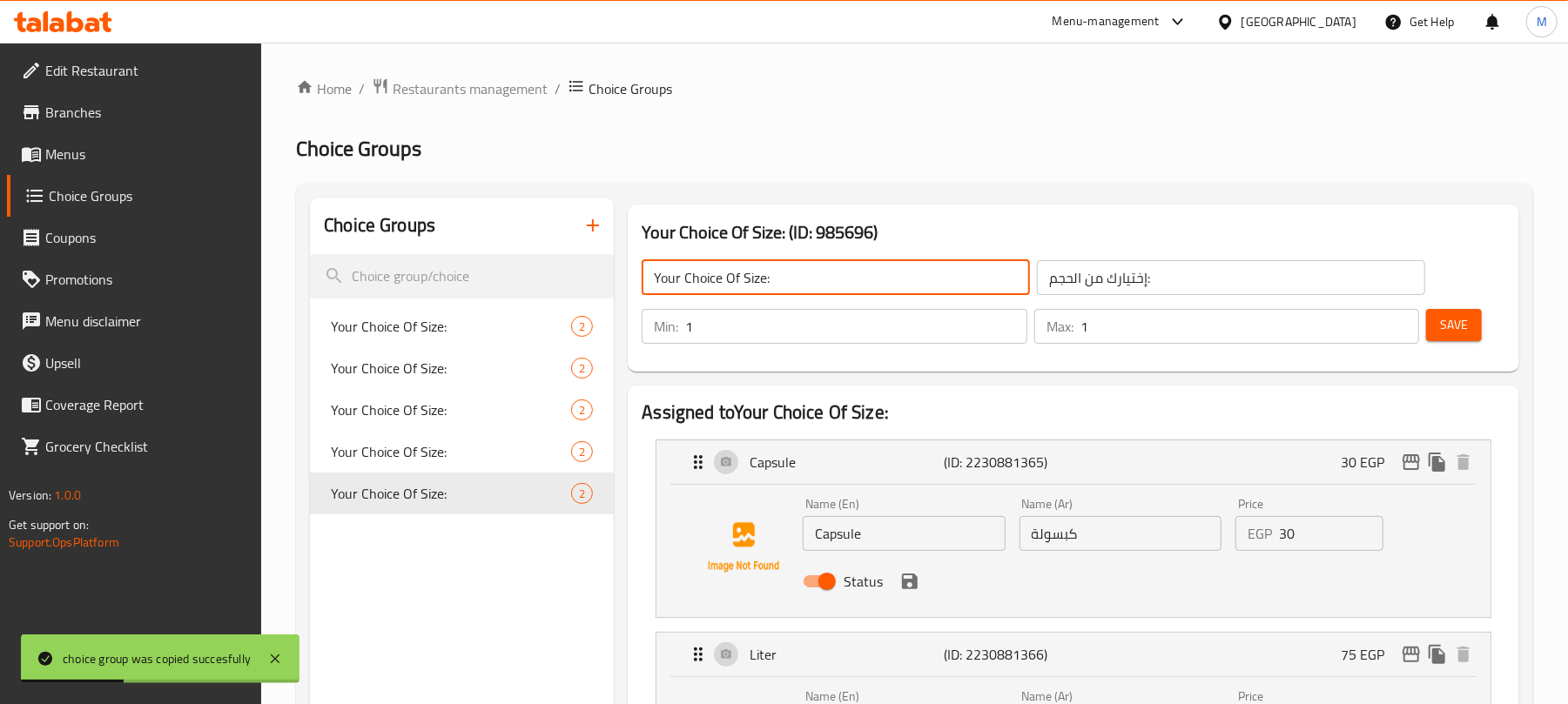
type input "Your Choice Of Size:"
click at [1309, 538] on input "30" at bounding box center [1330, 534] width 105 height 35
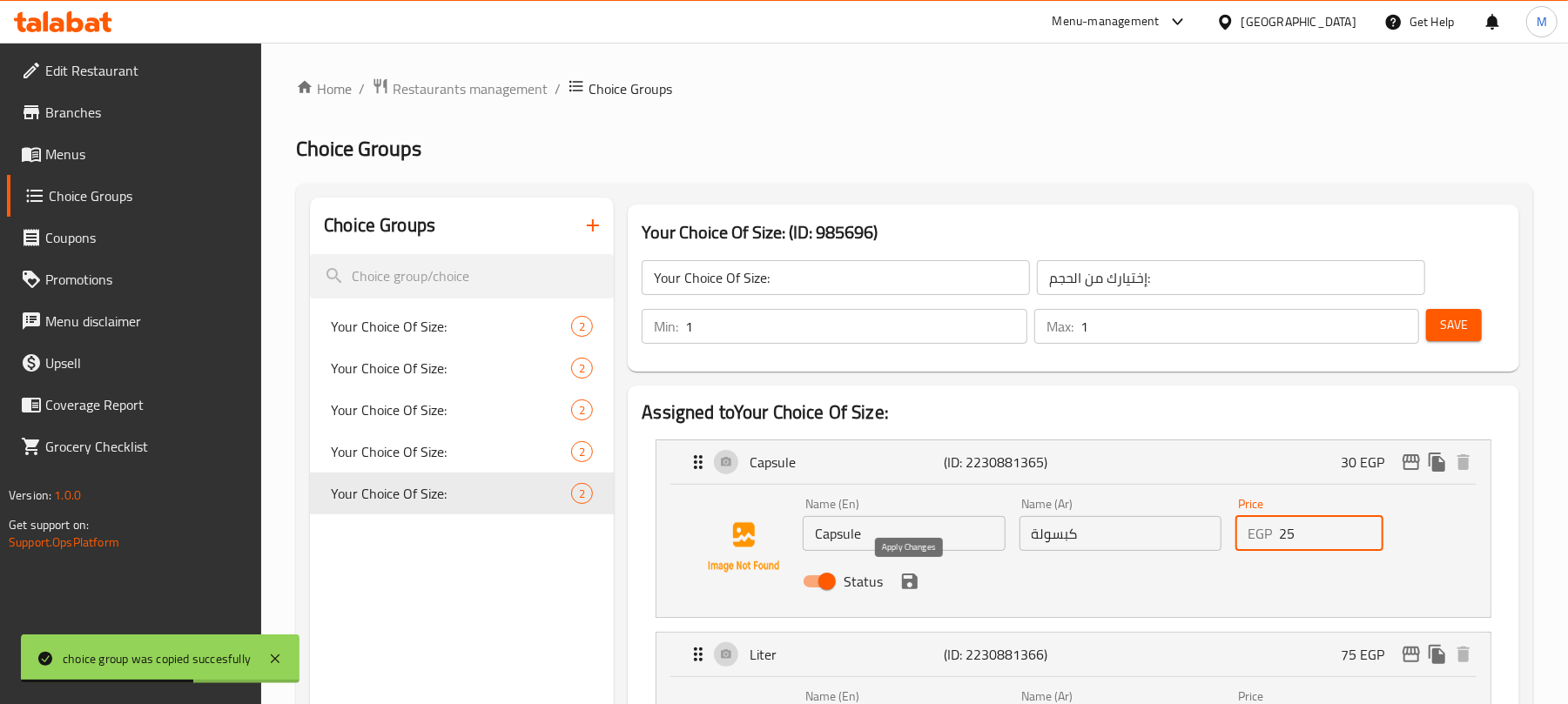
click at [916, 573] on icon "save" at bounding box center [909, 581] width 21 height 21
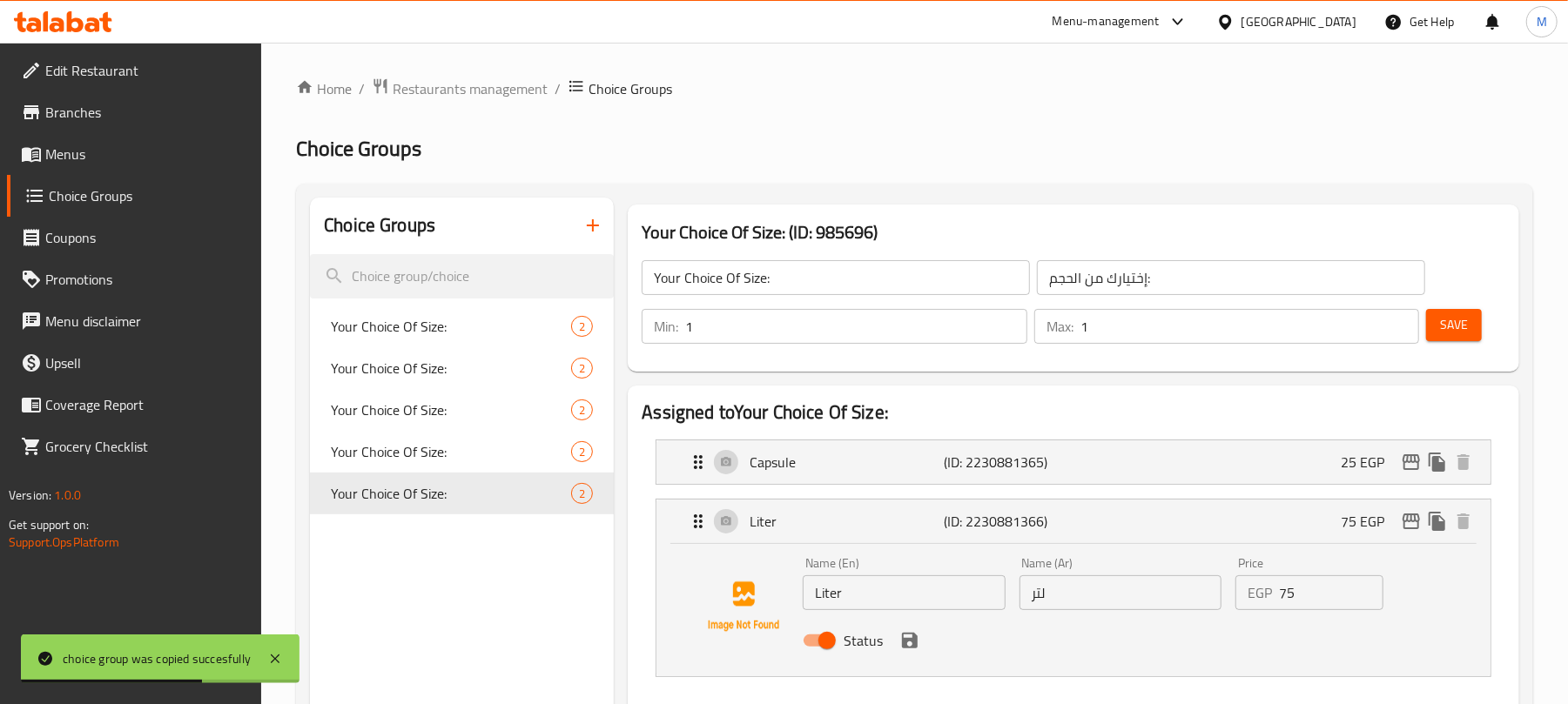
type input "25"
click at [1318, 600] on input "75" at bounding box center [1330, 593] width 105 height 35
type input "85"
click at [907, 653] on button "save" at bounding box center [909, 640] width 26 height 26
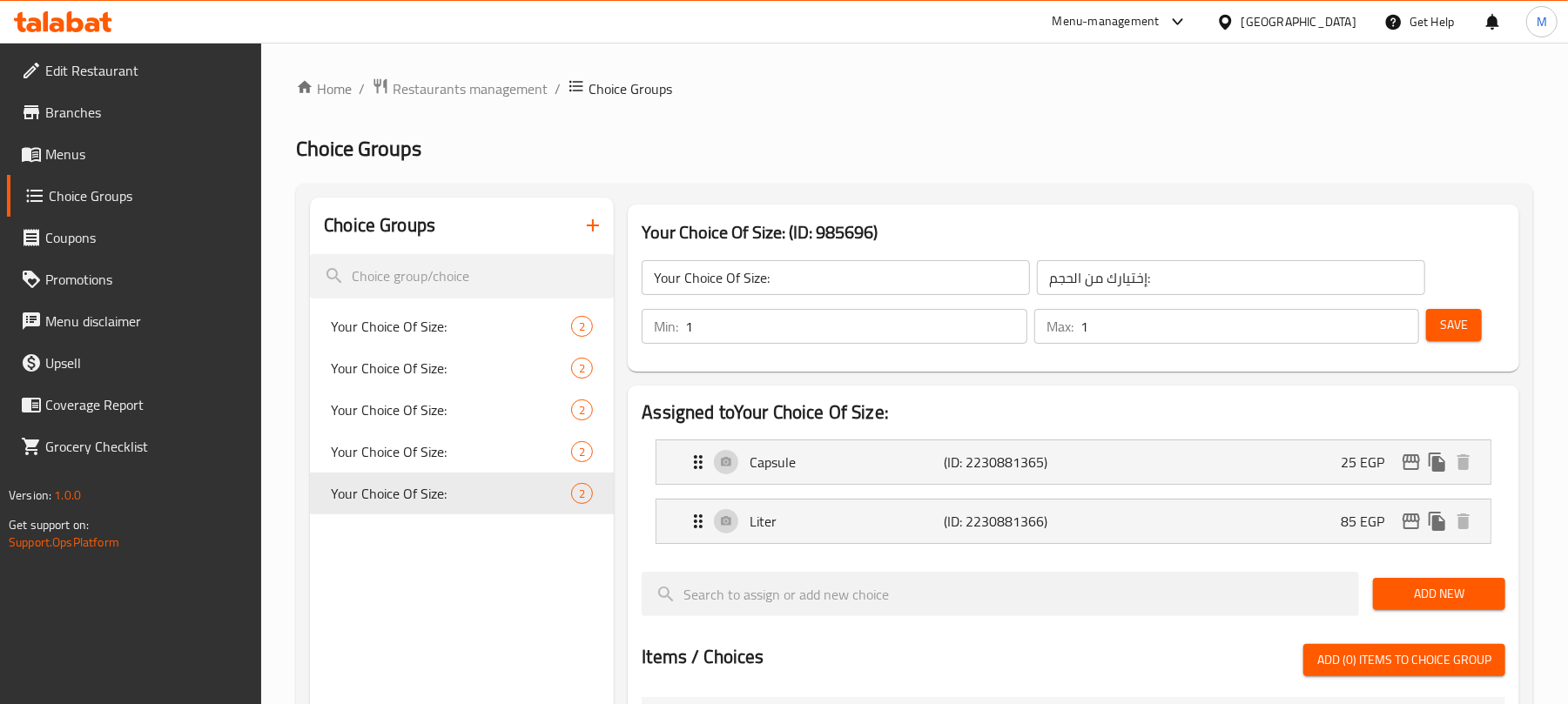
click at [1466, 311] on button "Save" at bounding box center [1453, 325] width 56 height 32
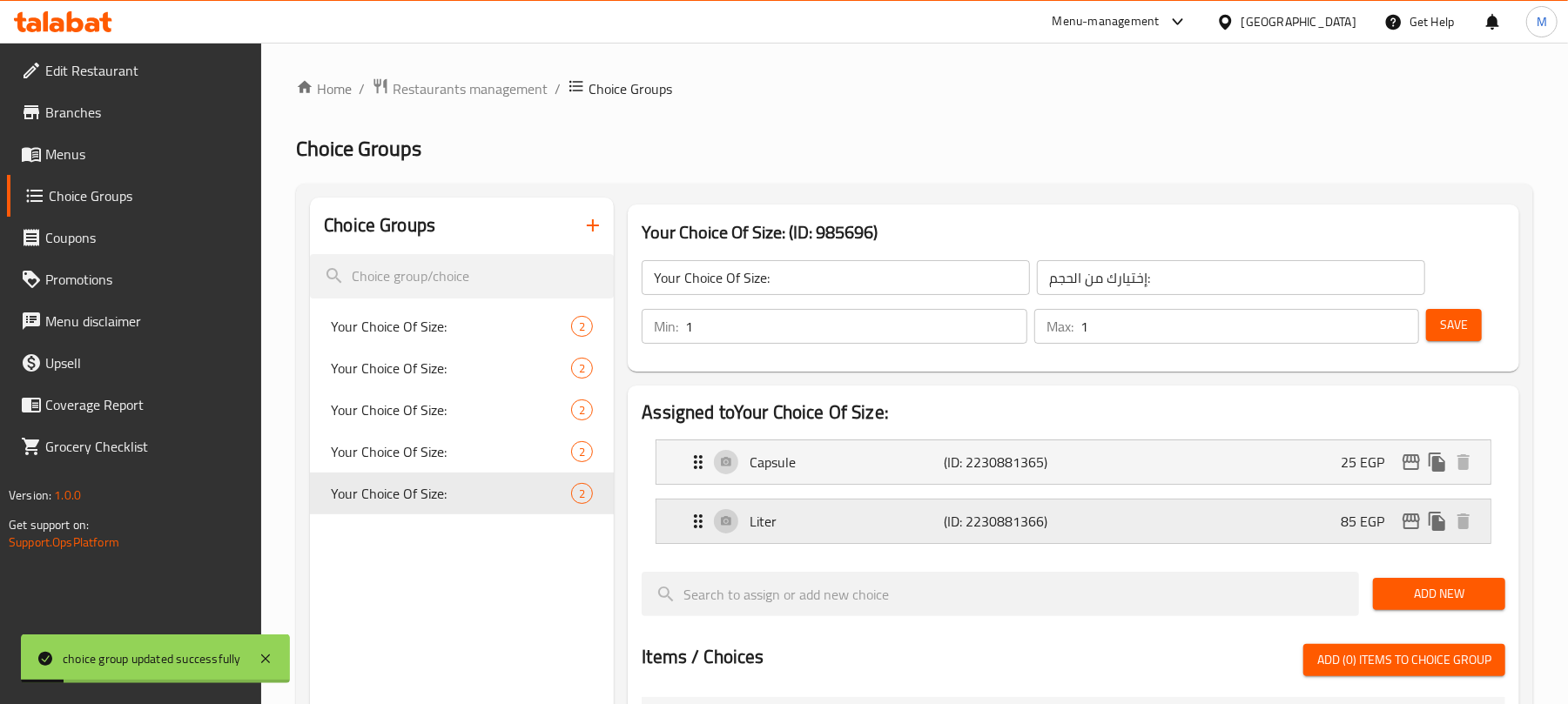
click at [1414, 525] on icon "edit" at bounding box center [1411, 521] width 21 height 21
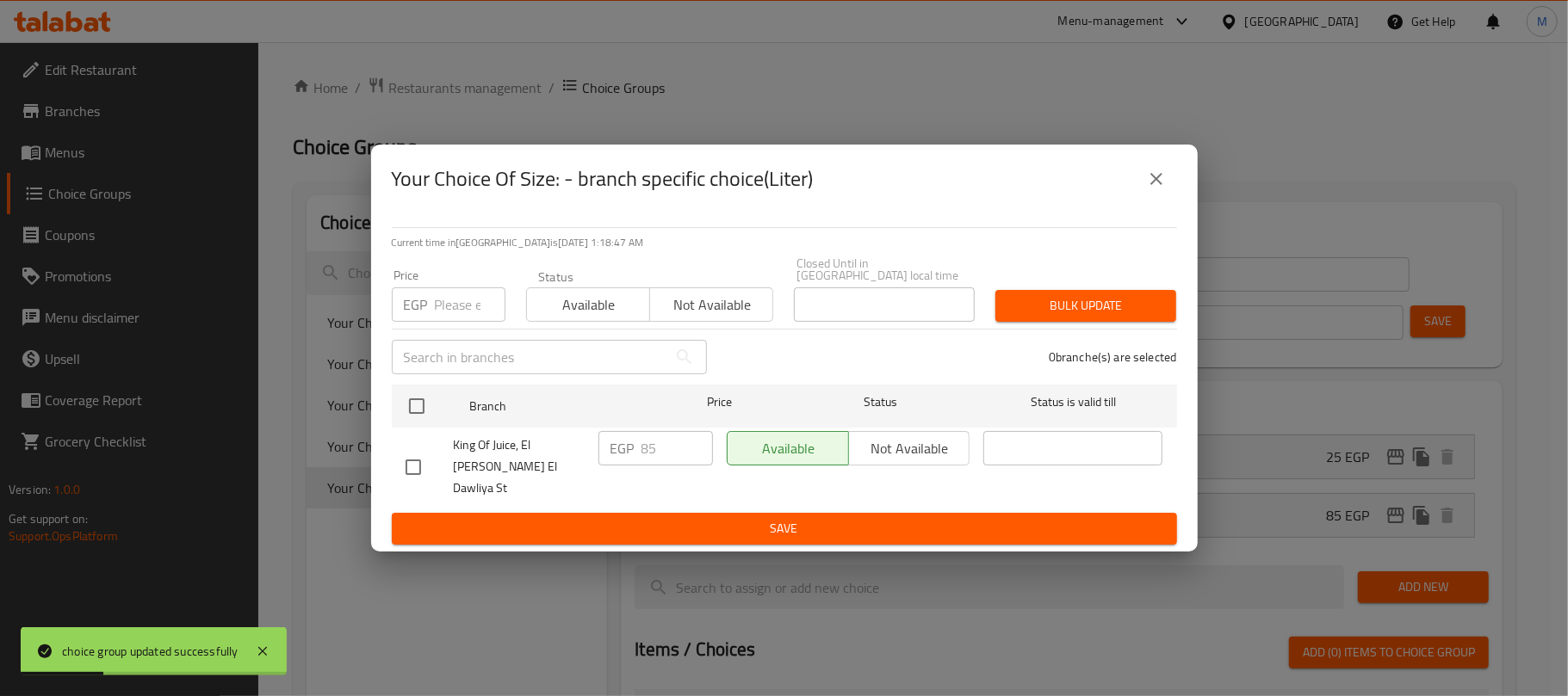
click at [1146, 189] on icon "close" at bounding box center [1156, 178] width 21 height 21
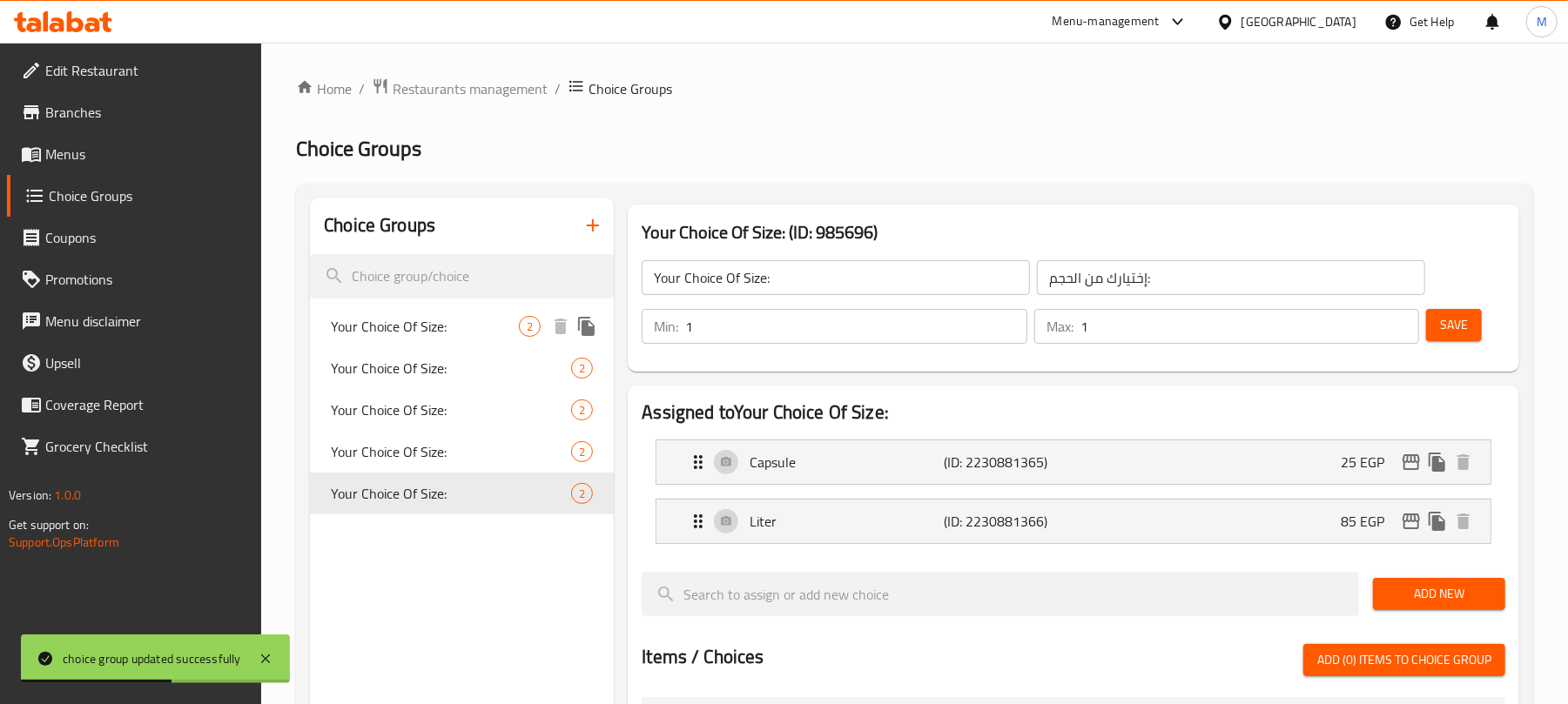
click at [590, 325] on icon "duplicate" at bounding box center [586, 327] width 21 height 21
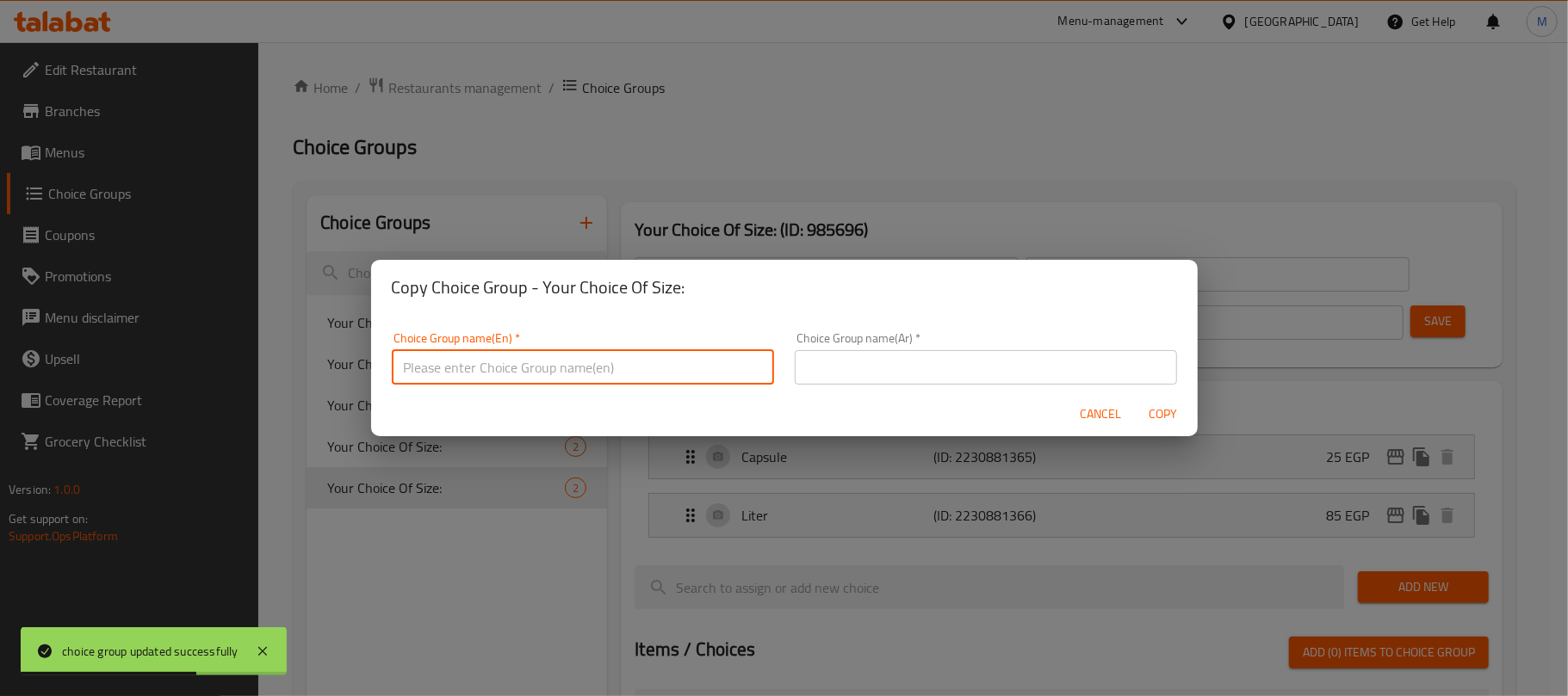
drag, startPoint x: 714, startPoint y: 376, endPoint x: 691, endPoint y: 382, distance: 23.8
click at [713, 375] on input "text" at bounding box center [583, 368] width 382 height 35
type input "Your Choice Of Size:"
click at [974, 348] on div "Choice Group name(Ar)   * Choice Group name(Ar) *" at bounding box center [986, 358] width 382 height 52
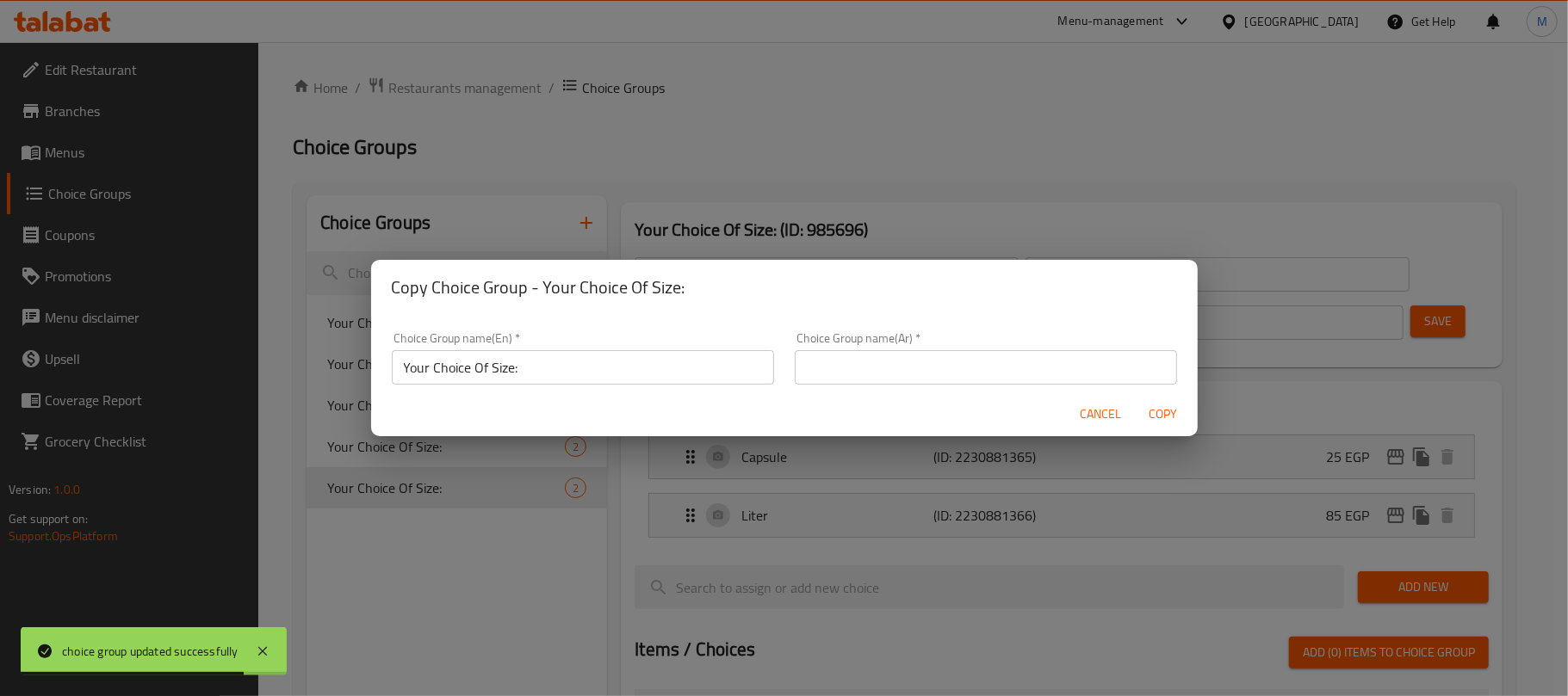
click at [997, 369] on input "text" at bounding box center [986, 368] width 382 height 35
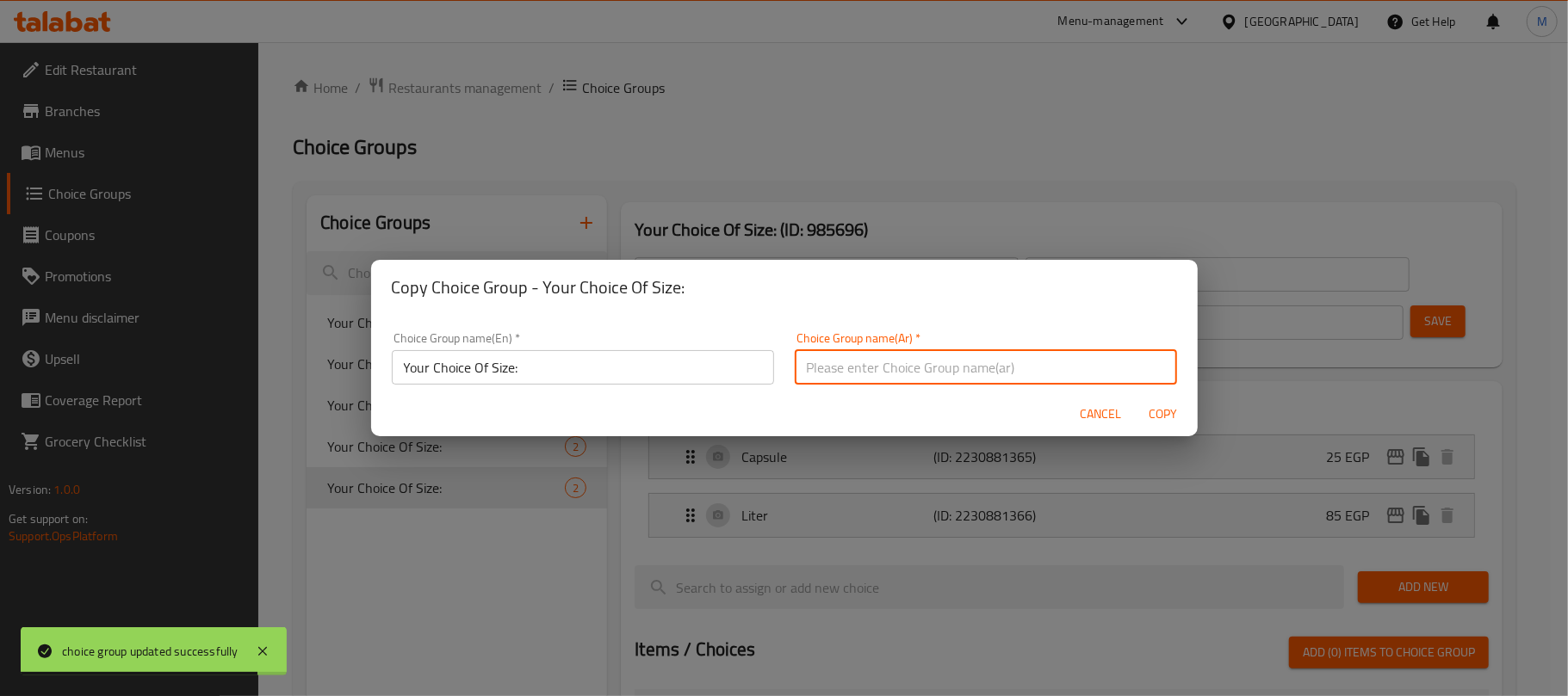
type input "إختيارك من الحجم:"
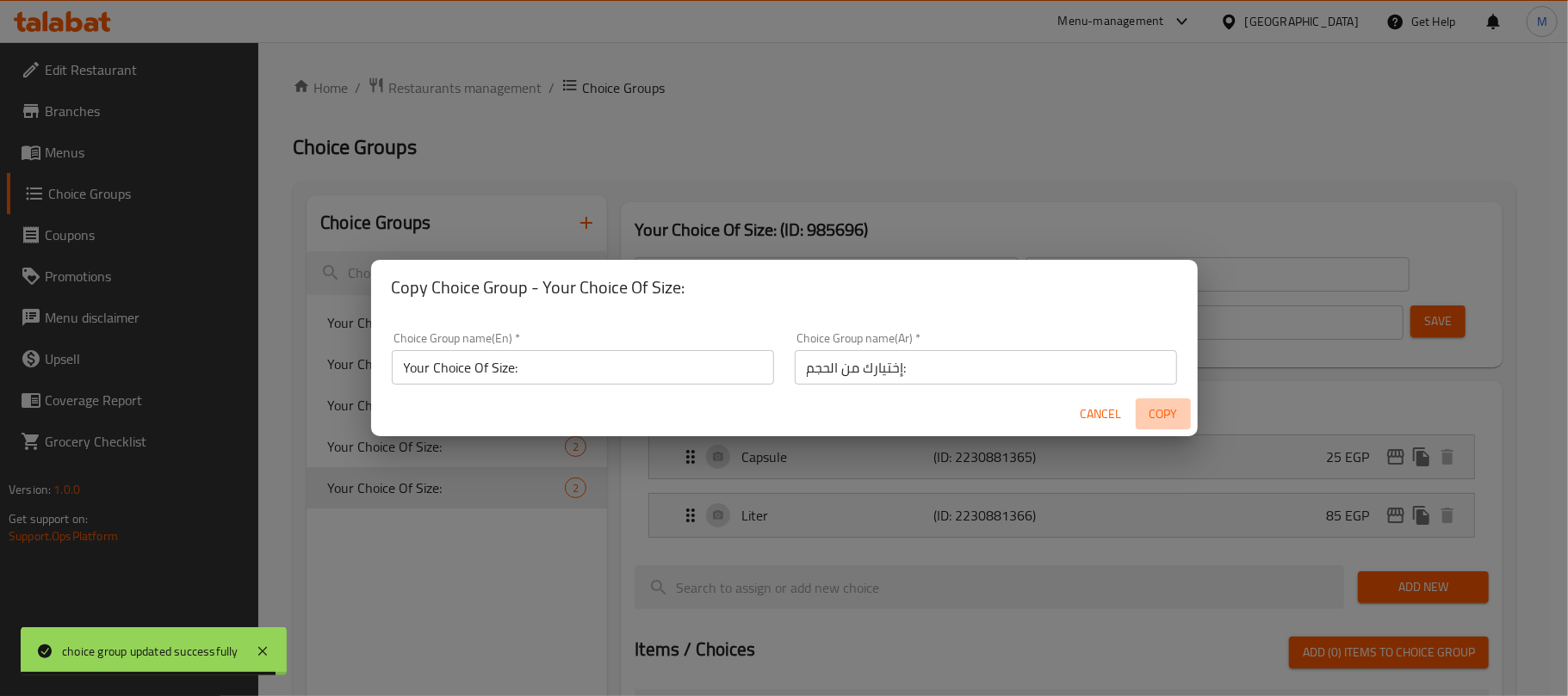
click at [1164, 415] on span "Copy" at bounding box center [1163, 414] width 41 height 22
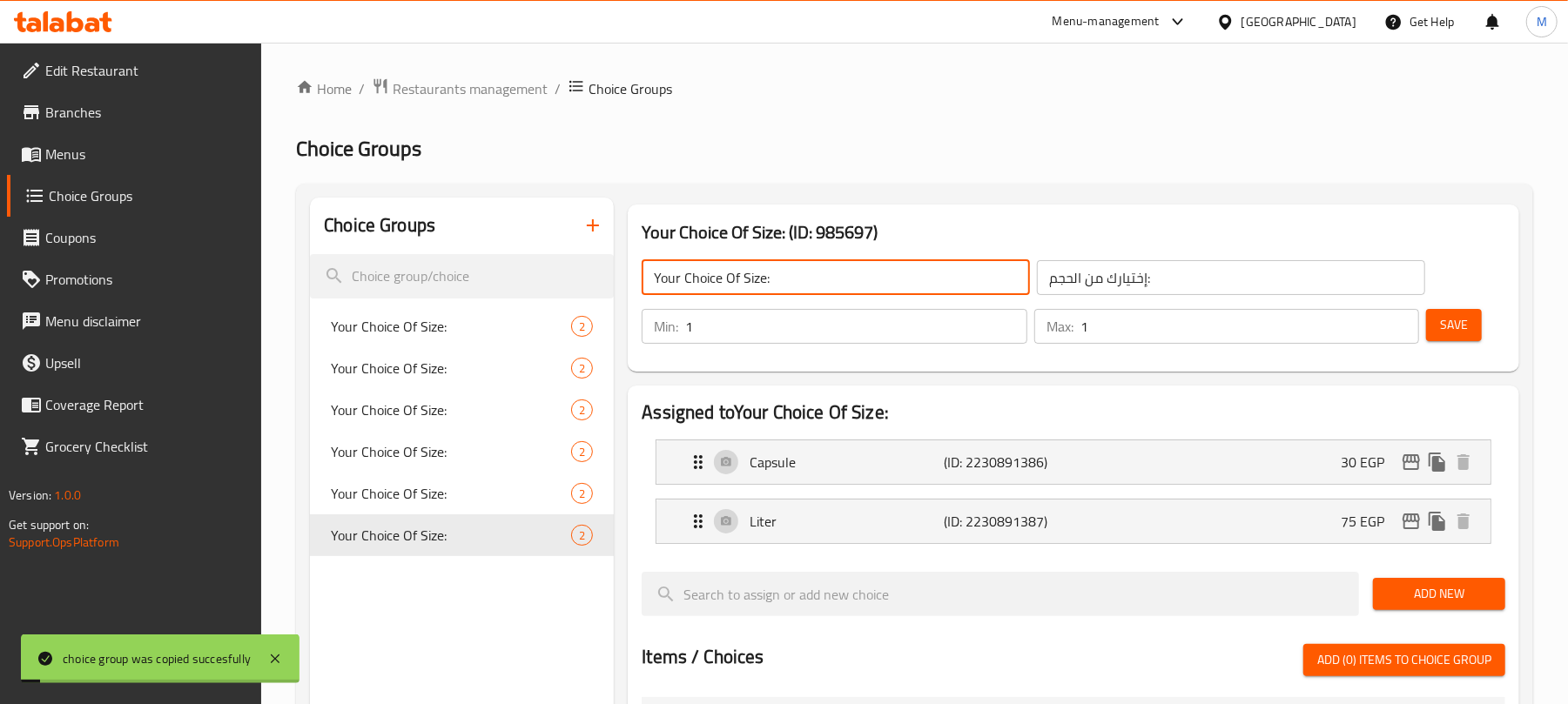
click at [827, 277] on input "Your Choice Of Size:" at bounding box center [836, 278] width 389 height 35
drag, startPoint x: 1277, startPoint y: 513, endPoint x: 1303, endPoint y: 552, distance: 46.9
click at [1276, 513] on div "Liter (ID: 2230891387) 75 EGP" at bounding box center [1078, 521] width 782 height 43
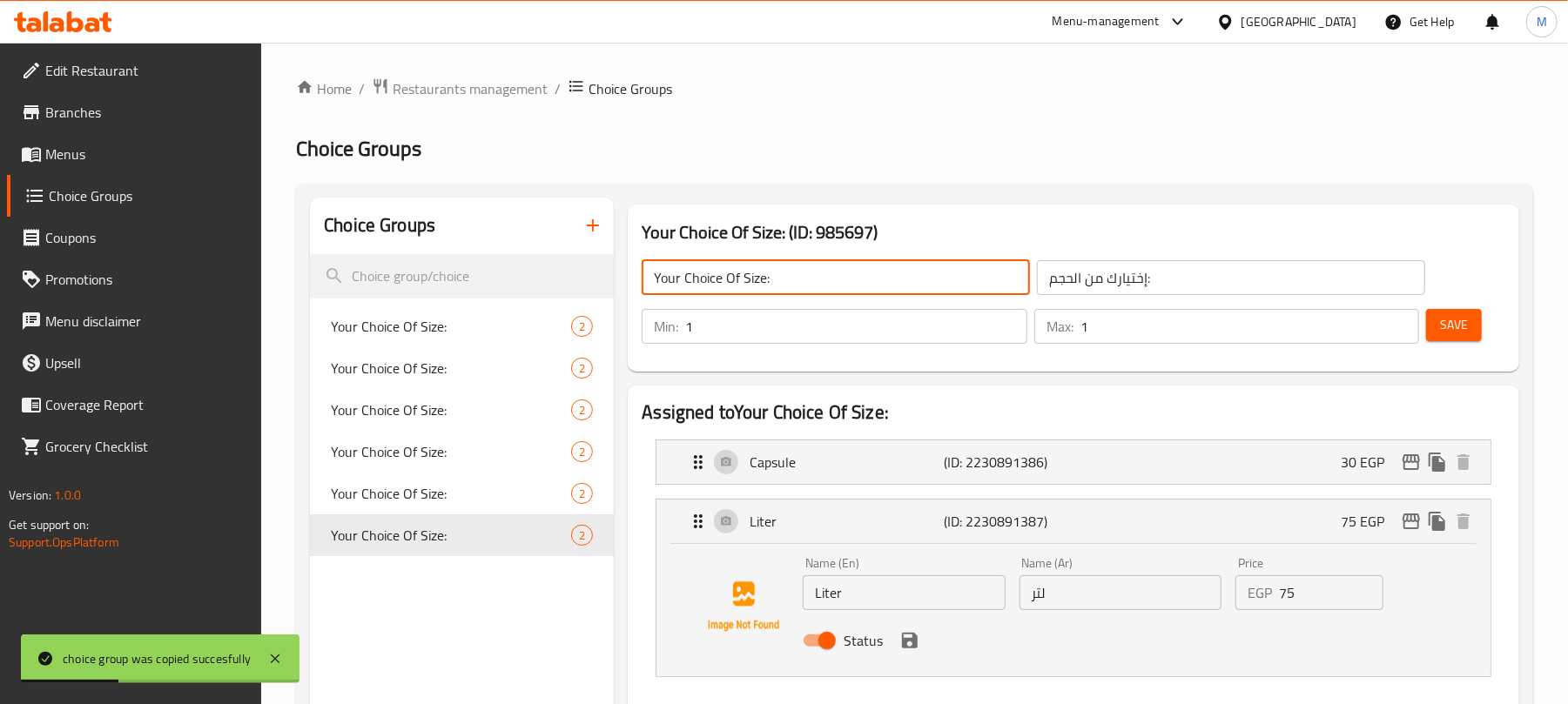
type input "Your Choice Of Size:"
click at [1317, 590] on input "75" at bounding box center [1330, 593] width 105 height 35
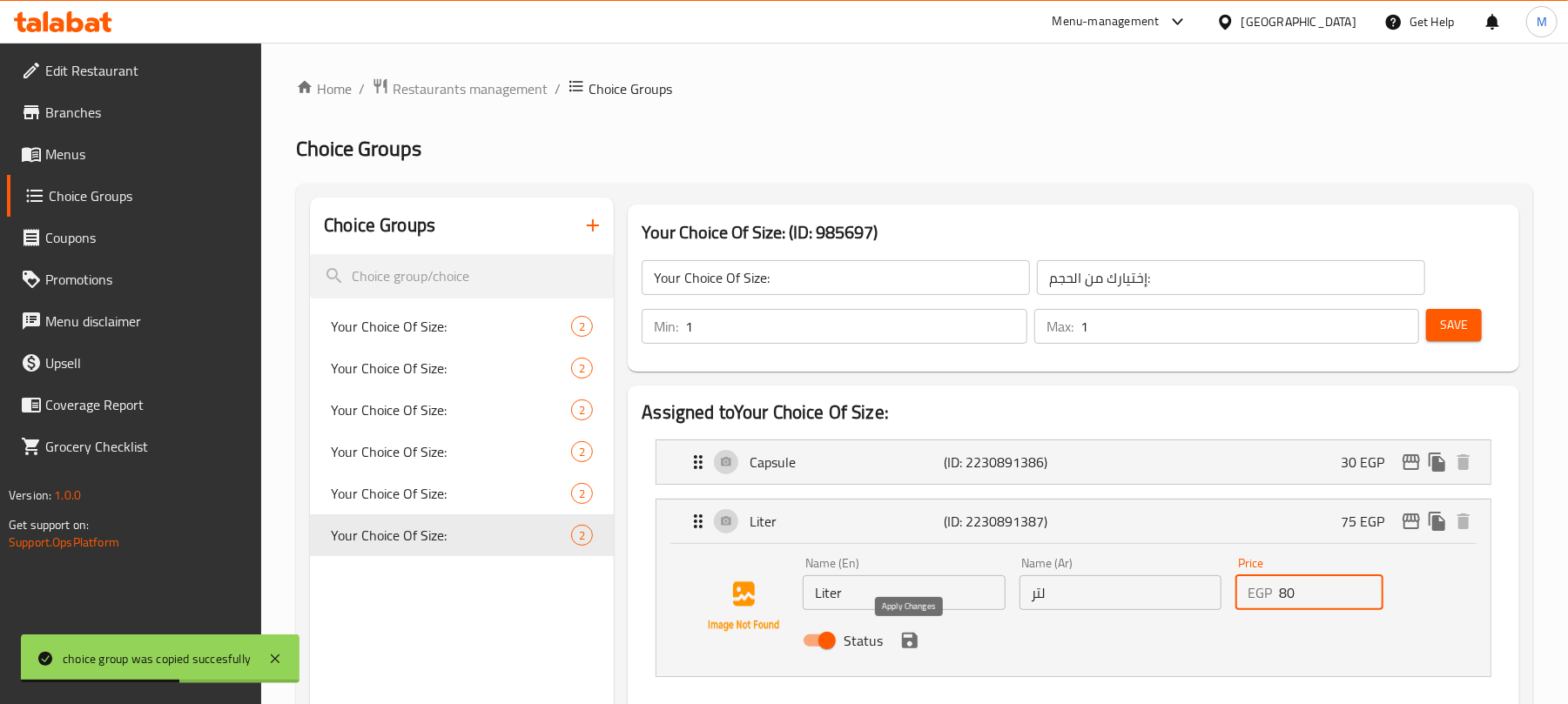
click at [902, 638] on icon "save" at bounding box center [909, 640] width 16 height 16
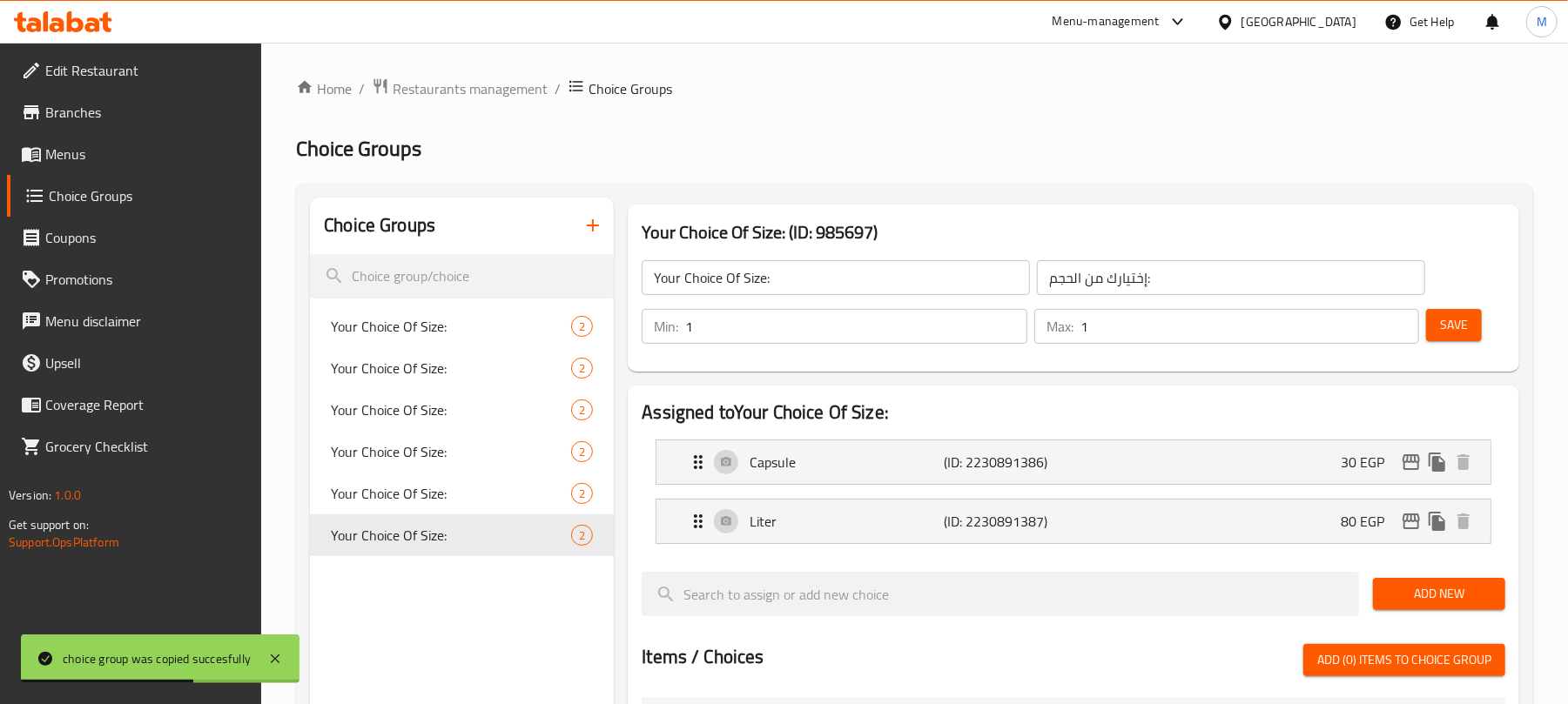
type input "80"
click at [1468, 322] on button "Save" at bounding box center [1453, 325] width 56 height 32
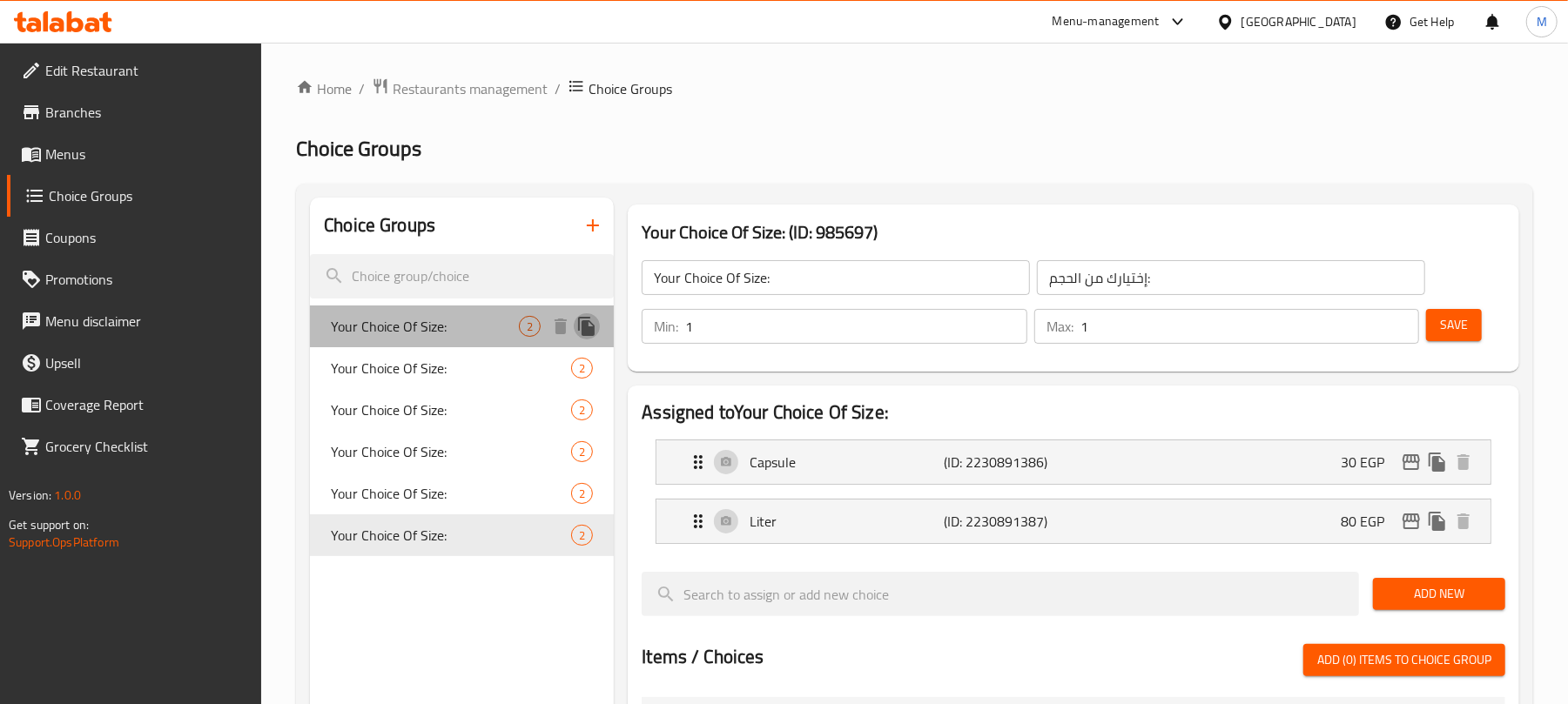
click at [592, 322] on icon "duplicate" at bounding box center [586, 327] width 21 height 21
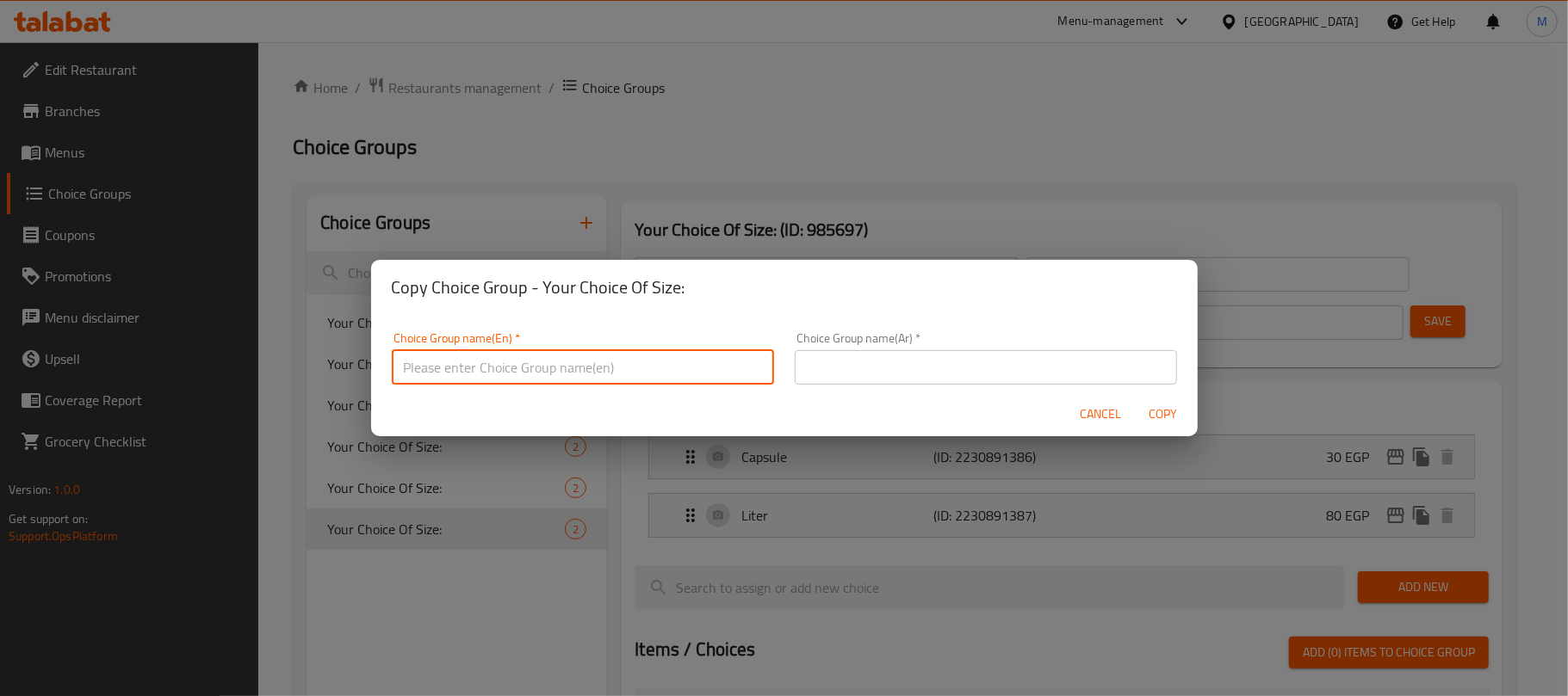
click at [593, 359] on input "text" at bounding box center [583, 368] width 382 height 35
type input "Your Choice Of Size:"
click at [888, 361] on input "text" at bounding box center [986, 368] width 382 height 35
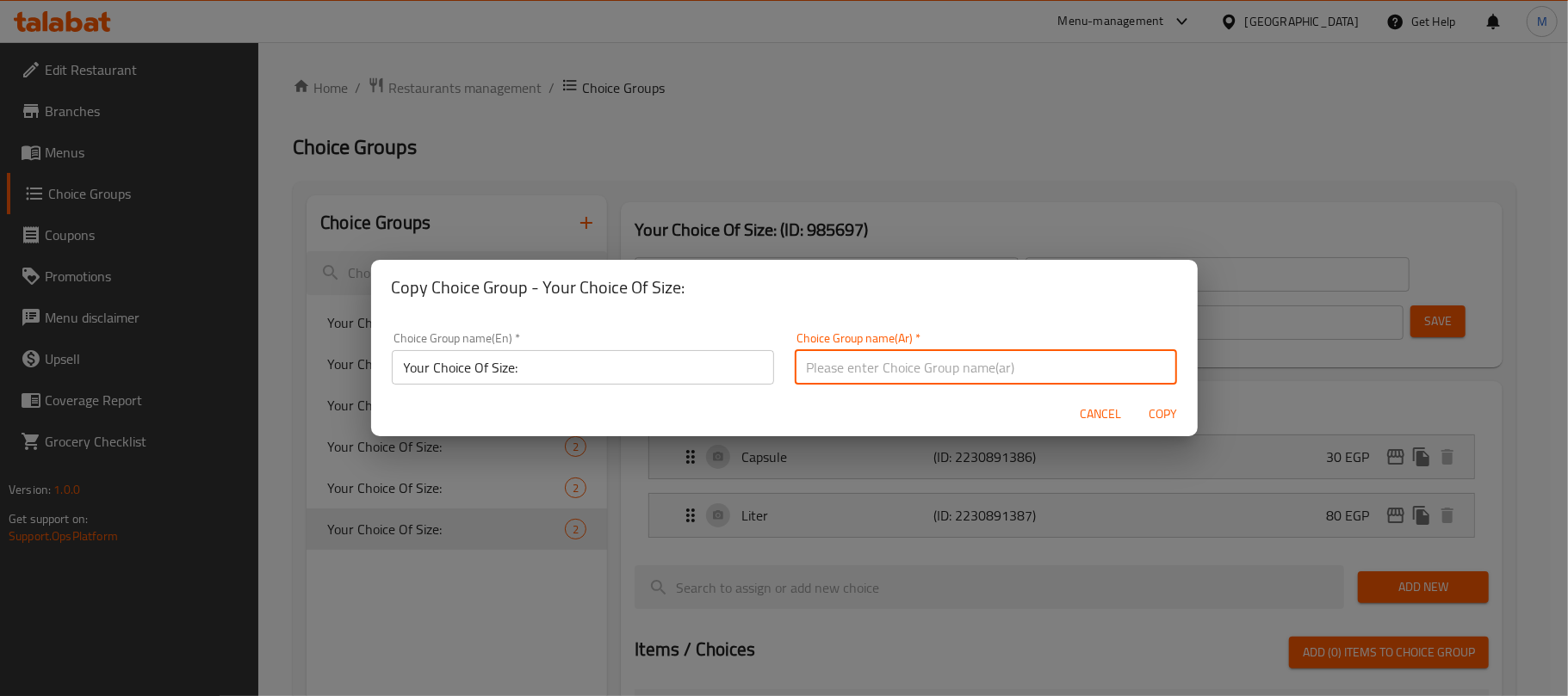
type input "إختيارك من الحجم:"
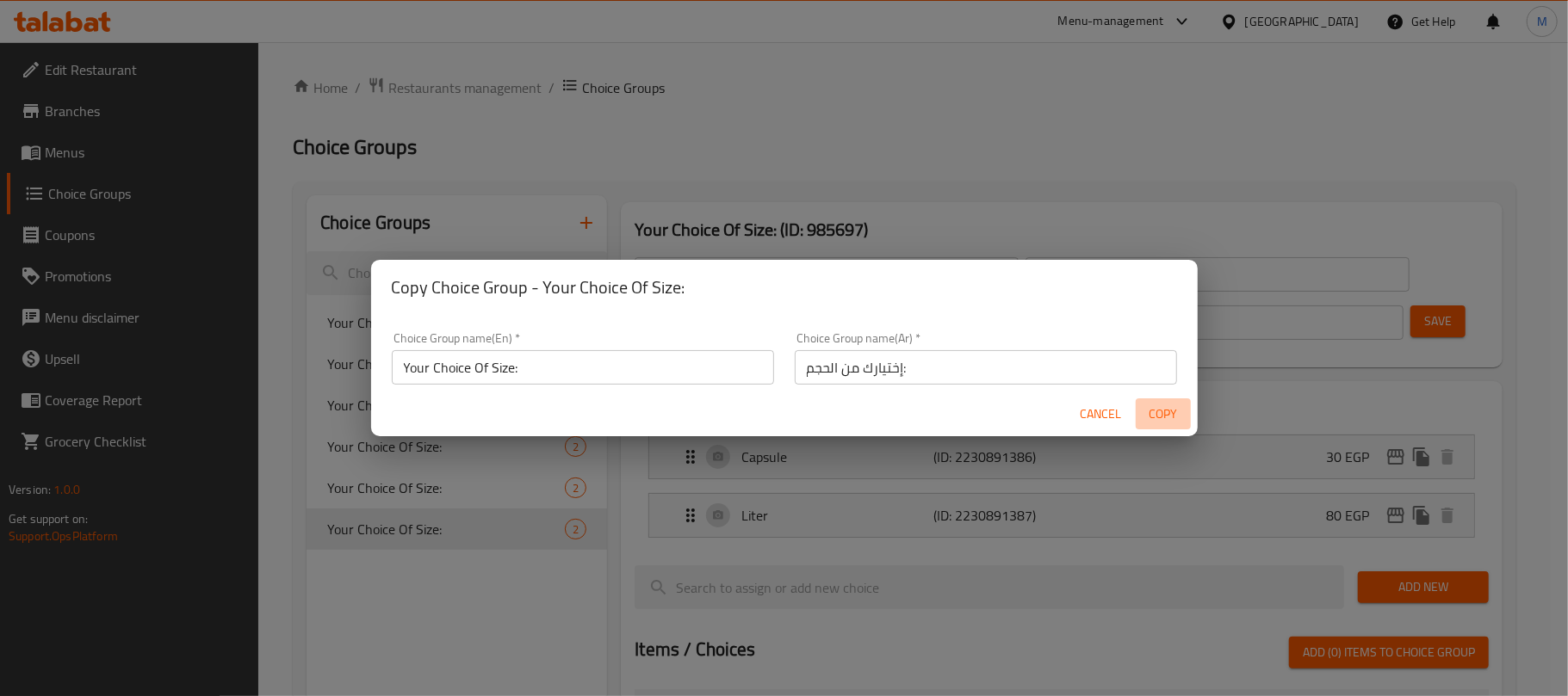
click at [1175, 414] on span "Copy" at bounding box center [1163, 414] width 41 height 22
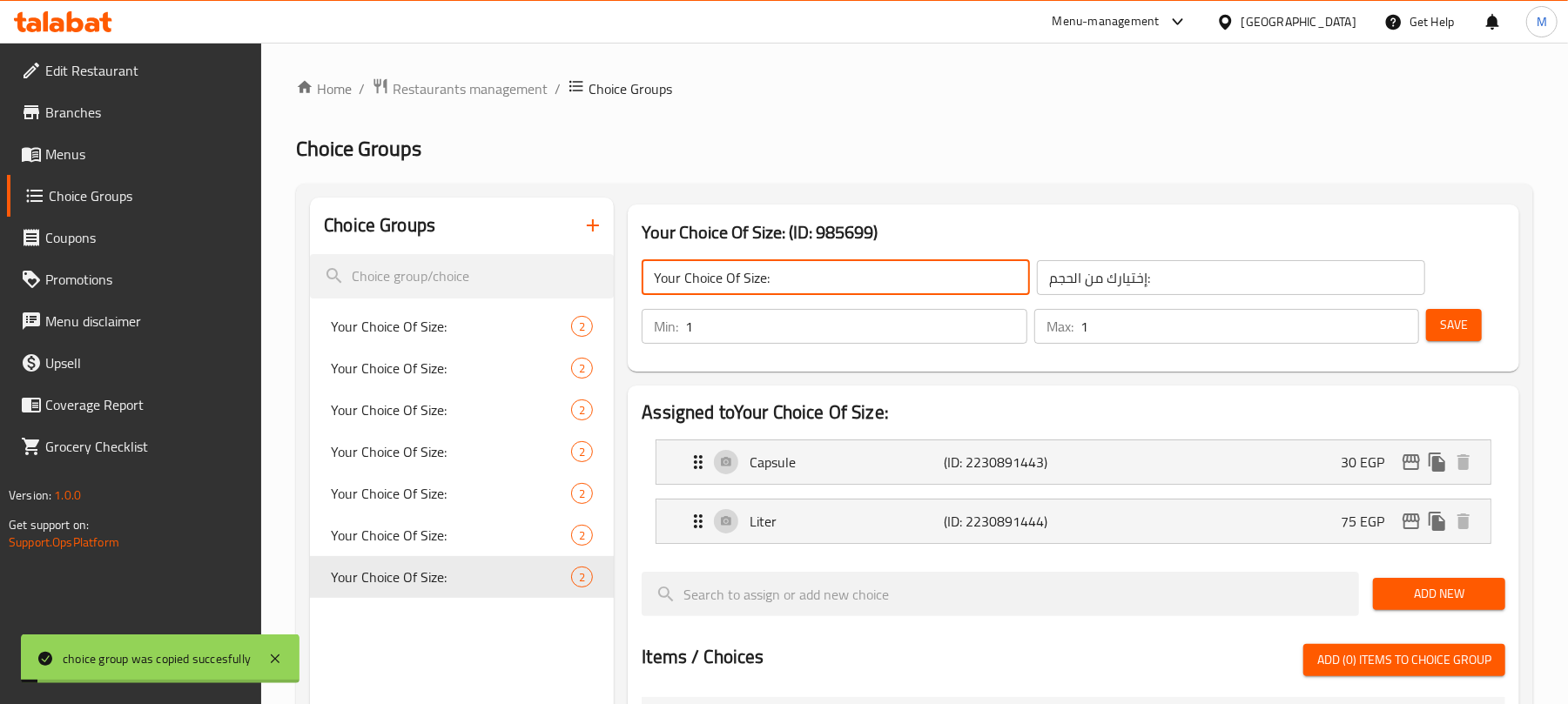
click at [886, 277] on input "Your Choice Of Size:" at bounding box center [836, 278] width 389 height 35
click at [1213, 537] on div "Liter (ID: 2230891444) 75 EGP" at bounding box center [1078, 521] width 782 height 43
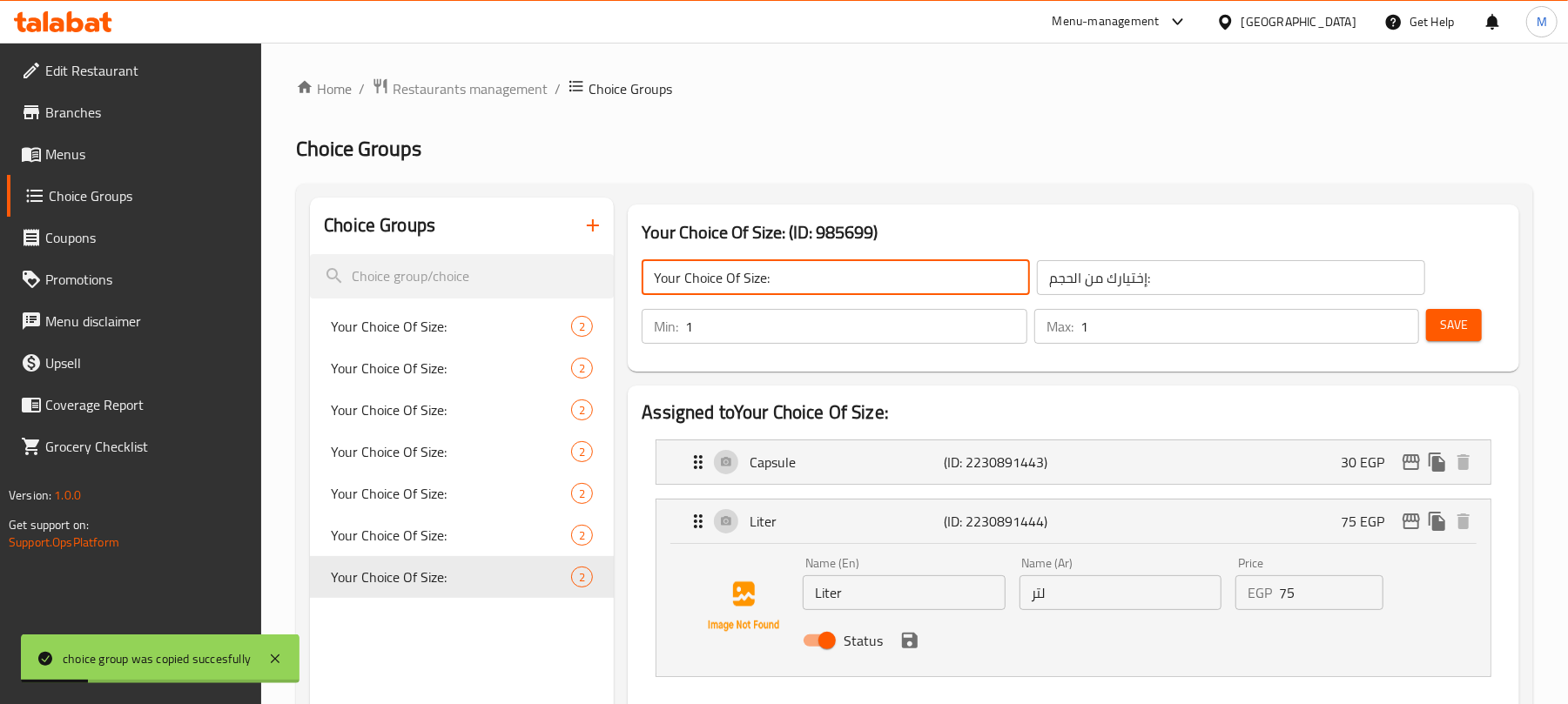
click at [1233, 439] on div "Capsule (ID: 2230891443) 30 EGP Name (En) Capsule Name (En) Name (Ar) كبسولة Na…" at bounding box center [1073, 462] width 835 height 45
click at [1243, 463] on div "Capsule (ID: 2230891443) 30 EGP" at bounding box center [1078, 462] width 782 height 43
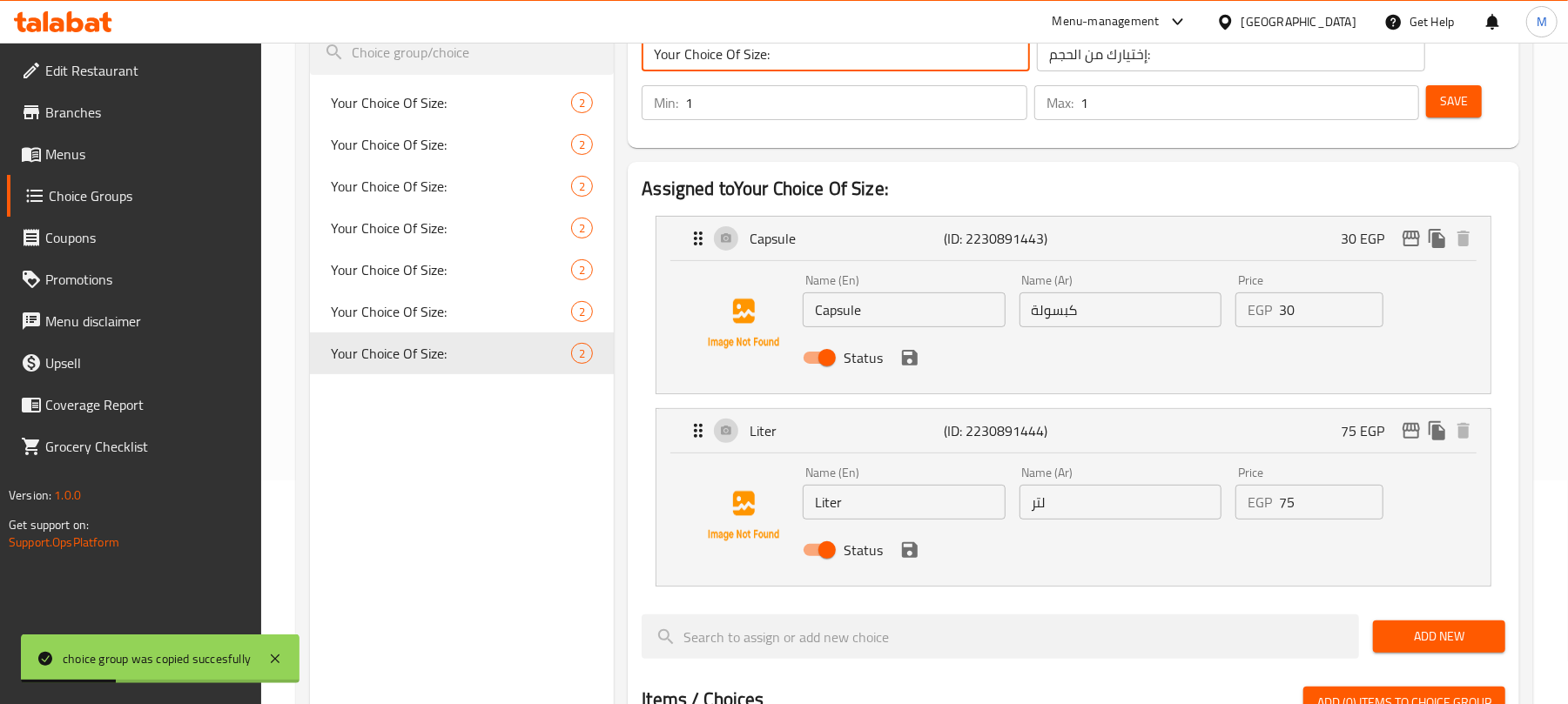
scroll to position [231, 0]
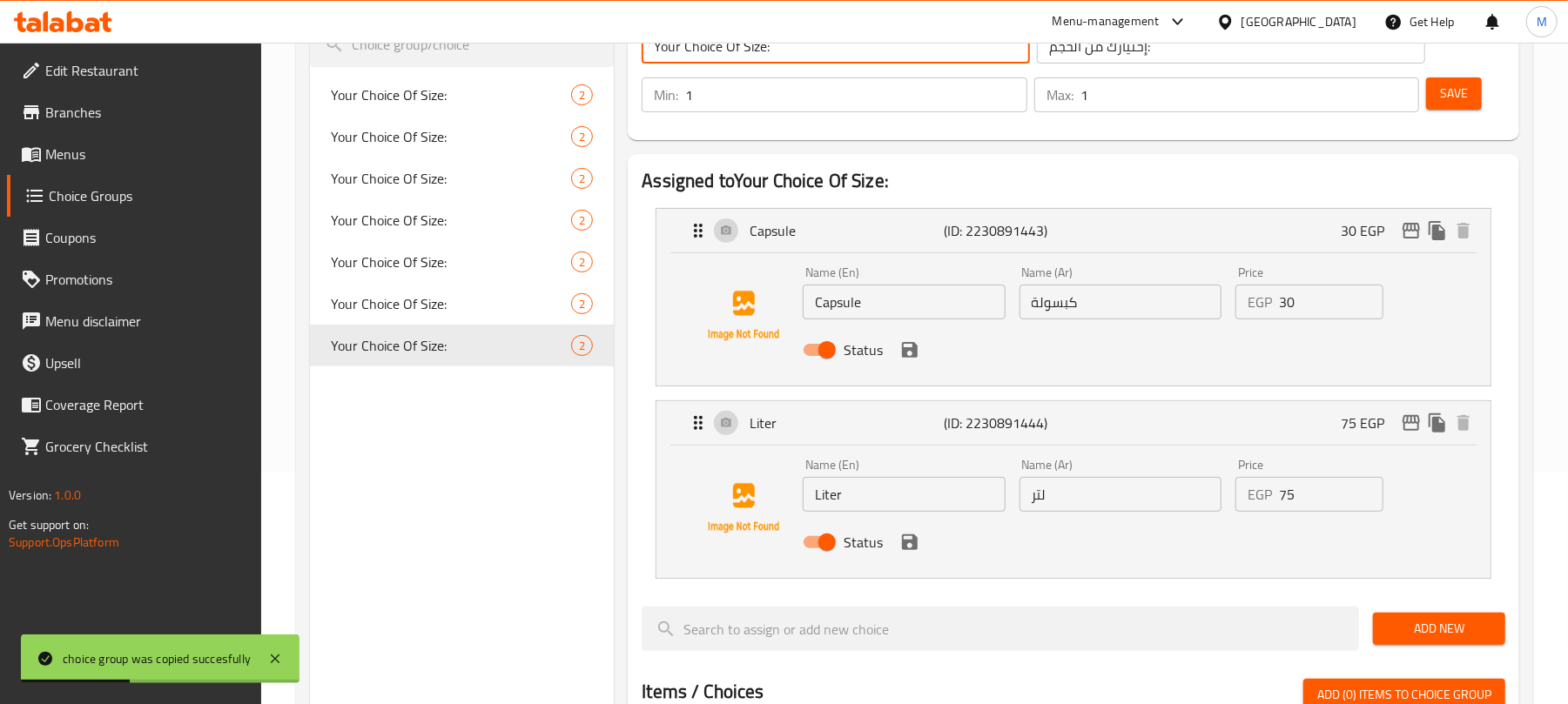
type input "Your Choice Of Size:"
click at [1309, 310] on input "30" at bounding box center [1330, 303] width 105 height 35
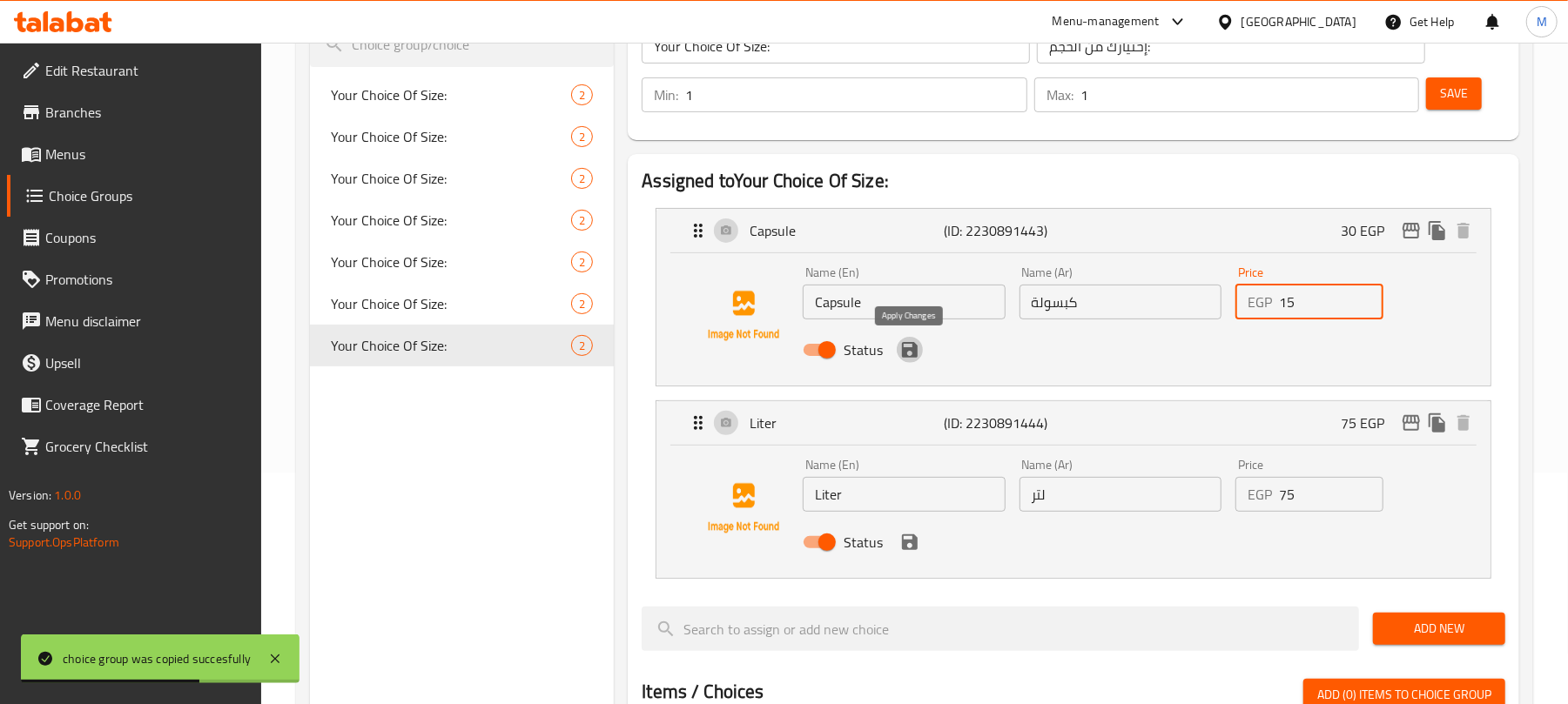
click at [907, 352] on icon "save" at bounding box center [909, 350] width 16 height 16
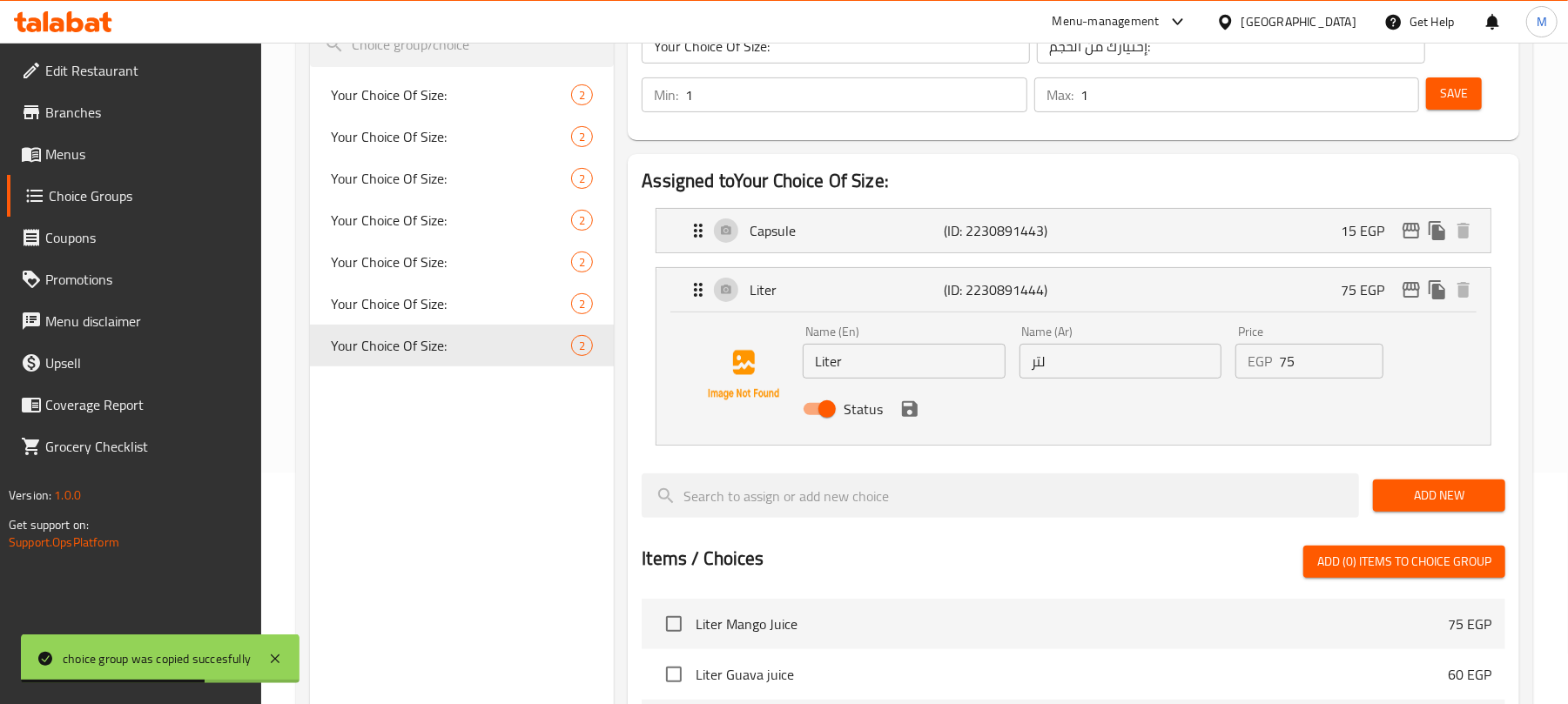
type input "15"
click at [1331, 365] on input "75" at bounding box center [1330, 362] width 105 height 35
click at [908, 413] on icon "save" at bounding box center [909, 409] width 21 height 21
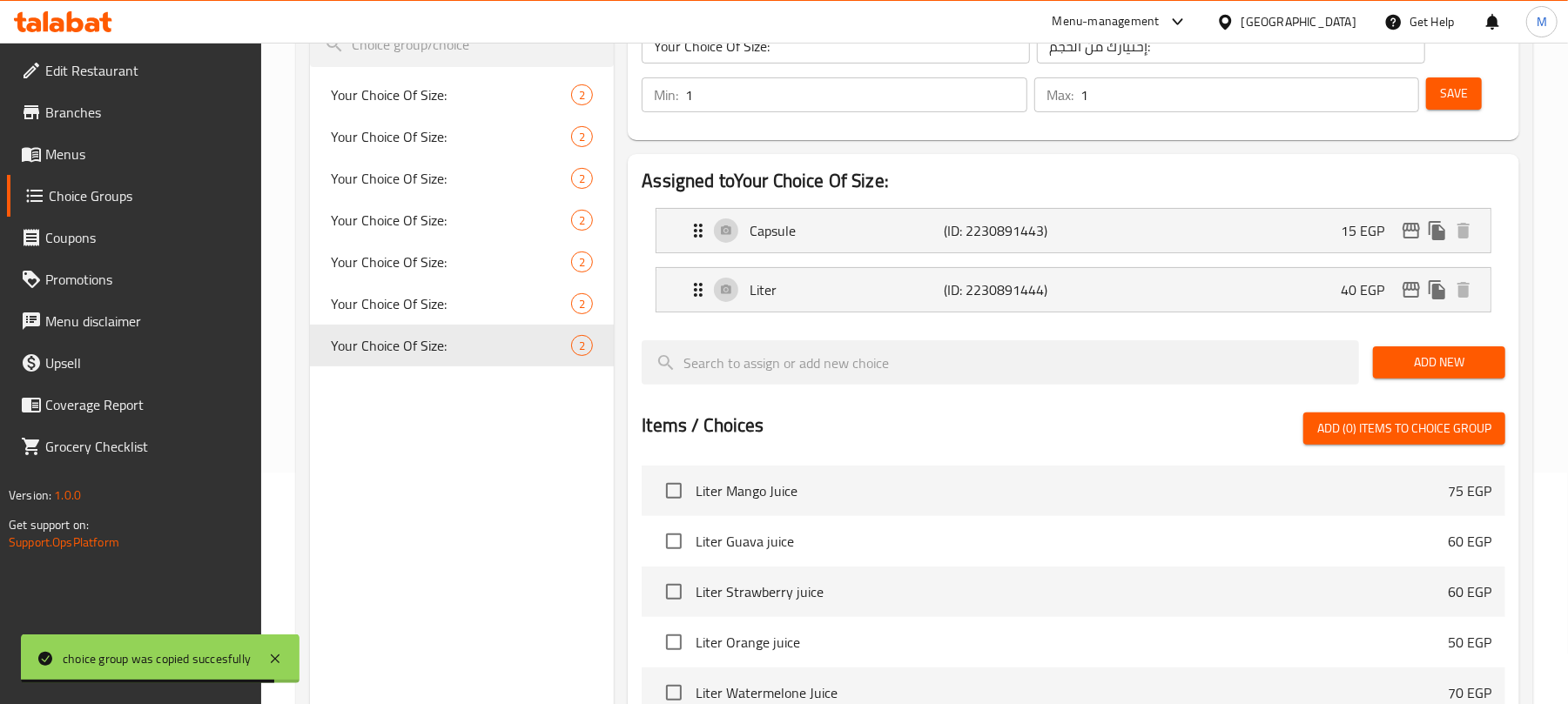
type input "40"
click at [1463, 91] on span "Save" at bounding box center [1453, 93] width 28 height 22
click at [593, 98] on icon "duplicate" at bounding box center [586, 94] width 17 height 19
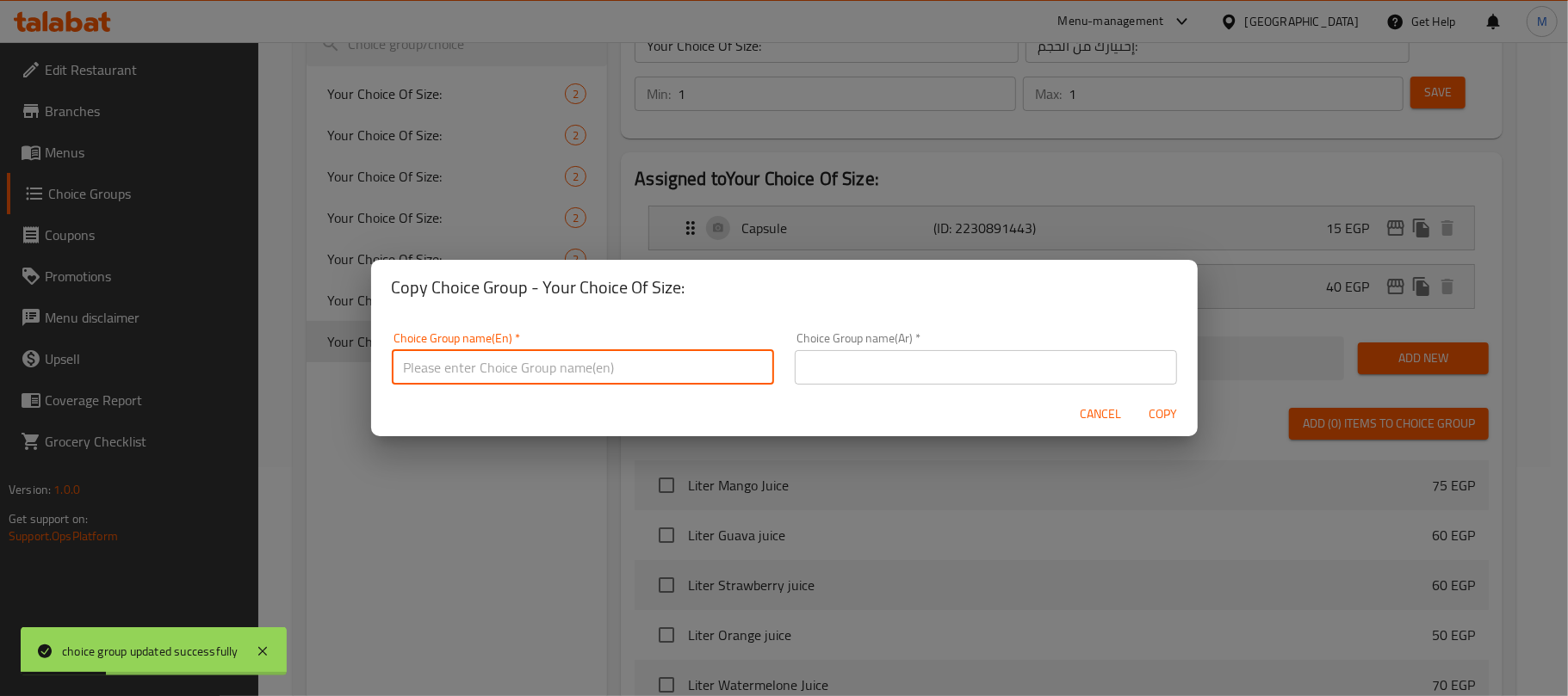
click at [711, 362] on input "text" at bounding box center [583, 368] width 382 height 35
type input "Your Choice Of Size:"
drag, startPoint x: 871, startPoint y: 365, endPoint x: 899, endPoint y: 382, distance: 32.8
click at [871, 365] on input "text" at bounding box center [986, 368] width 382 height 35
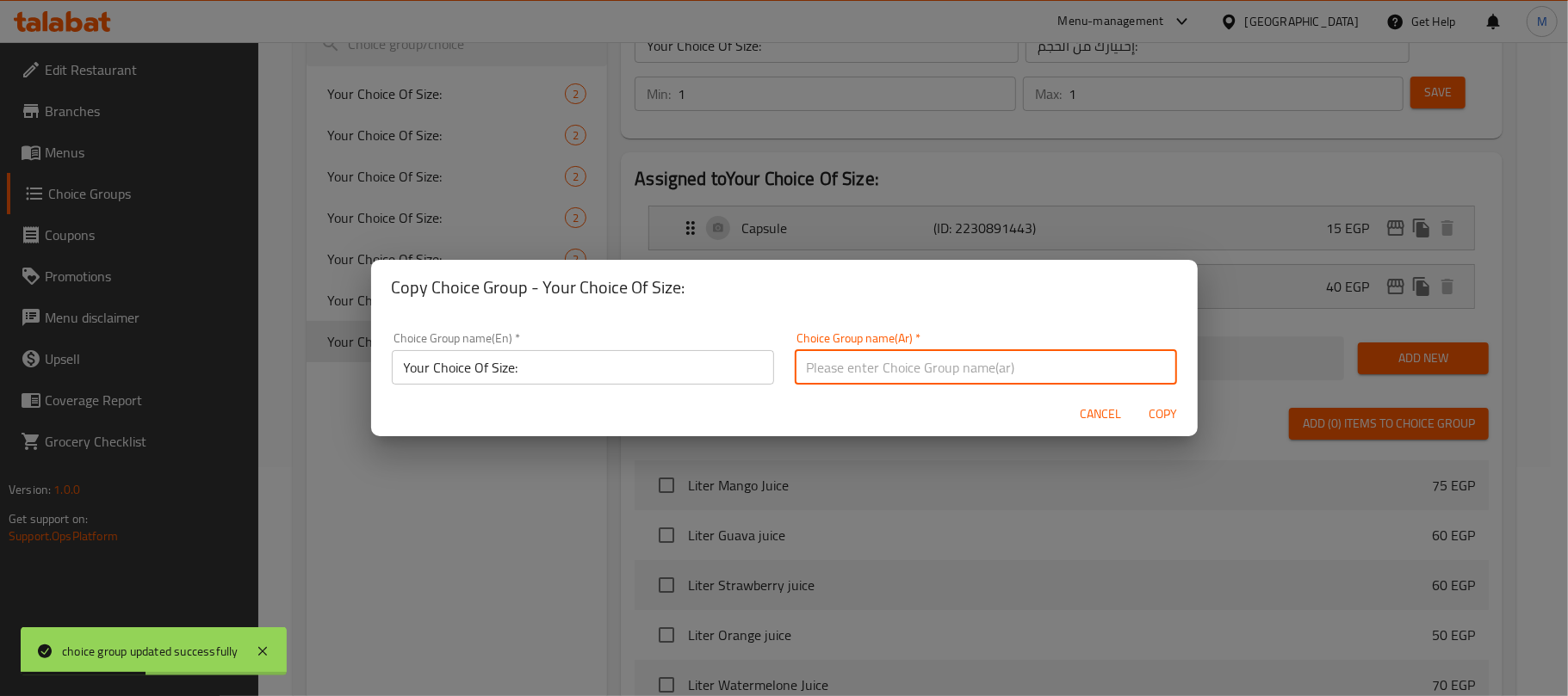
type input "إختيارك من الحجم:"
click at [1176, 413] on span "Copy" at bounding box center [1163, 414] width 41 height 22
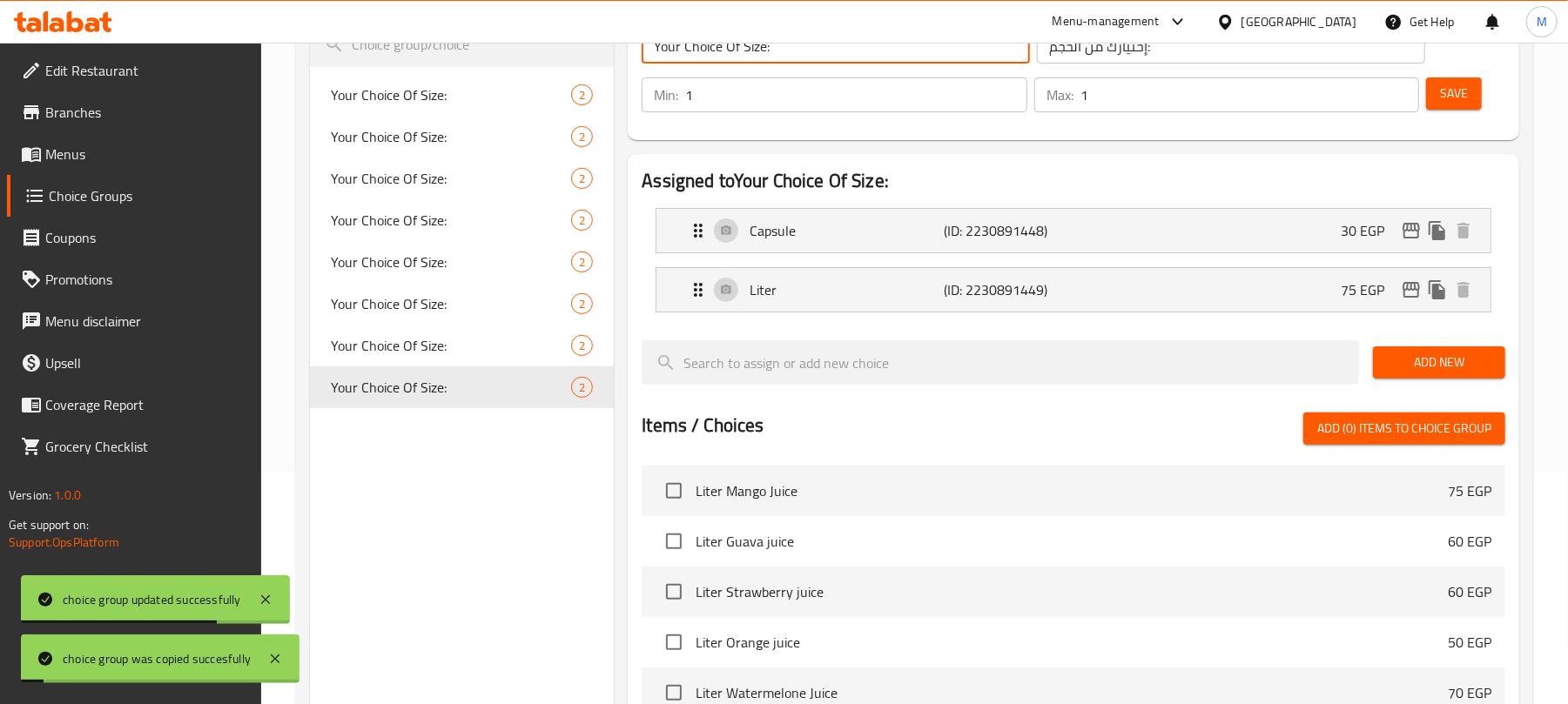
click at [815, 51] on input "Your Choice Of Size:" at bounding box center [836, 46] width 389 height 35
click at [1105, 283] on div "Liter (ID: 2230891449) 75 EGP" at bounding box center [1078, 290] width 782 height 43
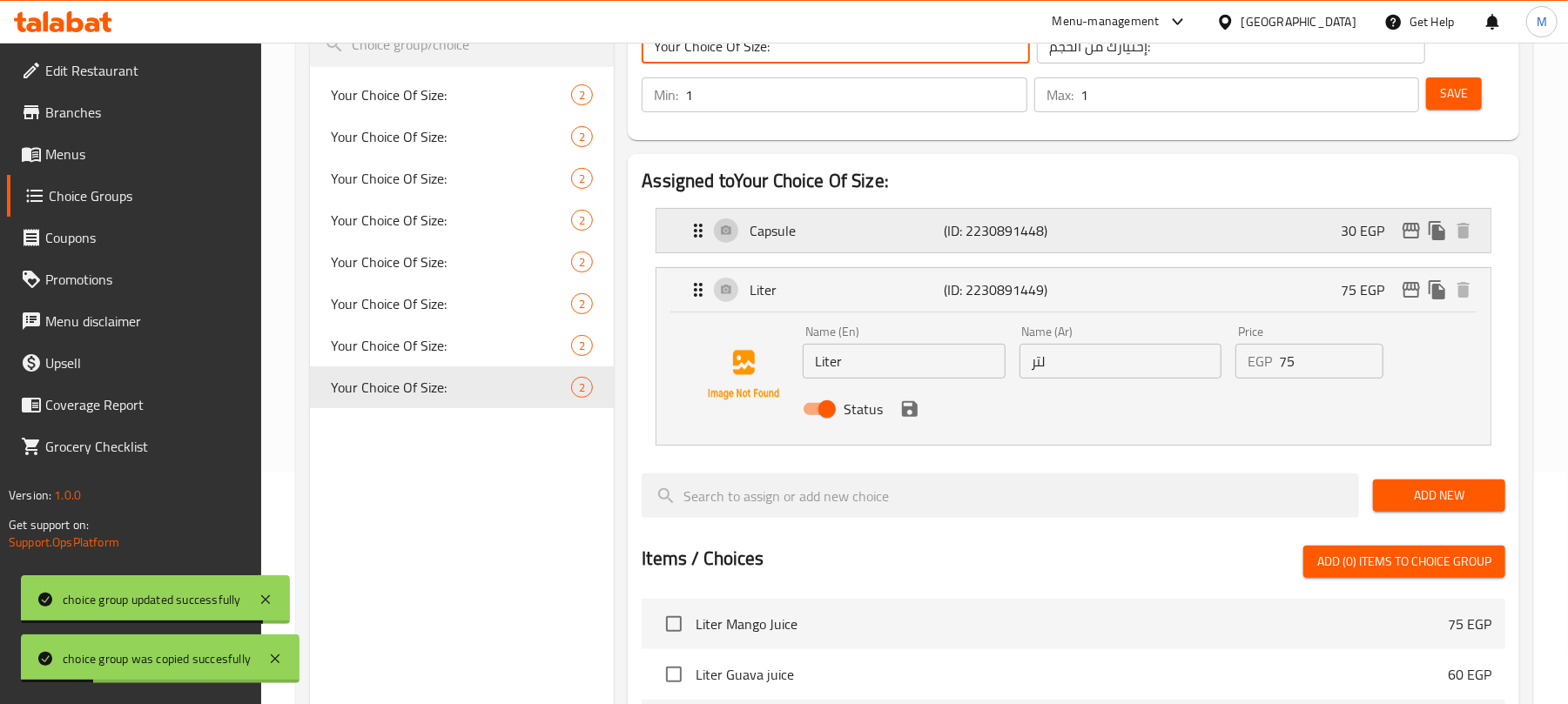
click at [1136, 231] on div "Capsule (ID: 2230891448) 30 EGP" at bounding box center [1078, 230] width 782 height 43
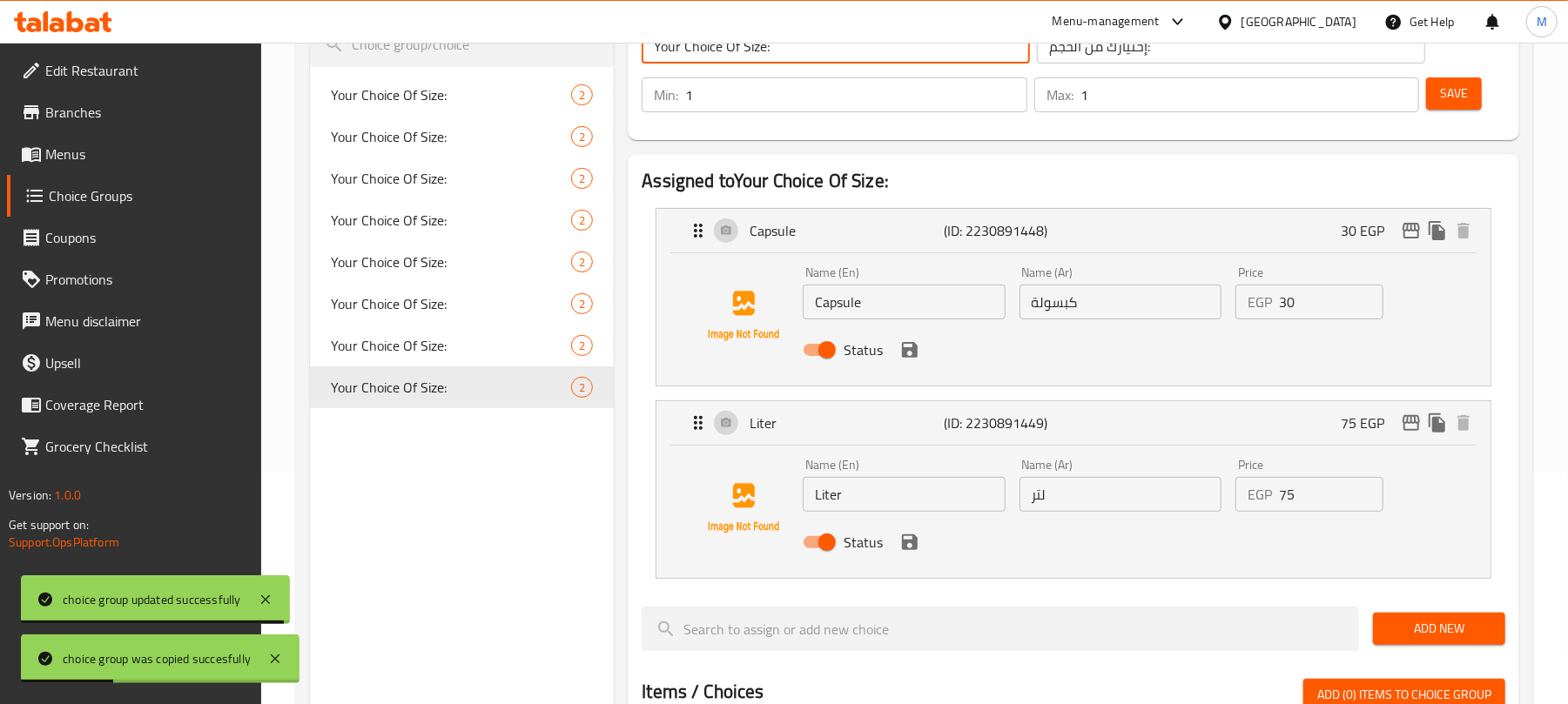
type input "Your Choice Of Size:"
drag, startPoint x: 1303, startPoint y: 307, endPoint x: 1244, endPoint y: 296, distance: 60.0
click at [1244, 297] on div "EGP 30 Price" at bounding box center [1309, 303] width 148 height 35
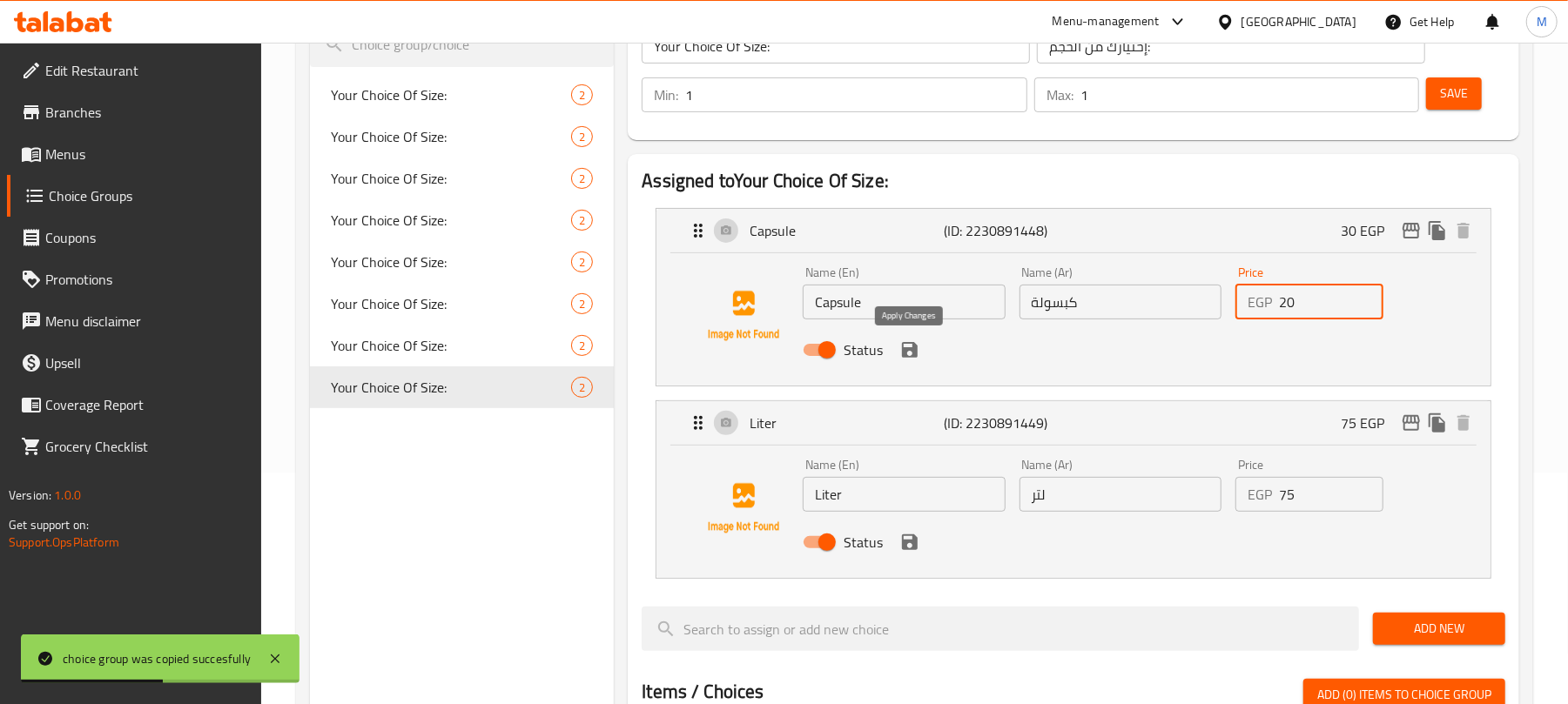
click at [914, 347] on icon "save" at bounding box center [909, 350] width 16 height 16
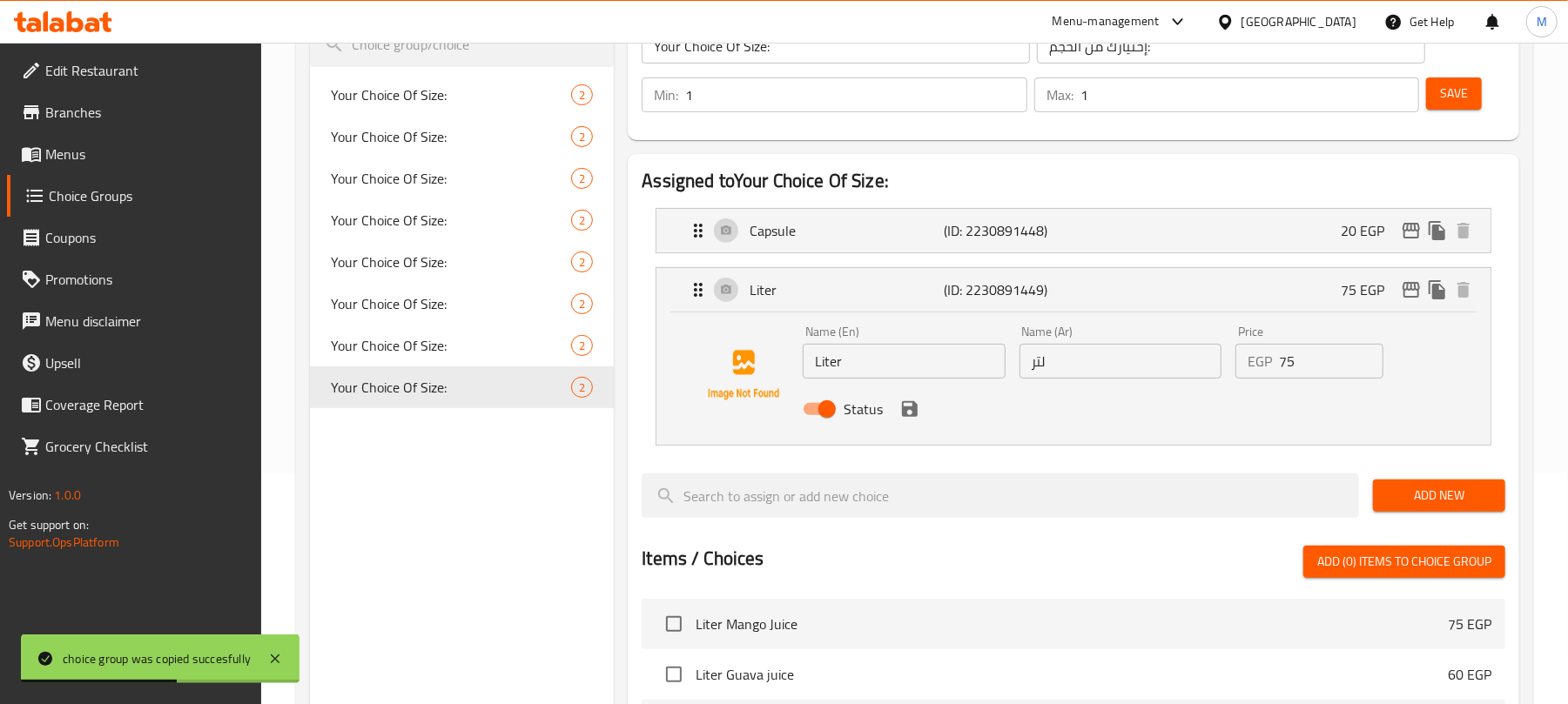
type input "20"
drag, startPoint x: 1303, startPoint y: 357, endPoint x: 1216, endPoint y: 346, distance: 87.7
click at [1216, 346] on div "Name (En) Liter Name (En) Name (Ar) لتر Name (Ar) Price EGP 75 Price Status" at bounding box center [1119, 375] width 648 height 114
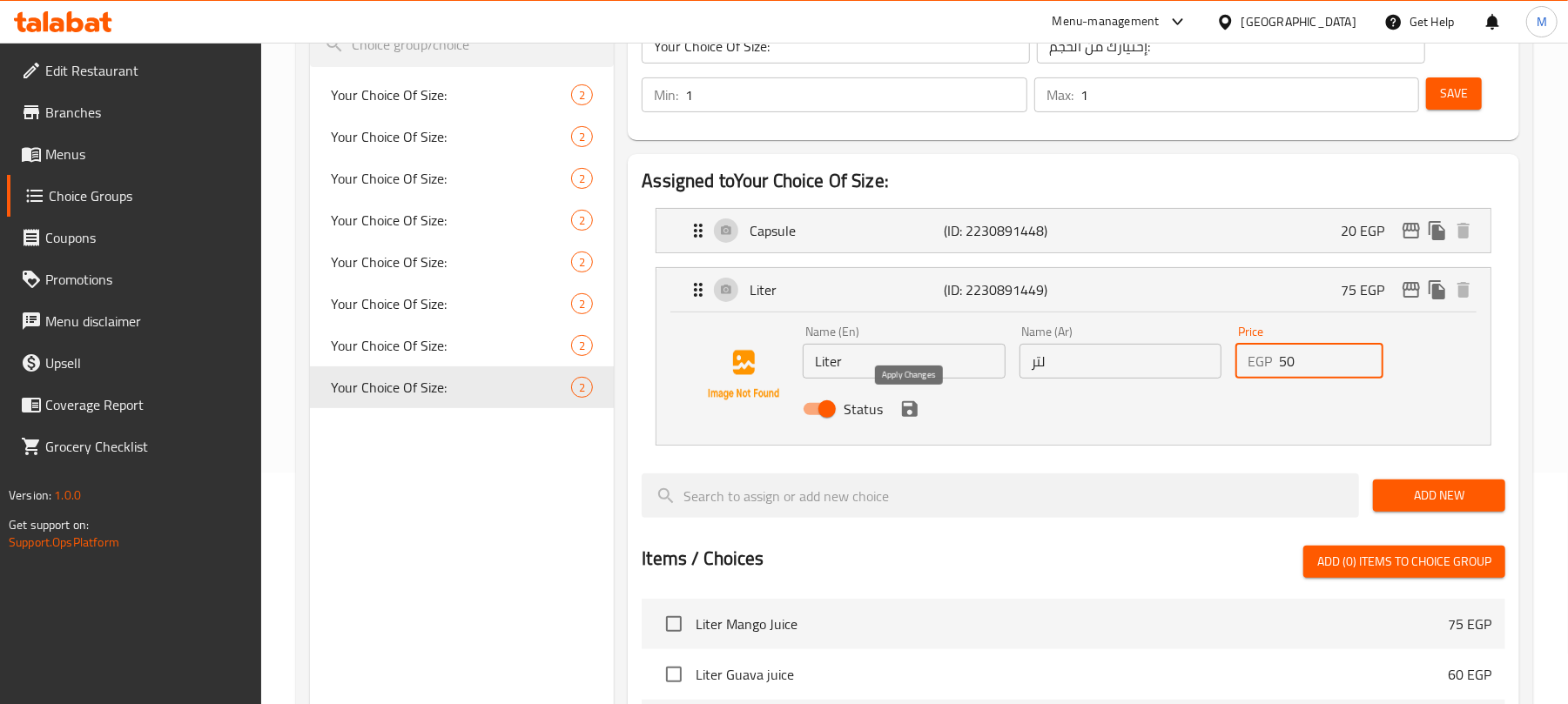
click at [903, 411] on icon "save" at bounding box center [909, 409] width 16 height 16
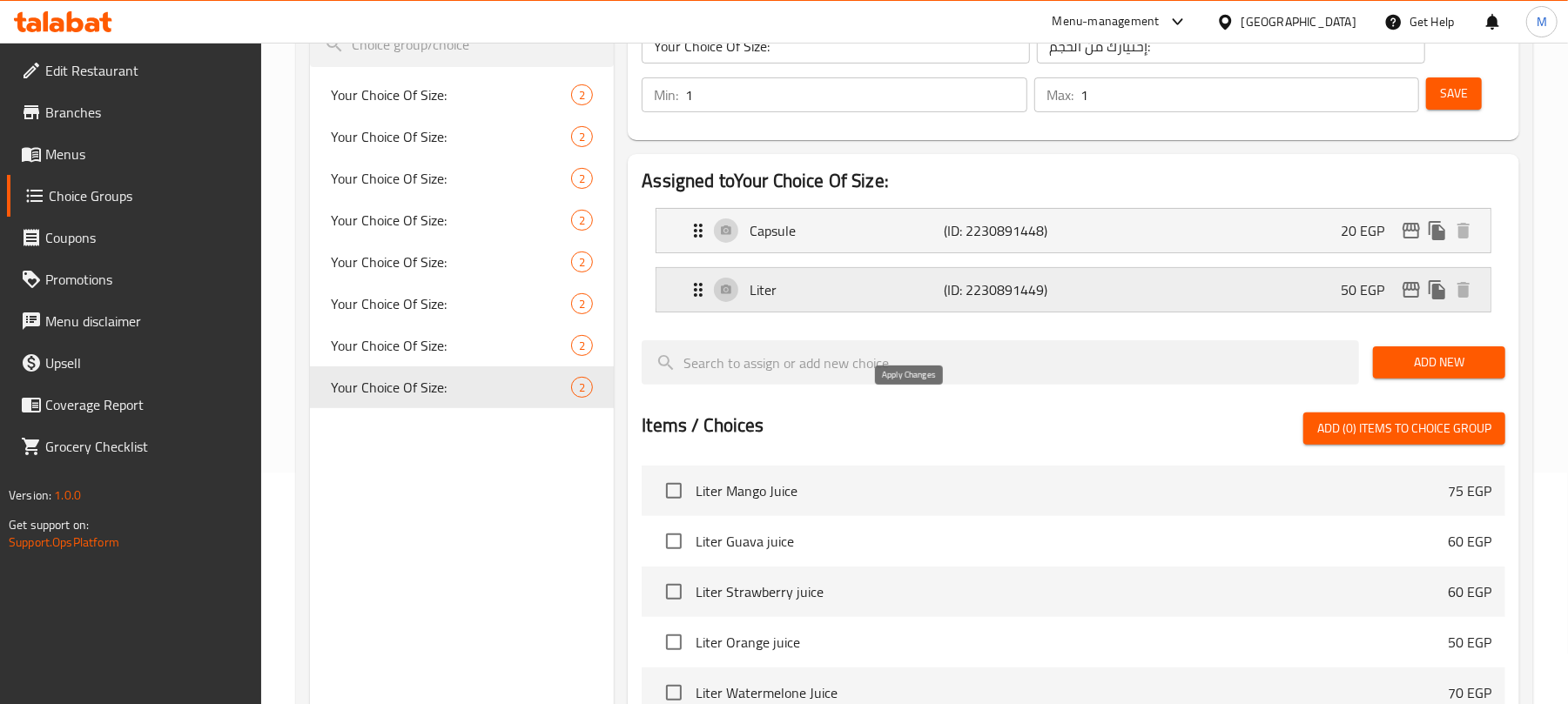
type input "50"
click at [1452, 84] on span "Save" at bounding box center [1453, 93] width 28 height 22
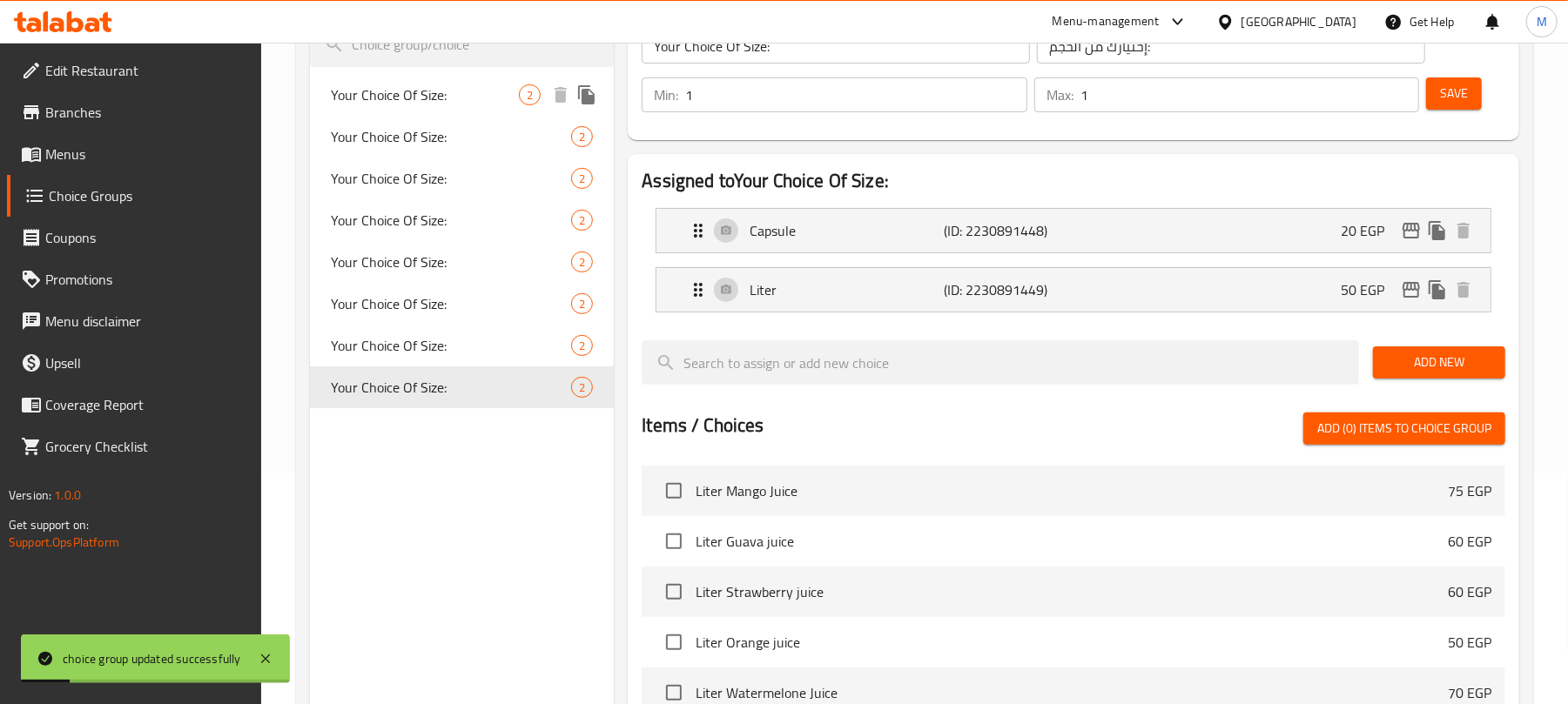
click at [588, 92] on icon "duplicate" at bounding box center [586, 94] width 17 height 19
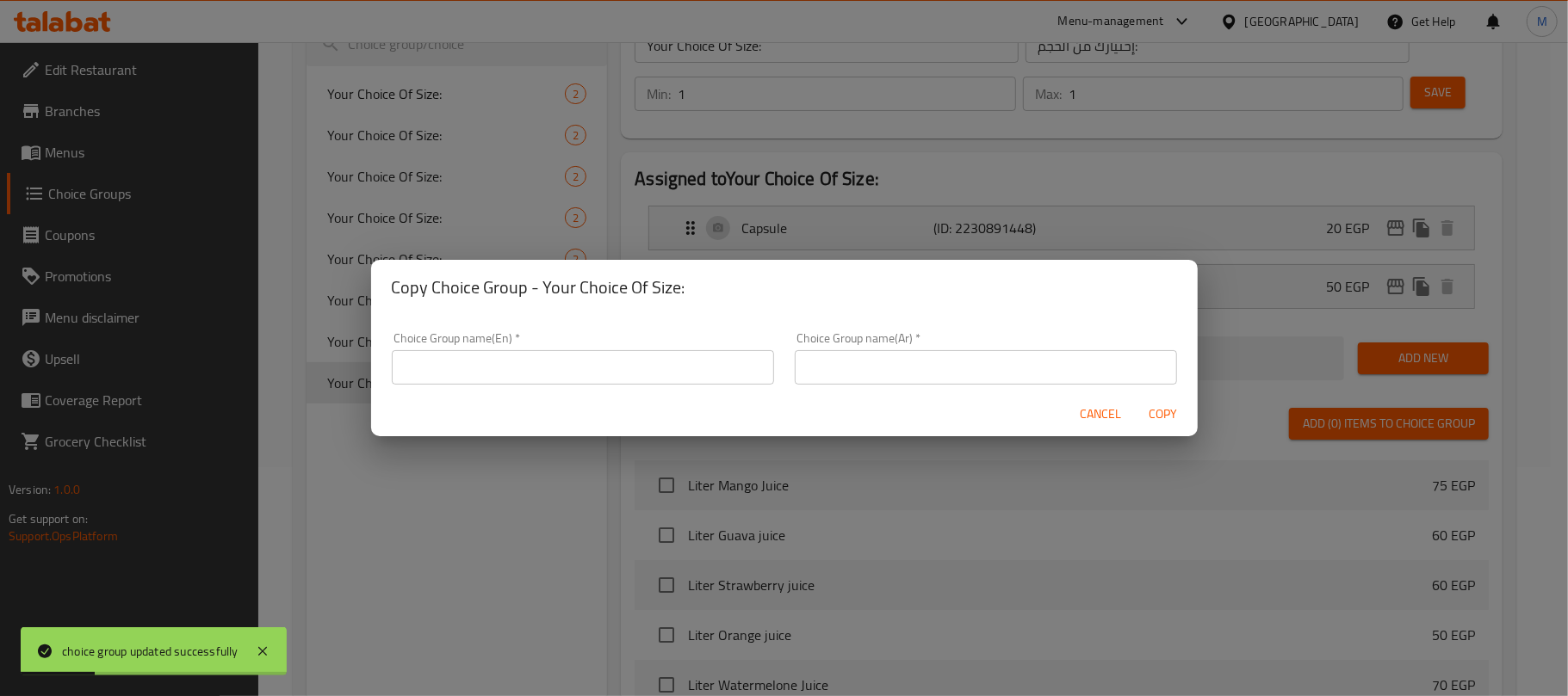
drag, startPoint x: 638, startPoint y: 365, endPoint x: 627, endPoint y: 380, distance: 18.6
click at [638, 365] on input "text" at bounding box center [583, 368] width 382 height 35
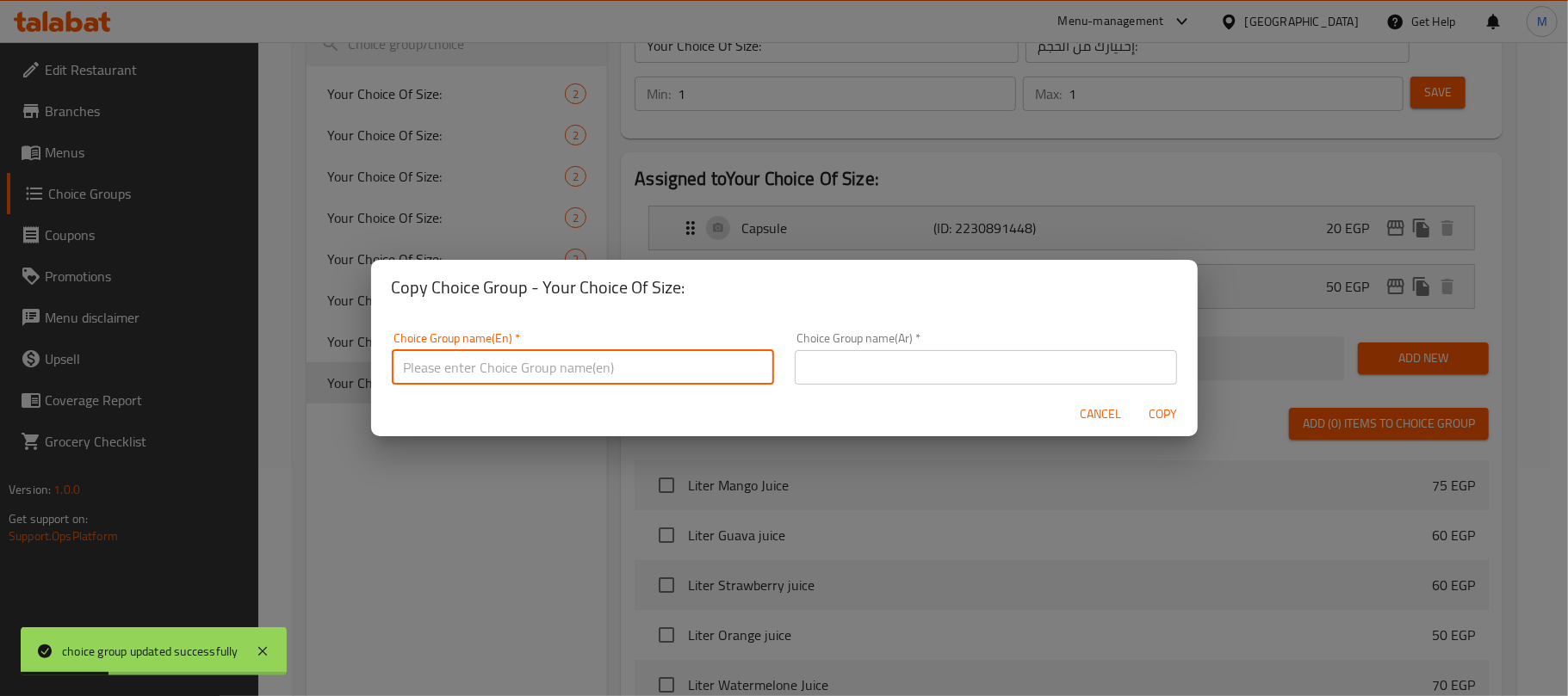
type input "Your Choice Of Size:"
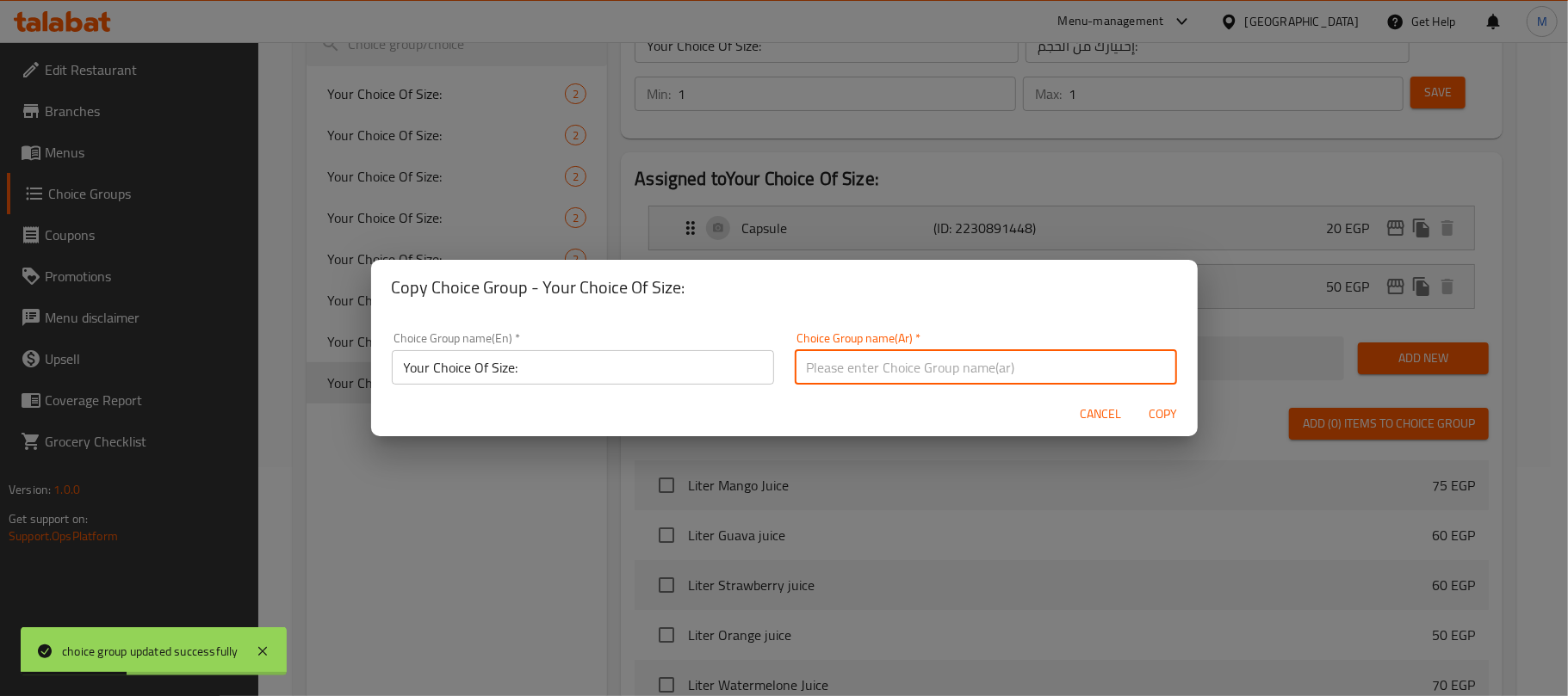
click at [879, 359] on input "text" at bounding box center [986, 368] width 382 height 35
type input "إختيارك من الحجم:"
click at [575, 370] on input "Your Choice Of Size:" at bounding box center [583, 368] width 382 height 35
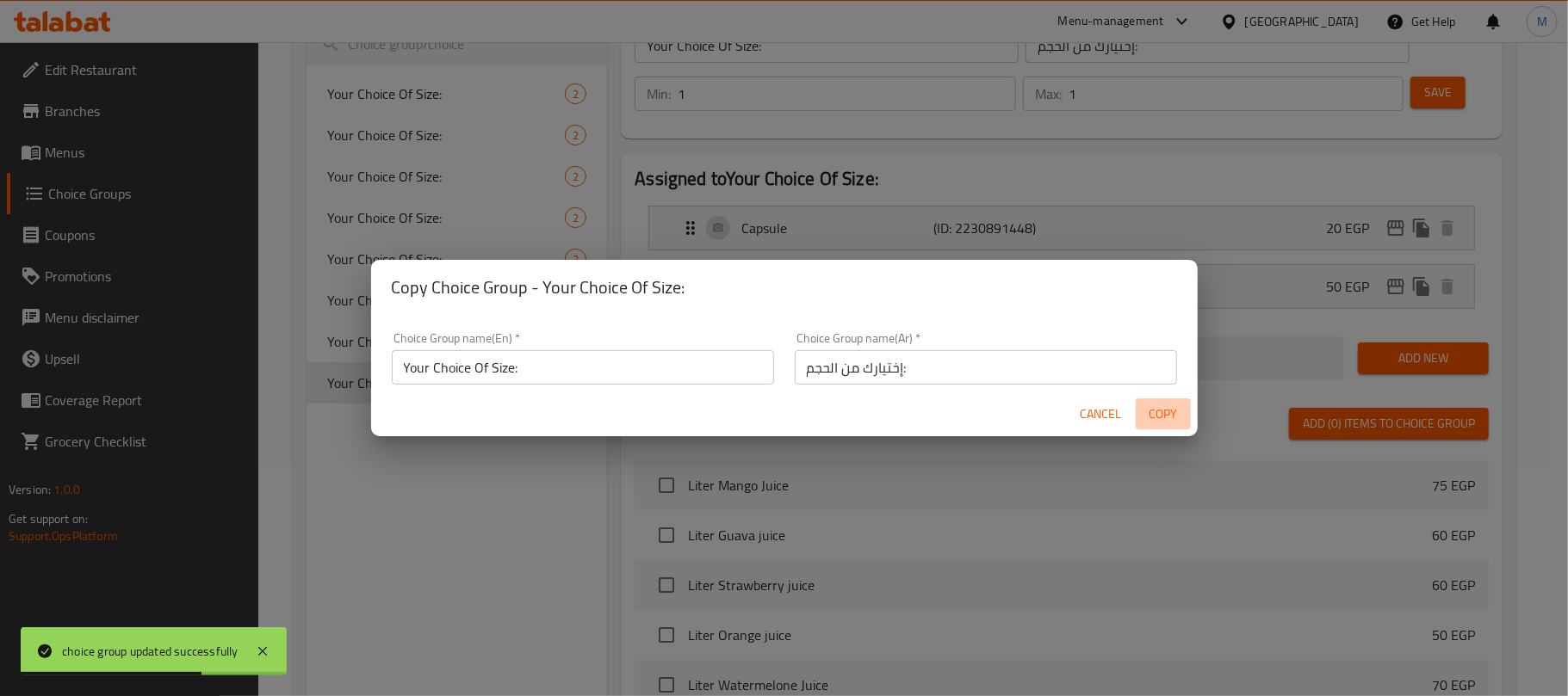
click at [1168, 417] on span "Copy" at bounding box center [1163, 414] width 41 height 22
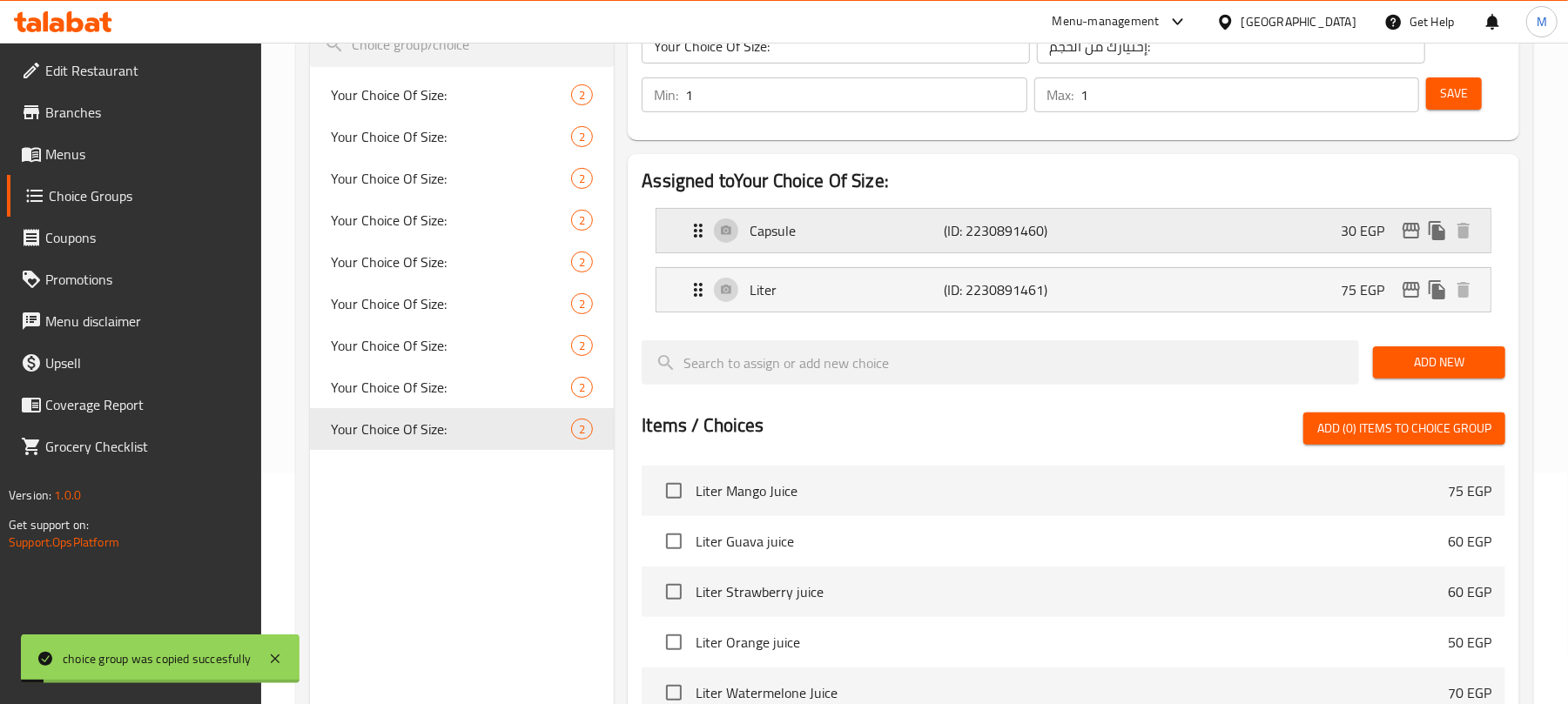
scroll to position [0, 0]
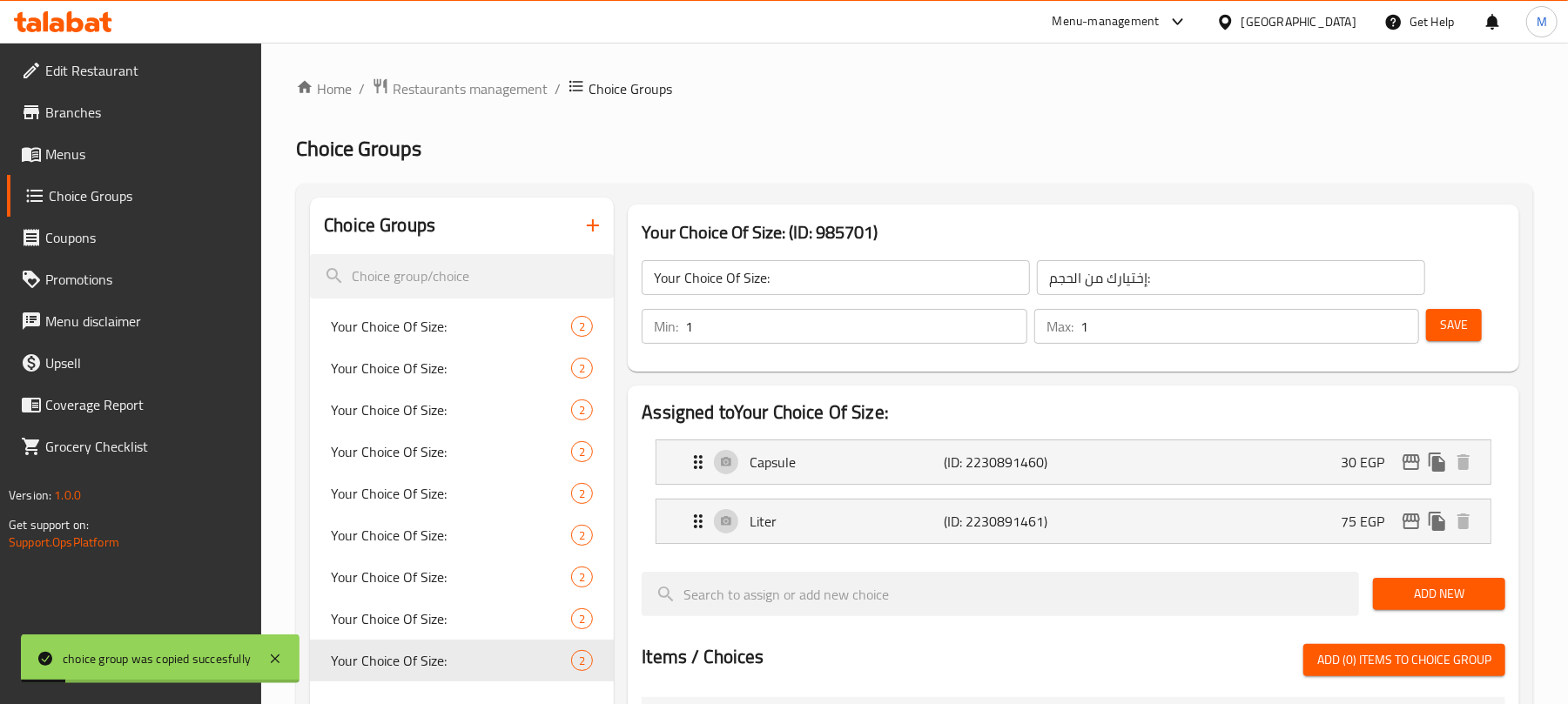
click at [868, 273] on input "Your Choice Of Size:" at bounding box center [836, 278] width 389 height 35
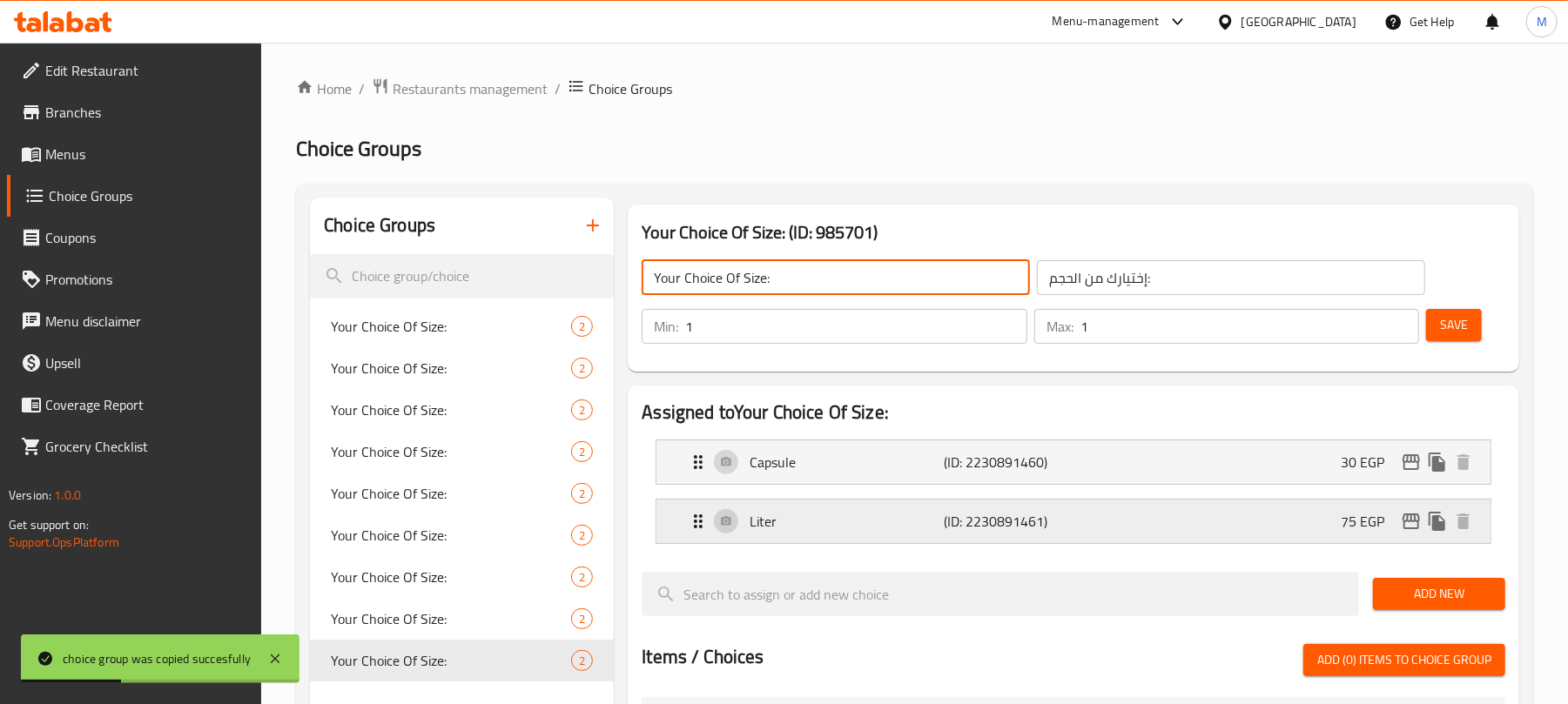
click at [1178, 515] on div "Liter (ID: 2230891461) 75 EGP" at bounding box center [1078, 521] width 782 height 43
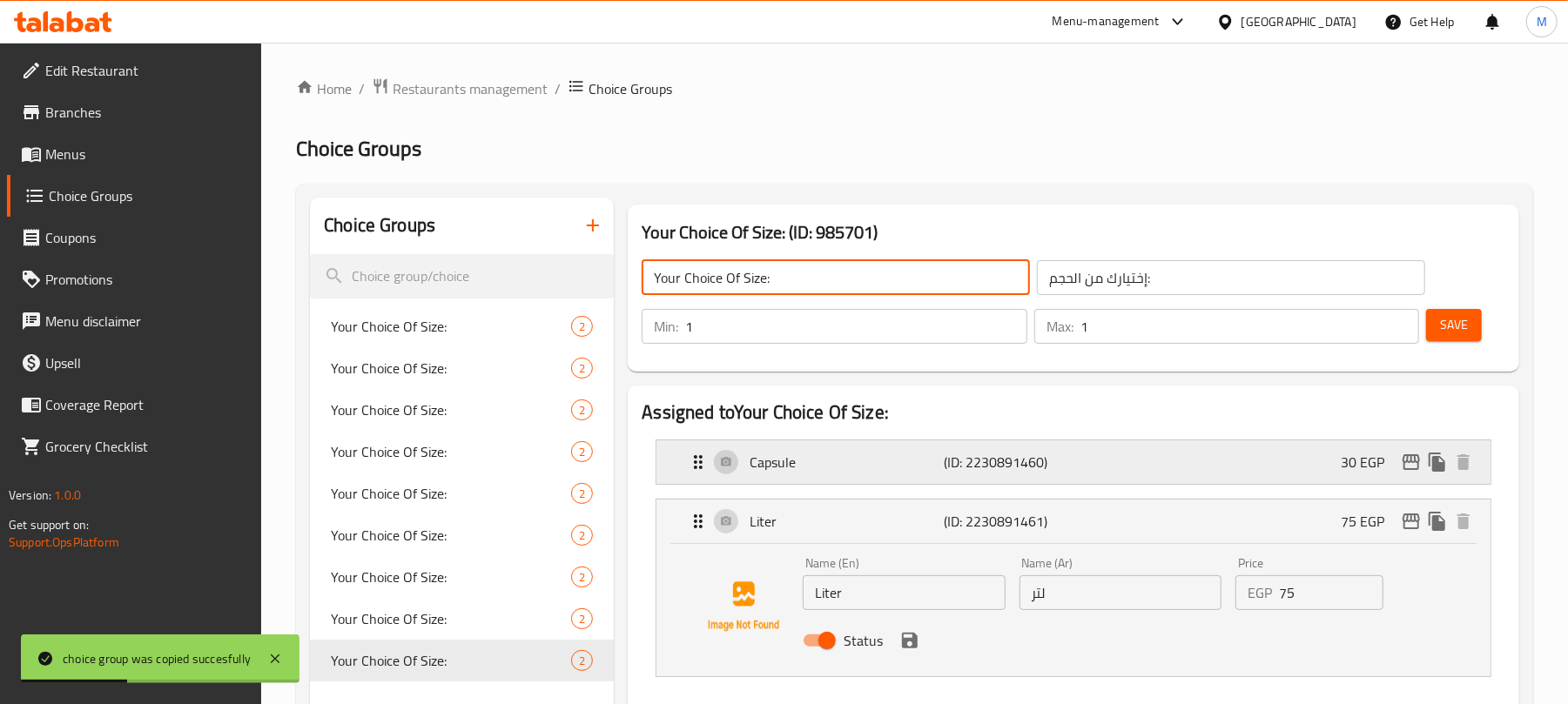
click at [1245, 460] on div "Capsule (ID: 2230891460) 30 EGP" at bounding box center [1078, 462] width 782 height 43
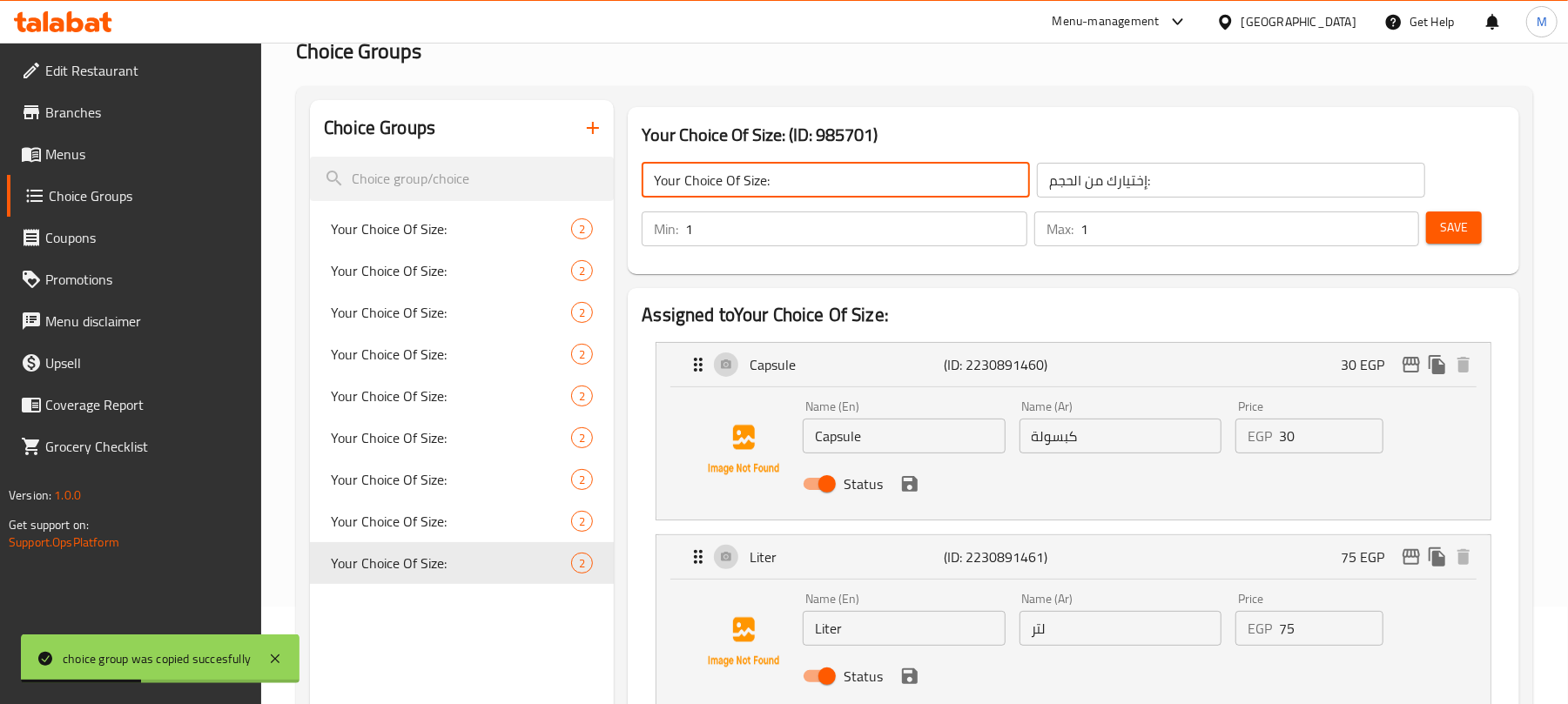
scroll to position [231, 0]
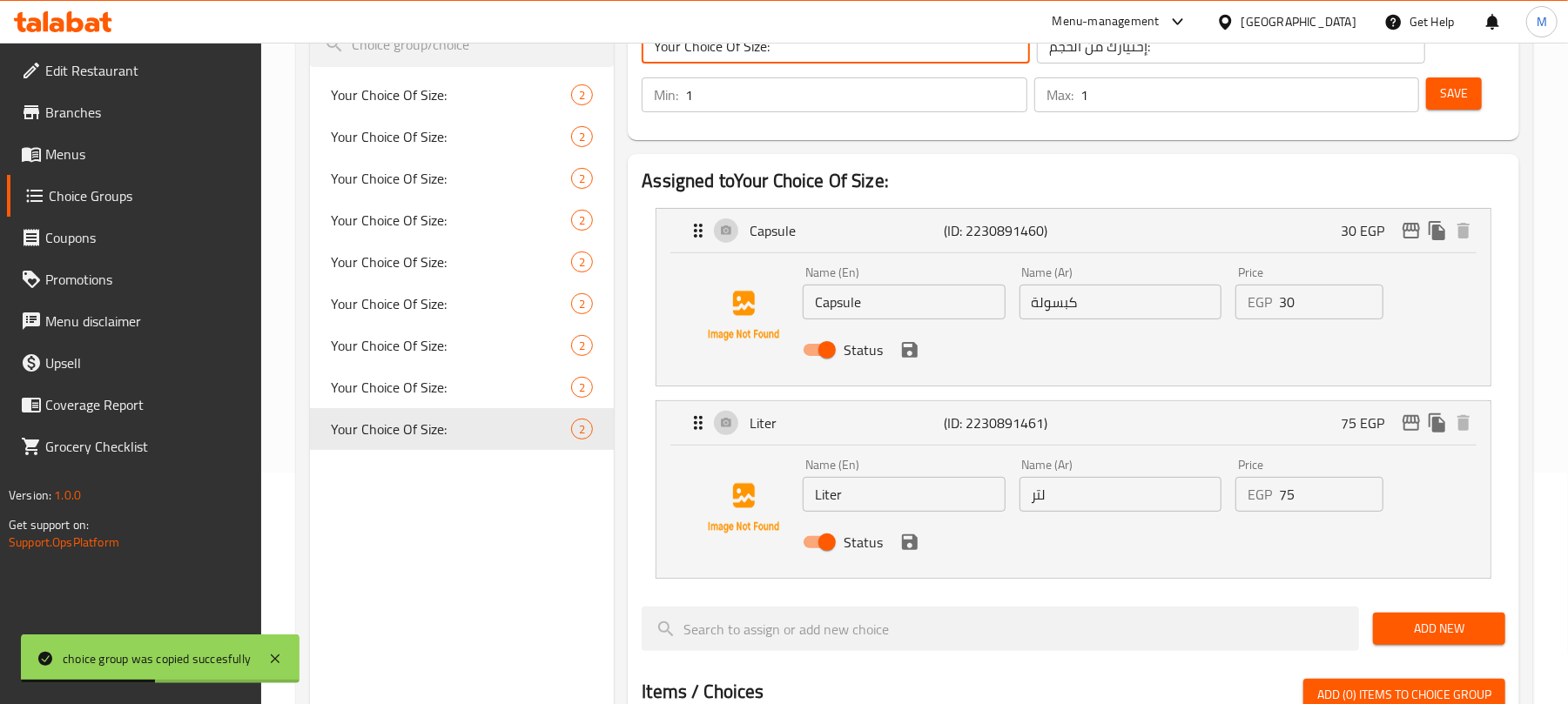
type input "Your Choice Of Size:"
drag, startPoint x: 1233, startPoint y: 301, endPoint x: 1212, endPoint y: 298, distance: 21.2
click at [1212, 298] on div "Name (En) Capsule Name (En) Name (Ar) كبسولة Name (Ar) Price EGP 30 Price Status" at bounding box center [1119, 315] width 648 height 114
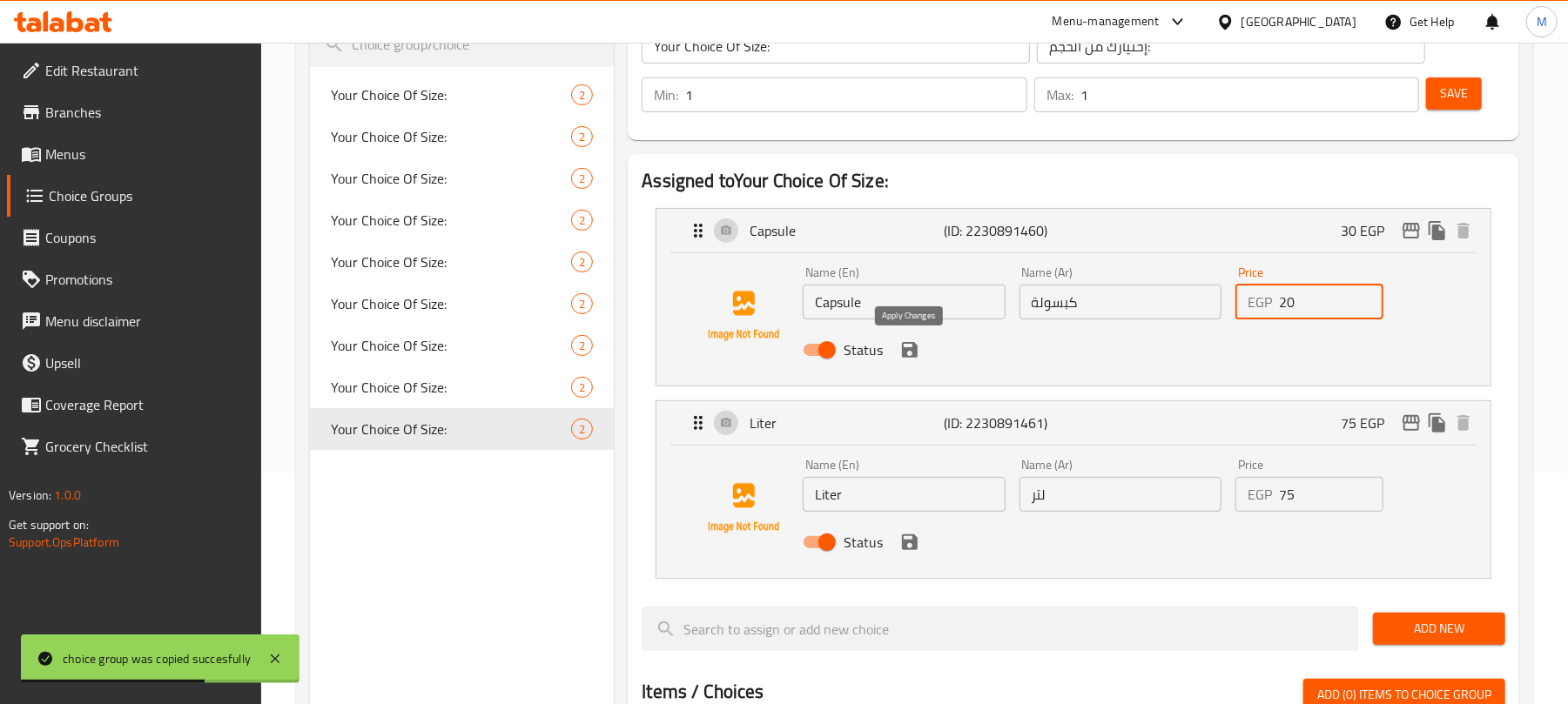
click at [903, 348] on icon "save" at bounding box center [909, 350] width 16 height 16
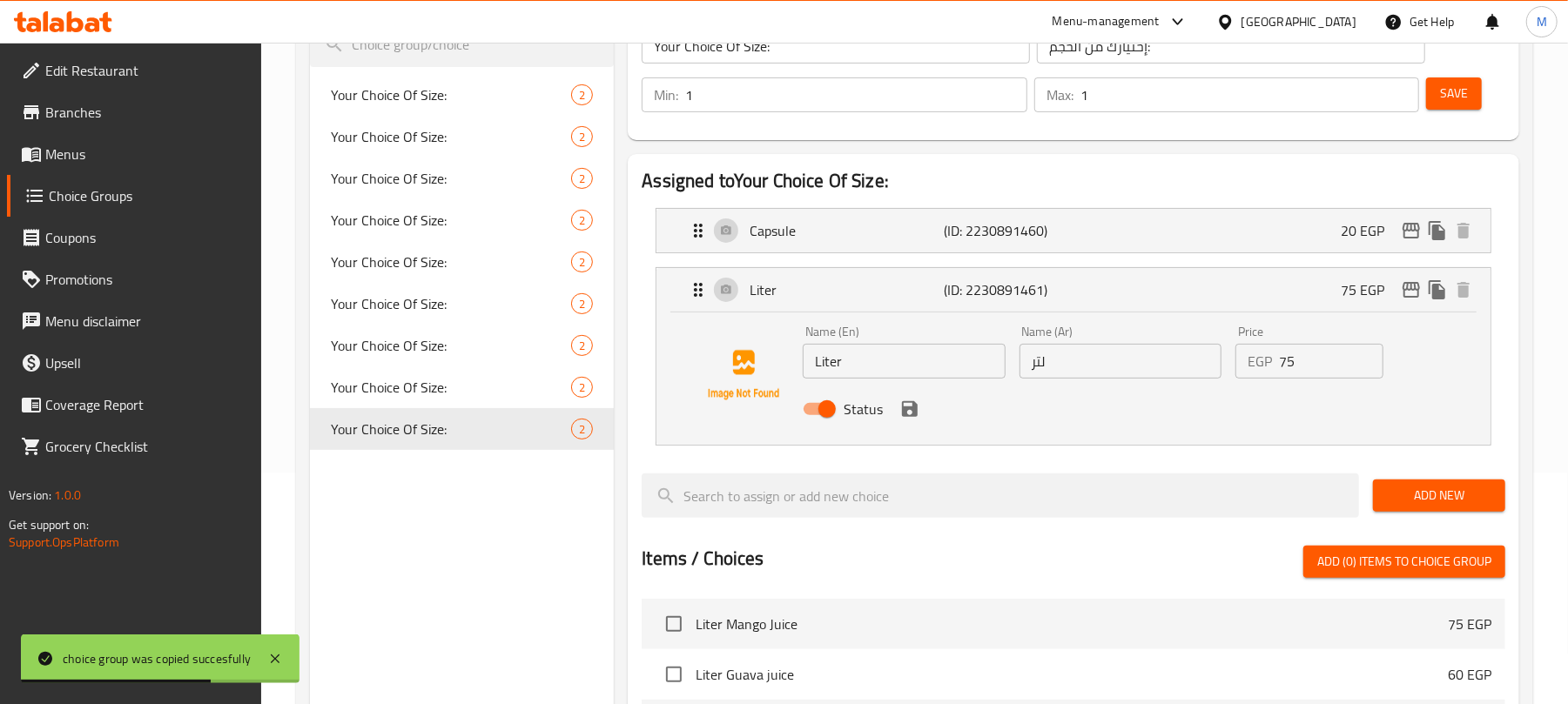
type input "20"
drag, startPoint x: 1324, startPoint y: 369, endPoint x: 1233, endPoint y: 355, distance: 92.1
click at [1233, 355] on div "Price EGP 75 Price" at bounding box center [1309, 352] width 162 height 67
click at [904, 407] on icon "save" at bounding box center [909, 409] width 16 height 16
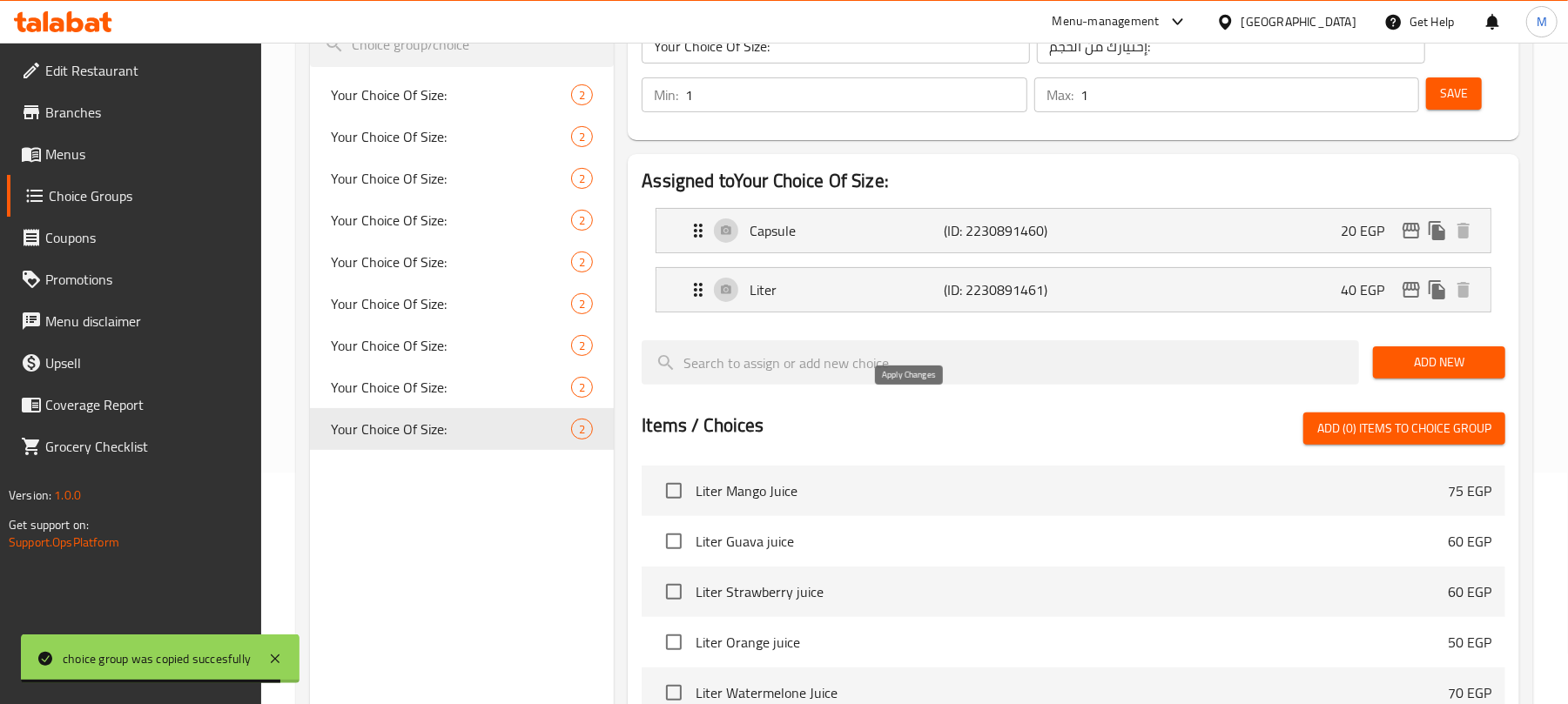
type input "40"
click at [1451, 95] on span "Save" at bounding box center [1453, 93] width 28 height 22
click at [594, 98] on icon "duplicate" at bounding box center [586, 94] width 17 height 19
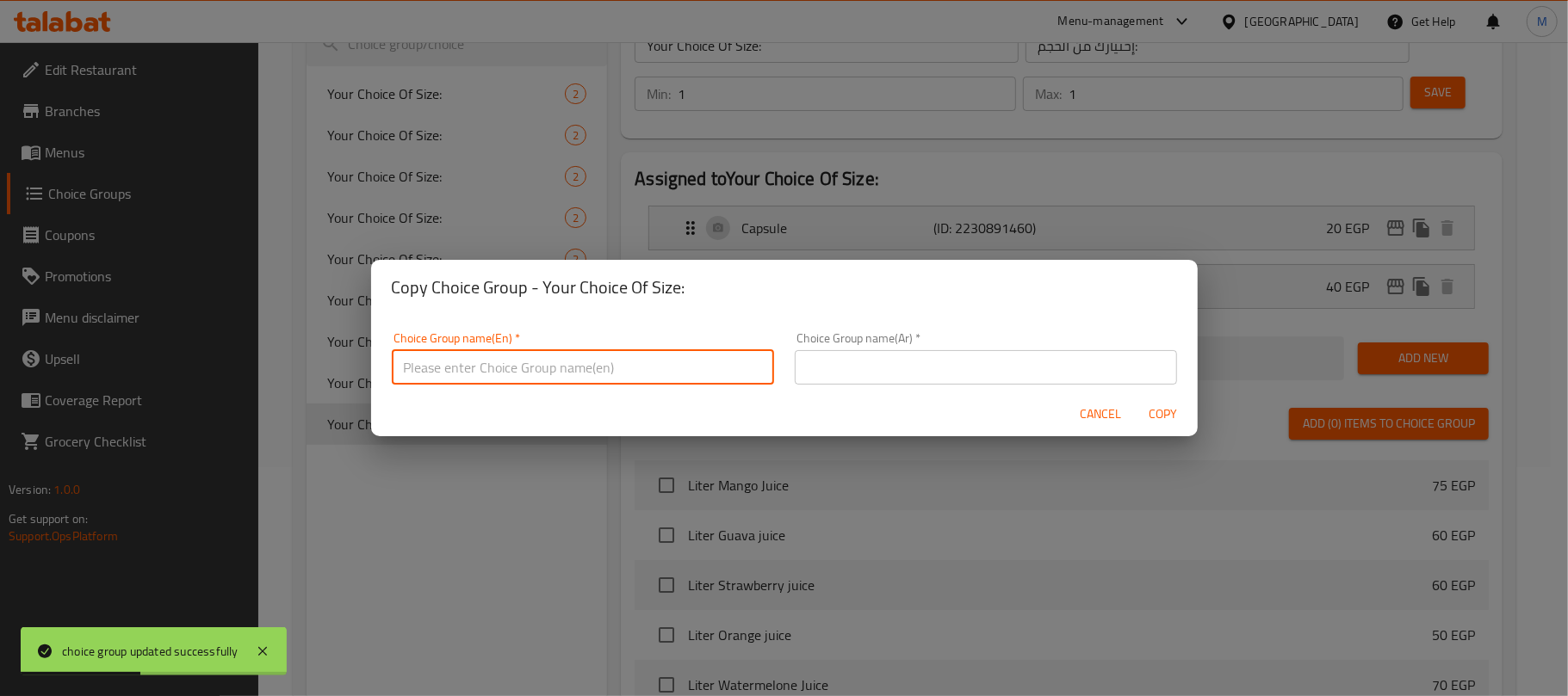
drag, startPoint x: 613, startPoint y: 359, endPoint x: 623, endPoint y: 382, distance: 25.1
click at [613, 359] on input "text" at bounding box center [583, 368] width 382 height 35
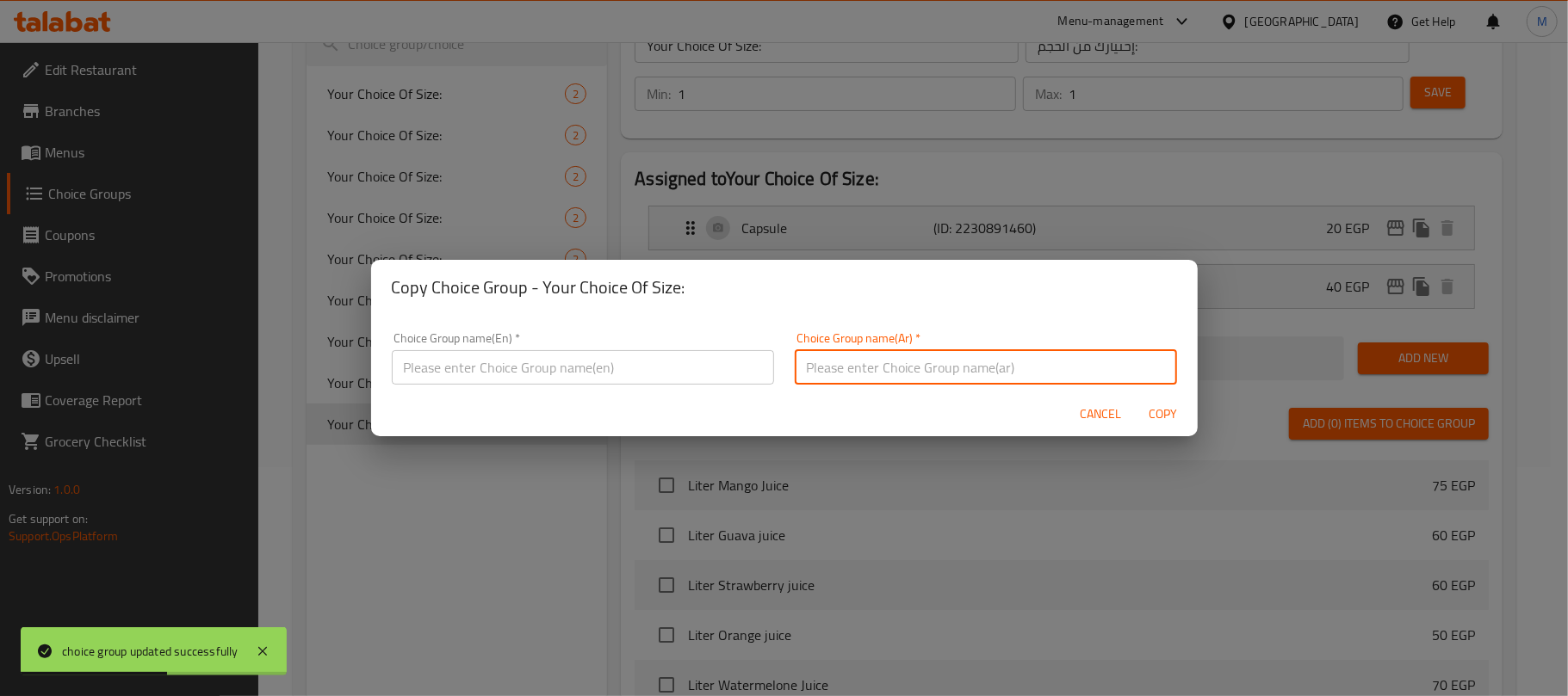
click at [878, 367] on input "text" at bounding box center [986, 368] width 382 height 35
click at [607, 369] on input "text" at bounding box center [583, 368] width 382 height 35
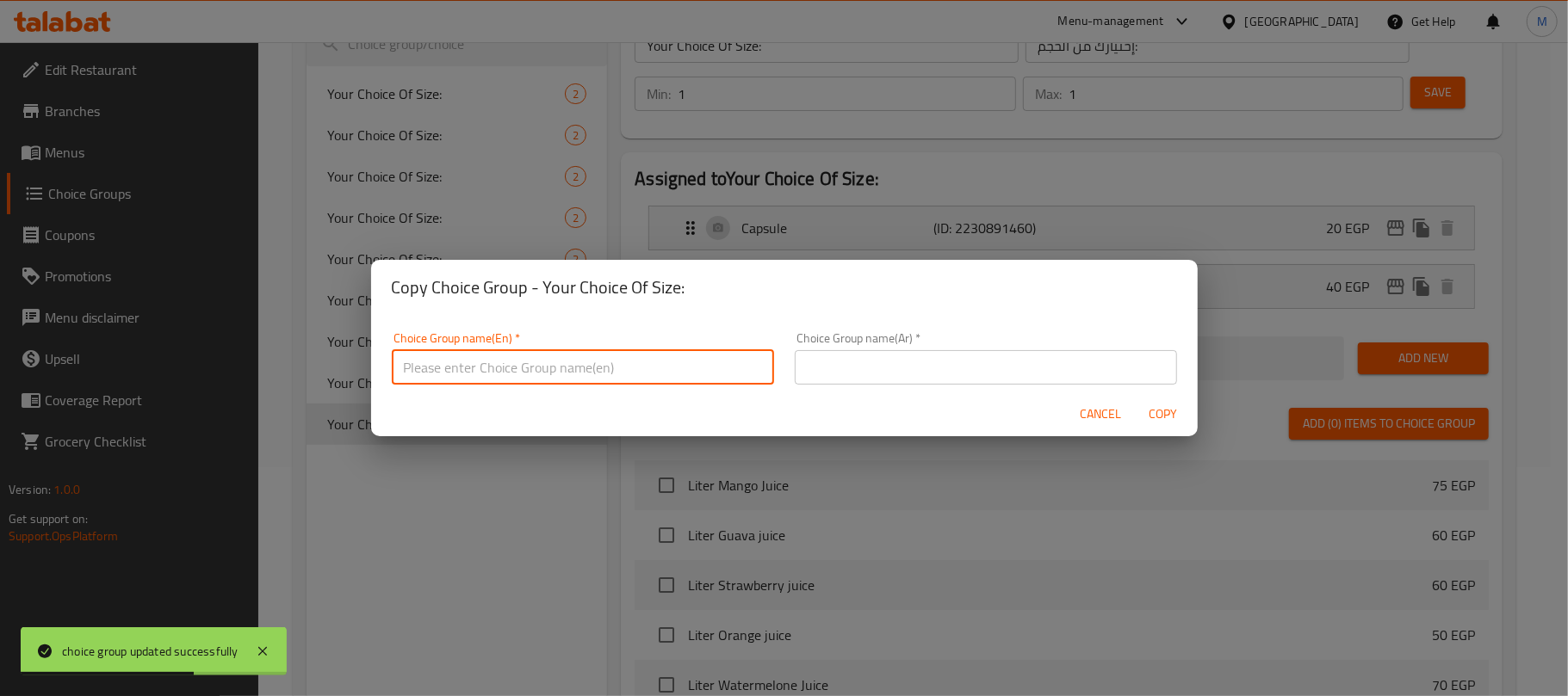
type input "Your Choice Of Size:"
click at [811, 369] on input "text" at bounding box center [986, 368] width 382 height 35
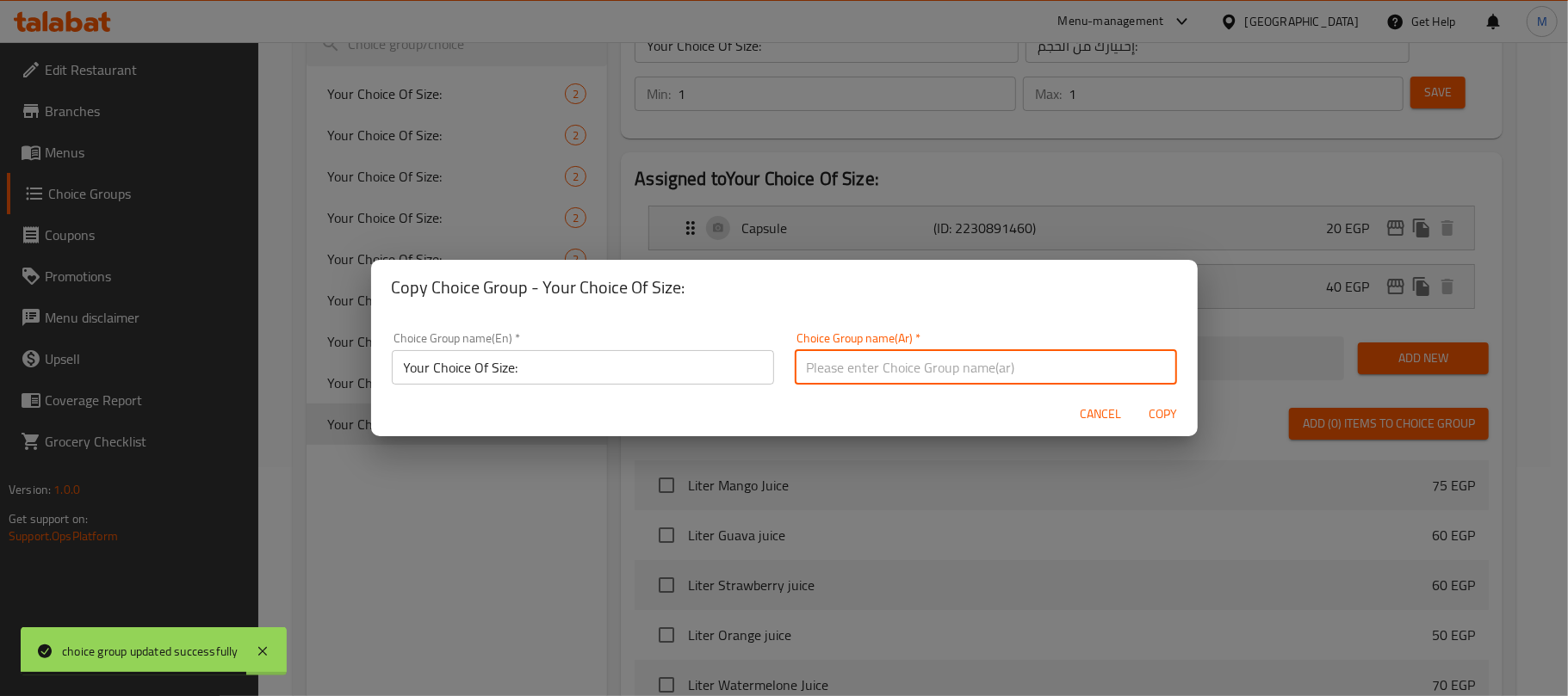
type input "إختيارك من الحجم:"
click at [1165, 417] on span "Copy" at bounding box center [1163, 414] width 41 height 22
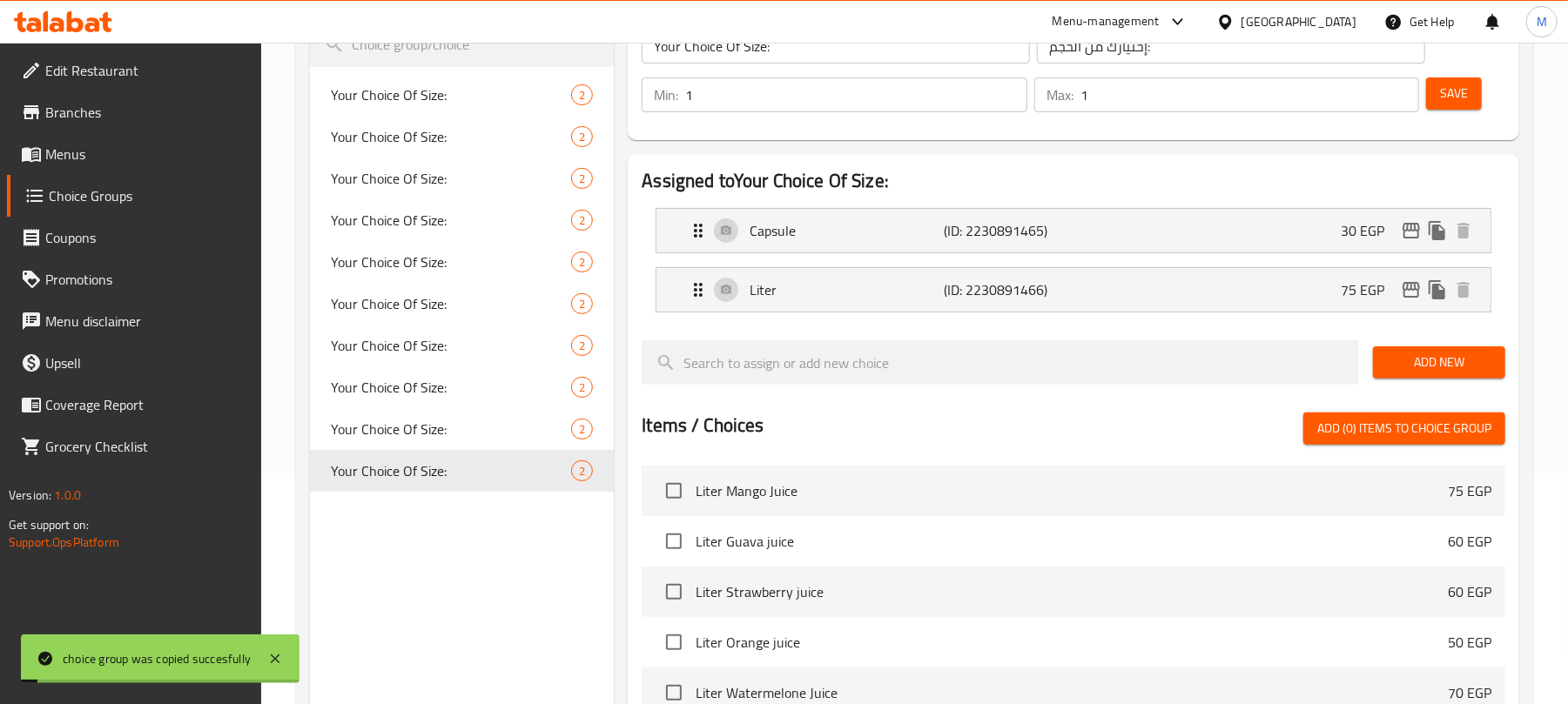
scroll to position [116, 0]
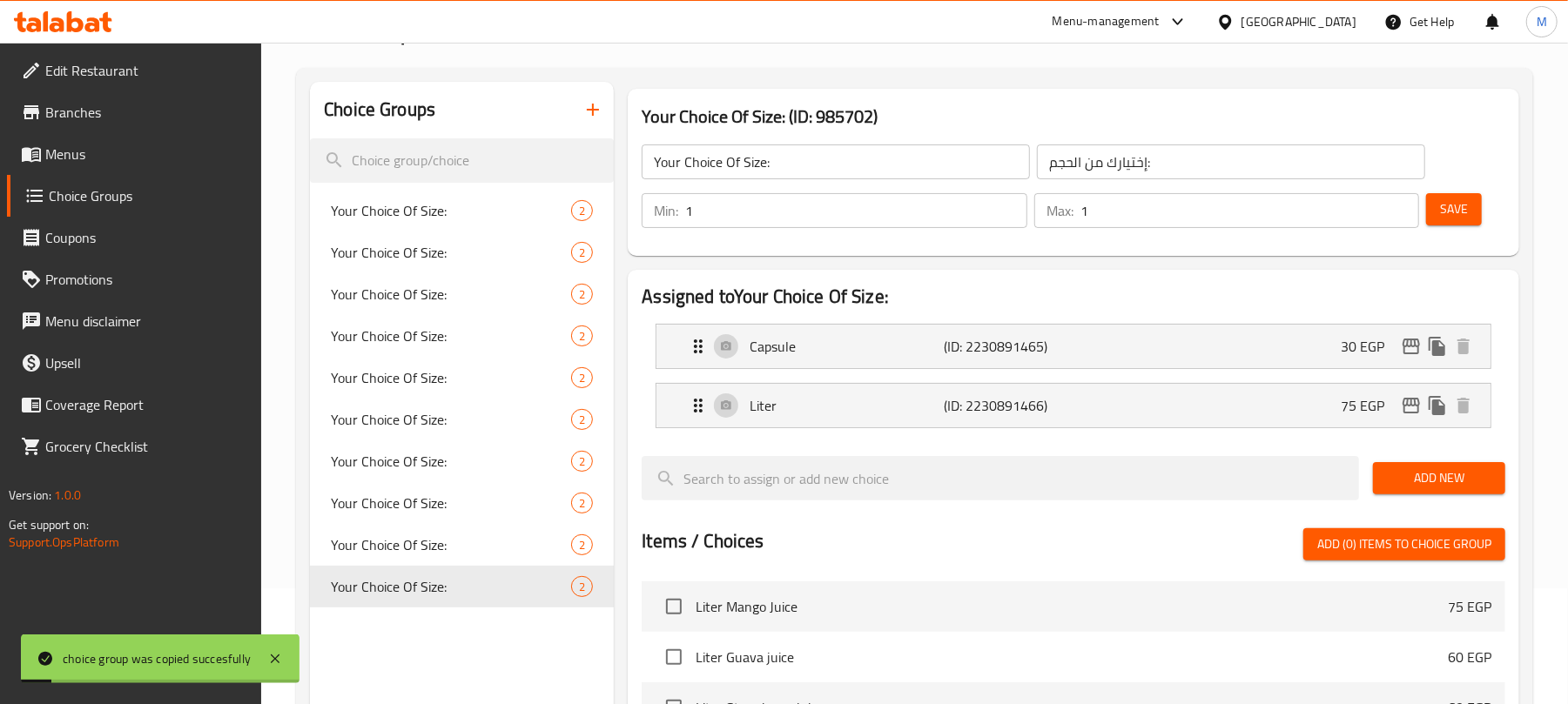
click at [813, 154] on input "Your Choice Of Size:" at bounding box center [836, 162] width 389 height 35
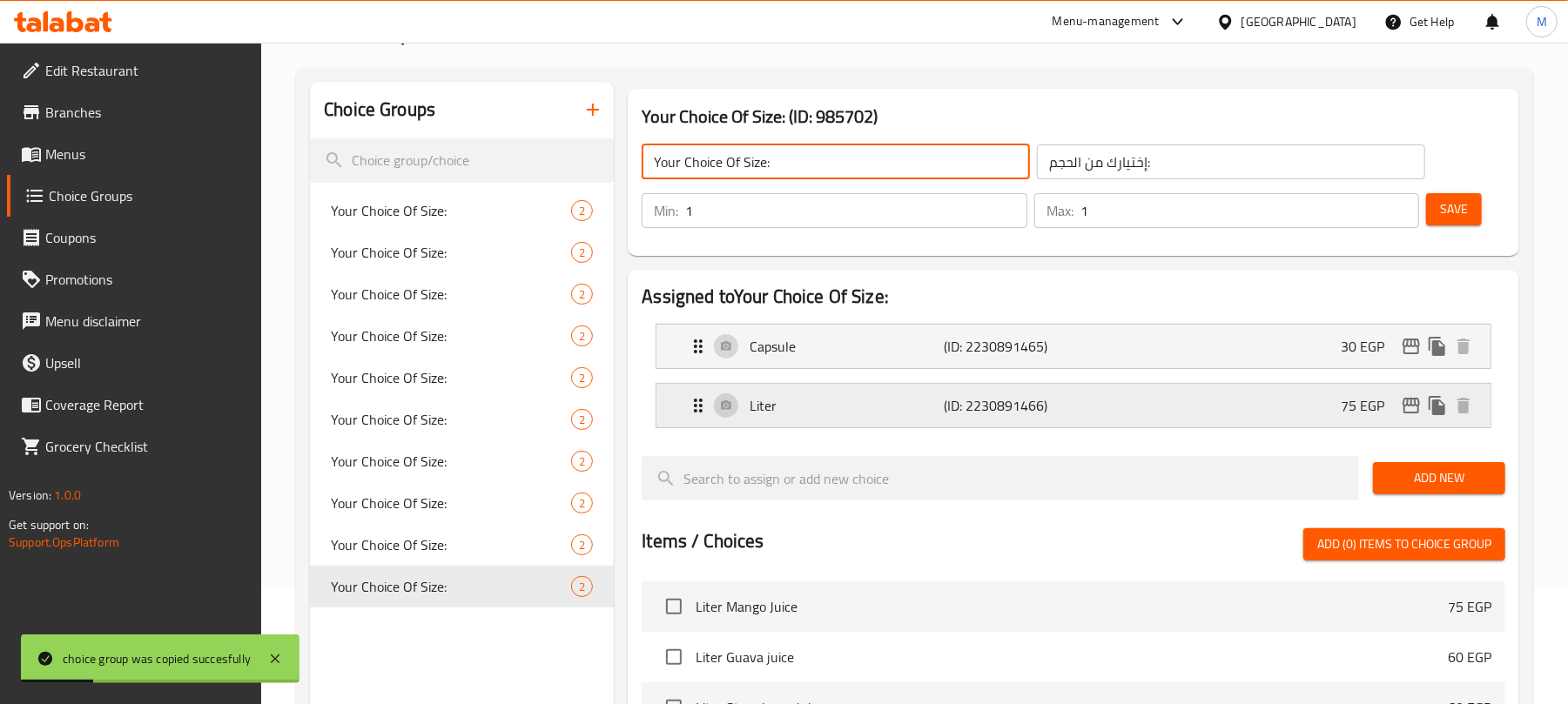
click at [1247, 398] on div "Liter (ID: 2230891466) 75 EGP" at bounding box center [1078, 405] width 782 height 43
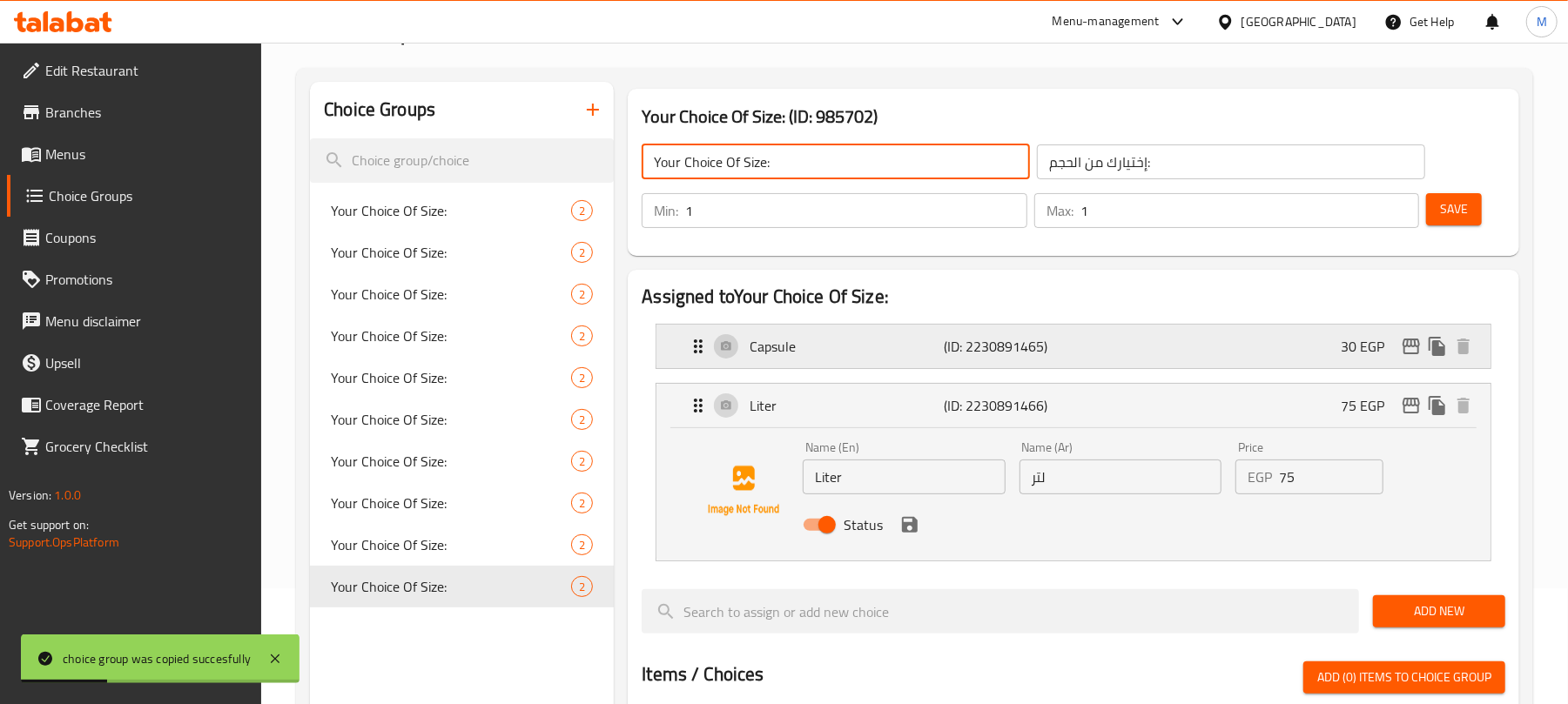
click at [1237, 359] on div "Capsule (ID: 2230891465) 30 EGP" at bounding box center [1078, 346] width 782 height 43
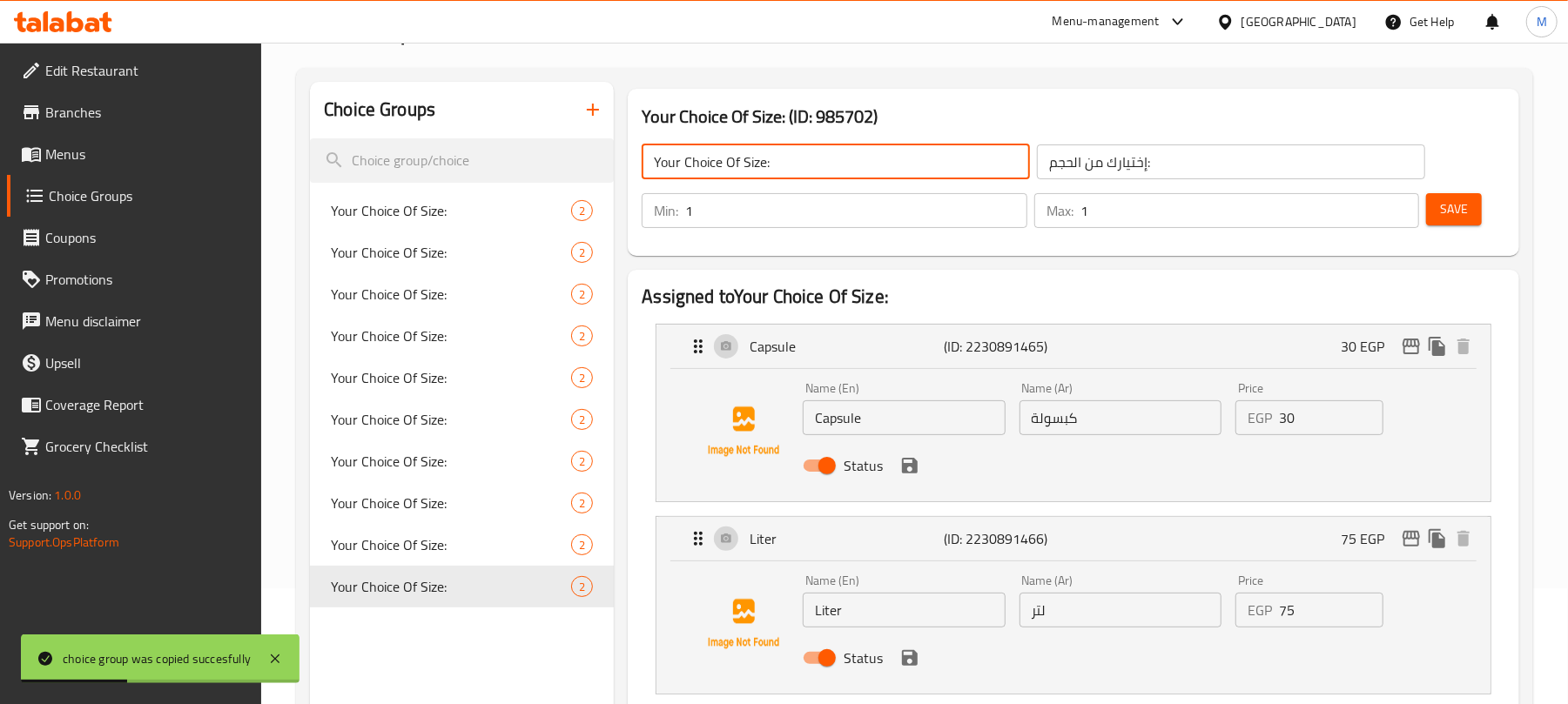
type input "Your Choice Of Size:"
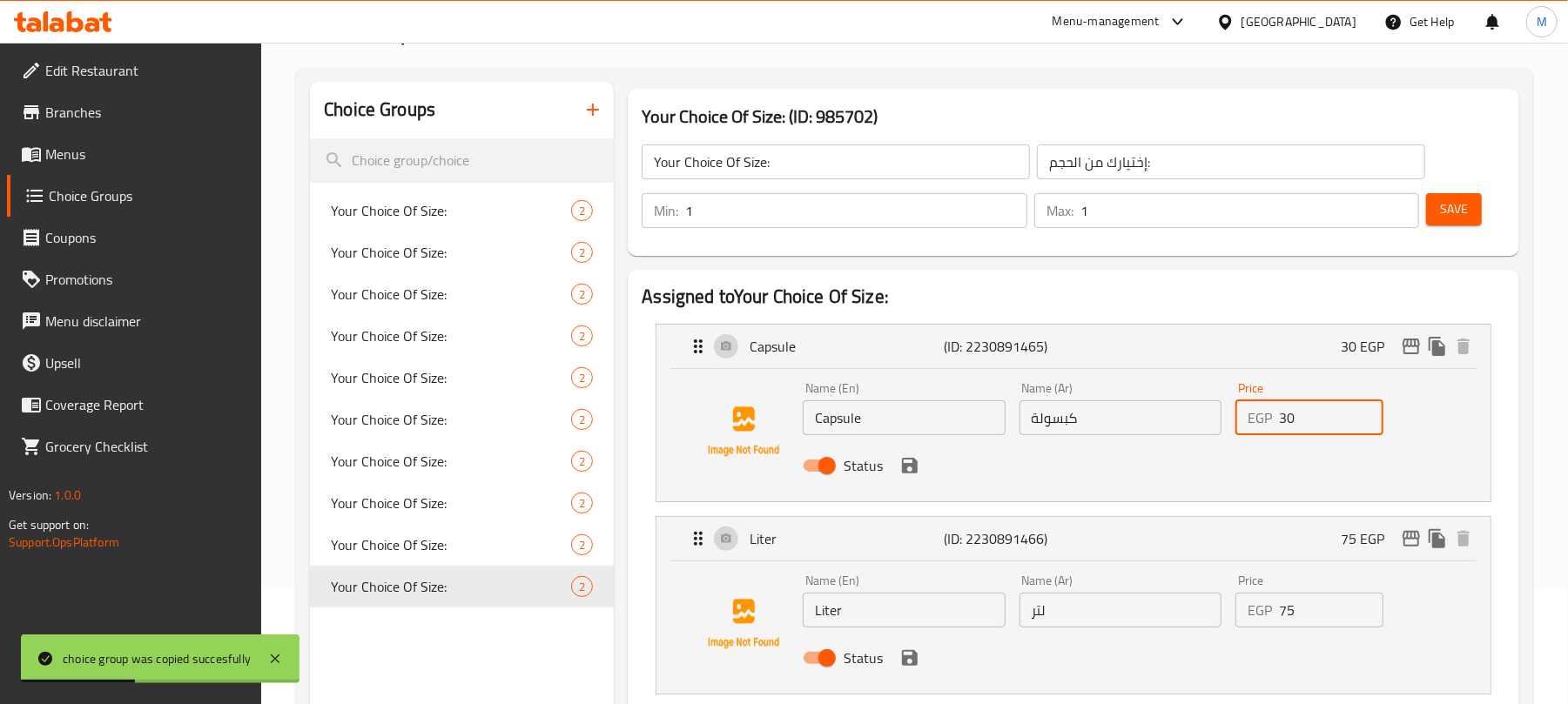
drag, startPoint x: 1299, startPoint y: 423, endPoint x: 1253, endPoint y: 412, distance: 47.3
click at [1253, 412] on div "EGP 30 Price" at bounding box center [1309, 418] width 148 height 35
click at [913, 464] on icon "save" at bounding box center [909, 465] width 16 height 16
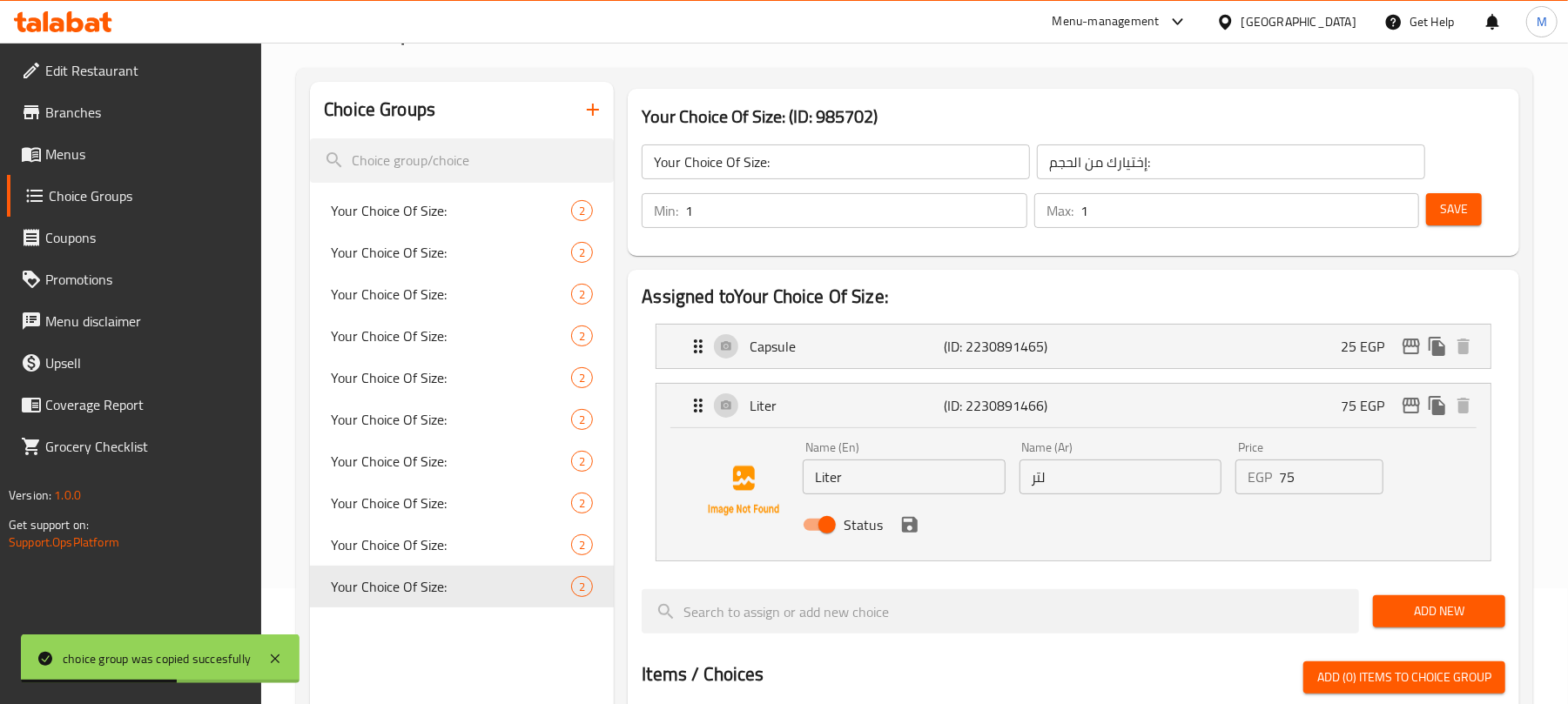
type input "25"
drag, startPoint x: 1306, startPoint y: 480, endPoint x: 1241, endPoint y: 475, distance: 65.2
click at [1241, 475] on div "EGP 75 Price" at bounding box center [1309, 477] width 148 height 35
click at [910, 526] on icon "save" at bounding box center [909, 525] width 16 height 16
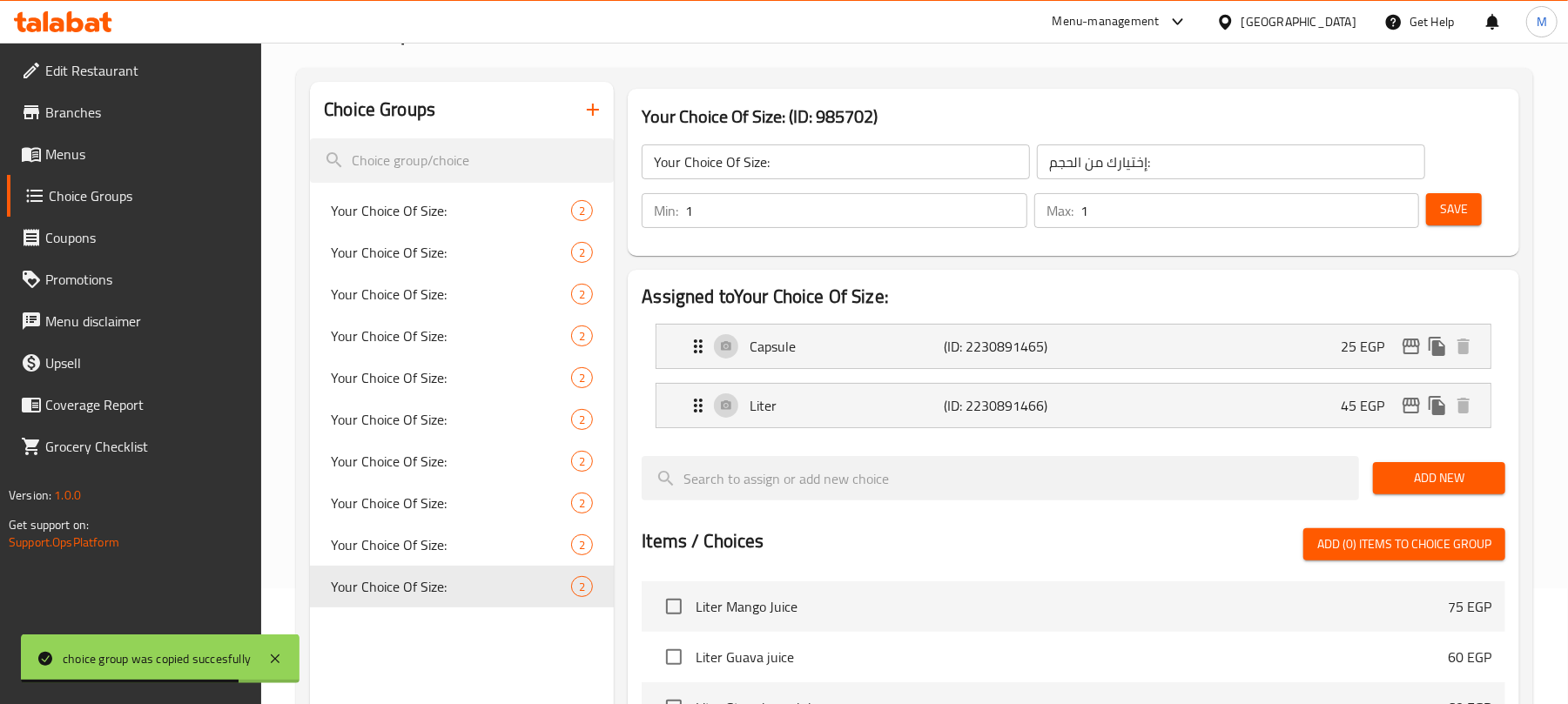
type input "45"
click at [1464, 206] on span "Save" at bounding box center [1453, 210] width 28 height 22
click at [788, 162] on input "Your Choice Of Size:" at bounding box center [836, 162] width 389 height 35
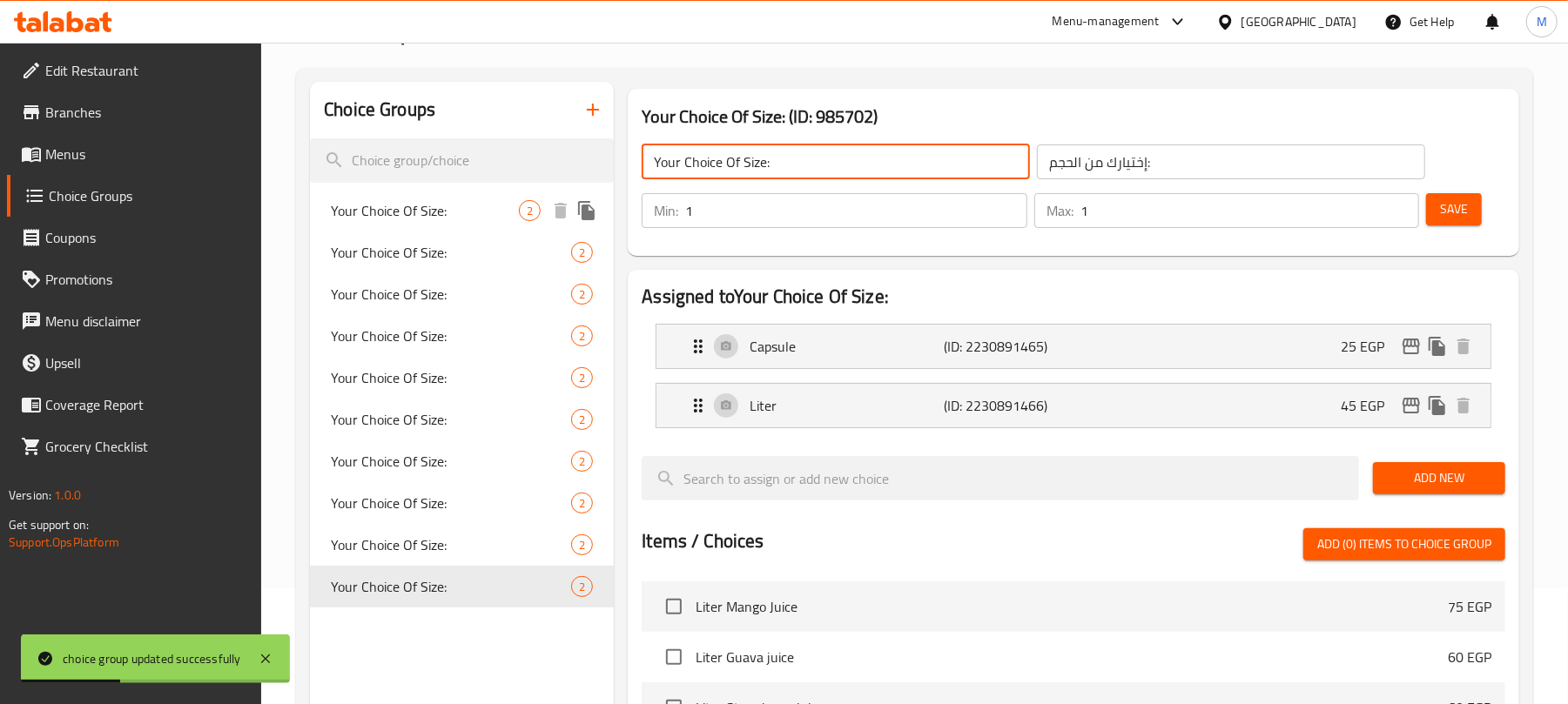
click at [579, 209] on icon "duplicate" at bounding box center [586, 210] width 17 height 19
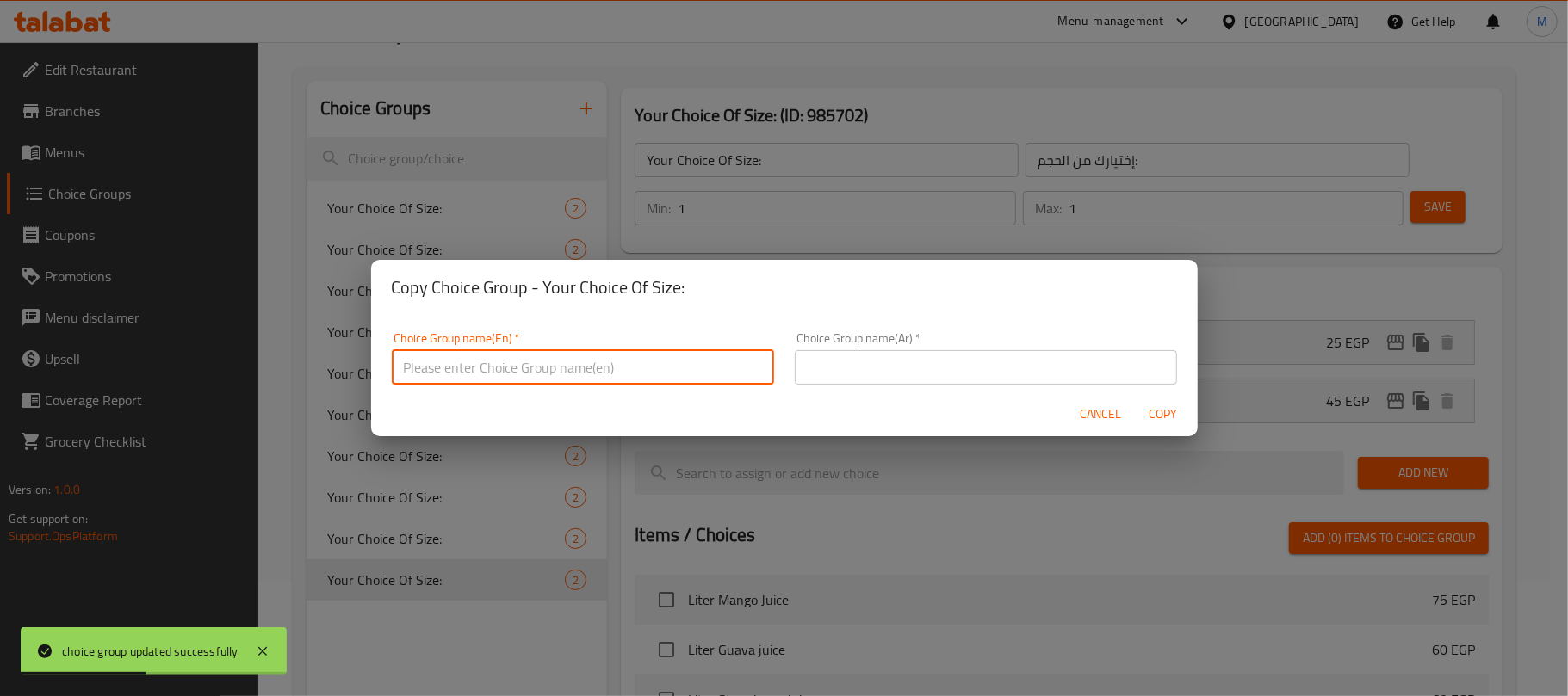
click at [685, 365] on input "text" at bounding box center [583, 368] width 382 height 35
type input "Your Choice Of Size:"
click at [892, 375] on input "text" at bounding box center [986, 368] width 382 height 35
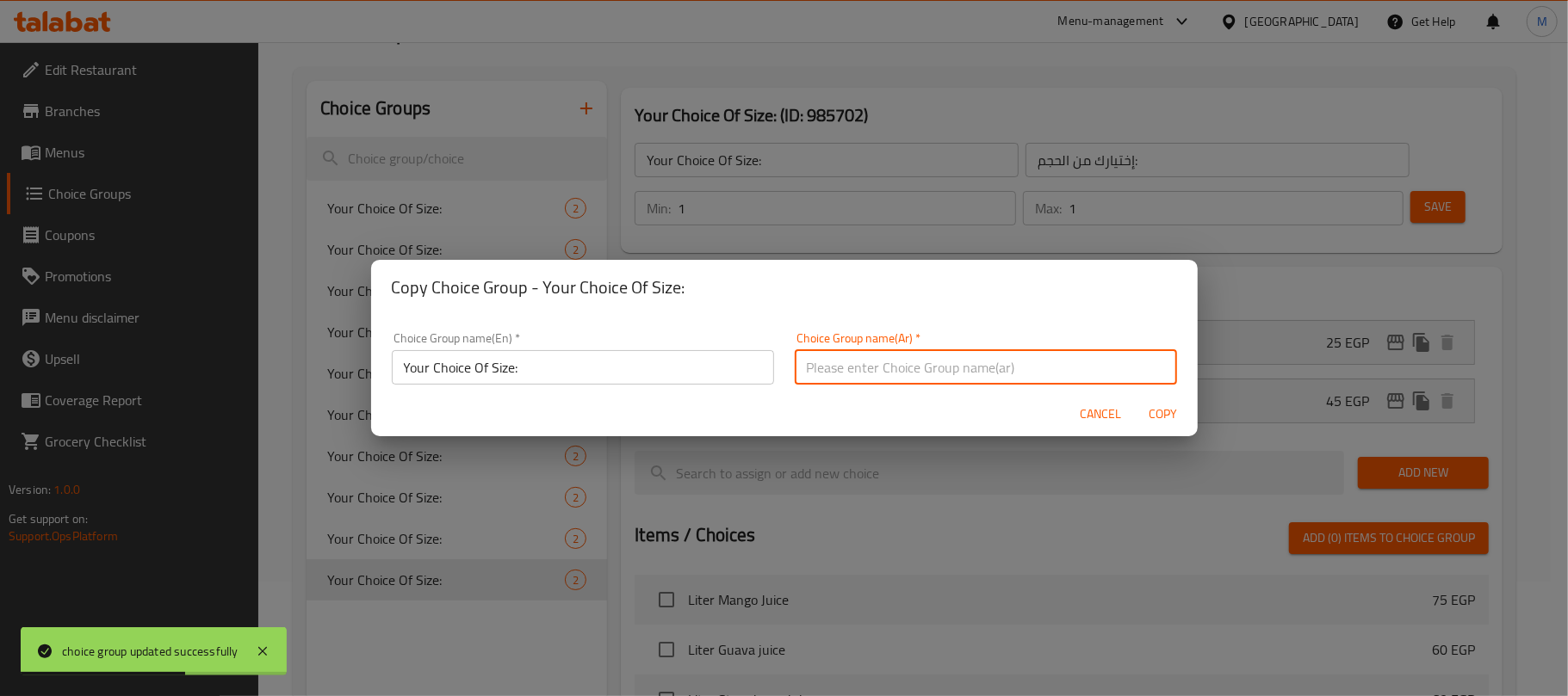
type input "إختيارك من الحجم:"
click at [1158, 414] on span "Copy" at bounding box center [1163, 414] width 41 height 22
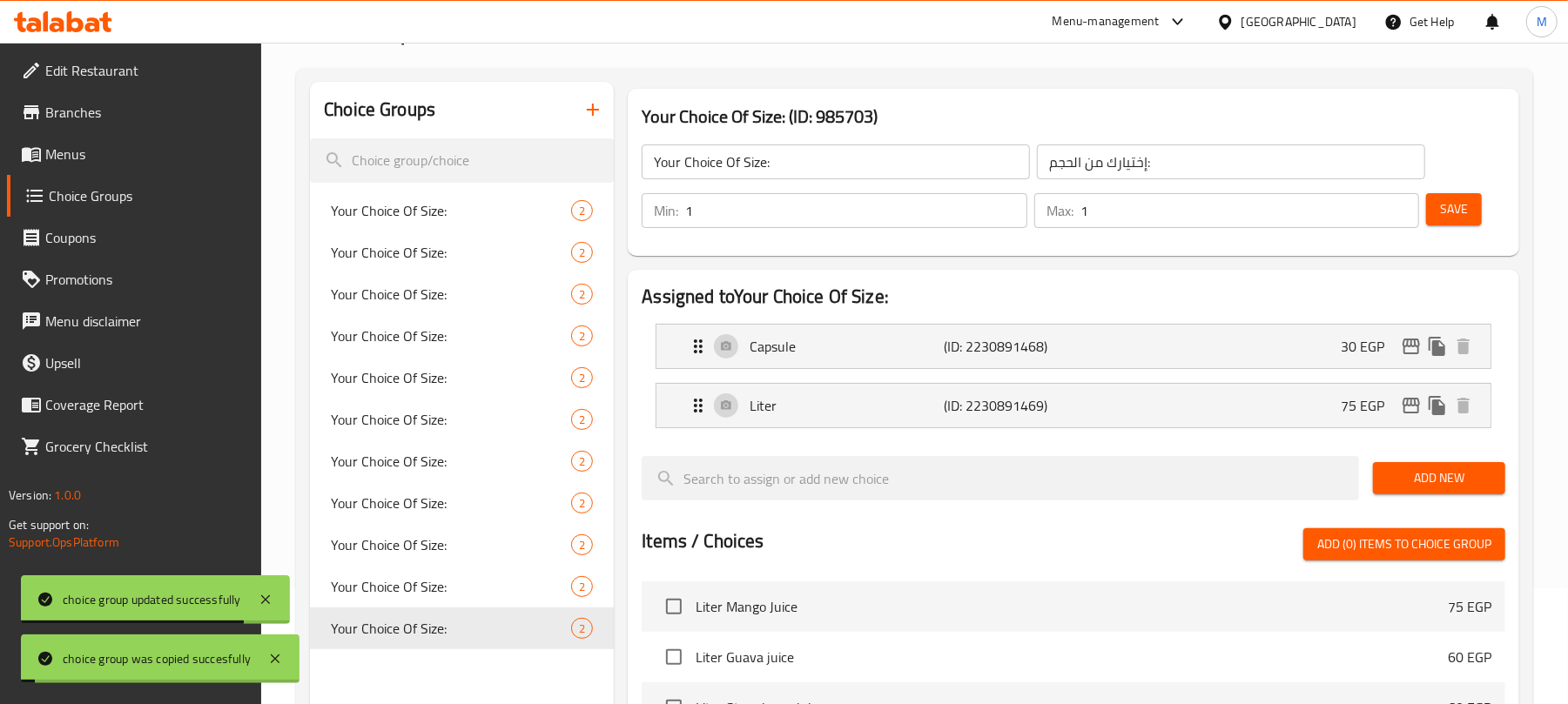
click at [830, 156] on input "Your Choice Of Size:" at bounding box center [836, 162] width 389 height 35
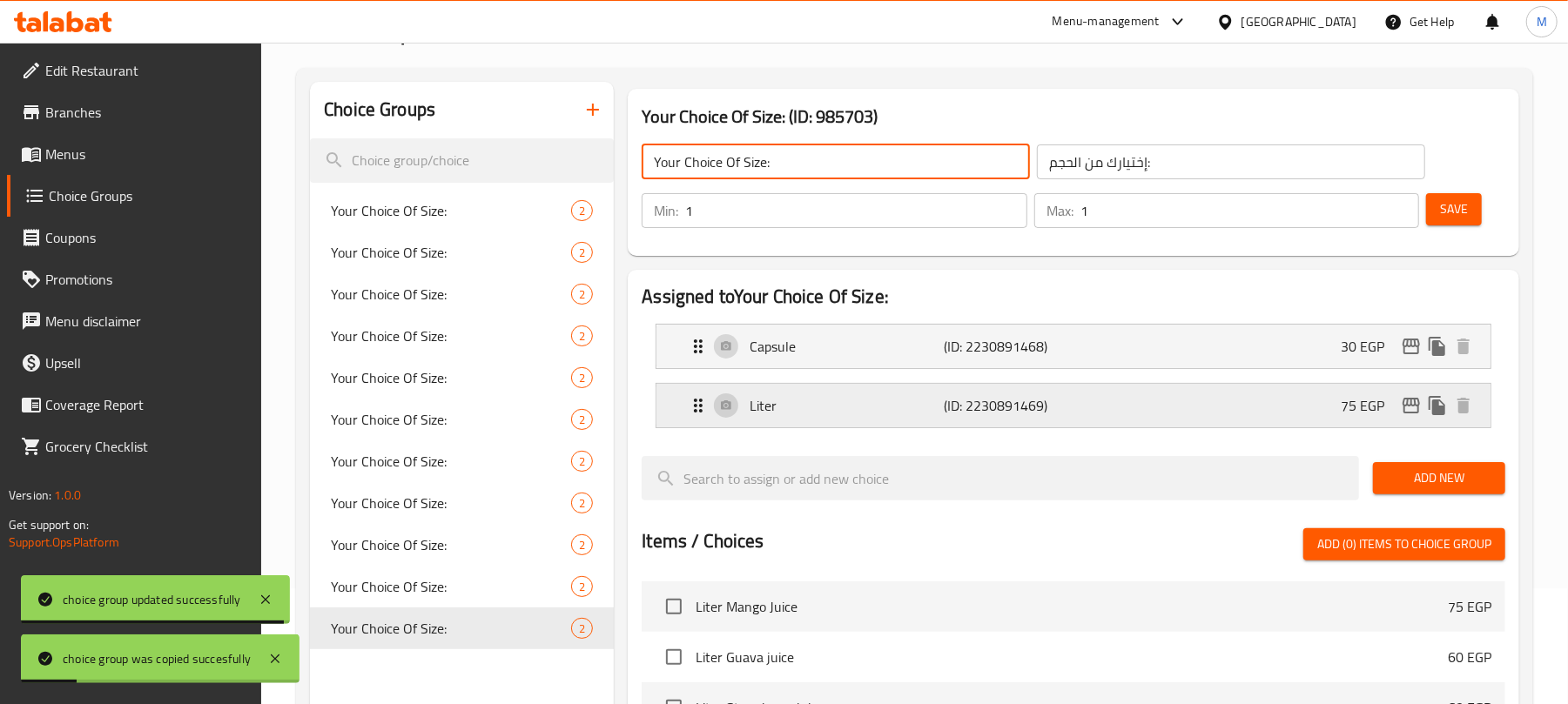
drag, startPoint x: 1237, startPoint y: 408, endPoint x: 1250, endPoint y: 428, distance: 23.9
click at [1237, 408] on div "Liter (ID: 2230891469) 75 EGP" at bounding box center [1078, 405] width 782 height 43
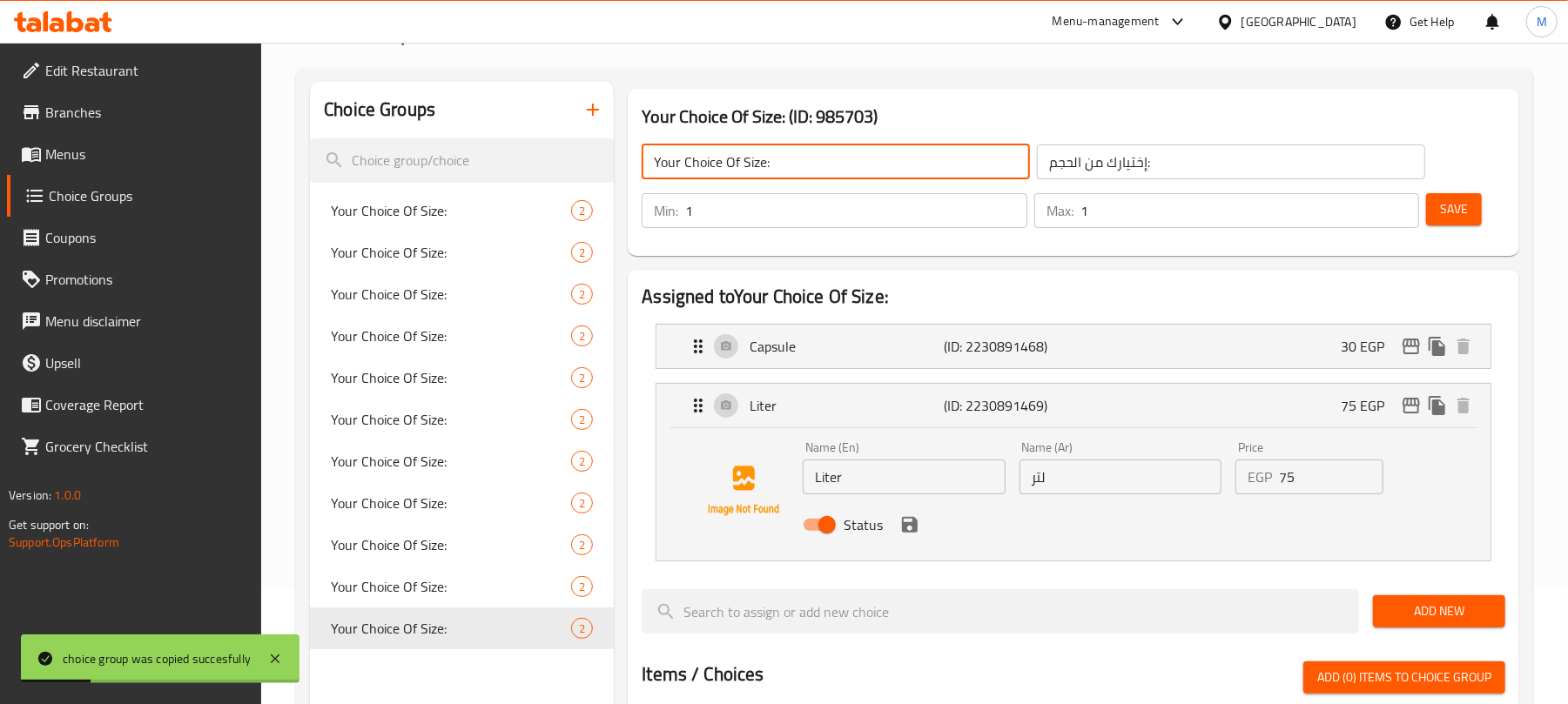
type input "Your Choice Of Size:"
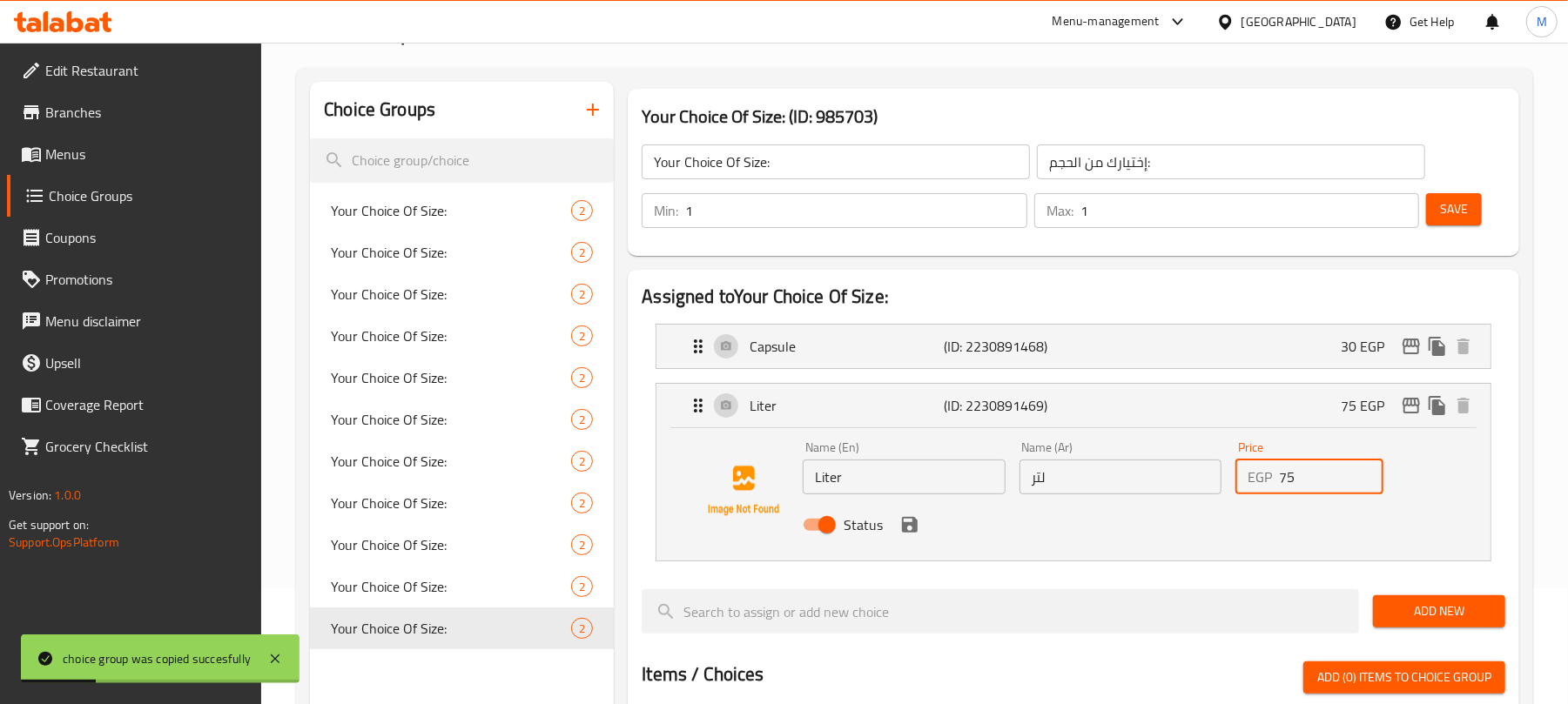
drag, startPoint x: 1327, startPoint y: 476, endPoint x: 1224, endPoint y: 475, distance: 103.0
click at [1224, 475] on div "Name (En) Liter Name (En) Name (Ar) لتر Name (Ar) Price EGP 75 Price Status" at bounding box center [1119, 491] width 648 height 114
click at [907, 534] on icon "save" at bounding box center [909, 525] width 21 height 21
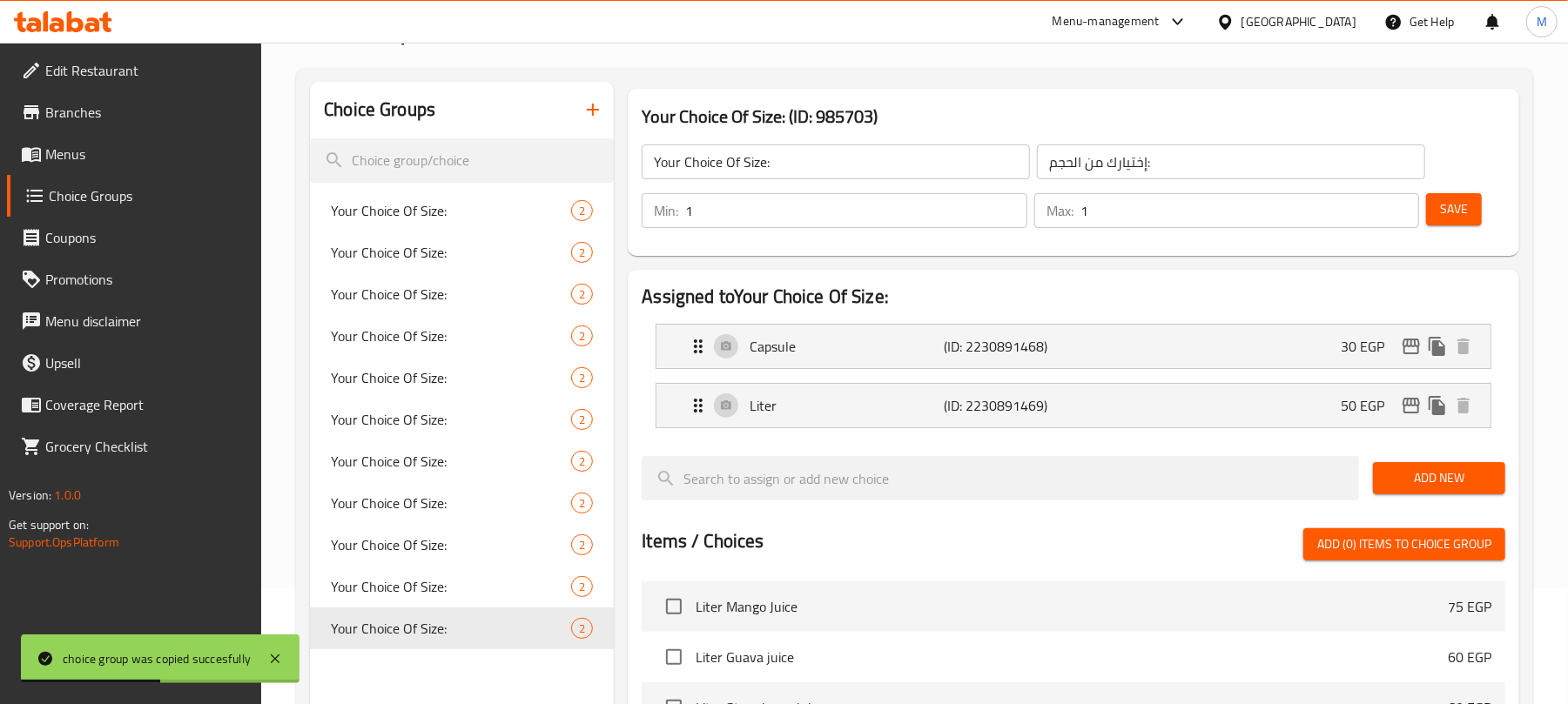
type input "50"
click at [1459, 205] on span "Save" at bounding box center [1453, 210] width 28 height 22
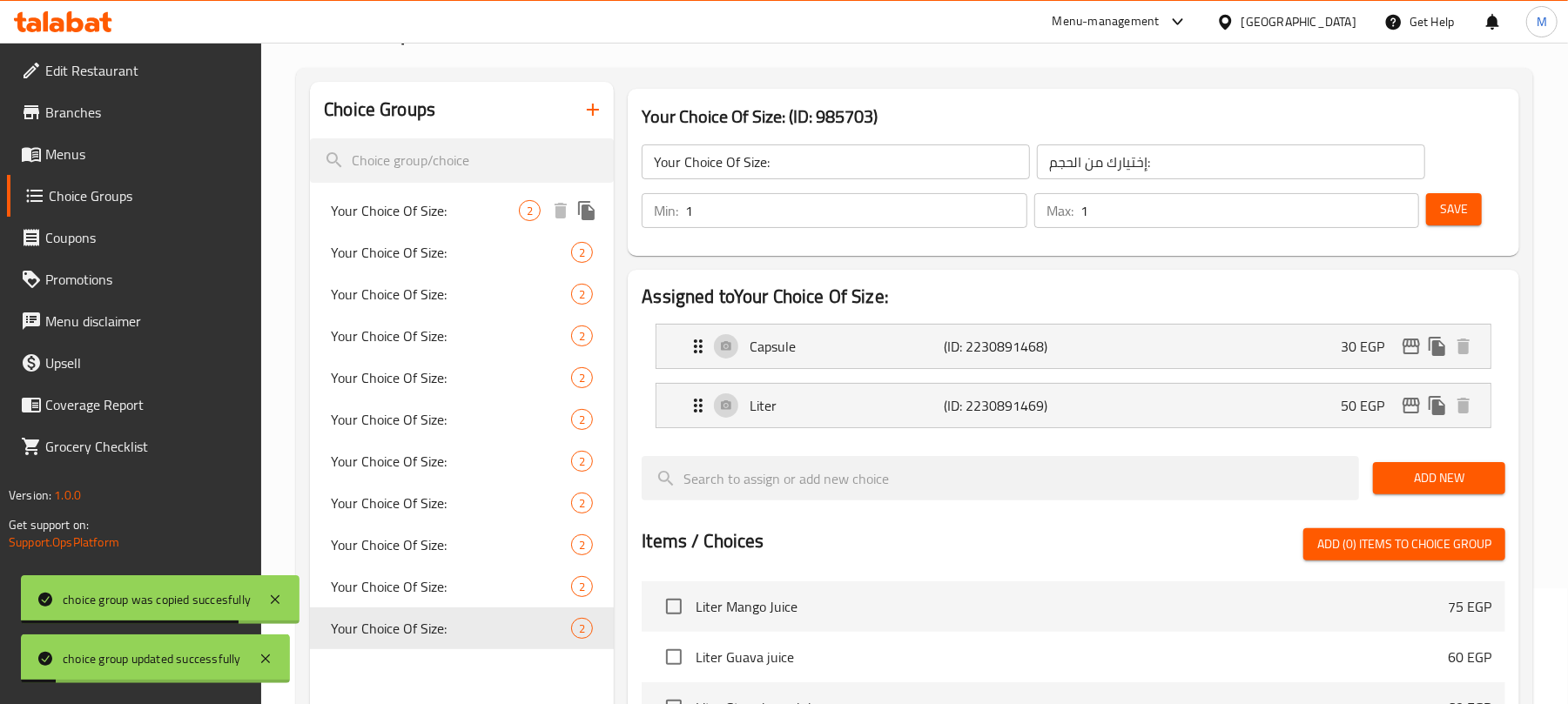
click at [590, 207] on icon "duplicate" at bounding box center [586, 210] width 17 height 19
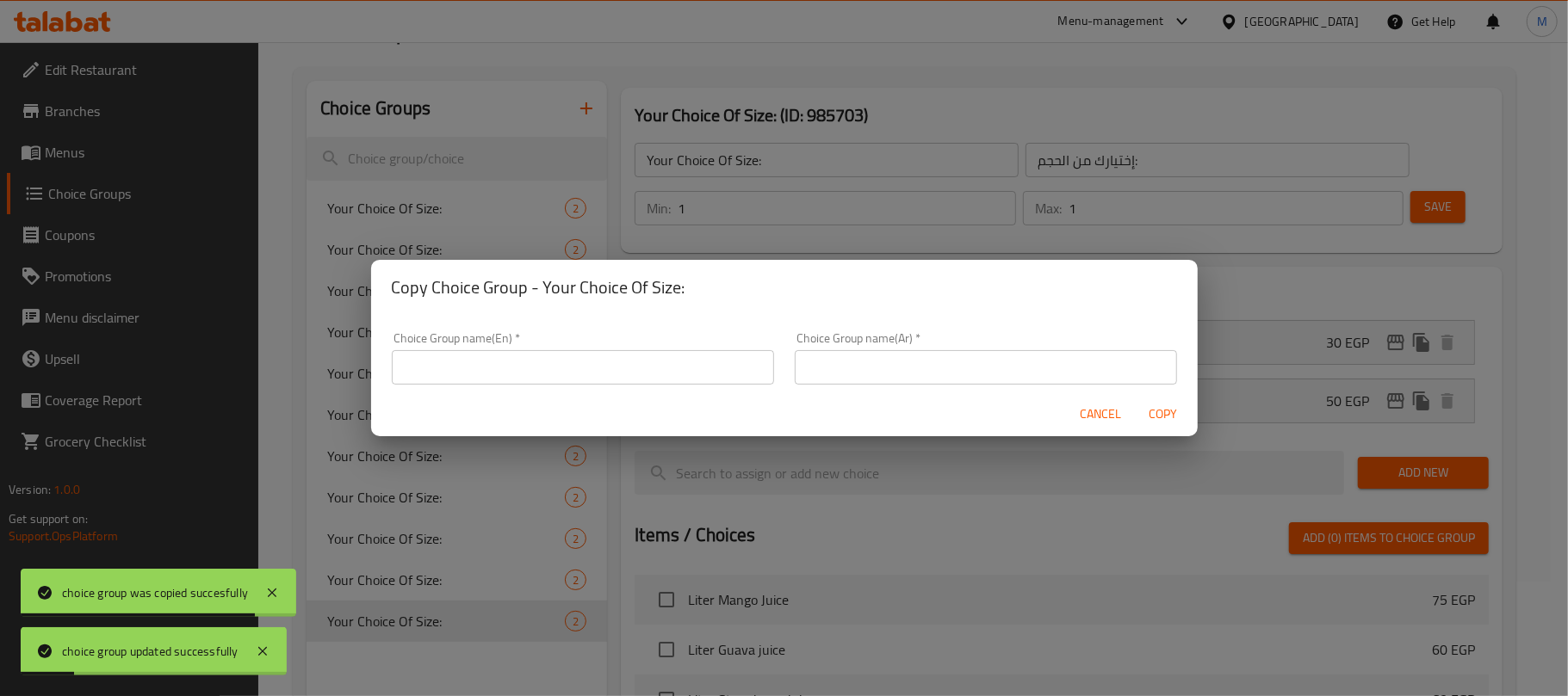
click at [644, 346] on div "Choice Group name(En)   * Choice Group name(En) *" at bounding box center [583, 358] width 382 height 52
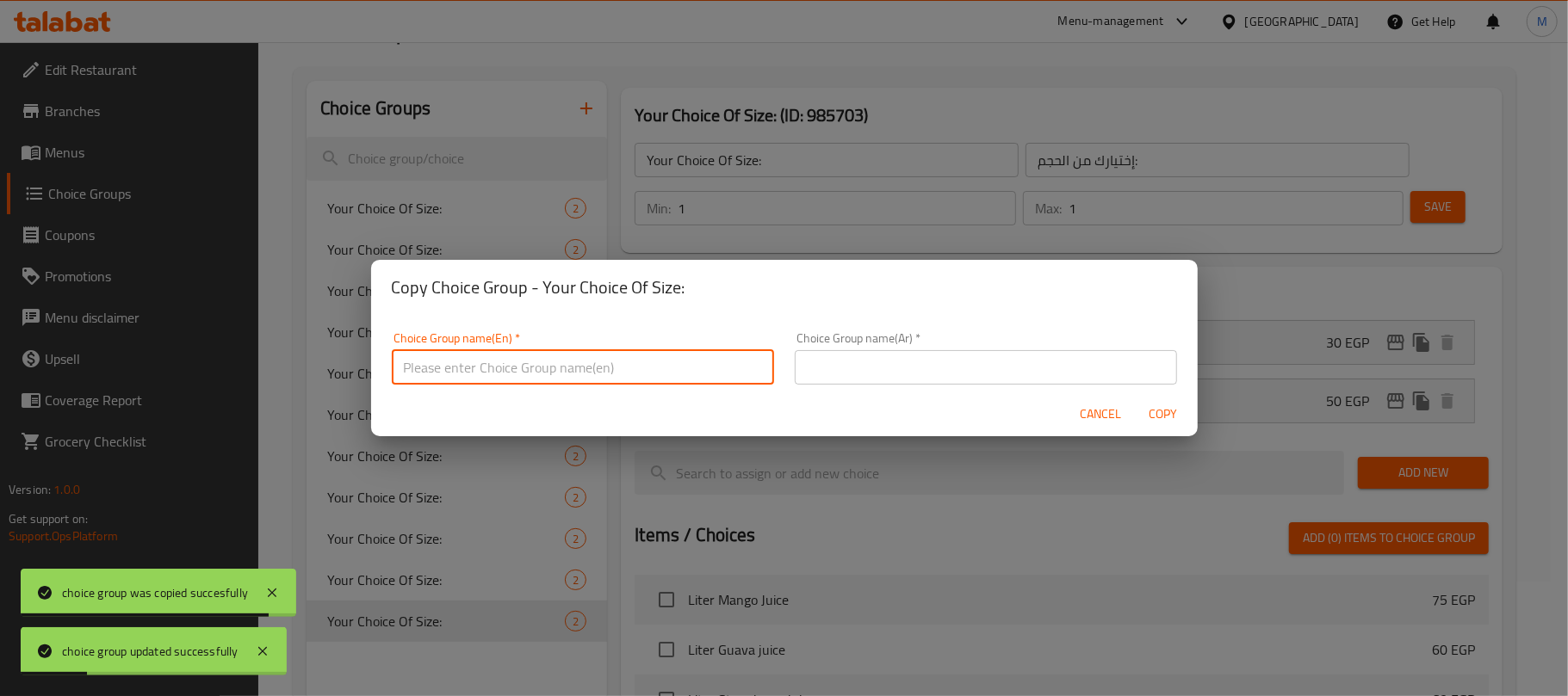
drag, startPoint x: 644, startPoint y: 375, endPoint x: 645, endPoint y: 384, distance: 9.1
click at [644, 375] on input "text" at bounding box center [583, 368] width 382 height 35
type input "Your Choice Of Size:"
drag, startPoint x: 896, startPoint y: 369, endPoint x: 899, endPoint y: 384, distance: 15.3
click at [896, 369] on input "text" at bounding box center [986, 368] width 382 height 35
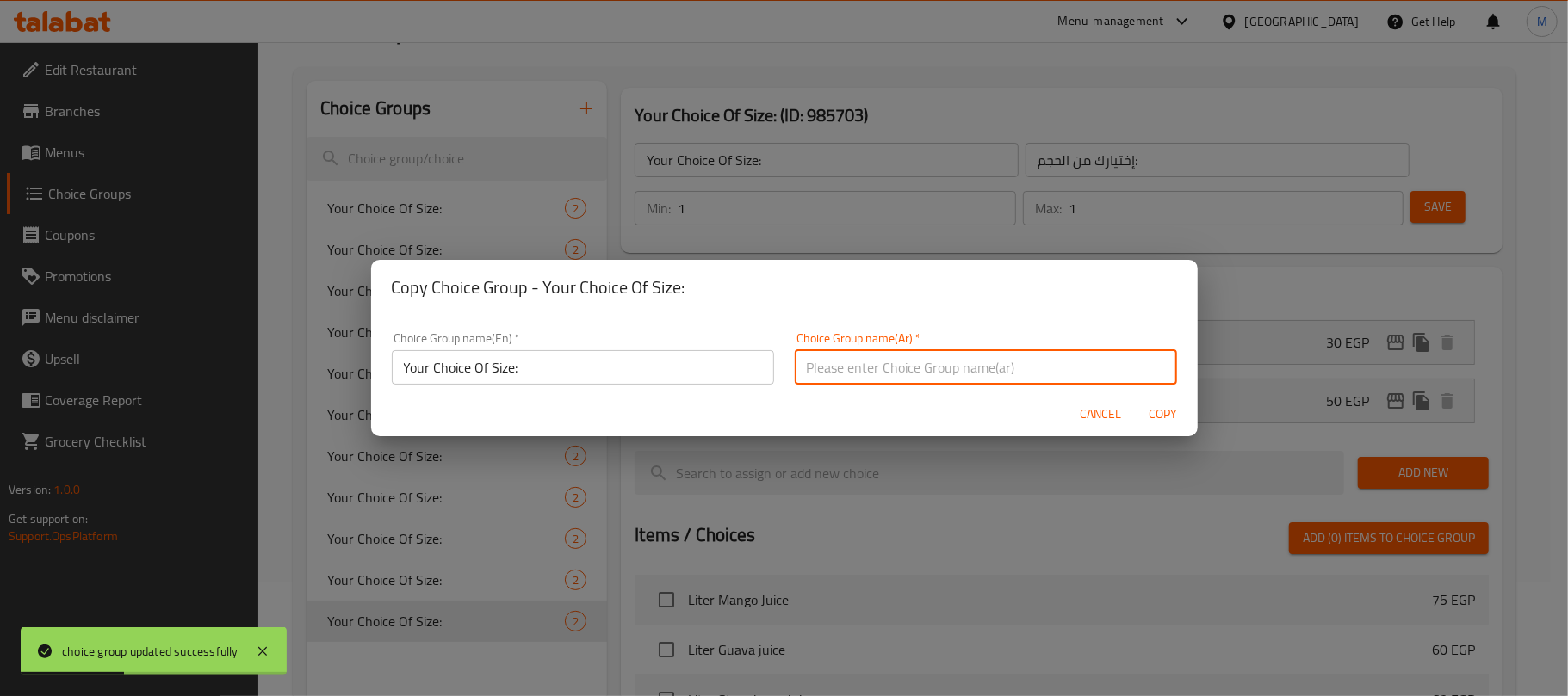
type input "إختيارك من الحجم:"
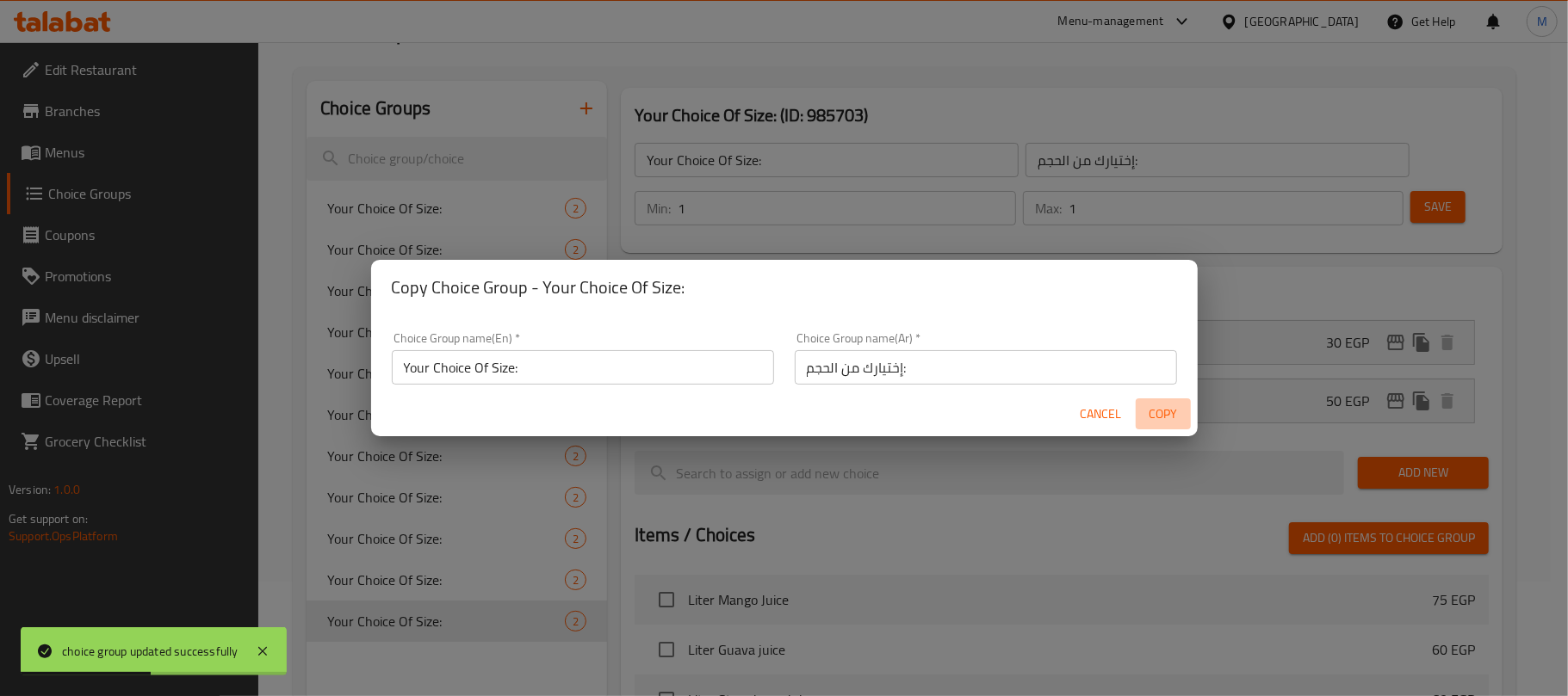
click at [1158, 418] on span "Copy" at bounding box center [1163, 414] width 41 height 22
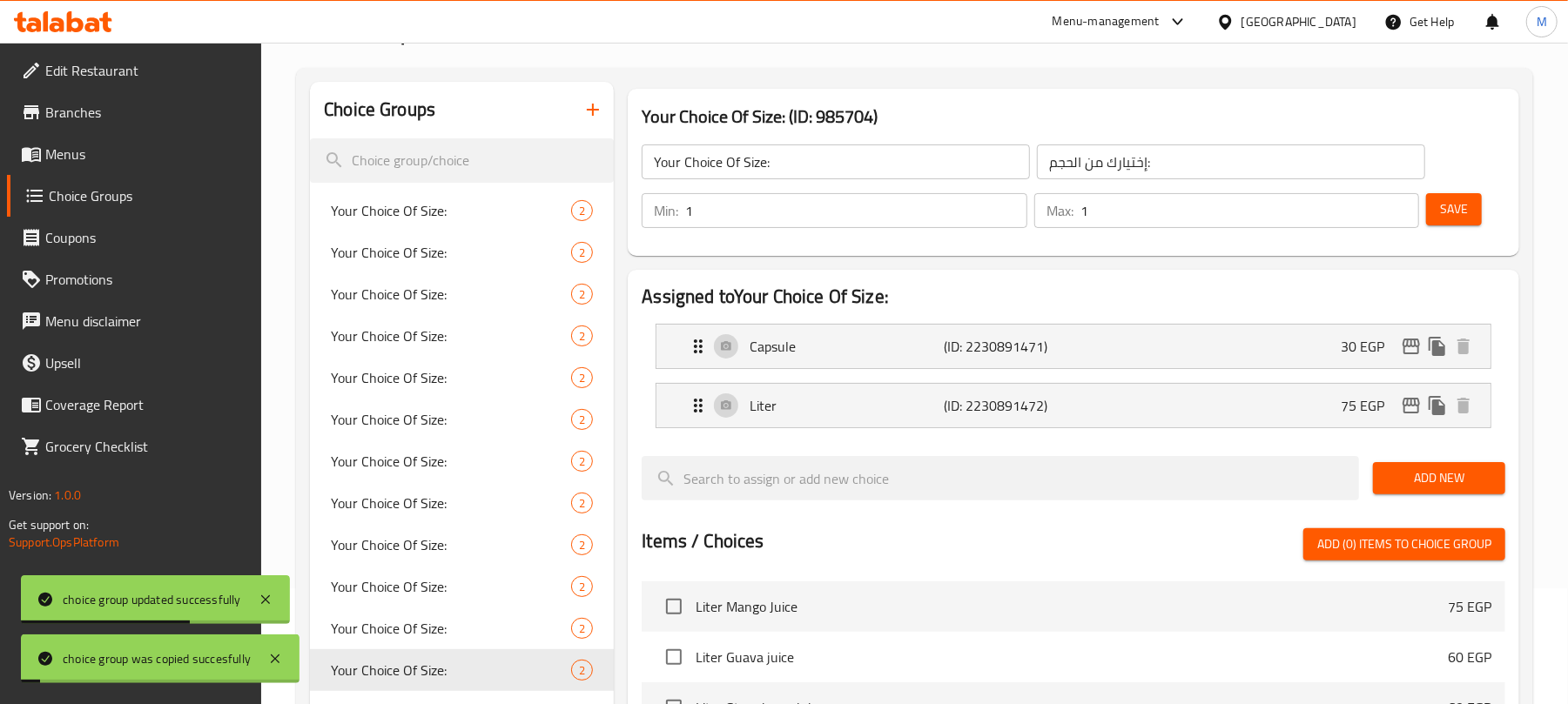
click at [822, 162] on input "Your Choice Of Size:" at bounding box center [836, 162] width 389 height 35
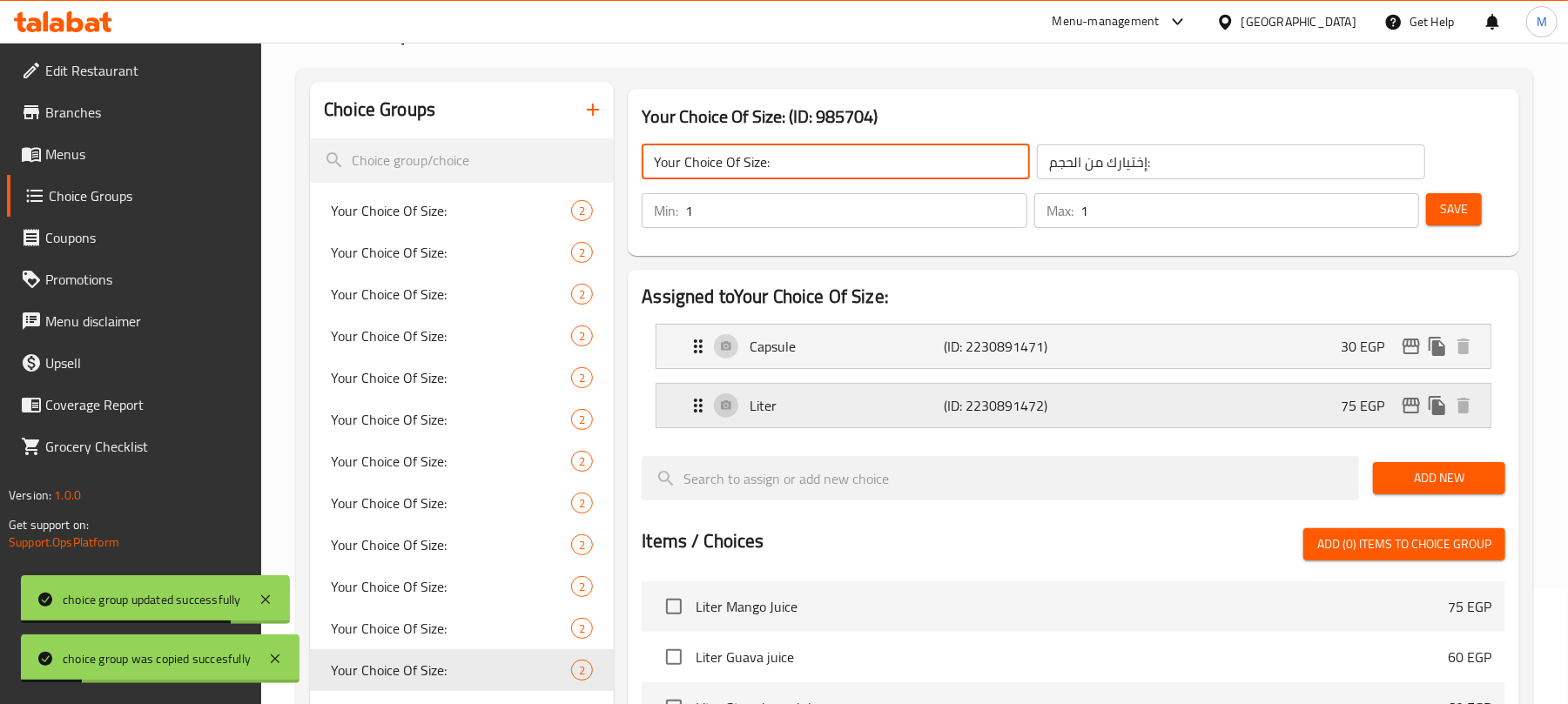
click at [1217, 412] on div "Liter (ID: 2230891472) 75 EGP" at bounding box center [1078, 405] width 782 height 43
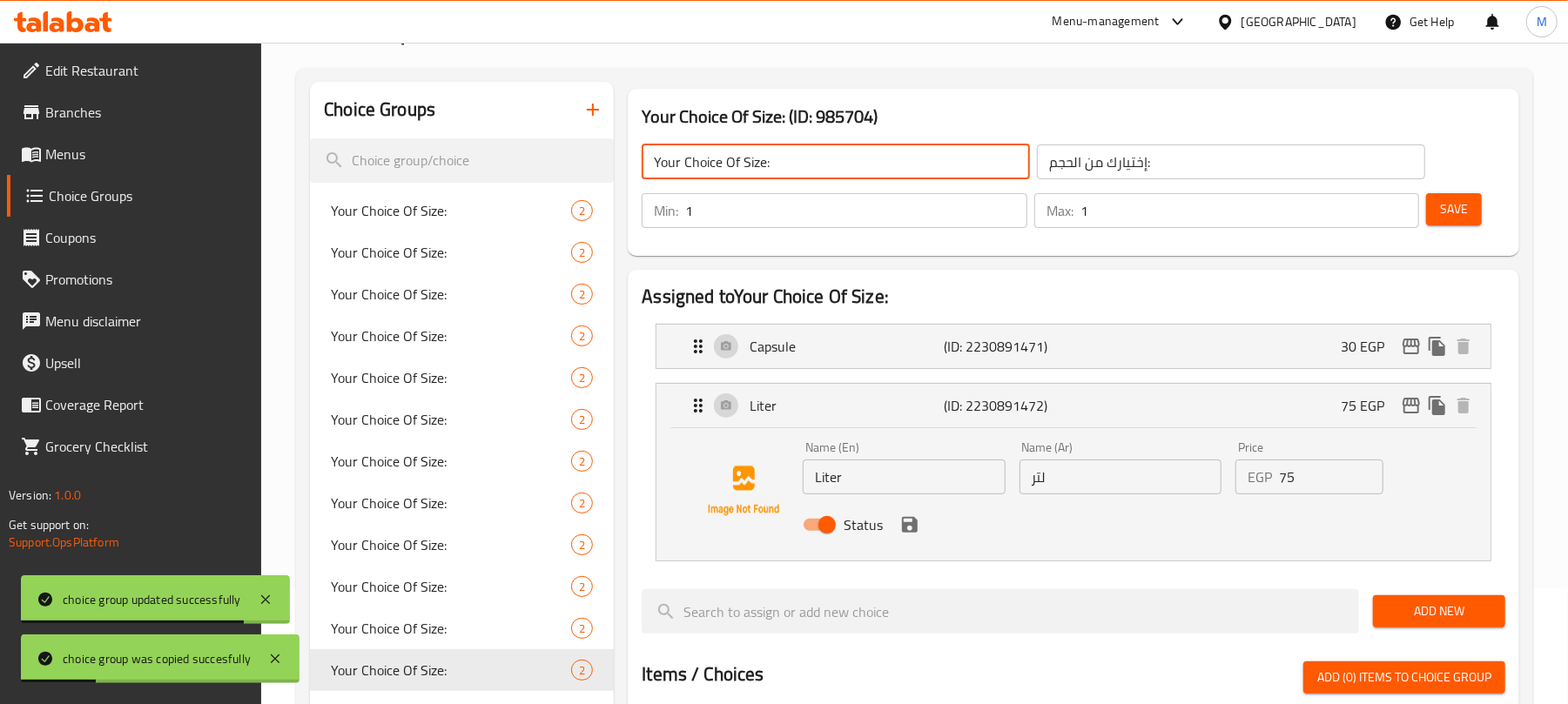
drag, startPoint x: 1248, startPoint y: 352, endPoint x: 1266, endPoint y: 377, distance: 30.8
click at [1248, 352] on div "Capsule (ID: 2230891471) 30 EGP" at bounding box center [1078, 346] width 782 height 43
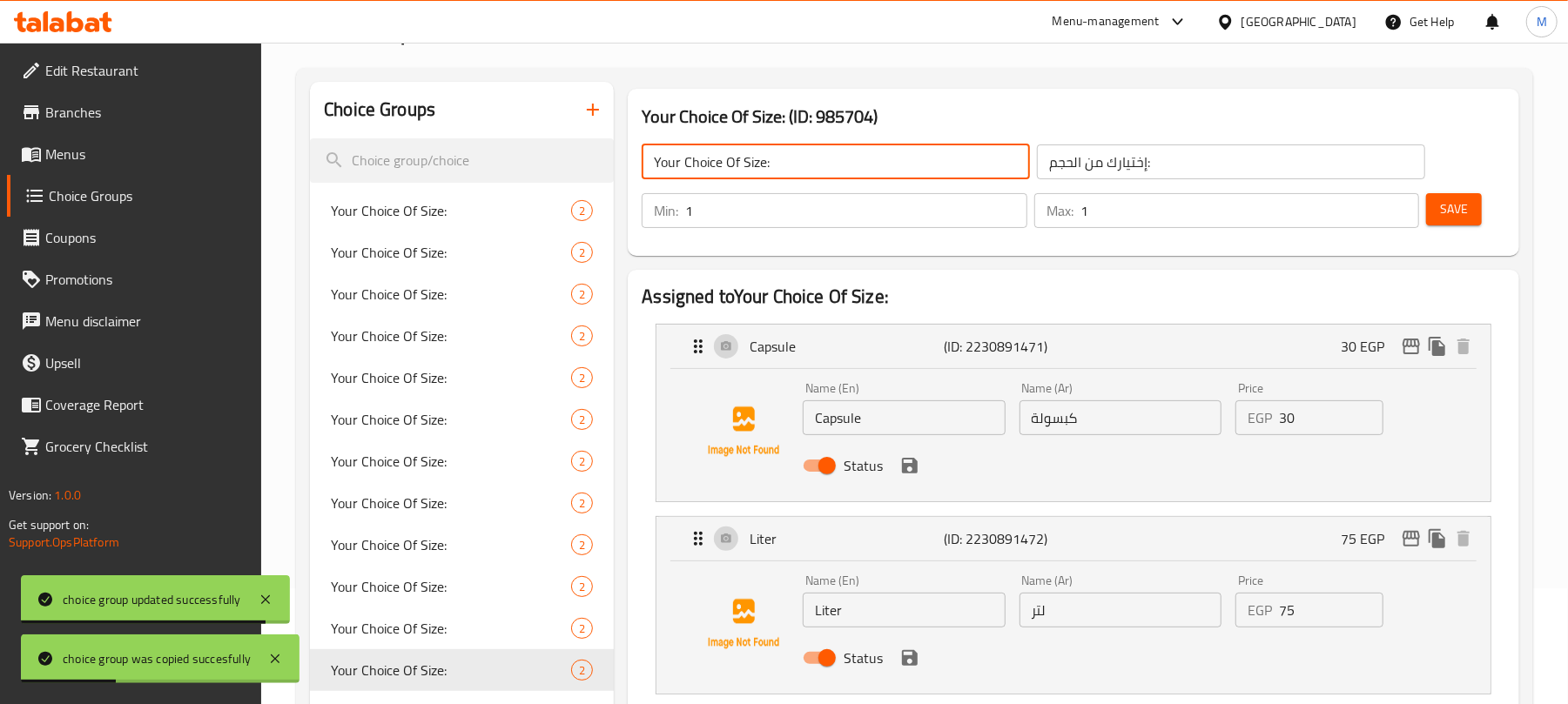
type input "Your Choice Of Size:"
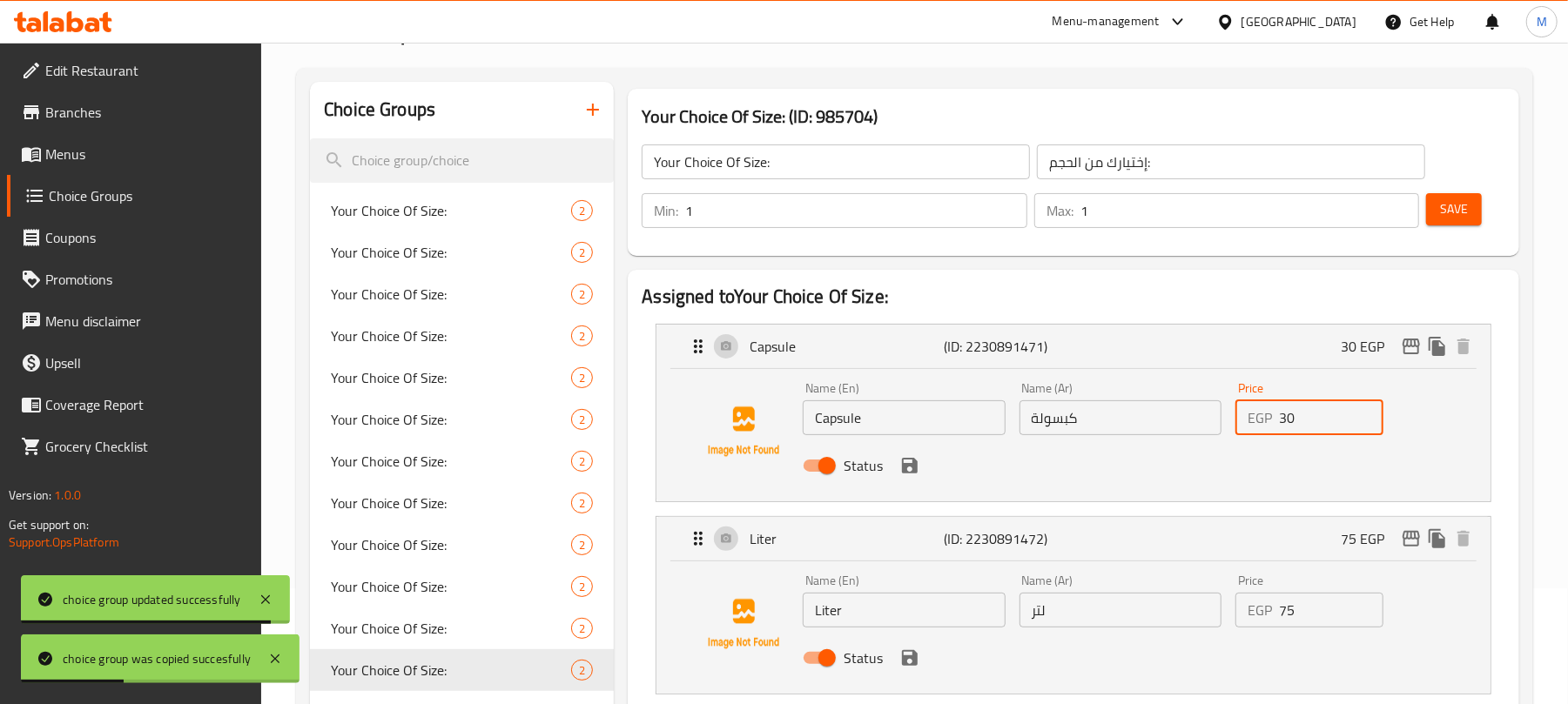
drag, startPoint x: 1307, startPoint y: 421, endPoint x: 1247, endPoint y: 415, distance: 60.3
click at [1248, 418] on div "EGP 30 Price" at bounding box center [1309, 418] width 148 height 35
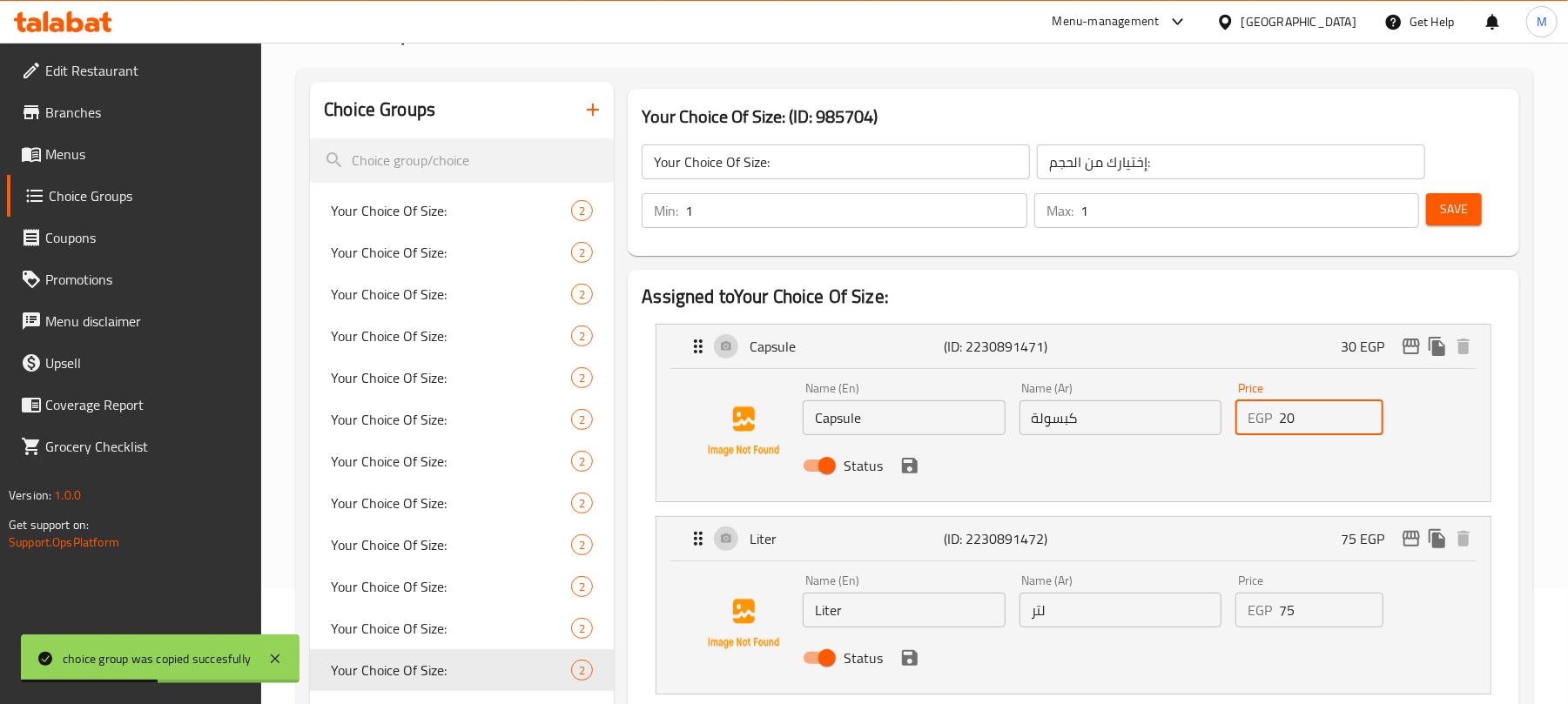
click at [907, 458] on icon "save" at bounding box center [909, 465] width 16 height 16
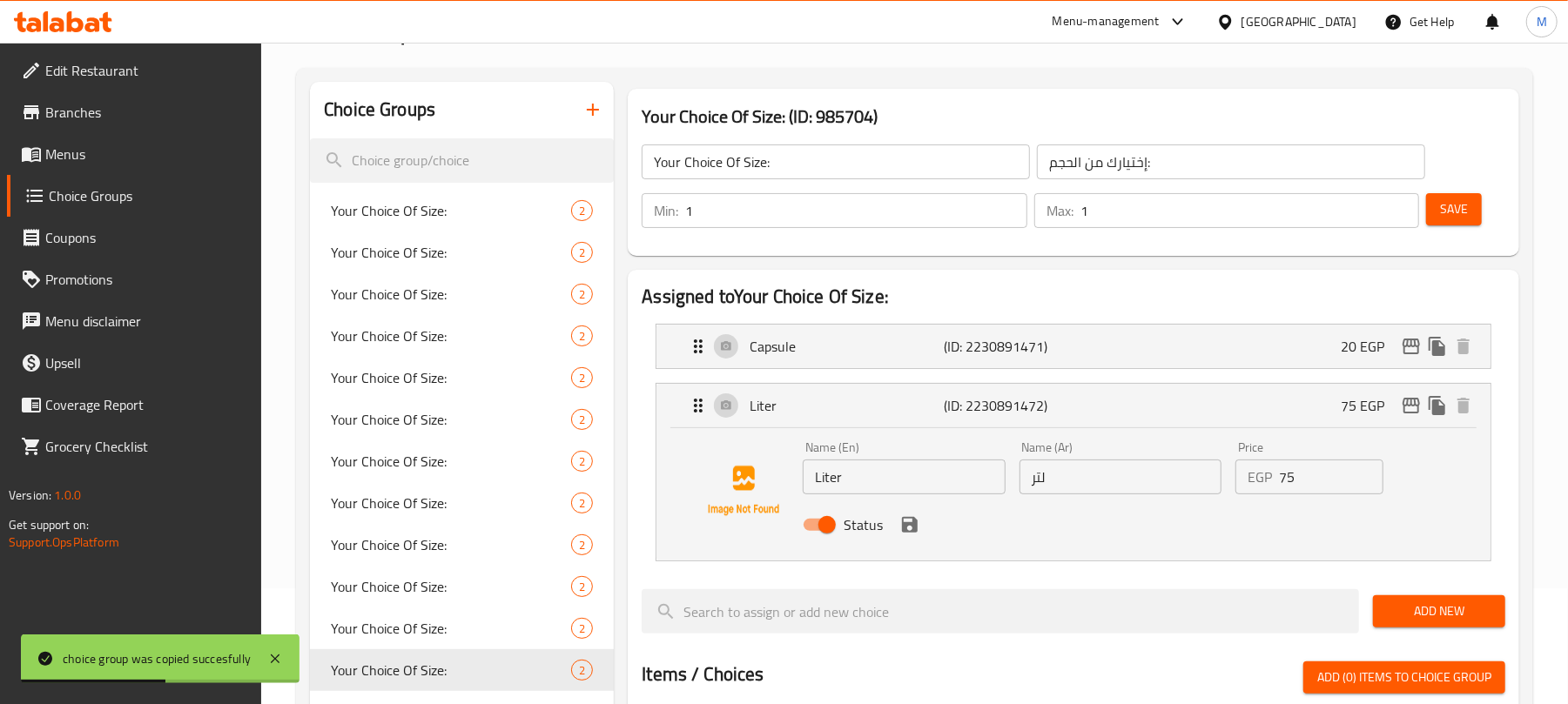
type input "20"
drag, startPoint x: 1317, startPoint y: 480, endPoint x: 1209, endPoint y: 460, distance: 109.8
click at [1209, 460] on div "Name (En) Liter Name (En) Name (Ar) لتر Name (Ar) Price EGP 75 Price Status" at bounding box center [1119, 491] width 648 height 114
click at [914, 524] on icon "save" at bounding box center [909, 525] width 16 height 16
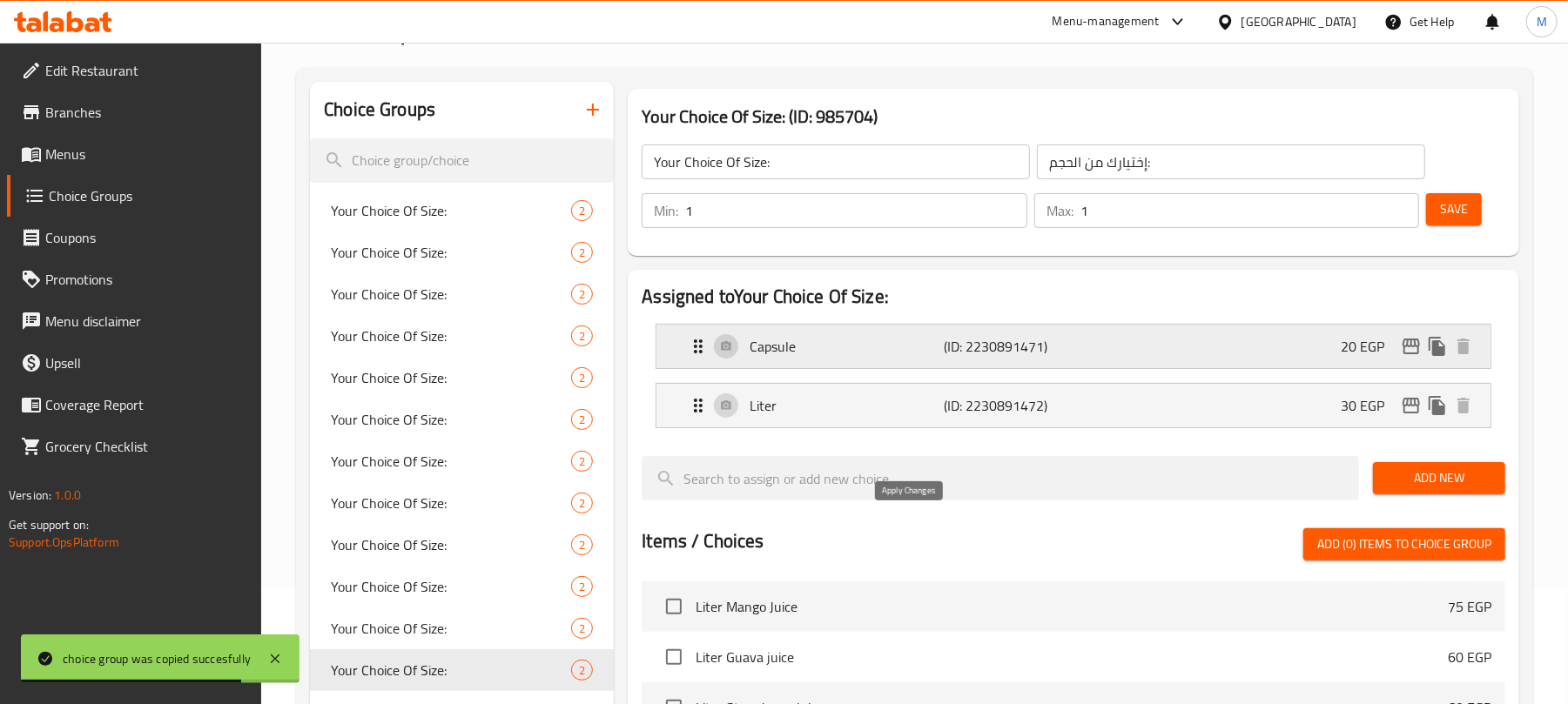
type input "30"
click at [1454, 209] on span "Save" at bounding box center [1453, 210] width 28 height 22
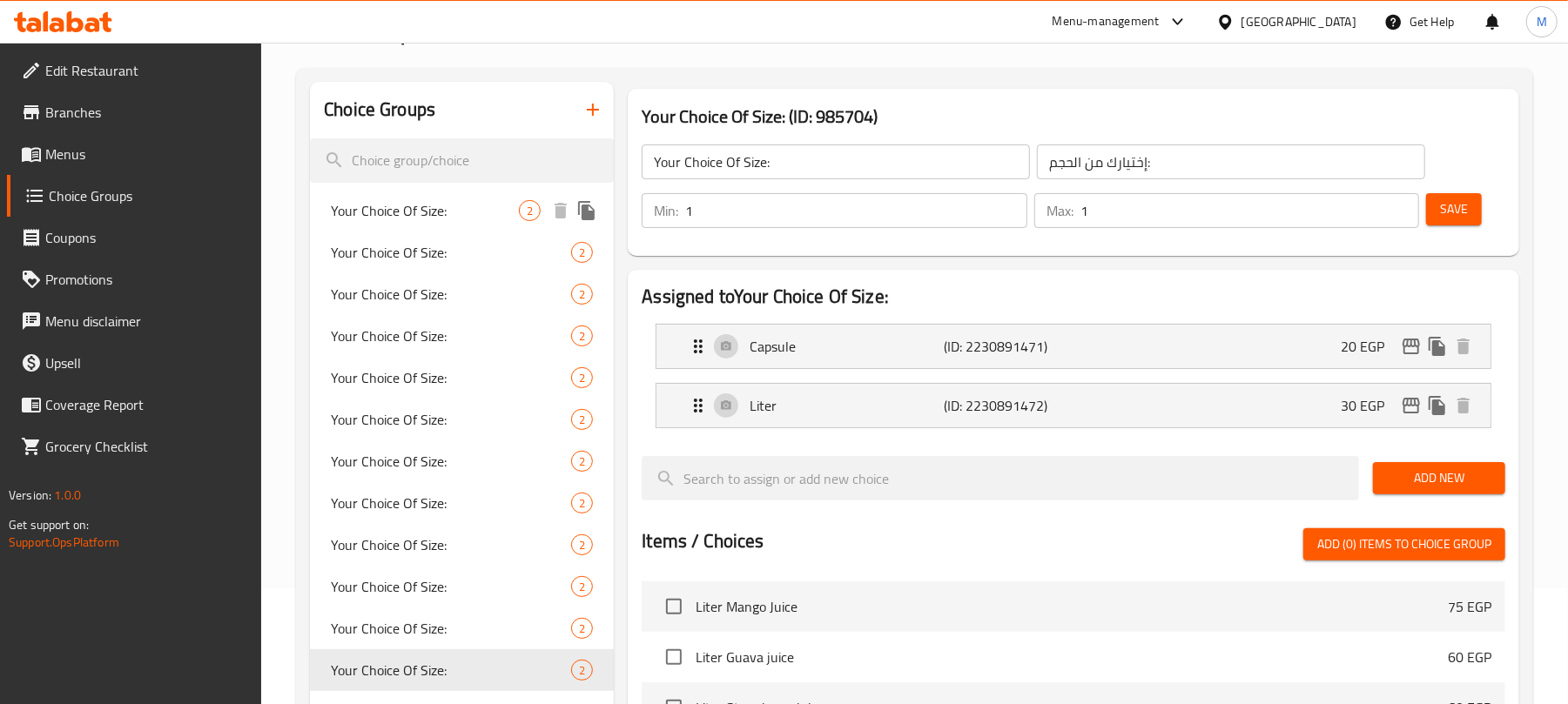
click at [593, 211] on icon "duplicate" at bounding box center [586, 210] width 17 height 19
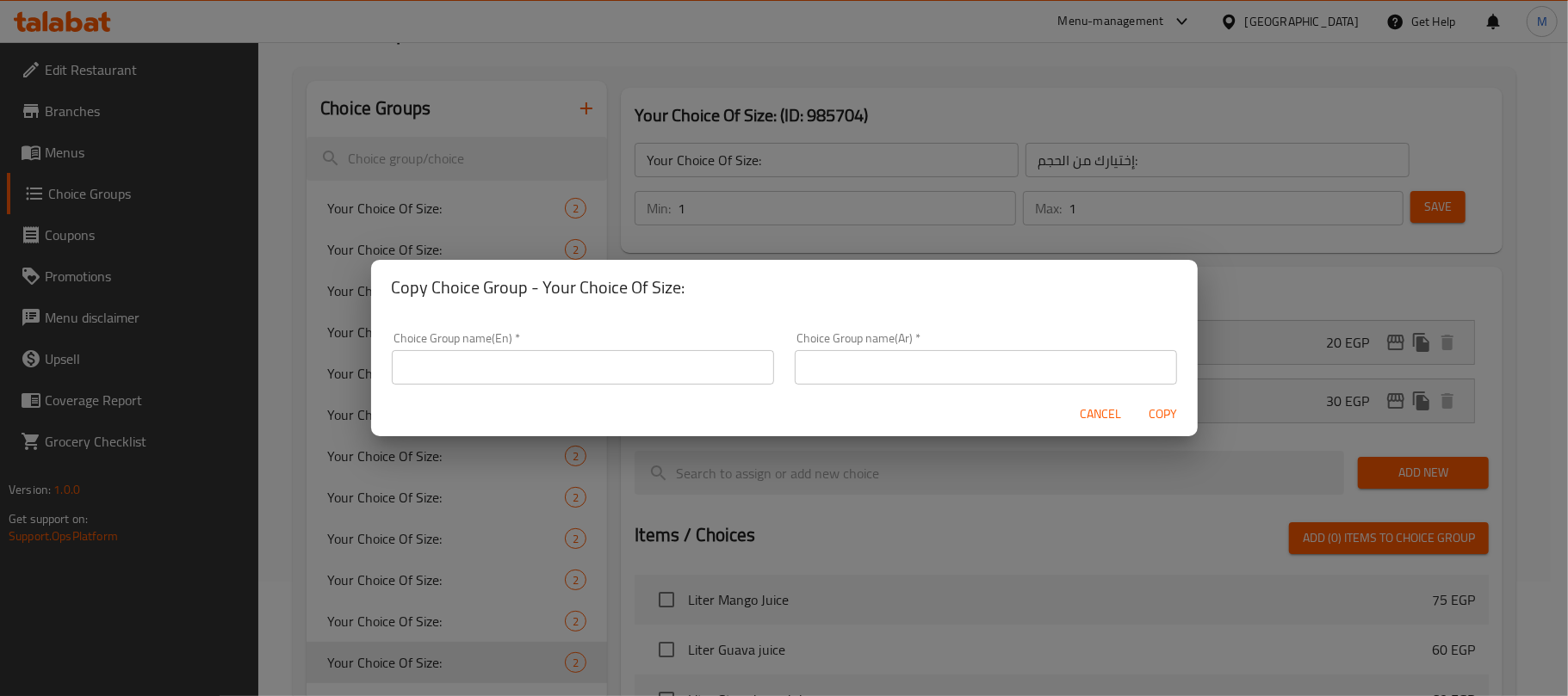
click at [592, 369] on input "text" at bounding box center [583, 368] width 382 height 35
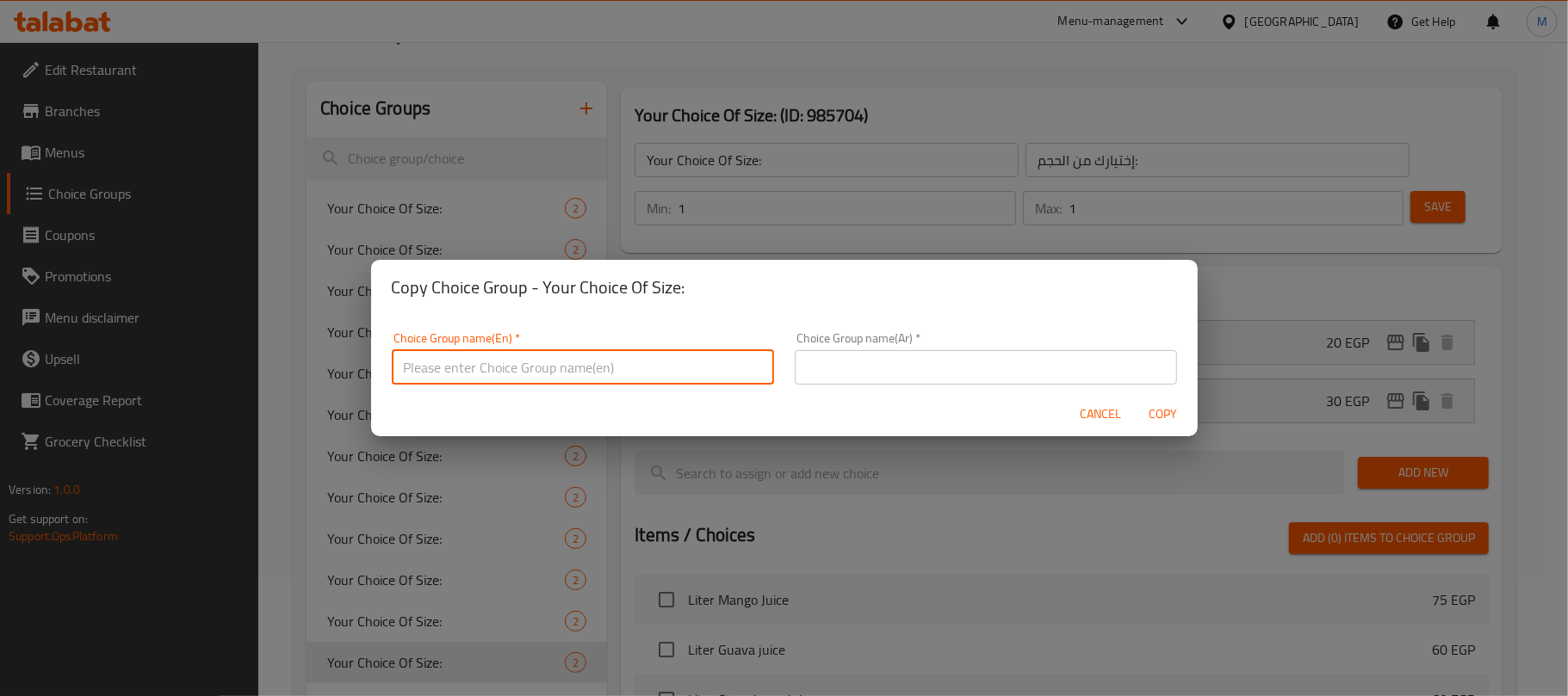
type input "Your Choice Of Size:"
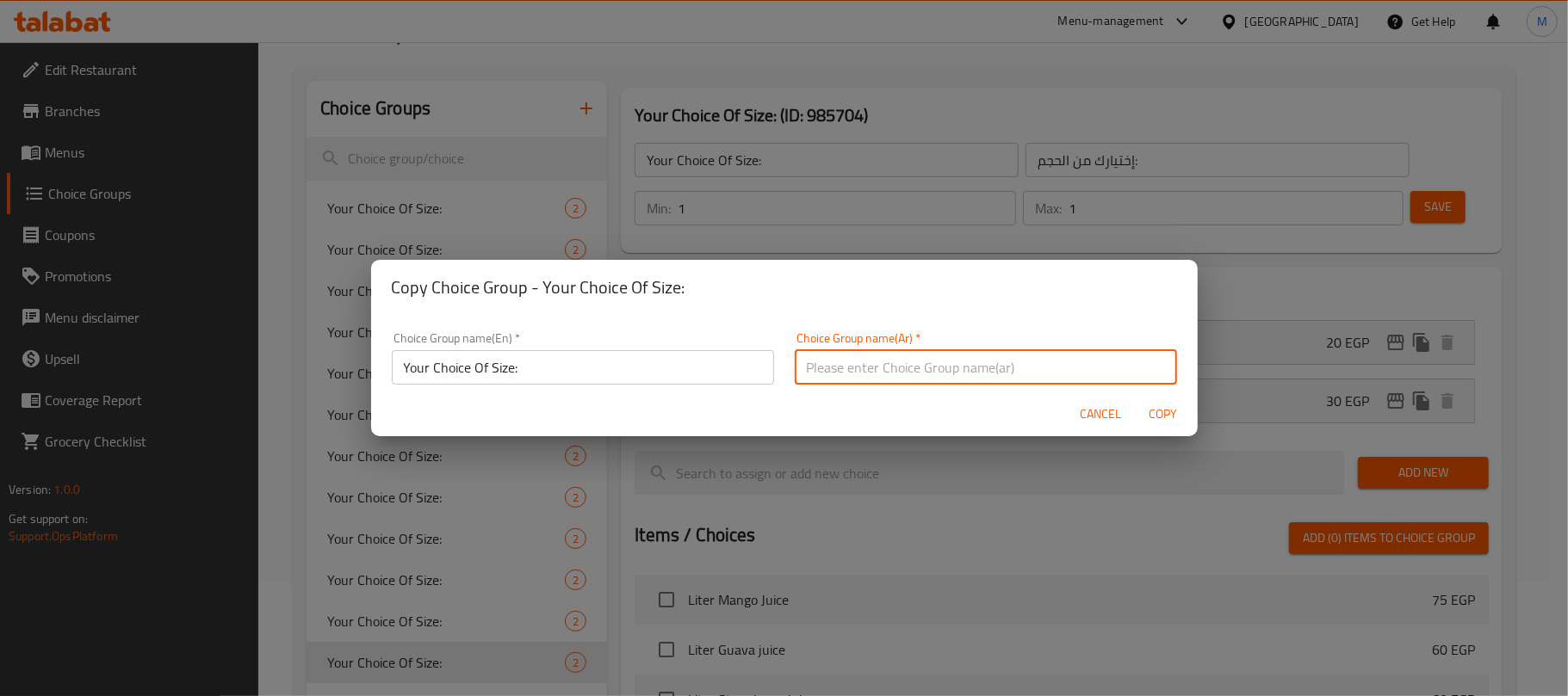
click at [938, 359] on input "text" at bounding box center [986, 368] width 382 height 35
type input "إختيارك من الحجم:"
click at [1158, 414] on span "Copy" at bounding box center [1163, 414] width 41 height 22
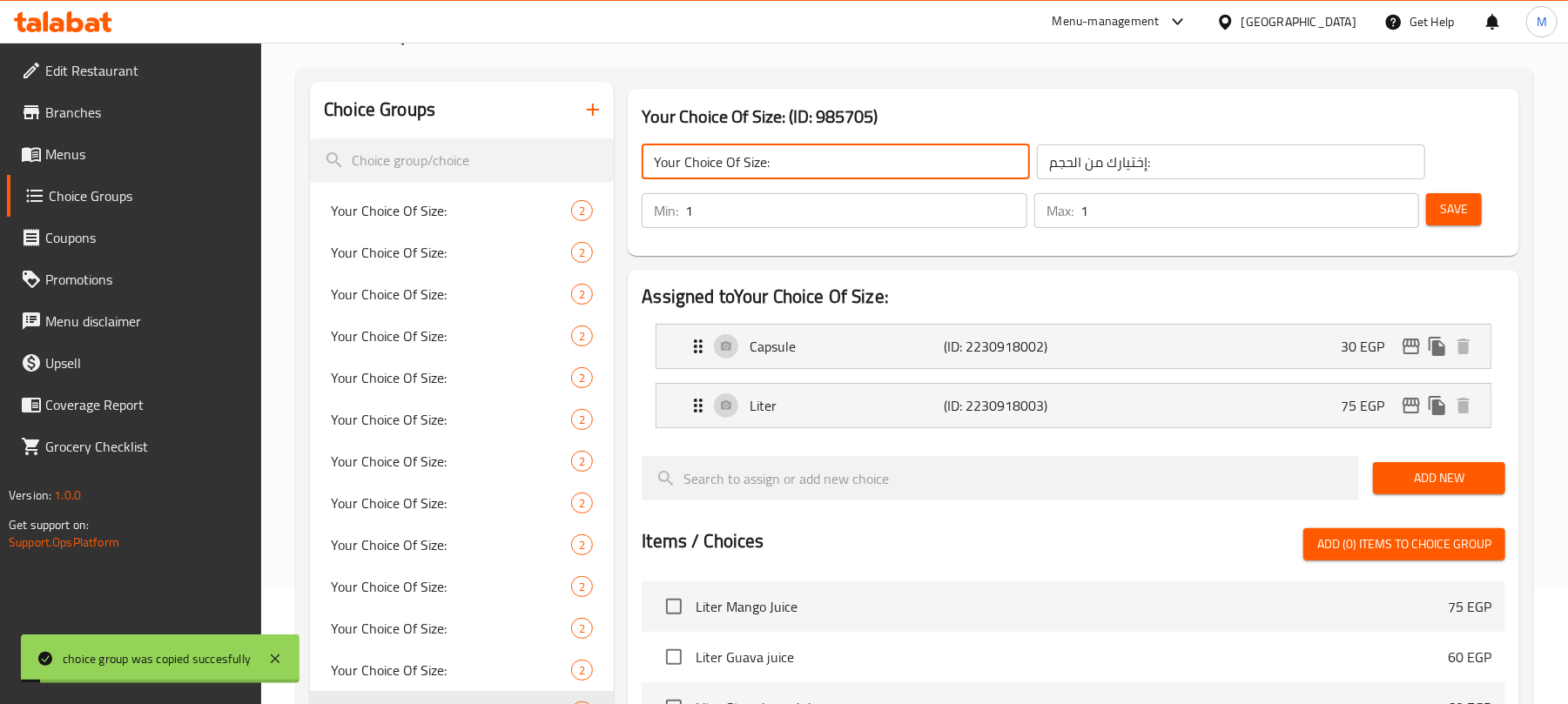
click at [825, 158] on input "Your Choice Of Size:" at bounding box center [836, 162] width 389 height 35
drag, startPoint x: 1219, startPoint y: 414, endPoint x: 1233, endPoint y: 375, distance: 41.4
click at [1219, 414] on div "Liter (ID: 2230918003) 75 EGP" at bounding box center [1078, 405] width 782 height 43
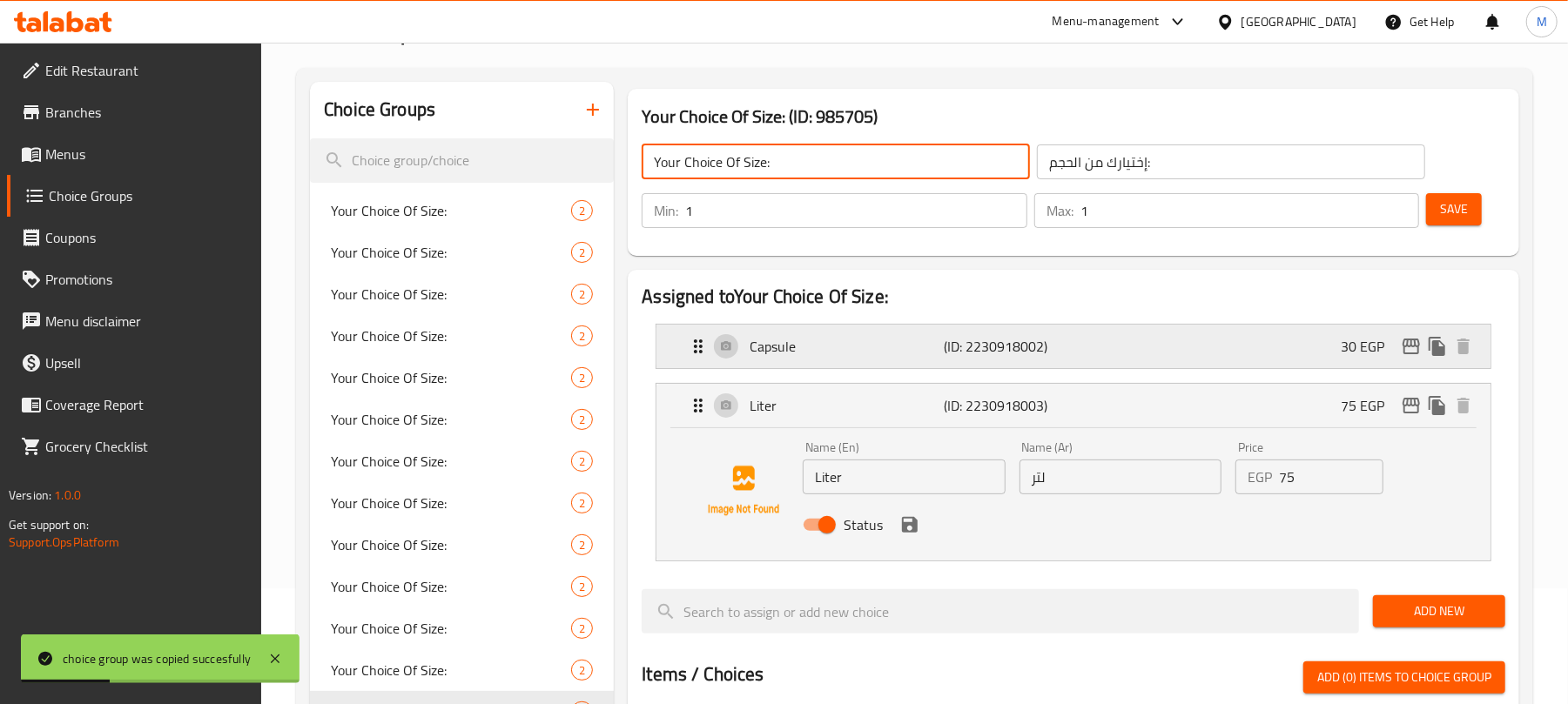
click at [1262, 349] on div "Capsule (ID: 2230918002) 30 EGP" at bounding box center [1078, 346] width 782 height 43
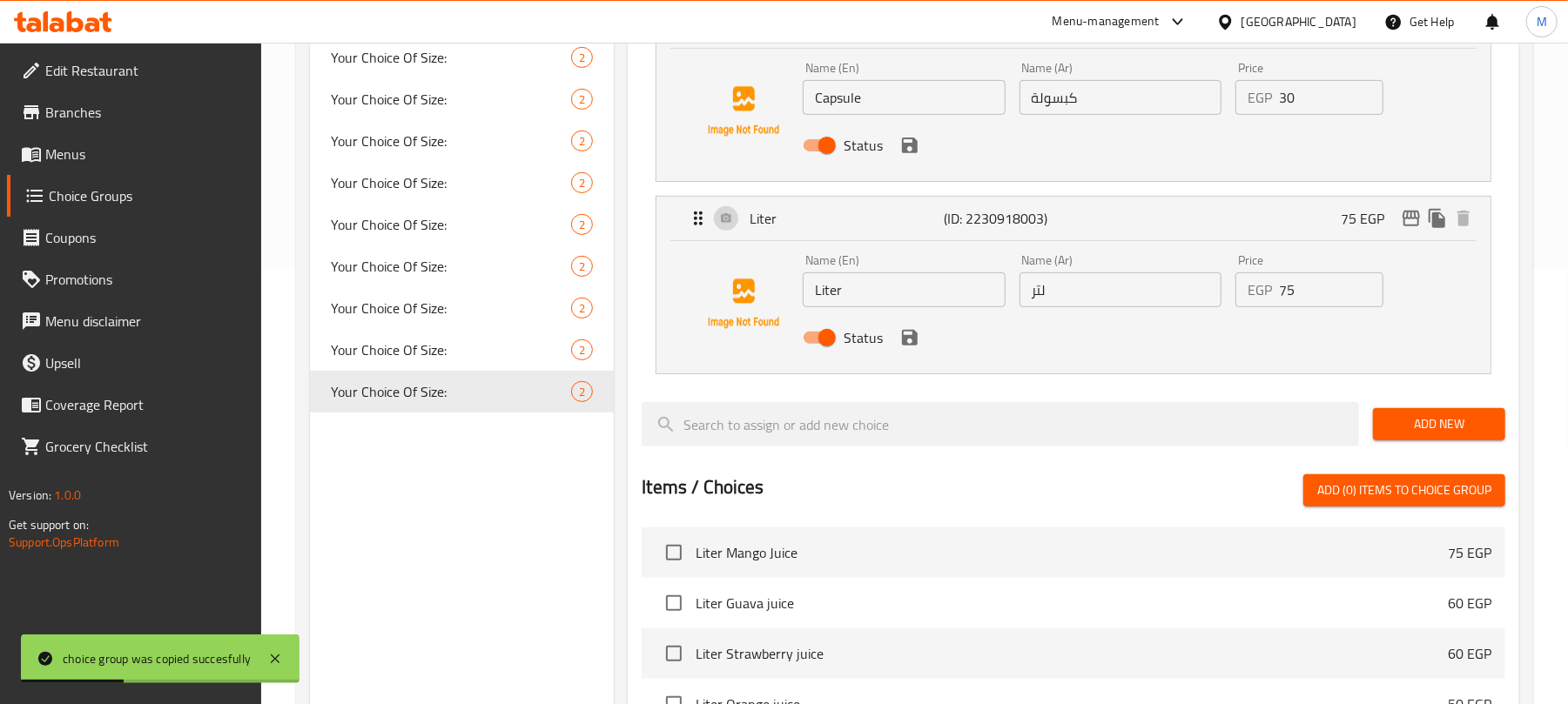
scroll to position [464, 0]
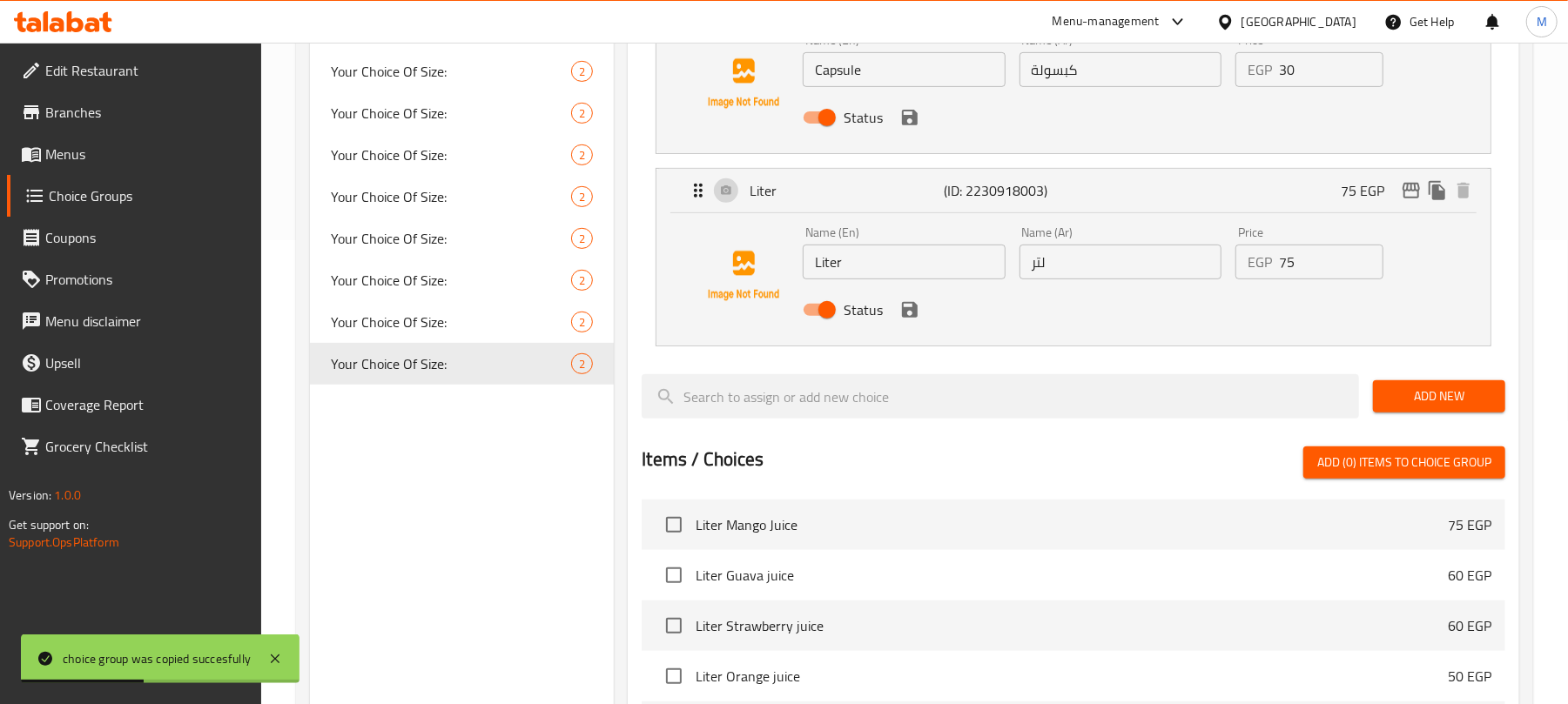
type input "Your Choice Of Size:"
drag, startPoint x: 1251, startPoint y: 73, endPoint x: 1000, endPoint y: 74, distance: 251.0
click at [982, 67] on div "Name (En) Capsule Name (En) Name (Ar) كبسولة Name (Ar) Price EGP 30 Price Status" at bounding box center [1119, 83] width 648 height 114
click at [918, 123] on icon "save" at bounding box center [909, 117] width 21 height 21
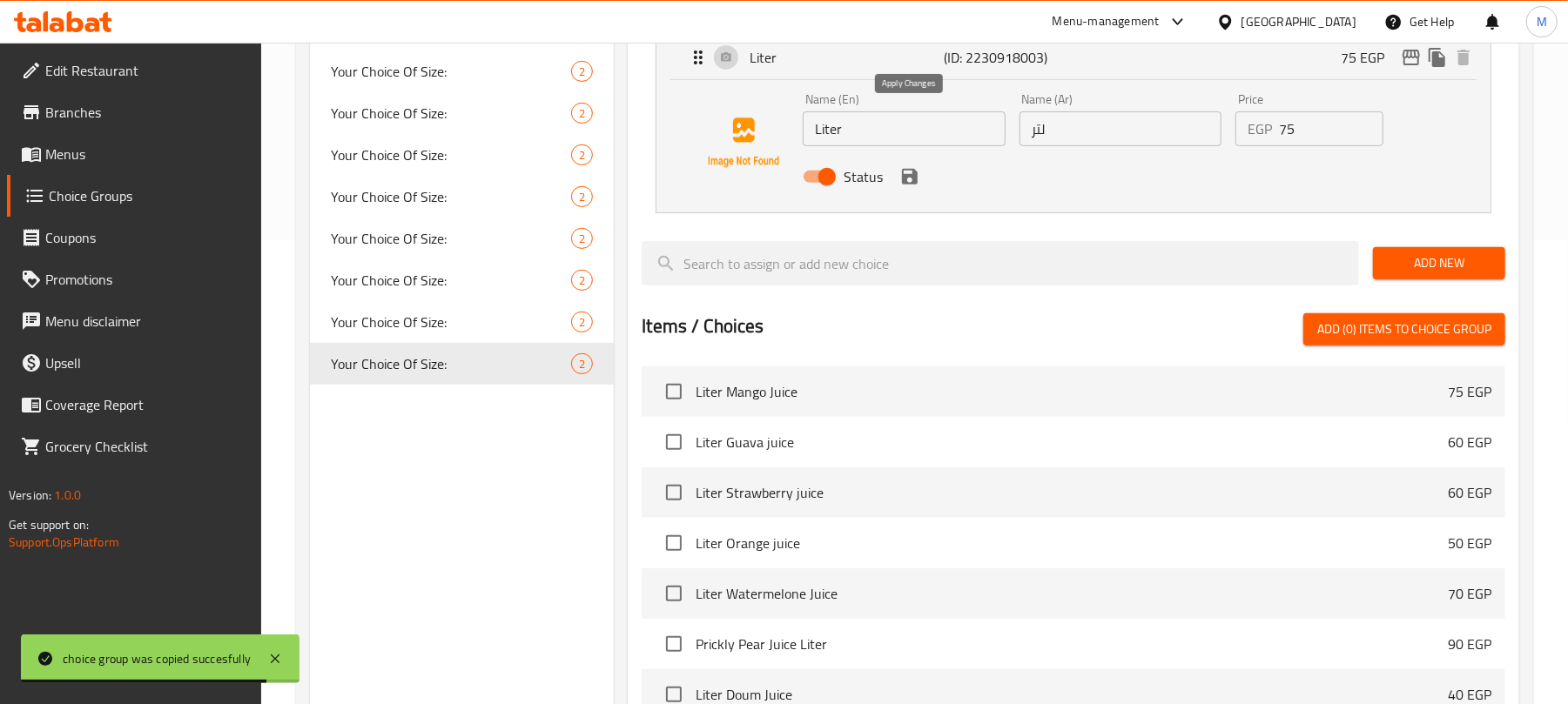
type input "50"
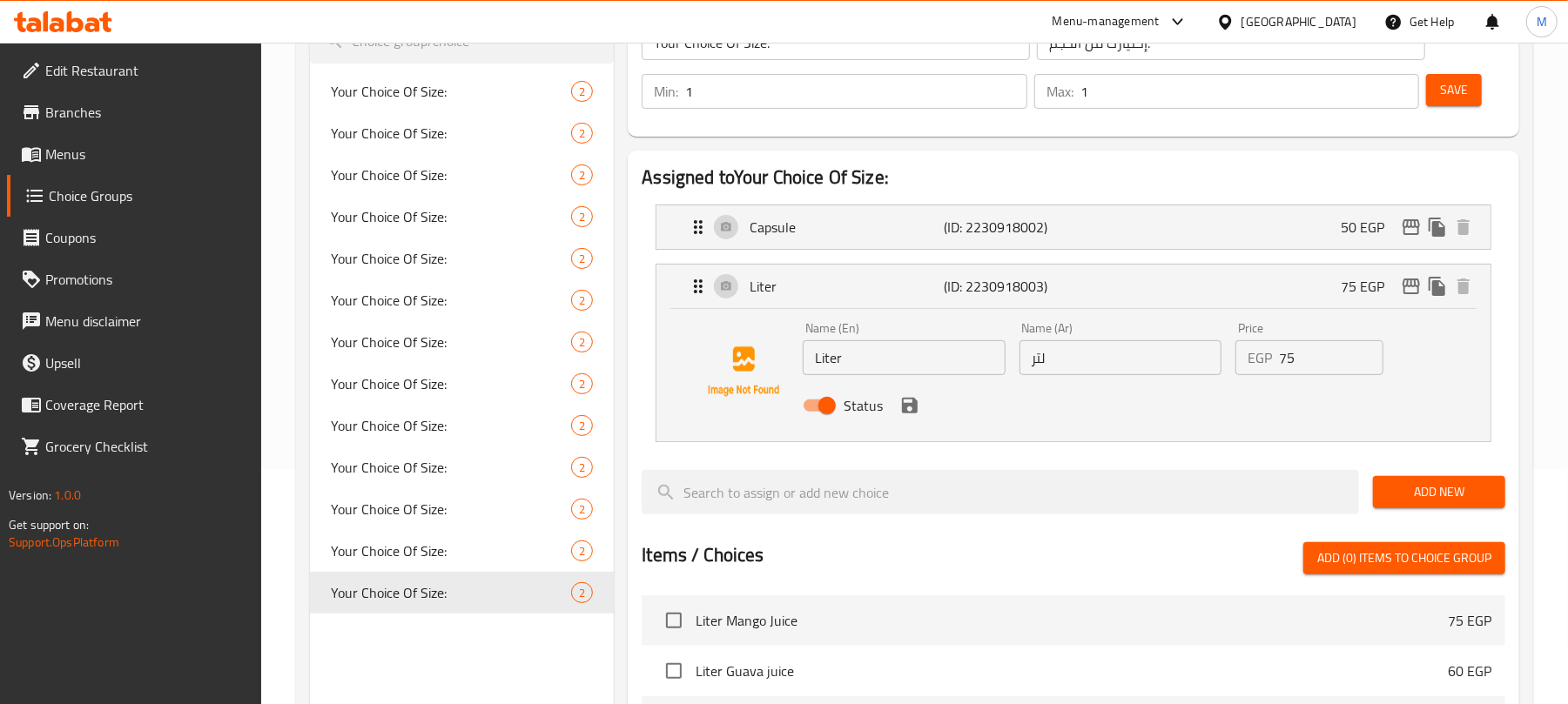
scroll to position [348, 0]
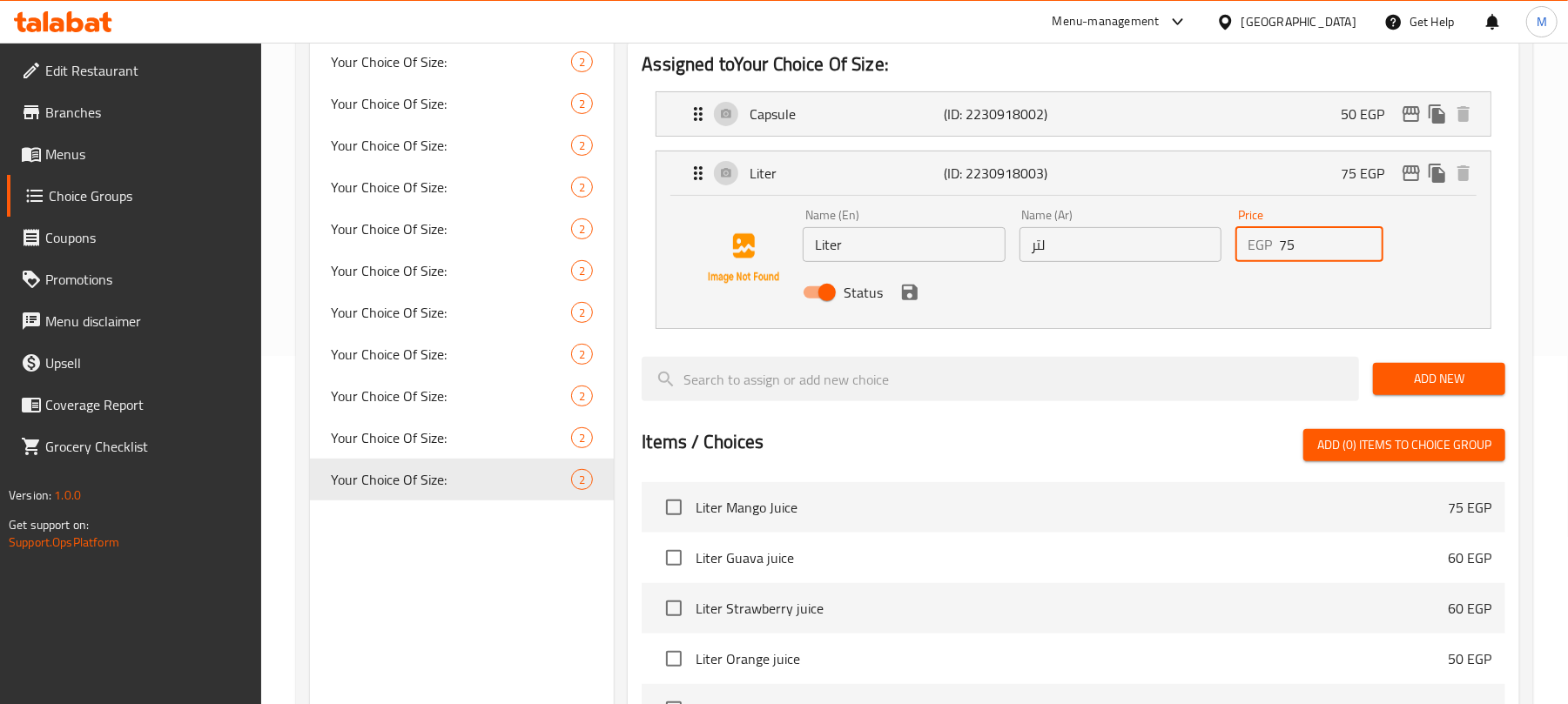
drag, startPoint x: 1301, startPoint y: 252, endPoint x: 1247, endPoint y: 251, distance: 54.0
click at [1247, 249] on div "EGP 75 Price" at bounding box center [1309, 245] width 148 height 35
click at [904, 292] on icon "save" at bounding box center [909, 292] width 16 height 16
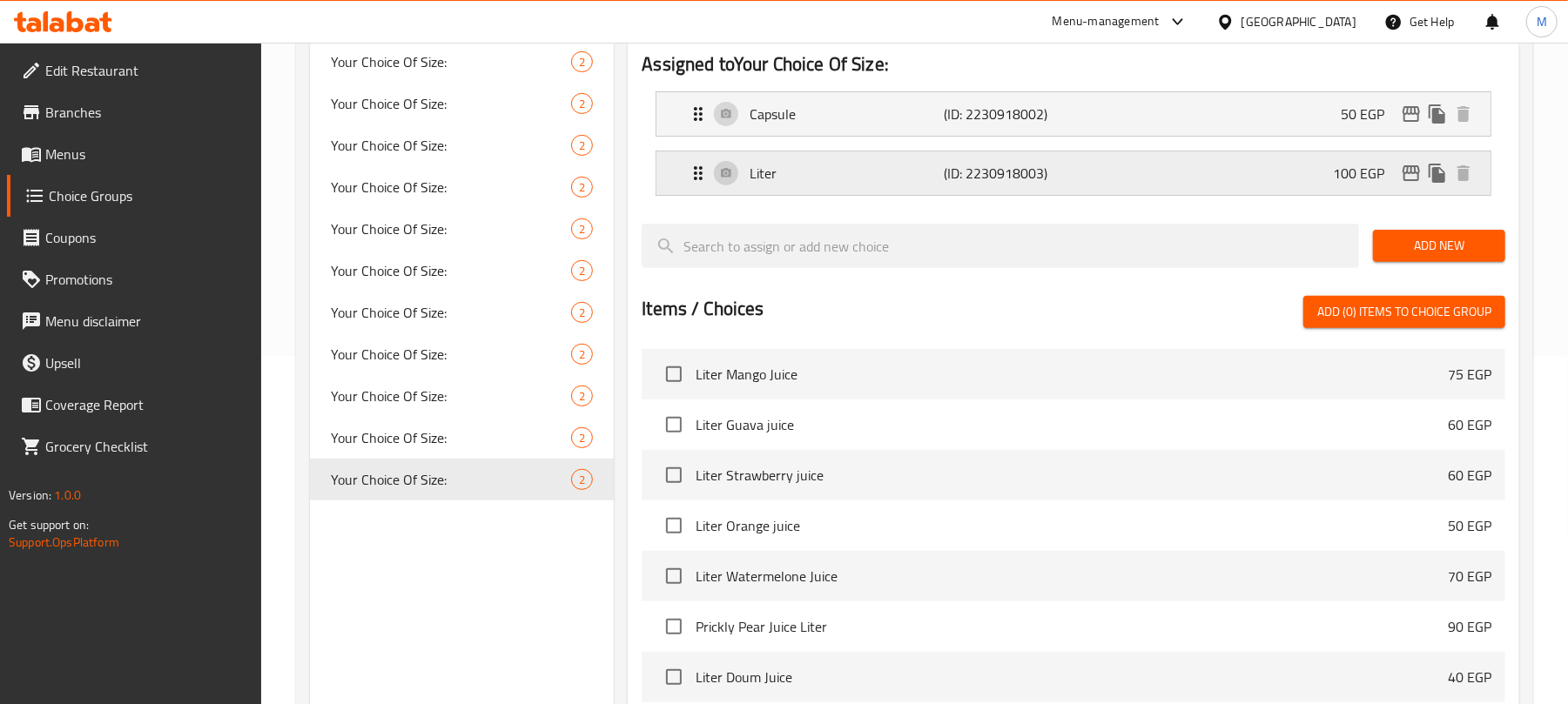
click at [1191, 172] on div "Liter (ID: 2230918003) 100 EGP" at bounding box center [1078, 173] width 782 height 43
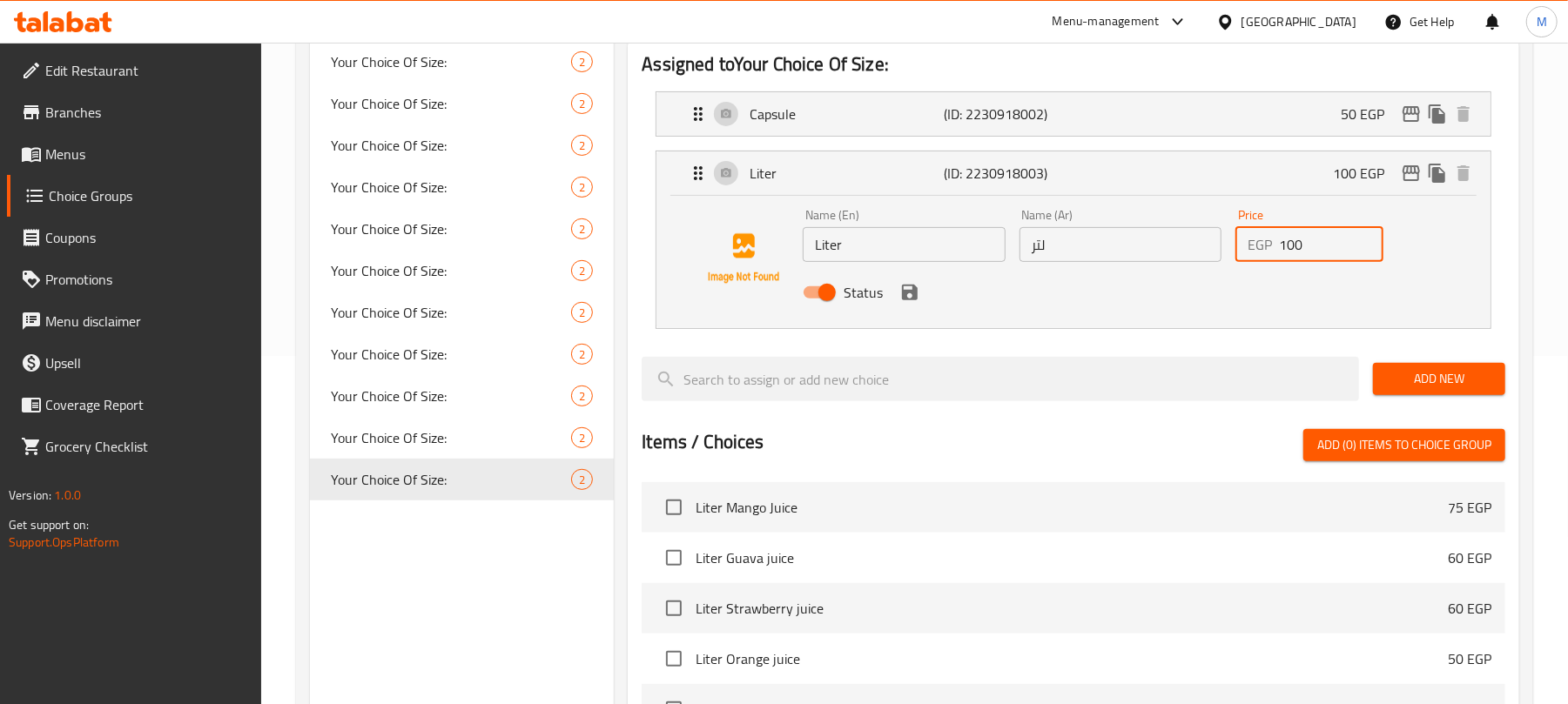
drag, startPoint x: 1287, startPoint y: 253, endPoint x: 1374, endPoint y: 259, distance: 87.2
click at [1374, 259] on input "100" at bounding box center [1330, 245] width 105 height 35
click at [908, 298] on icon "save" at bounding box center [909, 292] width 21 height 21
type input "130"
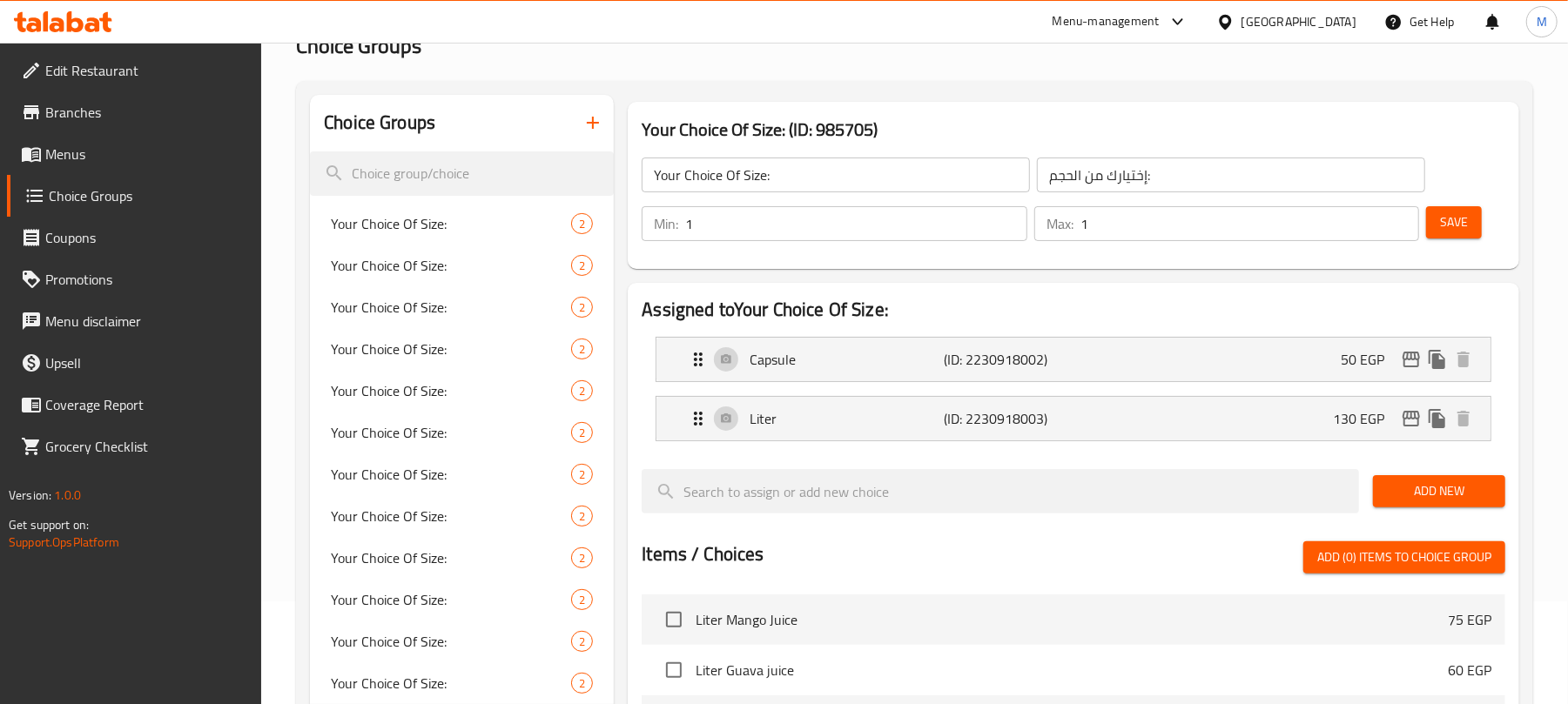
scroll to position [0, 0]
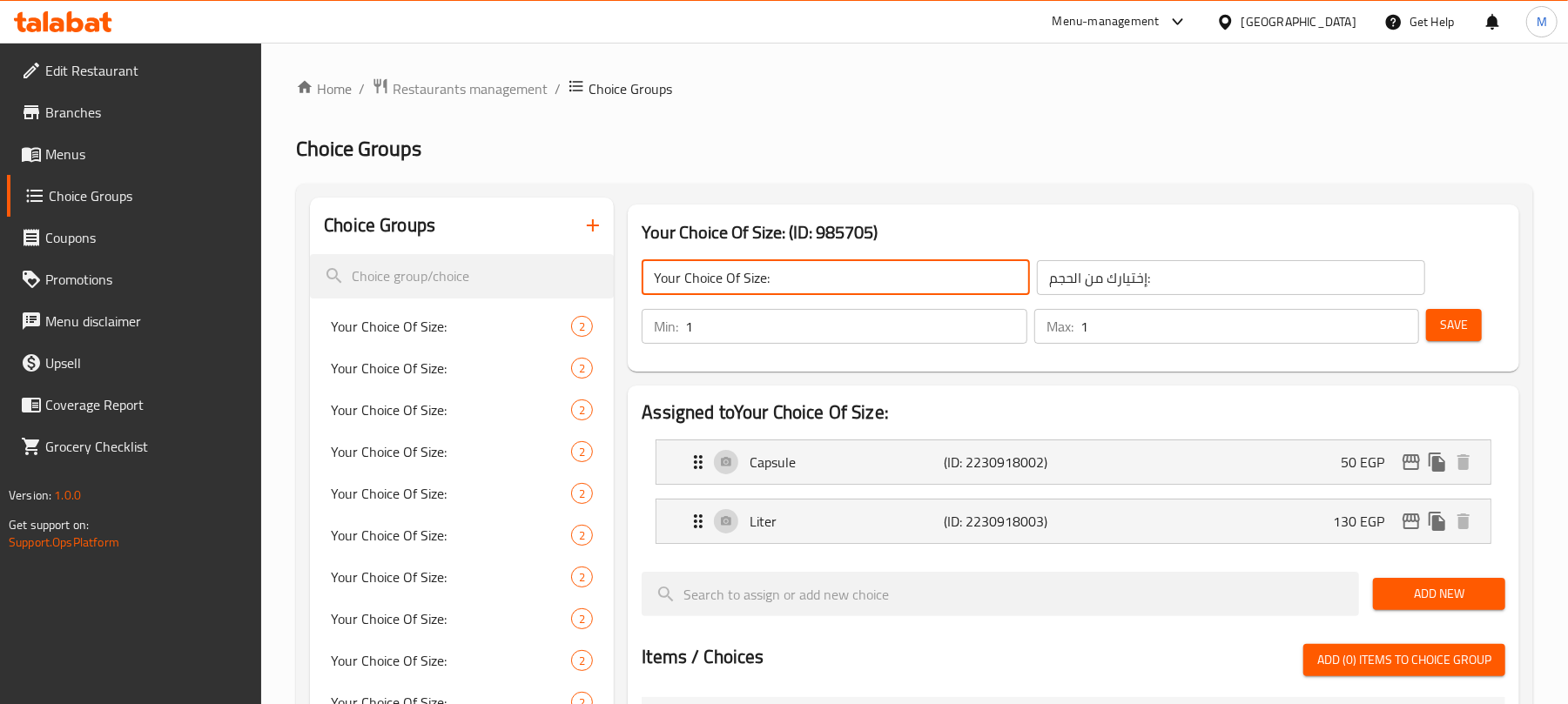
click at [982, 280] on input "Your Choice Of Size:" at bounding box center [836, 278] width 389 height 35
click at [1463, 322] on span "Save" at bounding box center [1453, 326] width 28 height 22
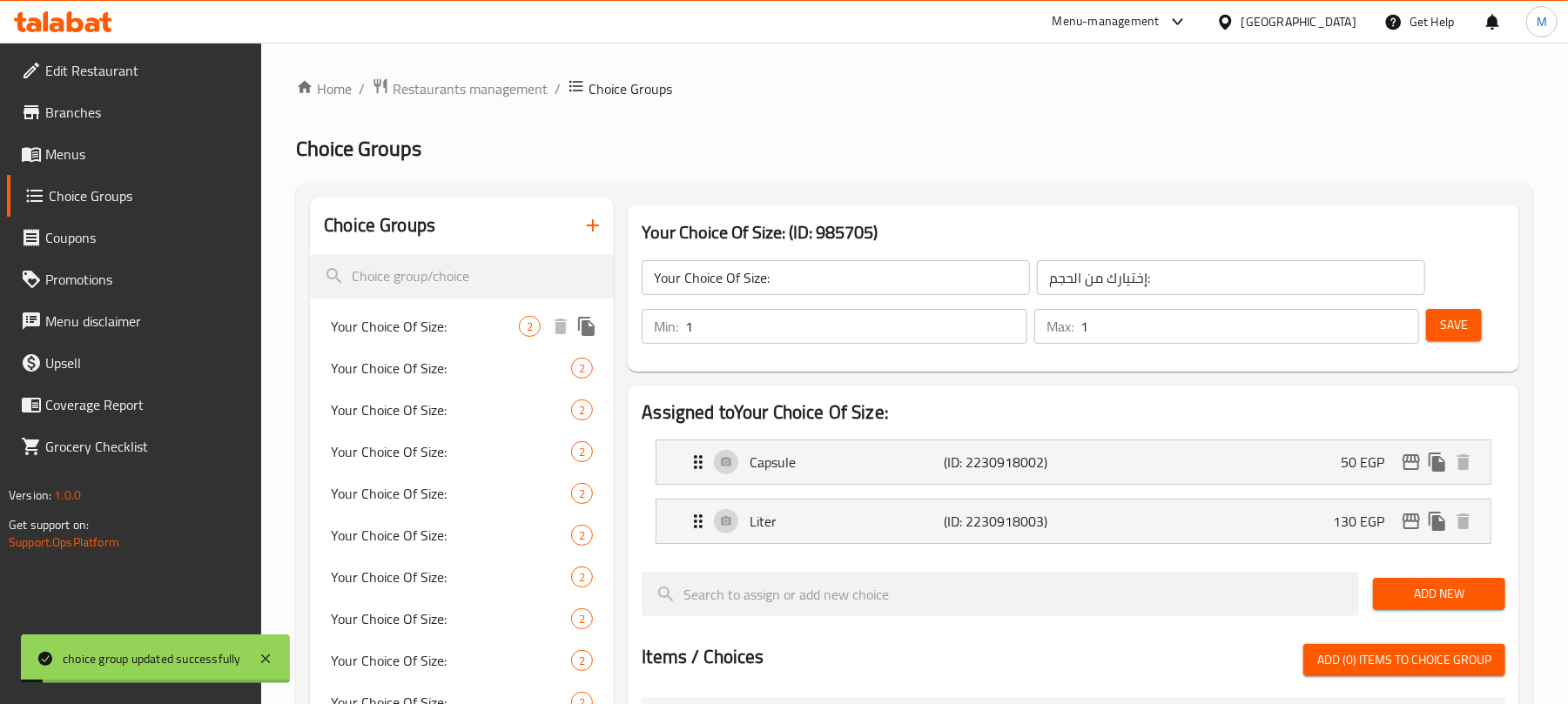
click at [589, 329] on icon "duplicate" at bounding box center [586, 327] width 17 height 19
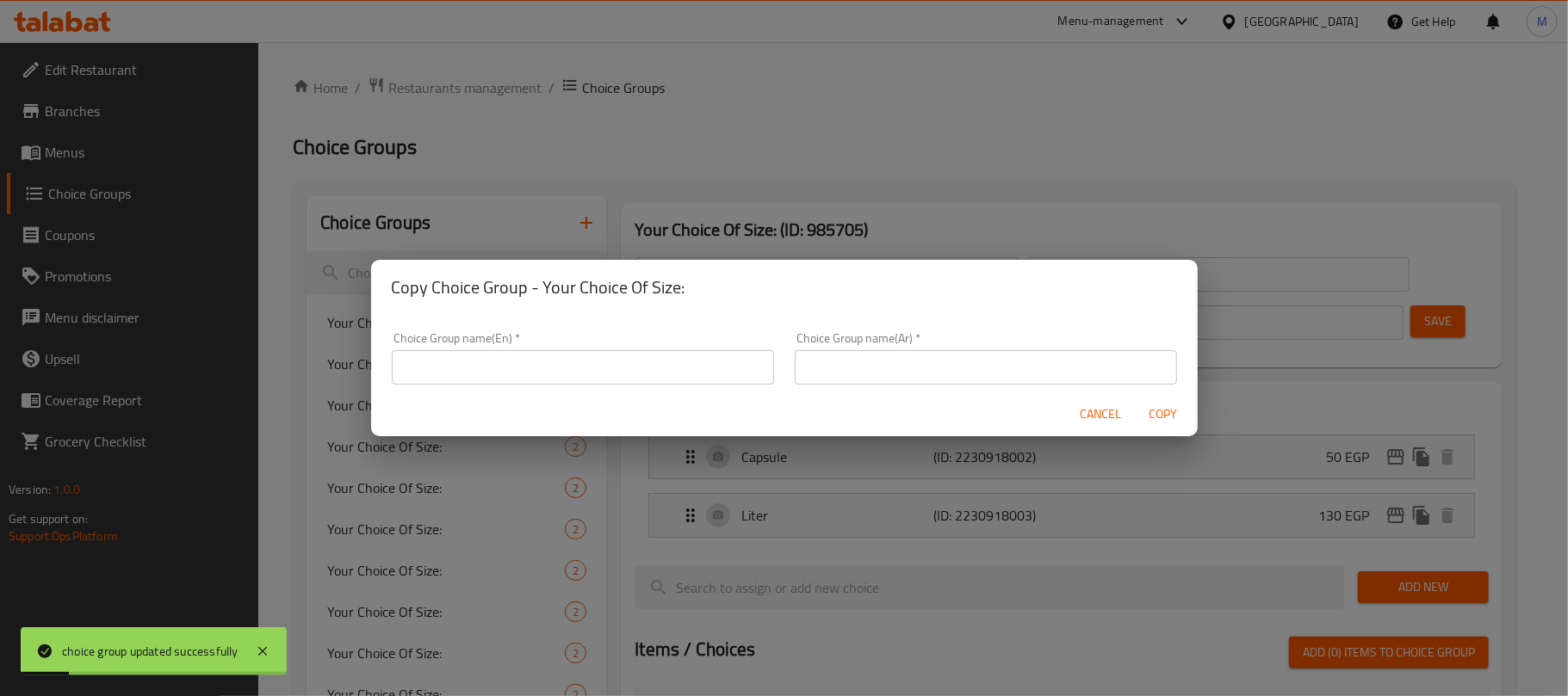
click at [615, 375] on input "text" at bounding box center [583, 368] width 382 height 35
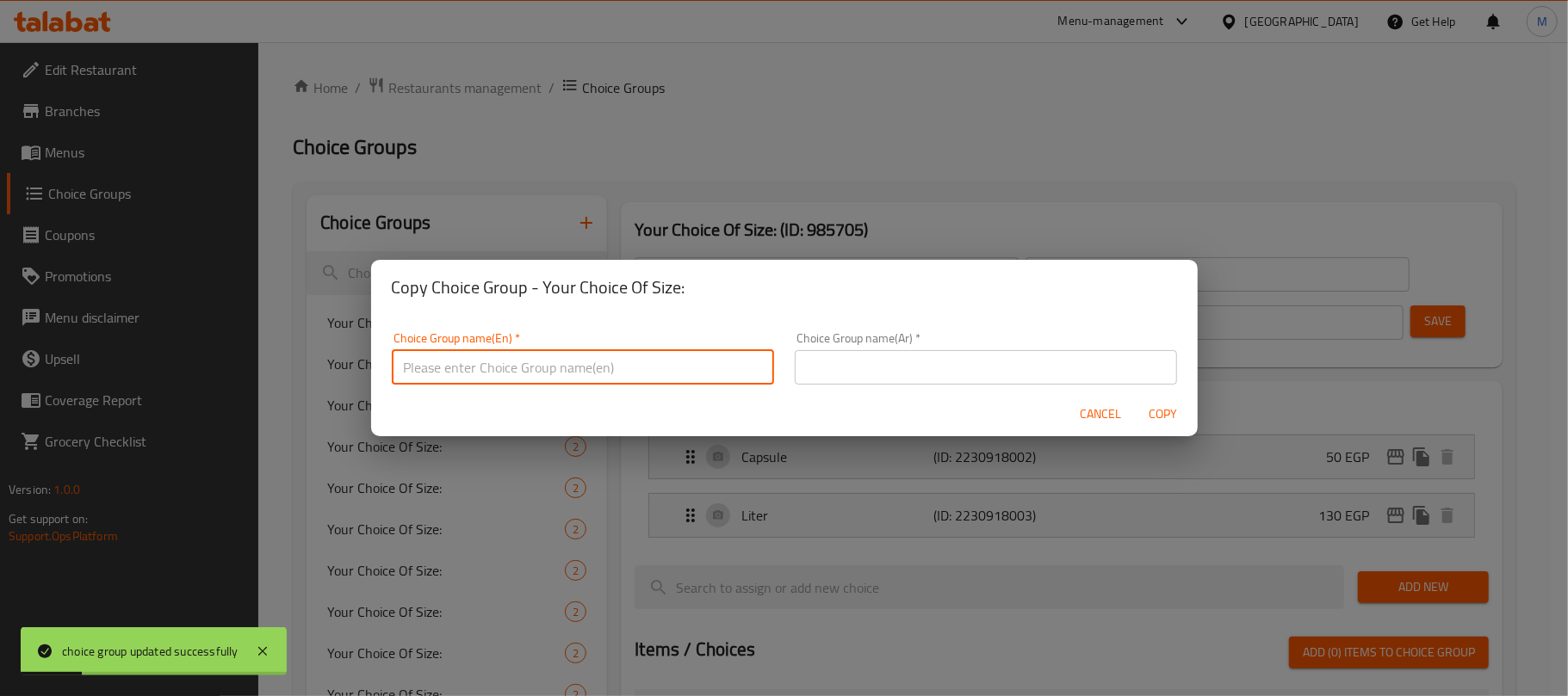
type input "Your Choice Of Size:"
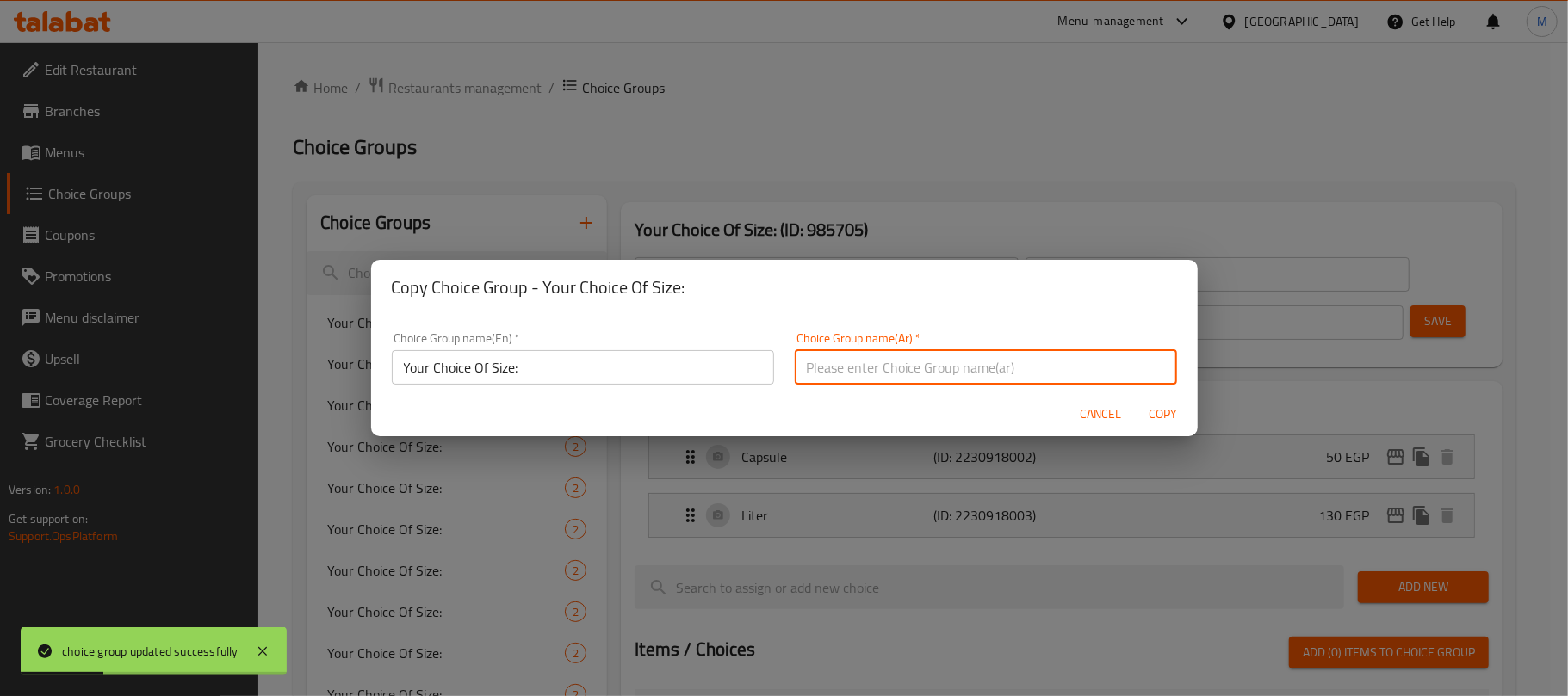
click at [885, 375] on input "text" at bounding box center [986, 368] width 382 height 35
type input "إختيارك من الحجم:"
click at [1181, 413] on span "Copy" at bounding box center [1163, 414] width 41 height 22
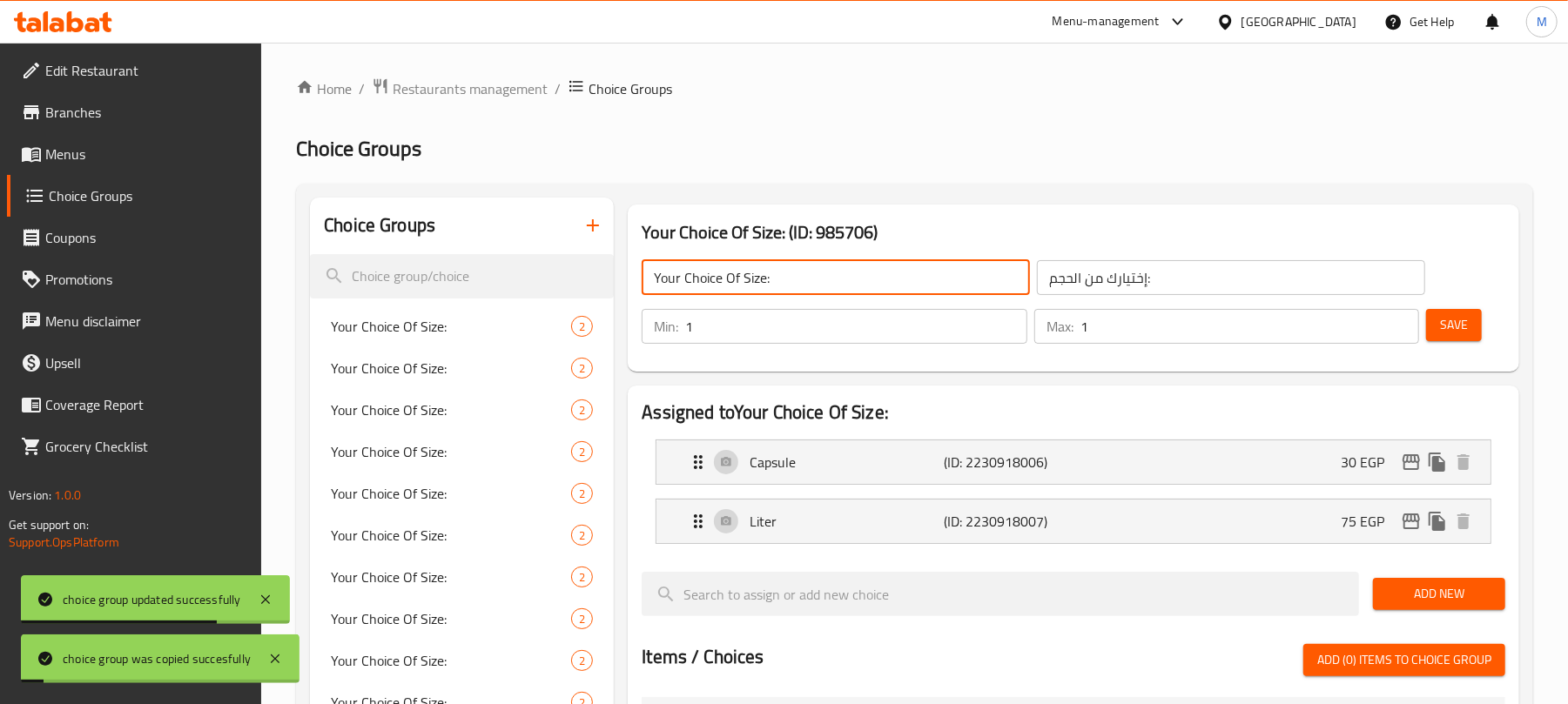
click at [834, 263] on input "Your Choice Of Size:" at bounding box center [836, 278] width 389 height 35
click at [1303, 537] on div "Liter (ID: 2230918007) 75 EGP" at bounding box center [1078, 521] width 782 height 43
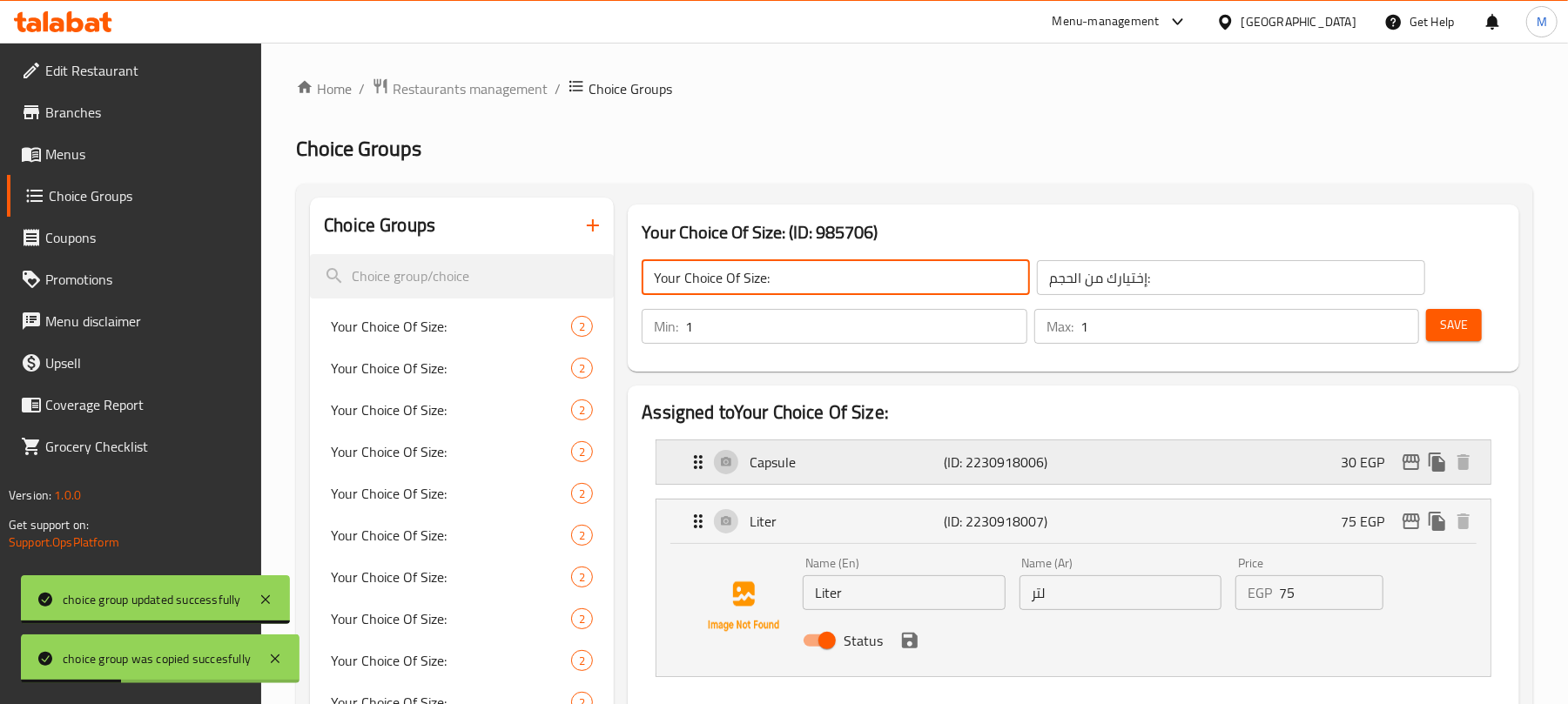
click at [1281, 470] on div "Capsule (ID: 2230918006) 30 EGP" at bounding box center [1078, 462] width 782 height 43
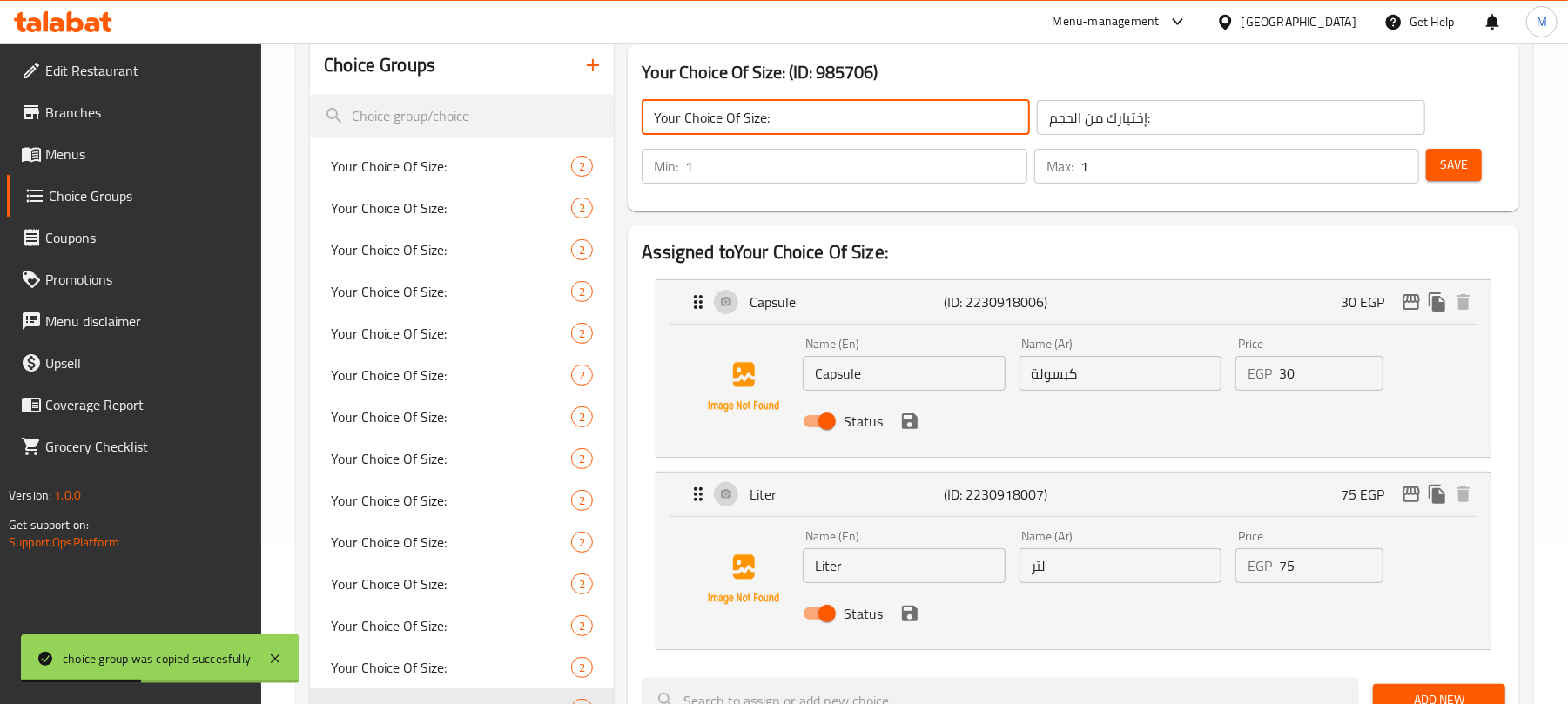
scroll to position [231, 0]
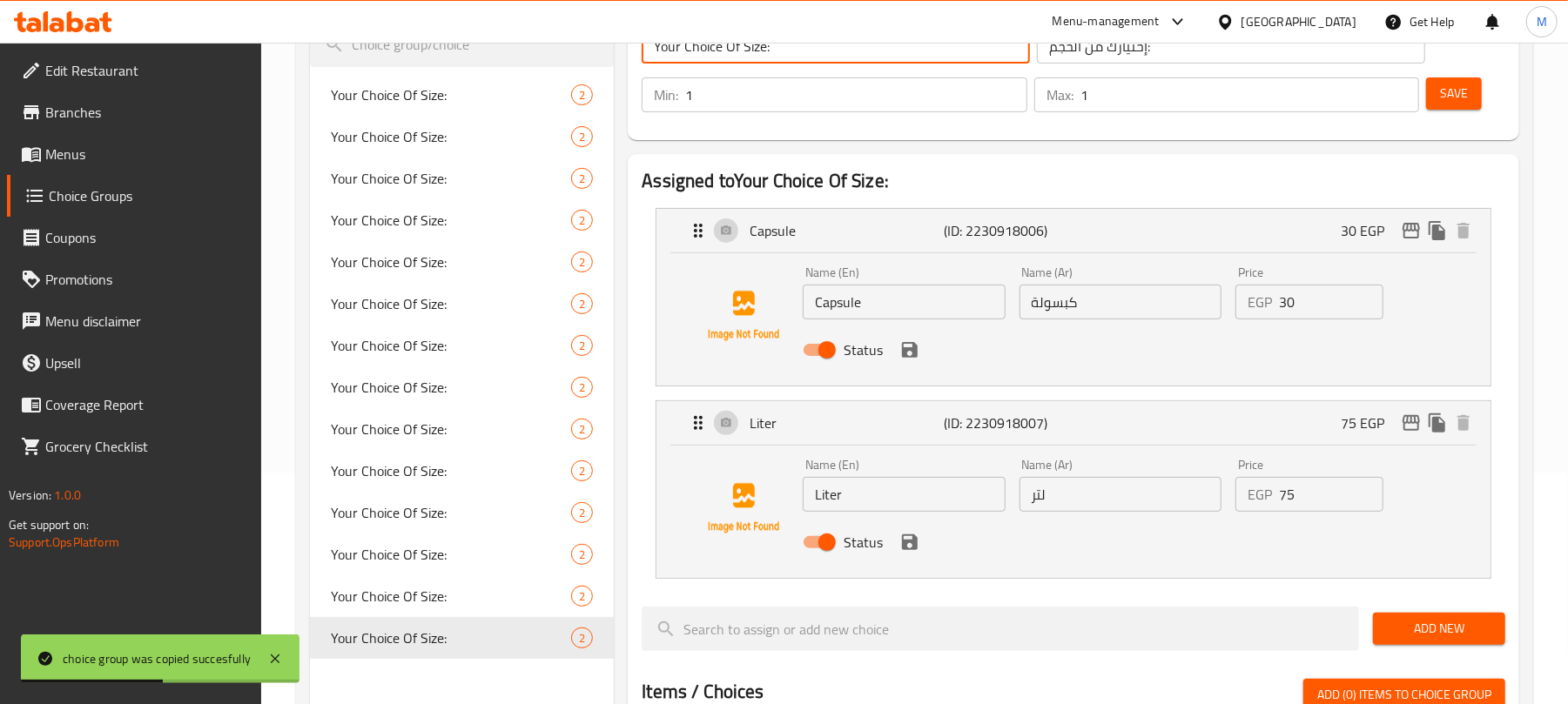
type input "Your Choice Of Size:"
drag, startPoint x: 1314, startPoint y: 312, endPoint x: 1224, endPoint y: 300, distance: 90.8
click at [1224, 300] on div "Name (En) Capsule Name (En) Name (Ar) كبسولة Name (Ar) Price EGP 30 Price Status" at bounding box center [1119, 315] width 648 height 114
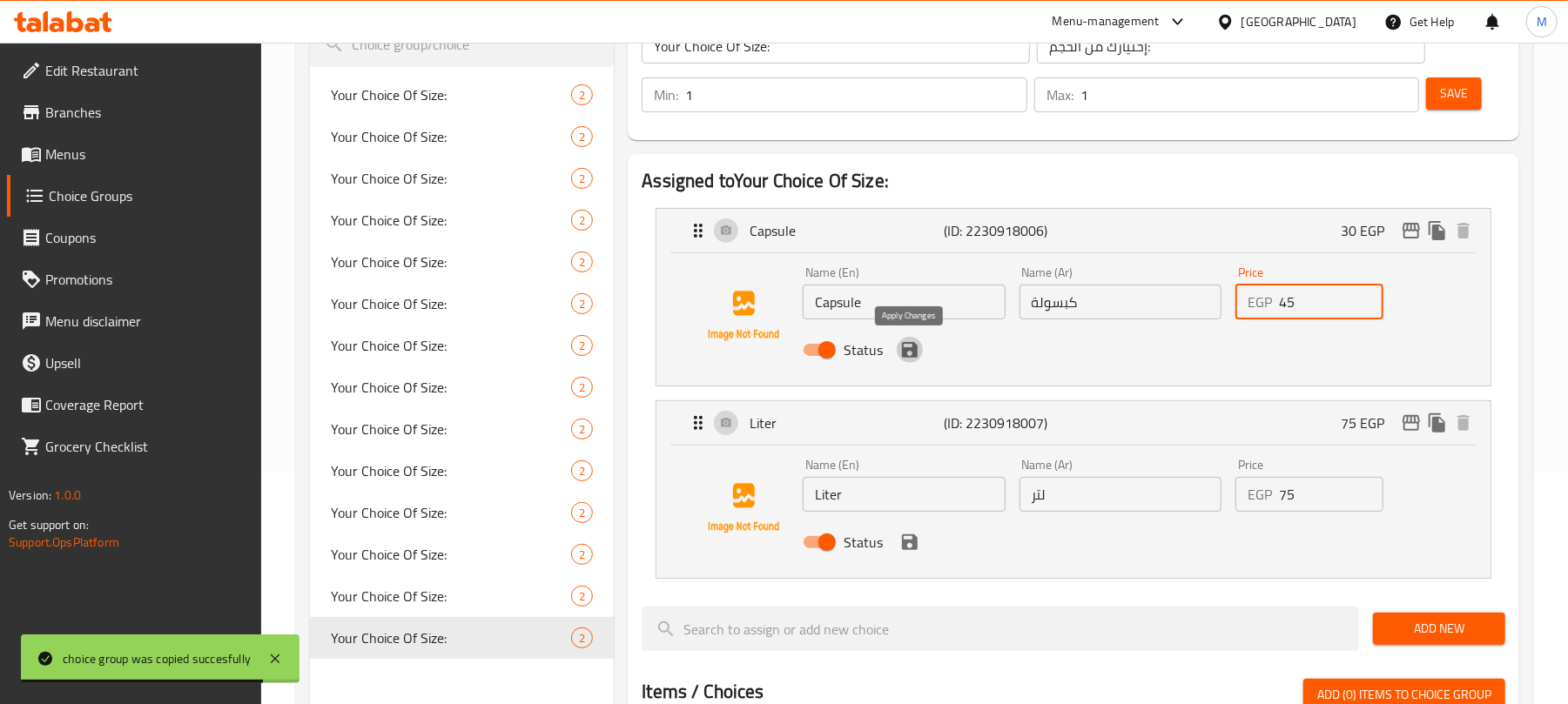
click at [917, 350] on icon "save" at bounding box center [909, 350] width 16 height 16
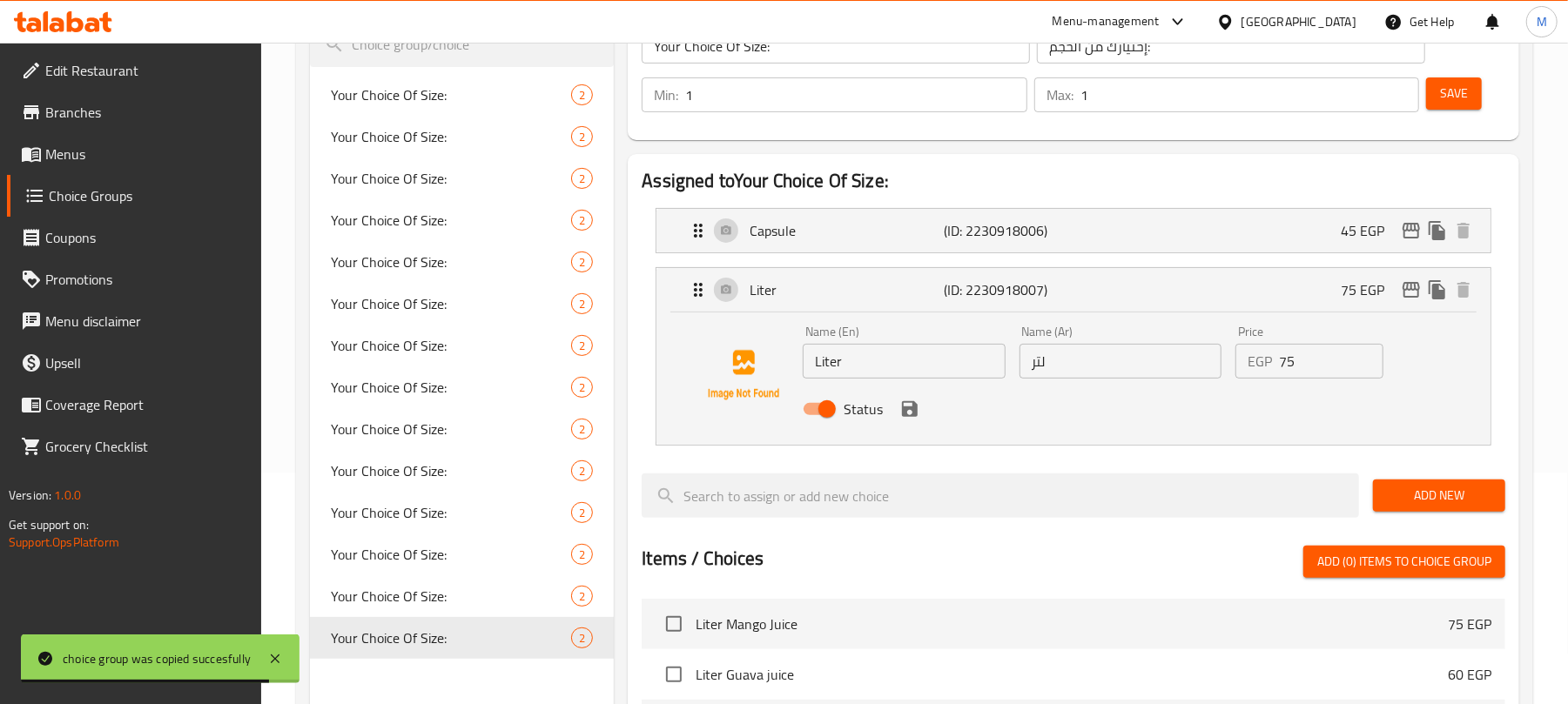
type input "45"
click at [1214, 363] on div "Name (En) Liter Name (En) Name (Ar) لتر Name (Ar) Price EGP 75 Price Status" at bounding box center [1119, 375] width 648 height 114
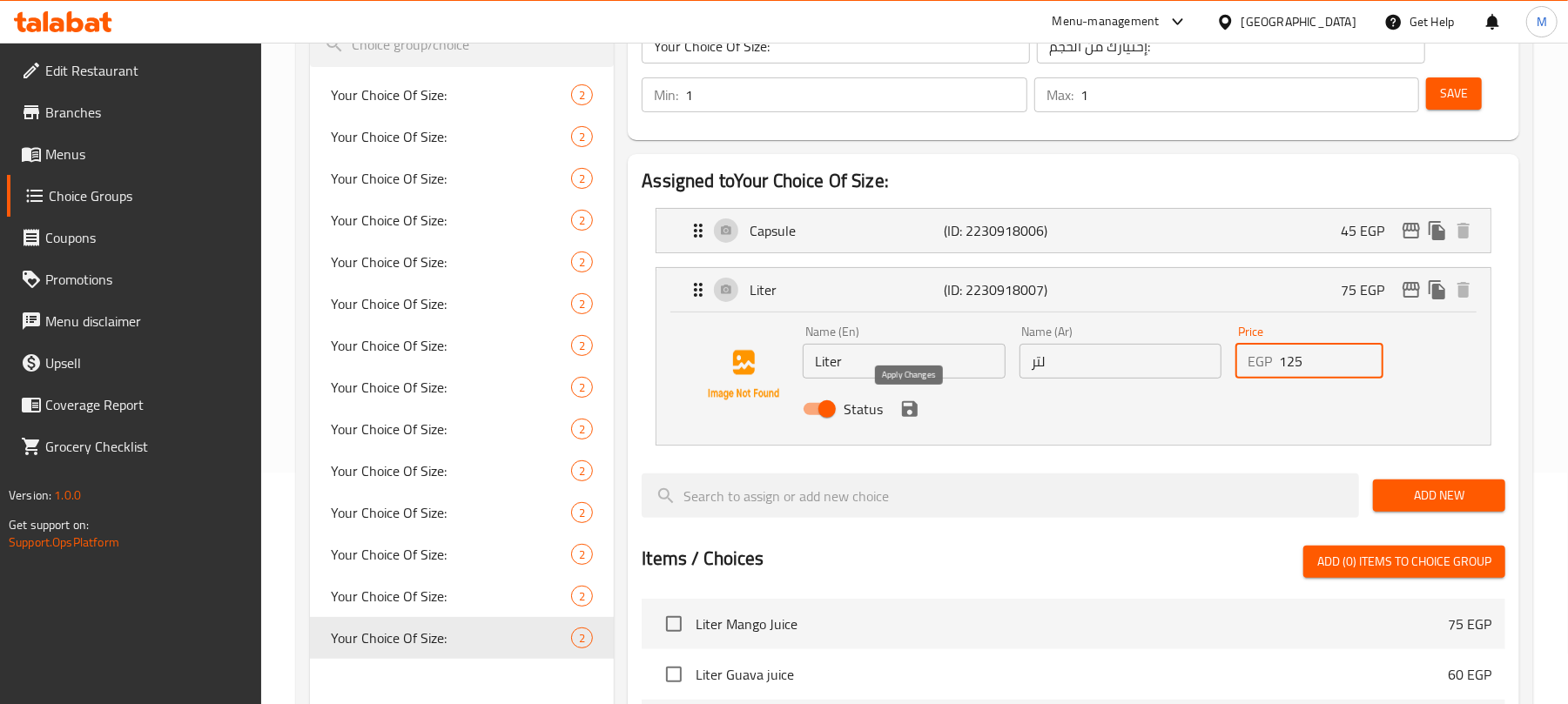
click at [906, 411] on icon "save" at bounding box center [909, 409] width 16 height 16
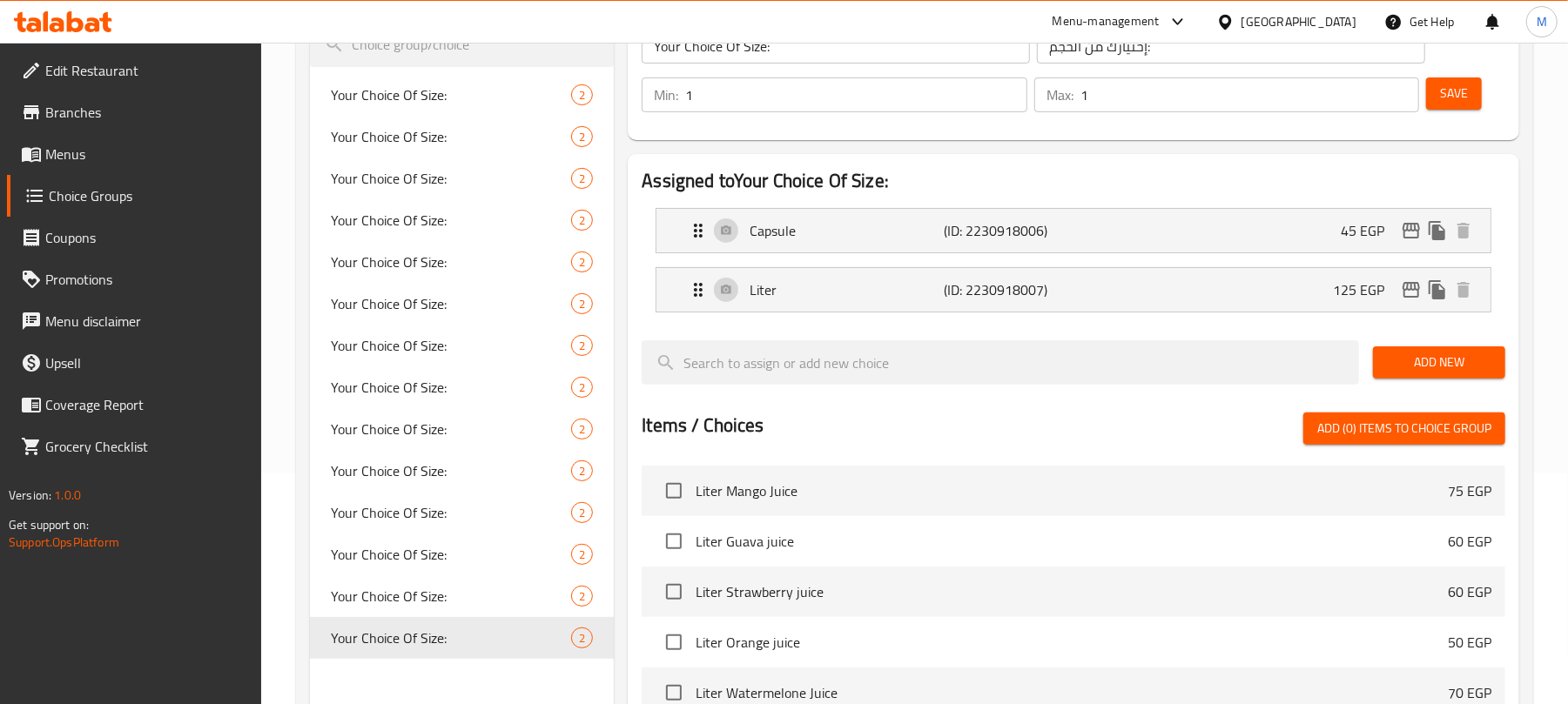
type input "125"
click at [1454, 88] on span "Save" at bounding box center [1453, 93] width 28 height 22
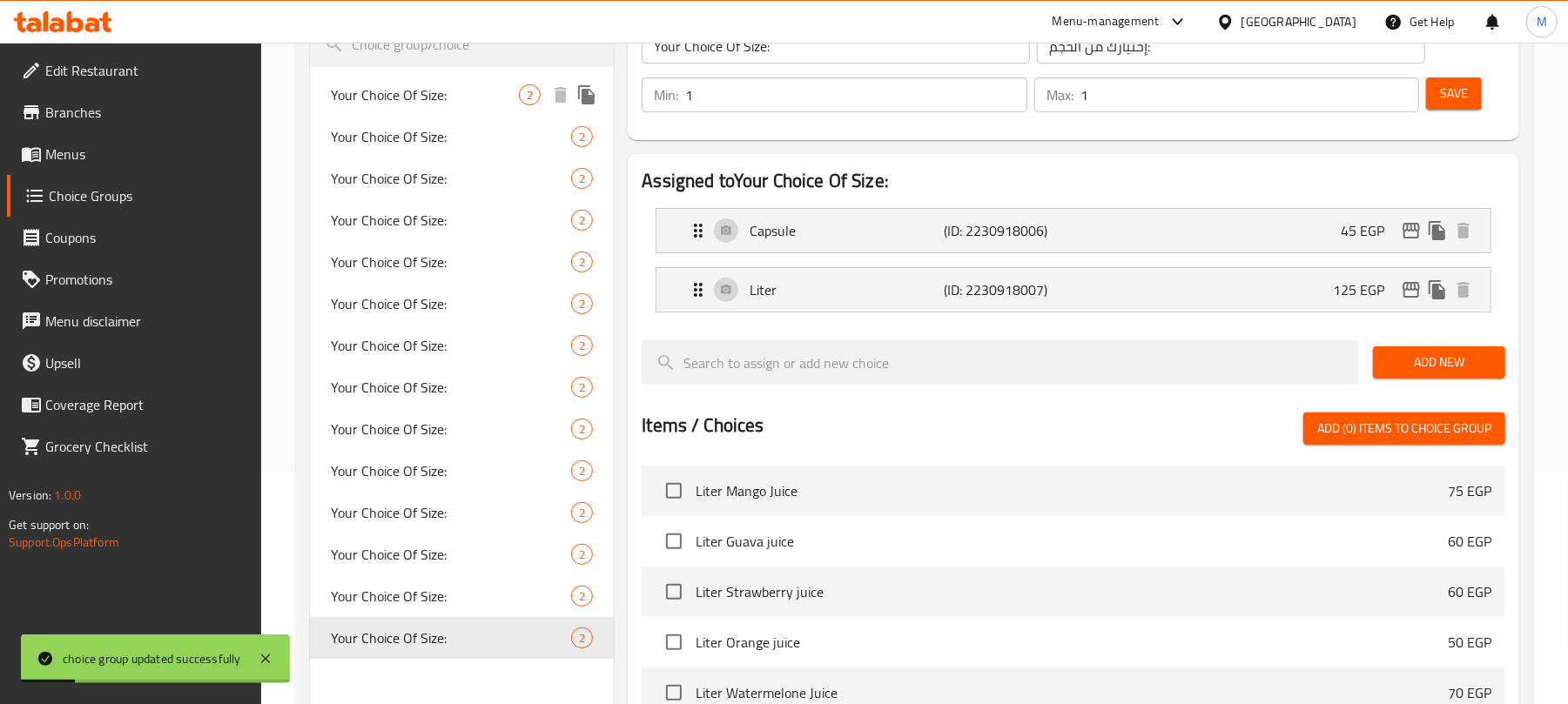
click at [592, 97] on icon "duplicate" at bounding box center [586, 94] width 17 height 19
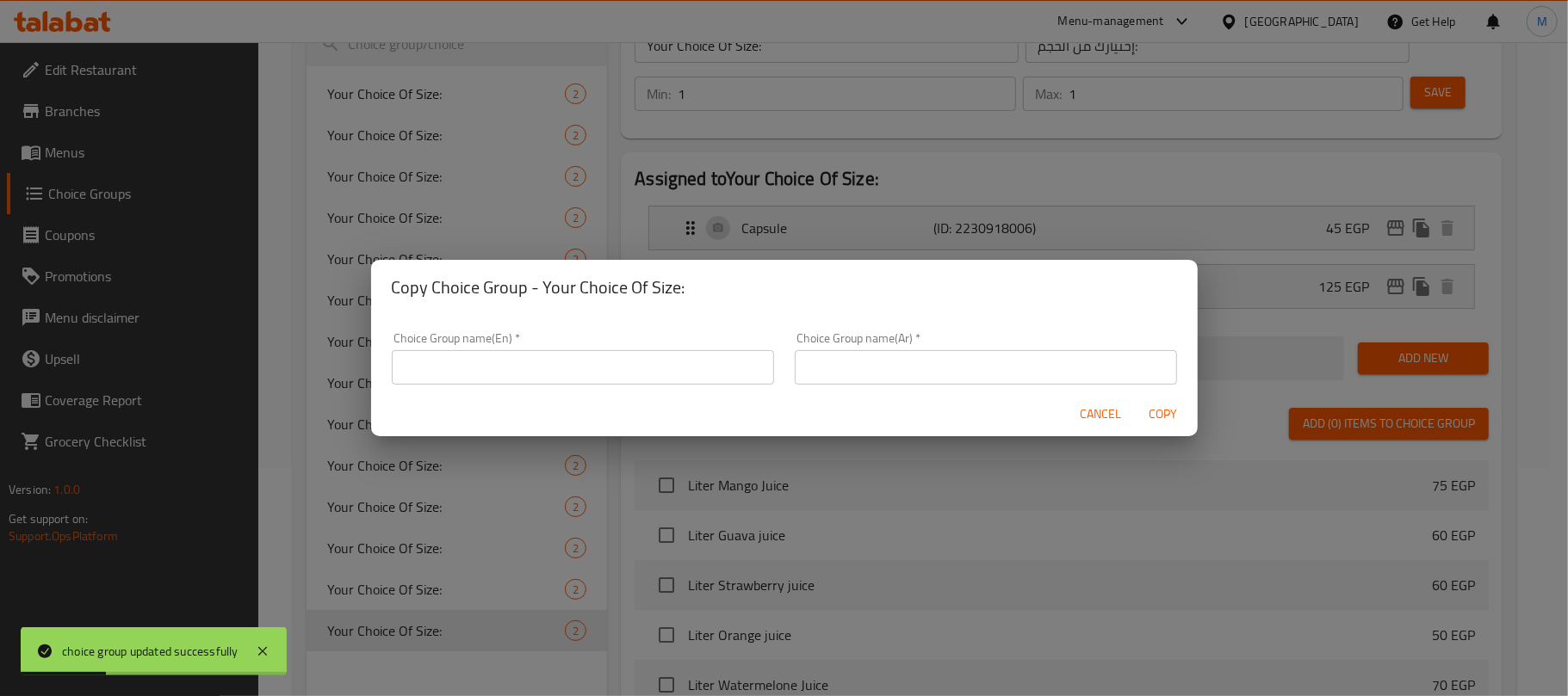
click at [650, 352] on input "text" at bounding box center [583, 368] width 382 height 35
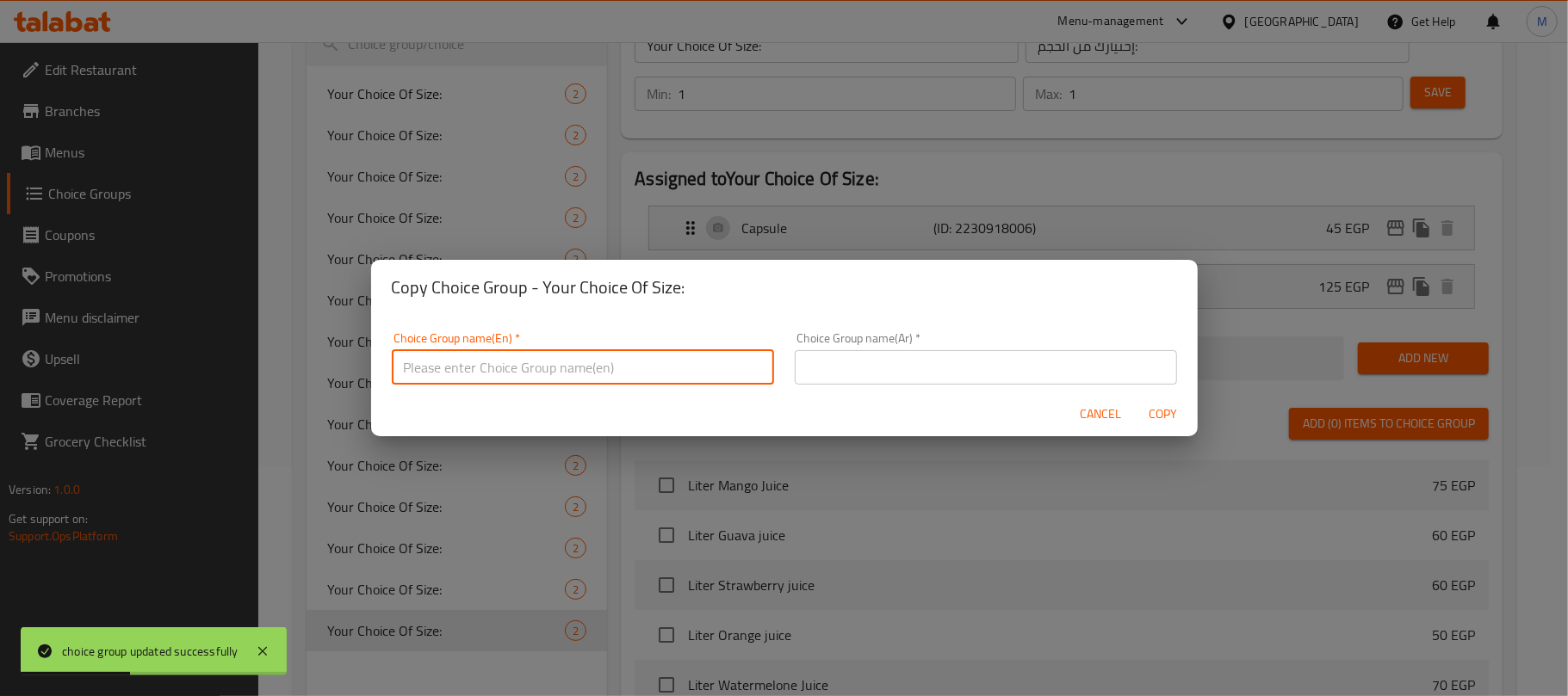
type input "Your Choice Of Size:"
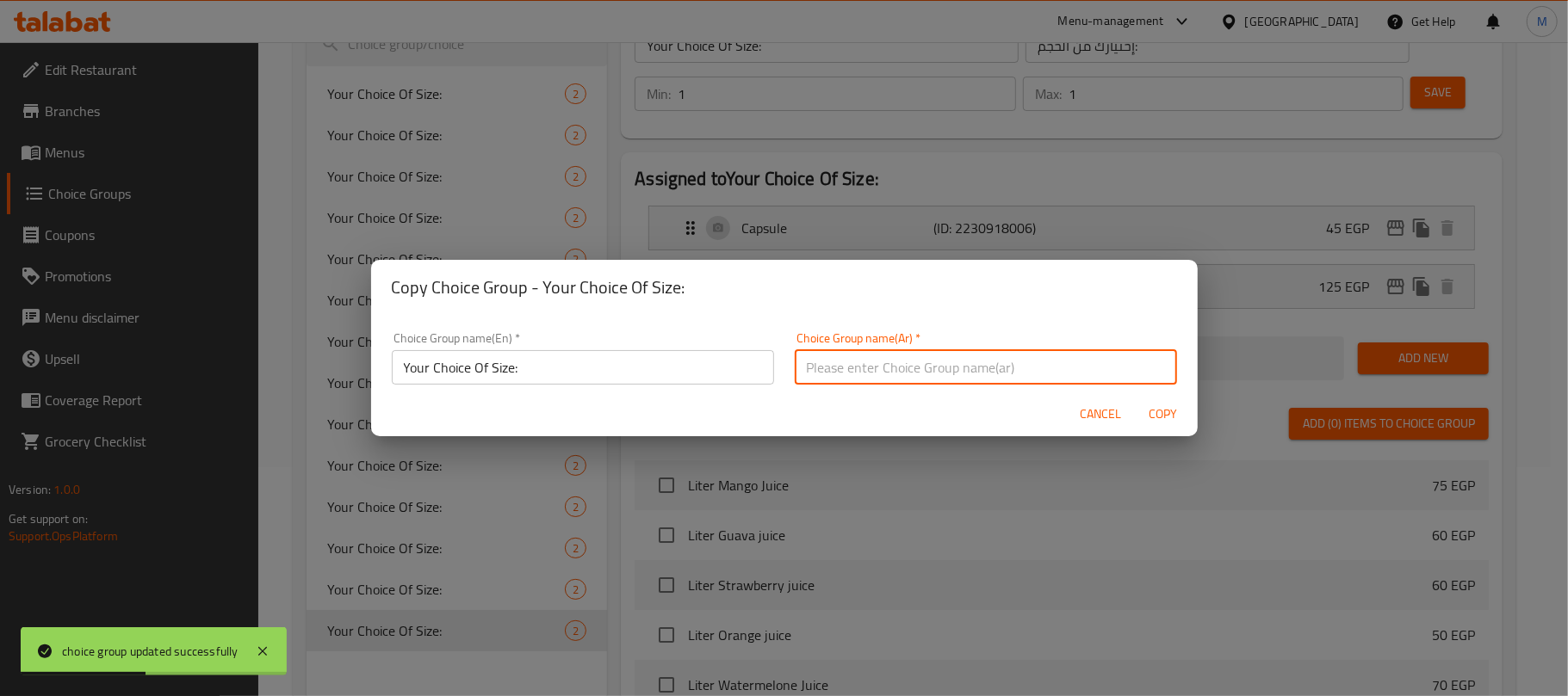
drag, startPoint x: 814, startPoint y: 369, endPoint x: 838, endPoint y: 379, distance: 26.0
click at [814, 369] on input "text" at bounding box center [986, 368] width 382 height 35
type input "إختيارك من الحجم:"
click at [1154, 410] on span "Copy" at bounding box center [1163, 414] width 41 height 22
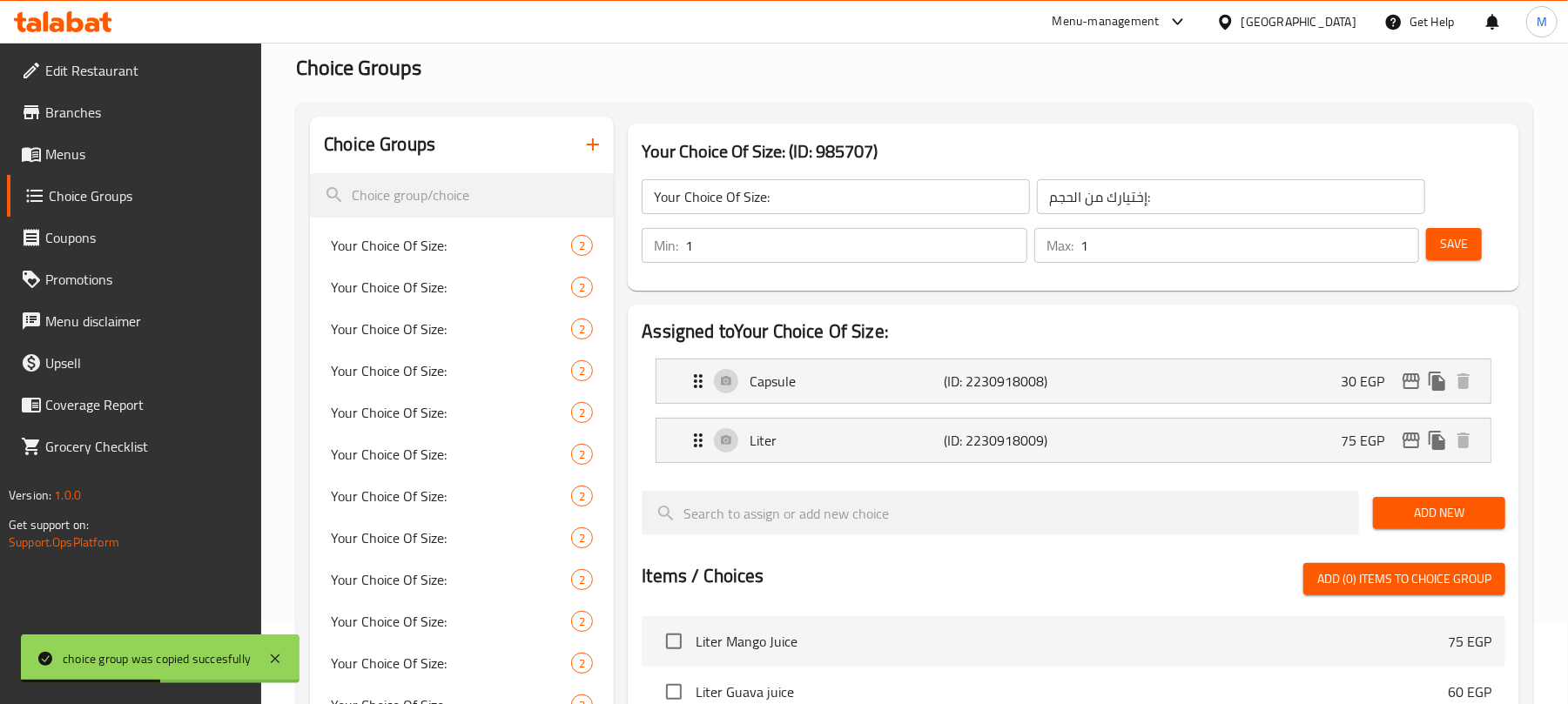
scroll to position [0, 0]
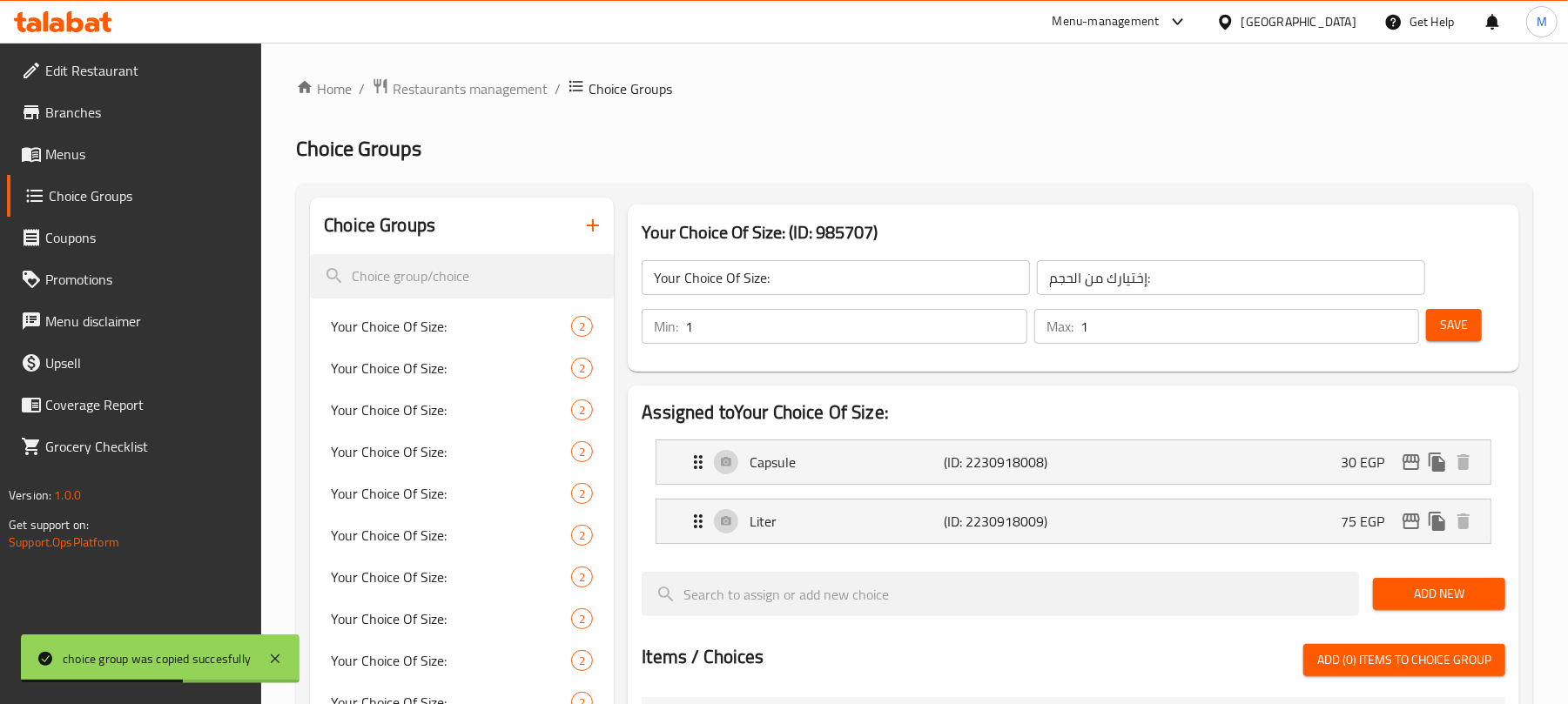
click at [883, 278] on input "Your Choice Of Size:" at bounding box center [836, 278] width 389 height 35
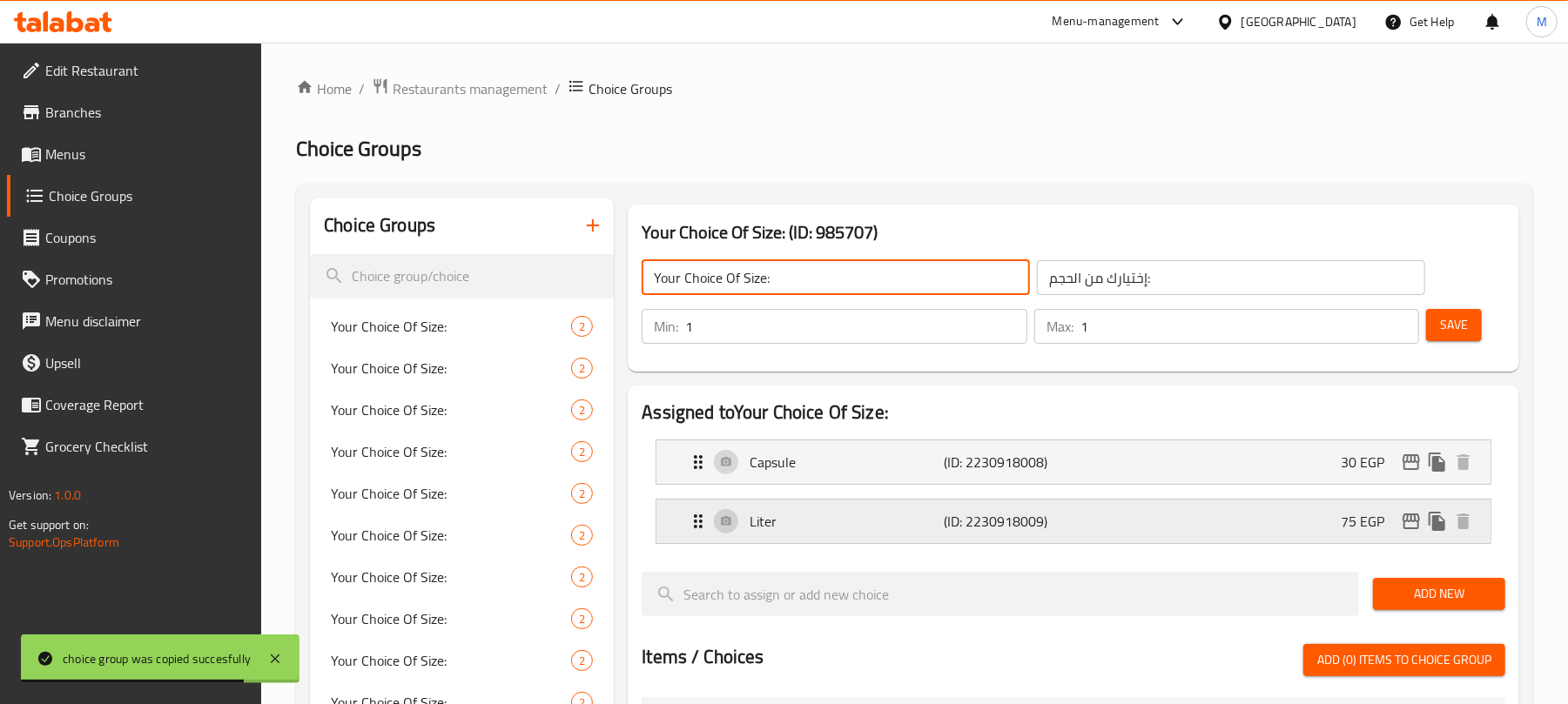
click at [1185, 537] on div "Liter (ID: 2230918009) 75 EGP" at bounding box center [1078, 521] width 782 height 43
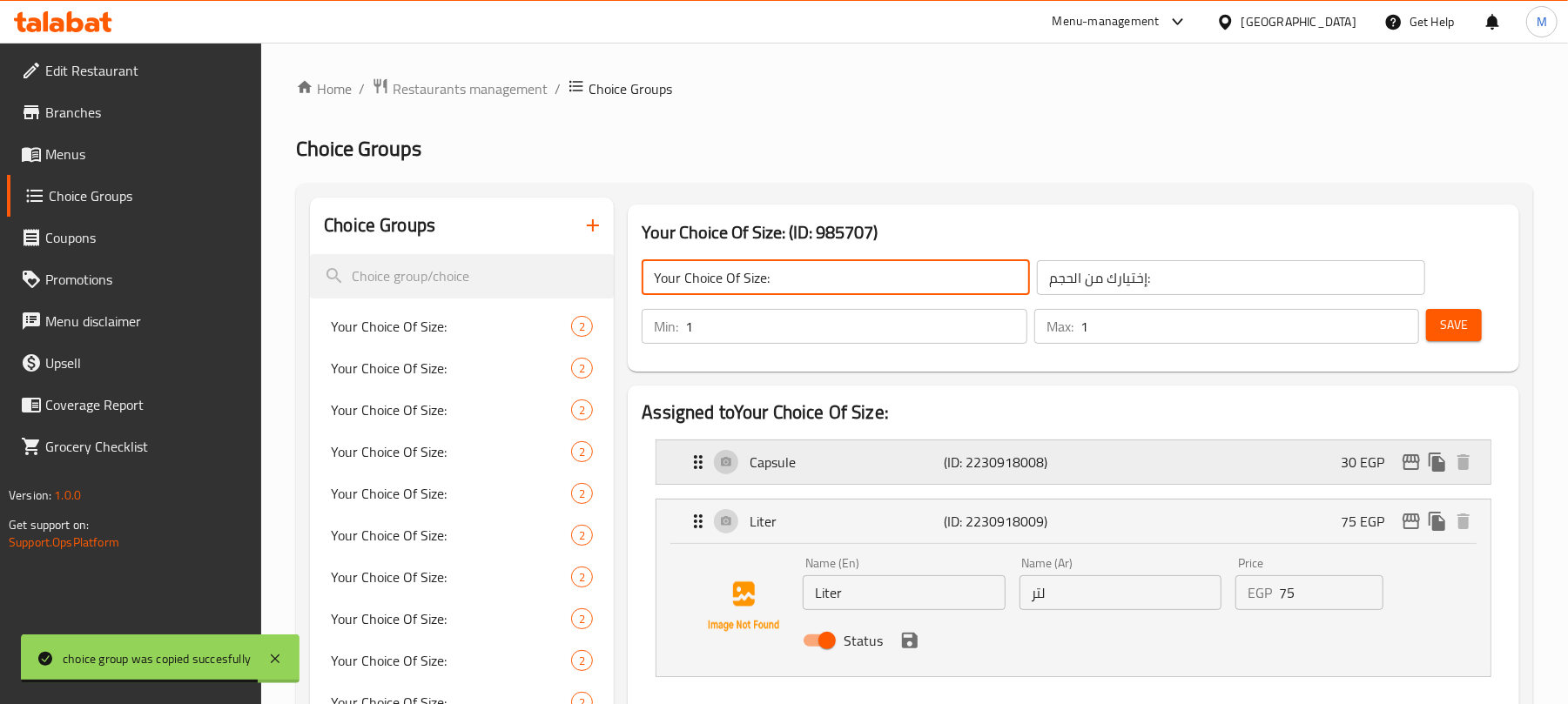
click at [1218, 477] on div "Capsule (ID: 2230918008) 30 EGP" at bounding box center [1078, 462] width 782 height 43
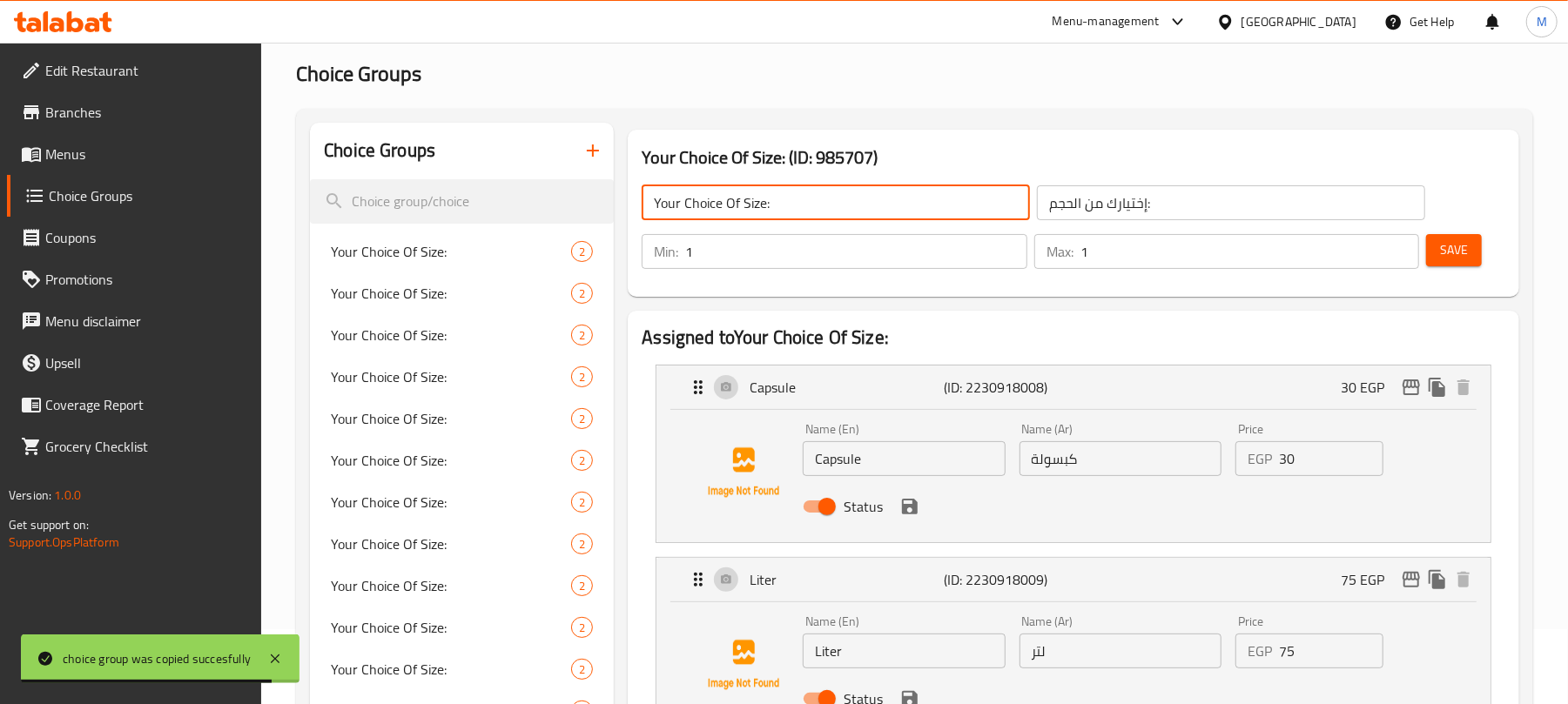
scroll to position [116, 0]
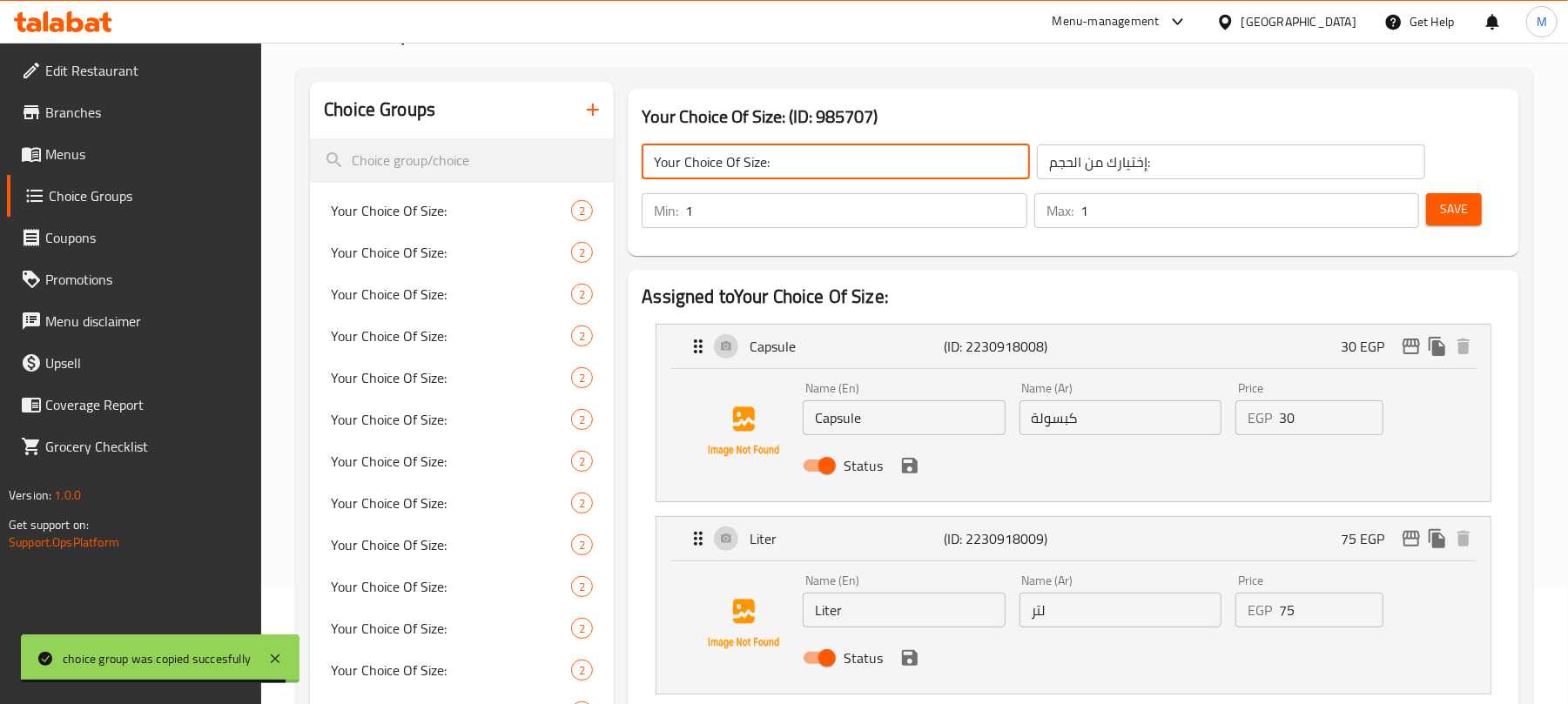
type input "Your Choice Of Size:"
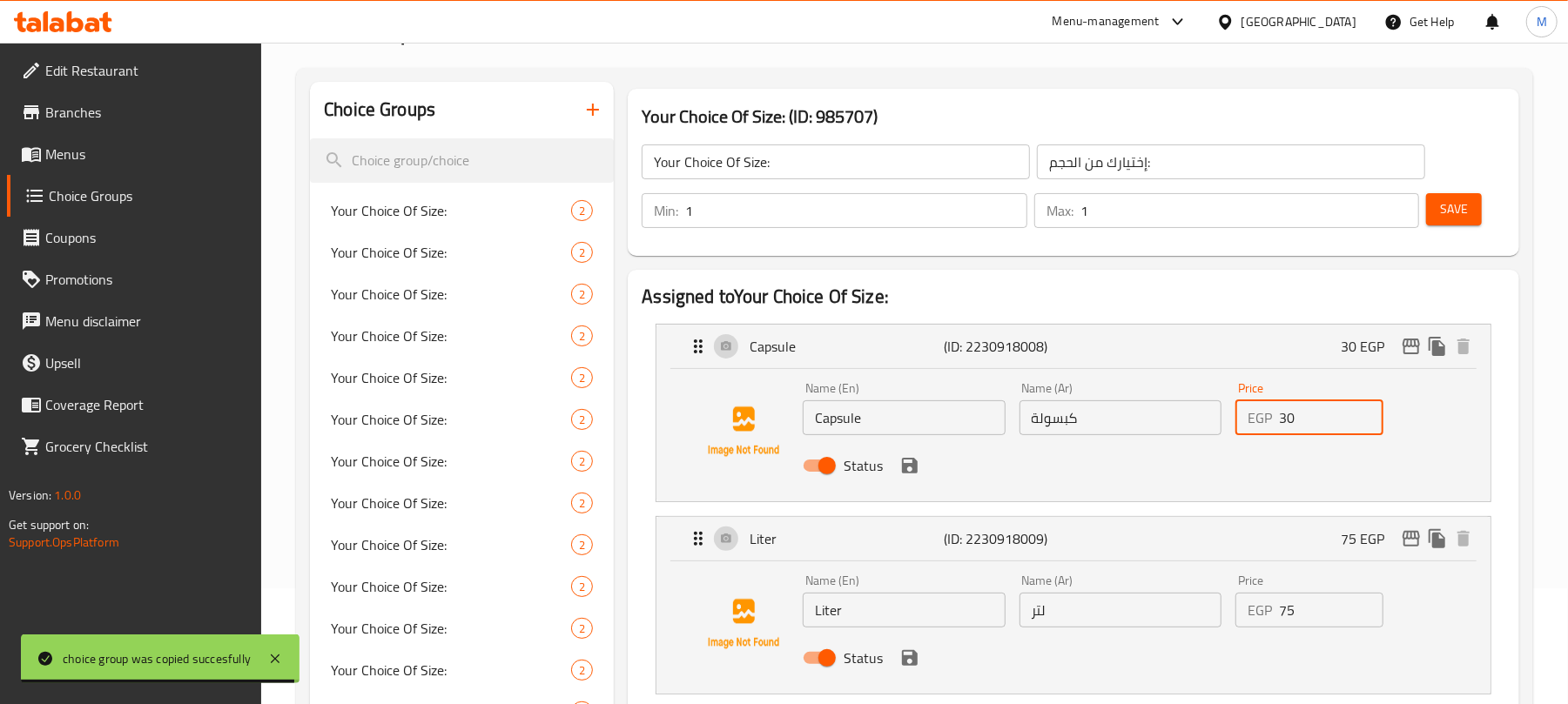
drag, startPoint x: 1297, startPoint y: 428, endPoint x: 1266, endPoint y: 422, distance: 31.6
click at [1266, 422] on div "EGP 30 Price" at bounding box center [1309, 418] width 148 height 35
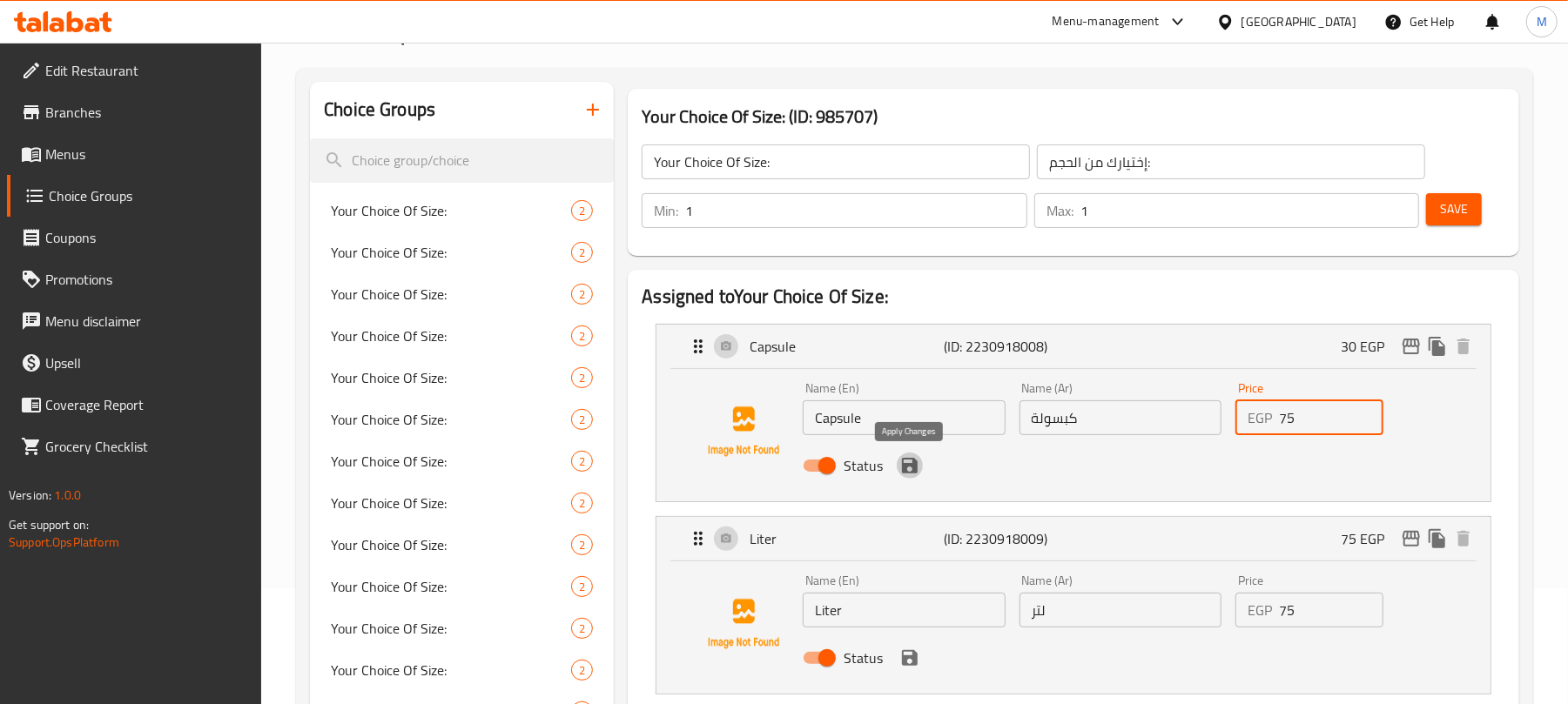
click at [916, 462] on icon "save" at bounding box center [909, 465] width 16 height 16
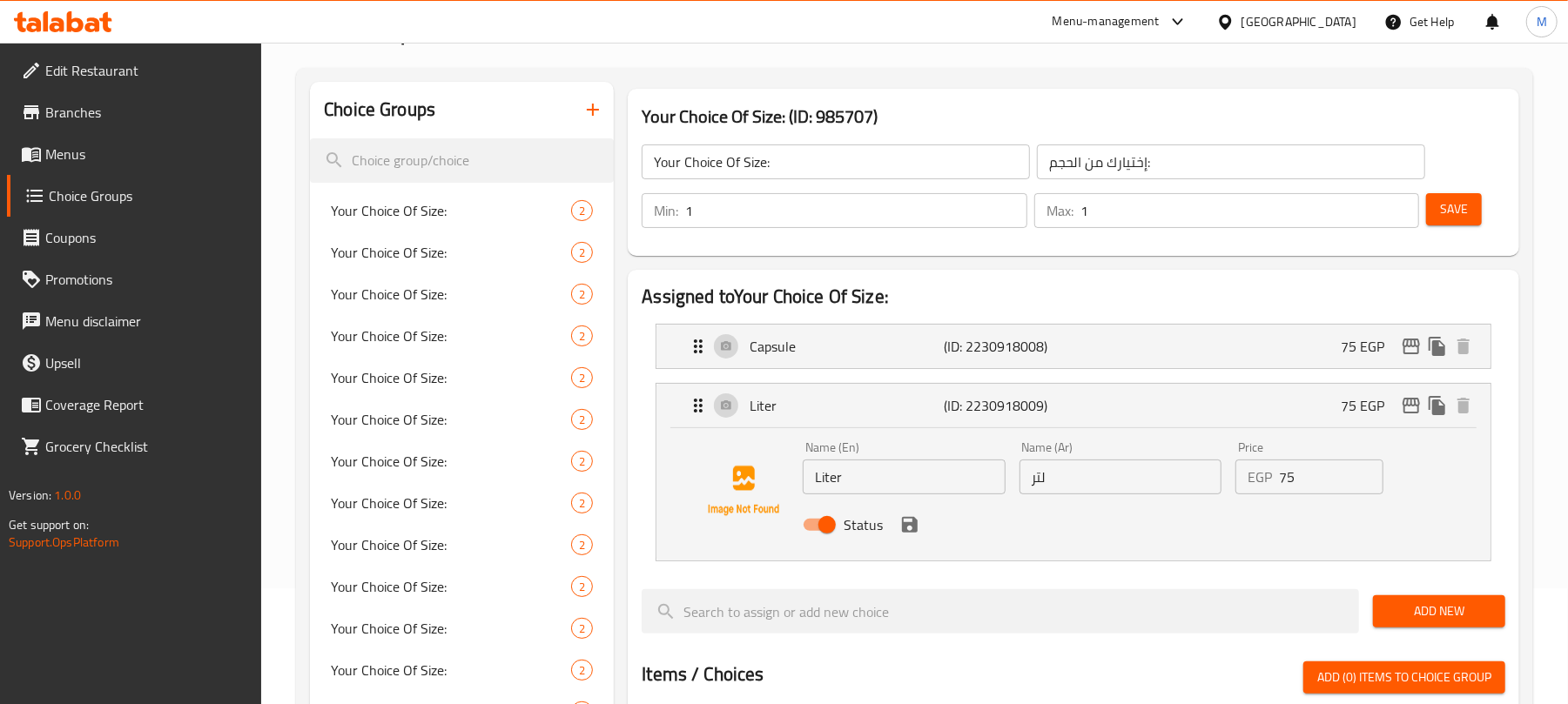
type input "75"
drag, startPoint x: 1307, startPoint y: 488, endPoint x: 1144, endPoint y: 495, distance: 163.2
click at [1147, 502] on div "Name (En) Liter Name (En) Name (Ar) لتر Name (Ar) Price EGP 75 Price Status" at bounding box center [1119, 491] width 648 height 114
click at [914, 523] on icon "save" at bounding box center [909, 525] width 16 height 16
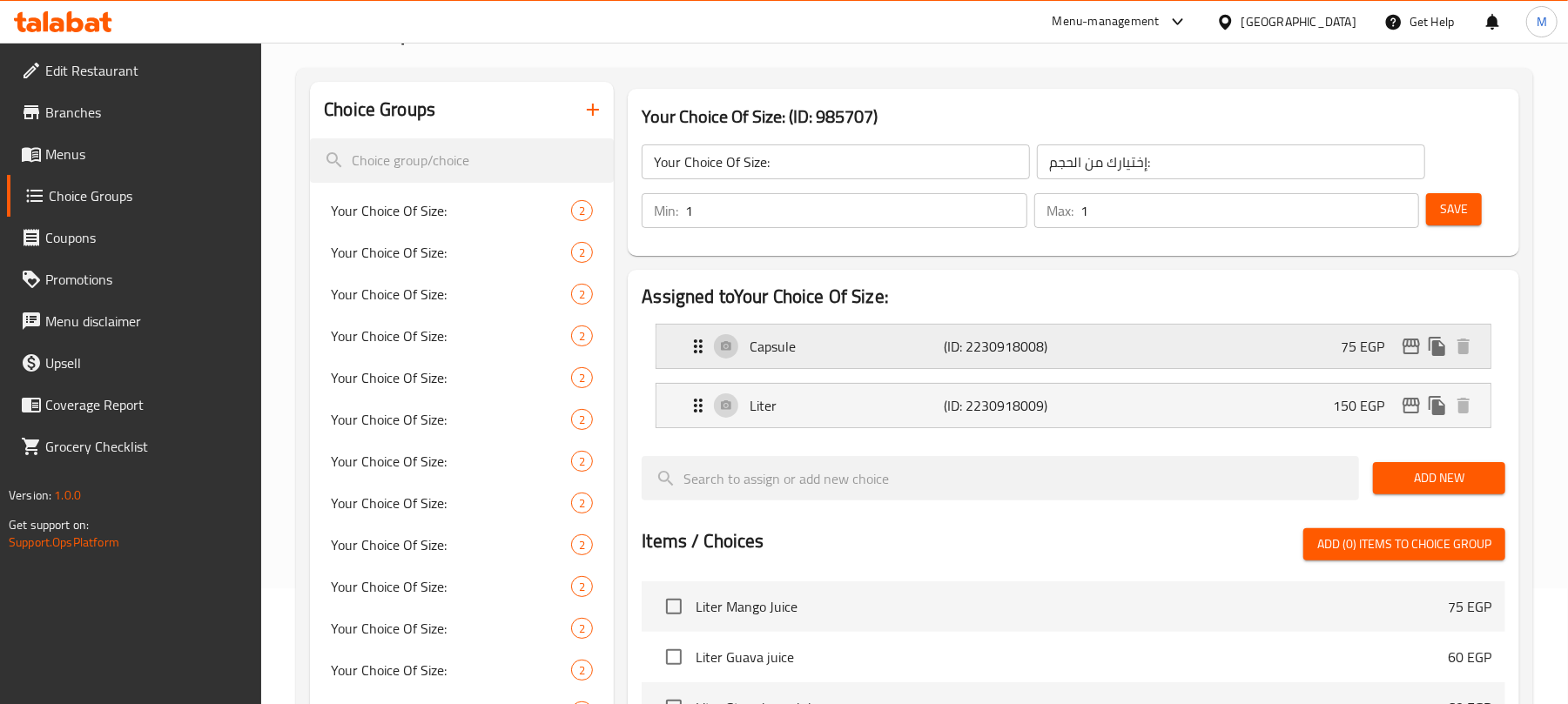
type input "150"
click at [1478, 210] on button "Save" at bounding box center [1453, 209] width 56 height 32
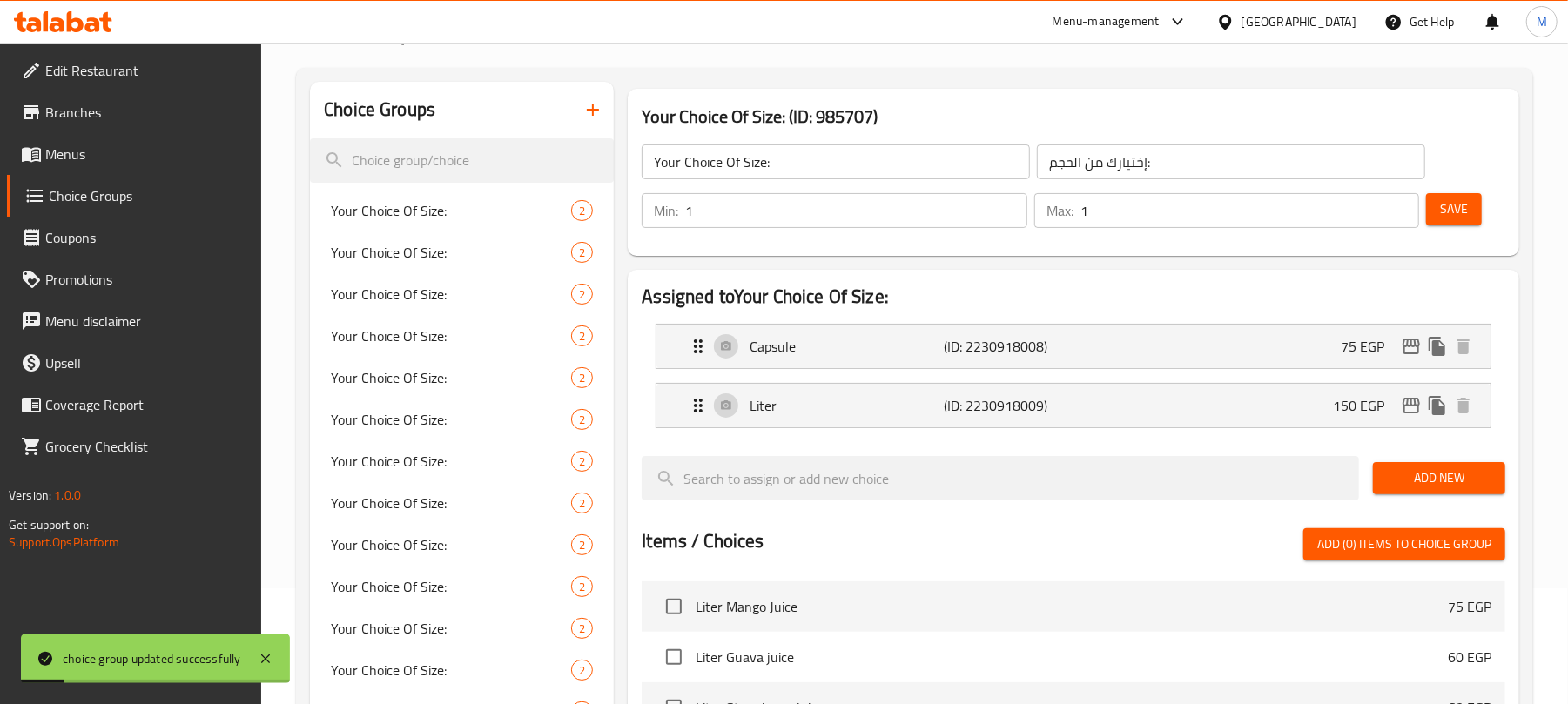
scroll to position [0, 0]
